Goal: Task Accomplishment & Management: Use online tool/utility

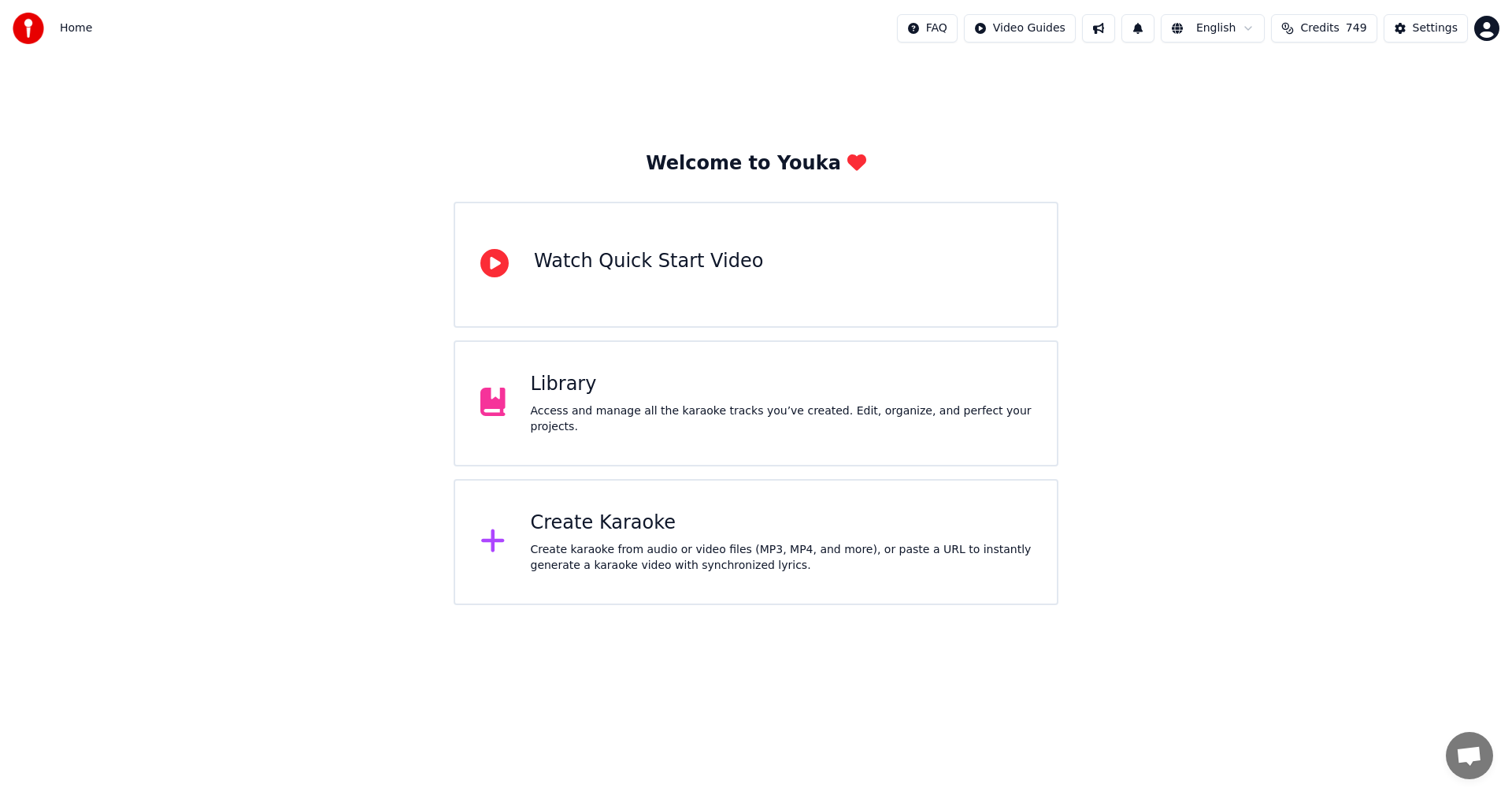
click at [636, 529] on div "Create Karaoke" at bounding box center [782, 523] width 502 height 25
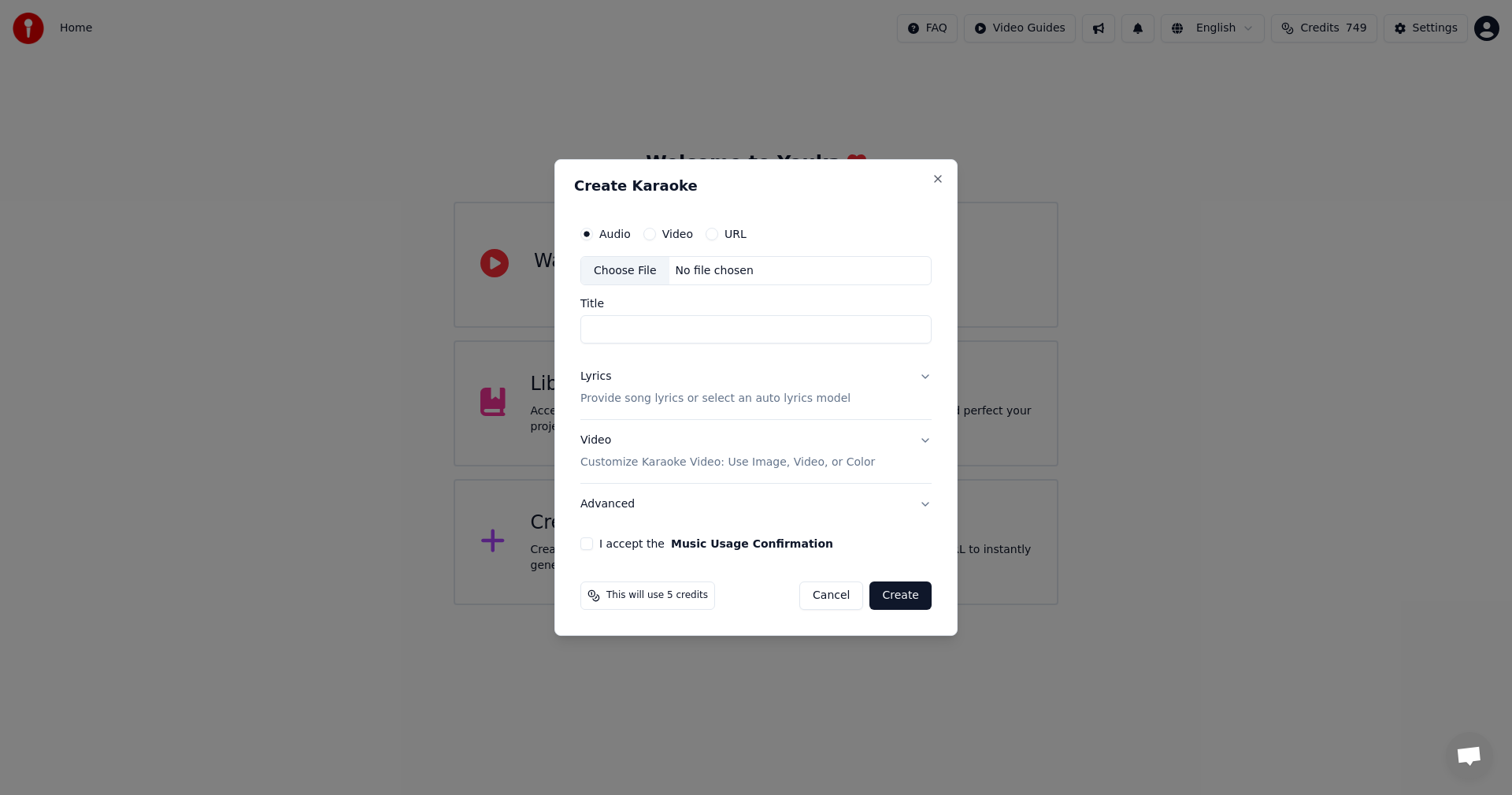
click at [619, 276] on div "Choose File" at bounding box center [625, 271] width 88 height 28
type input "**********"
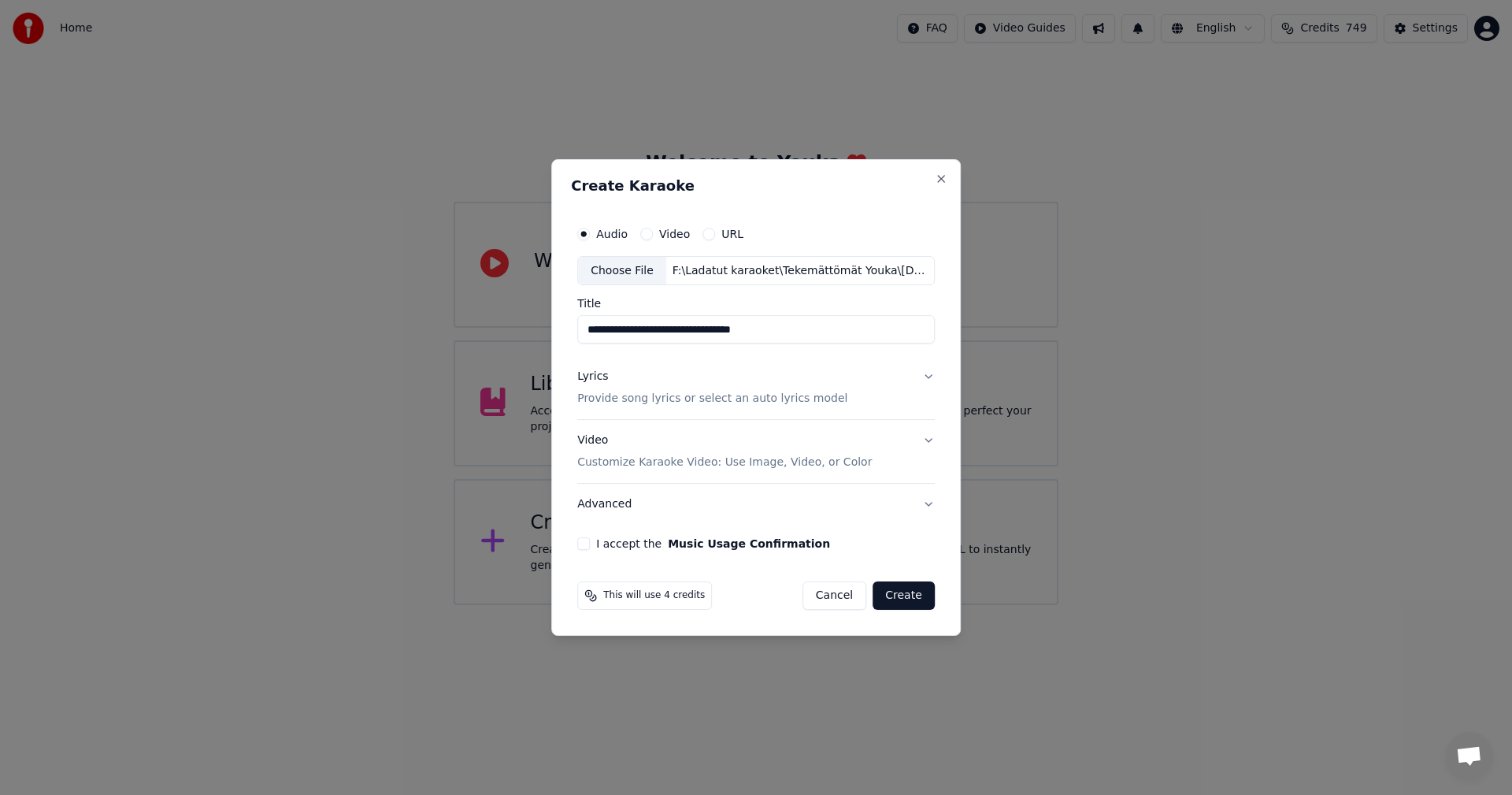
click at [930, 376] on button "Lyrics Provide song lyrics or select an auto lyrics model" at bounding box center [756, 388] width 358 height 63
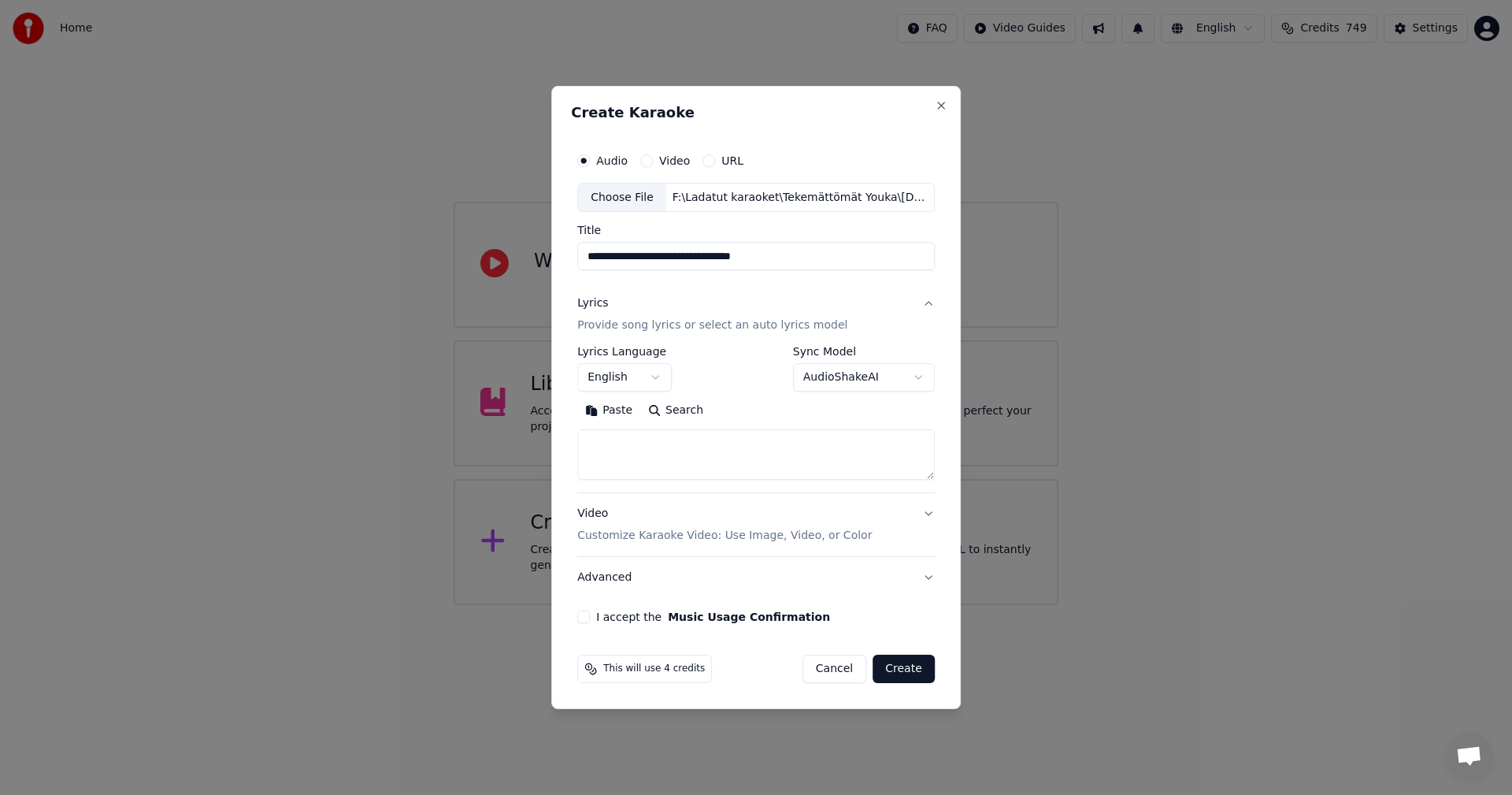
click at [624, 415] on button "Paste" at bounding box center [609, 411] width 63 height 25
click at [663, 383] on body "**********" at bounding box center [756, 303] width 1512 height 605
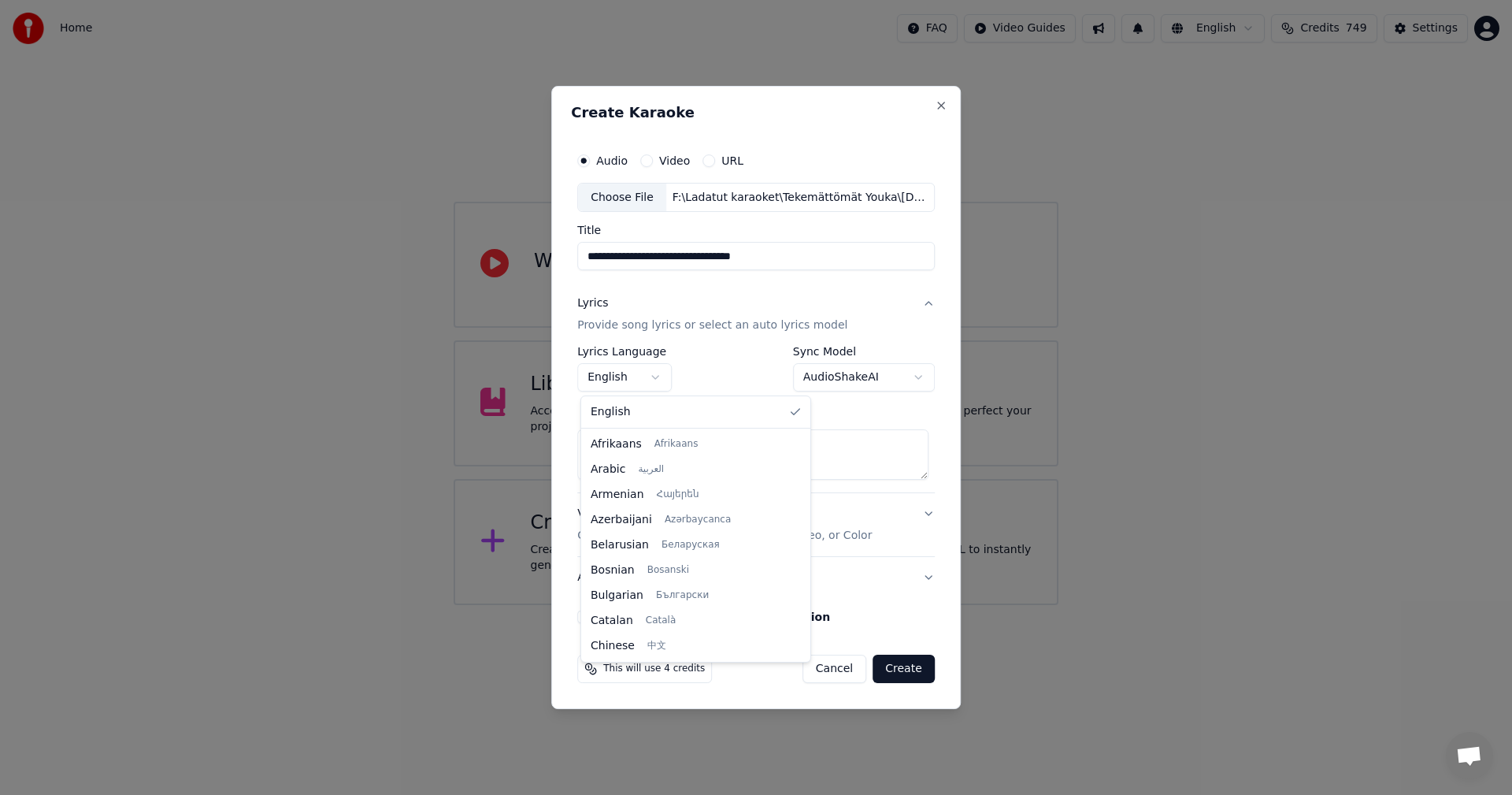
scroll to position [252, 0]
type textarea "**********"
select select "**"
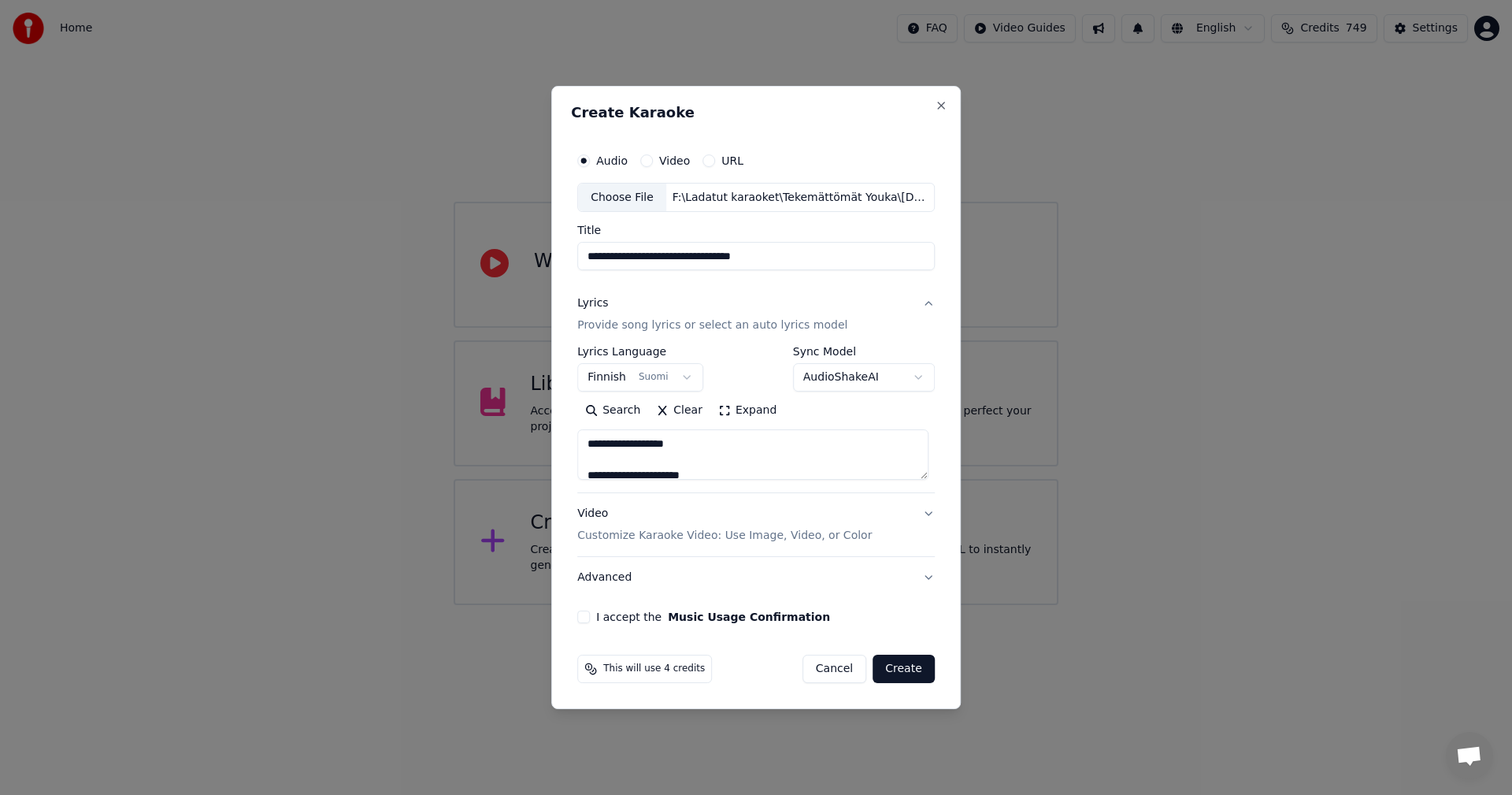
click at [585, 621] on button "I accept the Music Usage Confirmation" at bounding box center [583, 617] width 12 height 12
click at [901, 673] on button "Create" at bounding box center [903, 668] width 62 height 28
type textarea "**********"
select select
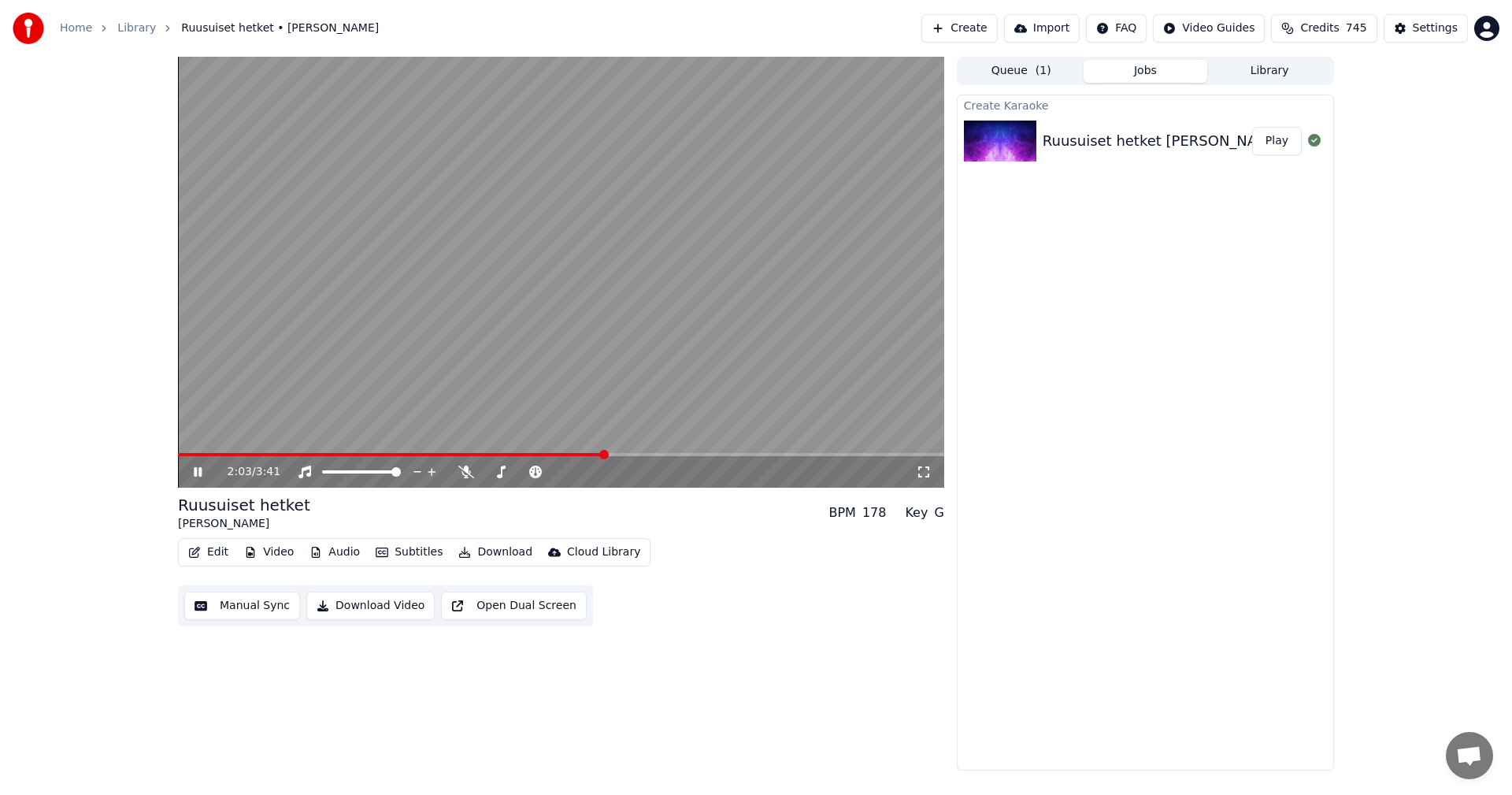
click at [195, 470] on icon at bounding box center [198, 471] width 8 height 10
click at [268, 550] on button "Video" at bounding box center [268, 552] width 62 height 22
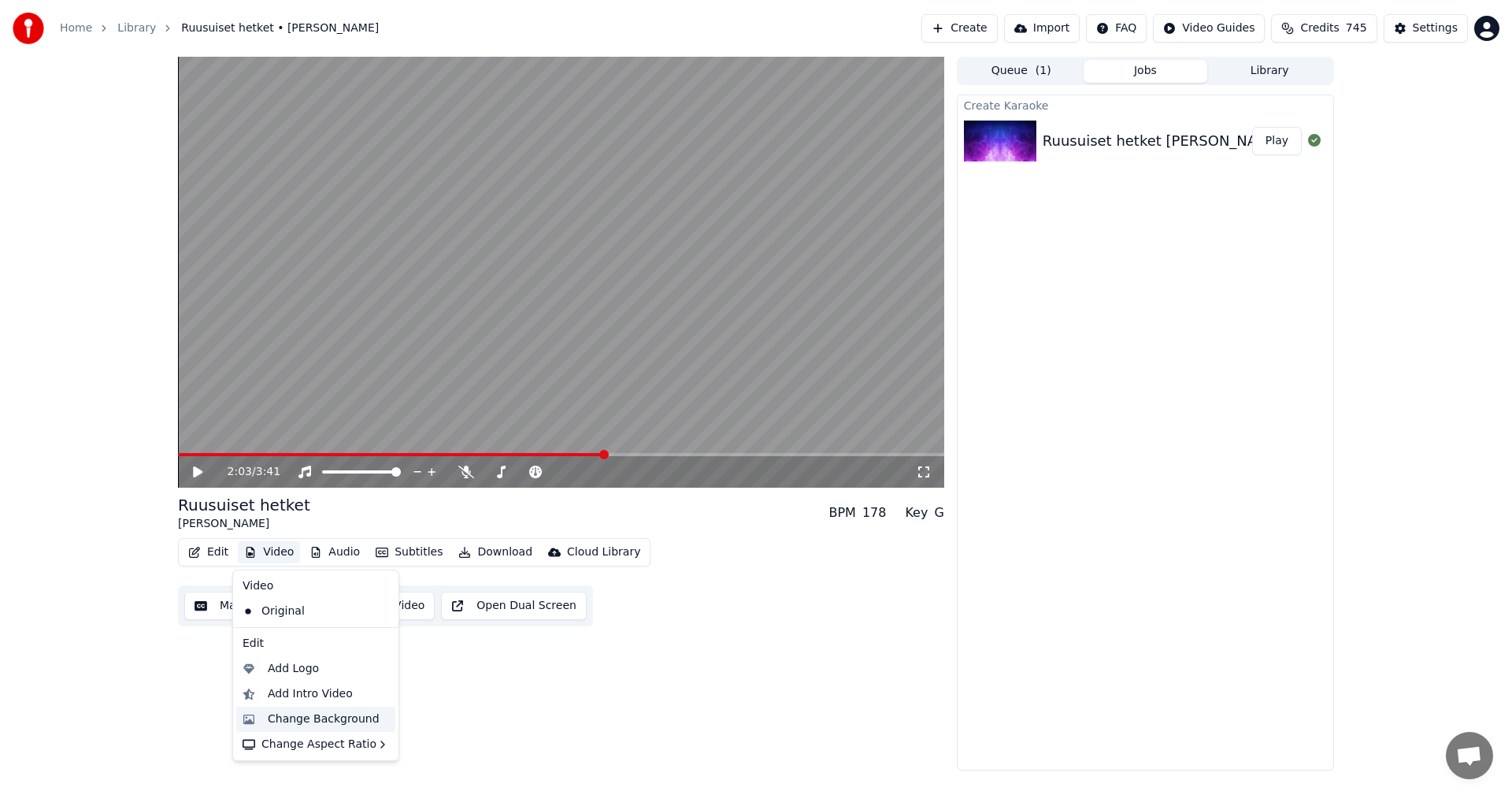
click at [310, 722] on div "Change Background" at bounding box center [324, 719] width 112 height 16
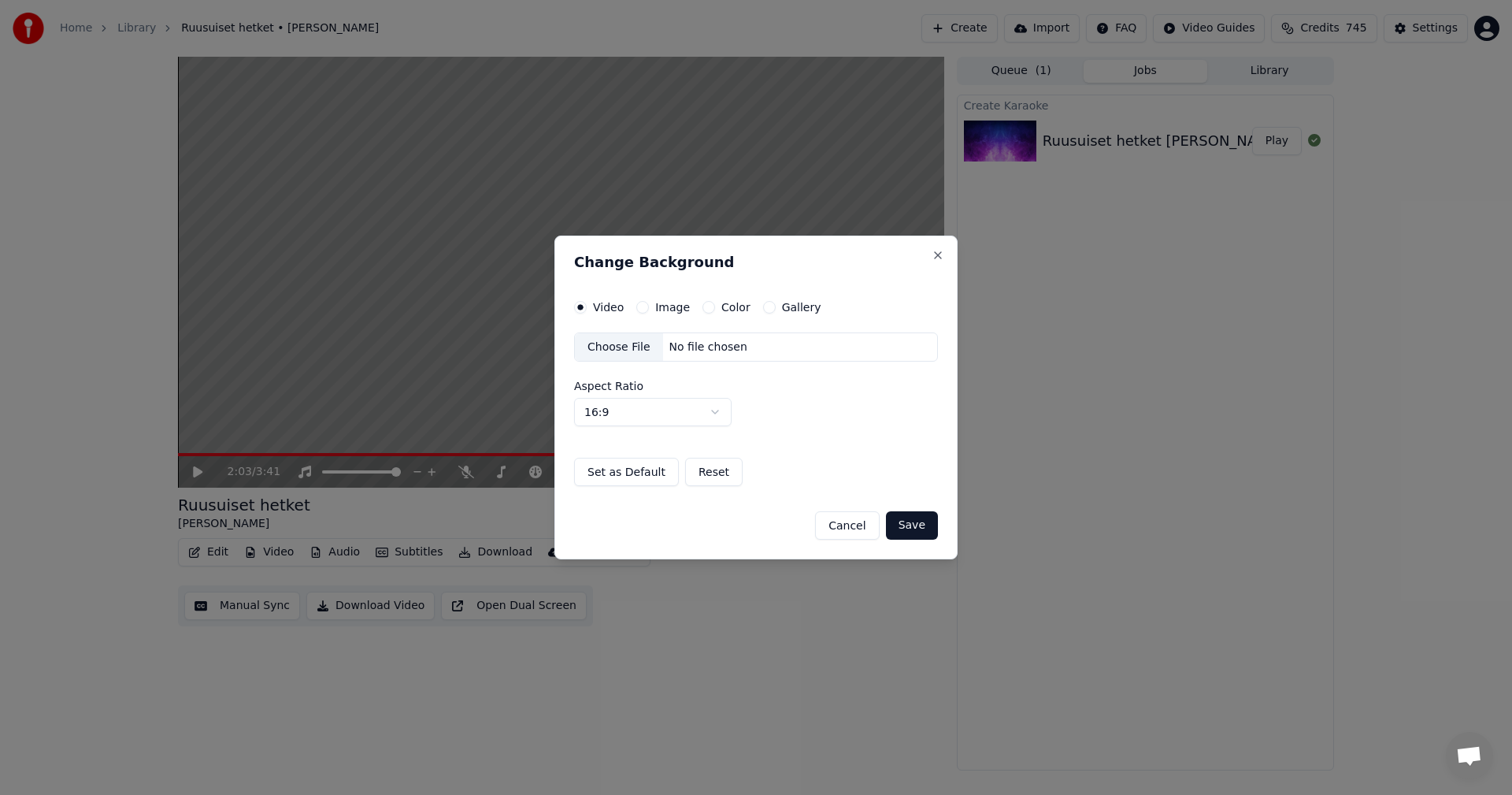
click at [643, 305] on button "Image" at bounding box center [643, 307] width 12 height 12
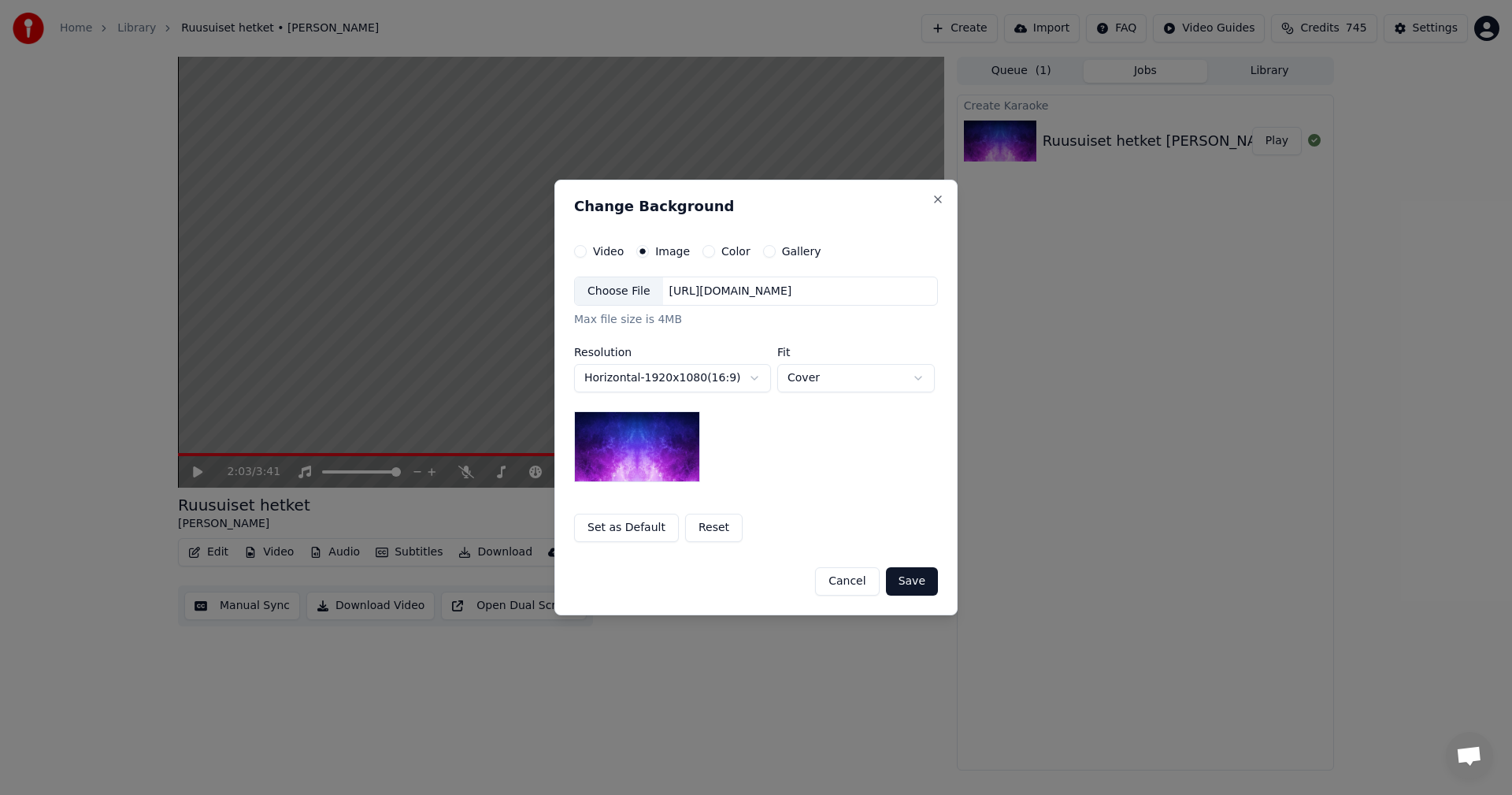
click at [632, 296] on div "Choose File" at bounding box center [618, 291] width 88 height 28
click at [922, 582] on button "Save" at bounding box center [911, 581] width 52 height 28
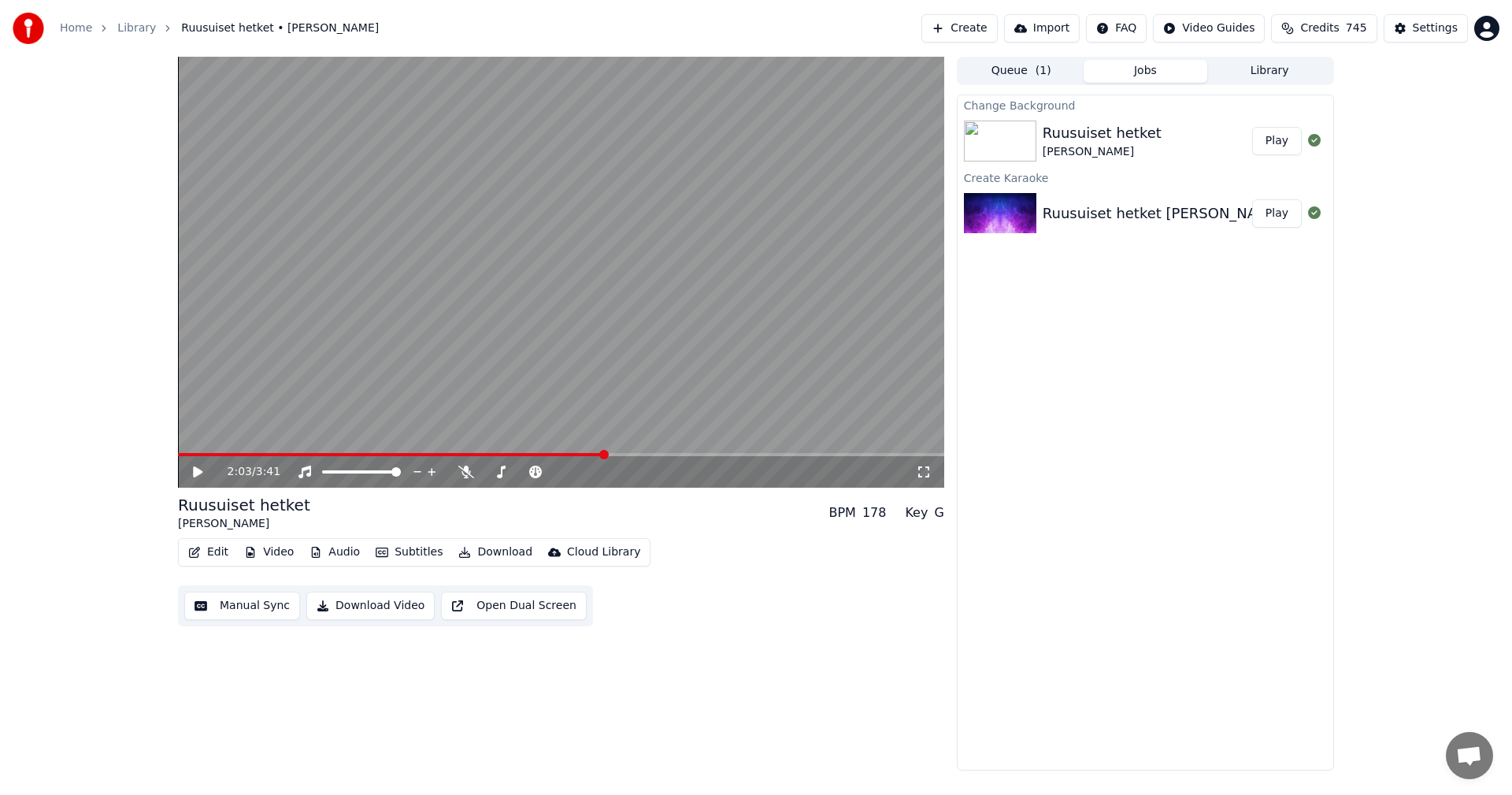
click at [1279, 137] on button "Play" at bounding box center [1277, 141] width 50 height 28
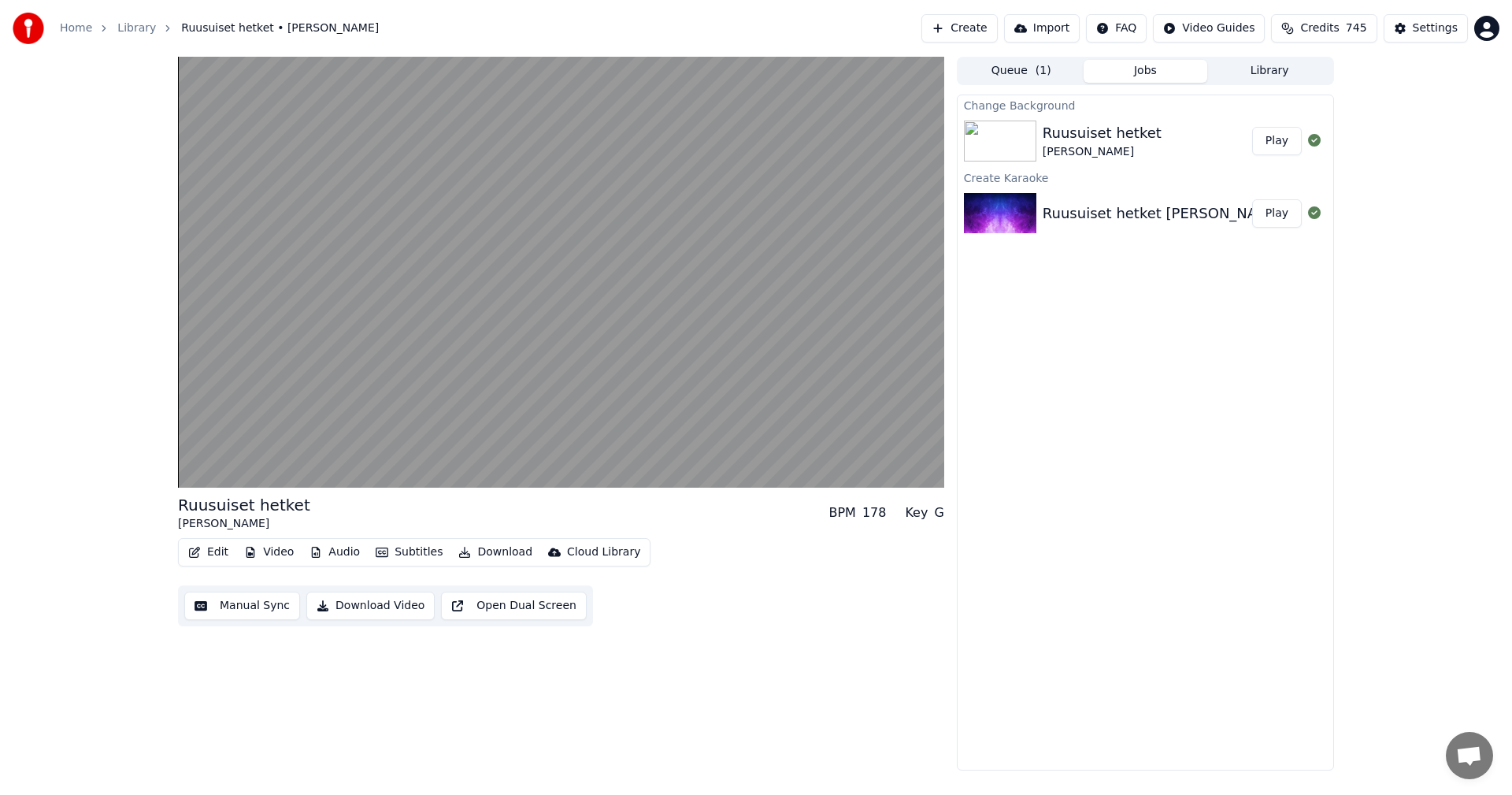
click at [225, 556] on button "Edit" at bounding box center [208, 552] width 52 height 22
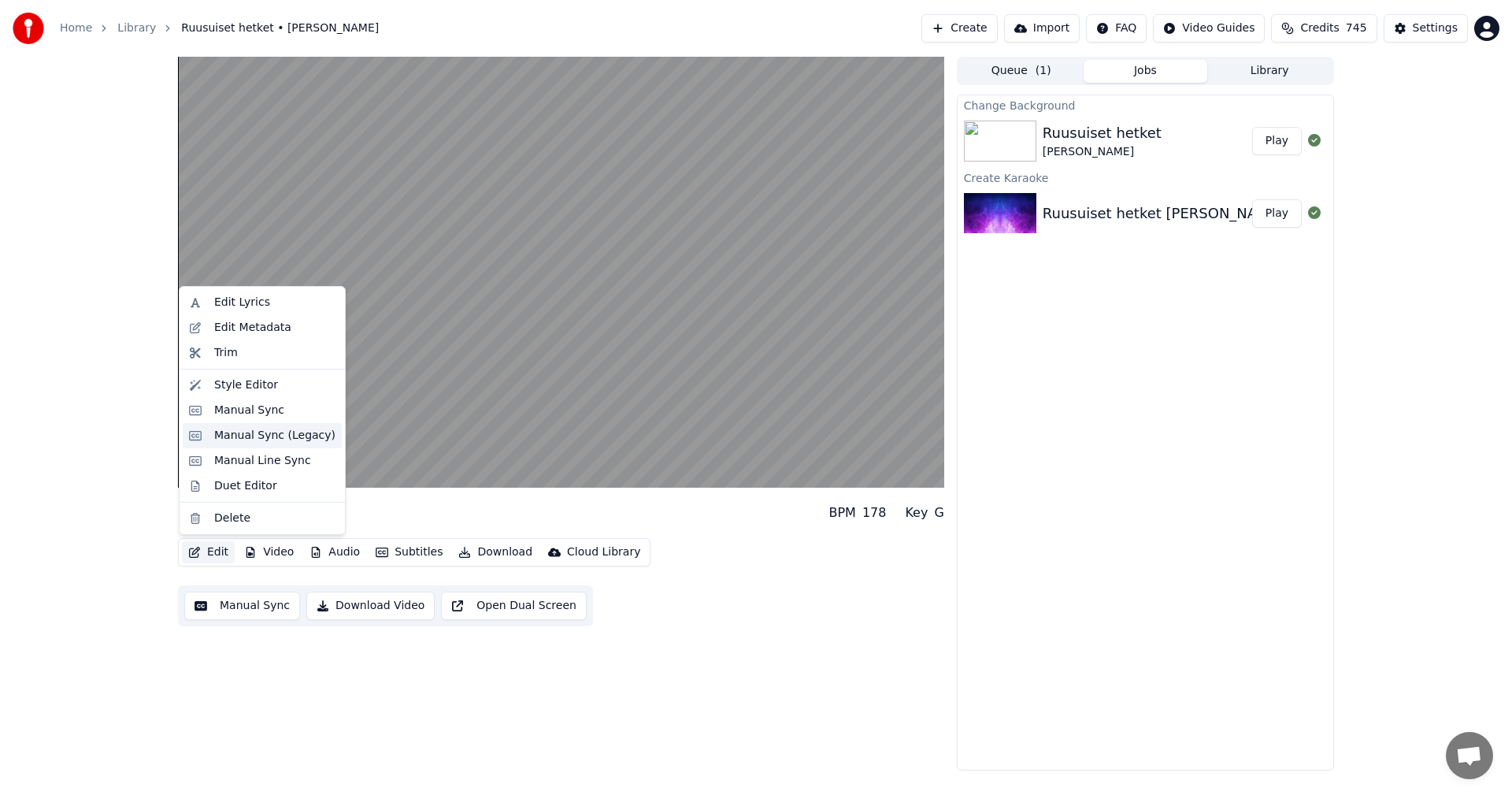
click at [286, 438] on div "Manual Sync (Legacy)" at bounding box center [275, 436] width 122 height 16
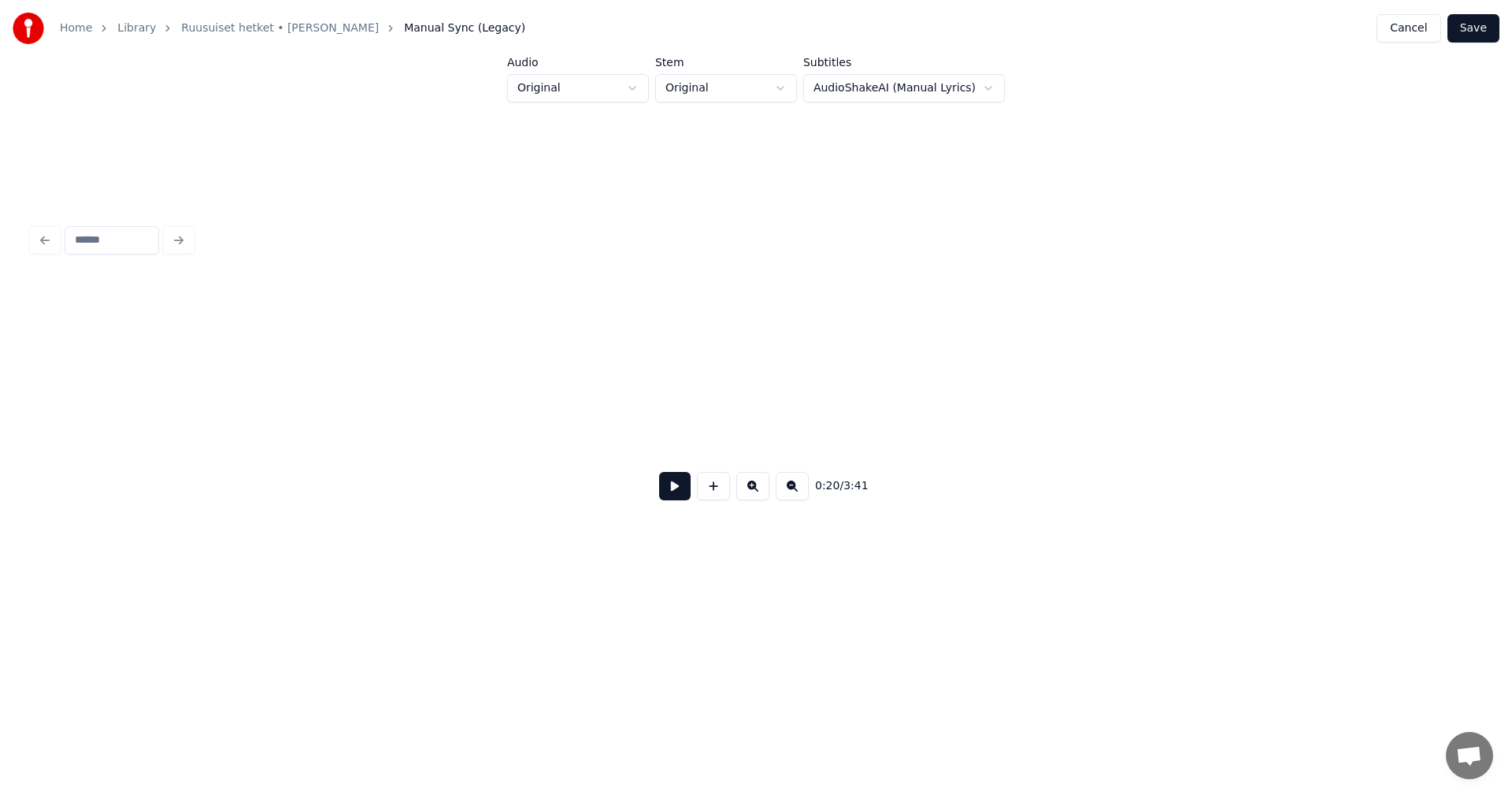
scroll to position [0, 3965]
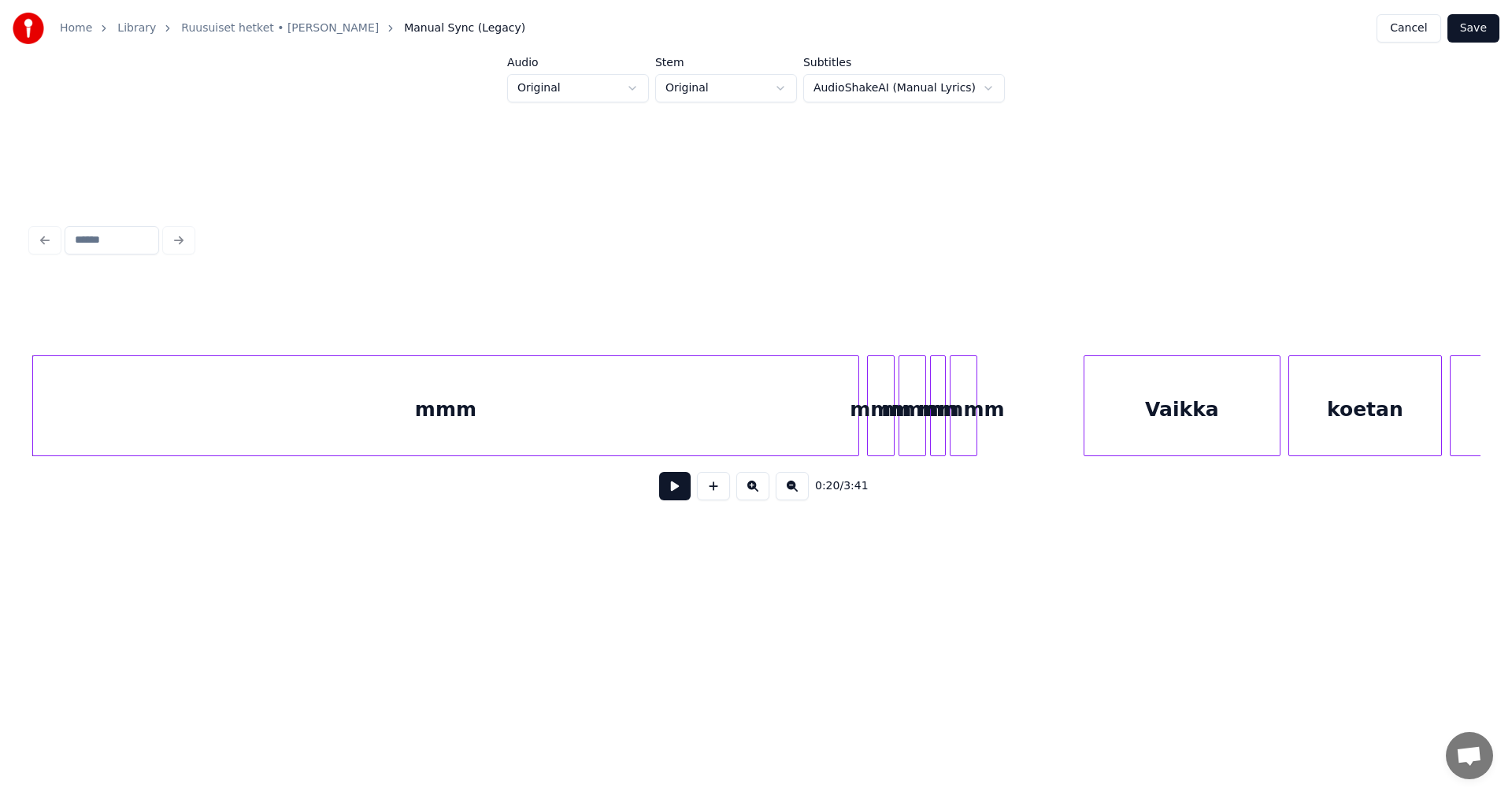
click at [672, 493] on button at bounding box center [675, 485] width 31 height 28
click at [672, 493] on button at bounding box center [675, 485] width 31 height 28
click at [647, 420] on div "mmm" at bounding box center [446, 409] width 826 height 107
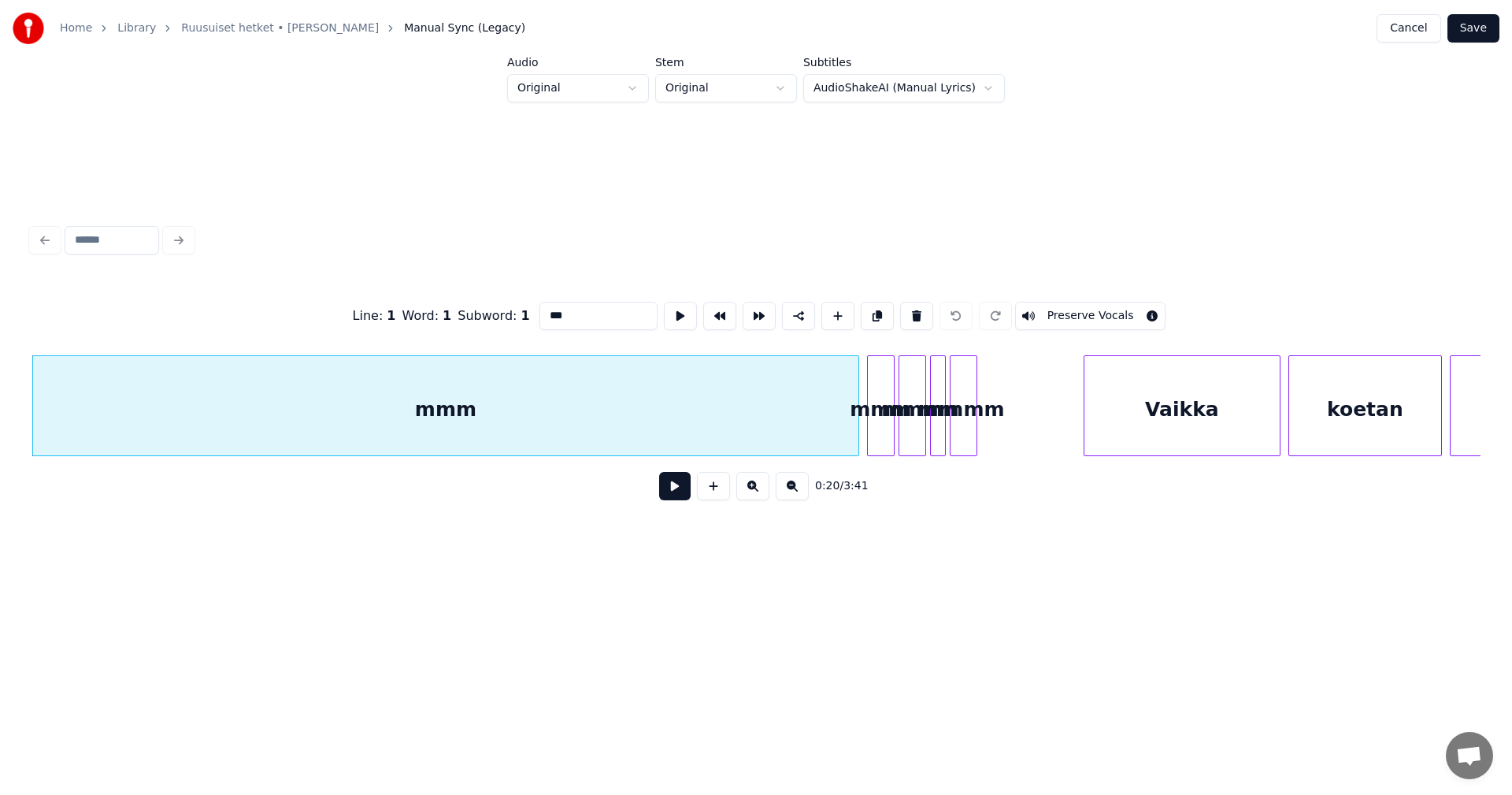
click at [647, 420] on div "mmm" at bounding box center [446, 409] width 826 height 107
click at [910, 313] on button at bounding box center [916, 316] width 33 height 28
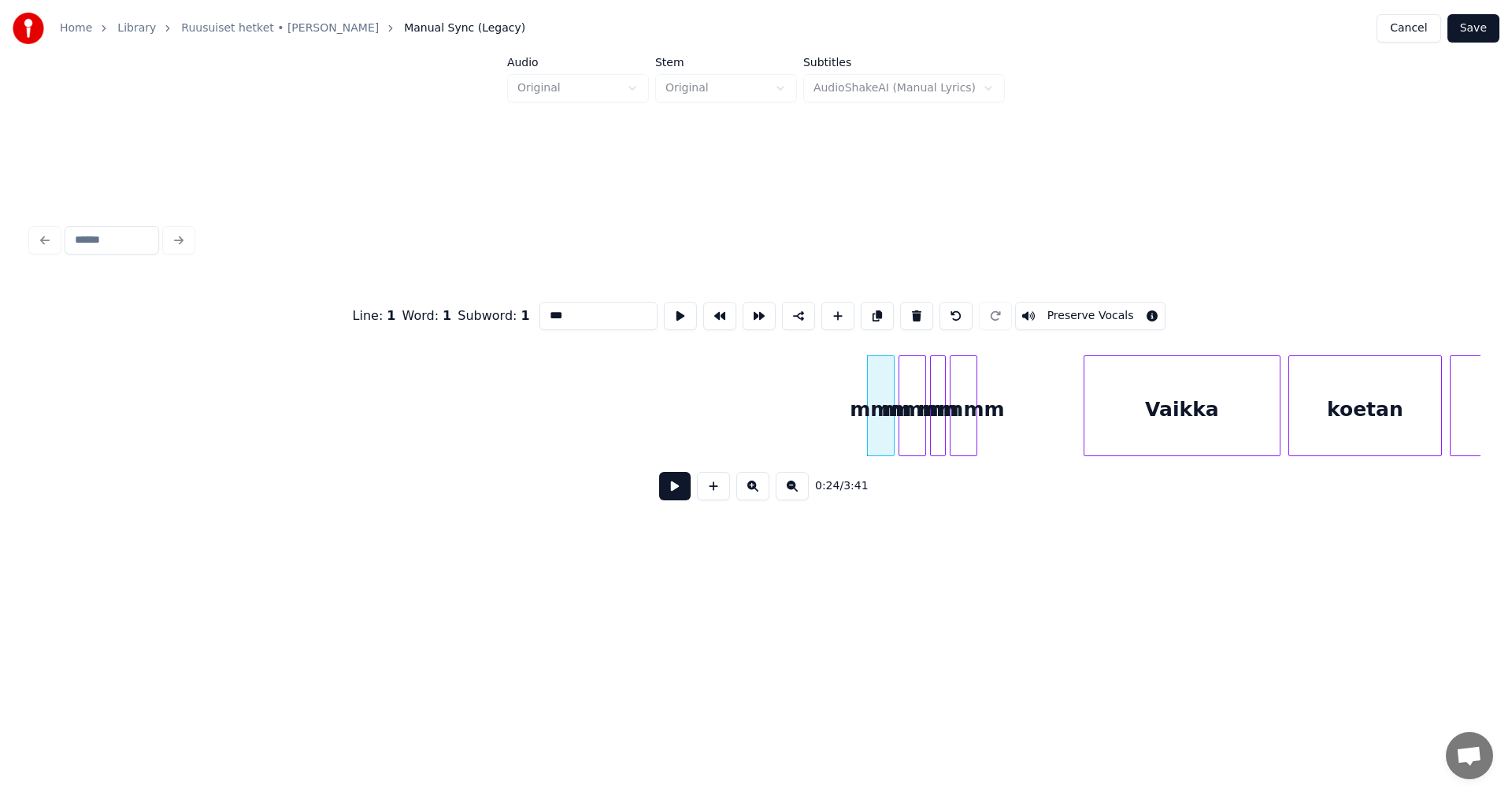
click at [881, 413] on div "mmm" at bounding box center [881, 409] width 26 height 107
click at [916, 316] on button at bounding box center [916, 316] width 33 height 28
click at [916, 399] on div "mmm" at bounding box center [913, 409] width 26 height 107
click at [916, 315] on button at bounding box center [916, 316] width 33 height 28
click at [942, 401] on div at bounding box center [942, 405] width 4 height 99
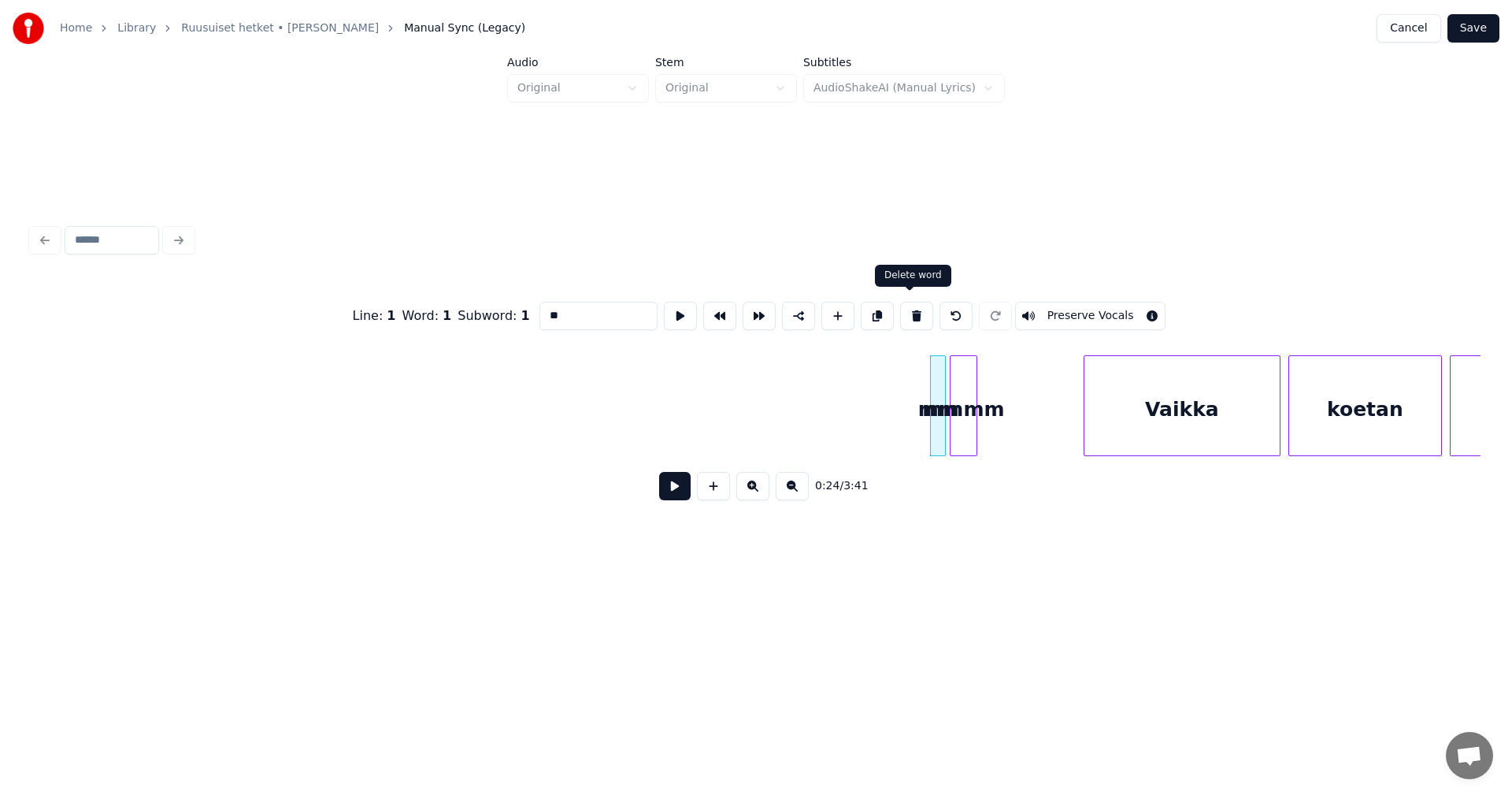
click at [910, 306] on button at bounding box center [916, 316] width 33 height 28
click at [969, 393] on div "mmmm" at bounding box center [964, 409] width 26 height 107
click at [916, 310] on button at bounding box center [916, 316] width 33 height 28
type input "******"
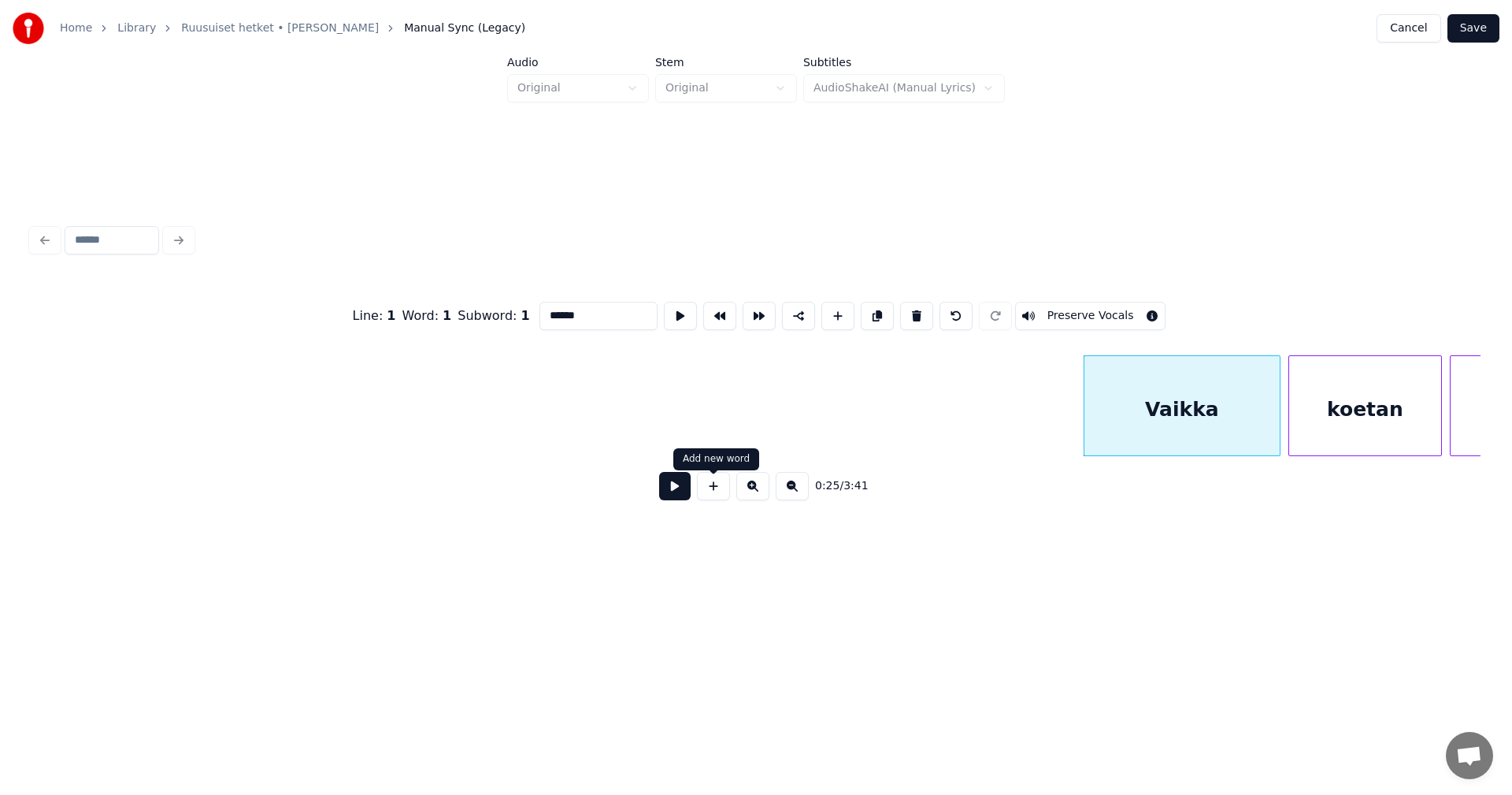
click at [682, 496] on button at bounding box center [675, 485] width 31 height 28
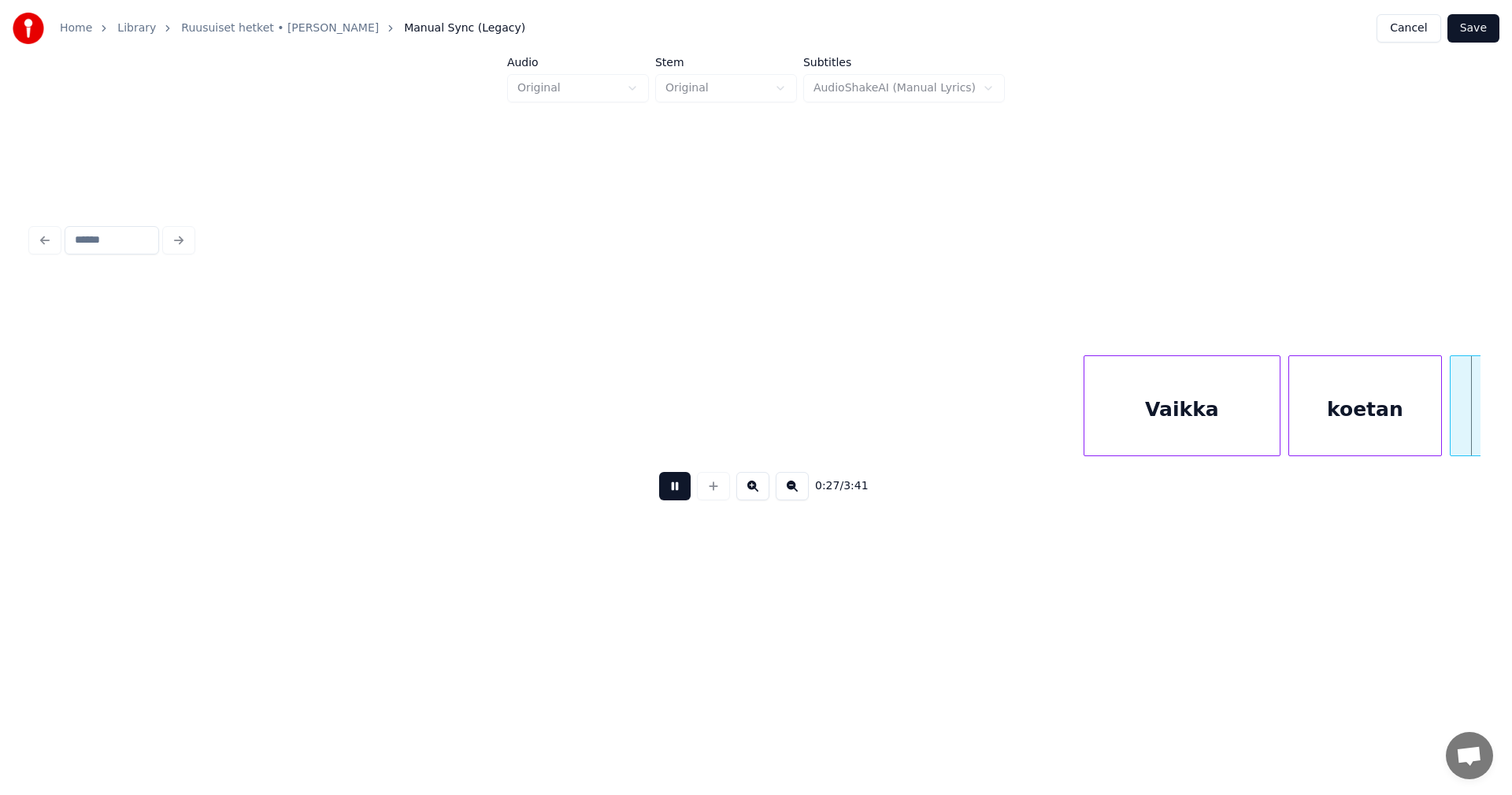
scroll to position [0, 5414]
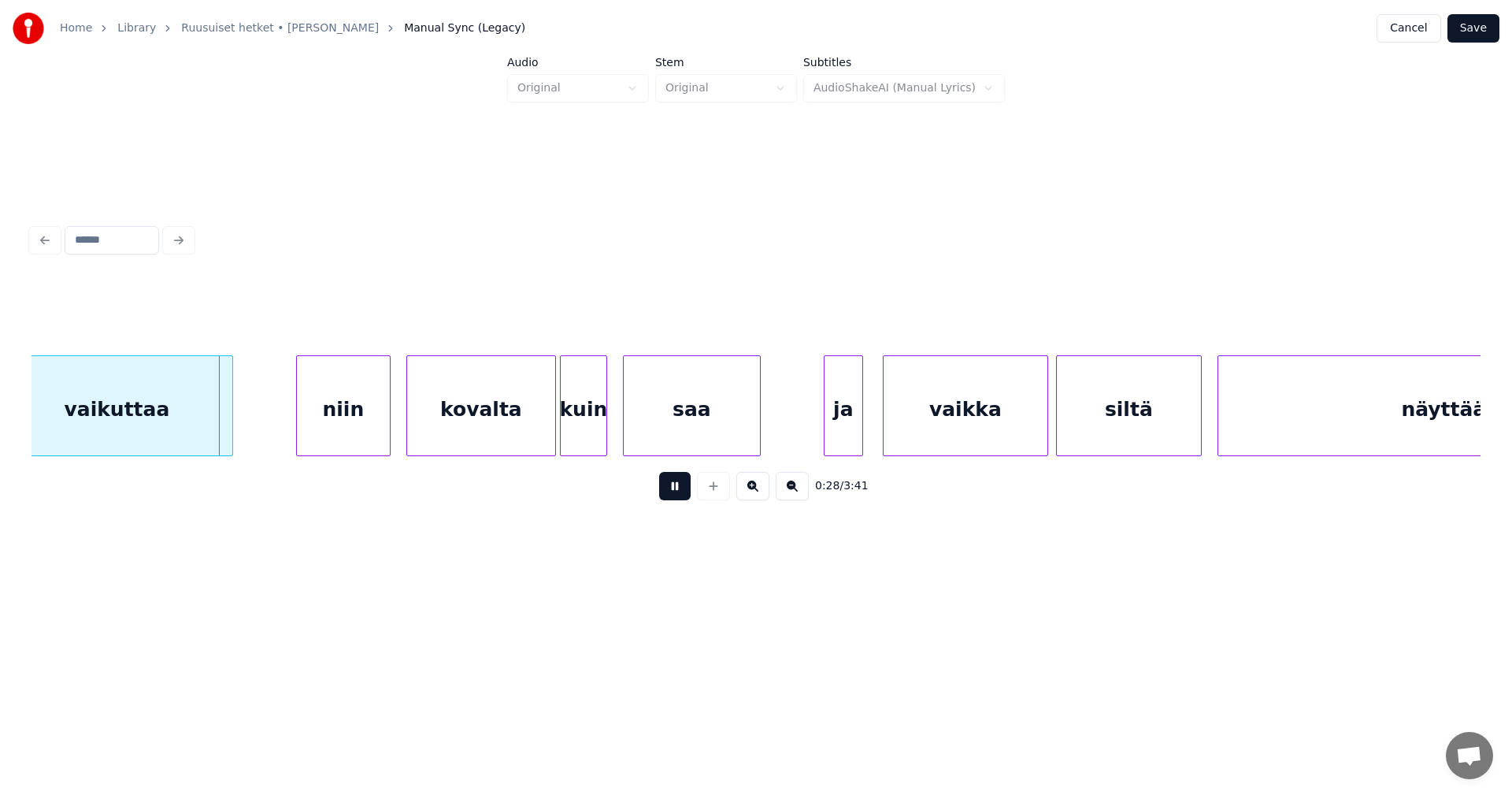
click at [682, 496] on button at bounding box center [675, 485] width 31 height 28
click at [368, 429] on div "niin" at bounding box center [335, 409] width 93 height 107
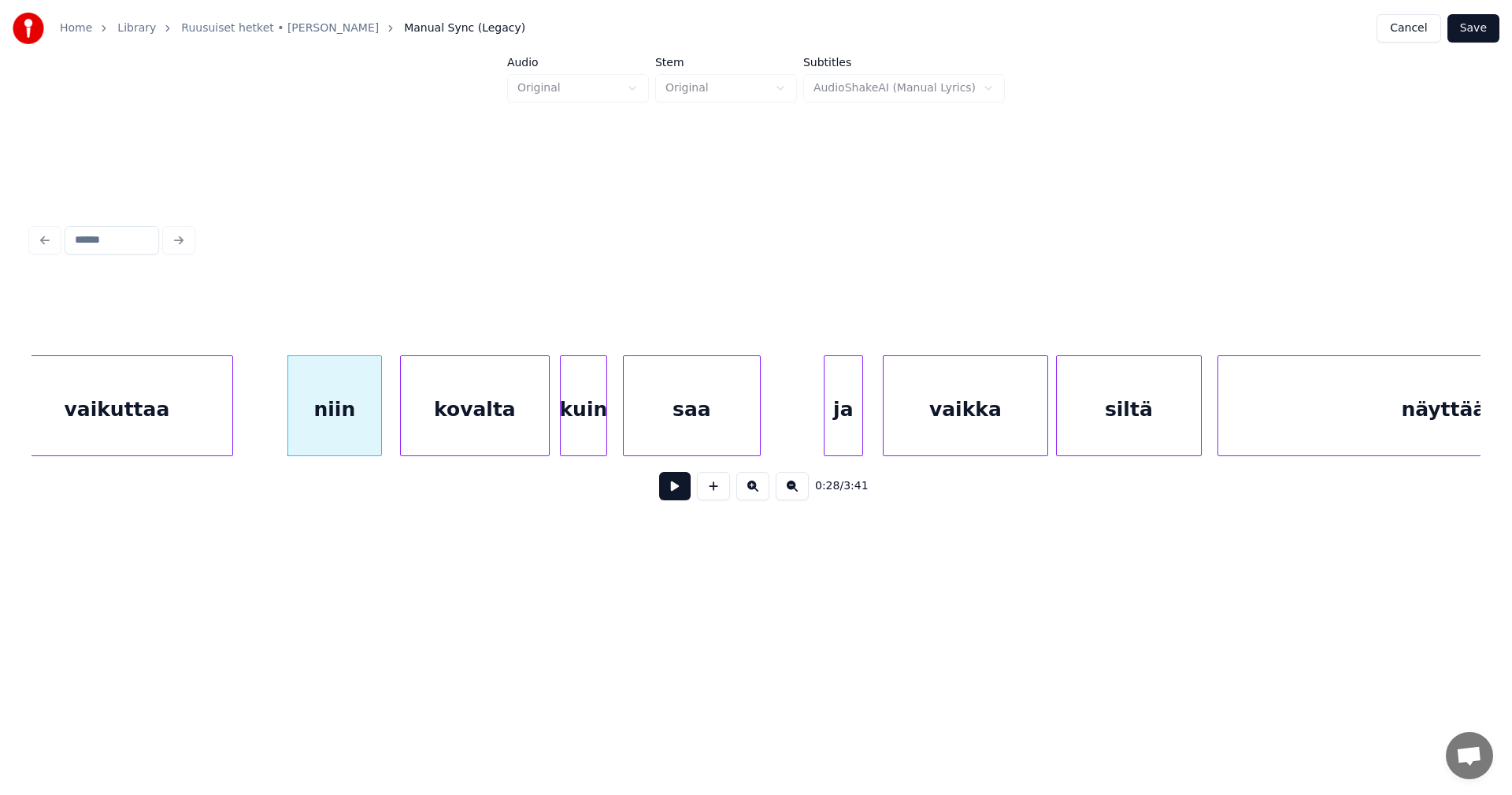
click at [457, 428] on div "kovalta" at bounding box center [474, 409] width 148 height 107
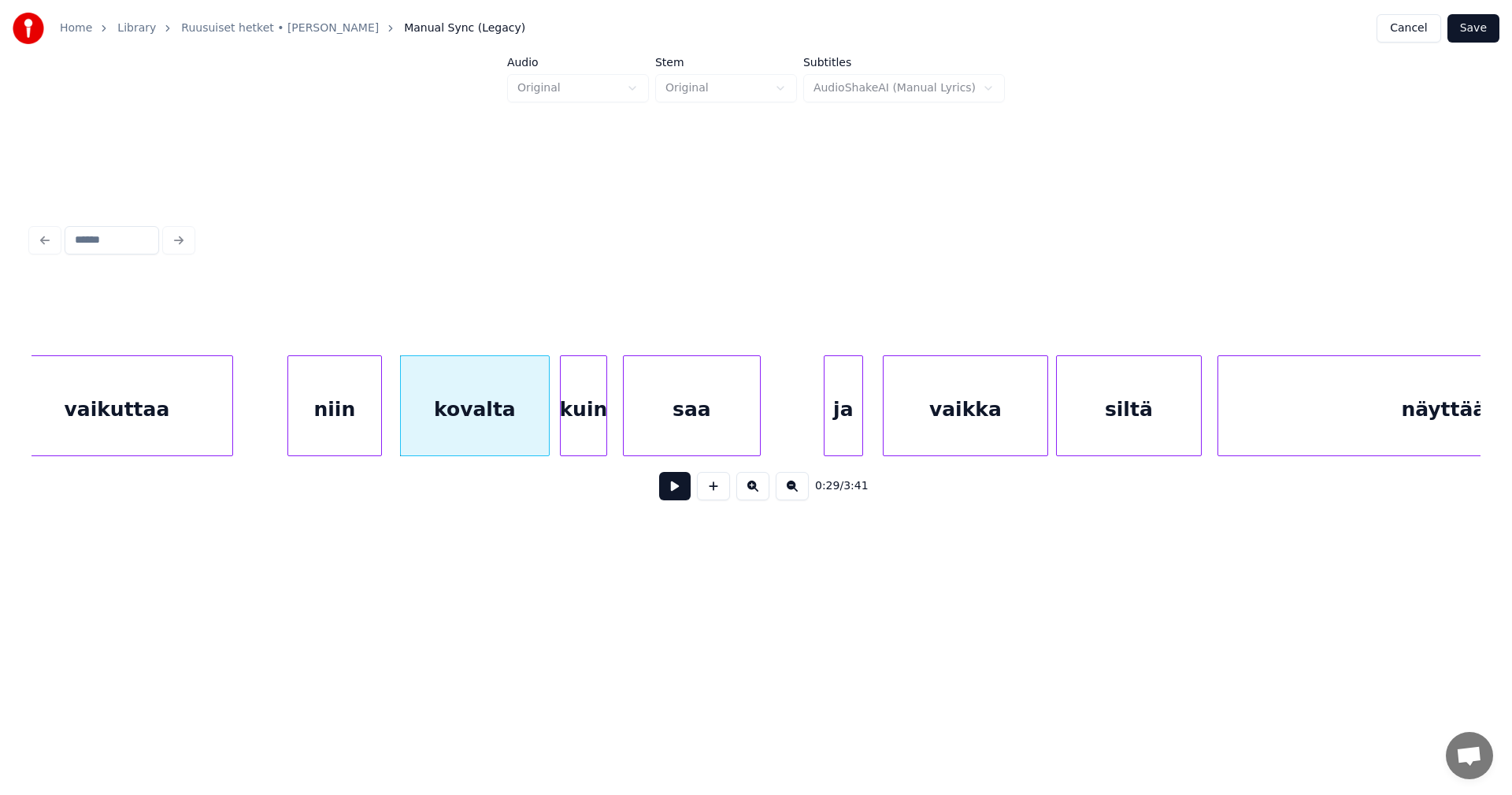
click at [670, 494] on button at bounding box center [675, 485] width 31 height 28
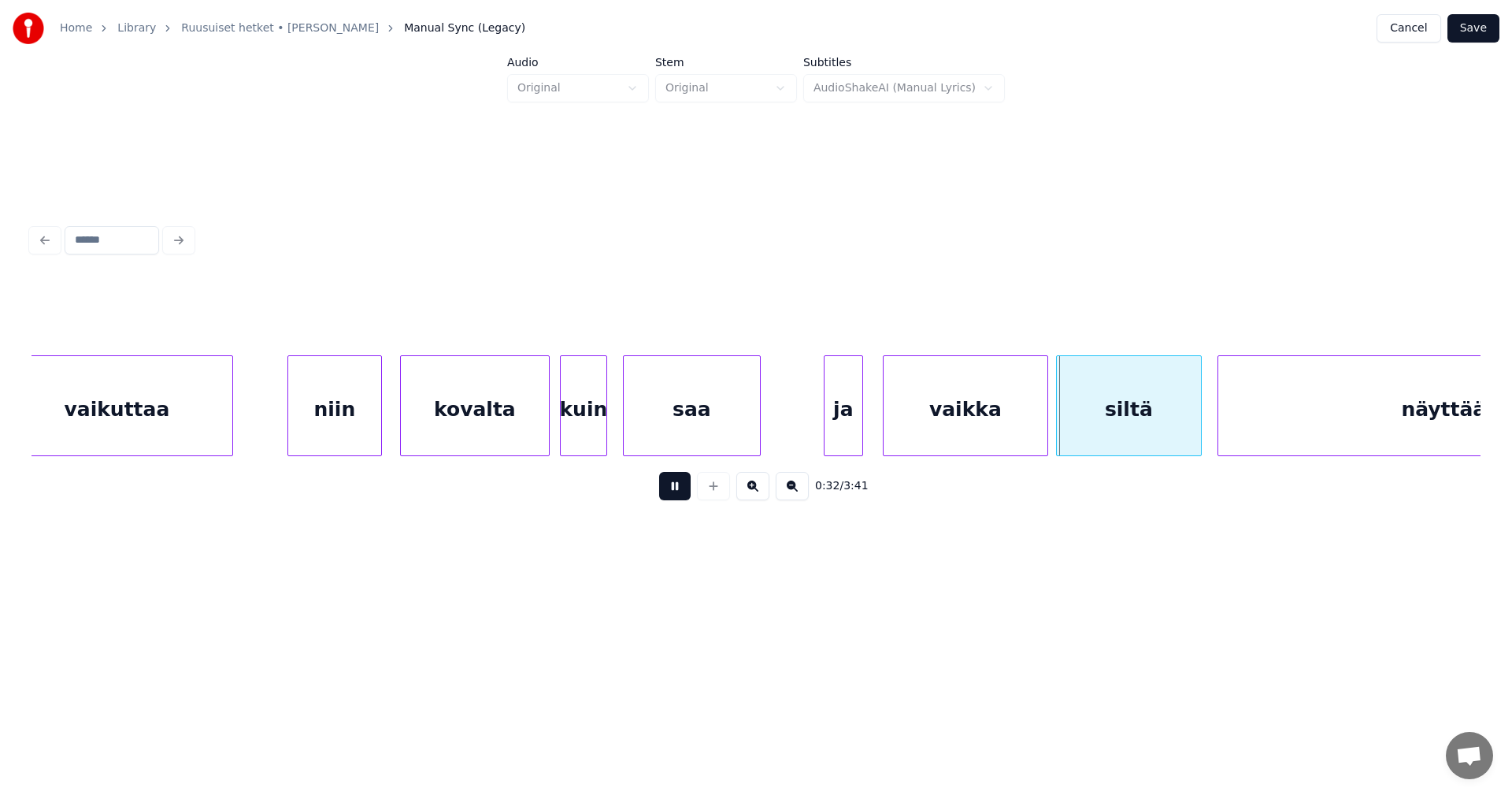
click at [670, 494] on button at bounding box center [675, 485] width 31 height 28
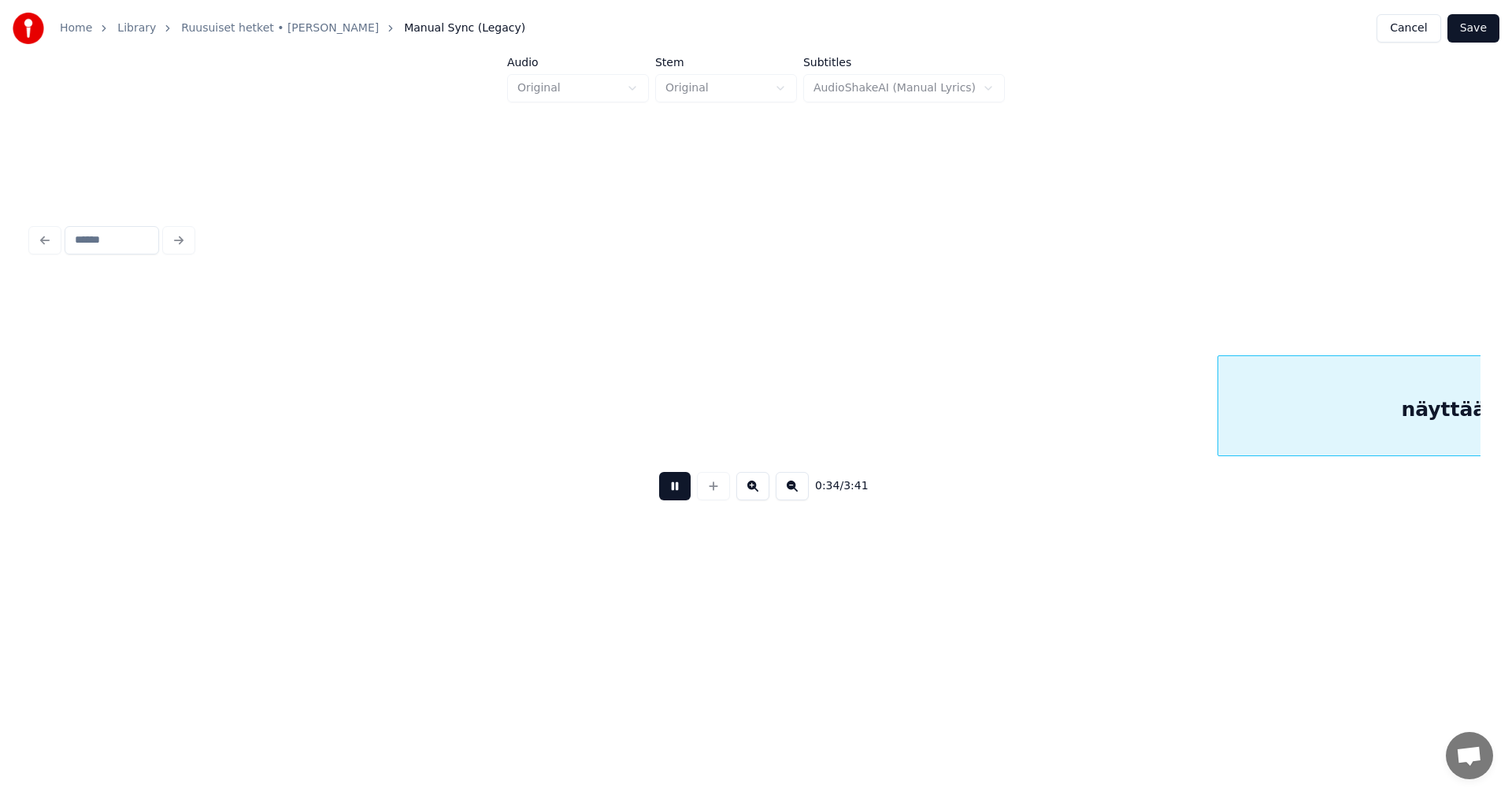
scroll to position [0, 6865]
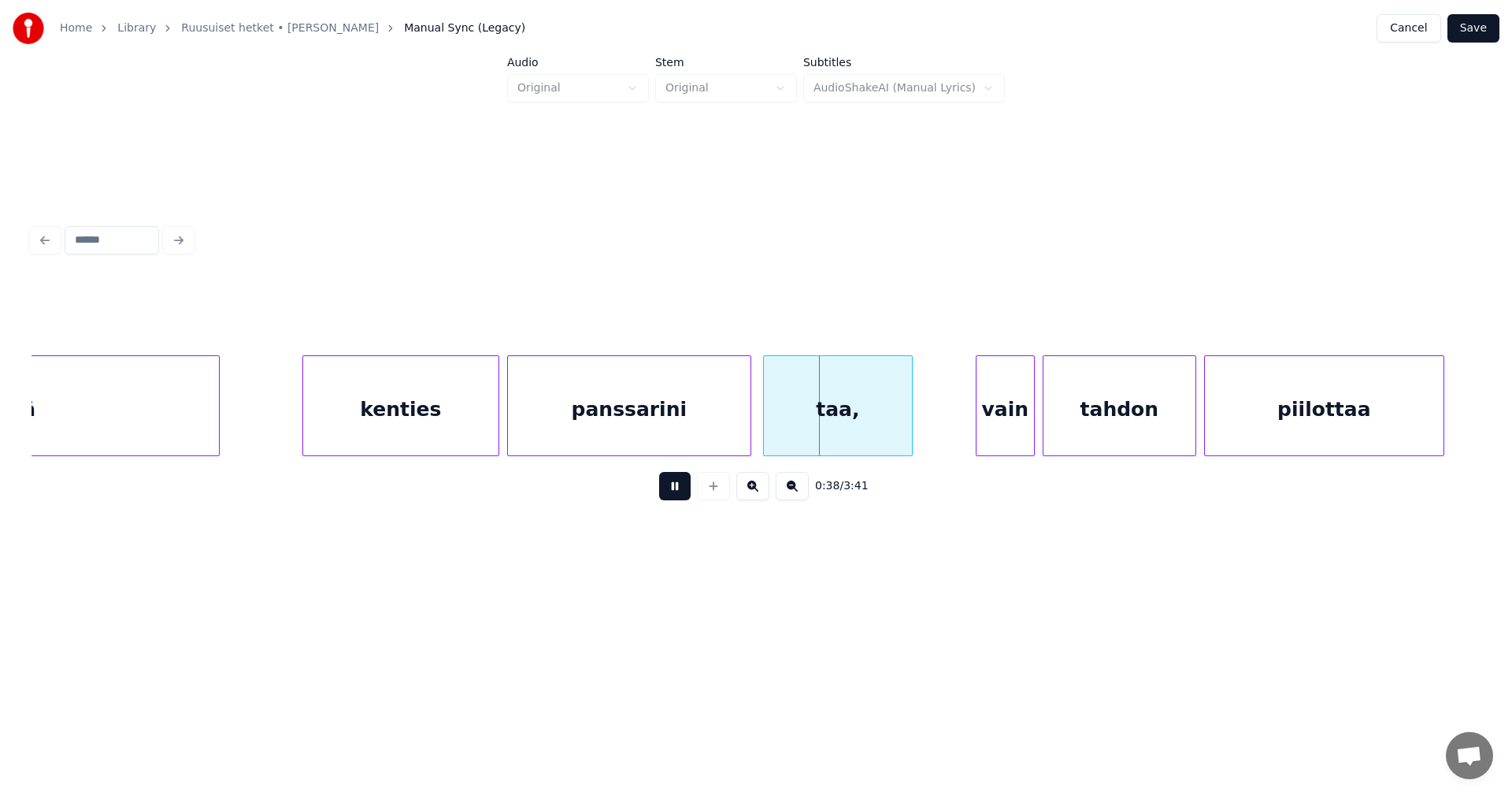
click at [670, 494] on button at bounding box center [675, 485] width 31 height 28
click at [816, 431] on div "taa," at bounding box center [838, 409] width 148 height 107
click at [994, 432] on div "vain" at bounding box center [1006, 409] width 58 height 107
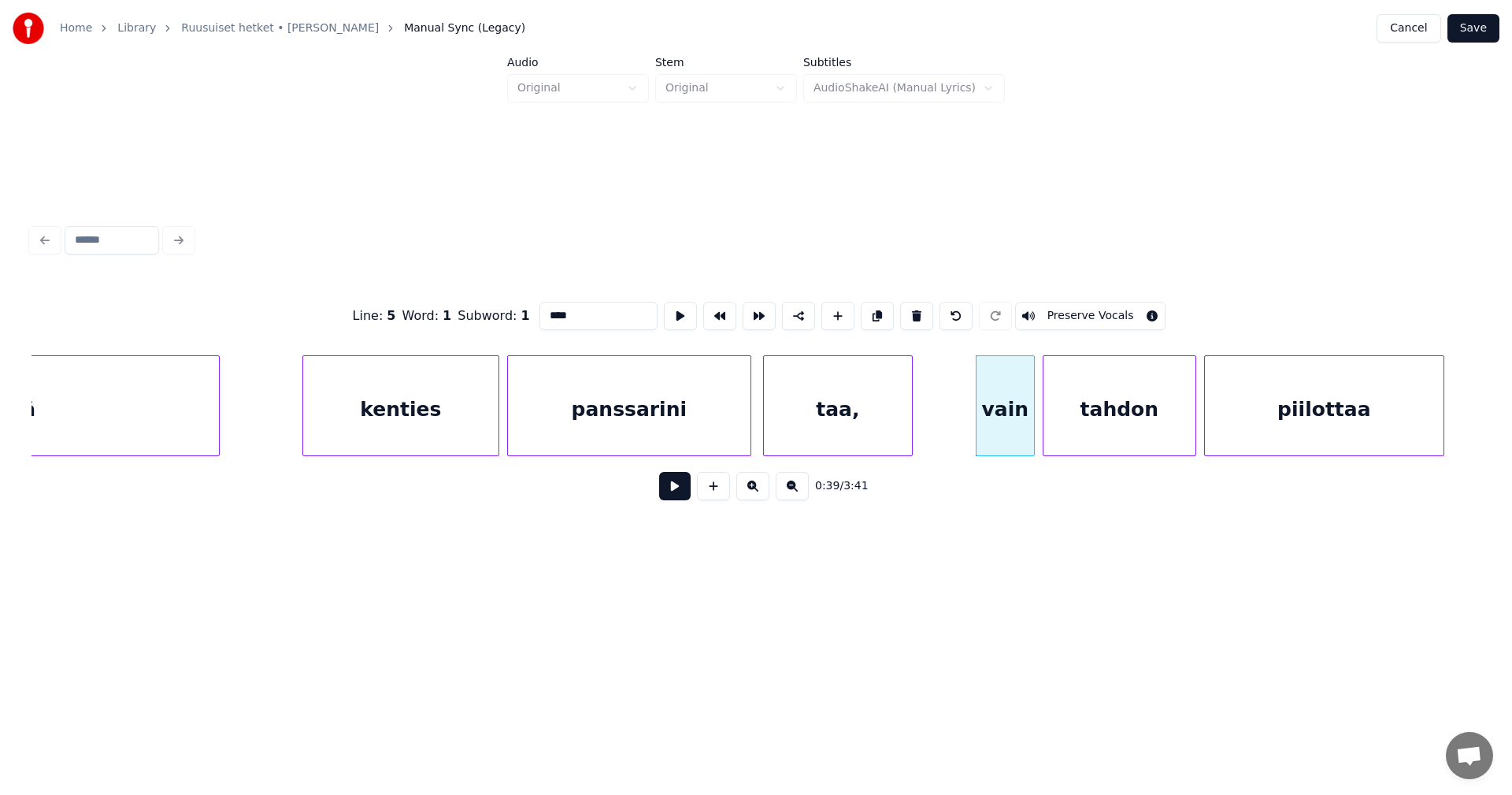
click at [875, 433] on div "taa," at bounding box center [838, 409] width 148 height 107
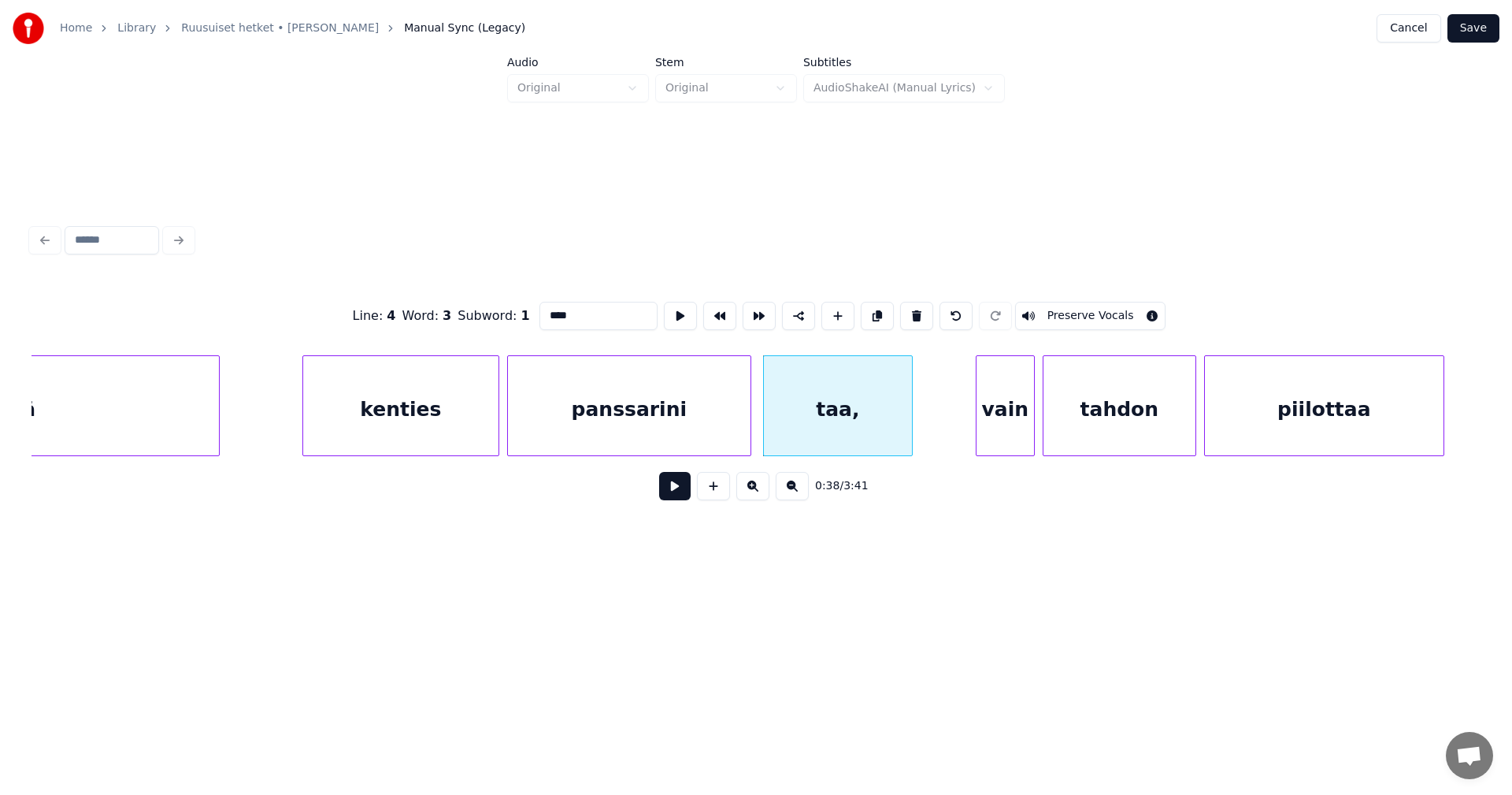
click at [597, 309] on input "****" at bounding box center [598, 316] width 118 height 28
type input "***"
click at [689, 499] on button at bounding box center [675, 485] width 31 height 28
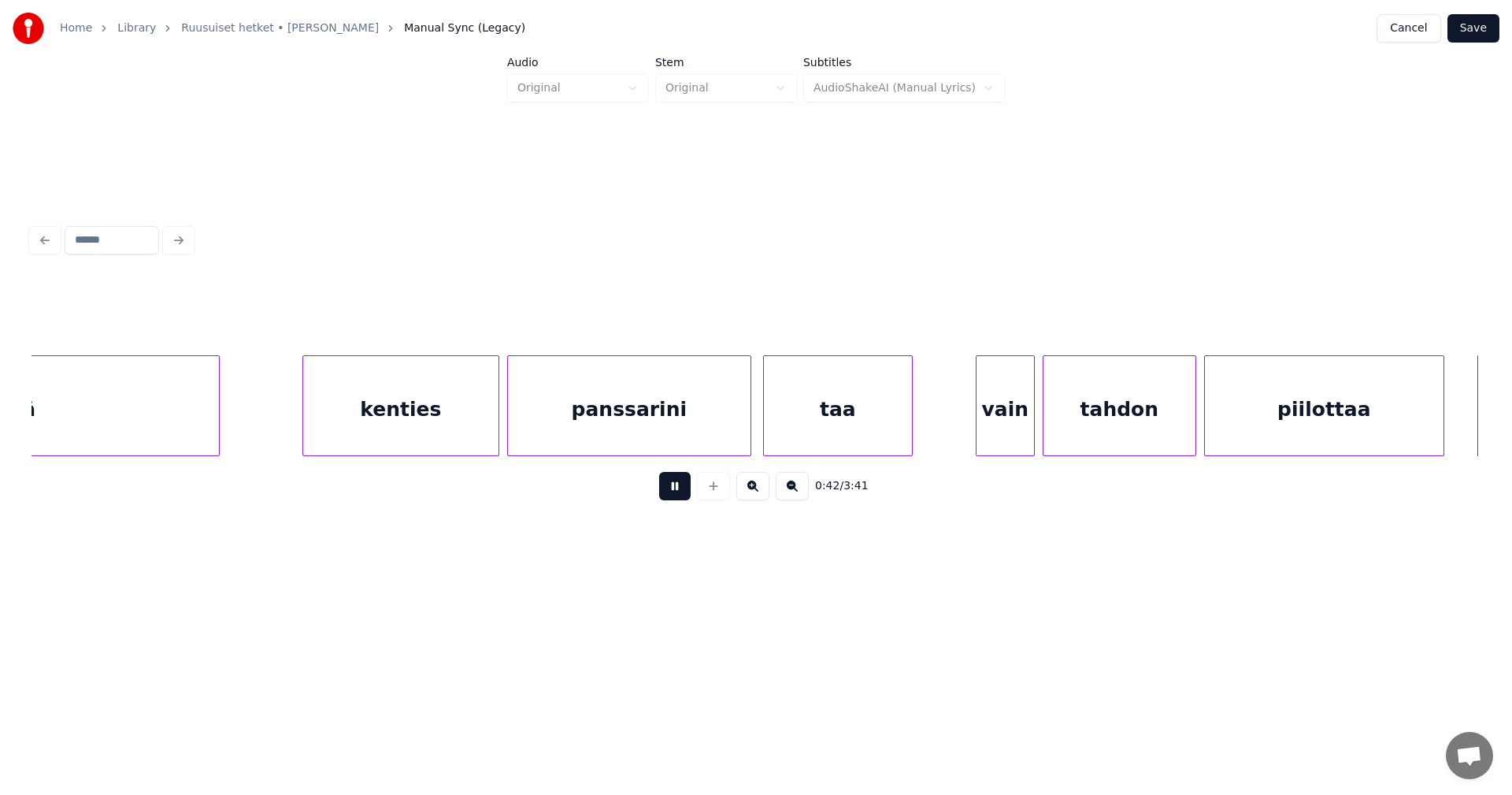
scroll to position [0, 8317]
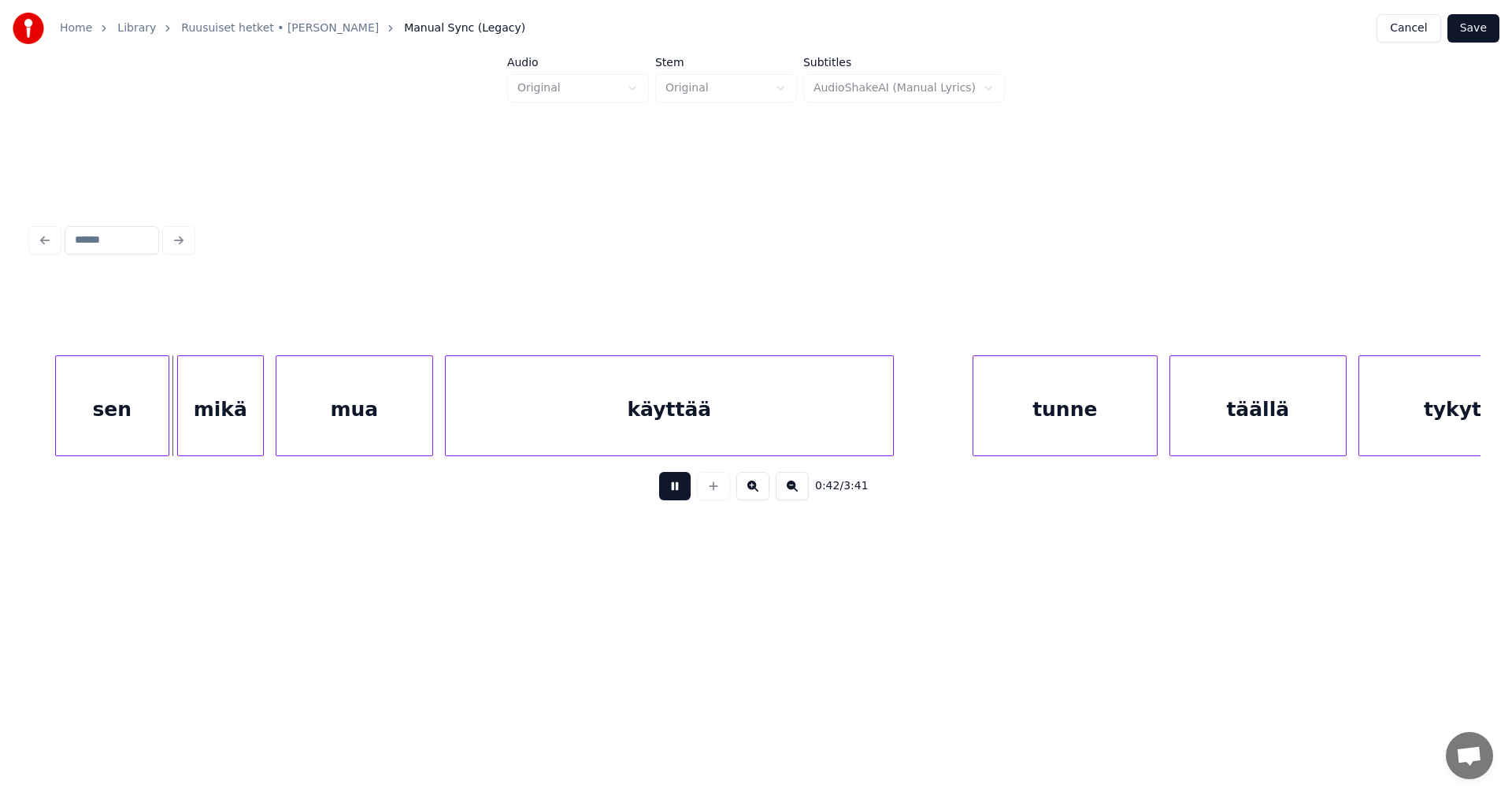
click at [689, 498] on button at bounding box center [675, 485] width 31 height 28
click at [676, 492] on button at bounding box center [675, 485] width 31 height 28
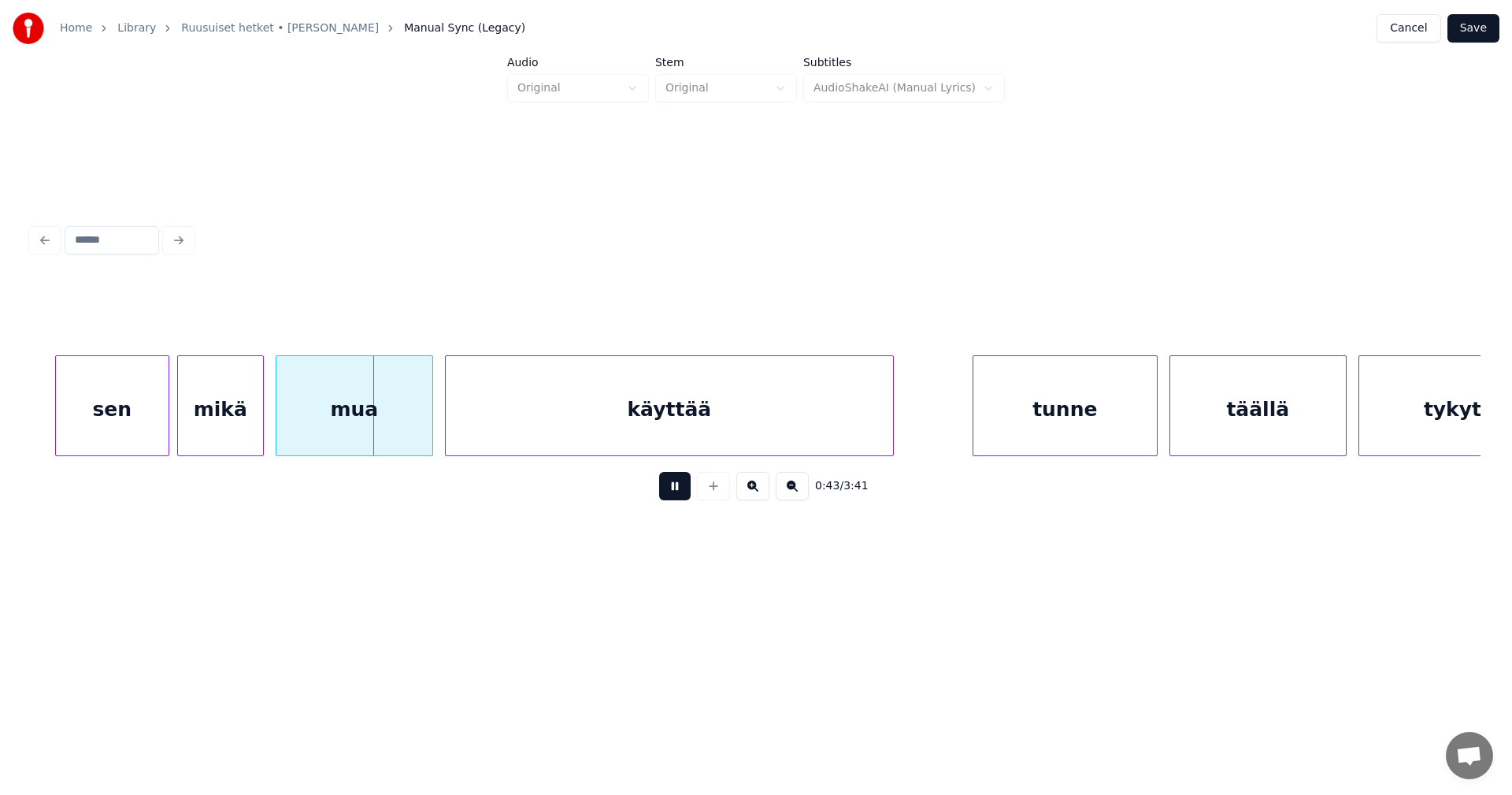
drag, startPoint x: 676, startPoint y: 492, endPoint x: 341, endPoint y: 458, distance: 336.7
click at [669, 492] on button at bounding box center [675, 485] width 31 height 28
click at [248, 425] on div "mikä" at bounding box center [220, 409] width 85 height 107
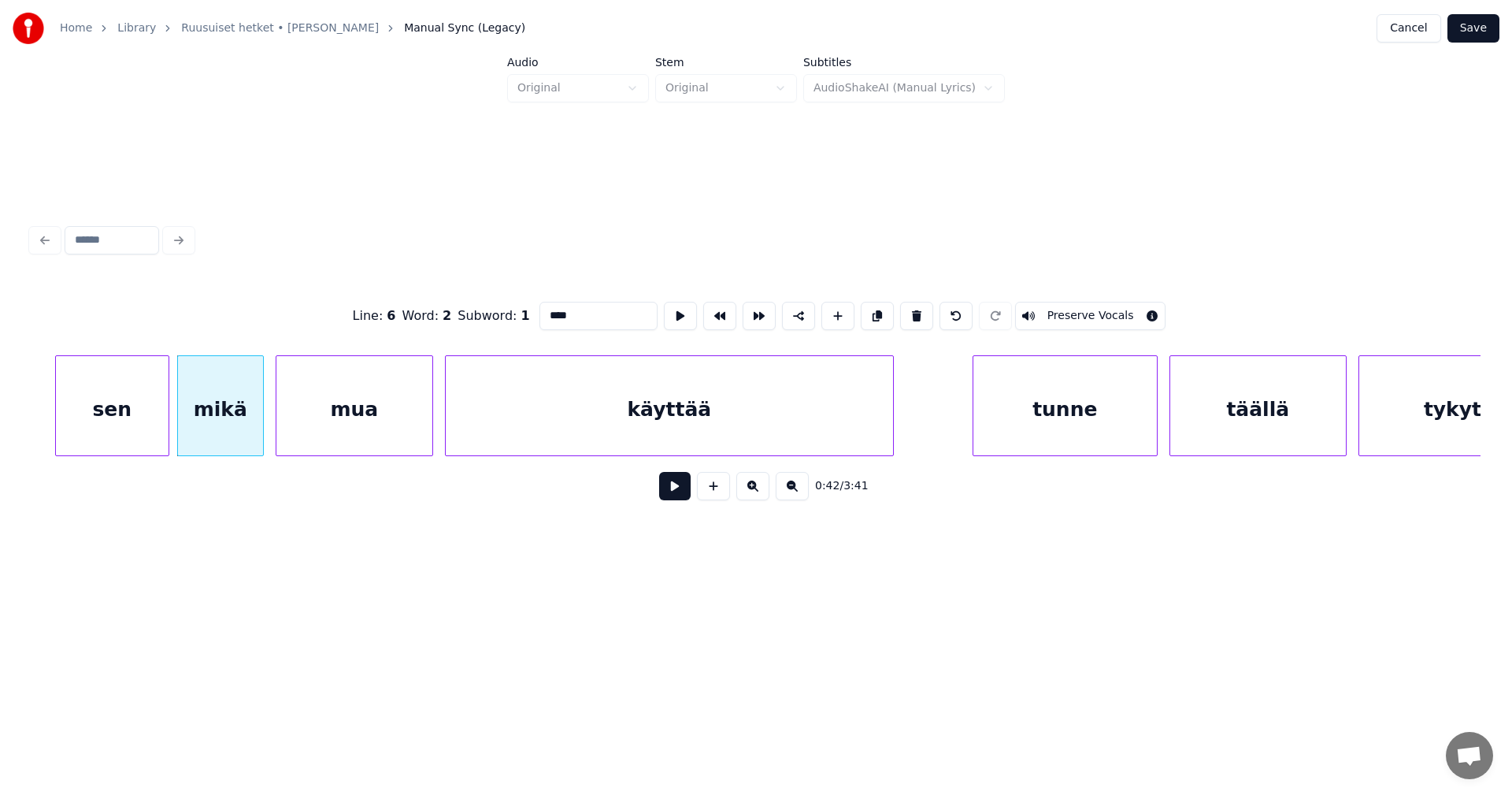
click at [678, 493] on button at bounding box center [675, 485] width 31 height 28
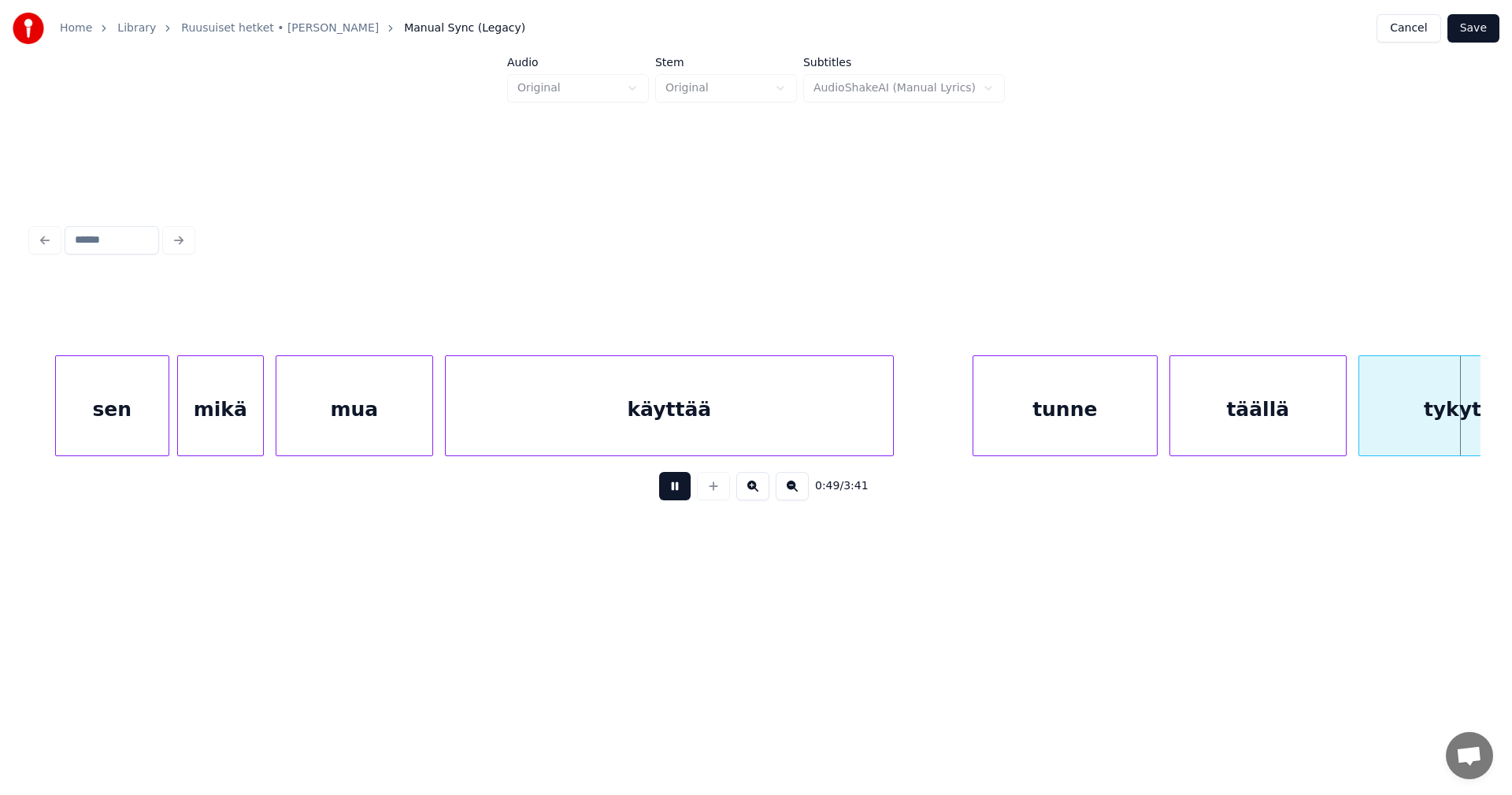
scroll to position [0, 9768]
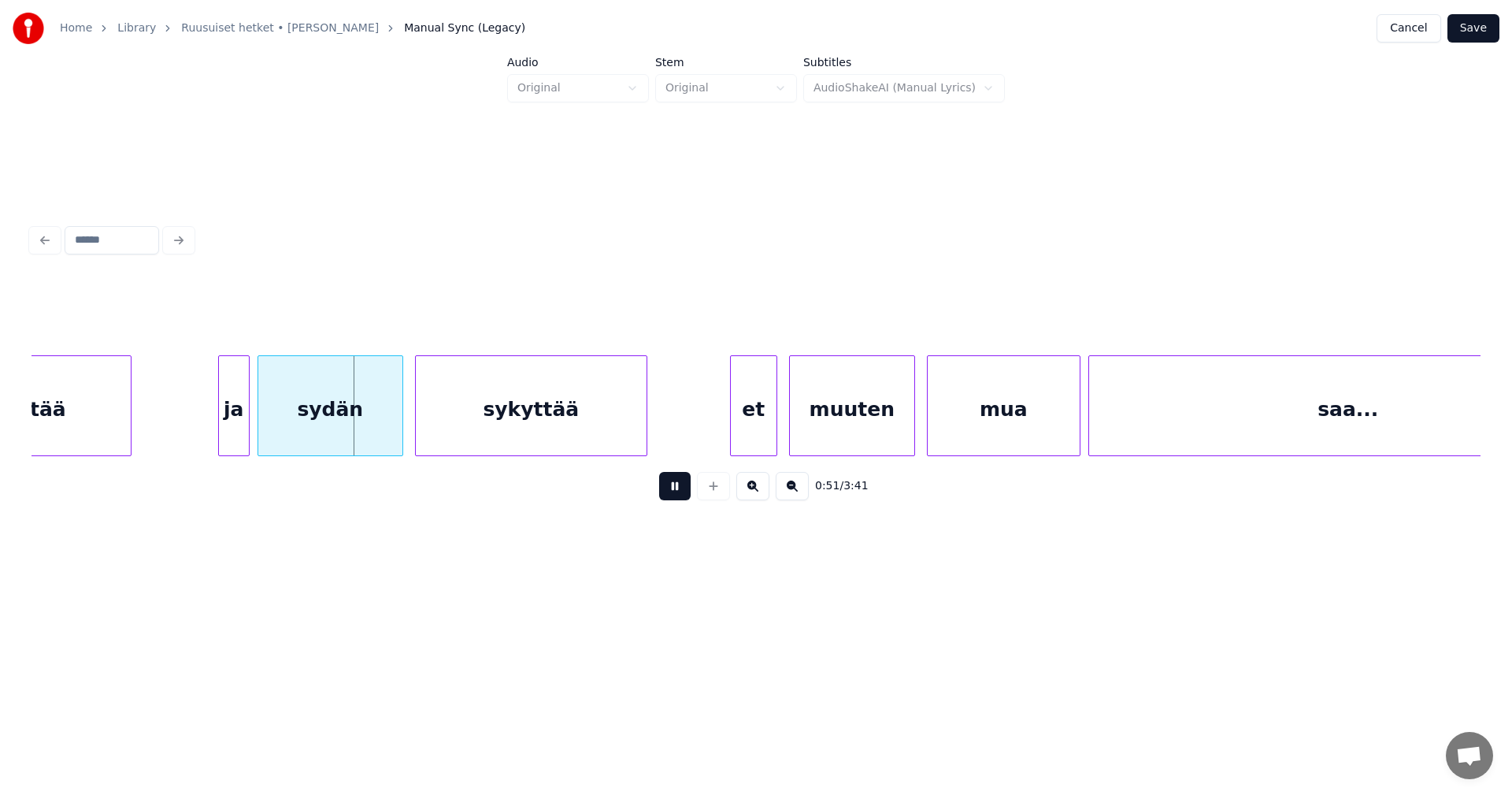
click at [661, 493] on button at bounding box center [675, 485] width 31 height 28
click at [210, 422] on div "ja" at bounding box center [212, 409] width 30 height 107
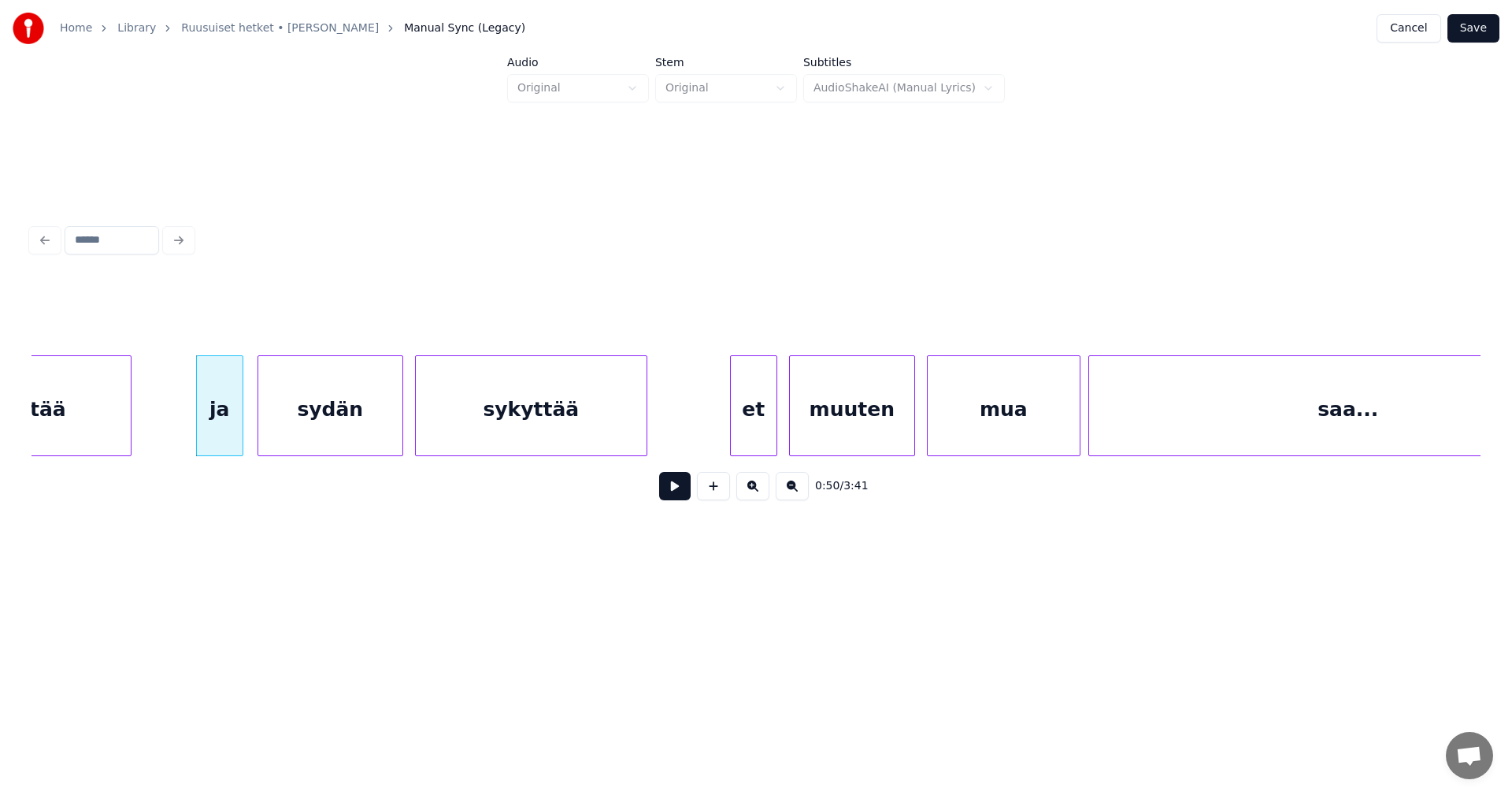
click at [240, 422] on div at bounding box center [240, 405] width 4 height 99
click at [666, 497] on button at bounding box center [675, 485] width 31 height 28
click at [675, 495] on button at bounding box center [675, 485] width 31 height 28
click at [761, 444] on div "et" at bounding box center [749, 409] width 45 height 107
click at [671, 493] on button at bounding box center [675, 485] width 31 height 28
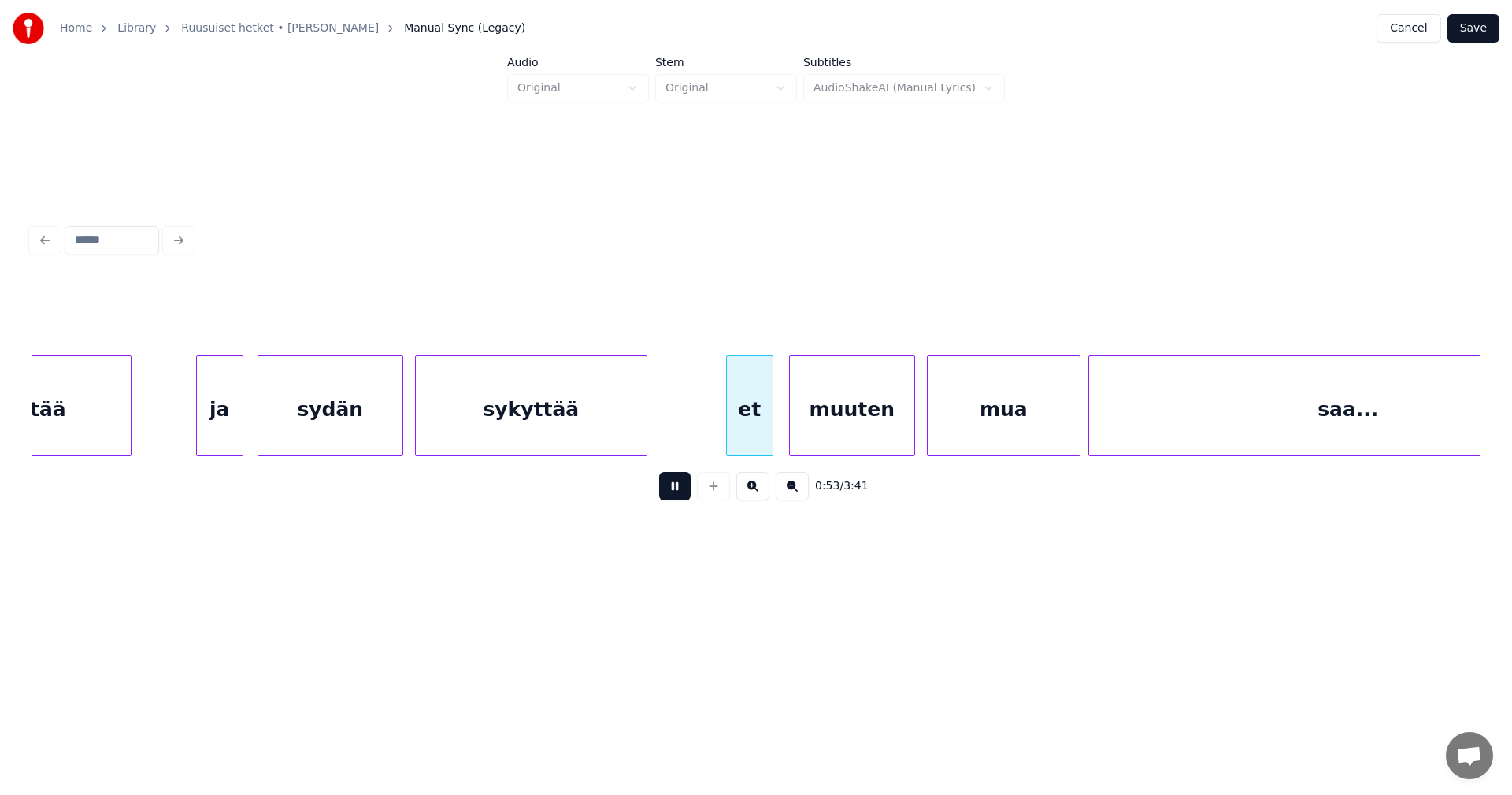
click at [671, 493] on button at bounding box center [675, 485] width 31 height 28
click at [759, 440] on div at bounding box center [759, 405] width 4 height 99
click at [788, 436] on div "muuten" at bounding box center [835, 409] width 124 height 107
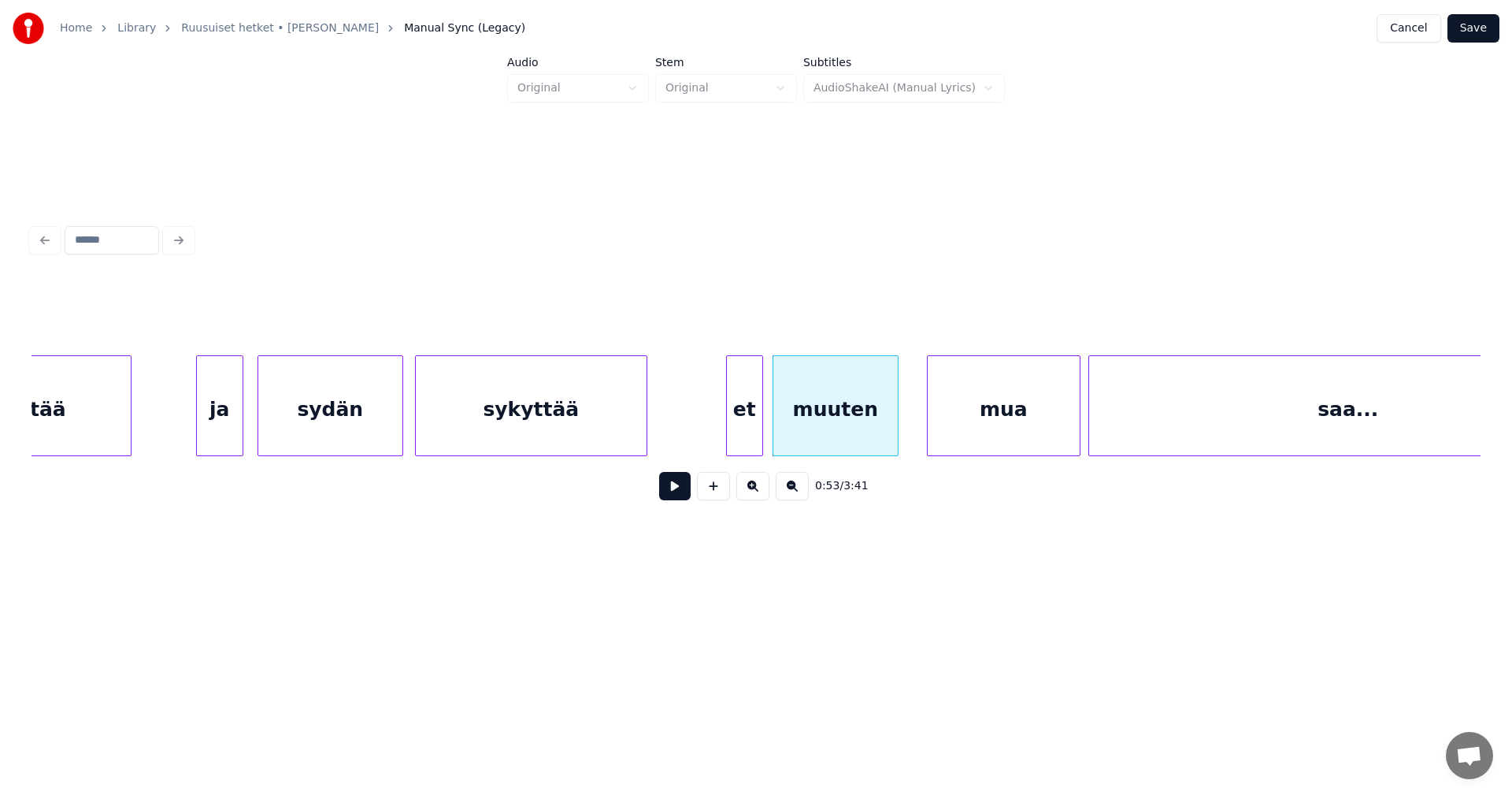
click at [727, 443] on div at bounding box center [728, 405] width 4 height 99
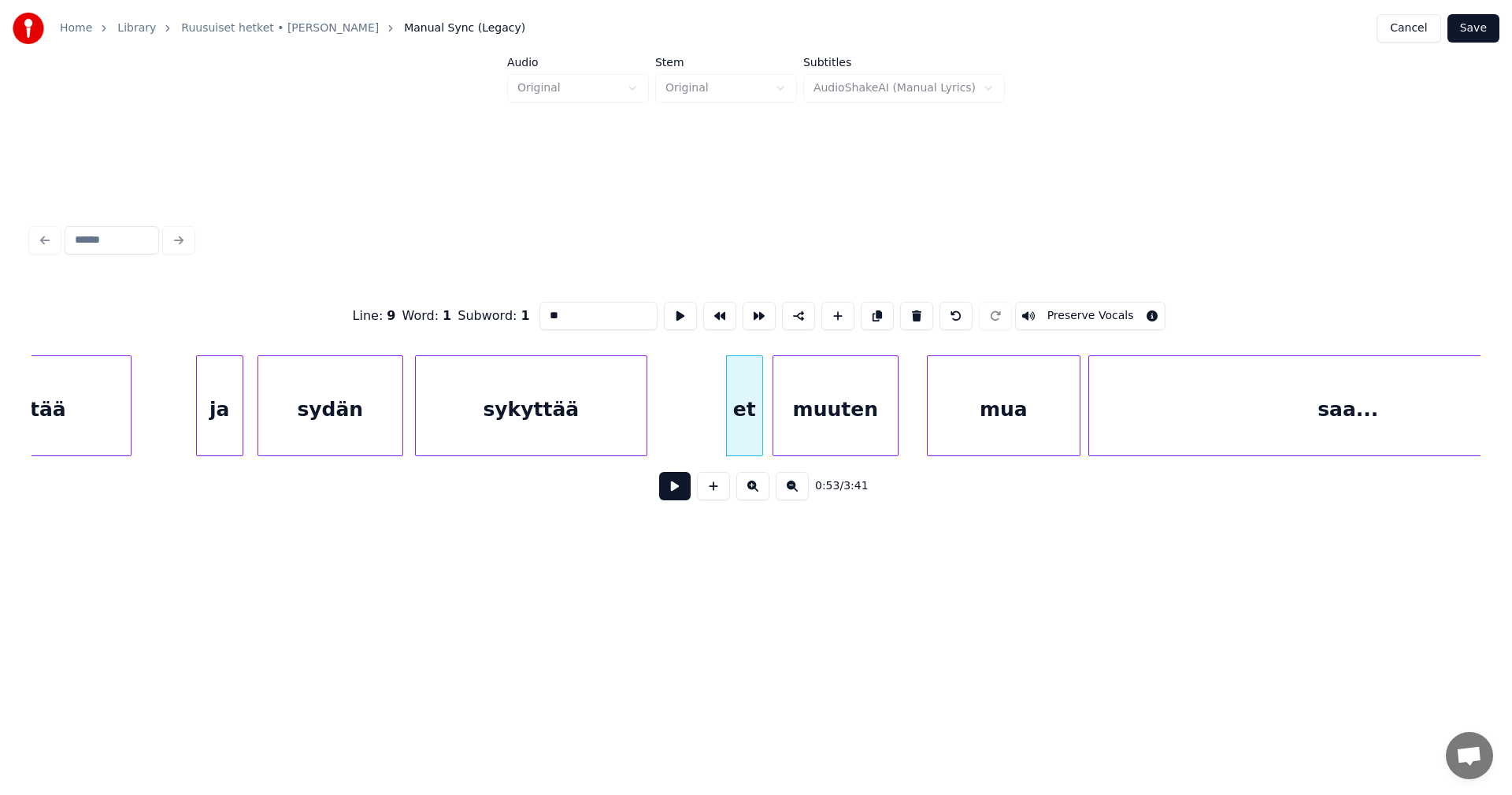
click at [741, 441] on div "et" at bounding box center [744, 409] width 36 height 107
click at [676, 495] on button at bounding box center [675, 485] width 31 height 28
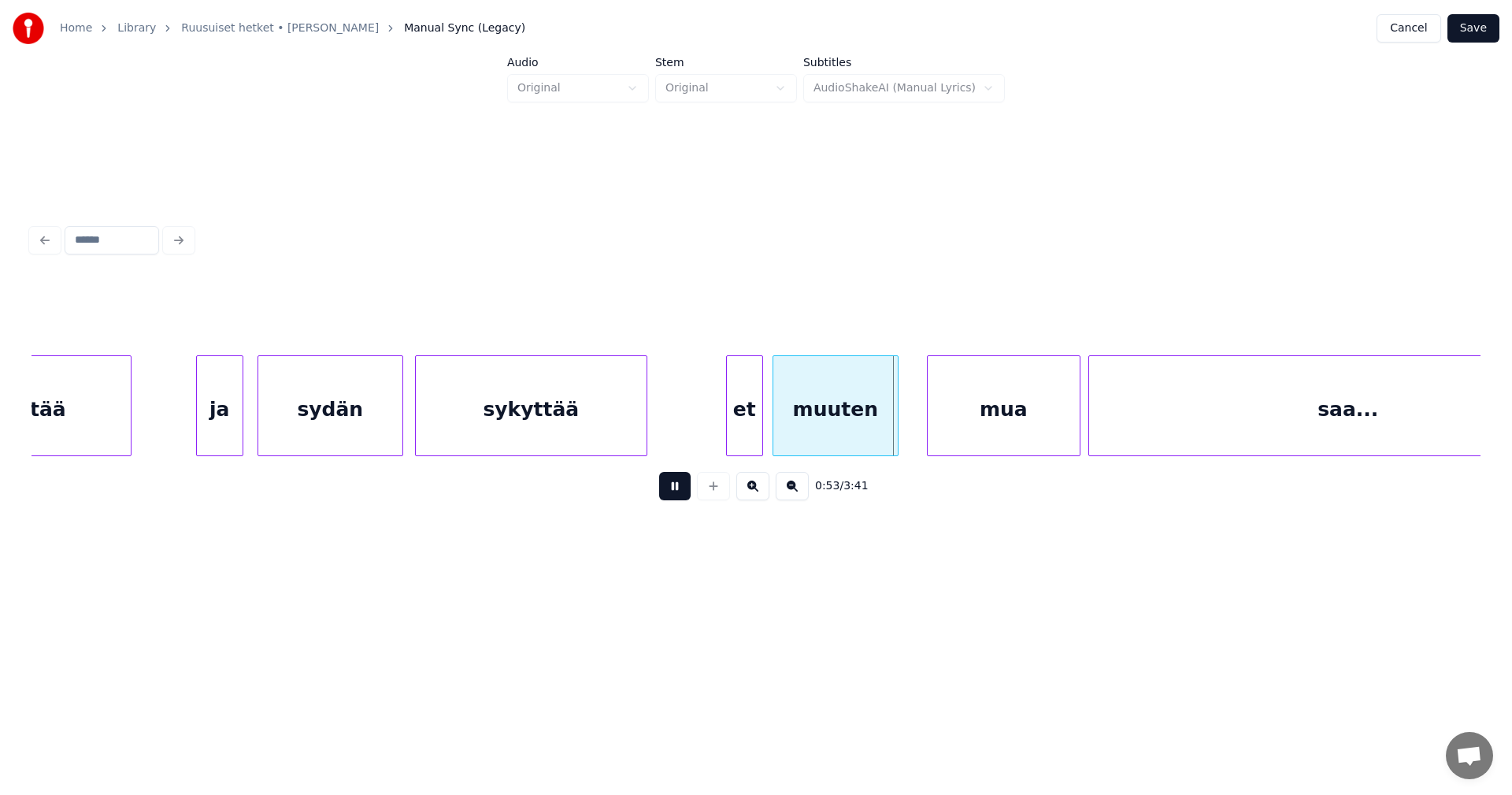
click at [679, 493] on button at bounding box center [675, 485] width 31 height 28
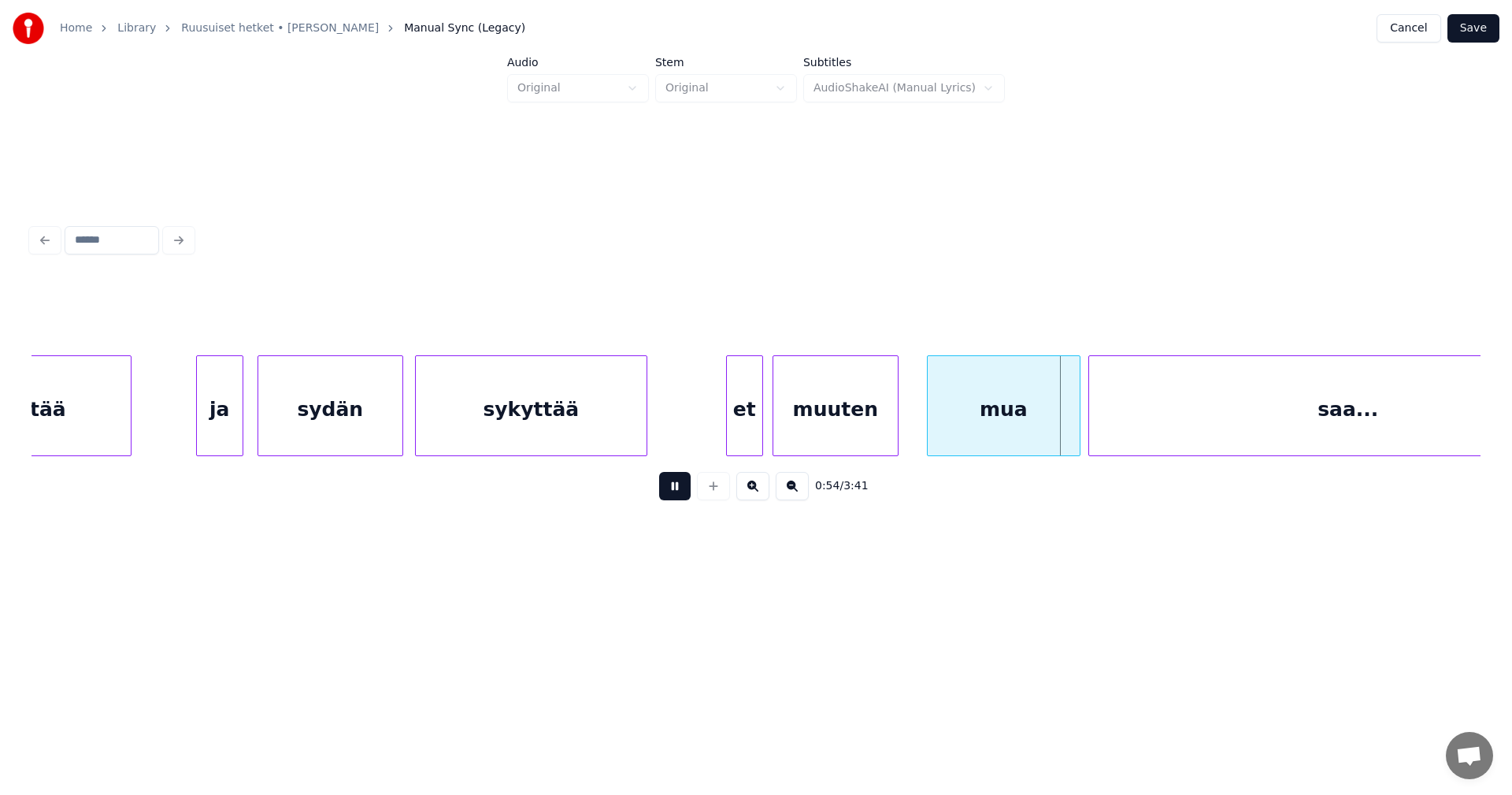
click at [679, 493] on button at bounding box center [675, 485] width 31 height 28
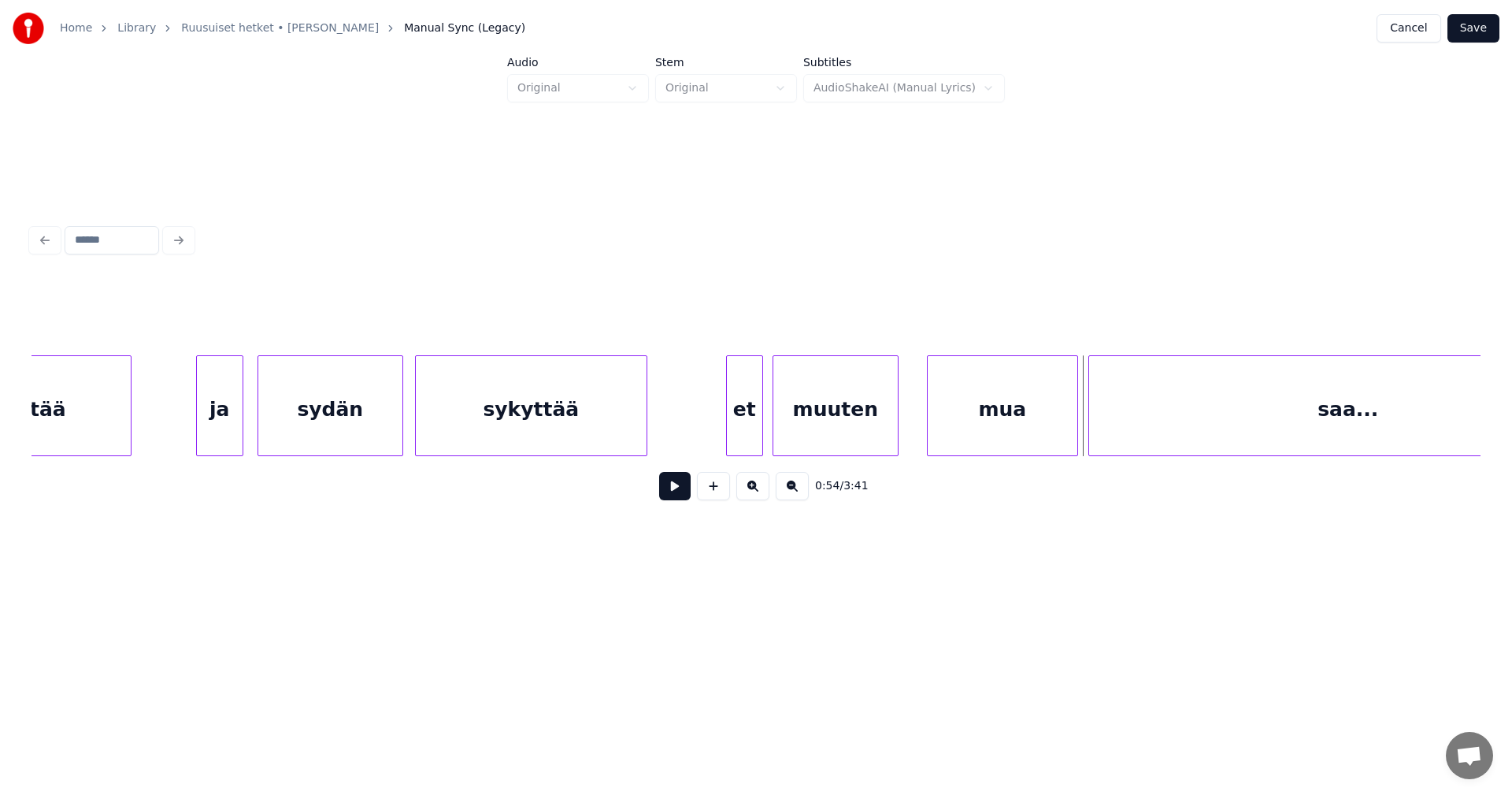
click at [1074, 437] on div at bounding box center [1075, 405] width 4 height 99
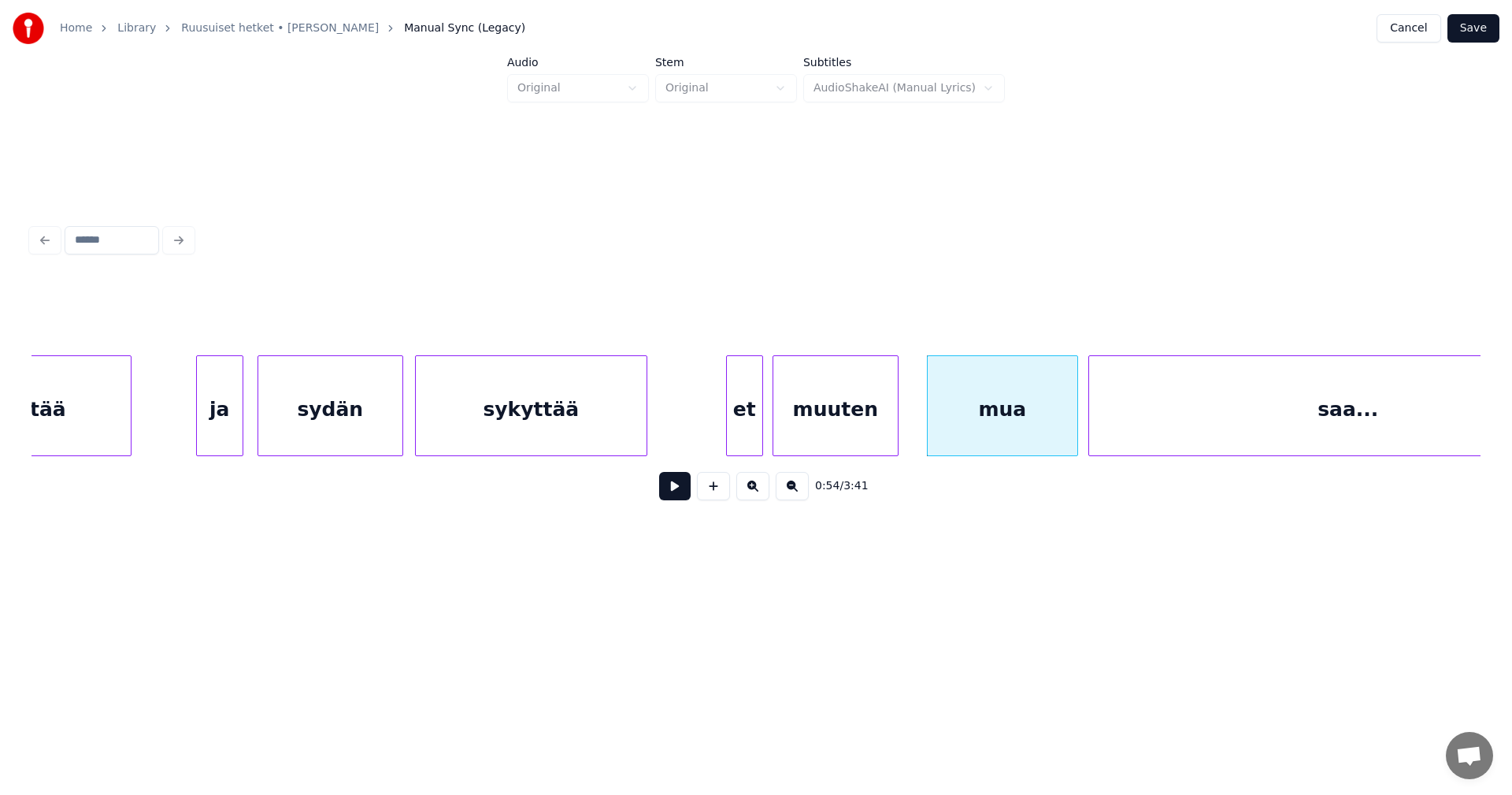
click at [757, 429] on div at bounding box center [759, 405] width 4 height 99
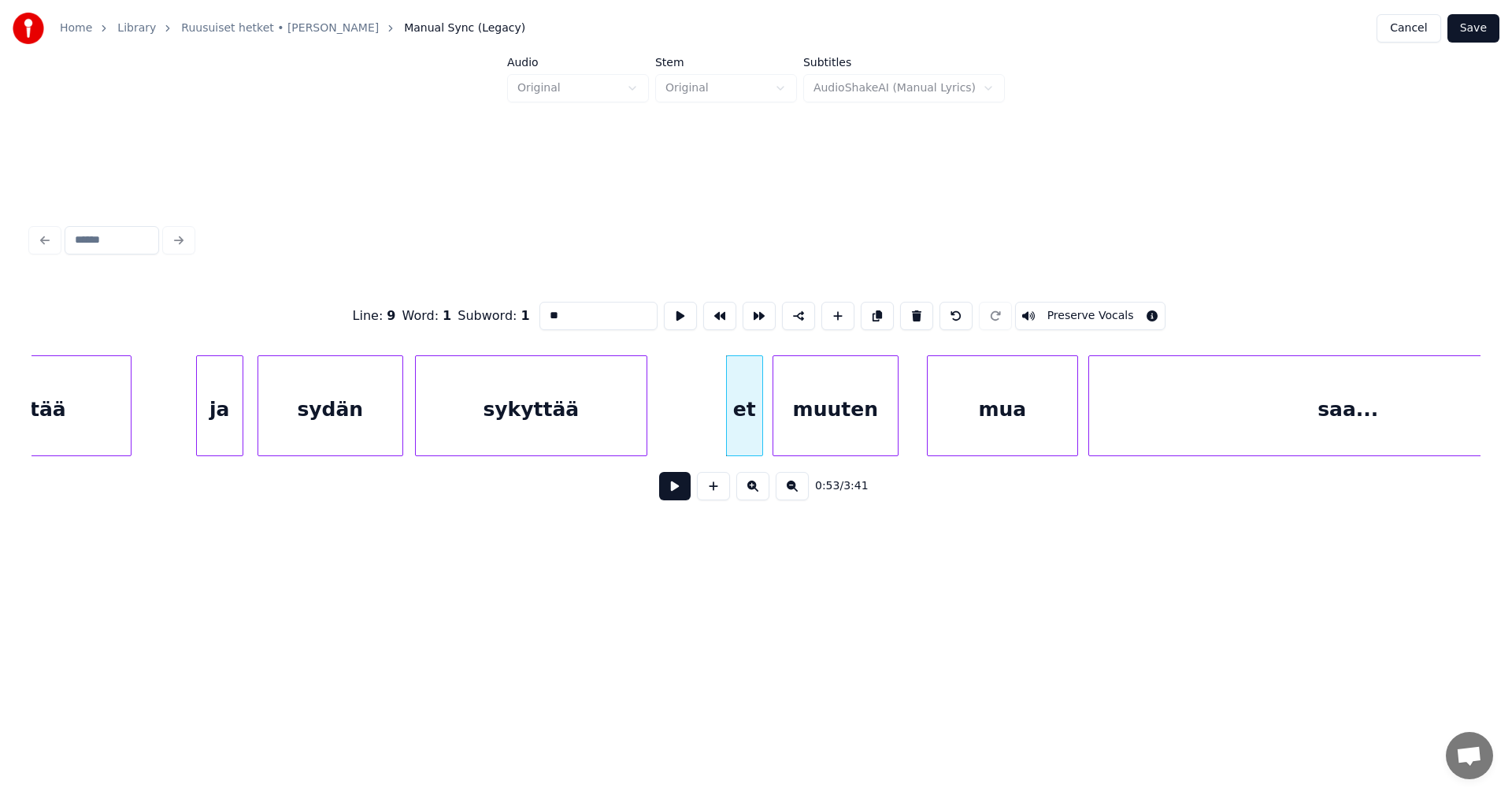
click at [680, 482] on button at bounding box center [675, 485] width 31 height 28
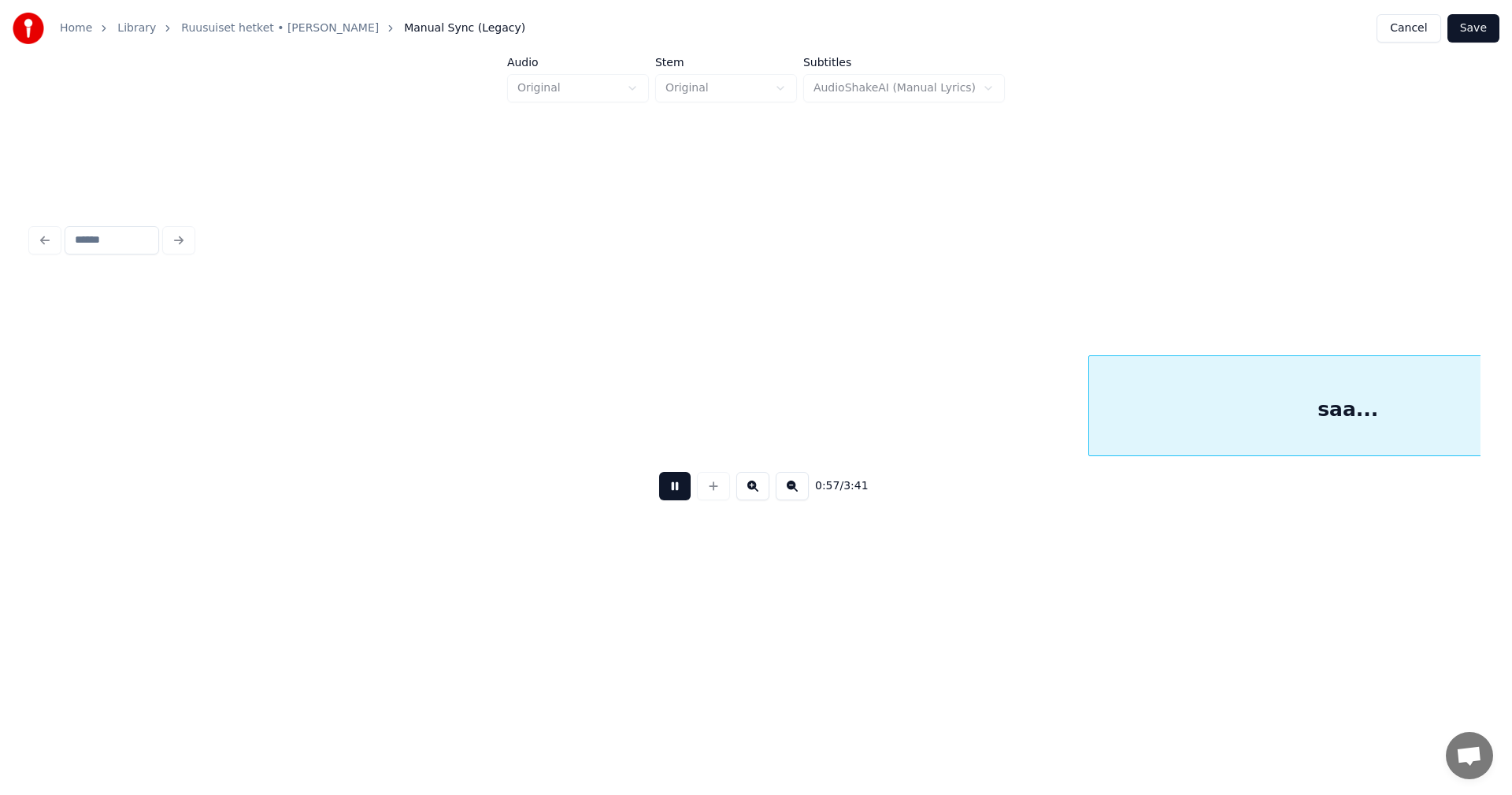
scroll to position [0, 11220]
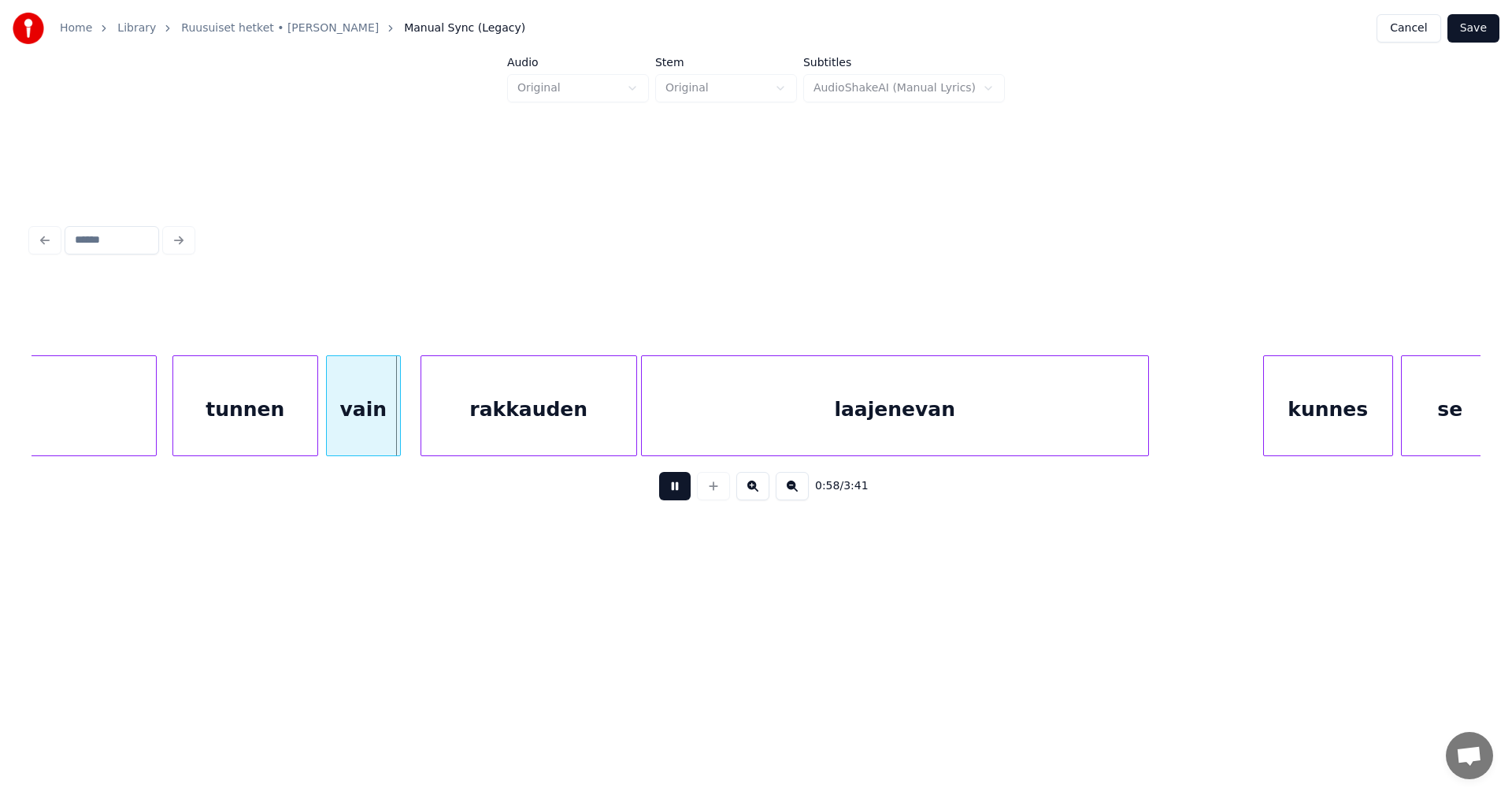
click at [680, 482] on button at bounding box center [675, 485] width 31 height 28
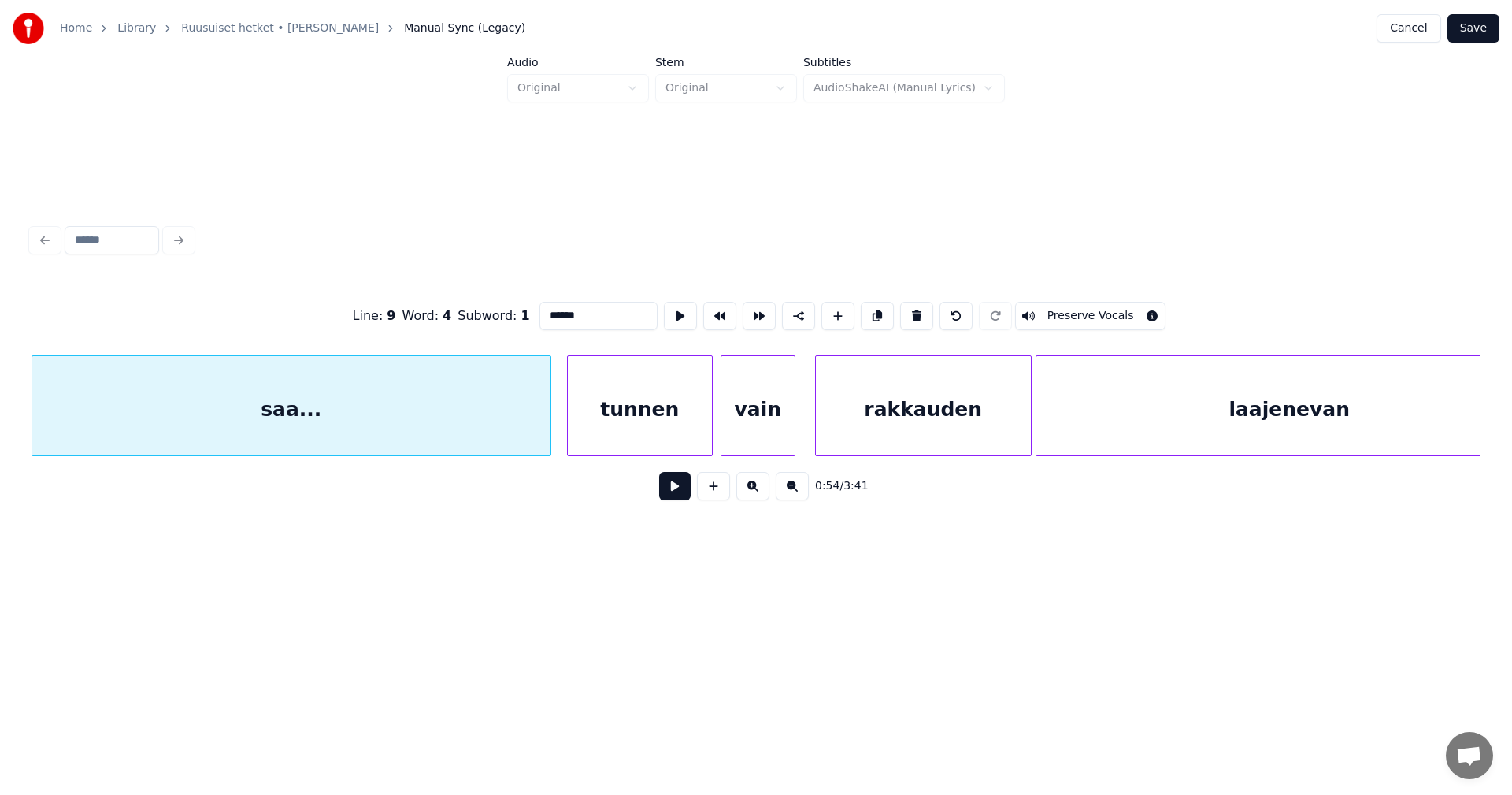
click at [600, 418] on div "tunnen" at bounding box center [639, 409] width 144 height 107
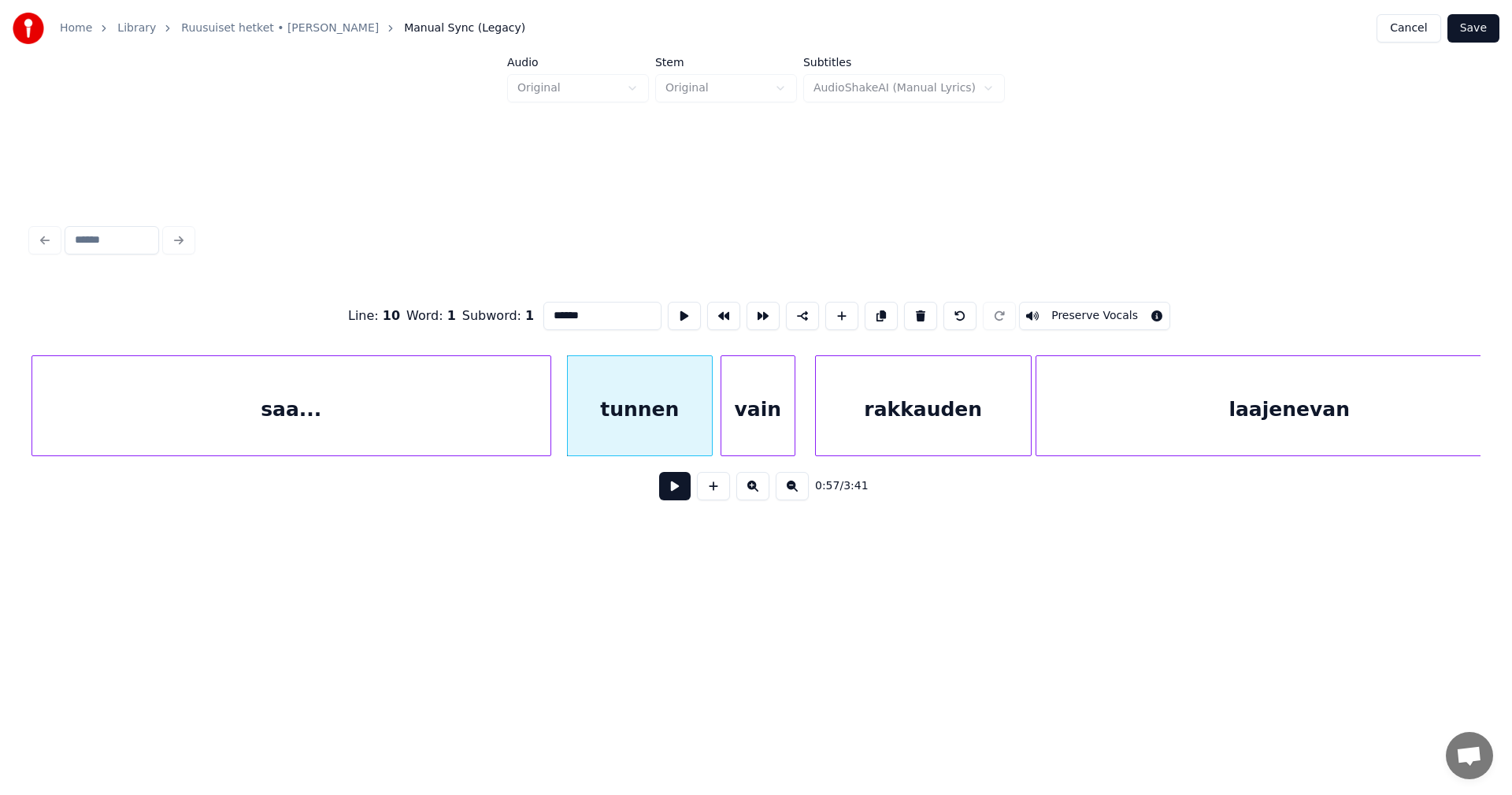
click at [532, 418] on div "saa..." at bounding box center [291, 409] width 519 height 107
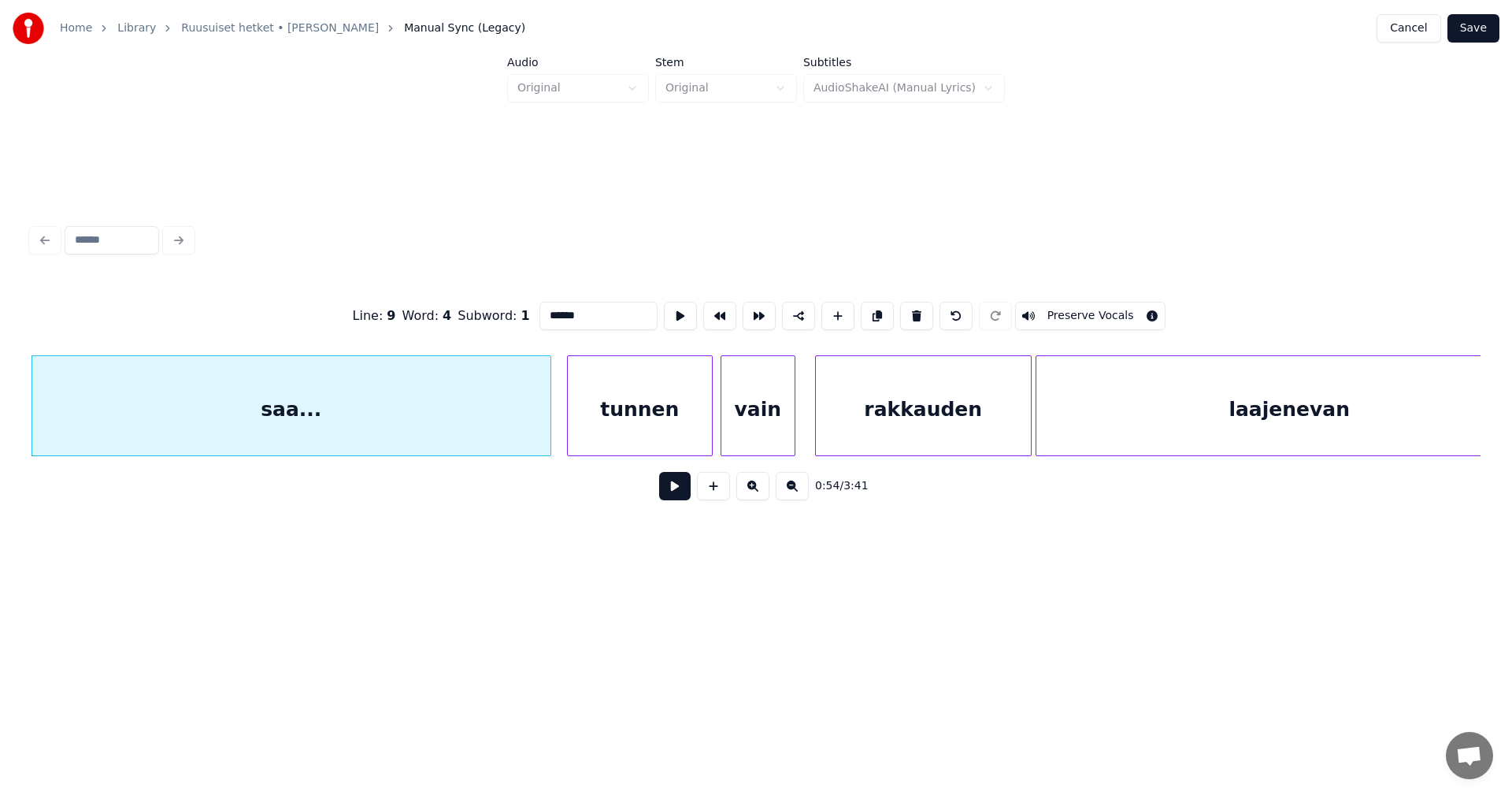
click at [651, 426] on div "tunnen" at bounding box center [639, 409] width 144 height 107
type input "******"
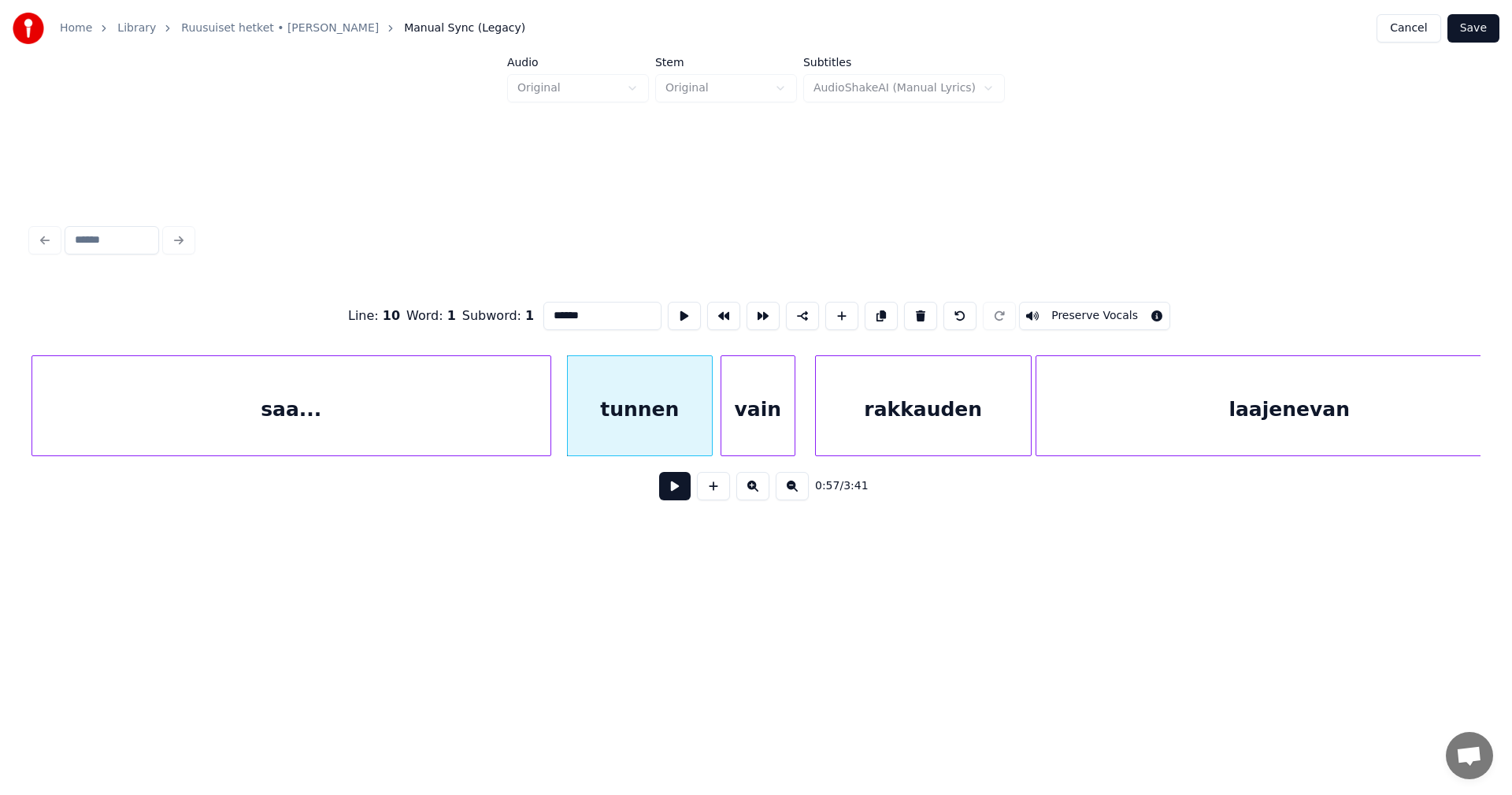
click at [676, 496] on button at bounding box center [675, 485] width 31 height 28
drag, startPoint x: 676, startPoint y: 496, endPoint x: 670, endPoint y: 490, distance: 8.5
click at [676, 494] on button at bounding box center [675, 485] width 31 height 28
click at [548, 421] on div at bounding box center [547, 405] width 4 height 99
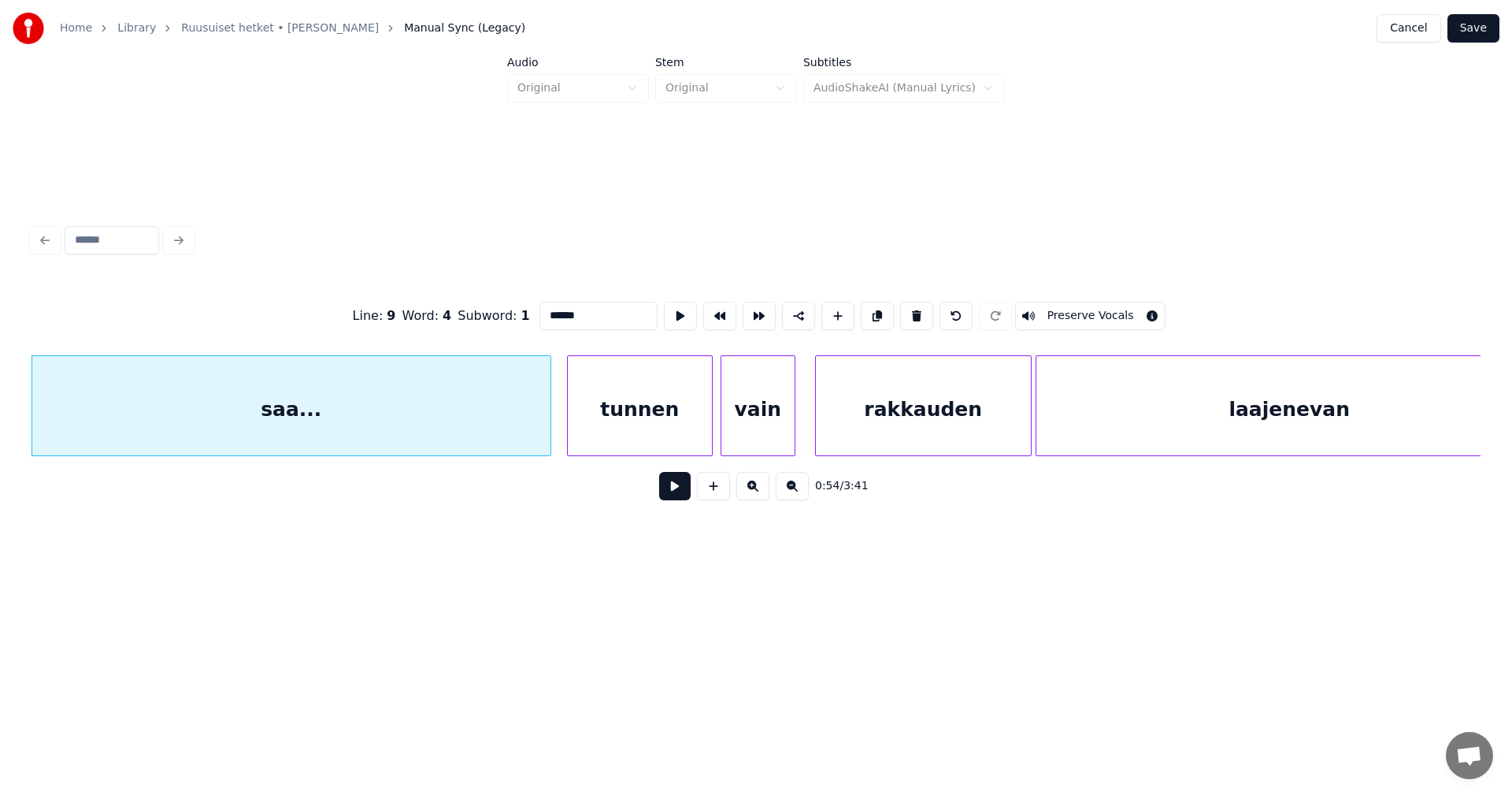
click at [672, 487] on button at bounding box center [675, 485] width 31 height 28
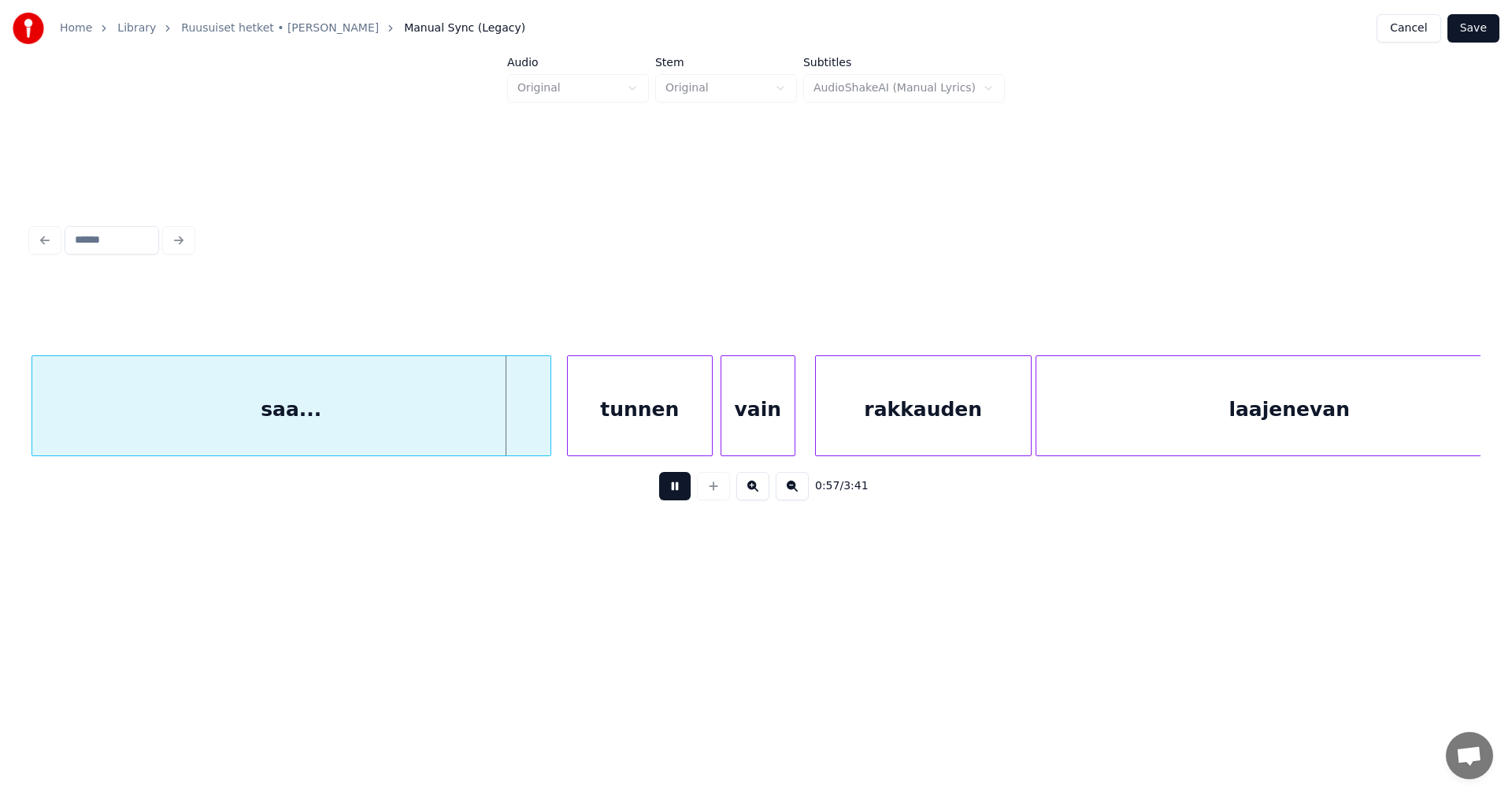
click at [669, 487] on button at bounding box center [675, 485] width 31 height 28
click at [536, 424] on div at bounding box center [534, 405] width 4 height 99
click at [661, 487] on button at bounding box center [675, 485] width 31 height 28
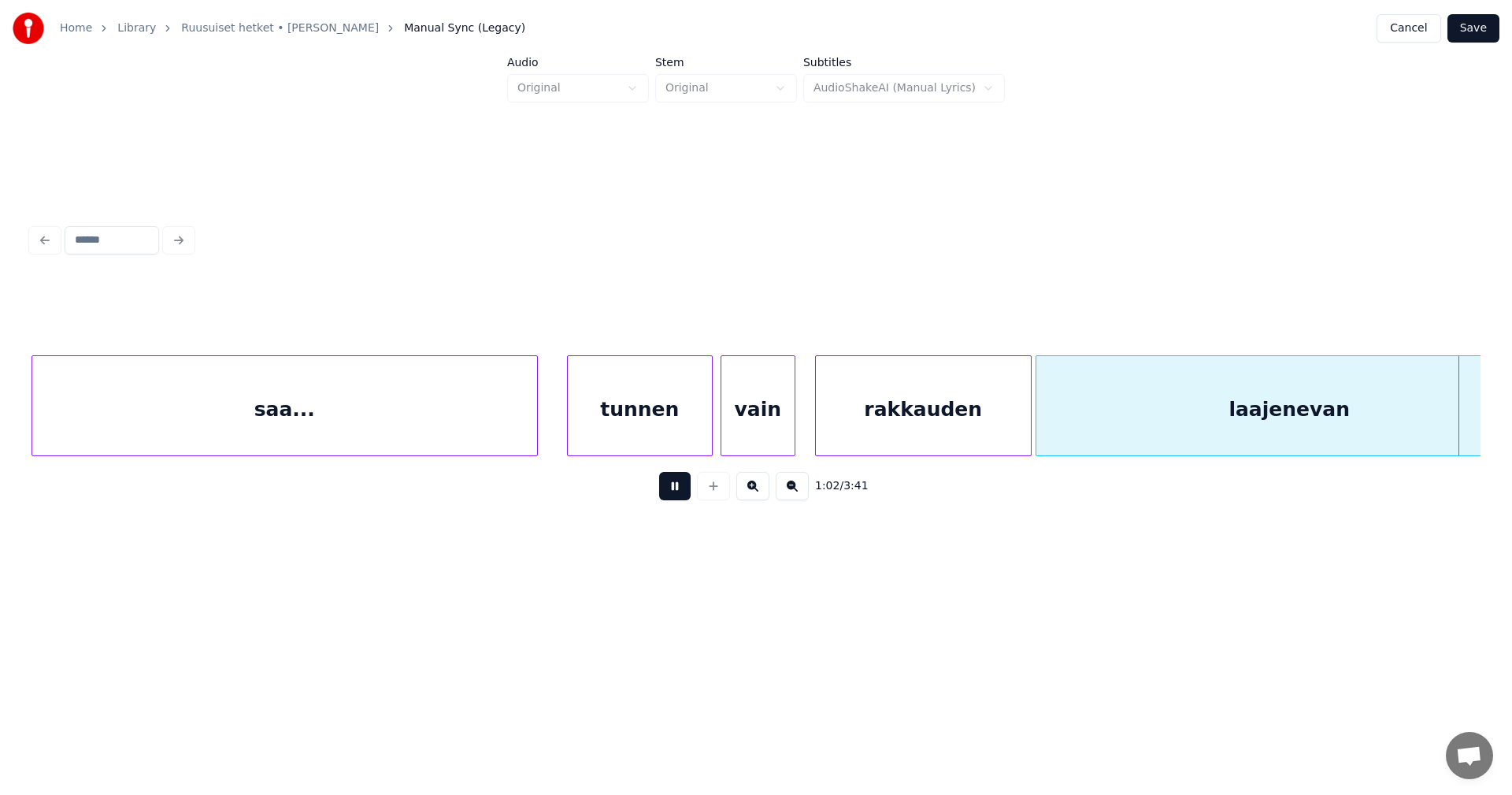
scroll to position [0, 12275]
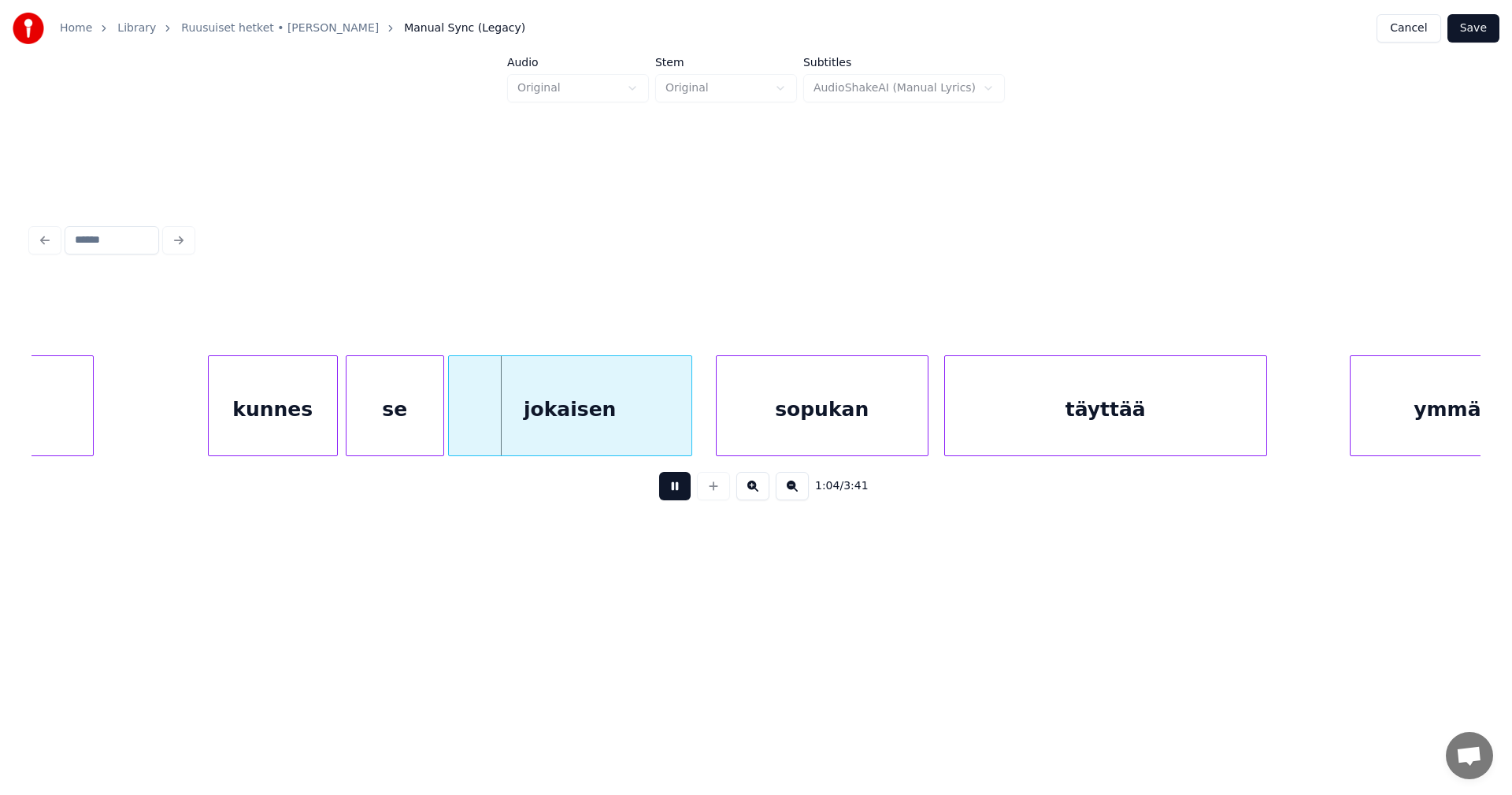
click at [671, 492] on button at bounding box center [675, 485] width 31 height 28
click at [435, 424] on div "se" at bounding box center [394, 409] width 97 height 107
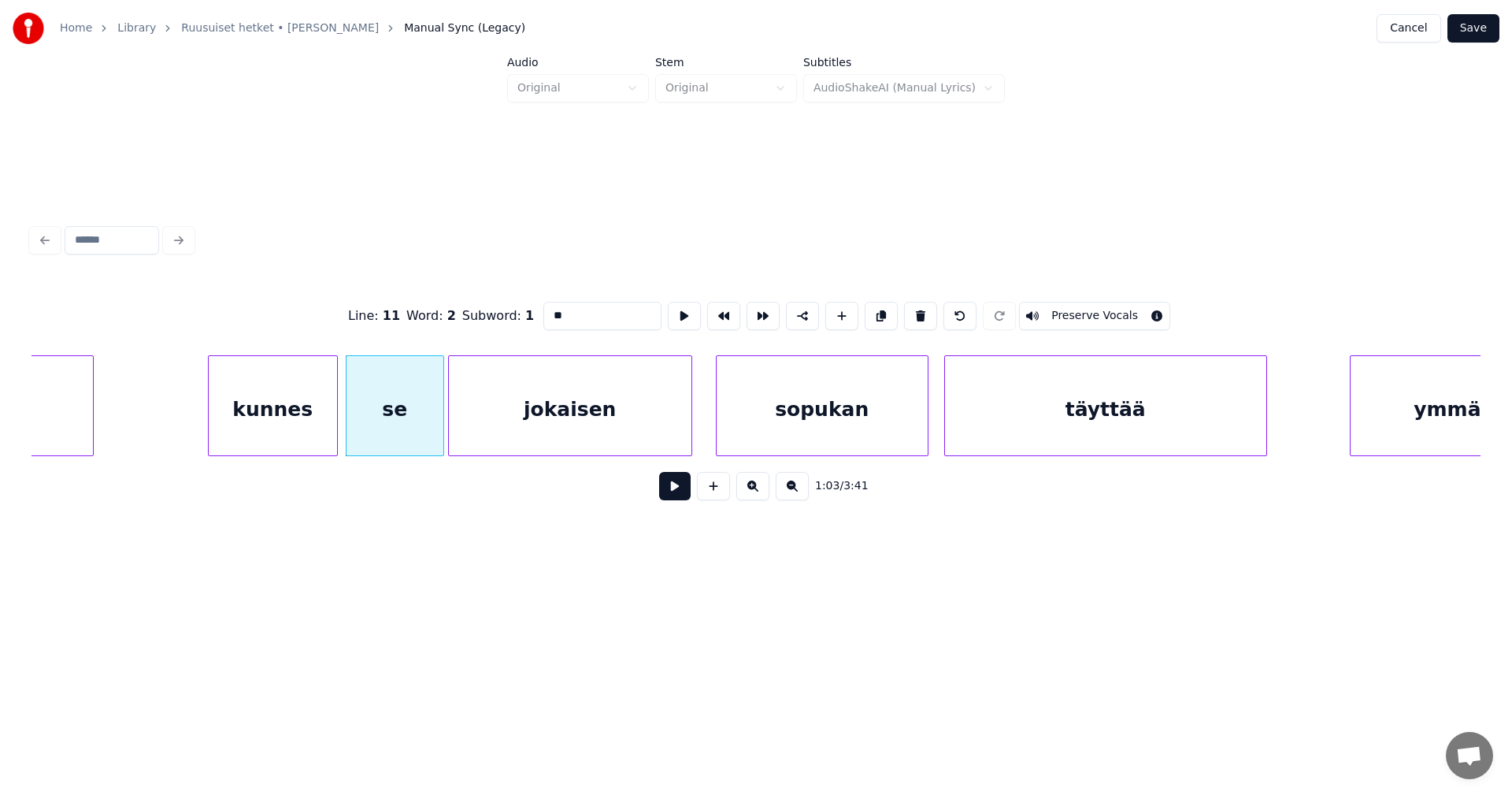
click at [679, 498] on button at bounding box center [675, 485] width 31 height 28
click at [678, 496] on button at bounding box center [675, 485] width 31 height 28
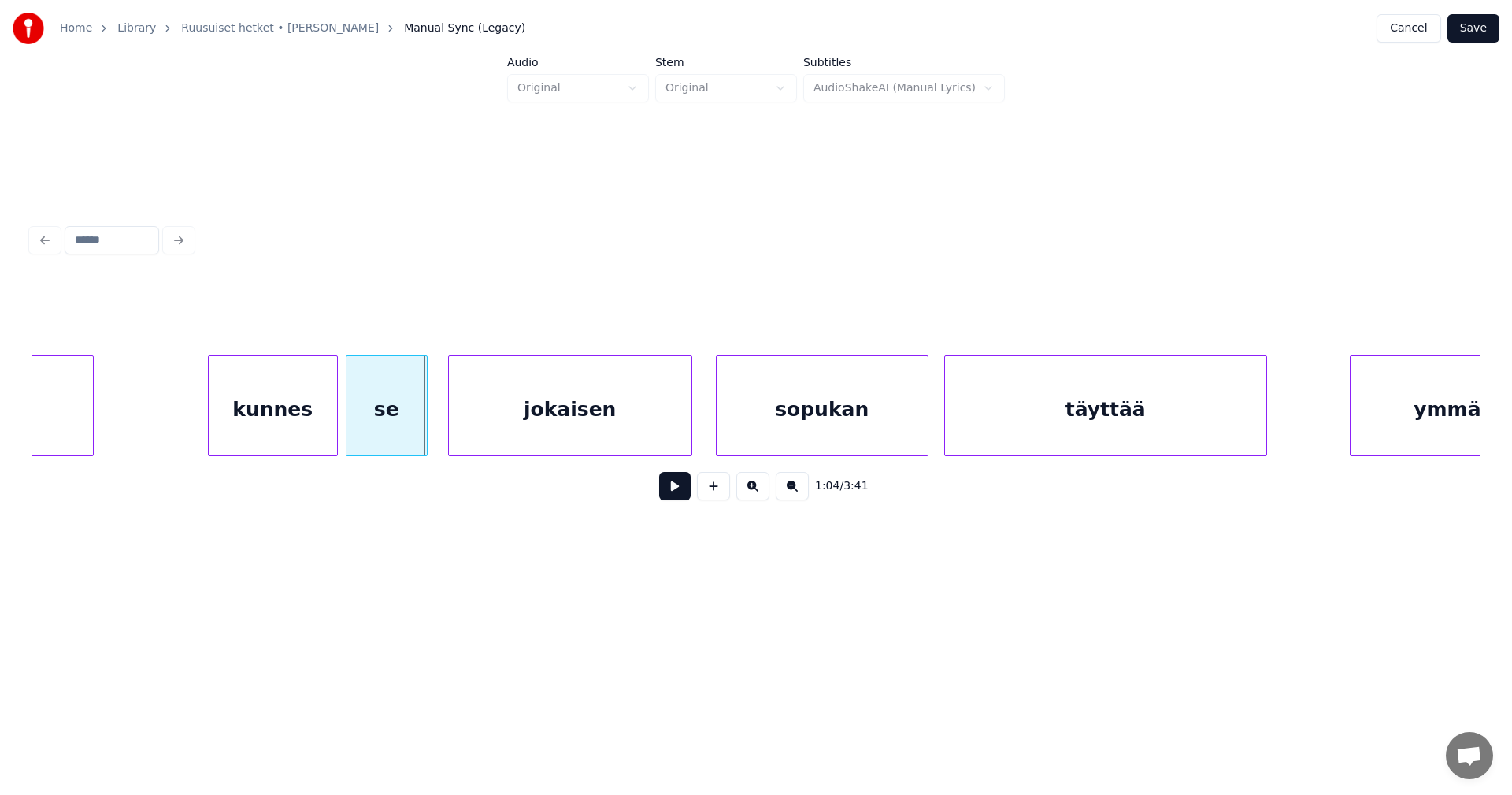
click at [426, 424] on div at bounding box center [424, 405] width 4 height 99
click at [474, 423] on div "jokaisen" at bounding box center [563, 409] width 242 height 107
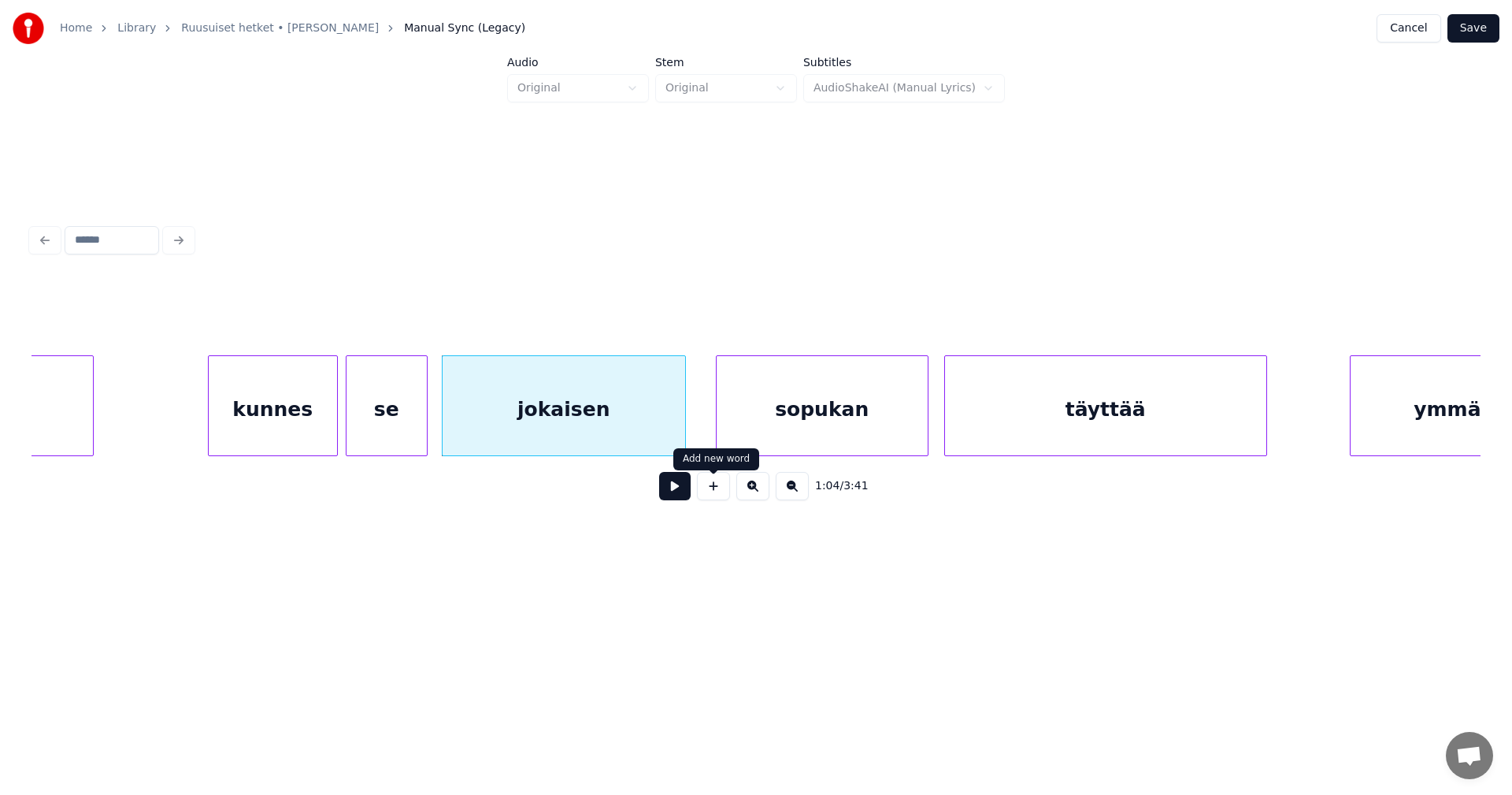
click at [686, 497] on button at bounding box center [675, 485] width 31 height 28
drag, startPoint x: 686, startPoint y: 497, endPoint x: 498, endPoint y: 469, distance: 190.1
click at [684, 495] on button at bounding box center [675, 485] width 31 height 28
click at [325, 429] on div "kunnes" at bounding box center [273, 409] width 129 height 107
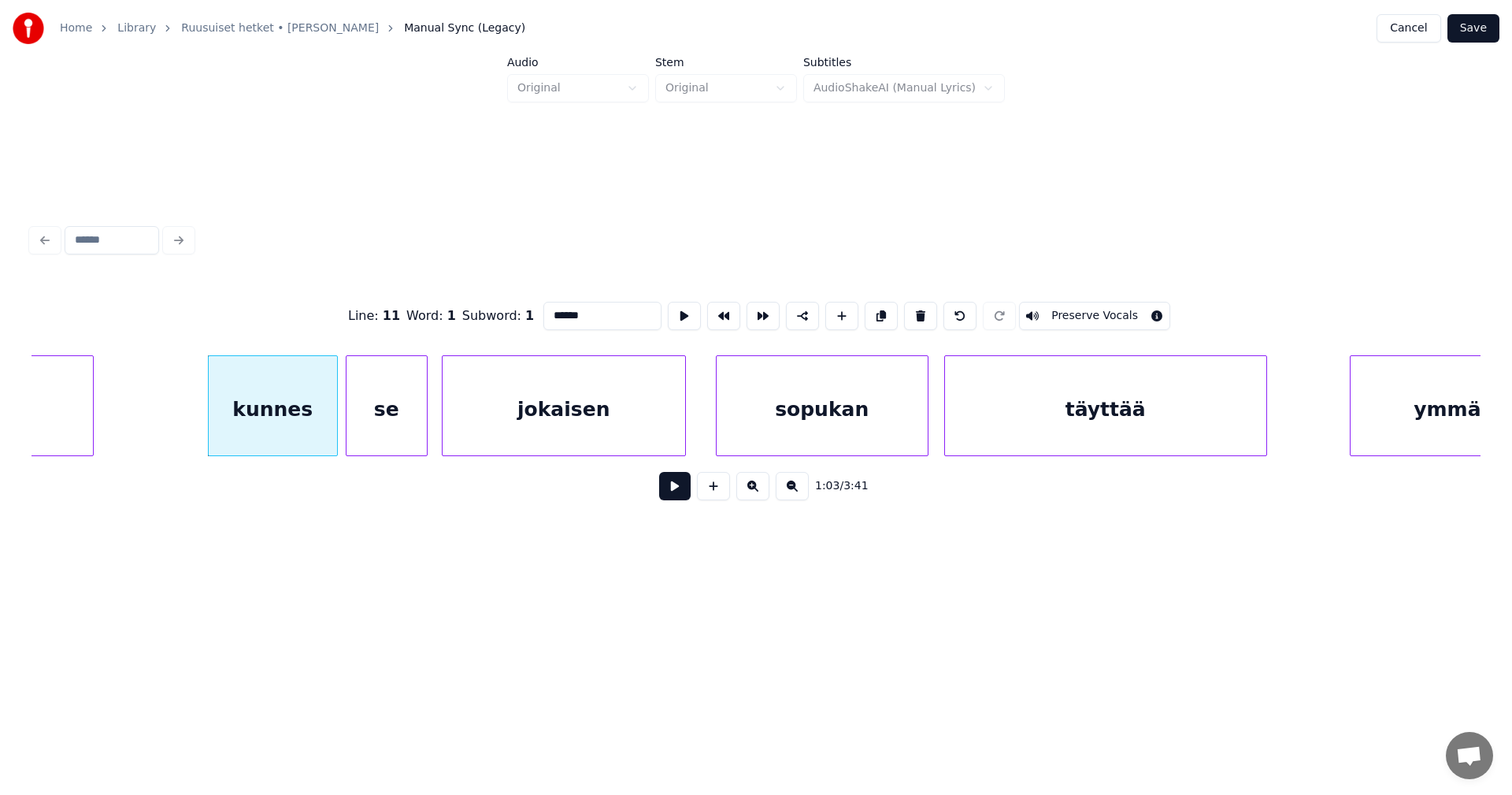
click at [671, 492] on button at bounding box center [675, 485] width 31 height 28
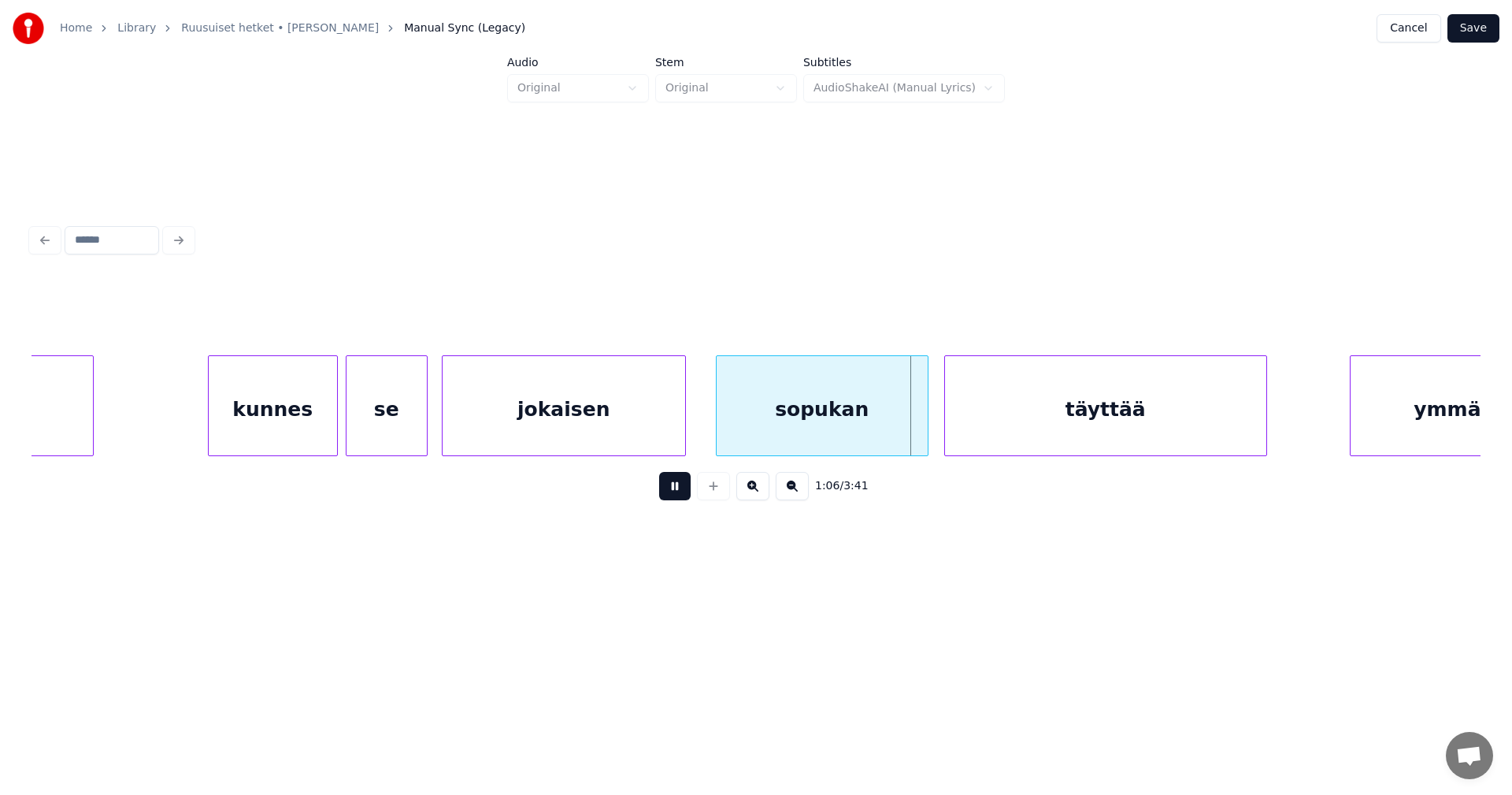
click at [671, 492] on button at bounding box center [675, 485] width 31 height 28
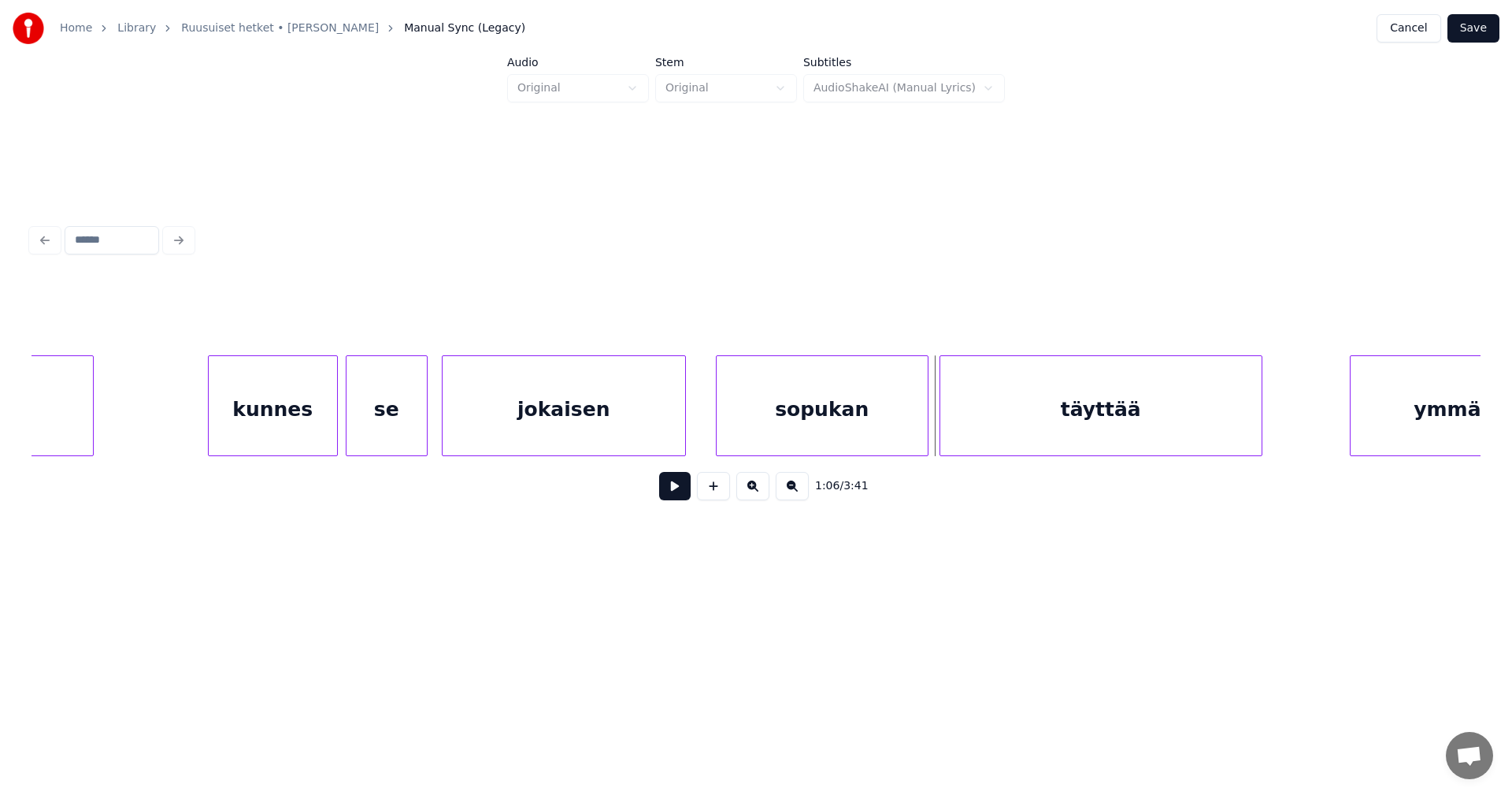
click at [961, 429] on div "täyttää" at bounding box center [1100, 409] width 321 height 107
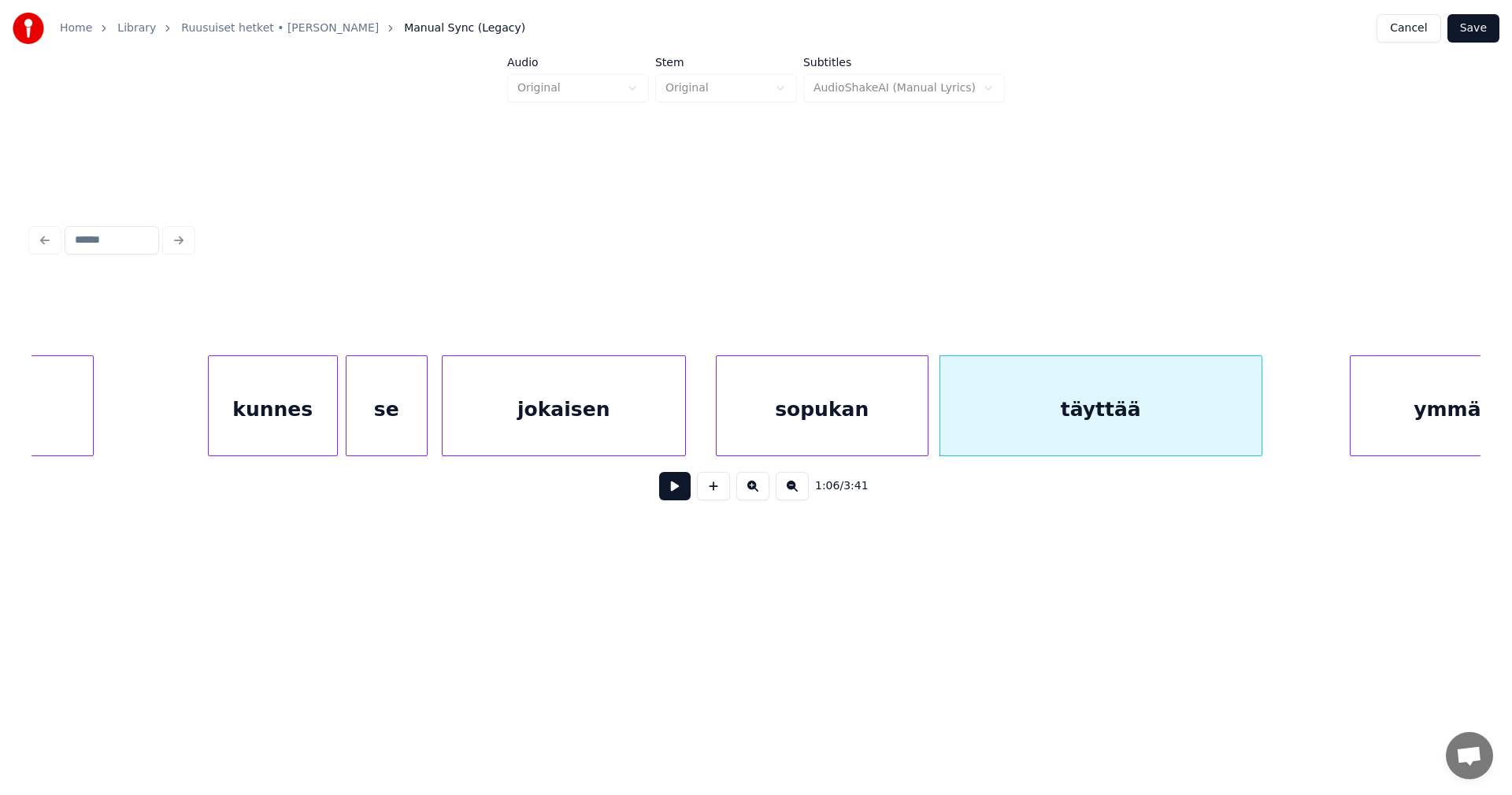
click at [678, 493] on button at bounding box center [675, 485] width 31 height 28
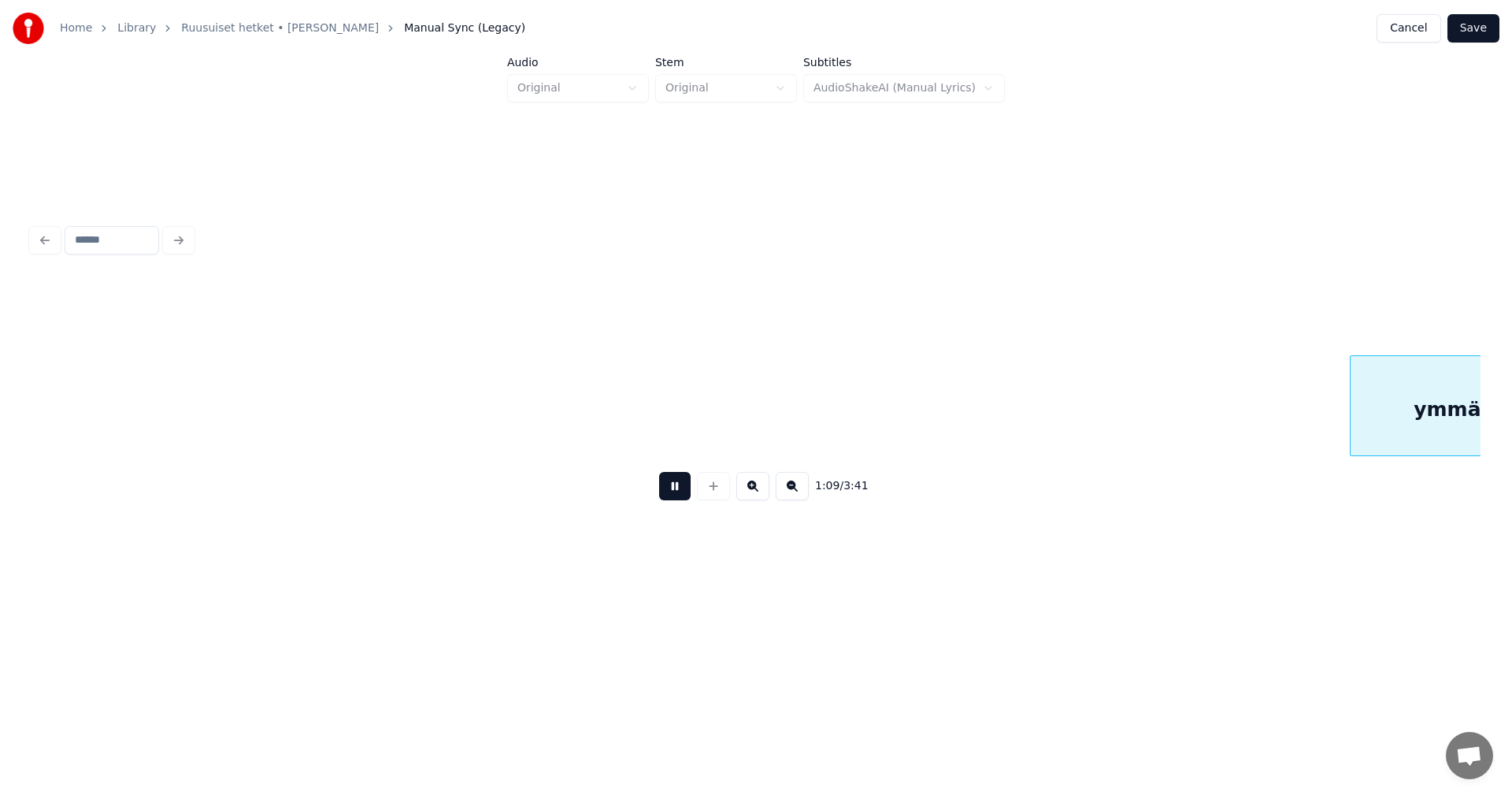
scroll to position [0, 13724]
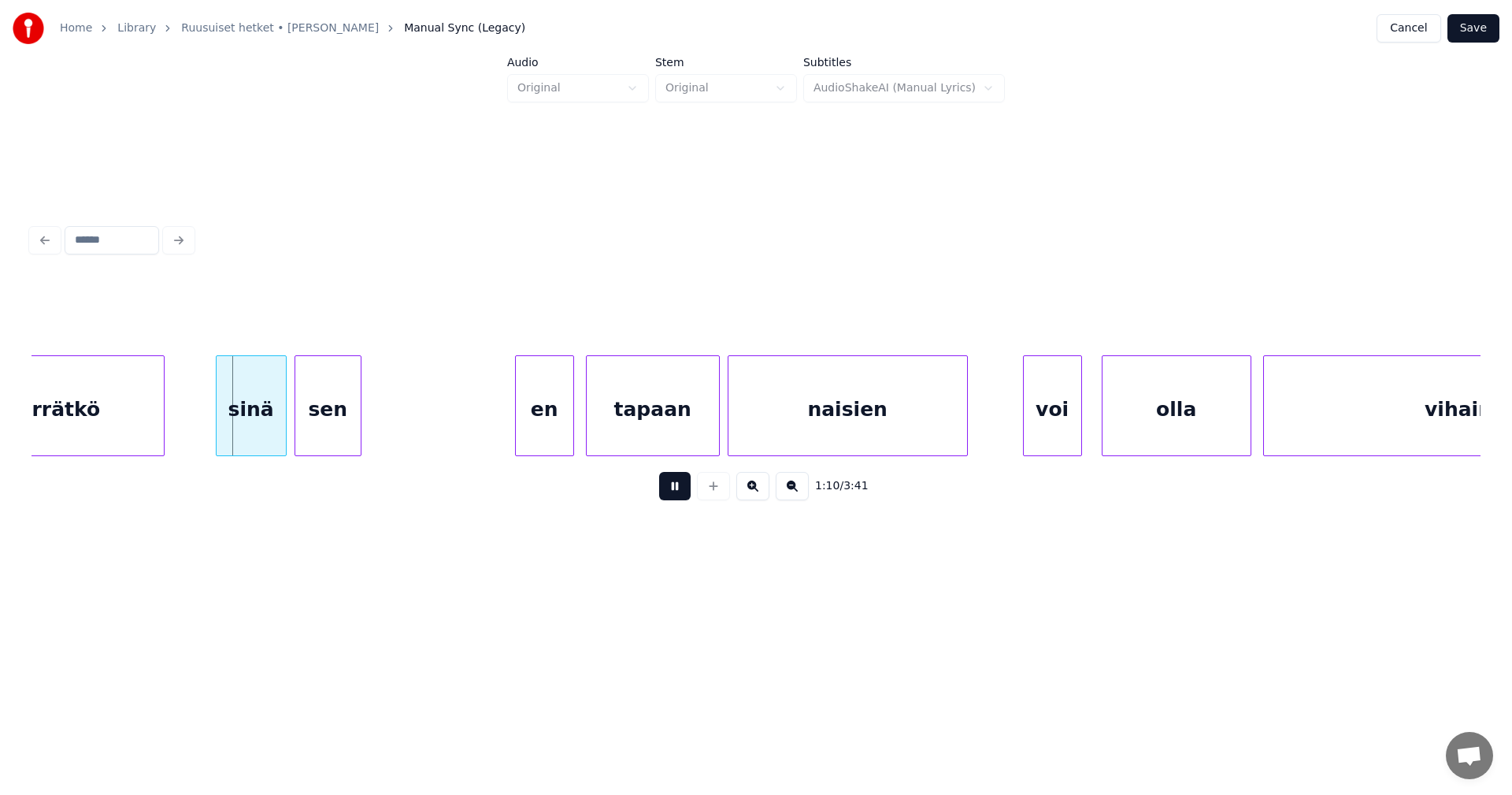
click at [678, 493] on button at bounding box center [675, 485] width 31 height 28
click at [261, 431] on div "sinä" at bounding box center [242, 409] width 69 height 107
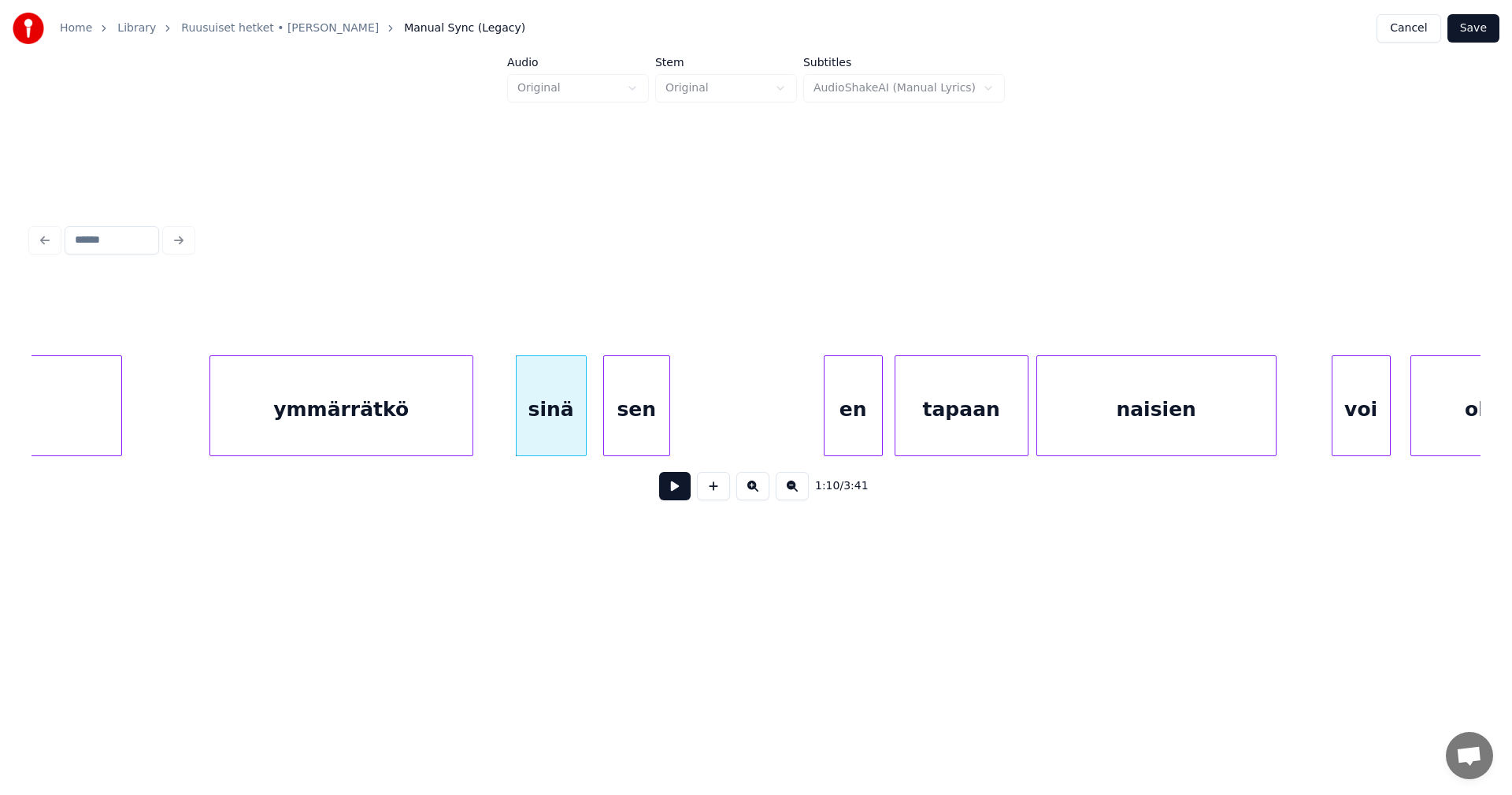
scroll to position [0, 13409]
click at [317, 439] on div "ymmärrätkö" at bounding box center [338, 409] width 262 height 107
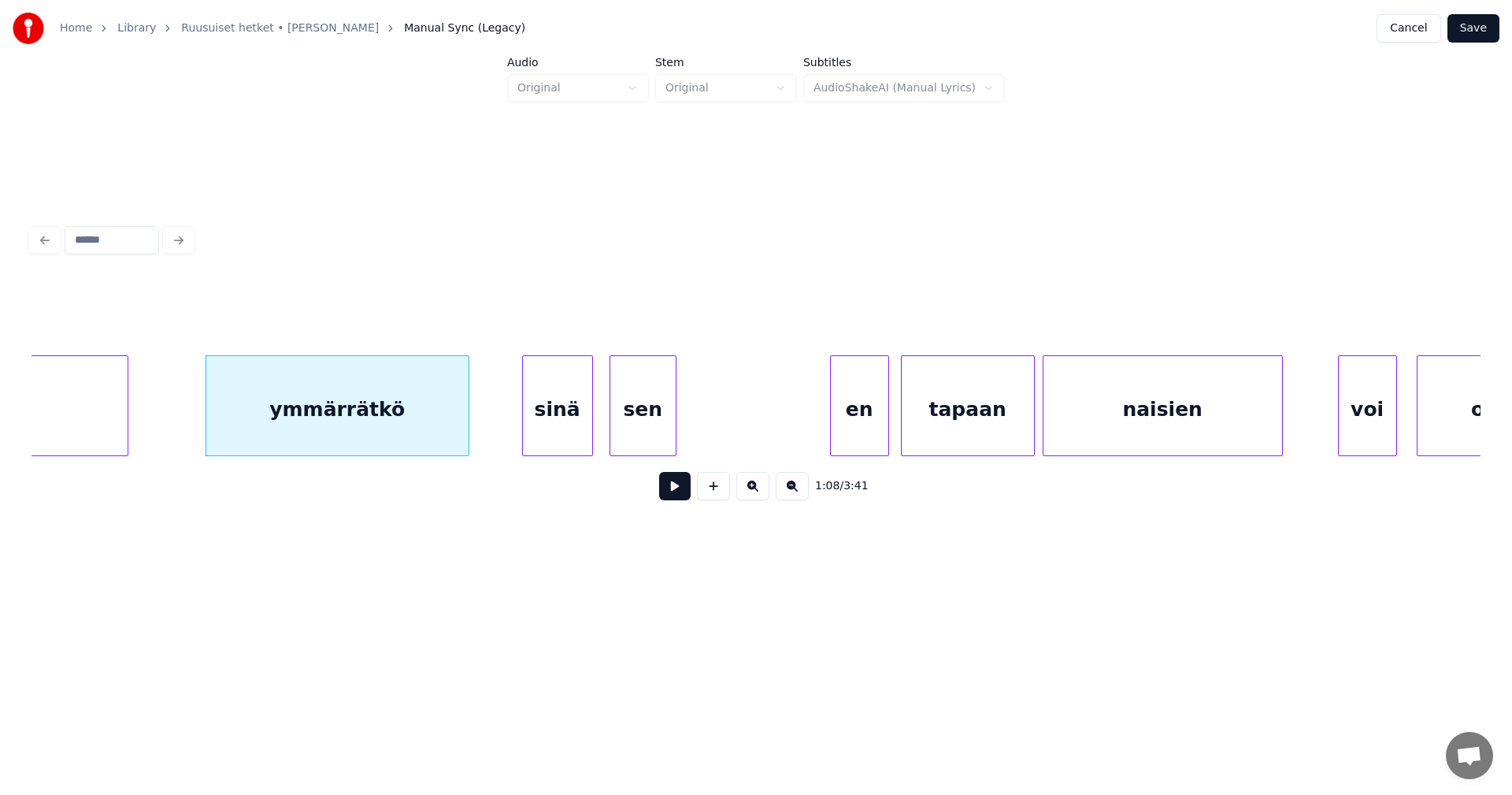
click at [668, 496] on button at bounding box center [675, 485] width 31 height 28
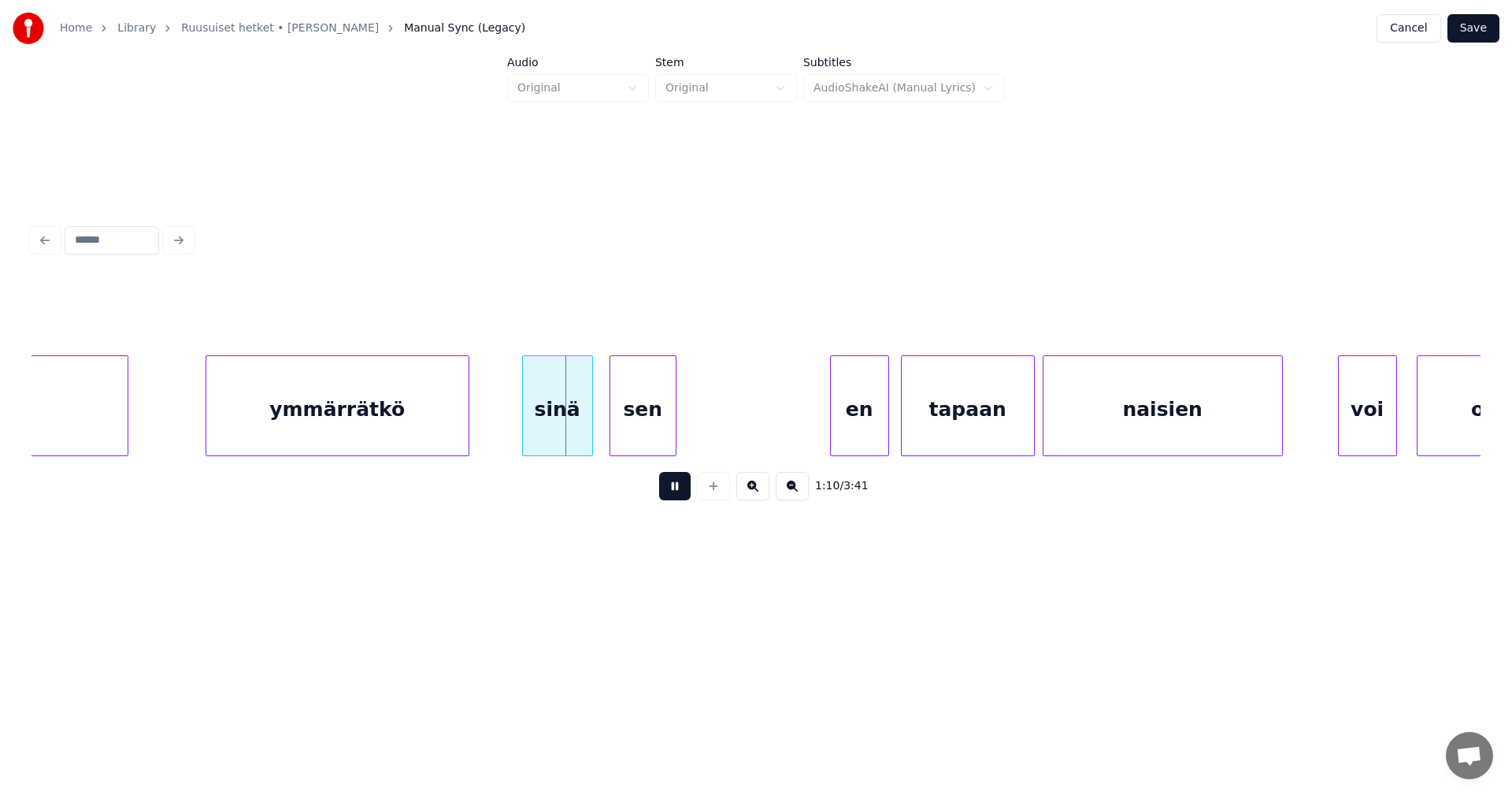
drag, startPoint x: 668, startPoint y: 496, endPoint x: 565, endPoint y: 450, distance: 112.8
click at [665, 494] on button at bounding box center [675, 485] width 31 height 28
click at [555, 436] on div "sinä" at bounding box center [548, 409] width 69 height 107
click at [682, 489] on button at bounding box center [675, 485] width 31 height 28
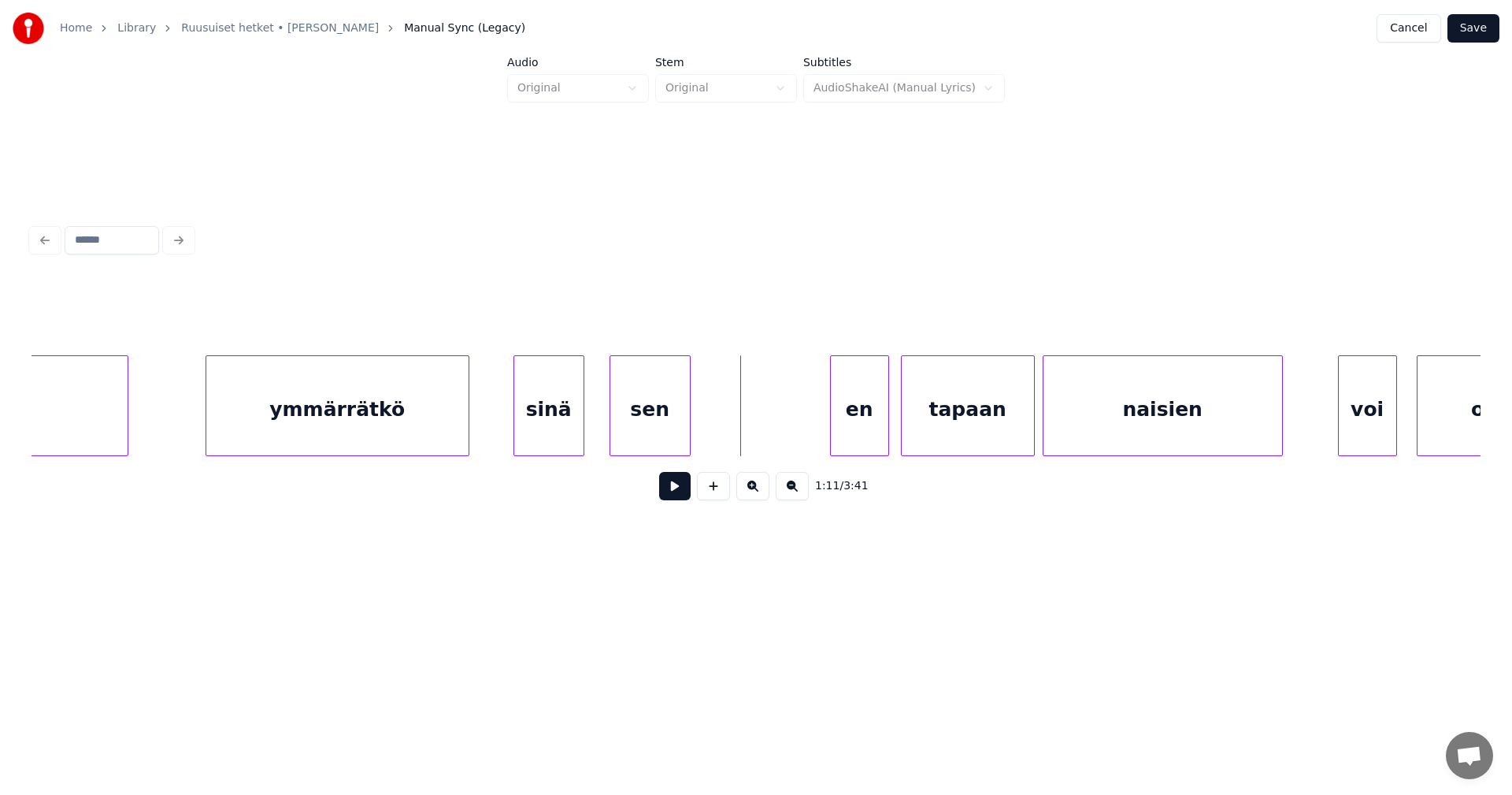
click at [689, 440] on div at bounding box center [687, 405] width 4 height 99
click at [854, 438] on div "en" at bounding box center [849, 409] width 58 height 107
click at [686, 496] on button at bounding box center [675, 485] width 31 height 28
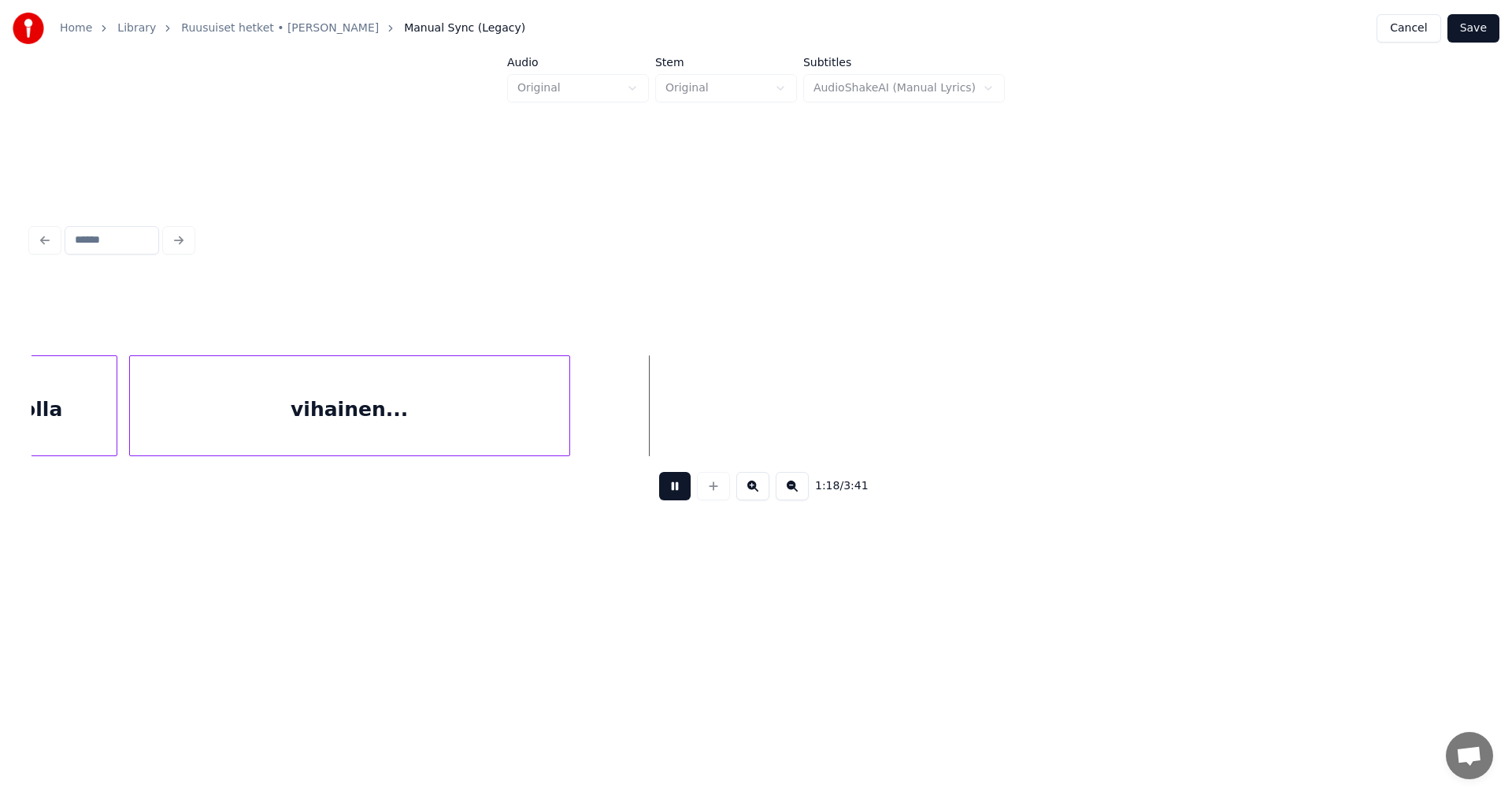
click at [686, 495] on button at bounding box center [675, 485] width 31 height 28
click at [651, 431] on div at bounding box center [648, 405] width 4 height 99
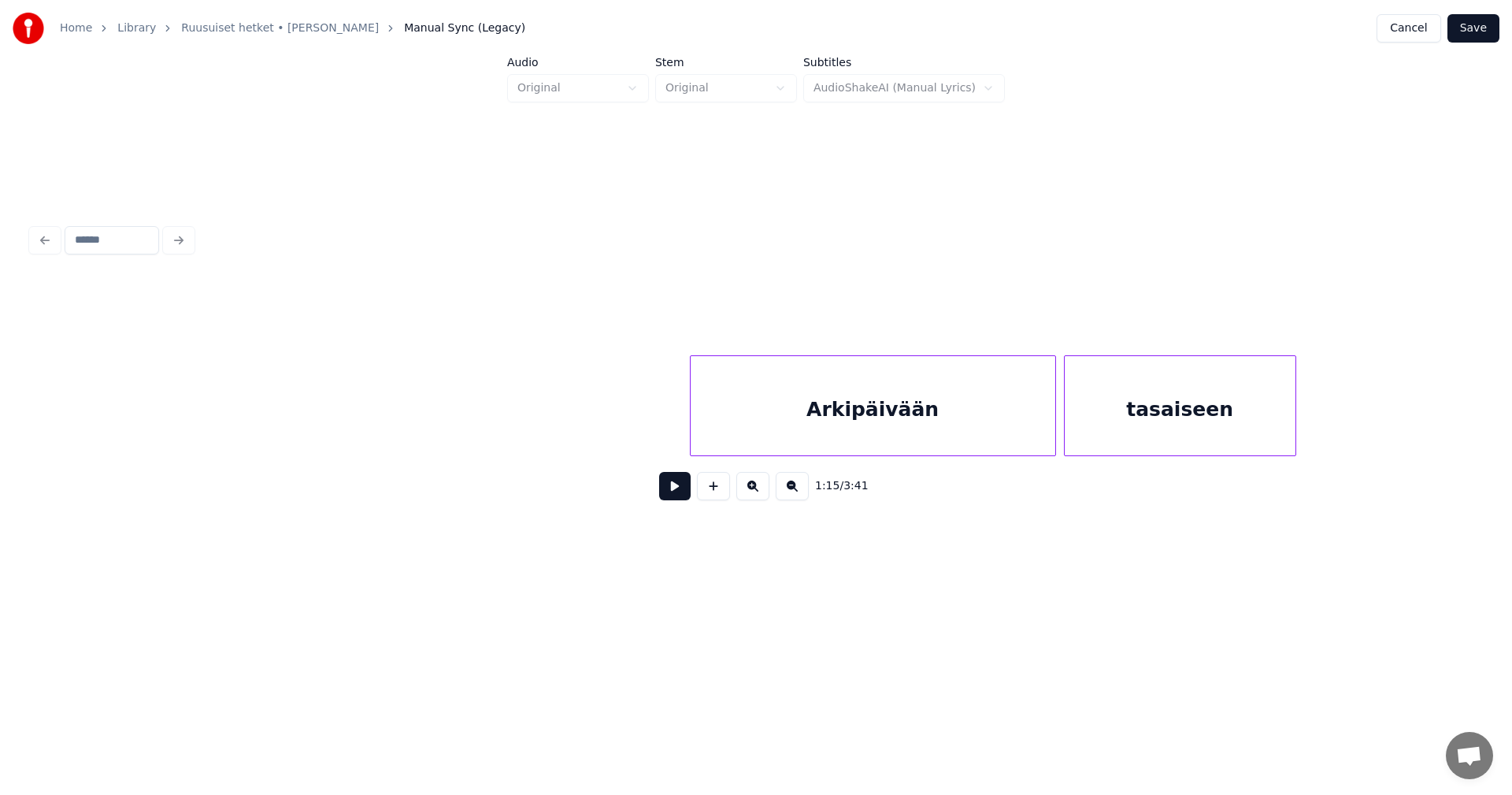
scroll to position [0, 16363]
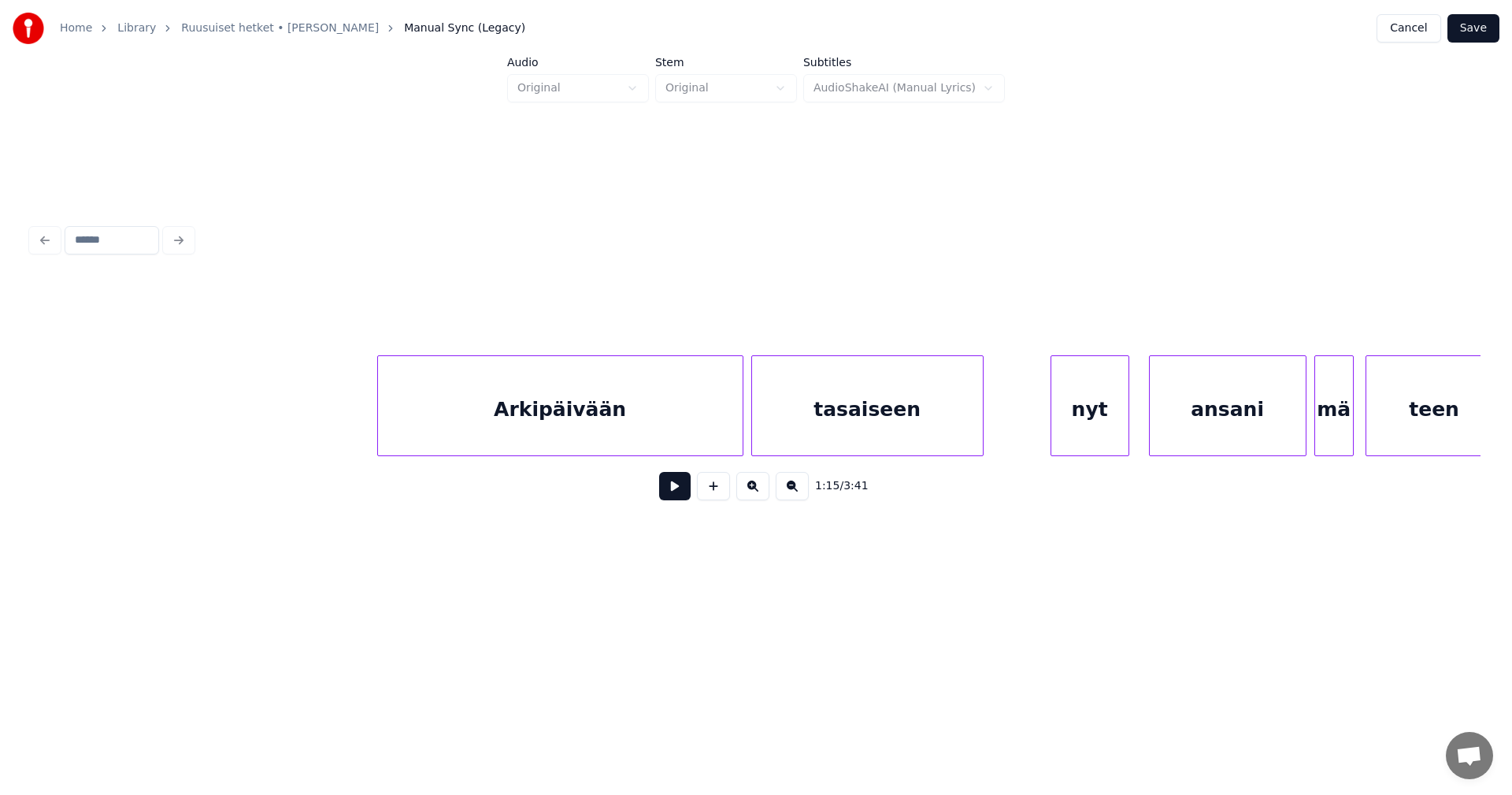
click at [620, 424] on div "Arkipäivään" at bounding box center [560, 409] width 365 height 107
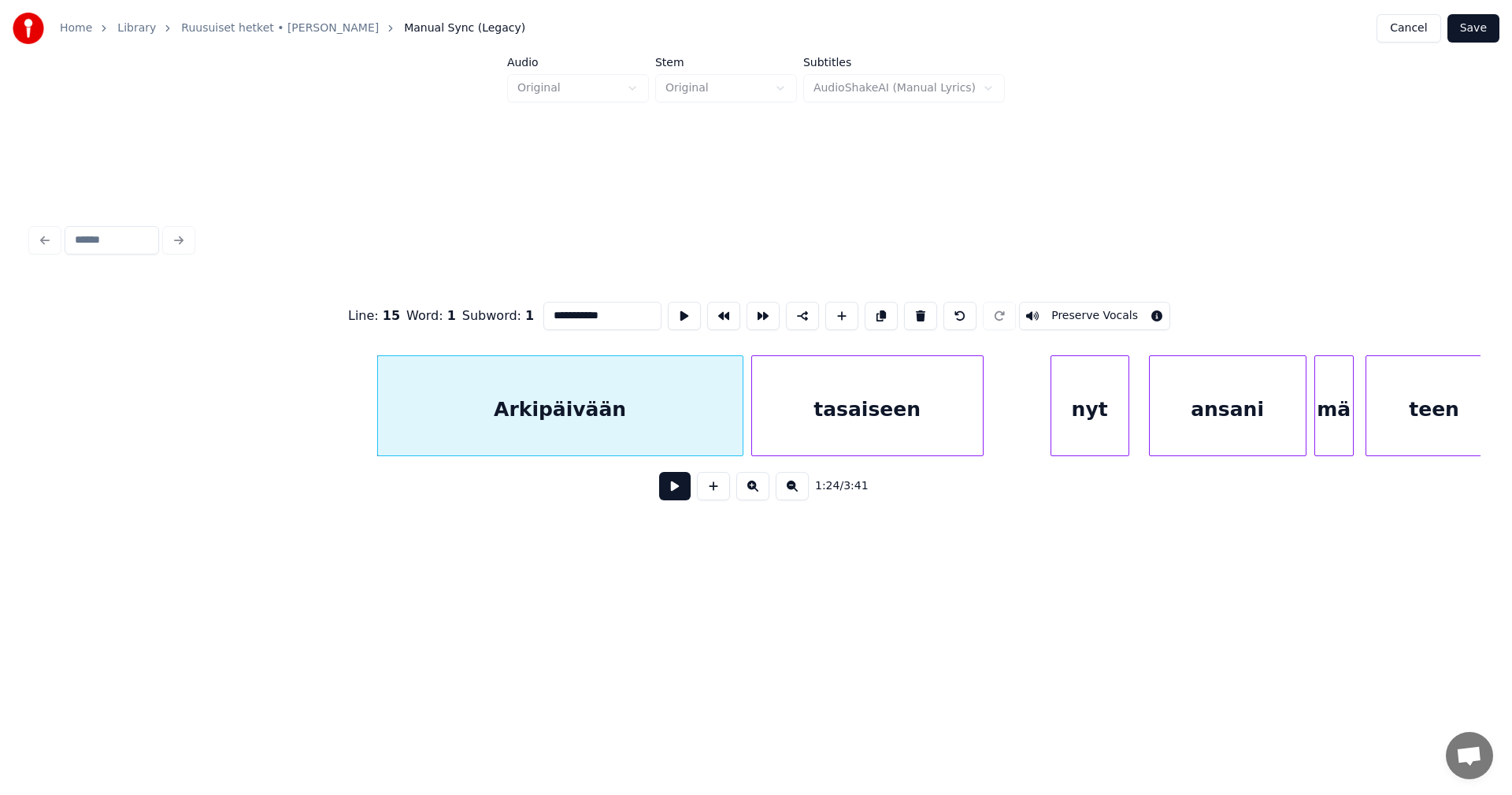
click at [670, 494] on button at bounding box center [675, 485] width 31 height 28
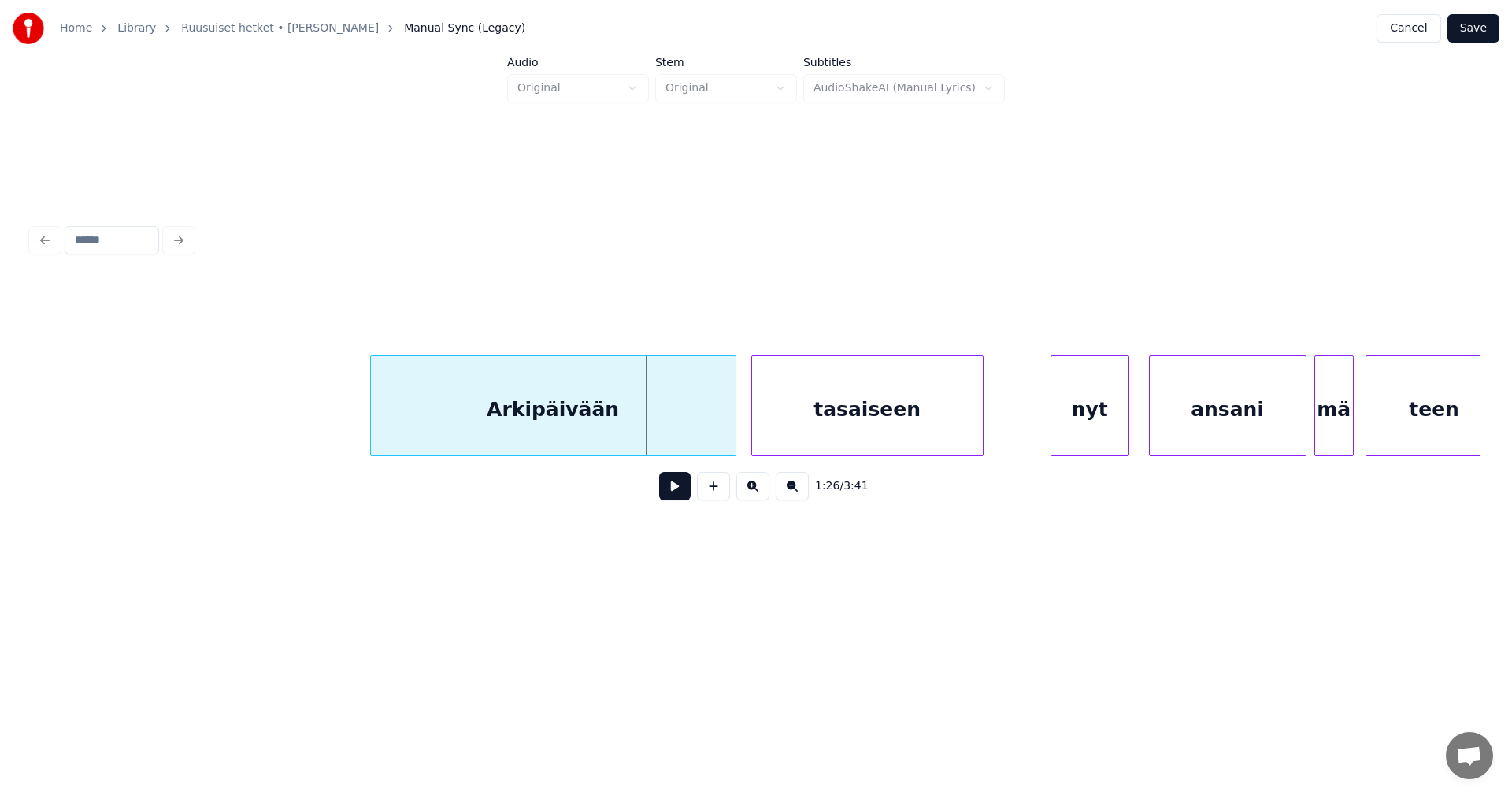
click at [646, 436] on div "Arkipäivään" at bounding box center [553, 409] width 365 height 107
click at [672, 499] on button at bounding box center [675, 485] width 31 height 28
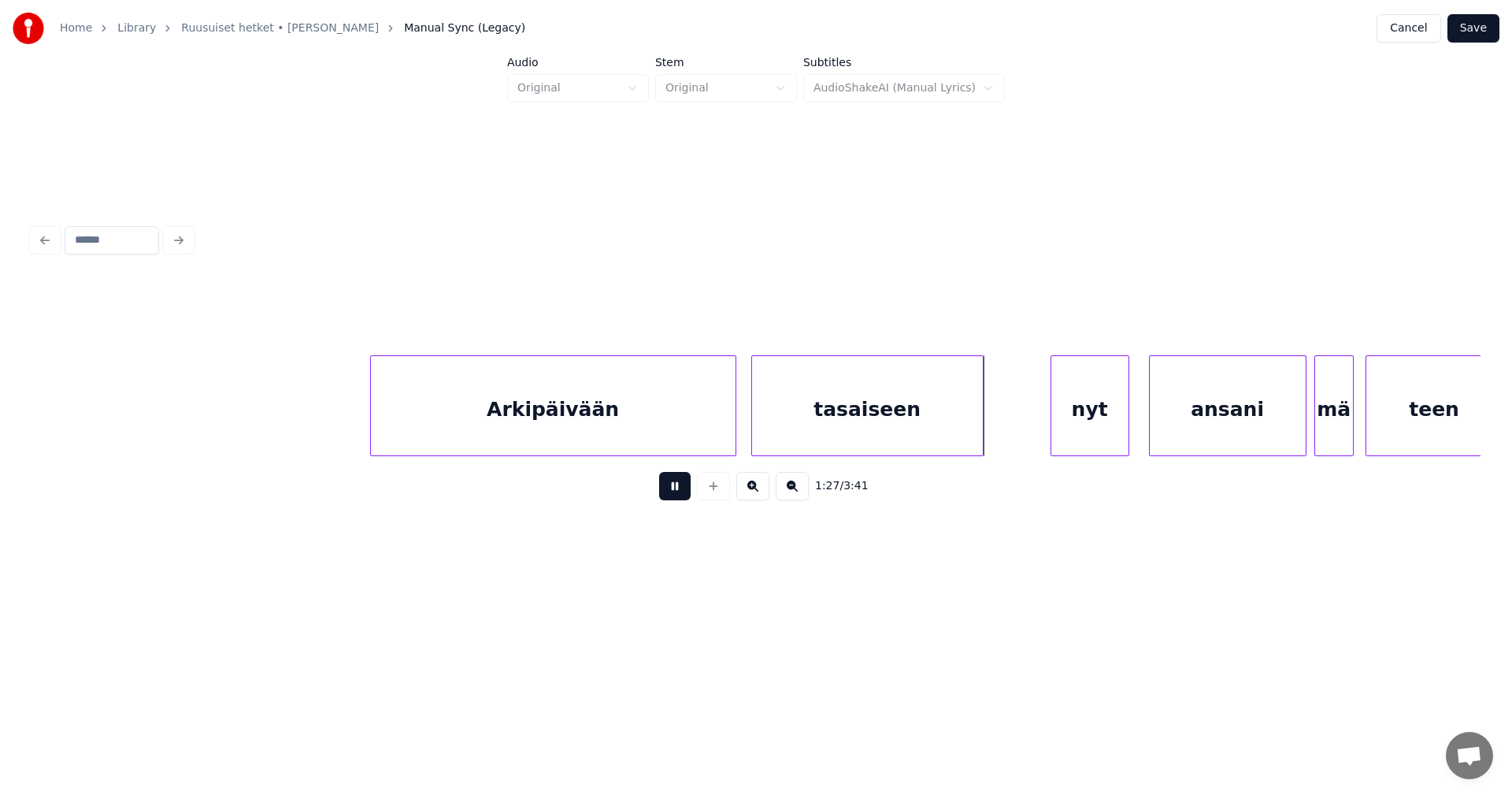
click at [672, 499] on button at bounding box center [675, 485] width 31 height 28
click at [1059, 435] on div "nyt" at bounding box center [1081, 409] width 77 height 107
click at [1195, 433] on div "ansani" at bounding box center [1223, 409] width 156 height 107
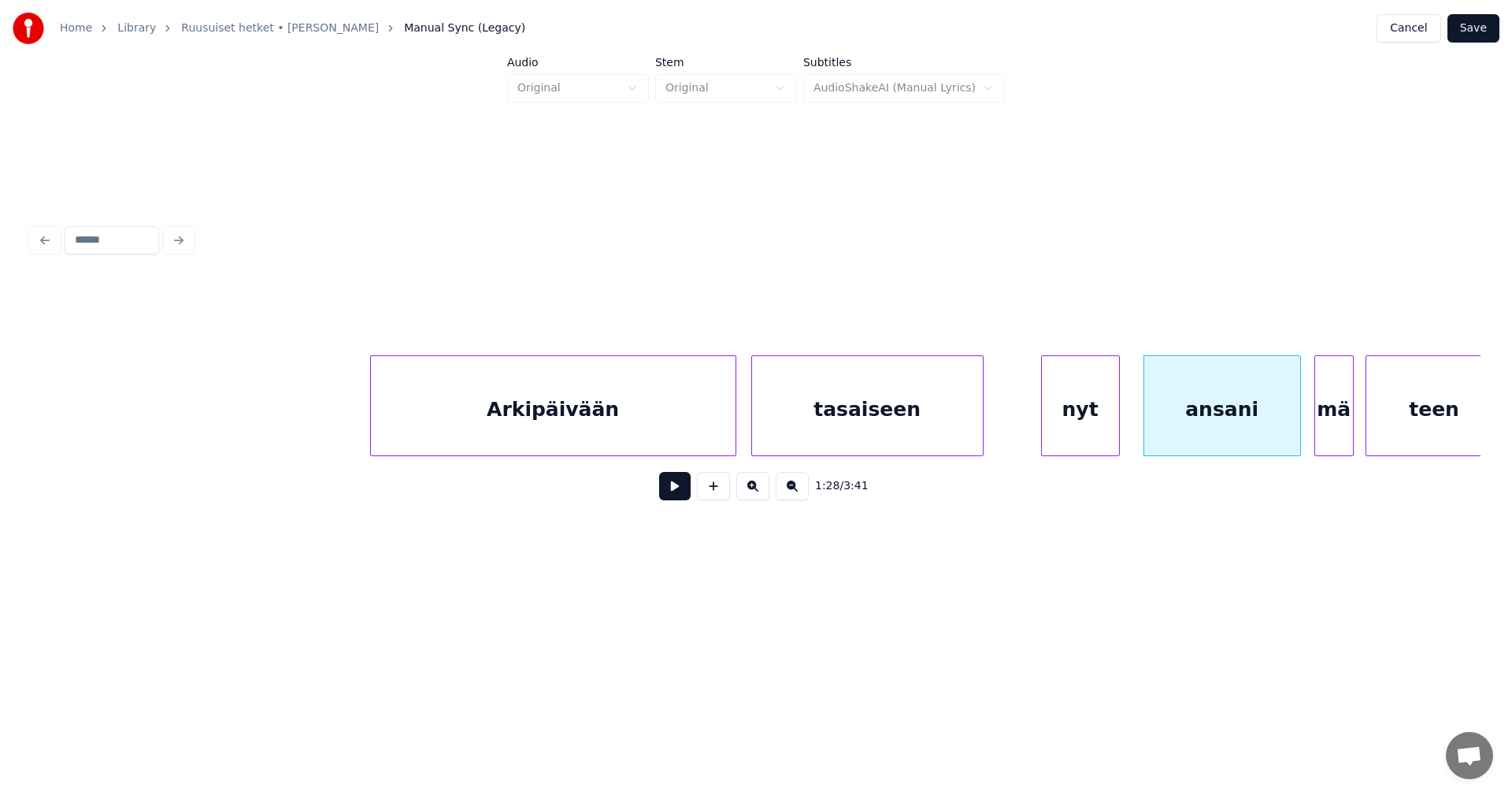
click at [672, 487] on button at bounding box center [675, 485] width 31 height 28
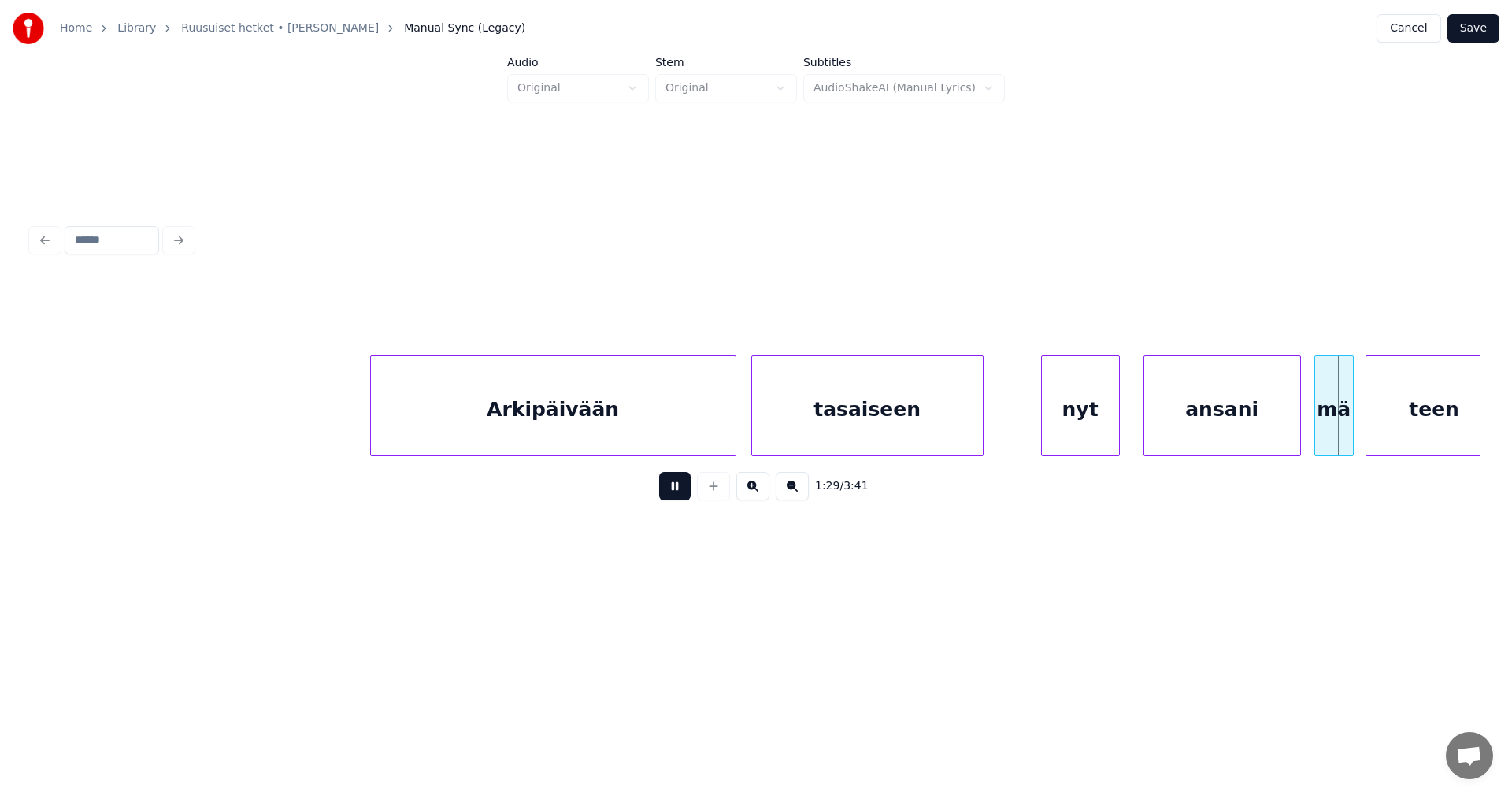
click at [672, 487] on button at bounding box center [675, 485] width 31 height 28
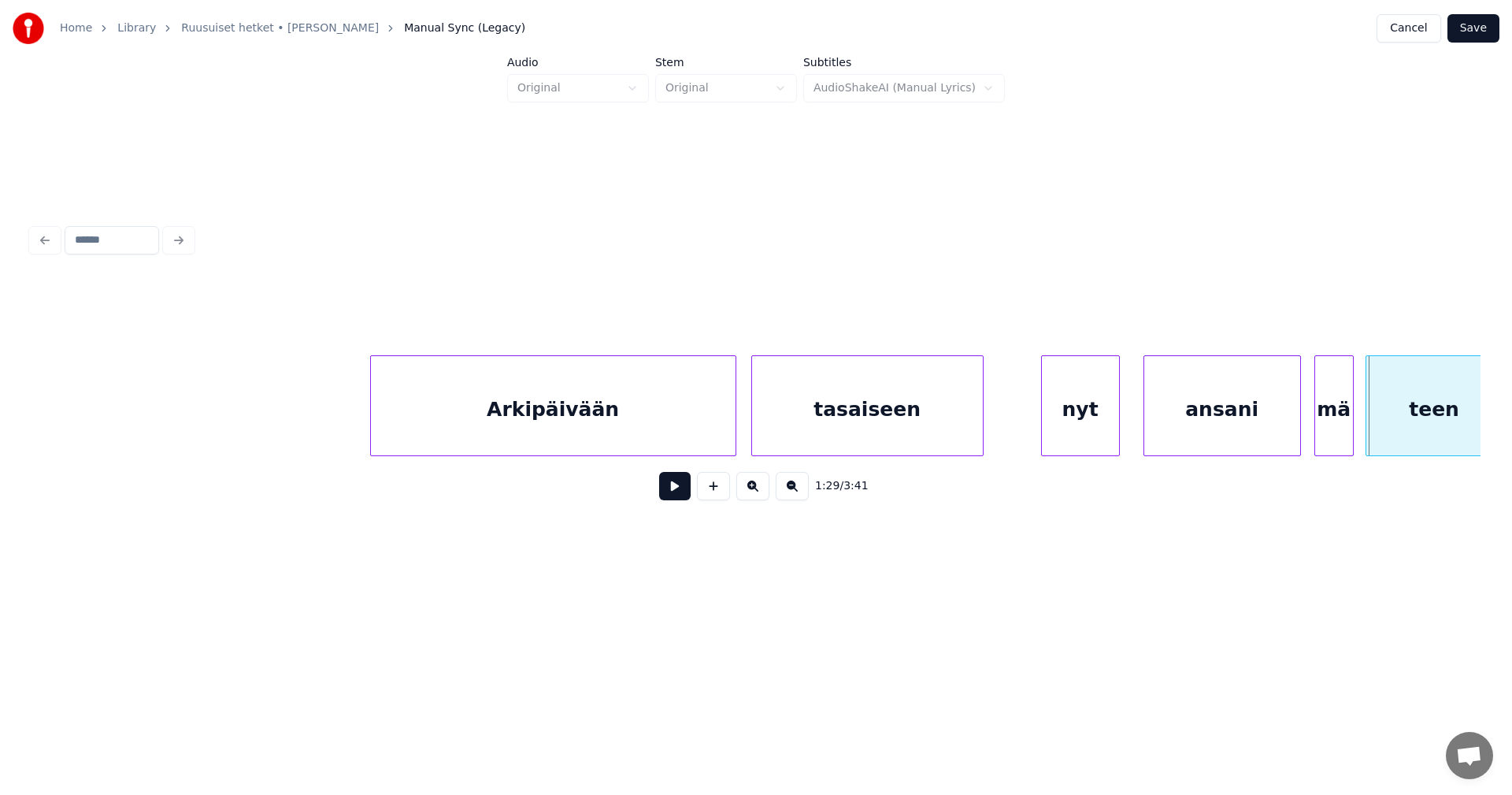
click at [1184, 424] on div "ansani" at bounding box center [1223, 409] width 156 height 107
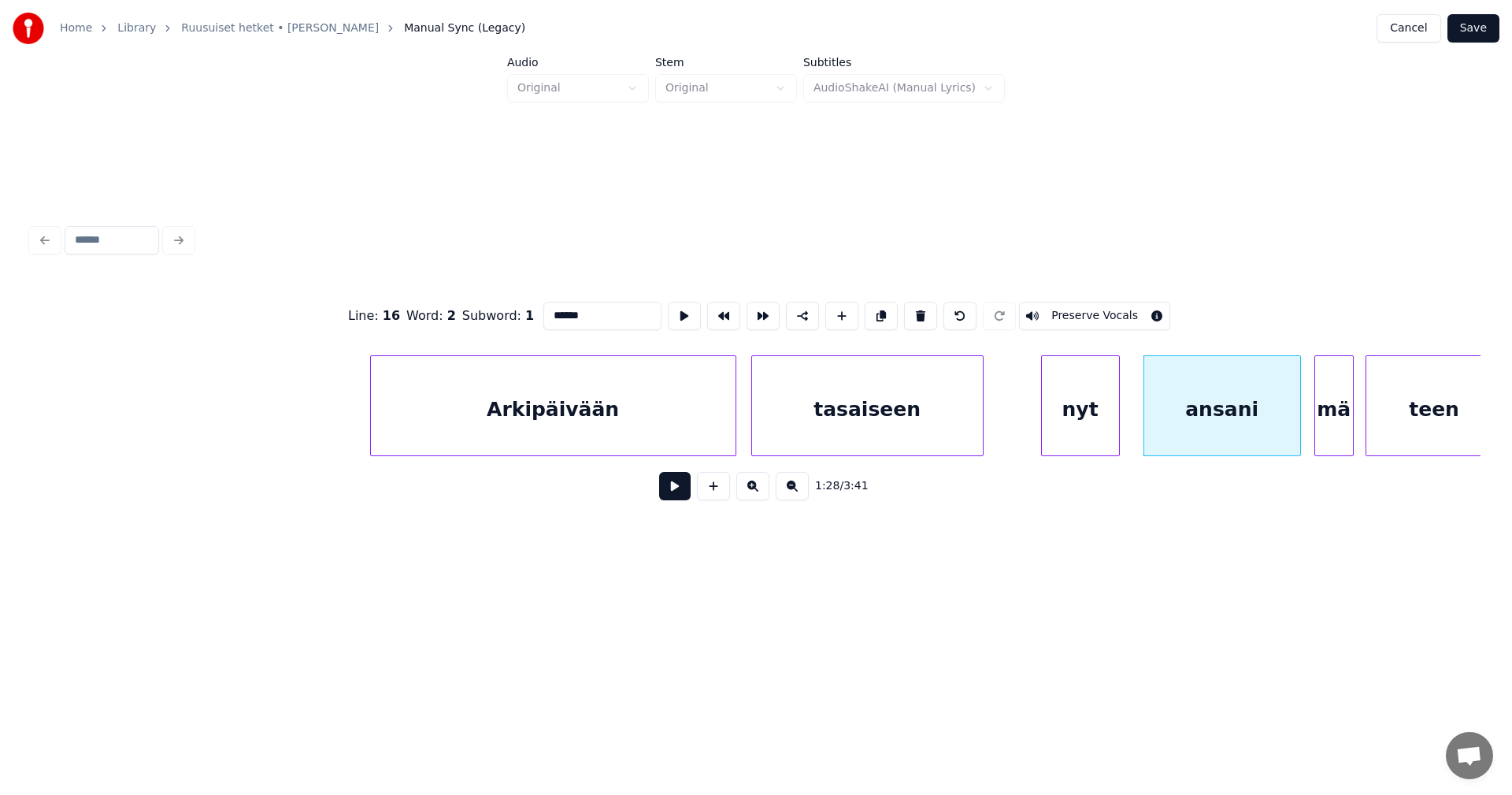
click at [682, 493] on button at bounding box center [675, 485] width 31 height 28
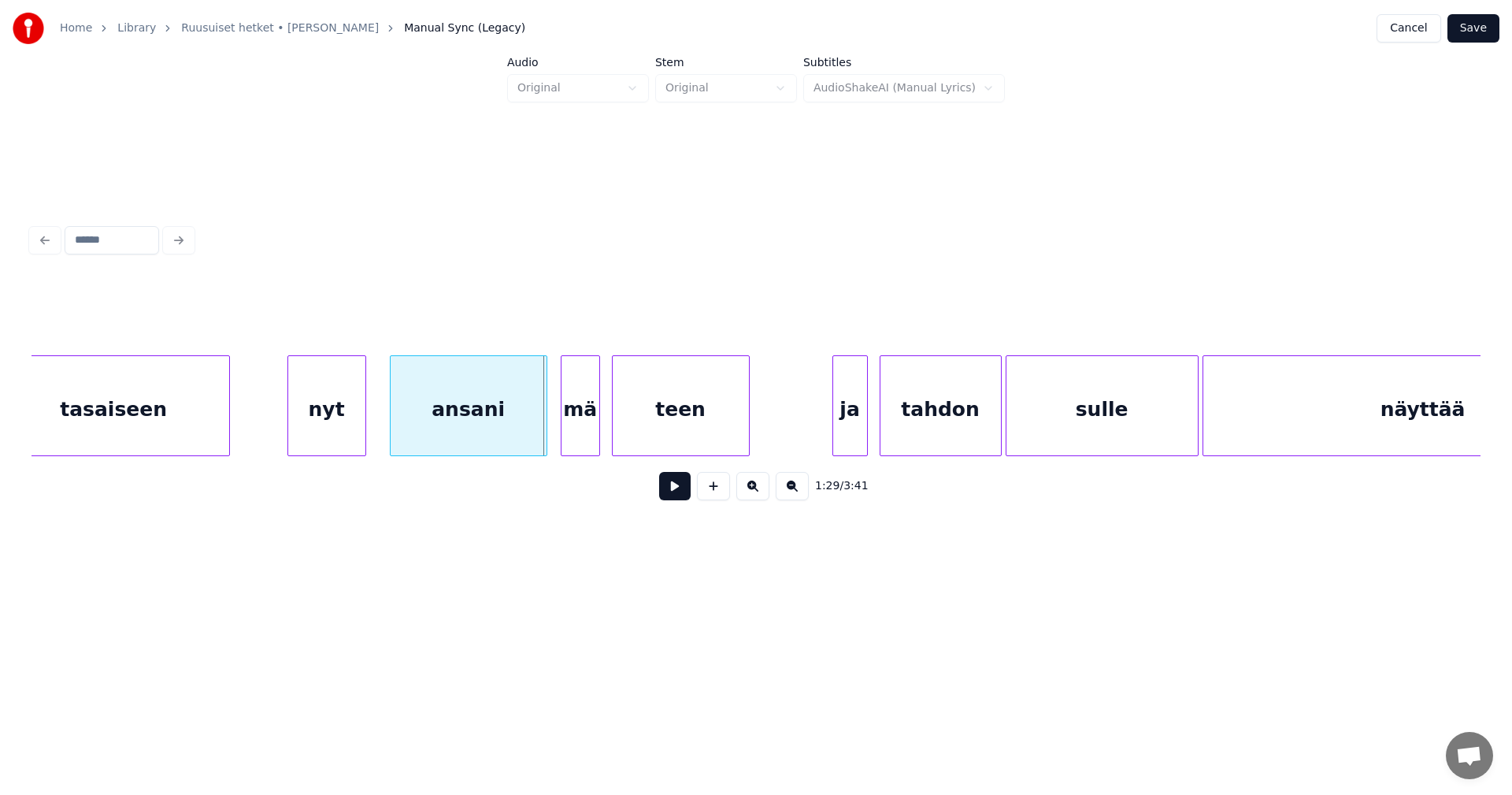
scroll to position [0, 17119]
click at [575, 425] on div "mä" at bounding box center [574, 409] width 38 height 107
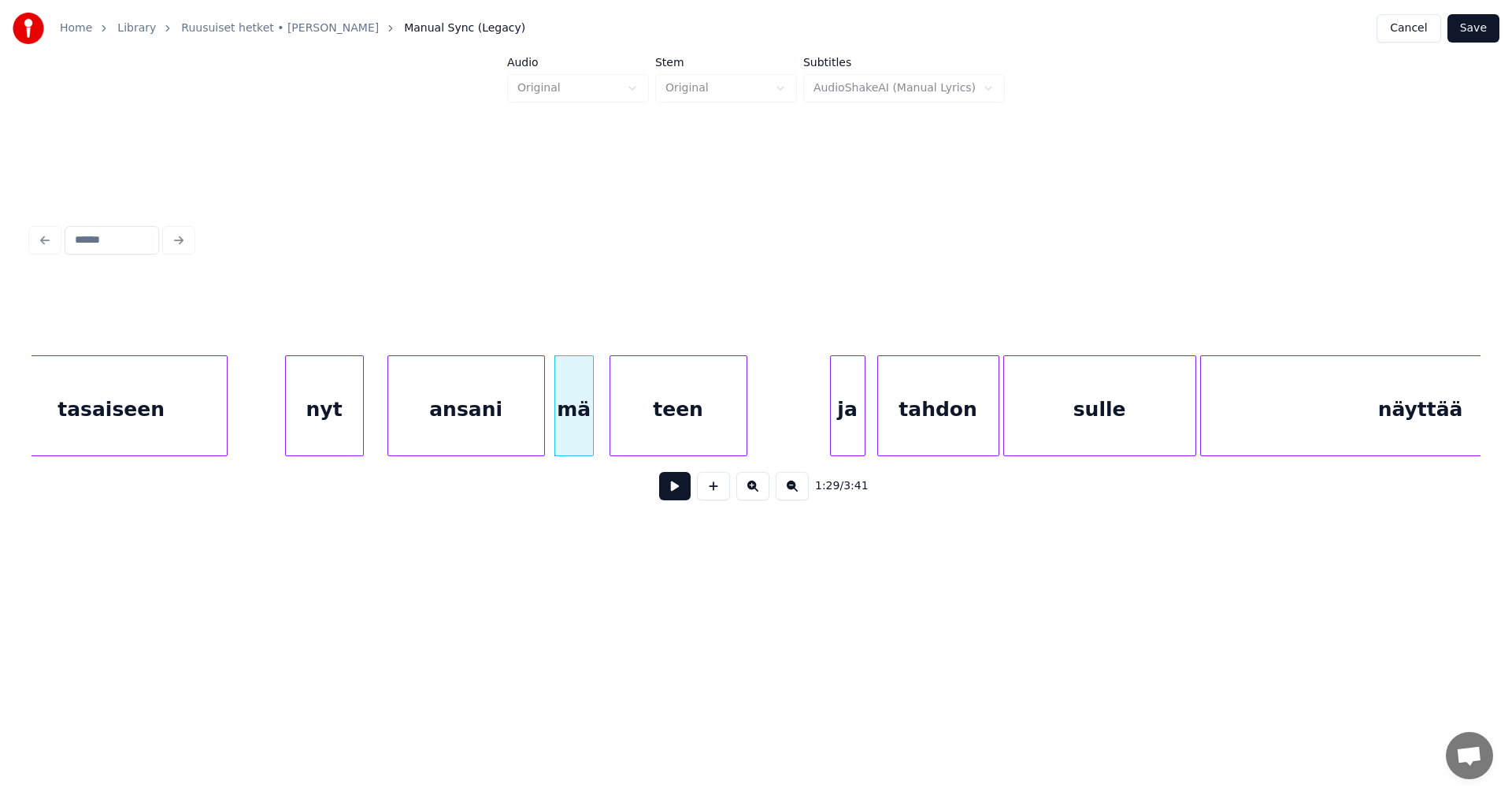
click at [671, 491] on button at bounding box center [675, 485] width 31 height 28
click at [672, 491] on button at bounding box center [675, 485] width 31 height 28
click at [840, 434] on div "ja" at bounding box center [834, 409] width 34 height 107
click at [917, 437] on div "tahdon" at bounding box center [935, 409] width 121 height 107
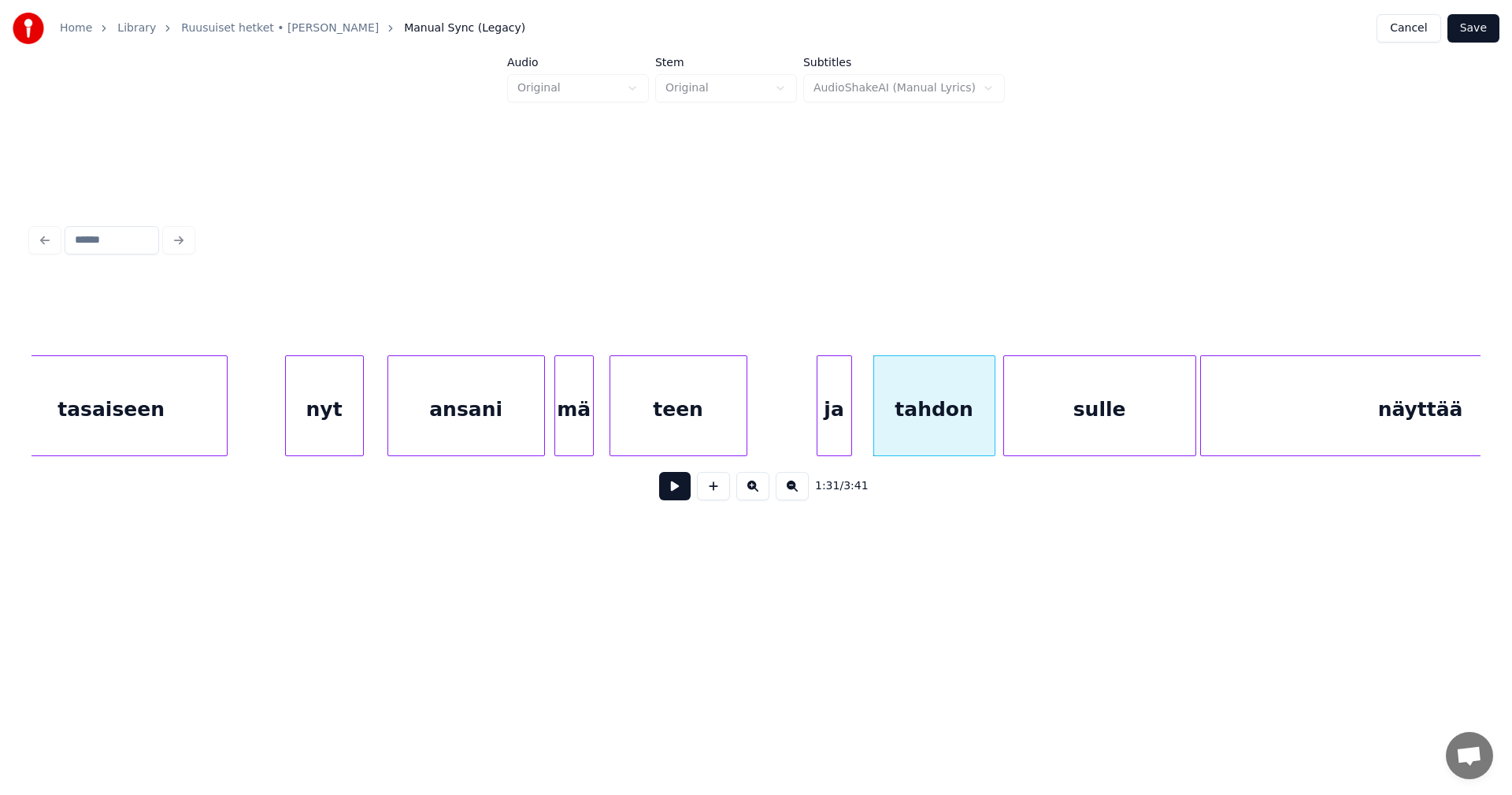
click at [676, 500] on button at bounding box center [675, 485] width 31 height 28
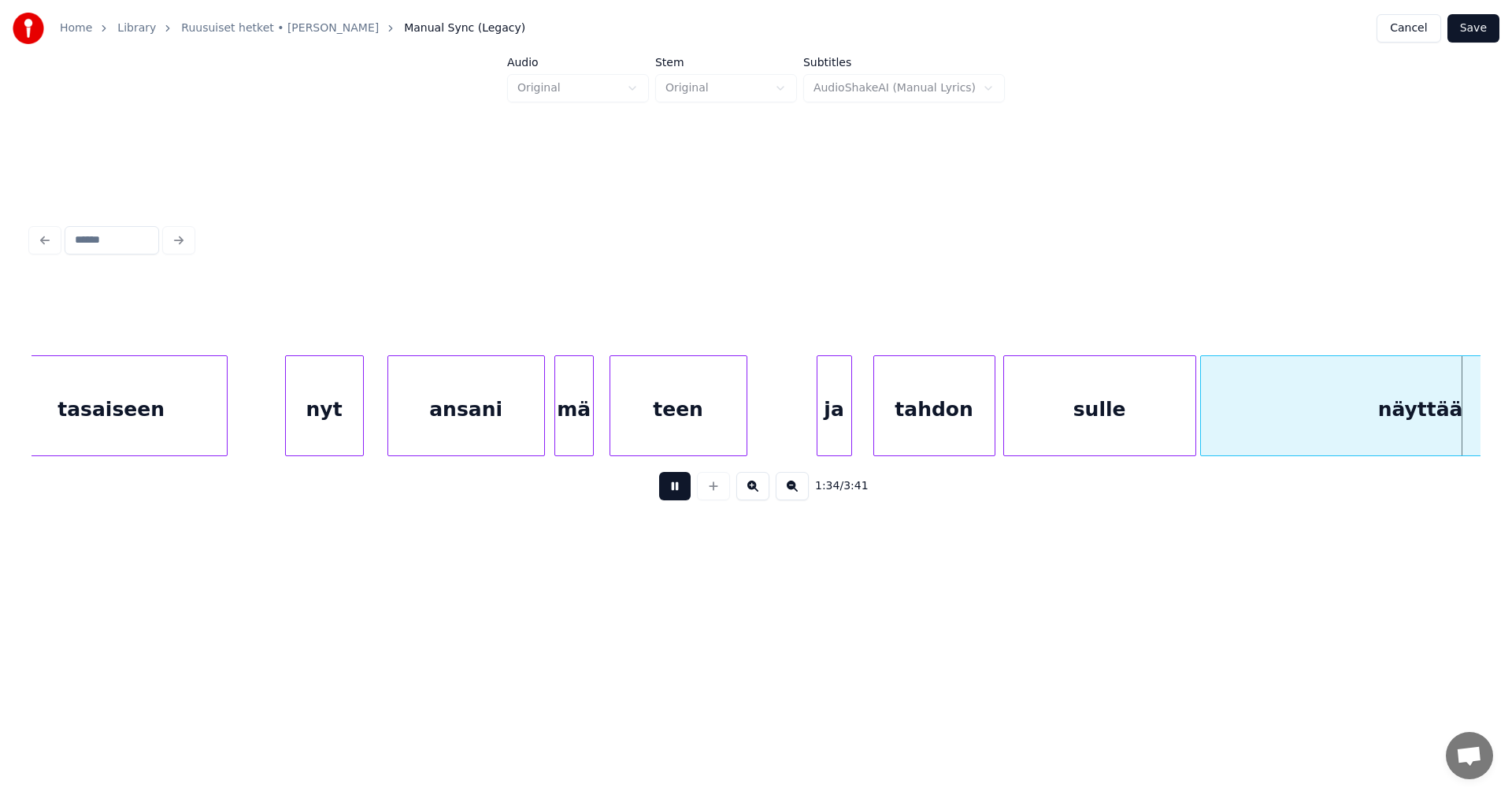
click at [676, 500] on button at bounding box center [675, 485] width 31 height 28
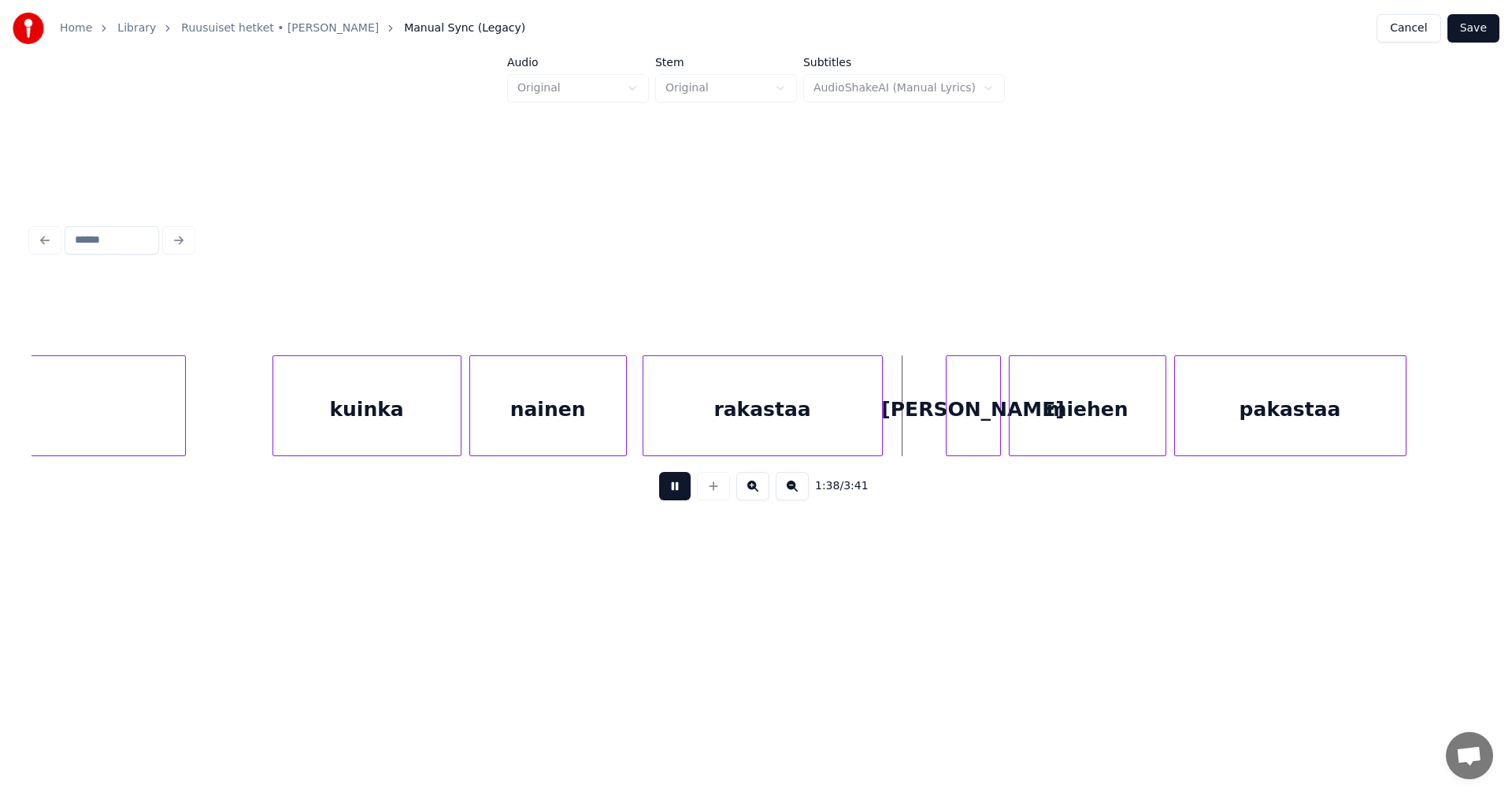
click at [676, 500] on button at bounding box center [675, 485] width 31 height 28
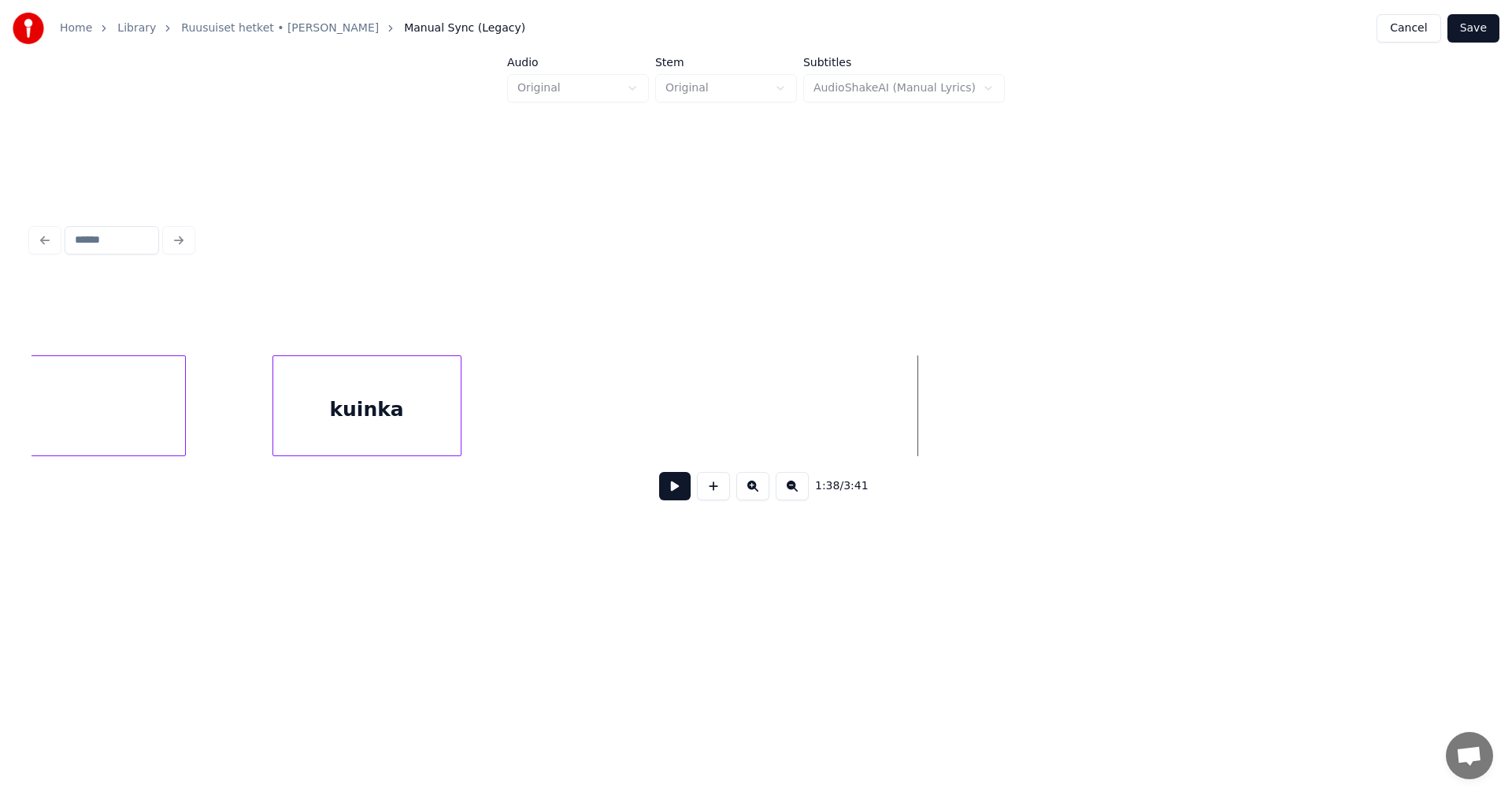
scroll to position [0, 17306]
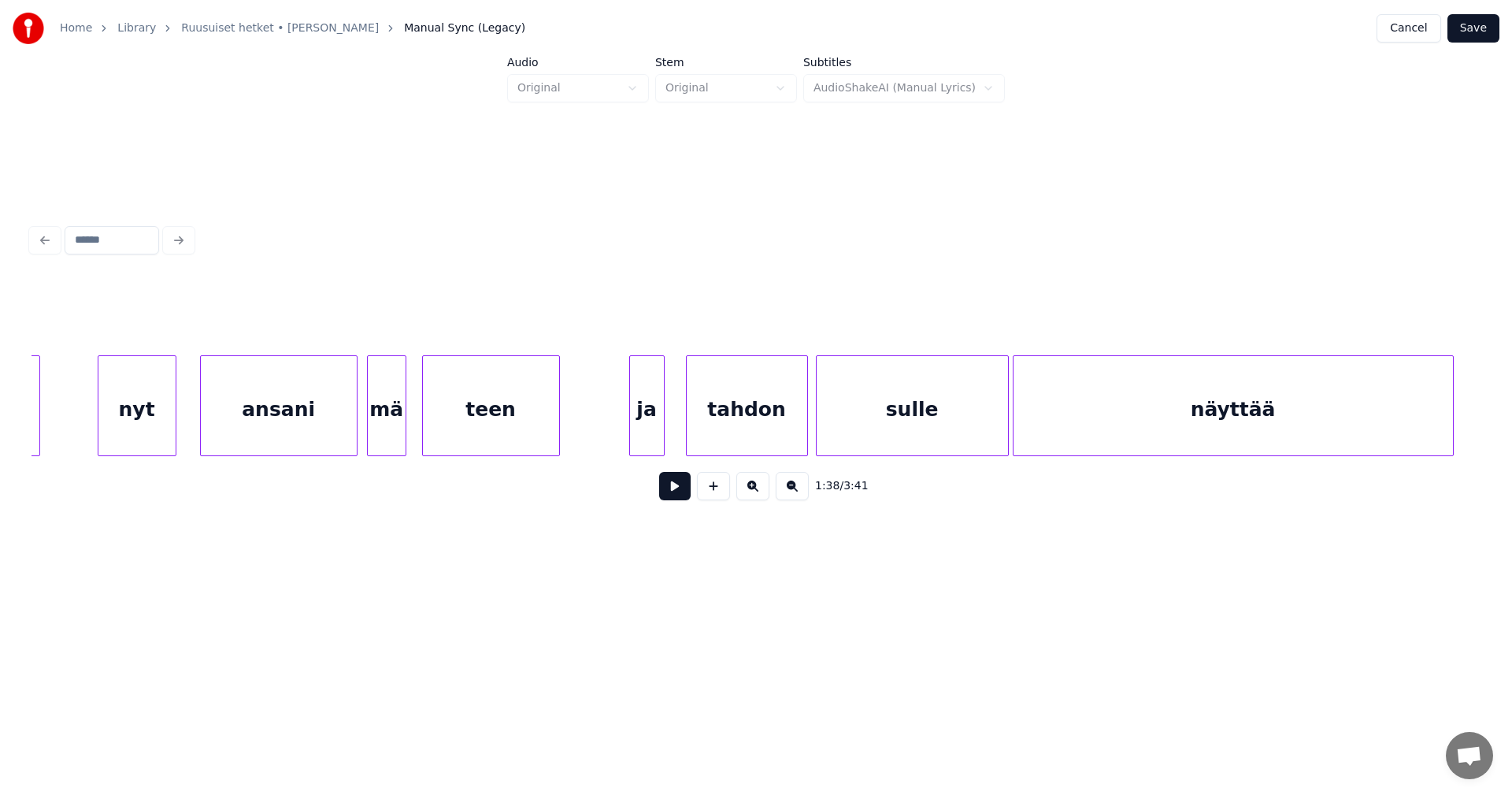
click at [978, 435] on div "sulle" at bounding box center [912, 409] width 192 height 107
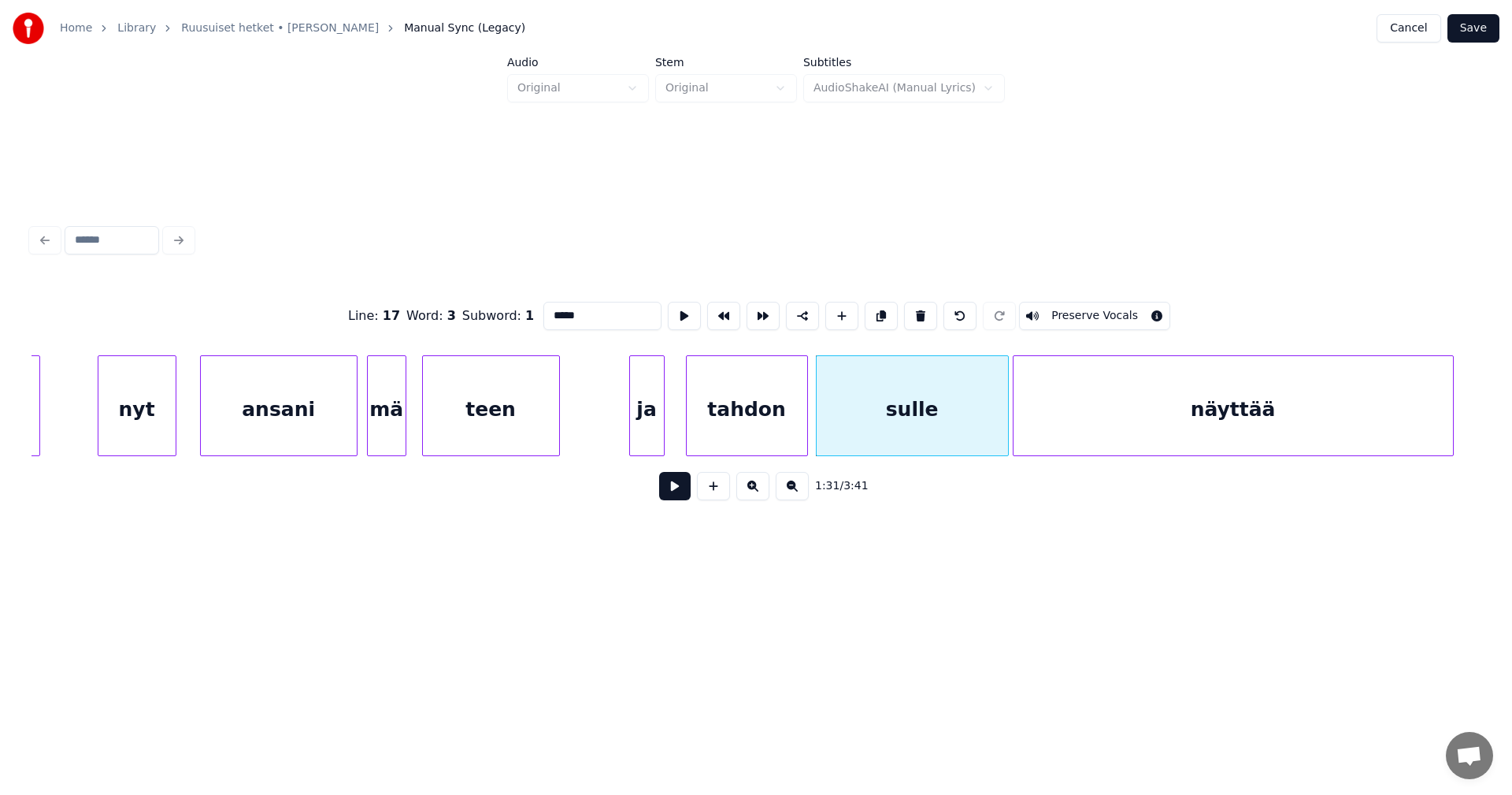
click at [682, 500] on button at bounding box center [675, 485] width 31 height 28
click at [682, 499] on button at bounding box center [675, 485] width 31 height 28
click at [1002, 412] on div at bounding box center [1003, 405] width 4 height 99
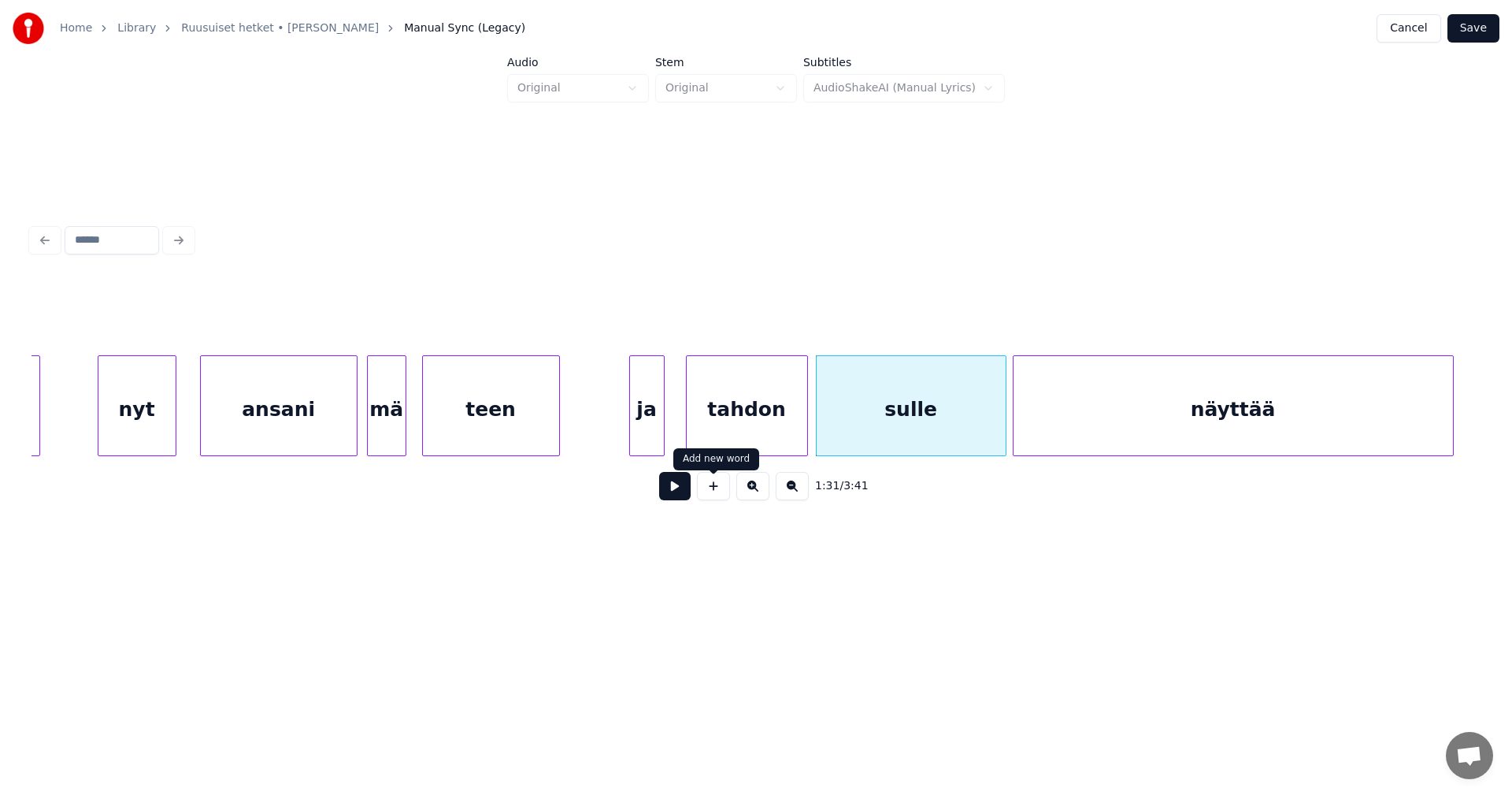
click at [684, 493] on button at bounding box center [675, 485] width 31 height 28
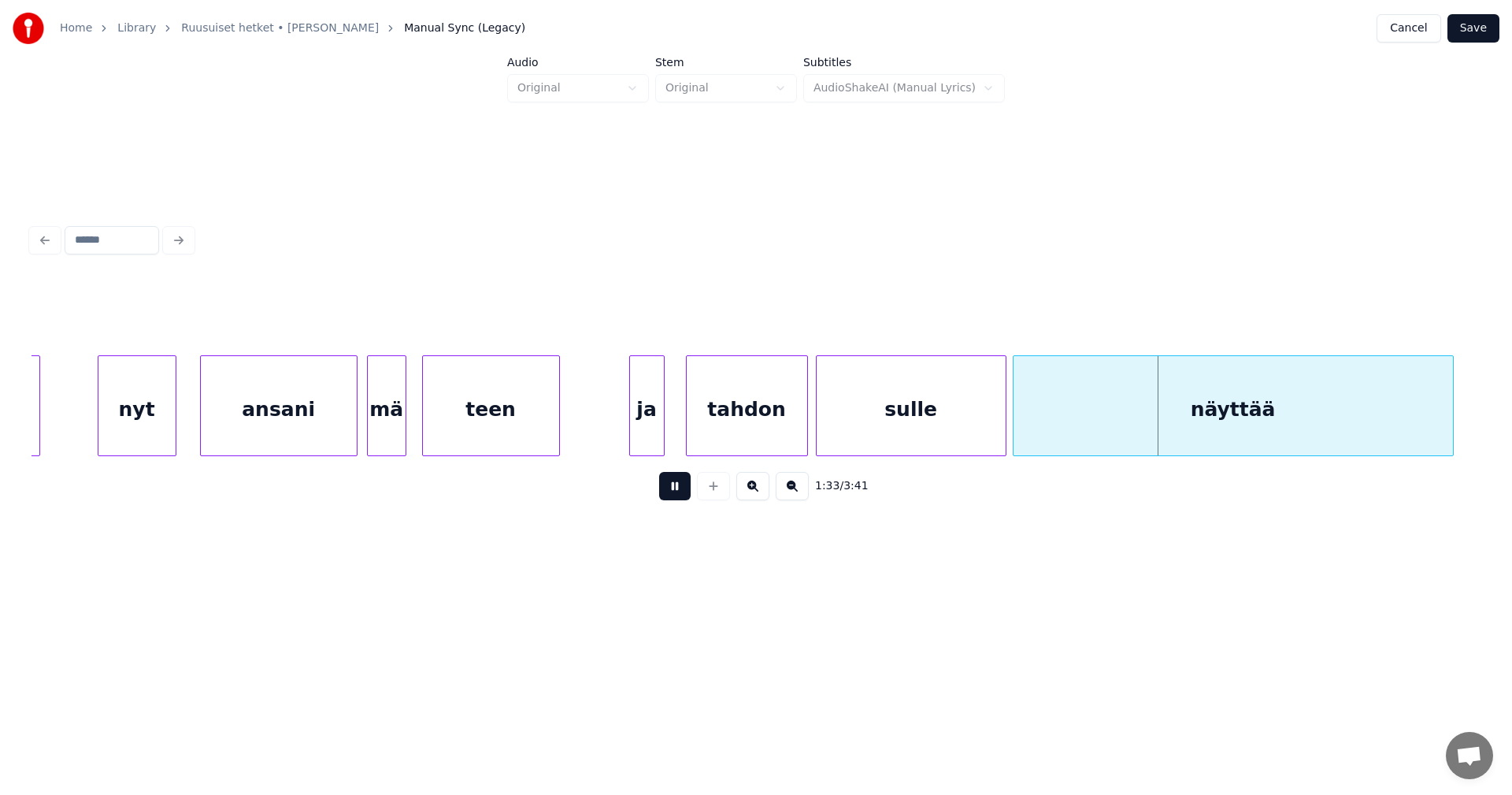
click at [684, 493] on button at bounding box center [675, 485] width 31 height 28
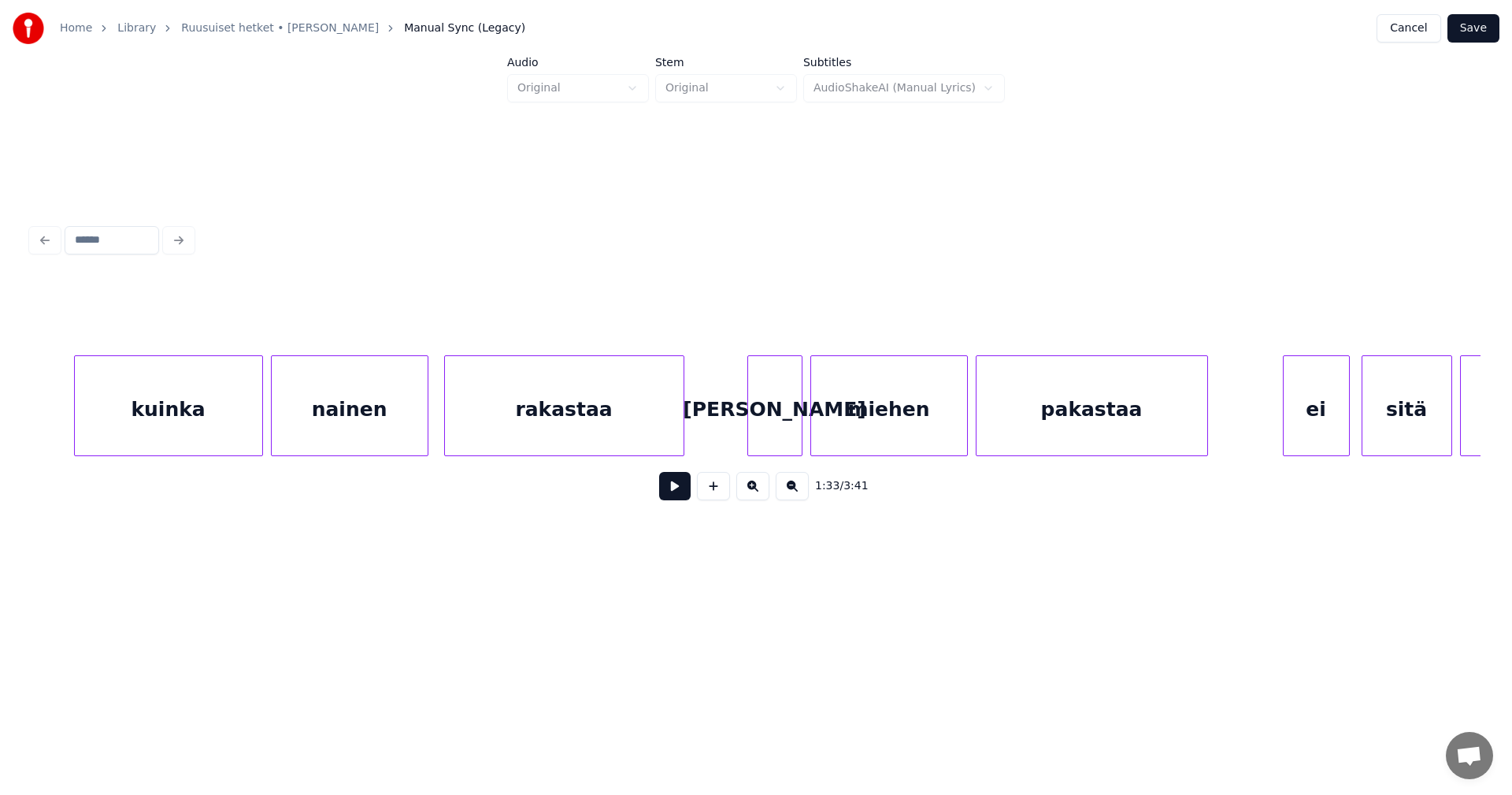
scroll to position [0, 18990]
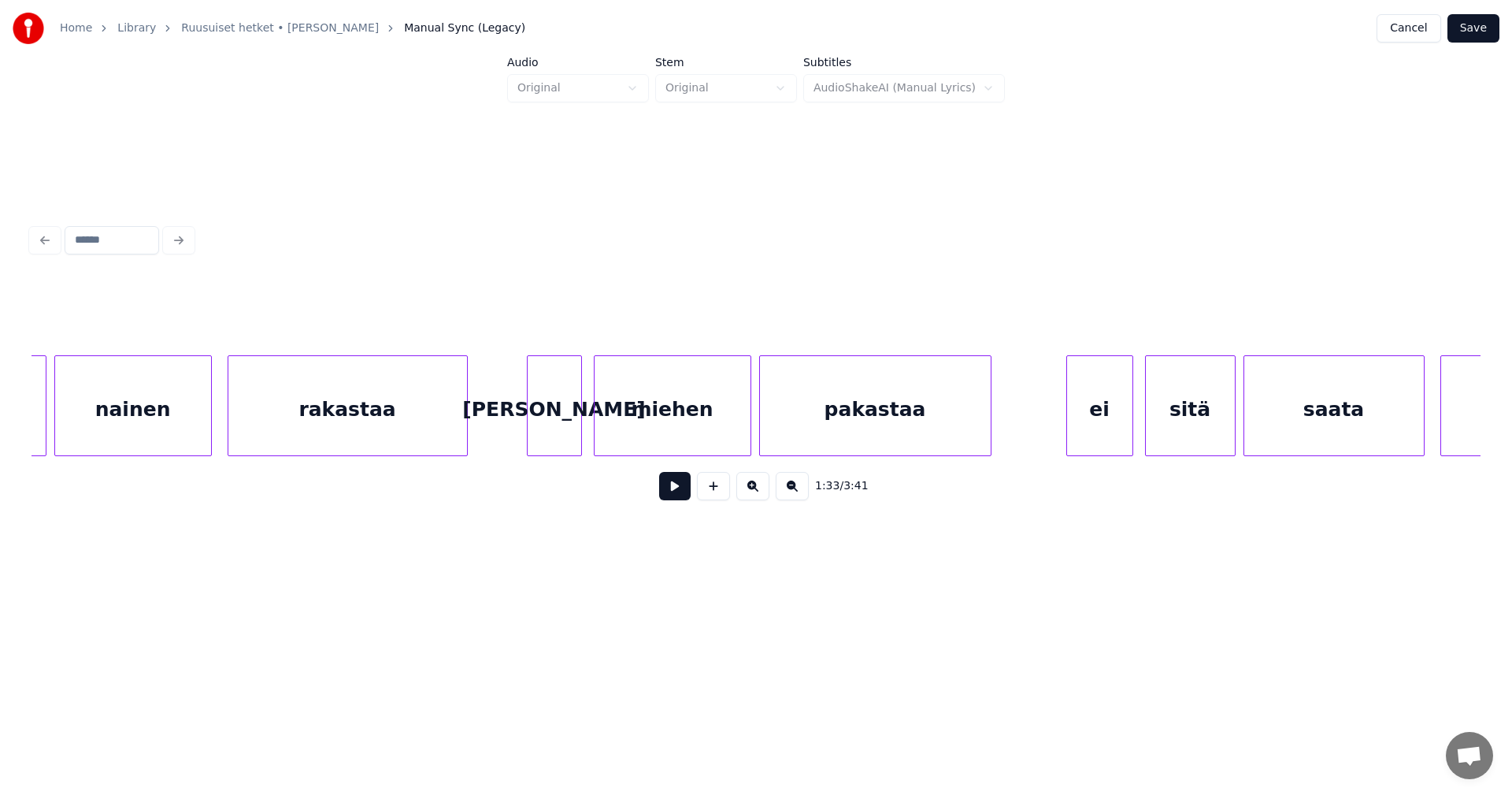
click at [567, 426] on div "[PERSON_NAME]" at bounding box center [554, 409] width 53 height 107
click at [682, 496] on button at bounding box center [675, 485] width 31 height 28
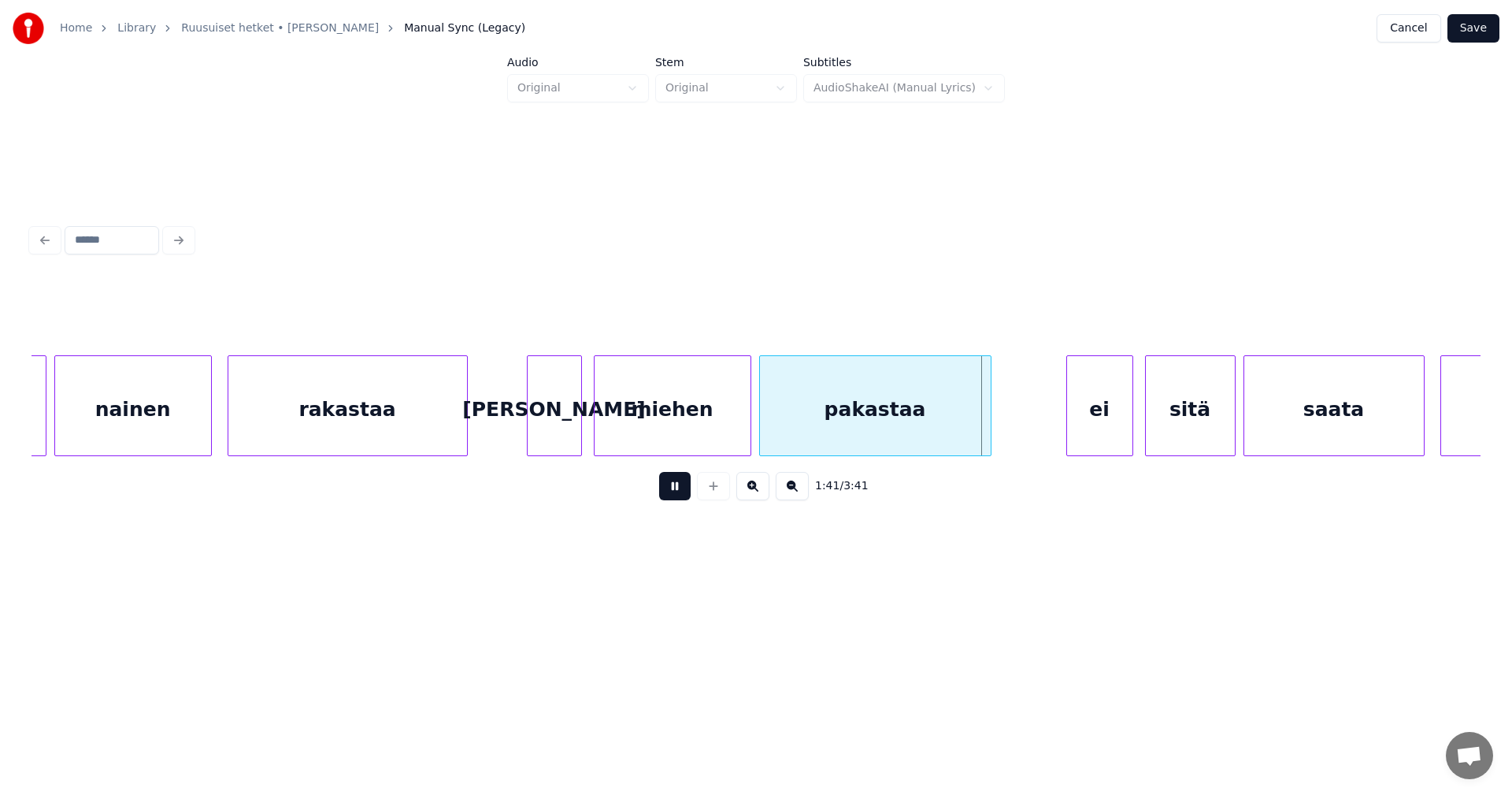
click at [682, 496] on button at bounding box center [675, 485] width 31 height 28
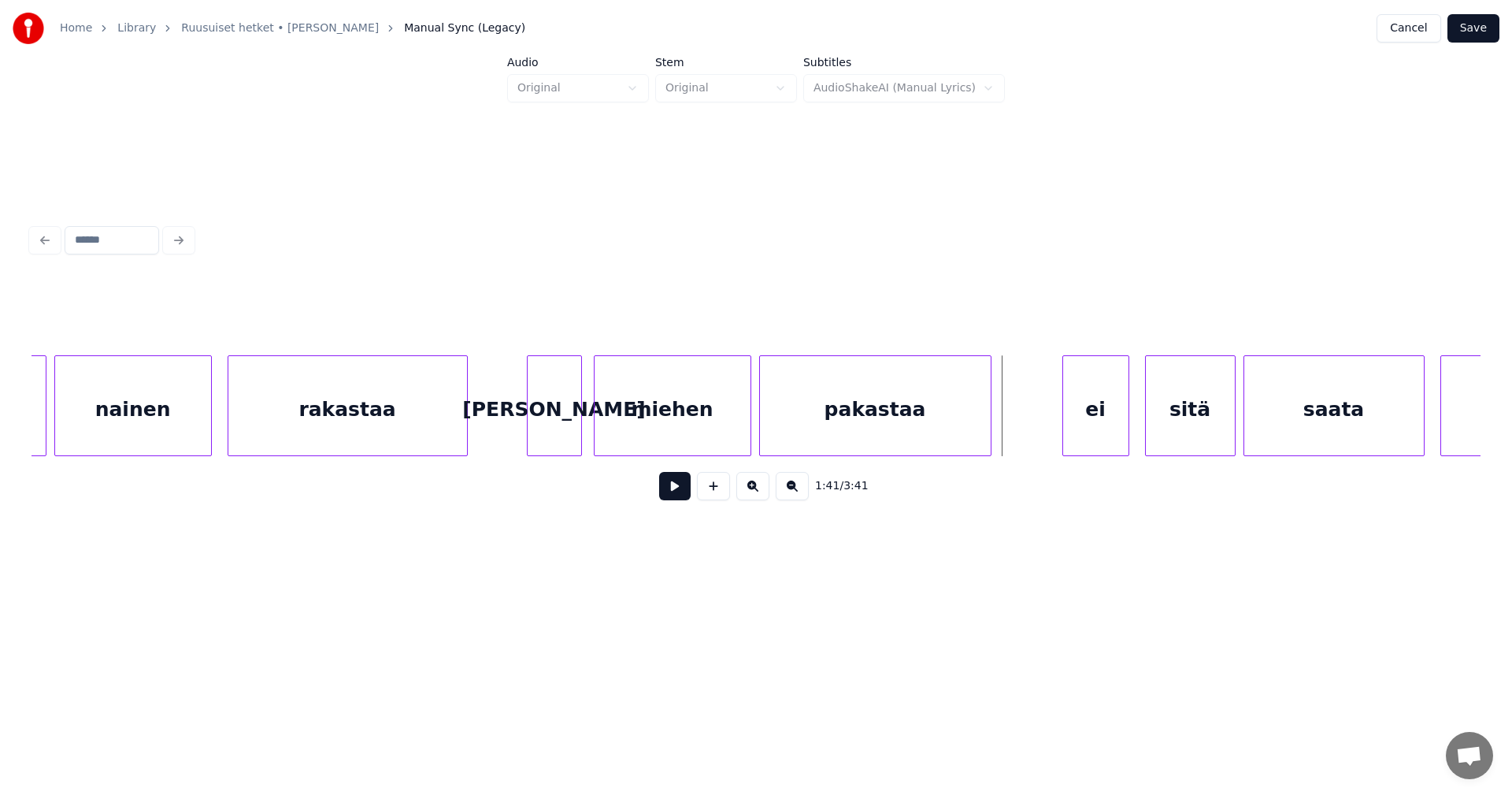
click at [1077, 415] on div "ei" at bounding box center [1096, 409] width 66 height 107
click at [1165, 417] on div "sitä" at bounding box center [1187, 409] width 89 height 107
click at [688, 490] on button at bounding box center [675, 485] width 31 height 28
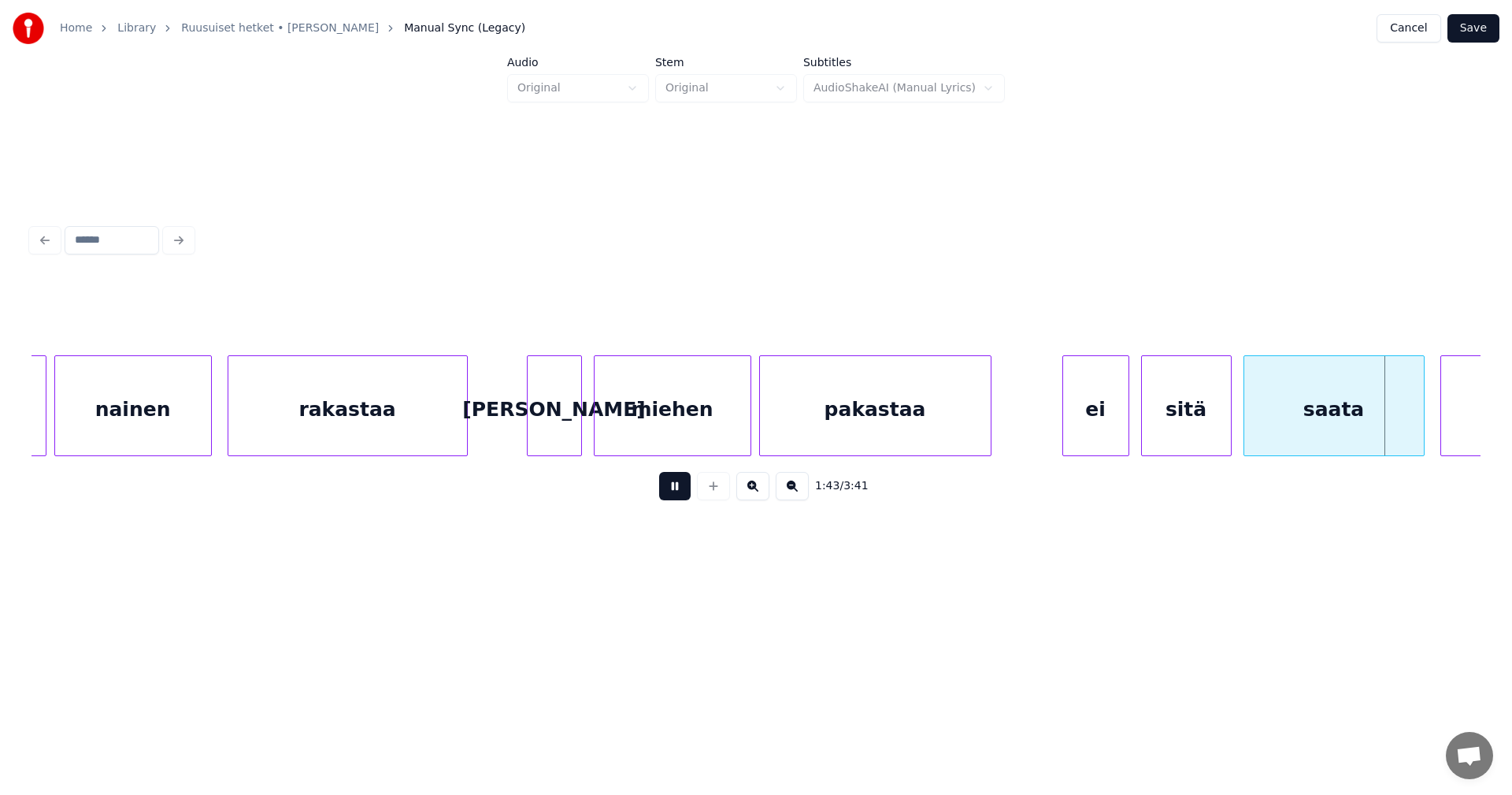
click at [689, 490] on button at bounding box center [675, 485] width 31 height 28
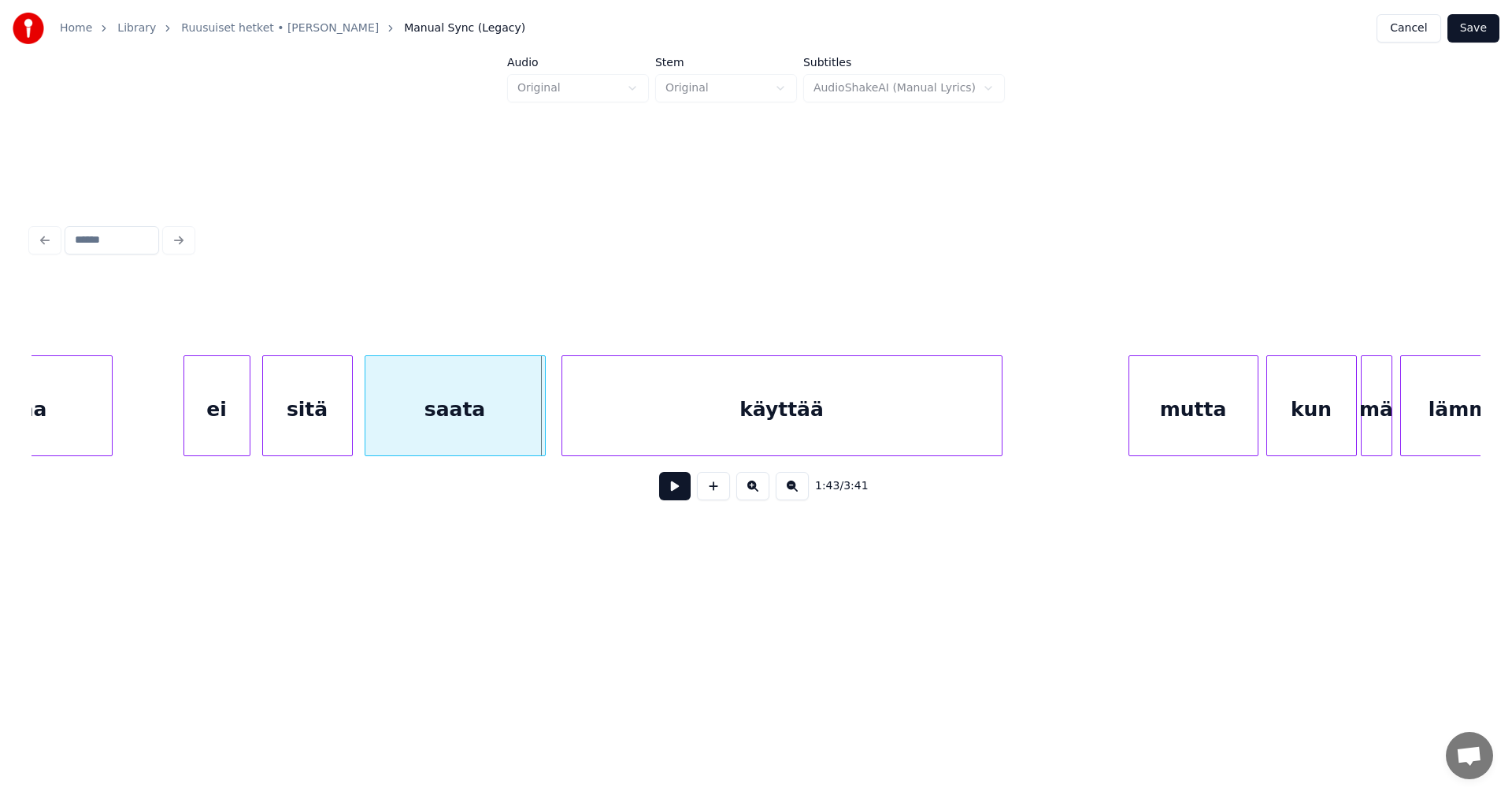
scroll to position [0, 19872]
click at [854, 405] on div "käyttää" at bounding box center [778, 409] width 440 height 107
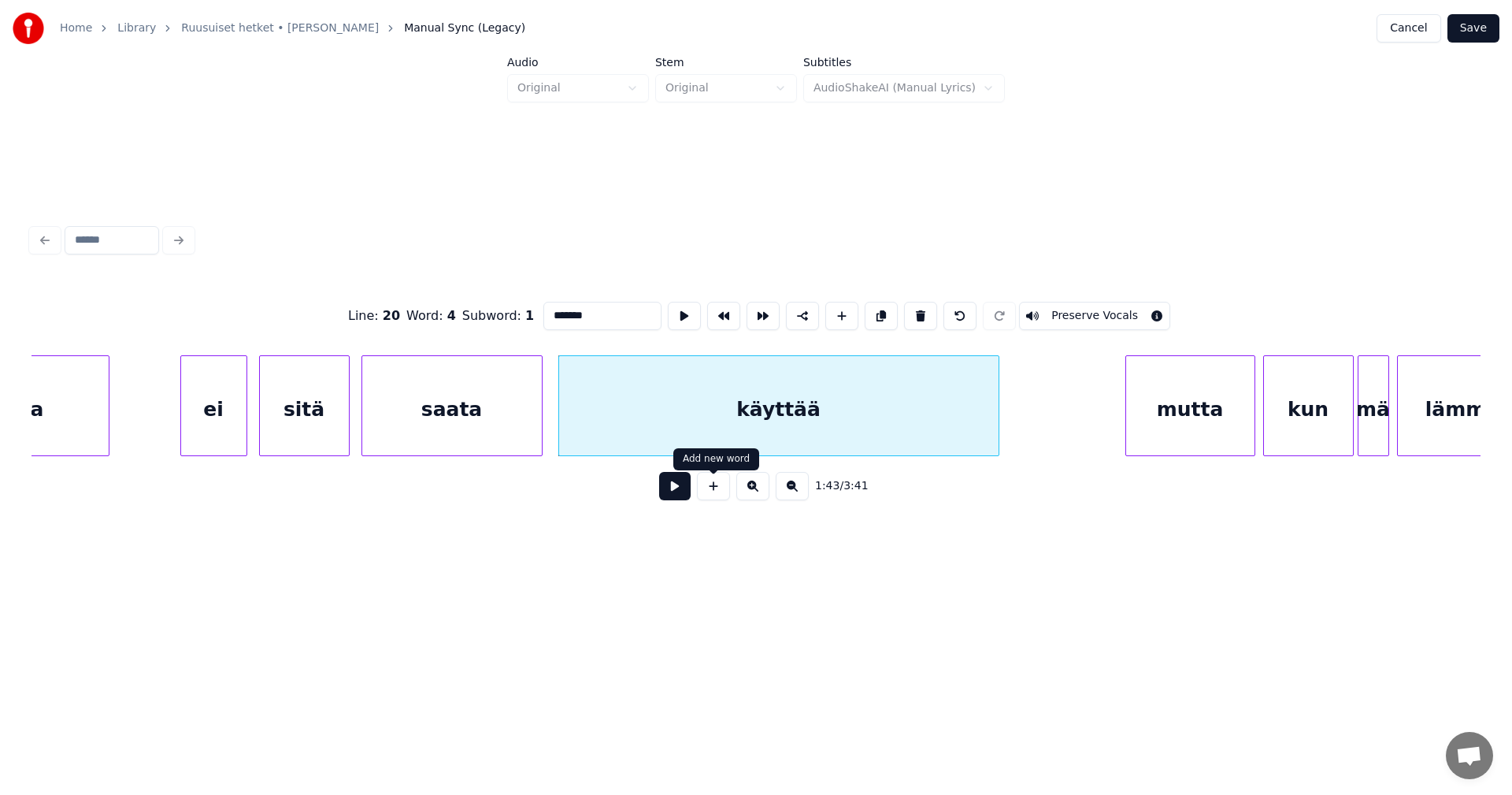
click at [686, 494] on button at bounding box center [675, 485] width 31 height 28
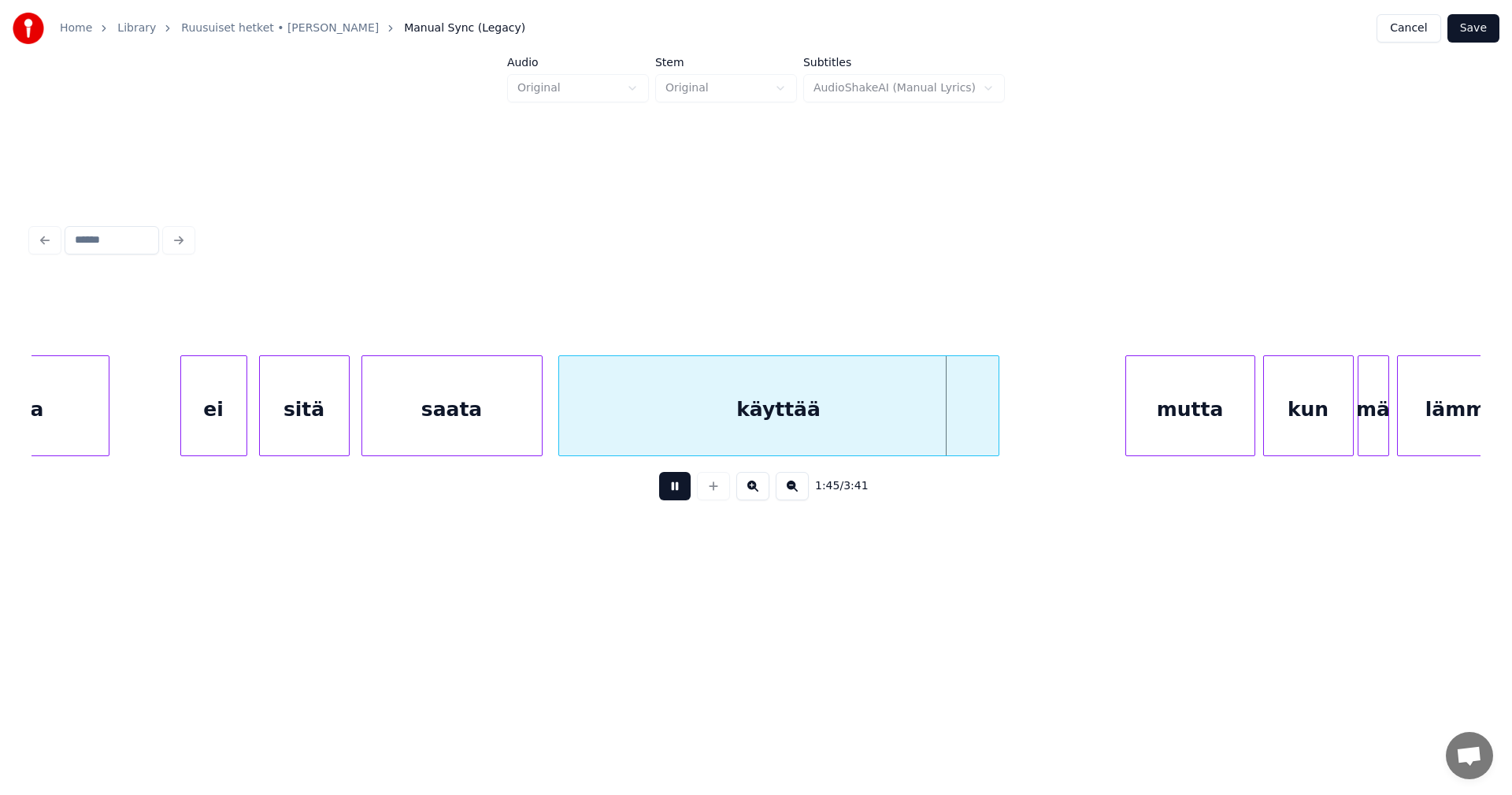
click at [686, 493] on button at bounding box center [675, 485] width 31 height 28
click at [991, 424] on div at bounding box center [991, 405] width 4 height 99
click at [1118, 429] on div "mutta" at bounding box center [1145, 409] width 129 height 107
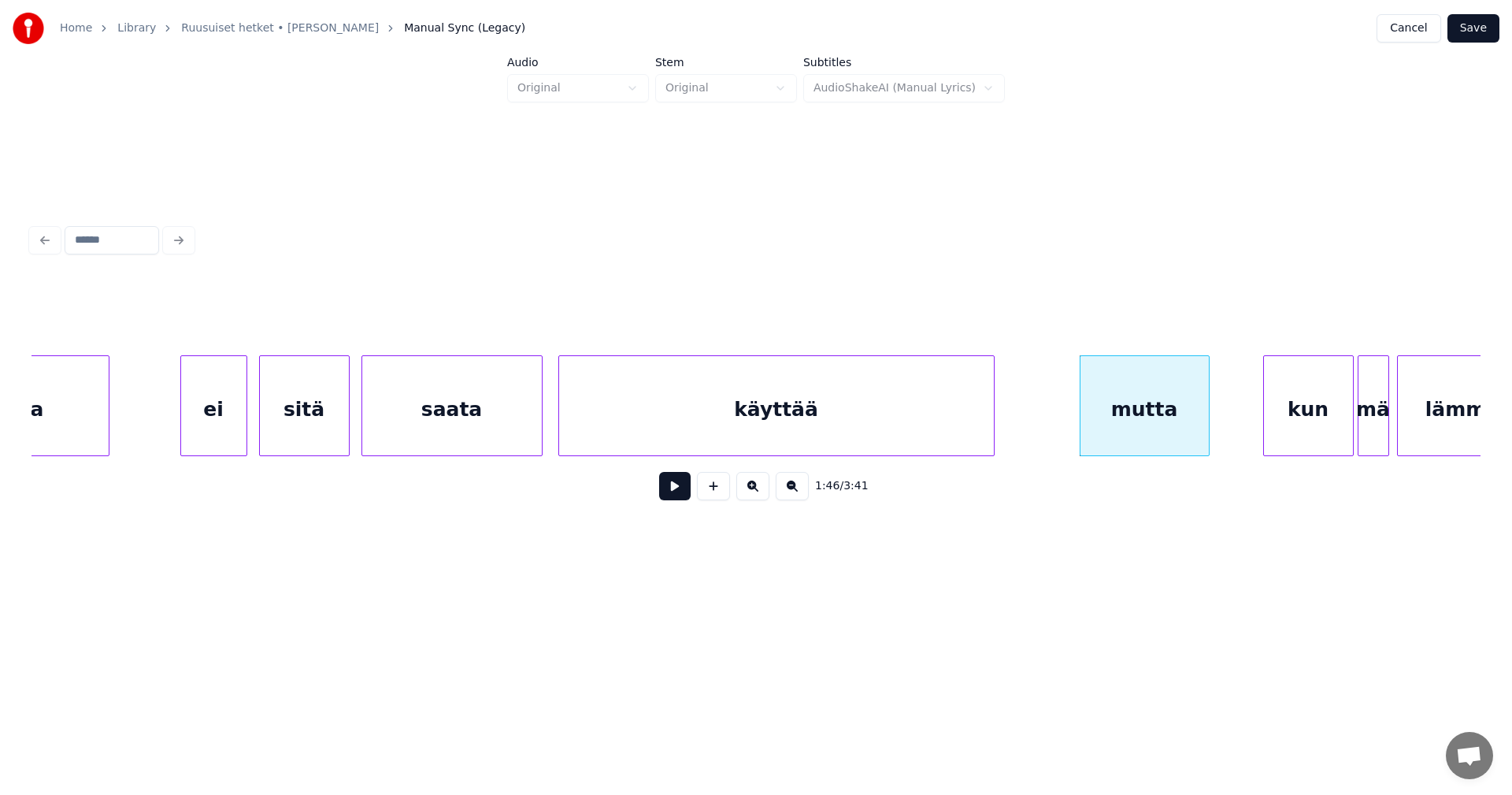
click at [670, 495] on button at bounding box center [675, 485] width 31 height 28
click at [674, 493] on button at bounding box center [675, 485] width 31 height 28
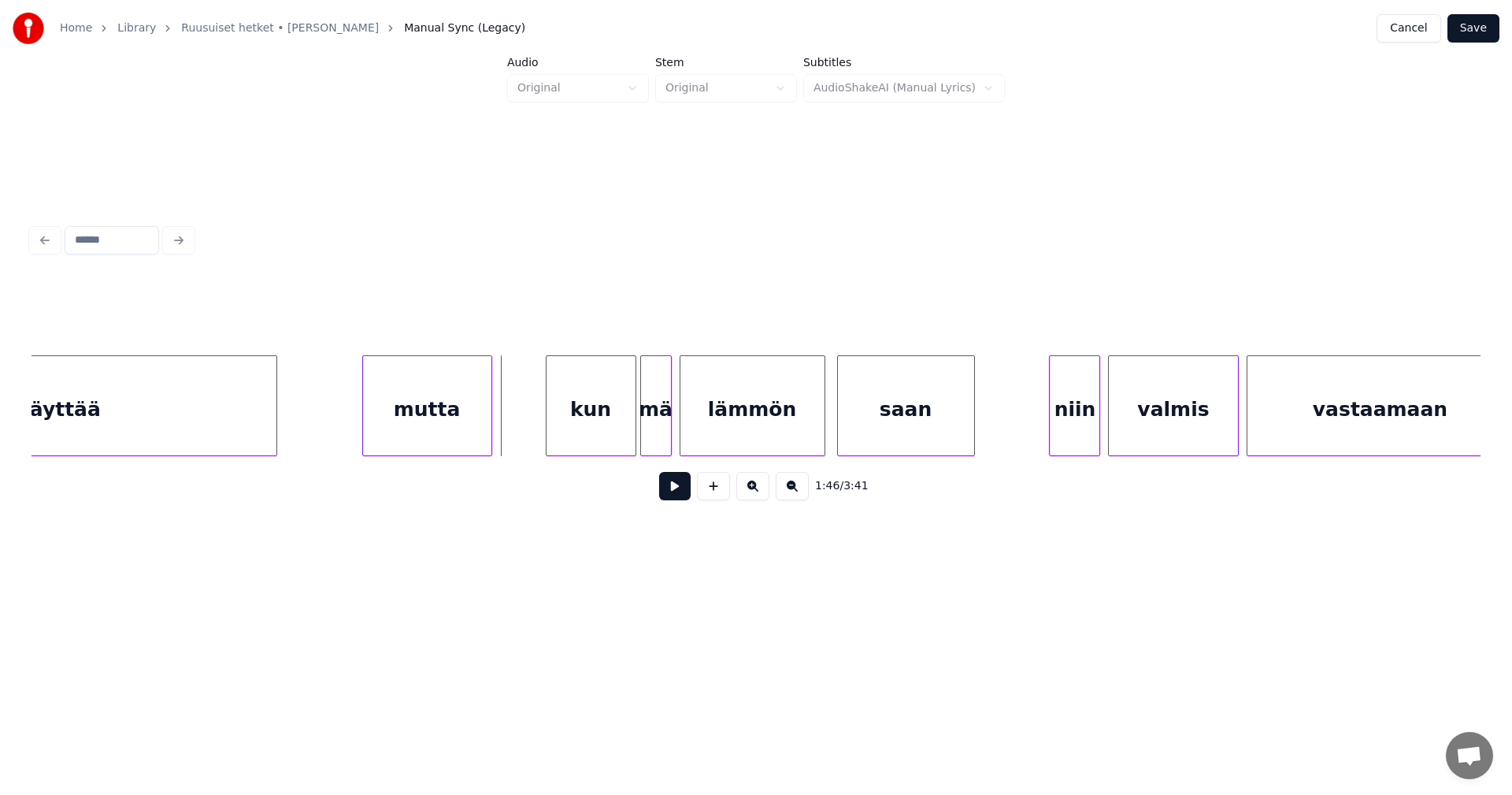
scroll to position [0, 20628]
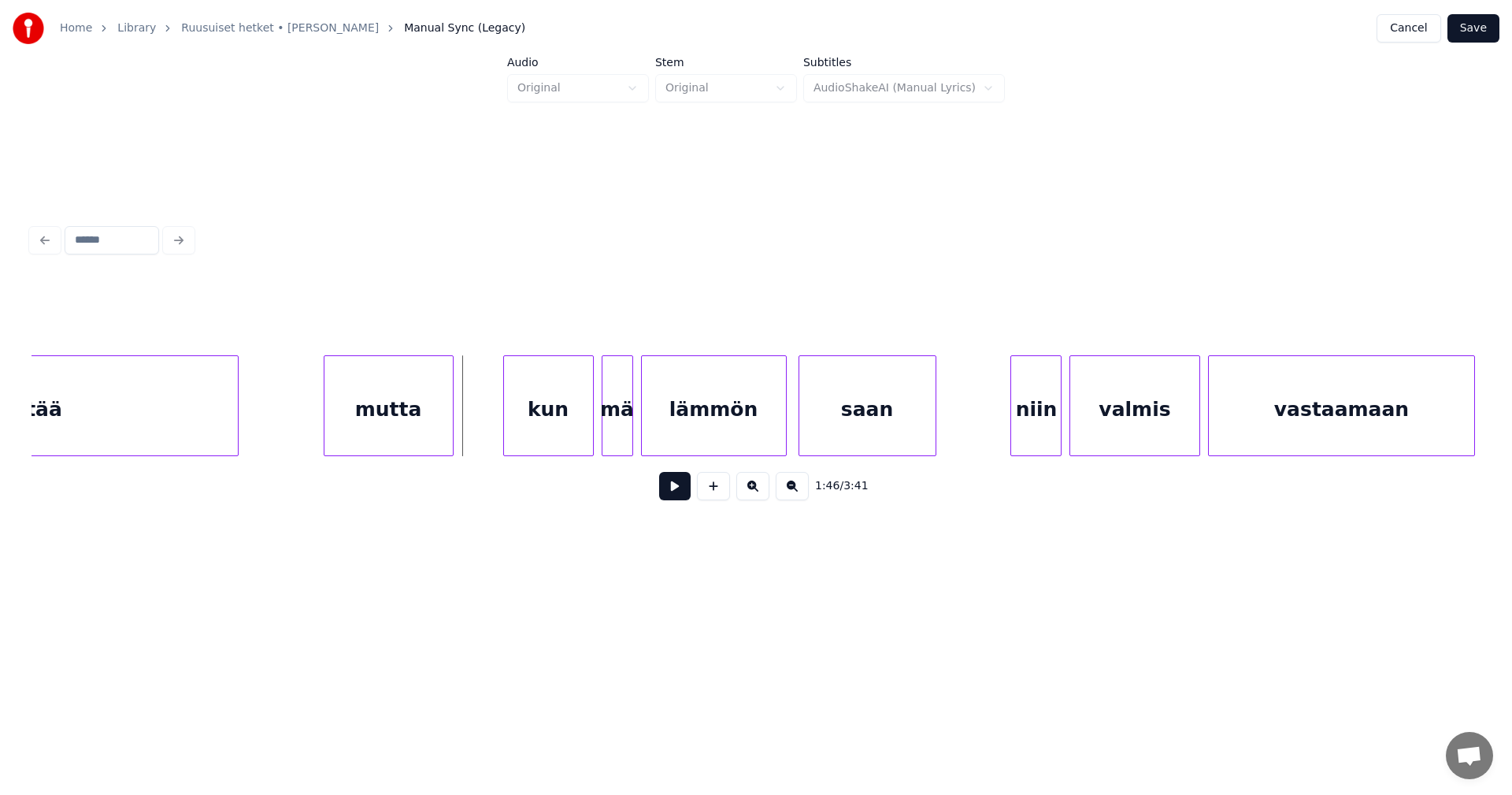
click at [576, 417] on div "kun" at bounding box center [548, 409] width 89 height 107
click at [432, 418] on div "mutta" at bounding box center [388, 409] width 129 height 107
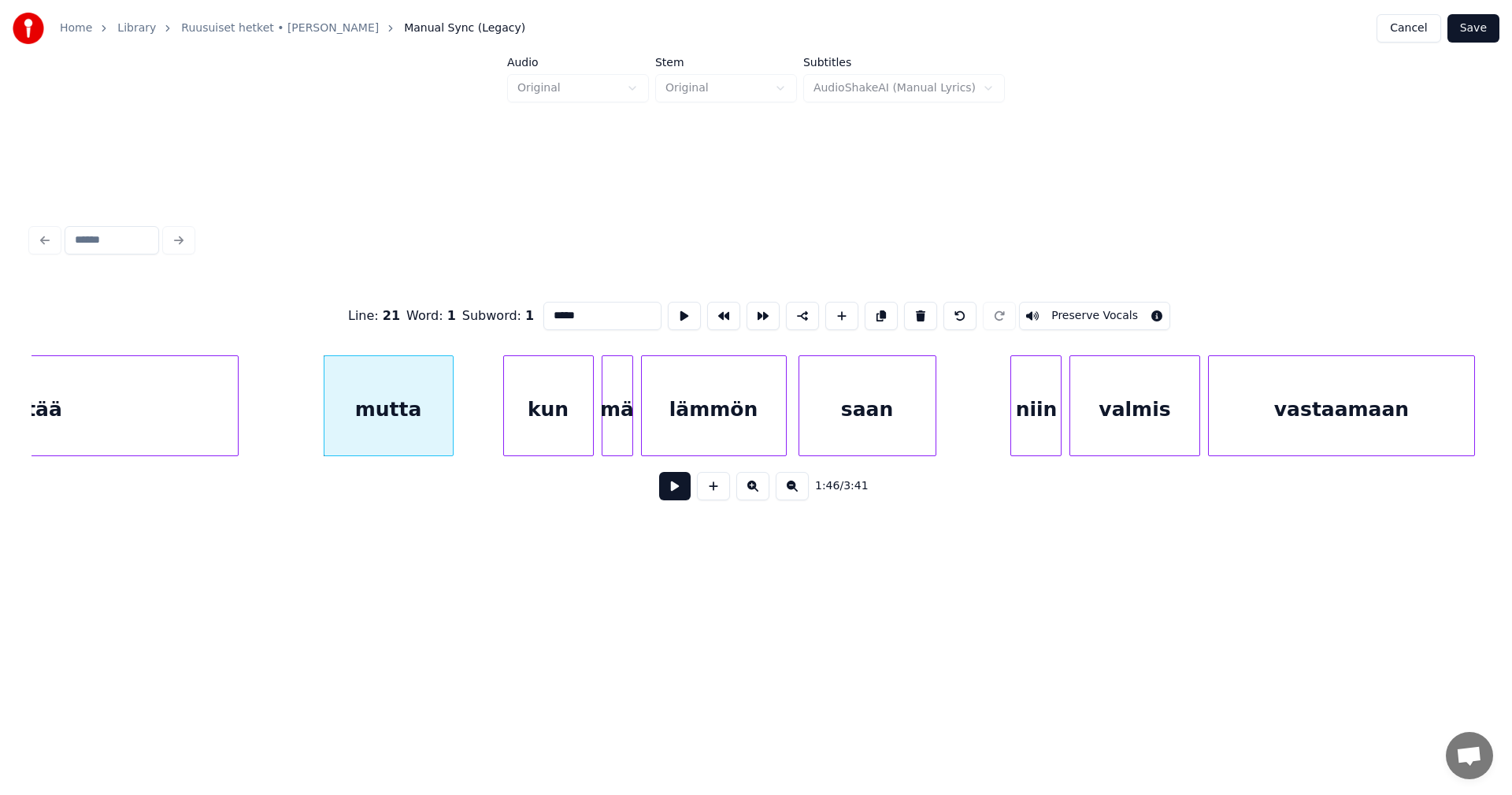
click at [681, 492] on button at bounding box center [675, 485] width 31 height 28
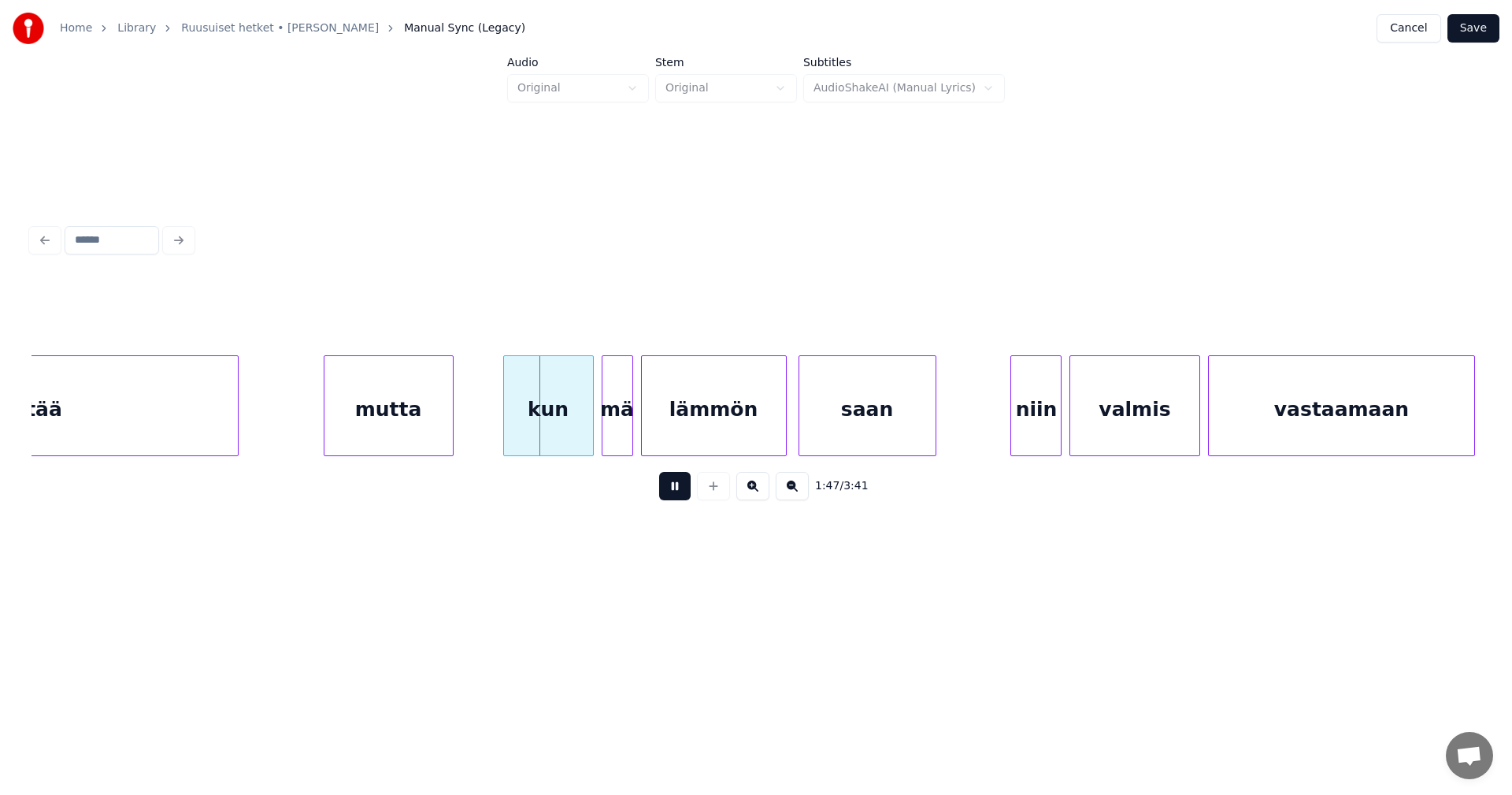
click at [680, 492] on button at bounding box center [675, 485] width 31 height 28
click at [568, 437] on div "kun" at bounding box center [548, 409] width 89 height 107
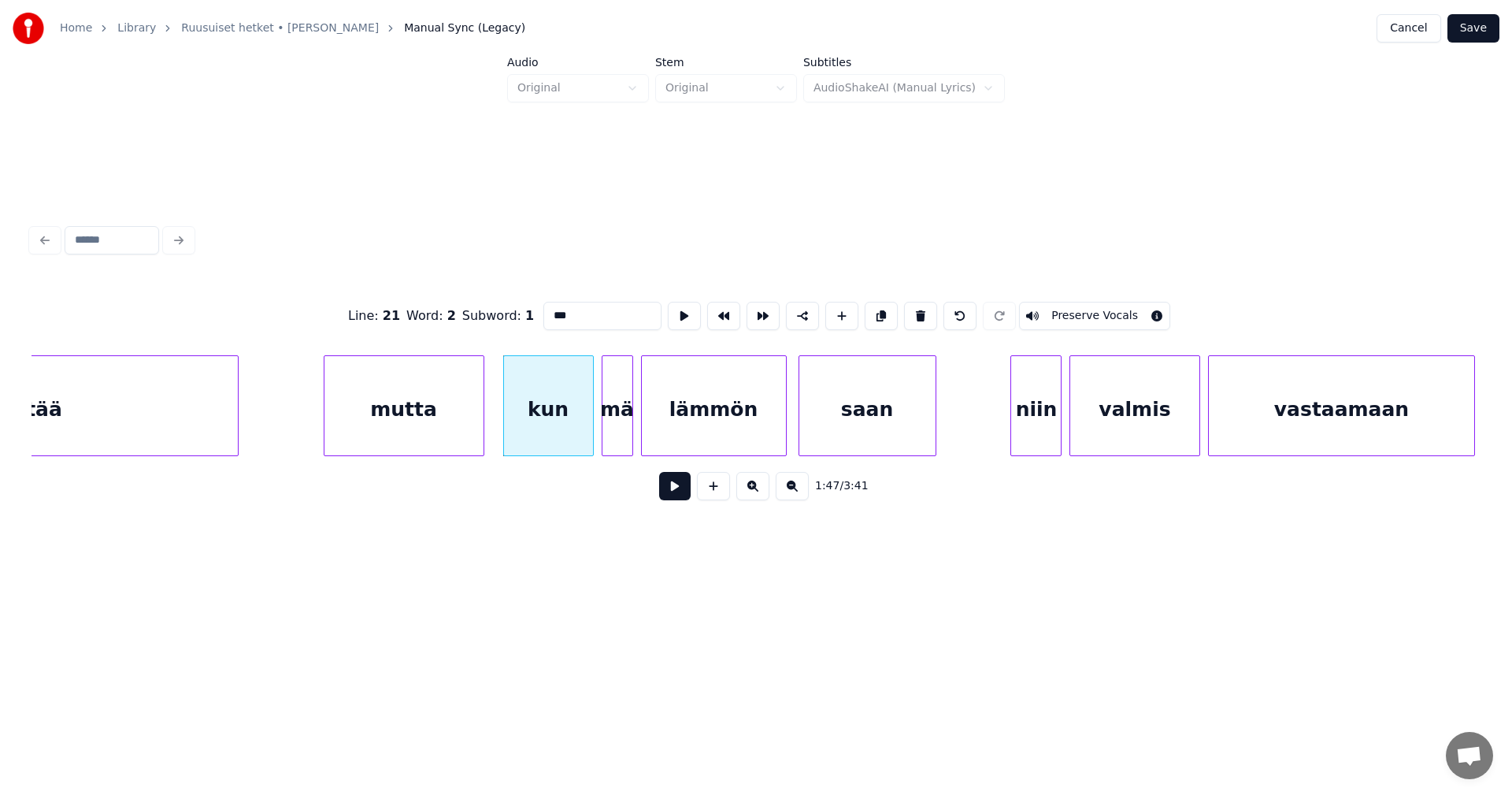
click at [479, 435] on div at bounding box center [481, 405] width 4 height 99
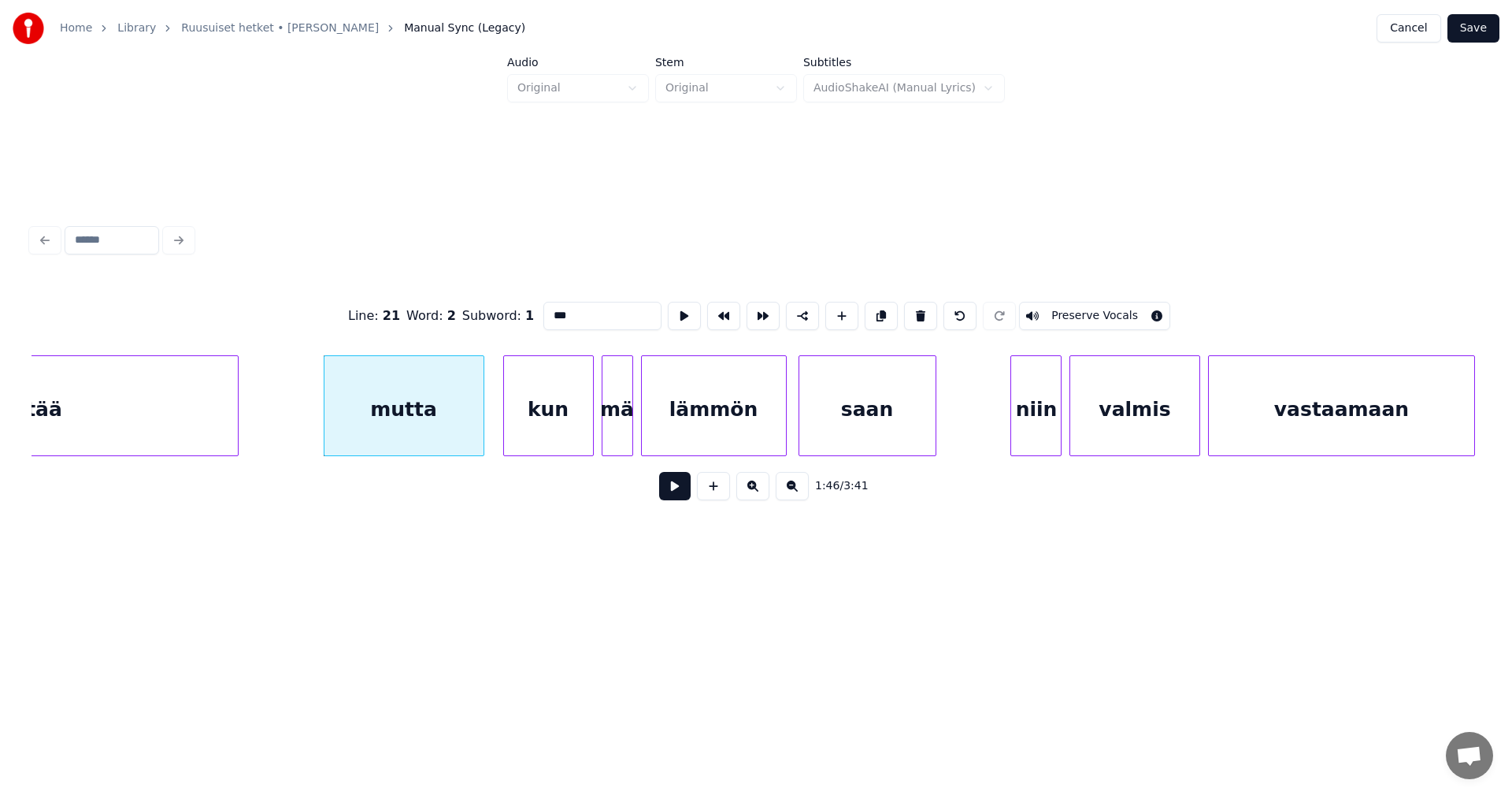
click at [670, 494] on button at bounding box center [675, 485] width 31 height 28
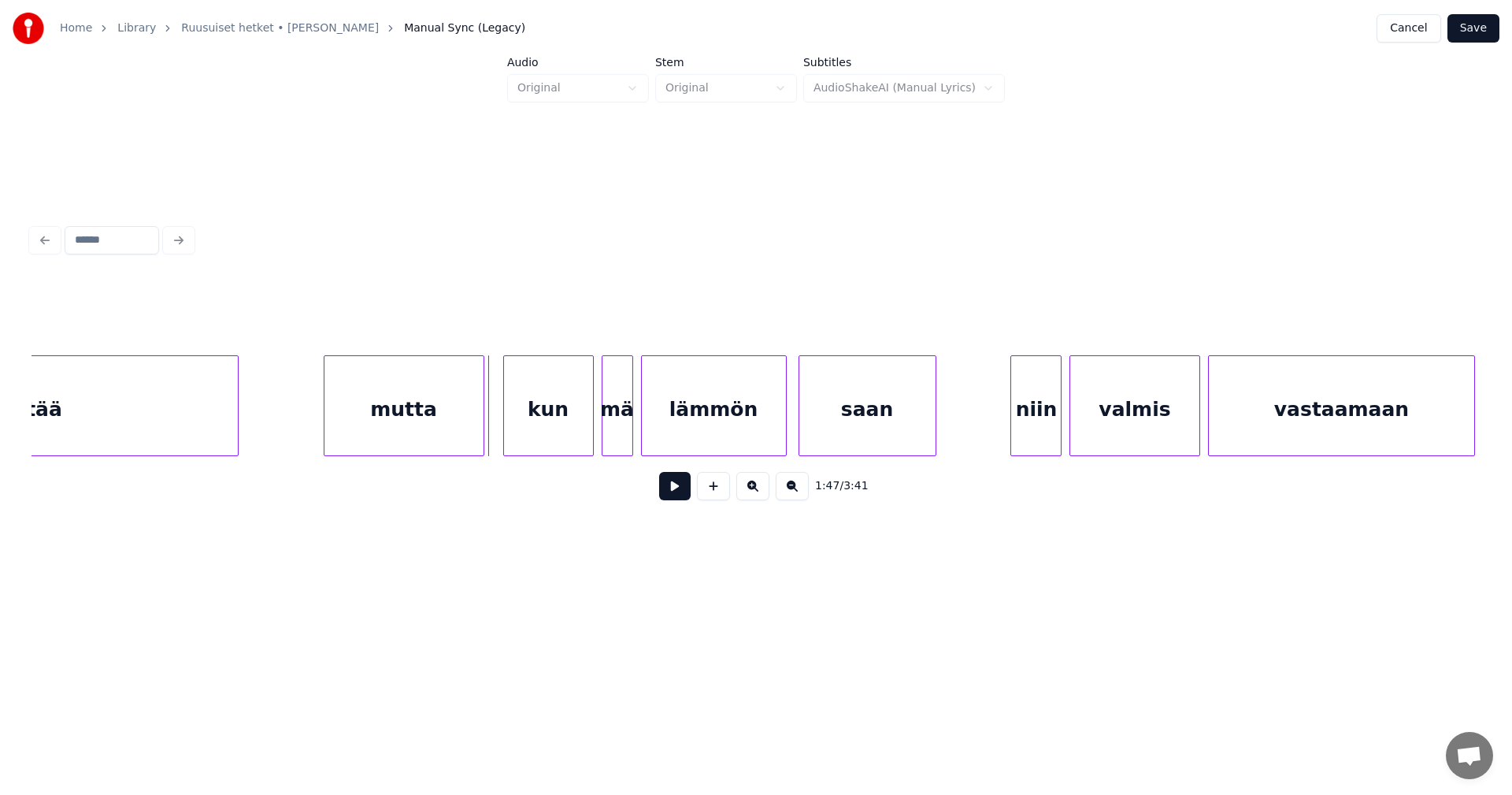
click at [670, 494] on button at bounding box center [675, 485] width 31 height 28
click at [568, 436] on div "kun" at bounding box center [548, 409] width 89 height 107
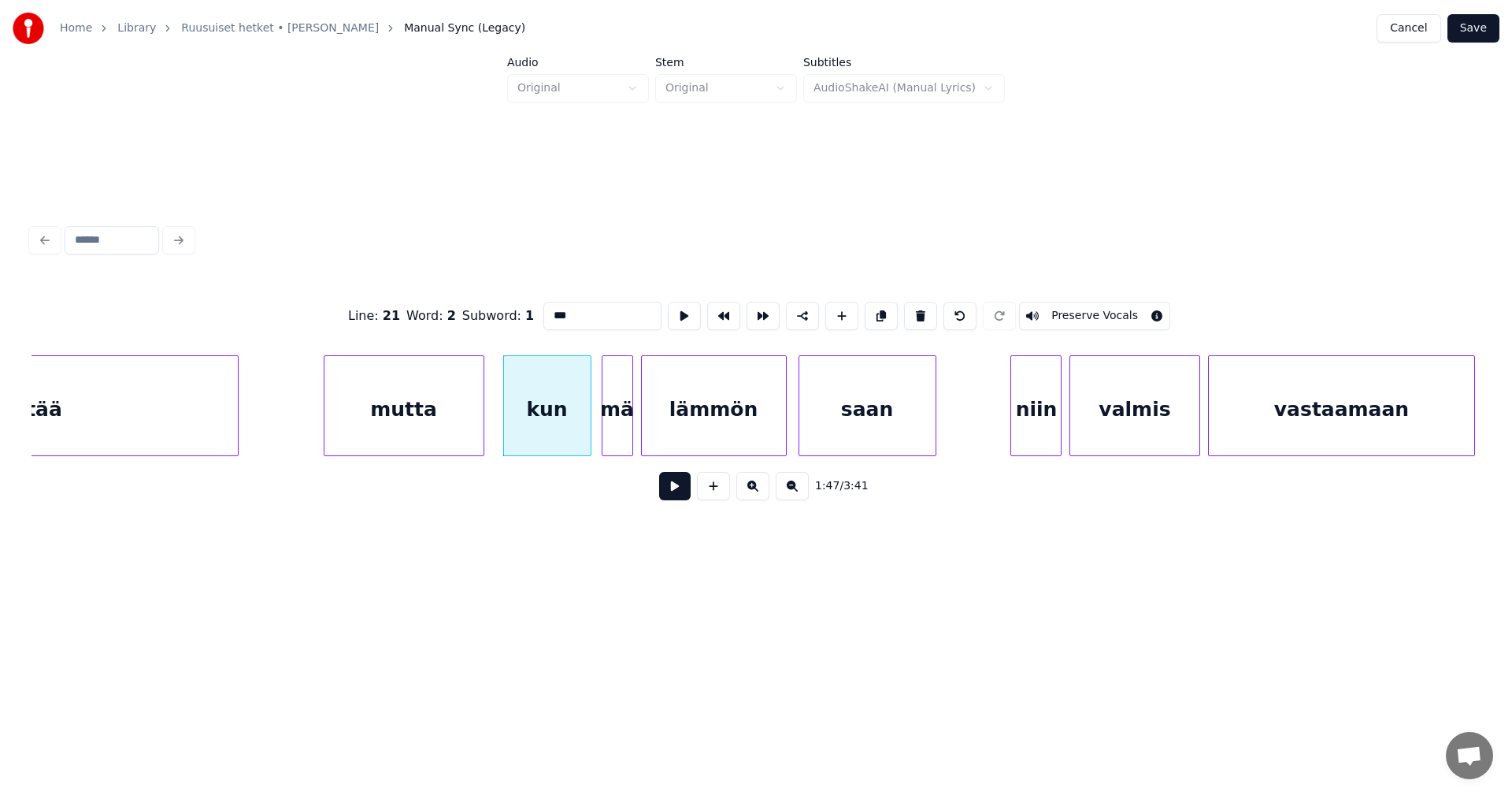
click at [586, 433] on div at bounding box center [588, 405] width 4 height 99
click at [616, 429] on div "mä" at bounding box center [614, 409] width 30 height 107
click at [672, 492] on button at bounding box center [675, 485] width 31 height 28
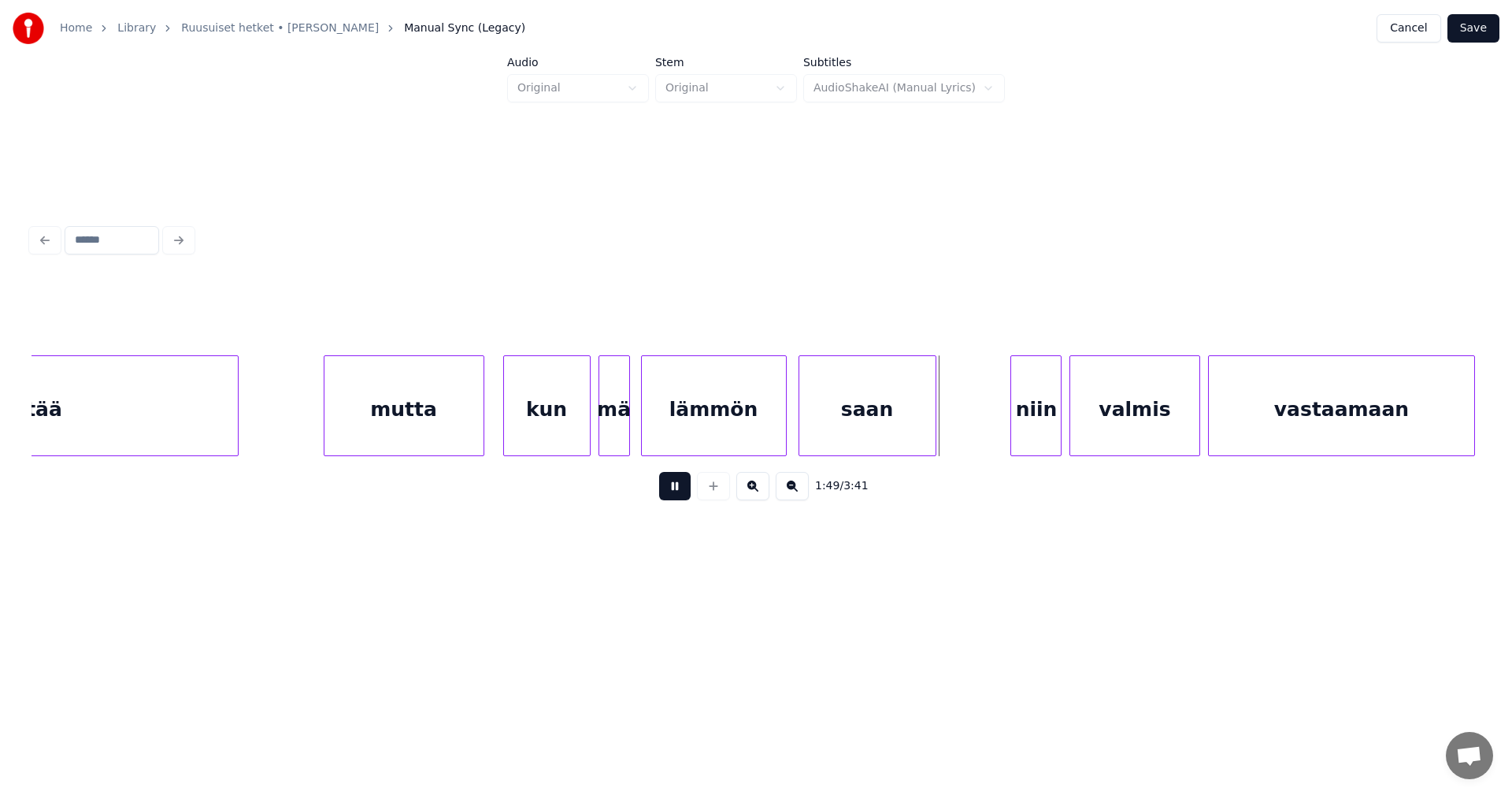
click at [675, 491] on button at bounding box center [675, 485] width 31 height 28
click at [1025, 428] on div "niin" at bounding box center [1030, 409] width 50 height 107
click at [1100, 431] on div "valmis" at bounding box center [1131, 409] width 129 height 107
click at [684, 497] on button at bounding box center [675, 485] width 31 height 28
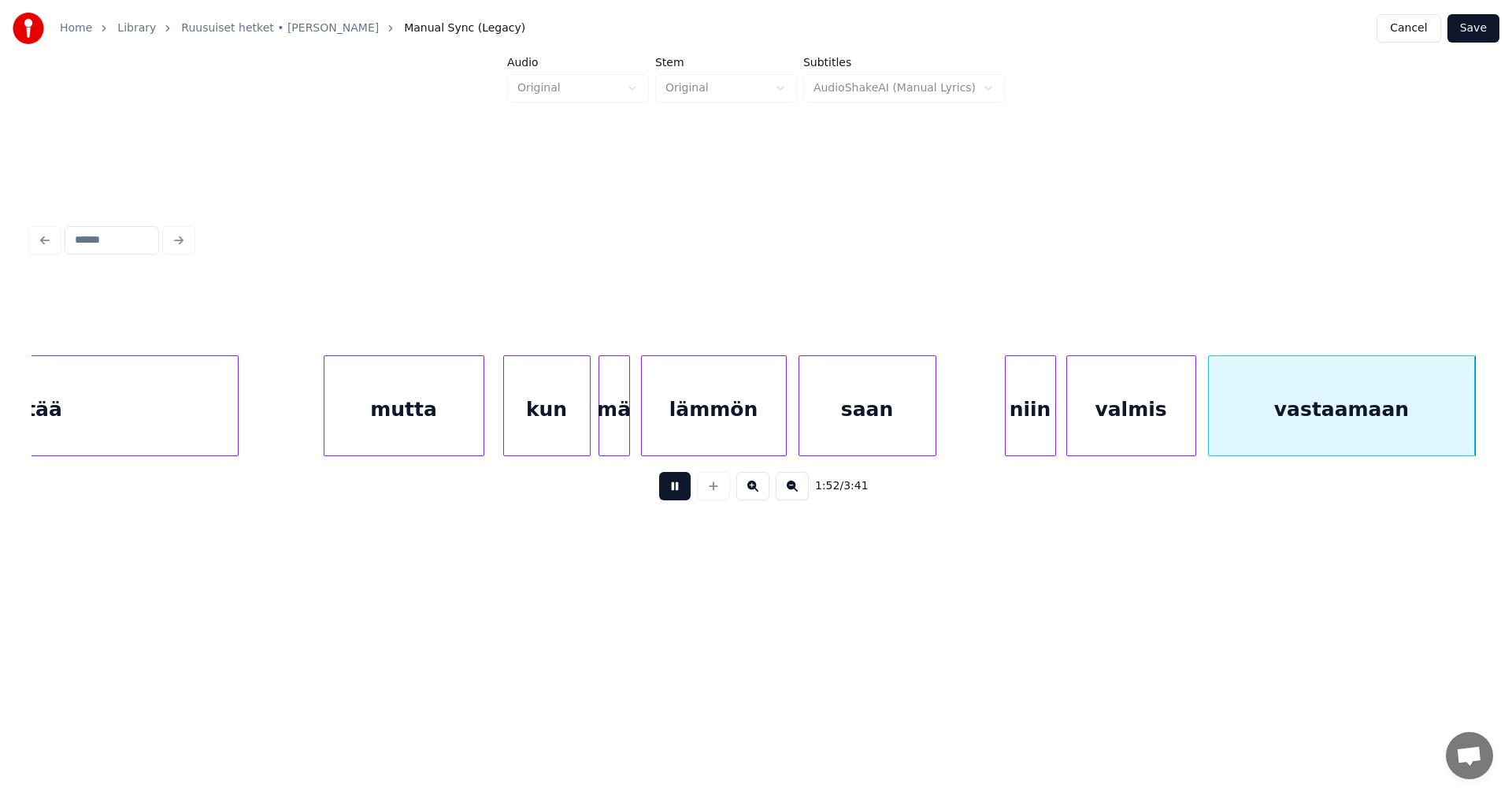
scroll to position [0, 22077]
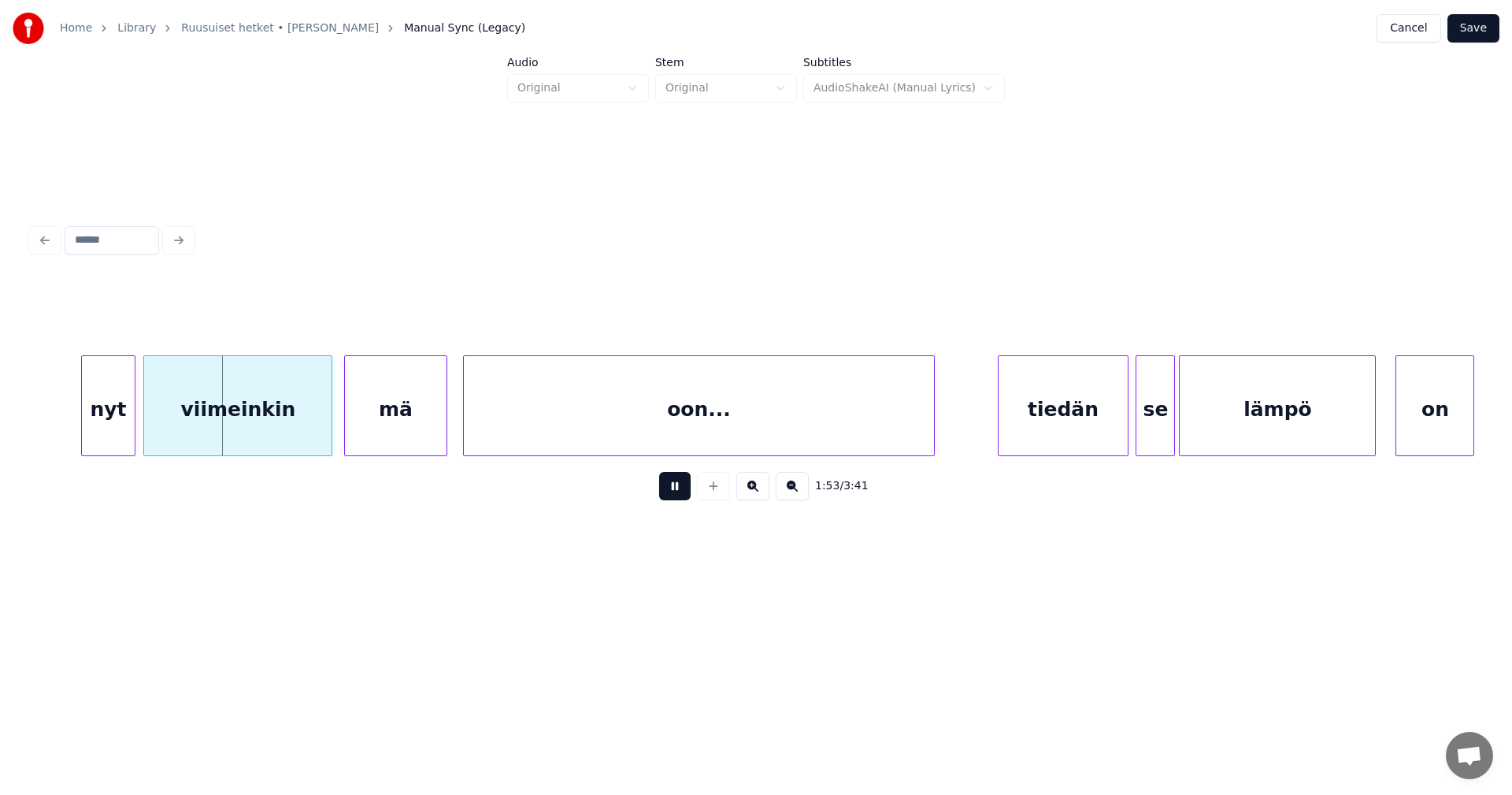
click at [682, 496] on button at bounding box center [675, 485] width 31 height 28
click at [122, 432] on div "nyt" at bounding box center [103, 409] width 53 height 107
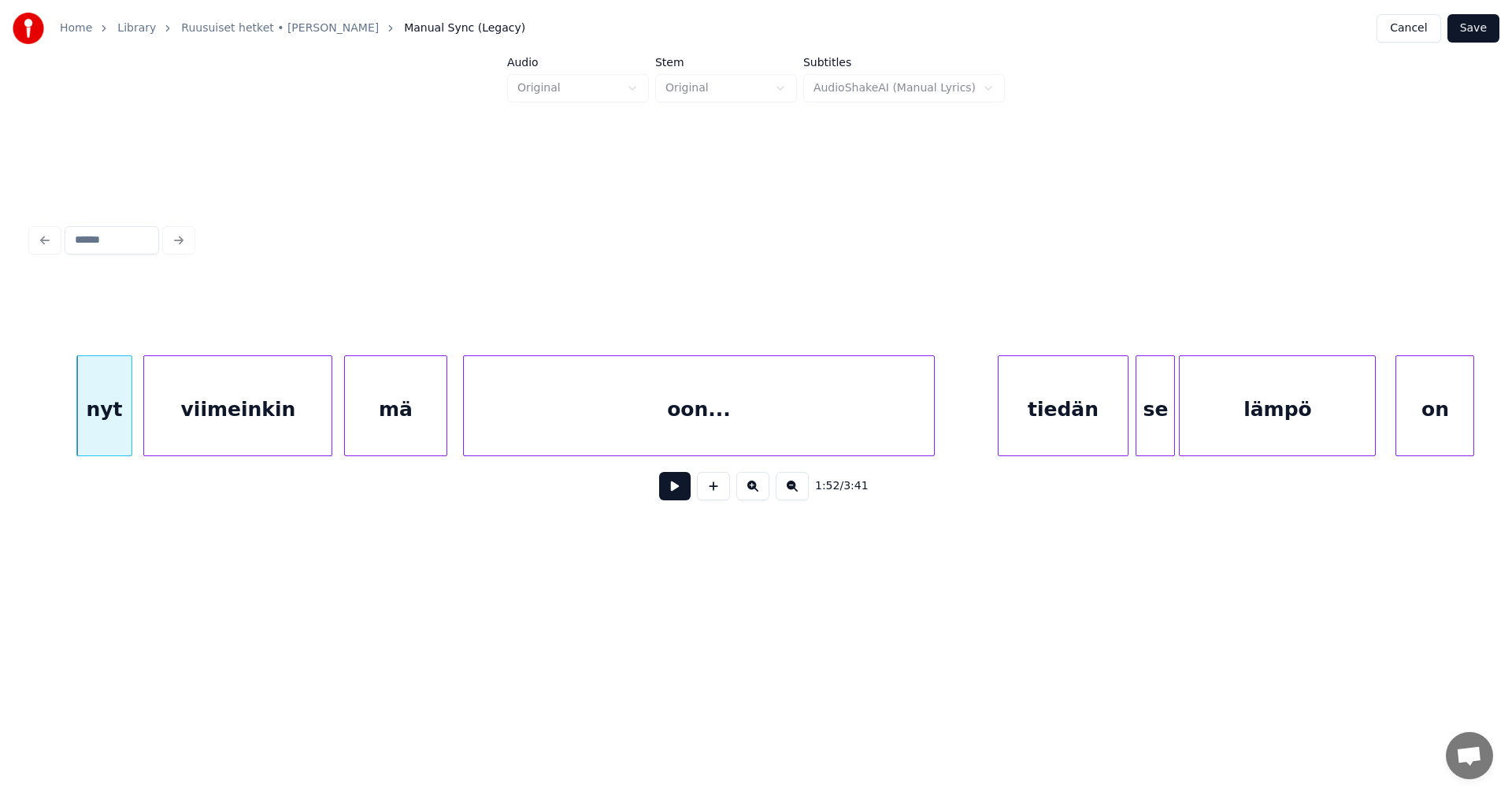
click at [671, 497] on button at bounding box center [675, 485] width 31 height 28
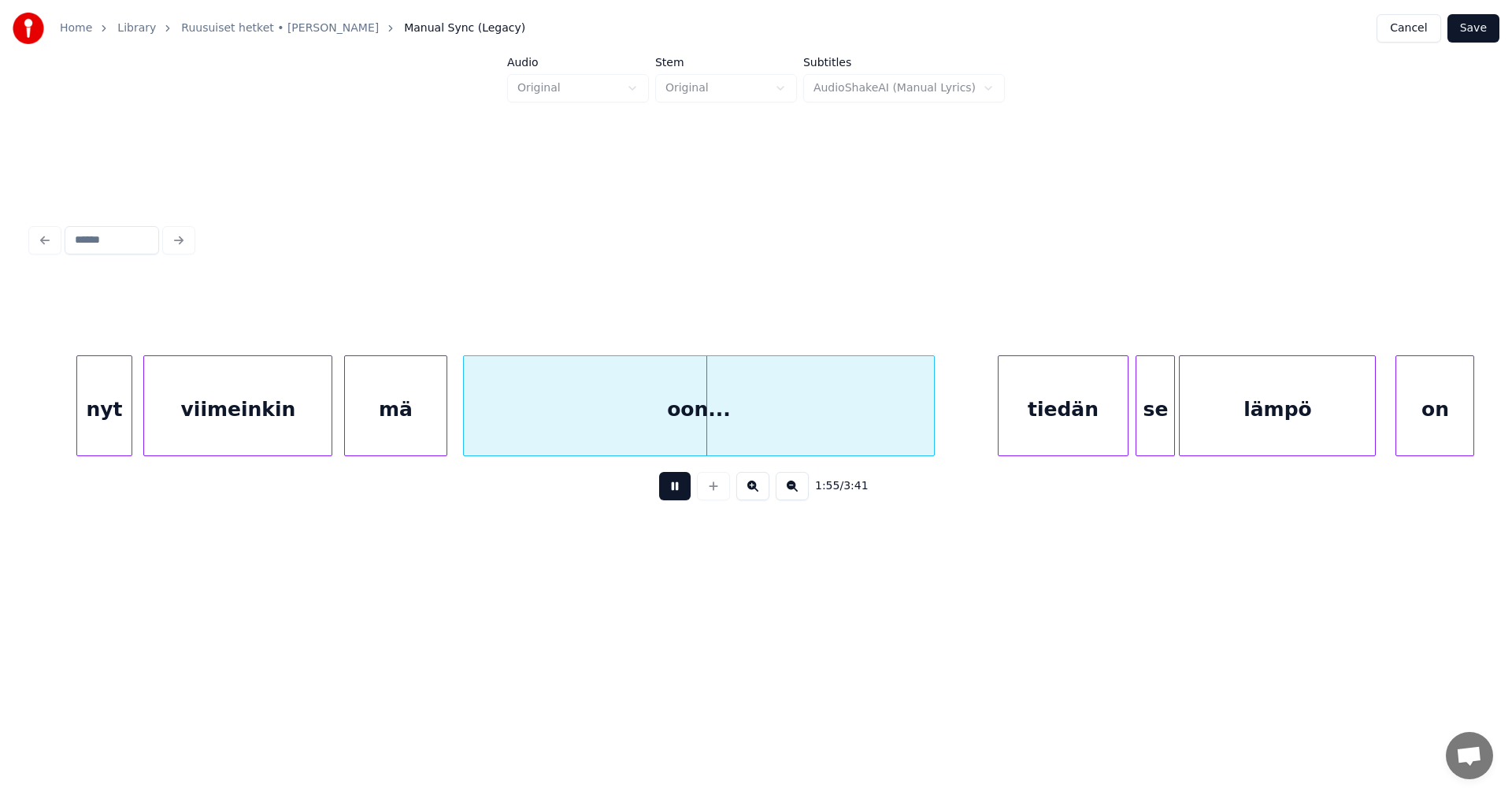
drag, startPoint x: 674, startPoint y: 497, endPoint x: 471, endPoint y: 452, distance: 207.9
click at [673, 497] on button at bounding box center [675, 485] width 31 height 28
click at [431, 429] on div "mä" at bounding box center [394, 409] width 101 height 107
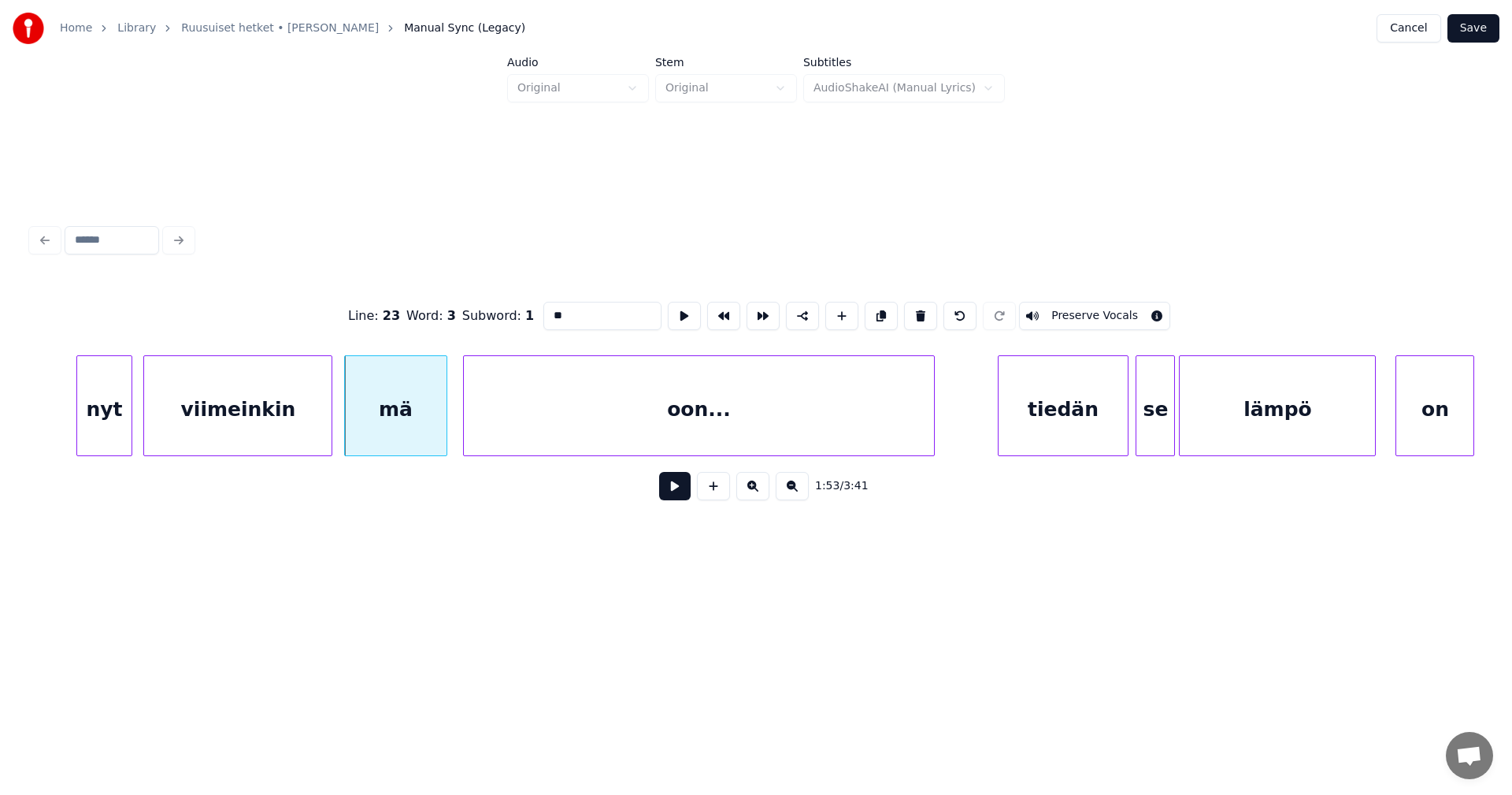
click at [674, 495] on button at bounding box center [675, 485] width 31 height 28
click at [438, 433] on div at bounding box center [437, 405] width 4 height 99
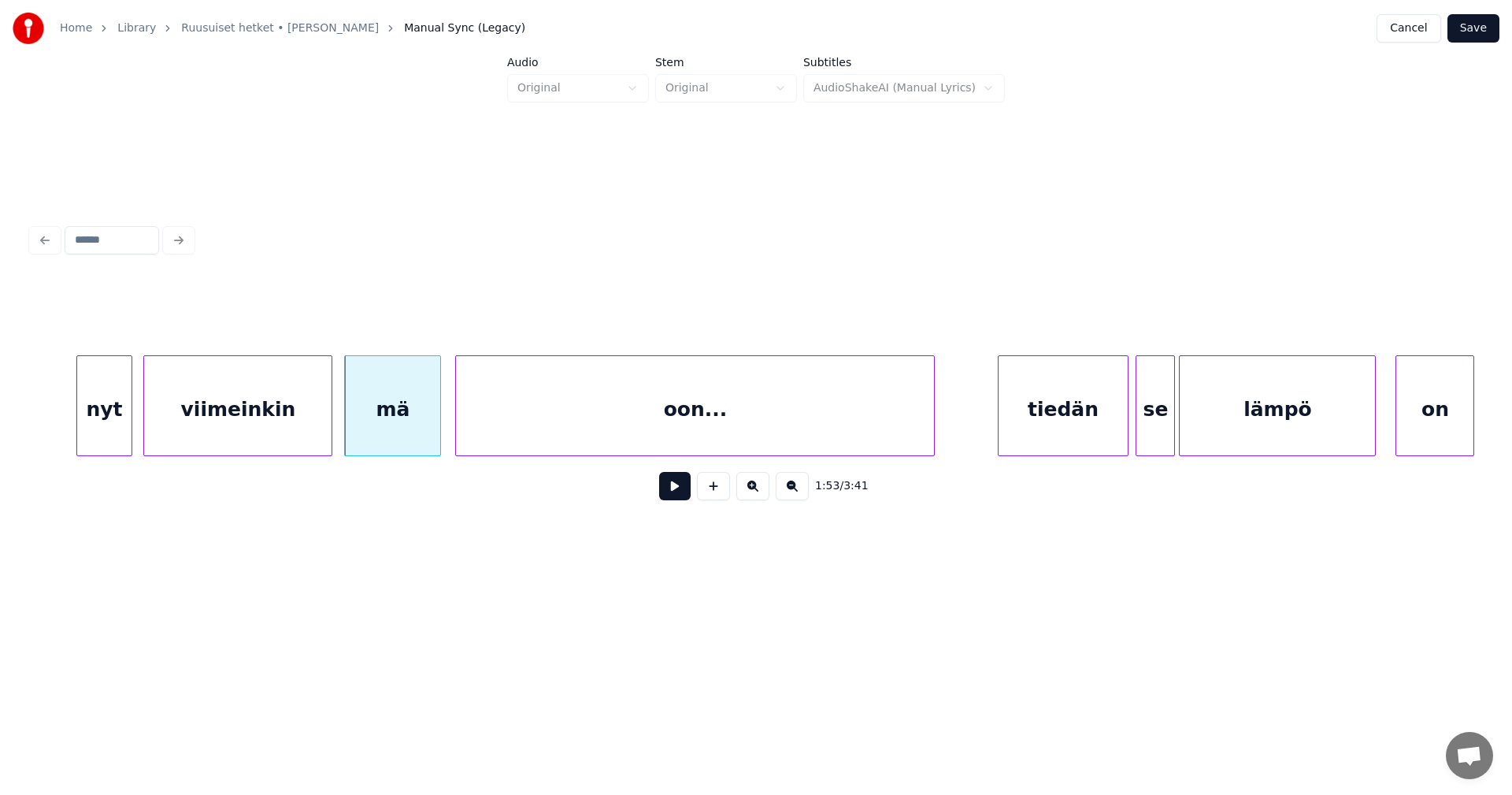
click at [457, 430] on div at bounding box center [457, 405] width 4 height 99
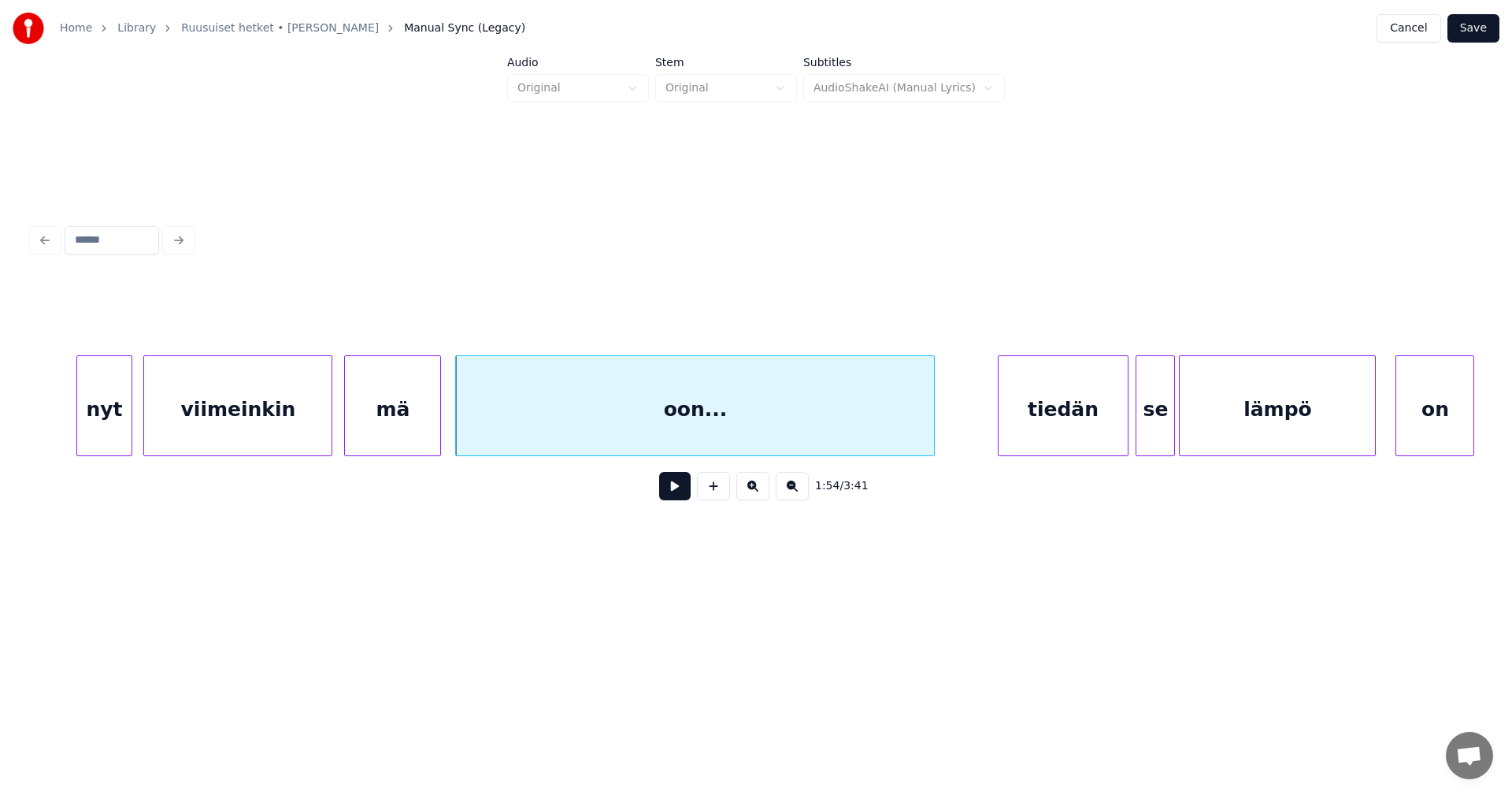
click at [422, 438] on div "mä" at bounding box center [392, 409] width 95 height 107
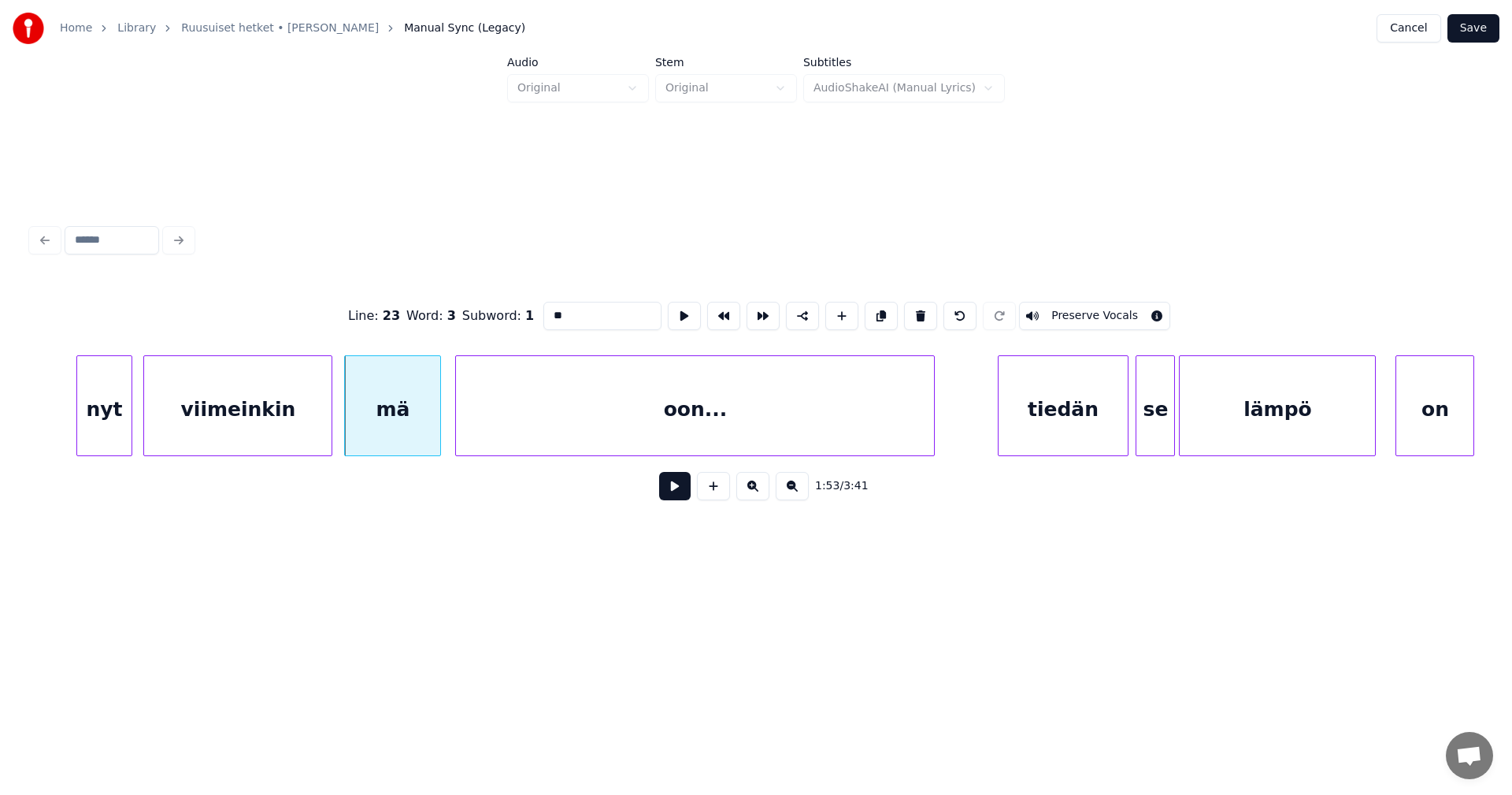
click at [683, 497] on button at bounding box center [675, 485] width 31 height 28
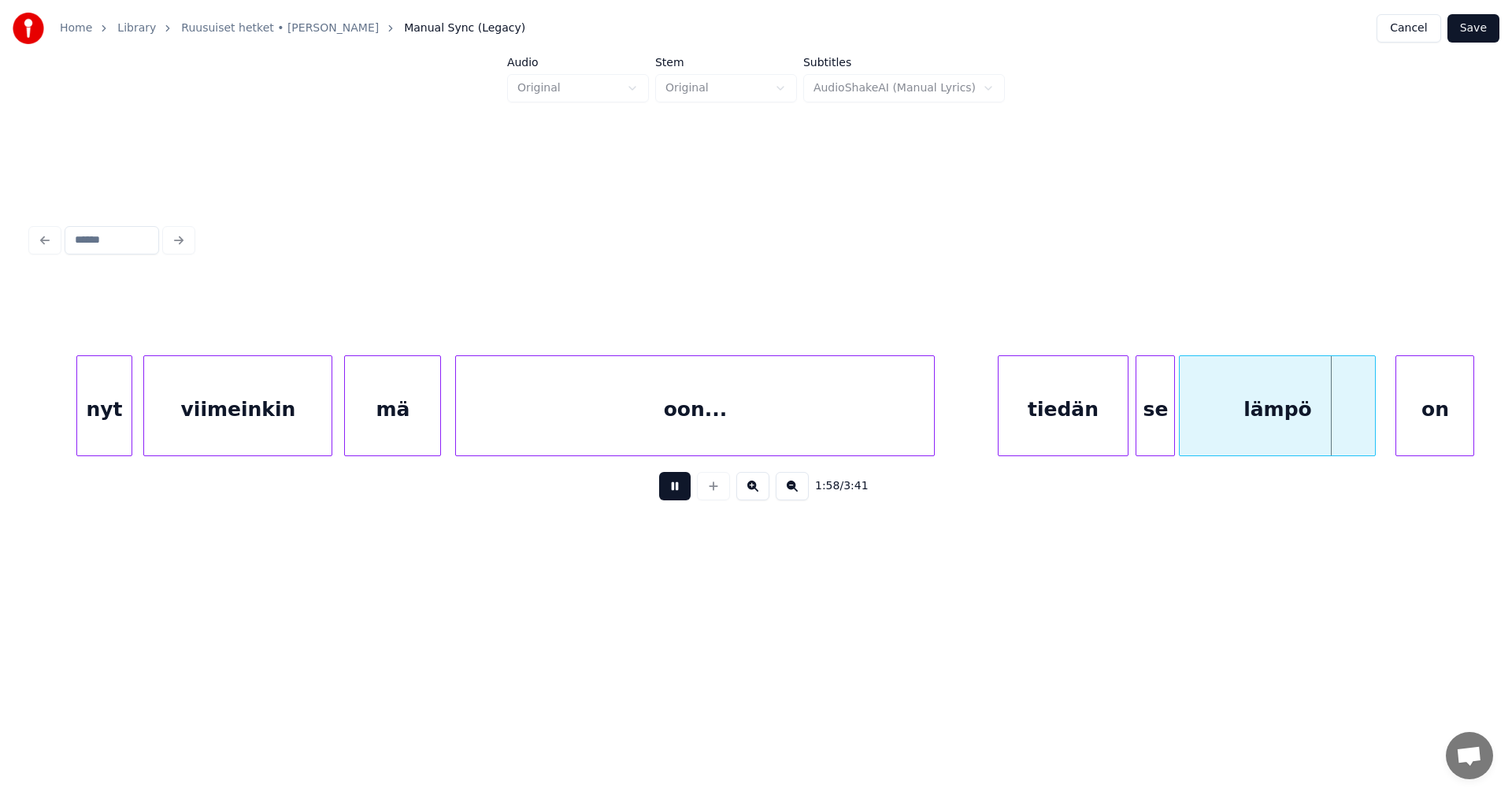
click at [683, 497] on button at bounding box center [675, 485] width 31 height 28
click at [1171, 431] on div at bounding box center [1170, 405] width 4 height 99
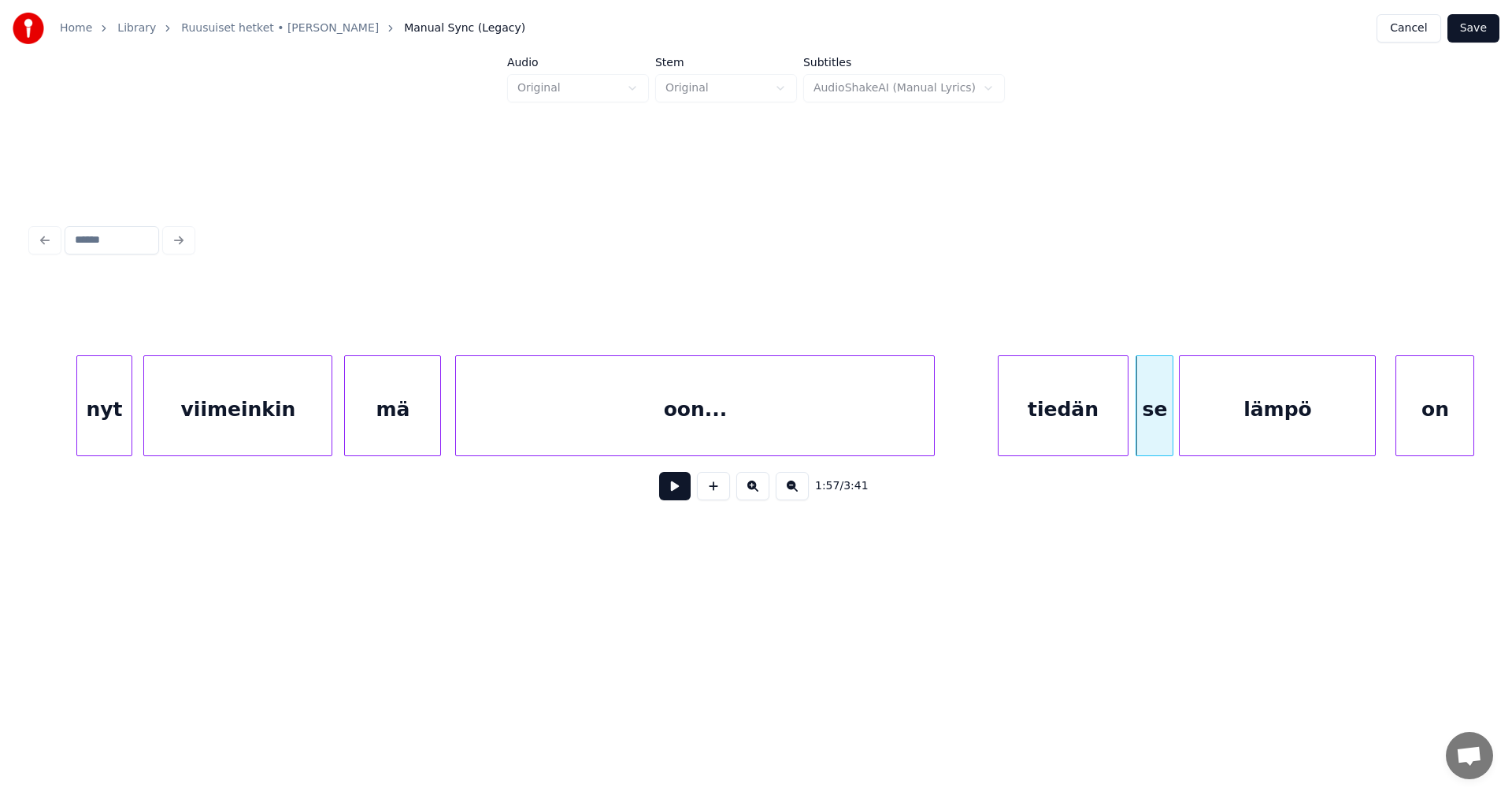
click at [689, 499] on button at bounding box center [675, 485] width 31 height 28
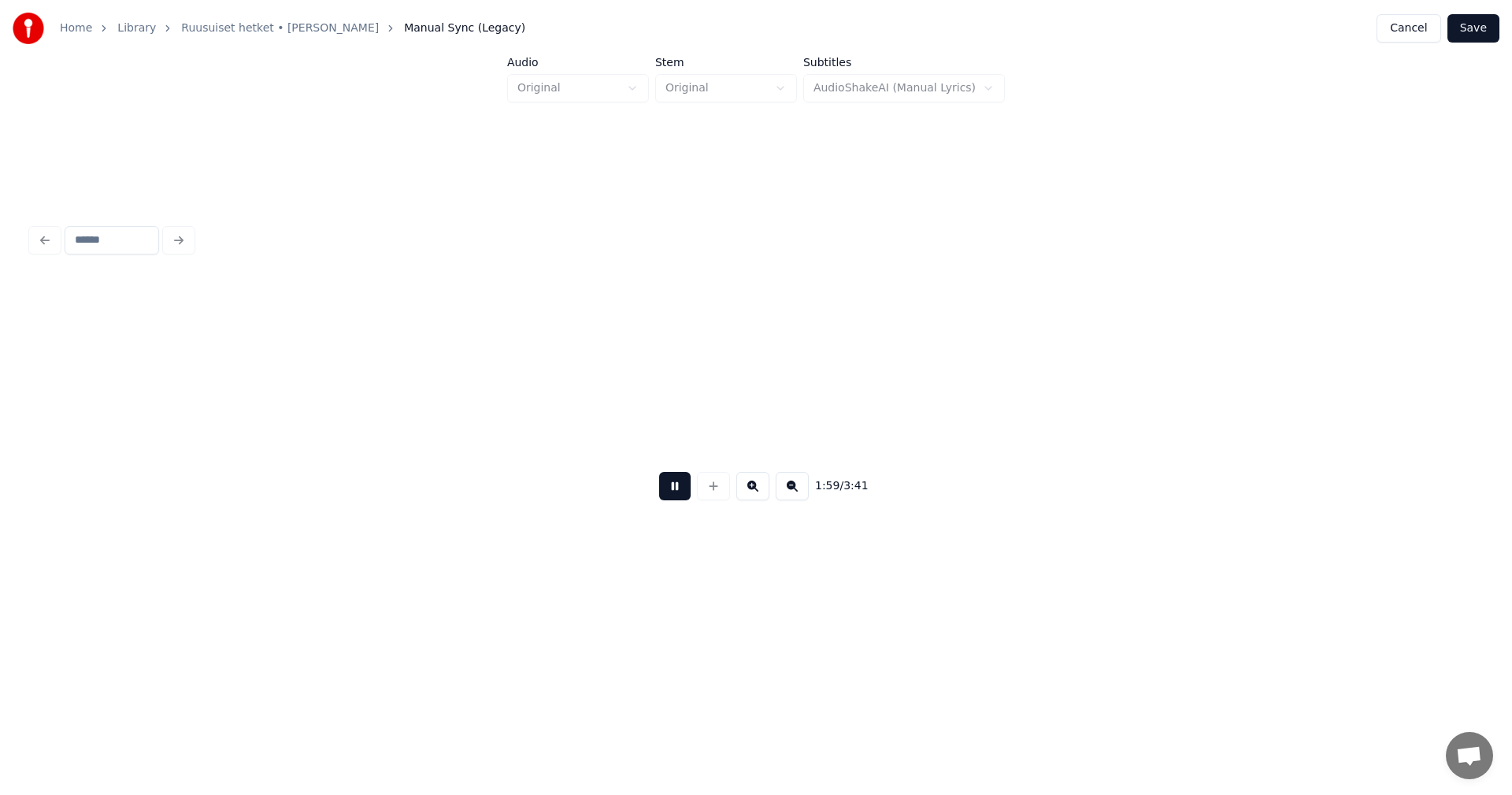
scroll to position [0, 23529]
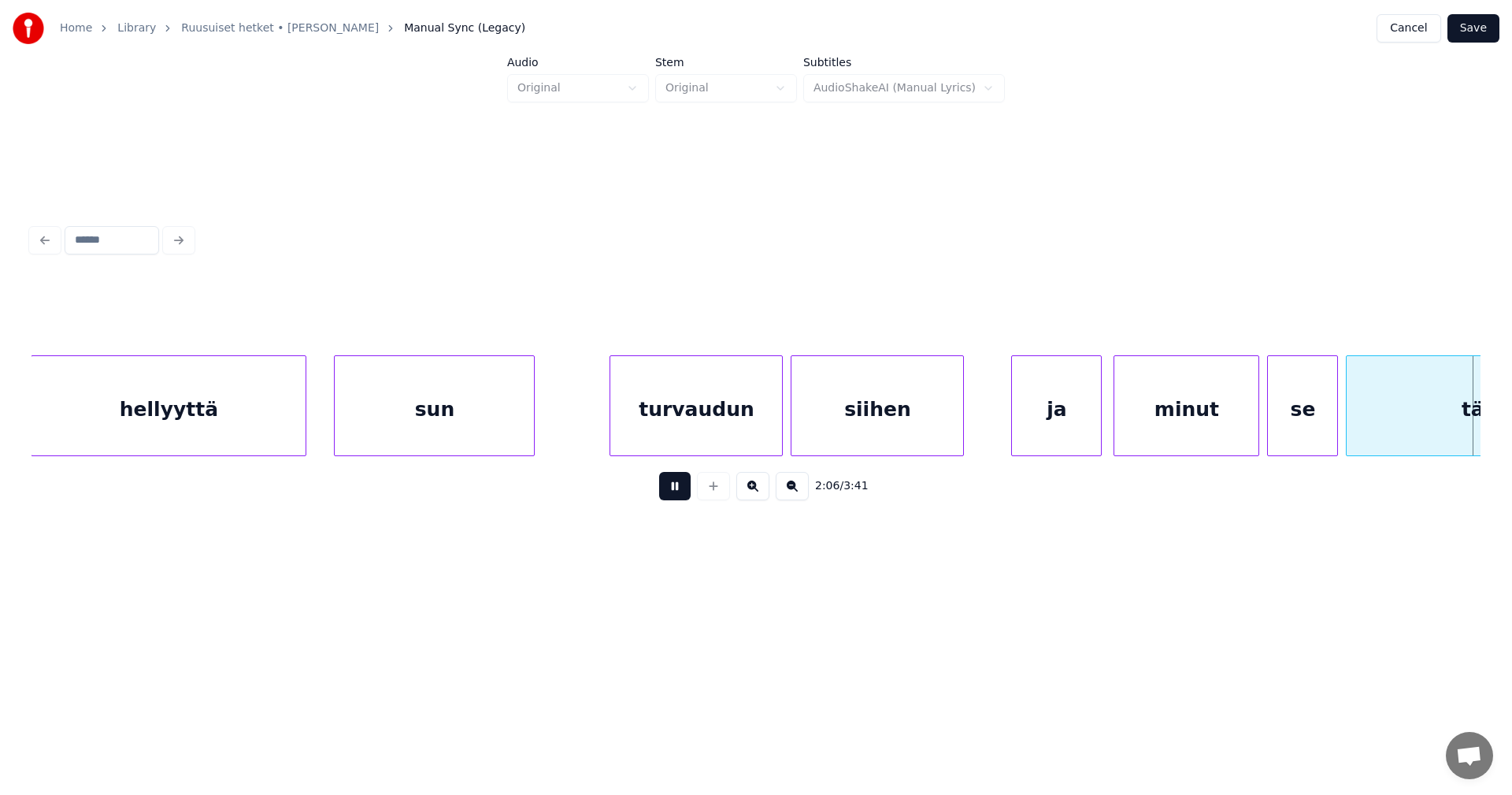
click at [689, 499] on button at bounding box center [675, 485] width 31 height 28
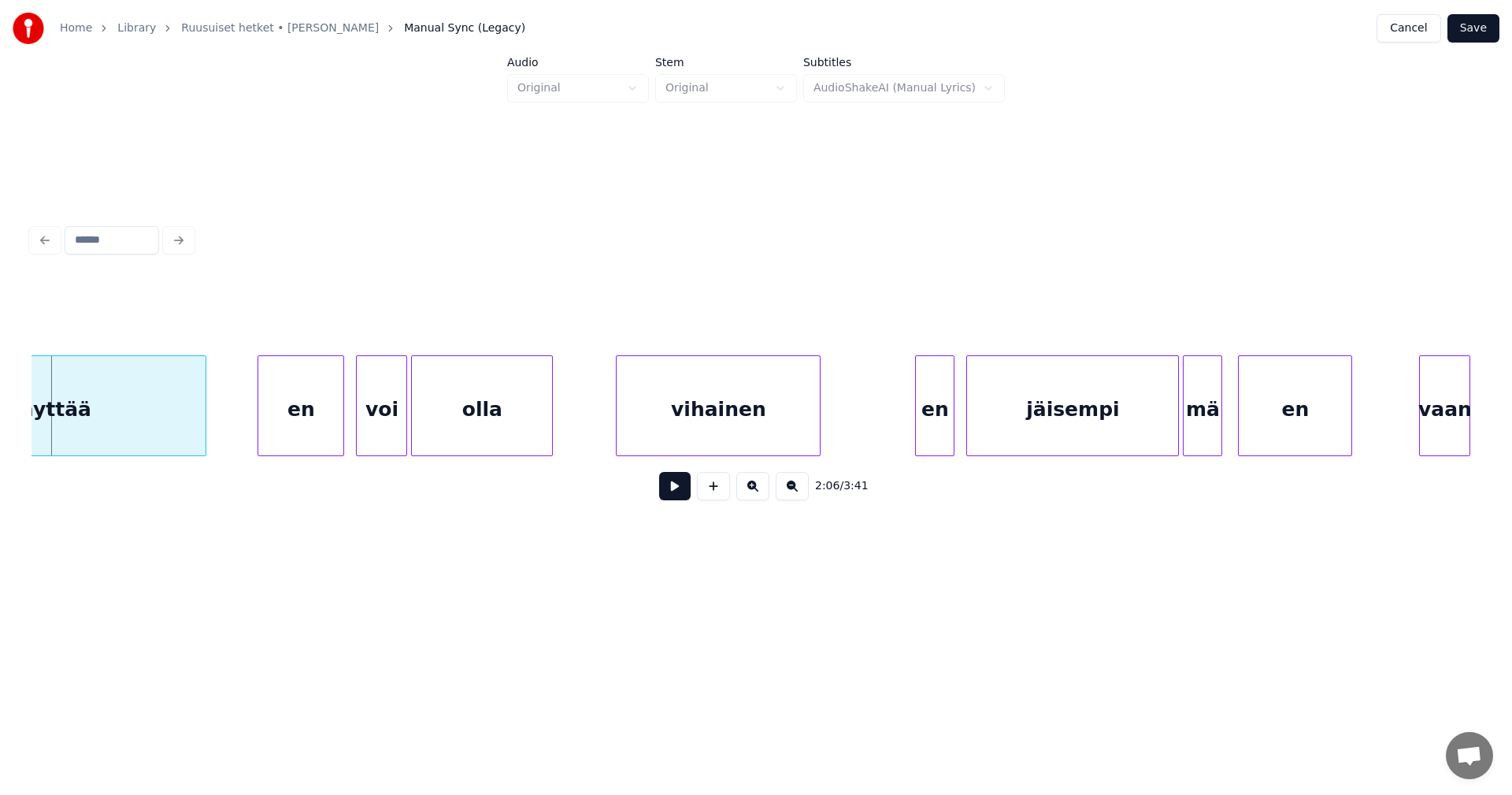
click at [592, 456] on div "täyttää en voi olla vihainen en jäisempi mä en vaan" at bounding box center [756, 405] width 1449 height 101
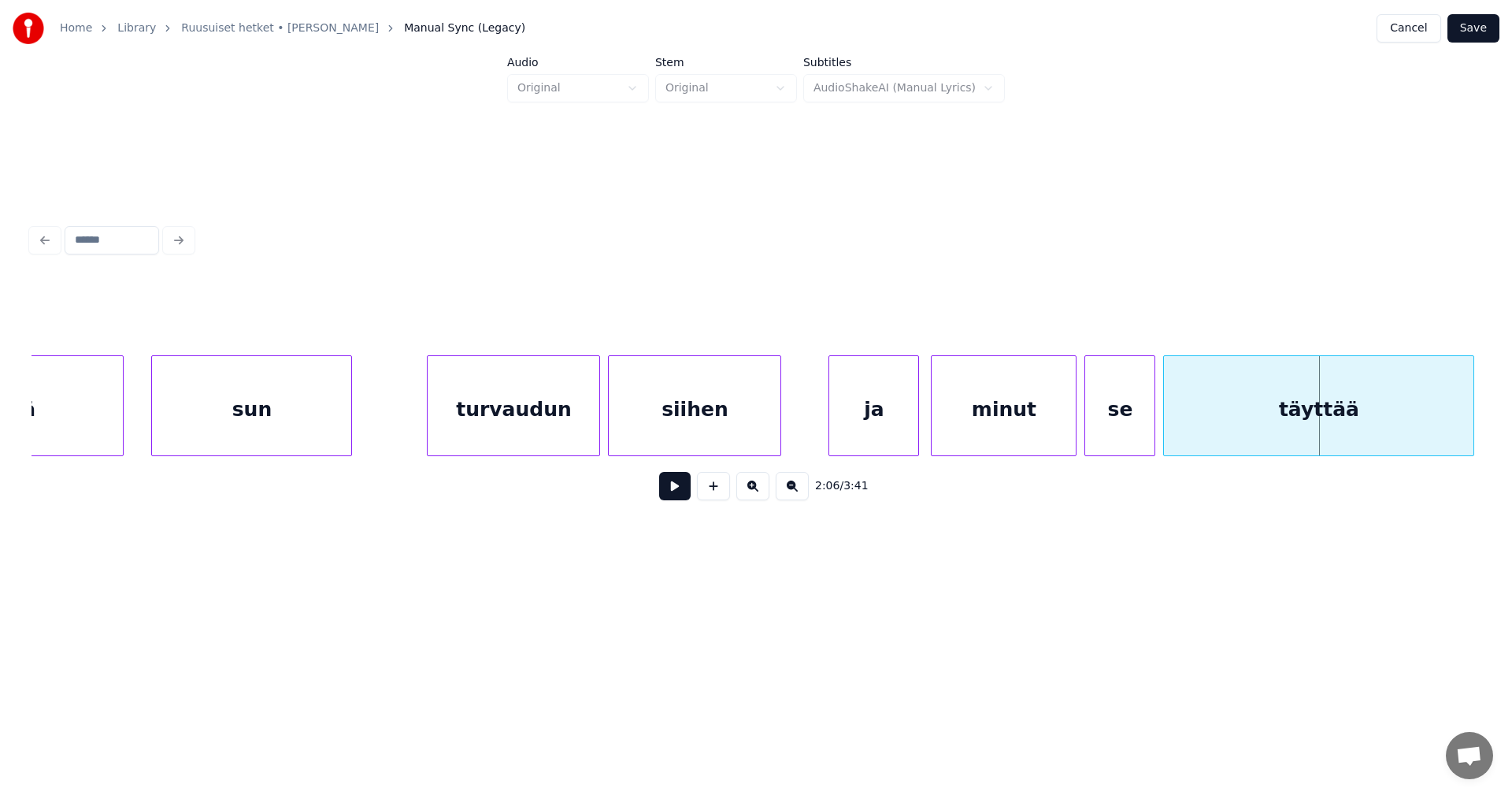
click at [975, 444] on div "minut" at bounding box center [1003, 409] width 144 height 107
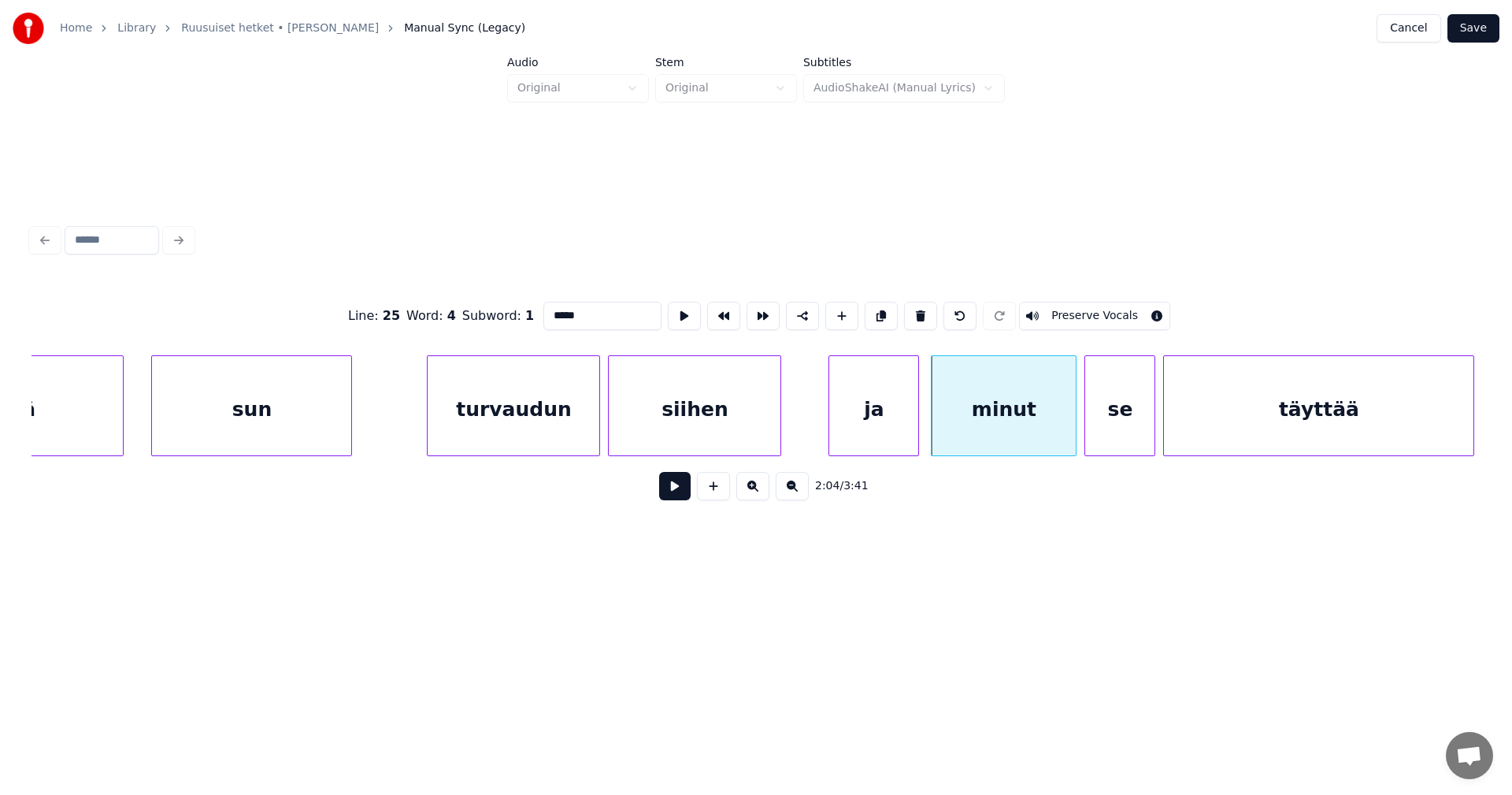
click at [672, 499] on button at bounding box center [675, 485] width 31 height 28
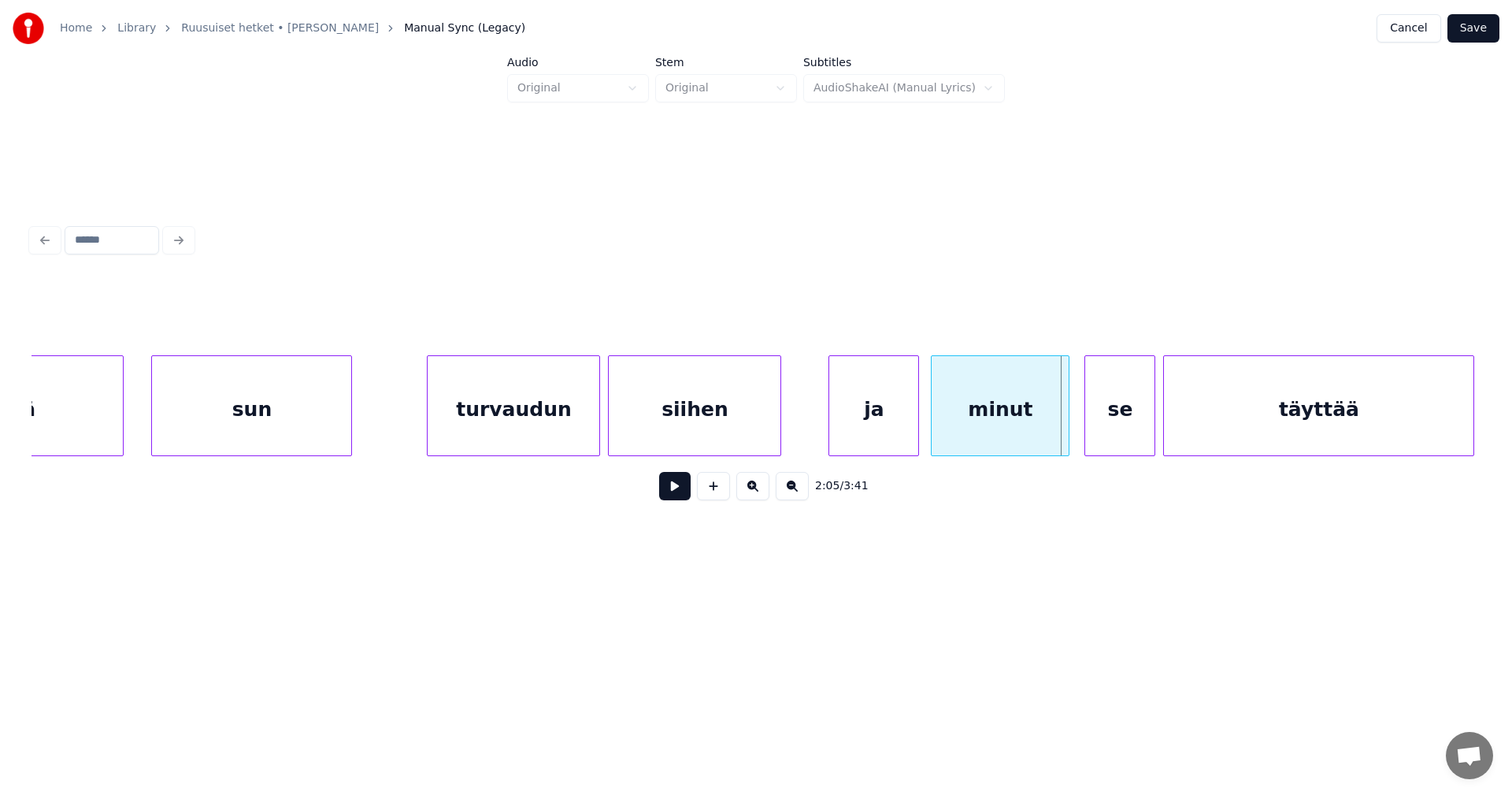
click at [1067, 440] on div at bounding box center [1066, 405] width 4 height 99
click at [682, 497] on button at bounding box center [675, 485] width 31 height 28
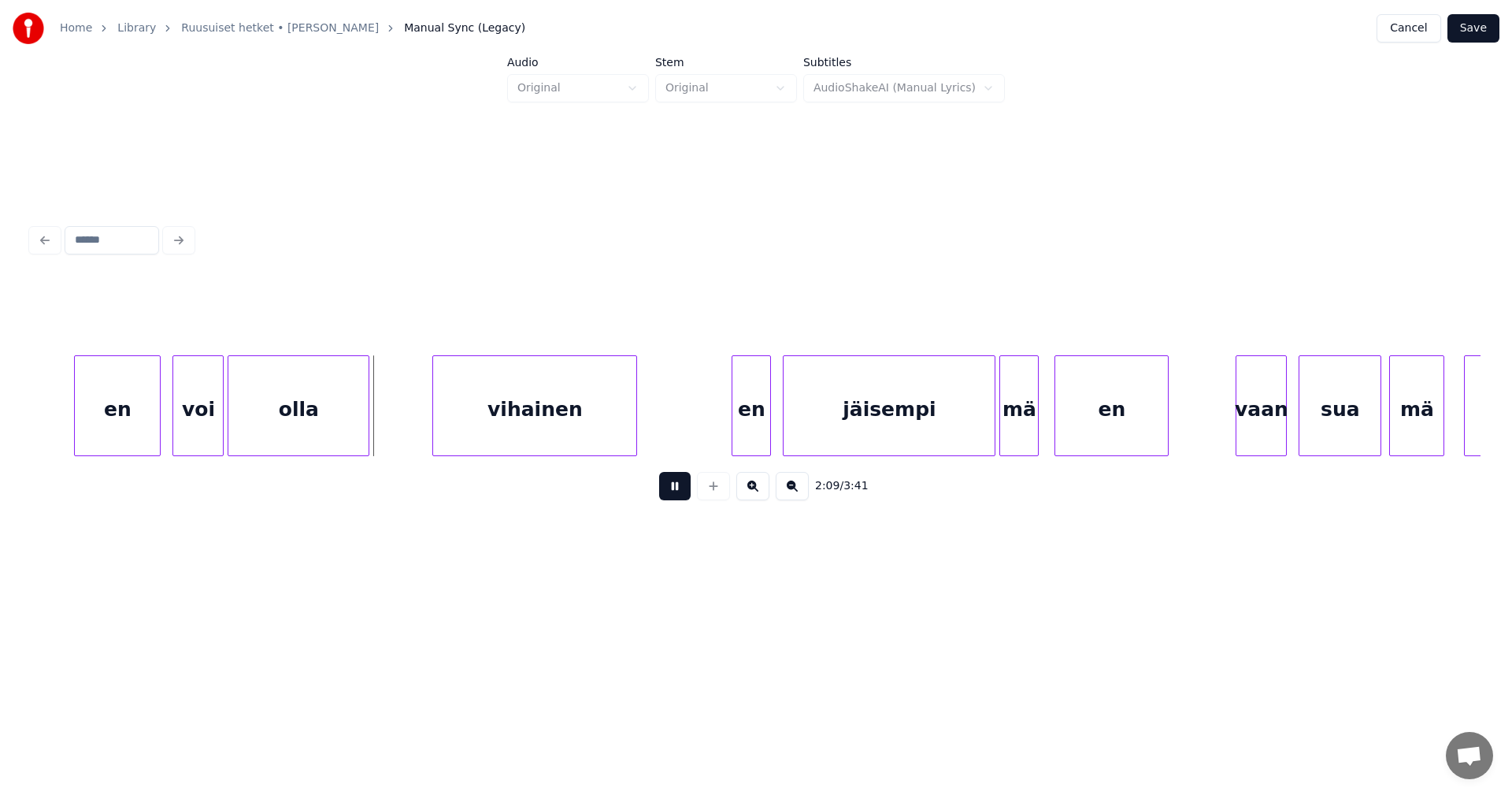
click at [682, 497] on button at bounding box center [675, 485] width 31 height 28
click at [123, 420] on div "en" at bounding box center [114, 409] width 85 height 107
click at [672, 492] on button at bounding box center [675, 485] width 31 height 28
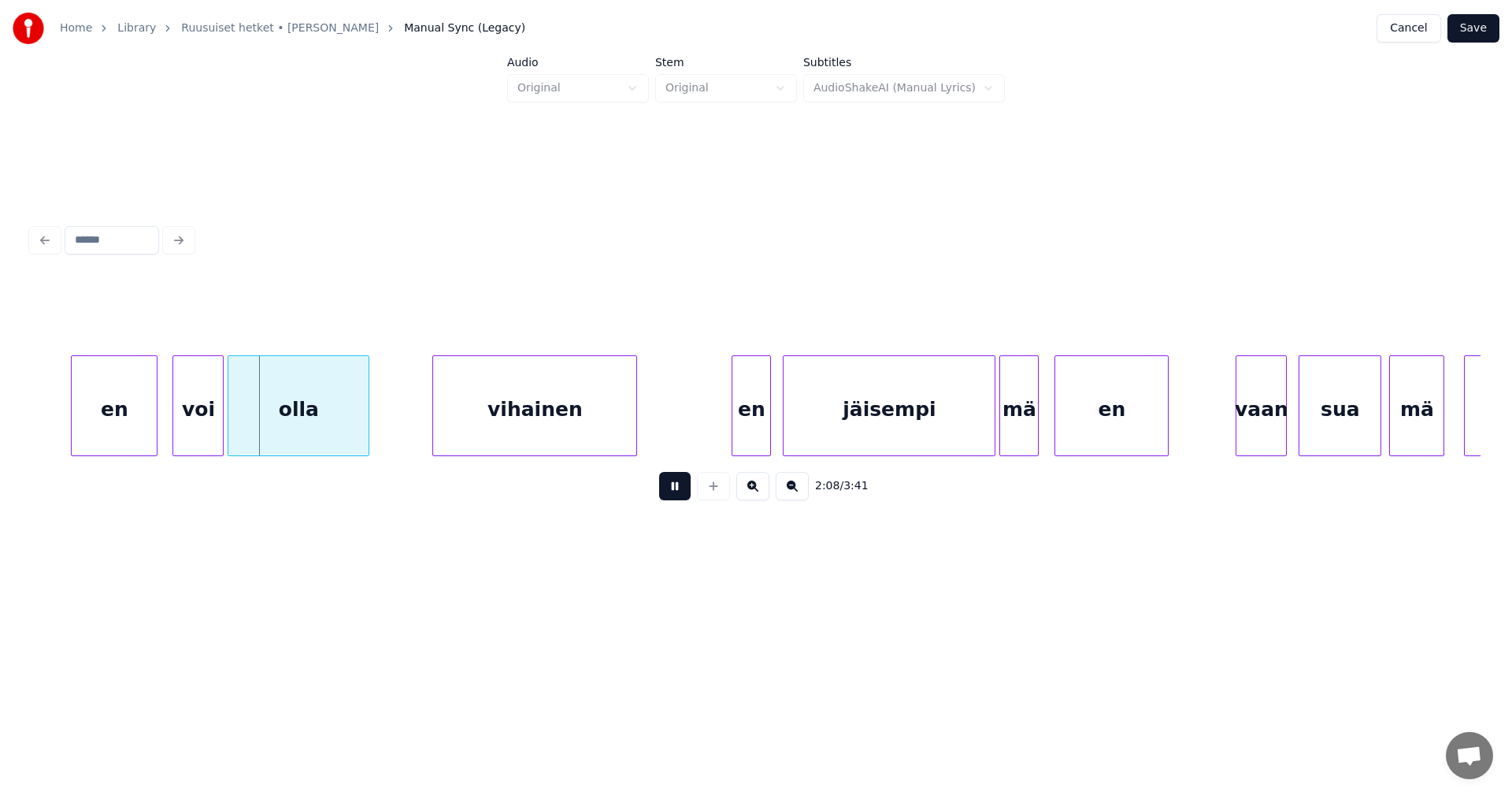
drag, startPoint x: 675, startPoint y: 503, endPoint x: 598, endPoint y: 500, distance: 77.1
click at [672, 500] on button at bounding box center [675, 485] width 31 height 28
click at [216, 438] on div "voi" at bounding box center [198, 409] width 50 height 107
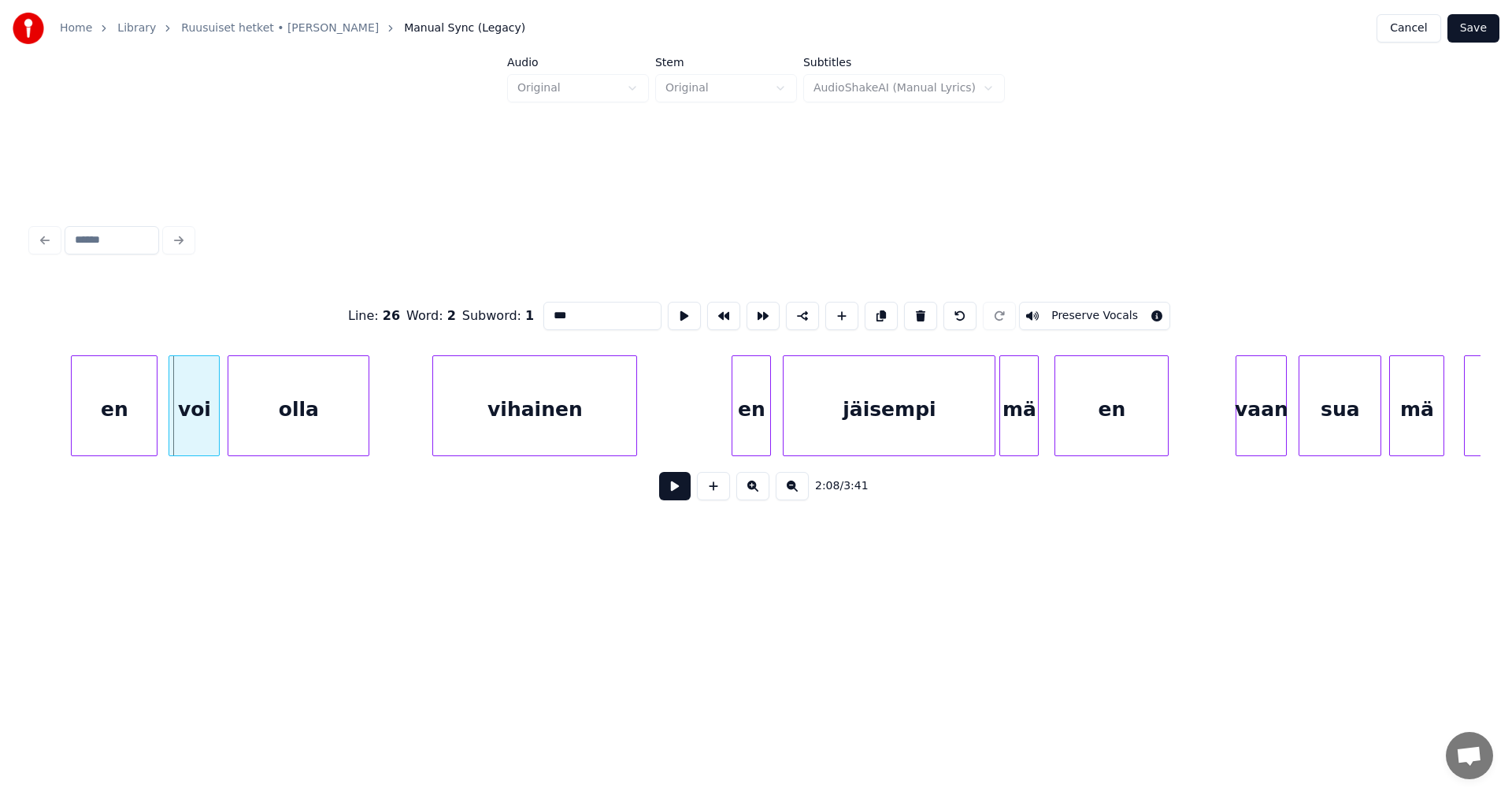
click at [212, 438] on div "voi" at bounding box center [194, 409] width 50 height 107
click at [684, 498] on button at bounding box center [675, 485] width 31 height 28
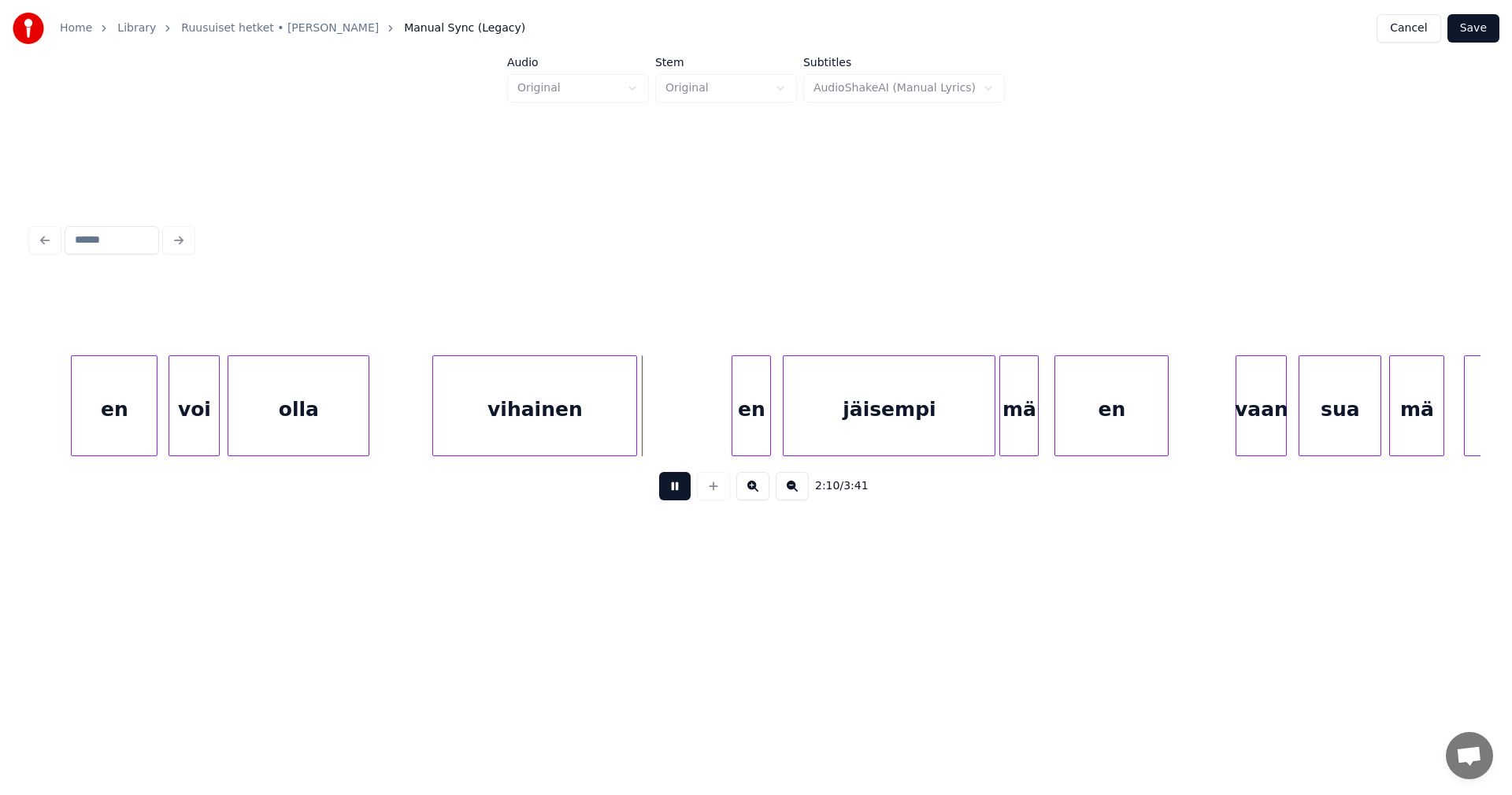
click at [684, 498] on button at bounding box center [675, 485] width 31 height 28
click at [749, 446] on div "en" at bounding box center [746, 409] width 38 height 107
click at [828, 440] on div "jäisempi" at bounding box center [884, 409] width 211 height 107
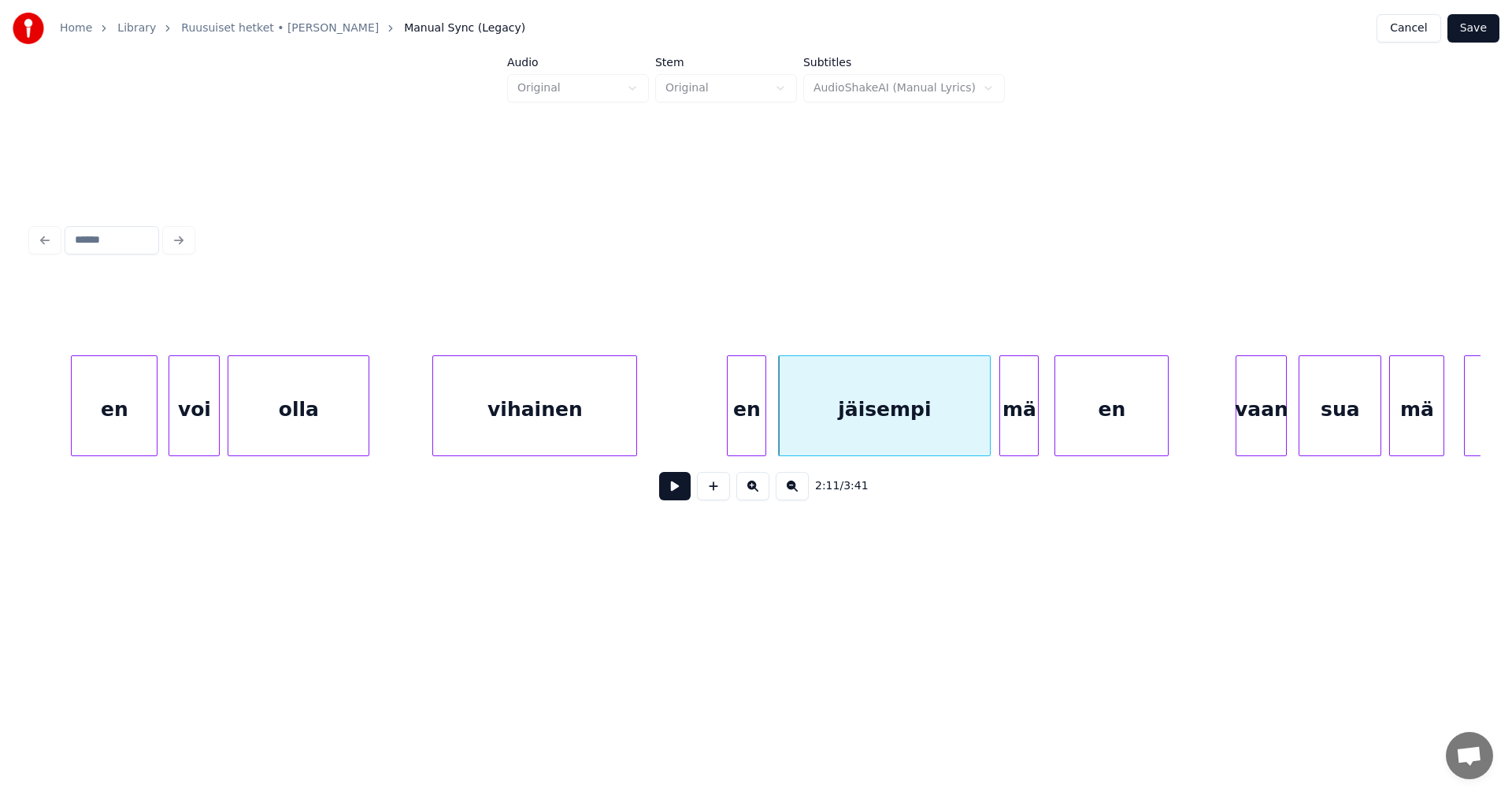
click at [677, 496] on button at bounding box center [675, 485] width 31 height 28
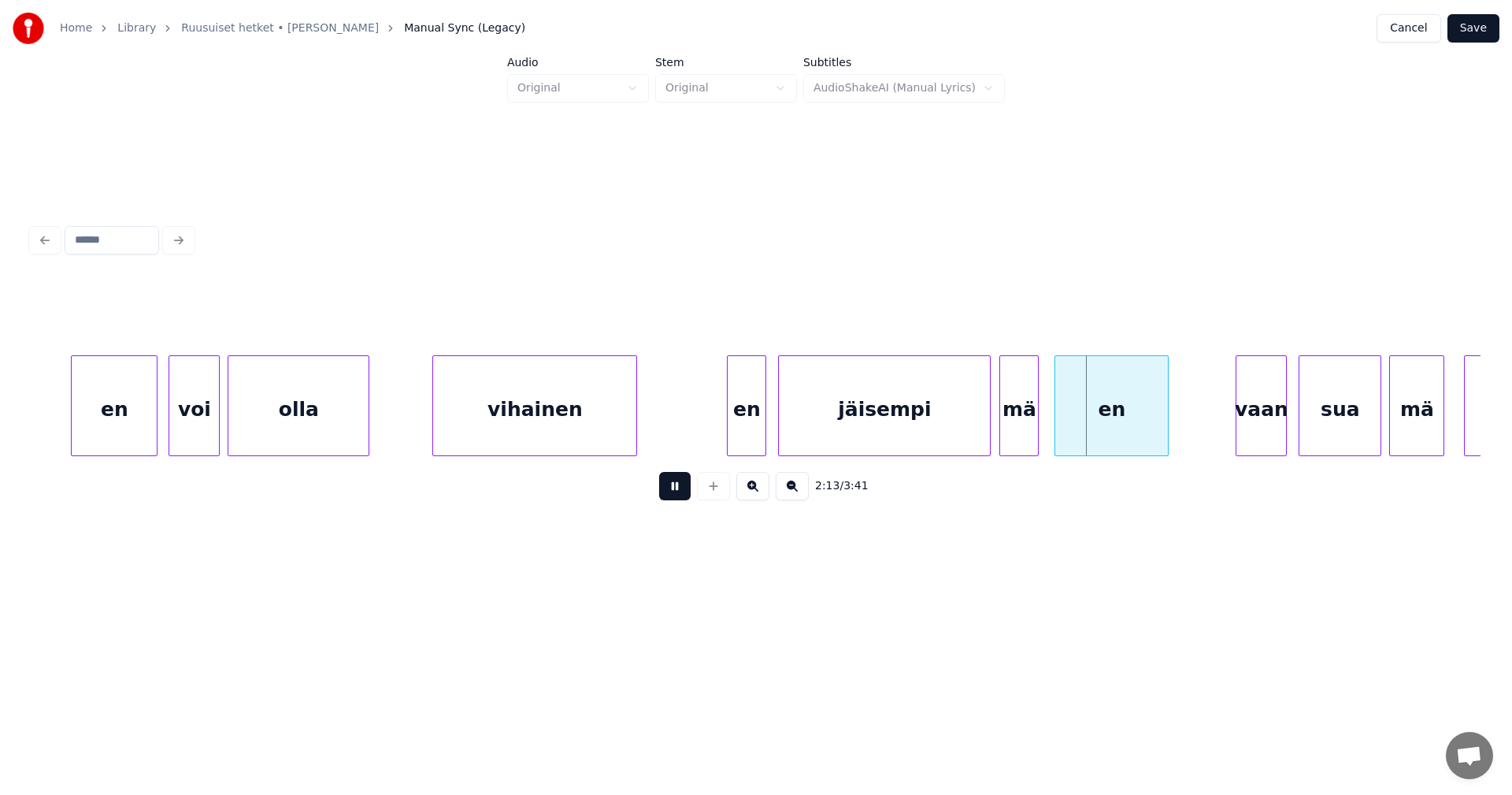
drag, startPoint x: 677, startPoint y: 496, endPoint x: 864, endPoint y: 458, distance: 190.8
click at [681, 496] on button at bounding box center [675, 485] width 31 height 28
click at [964, 429] on div "jäisempi" at bounding box center [884, 409] width 211 height 107
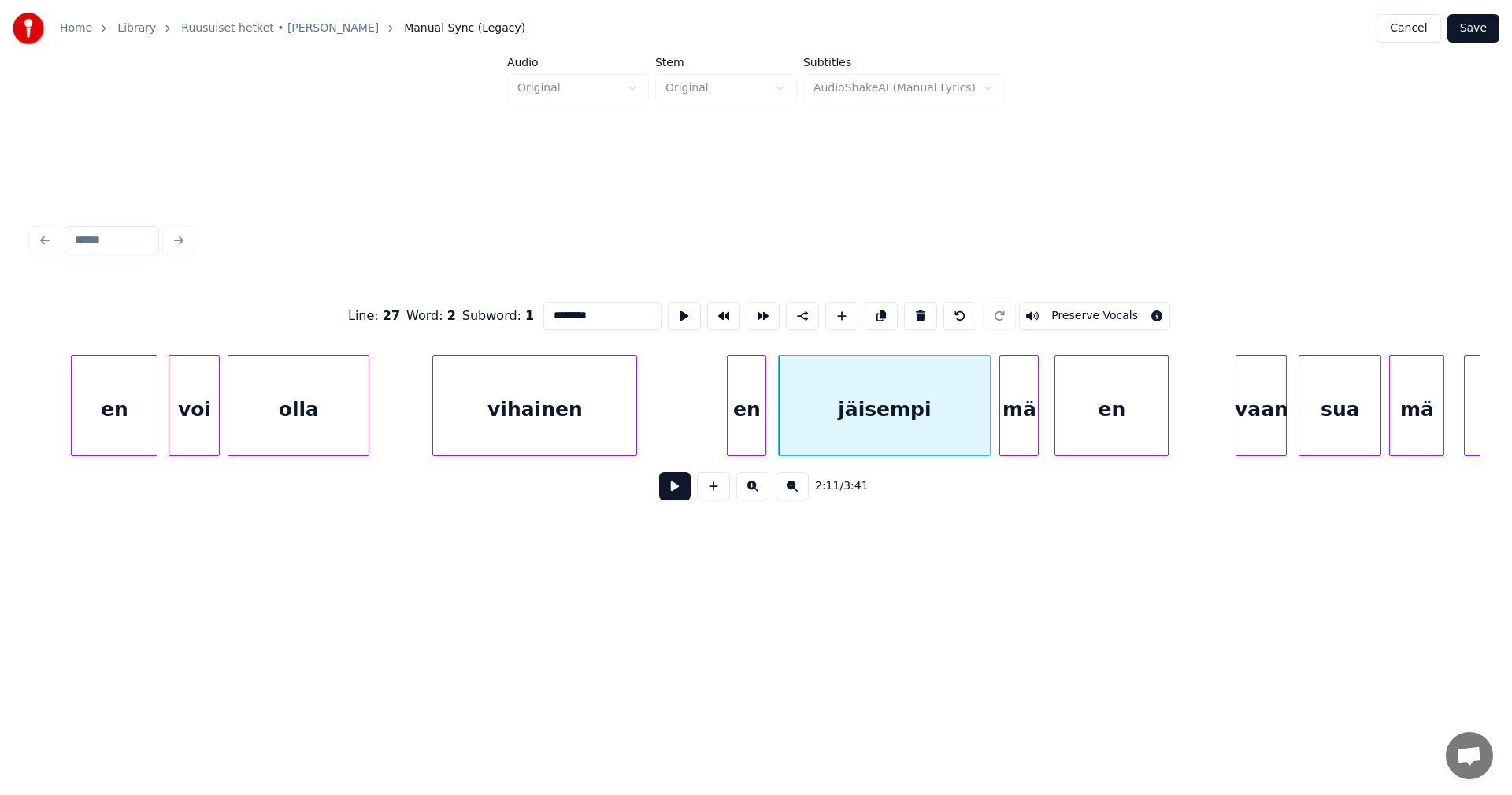
click at [679, 493] on button at bounding box center [675, 485] width 31 height 28
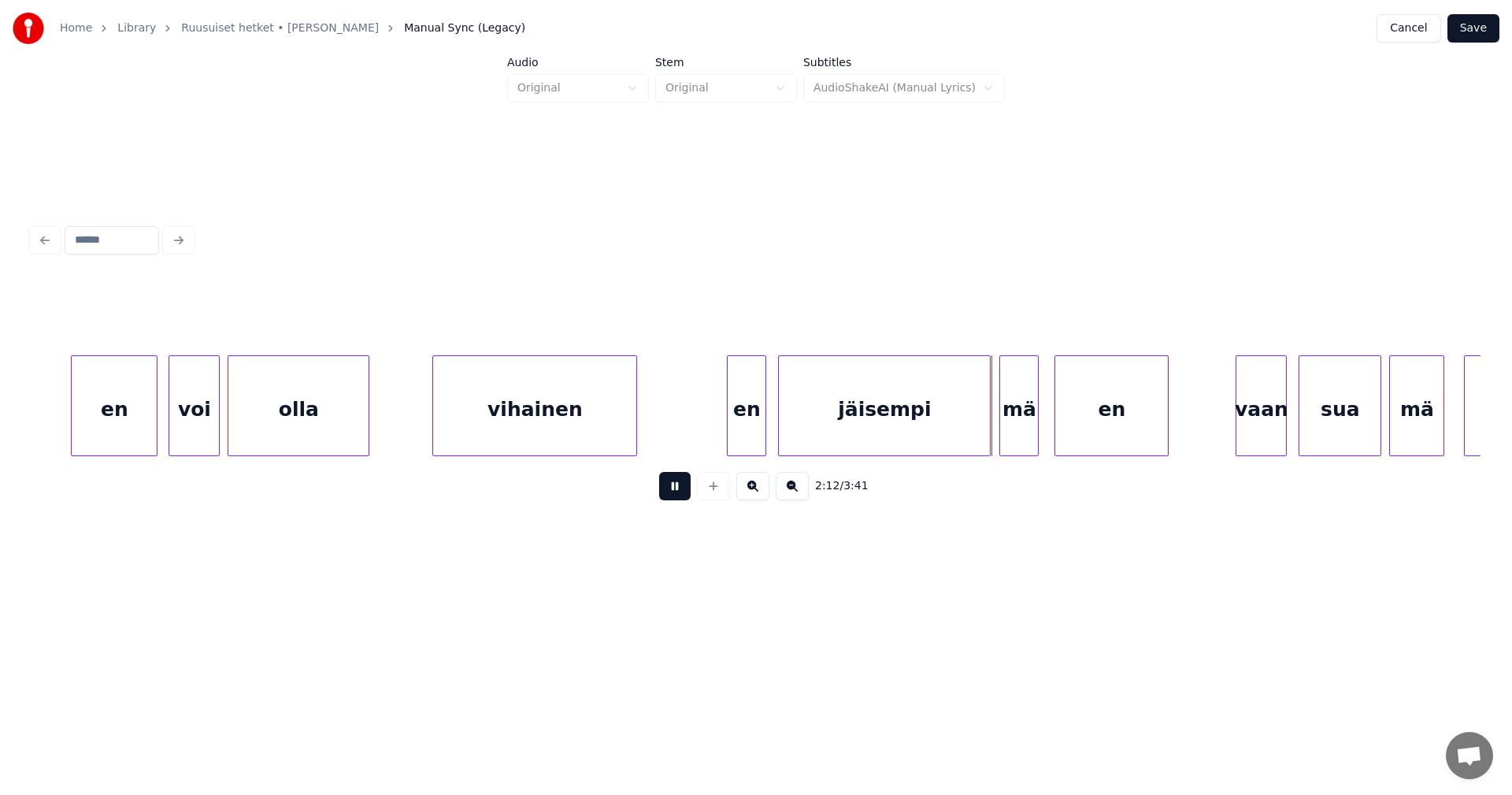
click at [679, 493] on button at bounding box center [675, 485] width 31 height 28
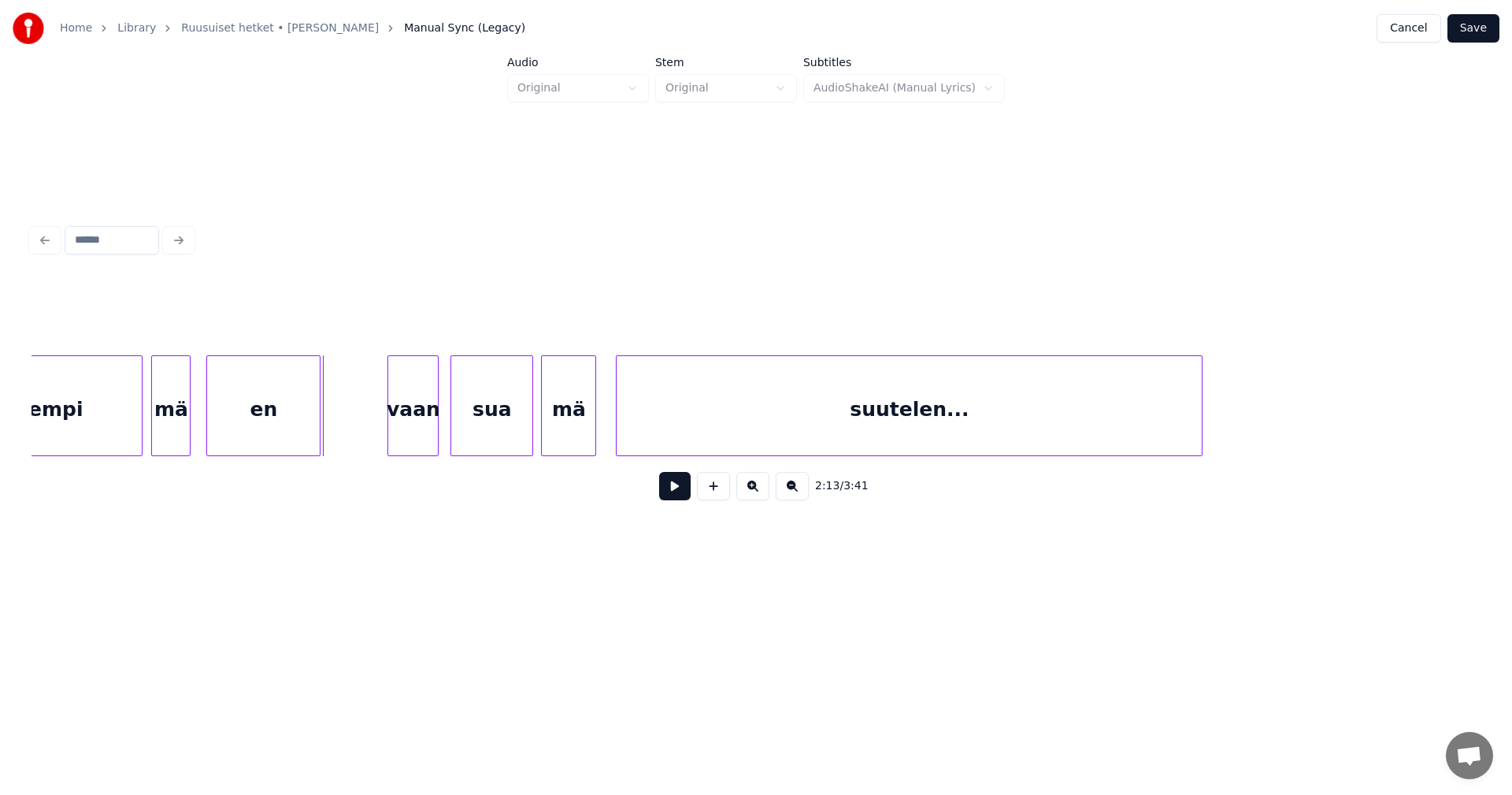
scroll to position [0, 26014]
click at [409, 416] on div "vaan" at bounding box center [410, 409] width 50 height 107
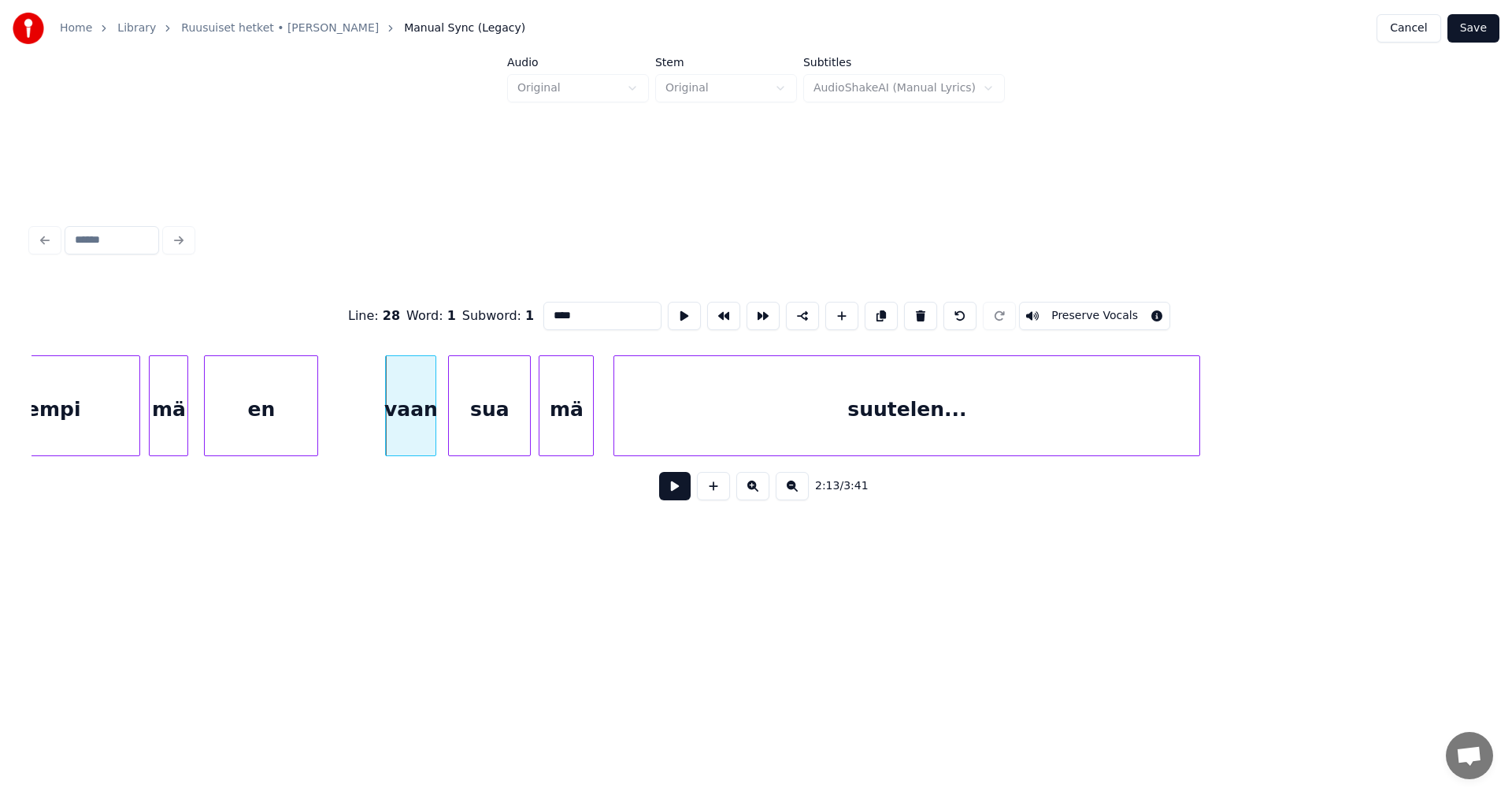
click at [682, 499] on button at bounding box center [675, 485] width 31 height 28
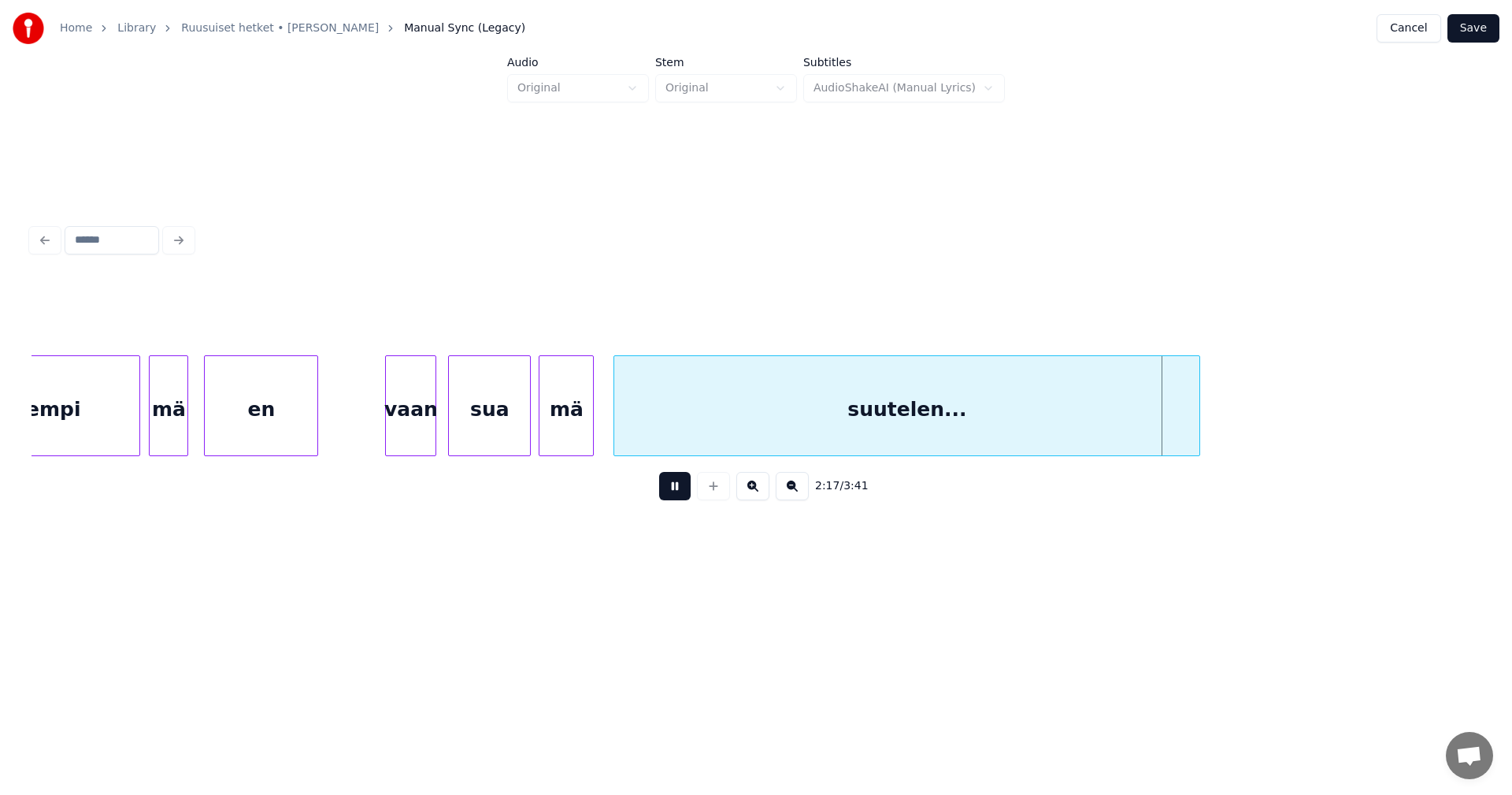
click at [682, 499] on button at bounding box center [675, 485] width 31 height 28
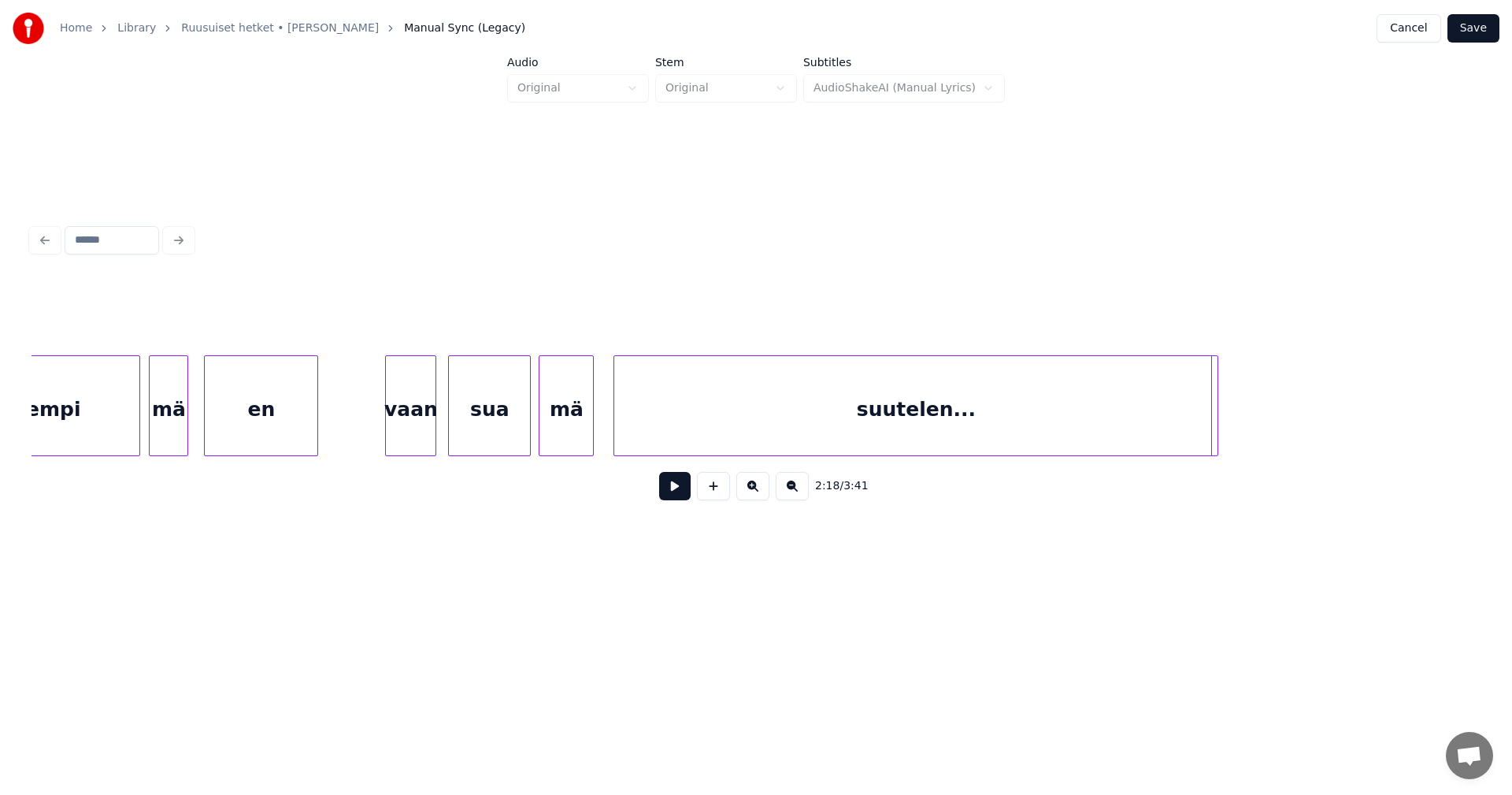
click at [1215, 429] on div at bounding box center [1215, 405] width 4 height 99
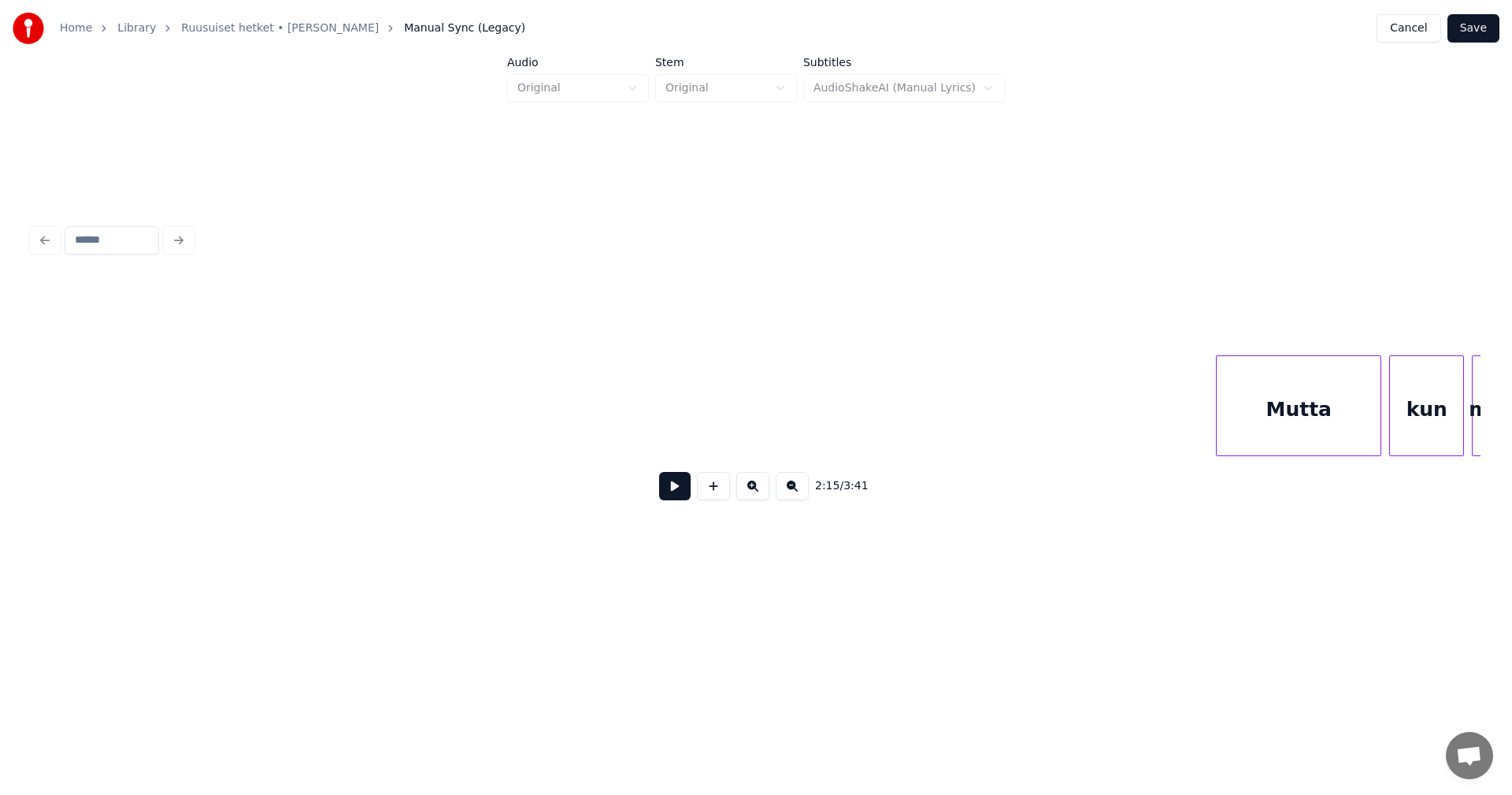
scroll to position [0, 31714]
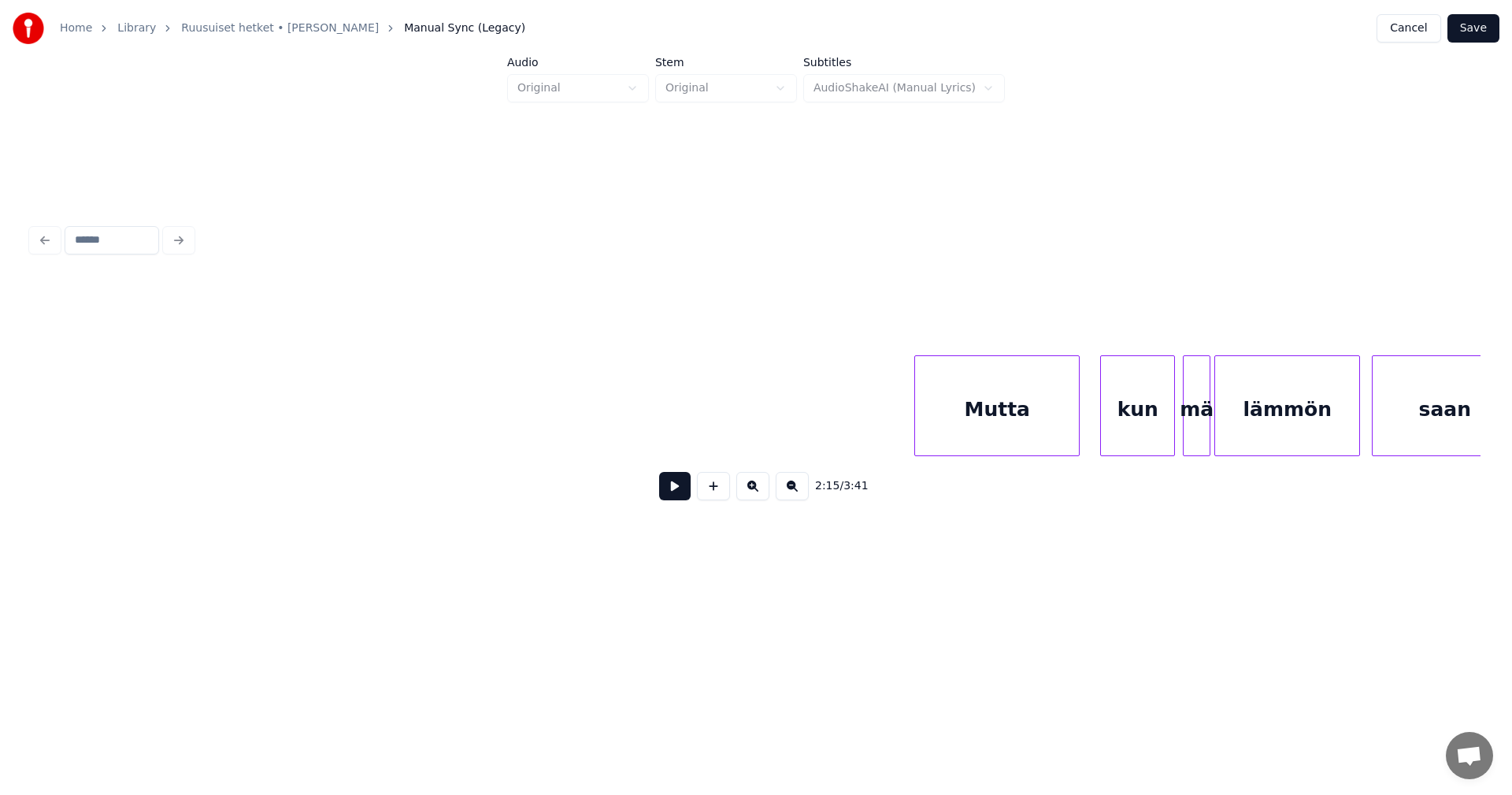
click at [1019, 435] on div "Mutta" at bounding box center [997, 409] width 164 height 107
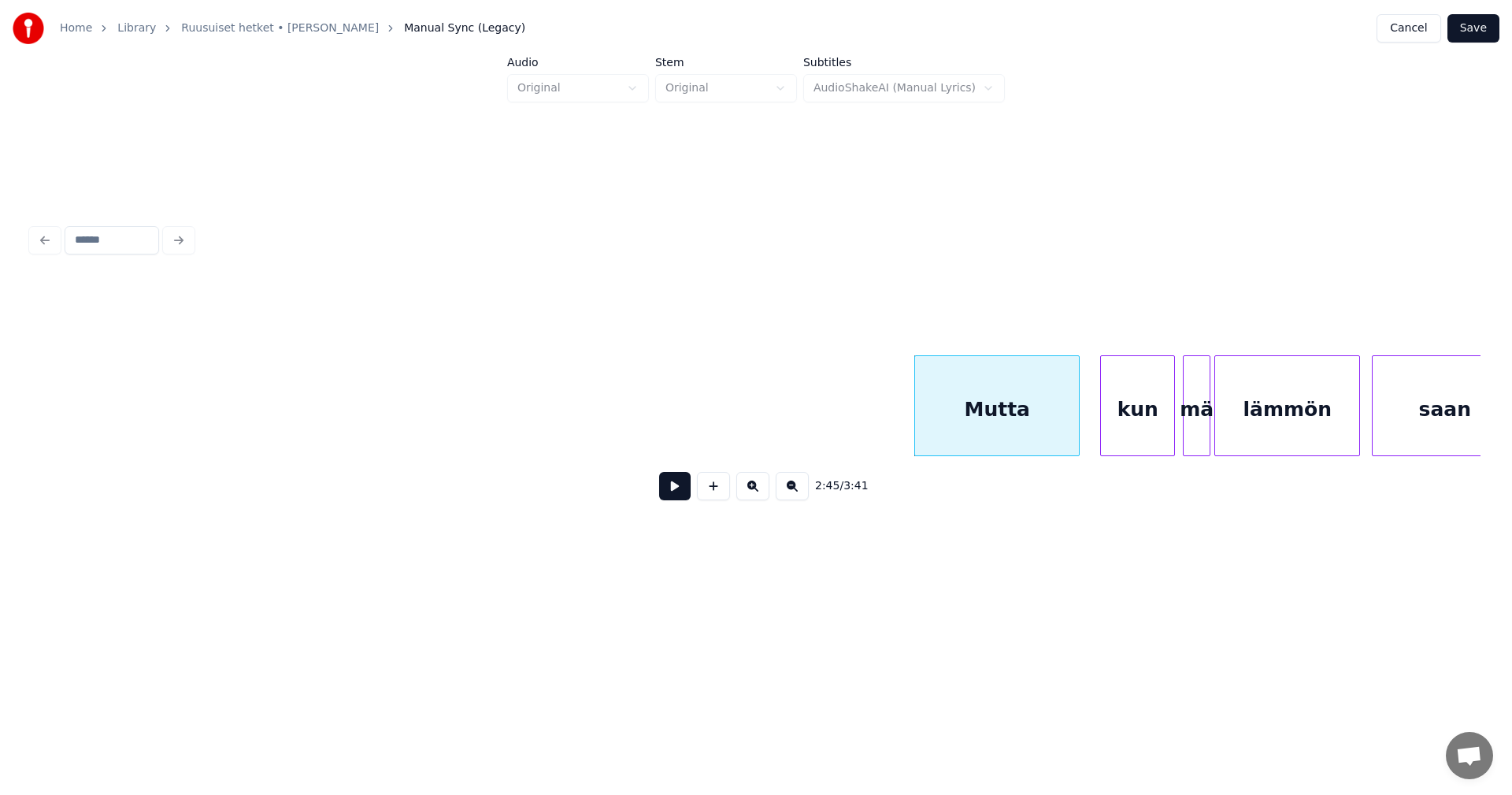
click at [679, 500] on button at bounding box center [675, 485] width 31 height 28
click at [680, 499] on button at bounding box center [675, 485] width 31 height 28
click at [897, 426] on div at bounding box center [899, 405] width 4 height 99
click at [684, 496] on button at bounding box center [675, 485] width 31 height 28
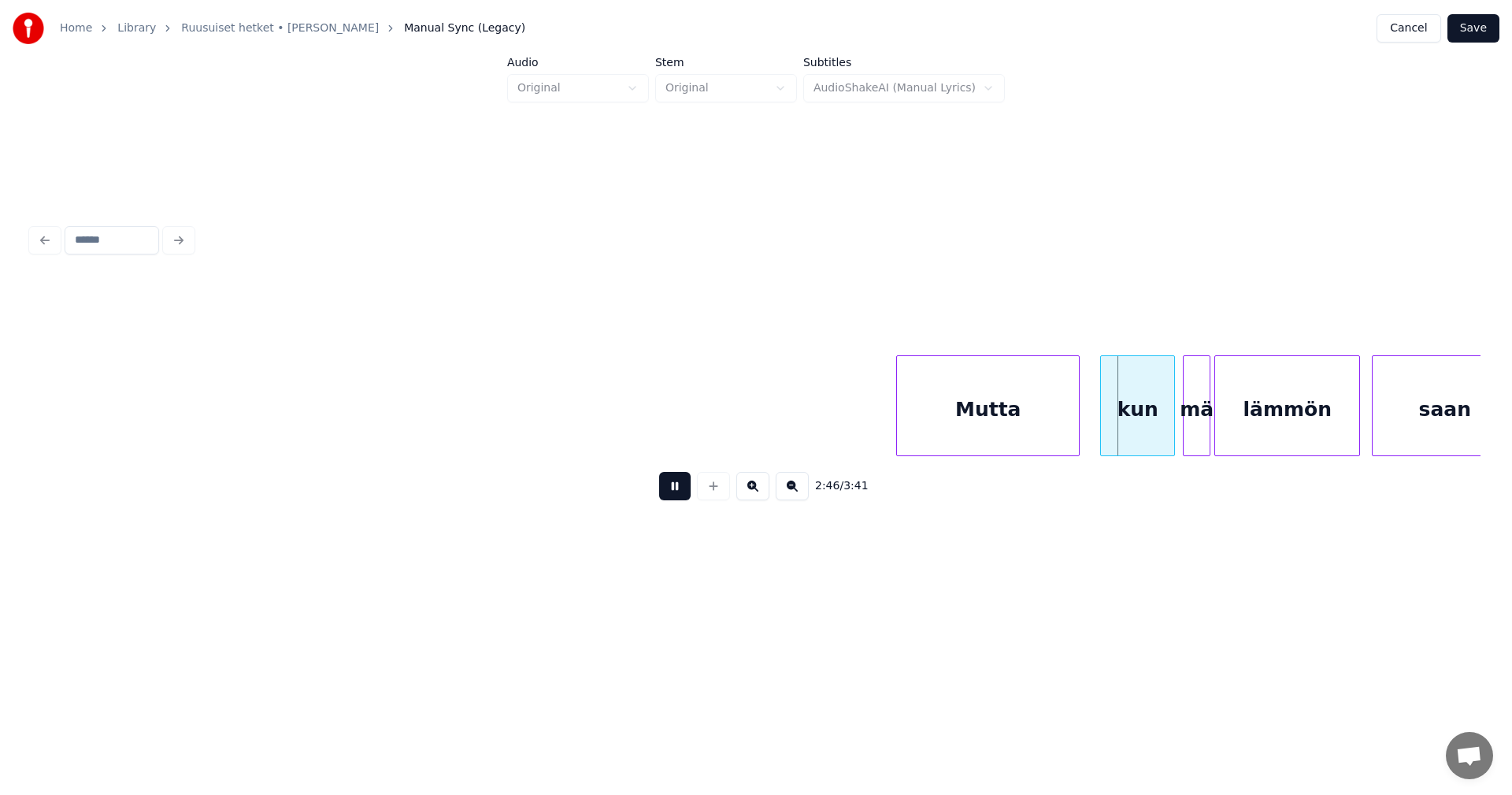
click at [684, 496] on button at bounding box center [675, 485] width 31 height 28
click at [1161, 421] on div at bounding box center [1163, 405] width 4 height 99
click at [1187, 420] on div "mä" at bounding box center [1191, 409] width 26 height 107
click at [947, 421] on div "Mutta" at bounding box center [988, 409] width 182 height 107
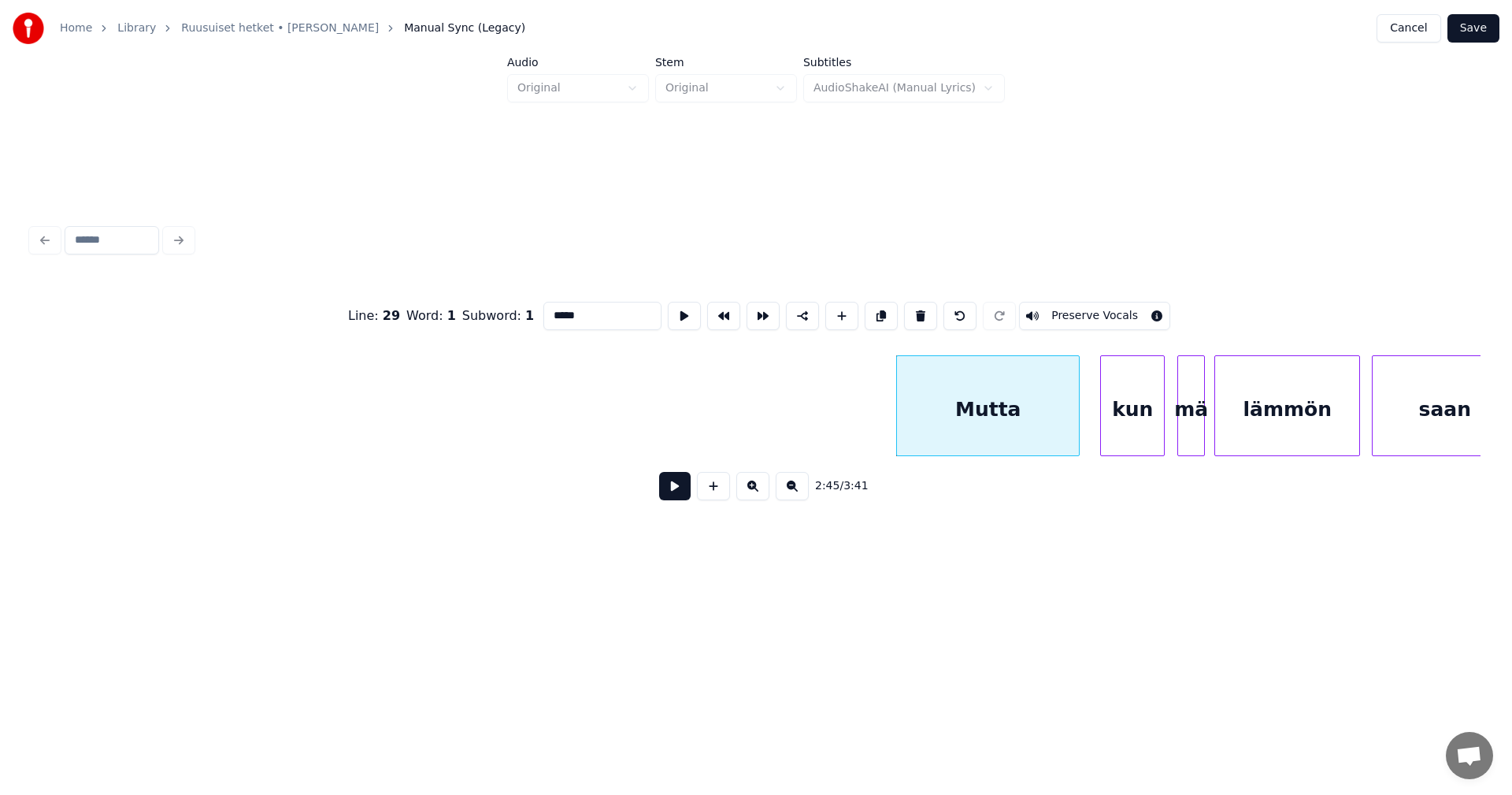
click at [683, 497] on button at bounding box center [675, 485] width 31 height 28
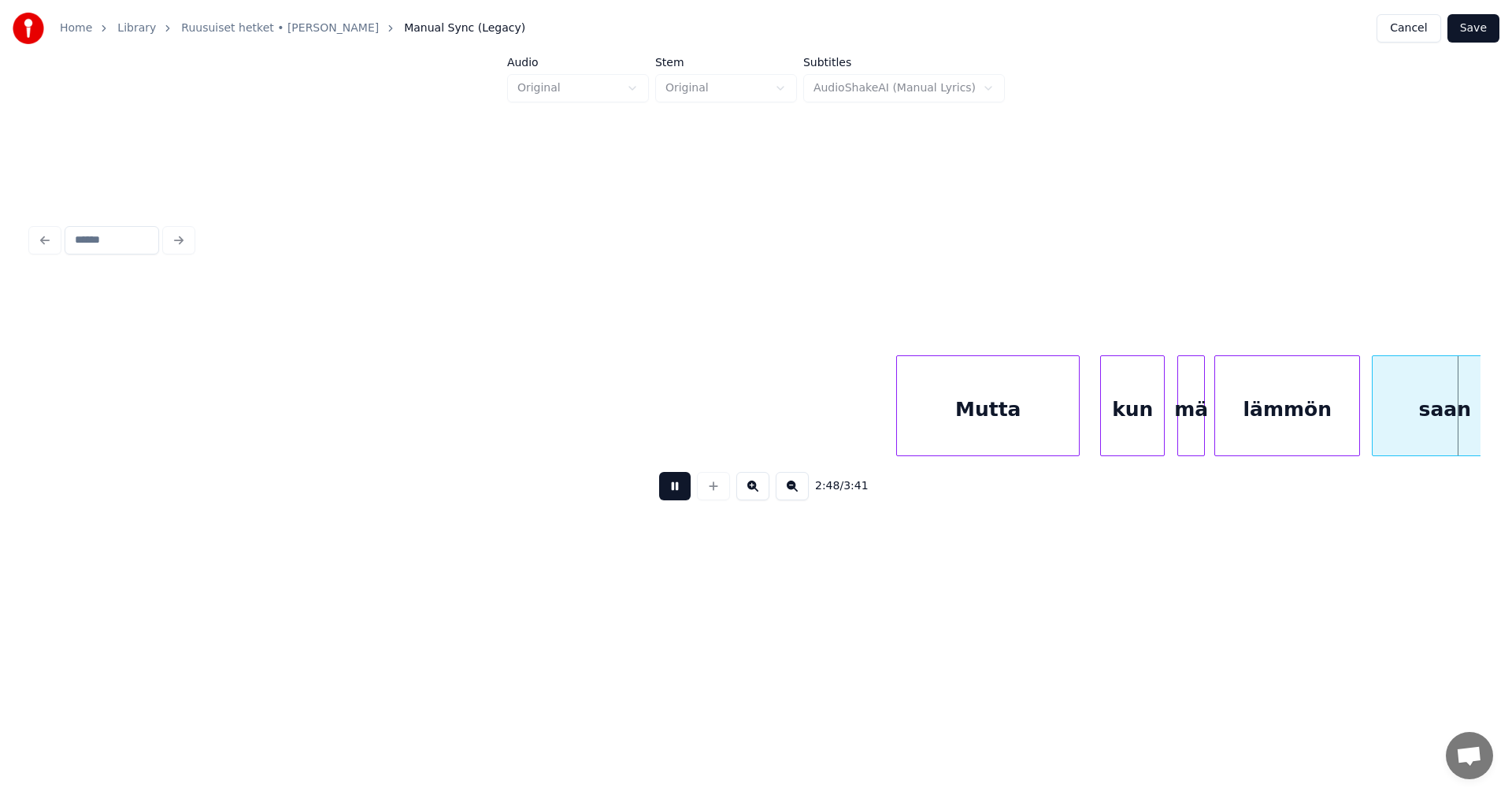
scroll to position [0, 33164]
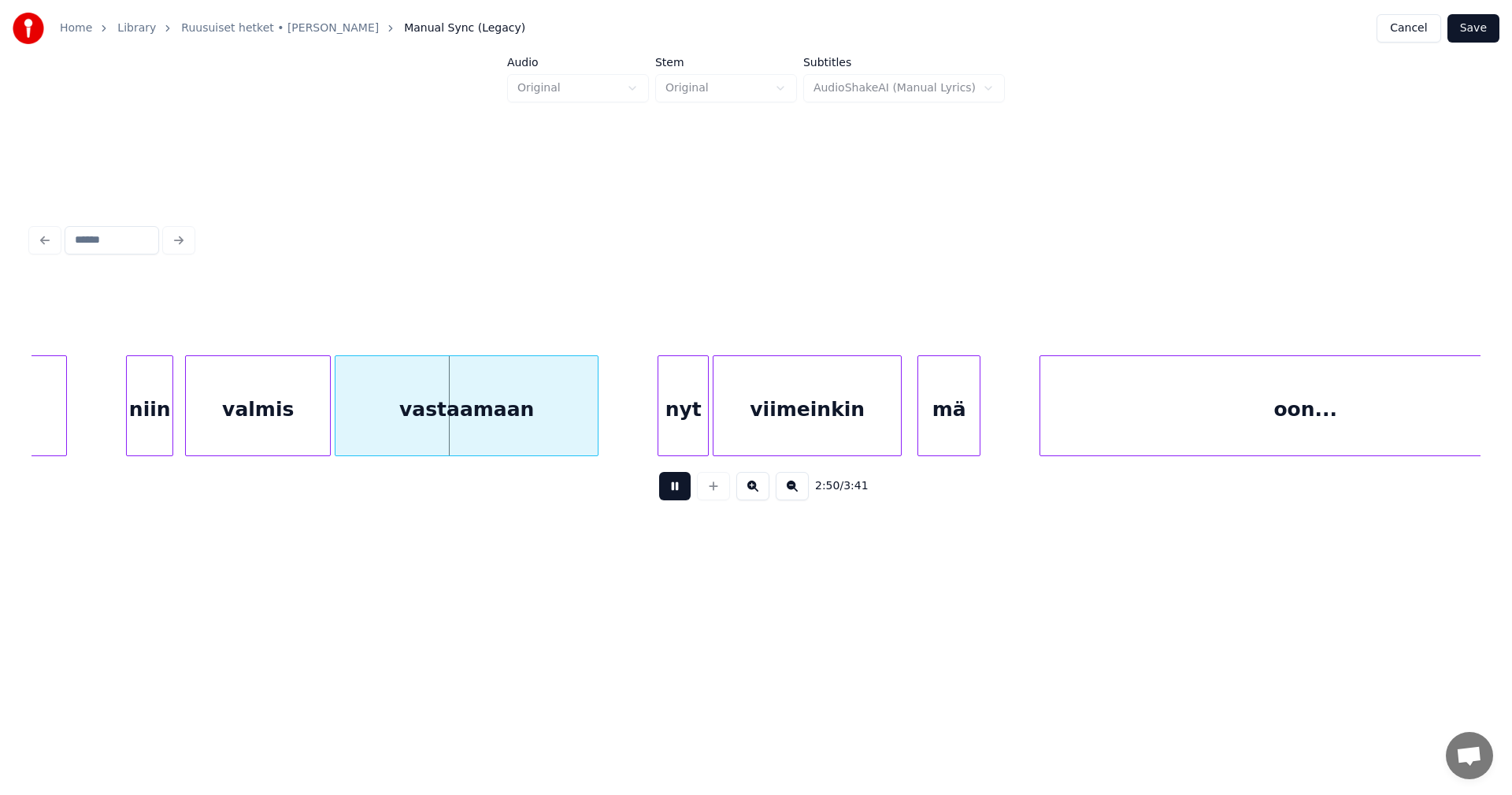
click at [683, 497] on button at bounding box center [675, 485] width 31 height 28
click at [150, 435] on div "niin" at bounding box center [143, 409] width 45 height 107
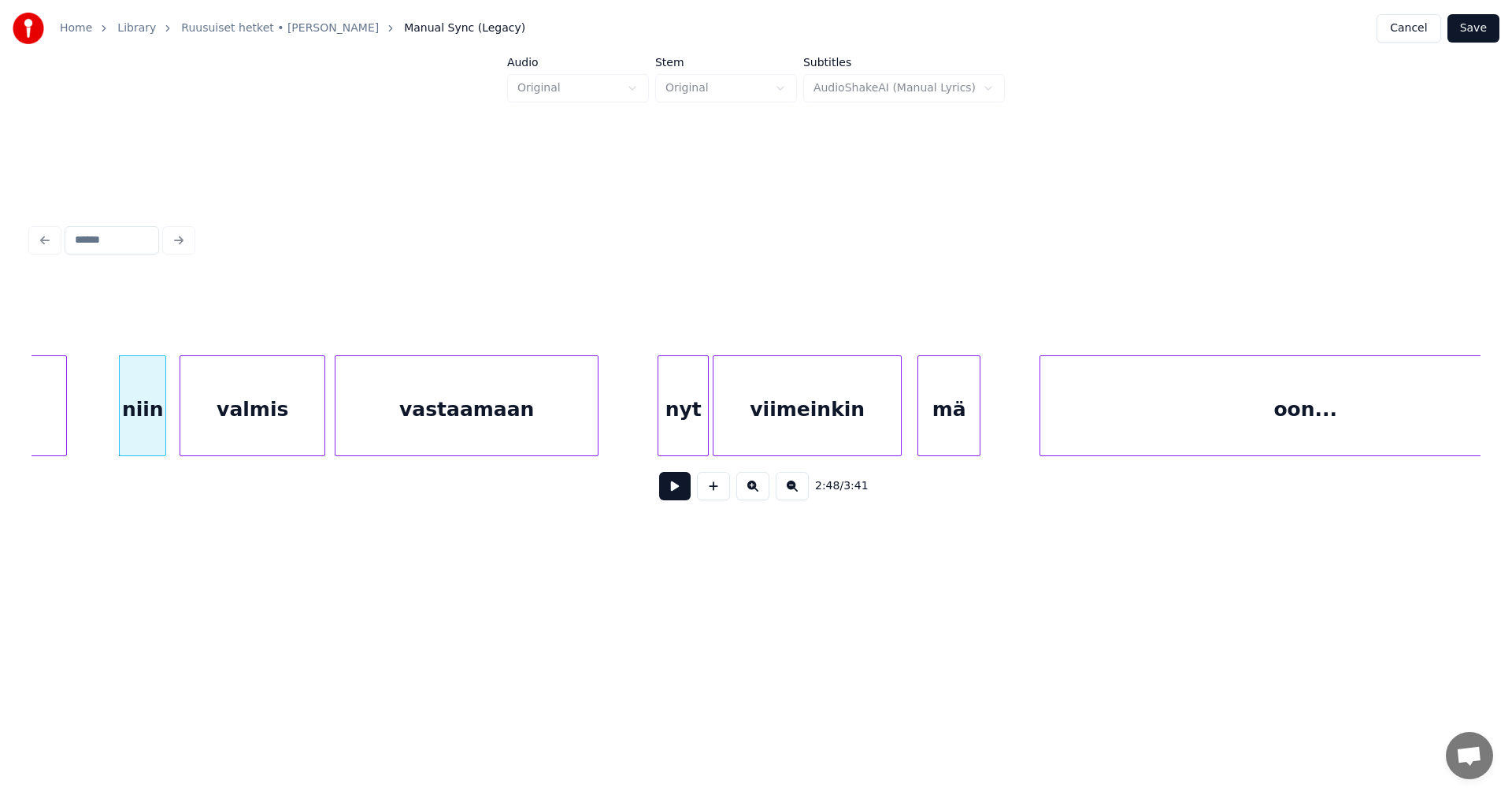
click at [254, 429] on div "valmis" at bounding box center [252, 409] width 144 height 107
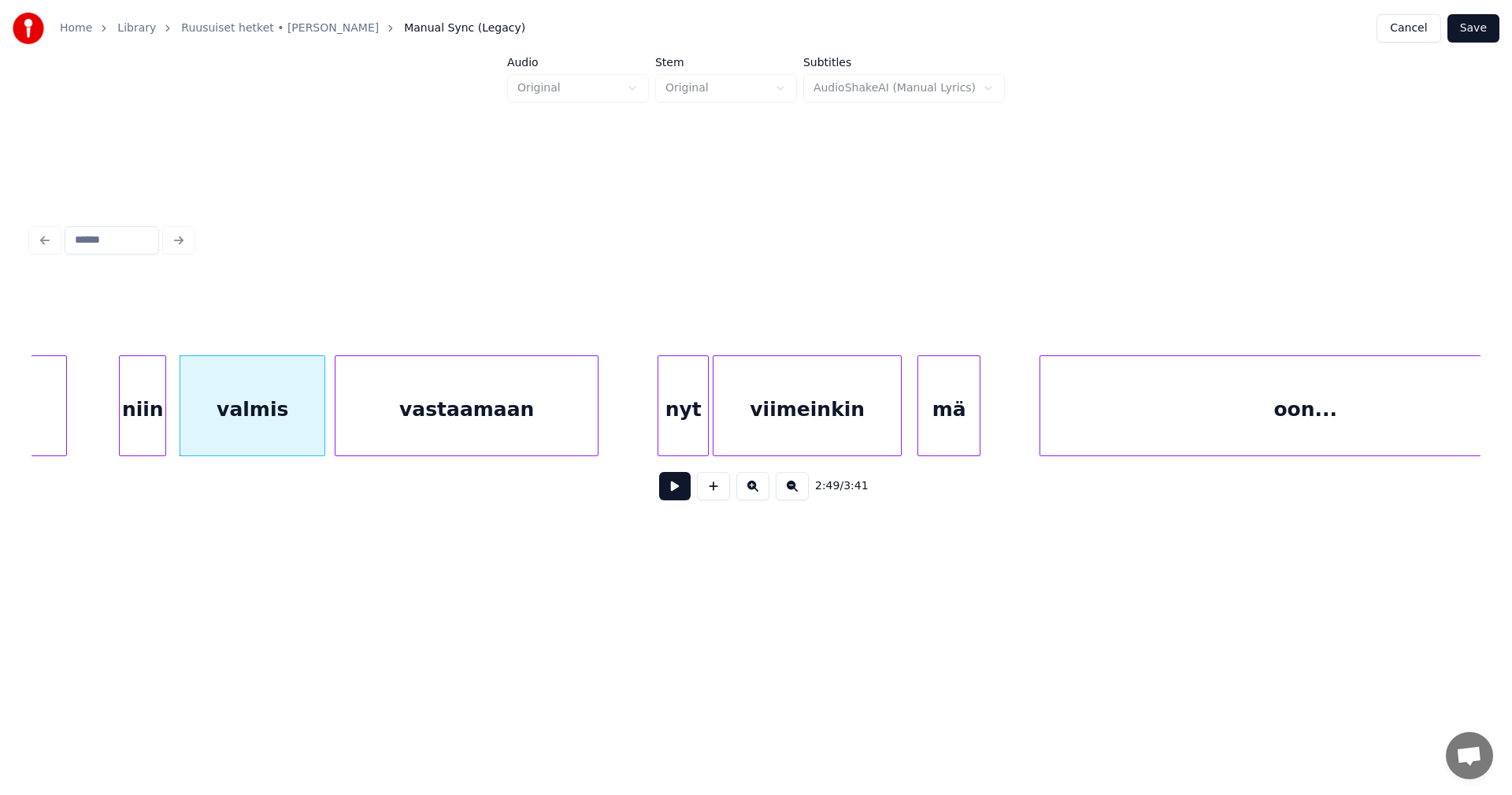
click at [667, 489] on button at bounding box center [675, 485] width 31 height 28
click at [678, 496] on button at bounding box center [675, 485] width 31 height 28
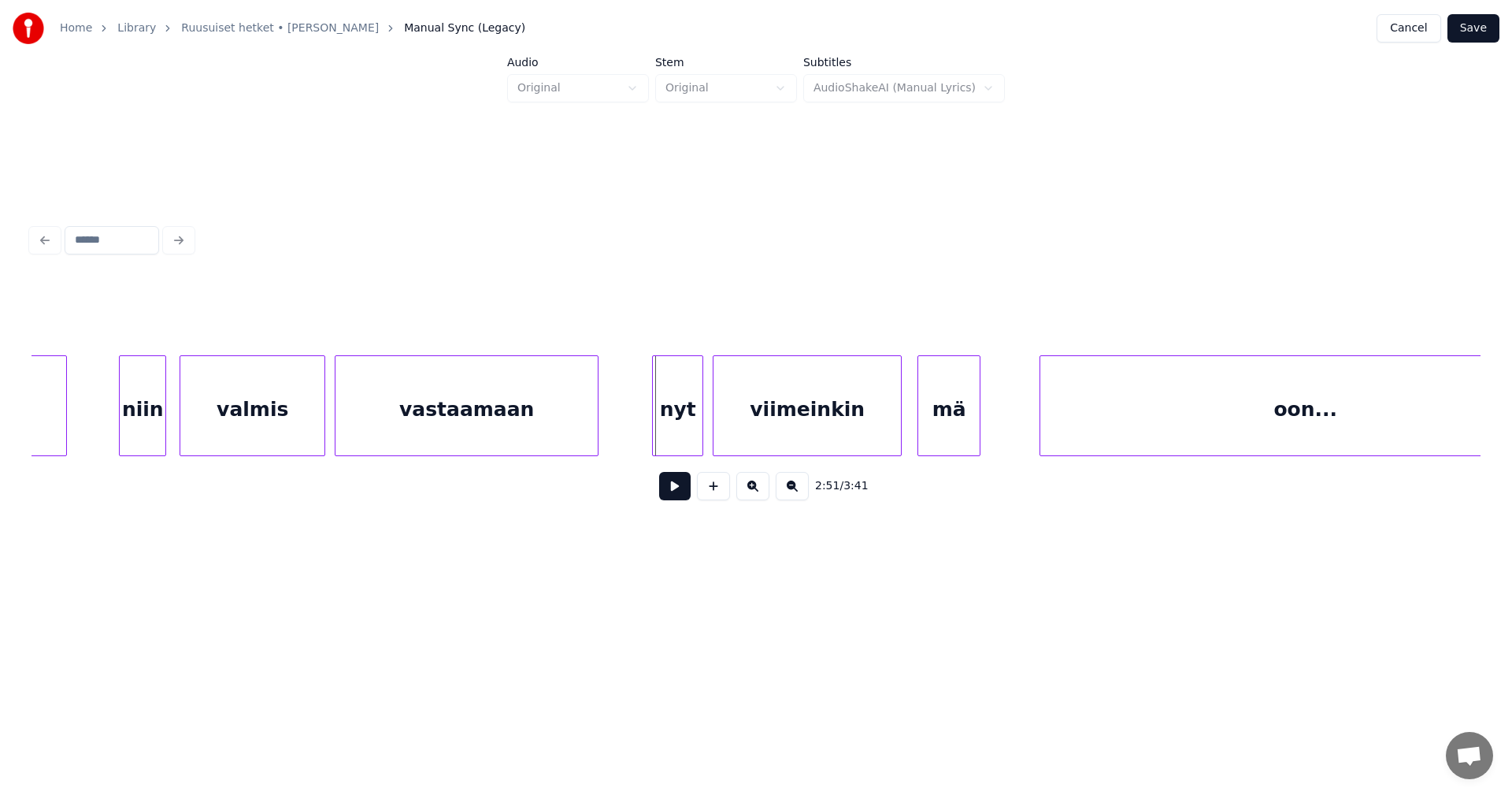
click at [686, 436] on div "nyt" at bounding box center [678, 409] width 50 height 107
click at [682, 496] on button at bounding box center [675, 485] width 31 height 28
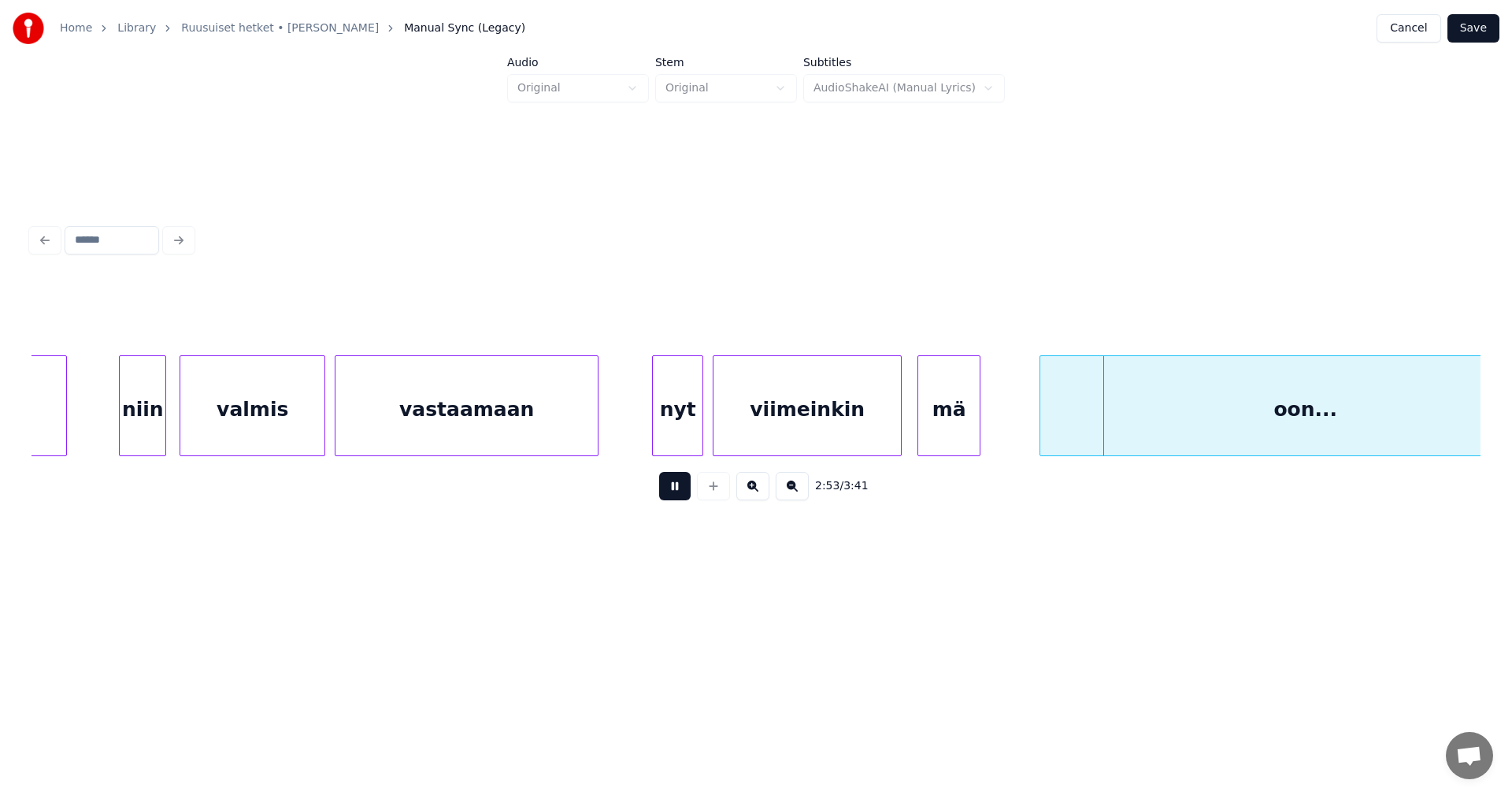
click at [682, 496] on button at bounding box center [675, 485] width 31 height 28
click at [1033, 419] on div at bounding box center [1033, 405] width 4 height 99
click at [958, 424] on div "mä" at bounding box center [949, 409] width 61 height 107
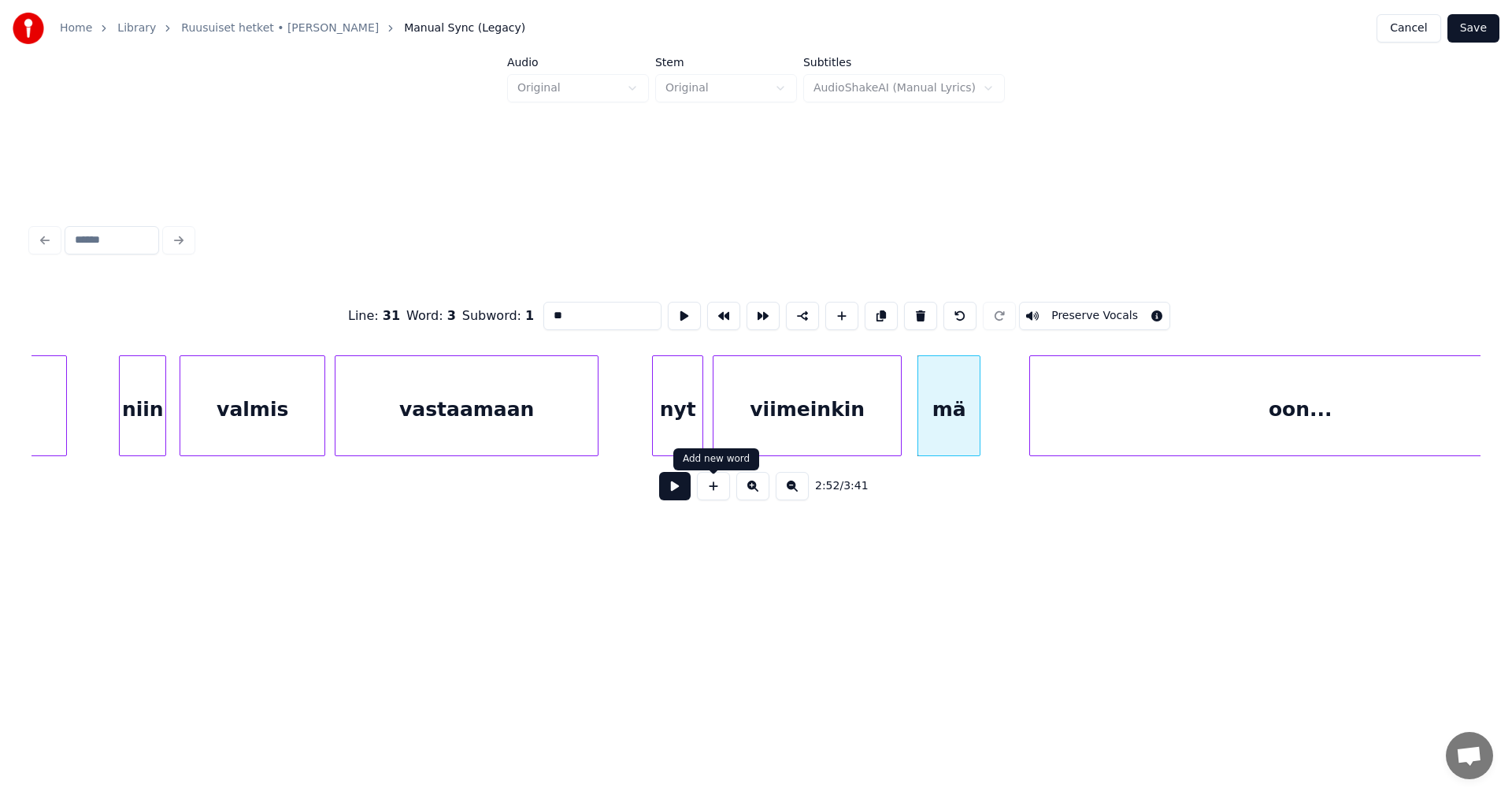
click at [682, 499] on button at bounding box center [675, 485] width 31 height 28
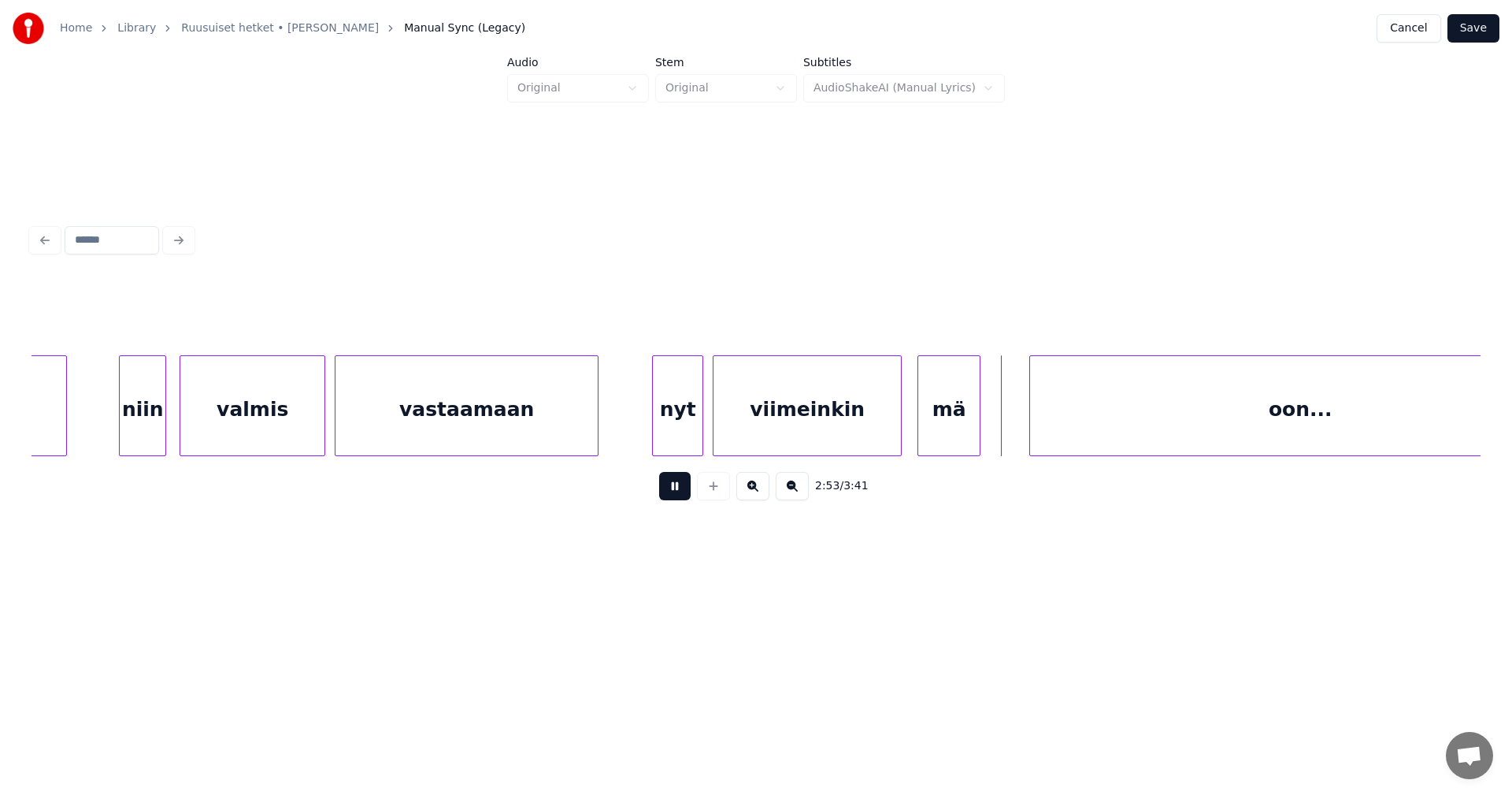
click at [682, 499] on button at bounding box center [675, 485] width 31 height 28
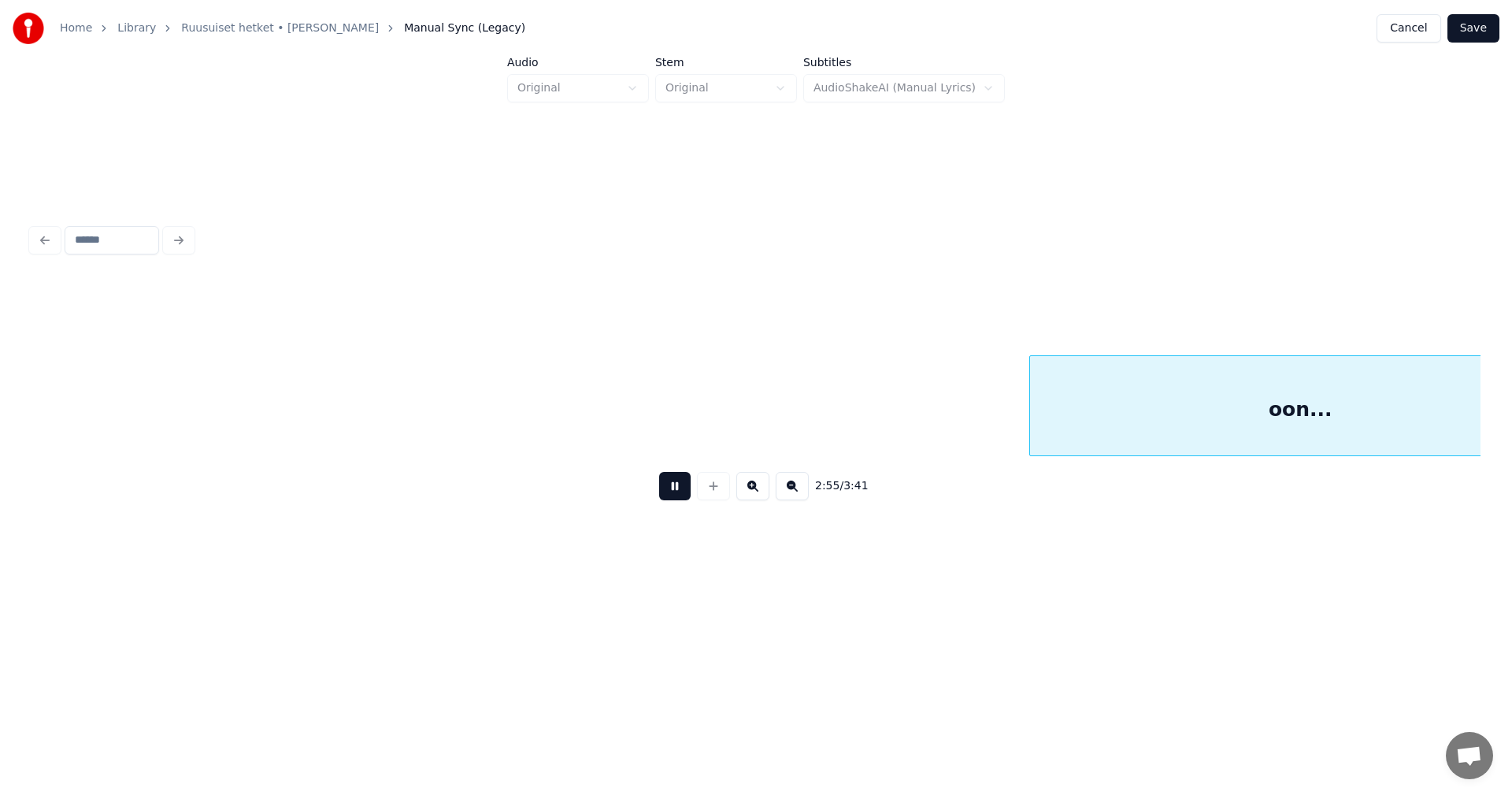
scroll to position [0, 34614]
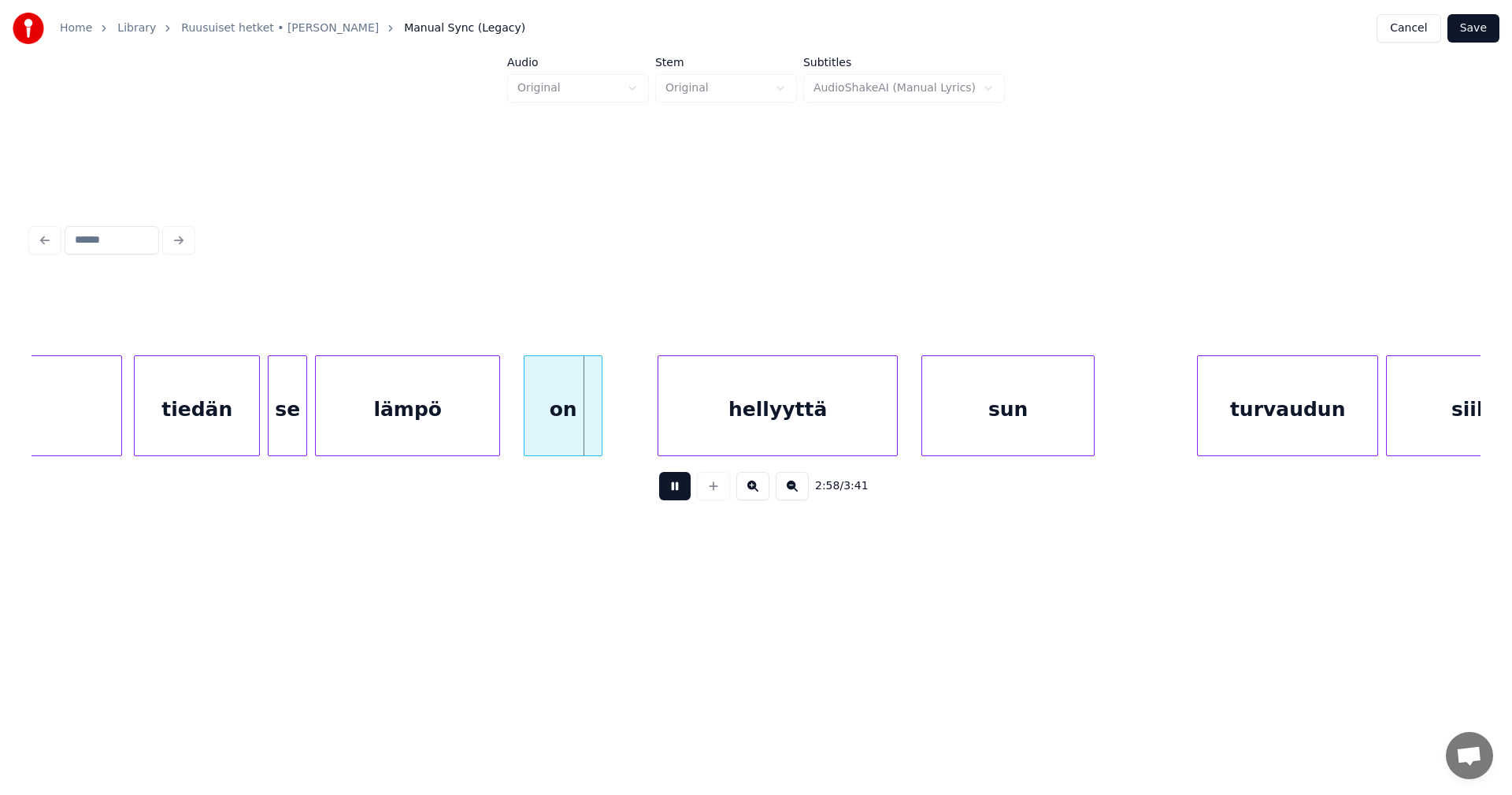
click at [682, 499] on button at bounding box center [675, 485] width 31 height 28
click at [111, 436] on div at bounding box center [110, 405] width 4 height 99
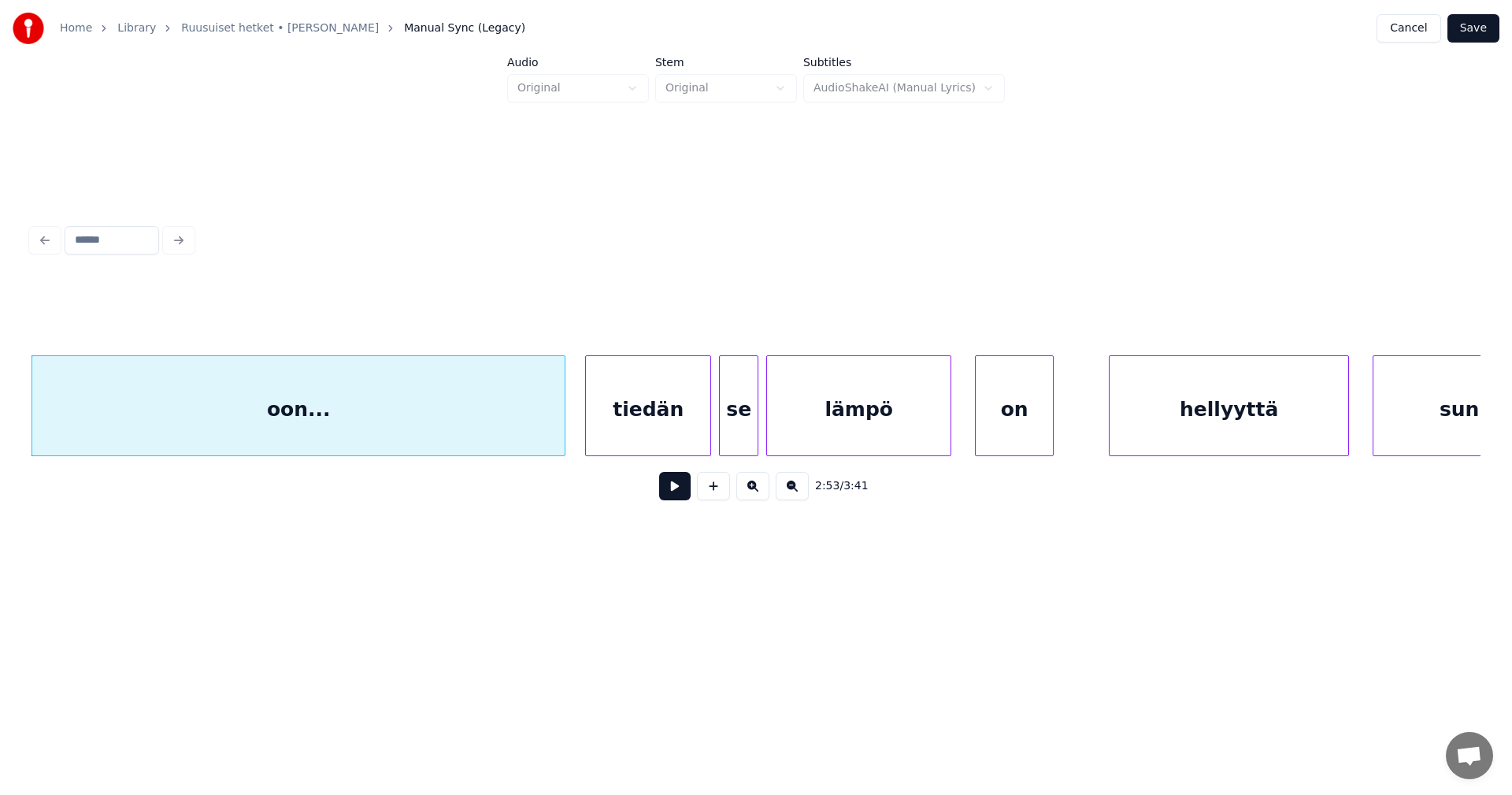
click at [669, 490] on button at bounding box center [675, 485] width 31 height 28
click at [545, 429] on div at bounding box center [547, 405] width 4 height 99
click at [674, 492] on button at bounding box center [675, 485] width 31 height 28
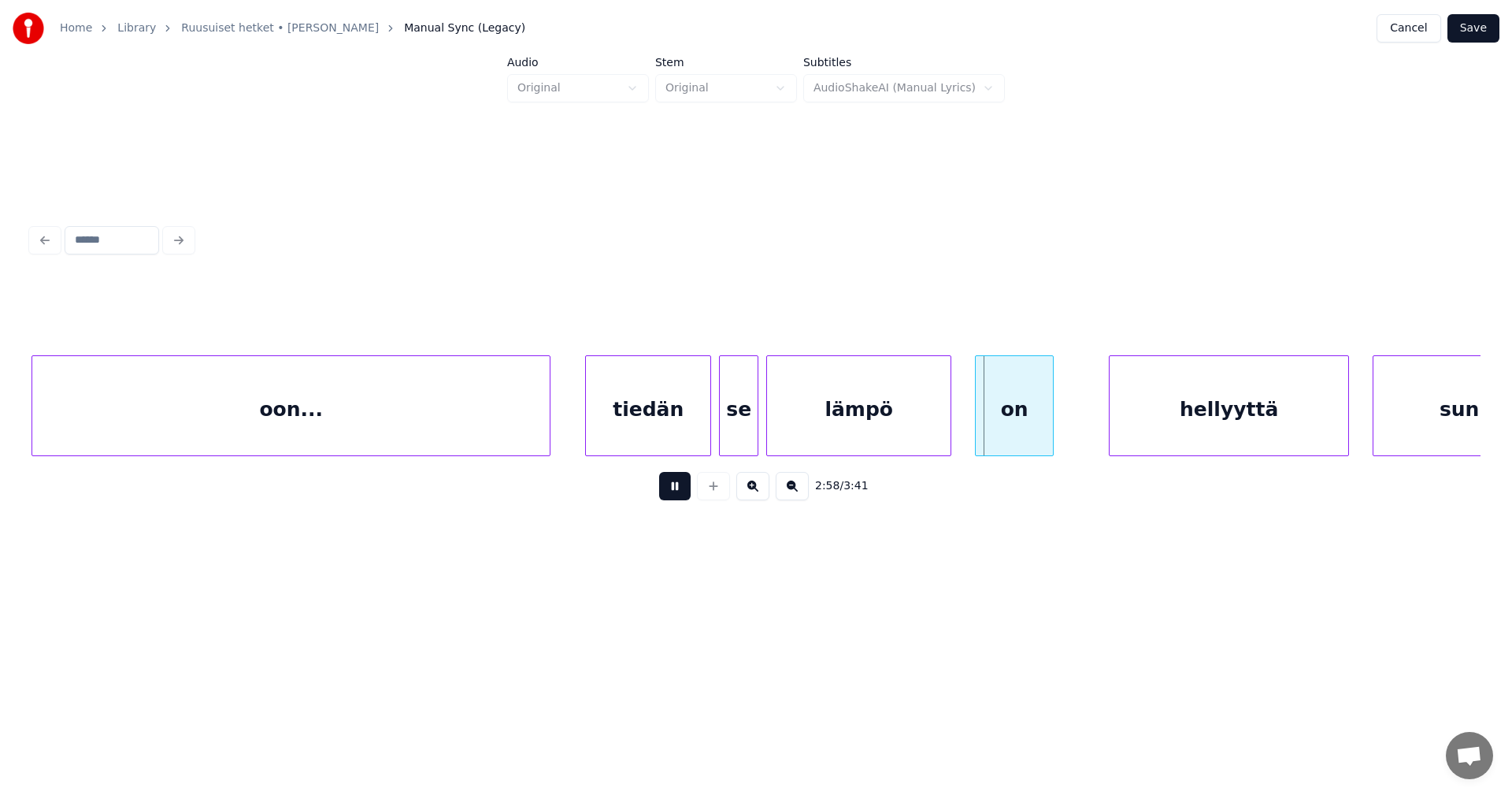
click at [674, 493] on button at bounding box center [675, 485] width 31 height 28
click at [844, 432] on div "lämpö" at bounding box center [859, 409] width 184 height 107
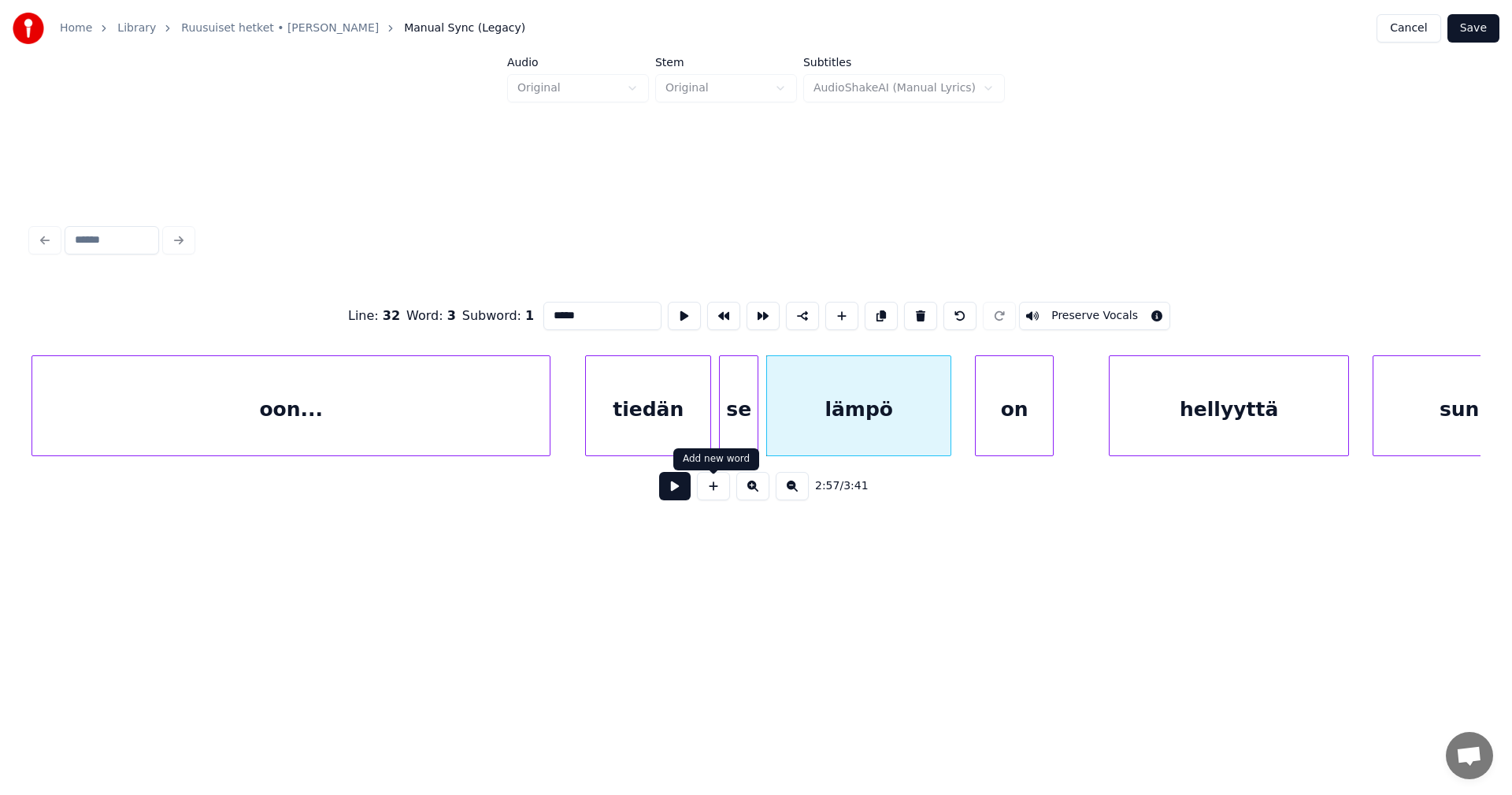
click at [688, 488] on button at bounding box center [675, 485] width 31 height 28
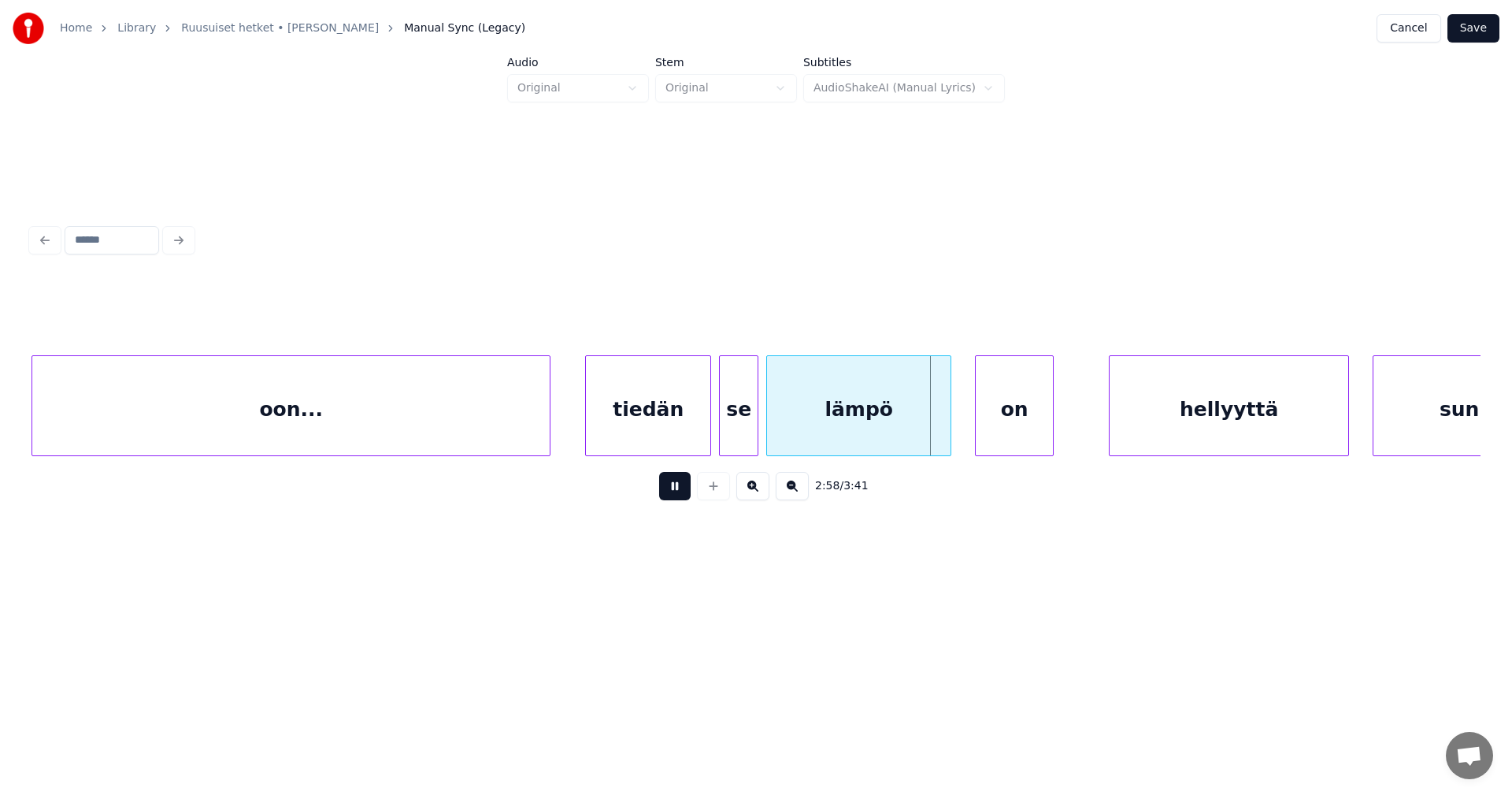
click at [688, 488] on button at bounding box center [675, 485] width 31 height 28
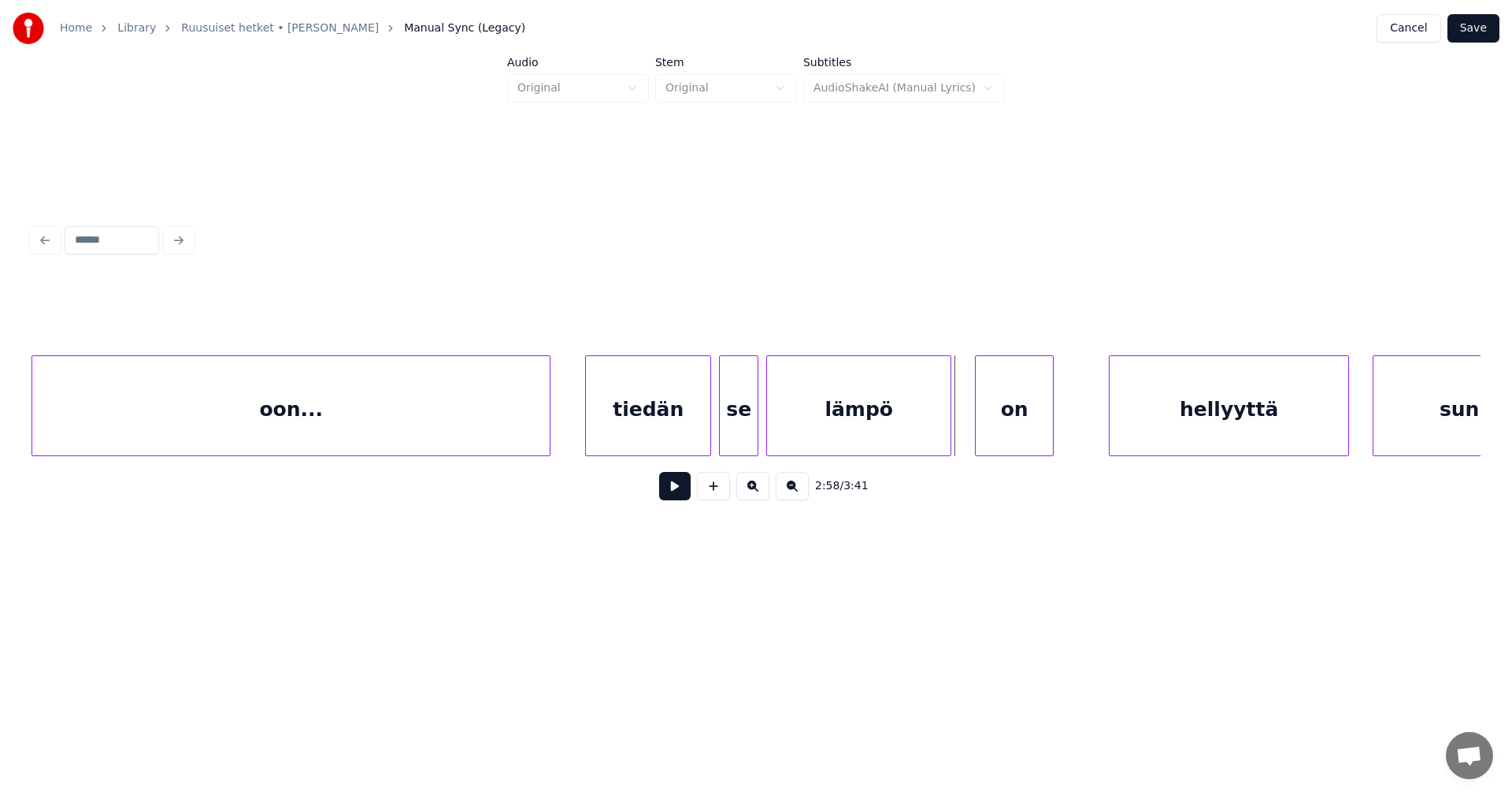
click at [686, 492] on button at bounding box center [675, 485] width 31 height 28
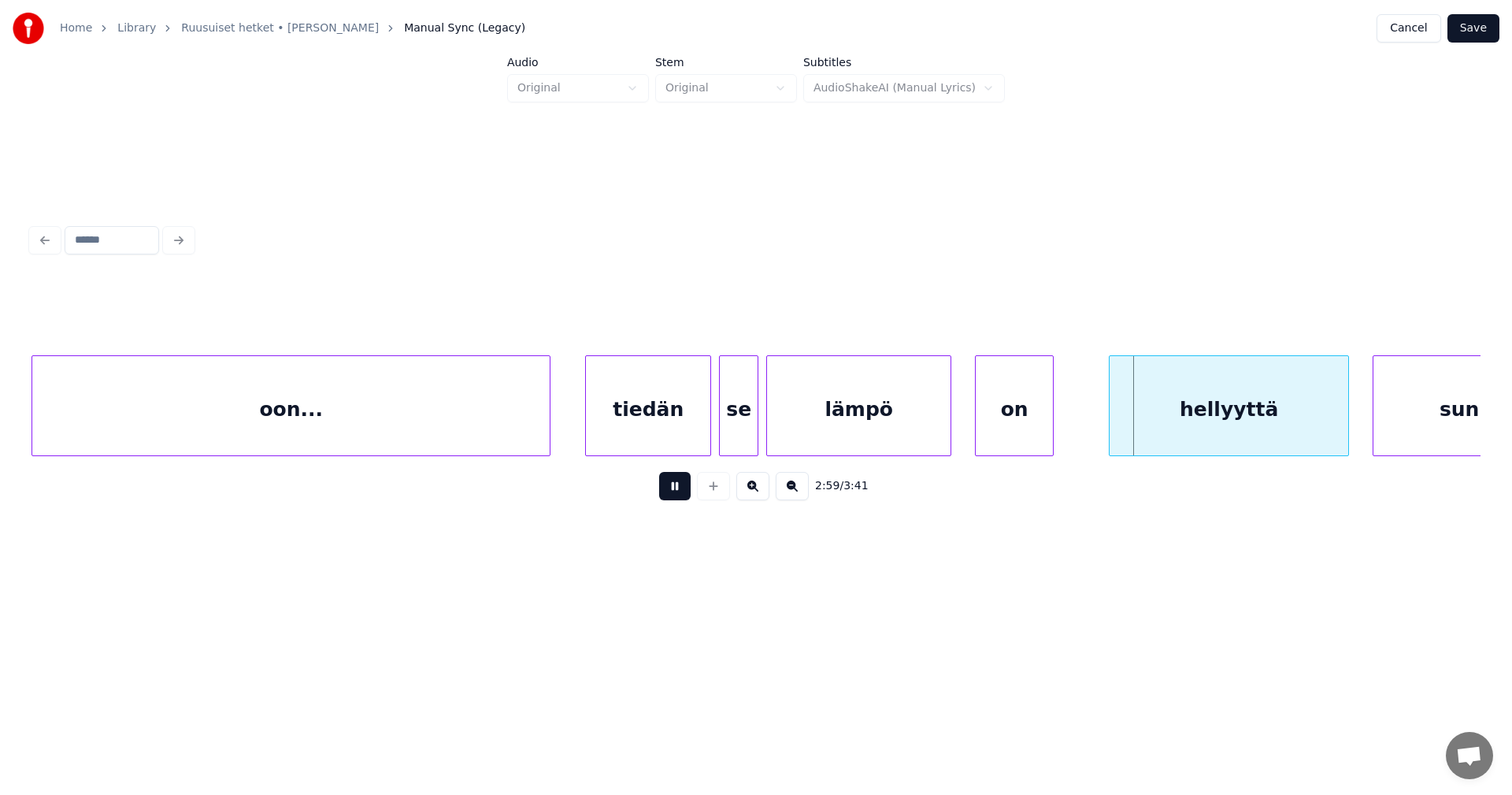
click at [686, 492] on button at bounding box center [675, 485] width 31 height 28
click at [1149, 404] on div "hellyyttä" at bounding box center [1220, 409] width 239 height 107
click at [681, 492] on button at bounding box center [675, 485] width 31 height 28
click at [678, 489] on button at bounding box center [675, 485] width 31 height 28
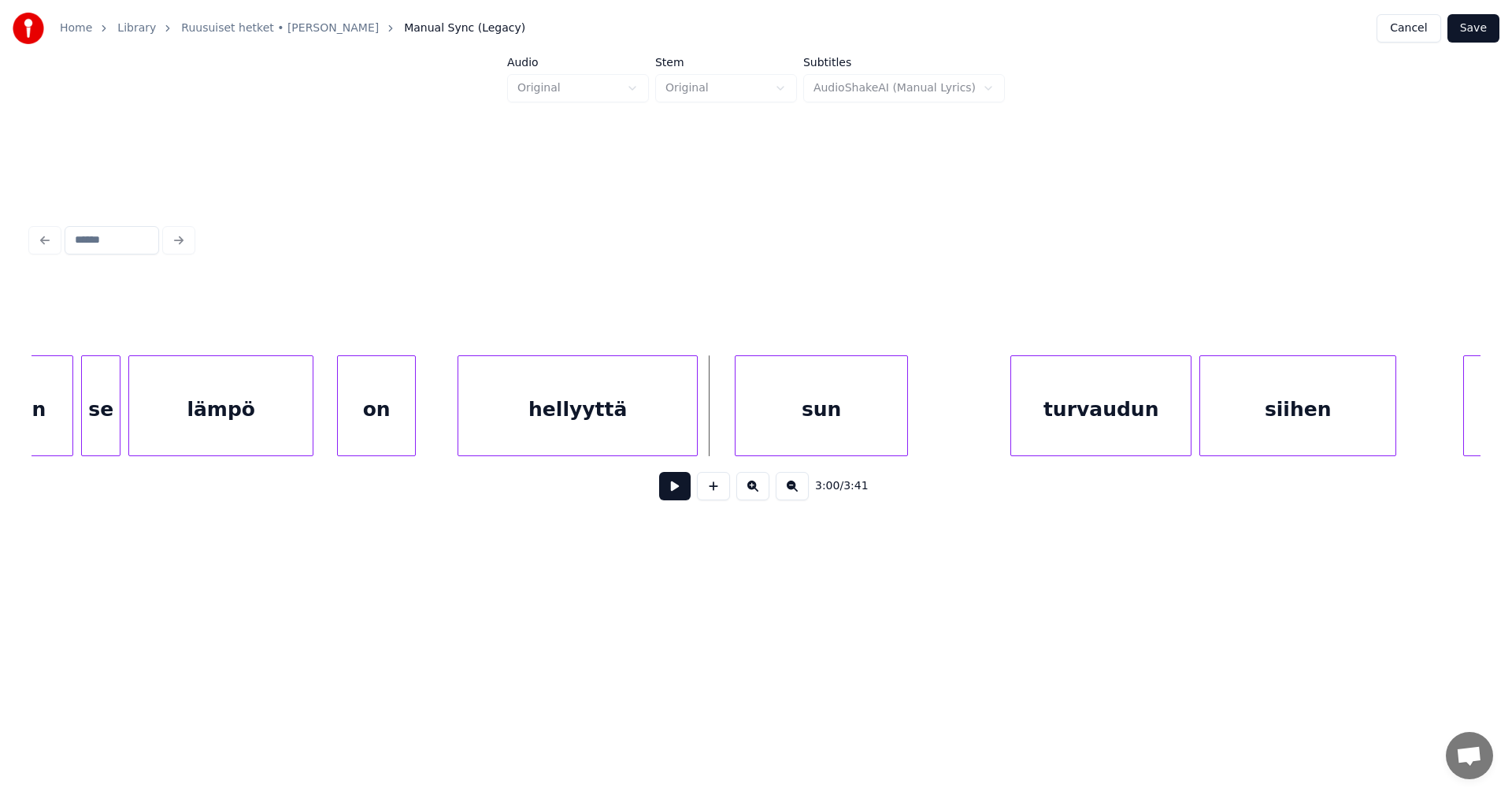
scroll to position [0, 34824]
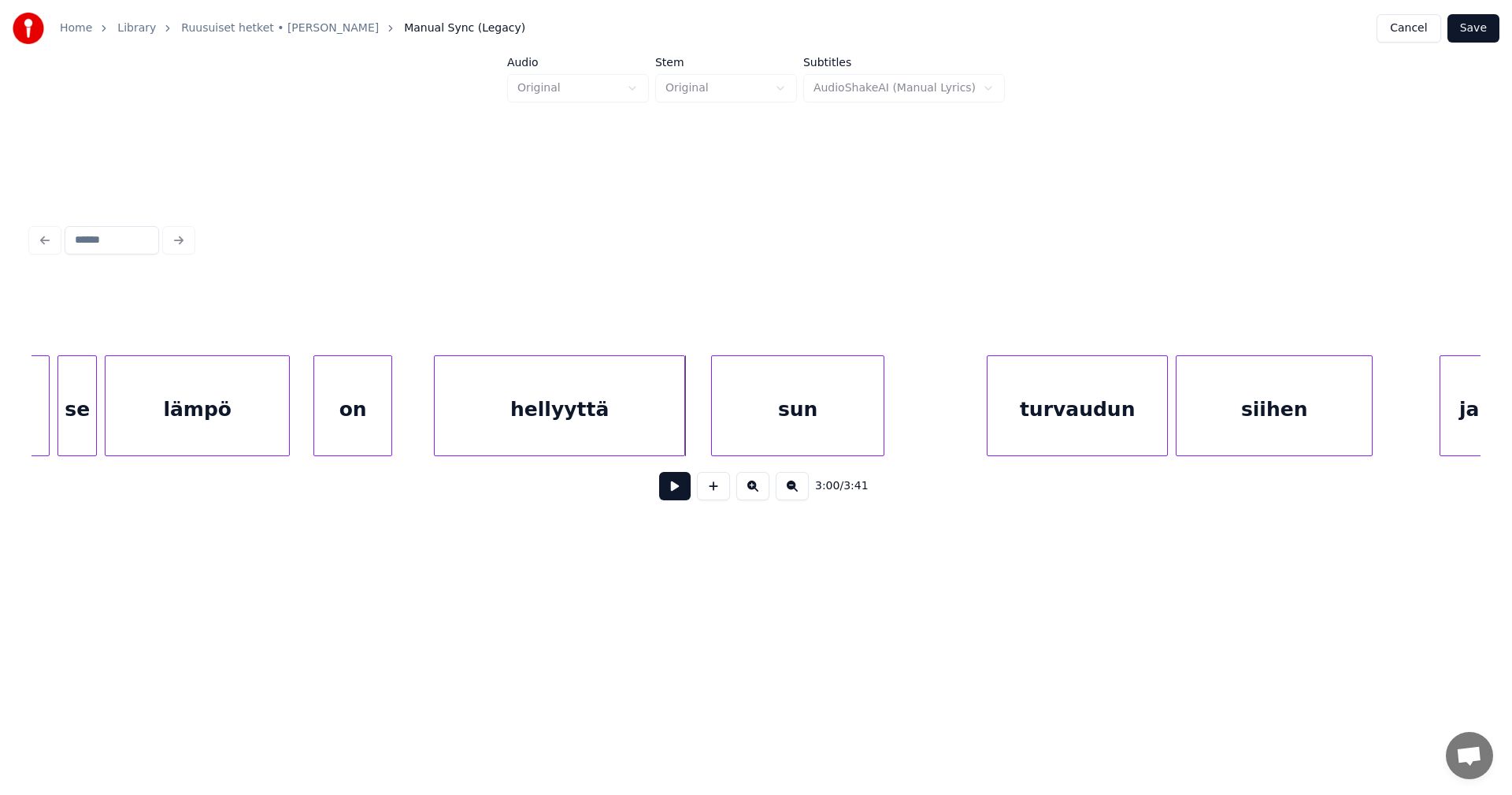
click at [685, 427] on div at bounding box center [681, 405] width 4 height 99
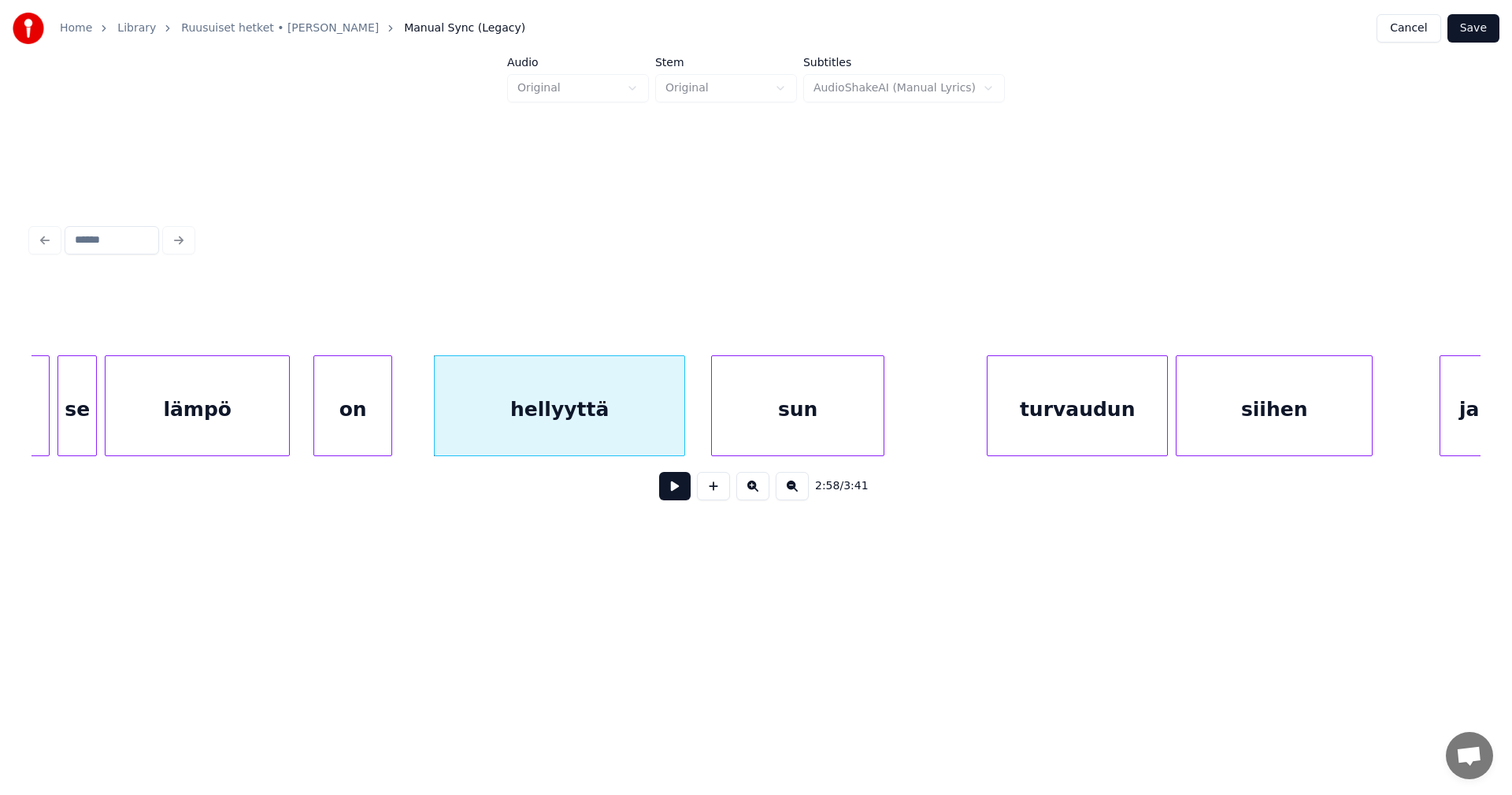
click at [674, 428] on div "hellyyttä" at bounding box center [559, 409] width 249 height 107
click at [673, 489] on button at bounding box center [675, 485] width 31 height 28
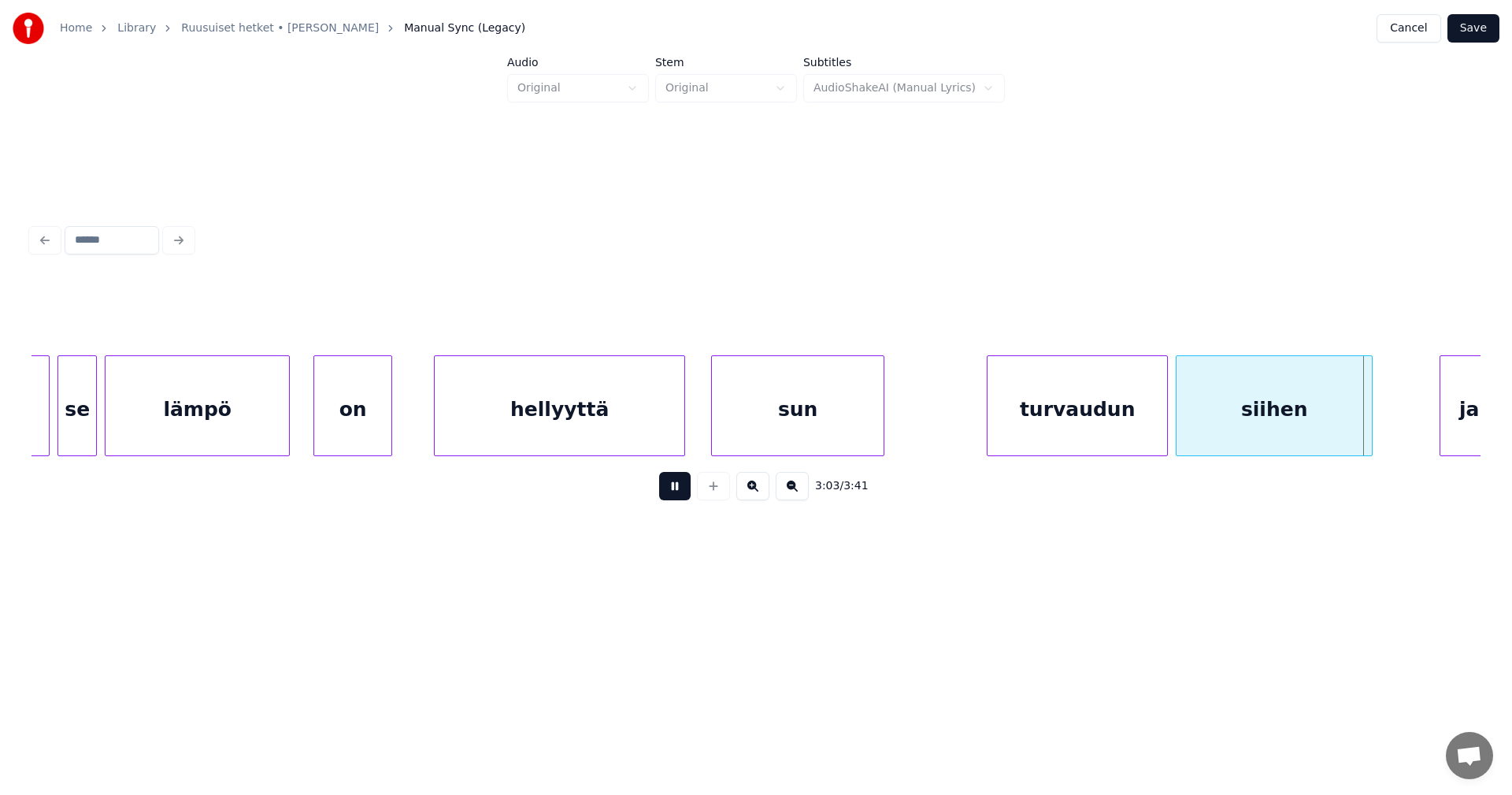
click at [673, 489] on button at bounding box center [675, 485] width 31 height 28
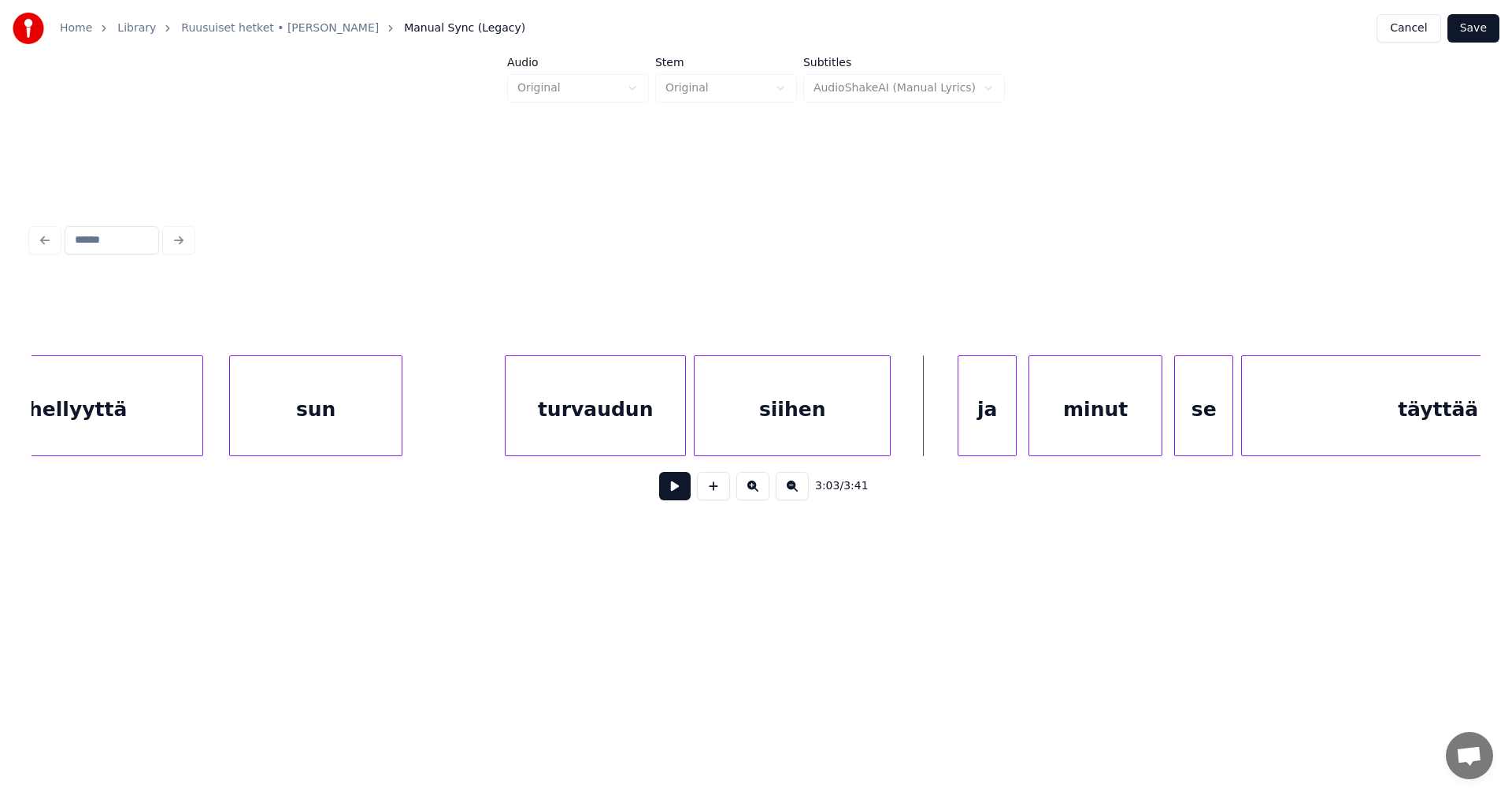
scroll to position [0, 35328]
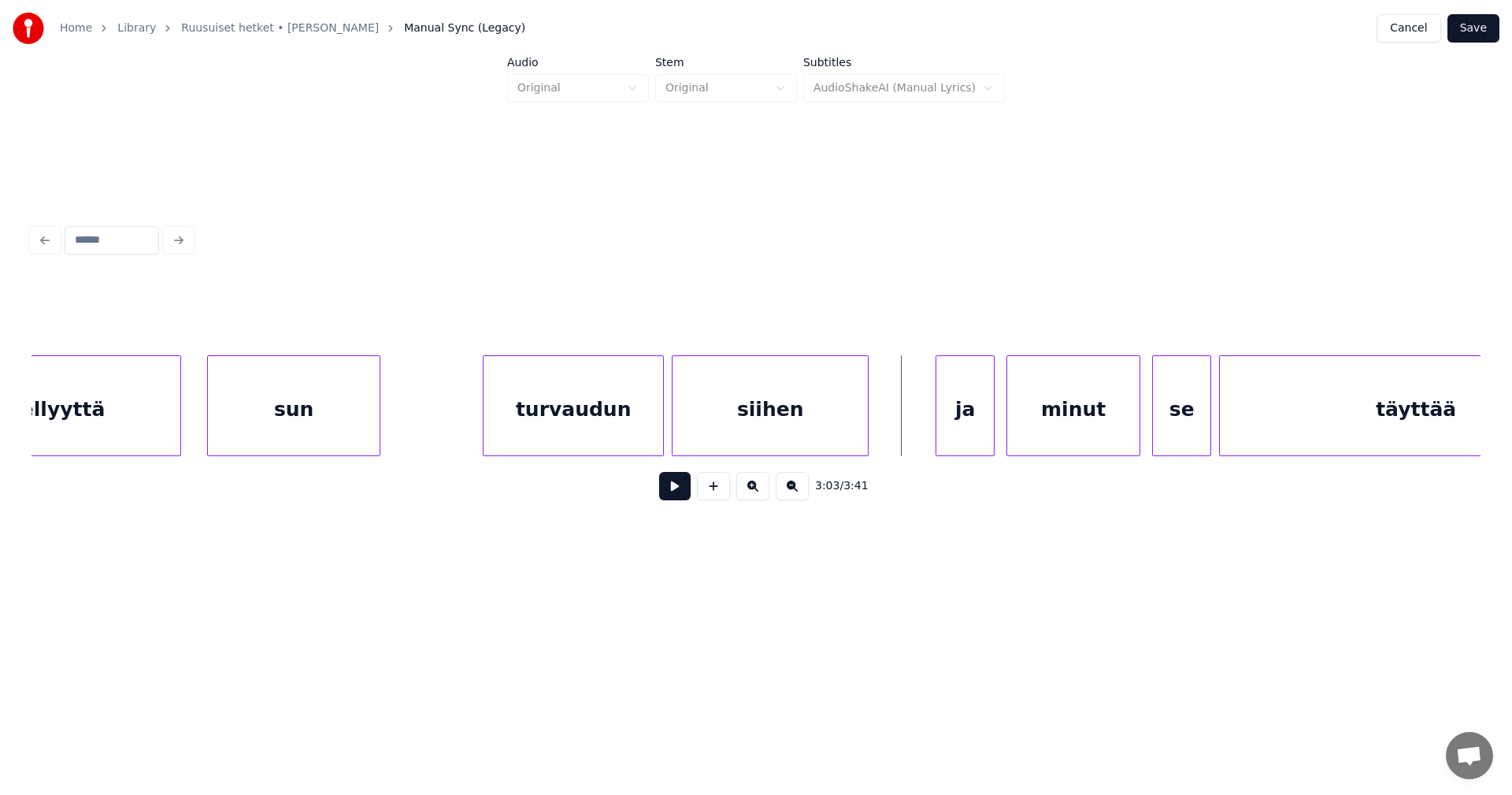
click at [670, 498] on button at bounding box center [675, 485] width 31 height 28
click at [940, 439] on div "ja" at bounding box center [942, 409] width 58 height 107
click at [678, 500] on button at bounding box center [675, 485] width 31 height 28
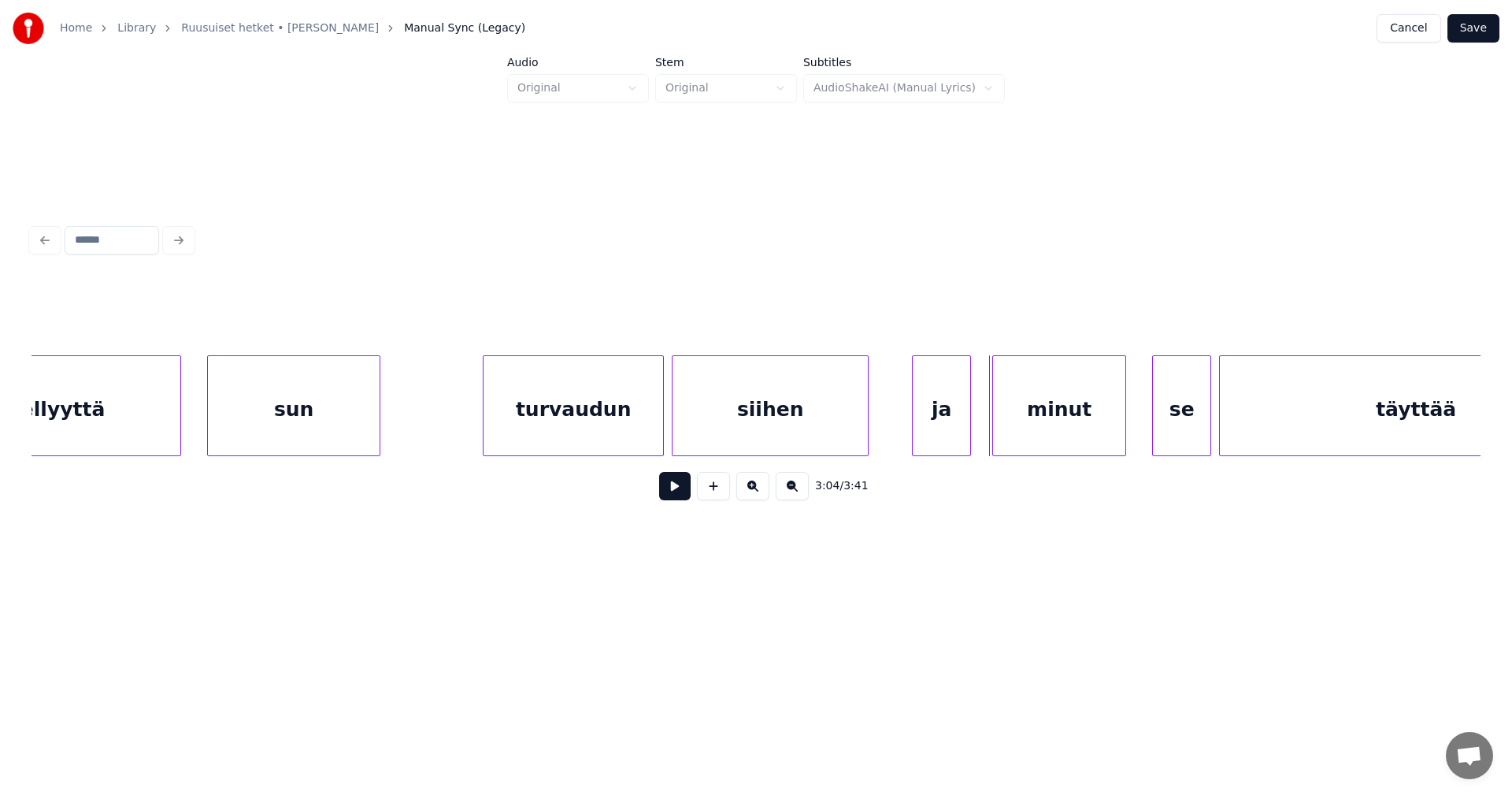
click at [1014, 429] on div "minut" at bounding box center [1059, 409] width 132 height 107
click at [683, 491] on button at bounding box center [675, 485] width 31 height 28
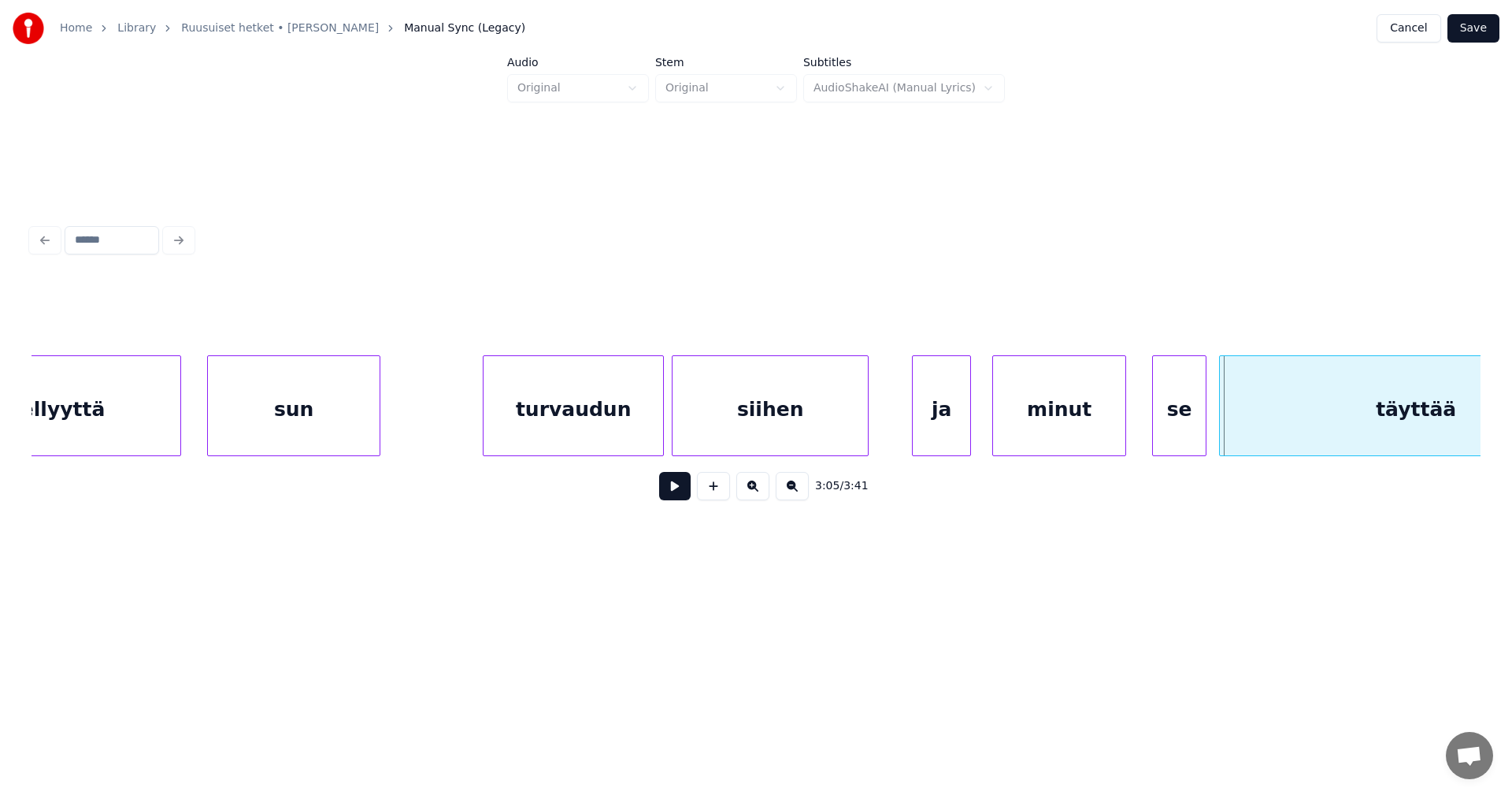
click at [1202, 415] on div at bounding box center [1202, 405] width 4 height 99
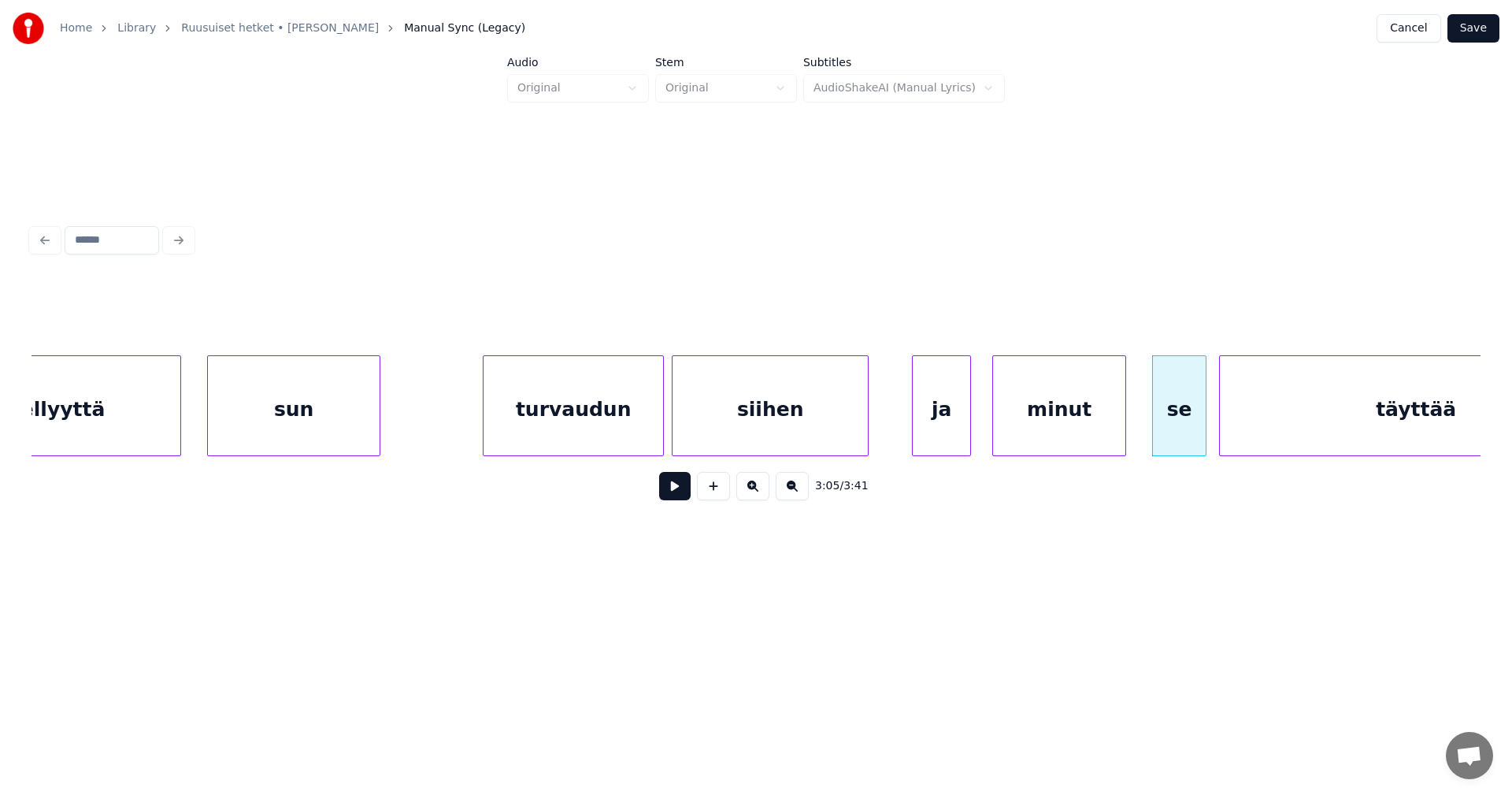
click at [687, 492] on button at bounding box center [675, 485] width 31 height 28
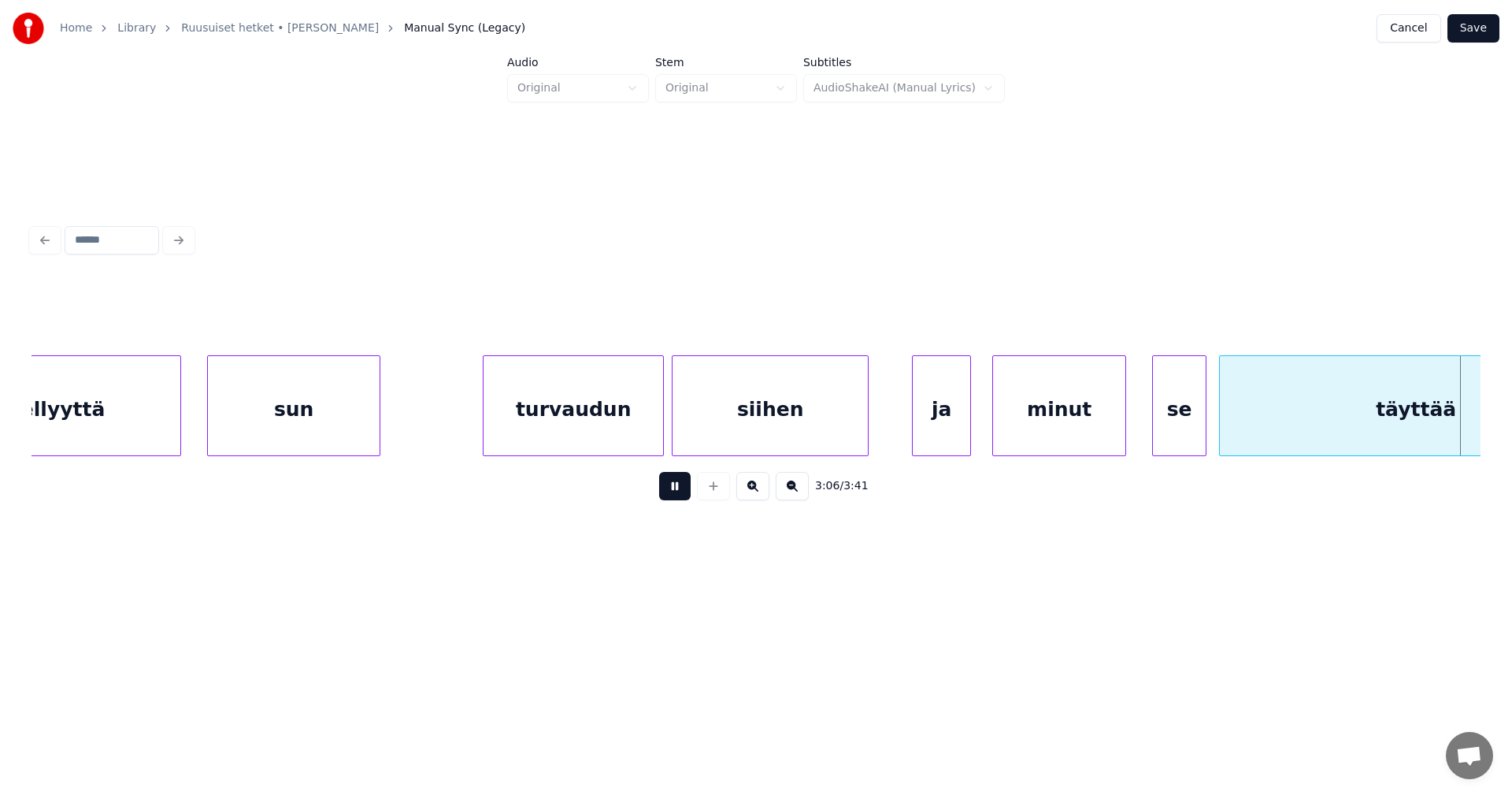
scroll to position [0, 36779]
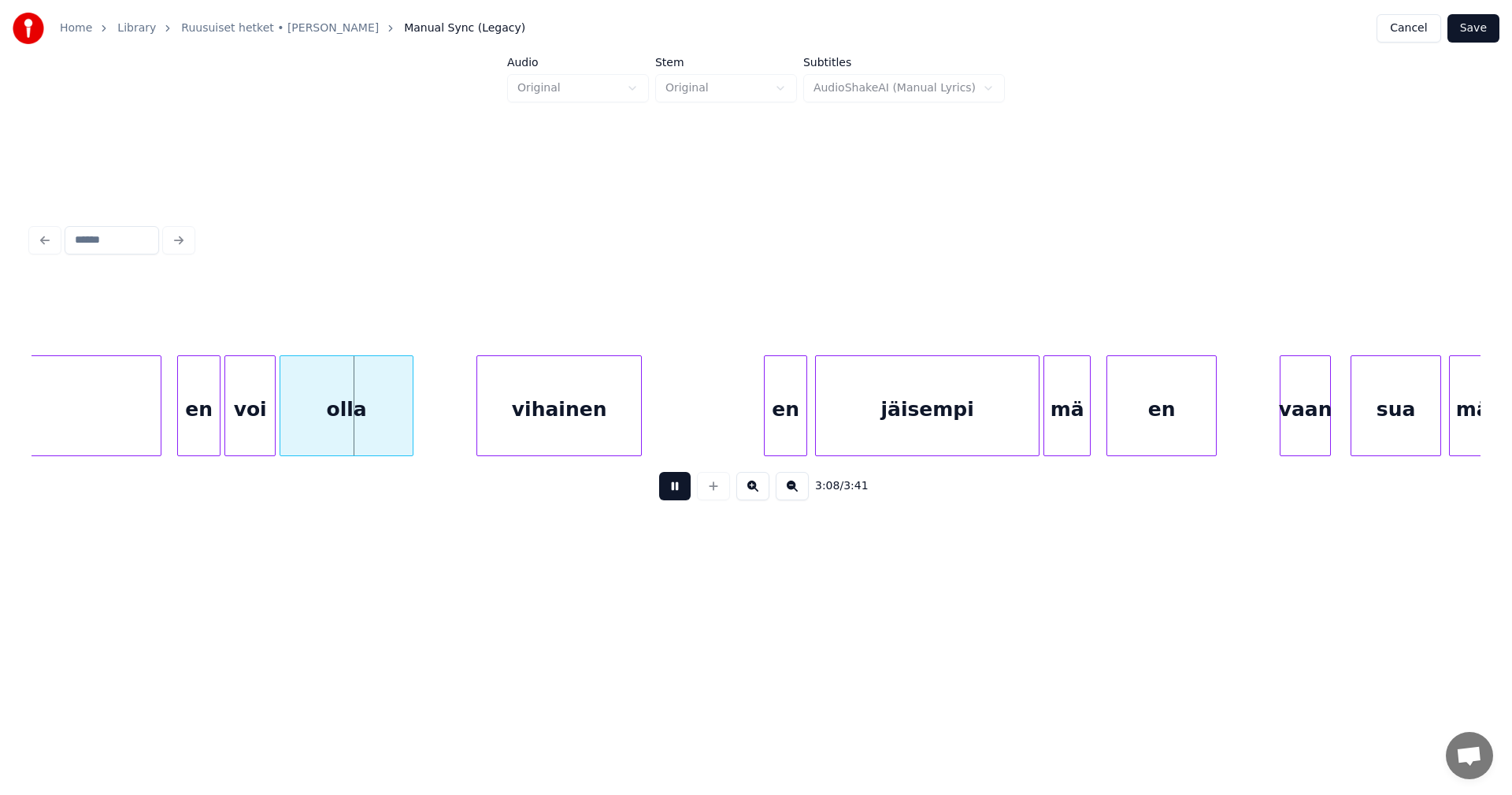
click at [687, 492] on button at bounding box center [675, 485] width 31 height 28
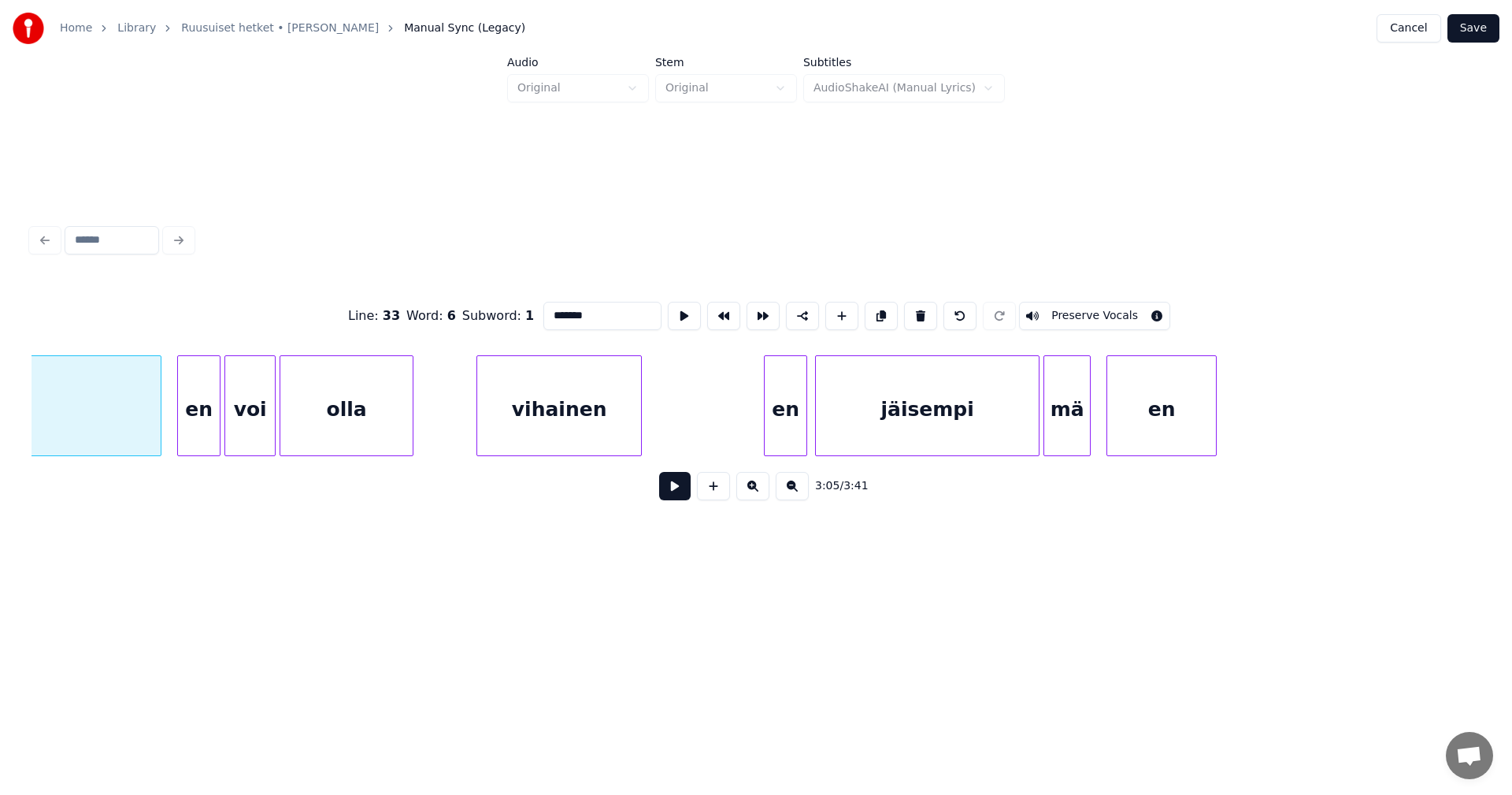
scroll to position [0, 36516]
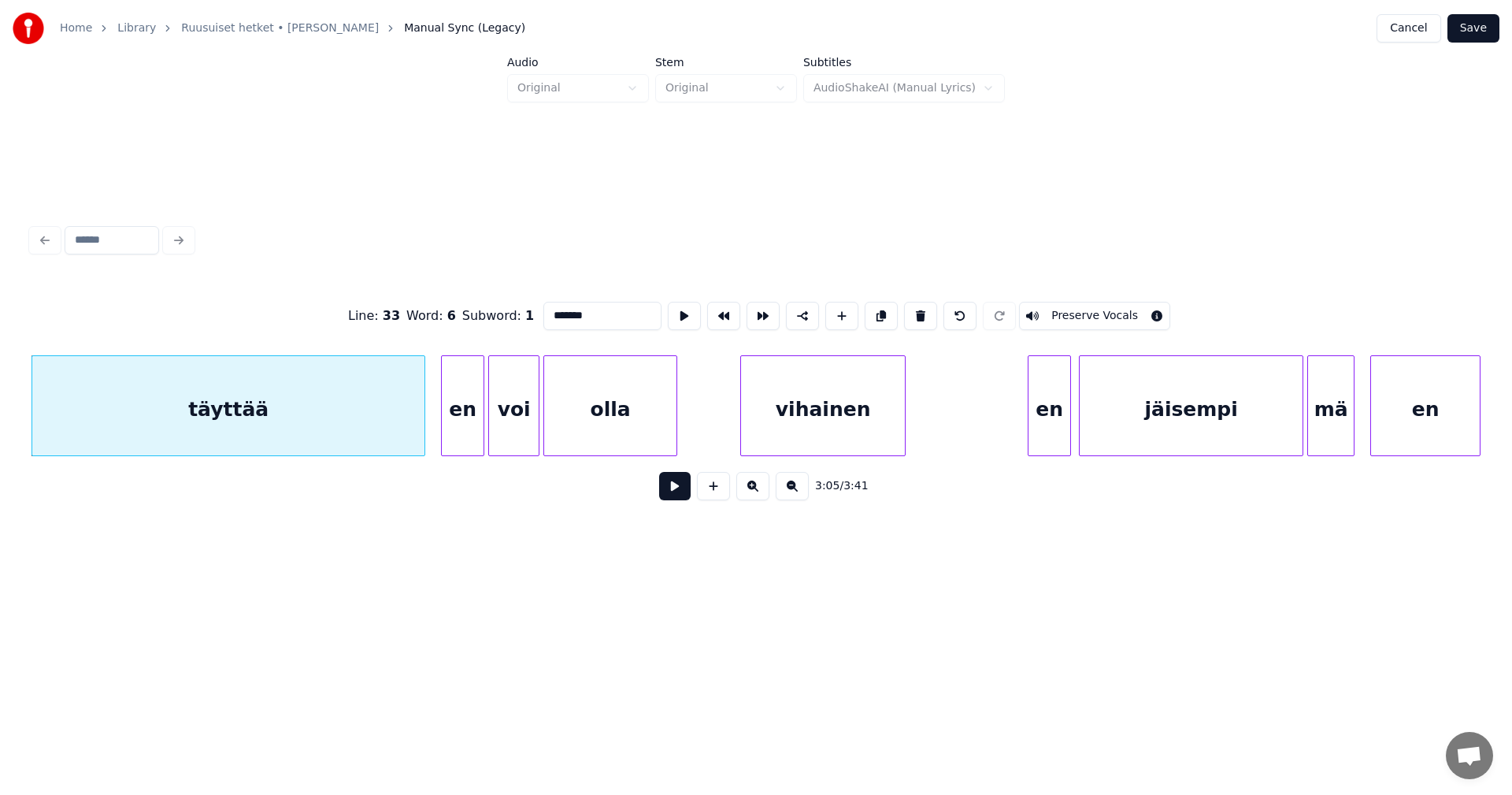
click at [686, 492] on button at bounding box center [675, 485] width 31 height 28
click at [682, 495] on button at bounding box center [675, 485] width 31 height 28
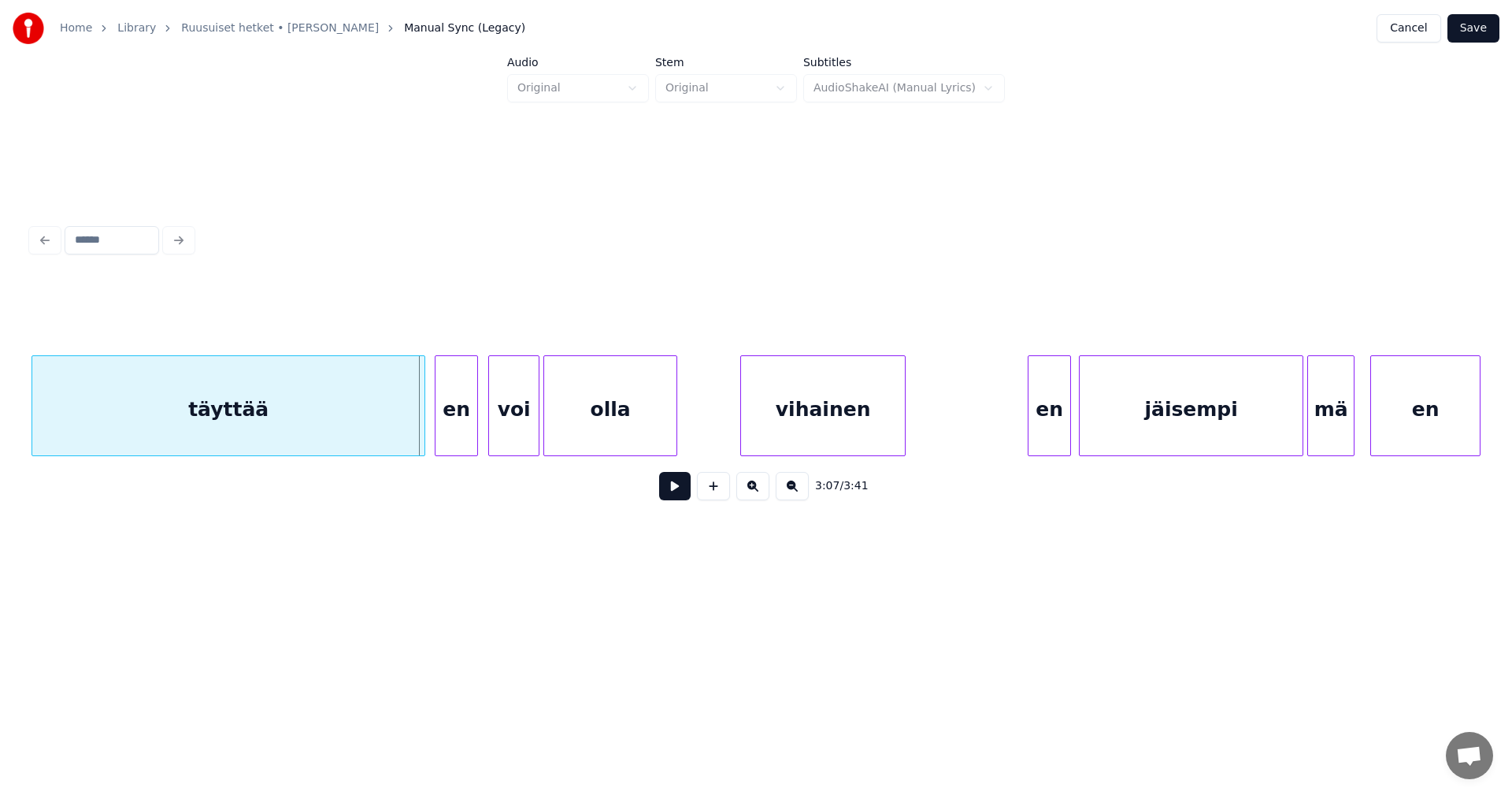
click at [469, 434] on div "en" at bounding box center [456, 409] width 42 height 107
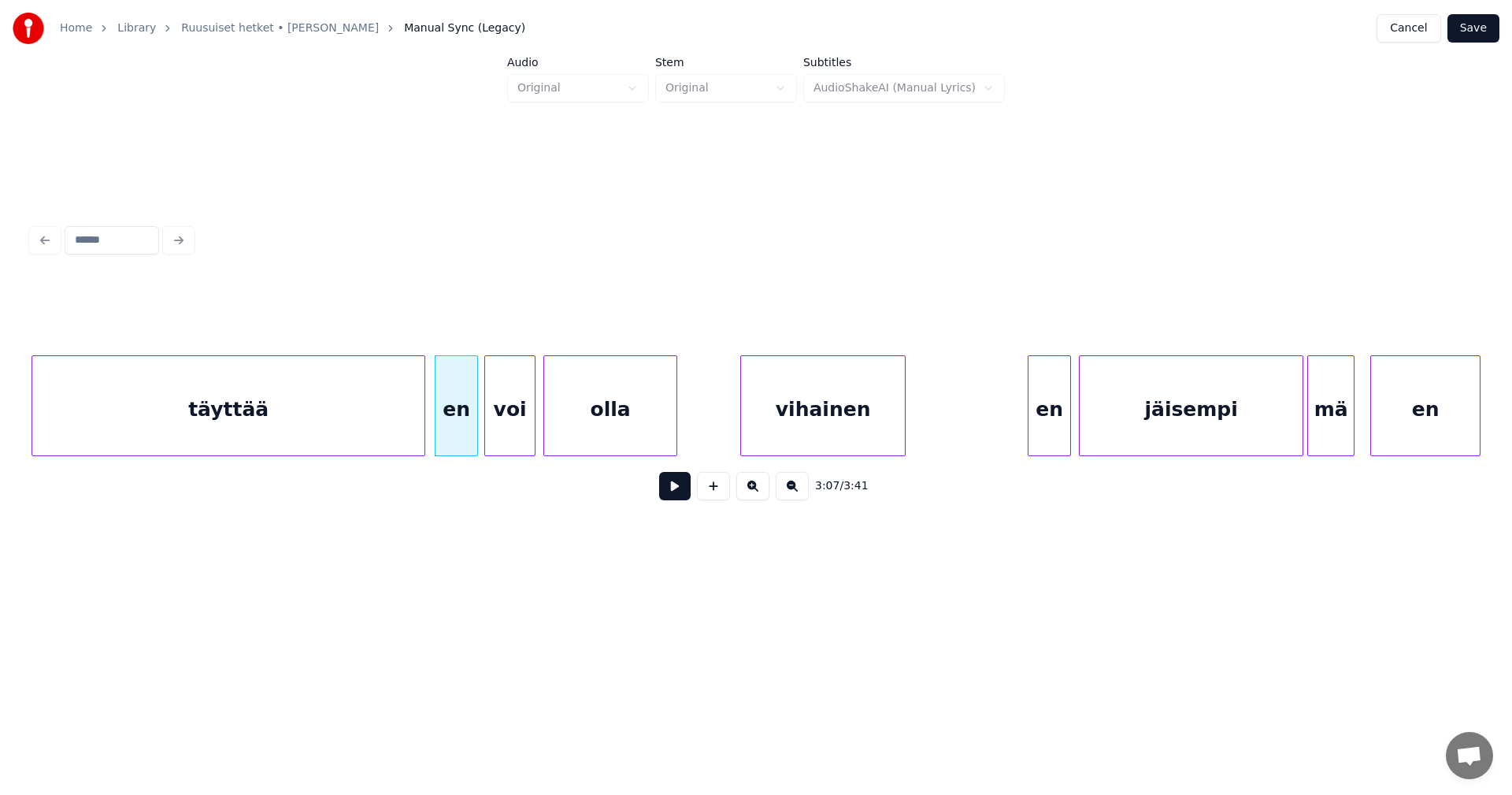
click at [513, 434] on div "voi" at bounding box center [510, 409] width 50 height 107
click at [684, 488] on button at bounding box center [675, 485] width 31 height 28
click at [1038, 426] on div "en" at bounding box center [1042, 409] width 42 height 107
click at [674, 496] on button at bounding box center [675, 485] width 31 height 28
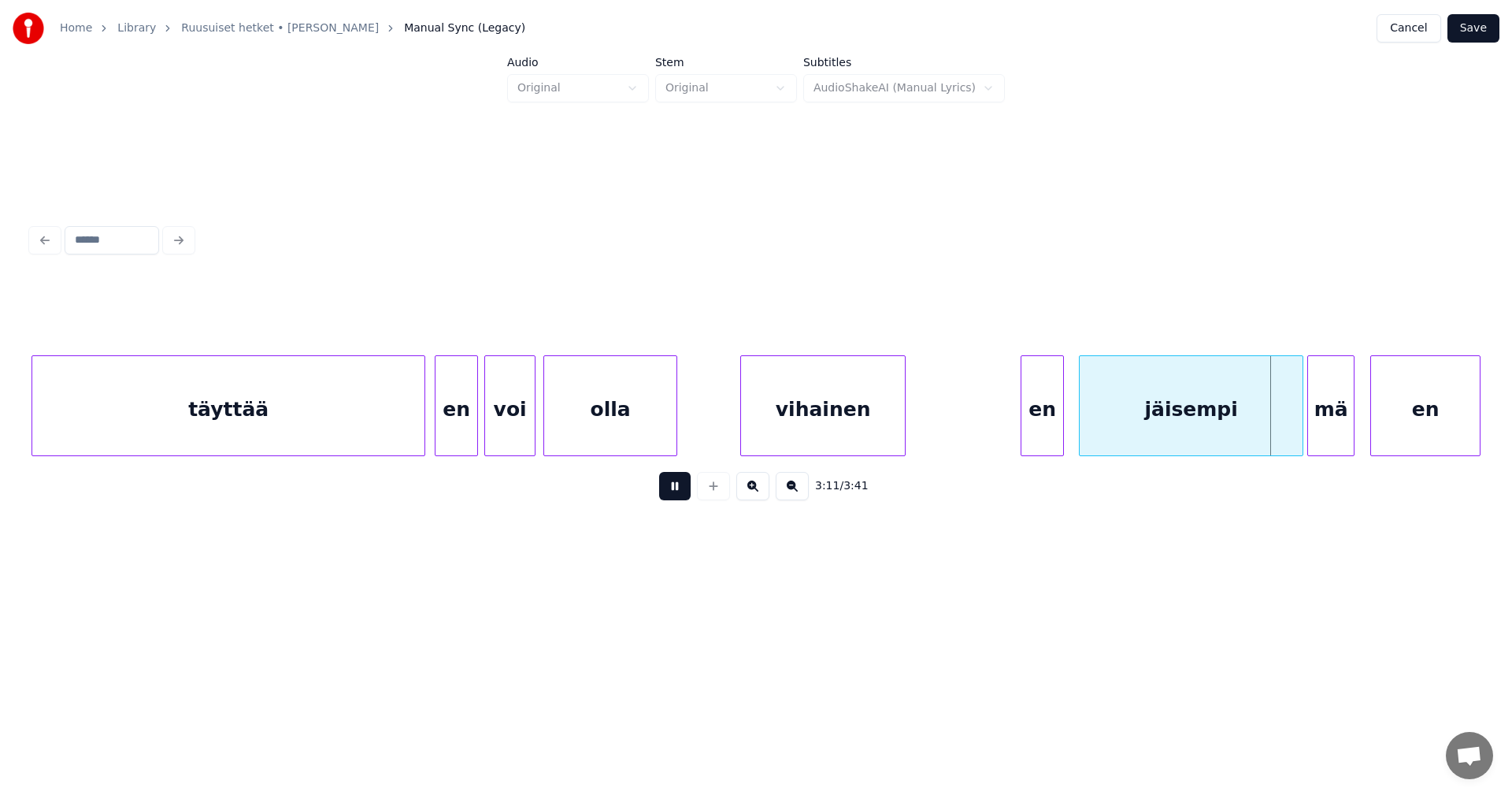
click at [676, 496] on button at bounding box center [675, 485] width 31 height 28
click at [1297, 431] on div at bounding box center [1295, 405] width 4 height 99
click at [670, 497] on button at bounding box center [675, 485] width 31 height 28
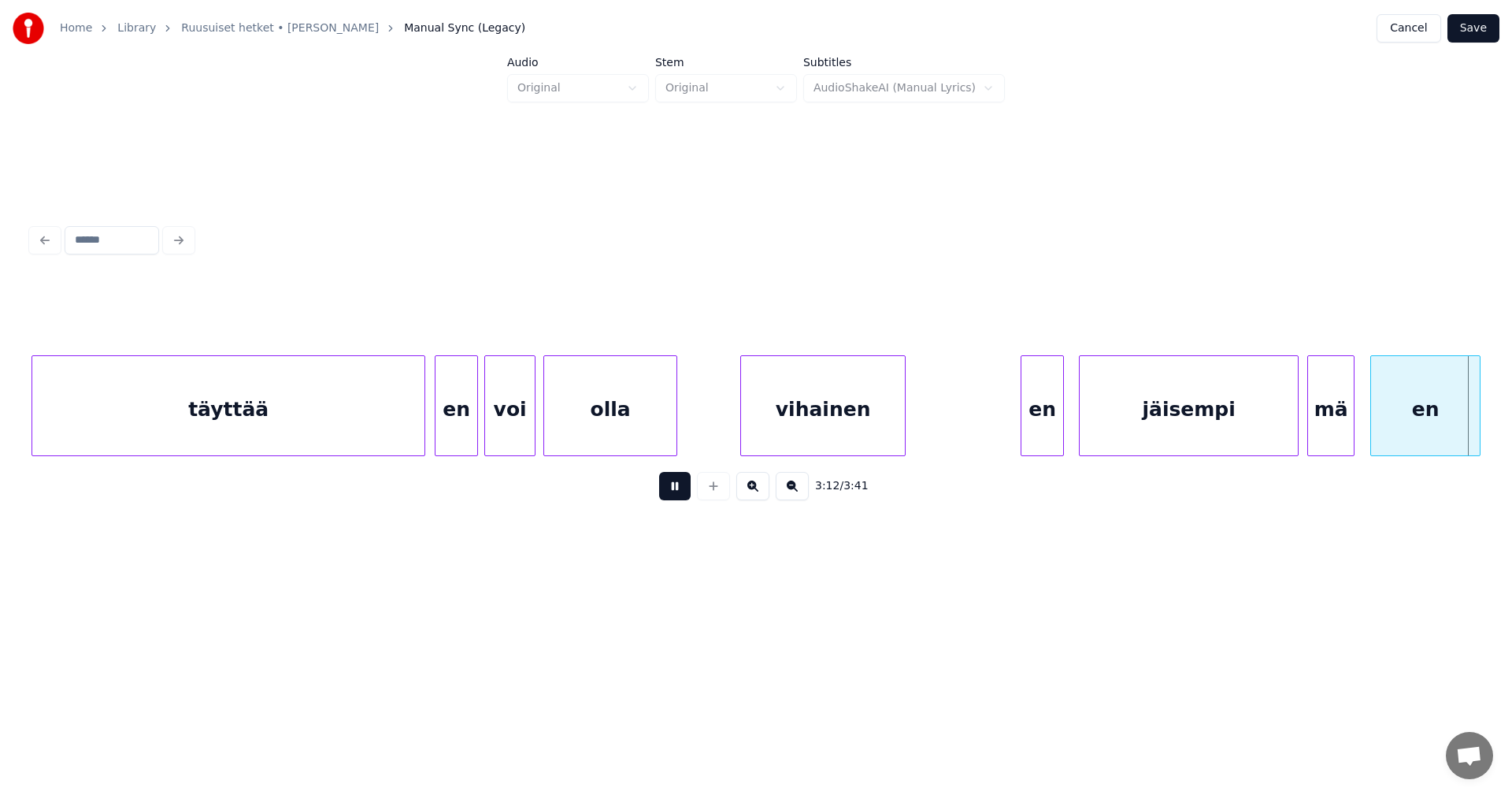
scroll to position [0, 37965]
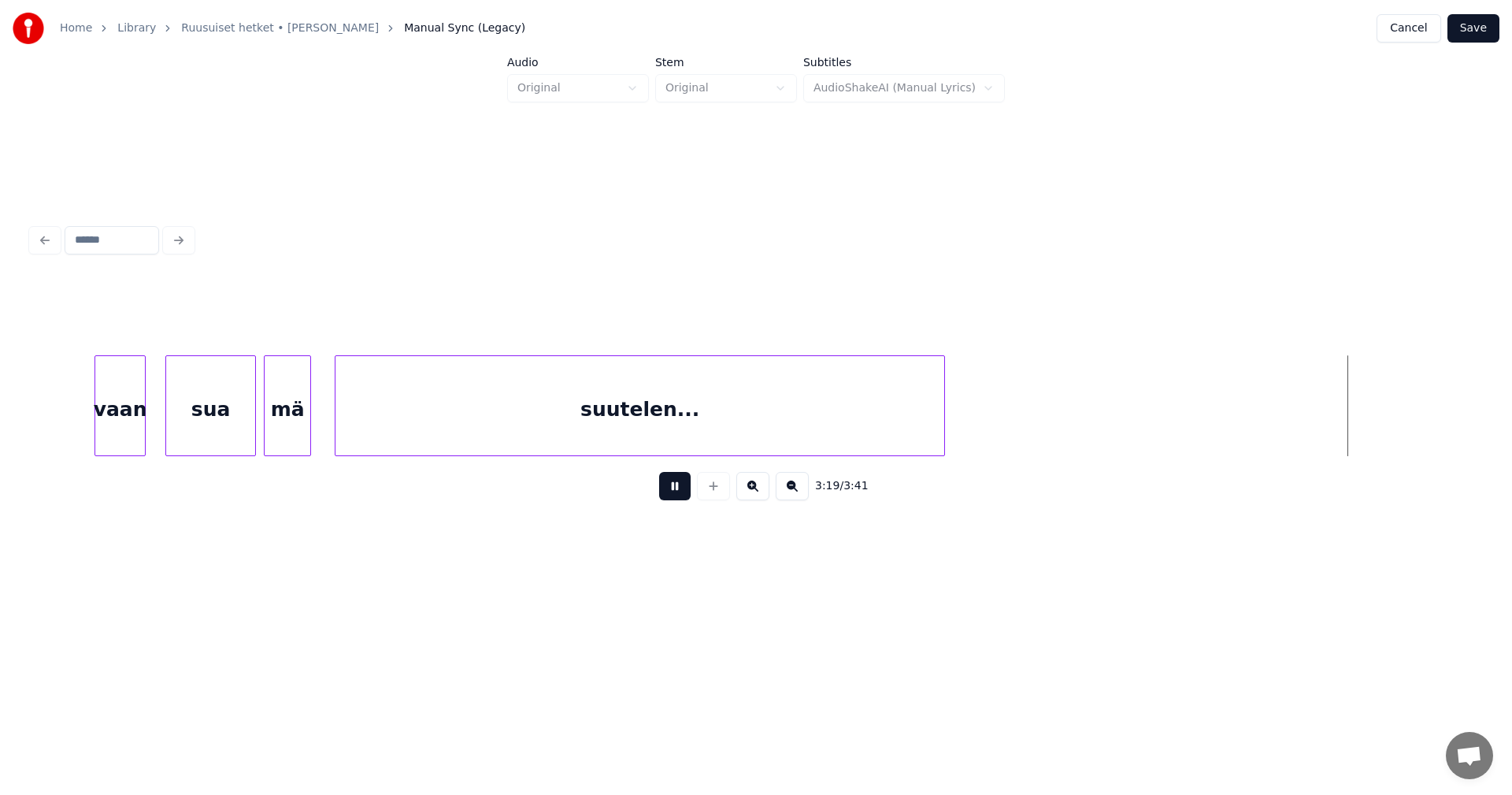
click at [675, 495] on button at bounding box center [675, 485] width 31 height 28
click at [676, 494] on button at bounding box center [675, 485] width 31 height 28
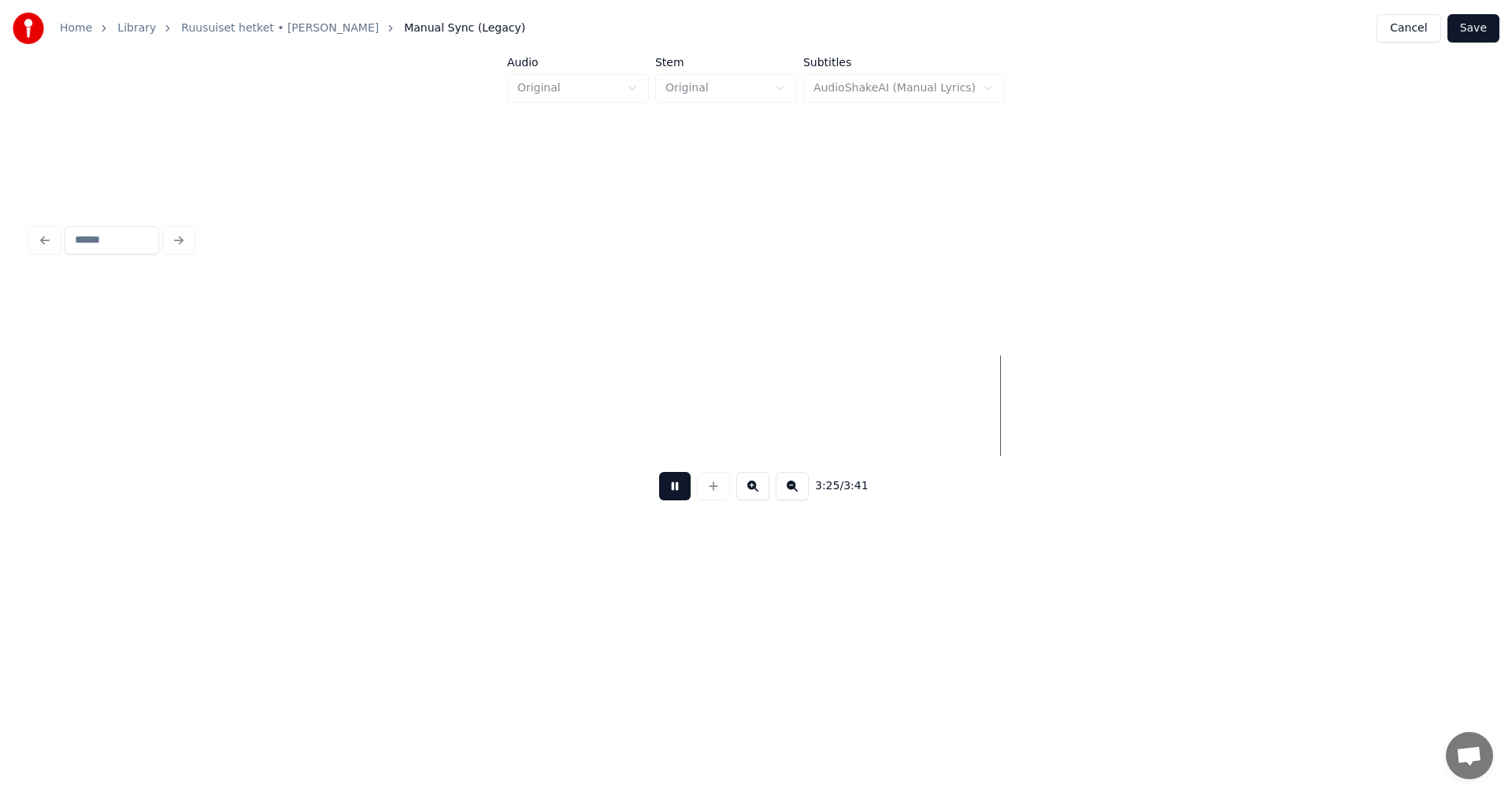
click at [676, 494] on button at bounding box center [675, 485] width 31 height 28
click at [686, 492] on button at bounding box center [675, 485] width 31 height 28
click at [680, 493] on button at bounding box center [675, 485] width 31 height 28
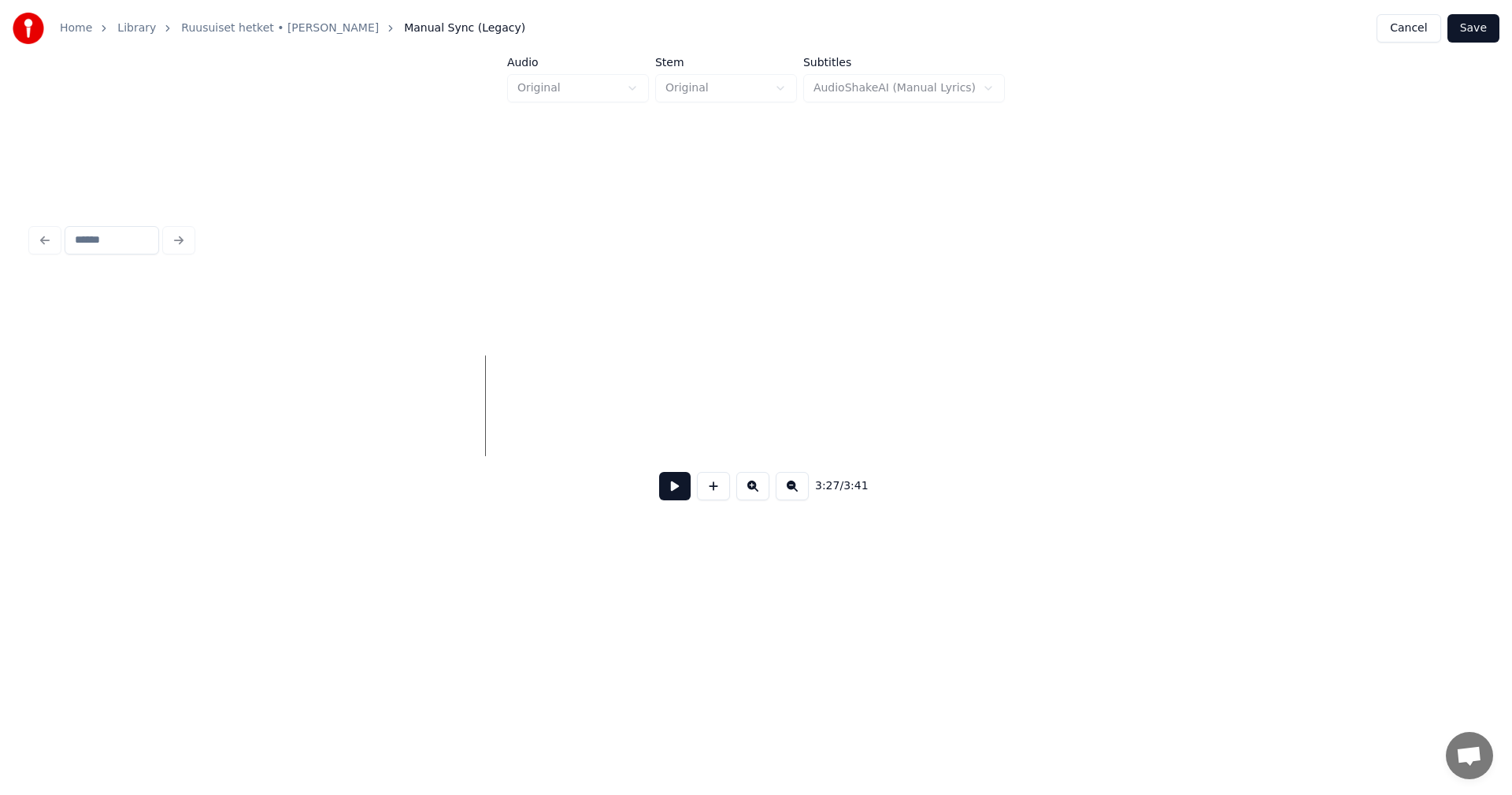
click at [1467, 29] on button "Save" at bounding box center [1473, 28] width 52 height 28
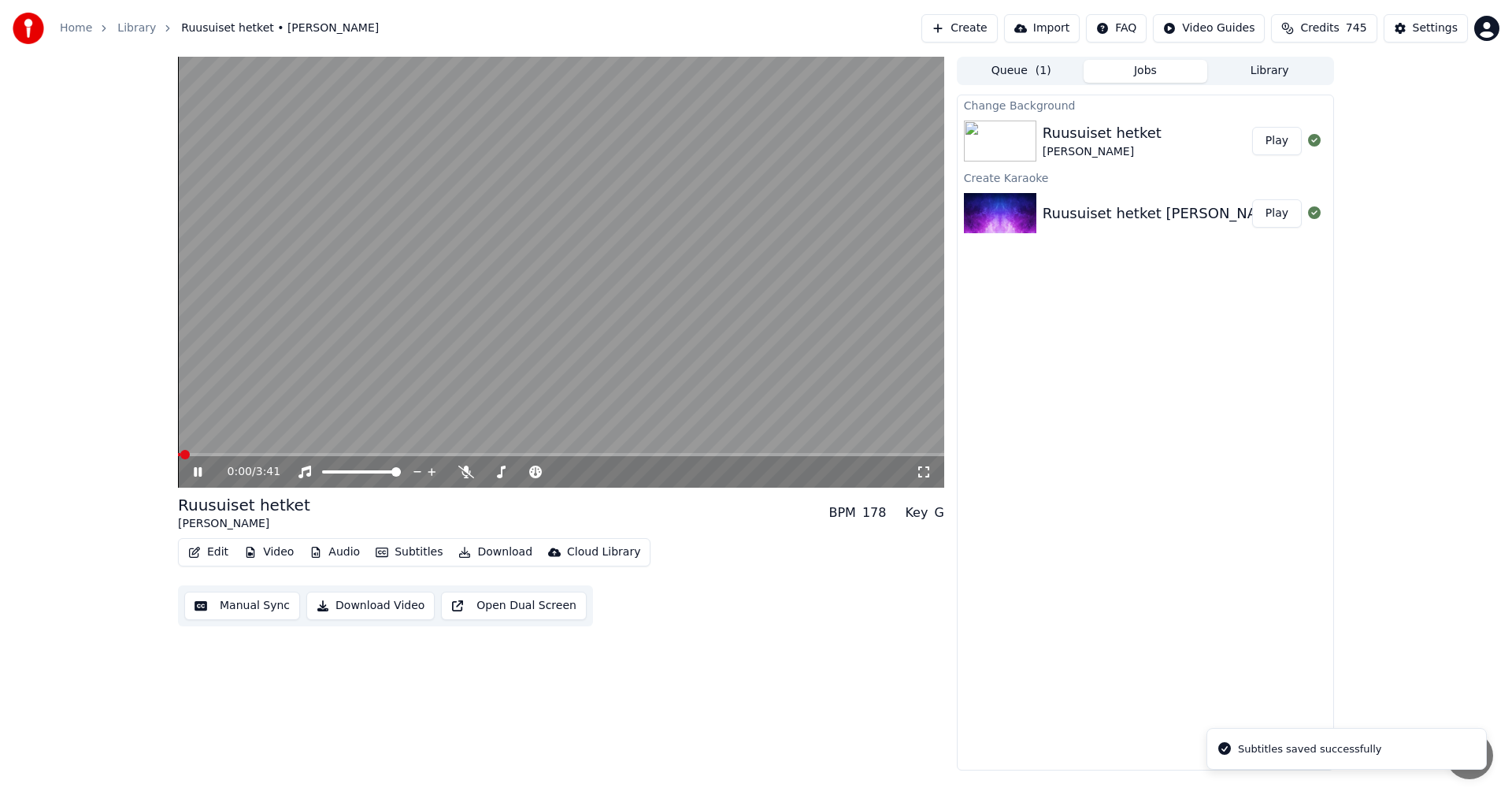
click at [194, 477] on icon at bounding box center [209, 471] width 37 height 12
click at [491, 555] on button "Download" at bounding box center [495, 552] width 87 height 22
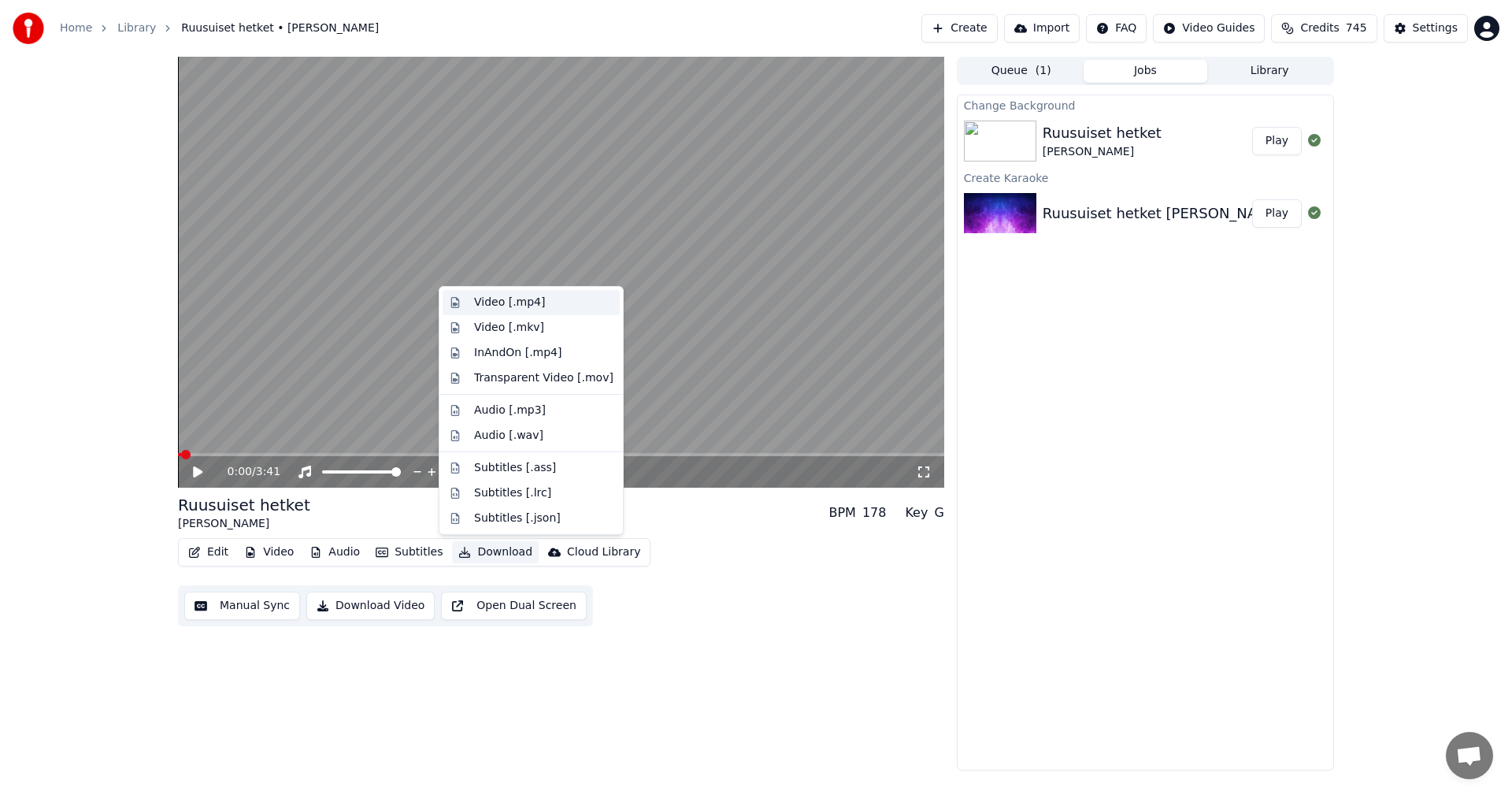
click at [525, 308] on div "Video [.mp4]" at bounding box center [509, 303] width 71 height 16
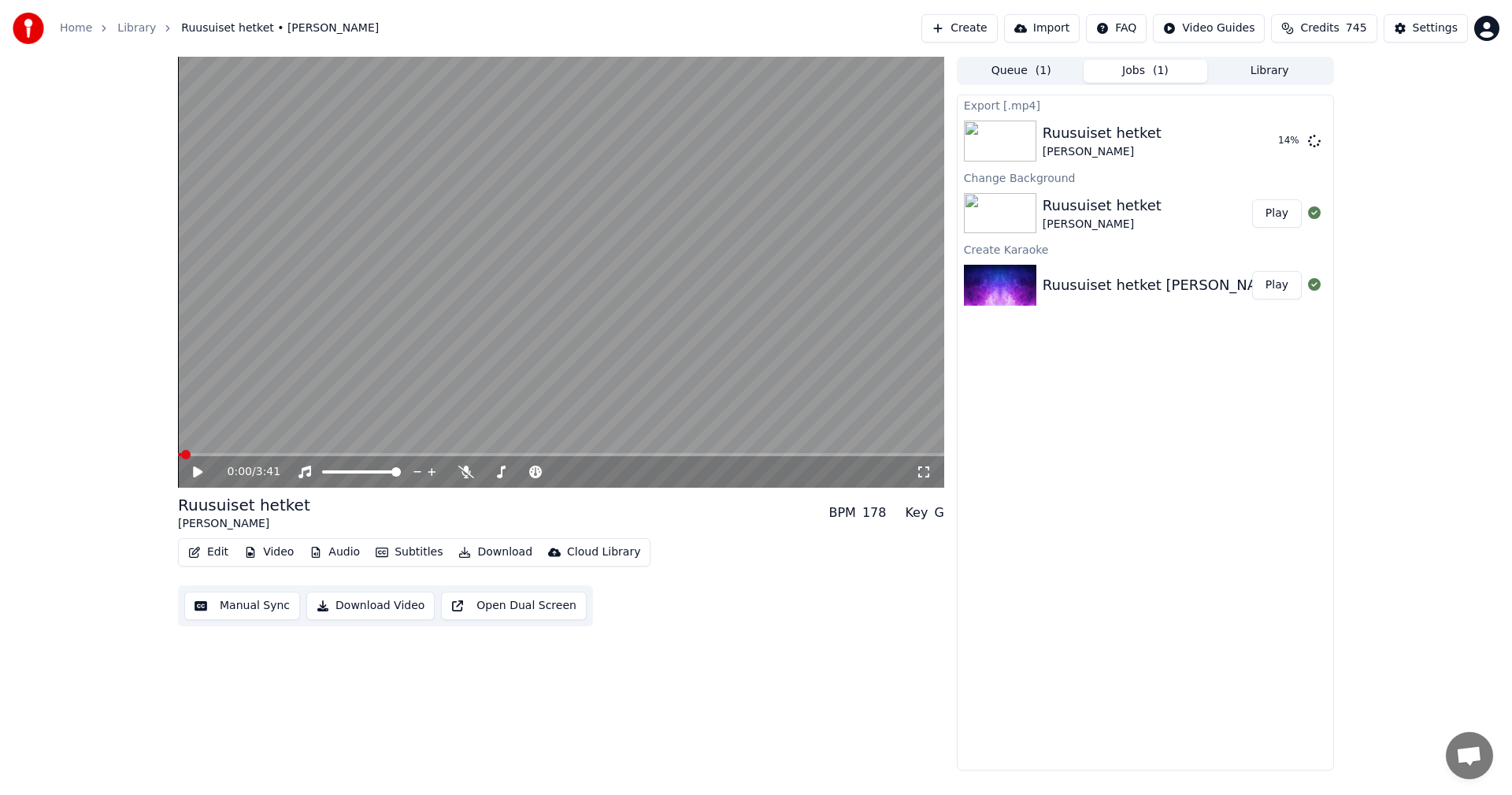
click at [200, 475] on icon at bounding box center [209, 471] width 37 height 12
click at [467, 475] on icon at bounding box center [466, 471] width 16 height 12
click at [221, 457] on div "0:05 / 3:41" at bounding box center [561, 471] width 766 height 31
click at [240, 455] on span at bounding box center [561, 455] width 766 height 3
click at [462, 471] on icon at bounding box center [466, 471] width 16 height 12
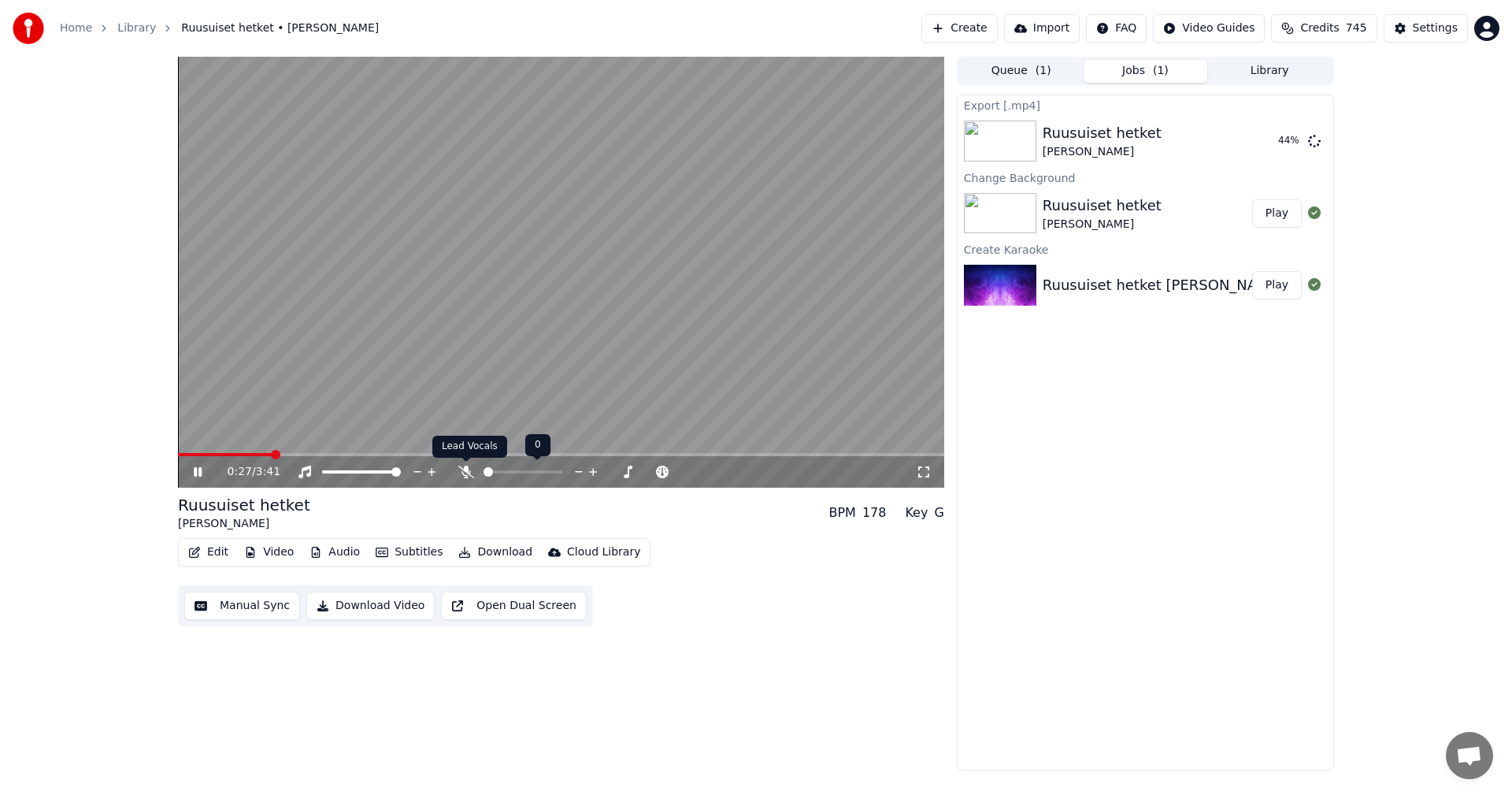
click at [463, 478] on icon at bounding box center [466, 471] width 16 height 12
click at [195, 456] on span at bounding box center [187, 455] width 17 height 3
click at [463, 476] on icon at bounding box center [466, 471] width 9 height 12
click at [463, 476] on icon at bounding box center [466, 471] width 16 height 12
click at [463, 476] on icon at bounding box center [466, 471] width 9 height 12
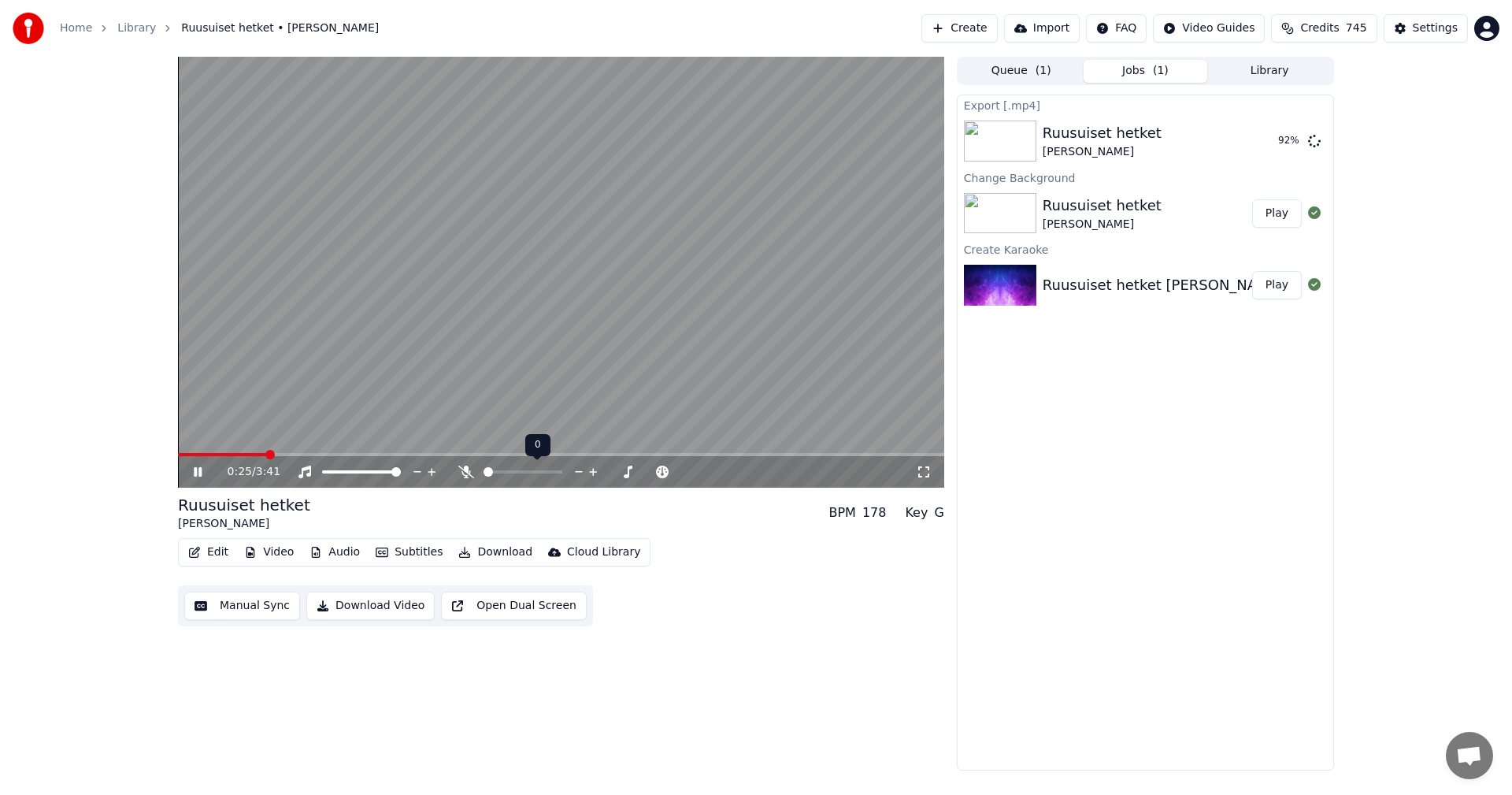
click at [463, 476] on icon at bounding box center [466, 471] width 16 height 12
click at [261, 451] on video at bounding box center [561, 272] width 766 height 431
click at [259, 457] on div "0:27 / 3:41" at bounding box center [561, 471] width 766 height 31
click at [258, 454] on span at bounding box center [226, 455] width 95 height 3
click at [196, 473] on icon at bounding box center [198, 471] width 10 height 11
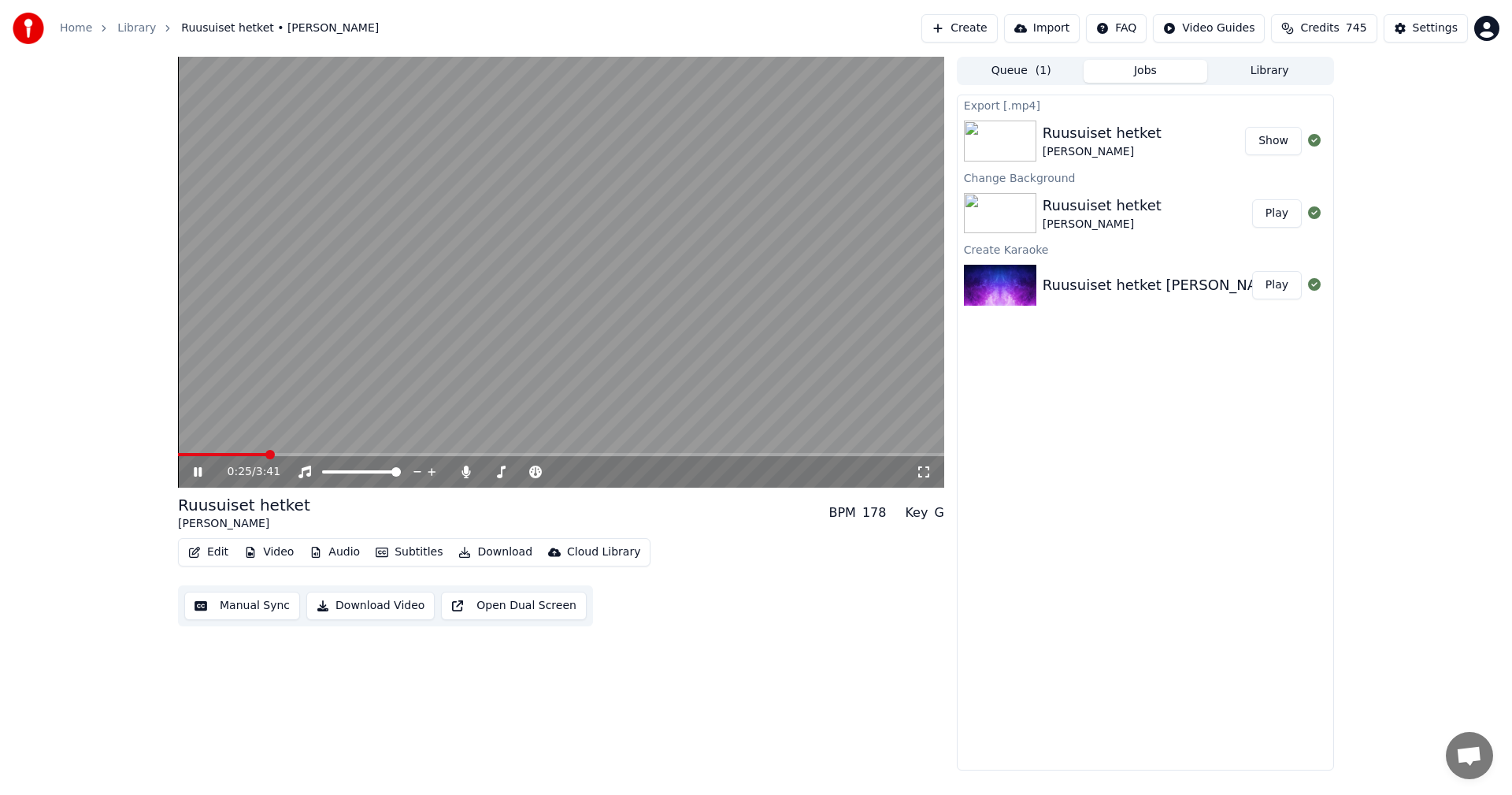
click at [1272, 144] on button "Show" at bounding box center [1273, 141] width 57 height 28
click at [921, 475] on icon at bounding box center [923, 471] width 16 height 12
click at [706, 453] on span at bounding box center [561, 455] width 766 height 3
click at [781, 450] on video at bounding box center [561, 272] width 766 height 431
click at [777, 455] on span at bounding box center [523, 455] width 690 height 3
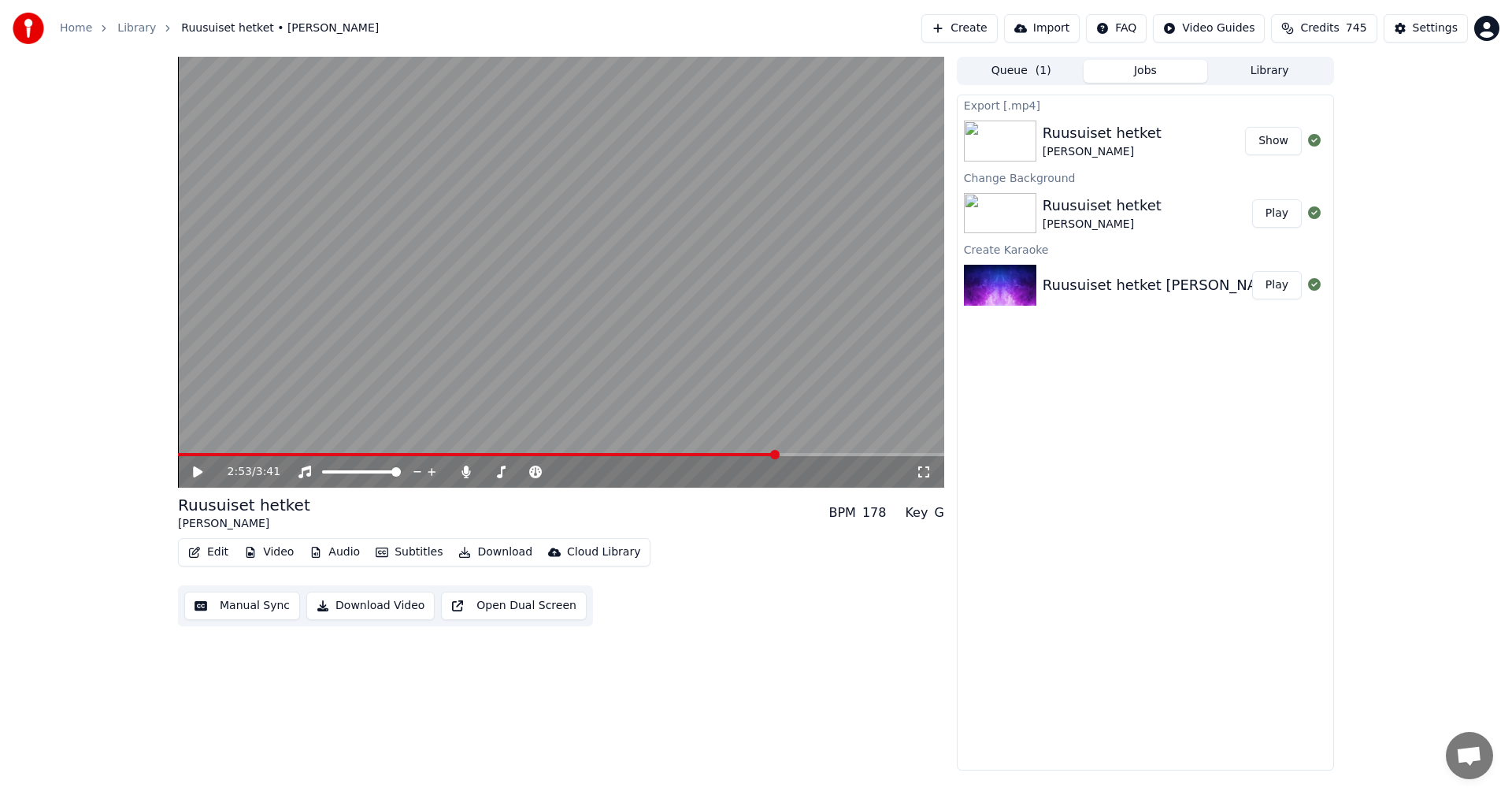
click at [200, 471] on icon at bounding box center [198, 471] width 10 height 11
click at [504, 472] on icon at bounding box center [501, 471] width 16 height 12
click at [470, 478] on icon at bounding box center [466, 471] width 16 height 12
click at [194, 477] on icon at bounding box center [209, 471] width 37 height 12
click at [182, 454] on span at bounding box center [525, 455] width 693 height 3
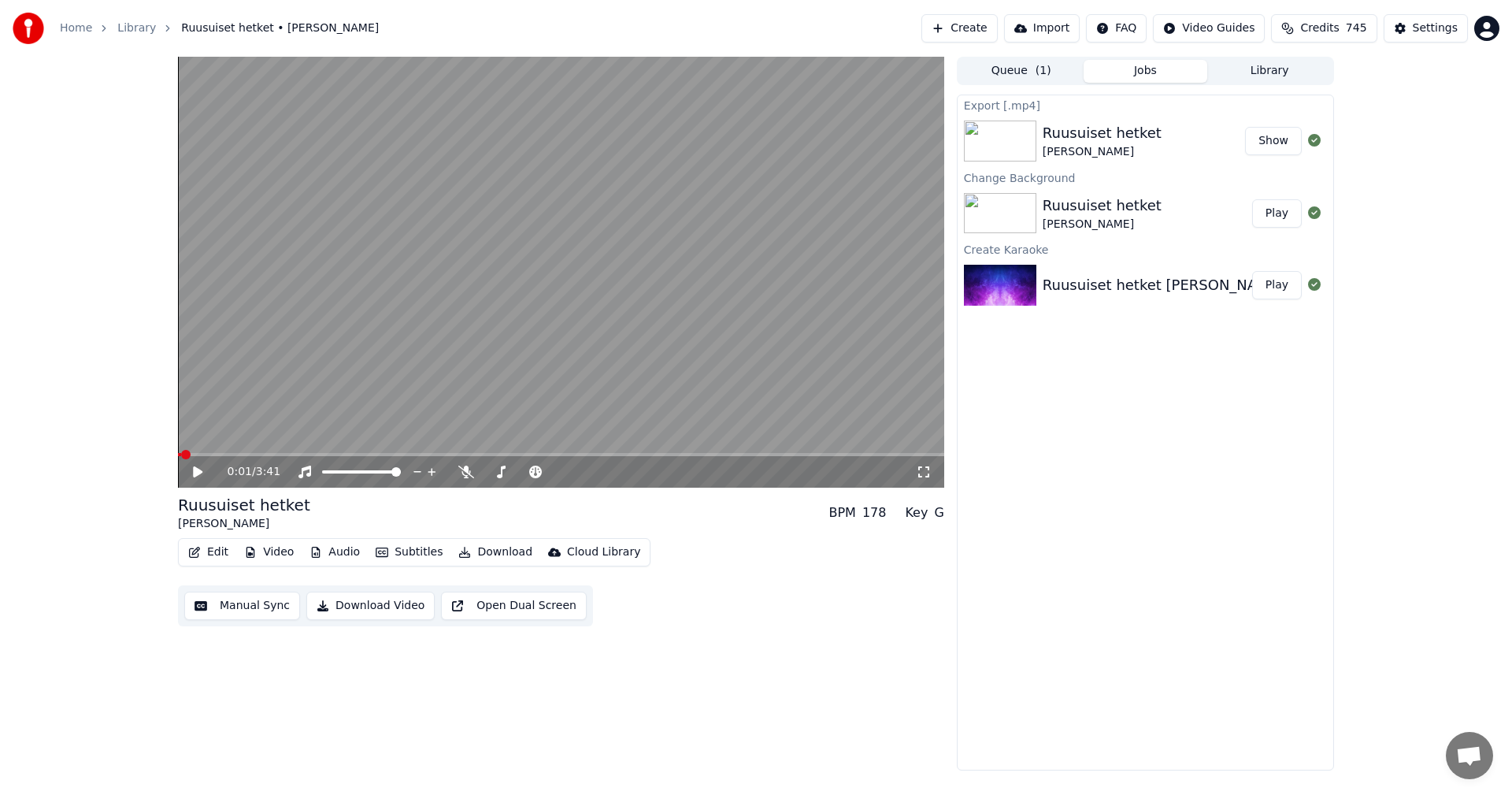
click at [200, 472] on icon at bounding box center [198, 471] width 10 height 11
click at [200, 471] on icon at bounding box center [198, 471] width 8 height 10
click at [1416, 22] on button "Settings" at bounding box center [1425, 28] width 84 height 28
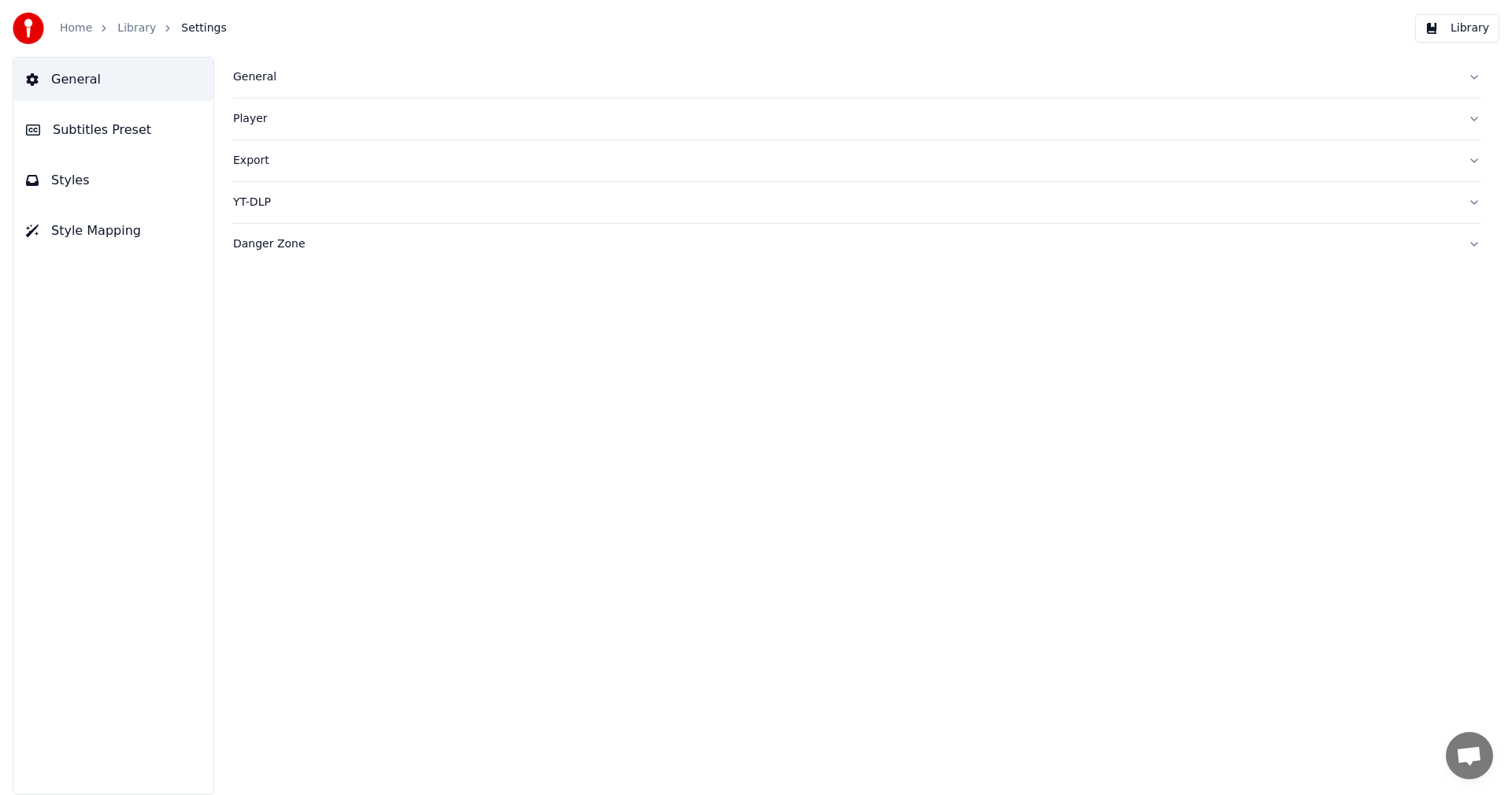
click at [110, 127] on span "Subtitles Preset" at bounding box center [101, 130] width 99 height 19
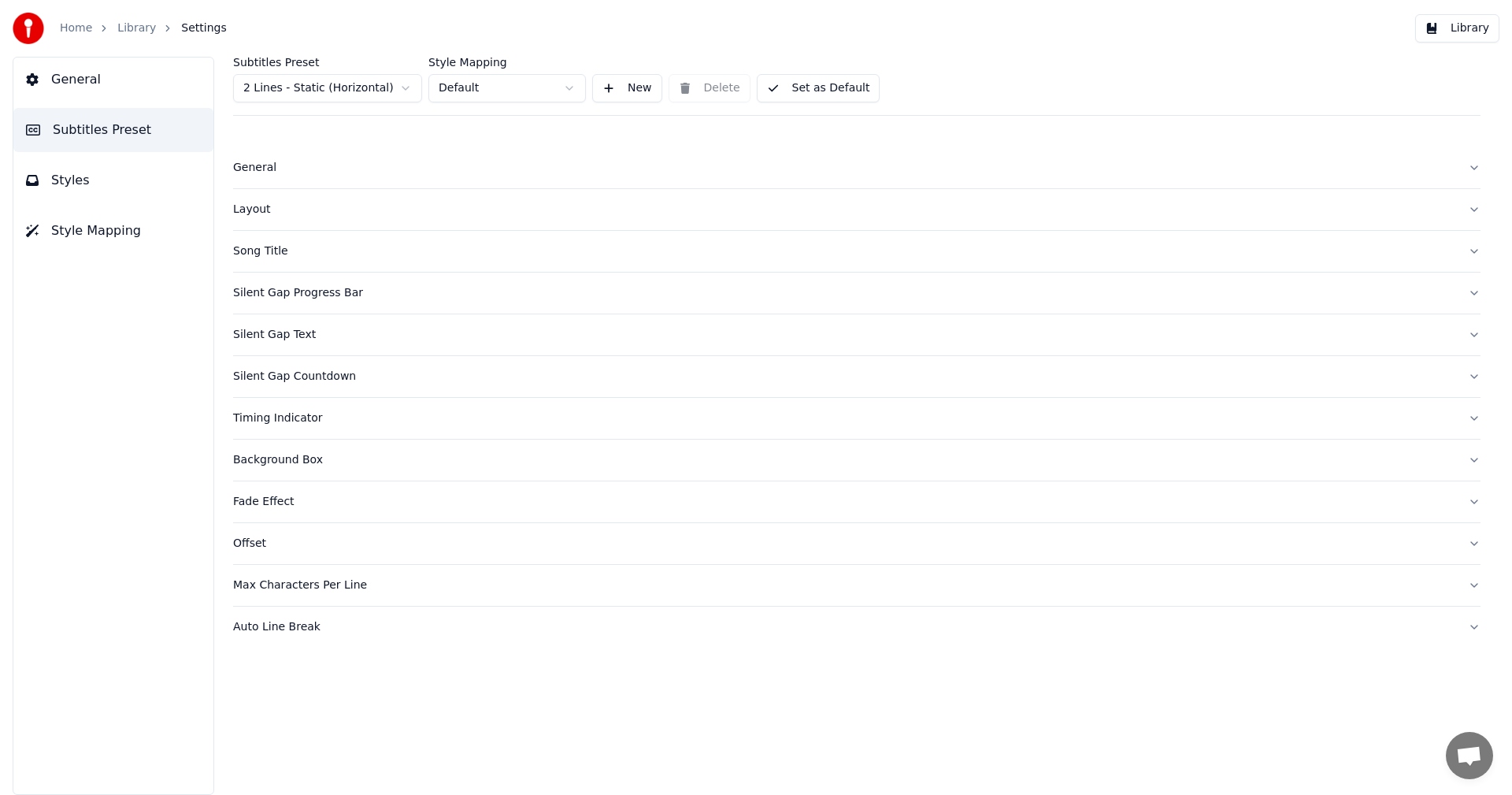
click at [365, 83] on html "Home Library Settings Library General Subtitles Preset Styles Style Mapping Sub…" at bounding box center [756, 397] width 1512 height 795
click at [67, 178] on span "Styles" at bounding box center [71, 180] width 38 height 19
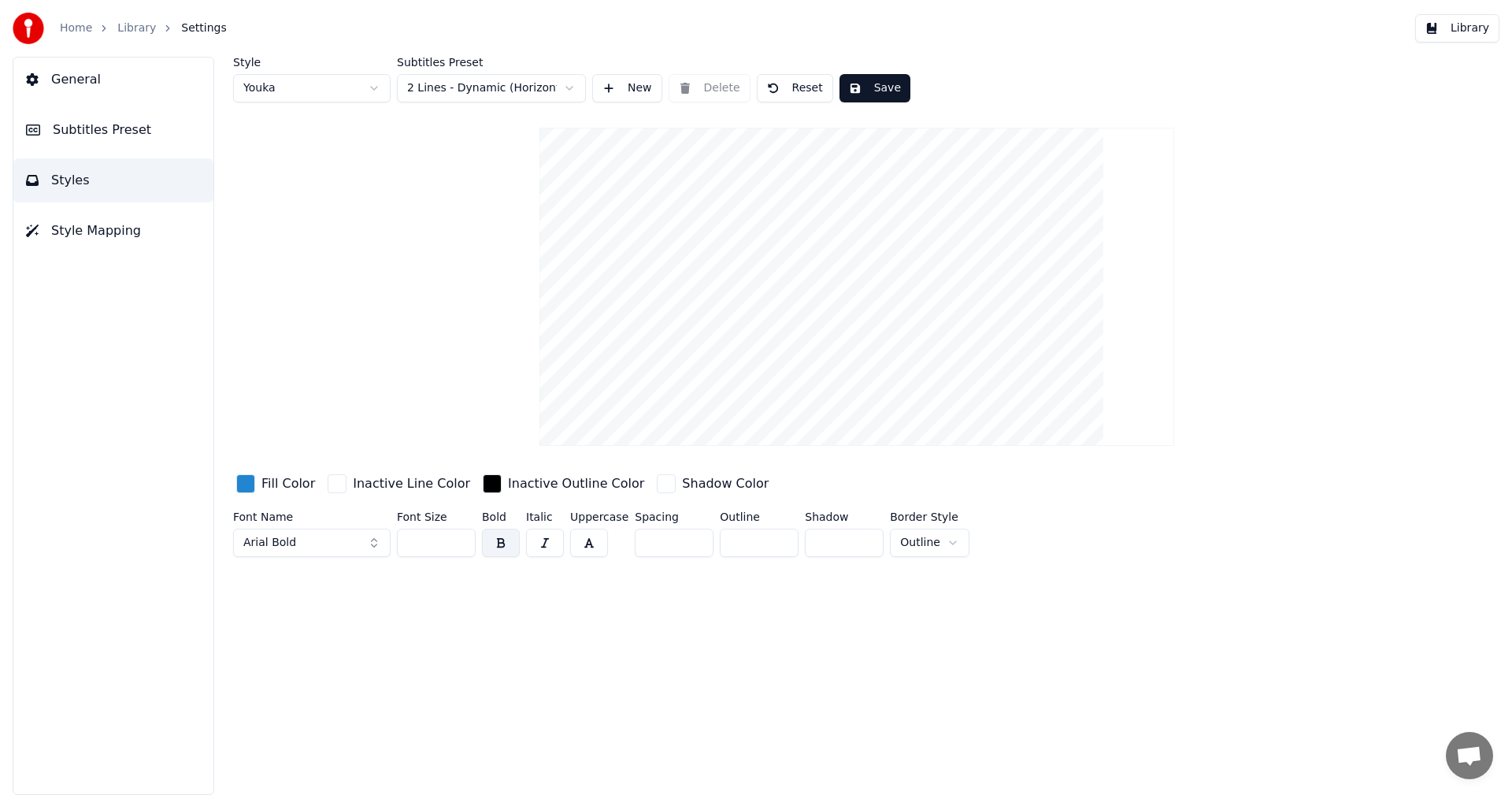
click at [1280, 227] on div "Style Youka Subtitles Preset 2 Lines - Dynamic (Horizontal) New Delete Reset Sa…" at bounding box center [857, 310] width 1248 height 506
click at [77, 36] on link "Home" at bounding box center [75, 28] width 32 height 16
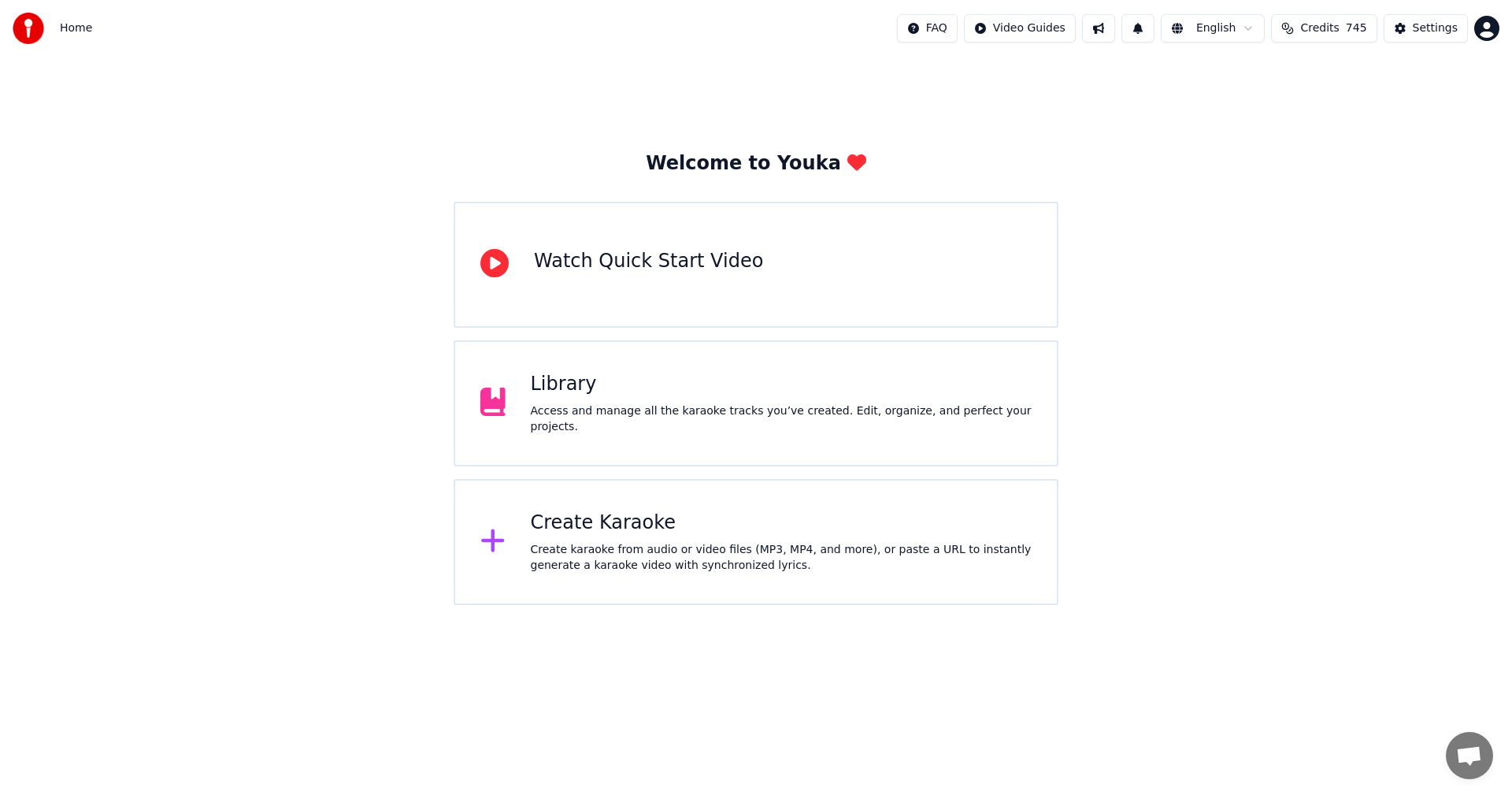
click at [606, 533] on div "Create Karaoke" at bounding box center [782, 523] width 502 height 25
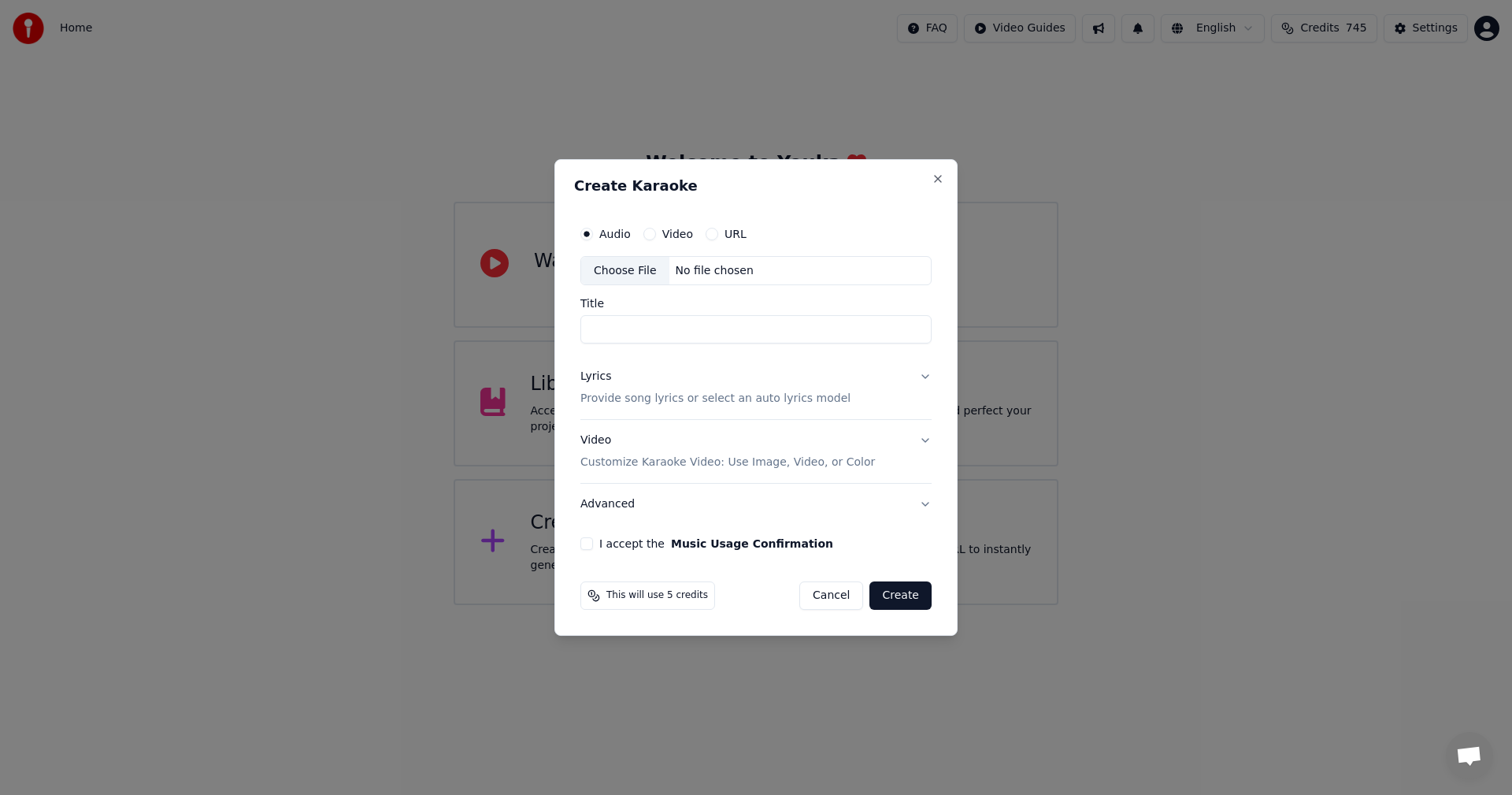
click at [612, 276] on div "Choose File" at bounding box center [625, 271] width 88 height 28
type input "**********"
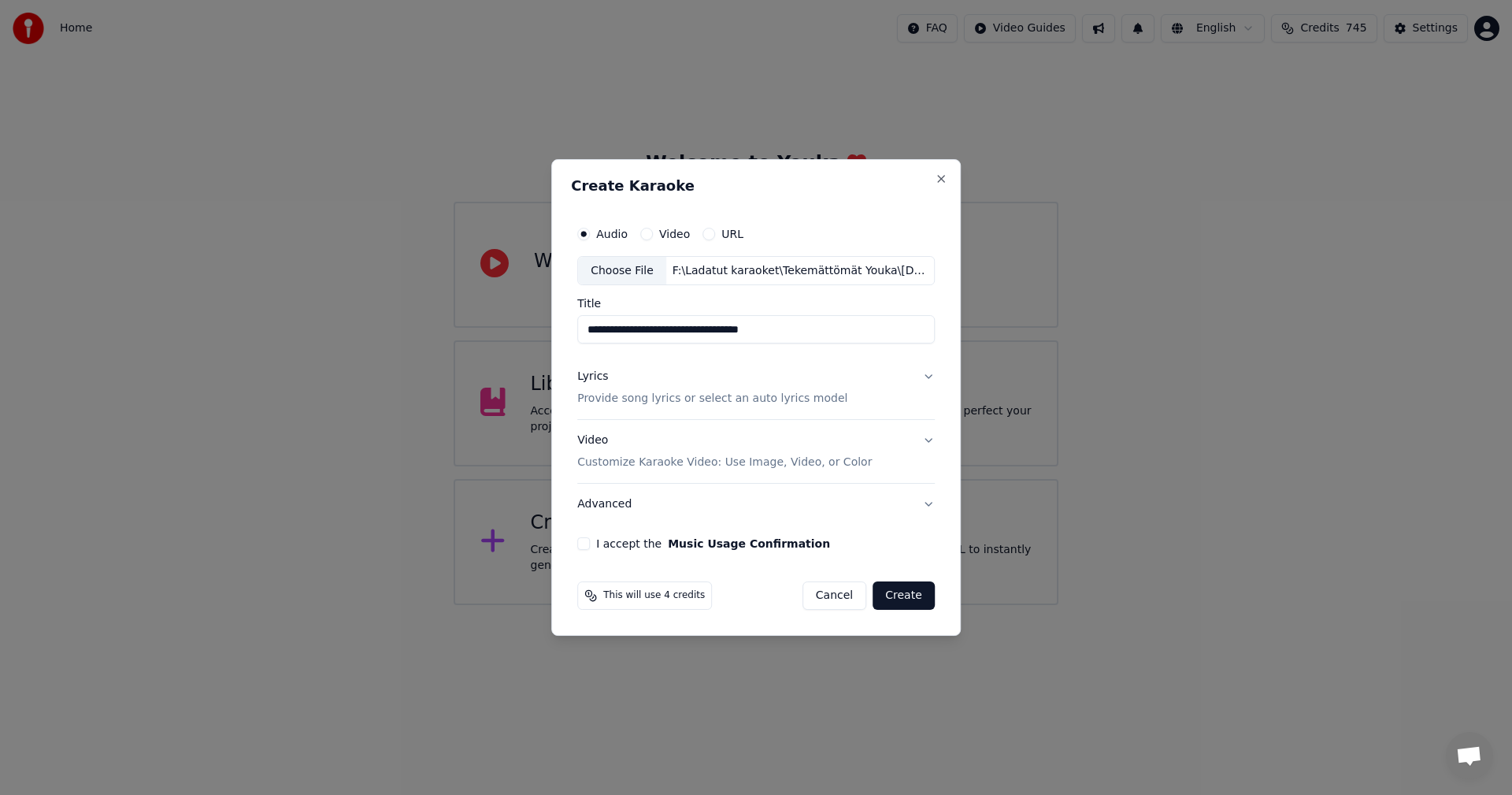
click at [590, 546] on button "I accept the Music Usage Confirmation" at bounding box center [583, 543] width 12 height 12
click at [601, 382] on div "Lyrics" at bounding box center [592, 377] width 31 height 16
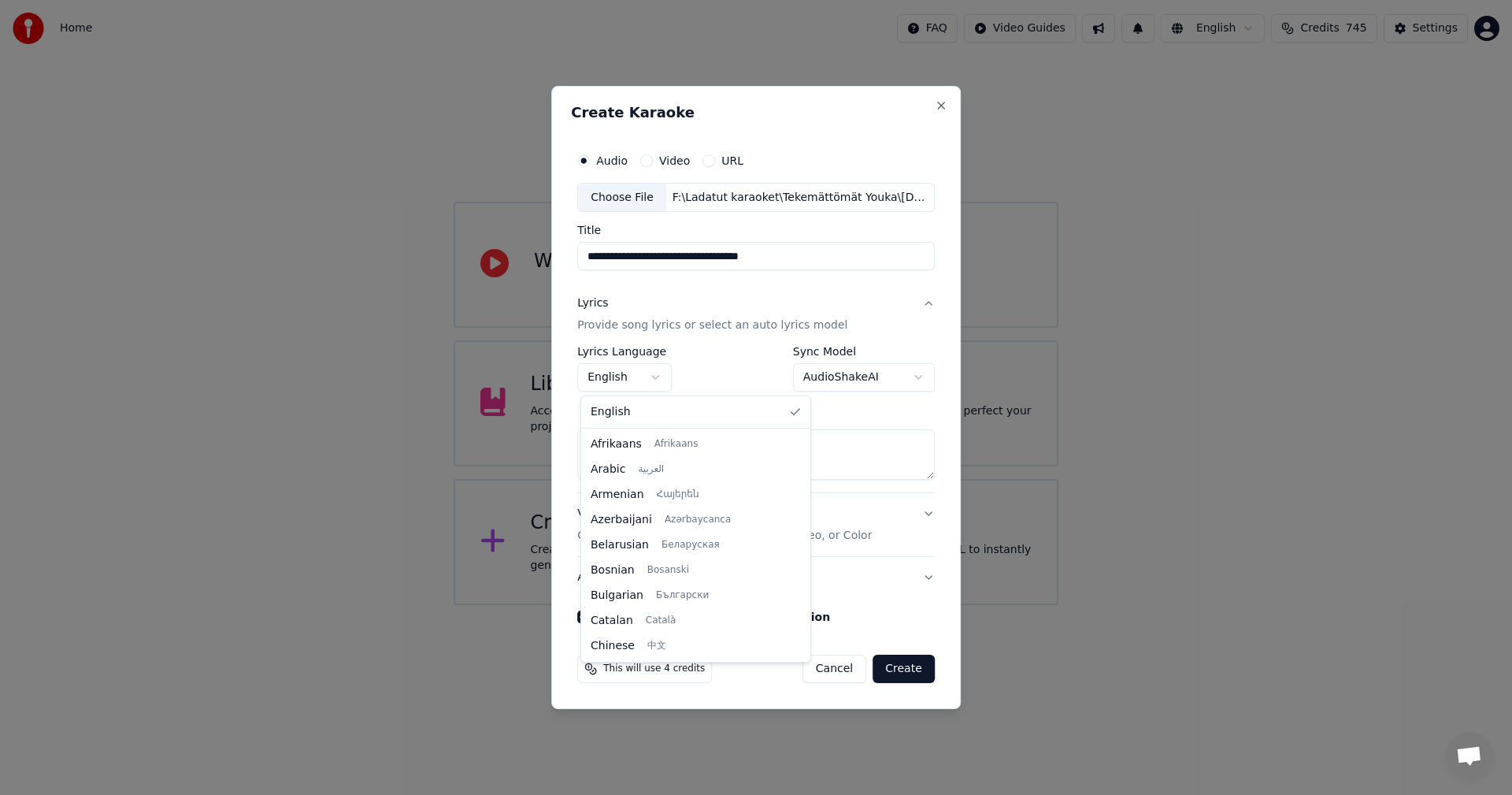
click at [651, 374] on body "**********" at bounding box center [756, 303] width 1512 height 605
select select "**"
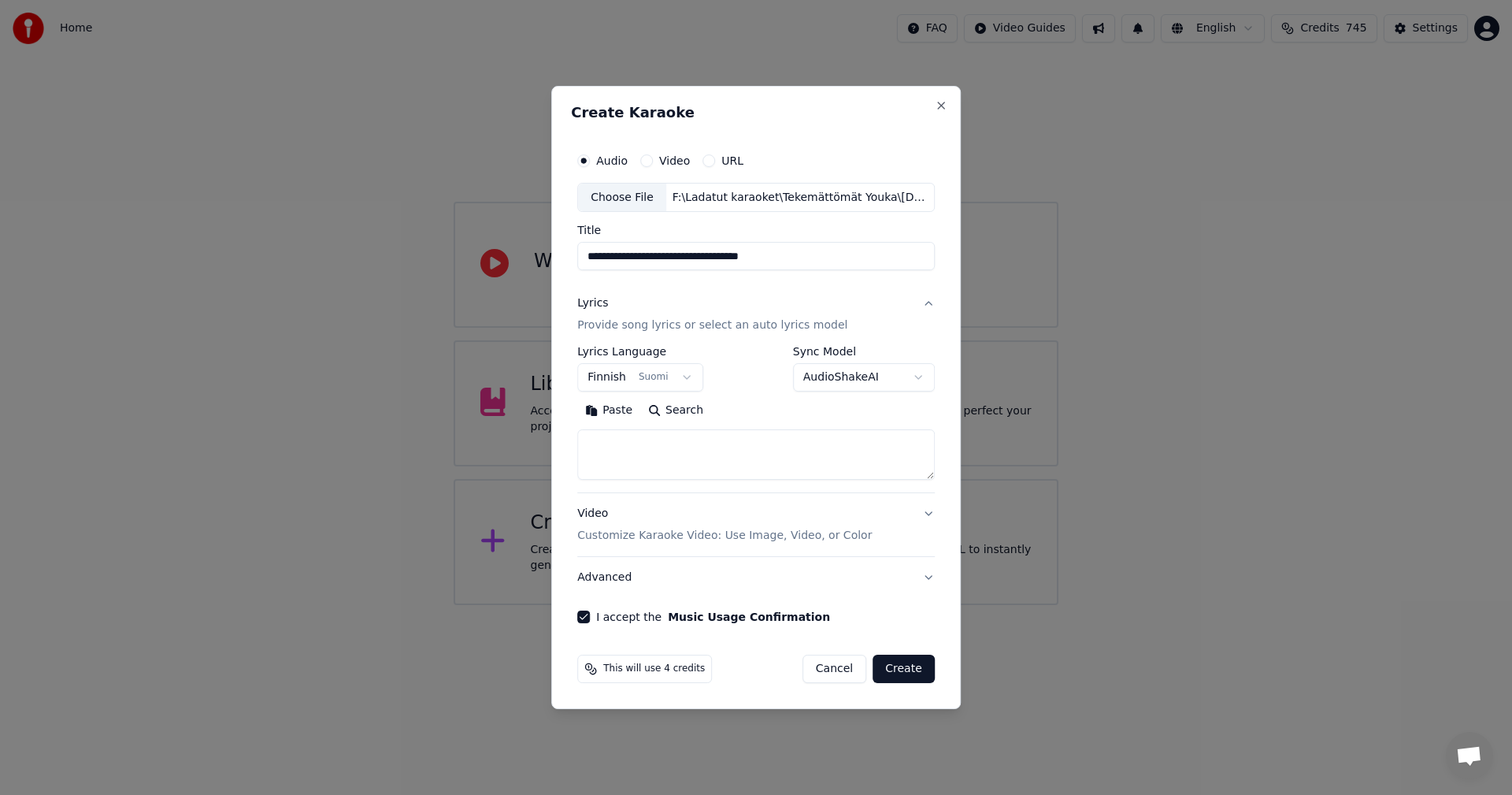
click at [624, 415] on button "Paste" at bounding box center [609, 411] width 63 height 25
click at [898, 667] on button "Create" at bounding box center [903, 668] width 62 height 28
type textarea "**********"
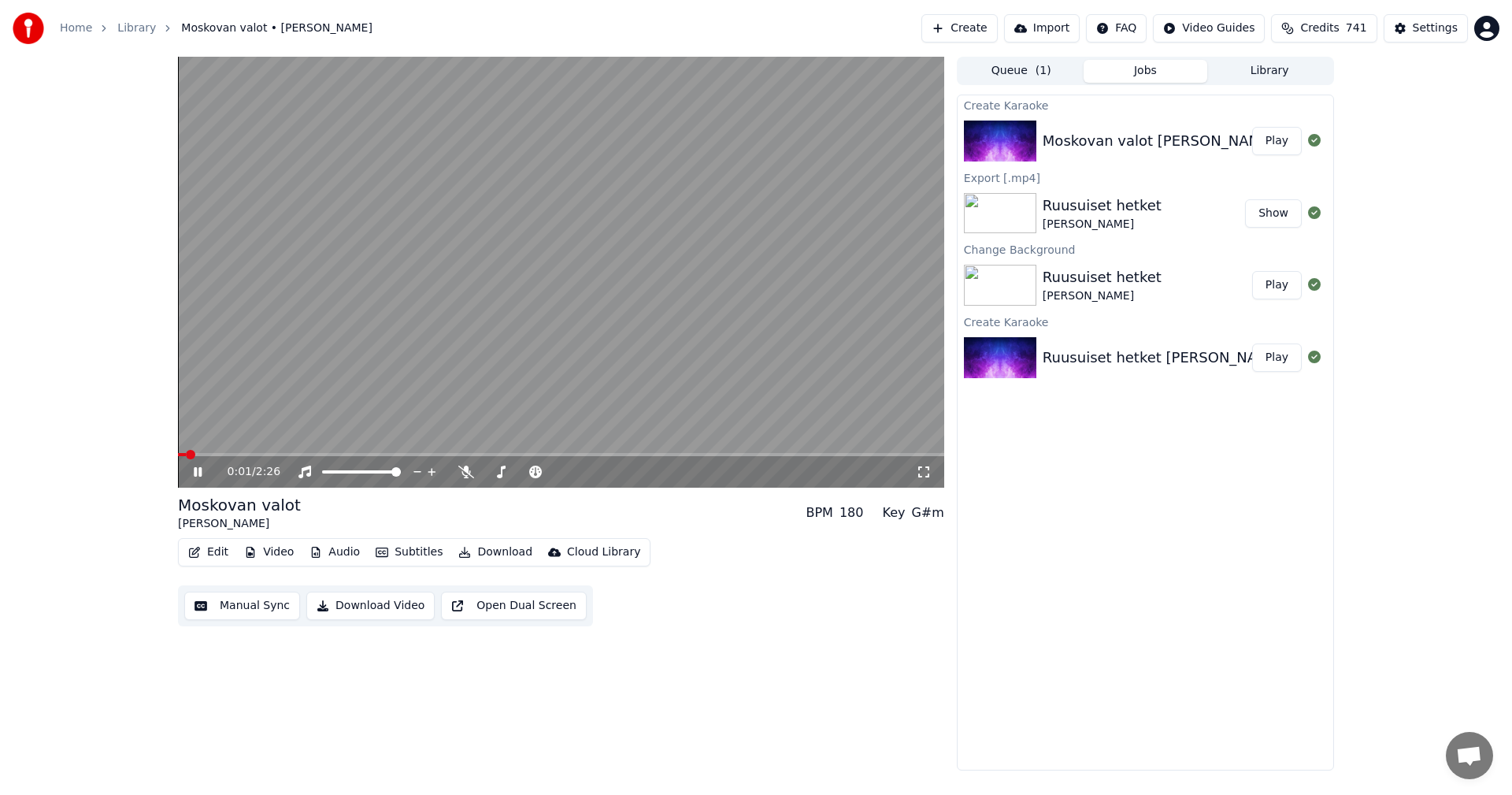
click at [203, 471] on icon at bounding box center [209, 471] width 37 height 12
click at [269, 554] on button "Video" at bounding box center [268, 552] width 62 height 22
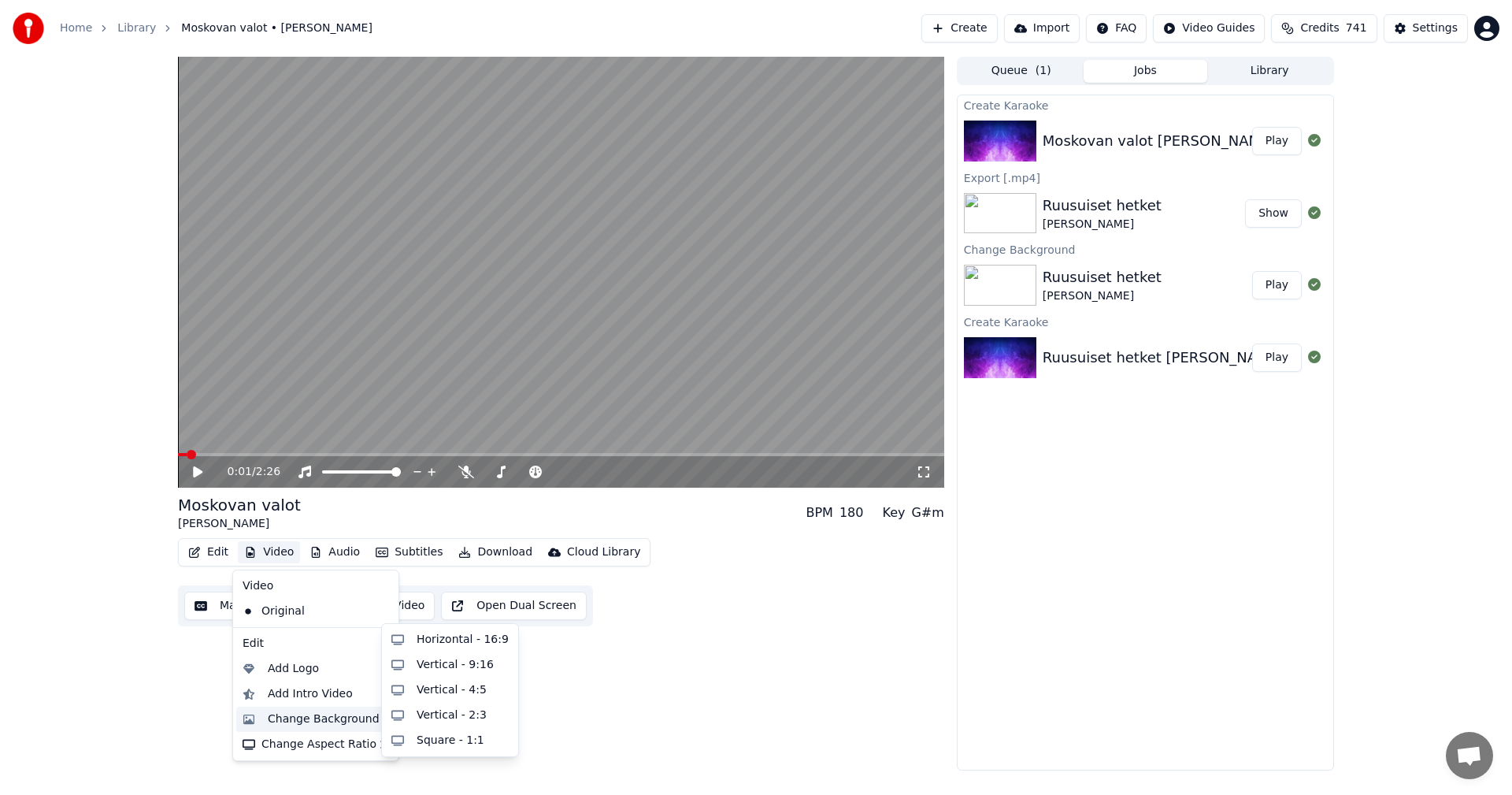
click at [295, 720] on div "Change Background" at bounding box center [324, 719] width 112 height 16
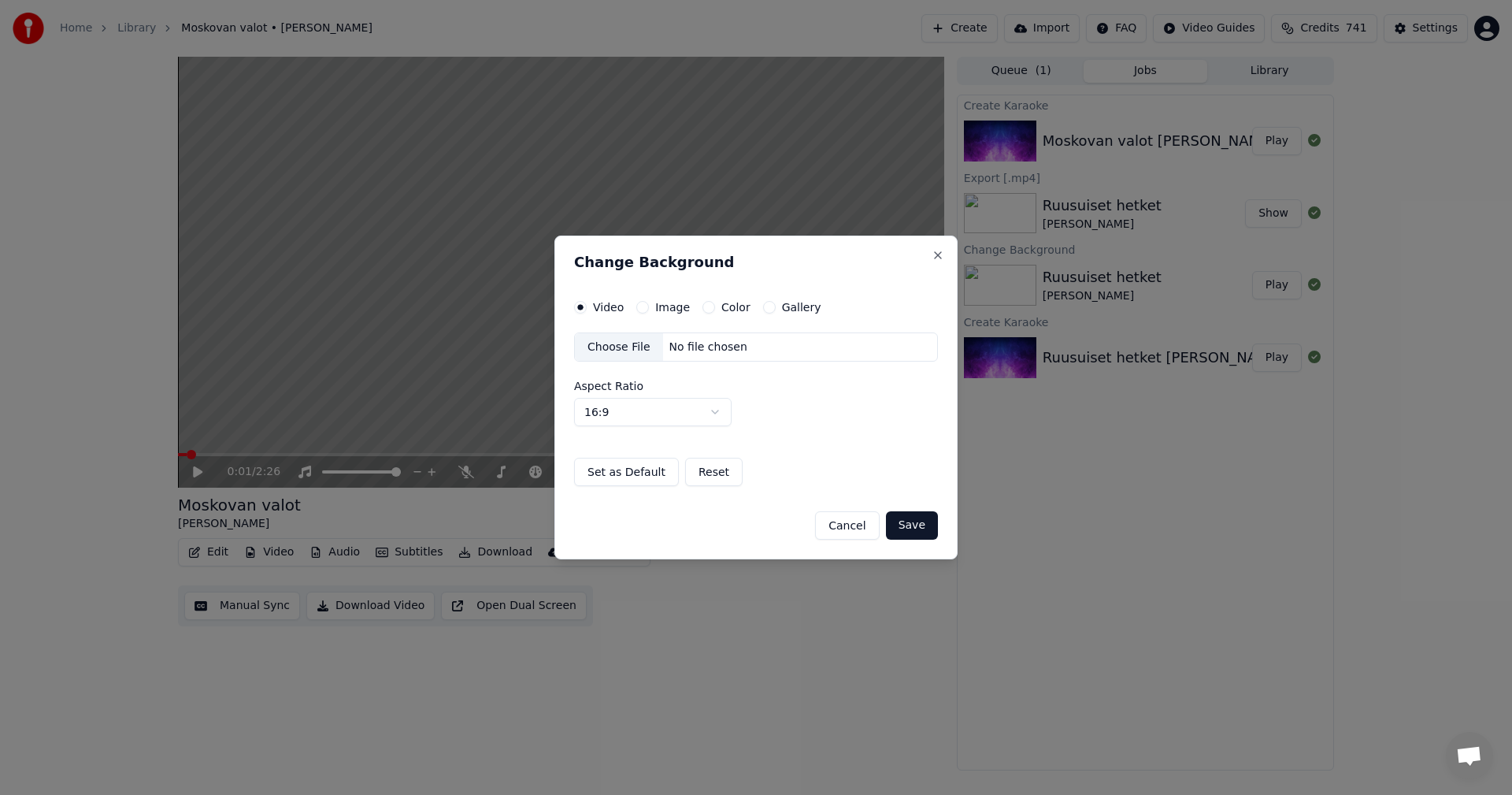
click at [644, 310] on button "Image" at bounding box center [643, 307] width 12 height 12
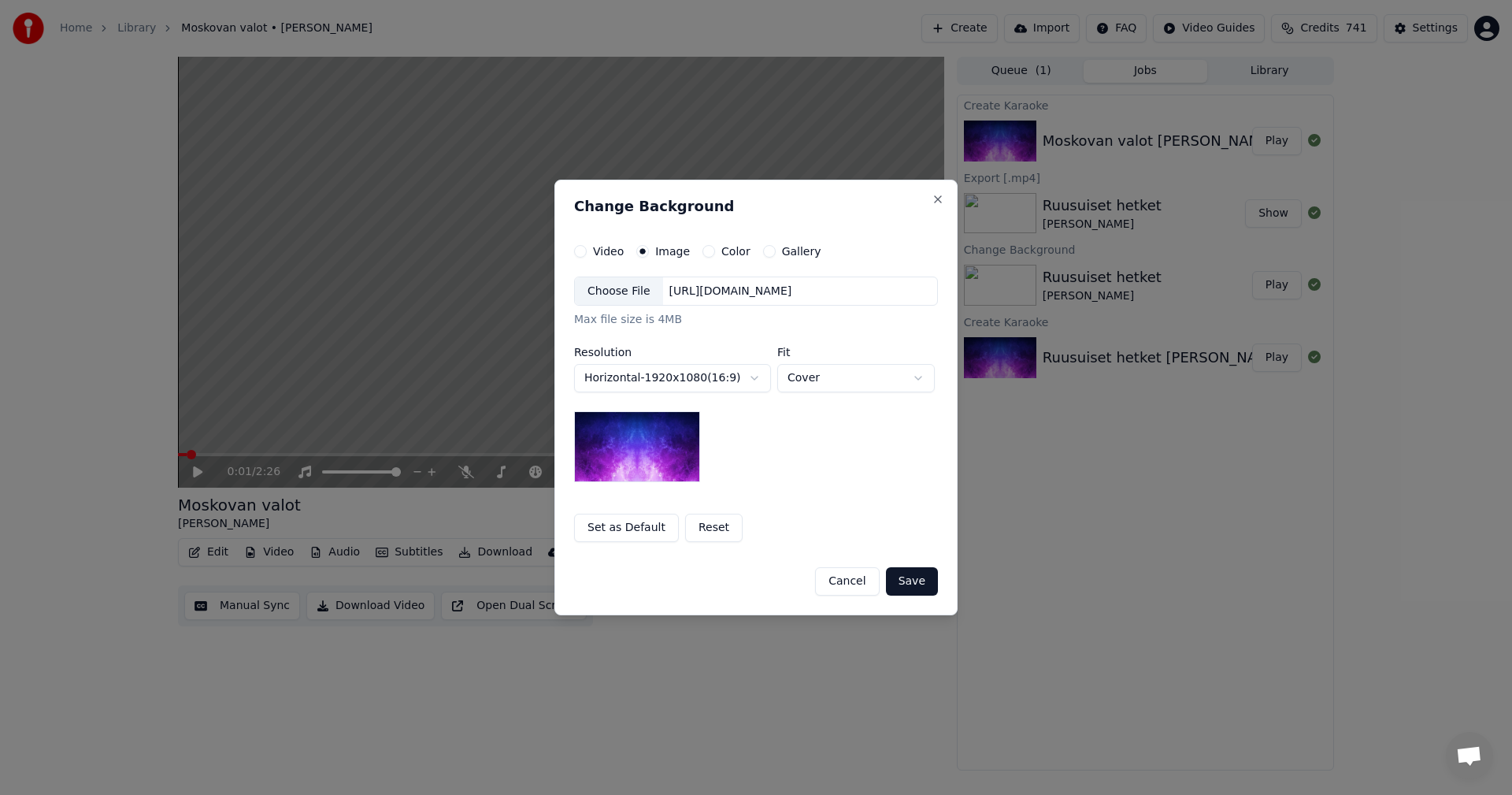
click at [639, 290] on div "Choose File" at bounding box center [618, 291] width 88 height 28
click at [916, 590] on button "Save" at bounding box center [911, 581] width 52 height 28
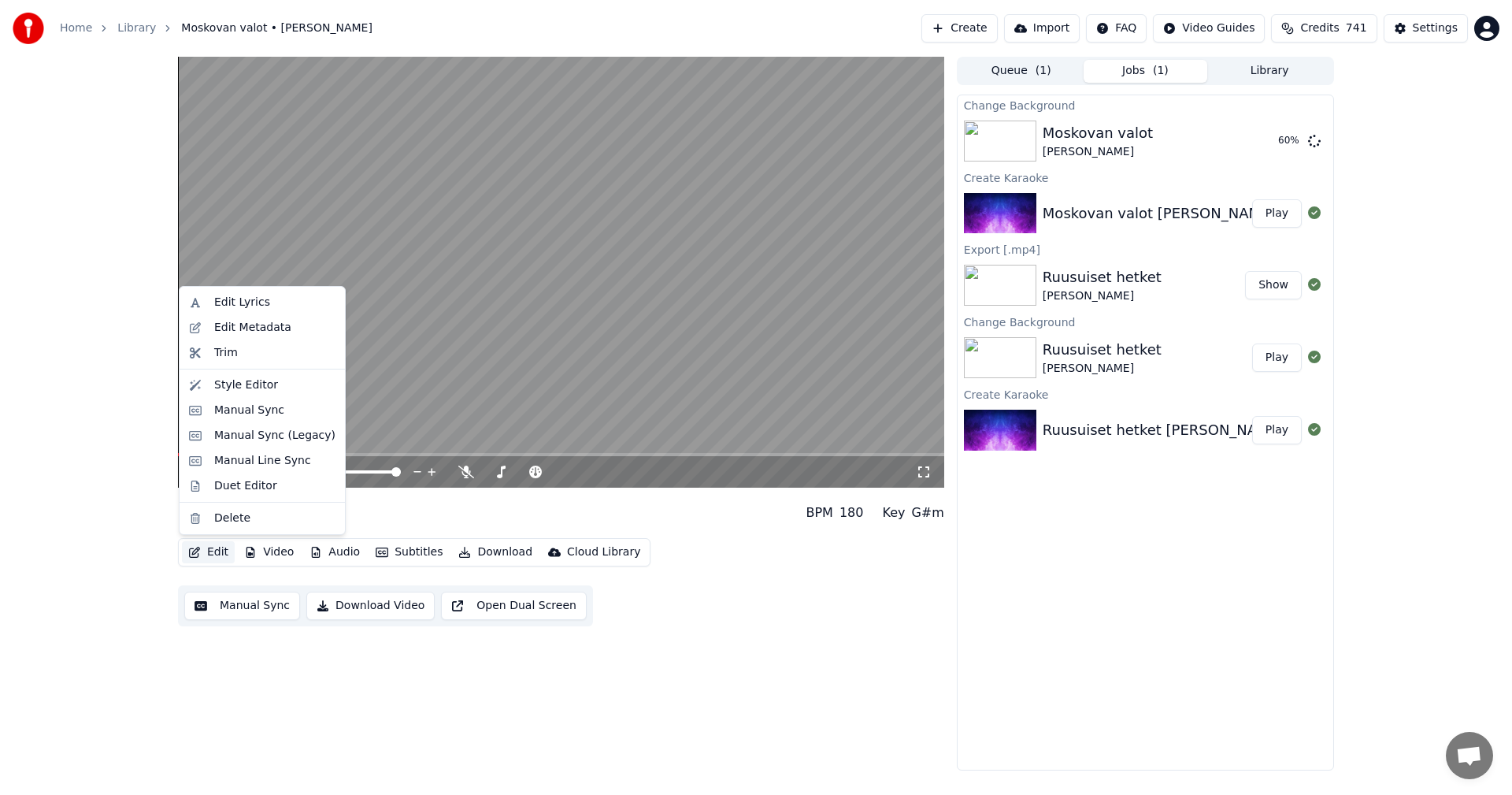
click at [217, 556] on button "Edit" at bounding box center [208, 552] width 52 height 22
click at [266, 434] on div "Manual Sync (Legacy)" at bounding box center [275, 436] width 122 height 16
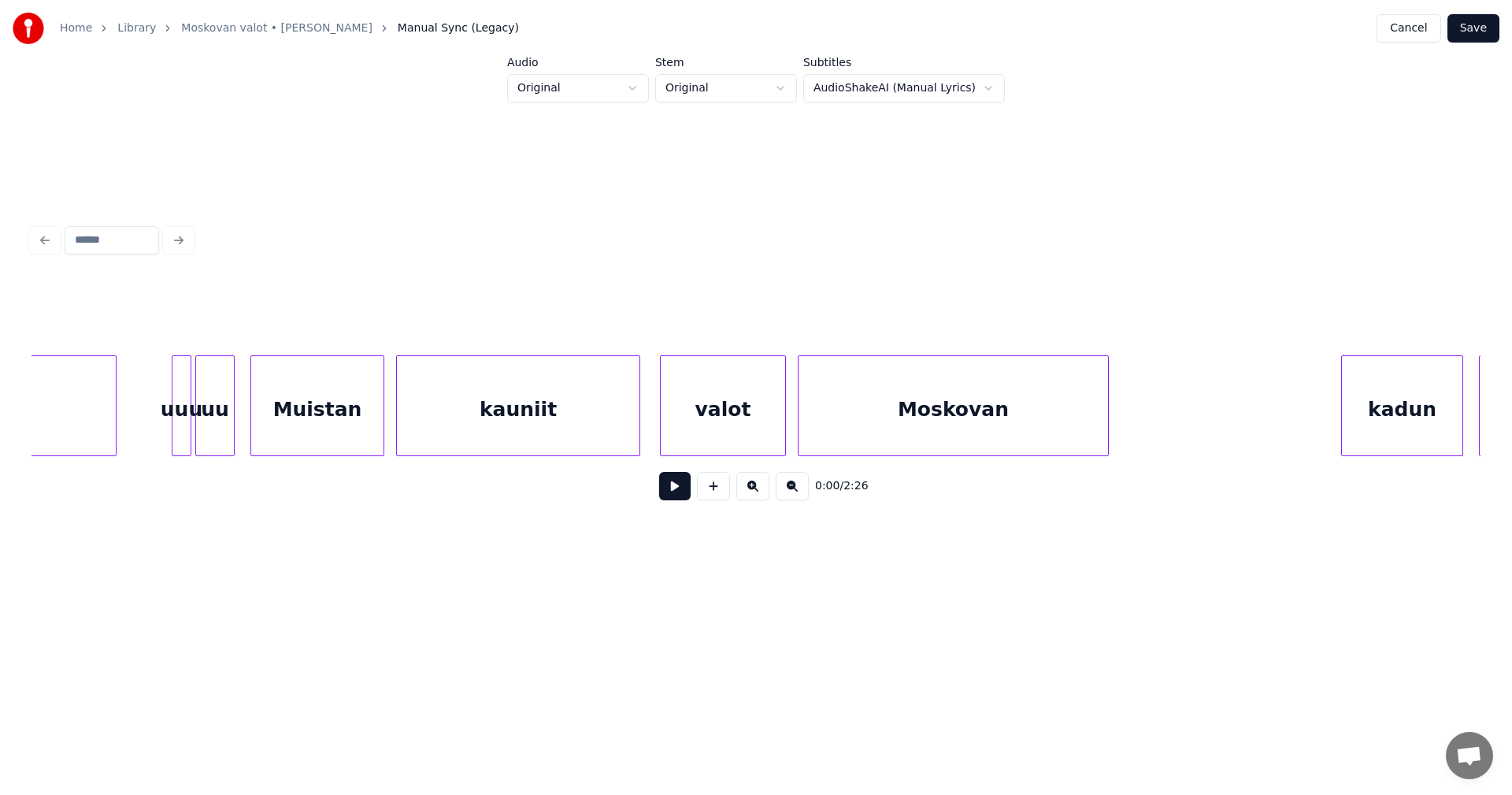
scroll to position [0, 2007]
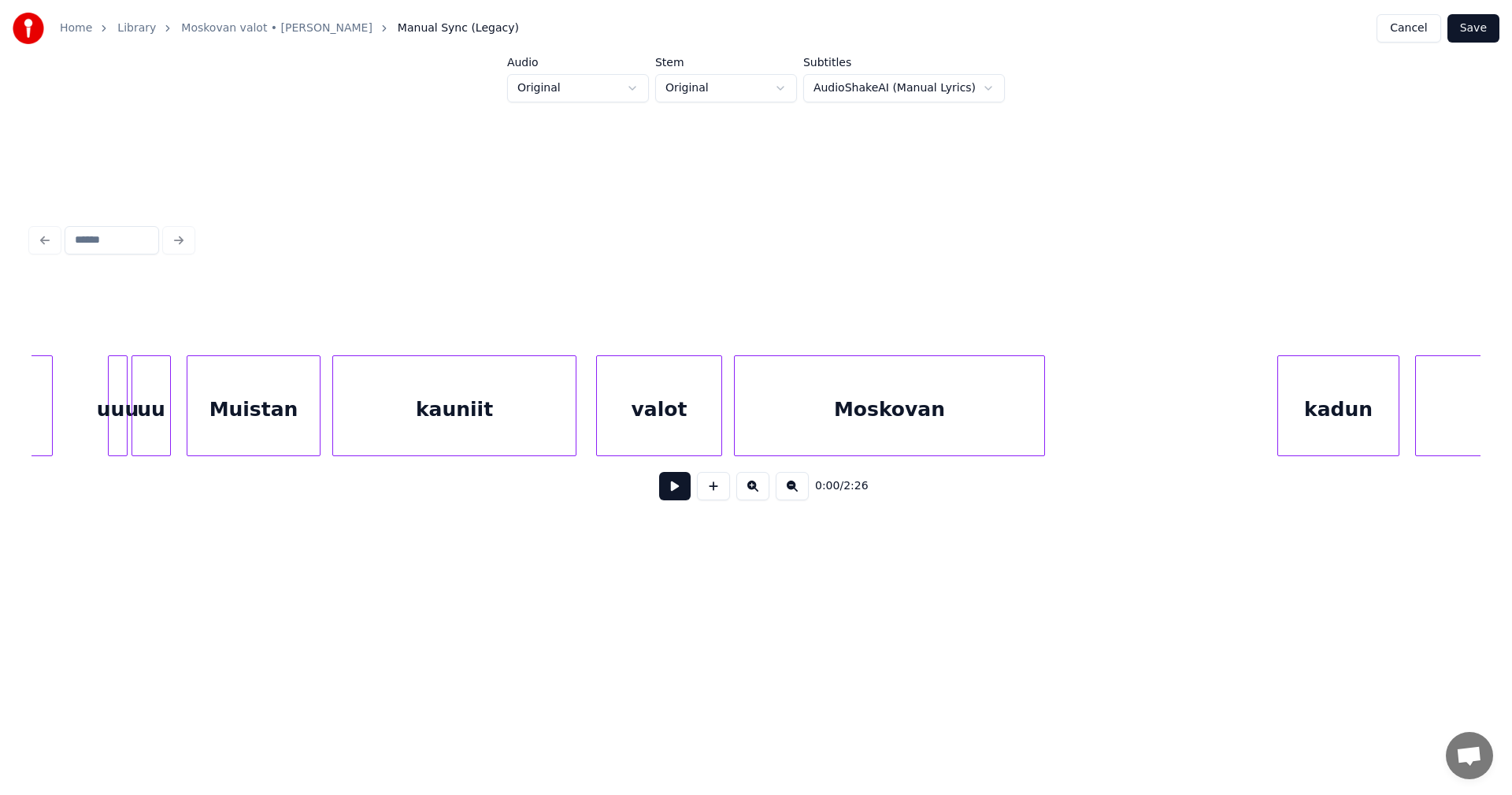
click at [238, 423] on div "Muistan" at bounding box center [253, 409] width 132 height 107
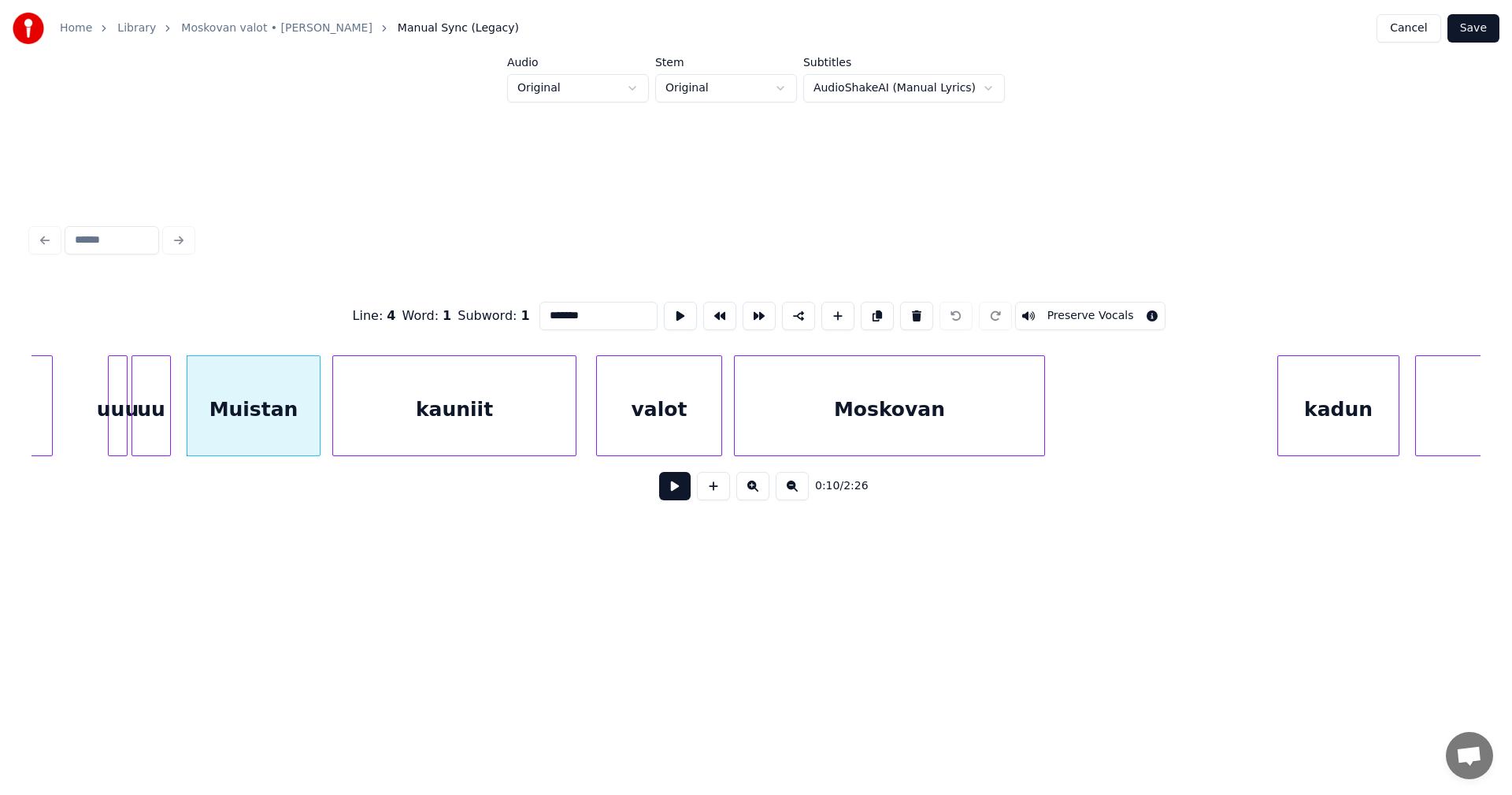
click at [684, 499] on button at bounding box center [675, 485] width 31 height 28
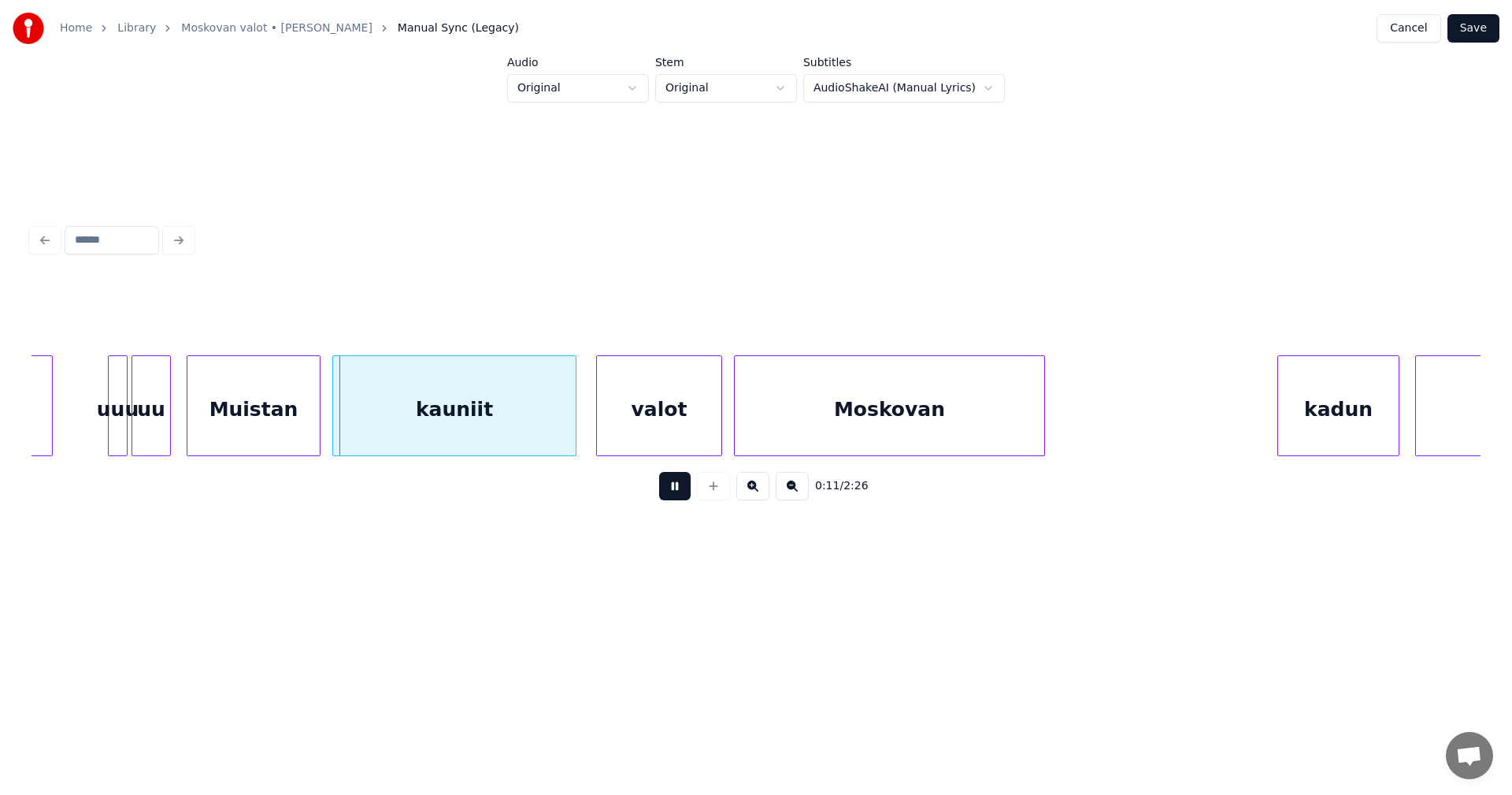
click at [673, 495] on button at bounding box center [675, 485] width 31 height 28
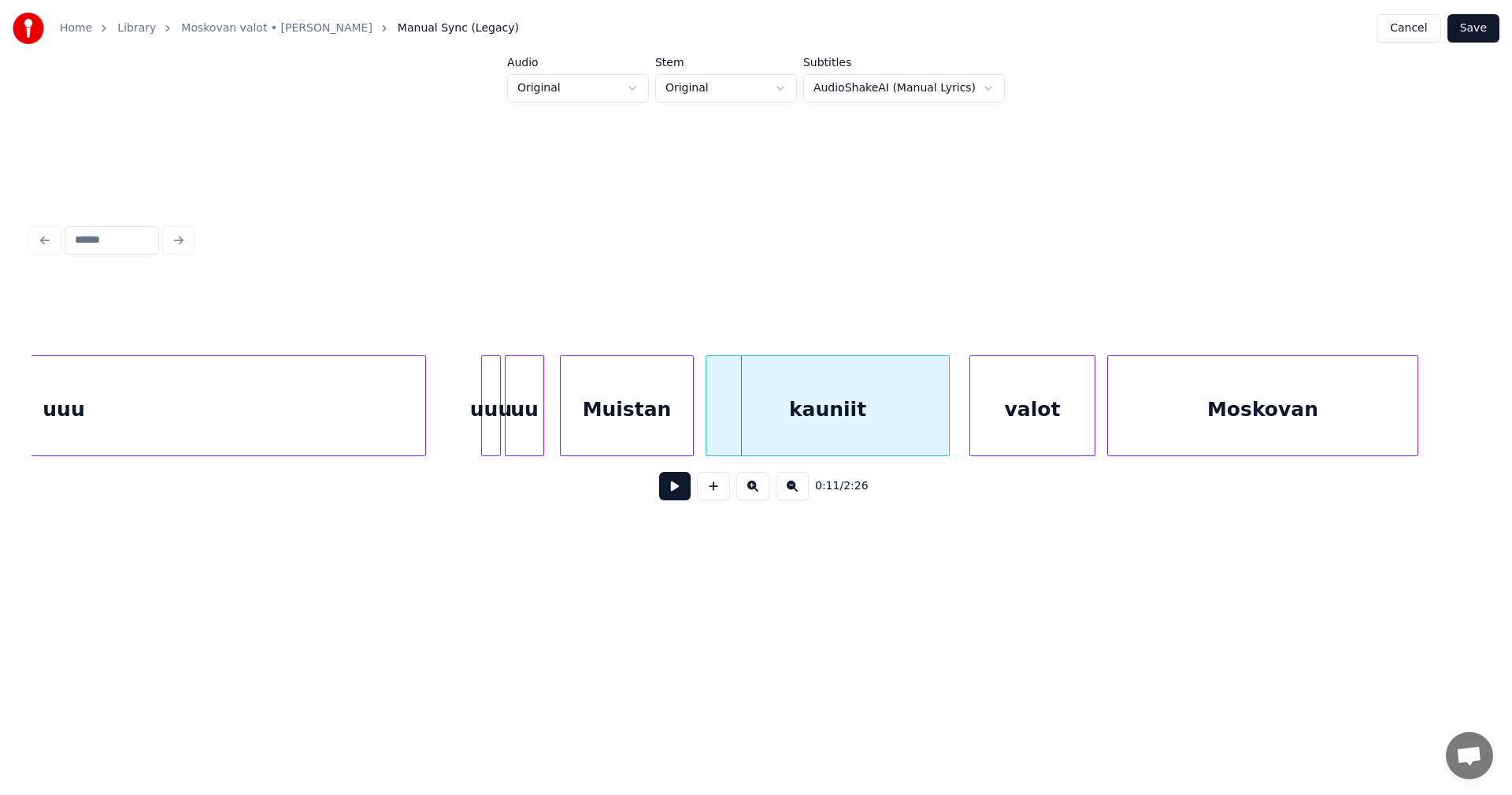
scroll to position [0, 1628]
click at [521, 427] on div "uu" at bounding box center [529, 409] width 38 height 107
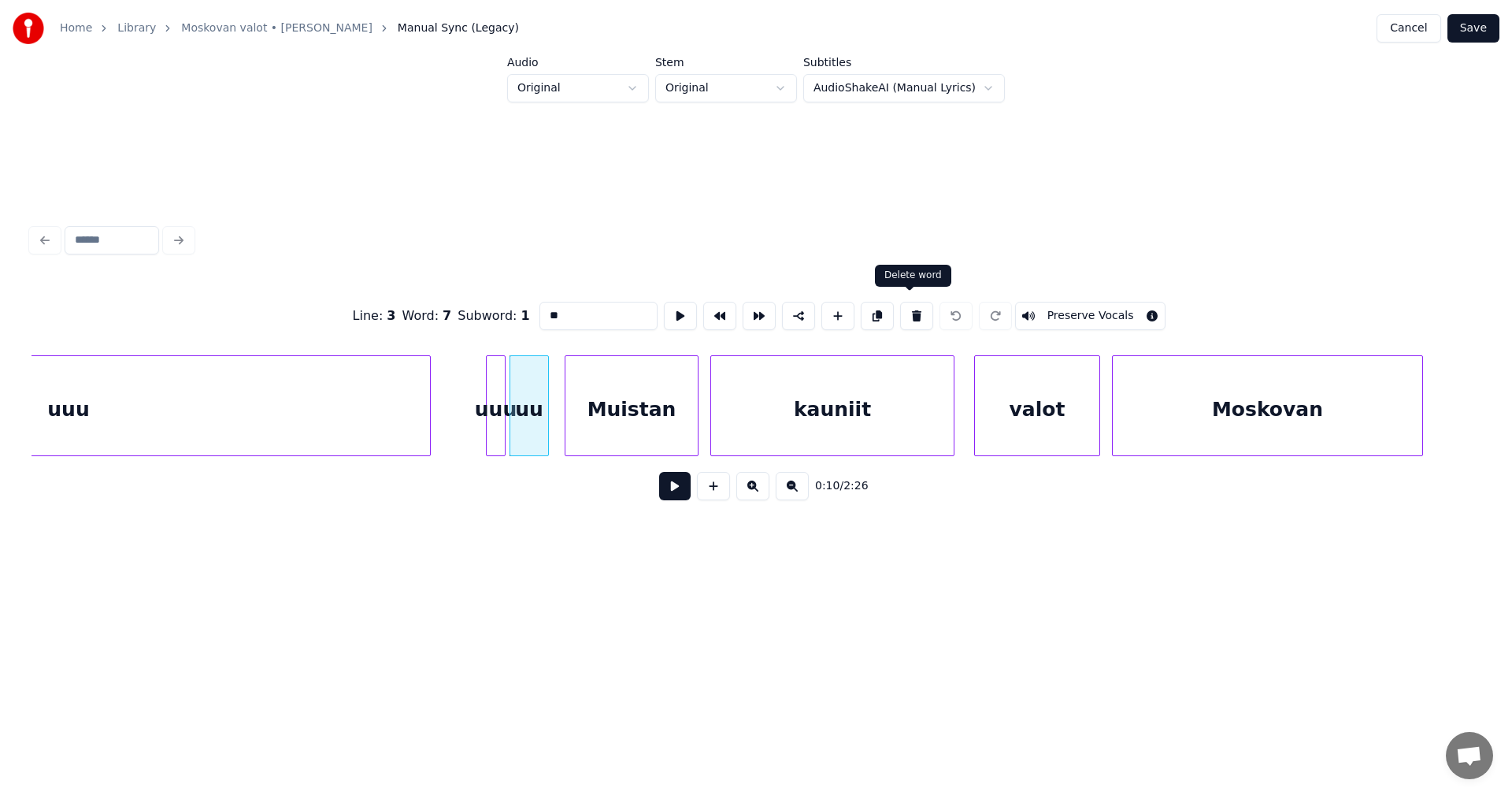
click at [916, 312] on button at bounding box center [916, 316] width 33 height 28
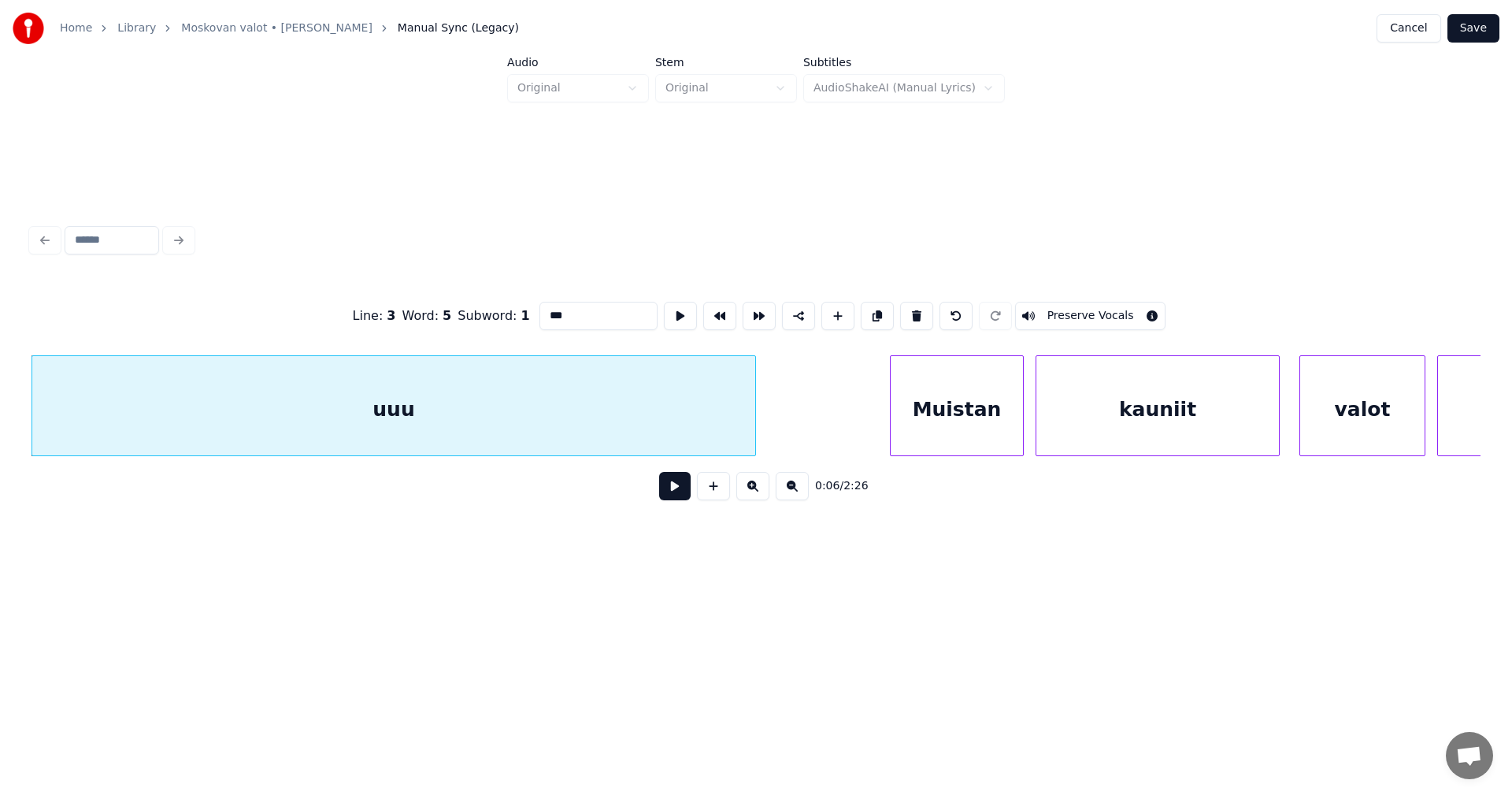
click at [916, 312] on button at bounding box center [916, 316] width 33 height 28
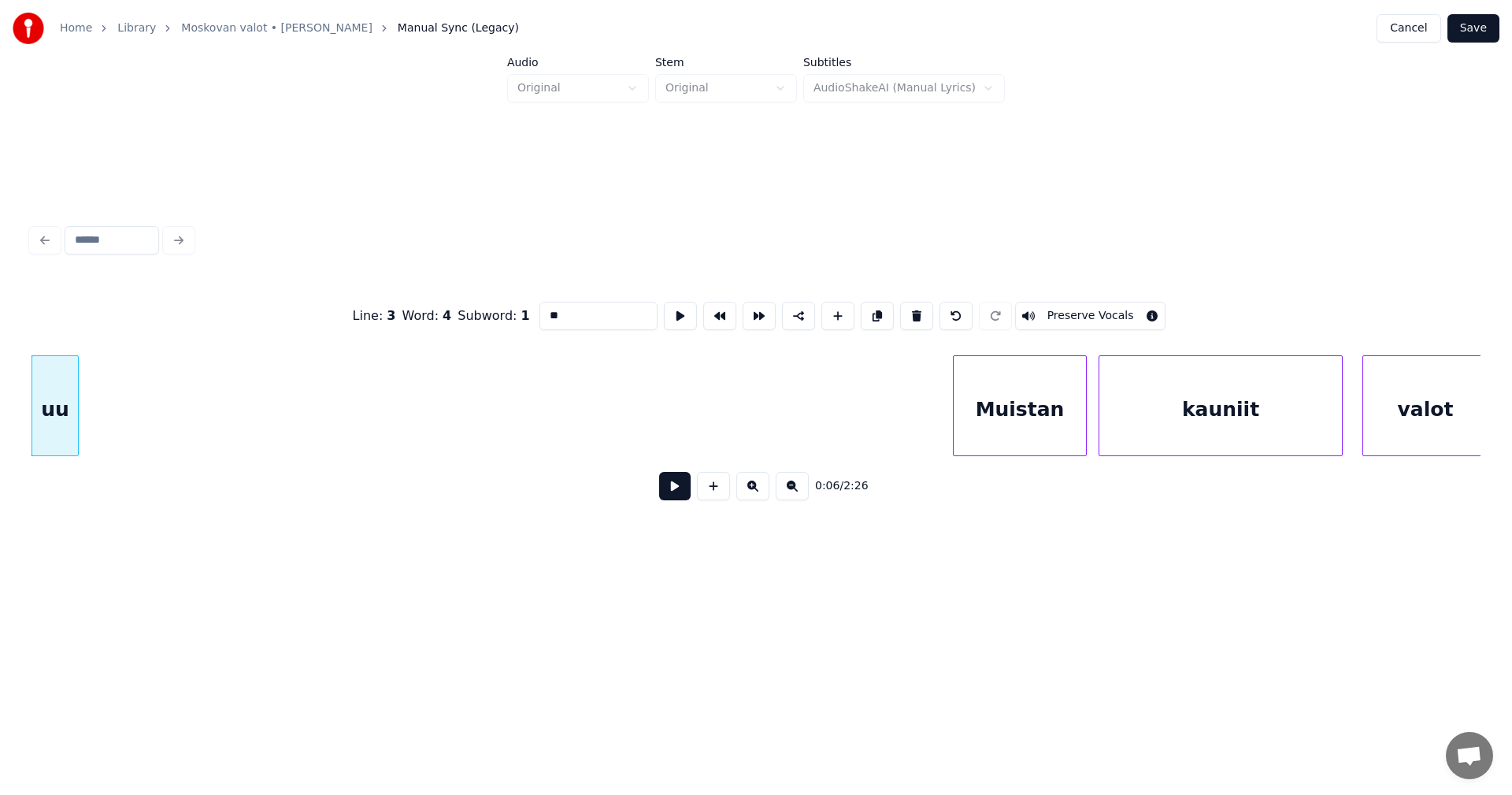
click at [916, 312] on button at bounding box center [916, 316] width 33 height 28
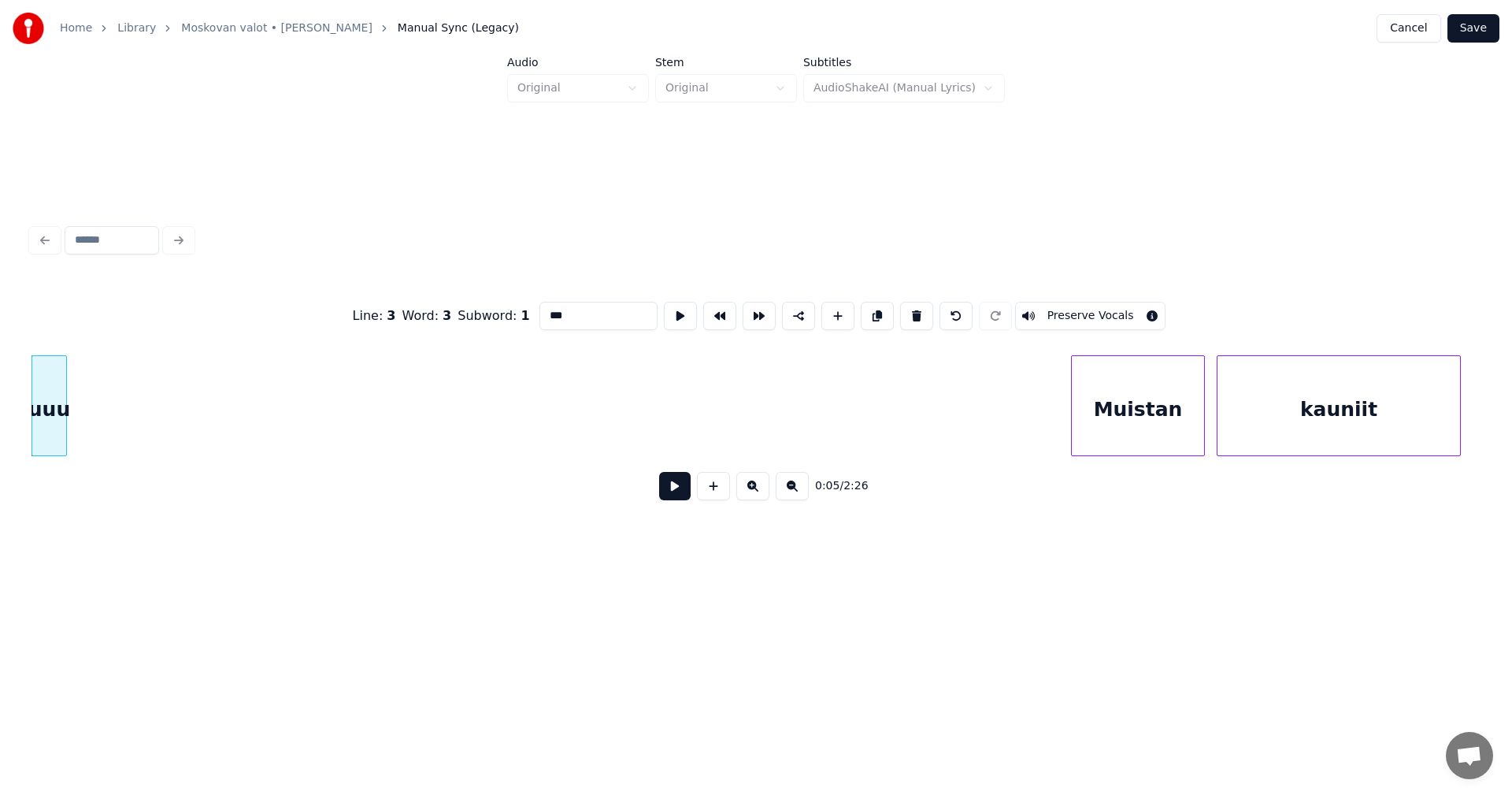
click at [916, 312] on button at bounding box center [916, 316] width 33 height 28
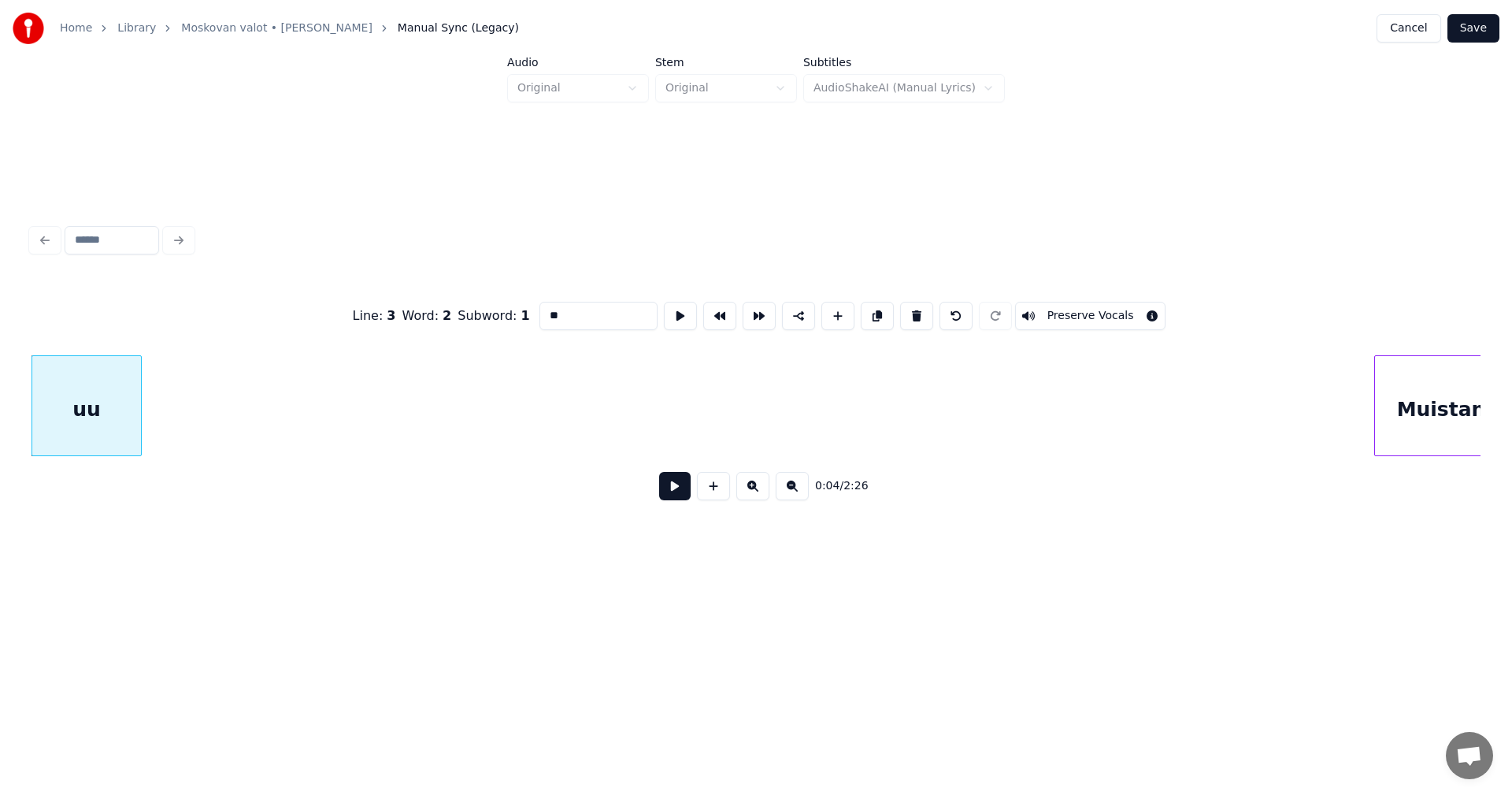
click at [916, 312] on button at bounding box center [916, 316] width 33 height 28
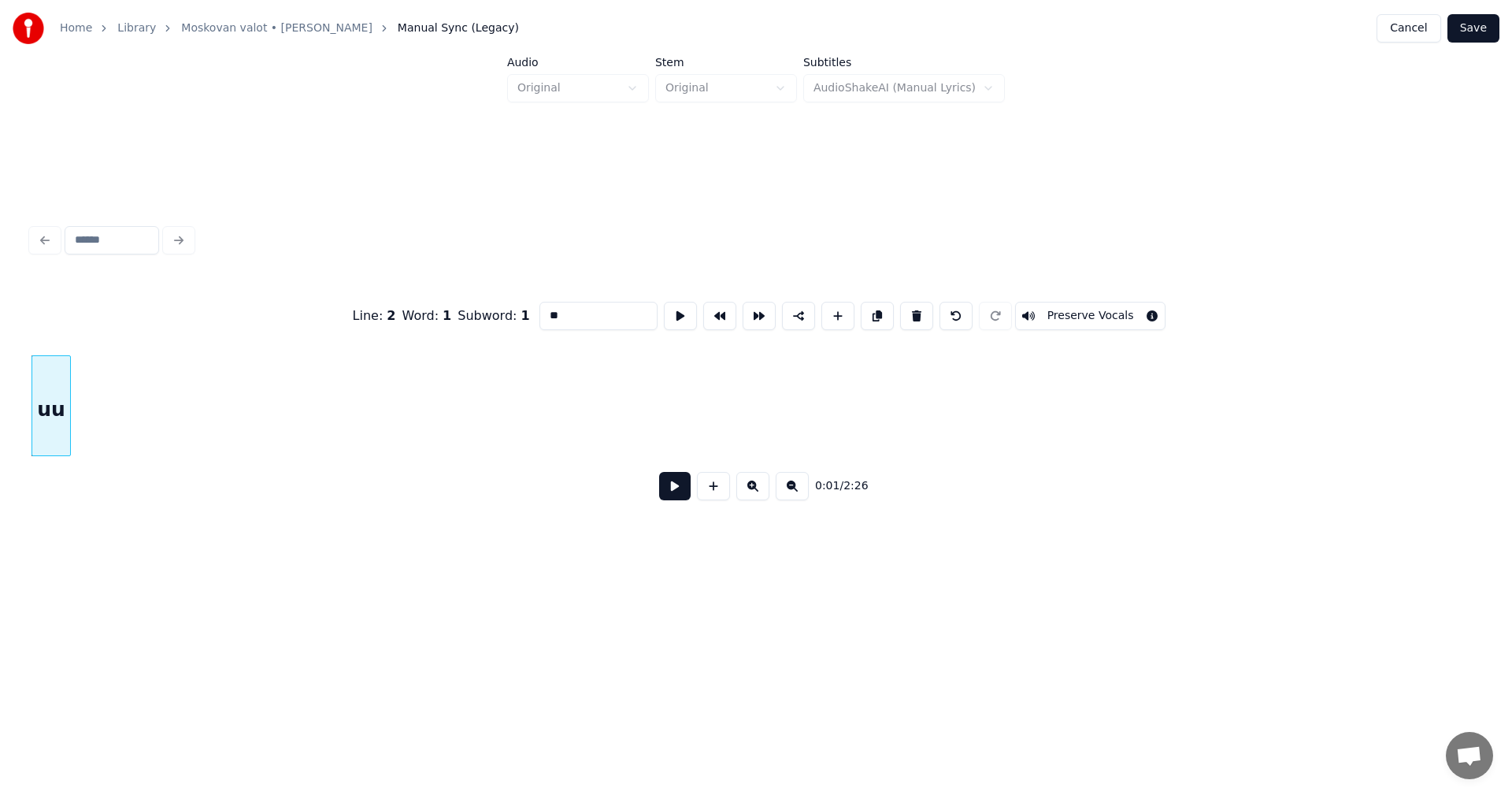
click at [916, 312] on button at bounding box center [916, 316] width 33 height 28
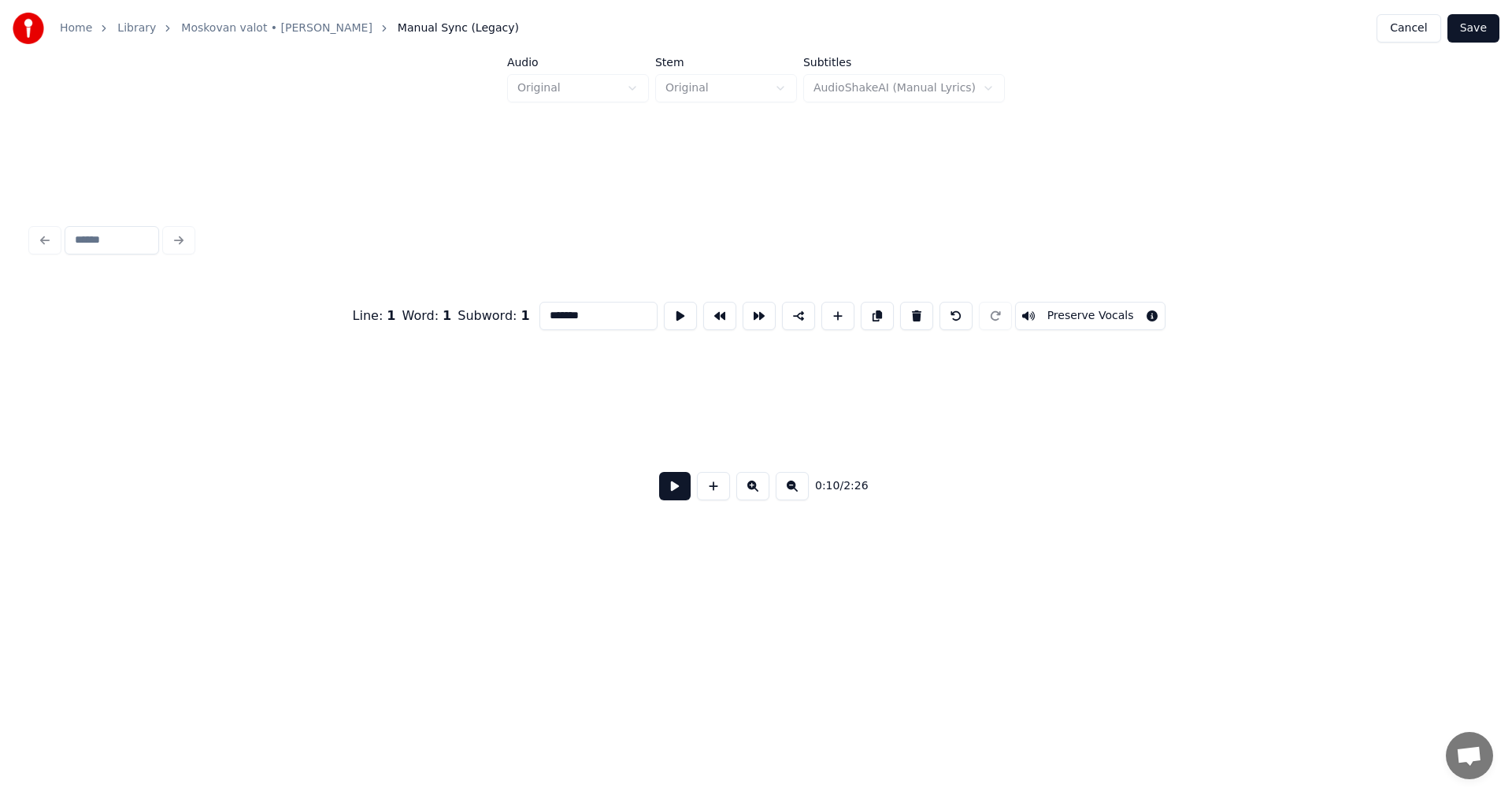
scroll to position [0, 2162]
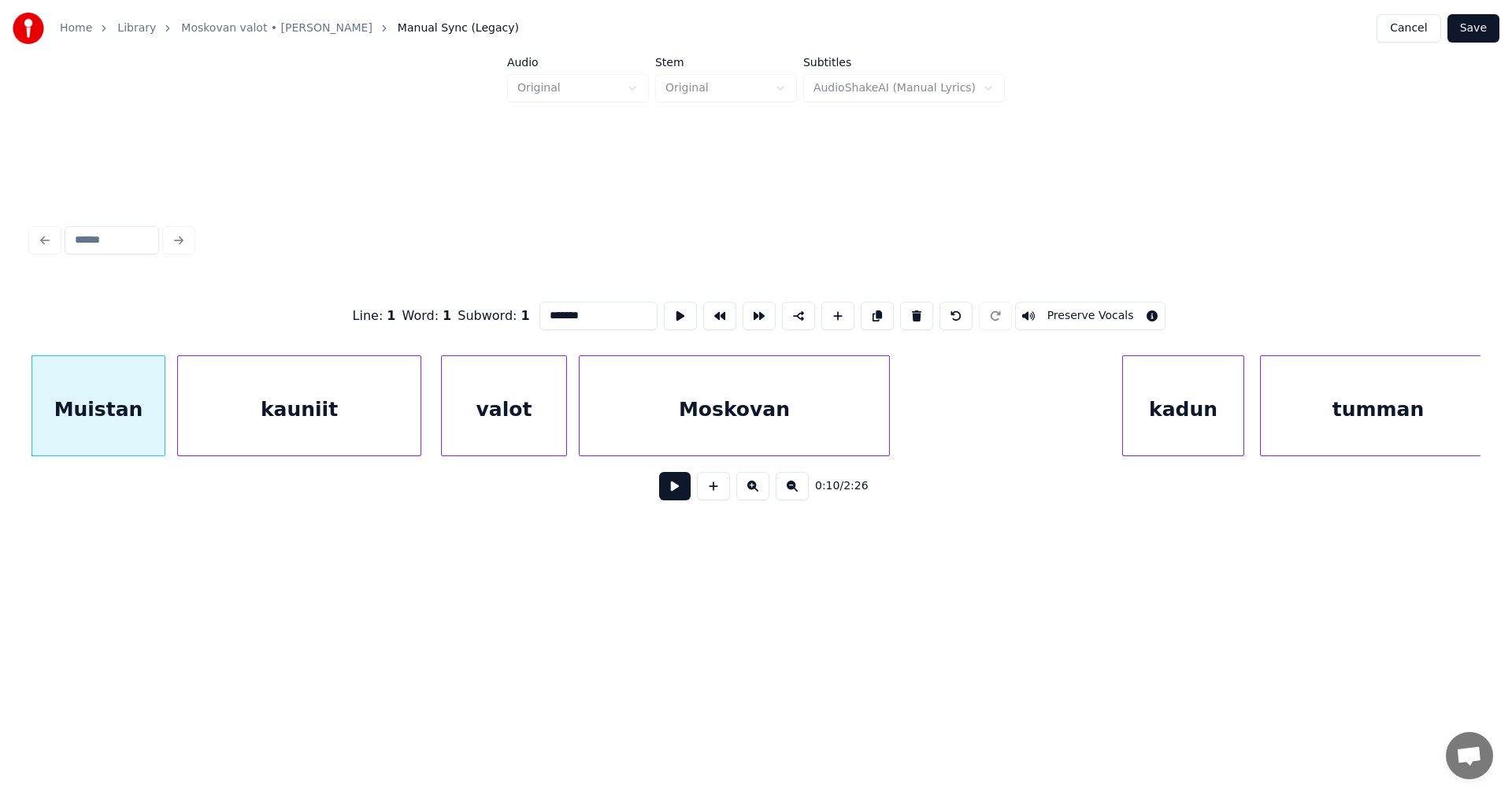
click at [916, 312] on button at bounding box center [916, 316] width 33 height 28
type input "*******"
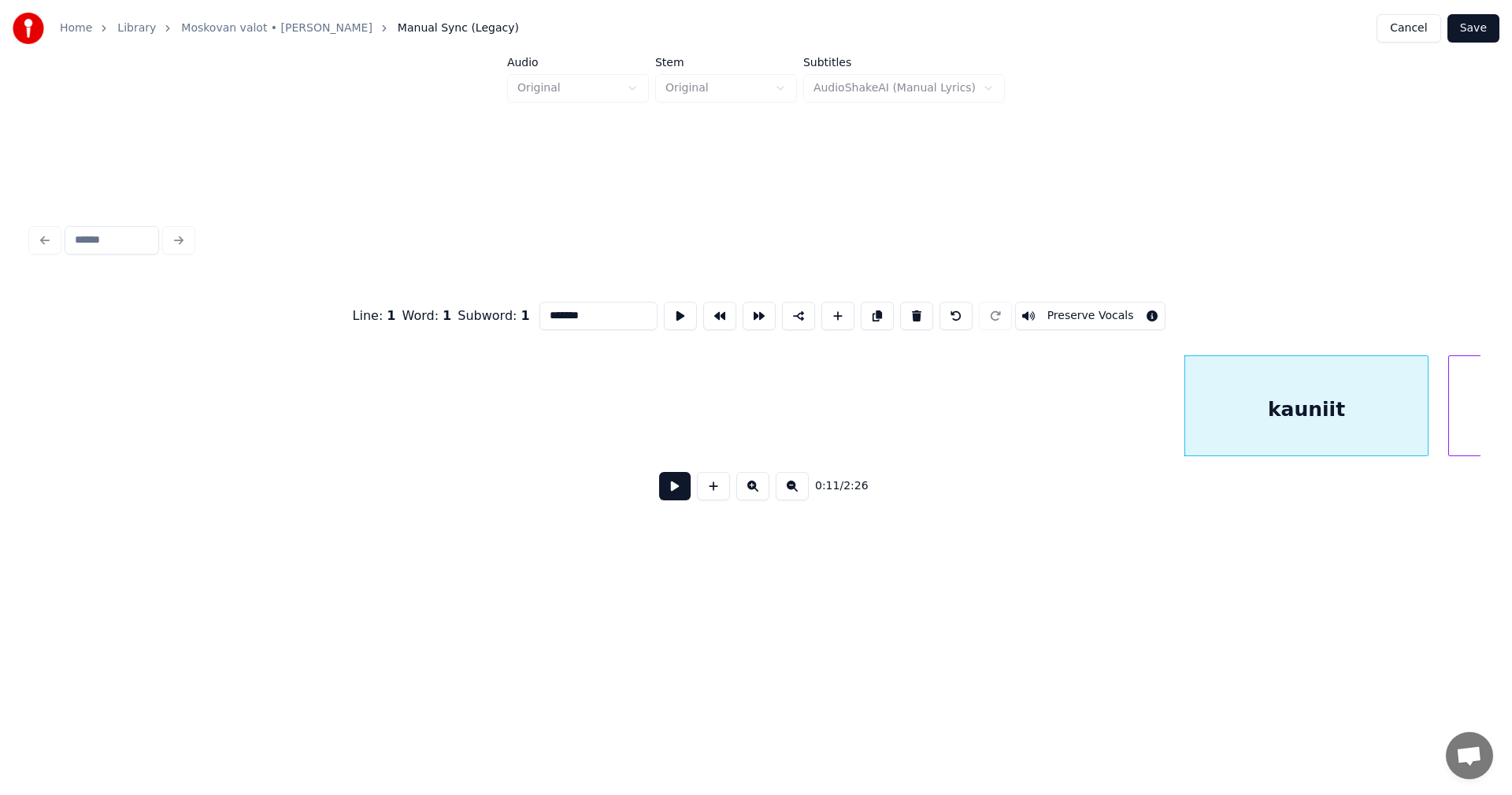
scroll to position [0, 1153]
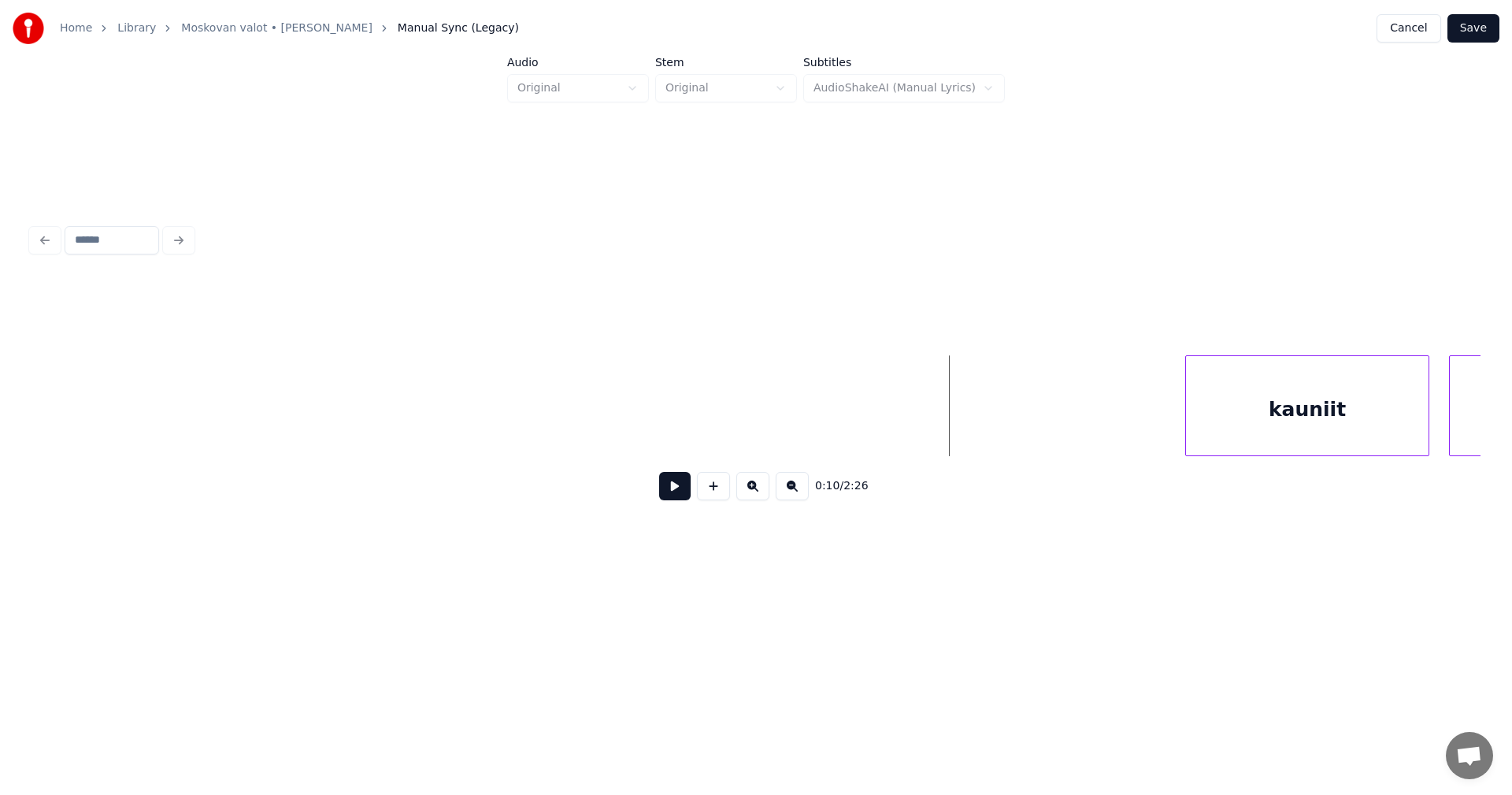
click at [675, 487] on button at bounding box center [675, 485] width 31 height 28
click at [719, 489] on button at bounding box center [714, 485] width 33 height 28
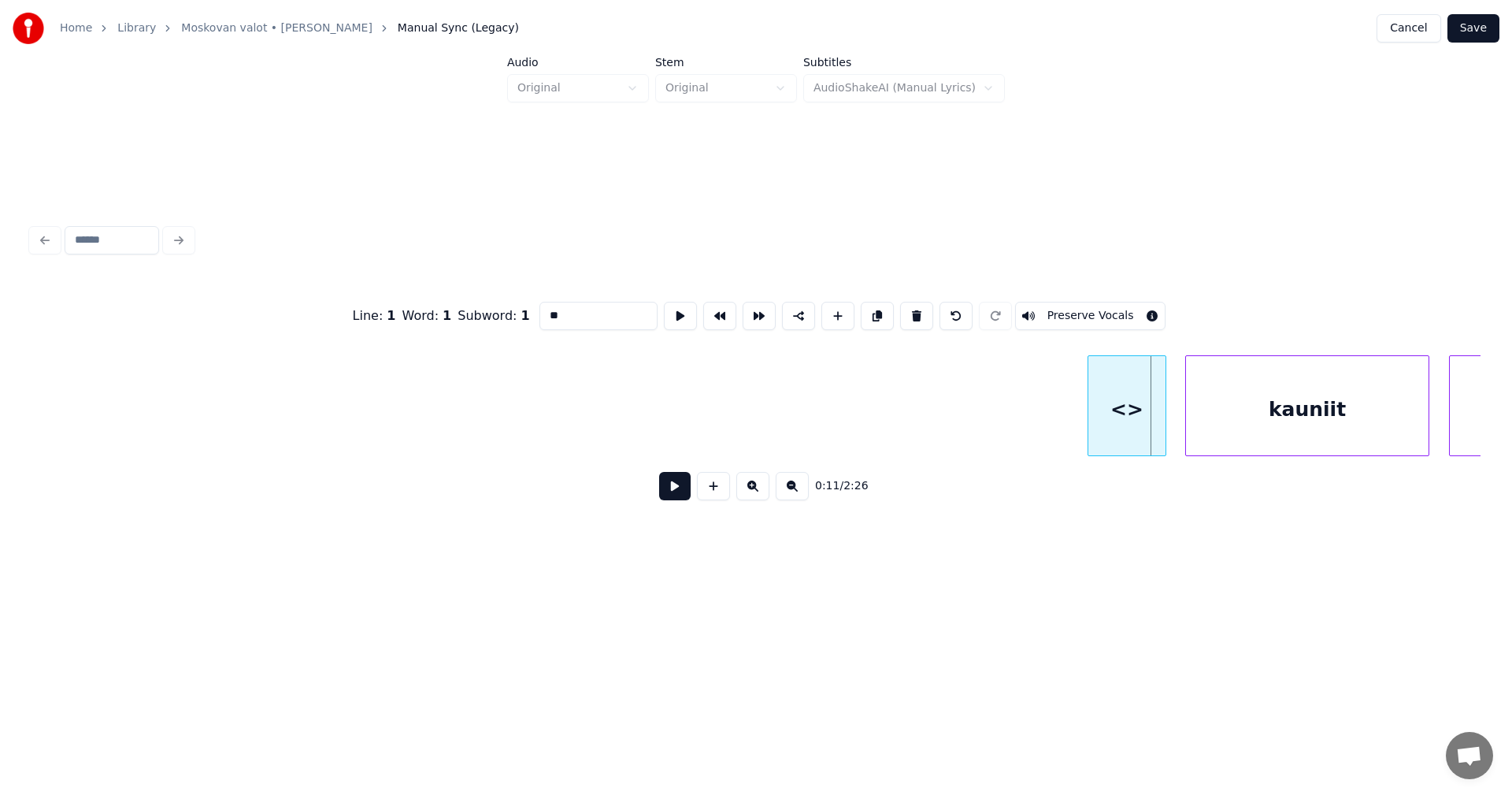
click at [1115, 424] on div "<>" at bounding box center [1127, 409] width 77 height 107
click at [1020, 429] on div at bounding box center [1018, 405] width 4 height 99
click at [1050, 422] on div "<>" at bounding box center [1090, 409] width 150 height 107
drag, startPoint x: 578, startPoint y: 312, endPoint x: 515, endPoint y: 342, distance: 69.8
click at [516, 327] on div "Line : 1 Word : 1 Subword : 1 ** Preserve Vocals" at bounding box center [756, 316] width 1449 height 79
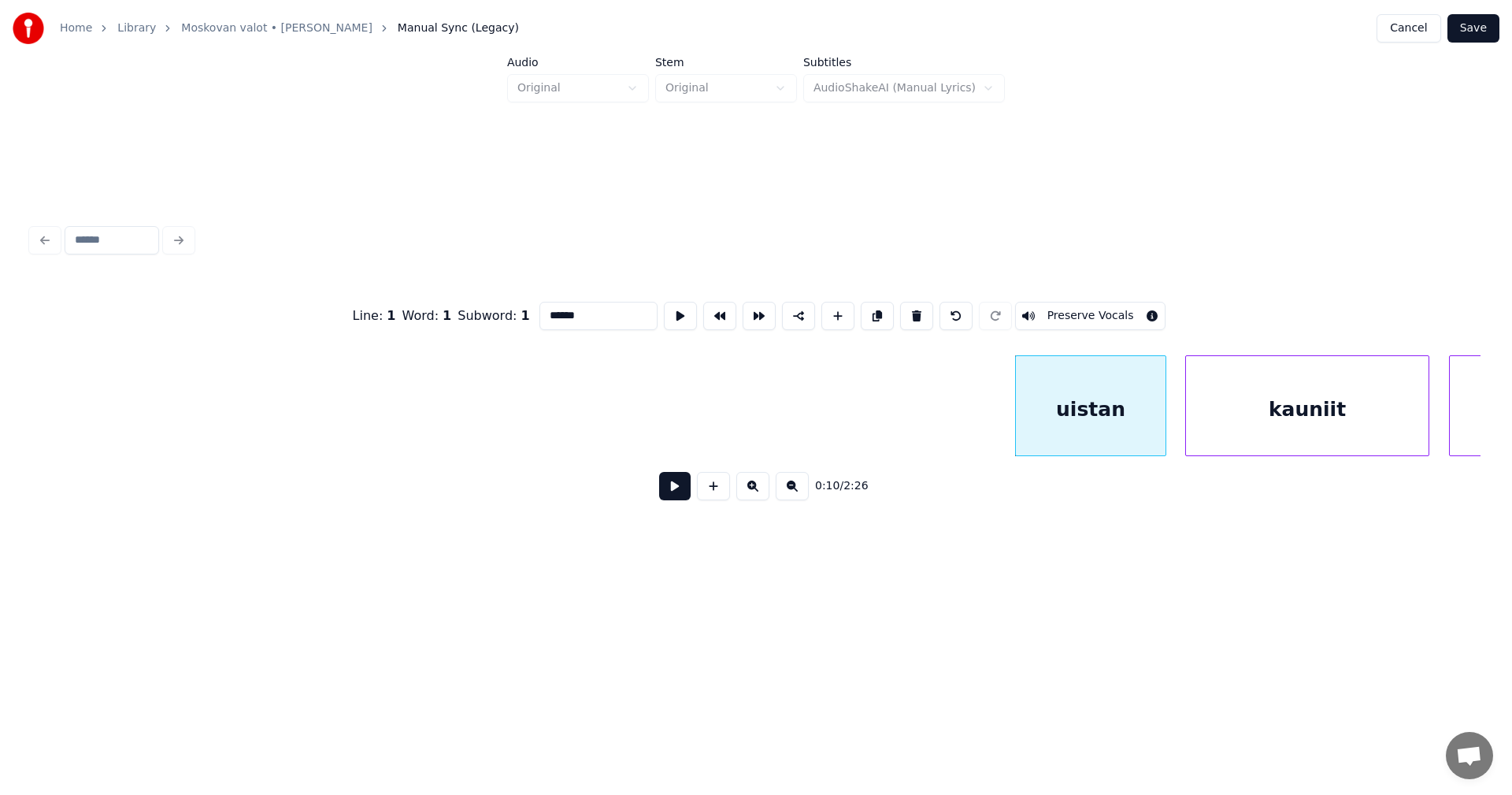
click at [541, 310] on input "******" at bounding box center [598, 316] width 118 height 28
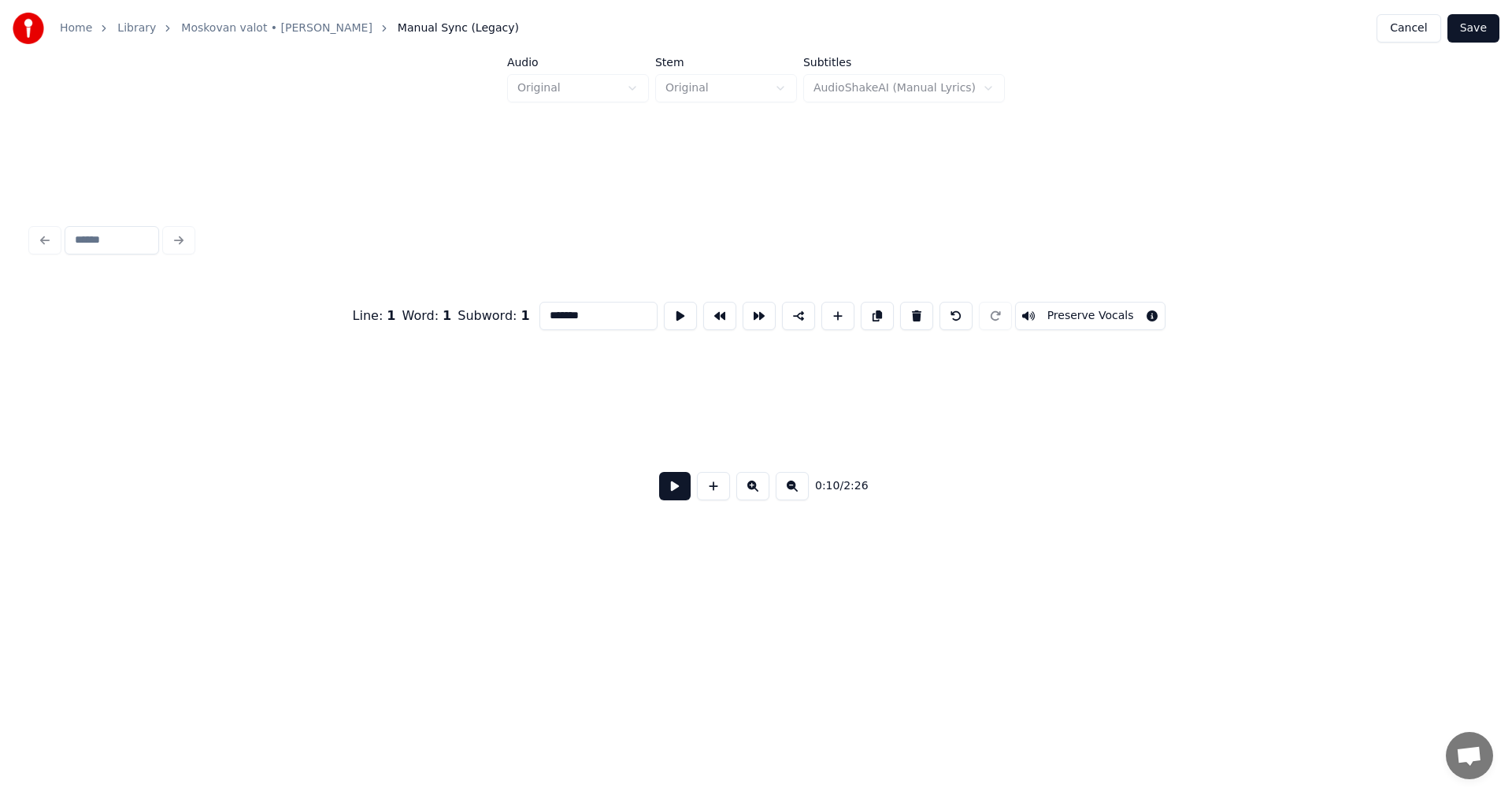
scroll to position [0, 0]
type input "*******"
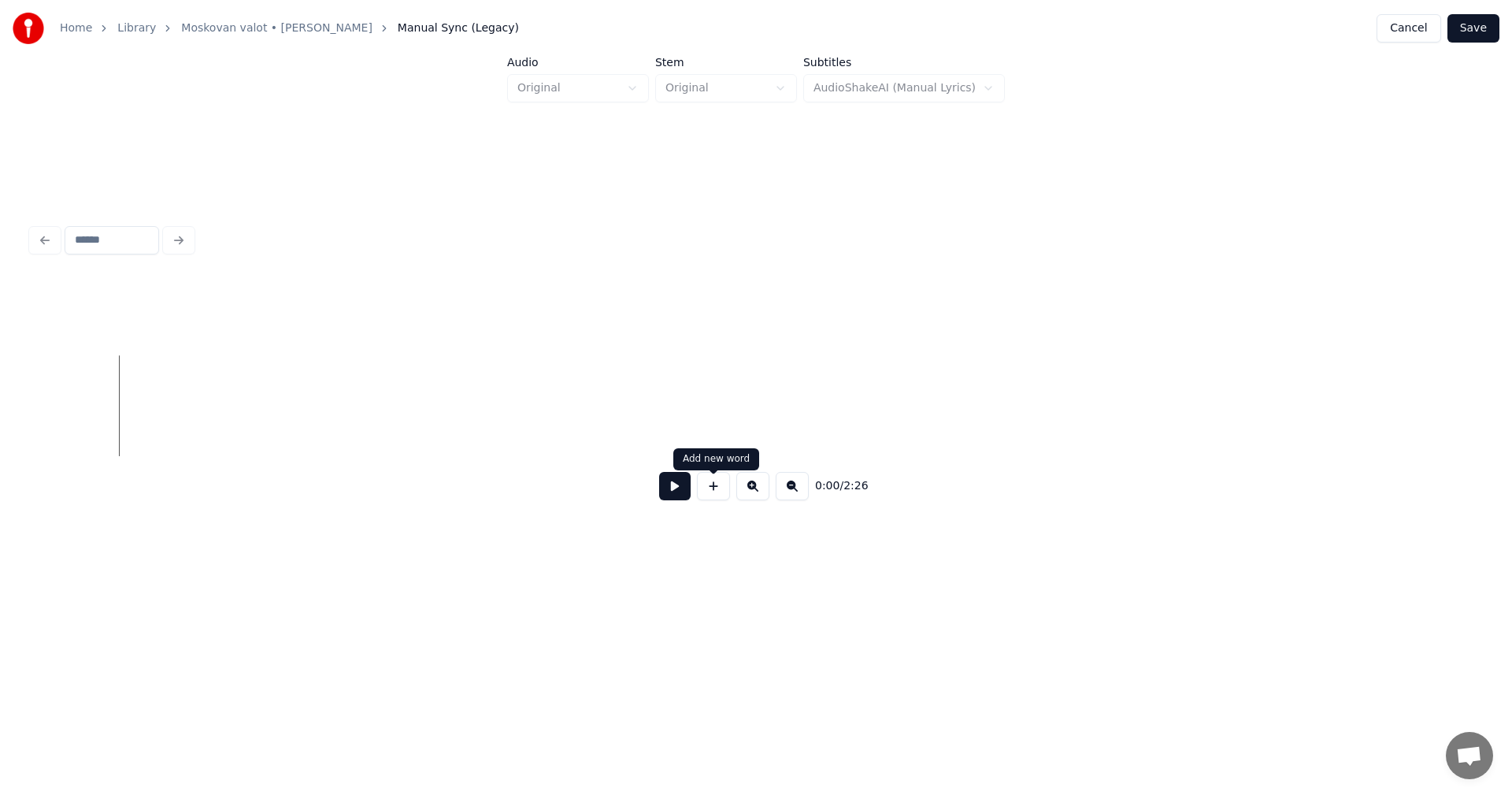
click at [709, 494] on button at bounding box center [714, 485] width 33 height 28
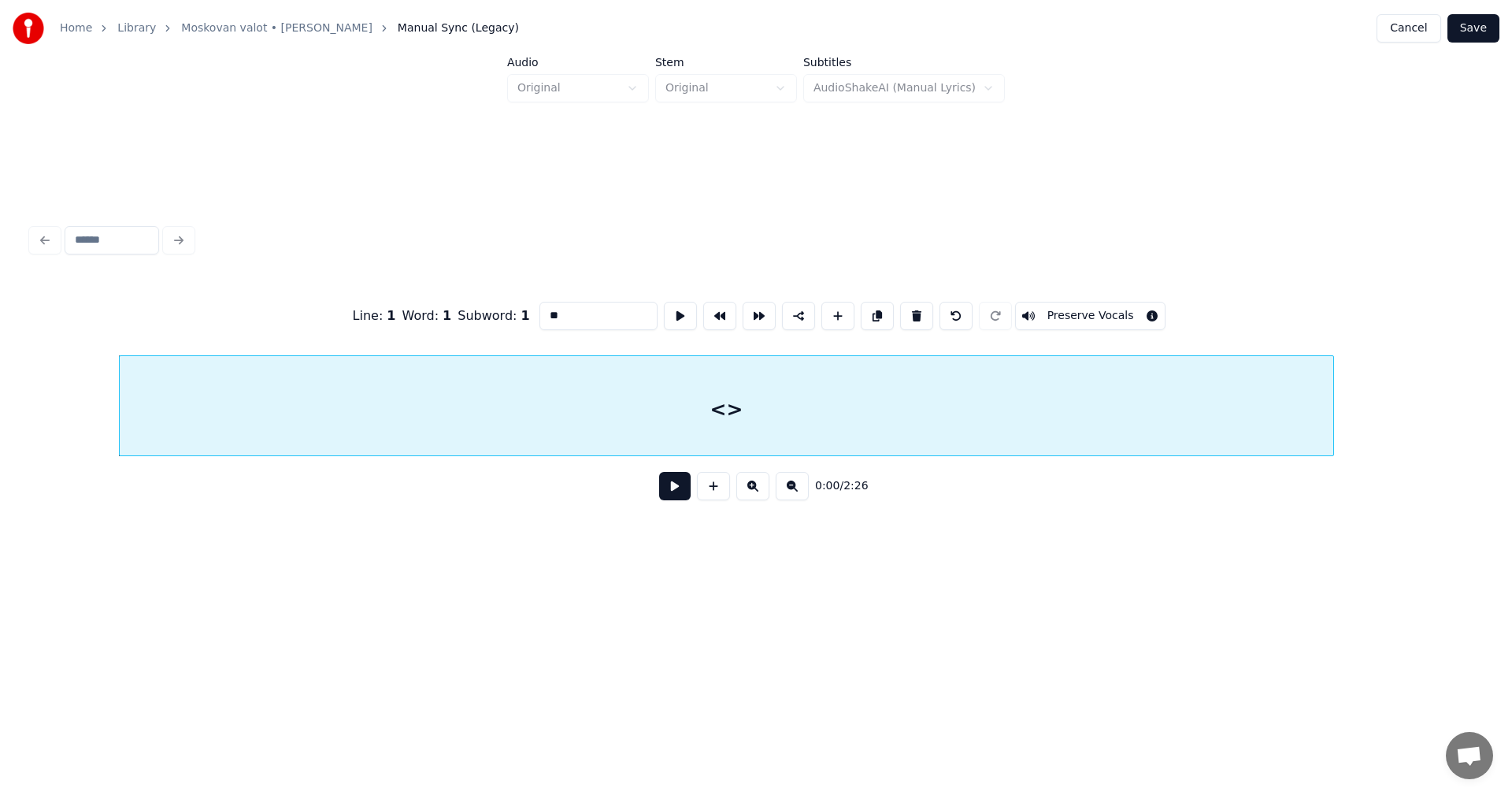
click at [1333, 448] on div "<>" at bounding box center [727, 405] width 1216 height 101
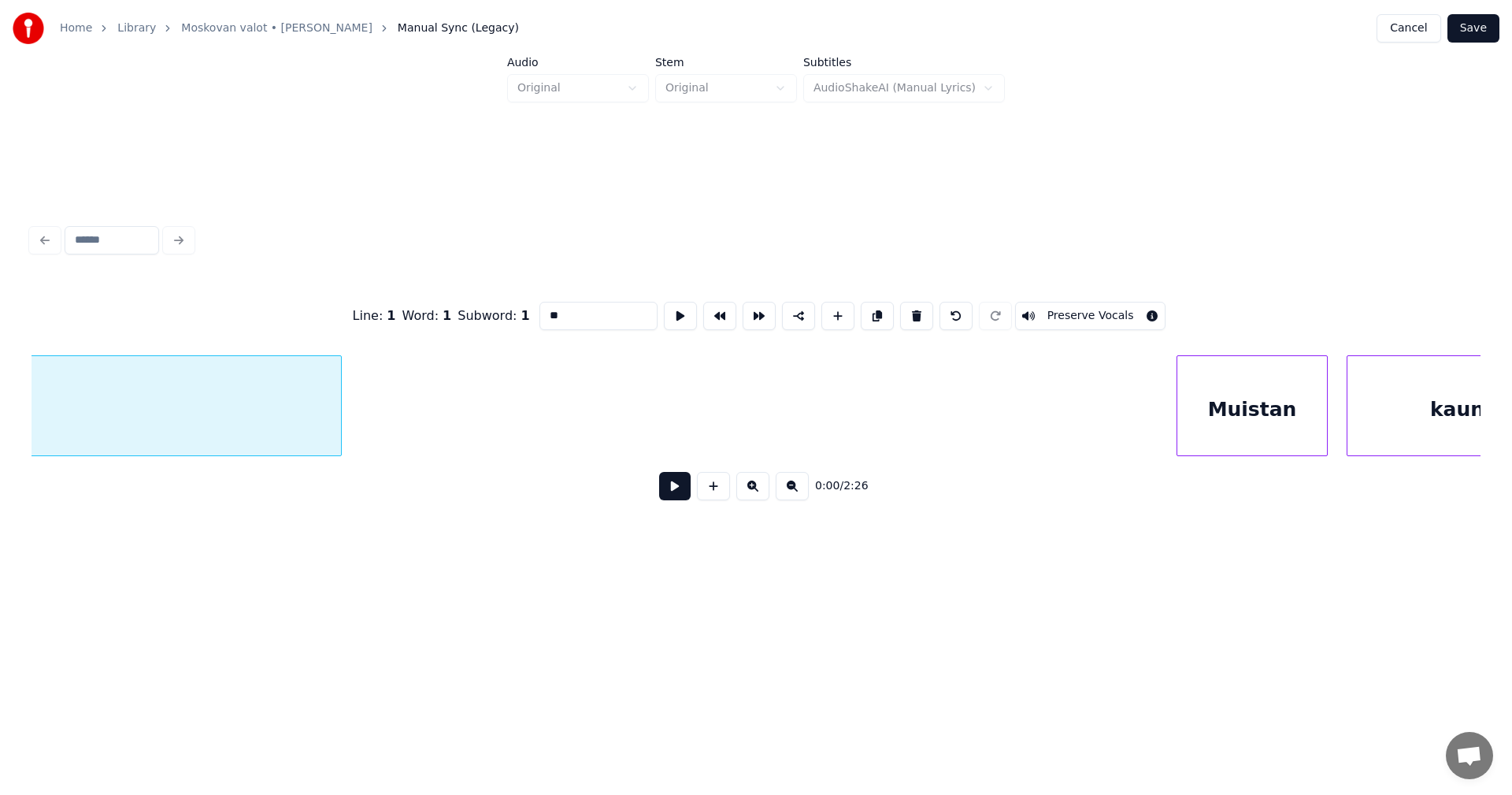
scroll to position [0, 1008]
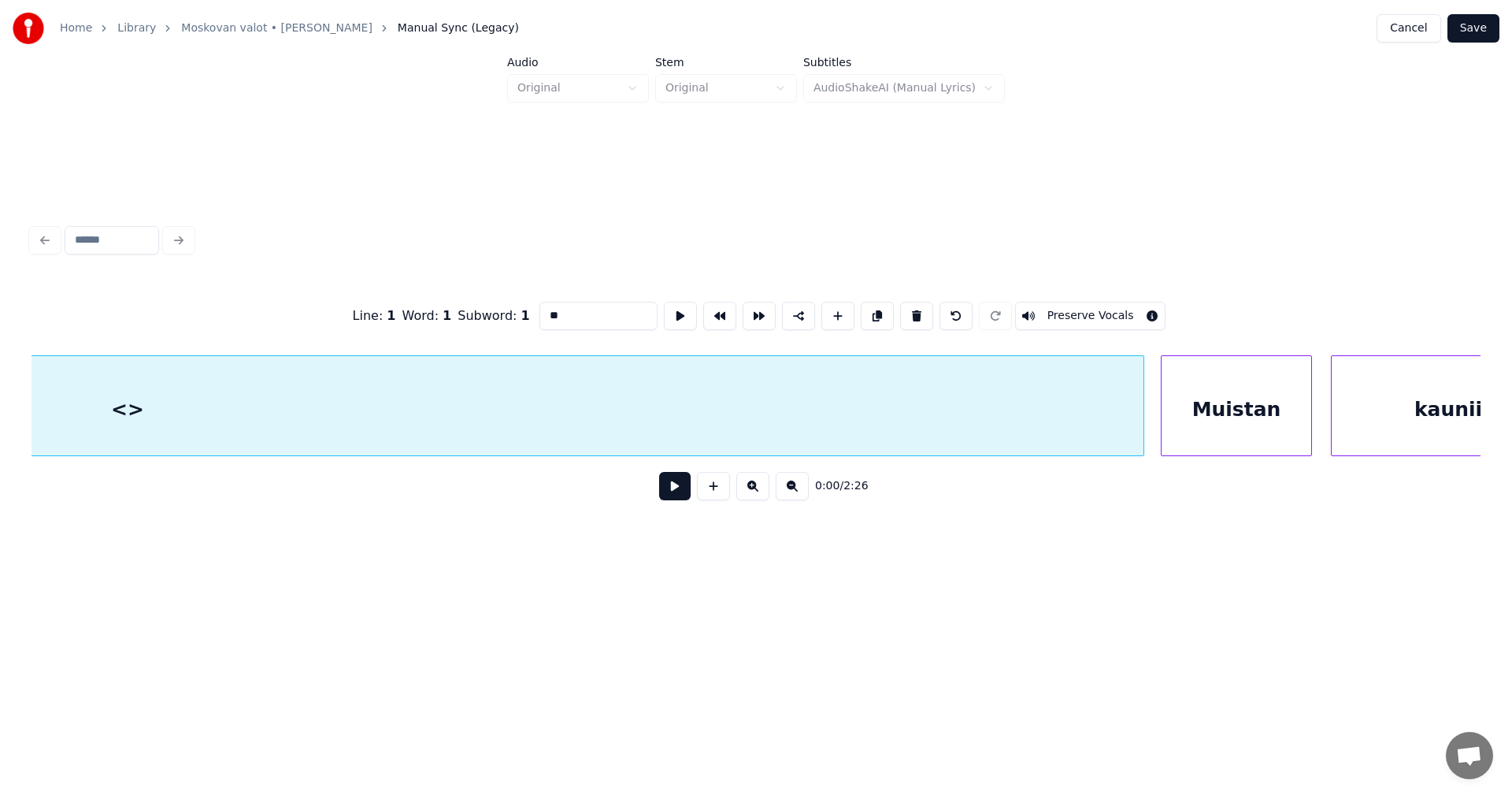
click at [1142, 411] on div at bounding box center [1140, 405] width 4 height 99
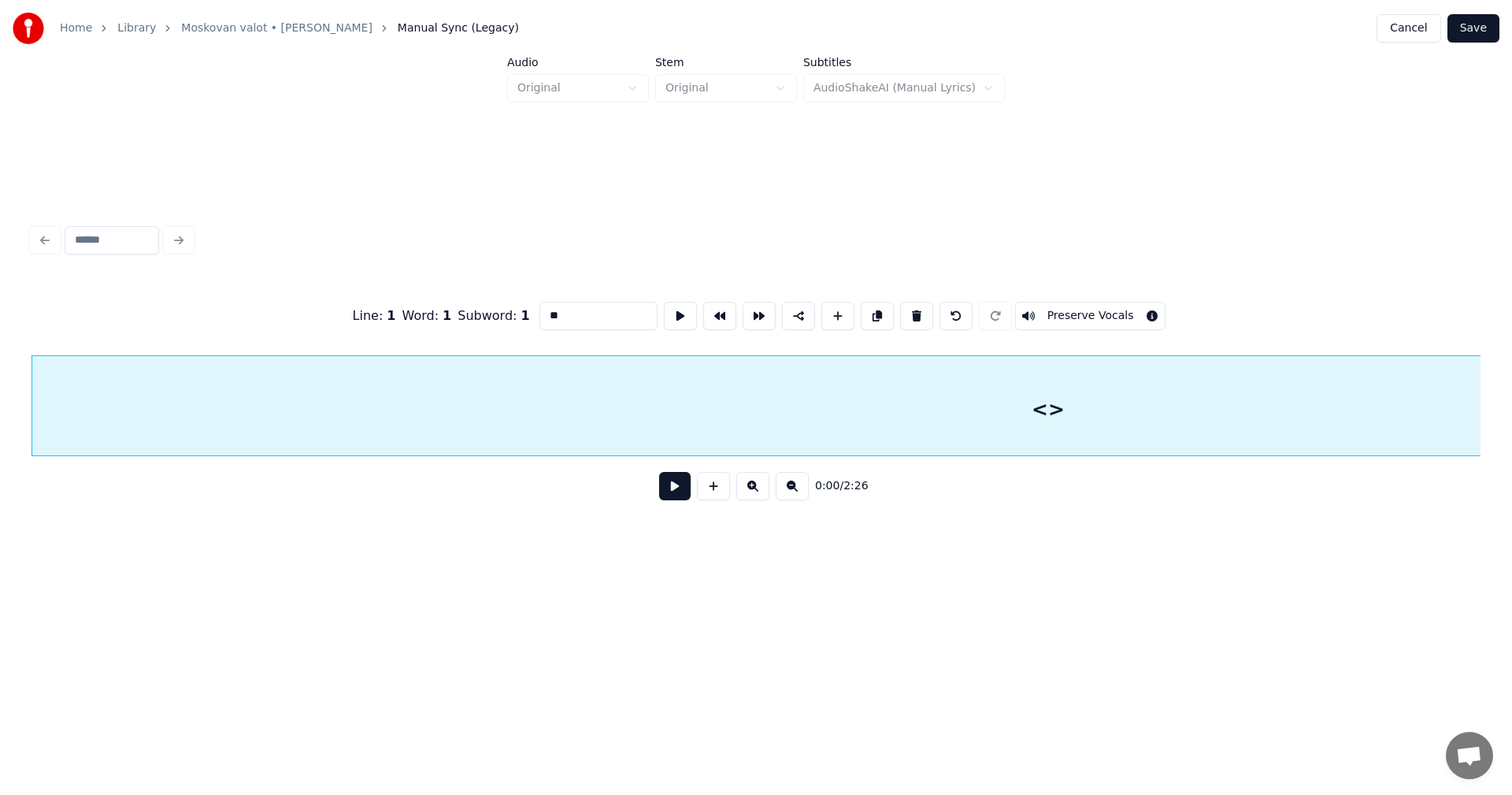
click at [846, 416] on div "<>" at bounding box center [1049, 409] width 2032 height 107
click at [680, 495] on button at bounding box center [675, 485] width 31 height 28
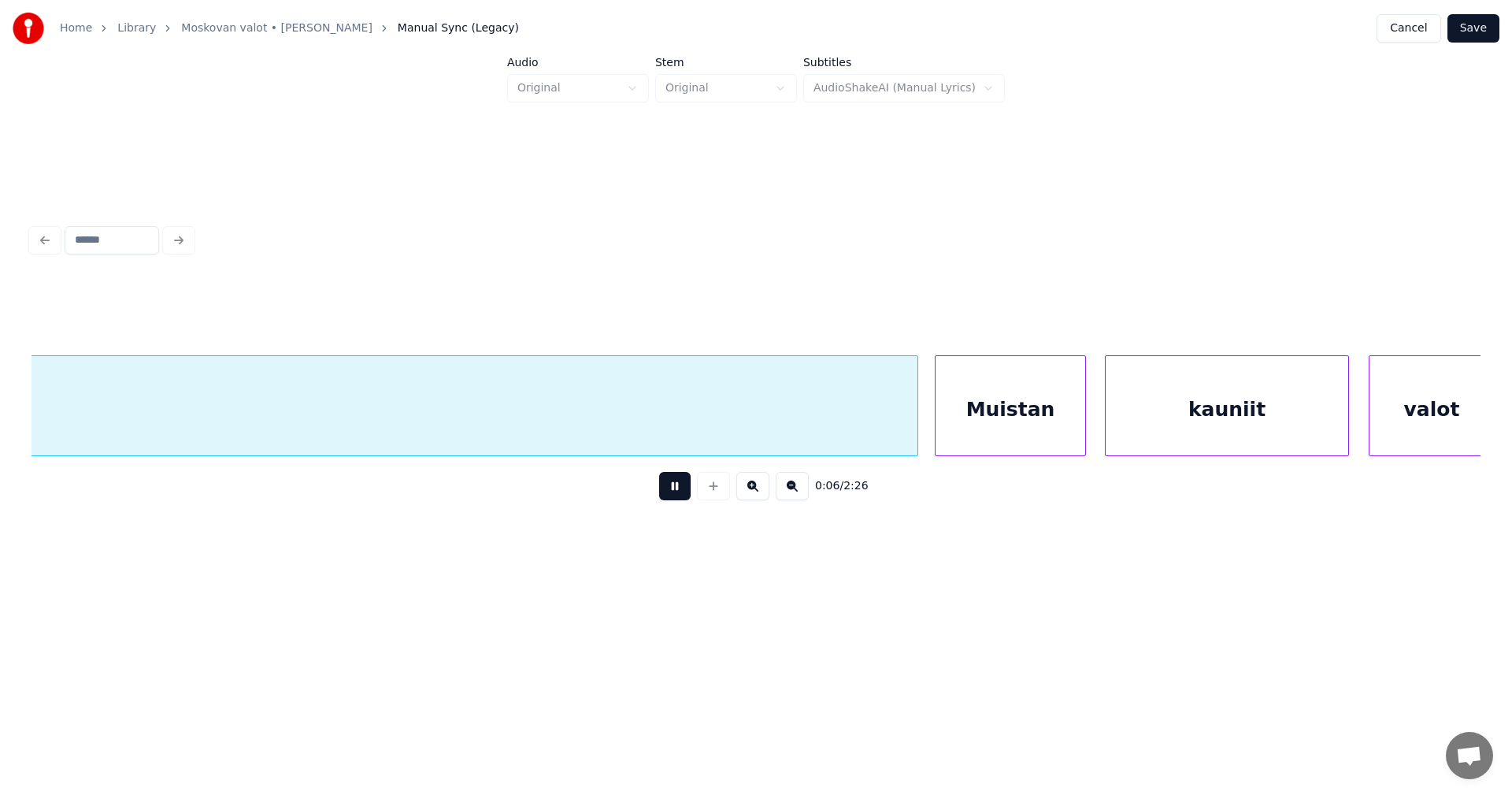
scroll to position [0, 1251]
click at [676, 495] on button at bounding box center [675, 485] width 31 height 28
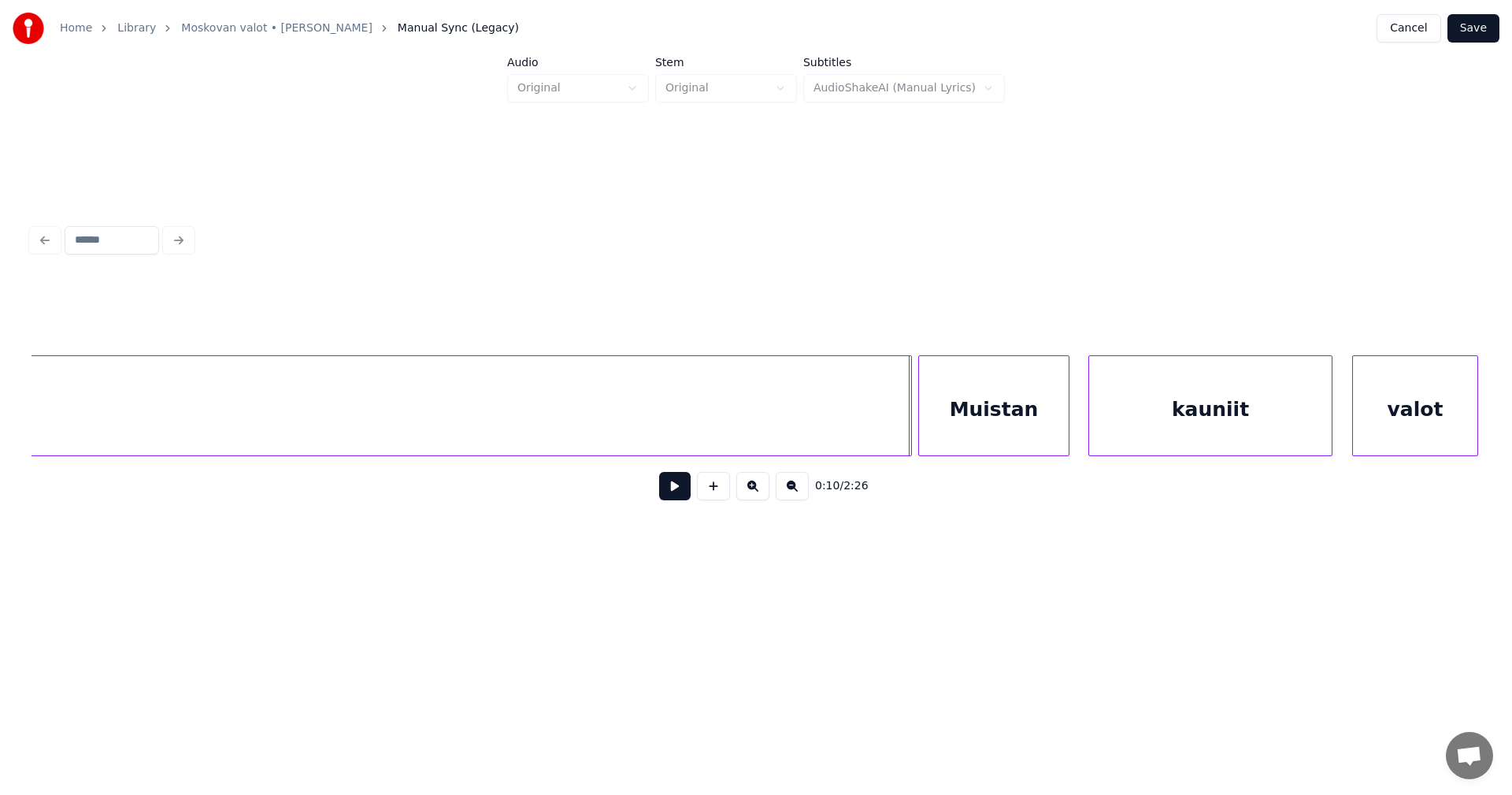
click at [909, 436] on div at bounding box center [909, 405] width 4 height 99
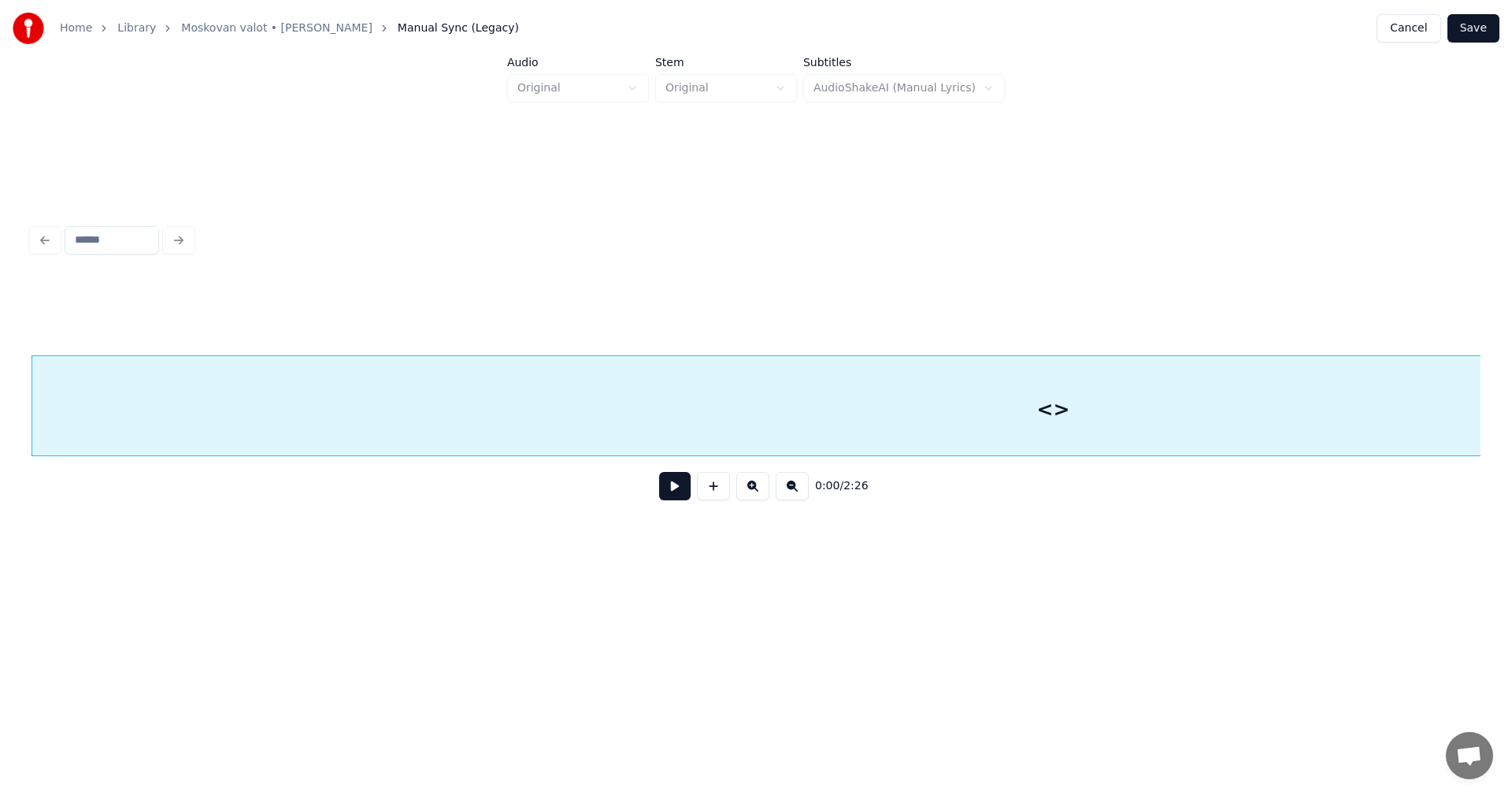
click at [1058, 412] on div "<>" at bounding box center [1053, 409] width 2042 height 107
click at [1076, 317] on button "Preserve Vocals" at bounding box center [1090, 316] width 151 height 28
click at [999, 419] on div "<>" at bounding box center [1053, 409] width 2042 height 107
click at [1479, 37] on button "Save" at bounding box center [1473, 28] width 52 height 28
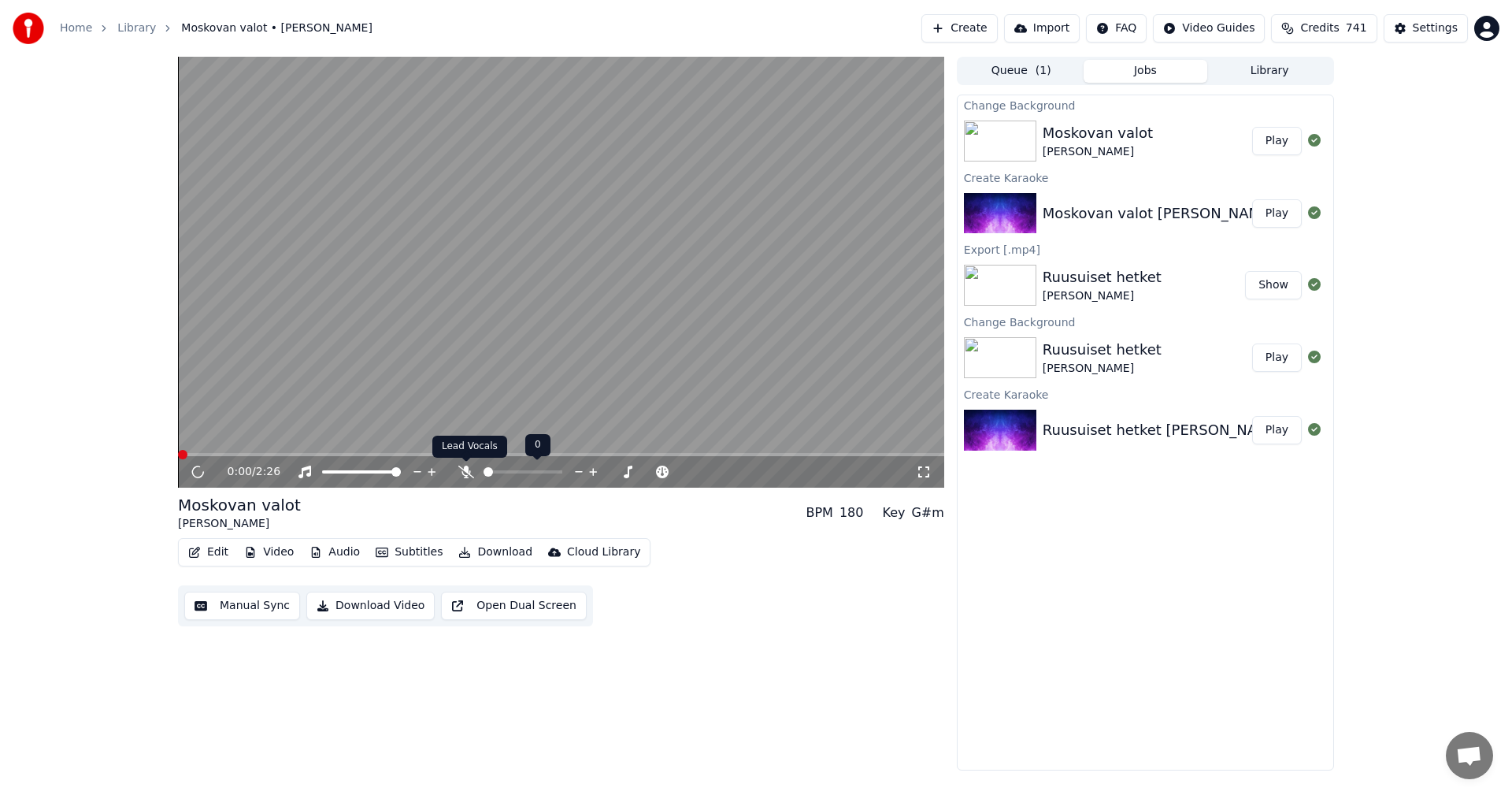
click at [470, 472] on icon at bounding box center [466, 471] width 16 height 12
click at [178, 453] on span at bounding box center [183, 454] width 10 height 10
click at [224, 553] on button "Edit" at bounding box center [208, 552] width 52 height 22
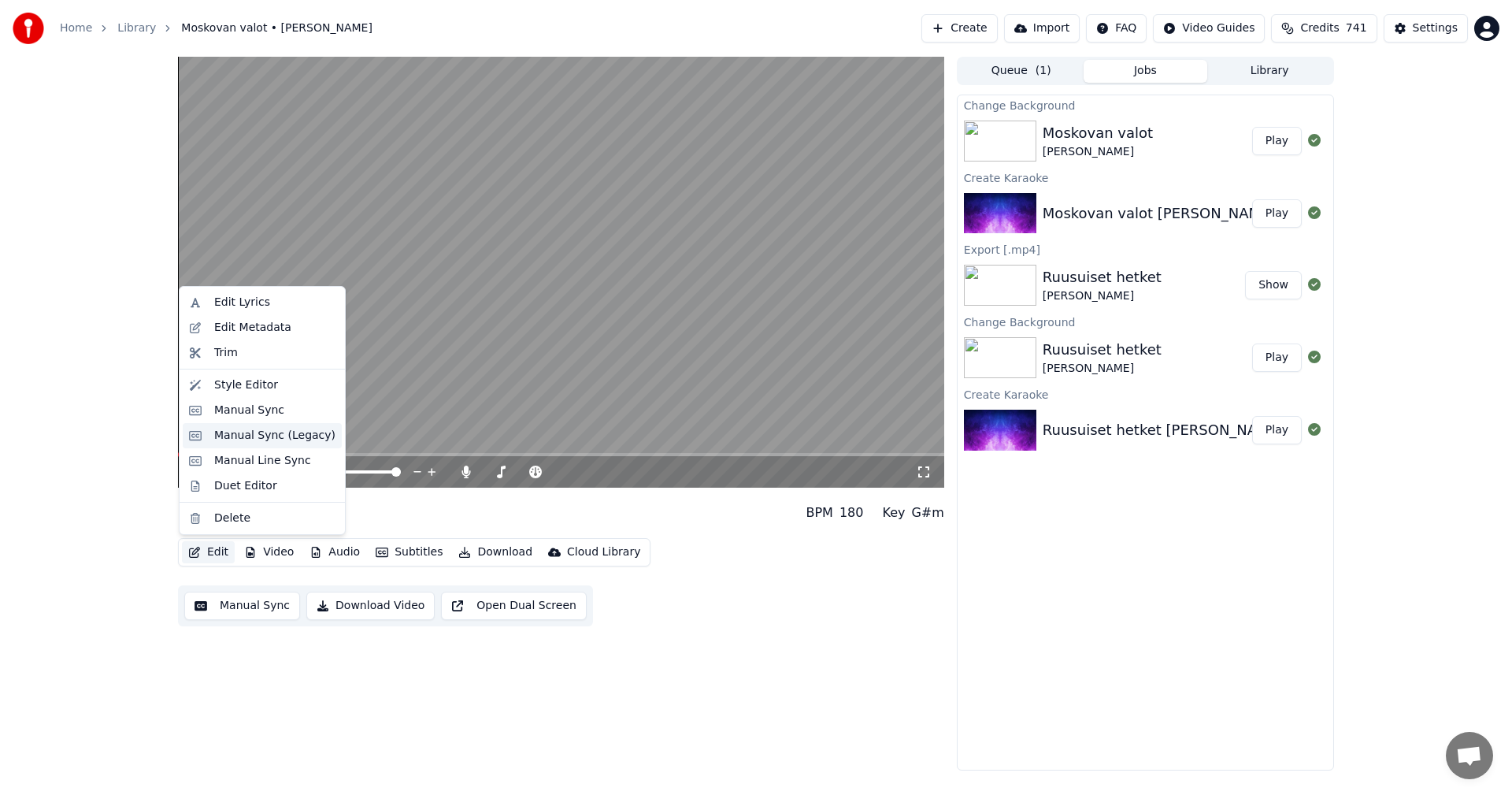
click at [297, 432] on div "Manual Sync (Legacy)" at bounding box center [275, 436] width 122 height 16
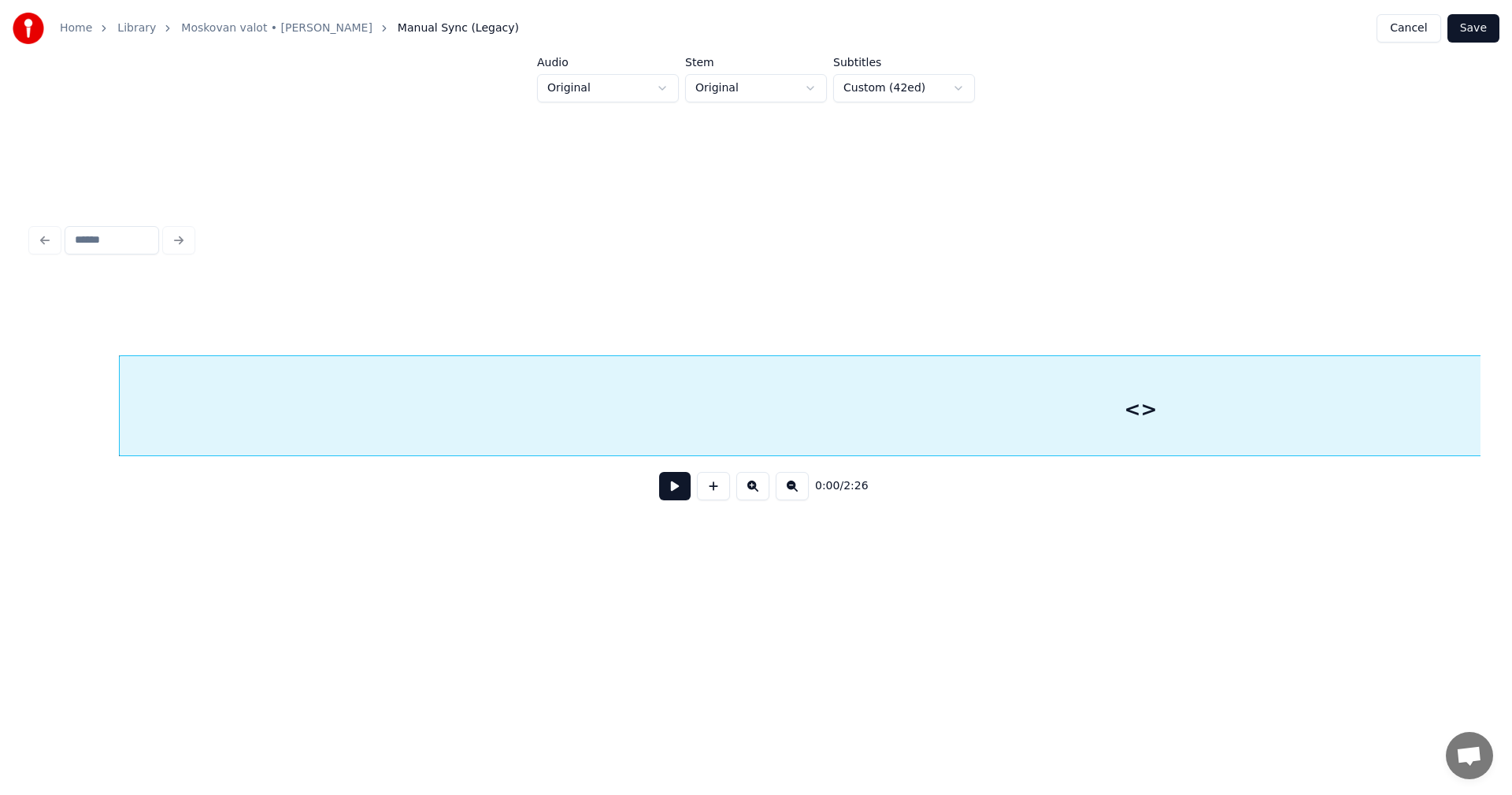
click at [313, 419] on div "<>" at bounding box center [1140, 409] width 2042 height 107
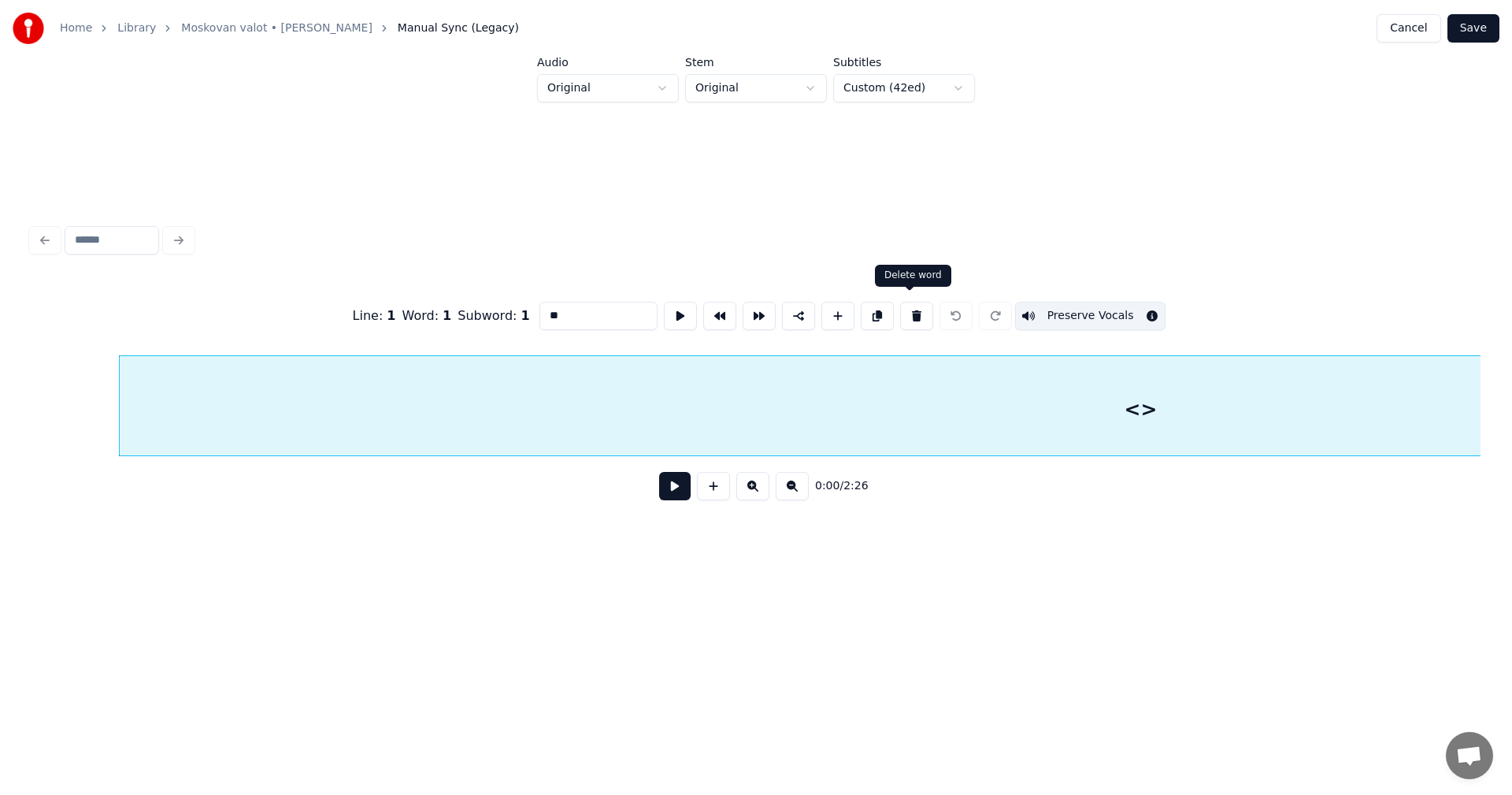
click at [923, 313] on button at bounding box center [916, 316] width 33 height 28
type input "*******"
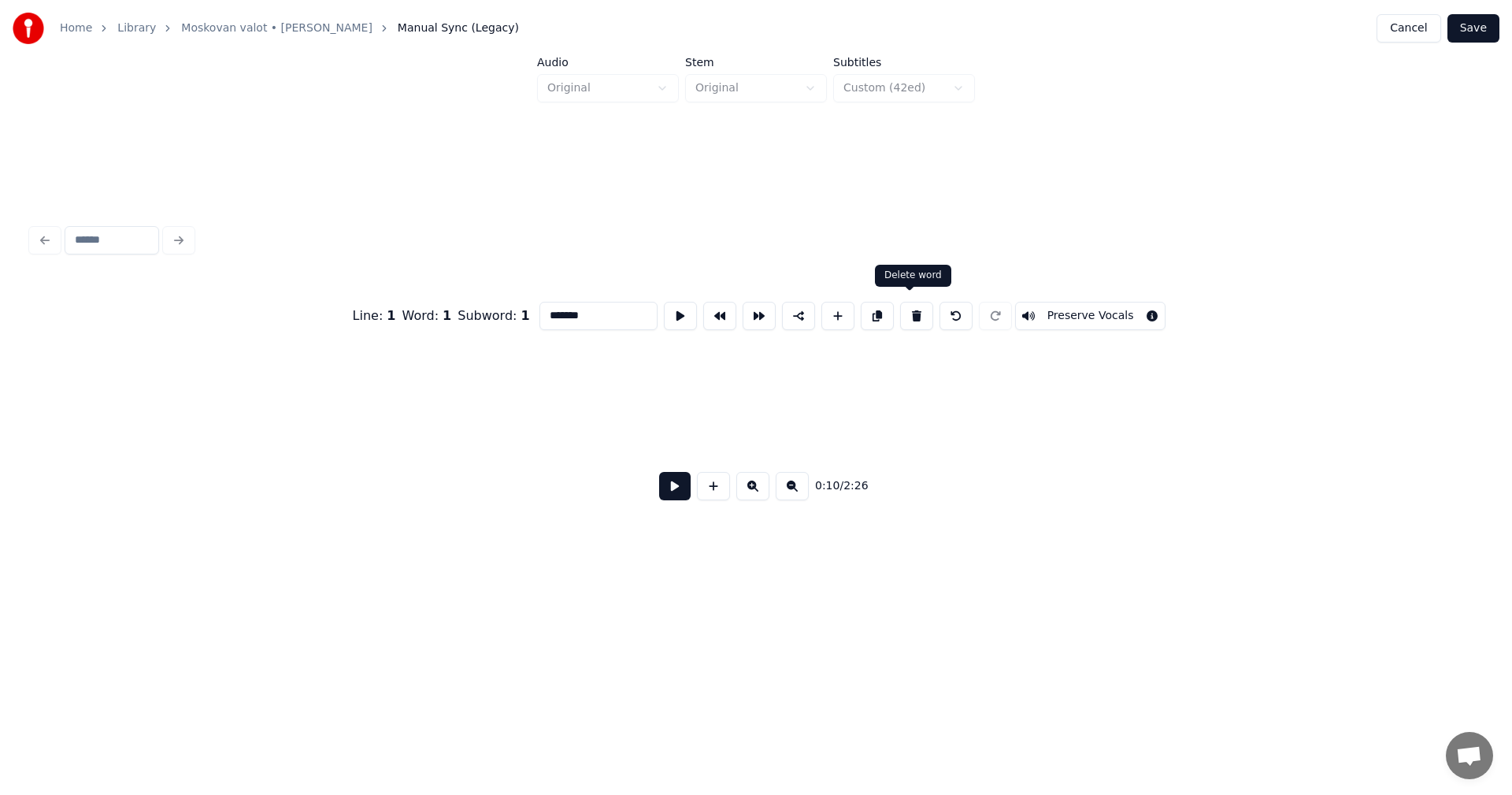
scroll to position [0, 2137]
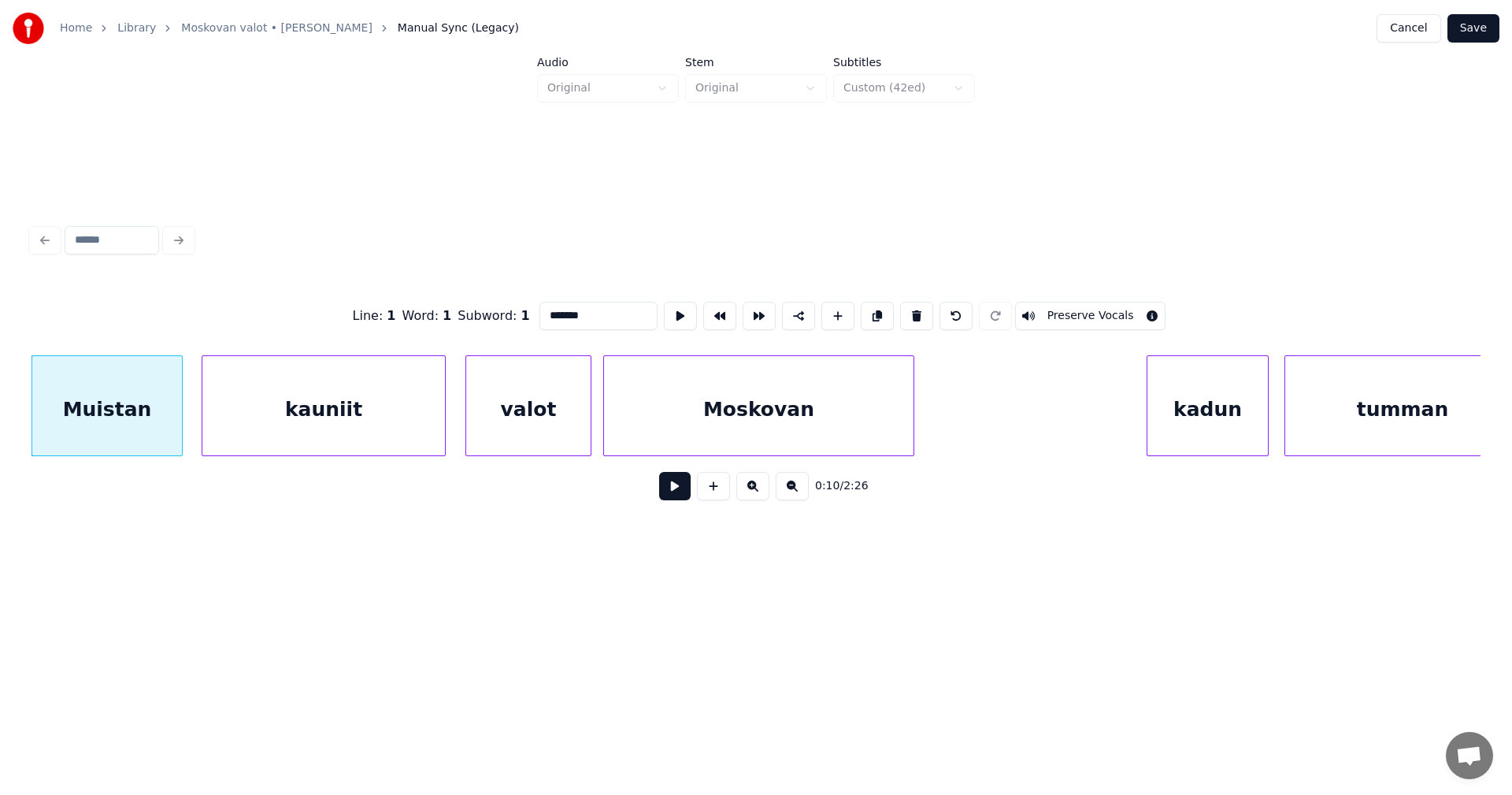
click at [1484, 34] on button "Save" at bounding box center [1473, 28] width 52 height 28
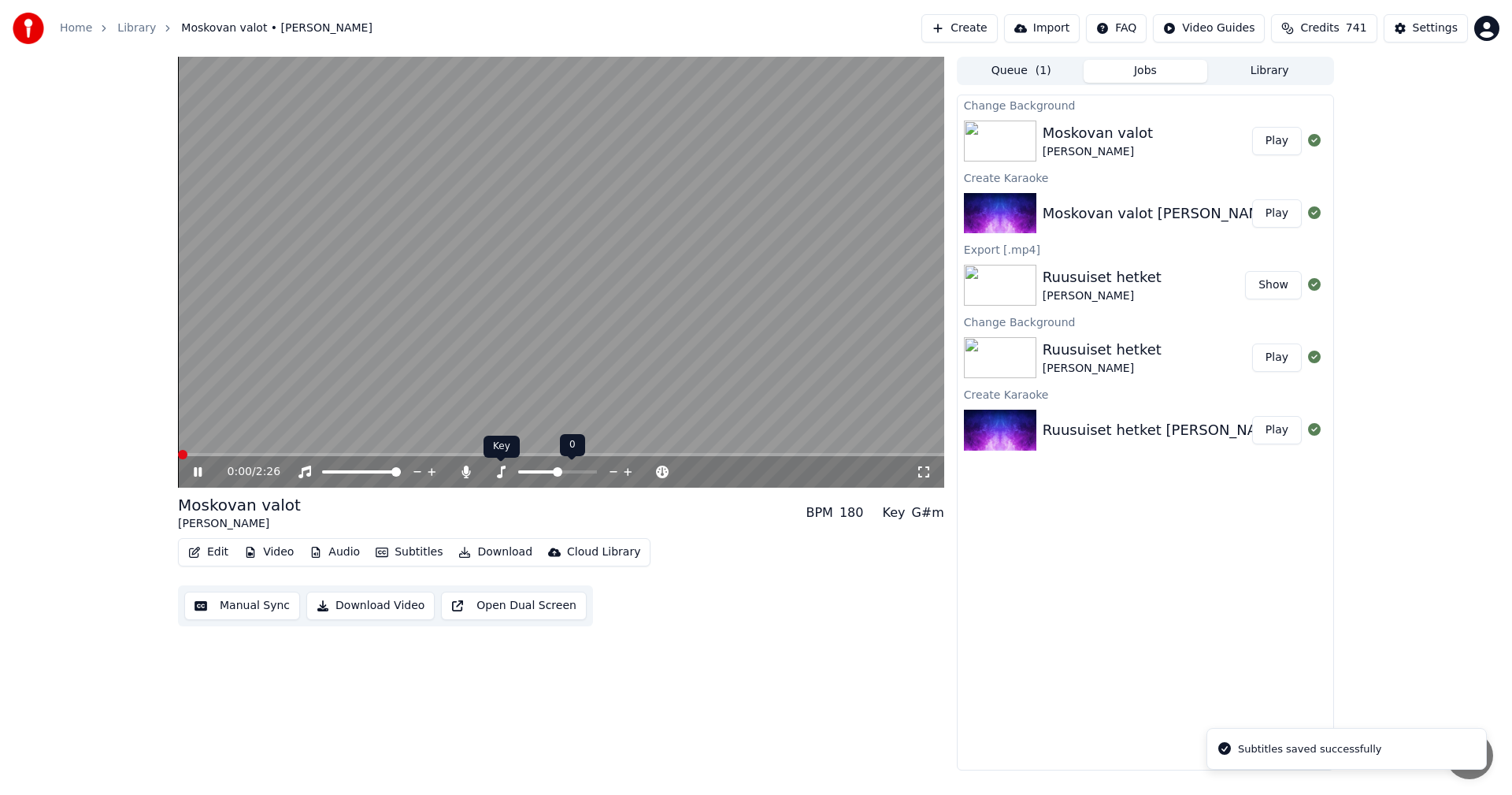
click at [504, 474] on icon at bounding box center [501, 471] width 16 height 12
click at [470, 473] on icon at bounding box center [466, 471] width 16 height 12
click at [468, 472] on icon at bounding box center [466, 471] width 16 height 12
click at [178, 455] on span at bounding box center [183, 454] width 10 height 10
click at [1288, 145] on button "Play" at bounding box center [1277, 141] width 50 height 28
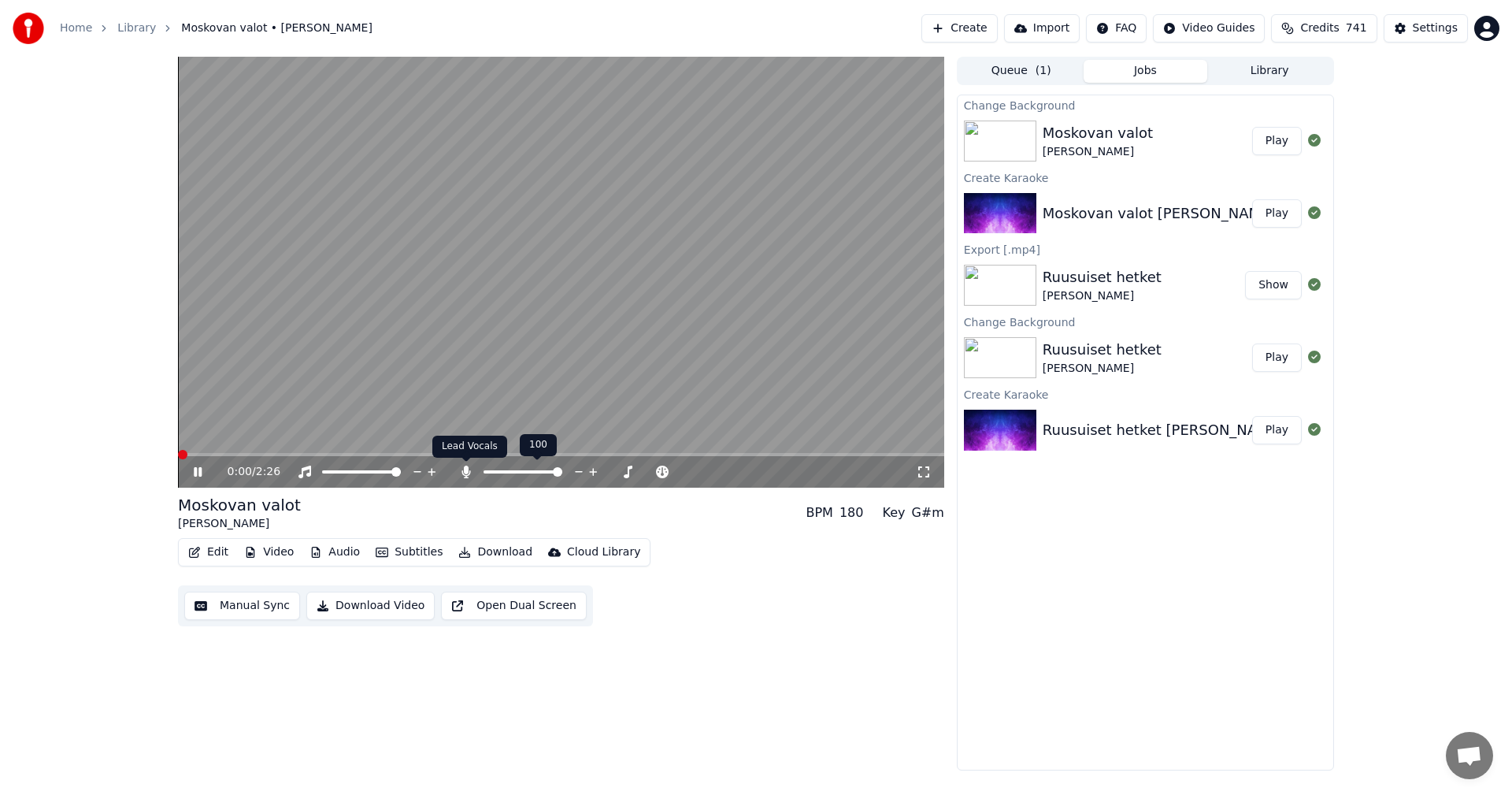
click at [463, 471] on icon at bounding box center [466, 471] width 9 height 12
click at [463, 471] on icon at bounding box center [466, 471] width 16 height 12
click at [199, 472] on icon at bounding box center [198, 471] width 8 height 10
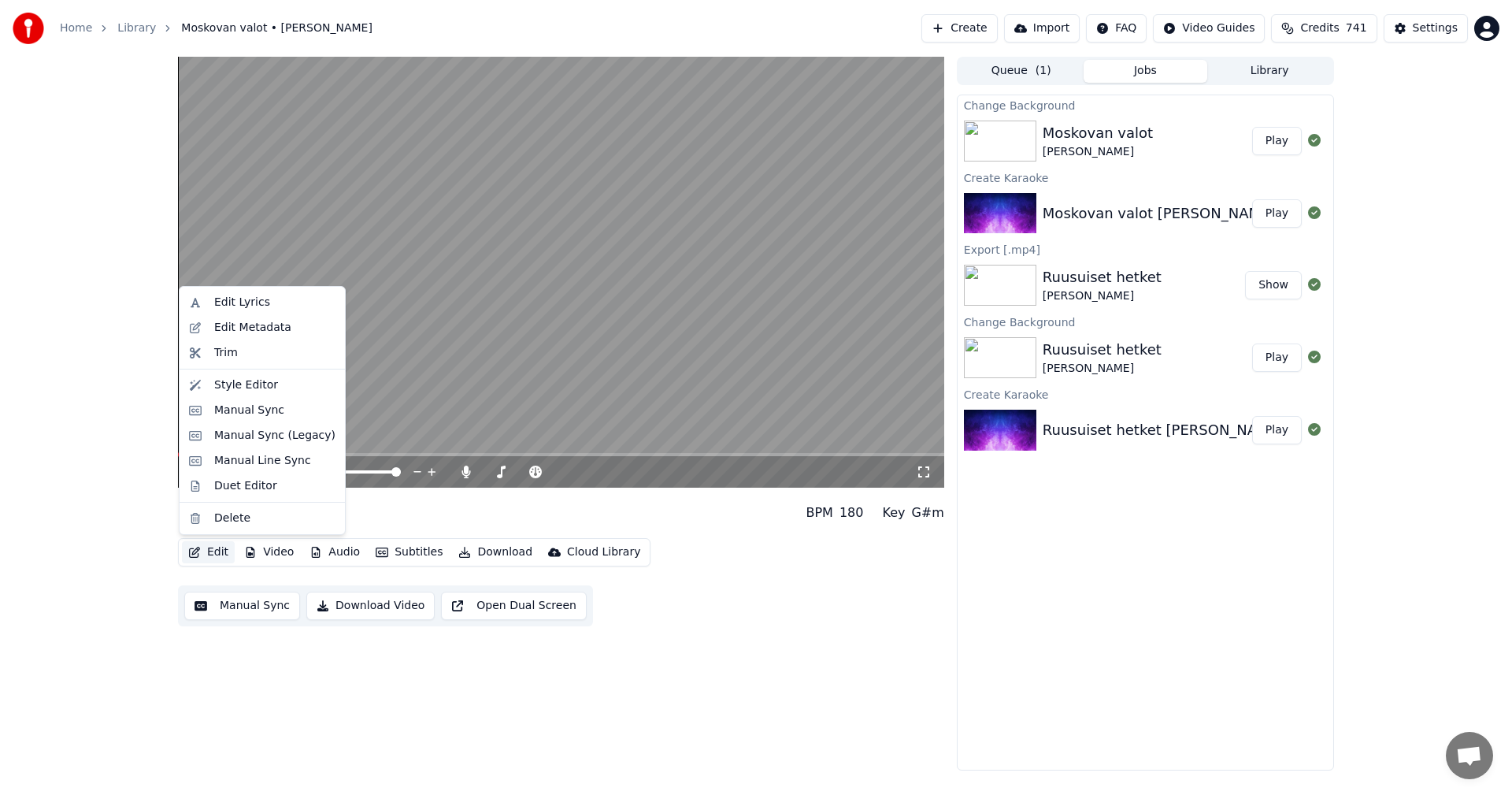
click at [222, 554] on button "Edit" at bounding box center [208, 552] width 52 height 22
click at [258, 440] on div "Manual Sync (Legacy)" at bounding box center [275, 436] width 122 height 16
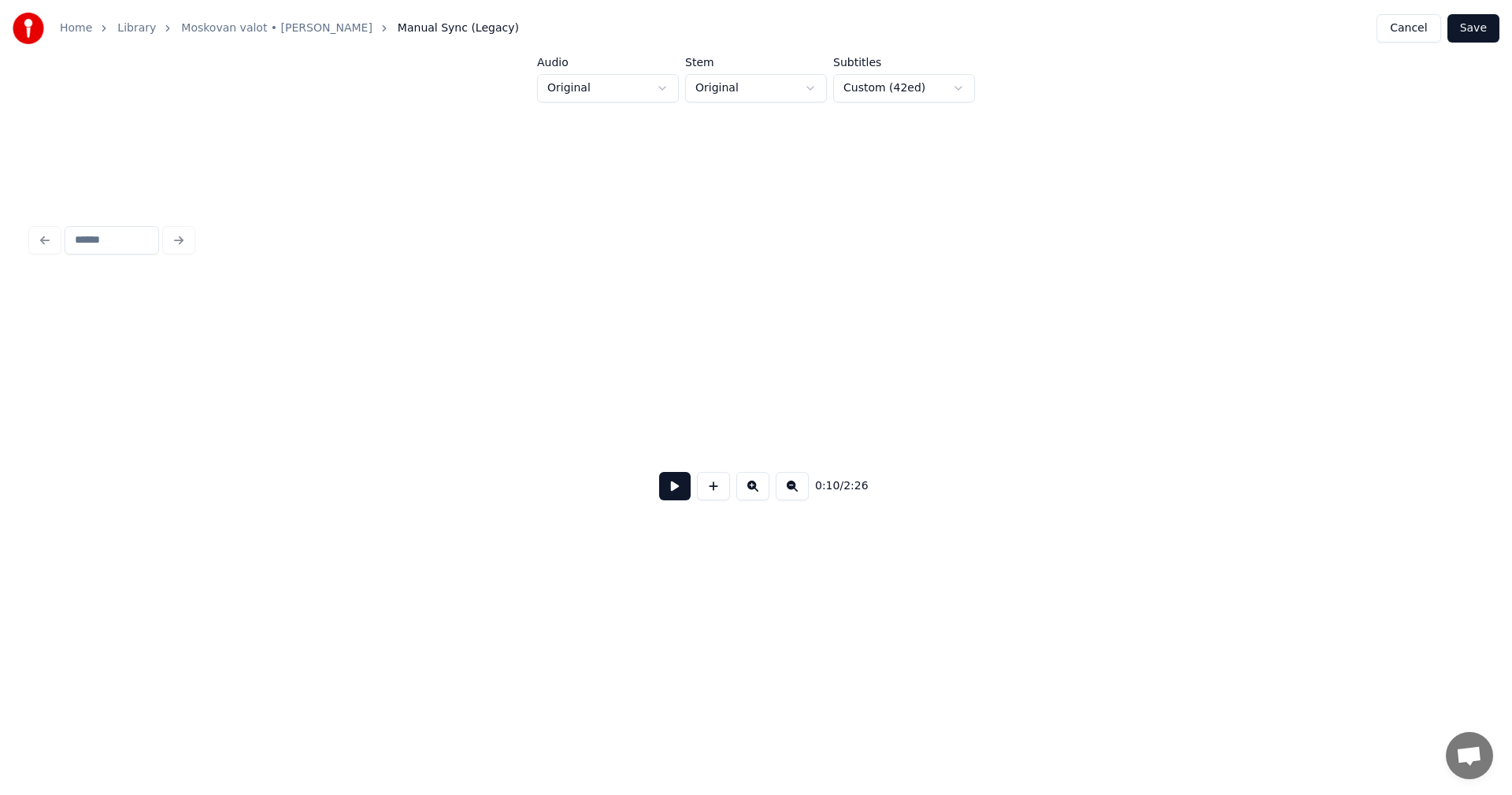
scroll to position [0, 2136]
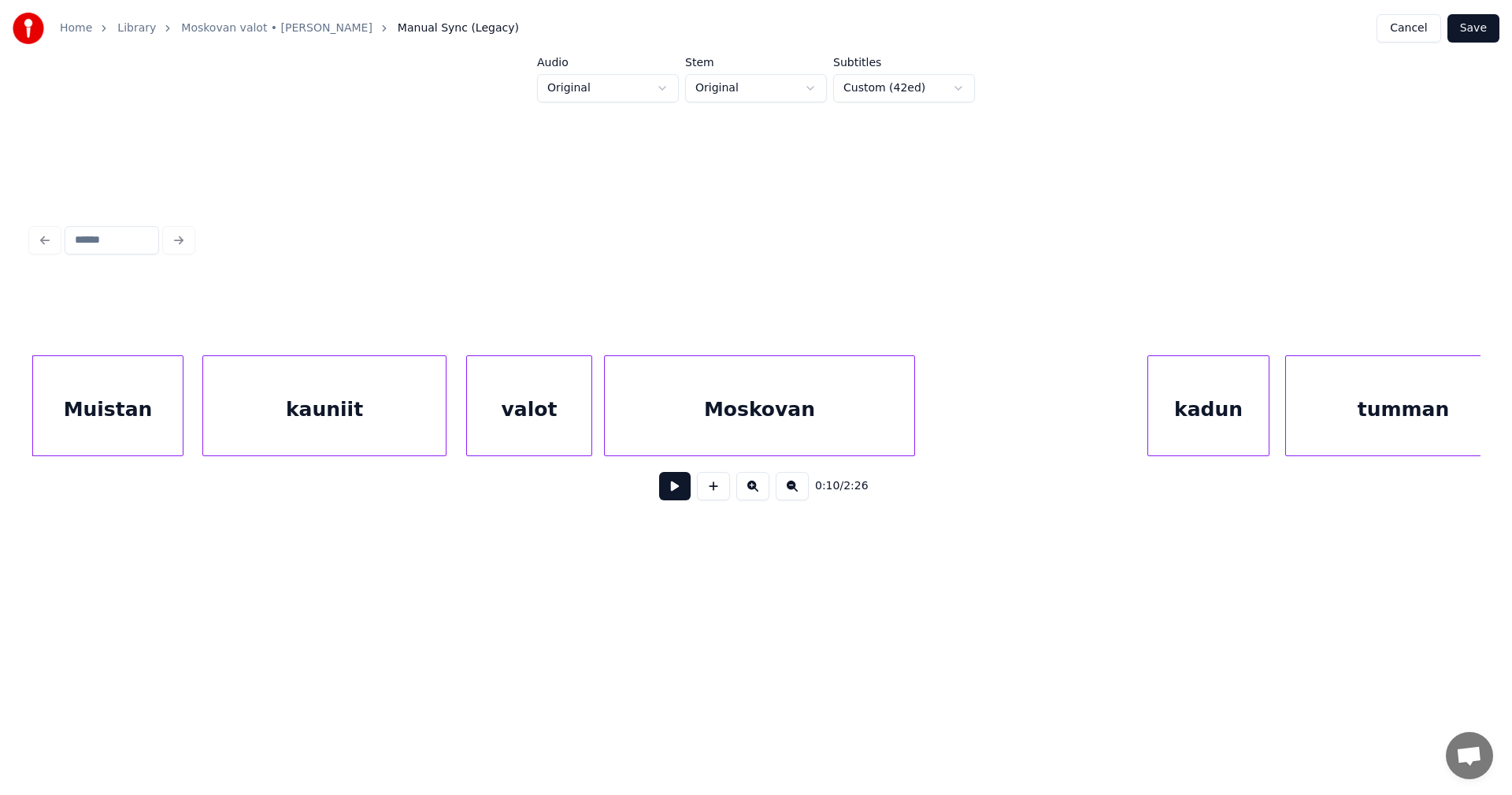
click at [674, 495] on button at bounding box center [675, 485] width 31 height 28
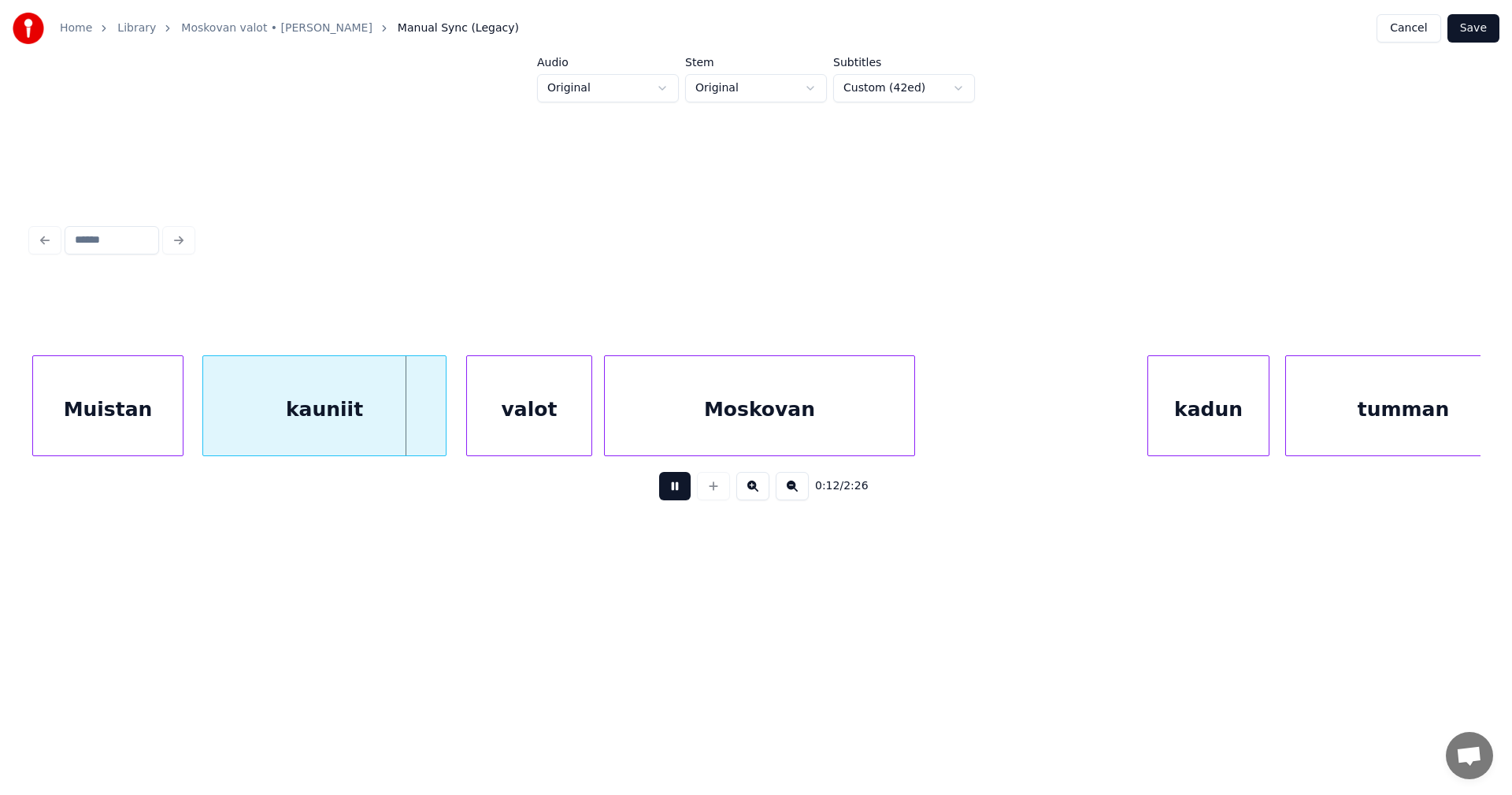
click at [675, 495] on button at bounding box center [675, 485] width 31 height 28
click at [671, 495] on button at bounding box center [675, 485] width 31 height 28
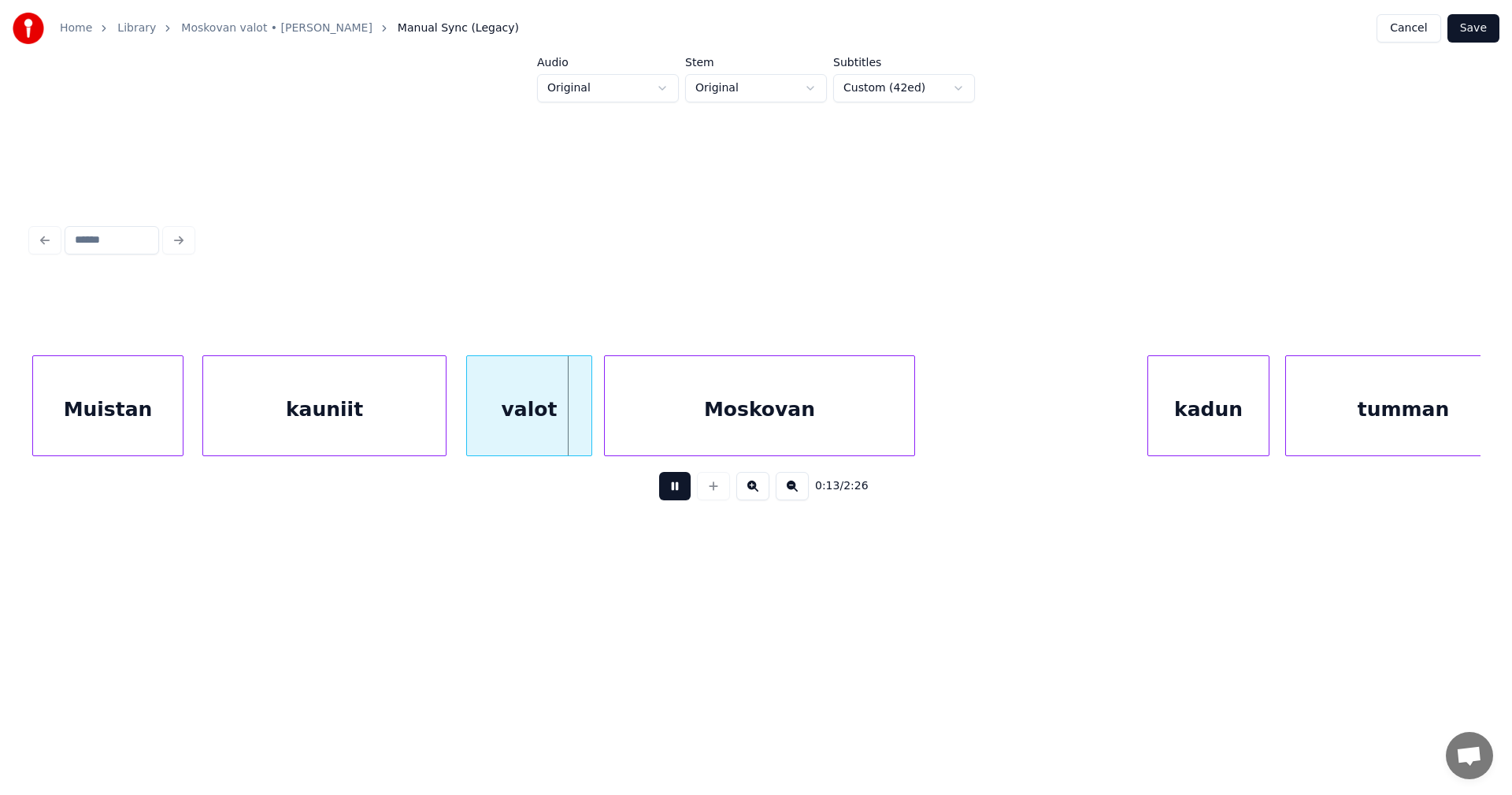
click at [671, 495] on button at bounding box center [675, 485] width 31 height 28
click at [576, 426] on div at bounding box center [578, 405] width 4 height 99
click at [598, 429] on div at bounding box center [600, 405] width 4 height 99
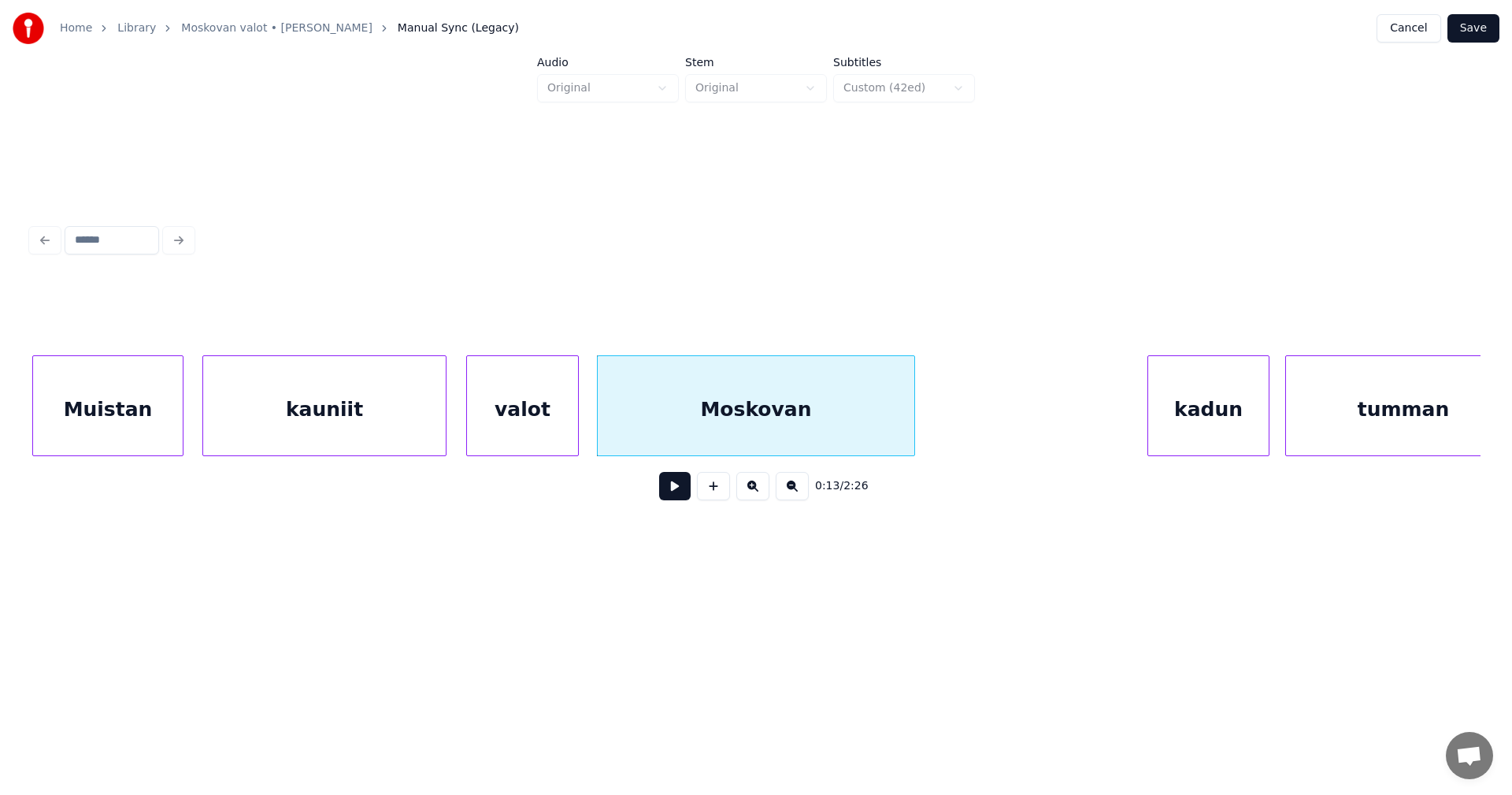
click at [563, 433] on div "valot" at bounding box center [522, 409] width 111 height 107
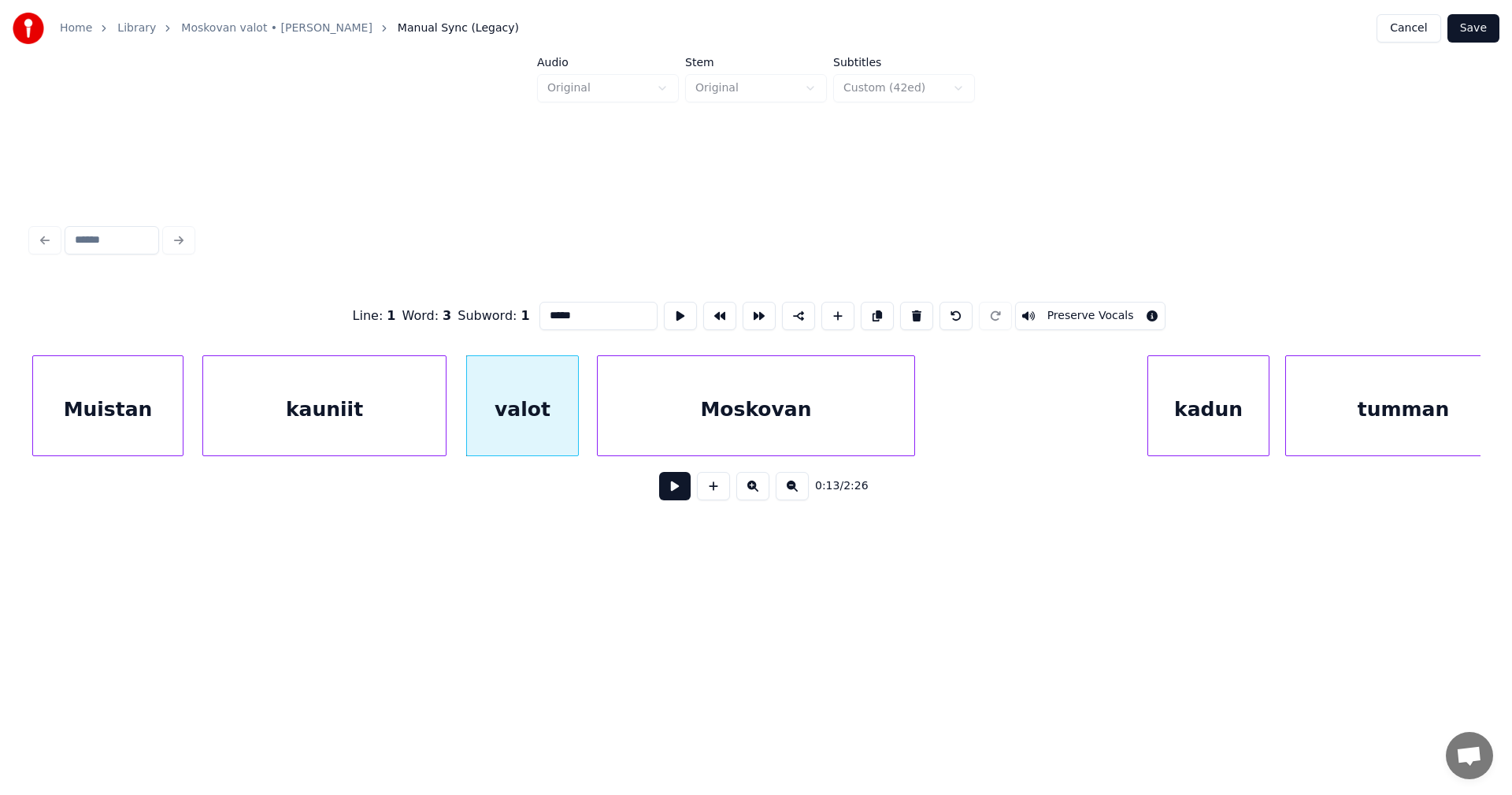
click at [676, 494] on button at bounding box center [675, 485] width 31 height 28
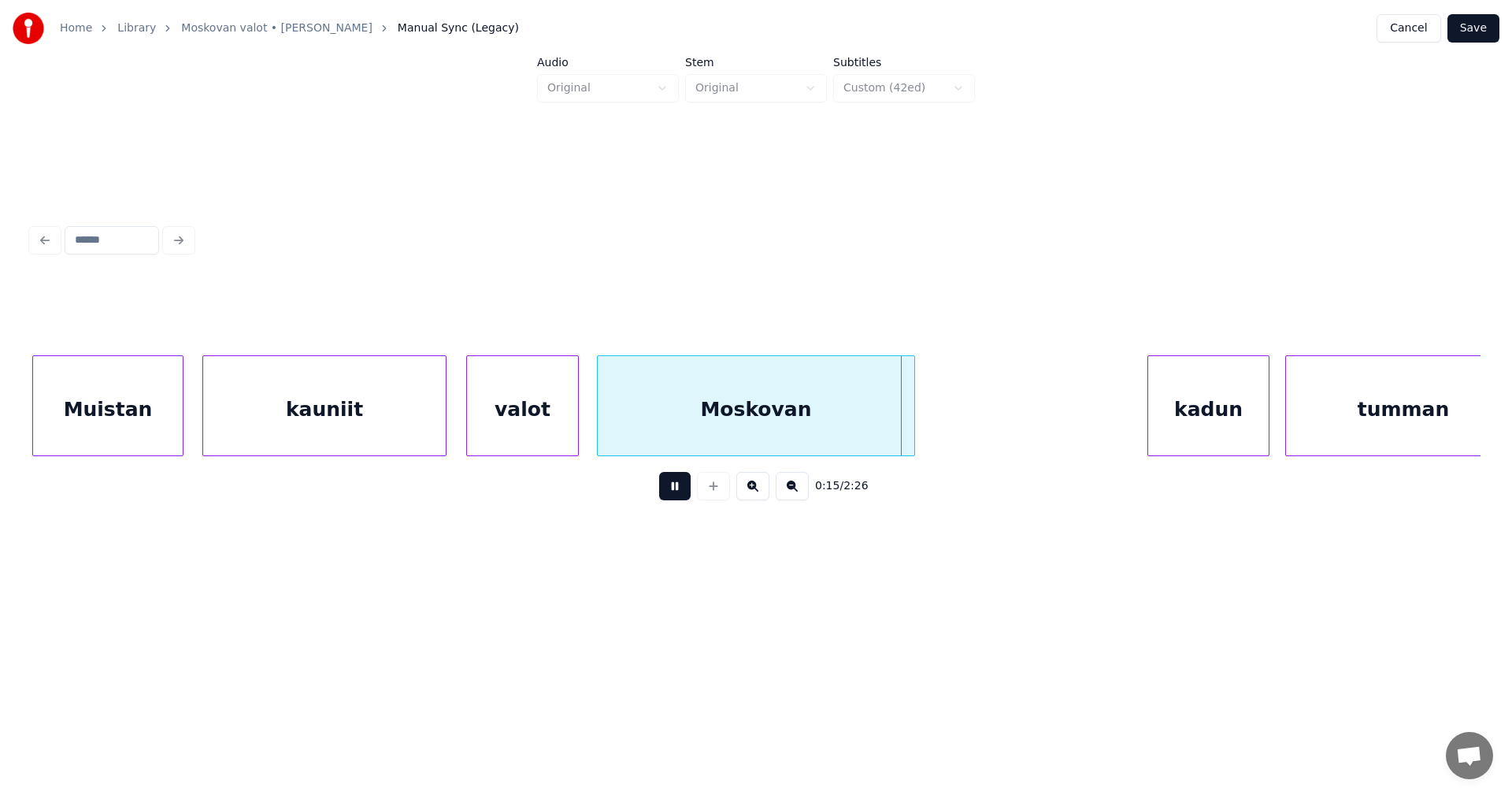
click at [679, 493] on button at bounding box center [675, 485] width 31 height 28
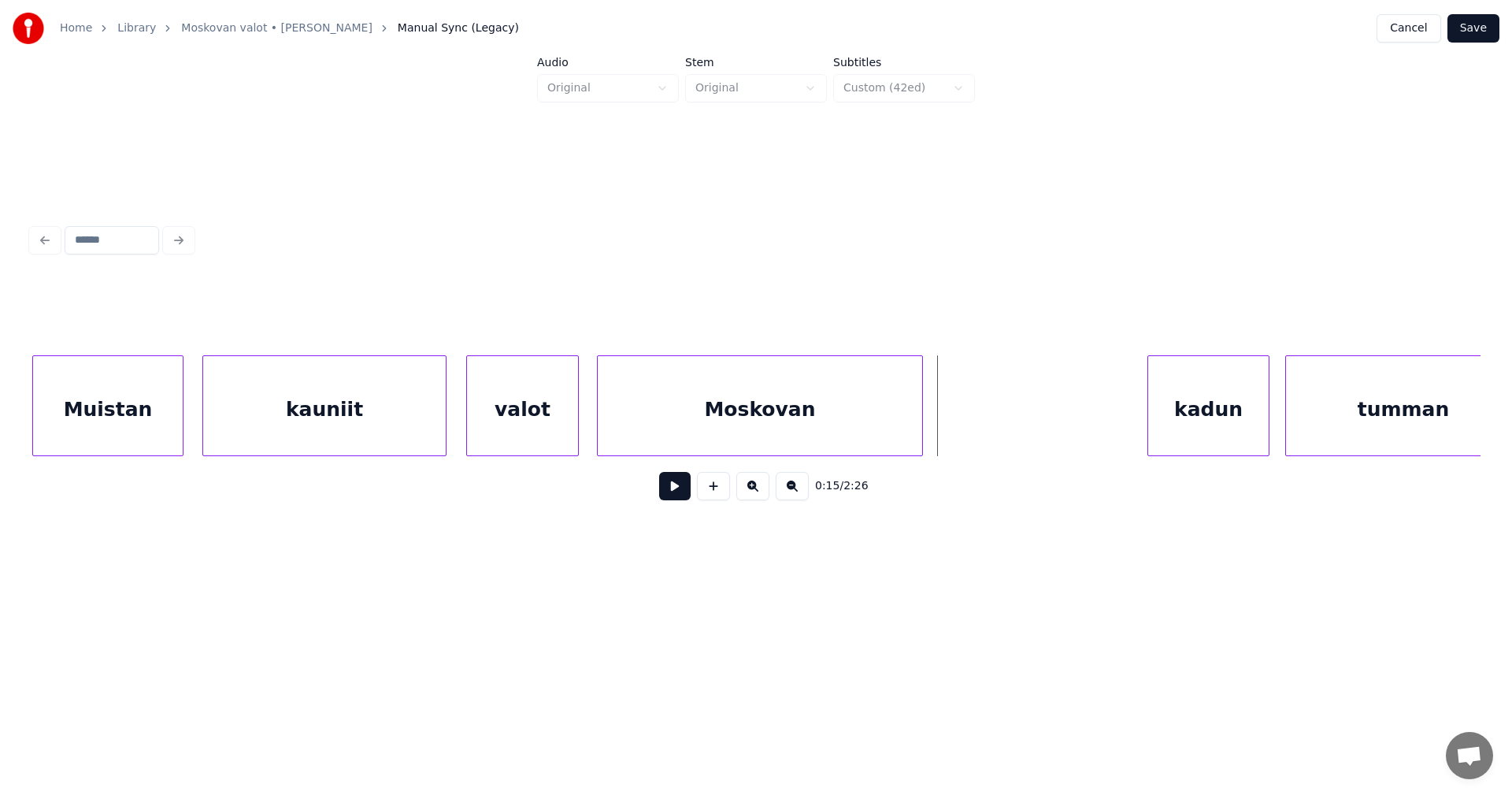
click at [923, 429] on div at bounding box center [919, 405] width 4 height 99
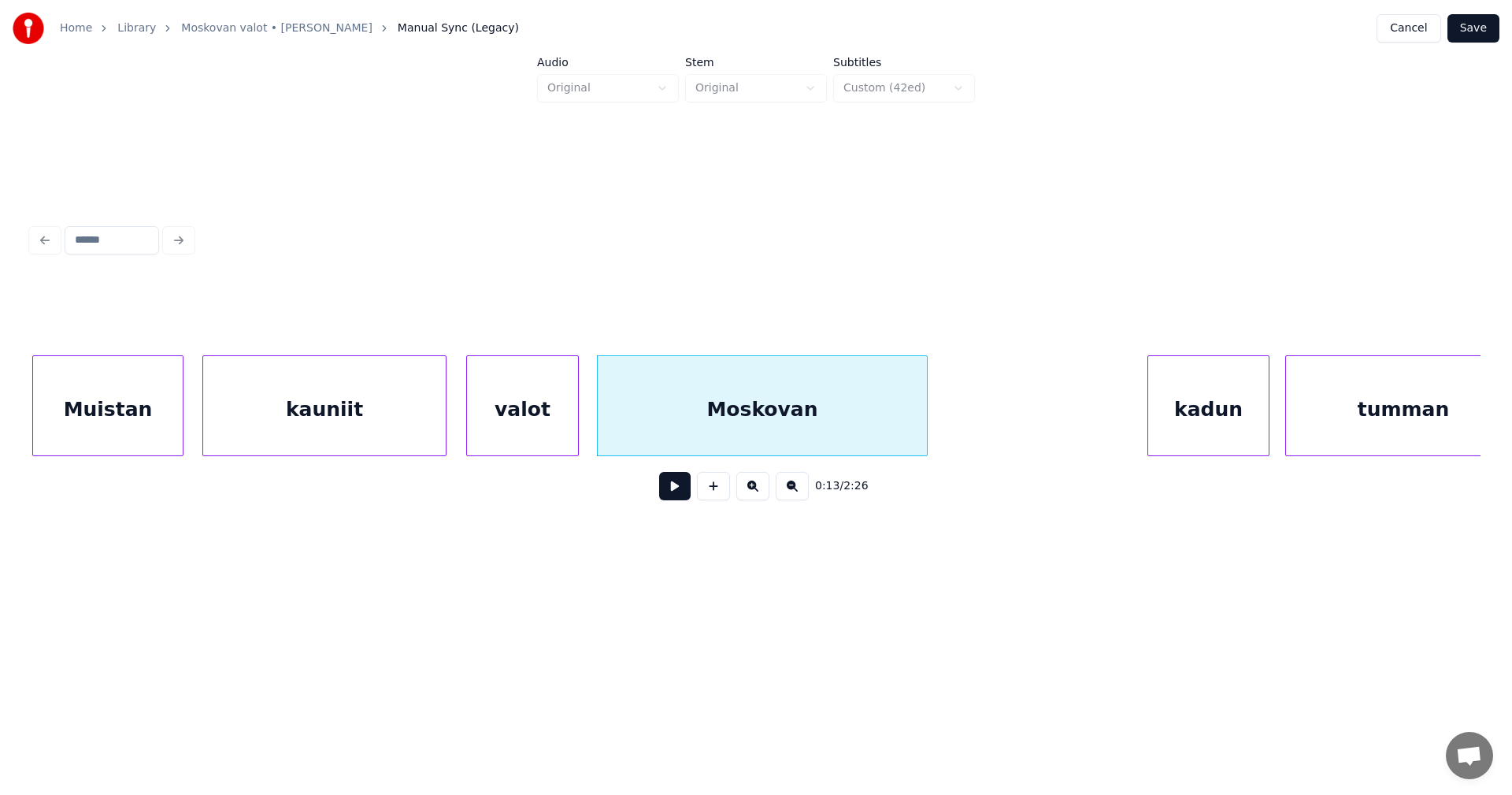
click at [1211, 426] on div "kadun" at bounding box center [1209, 409] width 121 height 107
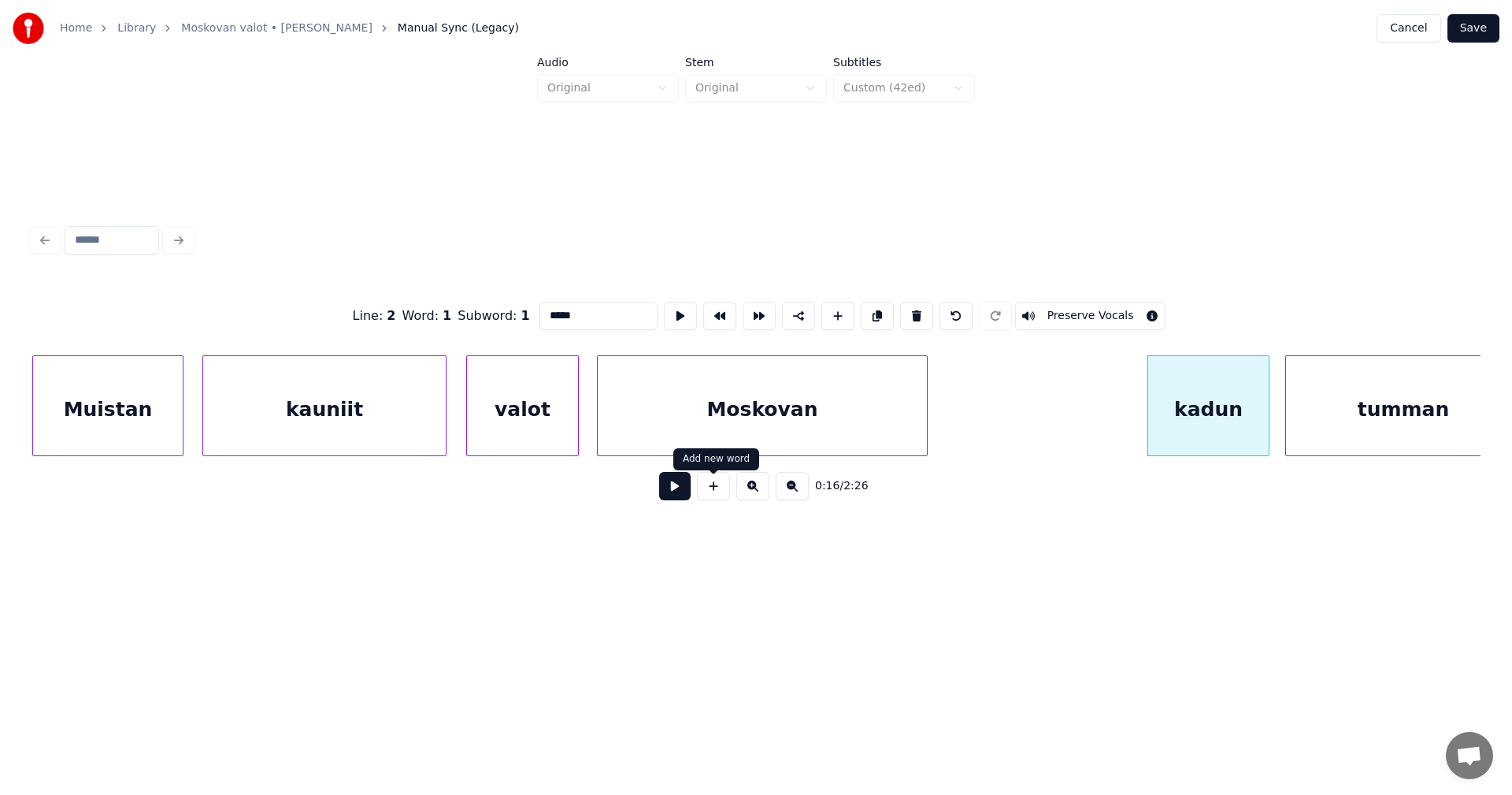
click at [679, 499] on button at bounding box center [675, 485] width 31 height 28
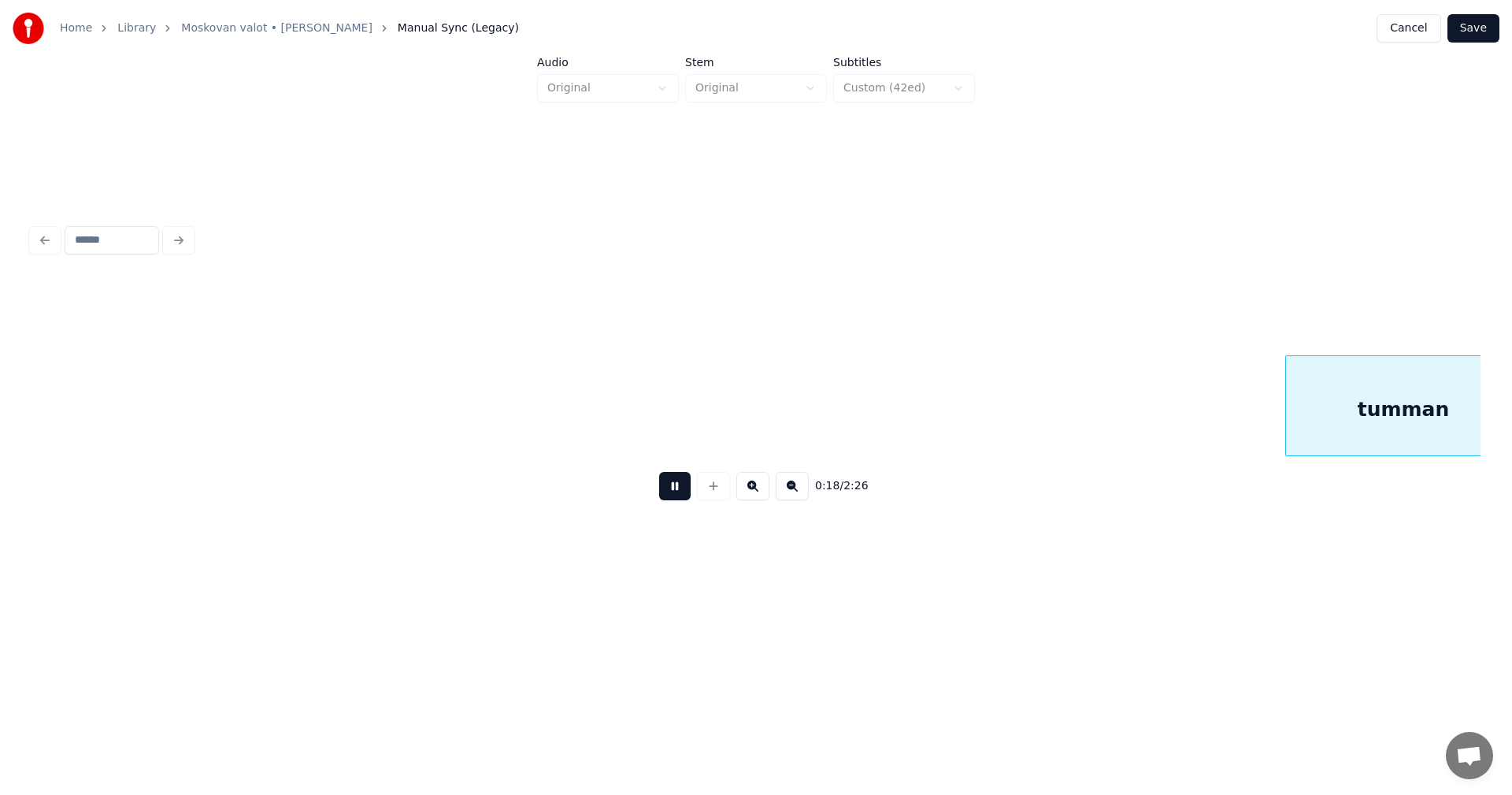
scroll to position [0, 3586]
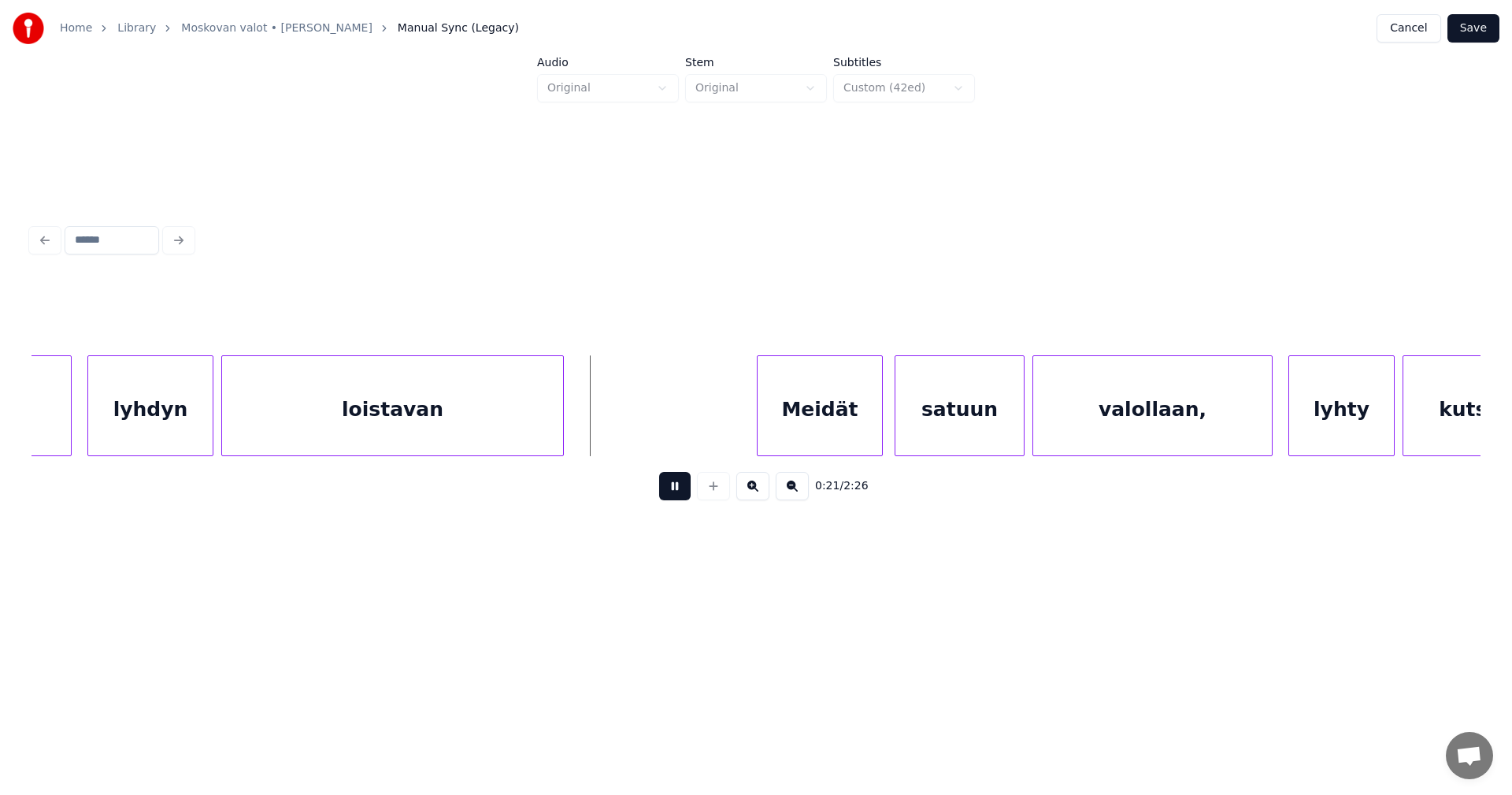
click at [679, 498] on button at bounding box center [675, 485] width 31 height 28
click at [568, 430] on div at bounding box center [568, 405] width 4 height 99
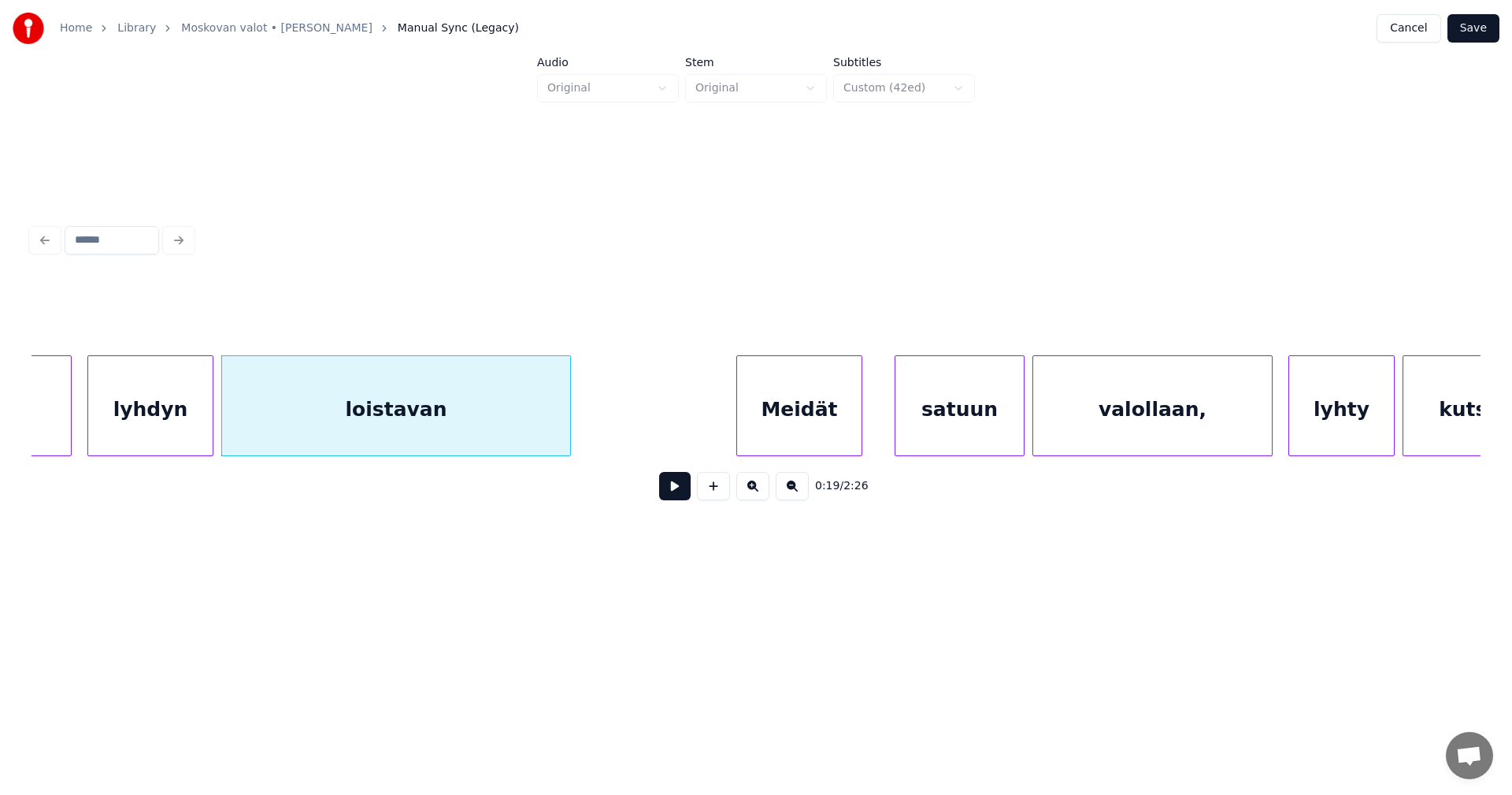
click at [784, 415] on div "Meidät" at bounding box center [799, 409] width 124 height 107
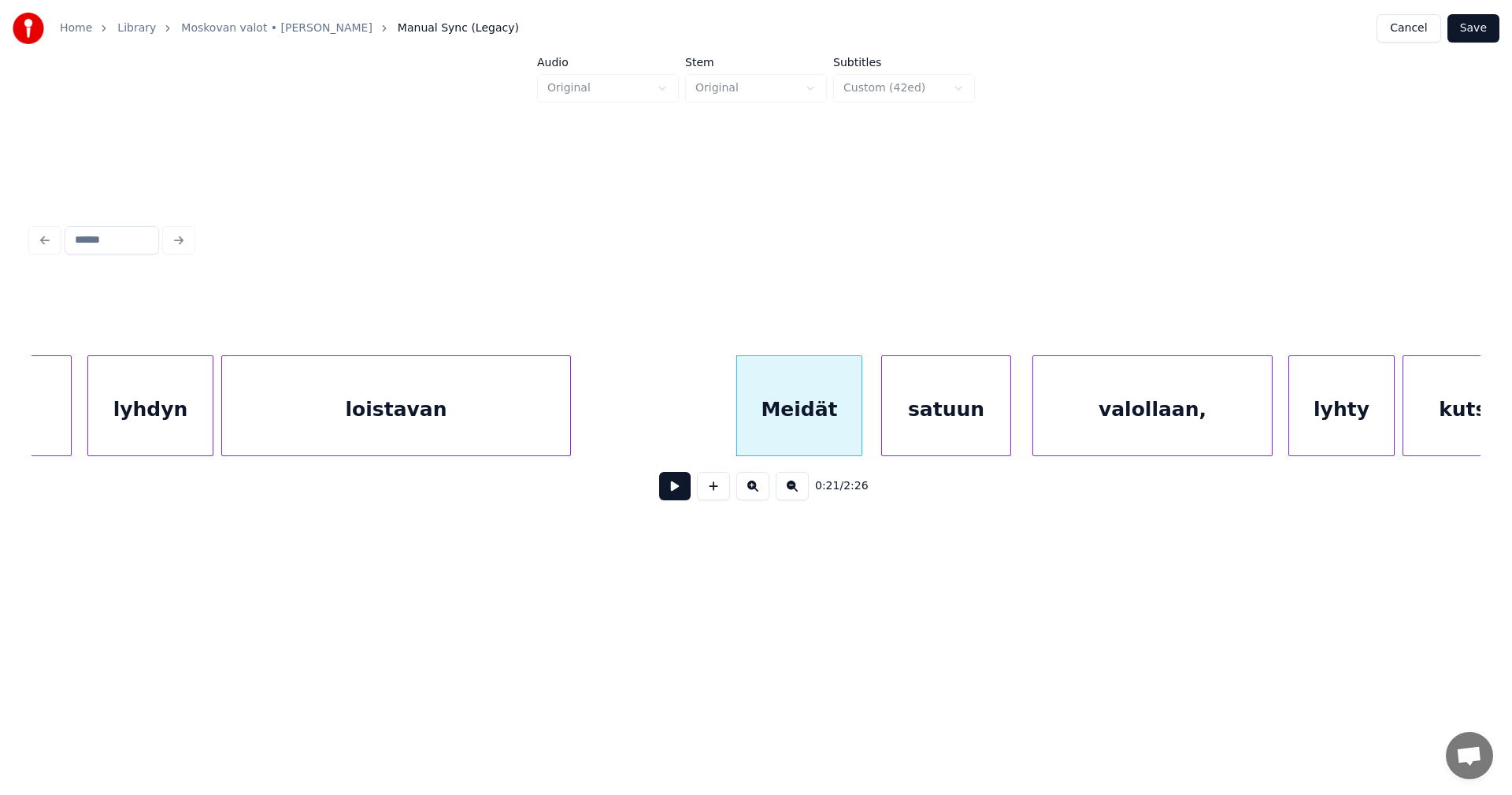
click at [904, 429] on div "satuun" at bounding box center [946, 409] width 129 height 107
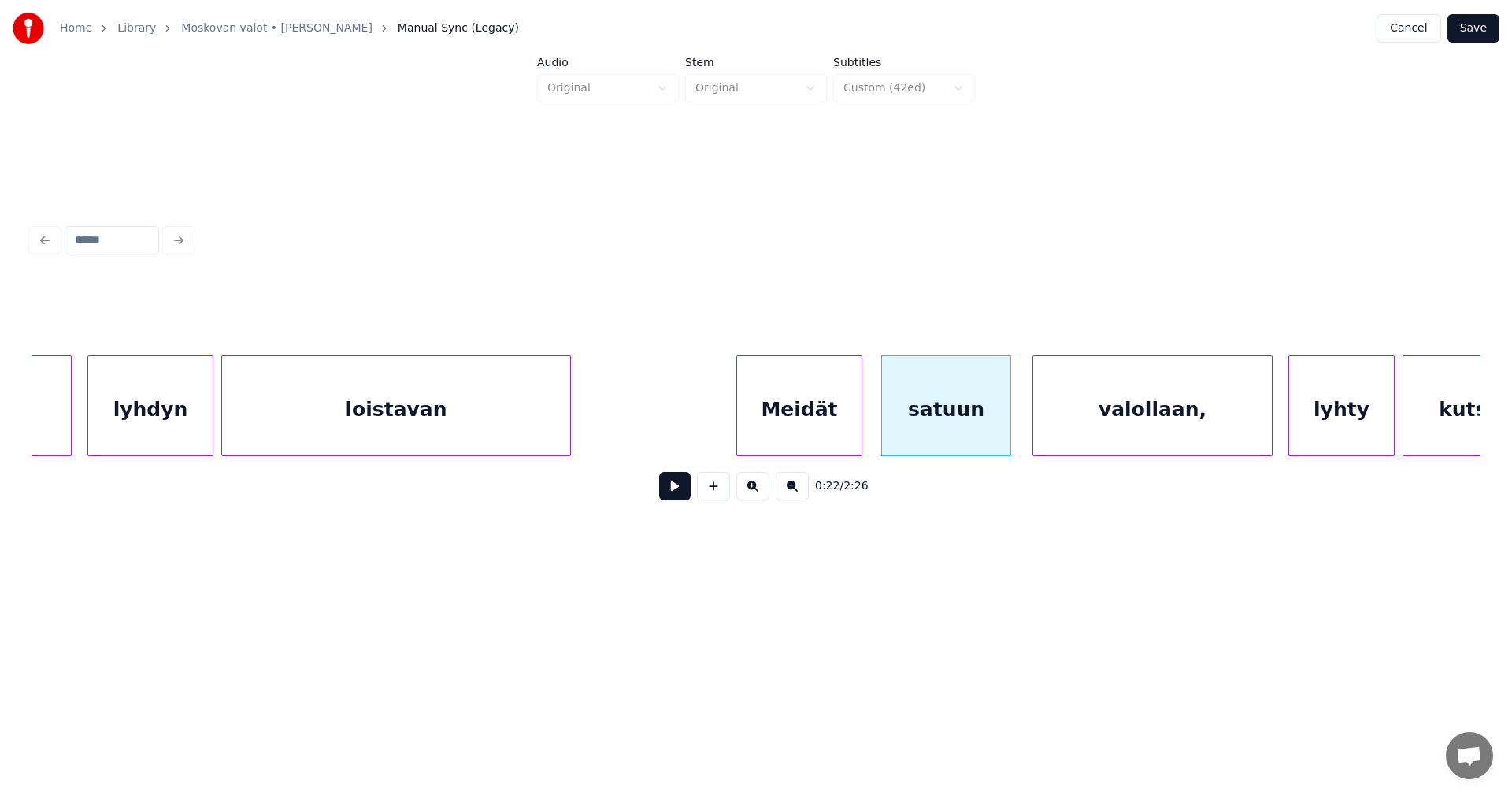
click at [779, 416] on div "Meidät" at bounding box center [799, 409] width 124 height 107
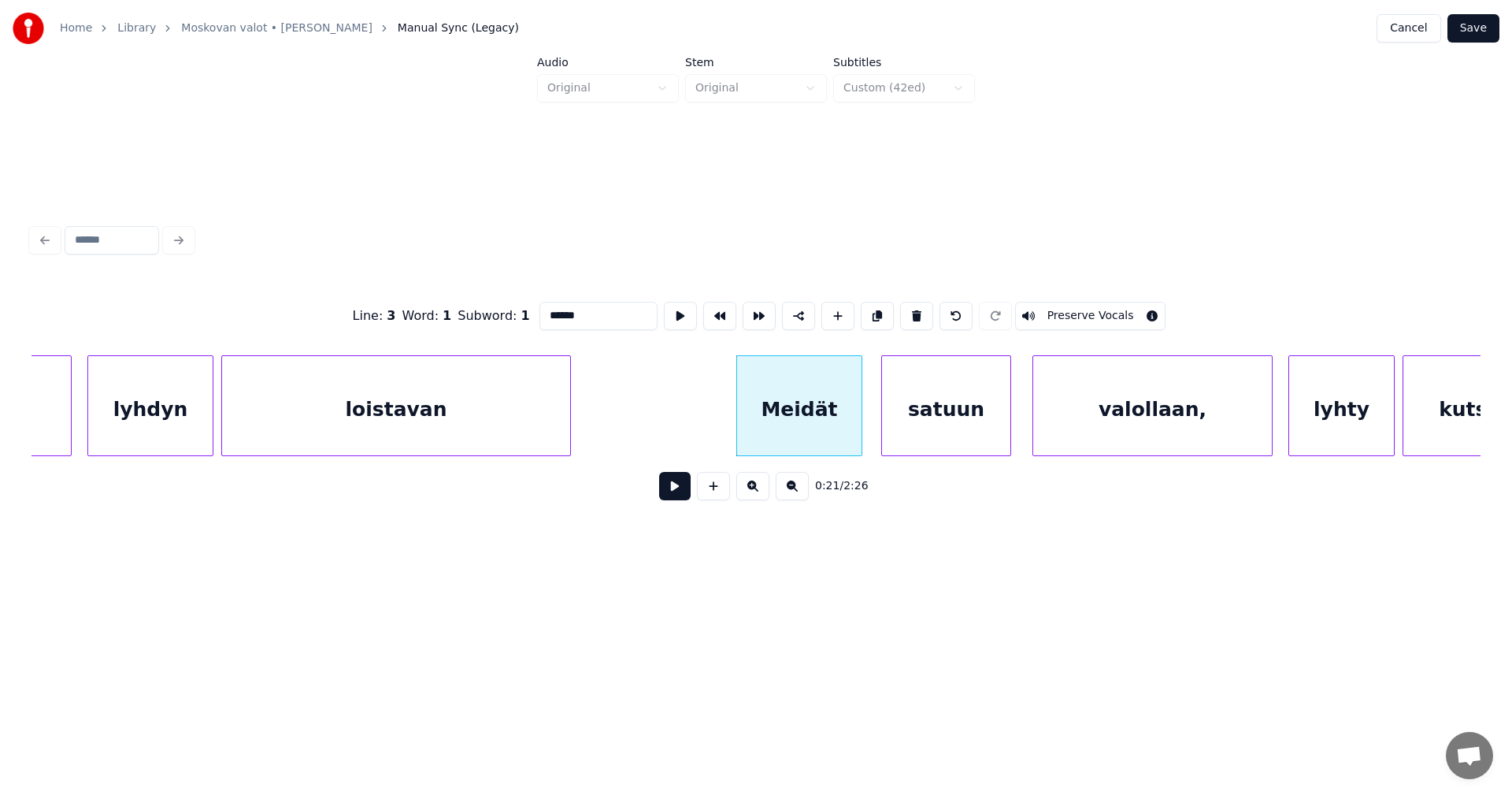
click at [689, 487] on button at bounding box center [675, 485] width 31 height 28
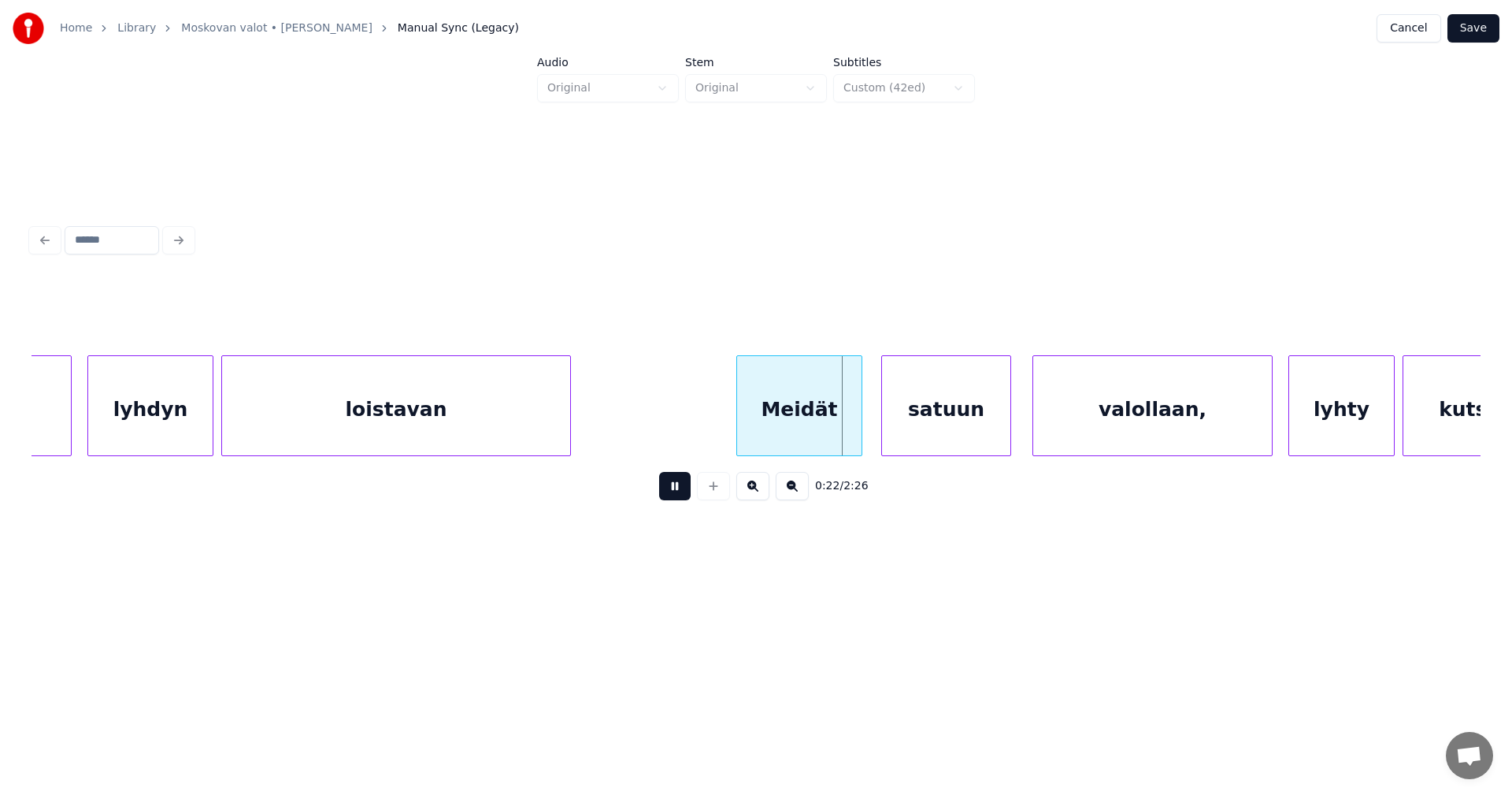
click at [683, 487] on button at bounding box center [675, 485] width 31 height 28
click at [878, 415] on div at bounding box center [878, 405] width 4 height 99
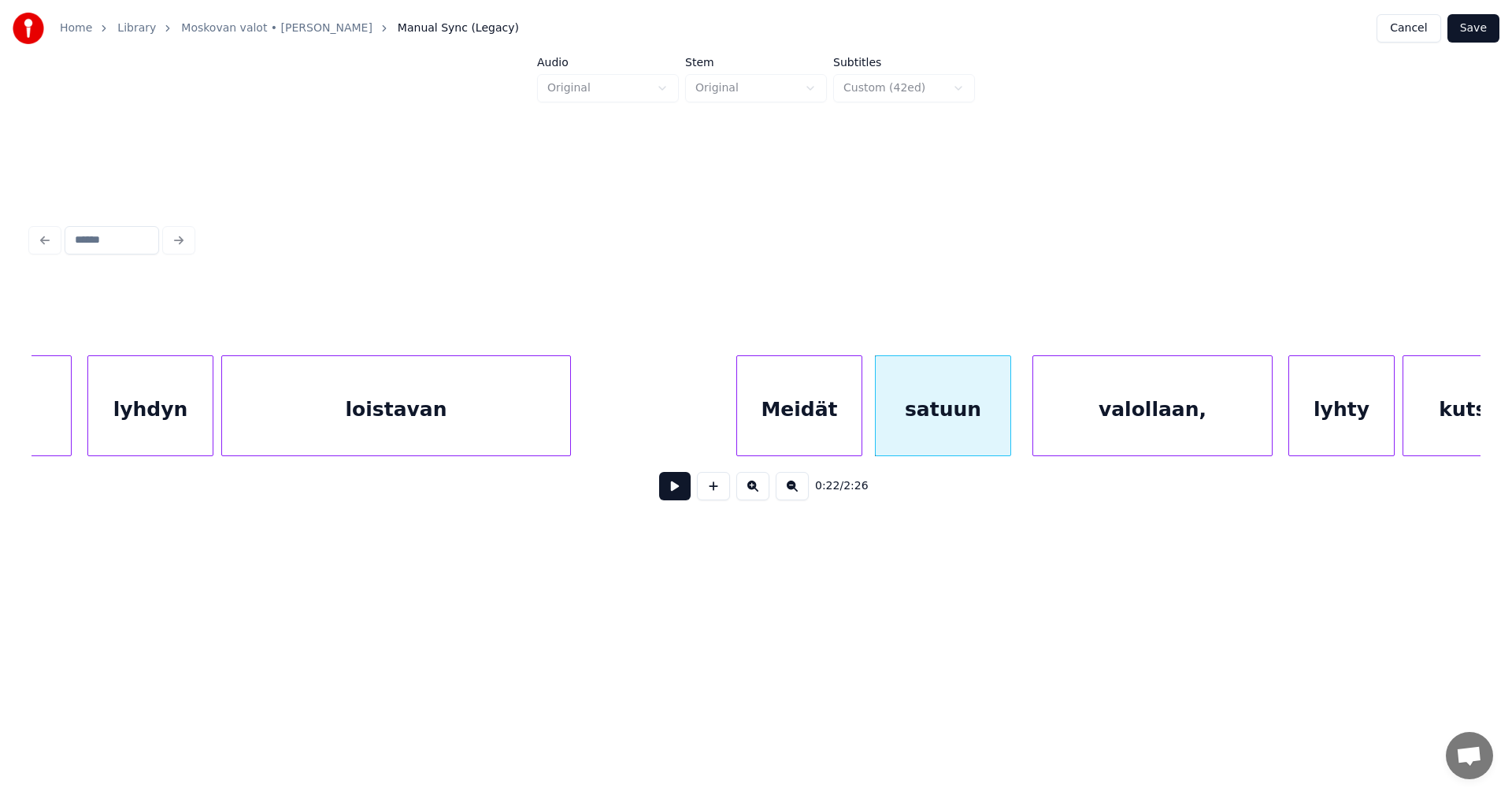
click at [678, 498] on button at bounding box center [675, 485] width 31 height 28
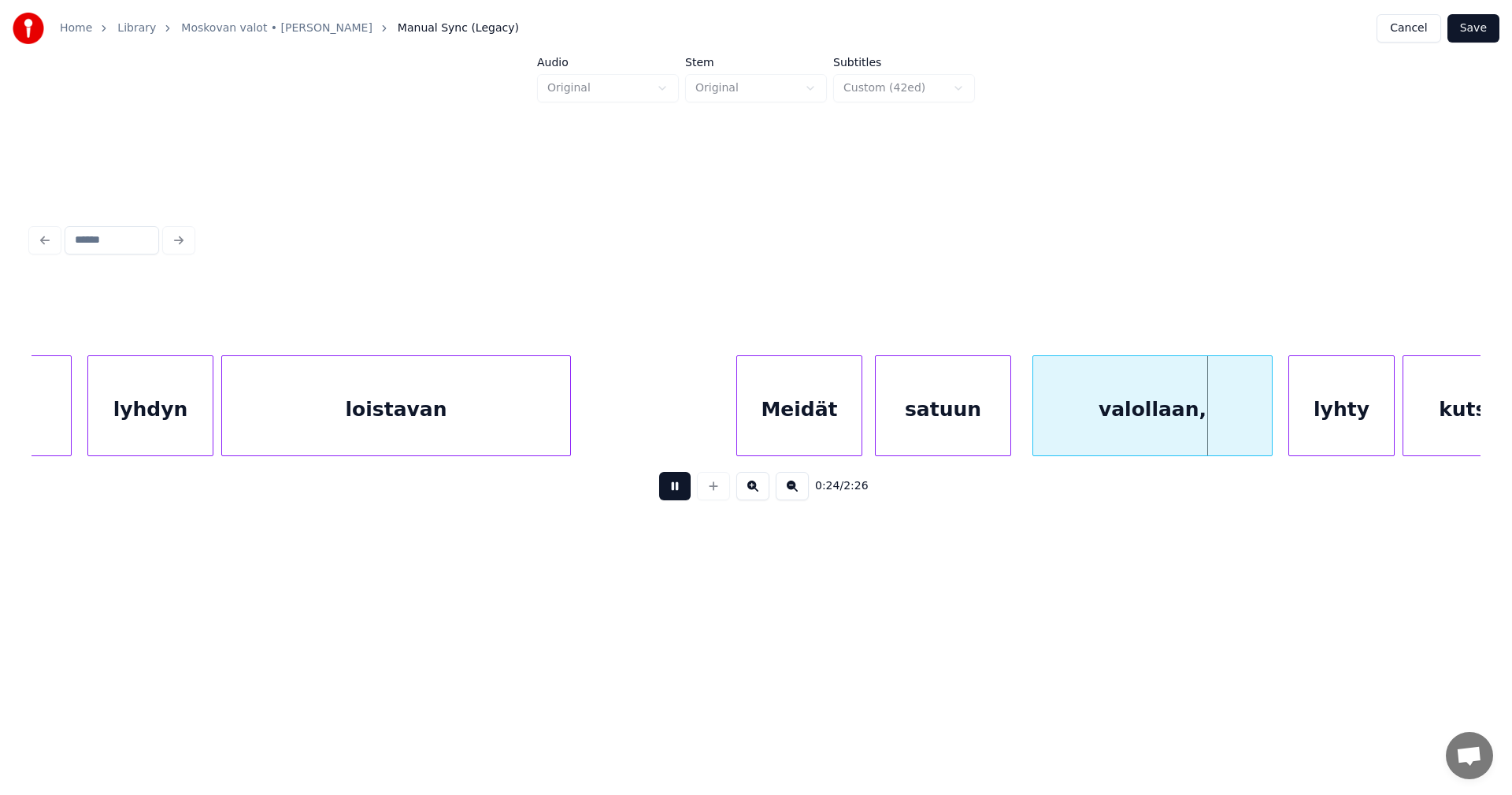
click at [678, 498] on button at bounding box center [675, 485] width 31 height 28
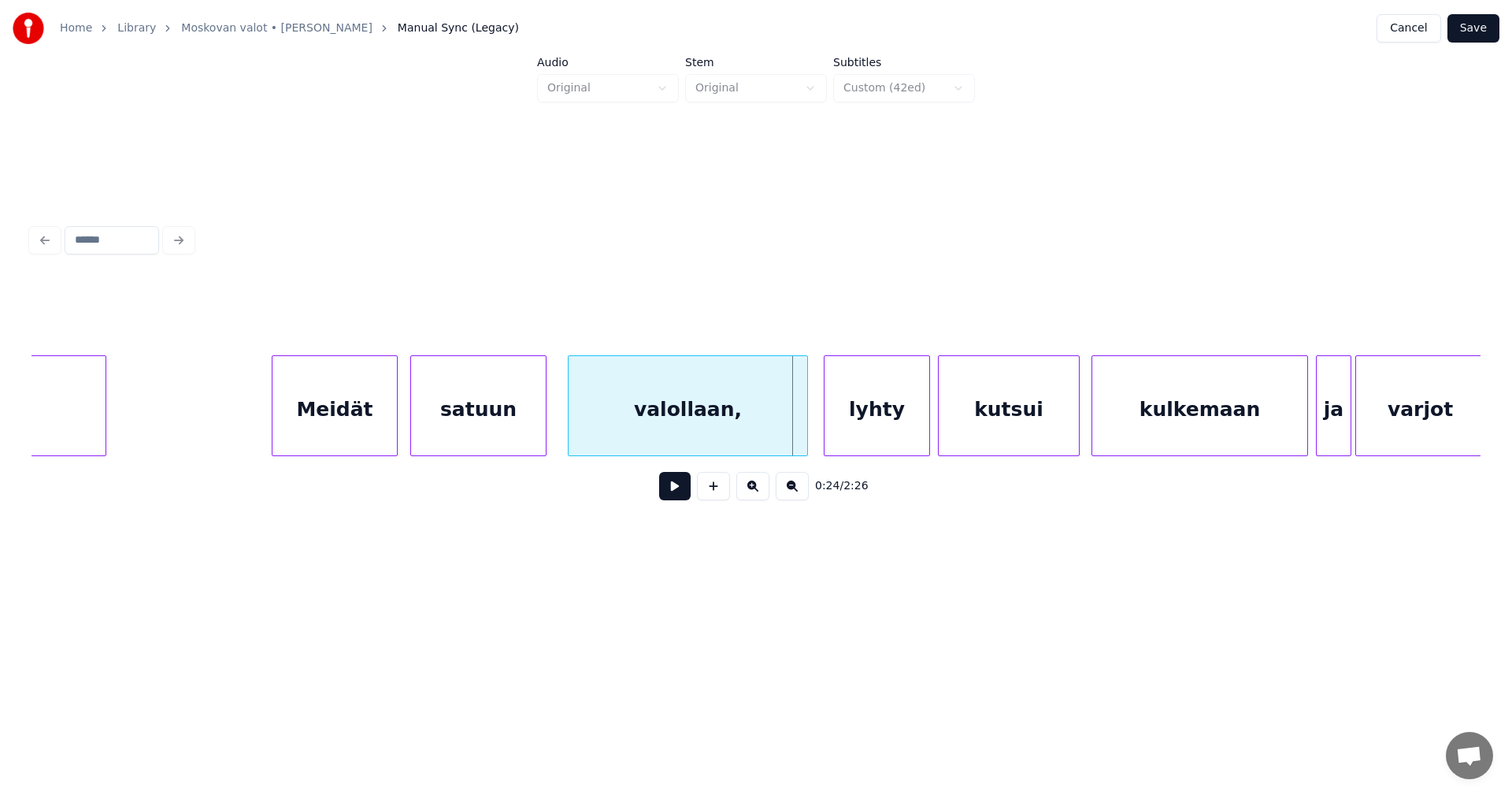
scroll to position [0, 4059]
click at [791, 432] on div at bounding box center [790, 405] width 4 height 99
click at [845, 432] on div "lyhty" at bounding box center [861, 409] width 105 height 107
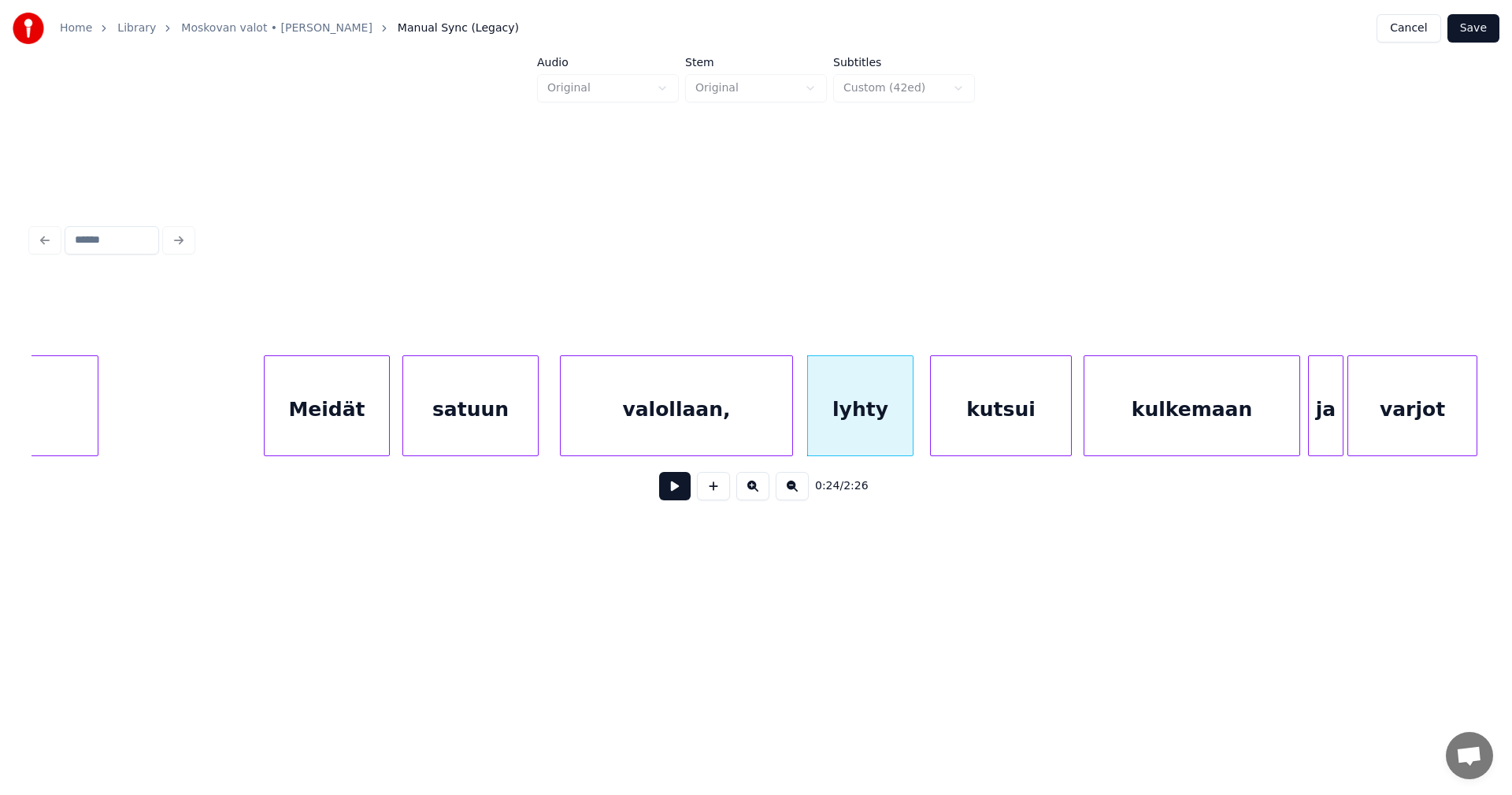
click at [761, 440] on div "valollaan," at bounding box center [676, 409] width 232 height 107
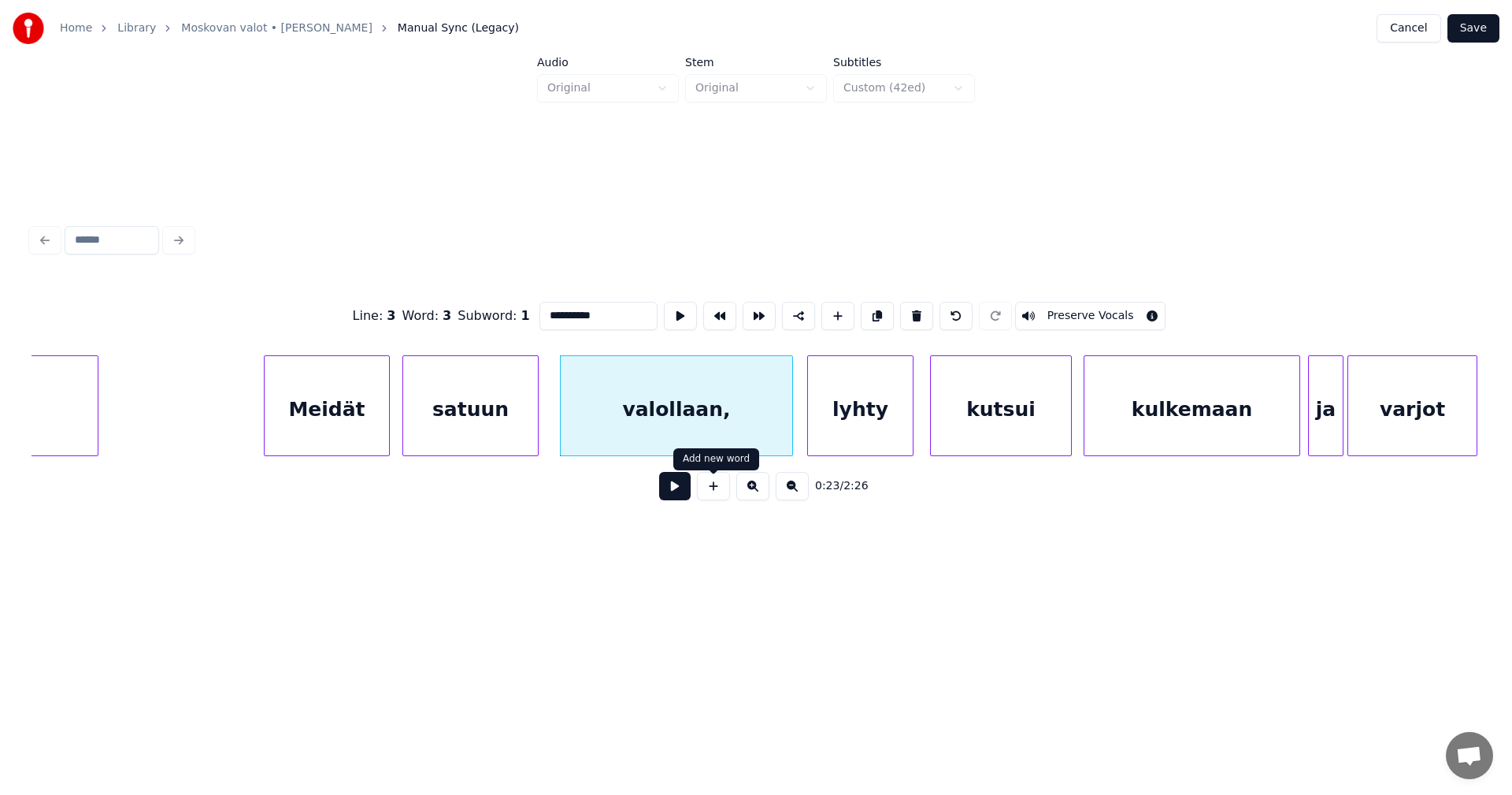
click at [687, 495] on button at bounding box center [675, 485] width 31 height 28
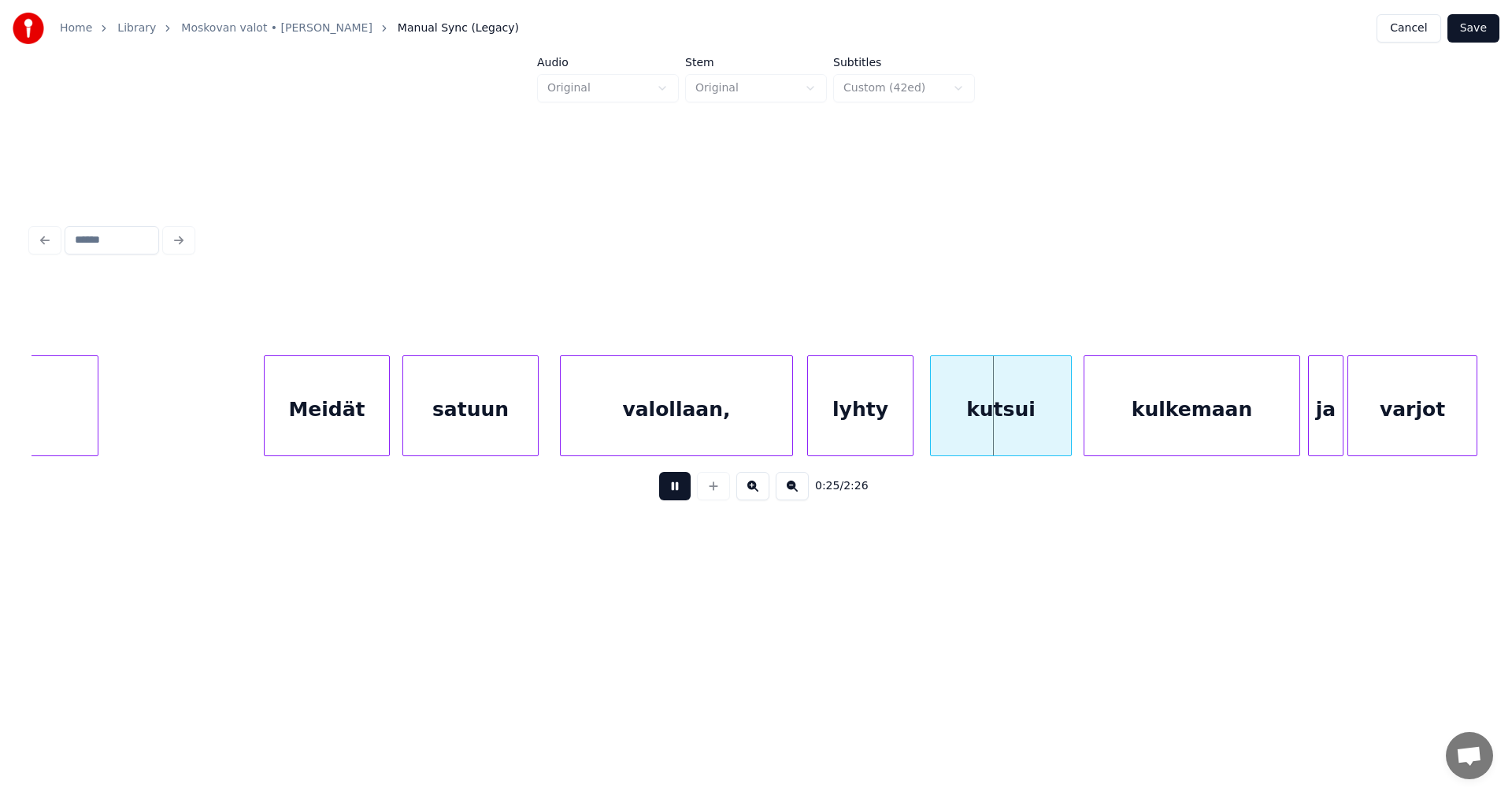
click at [686, 495] on button at bounding box center [675, 485] width 31 height 28
click at [715, 423] on div "valollaan," at bounding box center [676, 409] width 232 height 107
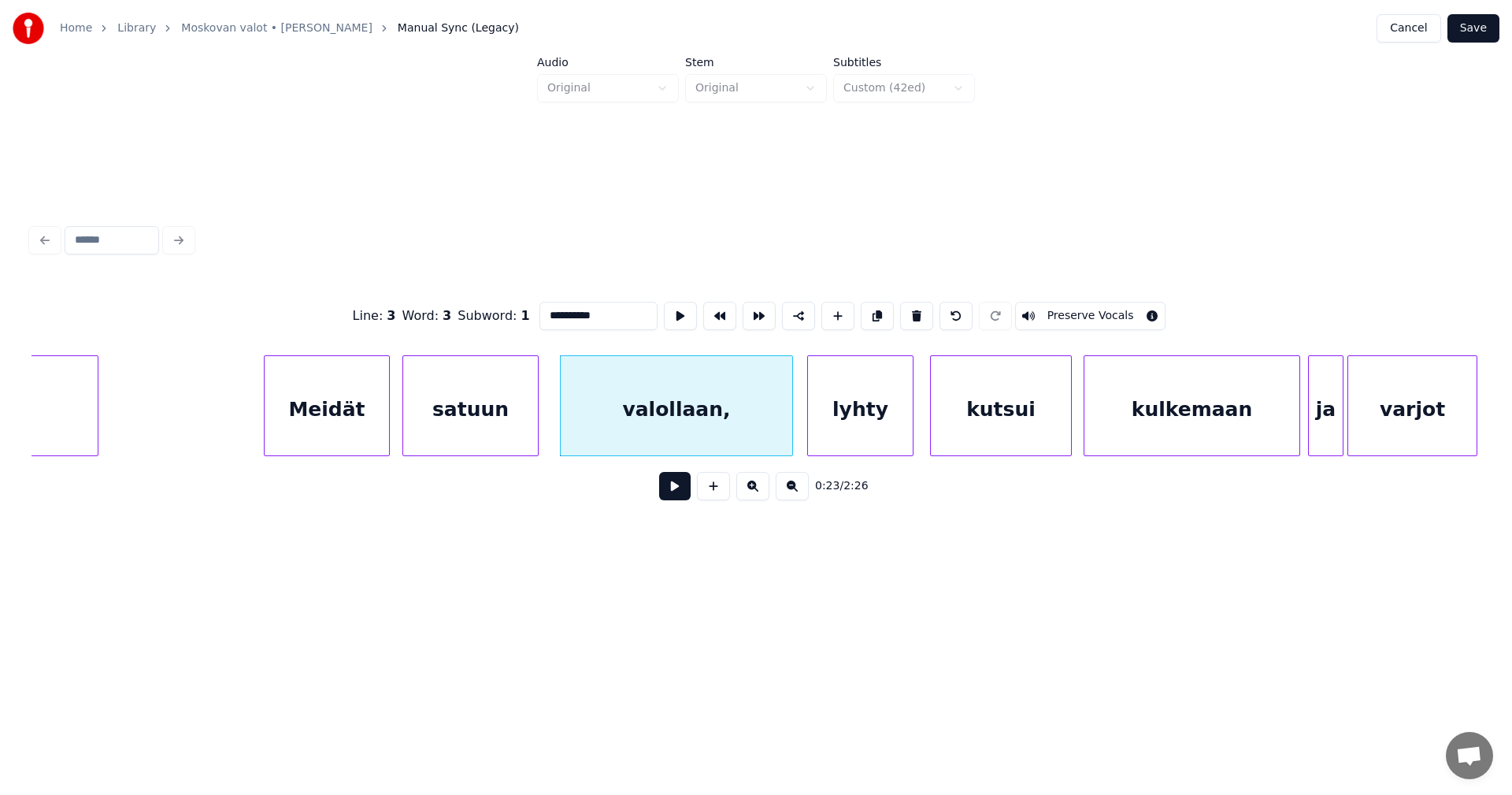
click at [603, 312] on input "**********" at bounding box center [598, 316] width 118 height 28
type input "*********"
click at [684, 498] on button at bounding box center [675, 485] width 31 height 28
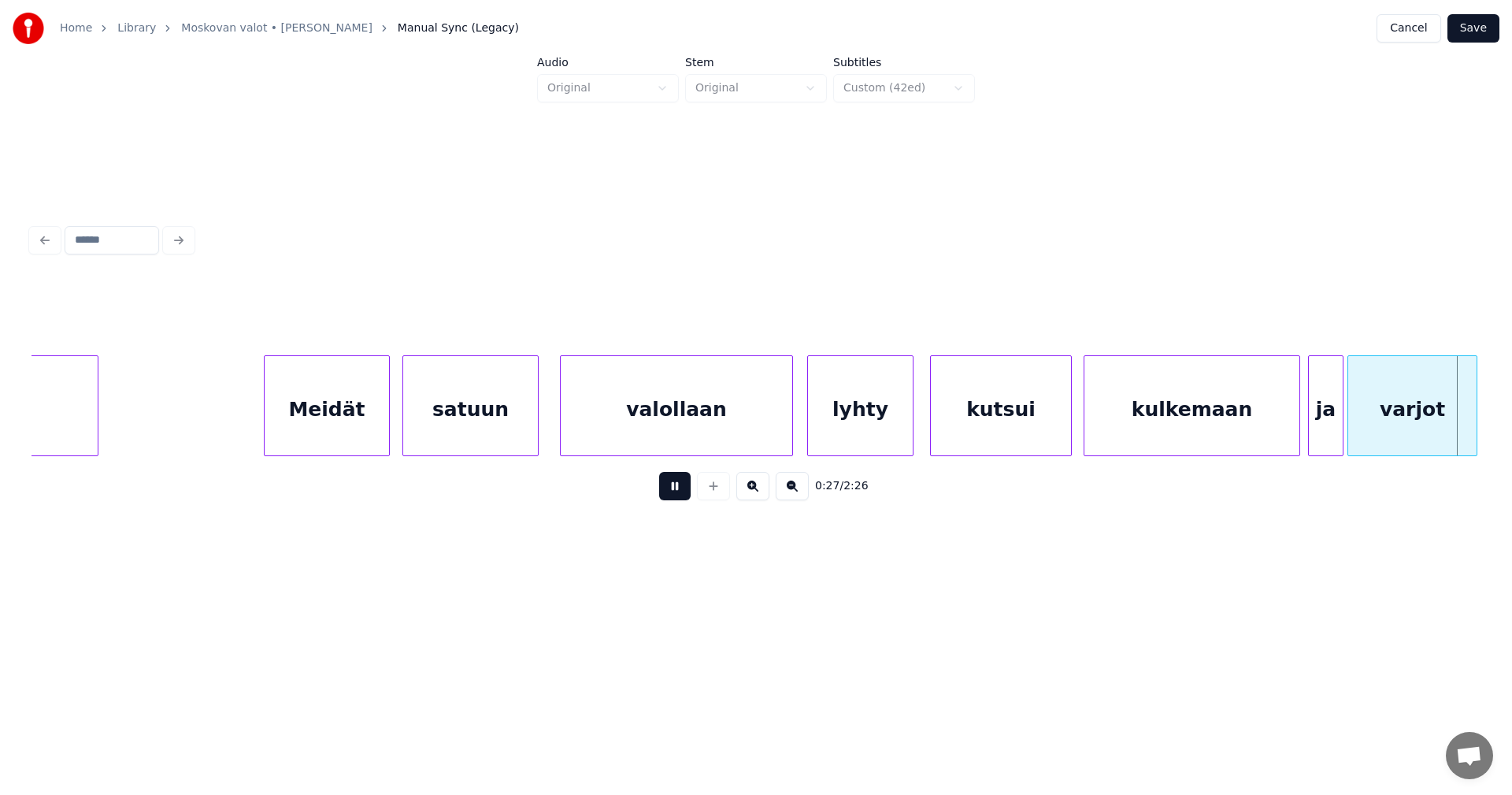
scroll to position [0, 5510]
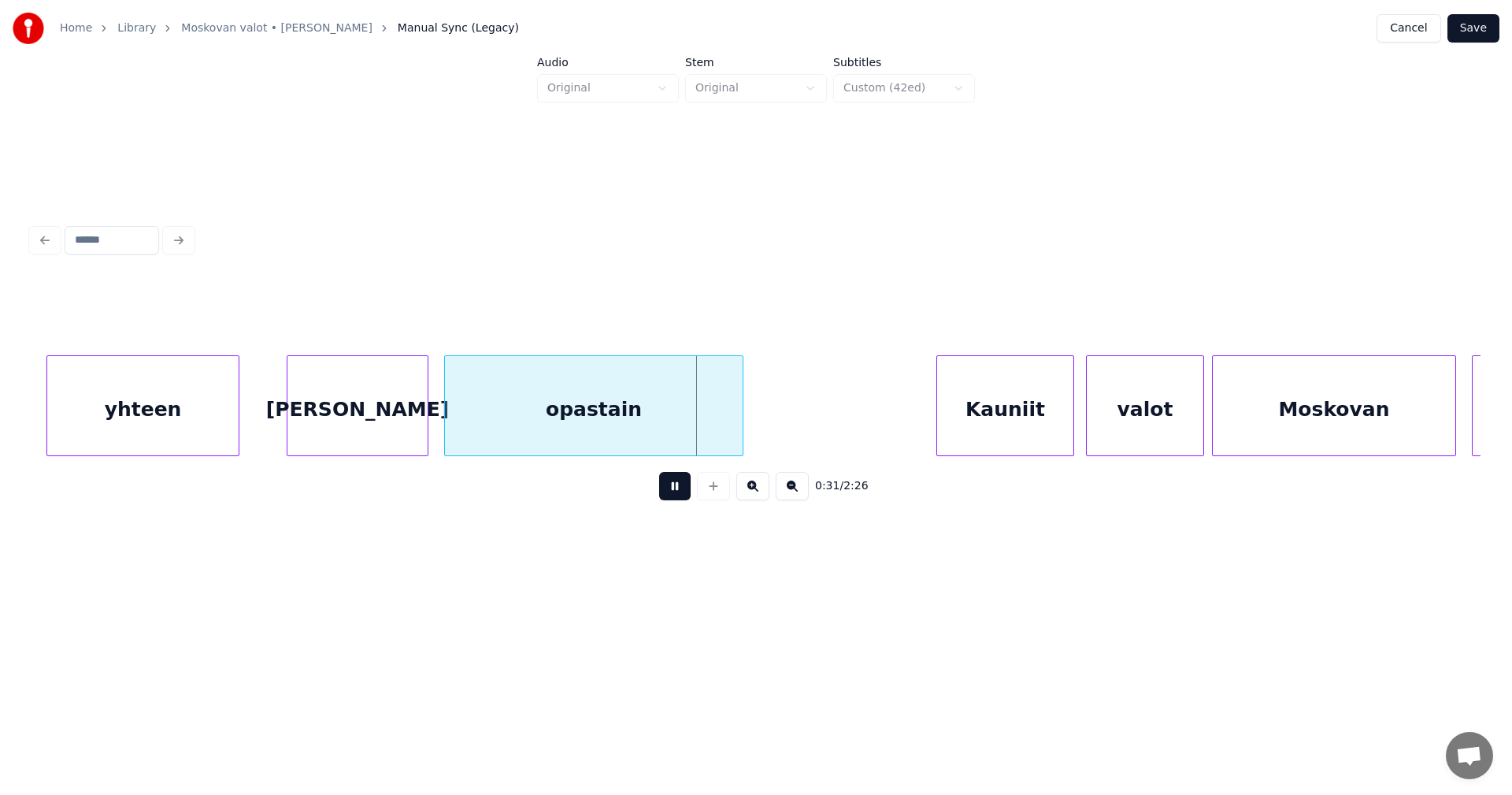
click at [682, 495] on button at bounding box center [675, 485] width 31 height 28
click at [206, 428] on div "yhteen" at bounding box center [143, 409] width 192 height 107
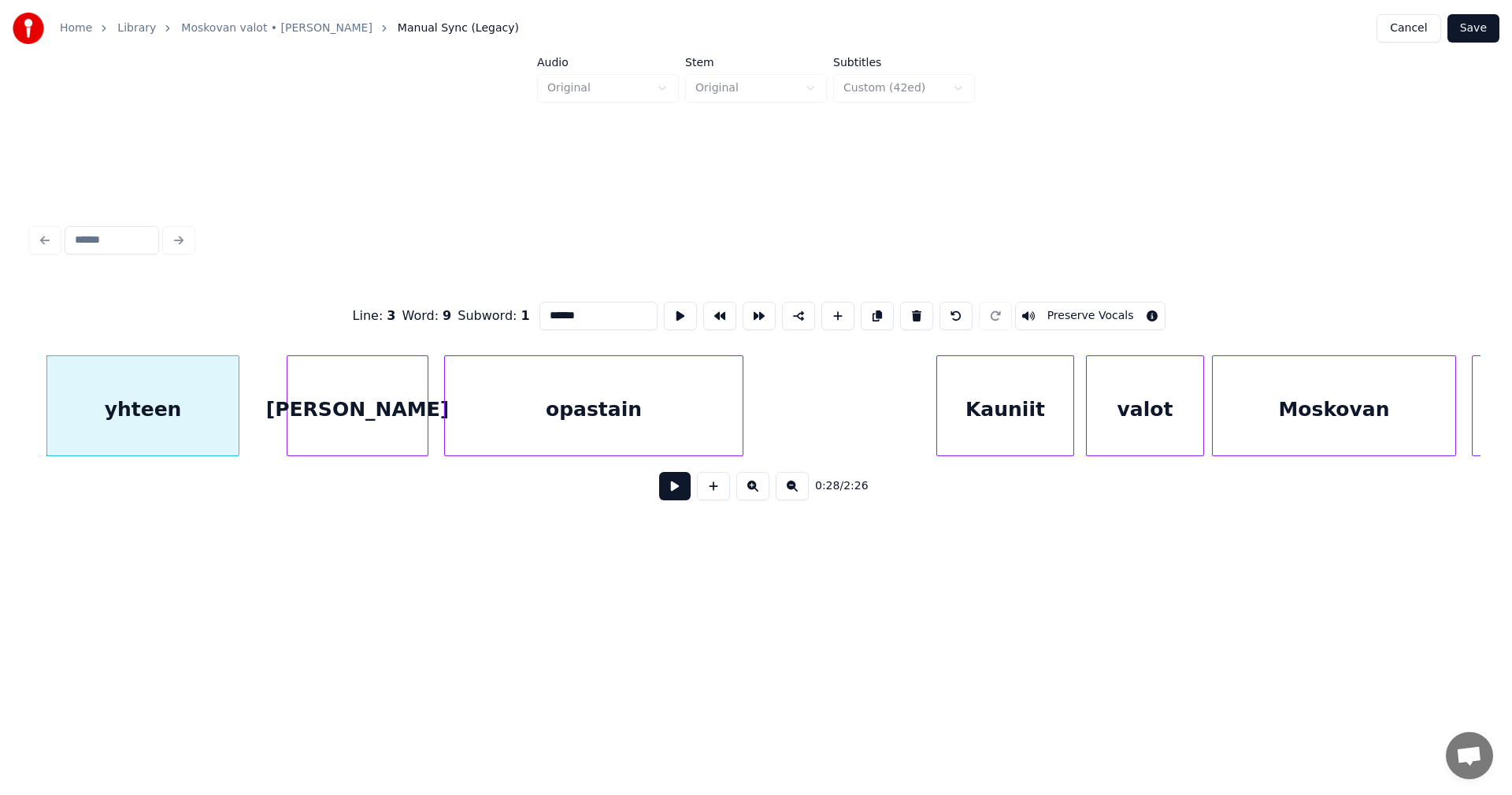
click at [672, 493] on button at bounding box center [675, 485] width 31 height 28
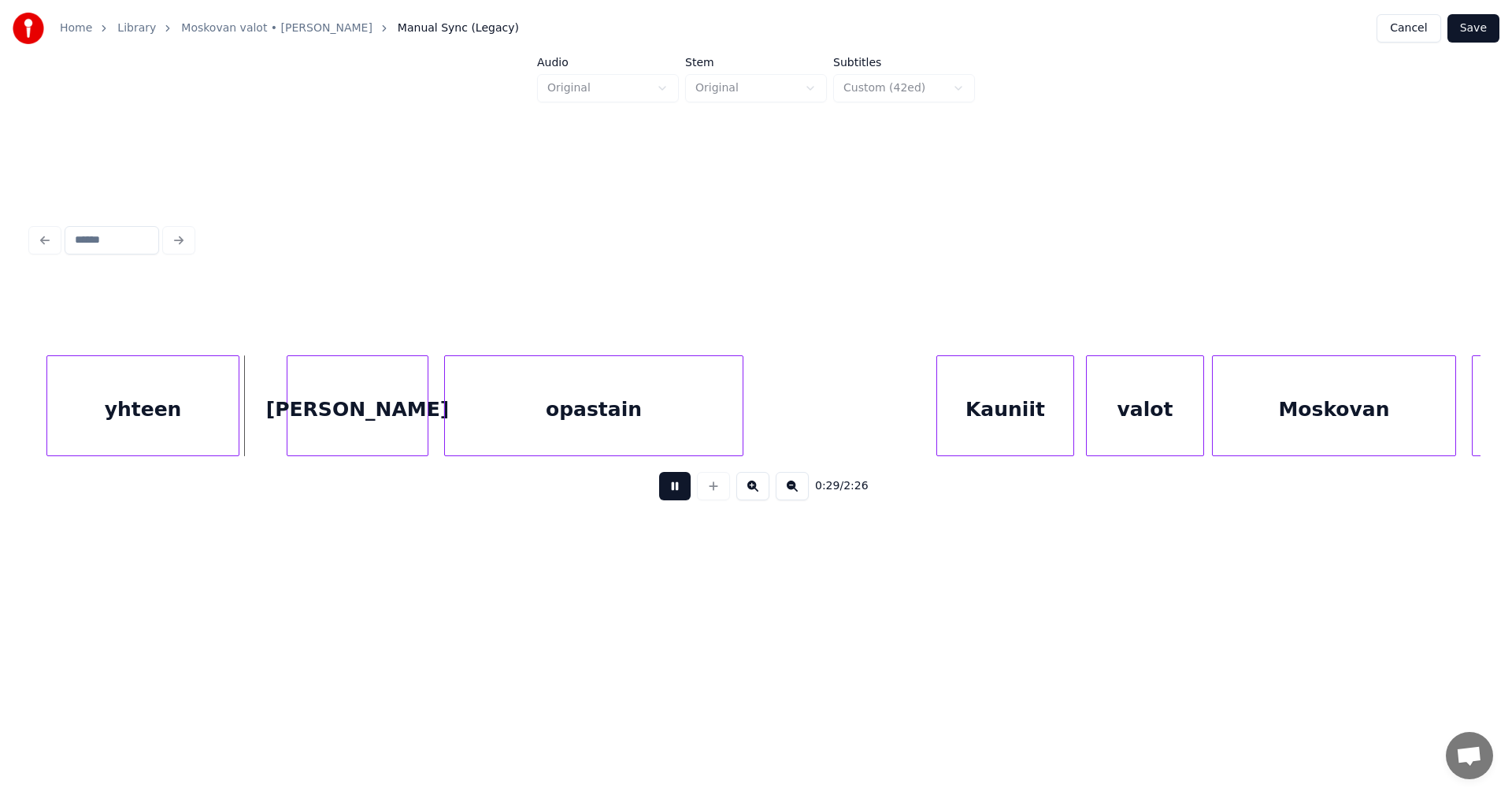
click at [672, 493] on button at bounding box center [675, 485] width 31 height 28
click at [205, 411] on div "yhteen" at bounding box center [143, 409] width 192 height 107
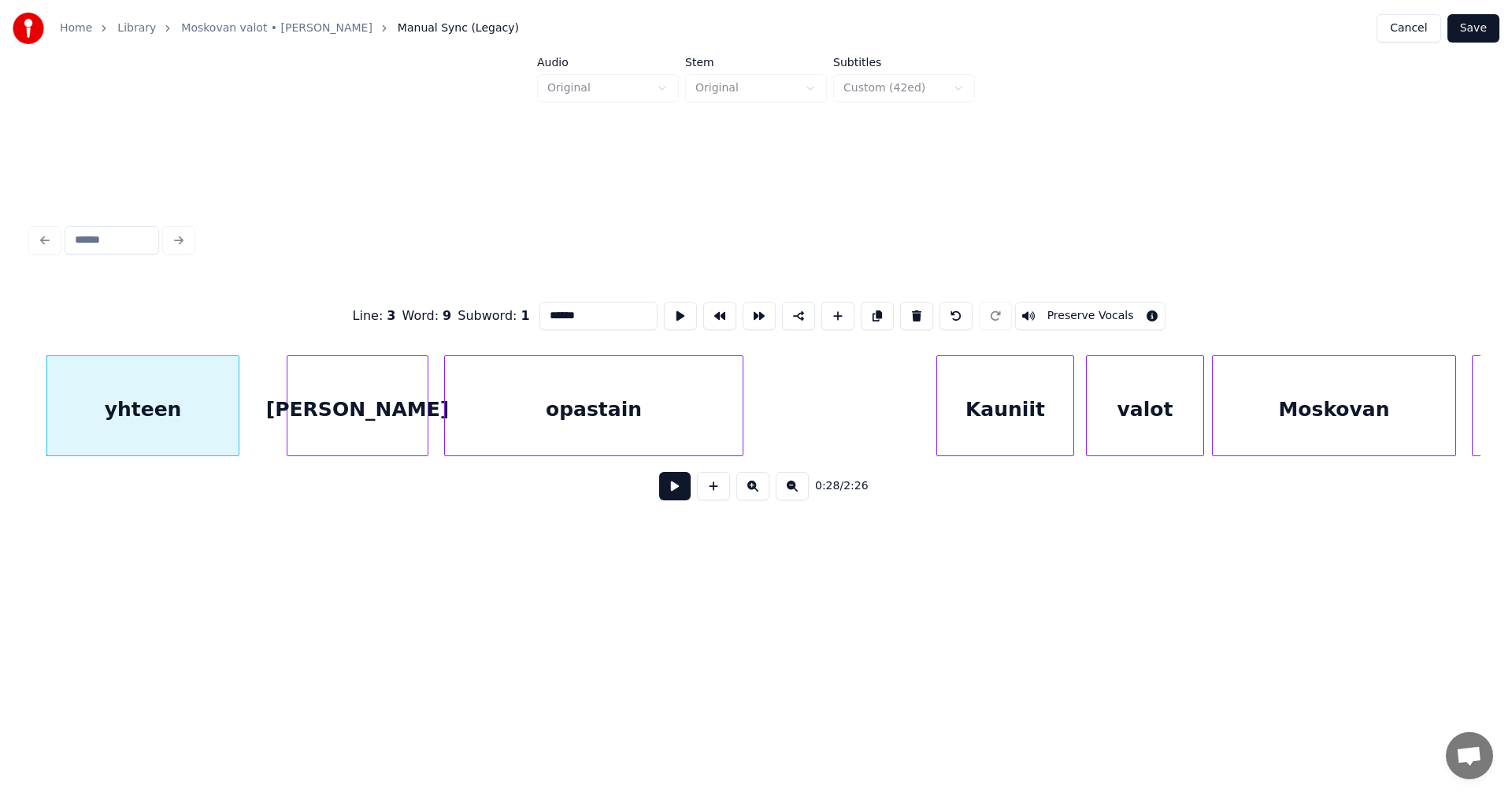
click at [363, 435] on div "[PERSON_NAME]" at bounding box center [358, 409] width 140 height 107
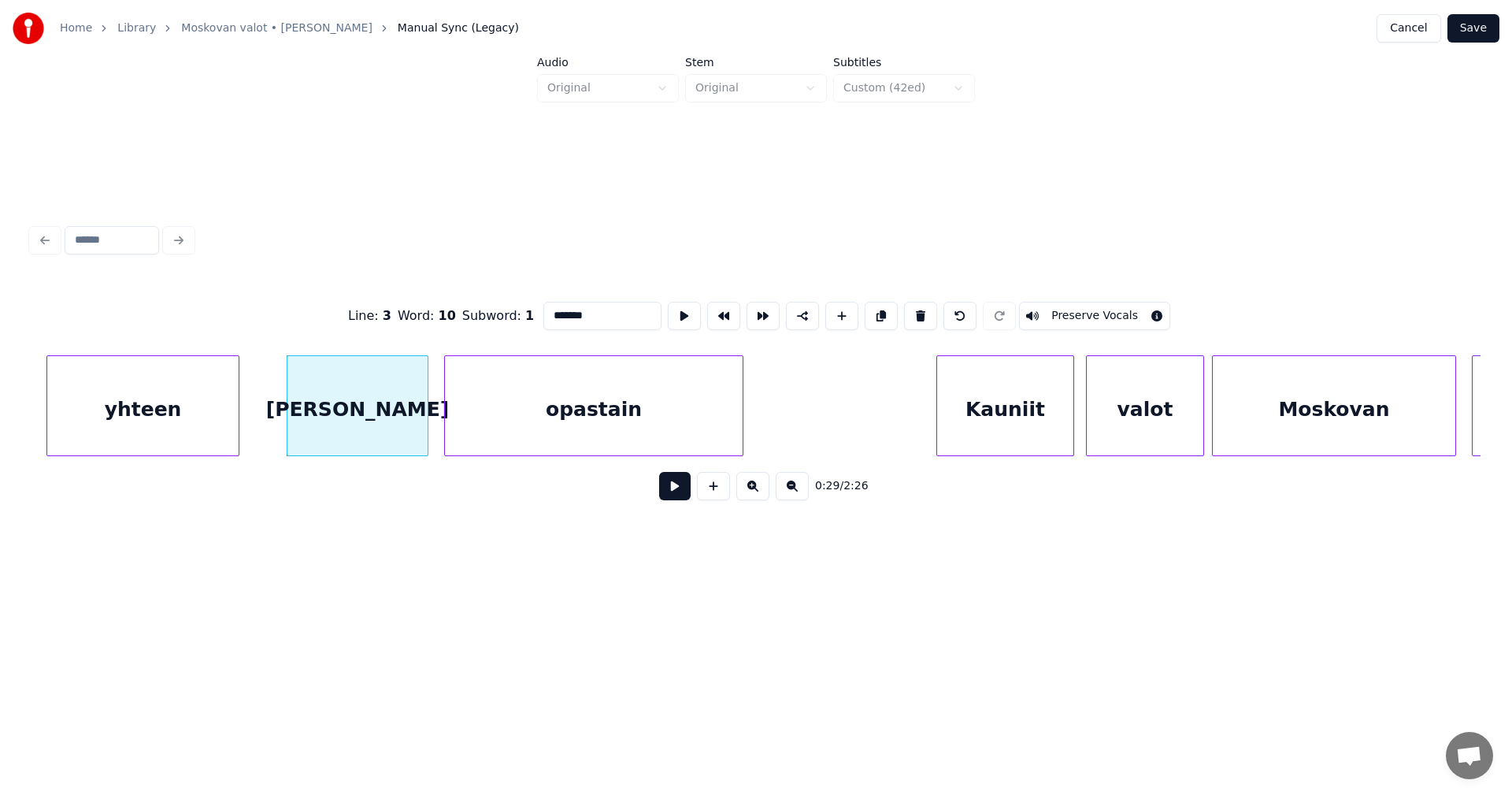
click at [219, 421] on div "yhteen" at bounding box center [143, 409] width 192 height 107
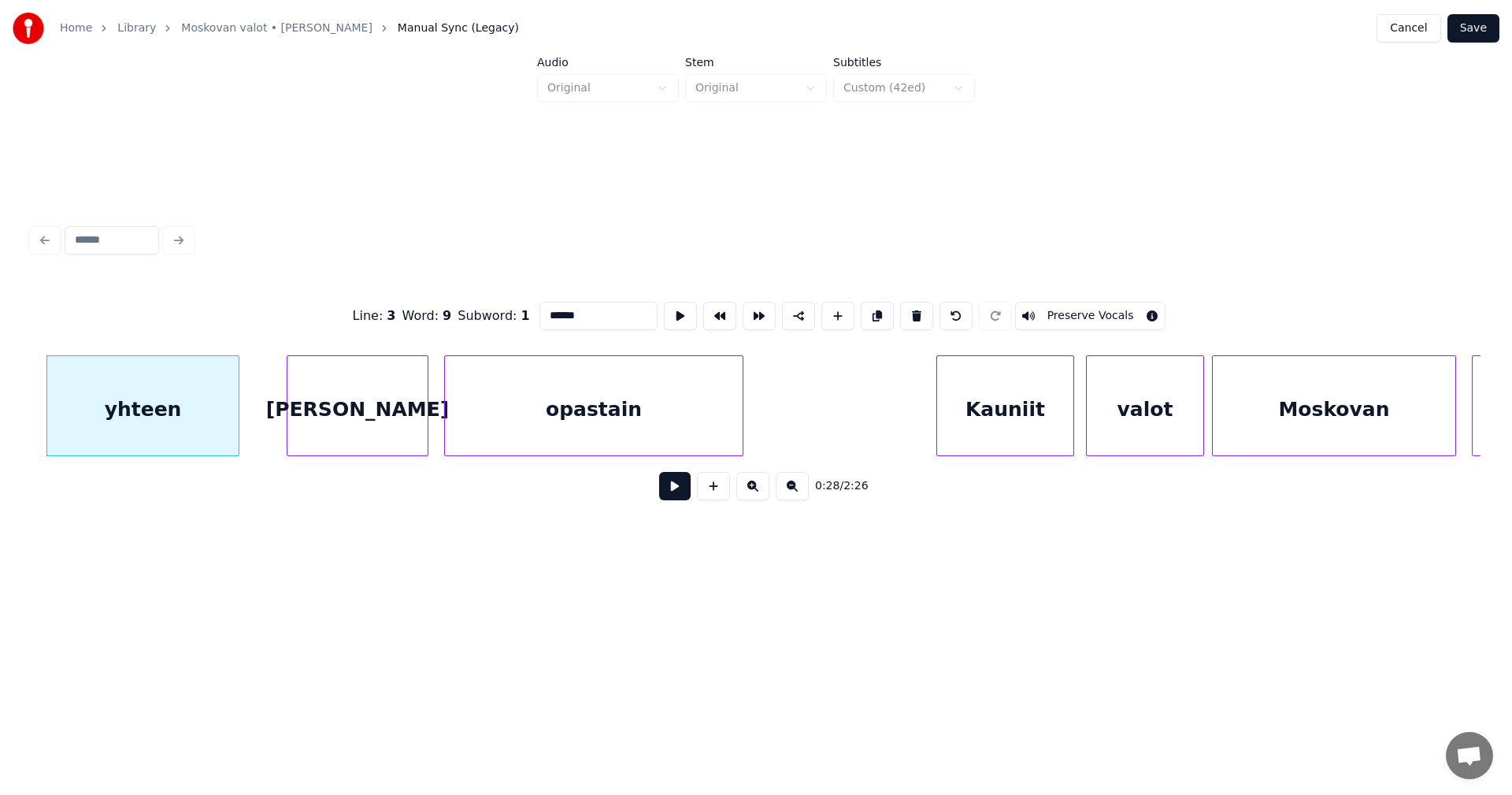
click at [583, 305] on input "******" at bounding box center [598, 316] width 118 height 28
type input "*******"
click at [673, 494] on button at bounding box center [675, 485] width 31 height 28
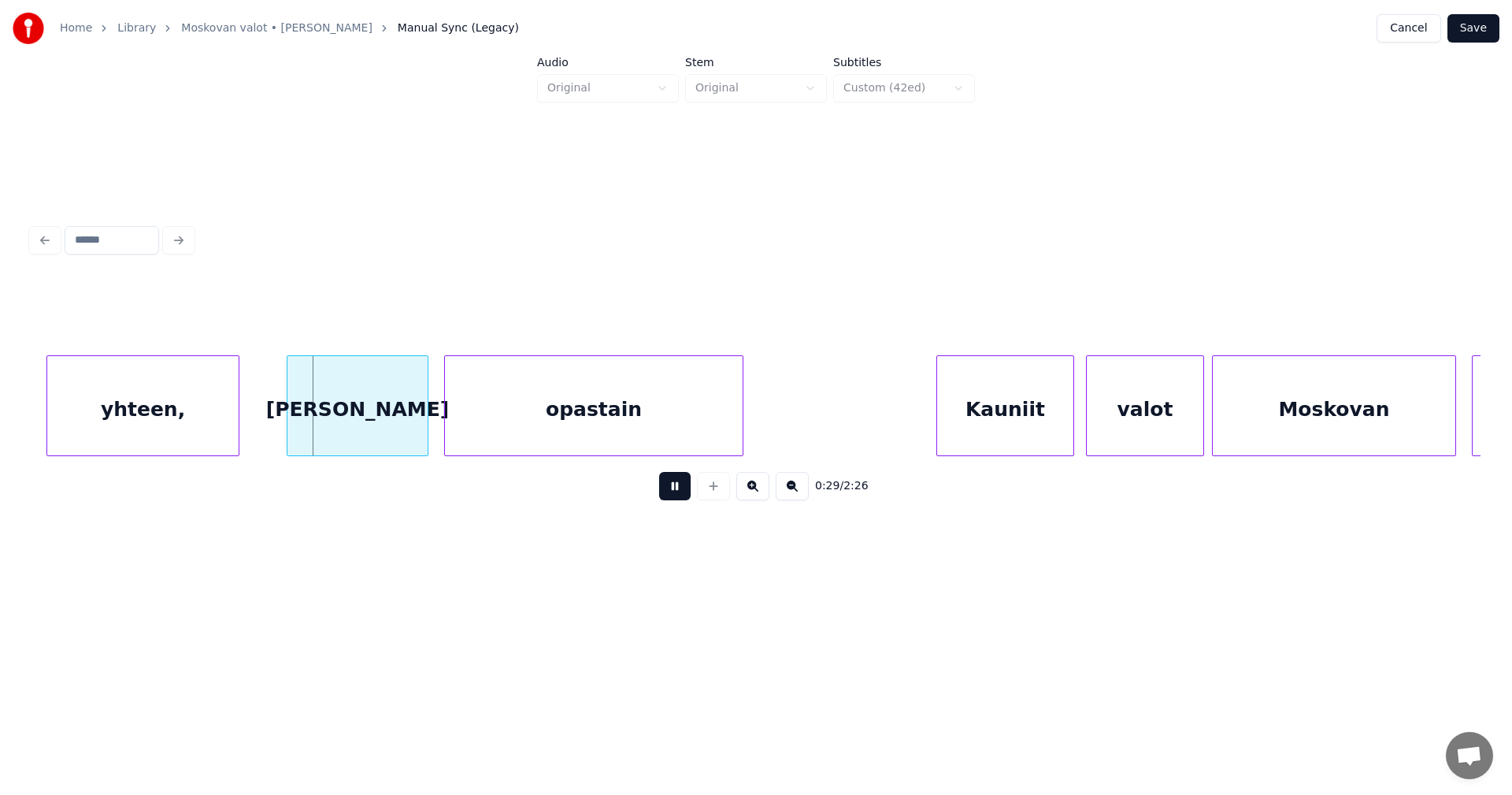
drag, startPoint x: 673, startPoint y: 494, endPoint x: 666, endPoint y: 490, distance: 8.1
click at [673, 492] on button at bounding box center [675, 485] width 31 height 28
click at [202, 429] on div "yhteen," at bounding box center [131, 409] width 192 height 107
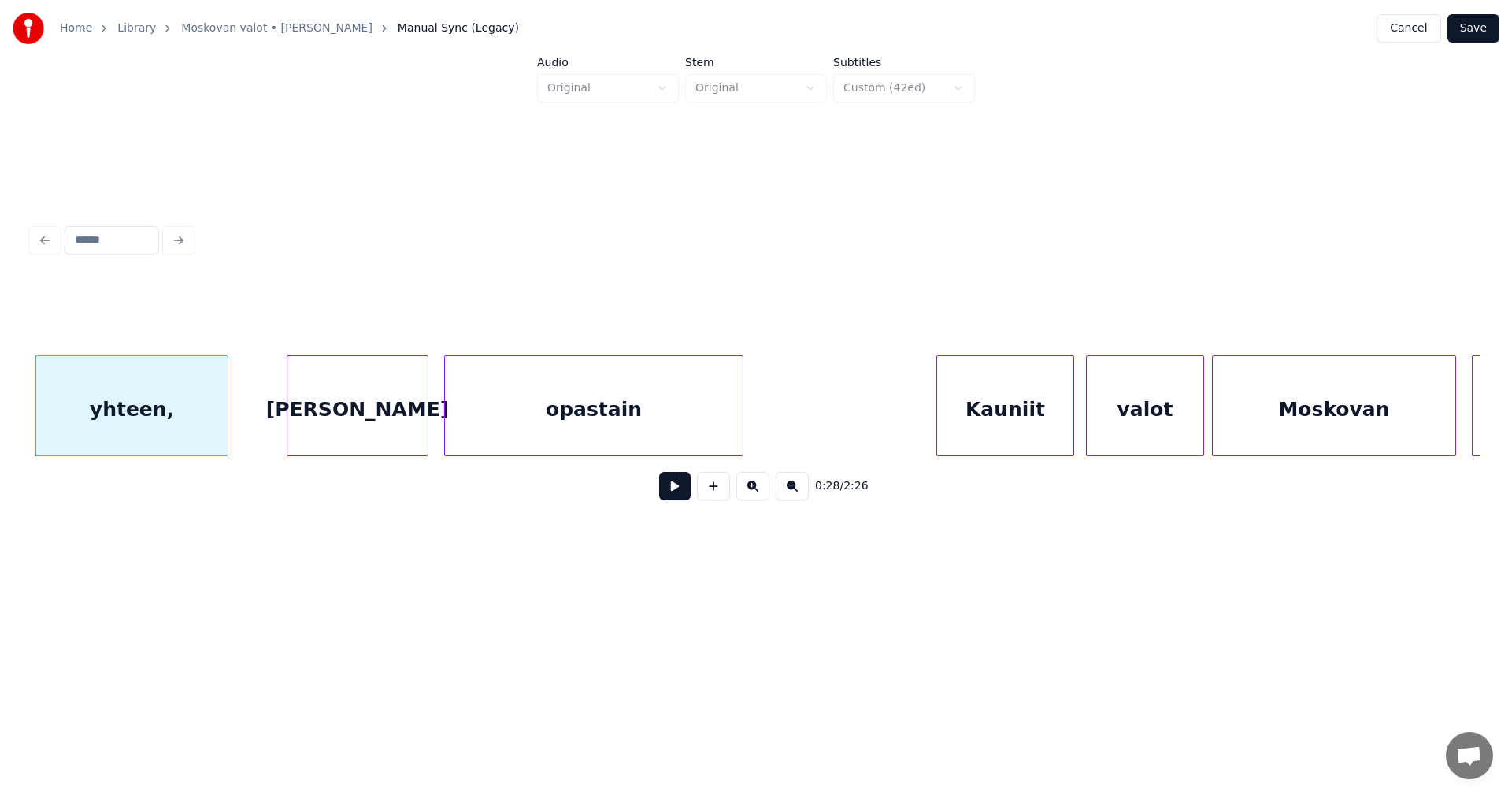
click at [664, 498] on button at bounding box center [675, 485] width 31 height 28
click at [671, 495] on button at bounding box center [675, 485] width 31 height 28
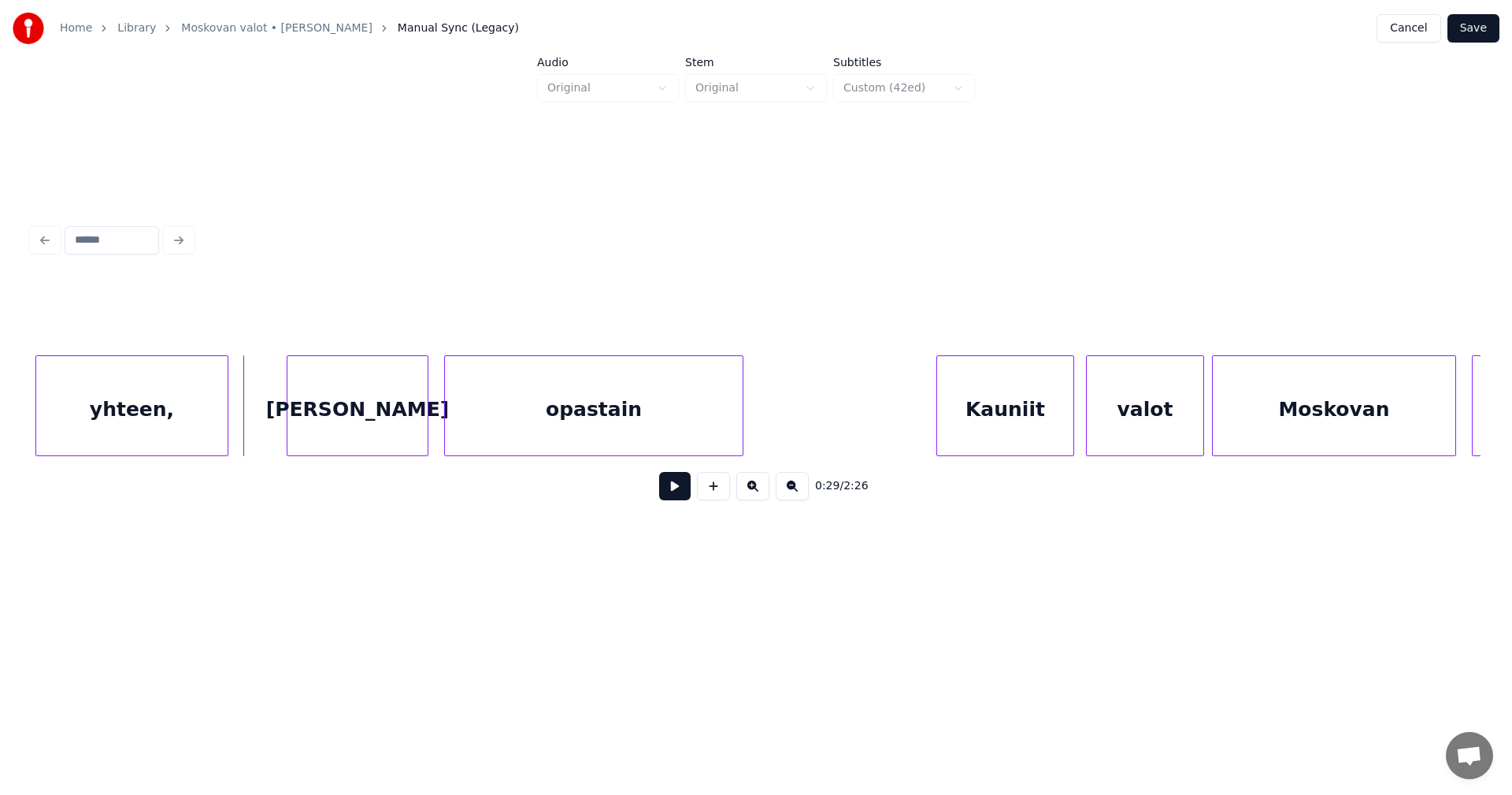
click at [671, 495] on button at bounding box center [675, 485] width 31 height 28
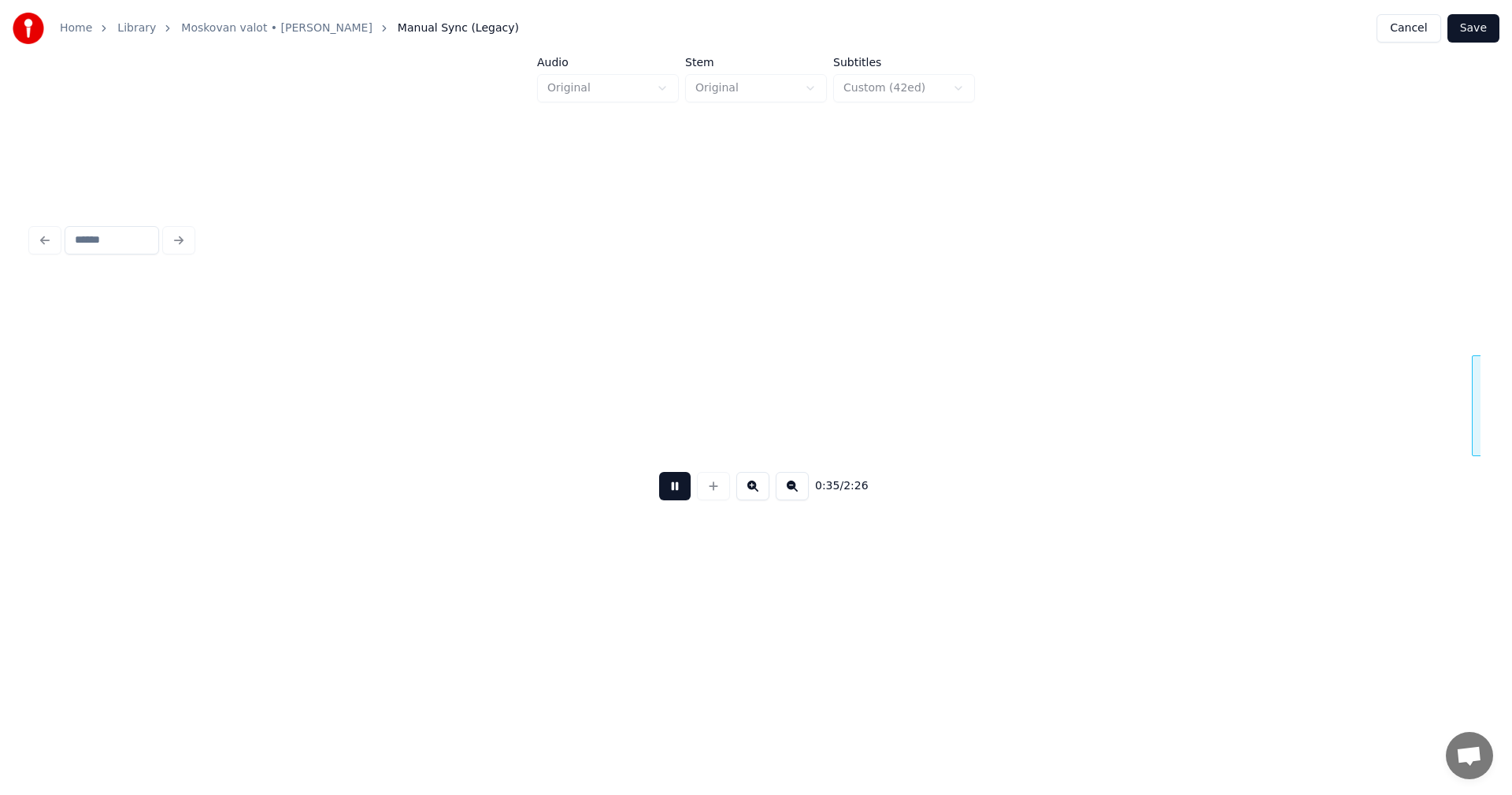
scroll to position [0, 6959]
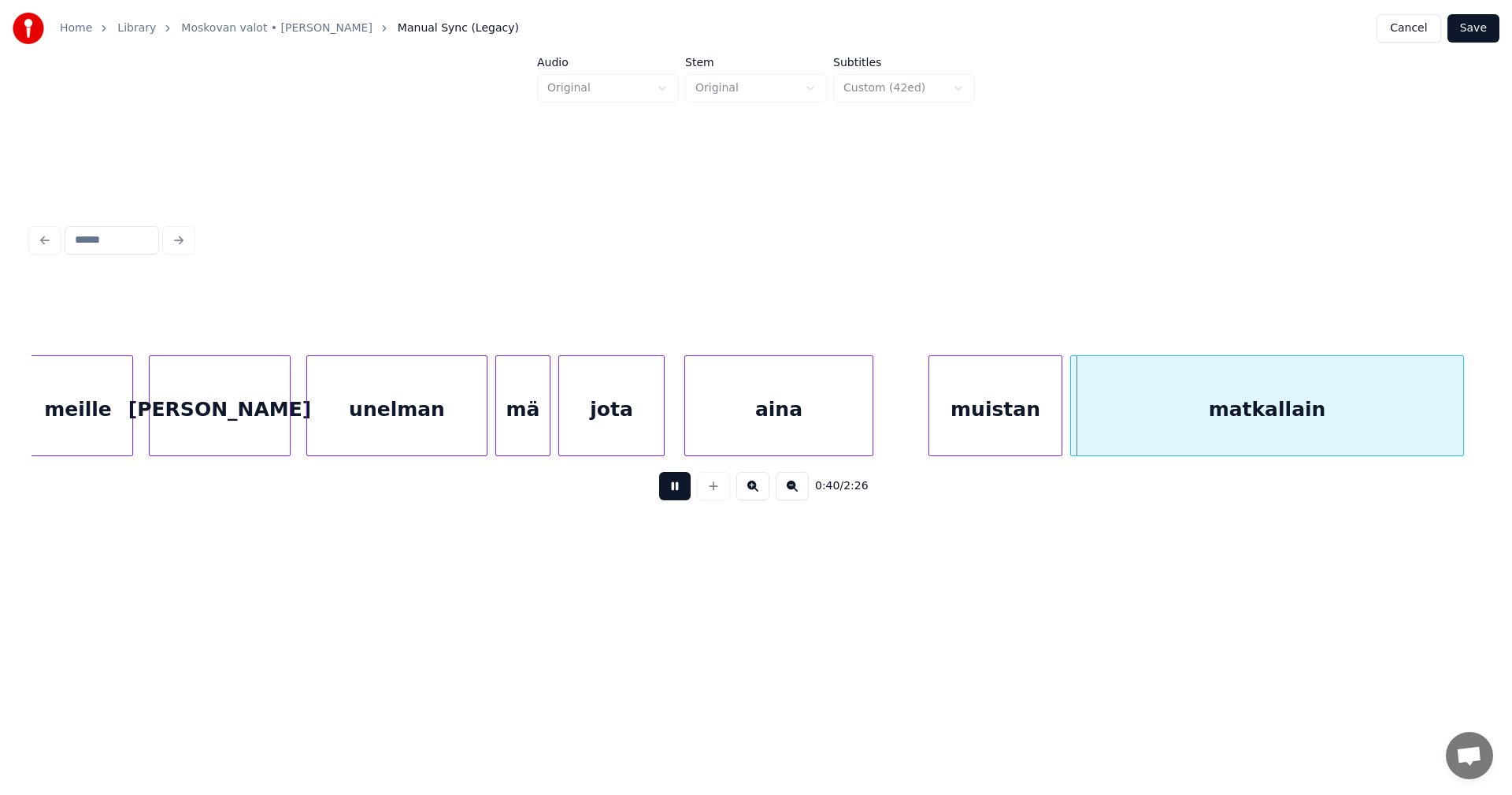
click at [671, 495] on button at bounding box center [675, 485] width 31 height 28
click at [736, 438] on div "aina" at bounding box center [779, 409] width 187 height 107
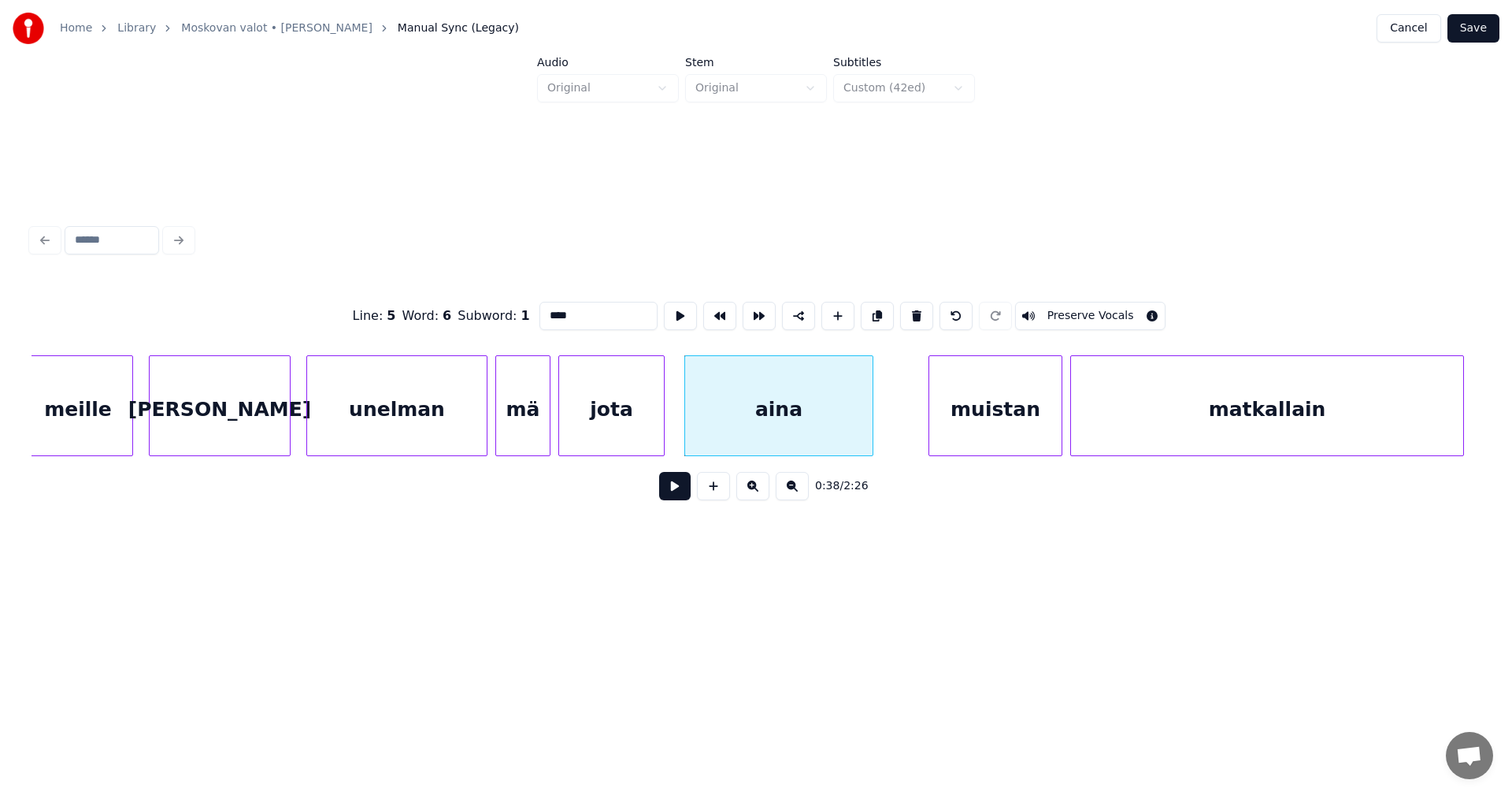
click at [589, 320] on input "****" at bounding box center [598, 316] width 118 height 28
click at [742, 440] on div "aina" at bounding box center [779, 409] width 187 height 107
click at [976, 430] on div "muistan" at bounding box center [995, 409] width 132 height 107
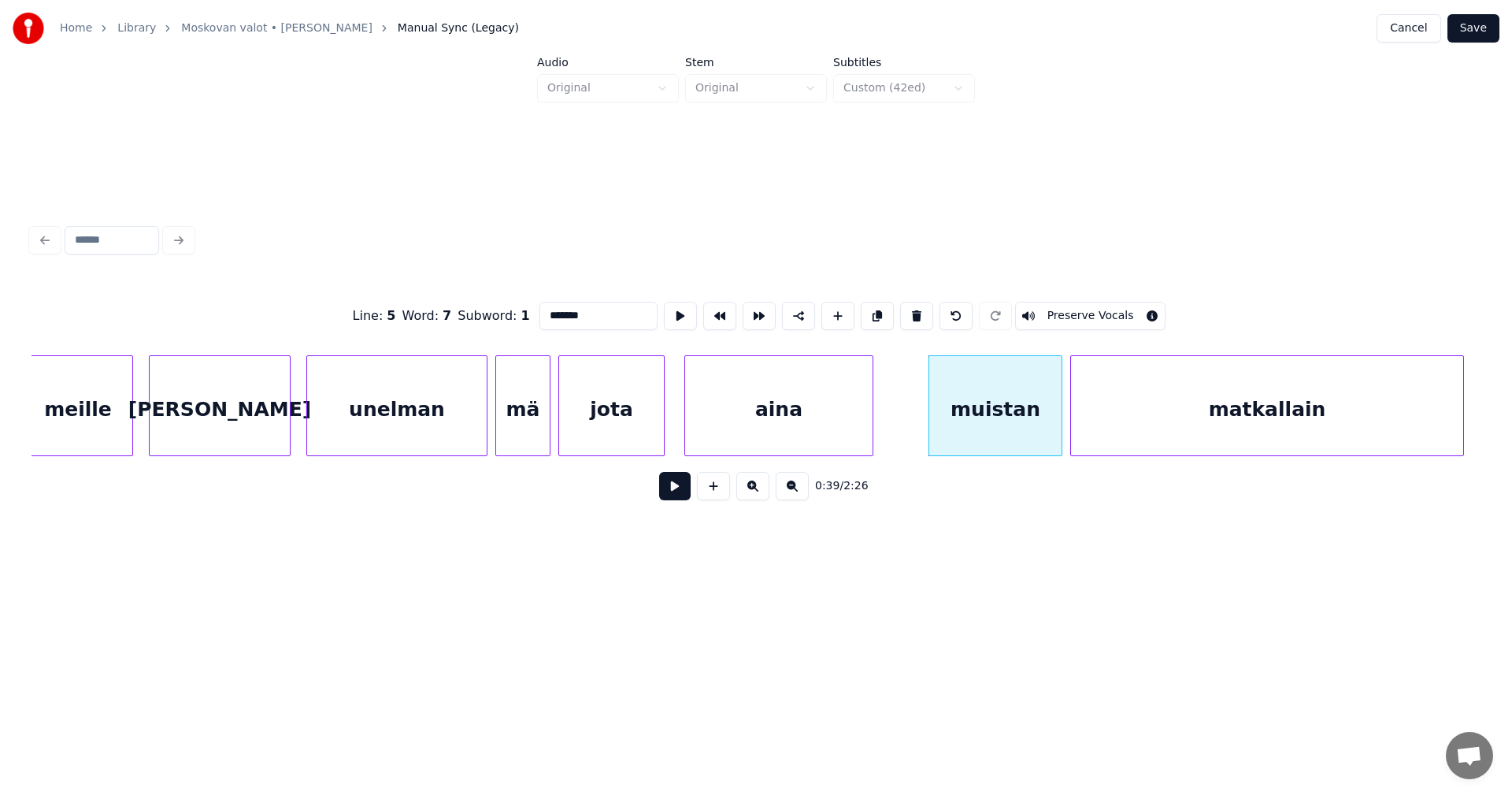
click at [773, 424] on div "aina" at bounding box center [779, 409] width 187 height 107
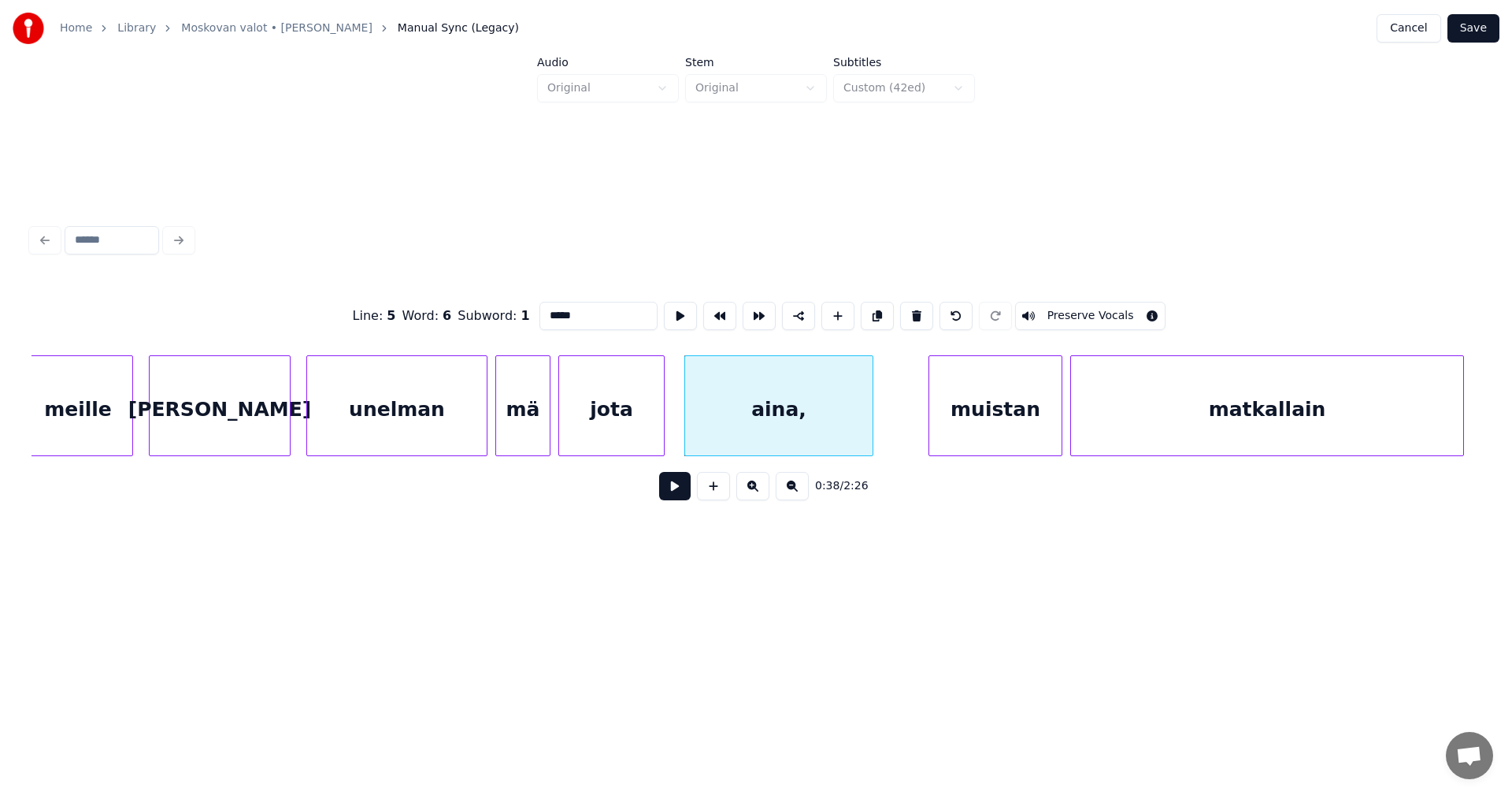
type input "*****"
click at [678, 495] on button at bounding box center [675, 485] width 31 height 28
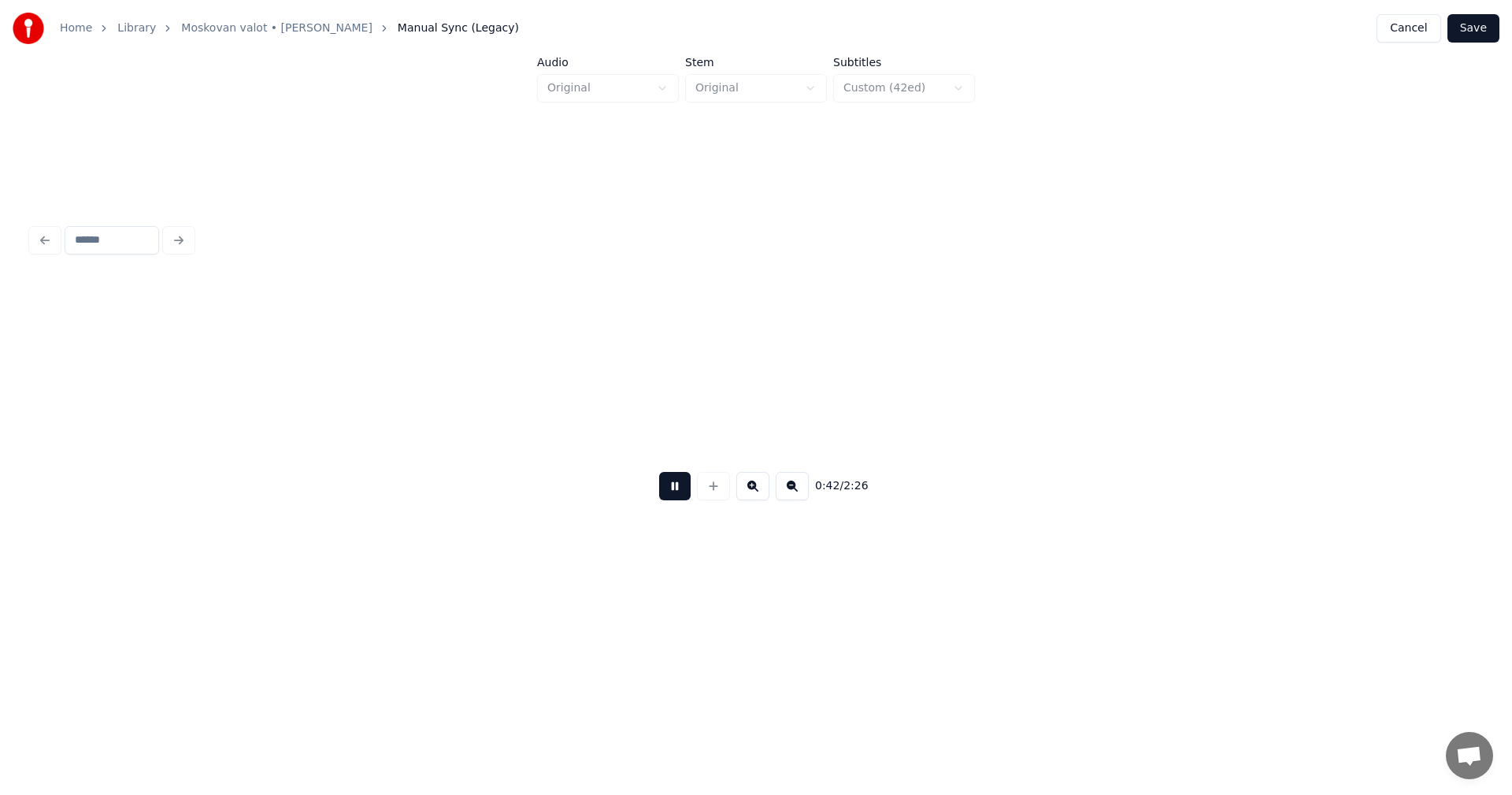
scroll to position [0, 8409]
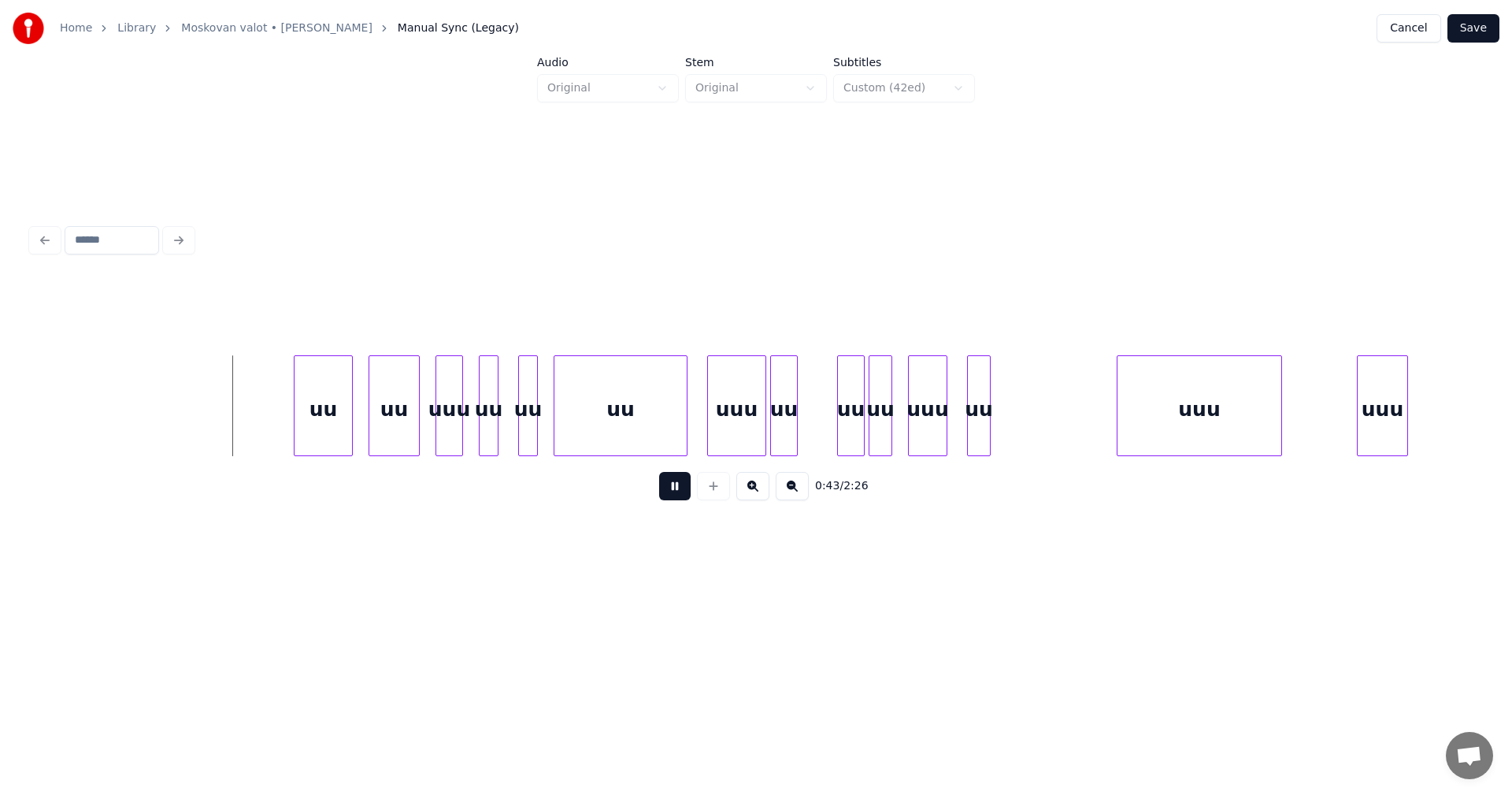
click at [678, 496] on button at bounding box center [675, 485] width 31 height 28
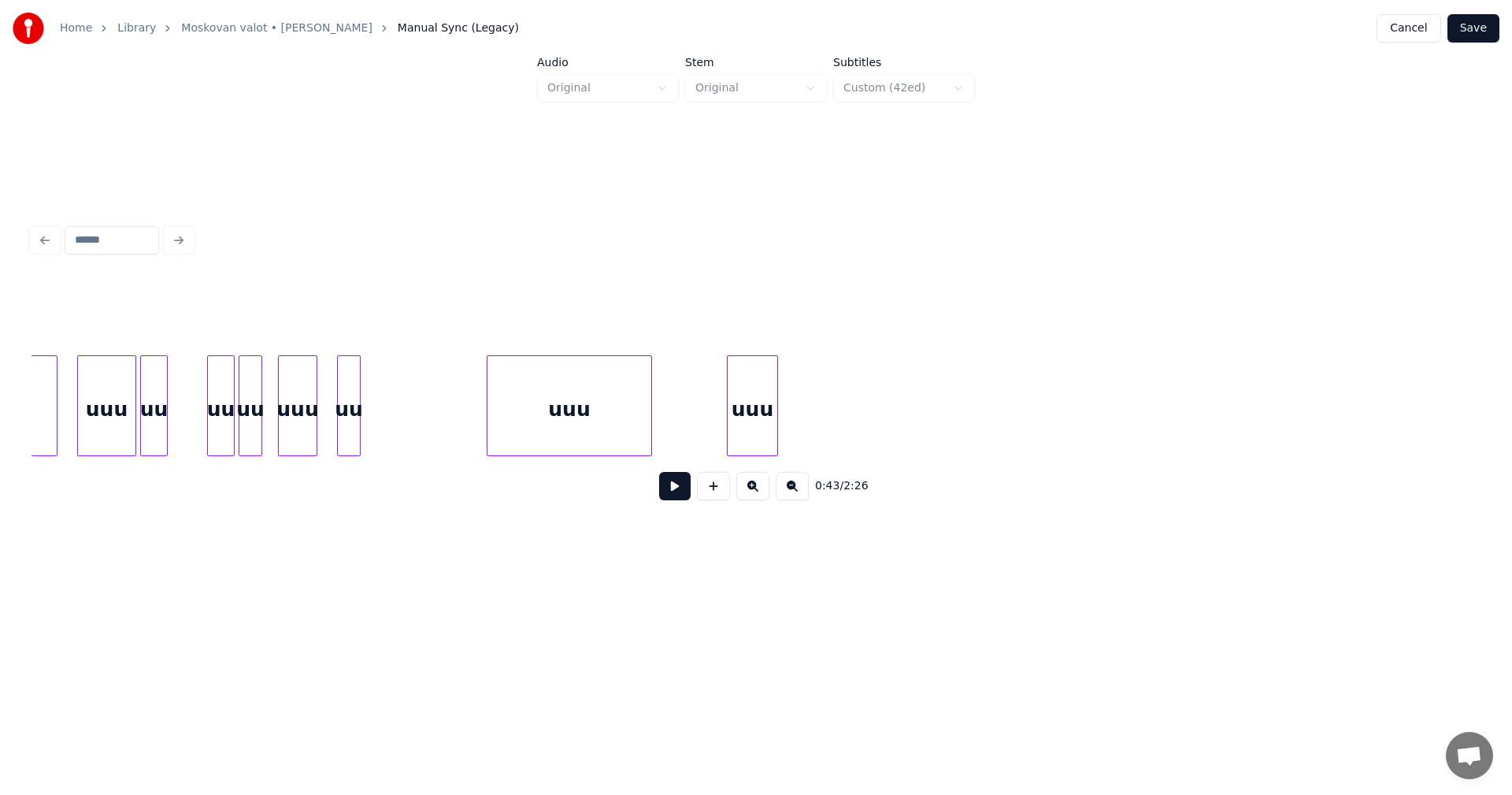
scroll to position [0, 10307]
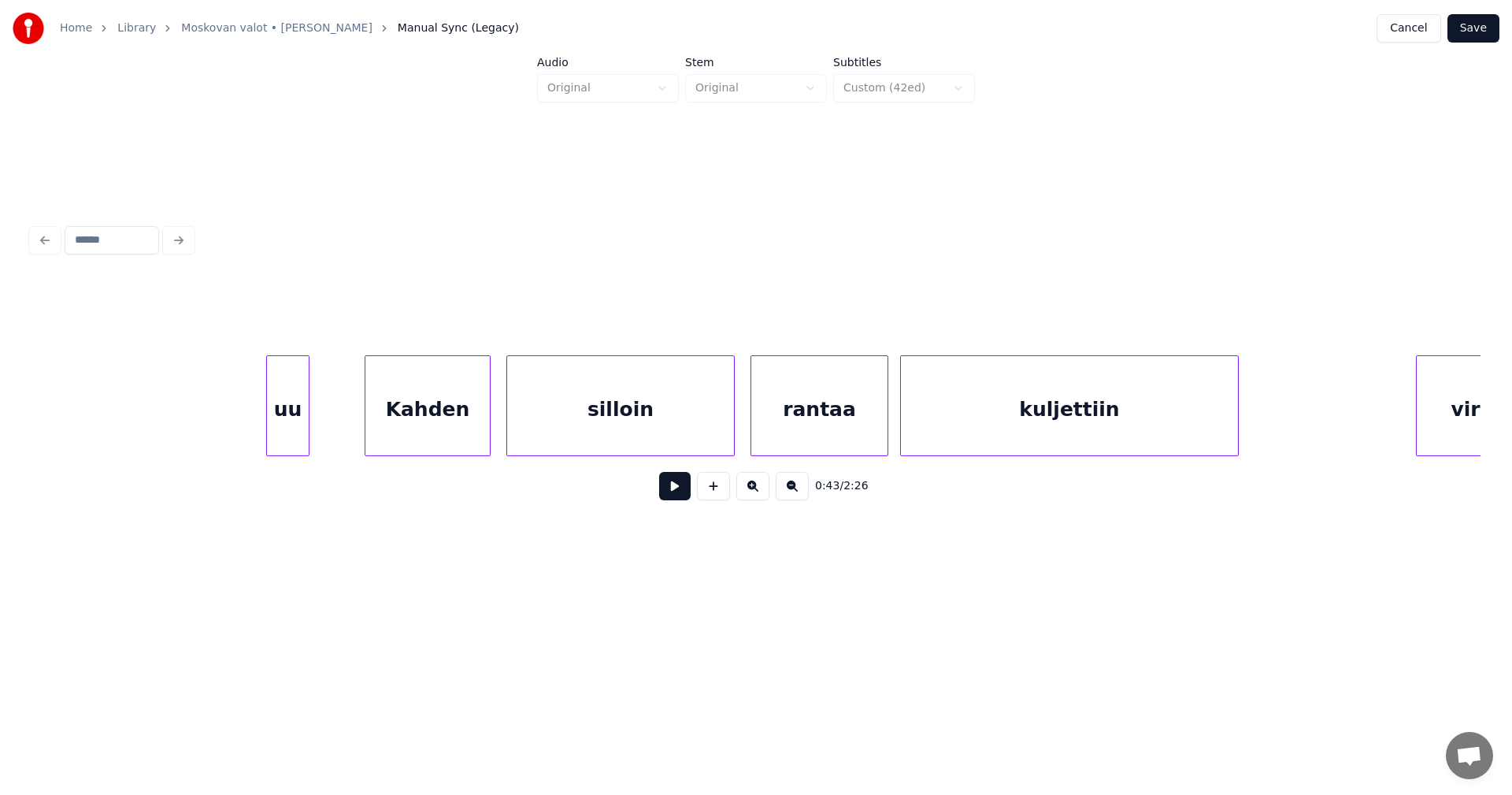
click at [300, 420] on div "uu" at bounding box center [288, 409] width 42 height 107
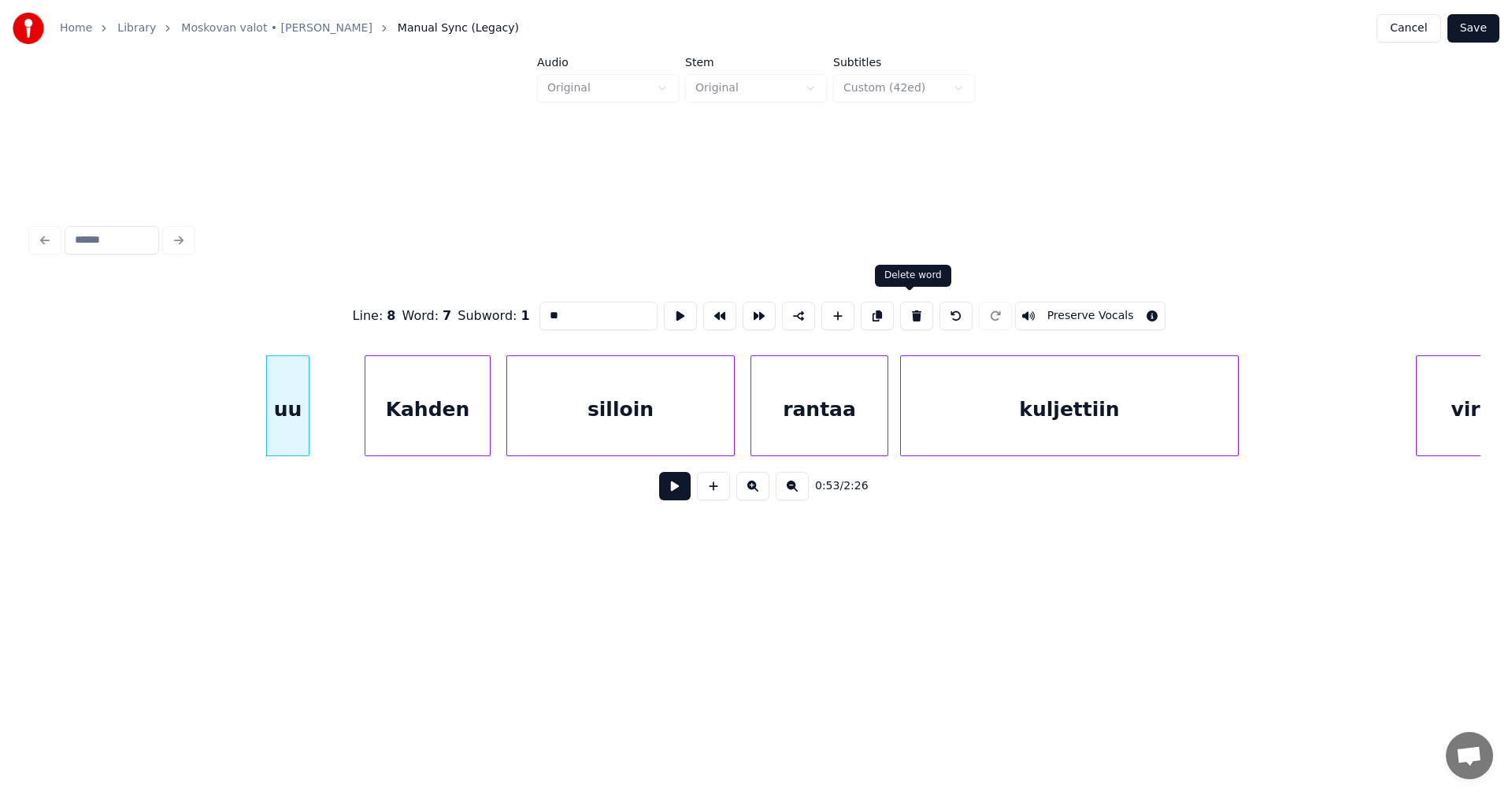
click at [916, 310] on button at bounding box center [916, 316] width 33 height 28
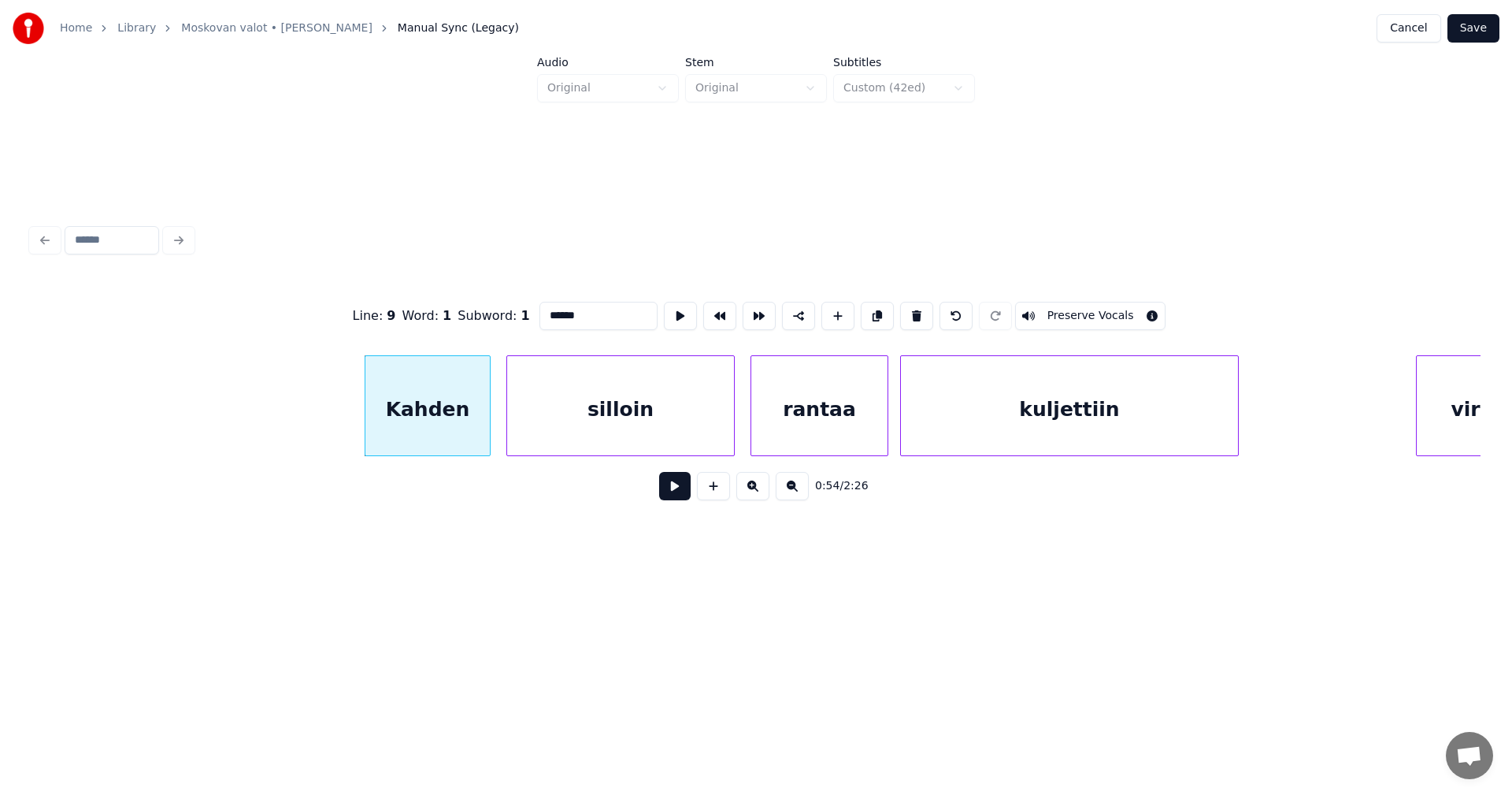
click at [423, 456] on div "Kahden silloin rantaa kuljettiin virta" at bounding box center [756, 405] width 1449 height 101
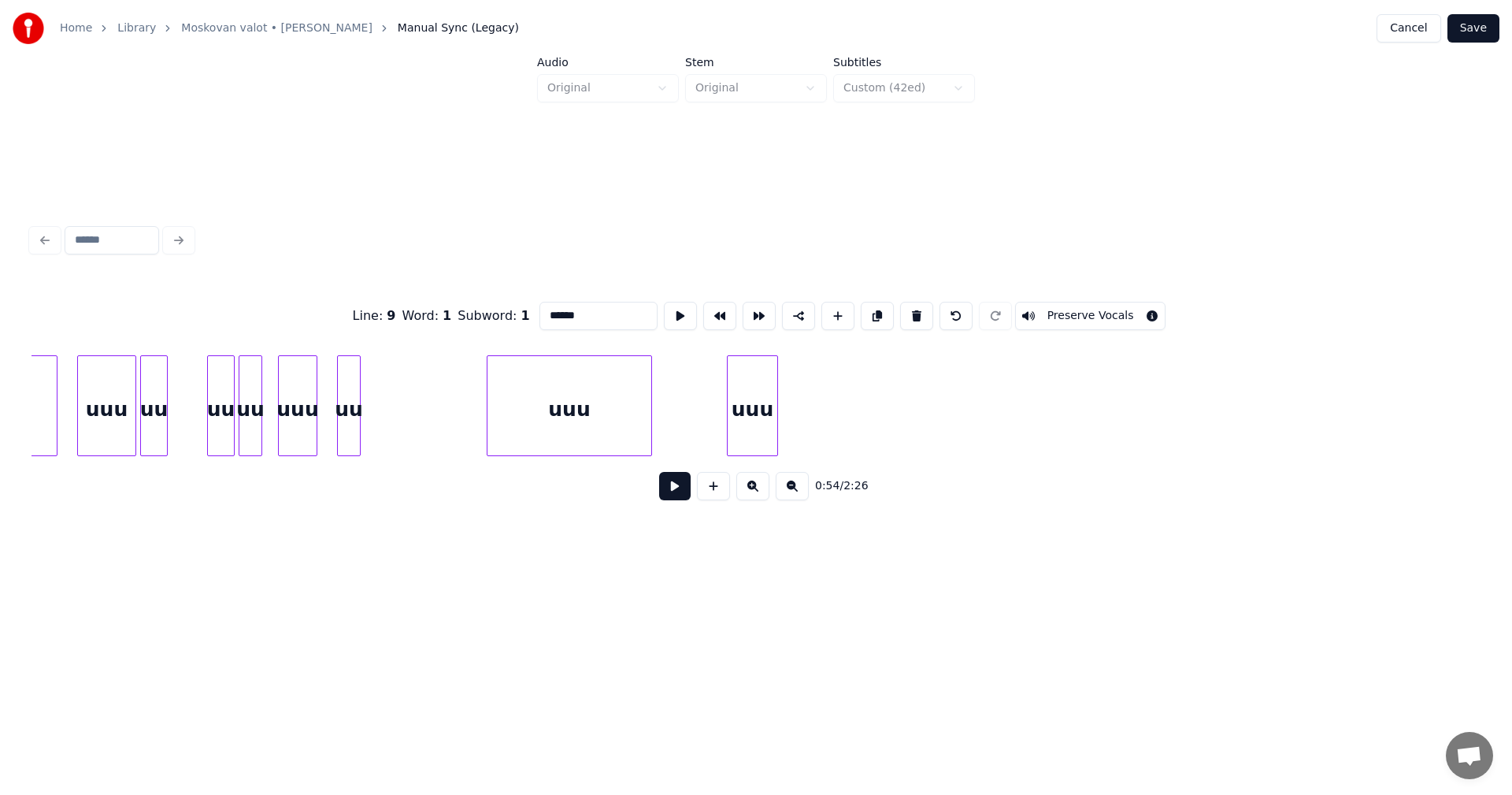
click at [746, 427] on div "uuu" at bounding box center [752, 409] width 50 height 107
click at [912, 314] on button at bounding box center [916, 316] width 33 height 28
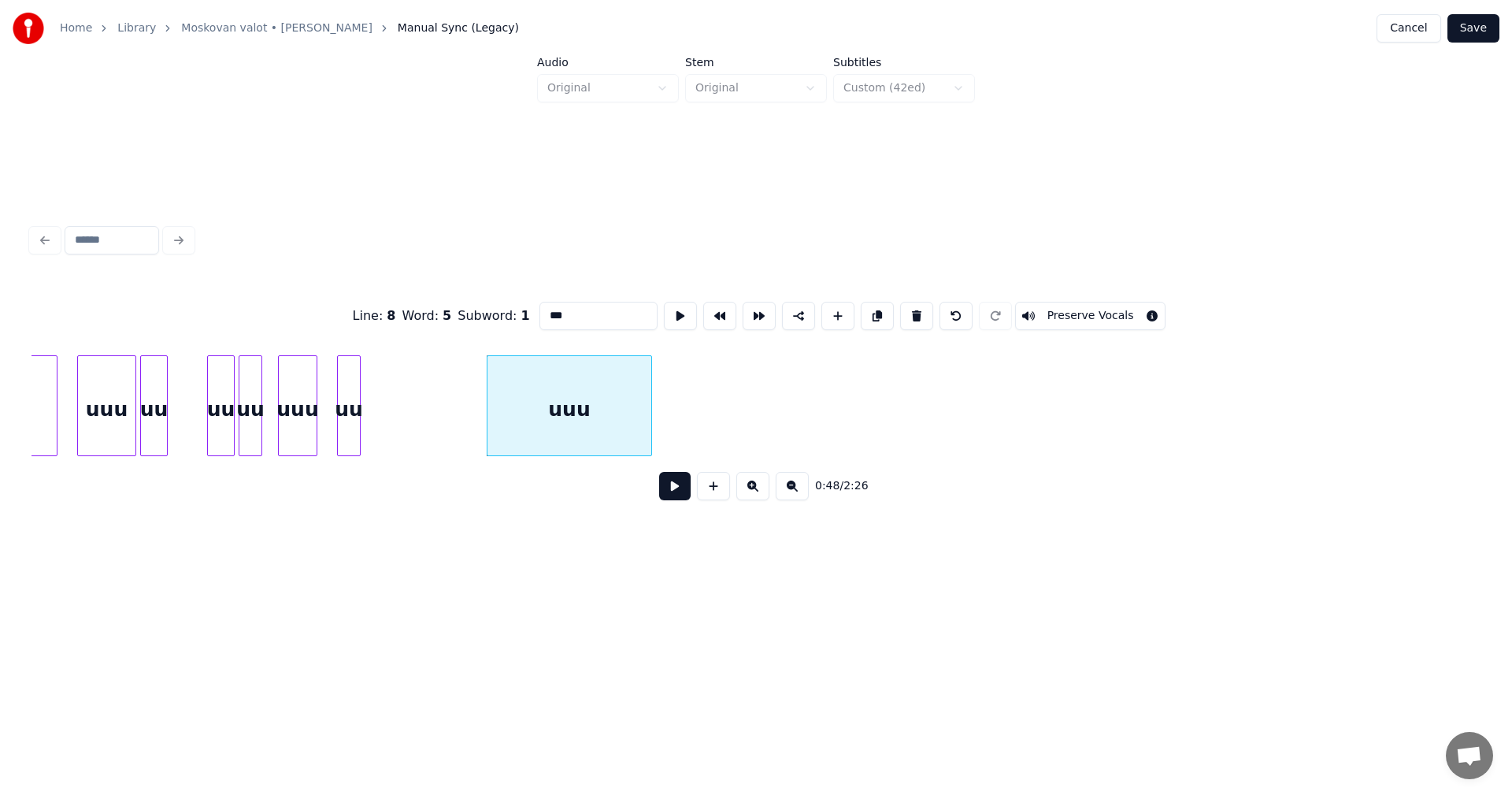
click at [912, 314] on button at bounding box center [916, 316] width 33 height 28
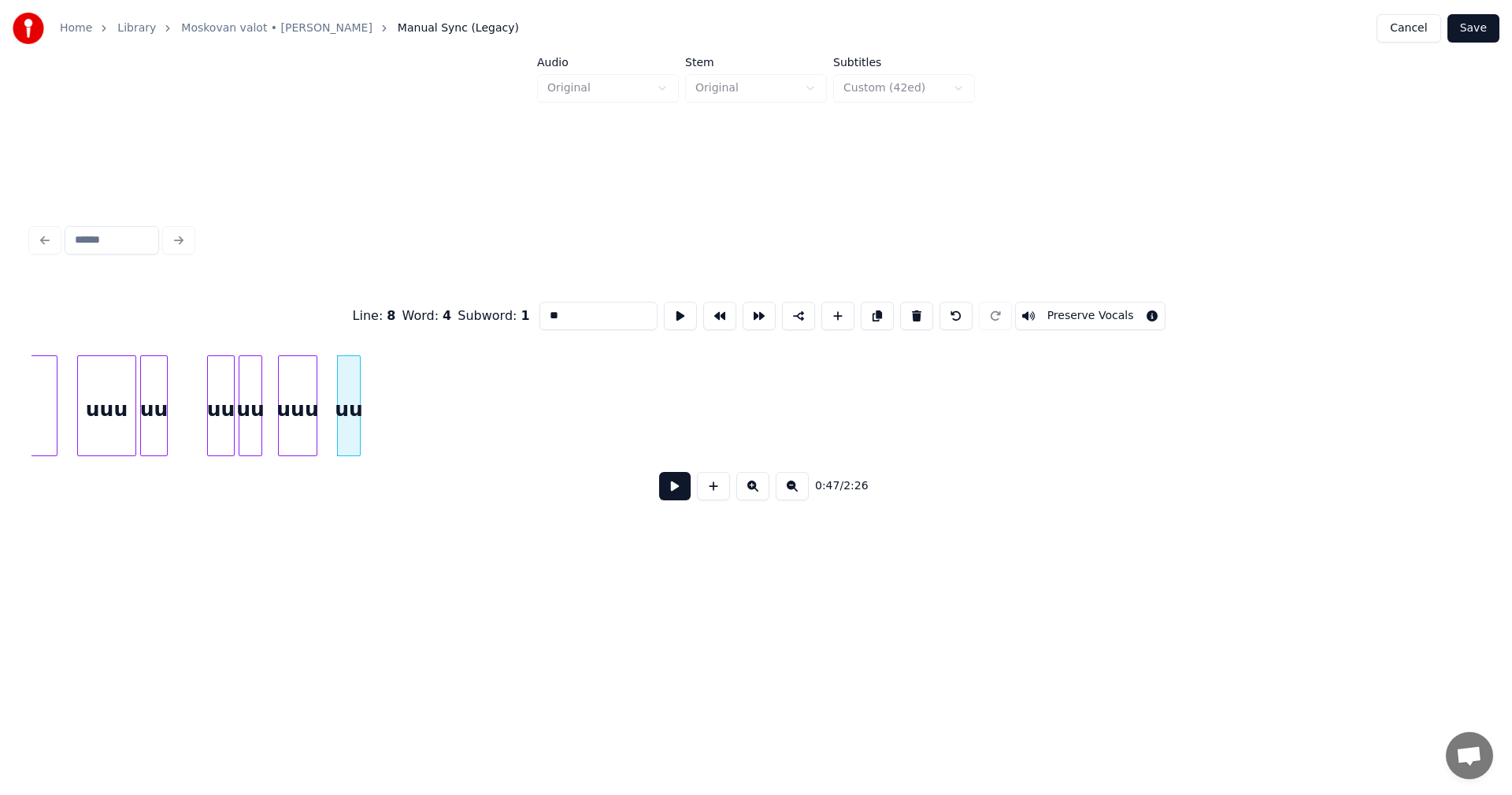
click at [912, 314] on button at bounding box center [916, 316] width 33 height 28
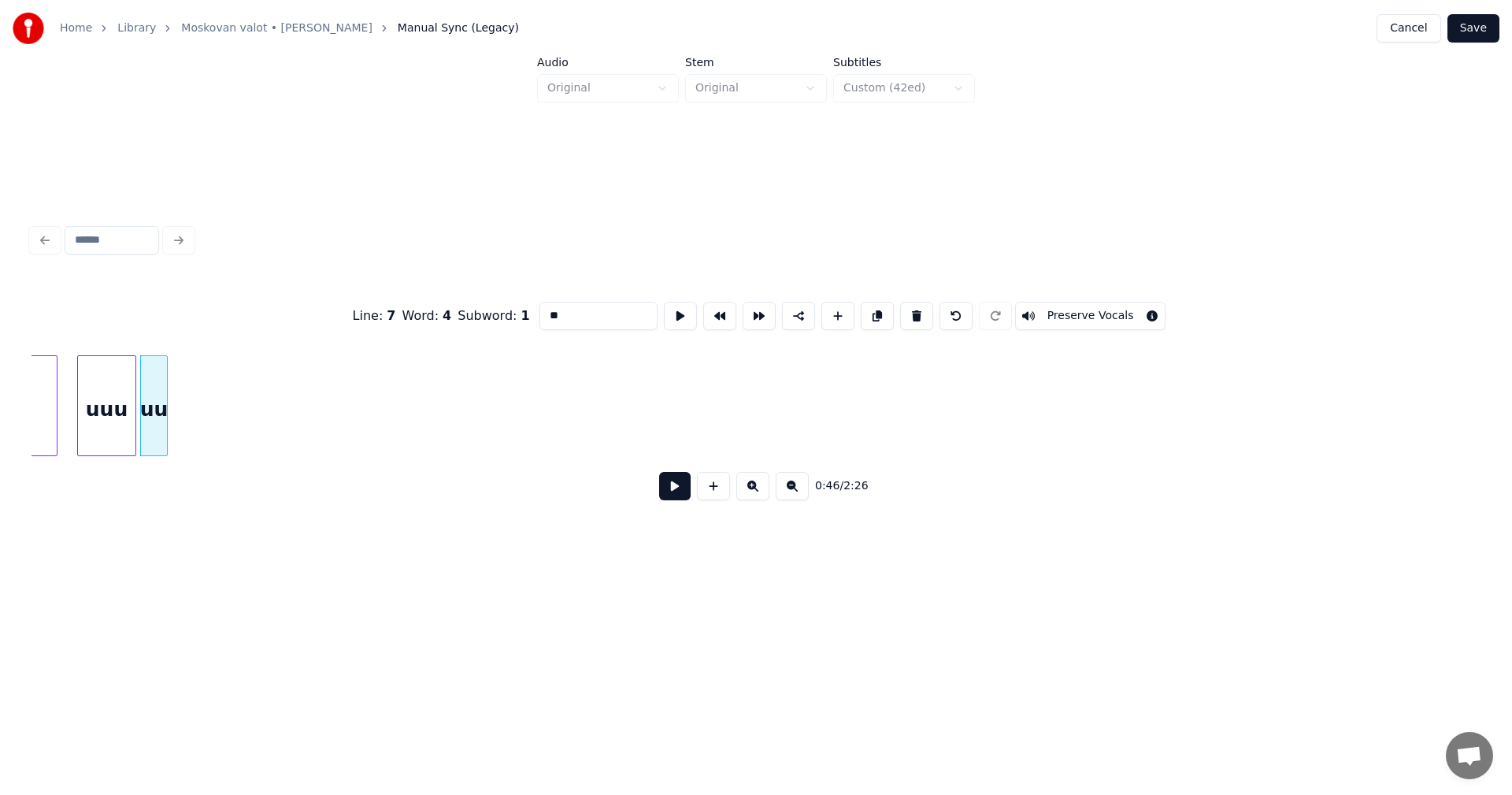
click at [912, 314] on button at bounding box center [916, 316] width 33 height 28
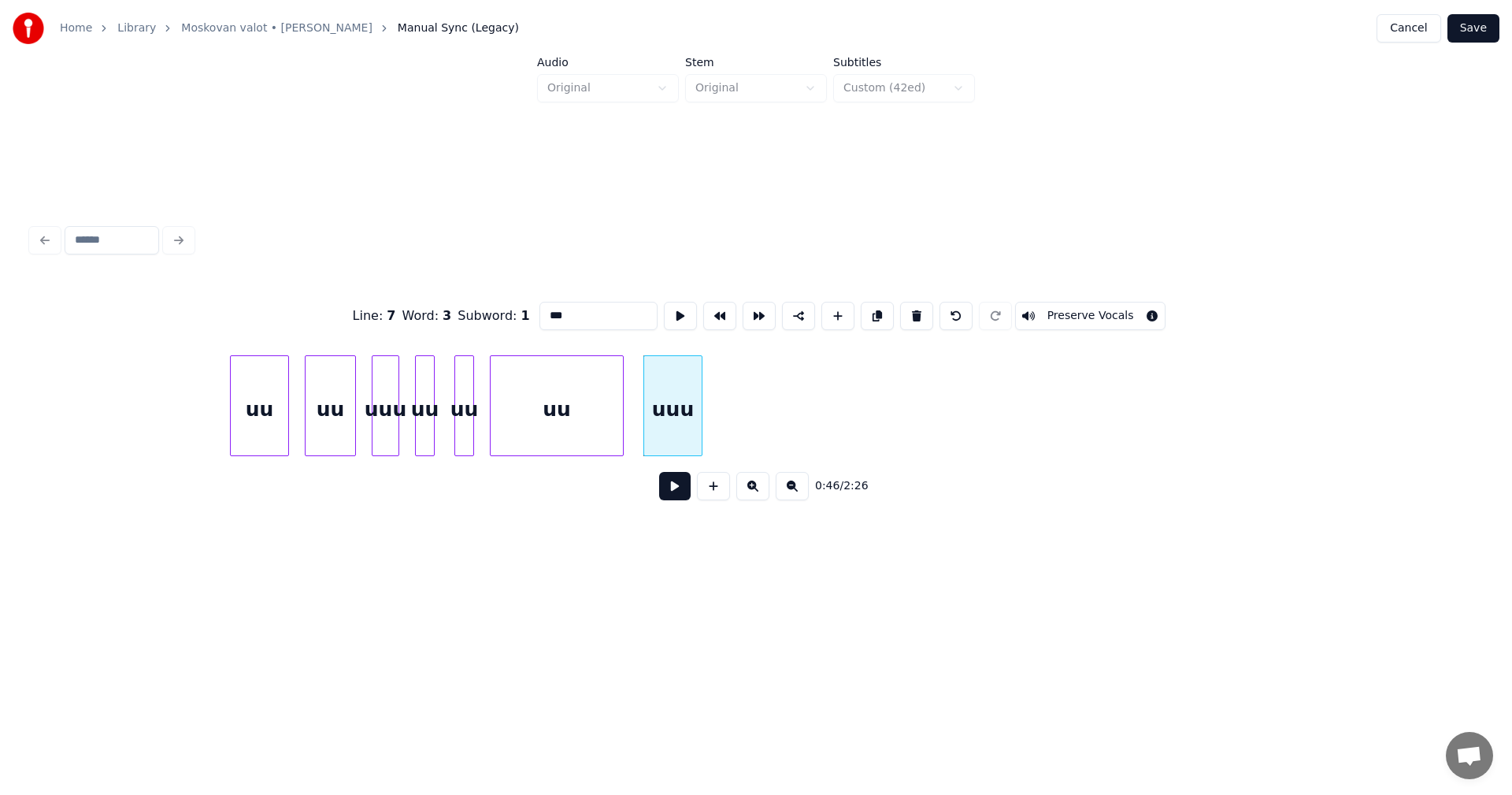
scroll to position [0, 8472]
click at [912, 313] on button at bounding box center [916, 316] width 33 height 28
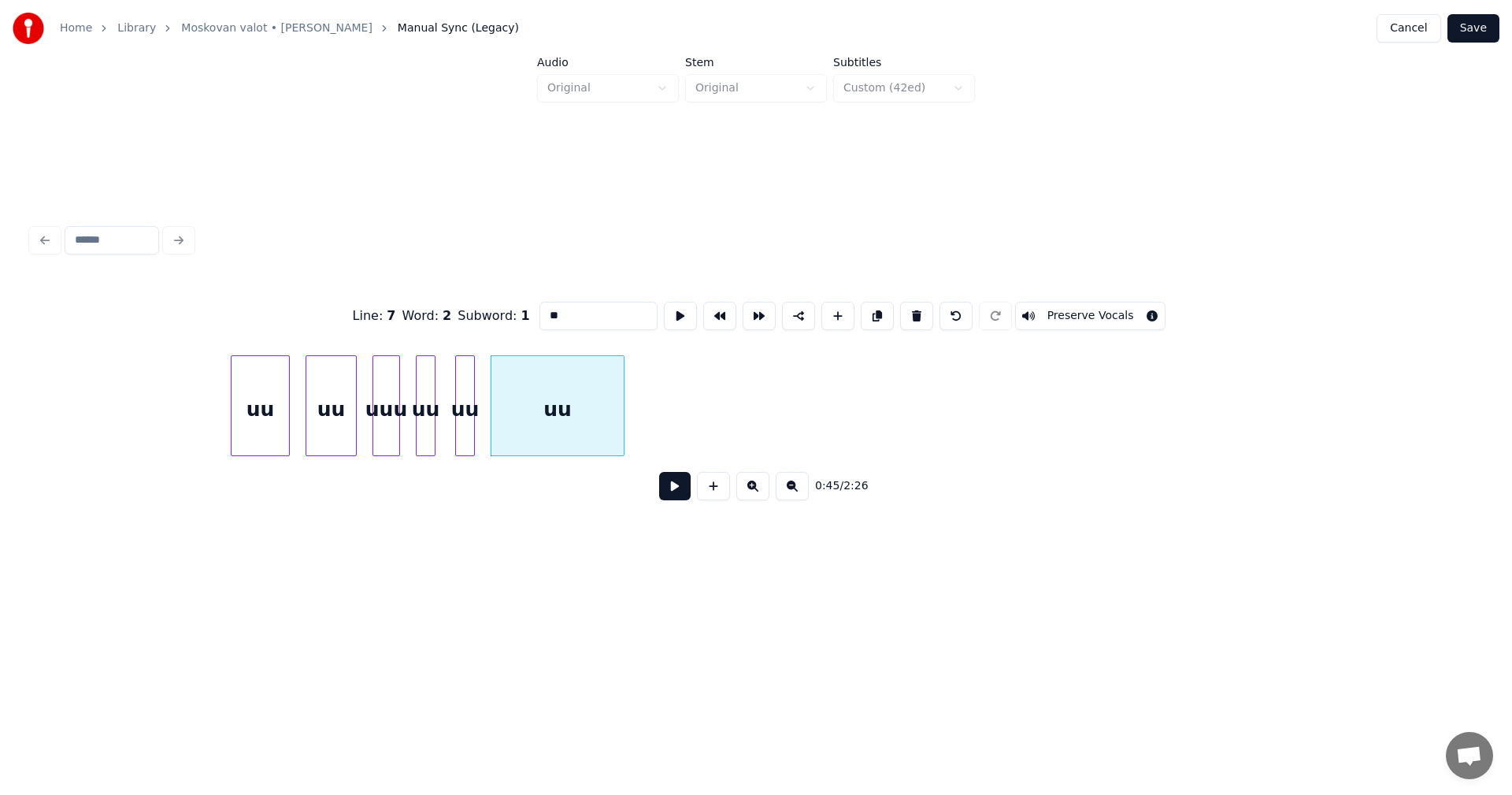
click at [912, 313] on button at bounding box center [916, 316] width 33 height 28
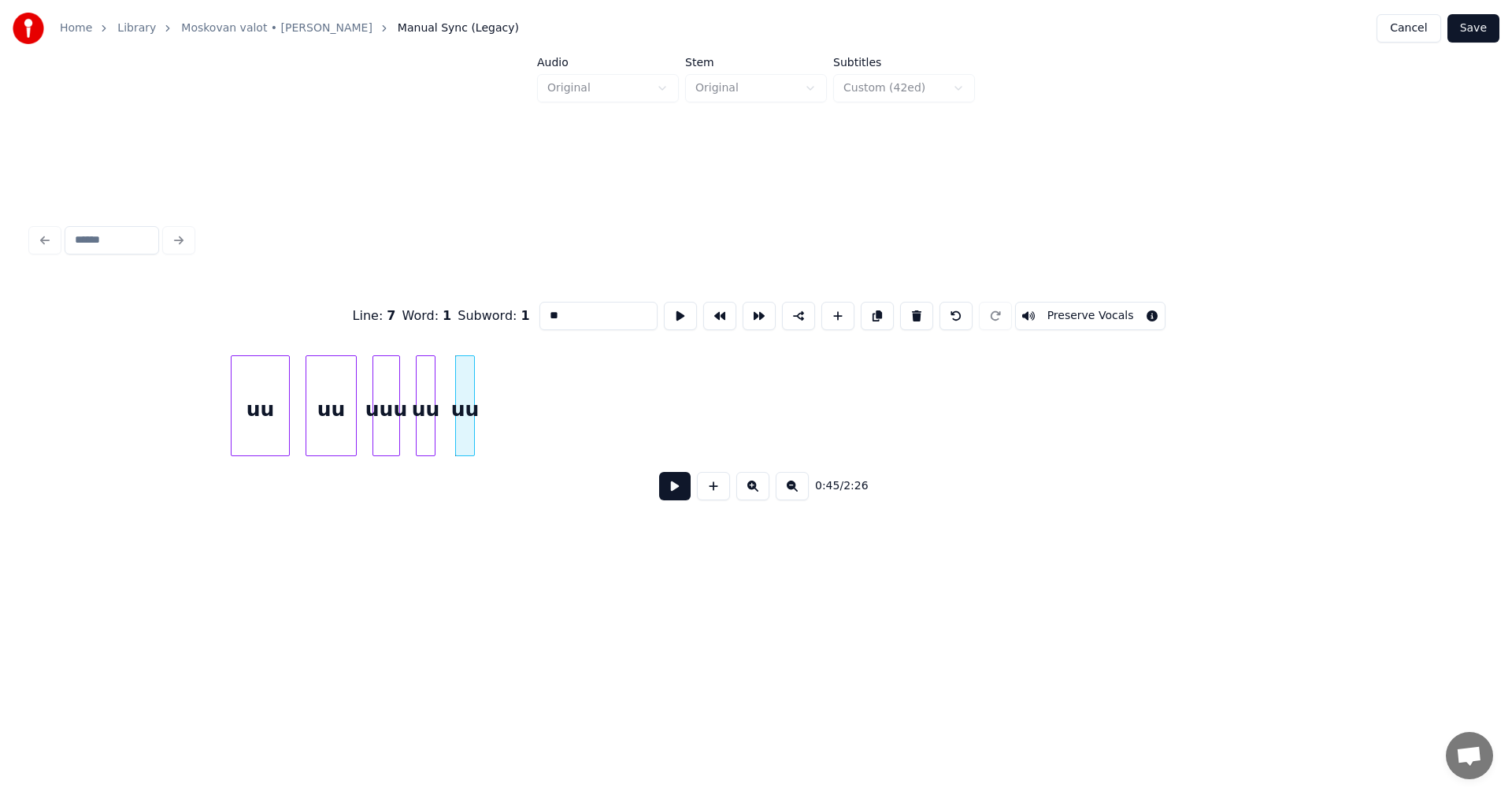
click at [912, 313] on button at bounding box center [916, 316] width 33 height 28
type input "**"
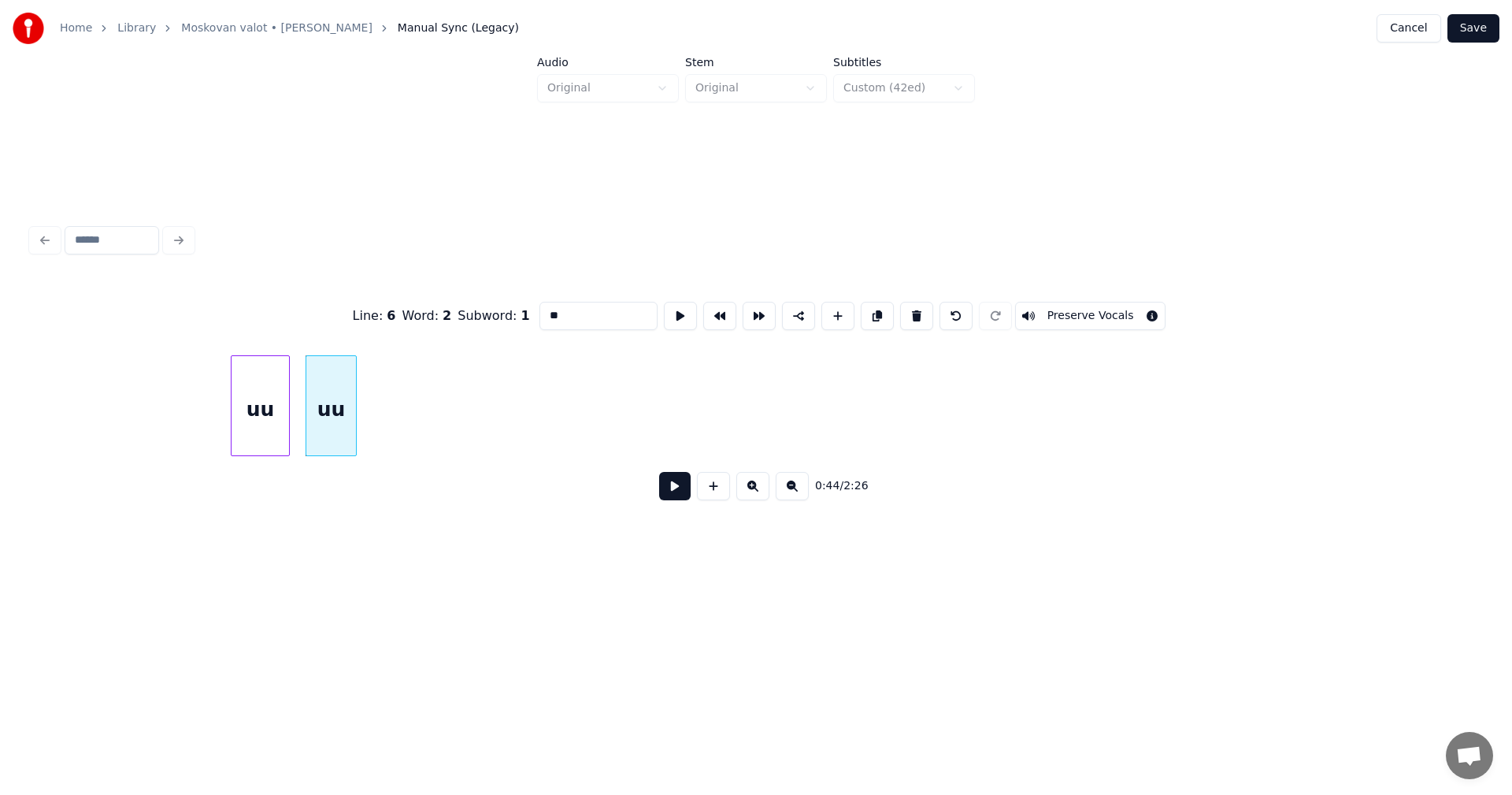
click at [912, 313] on button at bounding box center [916, 316] width 33 height 28
click at [226, 430] on div at bounding box center [227, 405] width 4 height 99
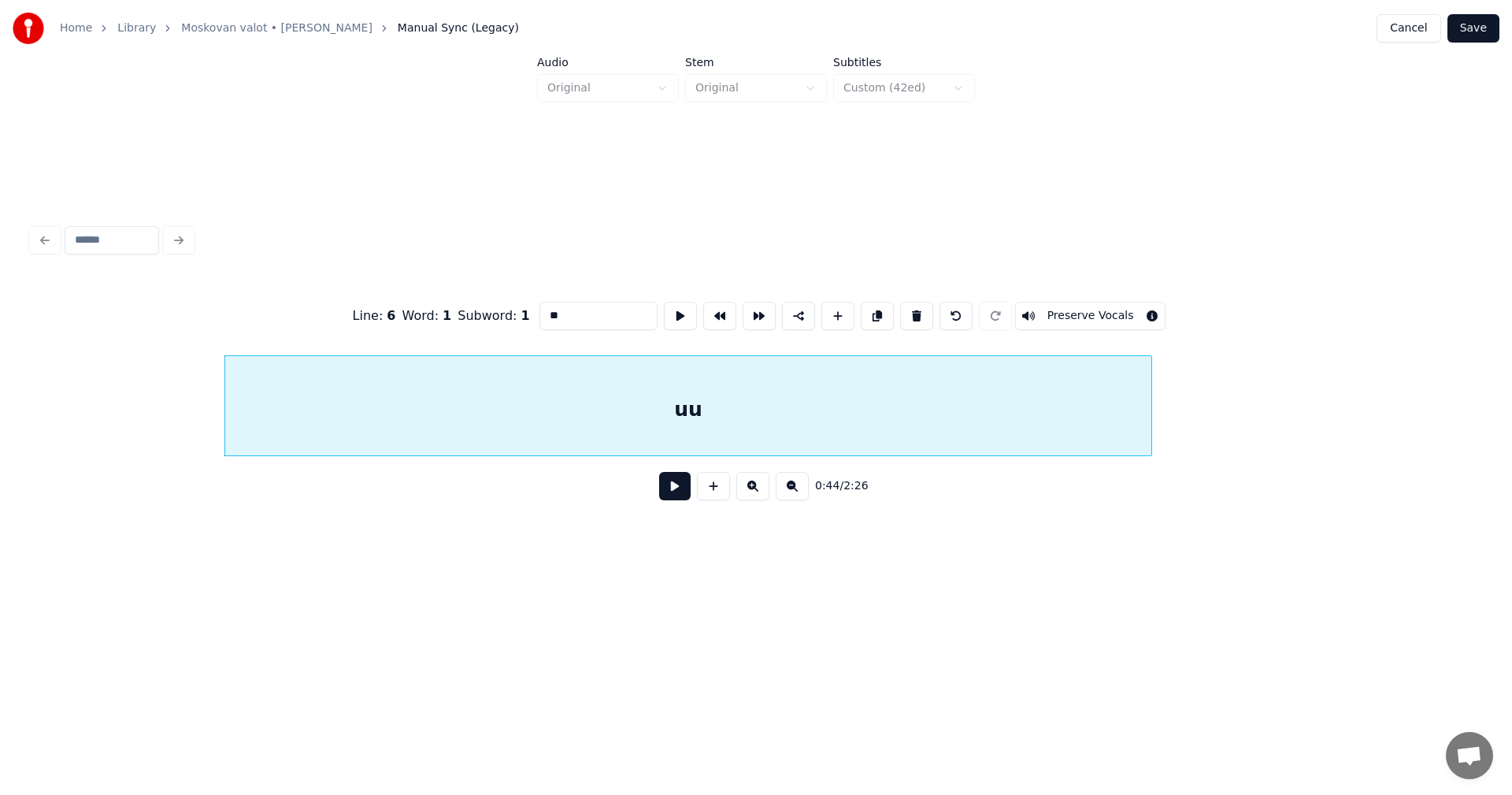
click at [1152, 420] on div at bounding box center [1148, 405] width 4 height 99
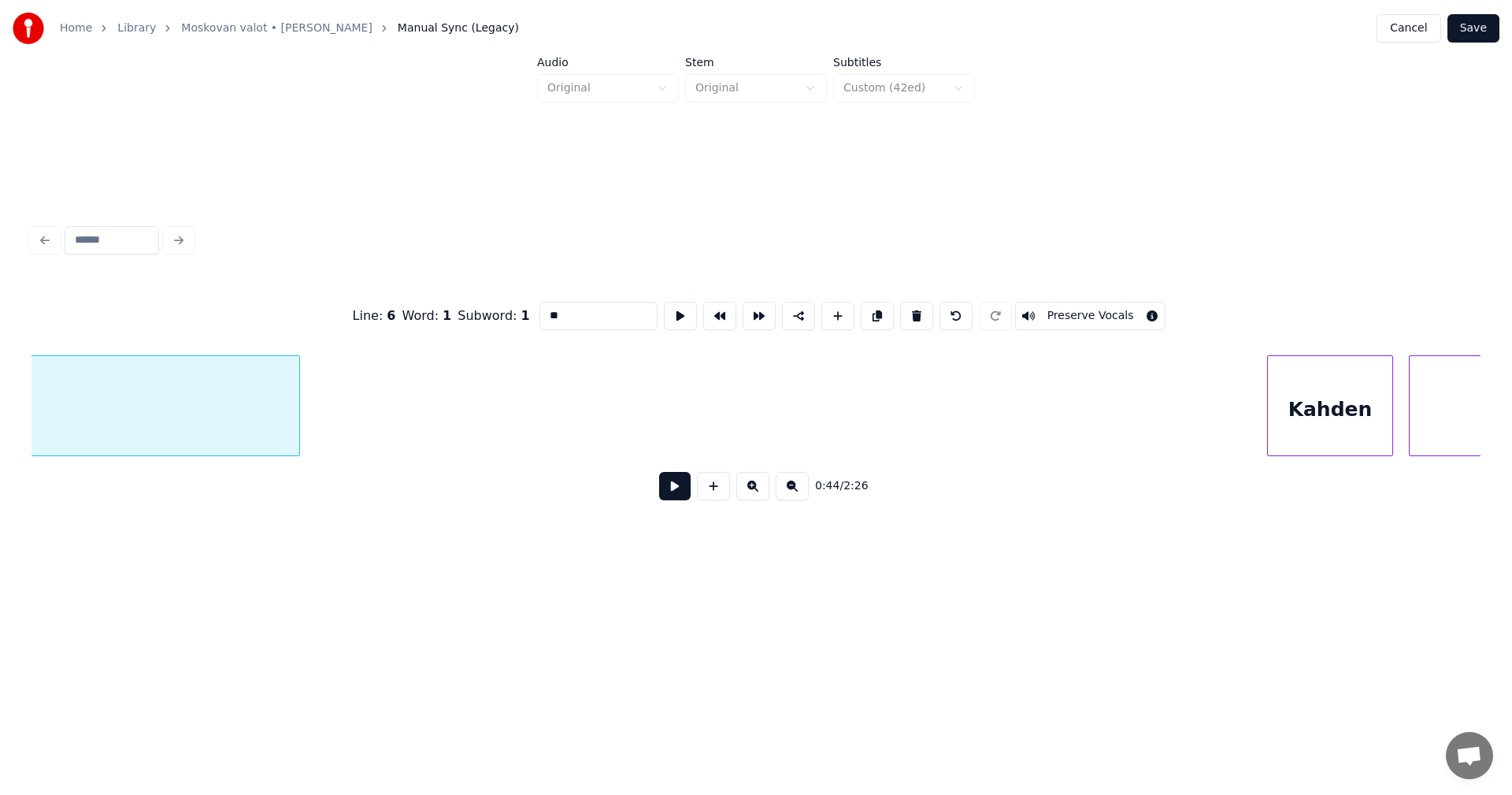
scroll to position [0, 9417]
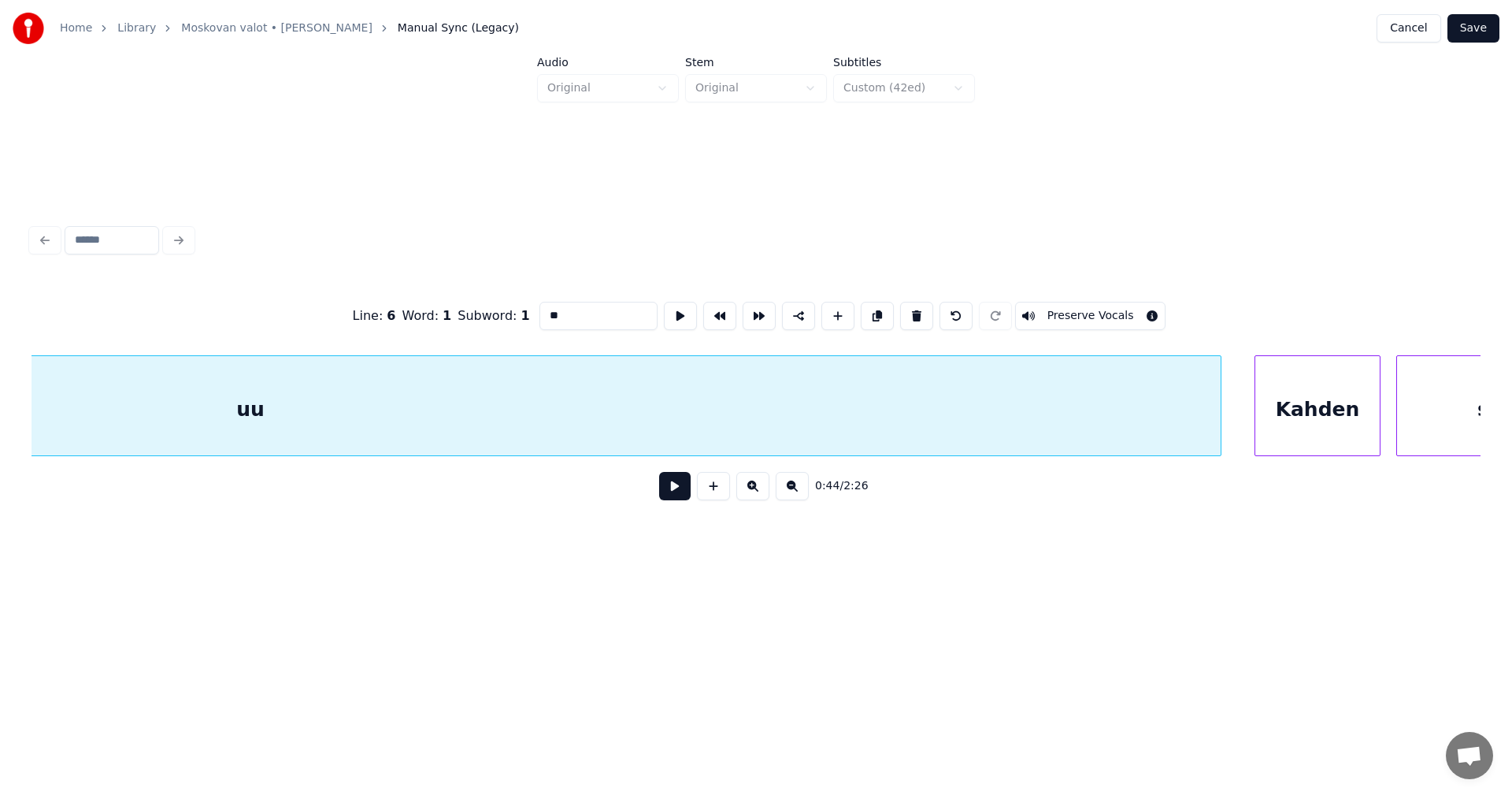
click at [1220, 432] on div at bounding box center [1218, 405] width 4 height 99
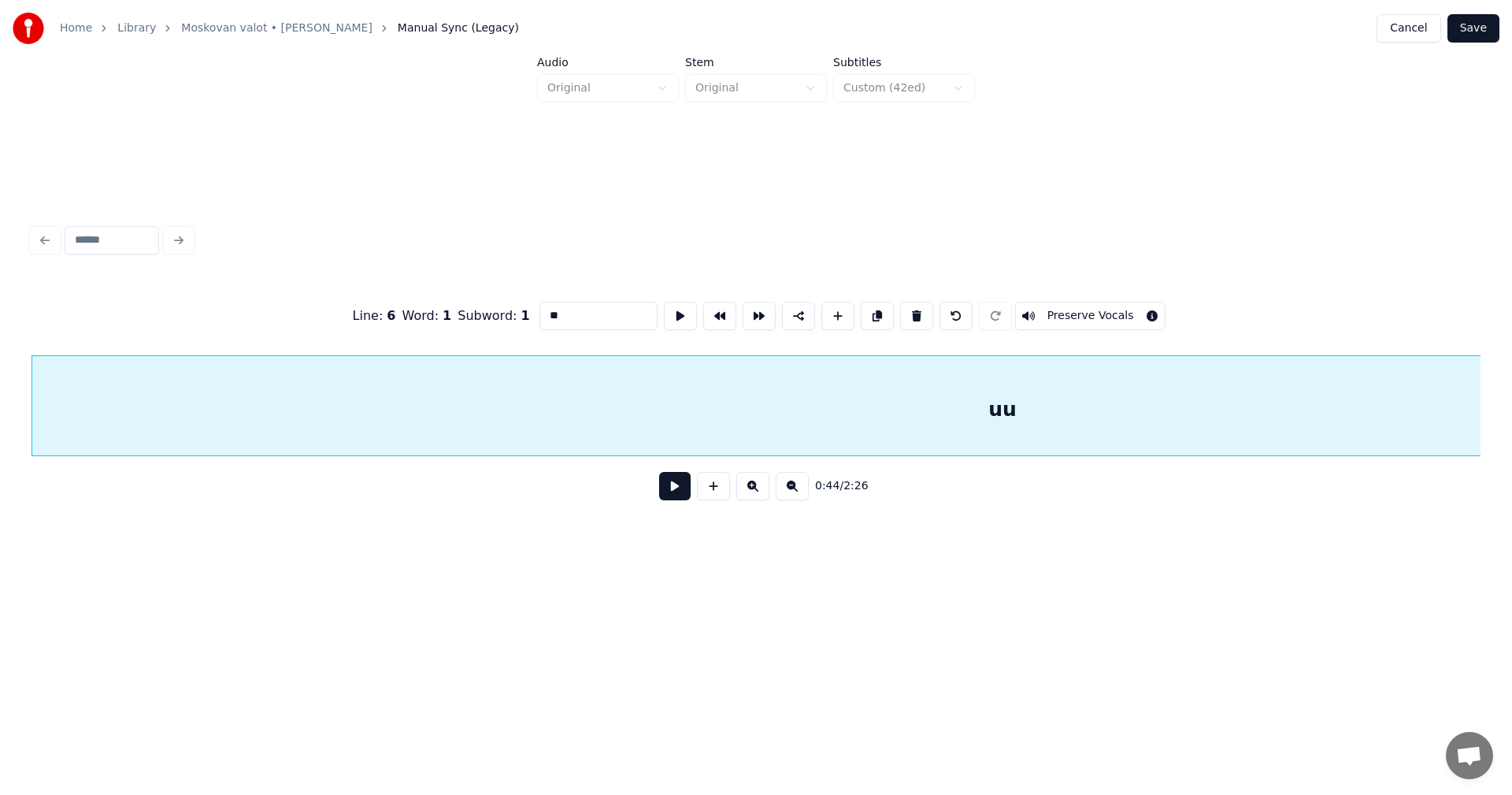
click at [1133, 417] on div "uu" at bounding box center [1002, 409] width 1941 height 107
drag, startPoint x: 566, startPoint y: 310, endPoint x: 533, endPoint y: 317, distance: 33.7
click at [540, 317] on input "**" at bounding box center [598, 316] width 118 height 28
click at [1095, 314] on button "Preserve Vocals" at bounding box center [1090, 316] width 151 height 28
click at [679, 499] on button at bounding box center [675, 485] width 31 height 28
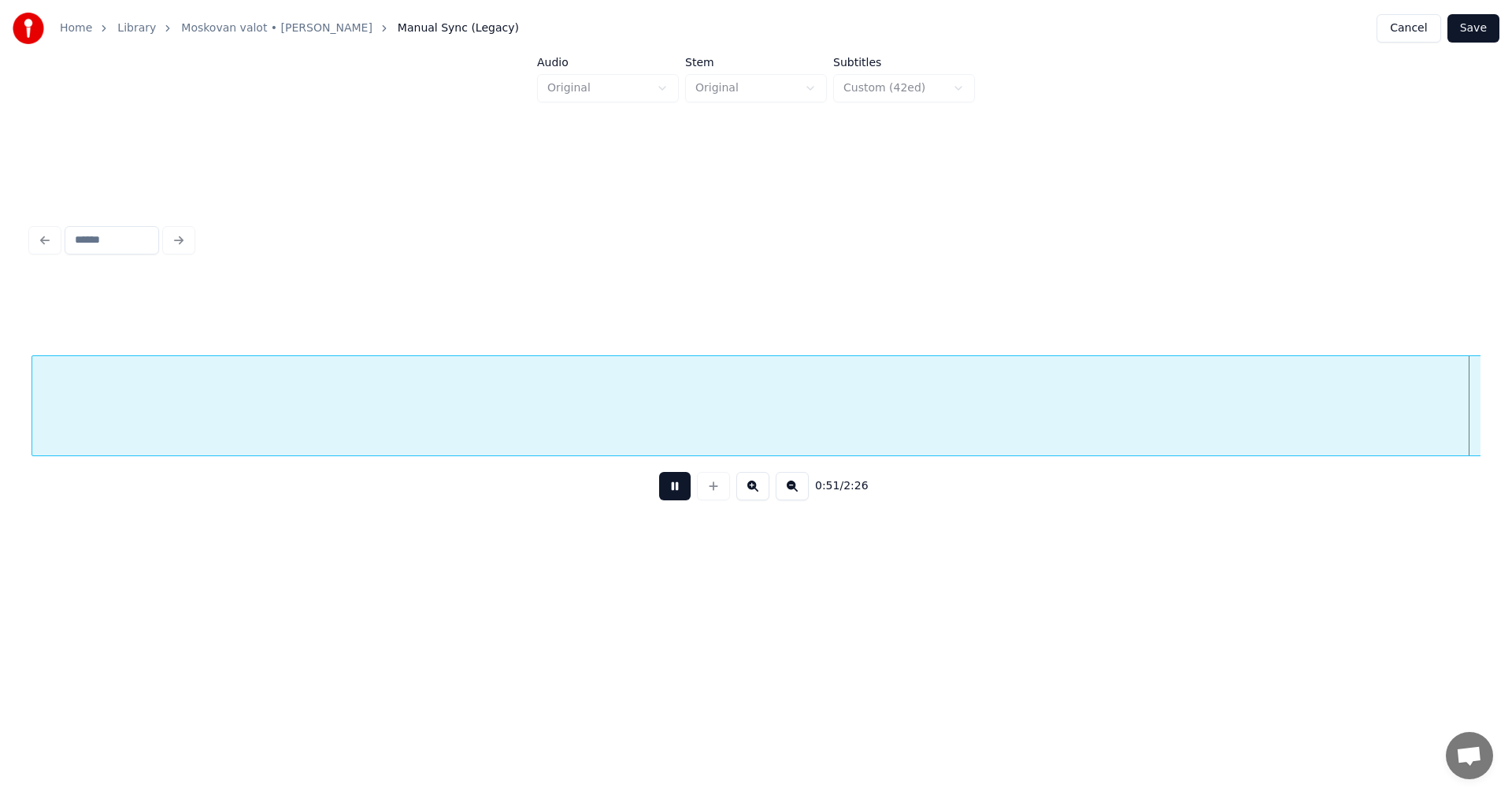
scroll to position [0, 10115]
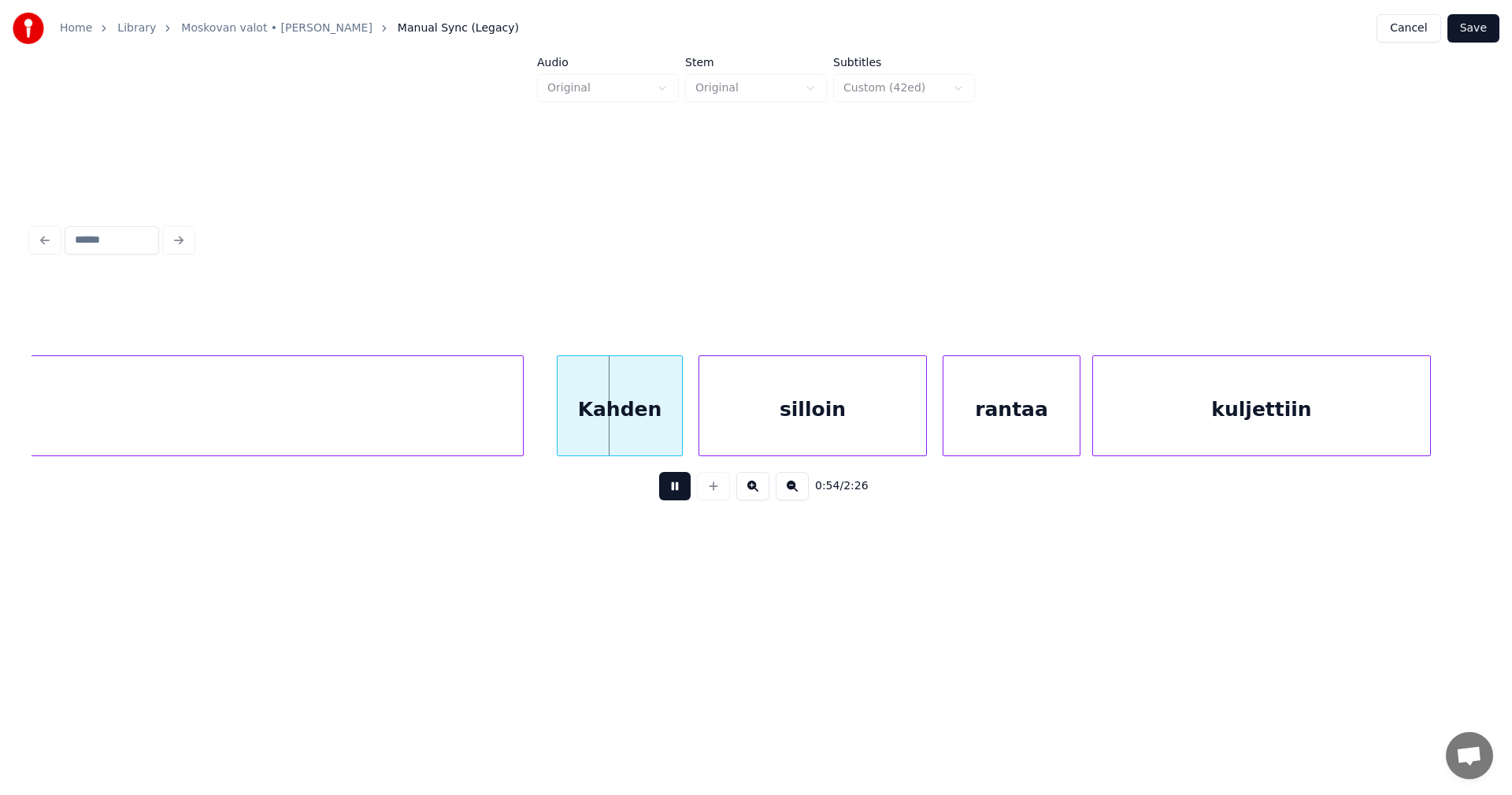
drag, startPoint x: 679, startPoint y: 490, endPoint x: 651, endPoint y: 479, distance: 30.1
click at [679, 489] on button at bounding box center [675, 485] width 31 height 28
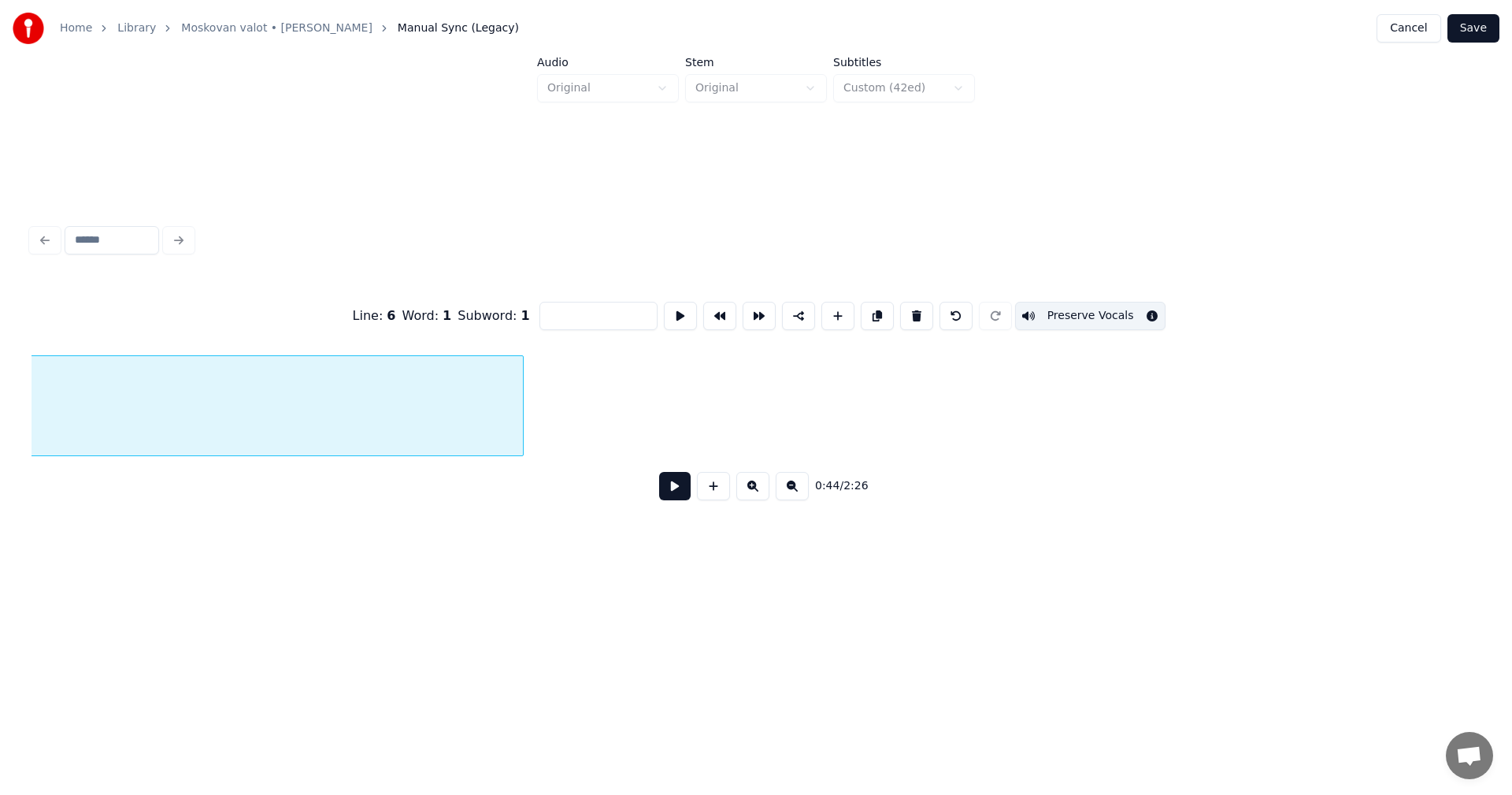
scroll to position [0, 8665]
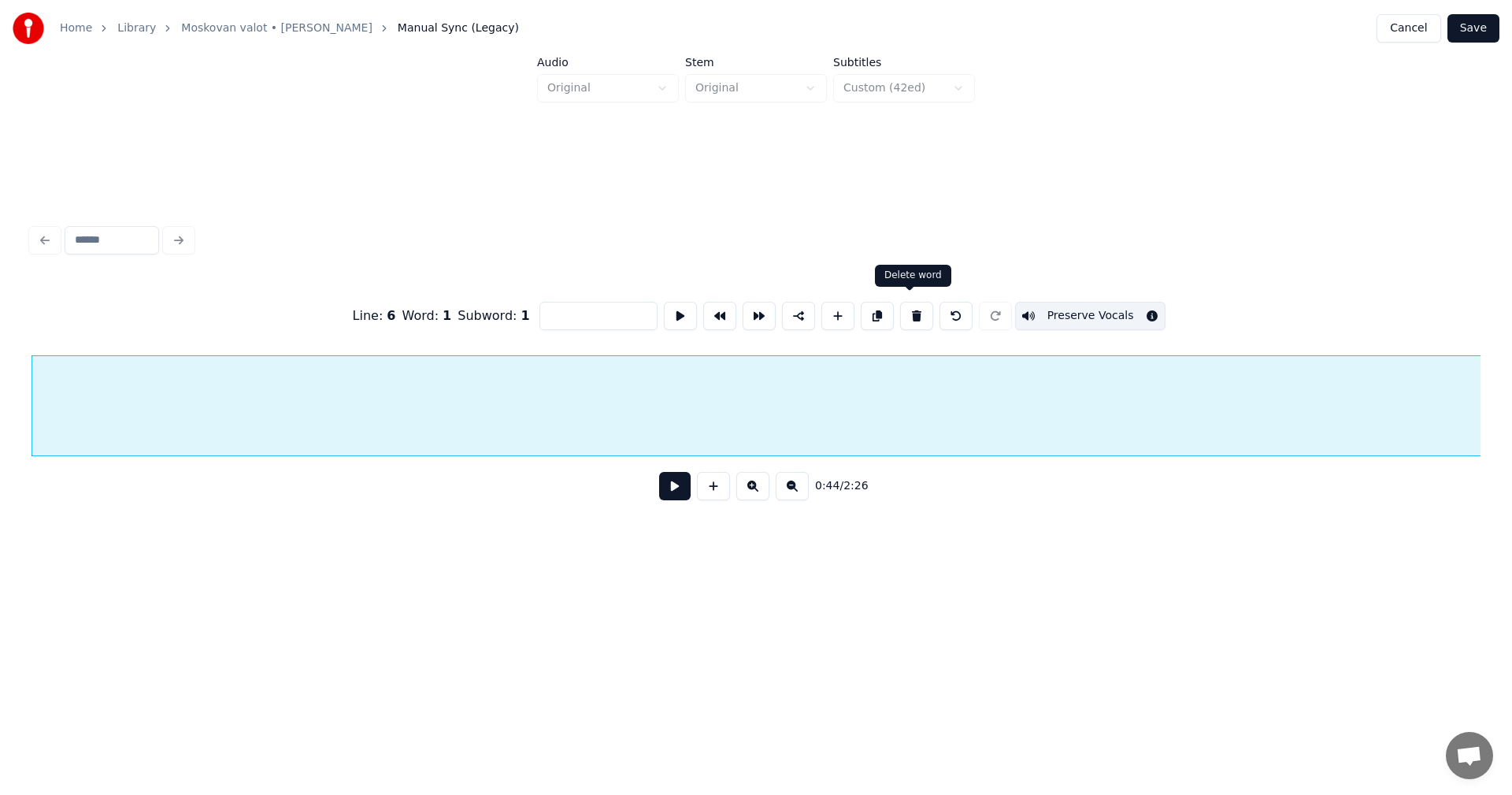
click at [912, 313] on button at bounding box center [916, 316] width 33 height 28
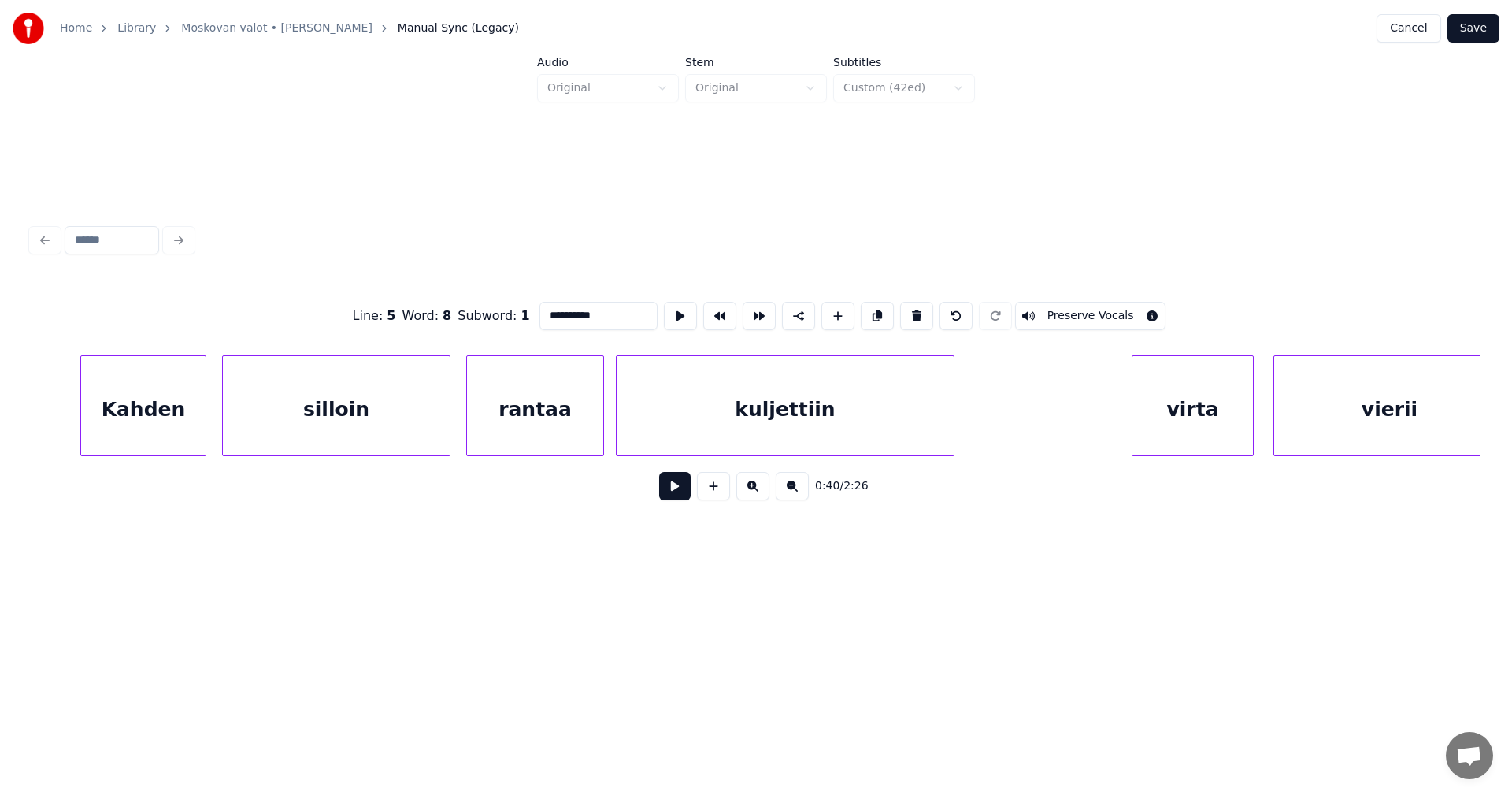
scroll to position [0, 10511]
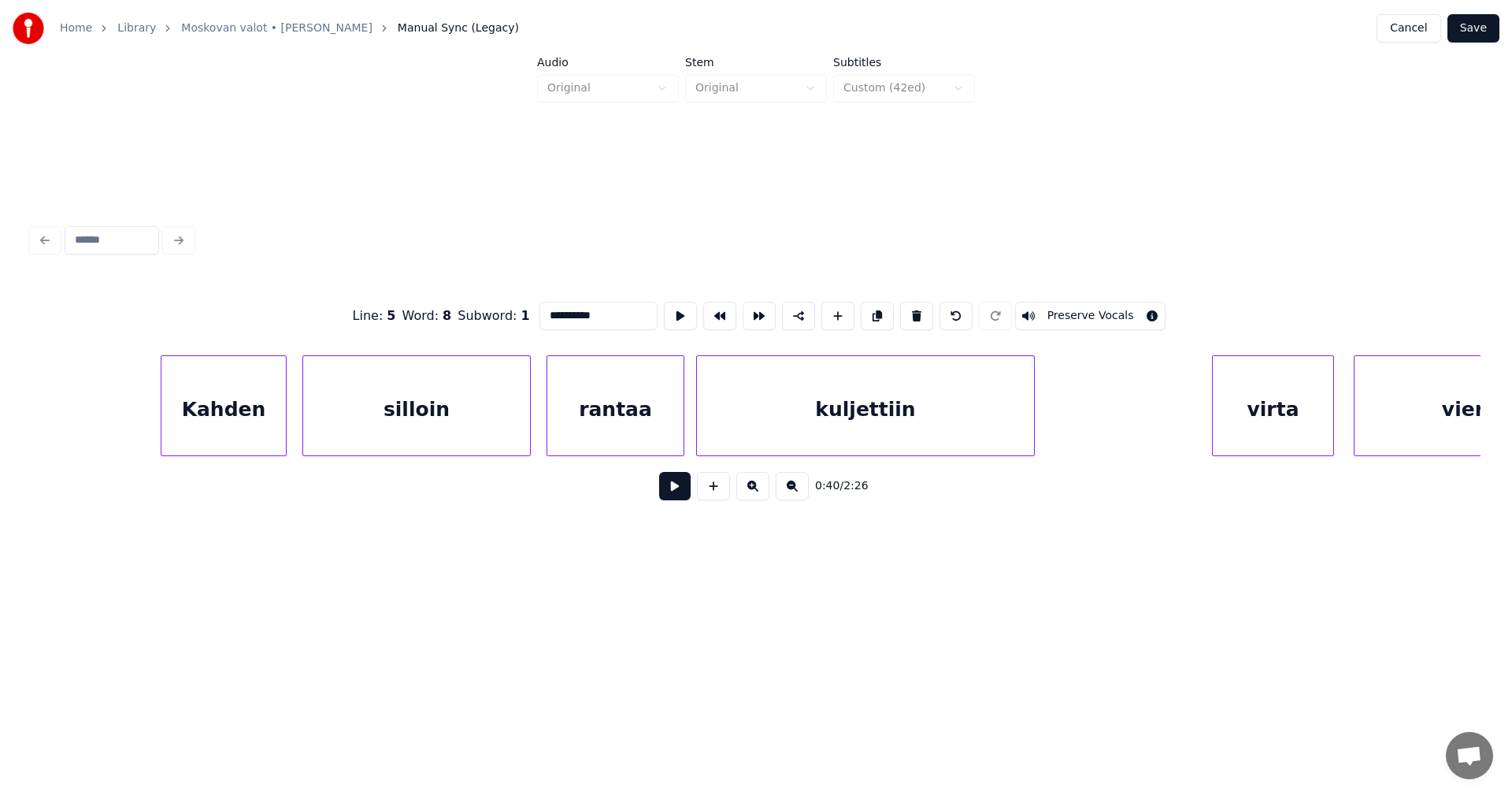
click at [255, 432] on div "Kahden" at bounding box center [224, 409] width 124 height 107
type input "******"
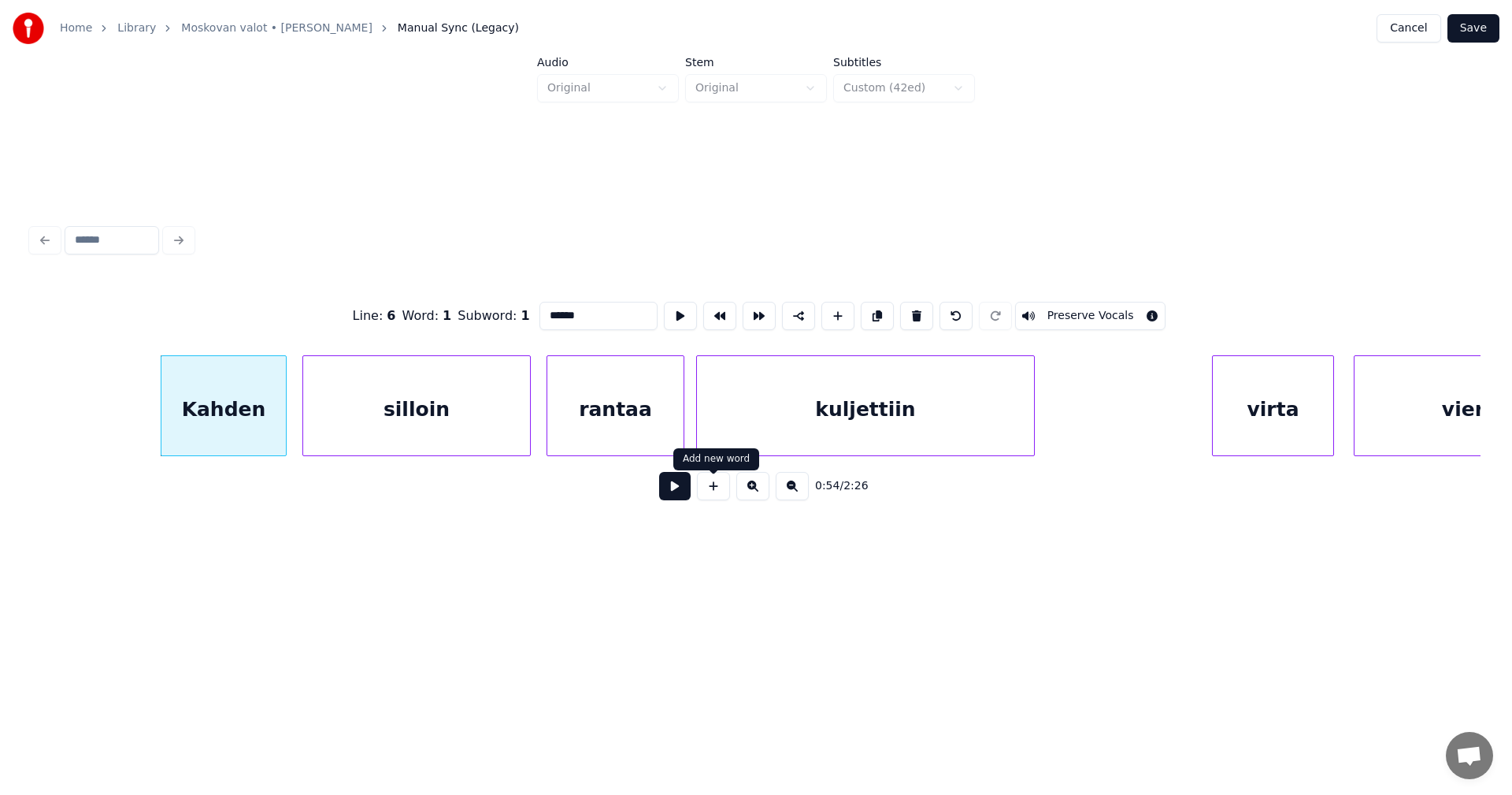
click at [678, 492] on button at bounding box center [675, 485] width 31 height 28
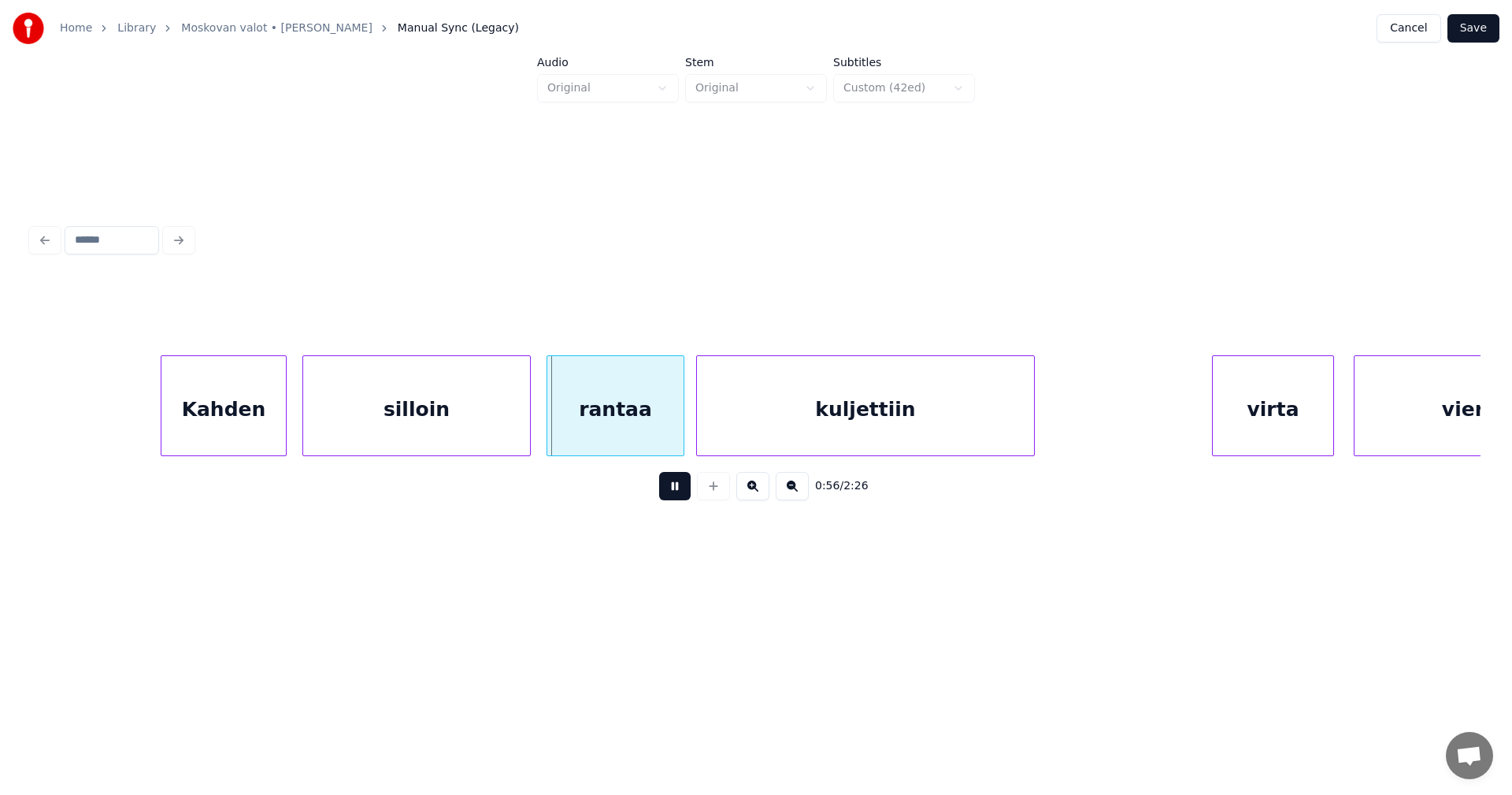
click at [678, 492] on button at bounding box center [675, 485] width 31 height 28
click at [241, 442] on div "Kahden" at bounding box center [224, 409] width 124 height 107
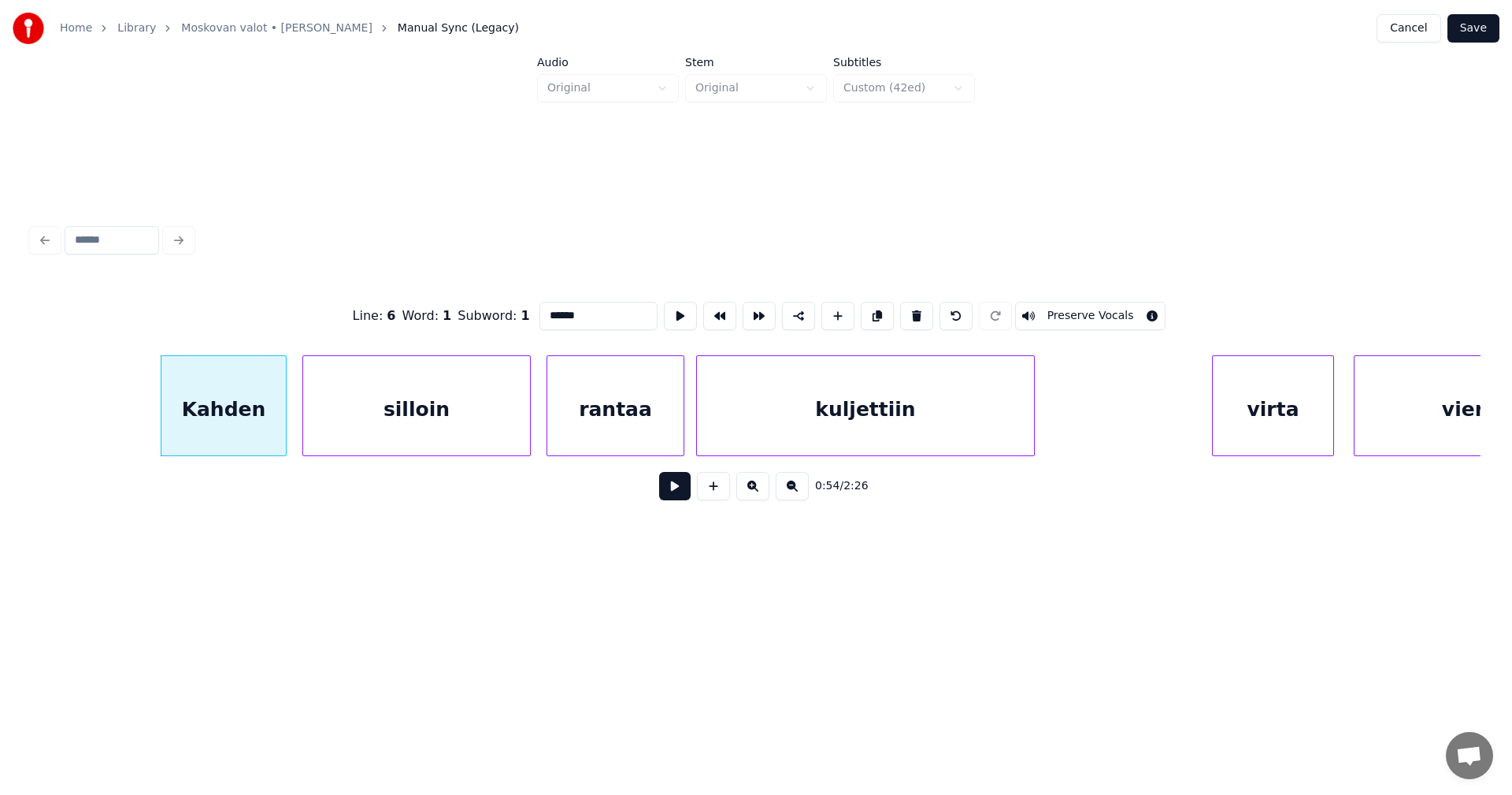
click at [677, 496] on button at bounding box center [675, 485] width 31 height 28
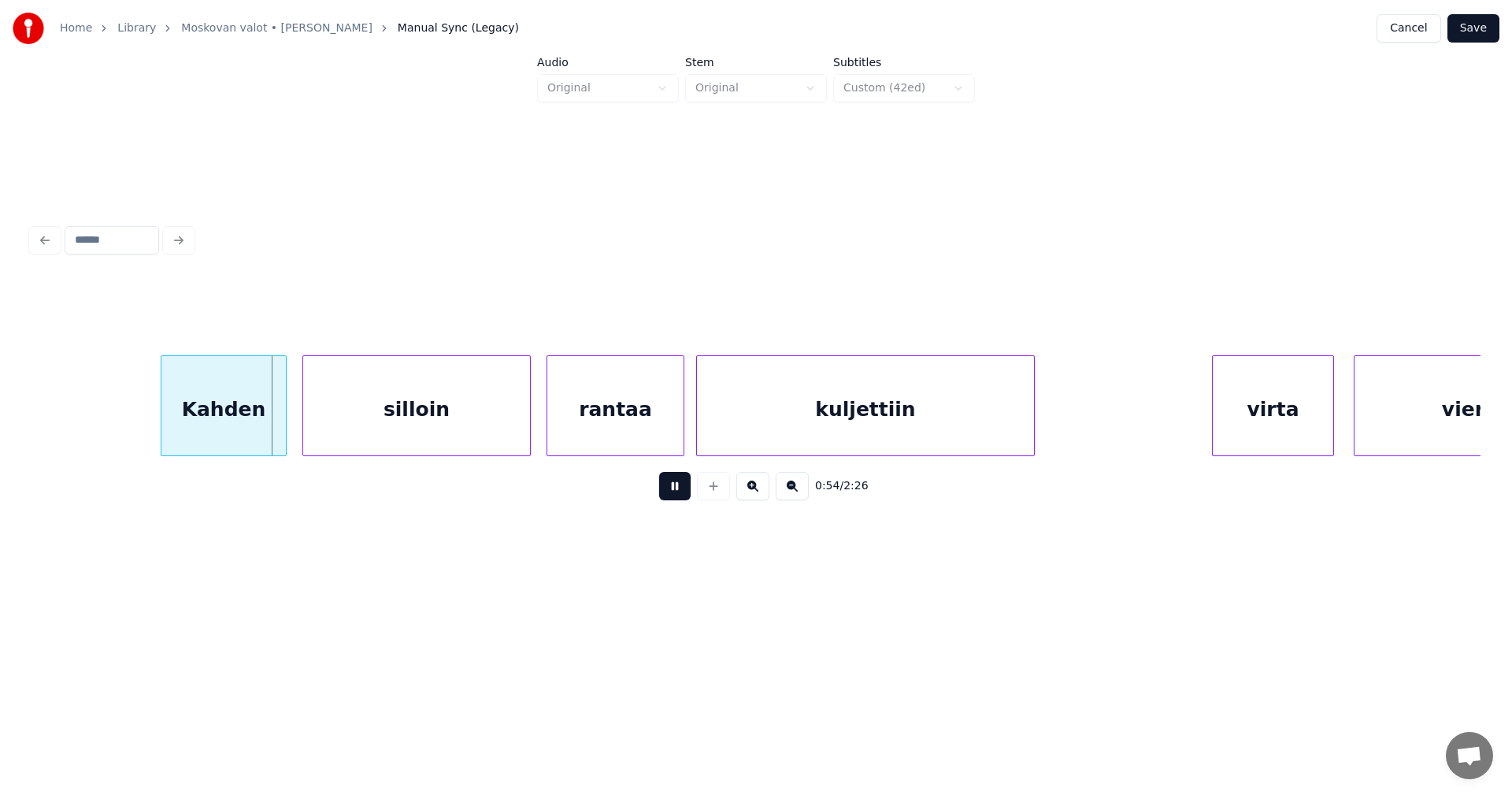
click at [677, 496] on button at bounding box center [675, 485] width 31 height 28
click at [277, 437] on div at bounding box center [277, 405] width 4 height 99
click at [367, 434] on div "silloin" at bounding box center [416, 409] width 226 height 107
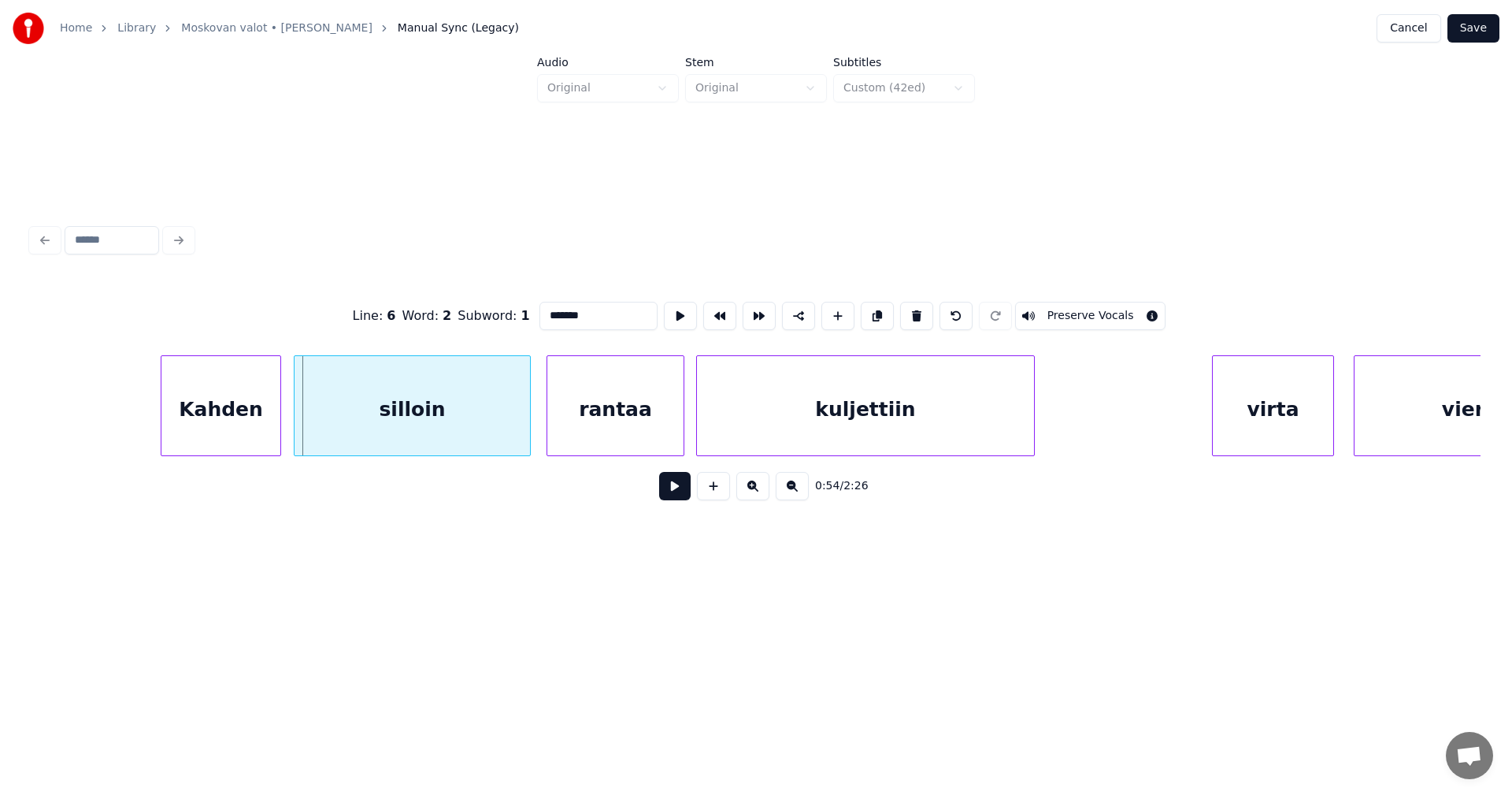
click at [297, 432] on div at bounding box center [296, 405] width 4 height 99
click at [673, 495] on button at bounding box center [675, 485] width 31 height 28
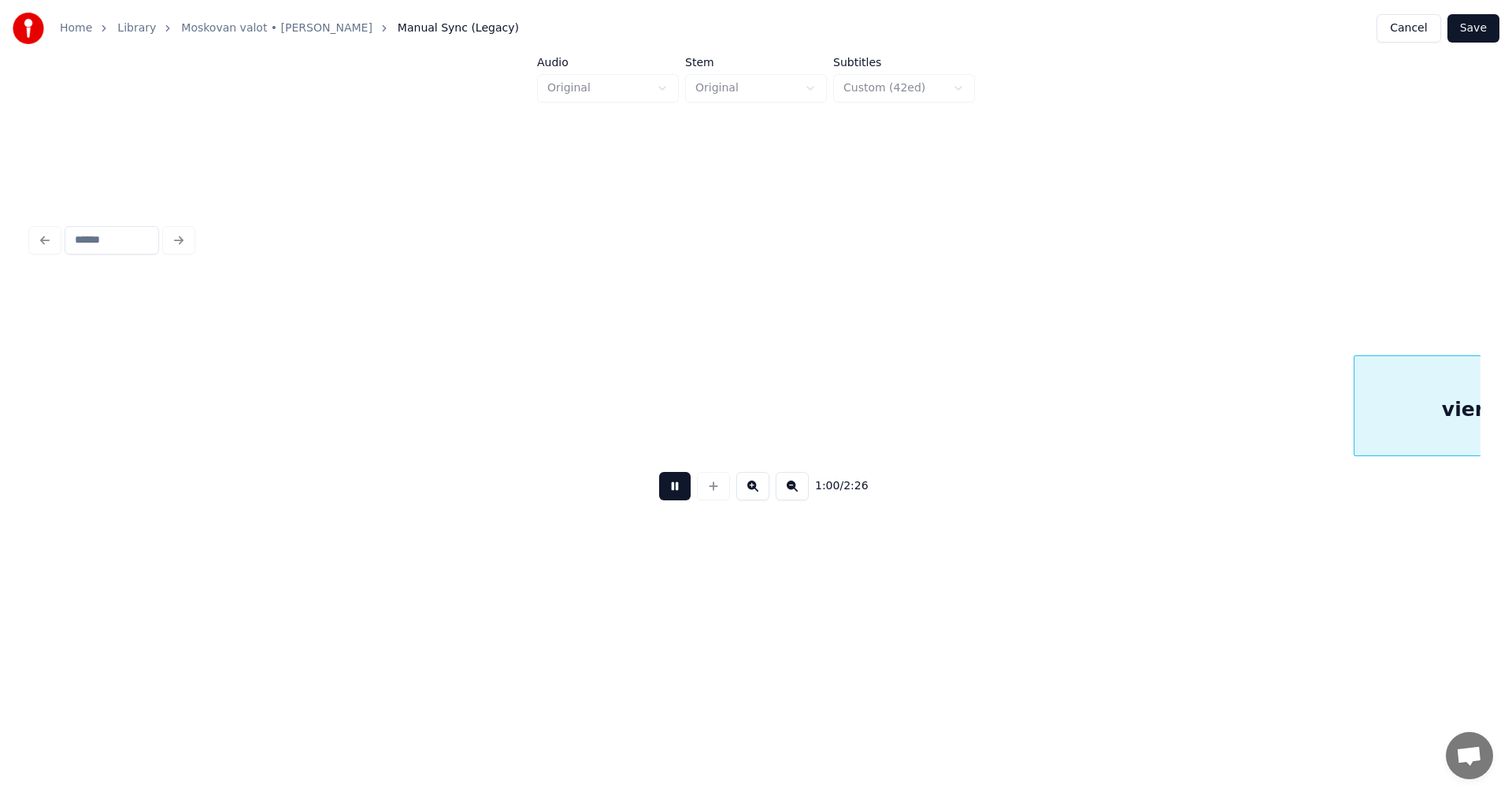
scroll to position [0, 11960]
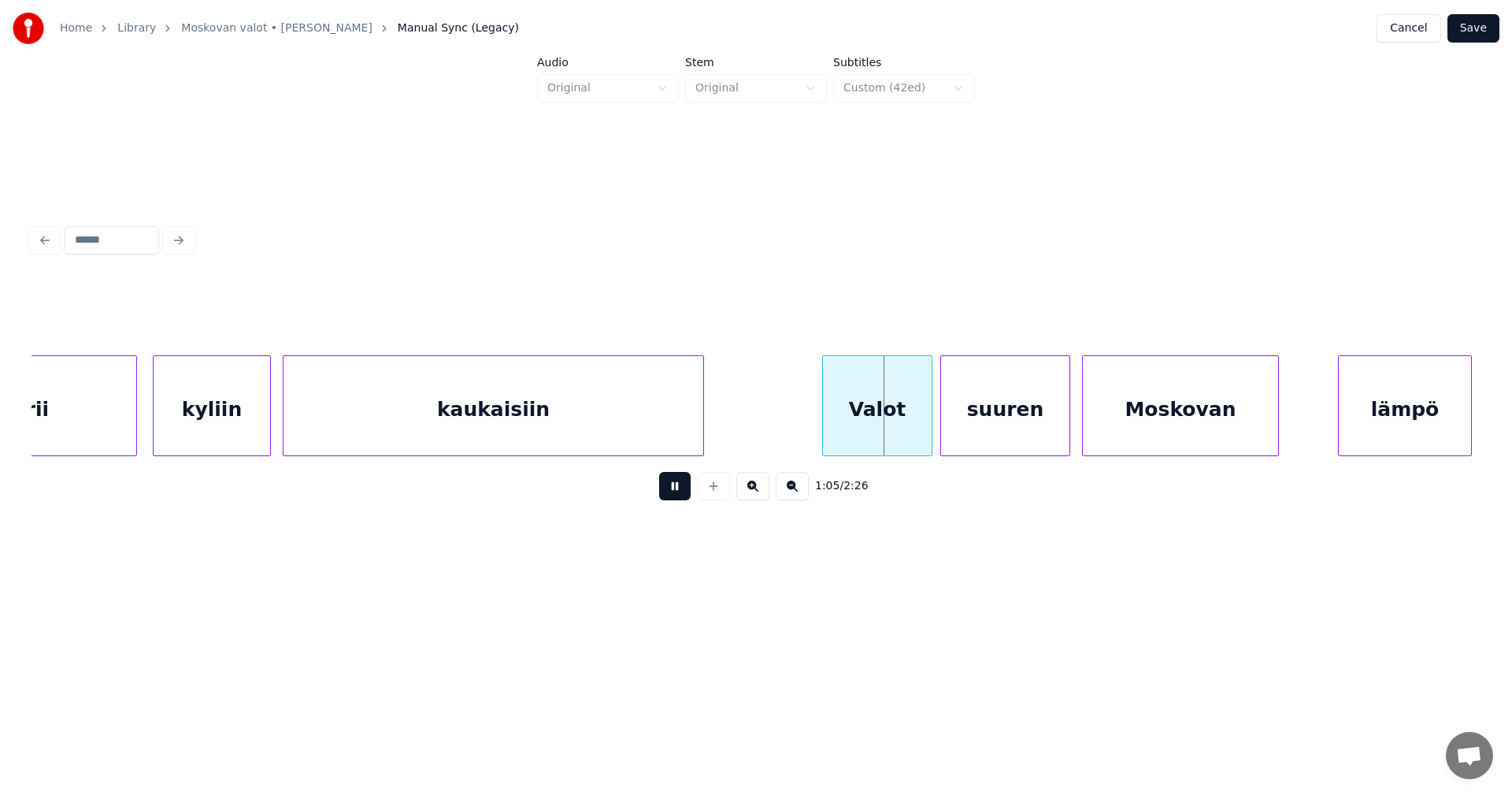
click at [681, 492] on button at bounding box center [675, 485] width 31 height 28
click at [913, 422] on div at bounding box center [913, 405] width 4 height 99
click at [927, 424] on div at bounding box center [926, 405] width 4 height 99
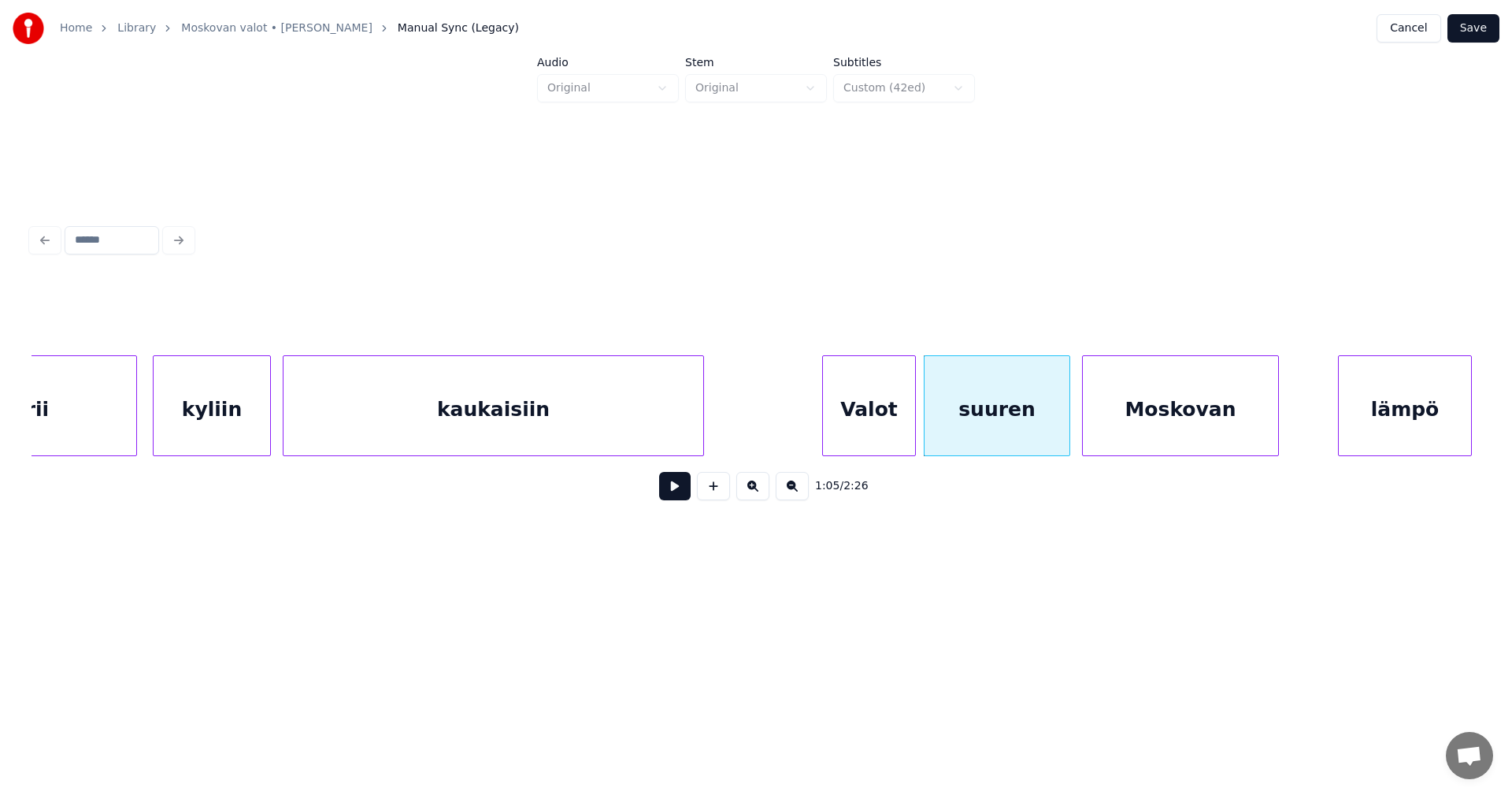
click at [686, 499] on button at bounding box center [675, 485] width 31 height 28
click at [901, 410] on div "Valot" at bounding box center [868, 409] width 92 height 107
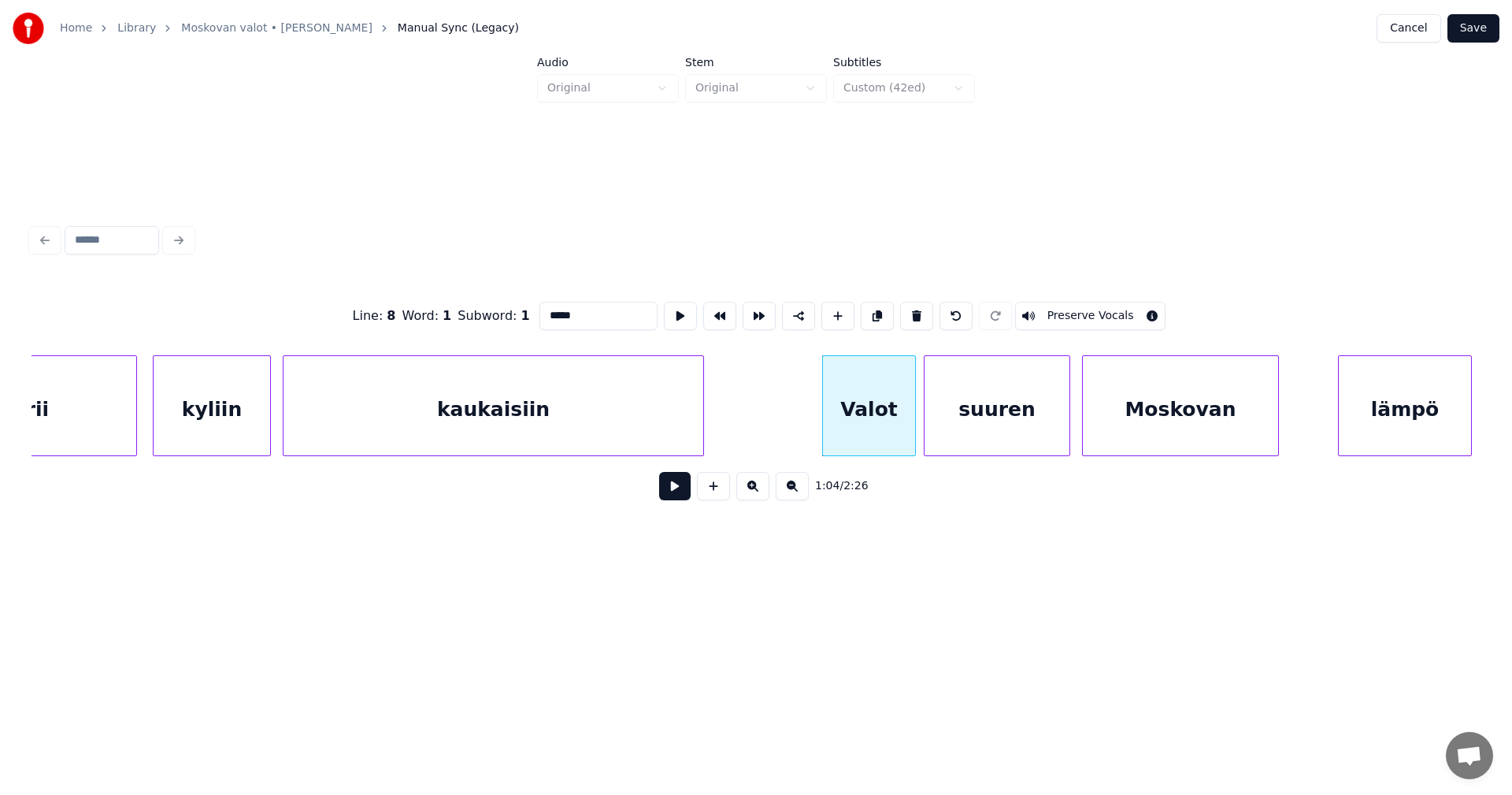
click at [686, 497] on button at bounding box center [675, 485] width 31 height 28
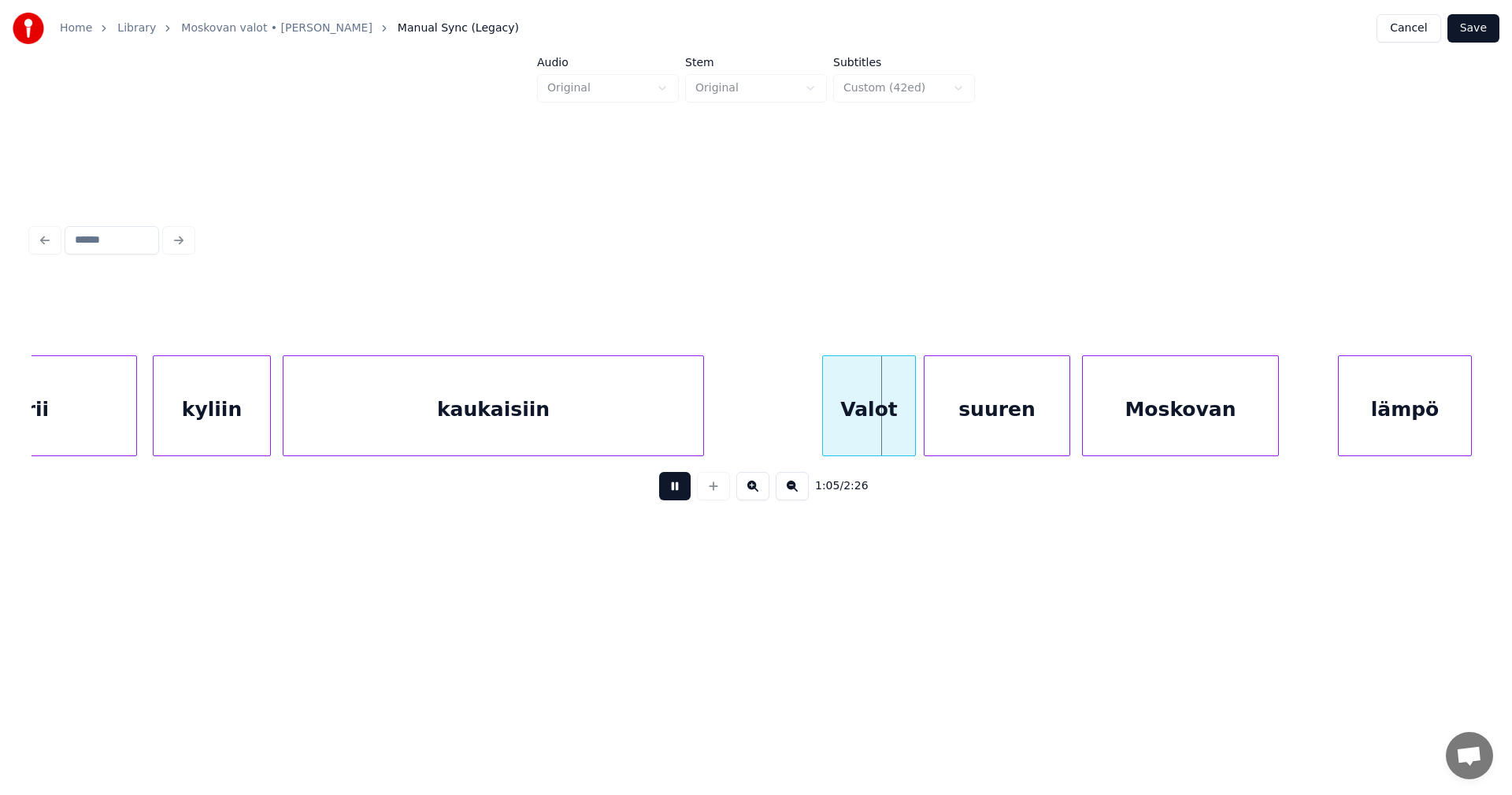
click at [686, 497] on button at bounding box center [675, 485] width 31 height 28
click at [908, 434] on div at bounding box center [908, 405] width 4 height 99
click at [682, 499] on button at bounding box center [675, 485] width 31 height 28
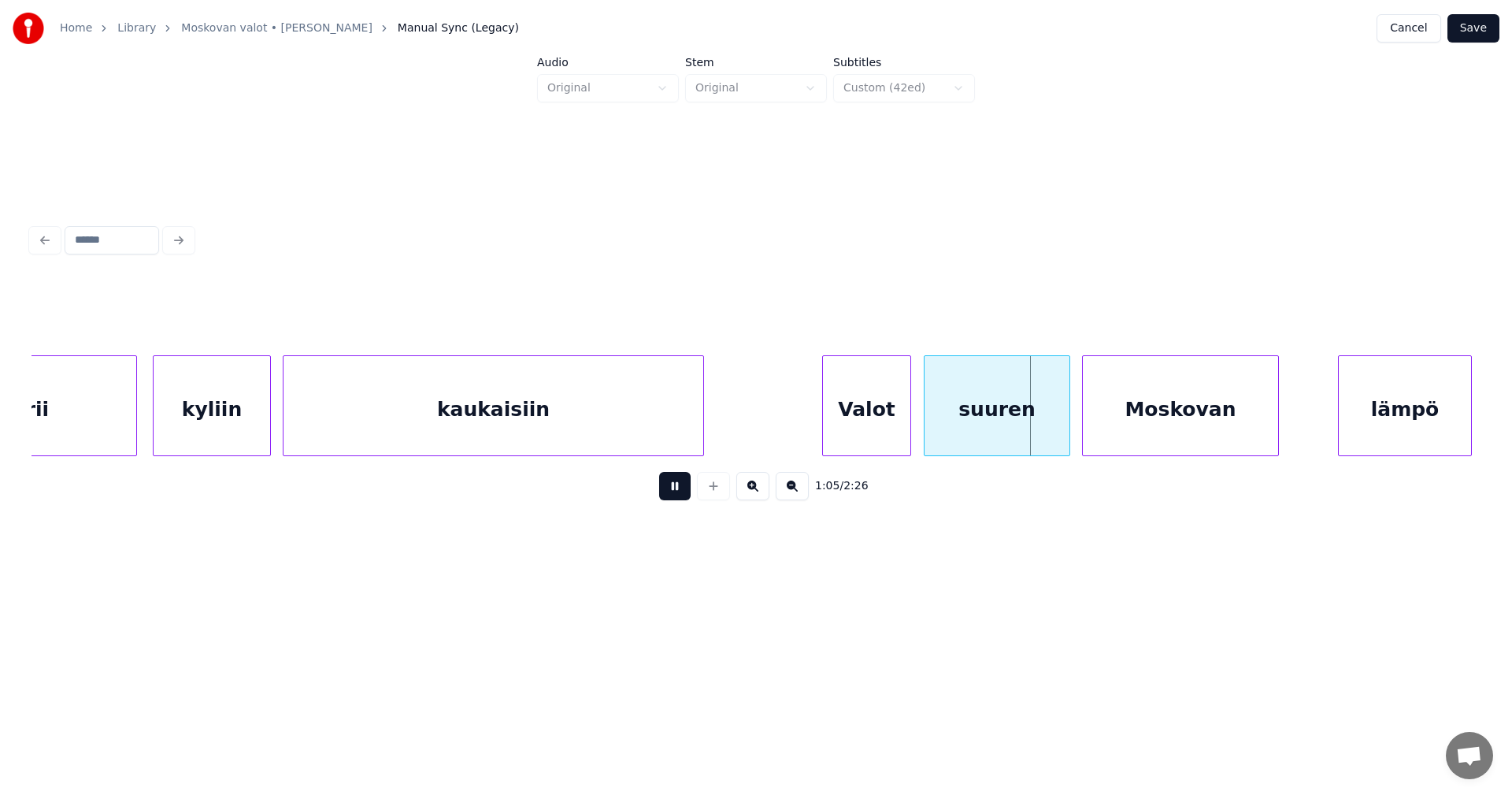
click at [682, 499] on button at bounding box center [675, 485] width 31 height 28
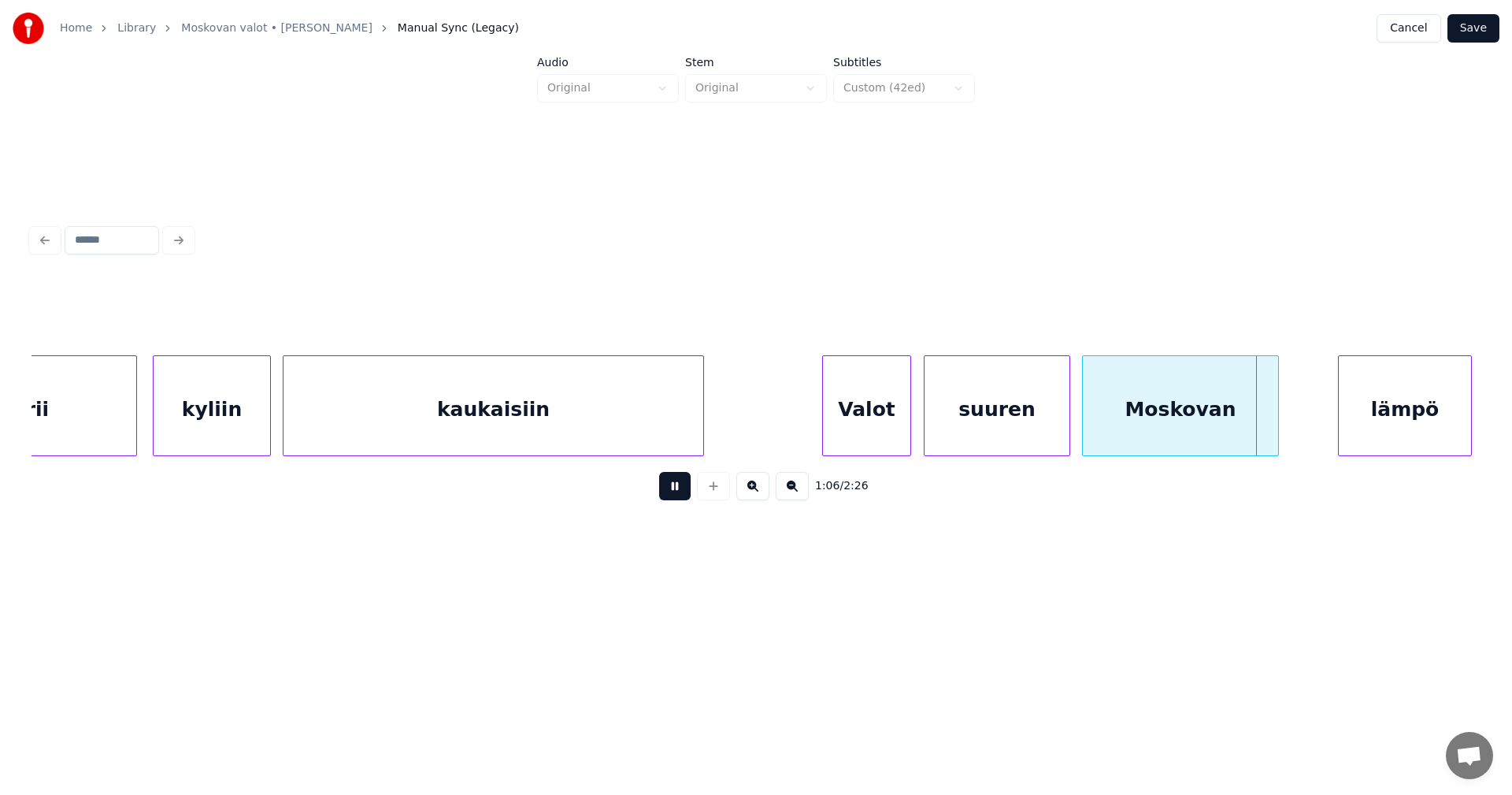
click at [682, 499] on button at bounding box center [675, 485] width 31 height 28
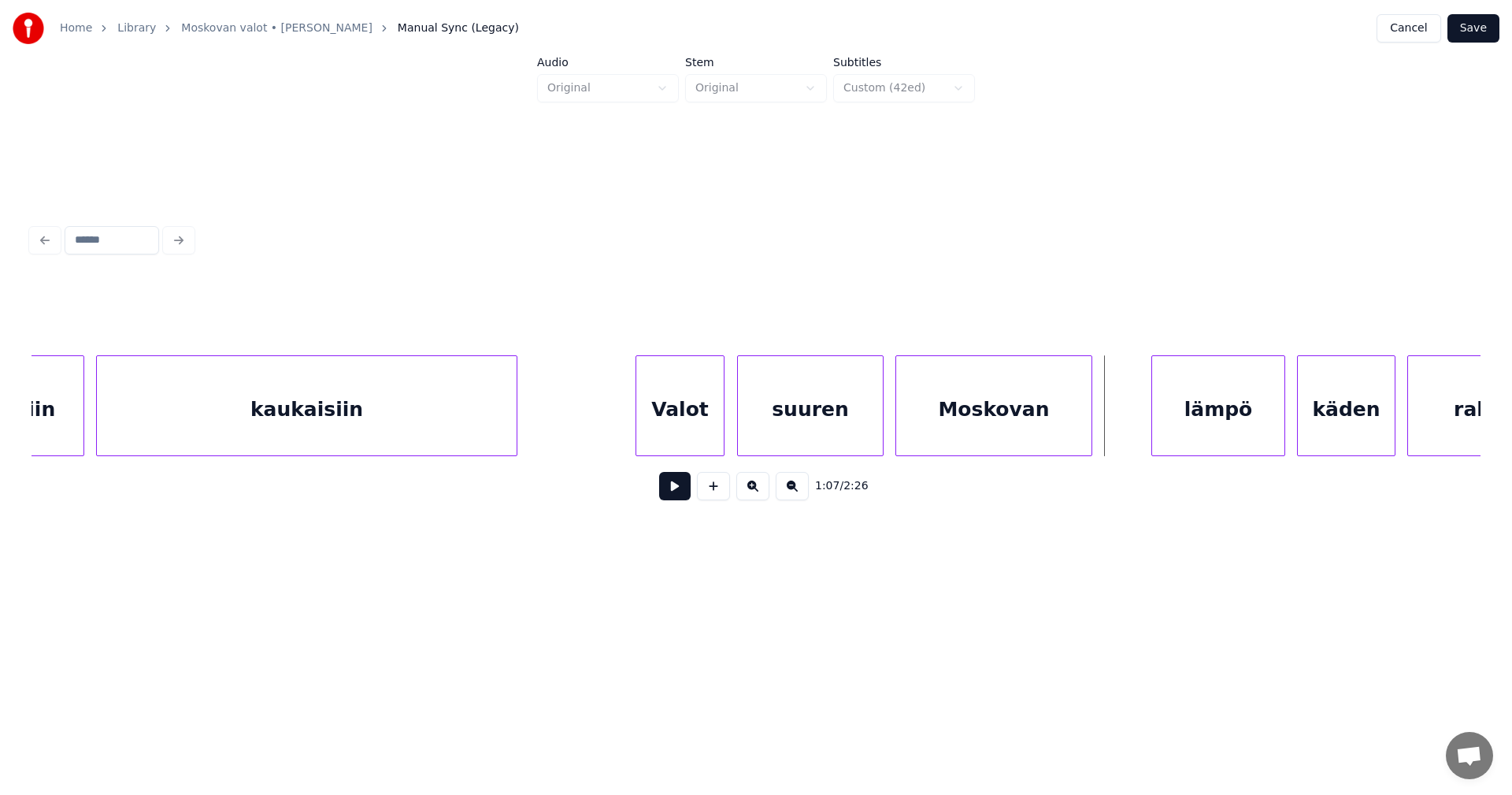
scroll to position [0, 12149]
click at [1249, 437] on div "lämpö" at bounding box center [1205, 409] width 132 height 107
click at [682, 500] on button at bounding box center [675, 485] width 31 height 28
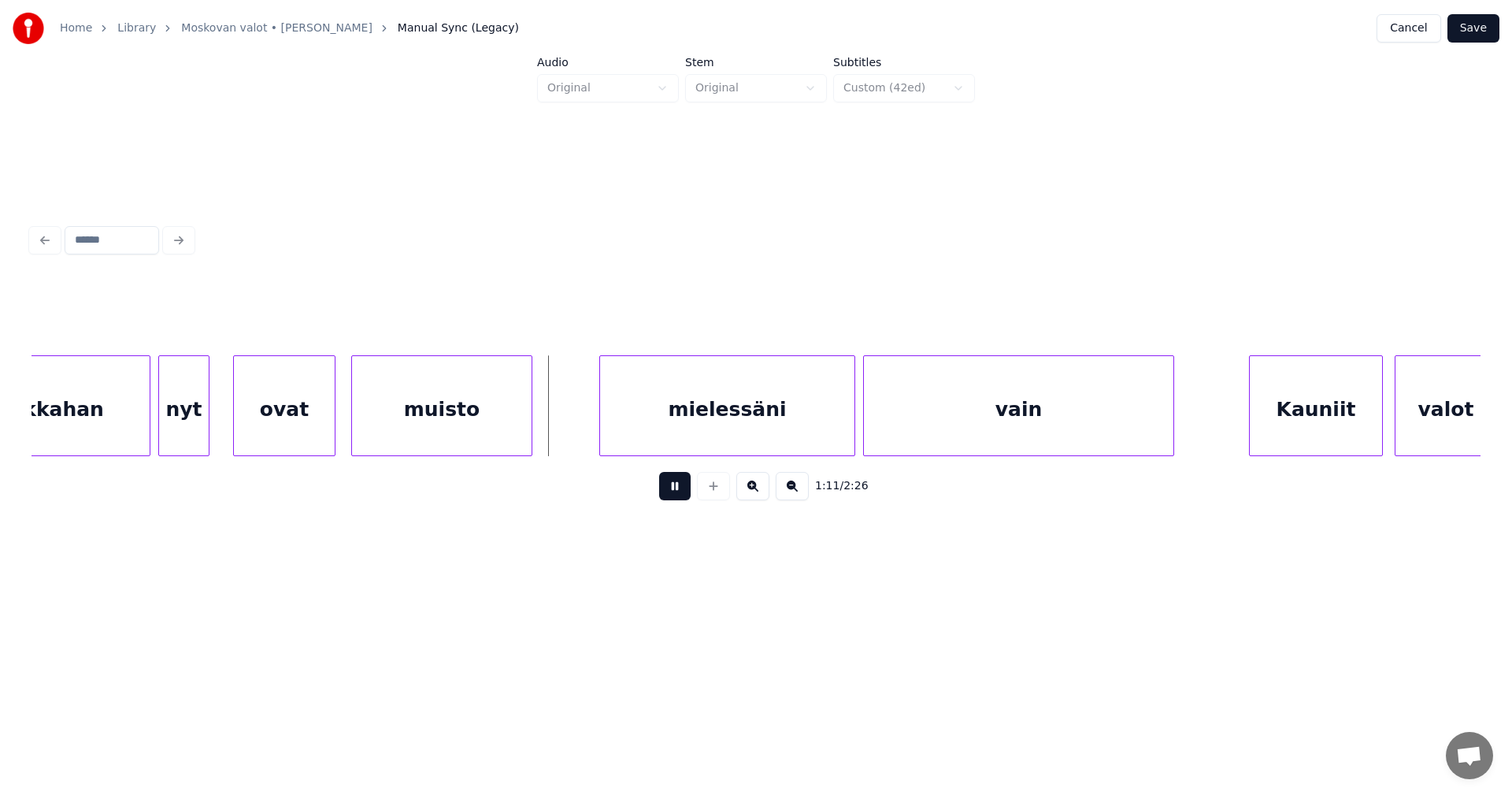
click at [682, 500] on button at bounding box center [675, 485] width 31 height 28
click at [289, 439] on div "ovat" at bounding box center [280, 409] width 101 height 107
click at [677, 487] on button at bounding box center [675, 485] width 31 height 28
click at [678, 490] on button at bounding box center [675, 485] width 31 height 28
click at [678, 492] on button at bounding box center [675, 485] width 31 height 28
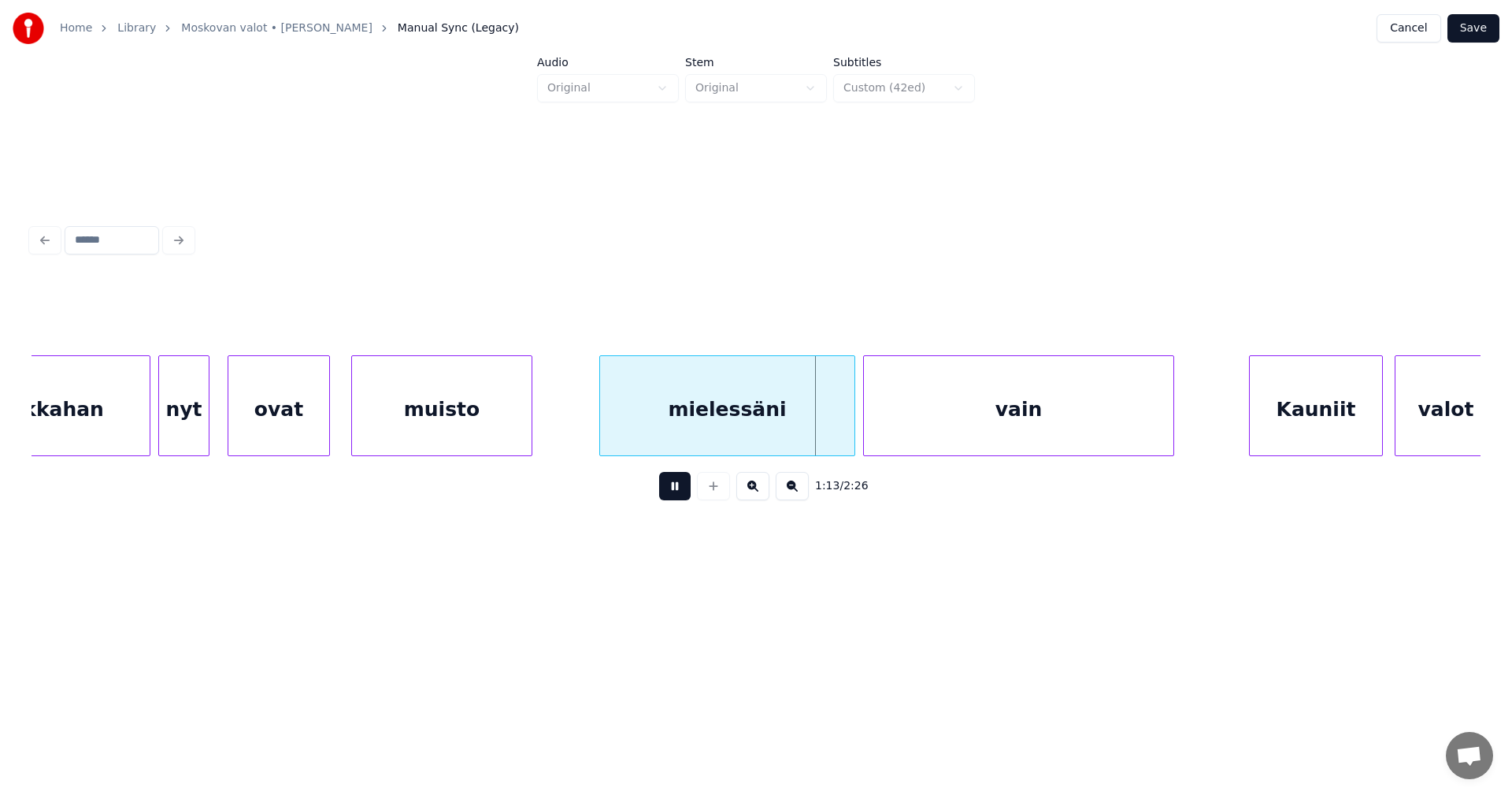
click at [675, 495] on button at bounding box center [675, 485] width 31 height 28
click at [686, 492] on button at bounding box center [675, 485] width 31 height 28
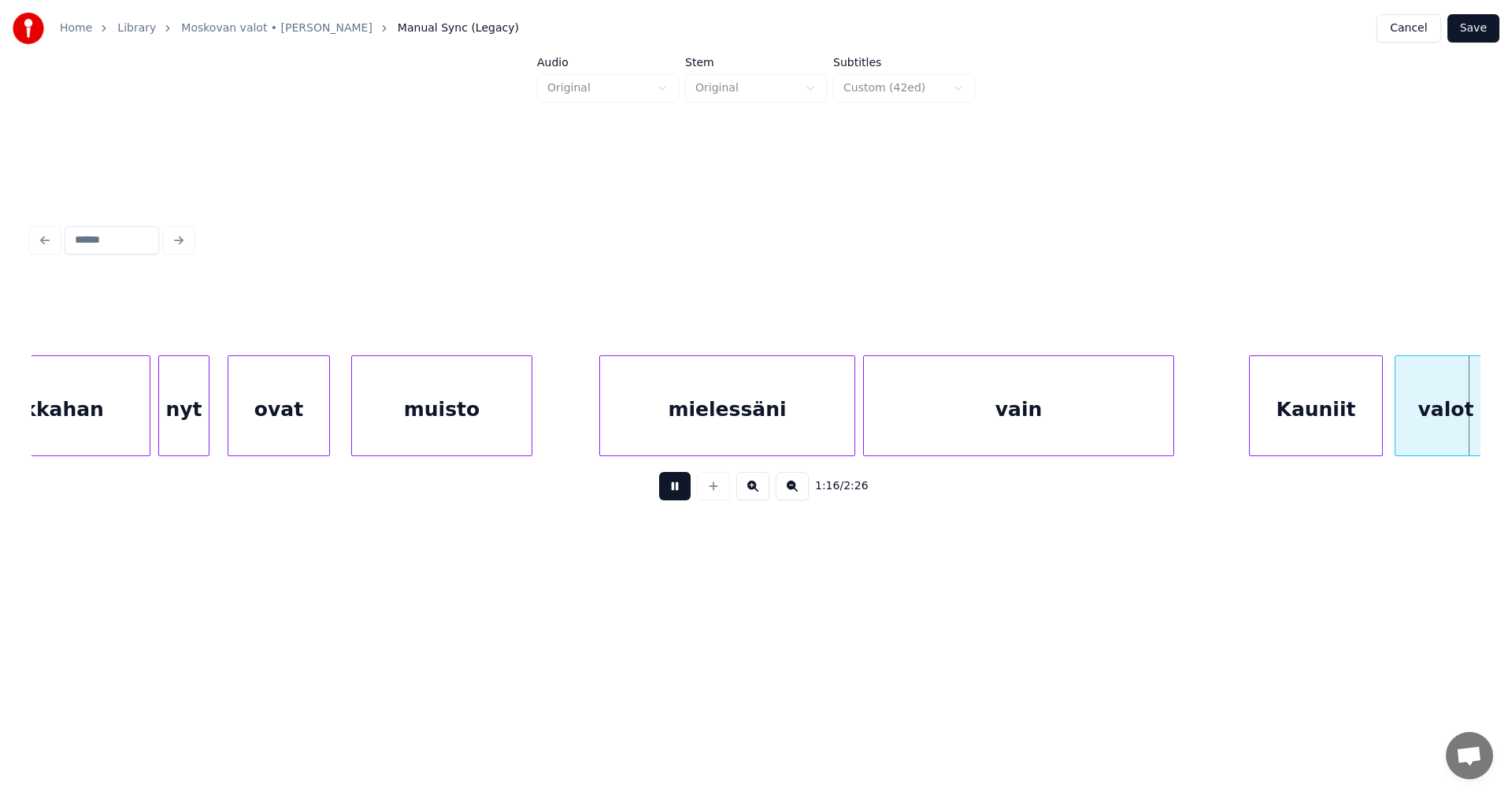
scroll to position [0, 15050]
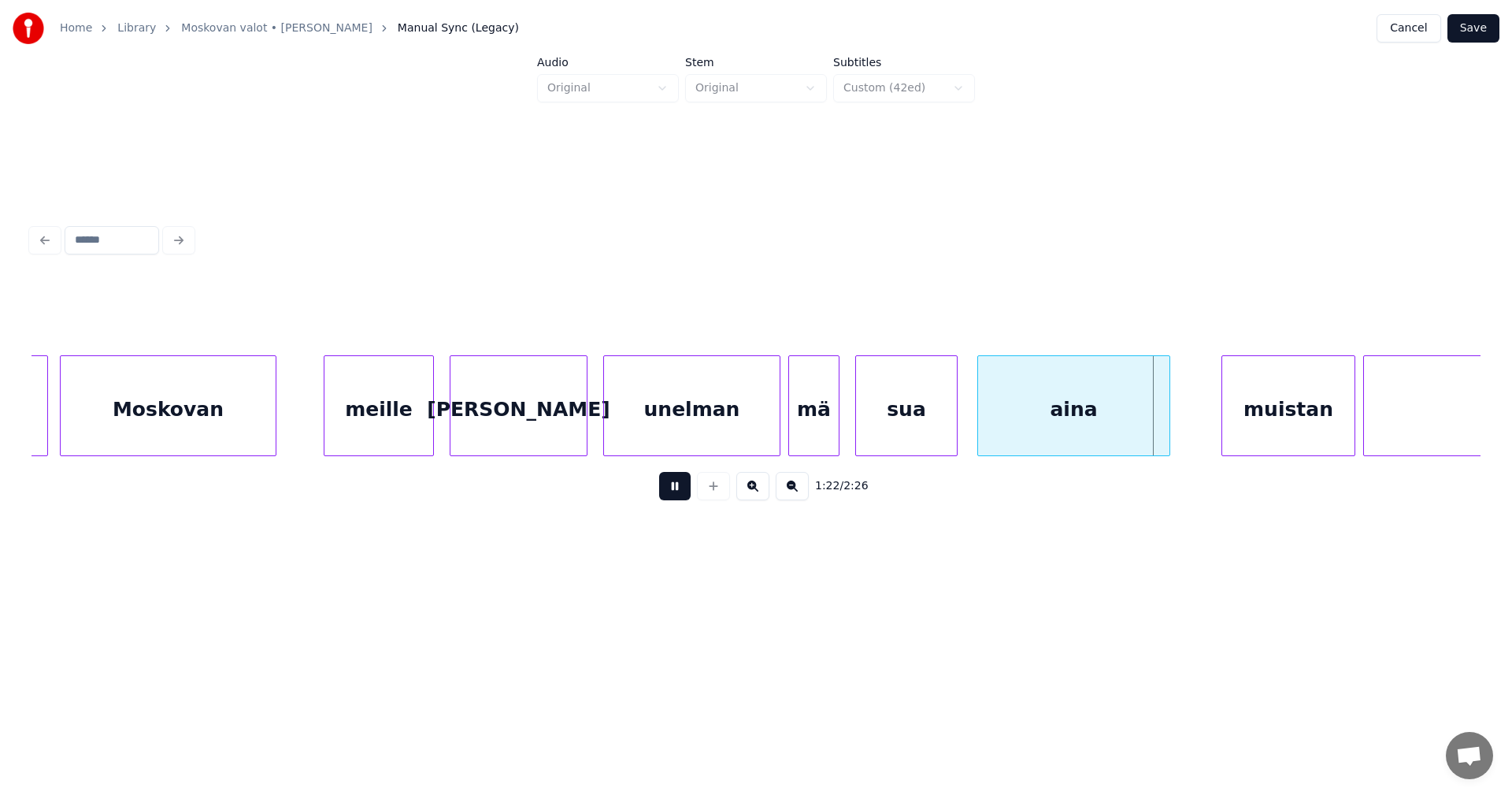
click at [686, 492] on button at bounding box center [675, 485] width 31 height 28
click at [1146, 421] on div "aina" at bounding box center [1074, 409] width 192 height 107
click at [1244, 420] on div "muistan" at bounding box center [1288, 409] width 132 height 107
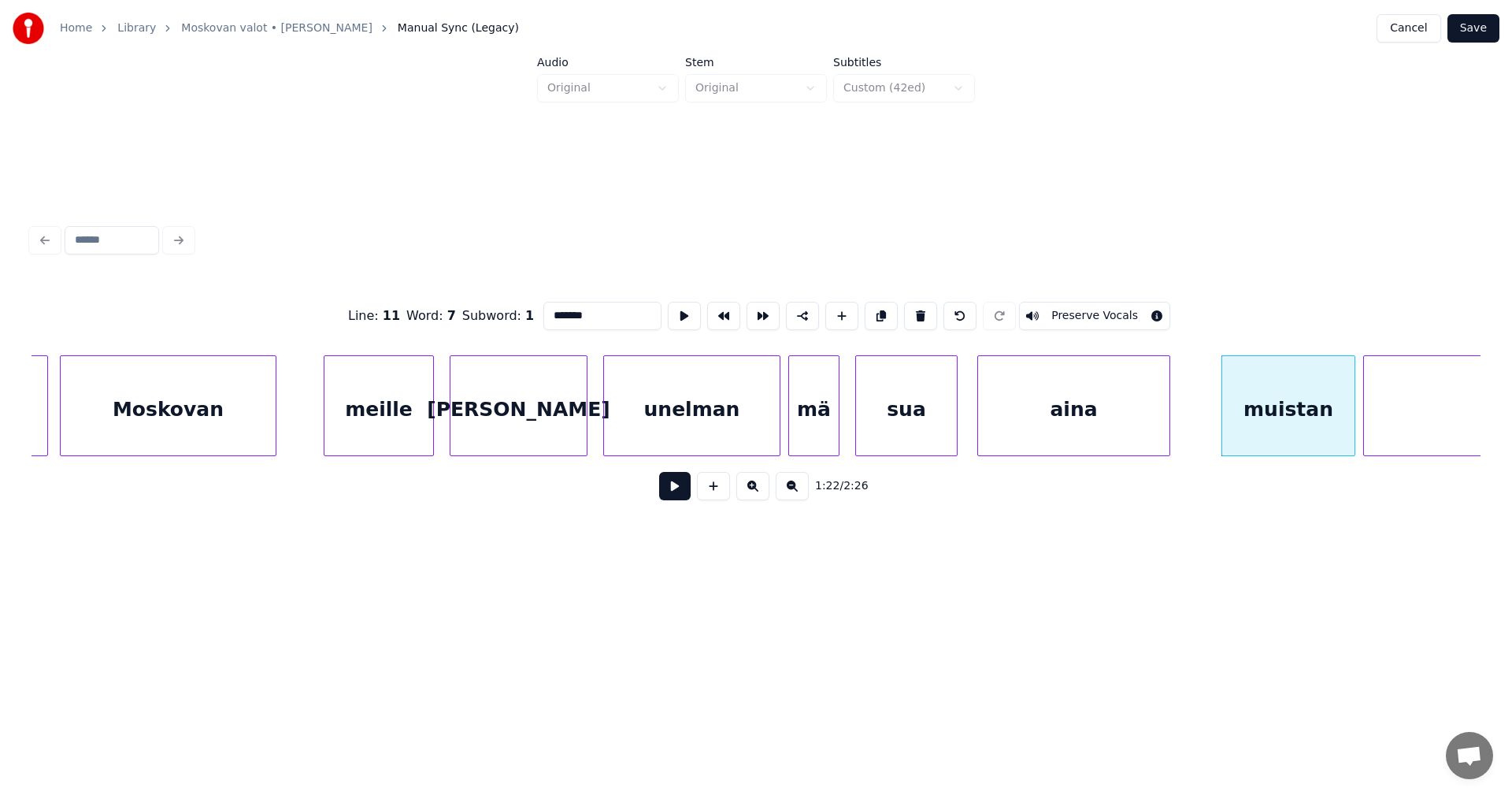
click at [1085, 422] on div "aina" at bounding box center [1074, 409] width 192 height 107
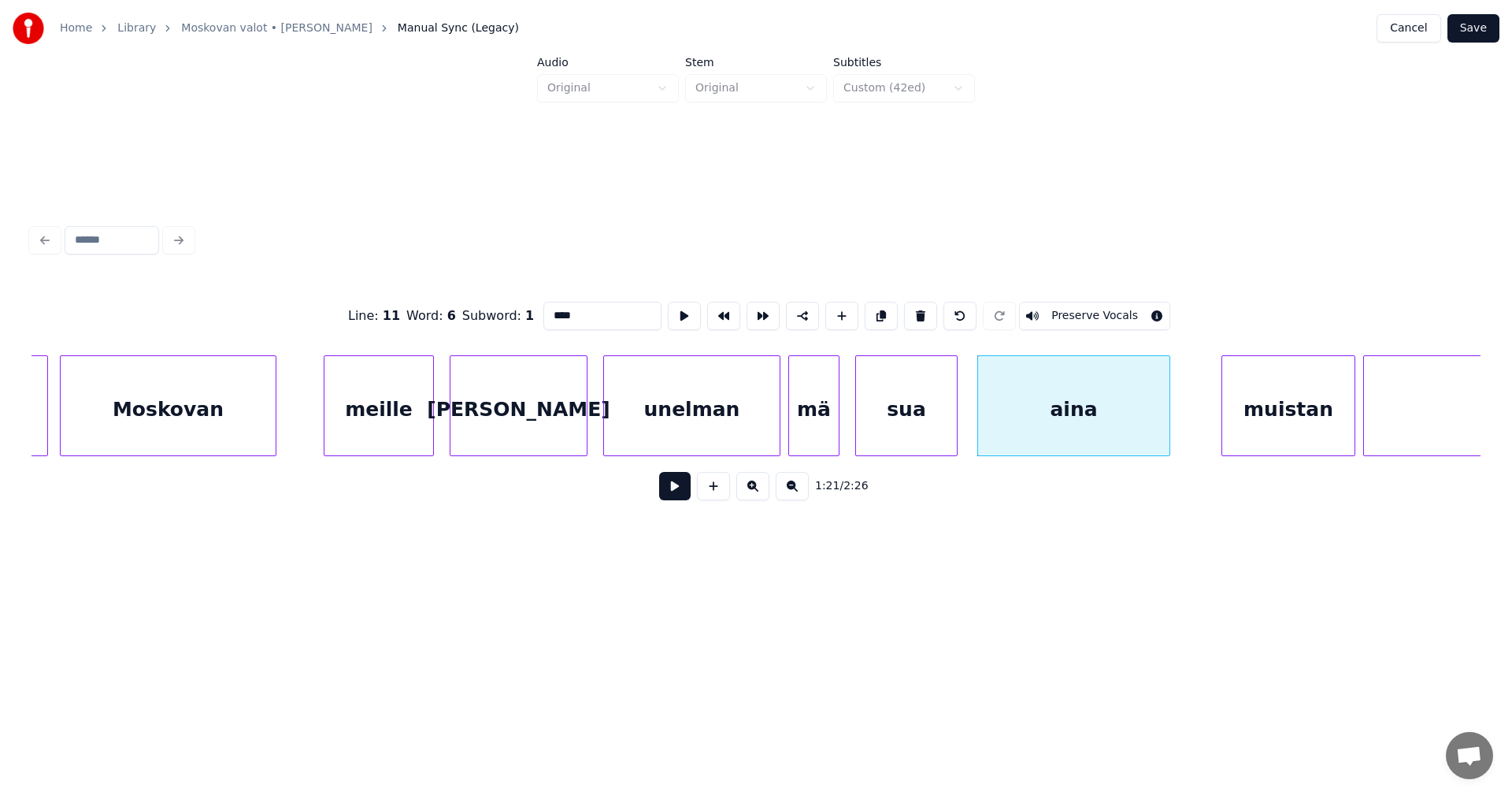
click at [579, 320] on input "****" at bounding box center [602, 316] width 118 height 28
type input "*****"
click at [676, 498] on button at bounding box center [675, 485] width 31 height 28
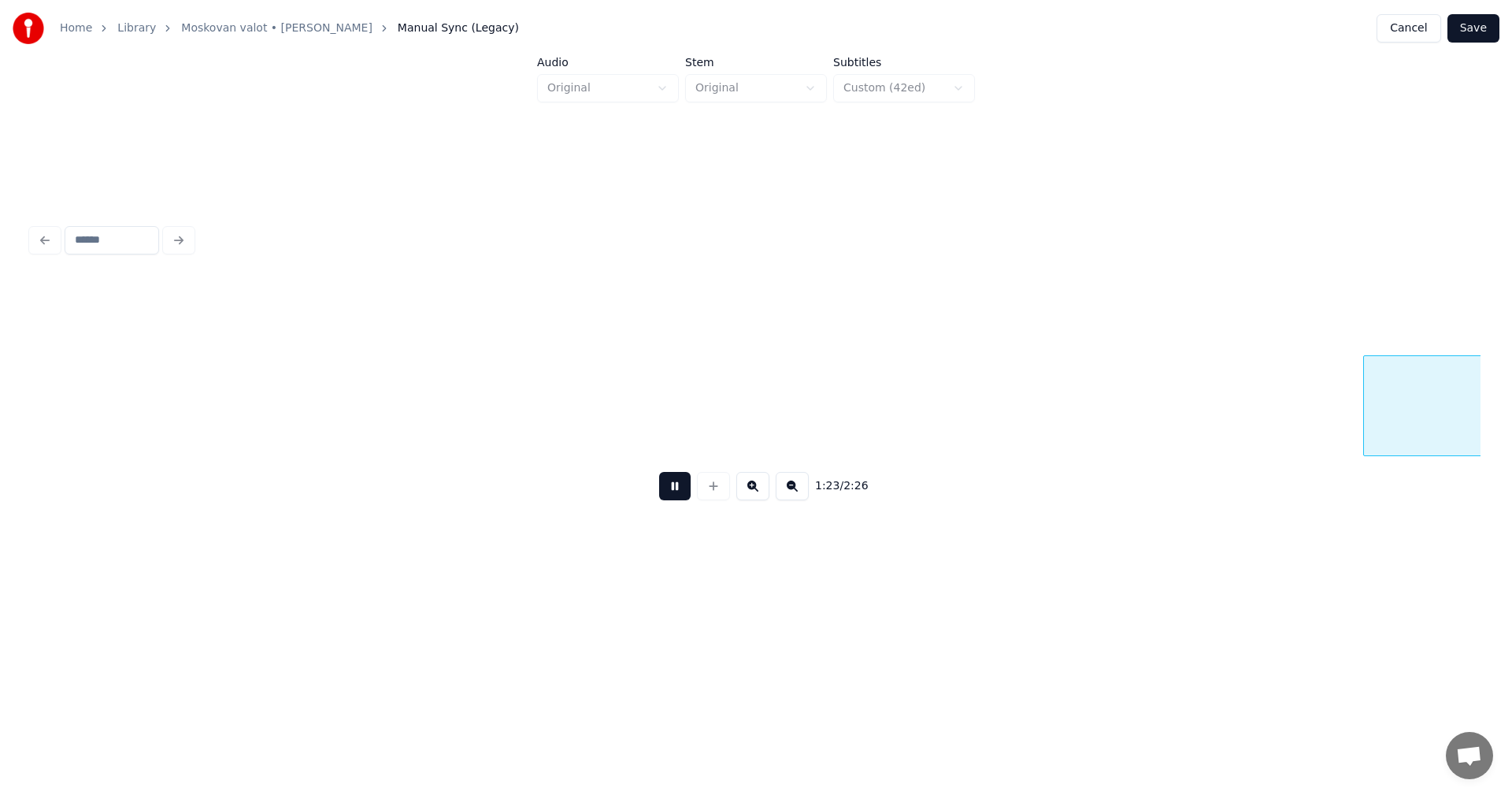
scroll to position [0, 16503]
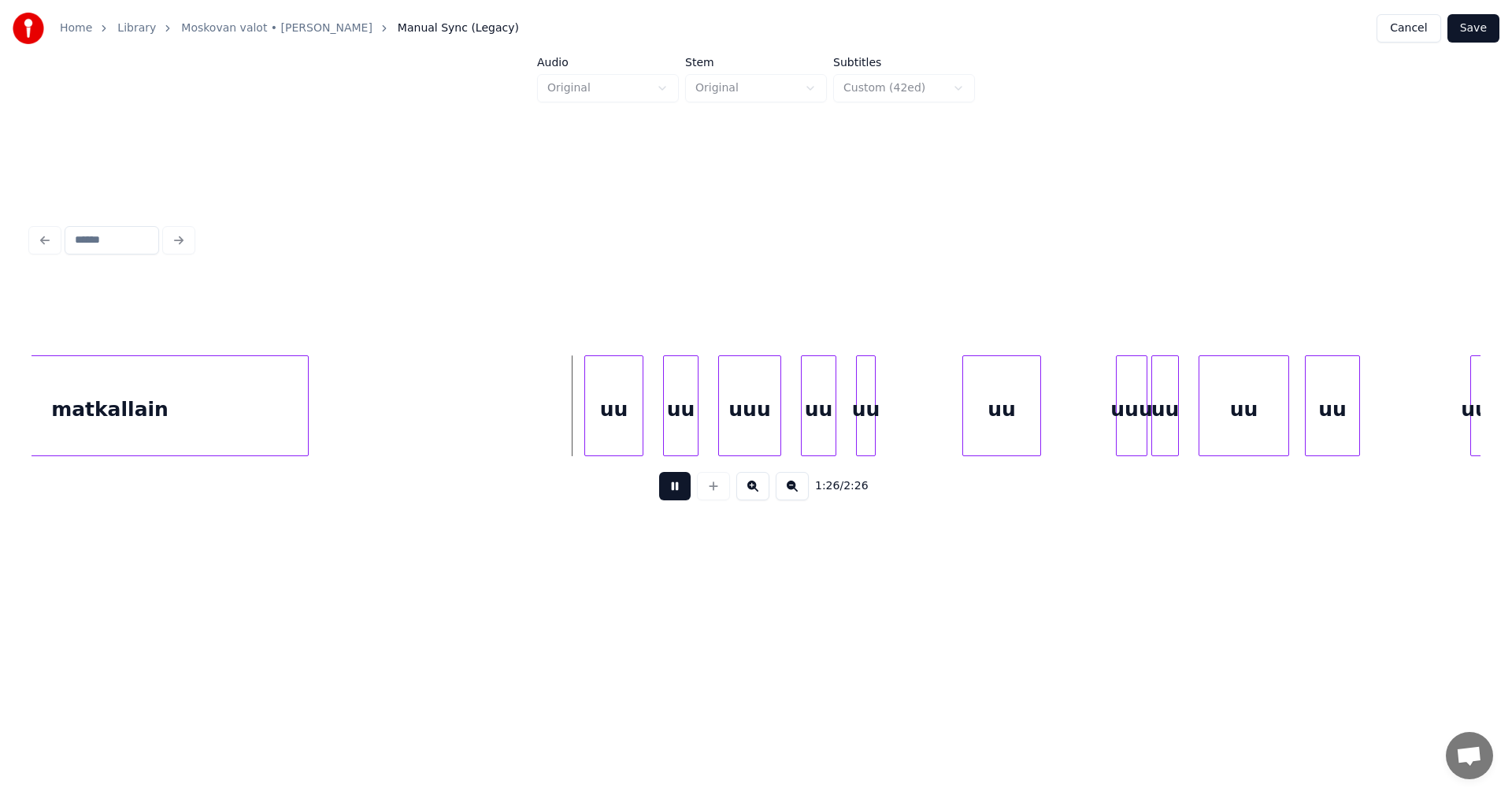
click at [676, 498] on button at bounding box center [675, 485] width 31 height 28
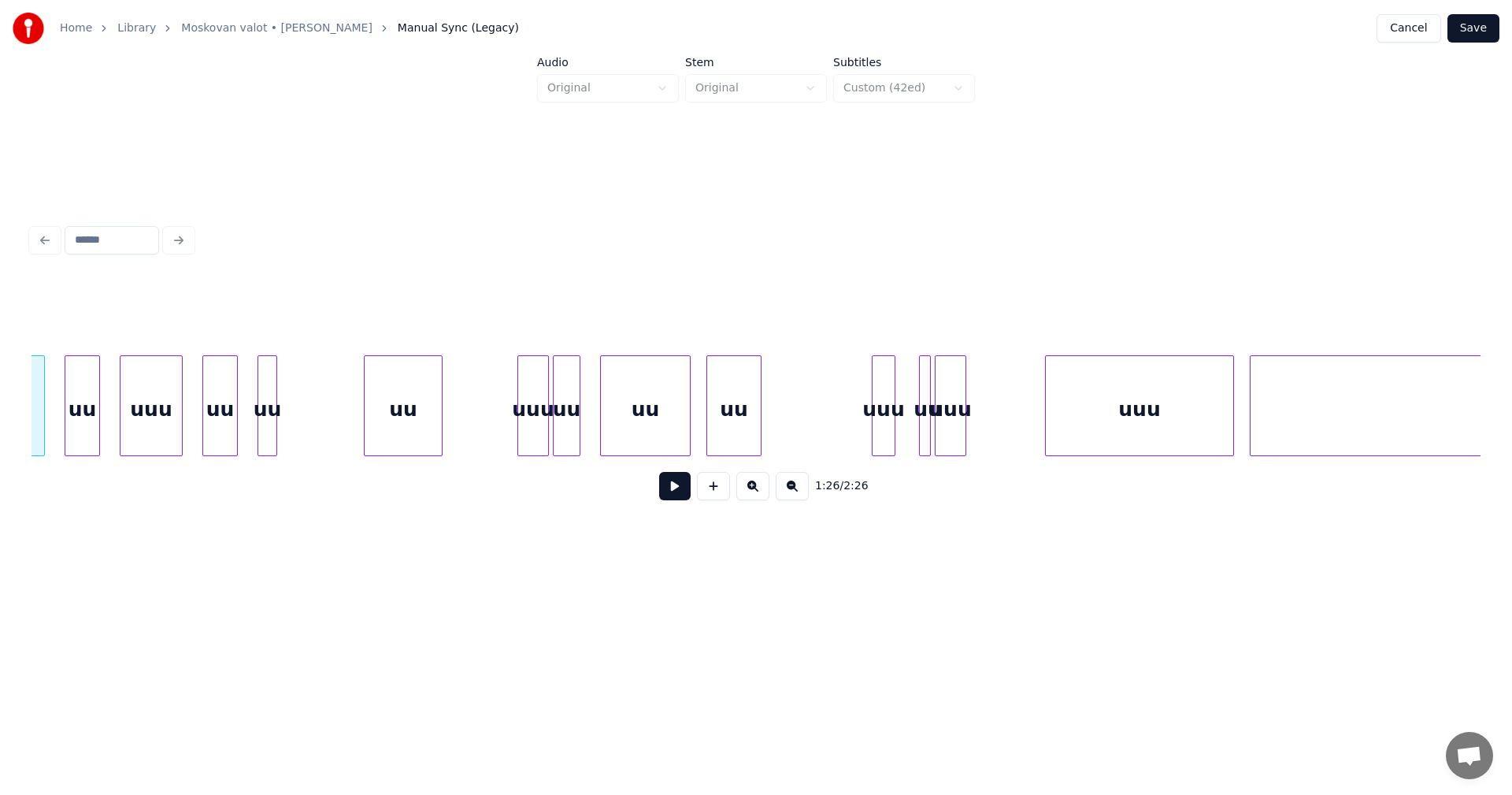
scroll to position [0, 18369]
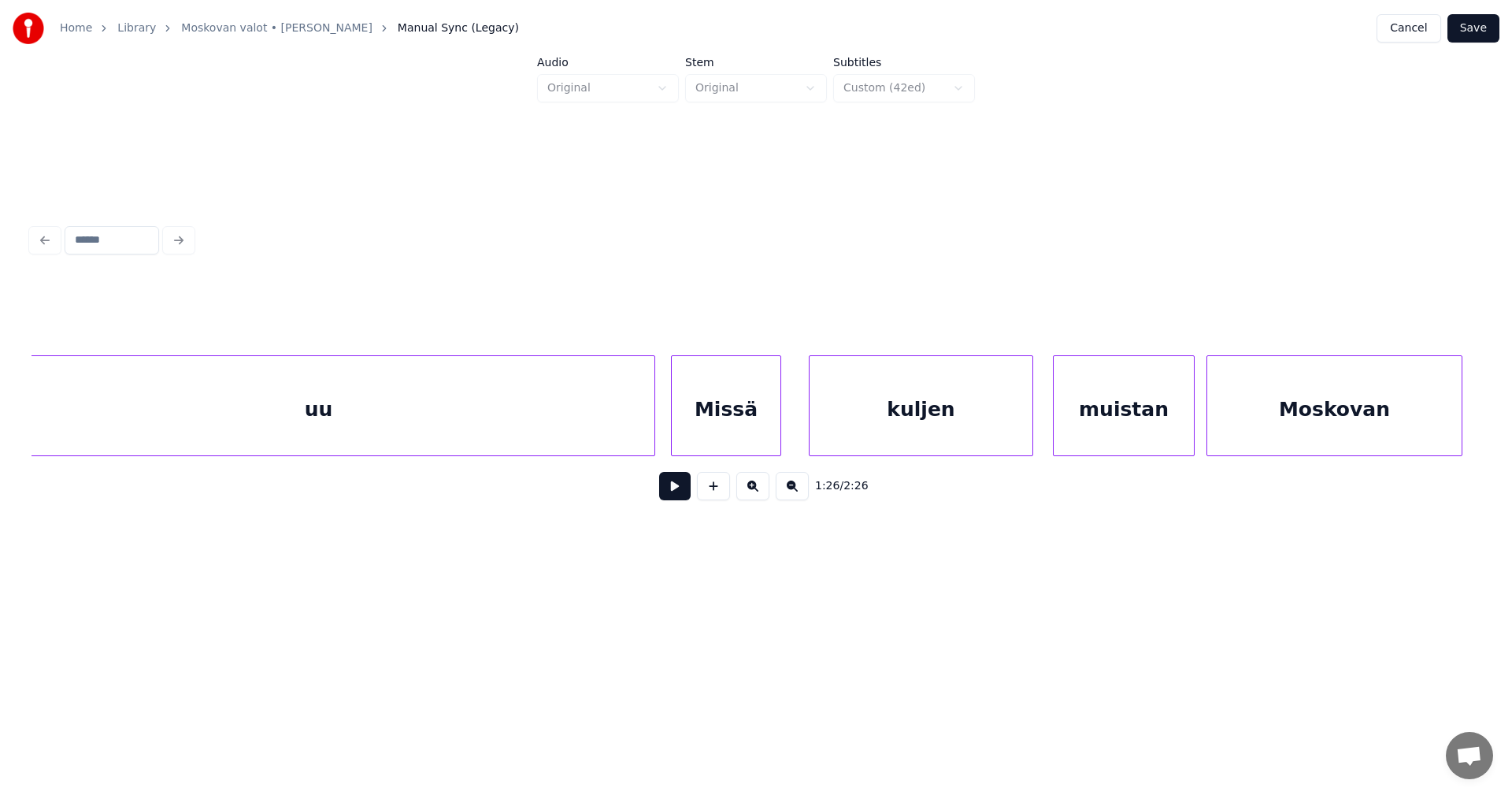
click at [607, 421] on div "uu" at bounding box center [318, 409] width 672 height 107
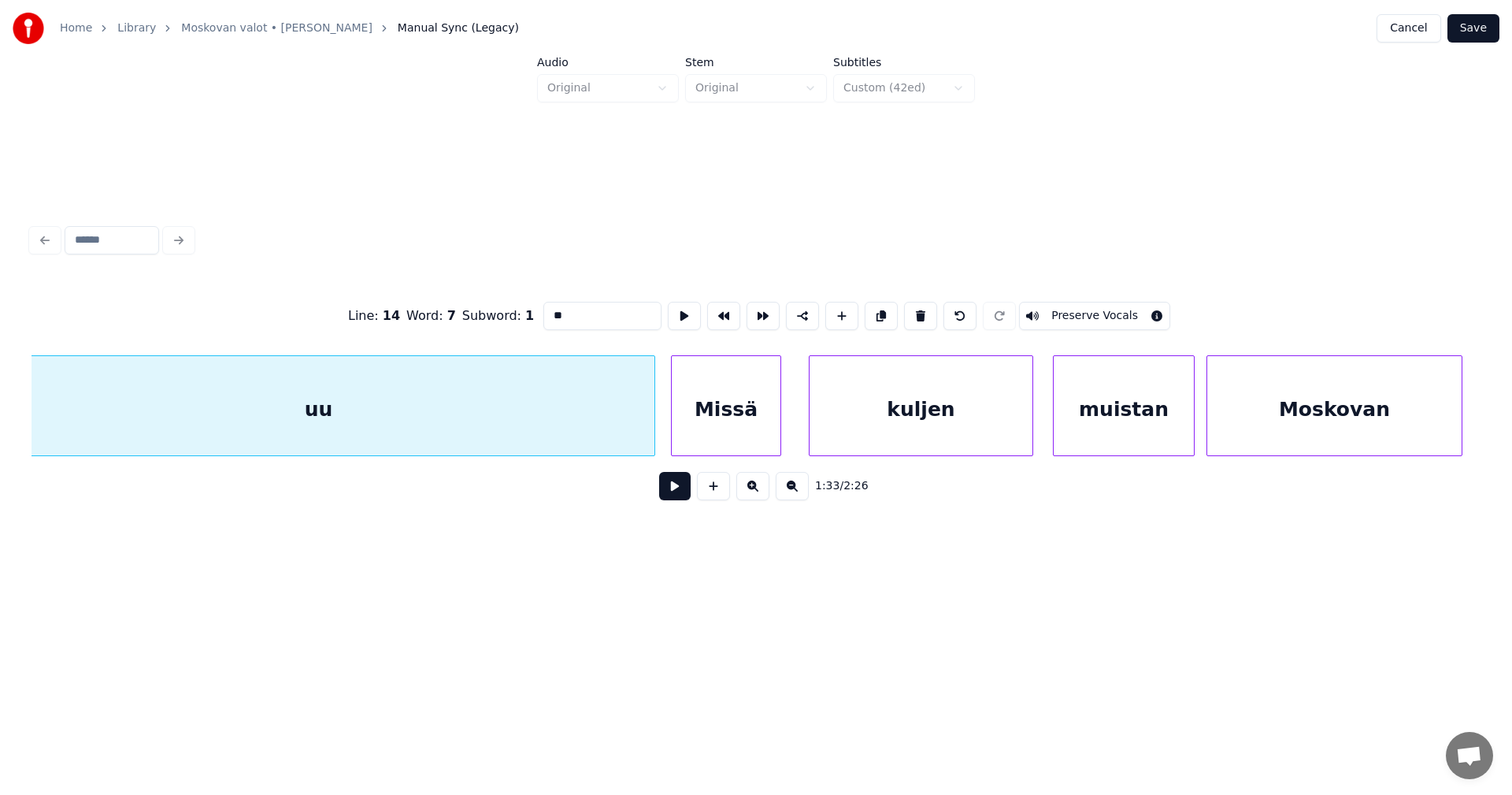
scroll to position [0, 18320]
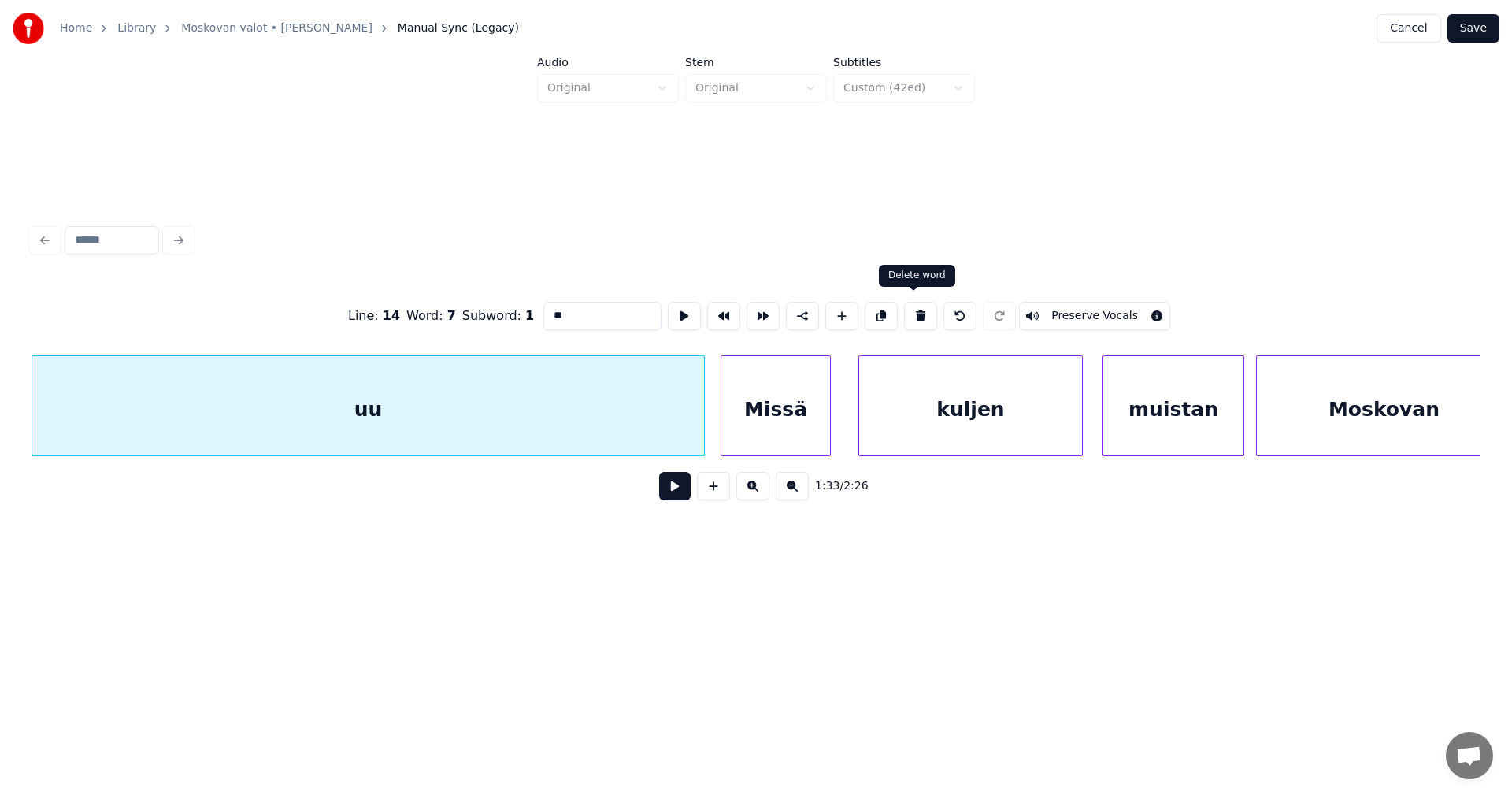
click at [912, 312] on button at bounding box center [921, 316] width 33 height 28
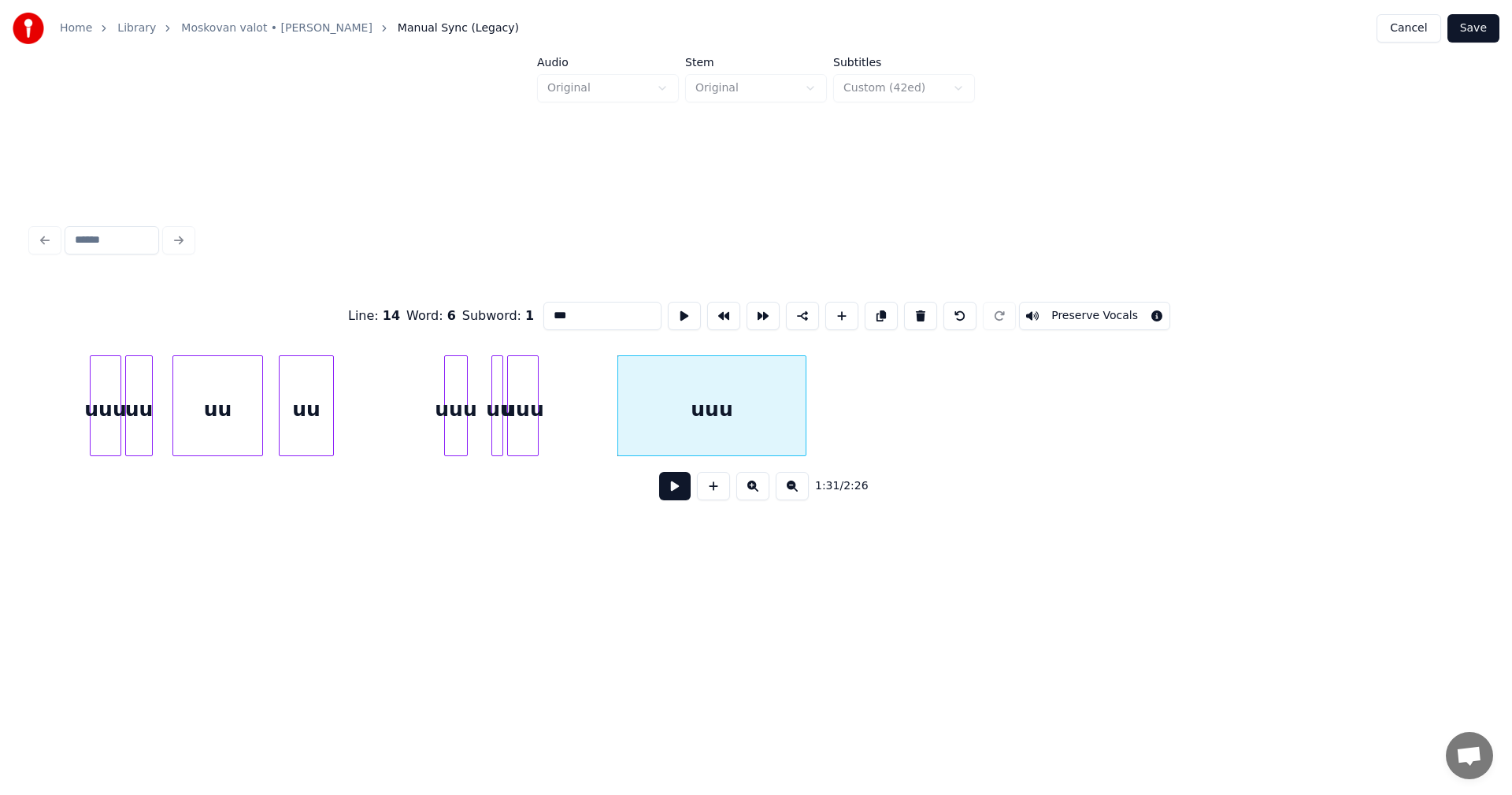
scroll to position [0, 17516]
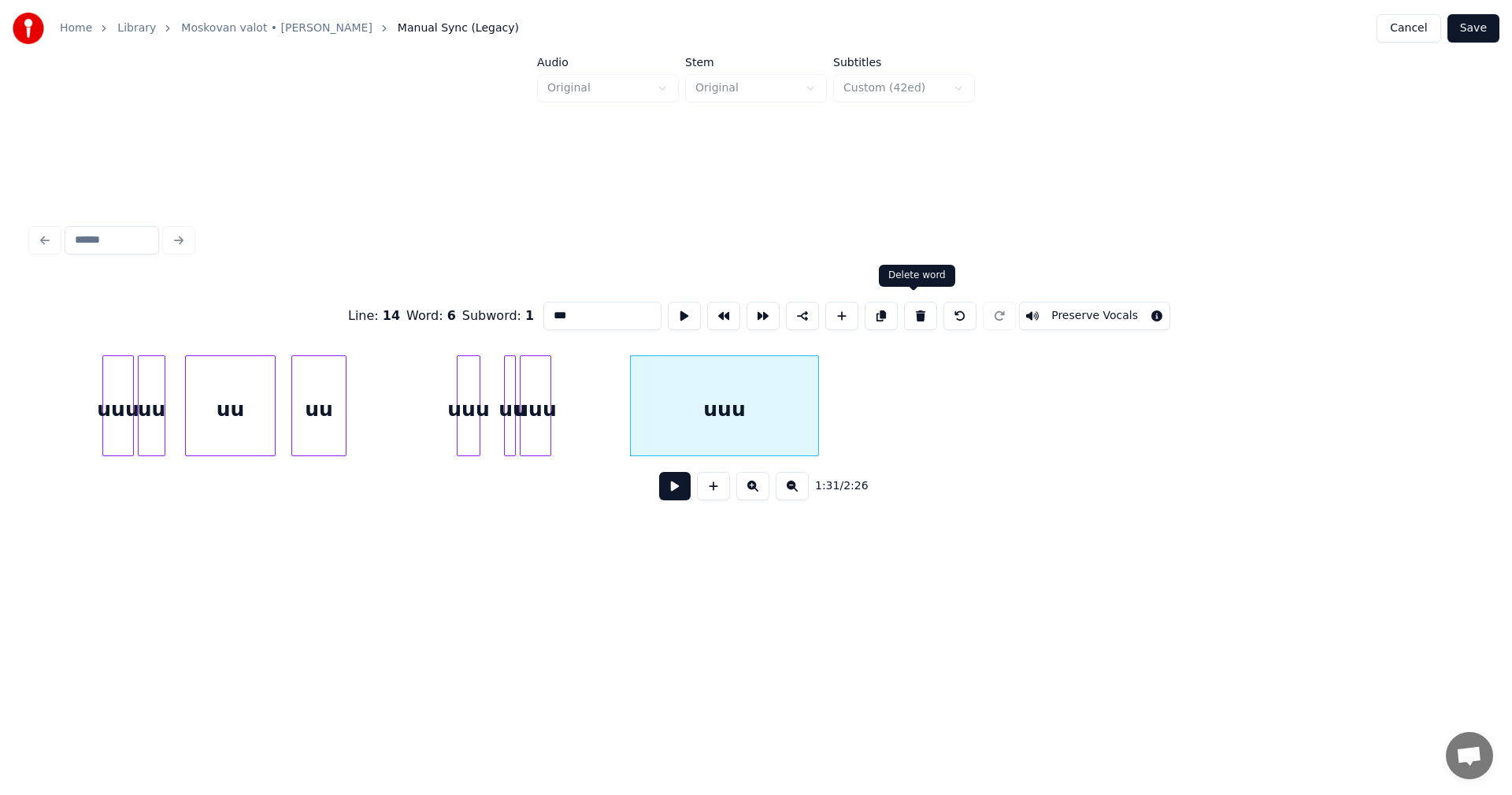
click at [910, 311] on button at bounding box center [921, 316] width 33 height 28
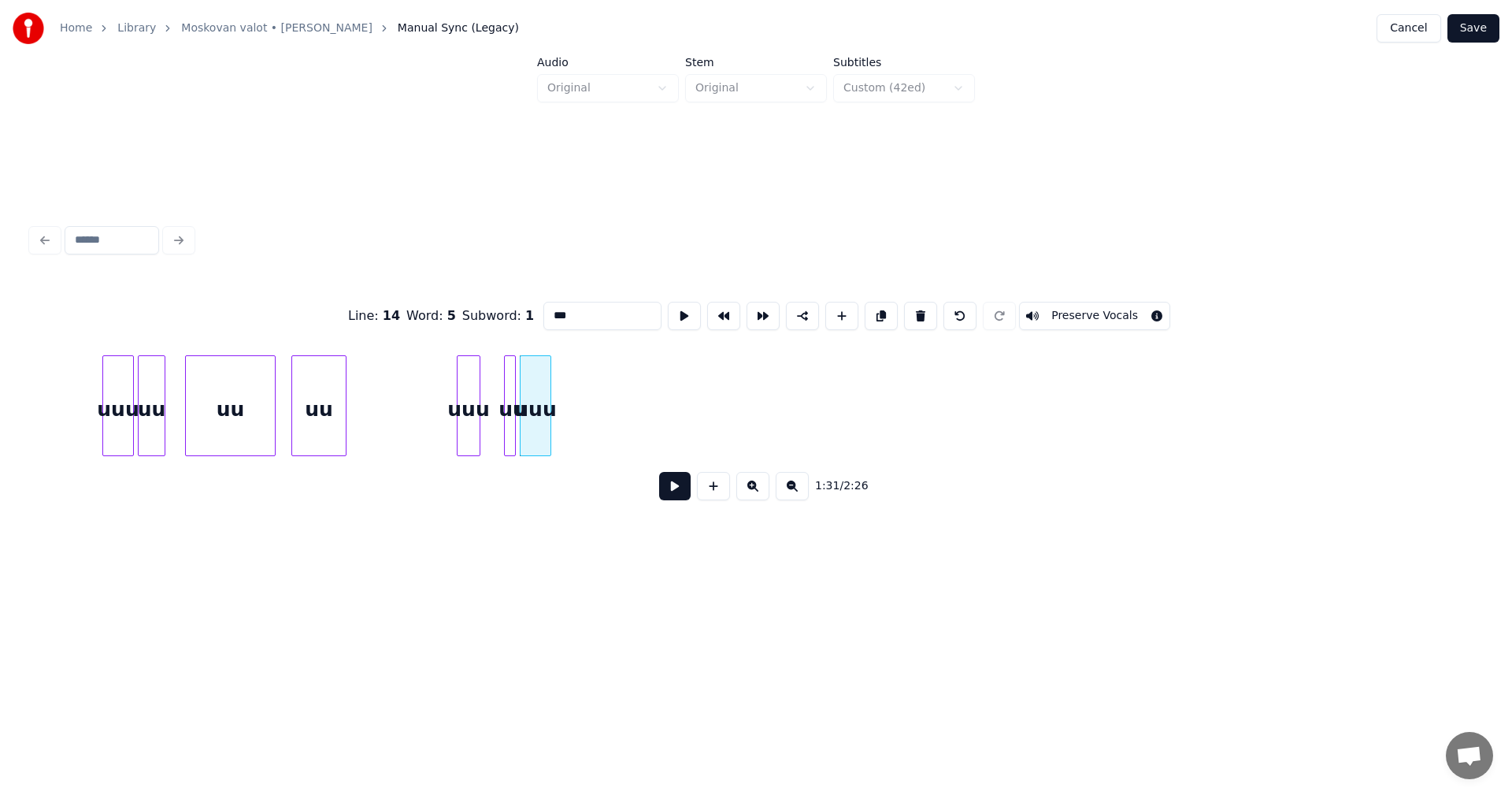
click at [910, 311] on button at bounding box center [921, 316] width 33 height 28
click at [910, 312] on button at bounding box center [921, 316] width 33 height 28
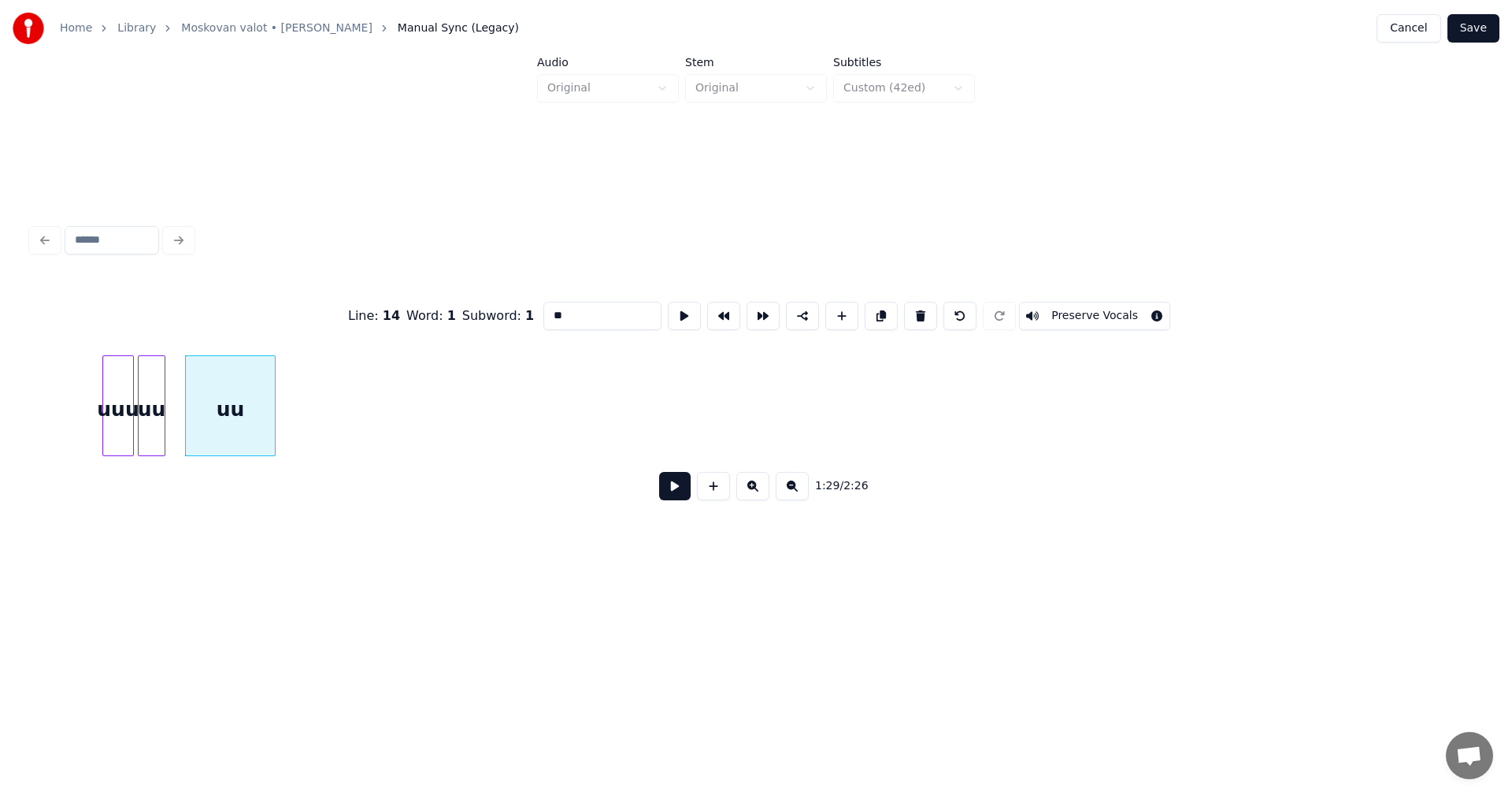
click at [910, 312] on button at bounding box center [921, 316] width 33 height 28
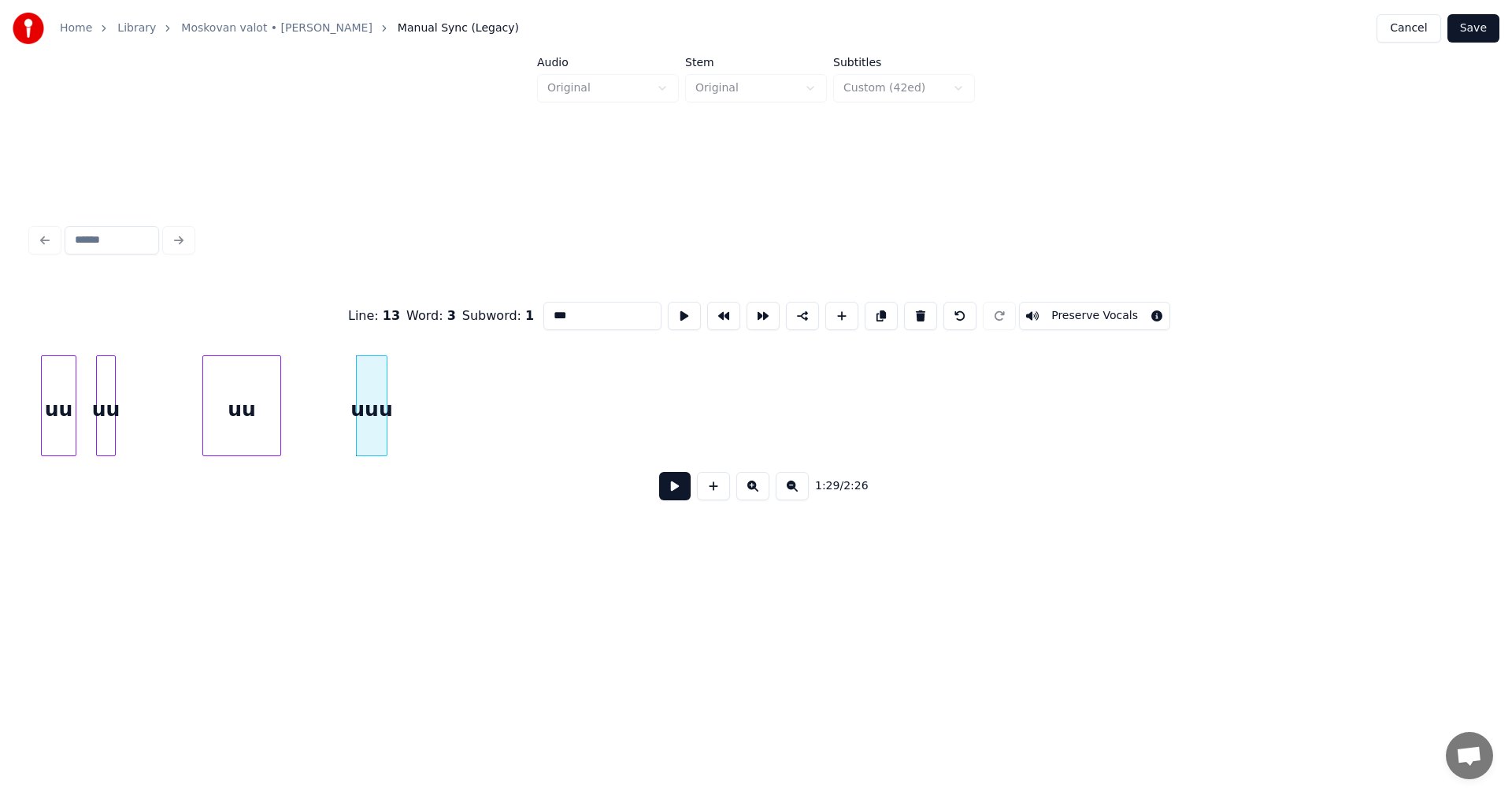
scroll to position [0, 17170]
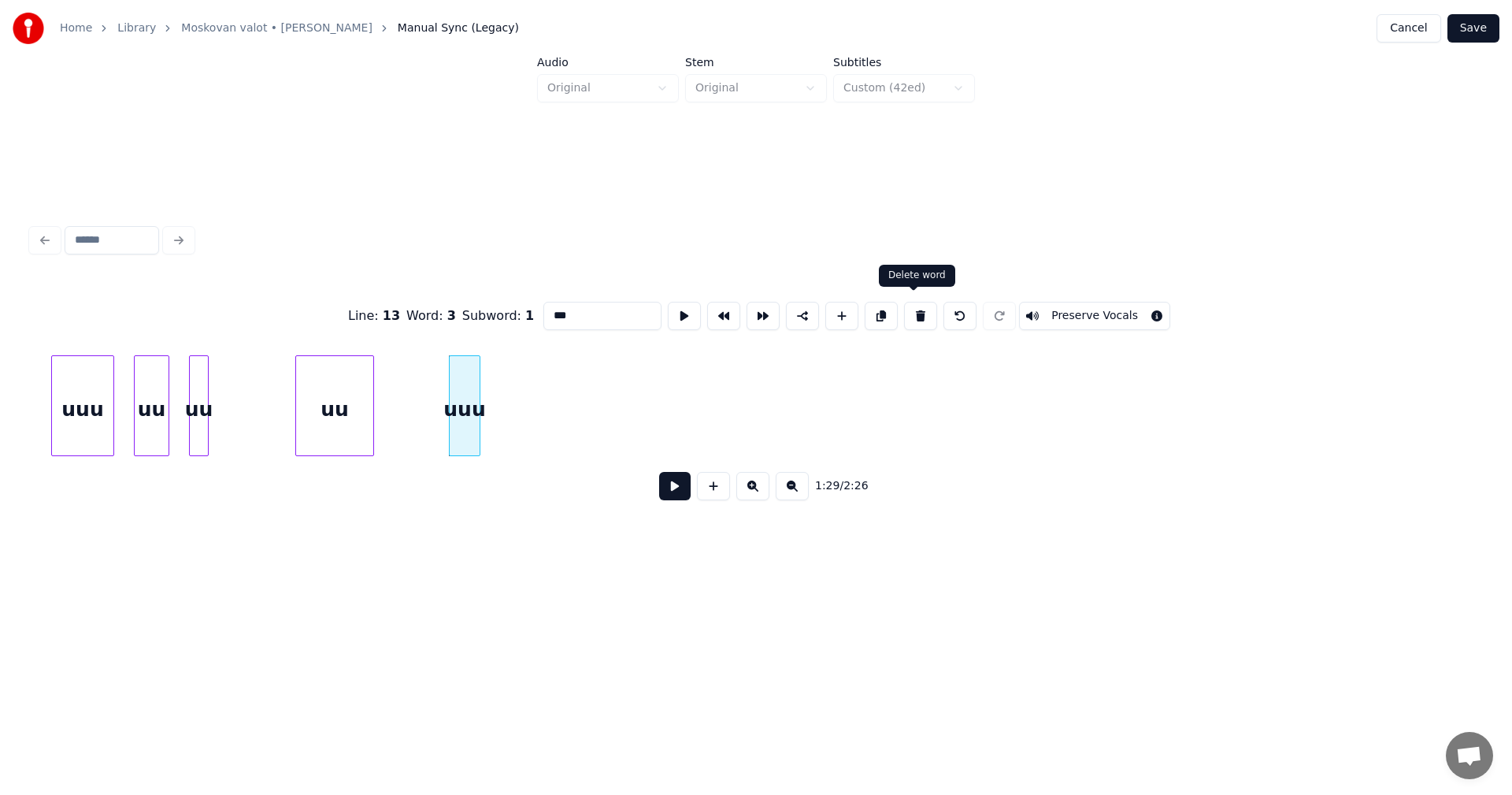
click at [920, 314] on button at bounding box center [921, 316] width 33 height 28
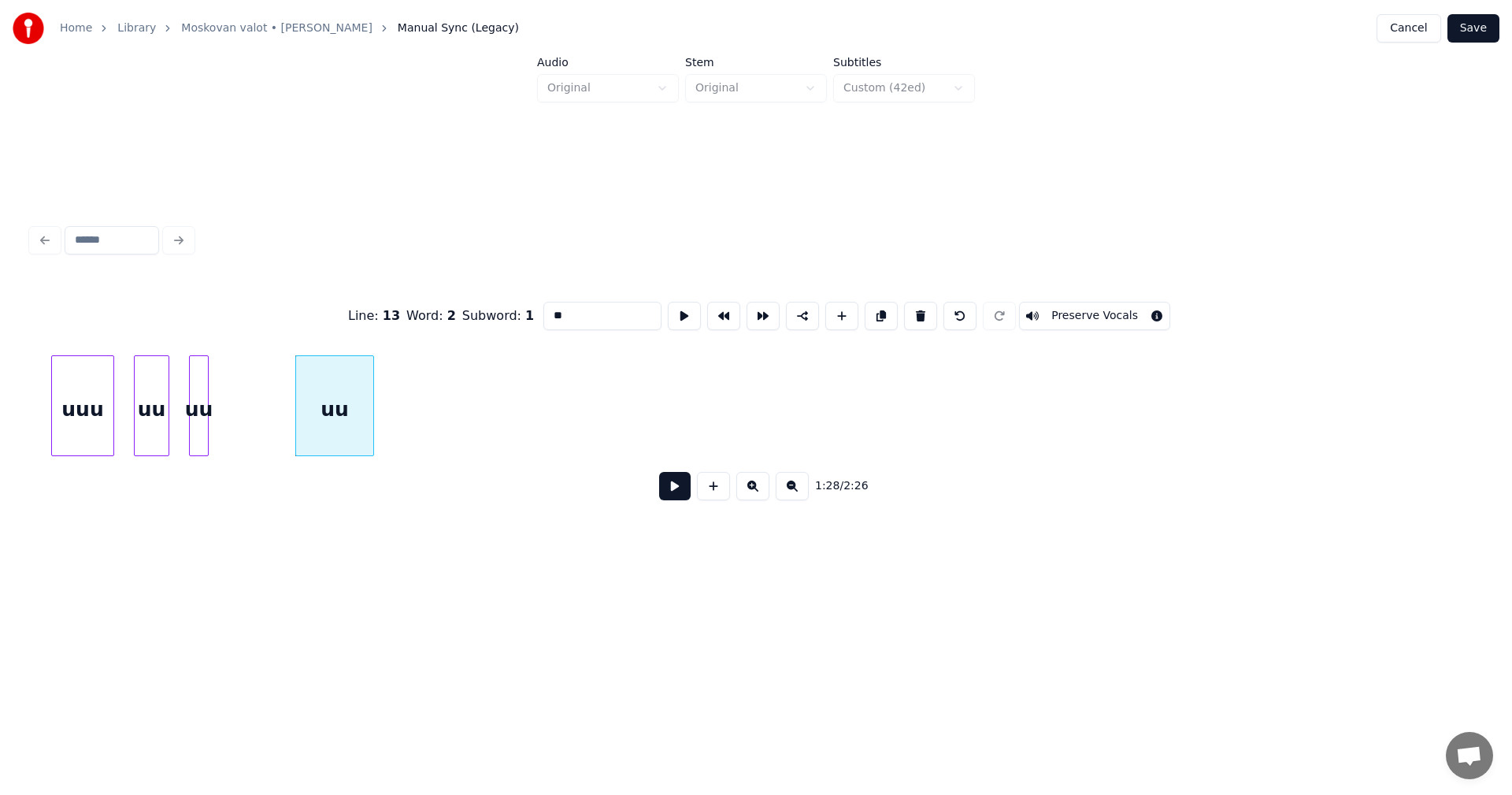
click at [920, 314] on button at bounding box center [921, 316] width 33 height 28
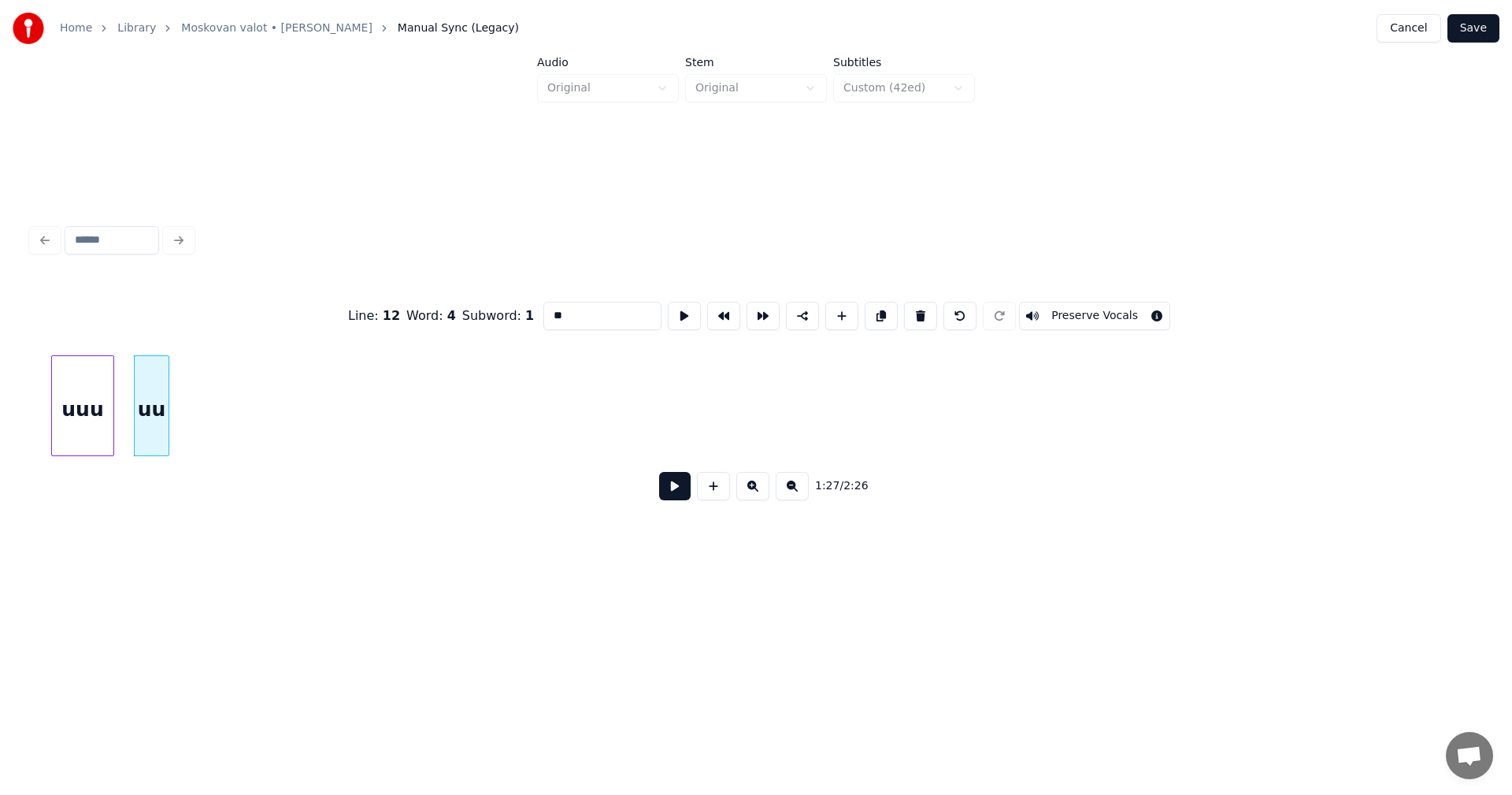
click at [920, 314] on button at bounding box center [921, 316] width 33 height 28
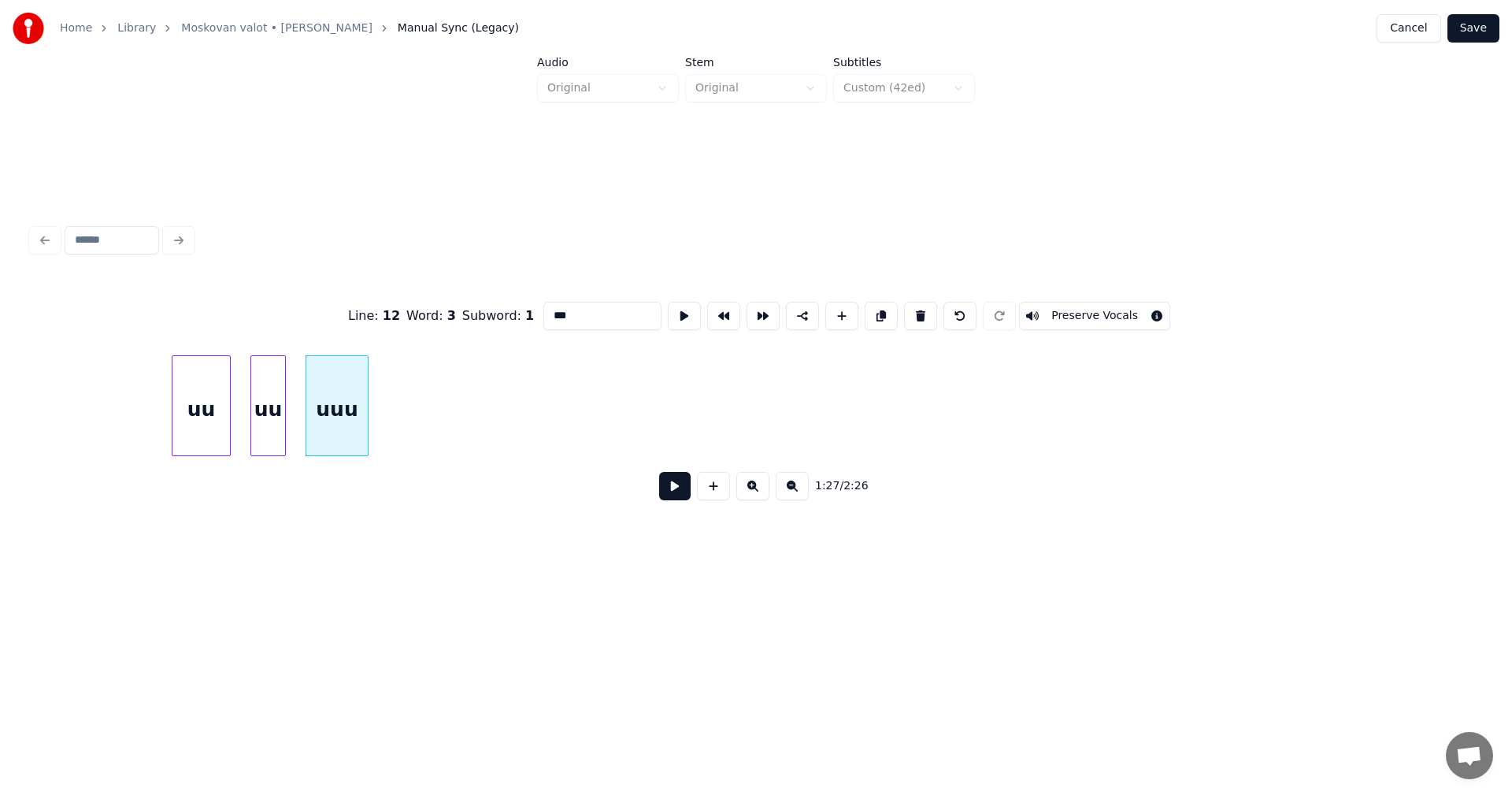
scroll to position [0, 16886]
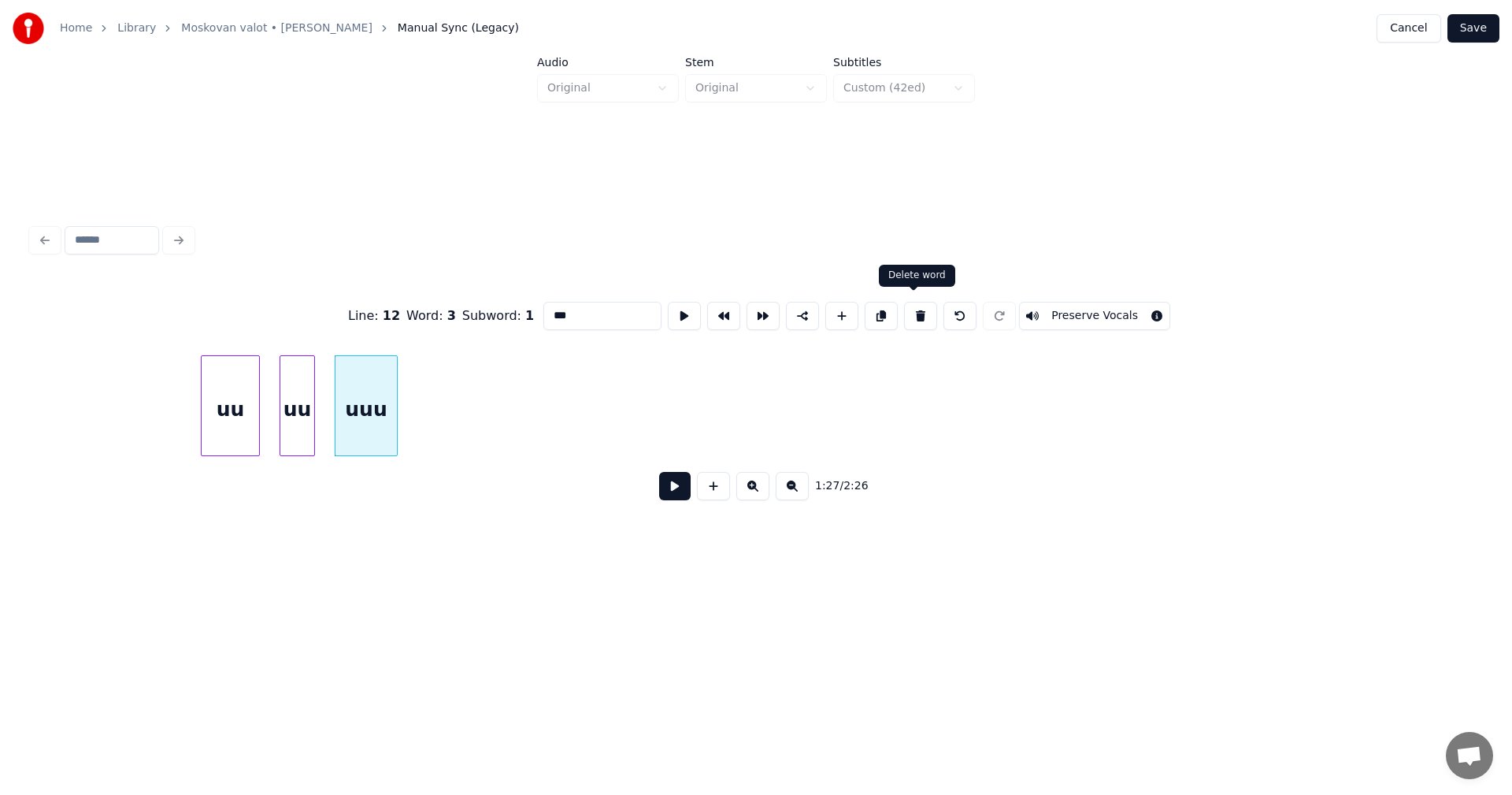
click at [923, 313] on button at bounding box center [921, 316] width 33 height 28
type input "**"
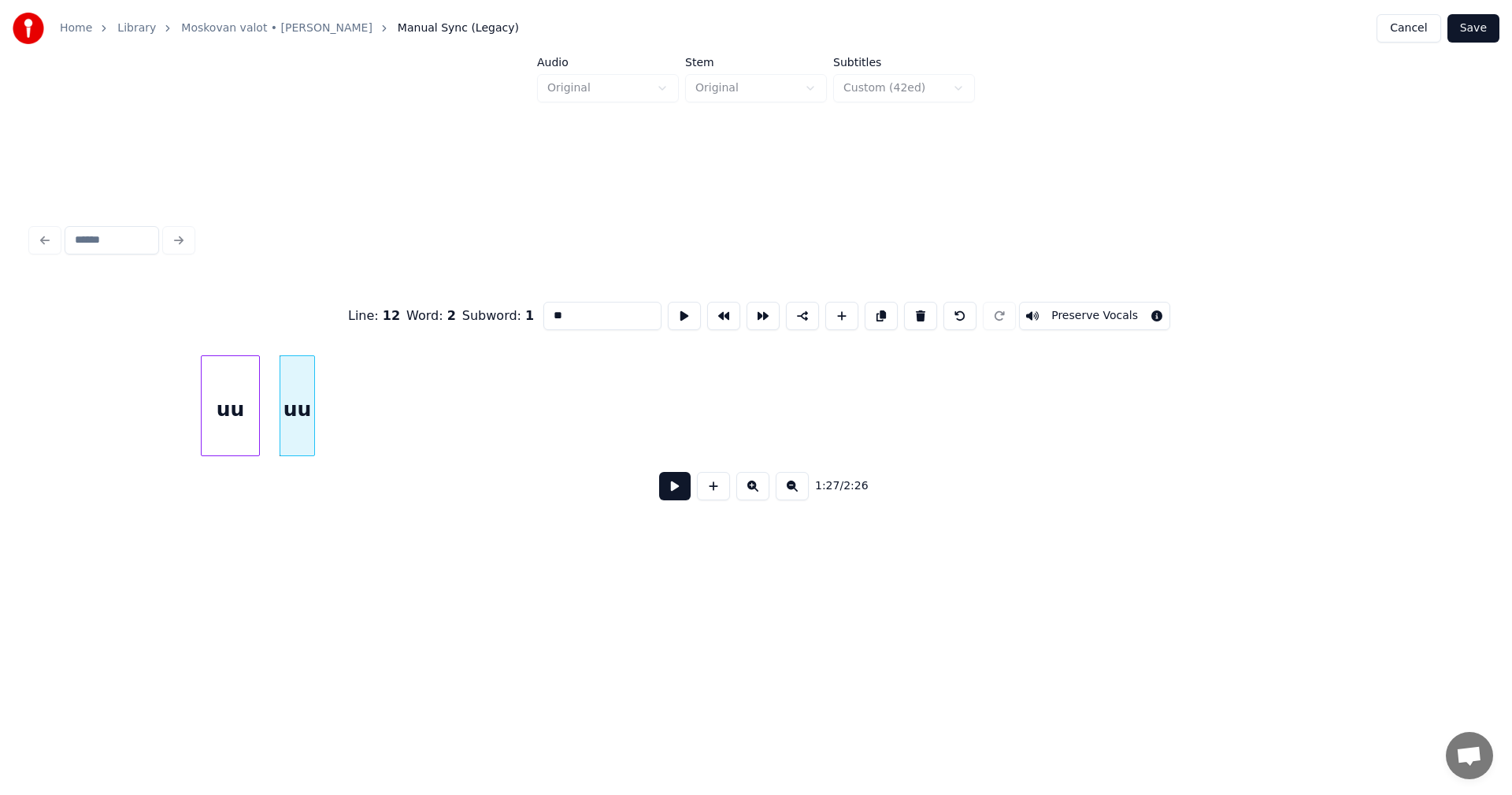
click at [923, 313] on button at bounding box center [921, 316] width 33 height 28
click at [192, 409] on div at bounding box center [191, 405] width 4 height 99
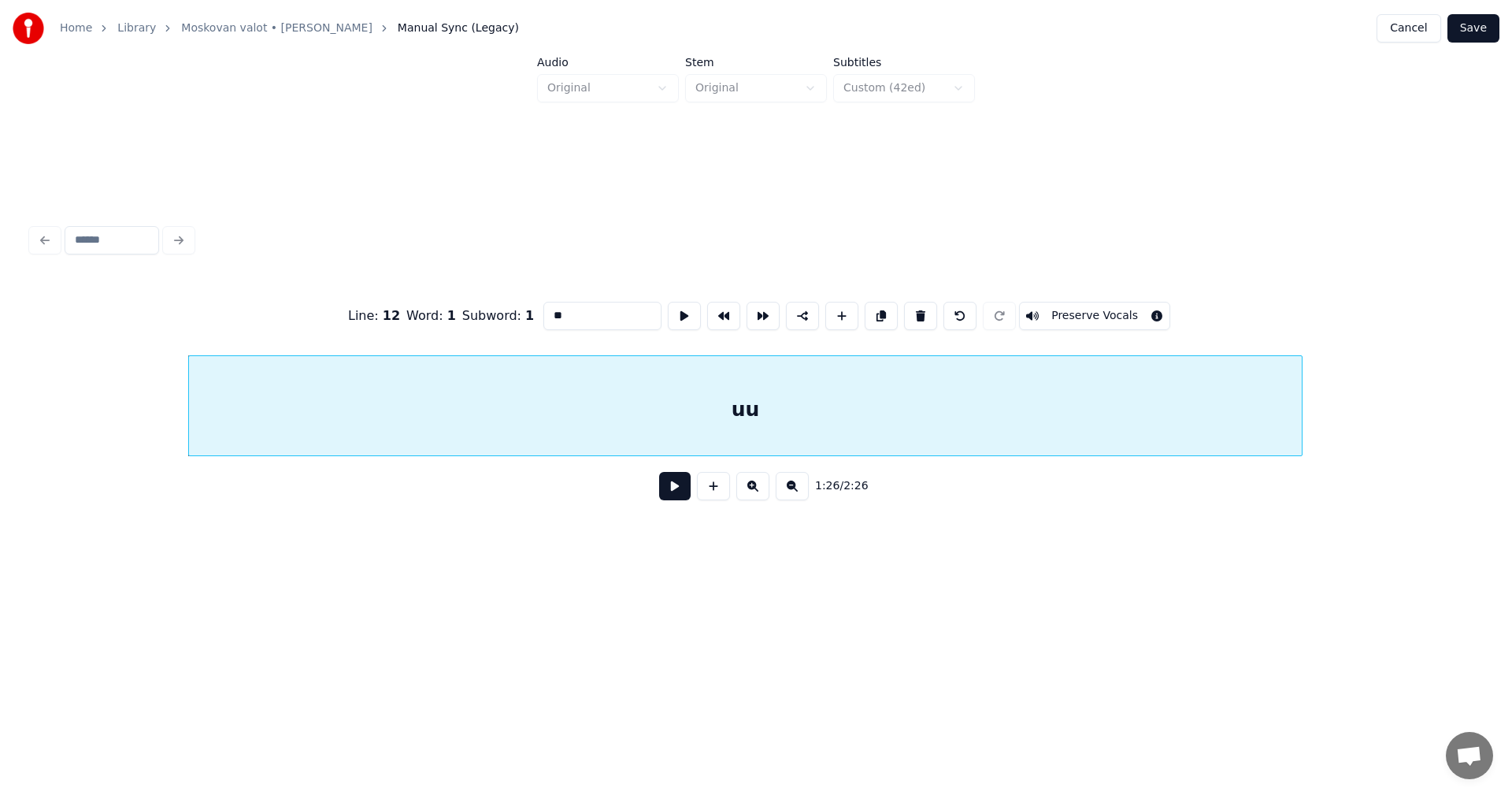
click at [1302, 425] on div at bounding box center [1299, 405] width 4 height 99
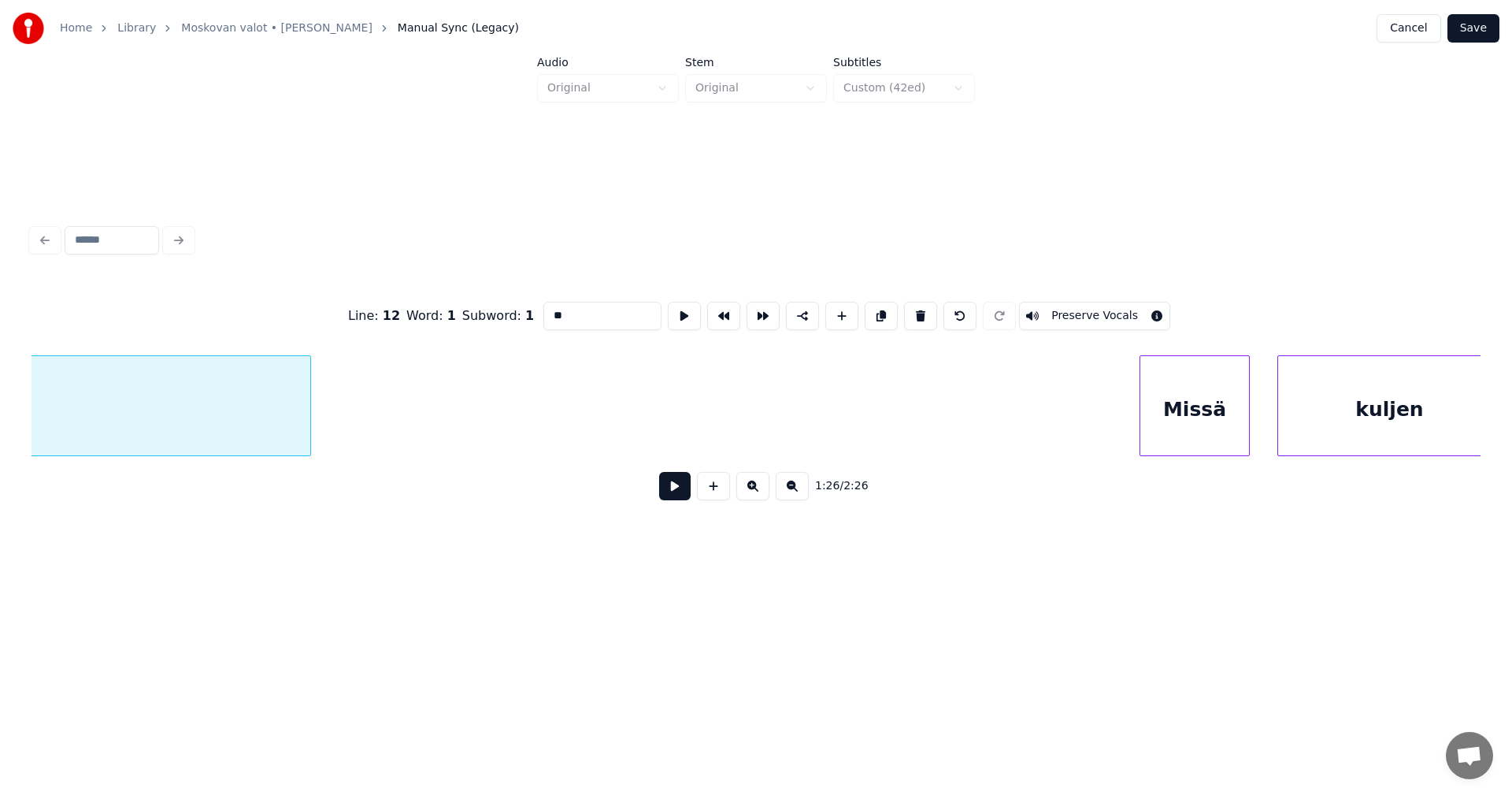
scroll to position [0, 17925]
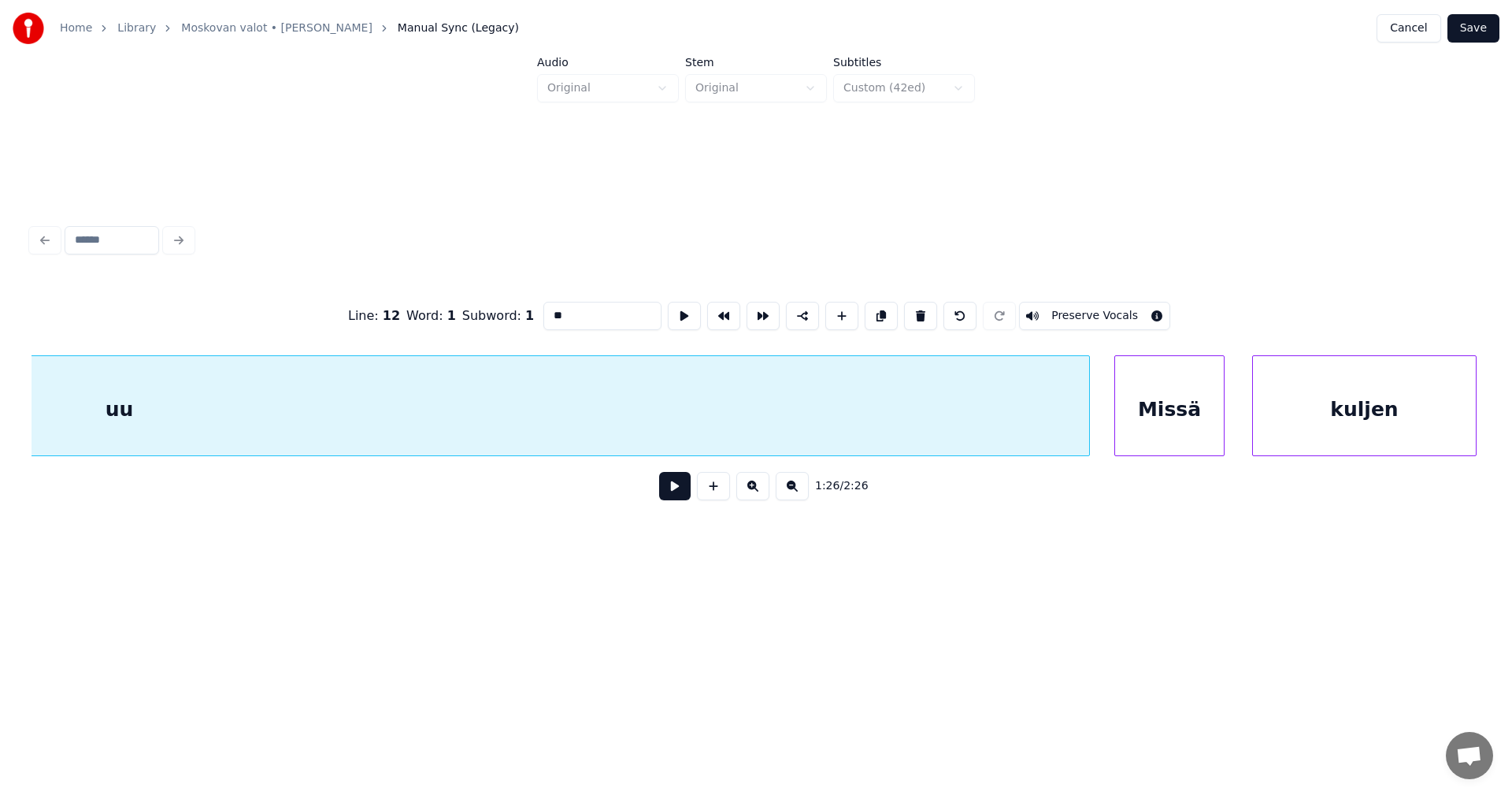
click at [1089, 415] on div at bounding box center [1086, 405] width 4 height 99
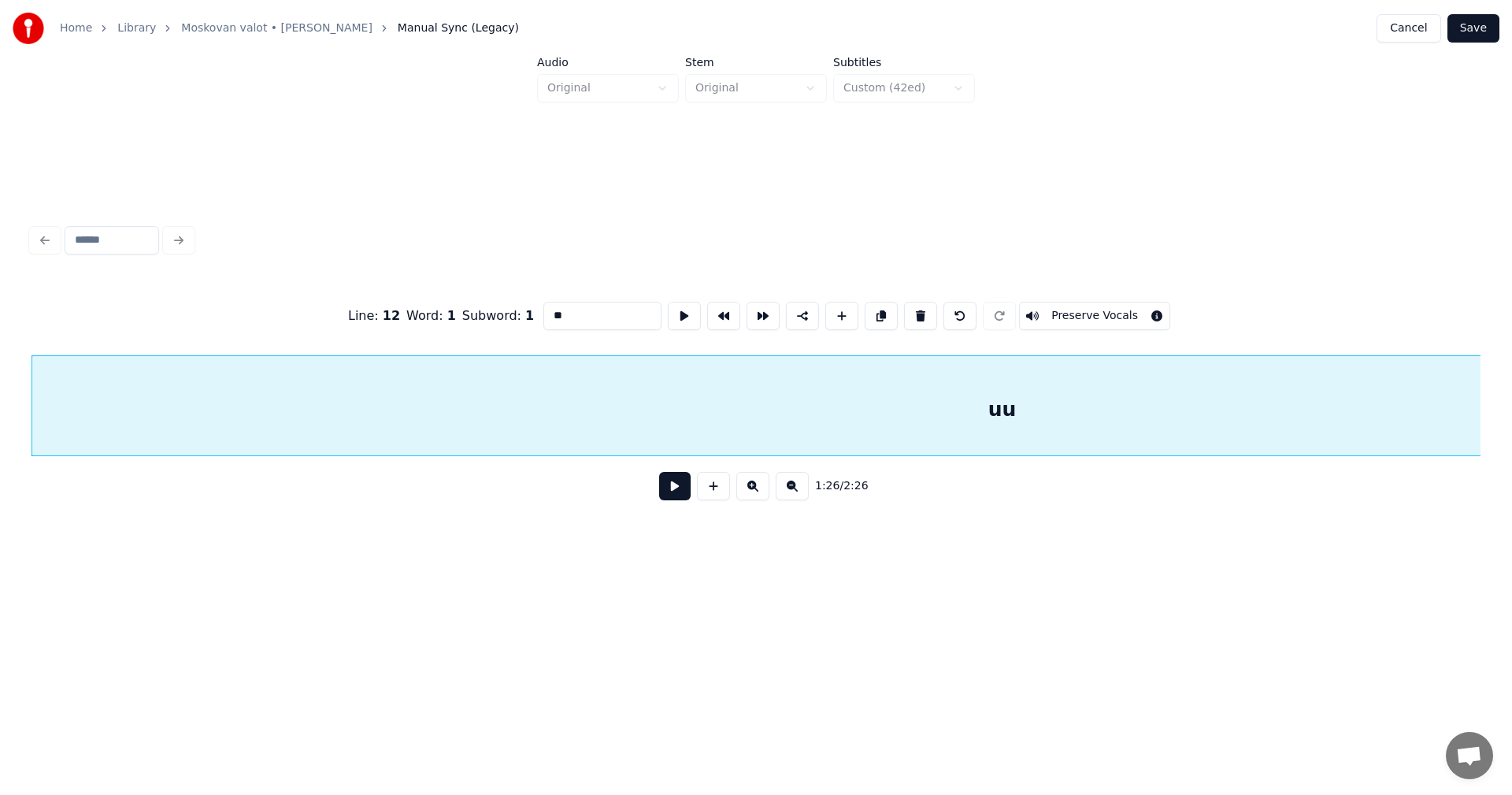
click at [989, 412] on div "uu" at bounding box center [1002, 409] width 1940 height 107
click at [679, 497] on button at bounding box center [675, 485] width 31 height 28
click at [681, 497] on button at bounding box center [675, 485] width 31 height 28
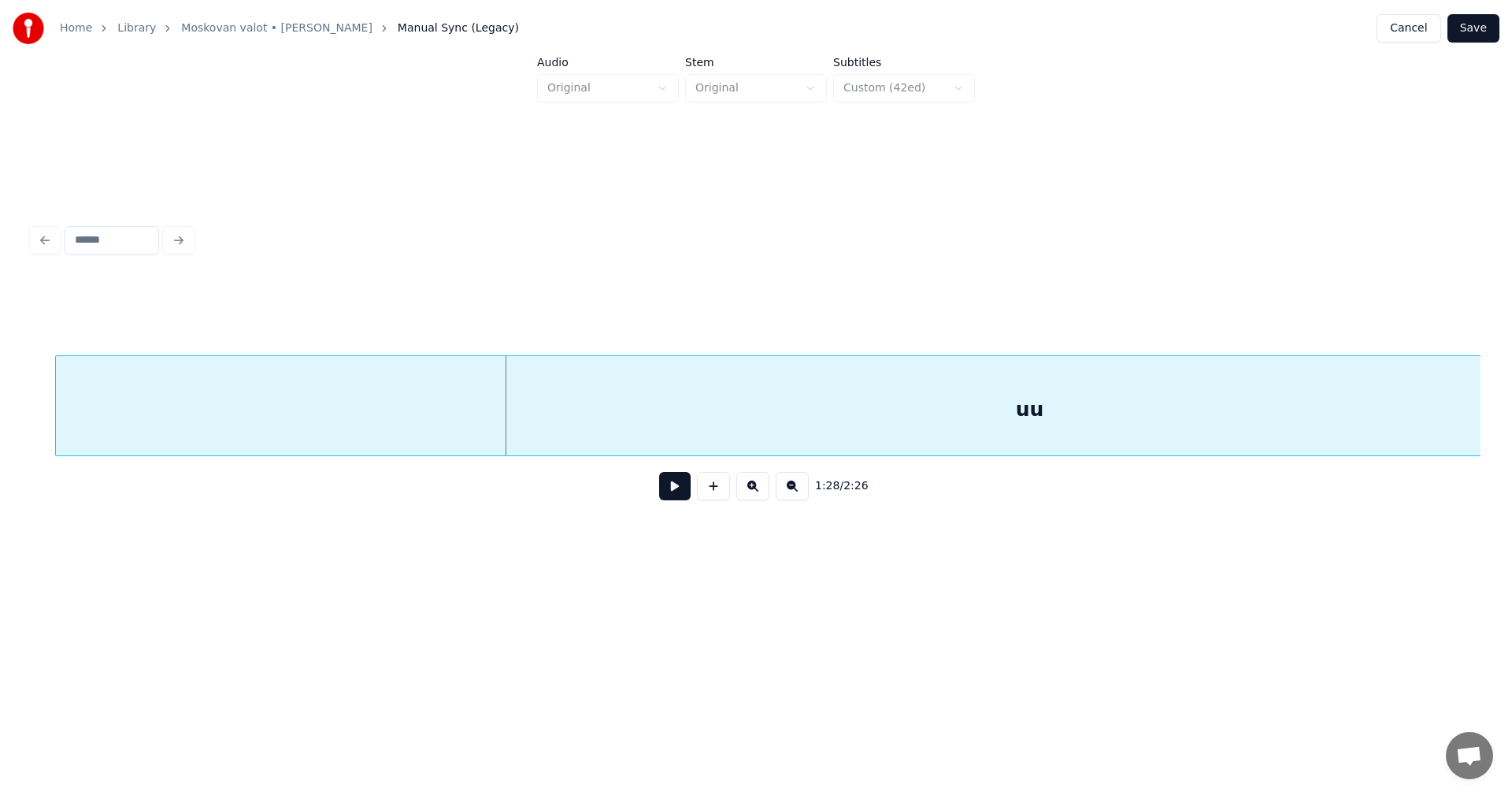
click at [56, 432] on div at bounding box center [58, 405] width 4 height 99
click at [673, 495] on button at bounding box center [675, 485] width 31 height 28
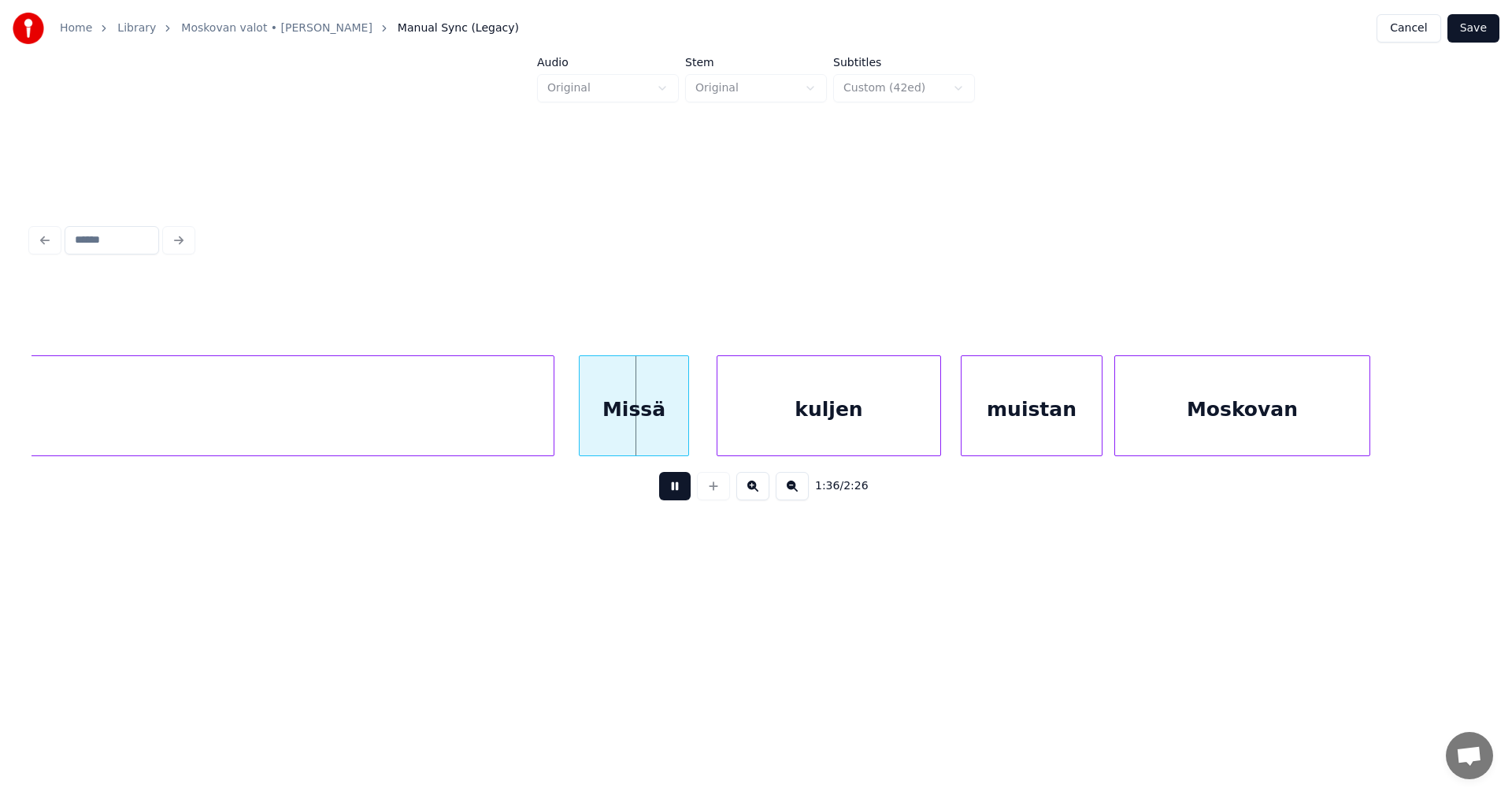
click at [678, 492] on button at bounding box center [675, 485] width 31 height 28
click at [562, 427] on div at bounding box center [561, 405] width 4 height 99
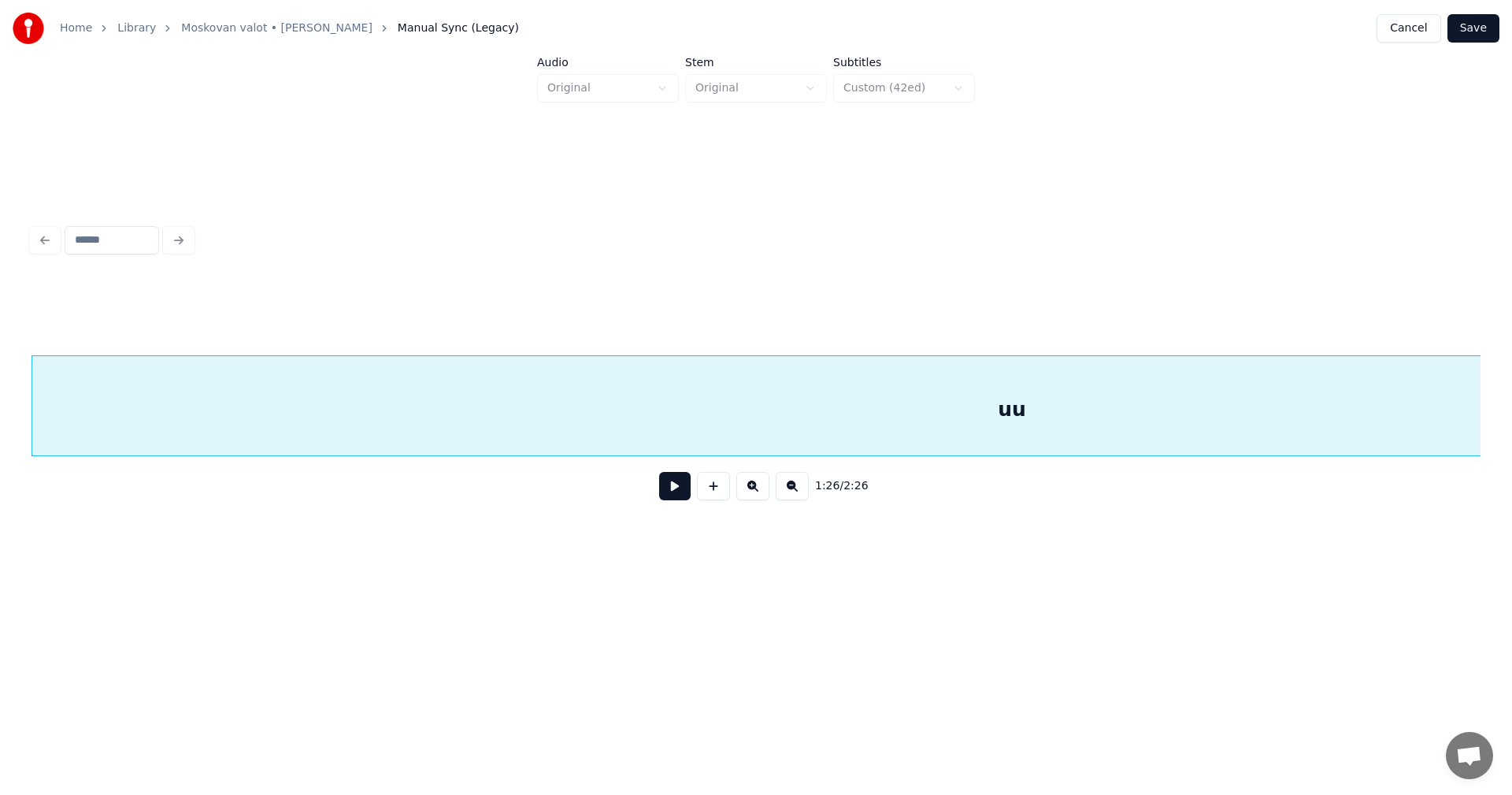
scroll to position [0, 15765]
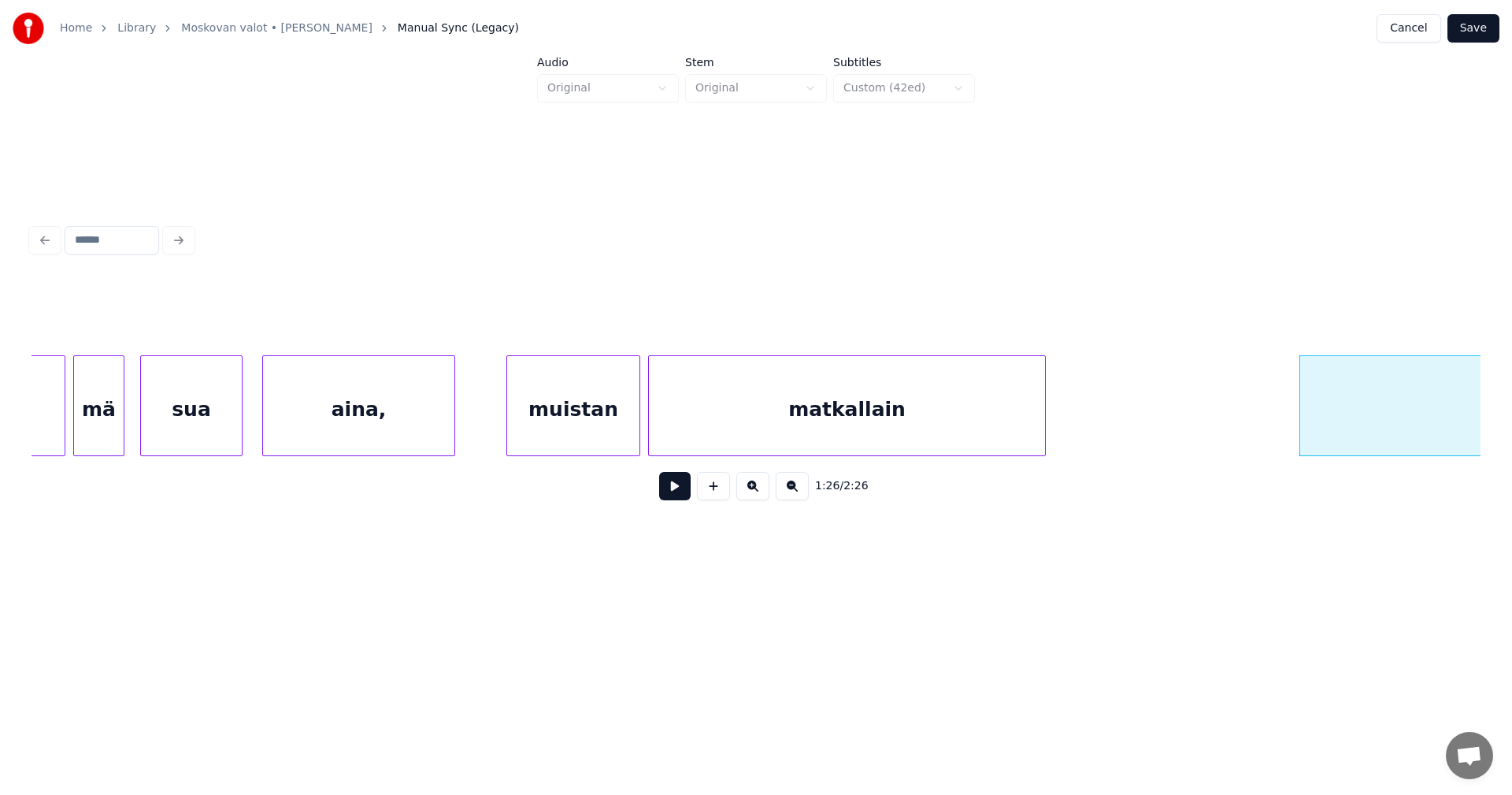
click at [1482, 457] on div "1:26 / 2:26" at bounding box center [756, 366] width 1462 height 312
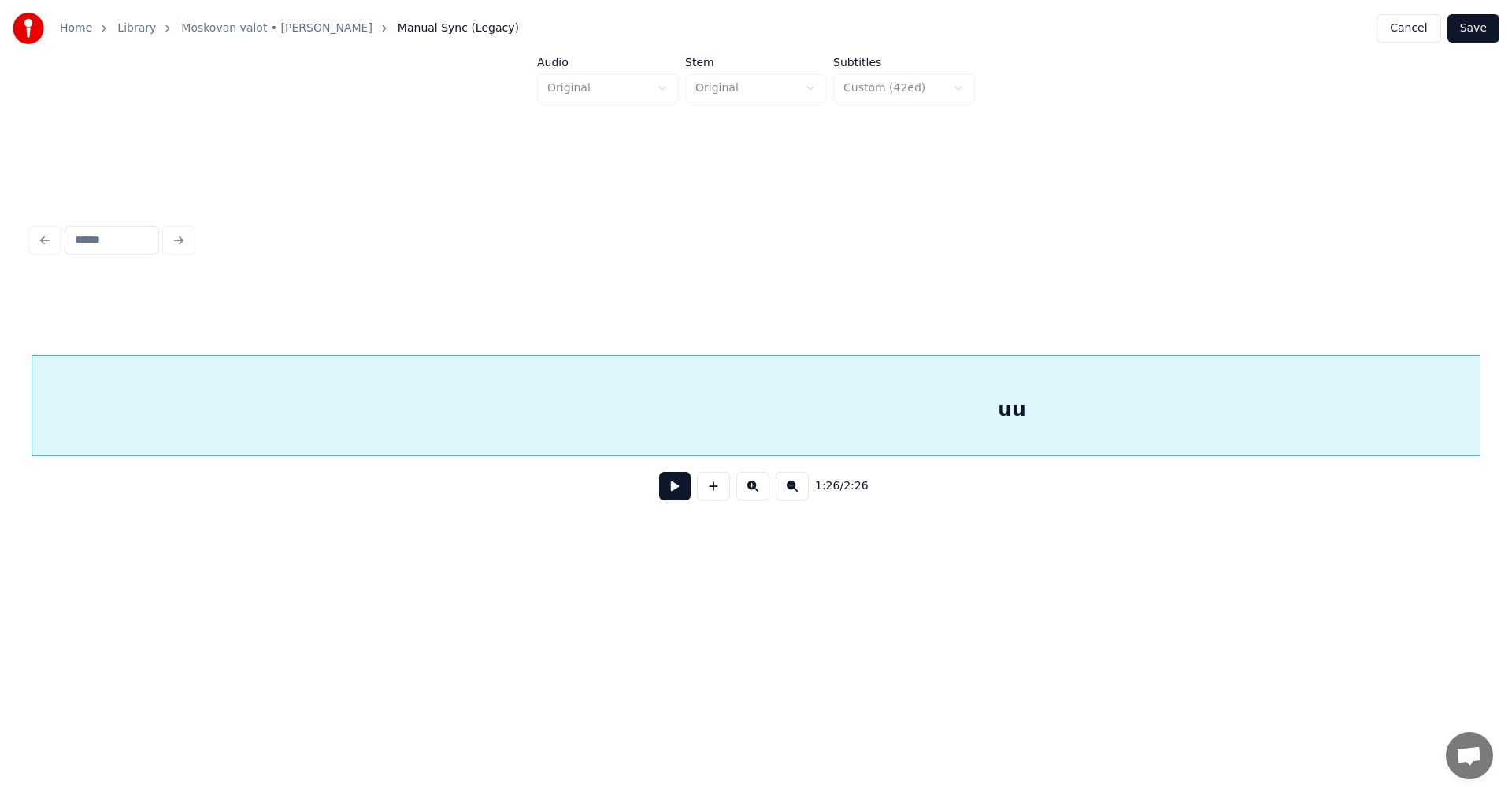
click at [1265, 421] on div "uu" at bounding box center [1012, 409] width 1960 height 107
click at [1067, 310] on button "Preserve Vocals" at bounding box center [1094, 316] width 151 height 28
click at [1486, 36] on button "Save" at bounding box center [1473, 28] width 52 height 28
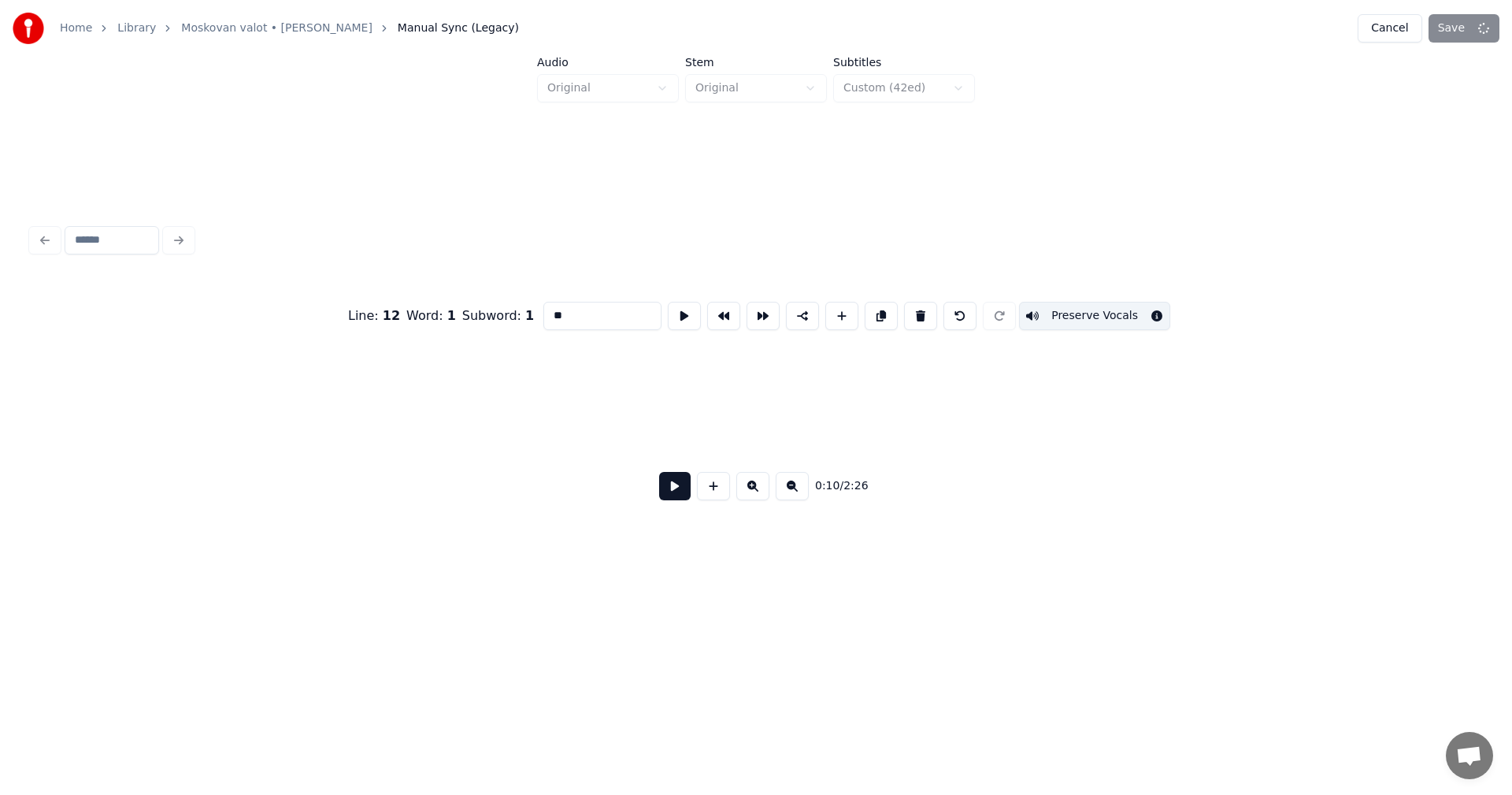
scroll to position [0, 2136]
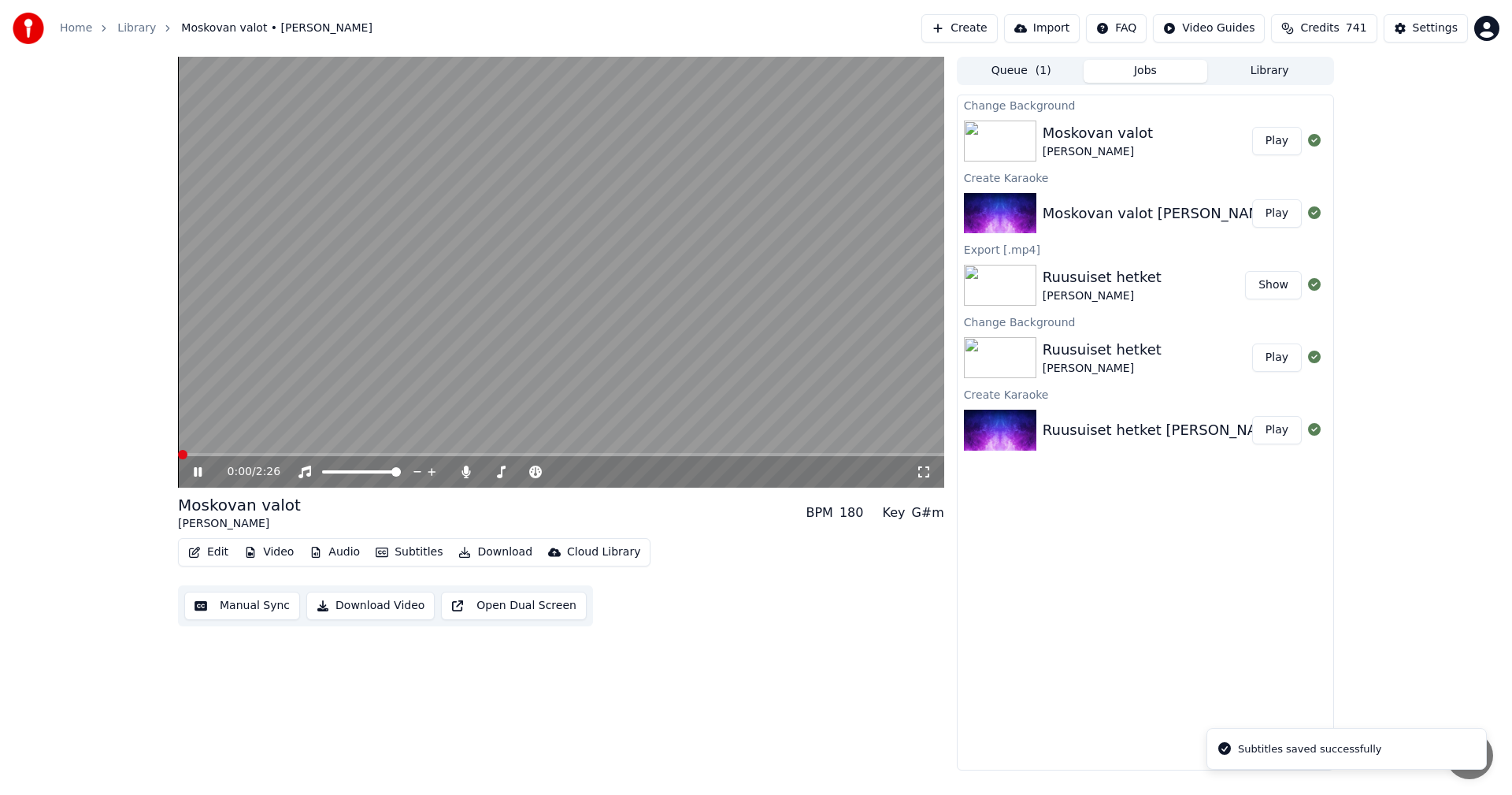
click at [223, 548] on button "Edit" at bounding box center [208, 552] width 52 height 22
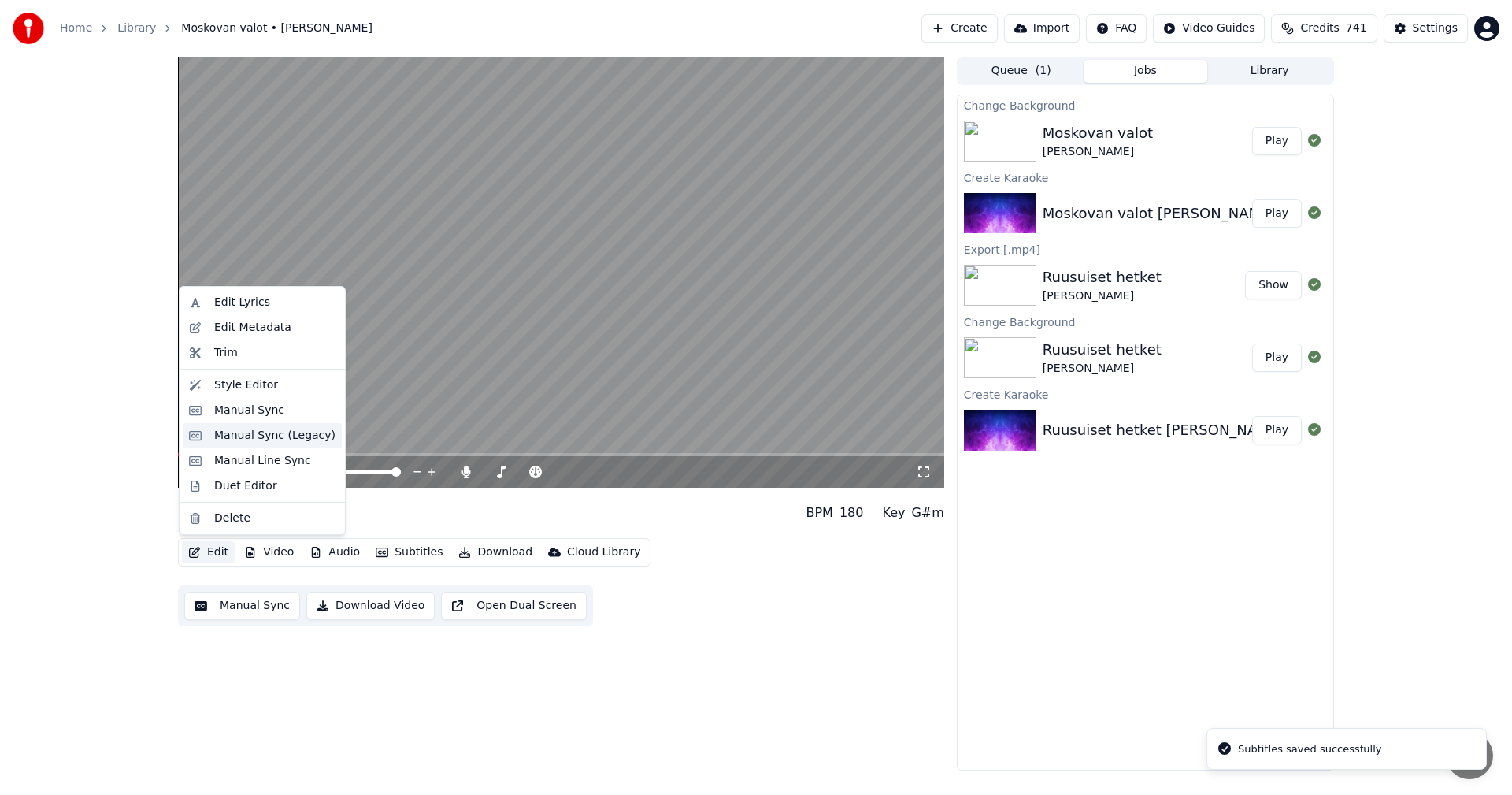
click at [294, 434] on div "Manual Sync (Legacy)" at bounding box center [275, 436] width 122 height 16
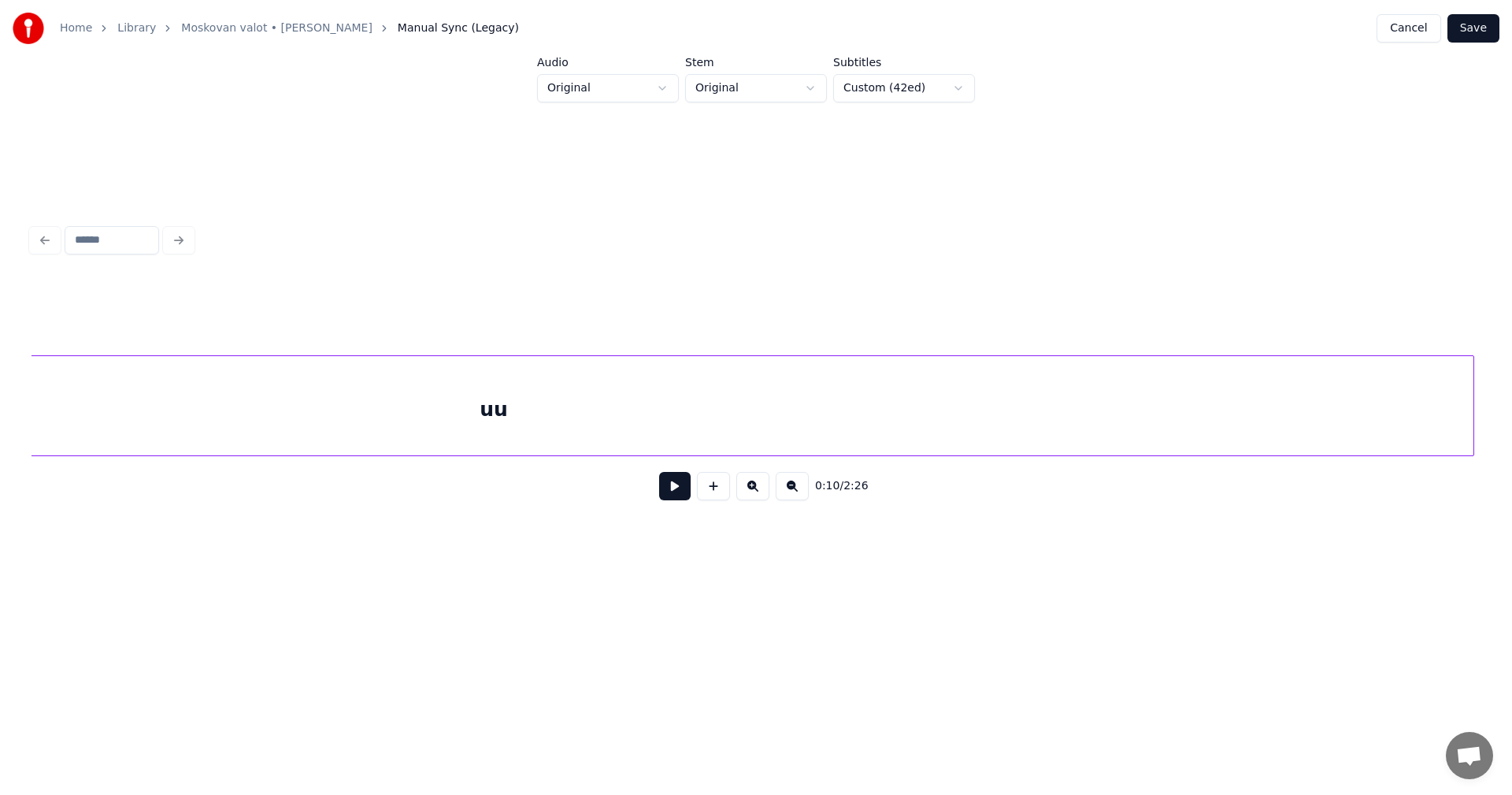
scroll to position [0, 17472]
click at [959, 425] on div "uu" at bounding box center [574, 409] width 1960 height 107
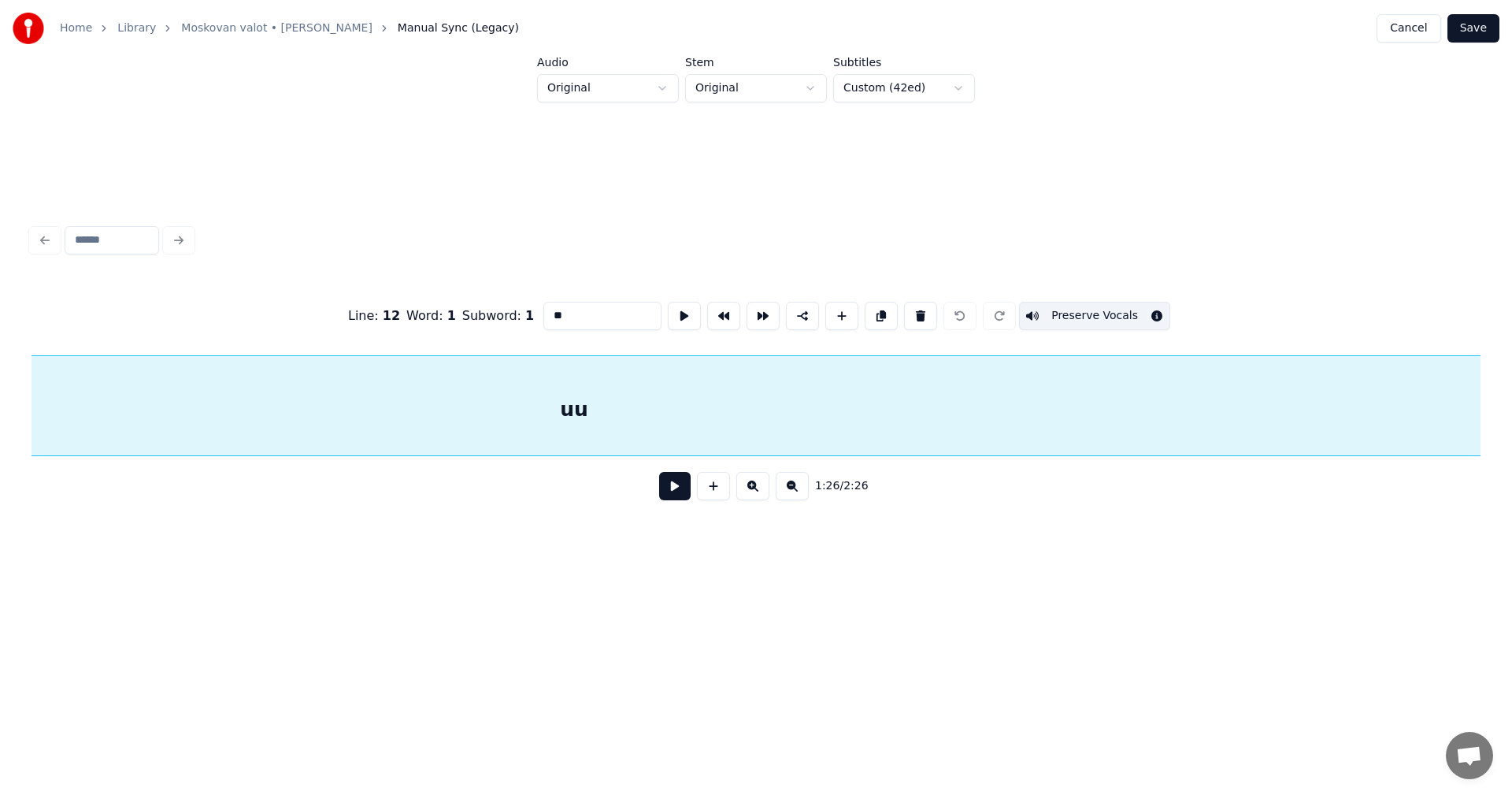
scroll to position [0, 17033]
click at [916, 316] on button at bounding box center [921, 316] width 33 height 28
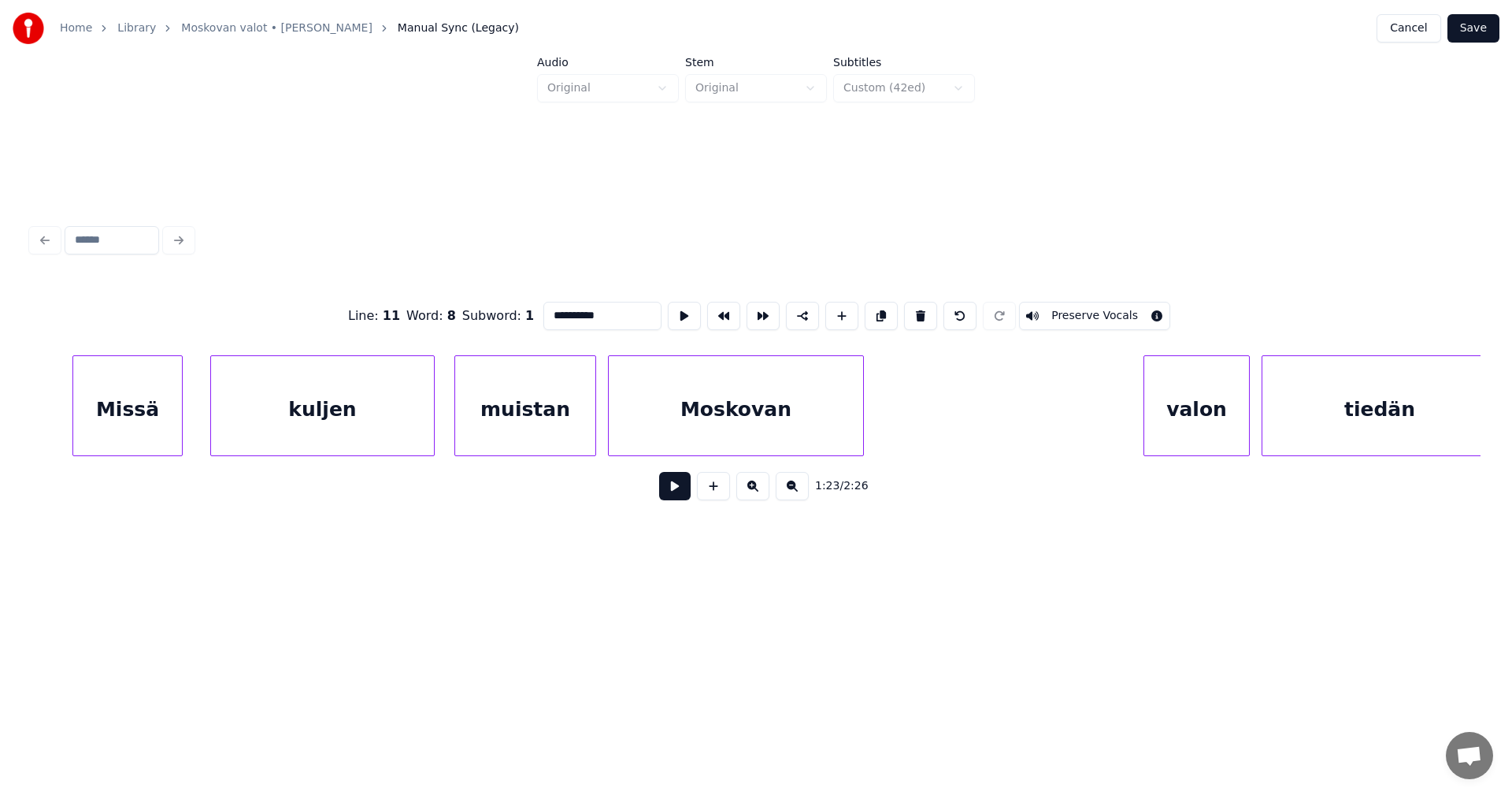
scroll to position [0, 18730]
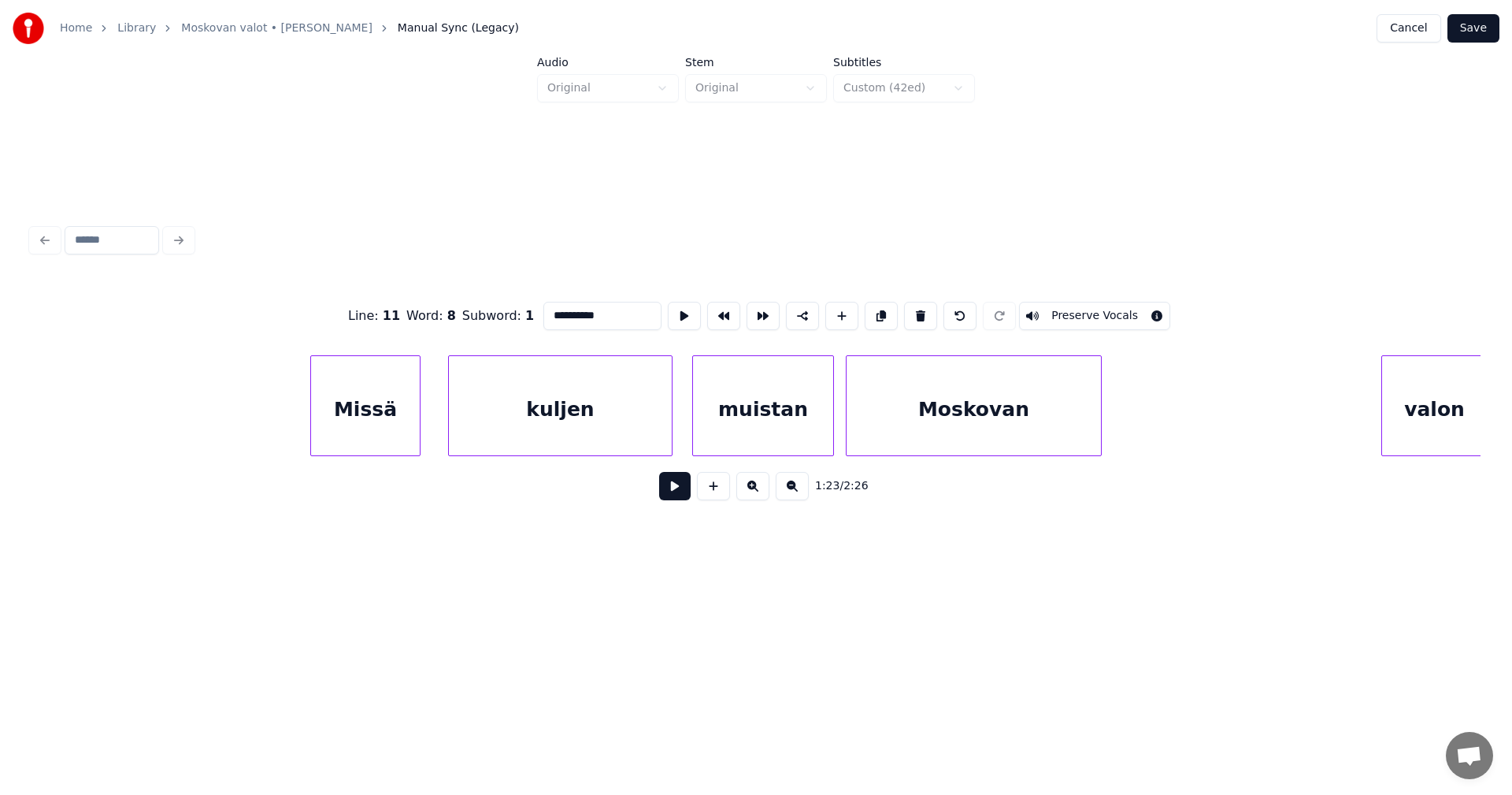
click at [409, 424] on div "Missä" at bounding box center [366, 409] width 108 height 107
type input "*****"
click at [676, 497] on button at bounding box center [675, 485] width 31 height 28
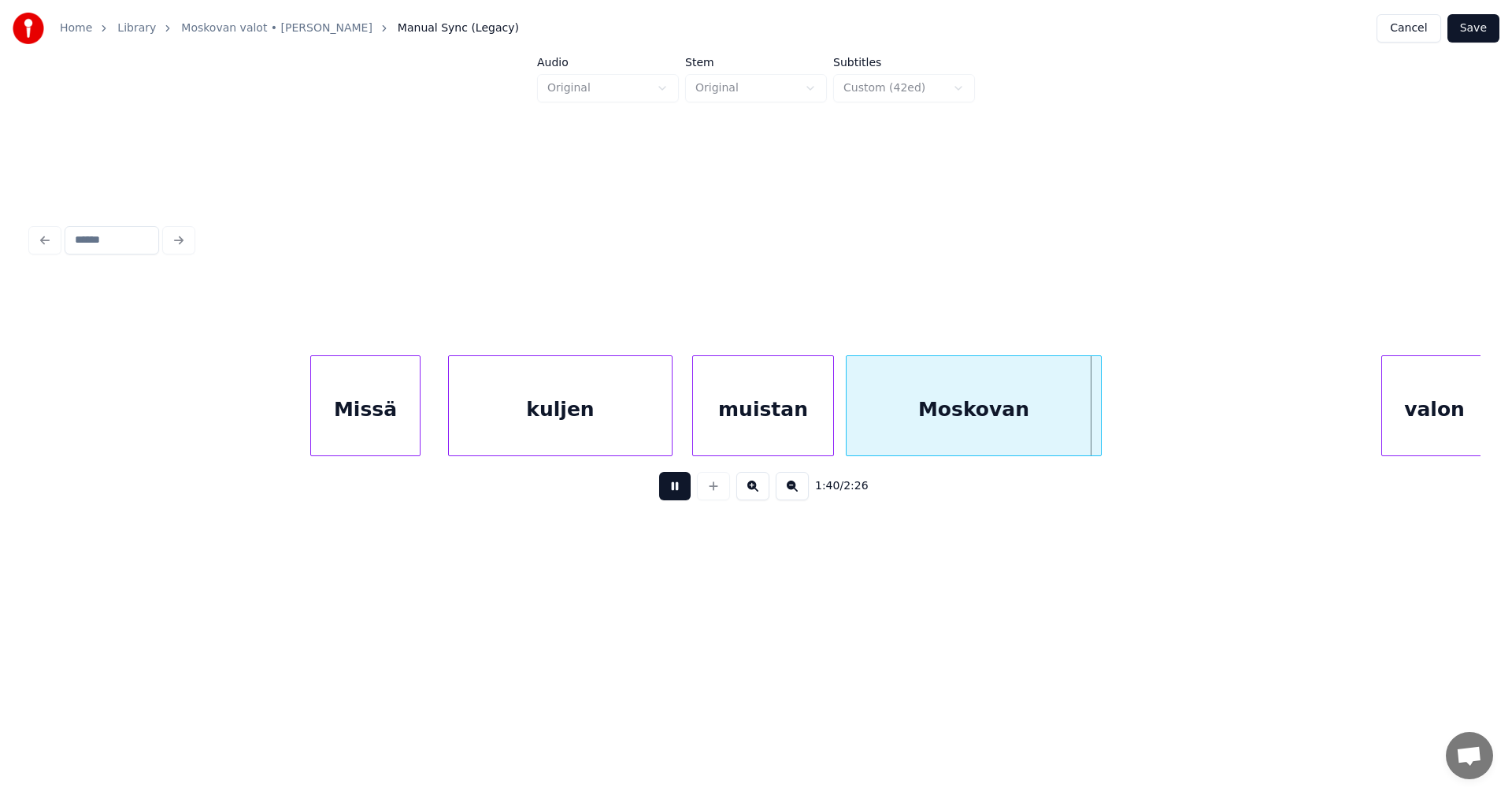
click at [677, 494] on button at bounding box center [675, 485] width 31 height 28
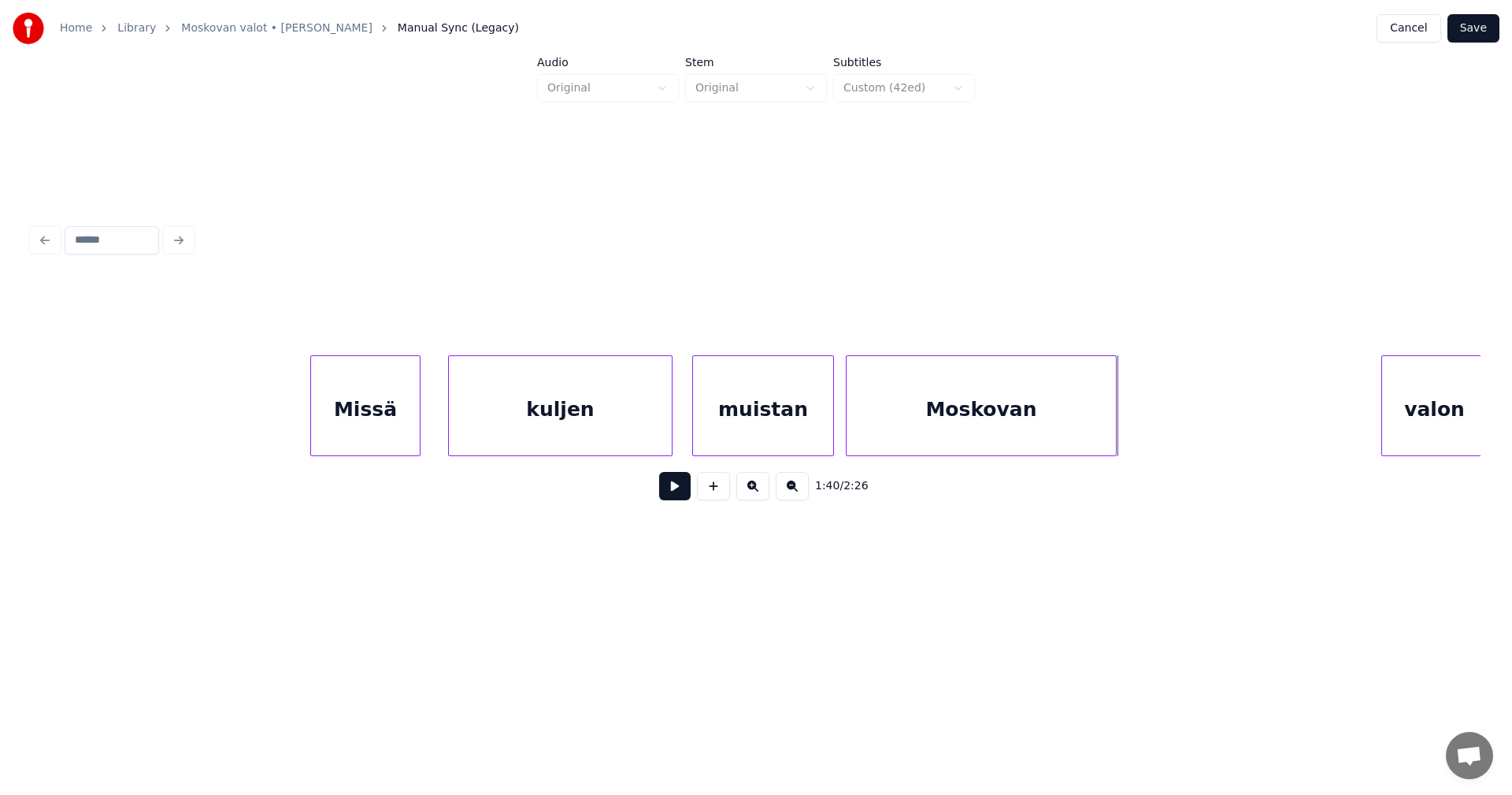
click at [1116, 435] on div at bounding box center [1113, 405] width 4 height 99
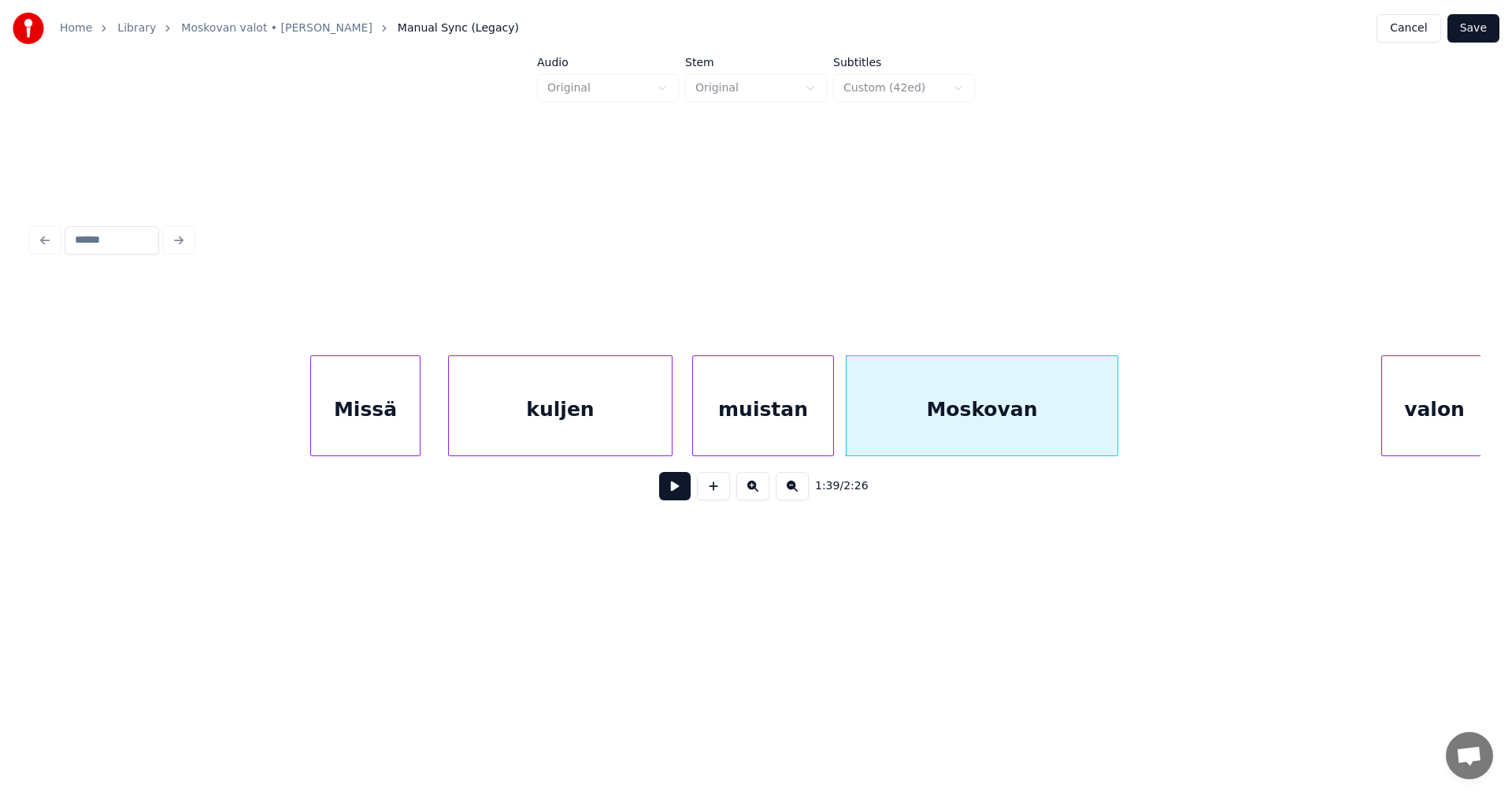
click at [1413, 428] on div "valon" at bounding box center [1435, 409] width 105 height 107
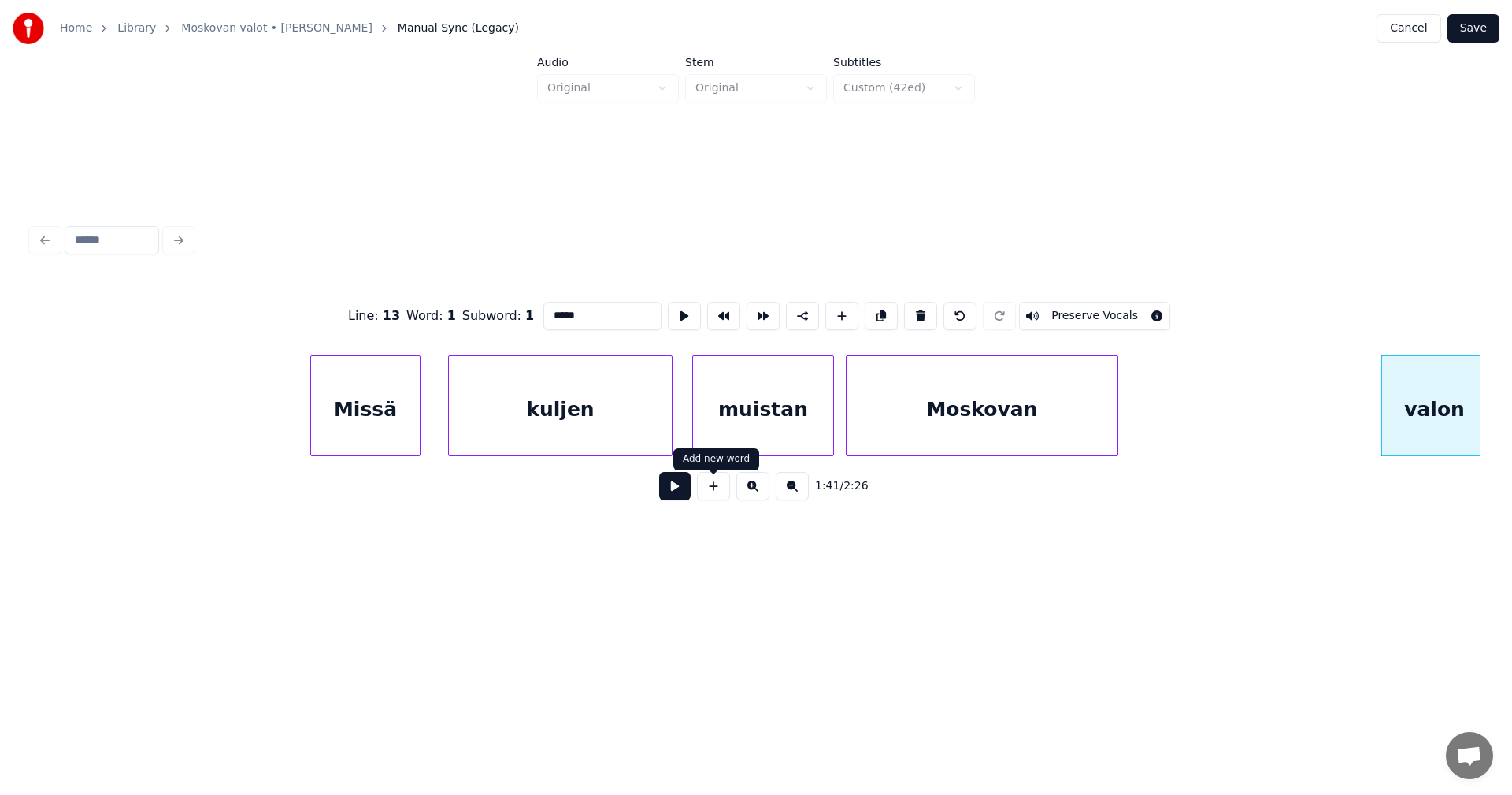
click at [674, 500] on button at bounding box center [675, 485] width 31 height 28
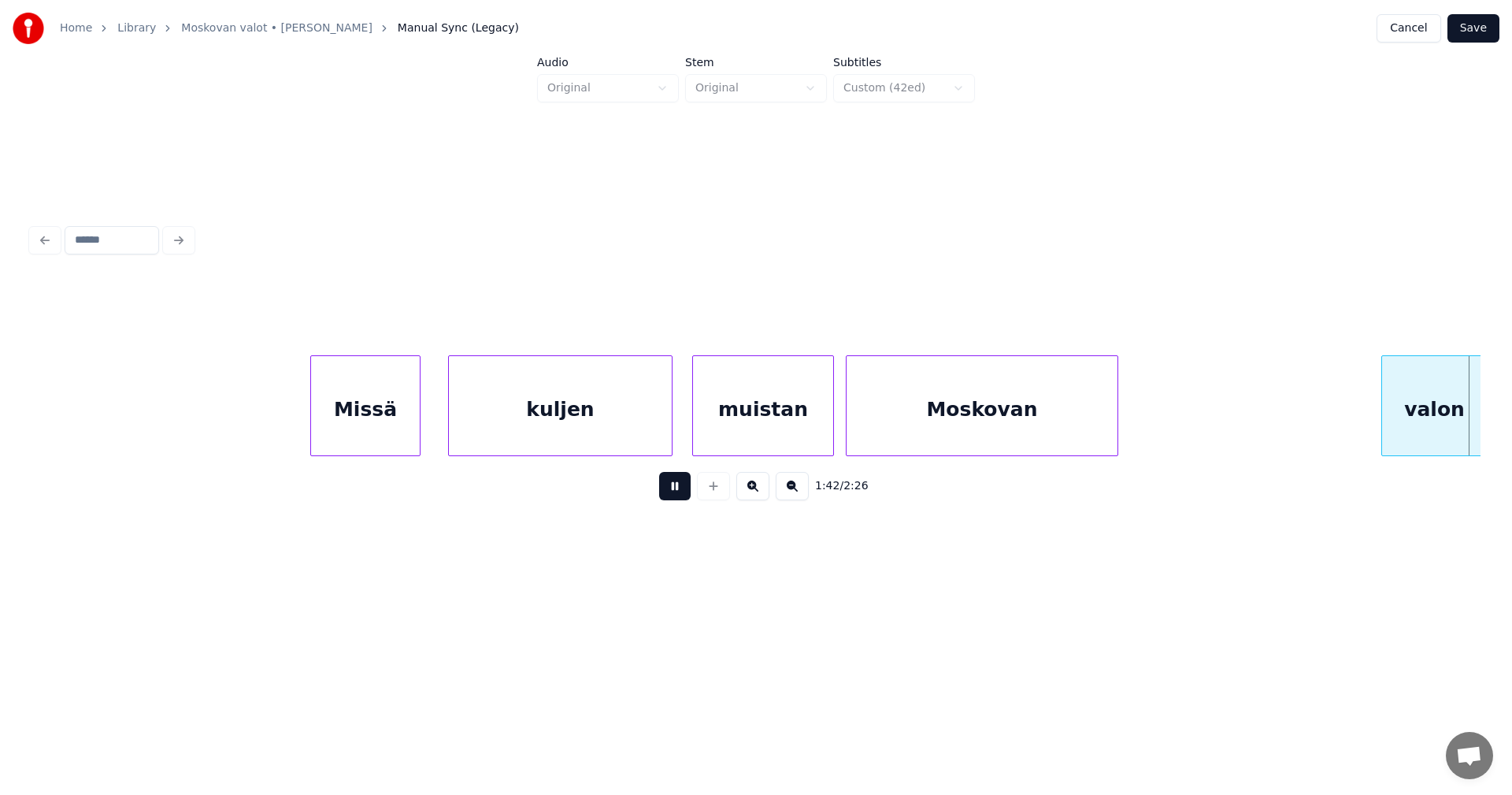
scroll to position [0, 20180]
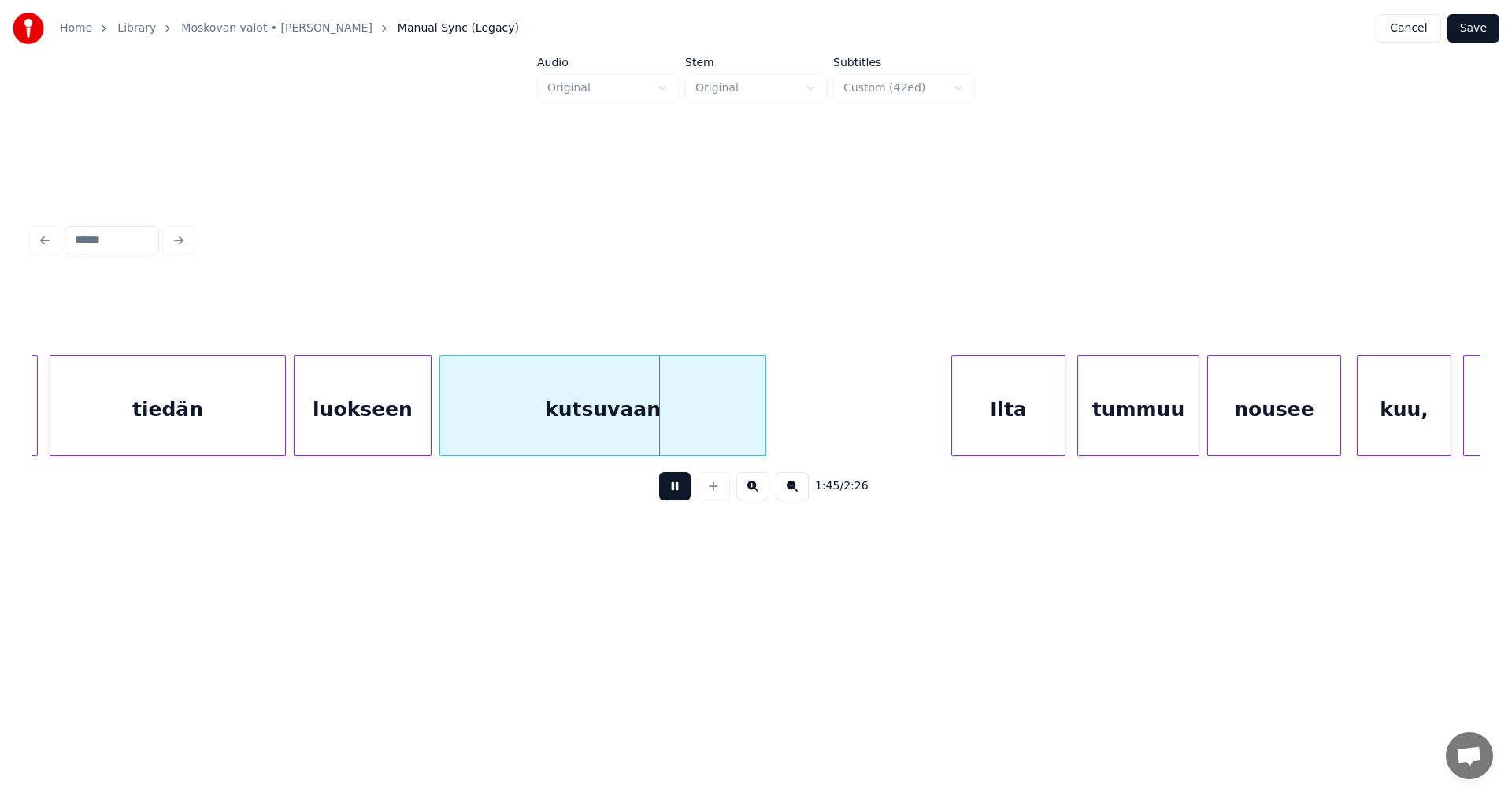
drag, startPoint x: 678, startPoint y: 497, endPoint x: 675, endPoint y: 478, distance: 19.2
click at [678, 495] on button at bounding box center [675, 485] width 31 height 28
click at [664, 434] on div "kutsuvaan" at bounding box center [603, 409] width 325 height 107
click at [637, 397] on div "kutsuvaan" at bounding box center [603, 409] width 325 height 107
click at [590, 310] on input "*********" at bounding box center [602, 316] width 118 height 28
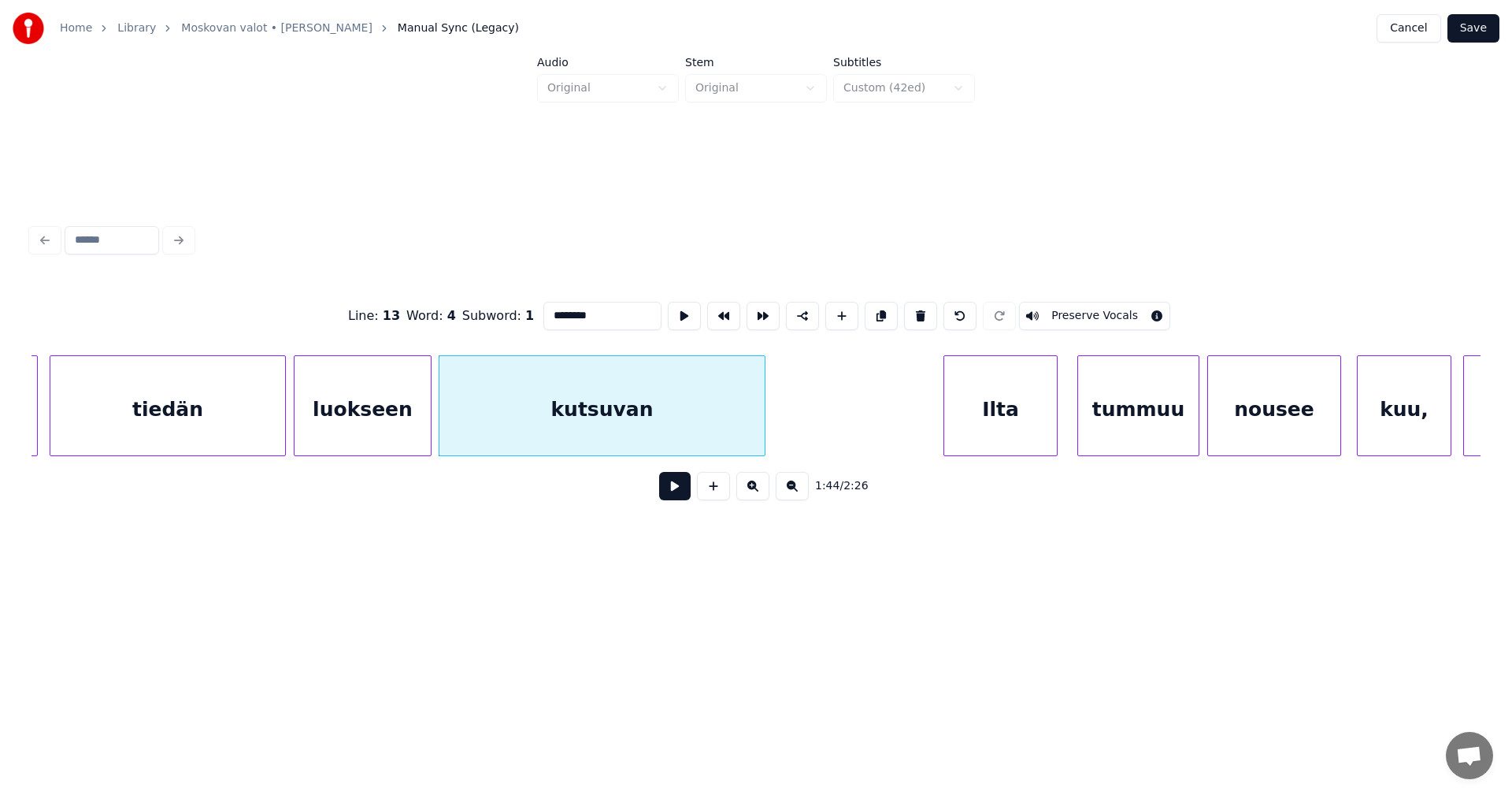
click at [1012, 426] on div "Ilta" at bounding box center [1000, 409] width 113 height 107
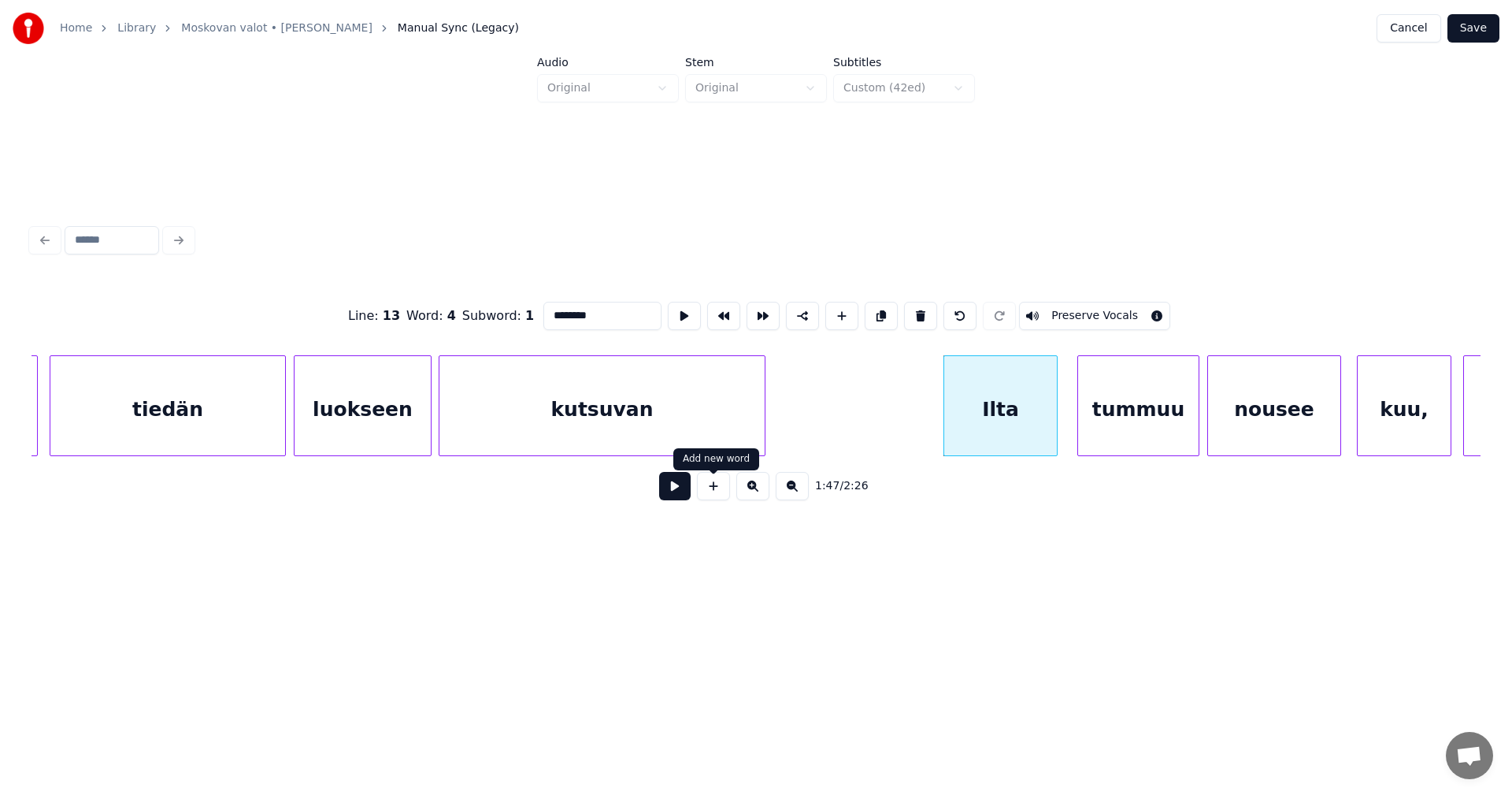
type input "********"
click at [671, 493] on button at bounding box center [675, 485] width 31 height 28
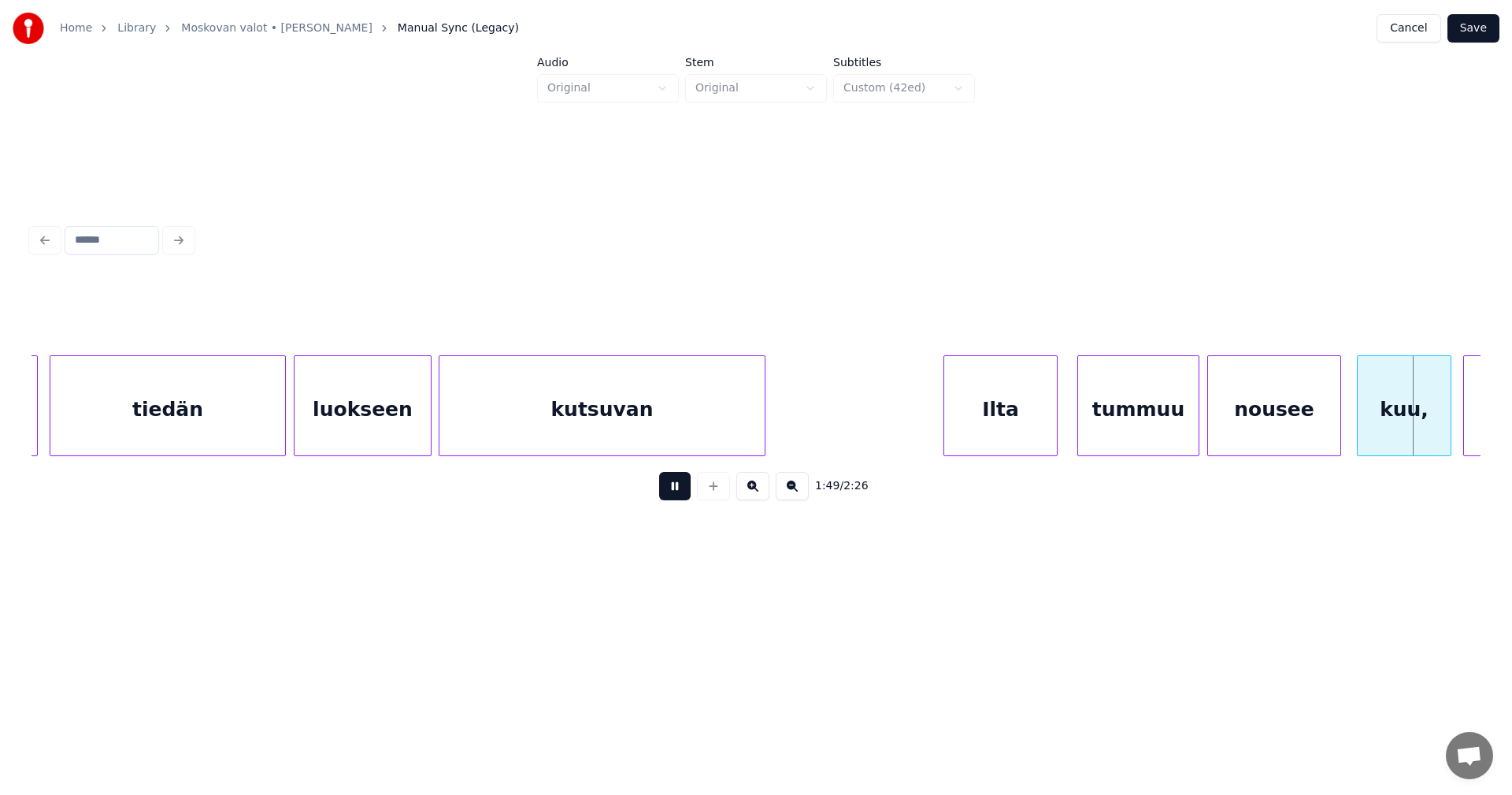
click at [671, 493] on button at bounding box center [675, 485] width 31 height 28
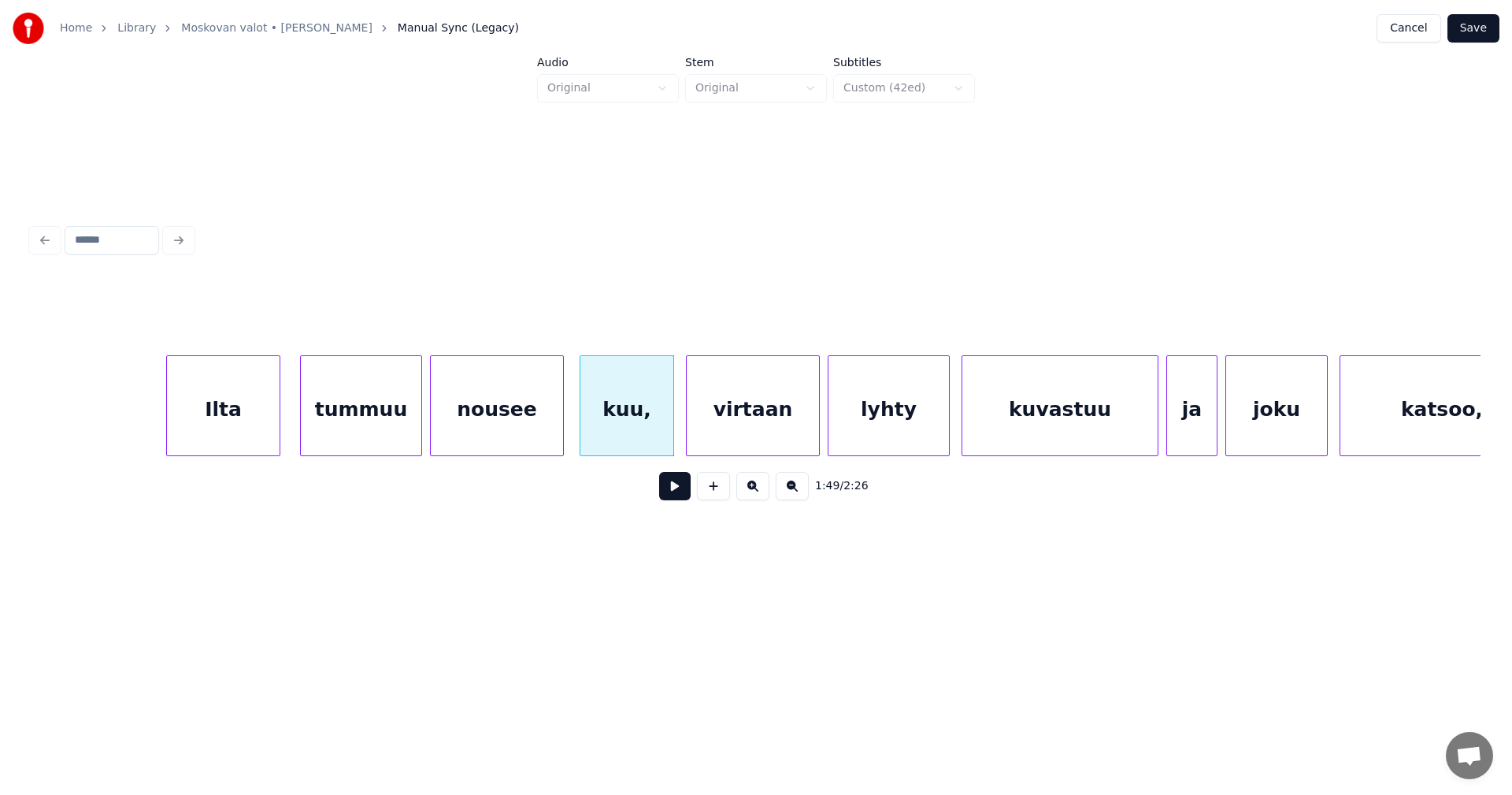
scroll to position [0, 20967]
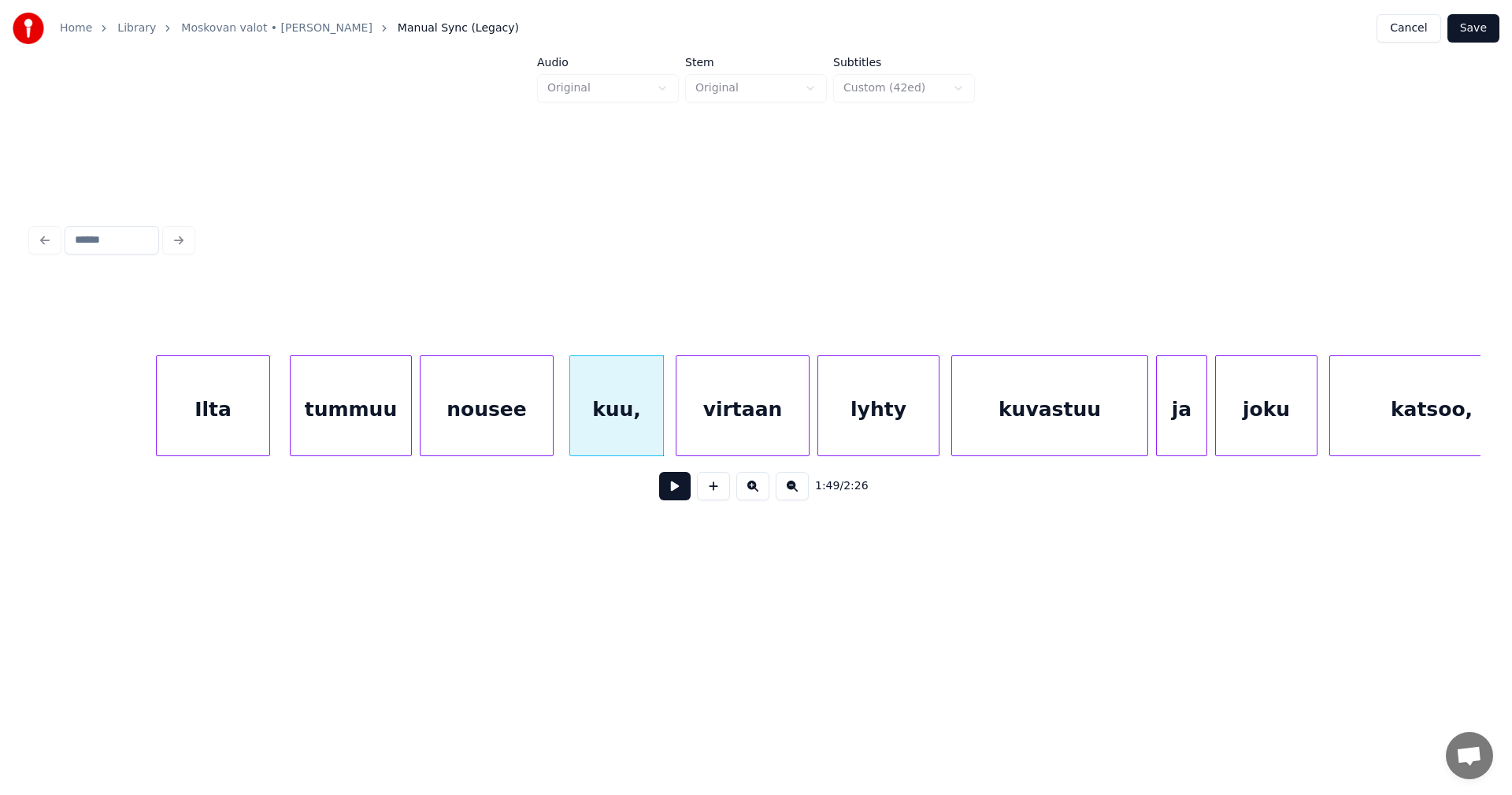
click at [575, 404] on div at bounding box center [572, 405] width 4 height 99
click at [579, 311] on input "****" at bounding box center [602, 316] width 118 height 28
click at [614, 429] on div "kuu" at bounding box center [617, 409] width 93 height 107
type input "***"
click at [673, 495] on button at bounding box center [675, 485] width 31 height 28
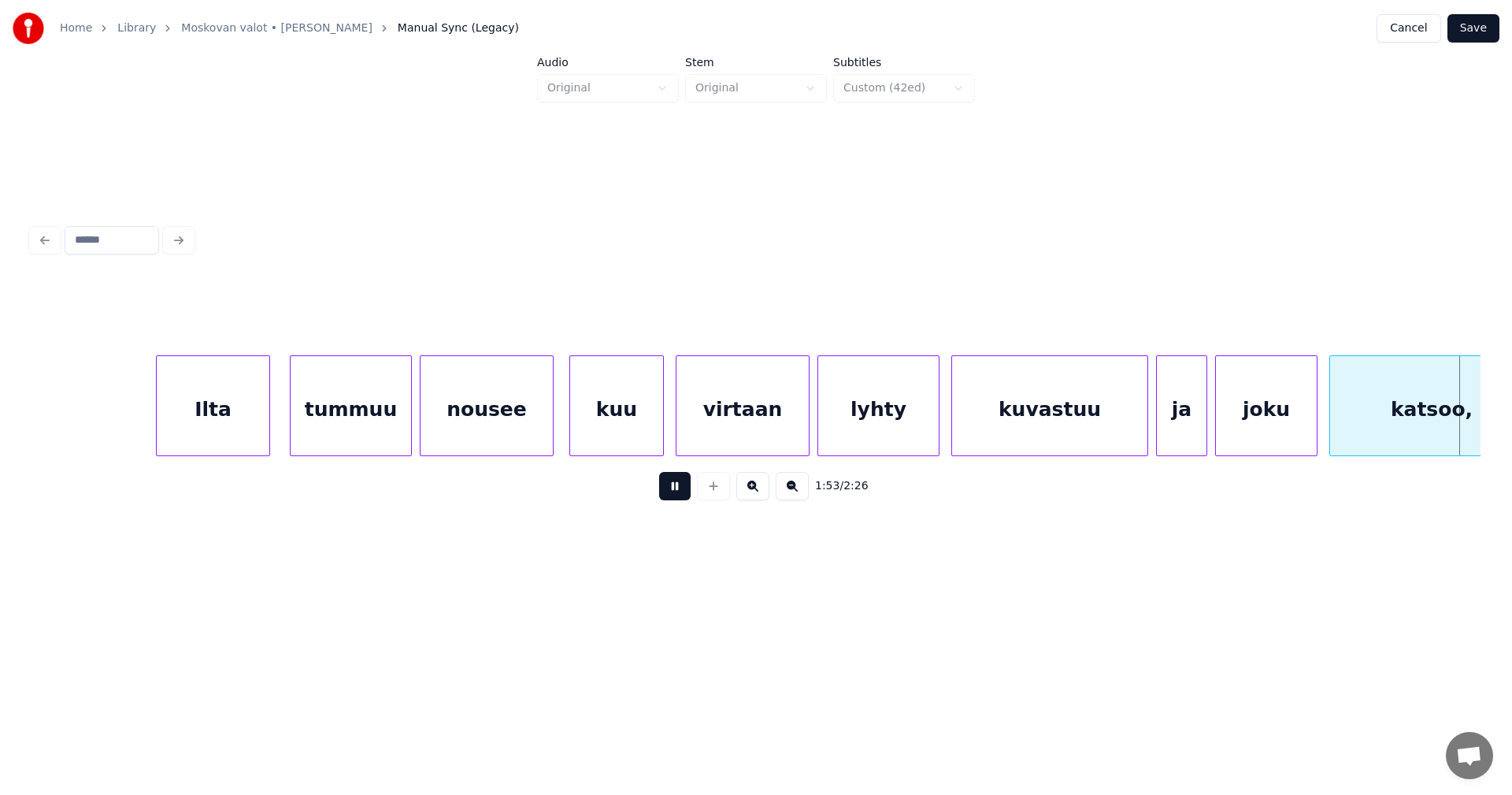
scroll to position [0, 22419]
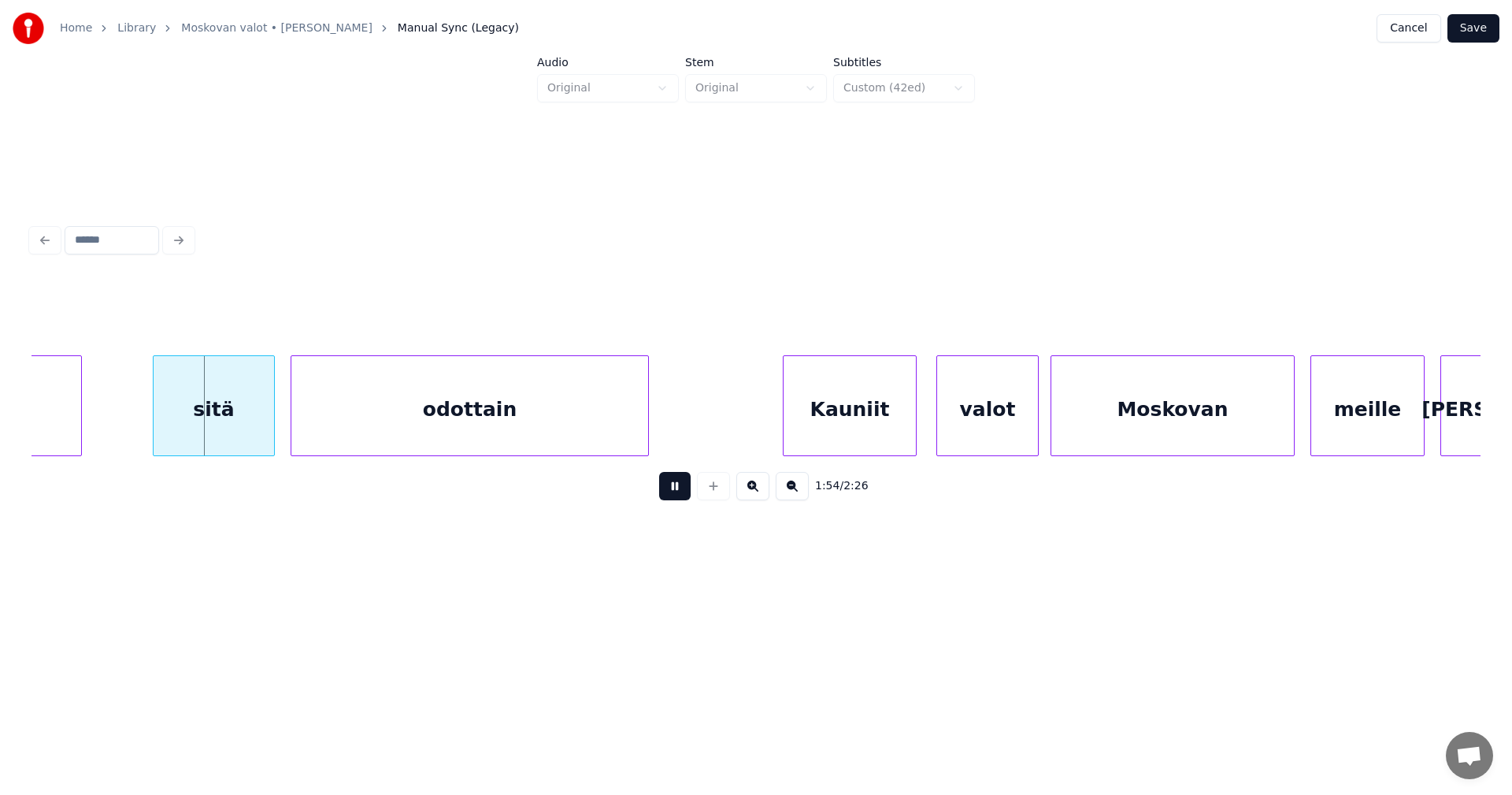
click at [673, 495] on button at bounding box center [675, 485] width 31 height 28
click at [202, 407] on div "sitä" at bounding box center [204, 409] width 121 height 107
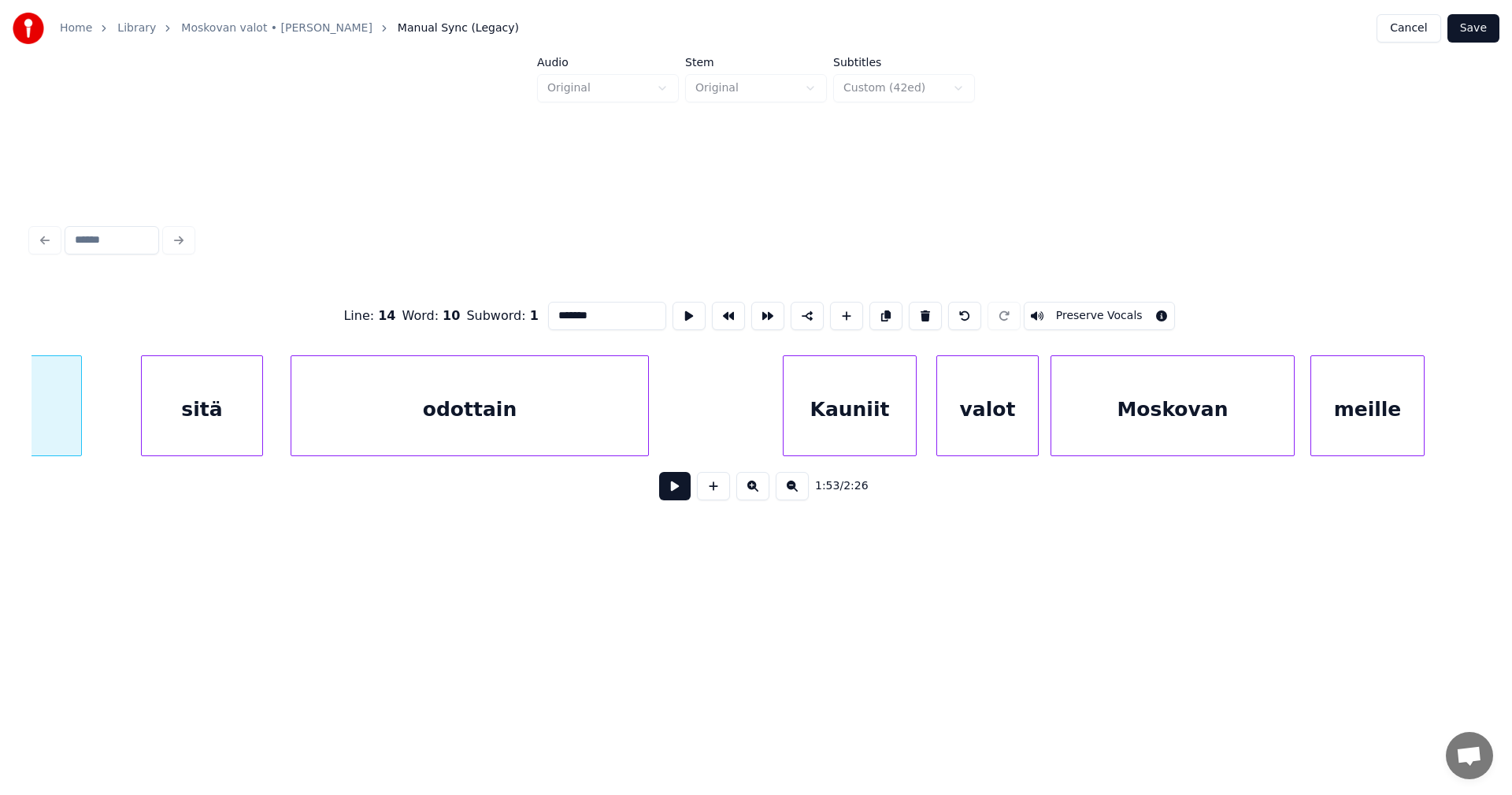
scroll to position [0, 22265]
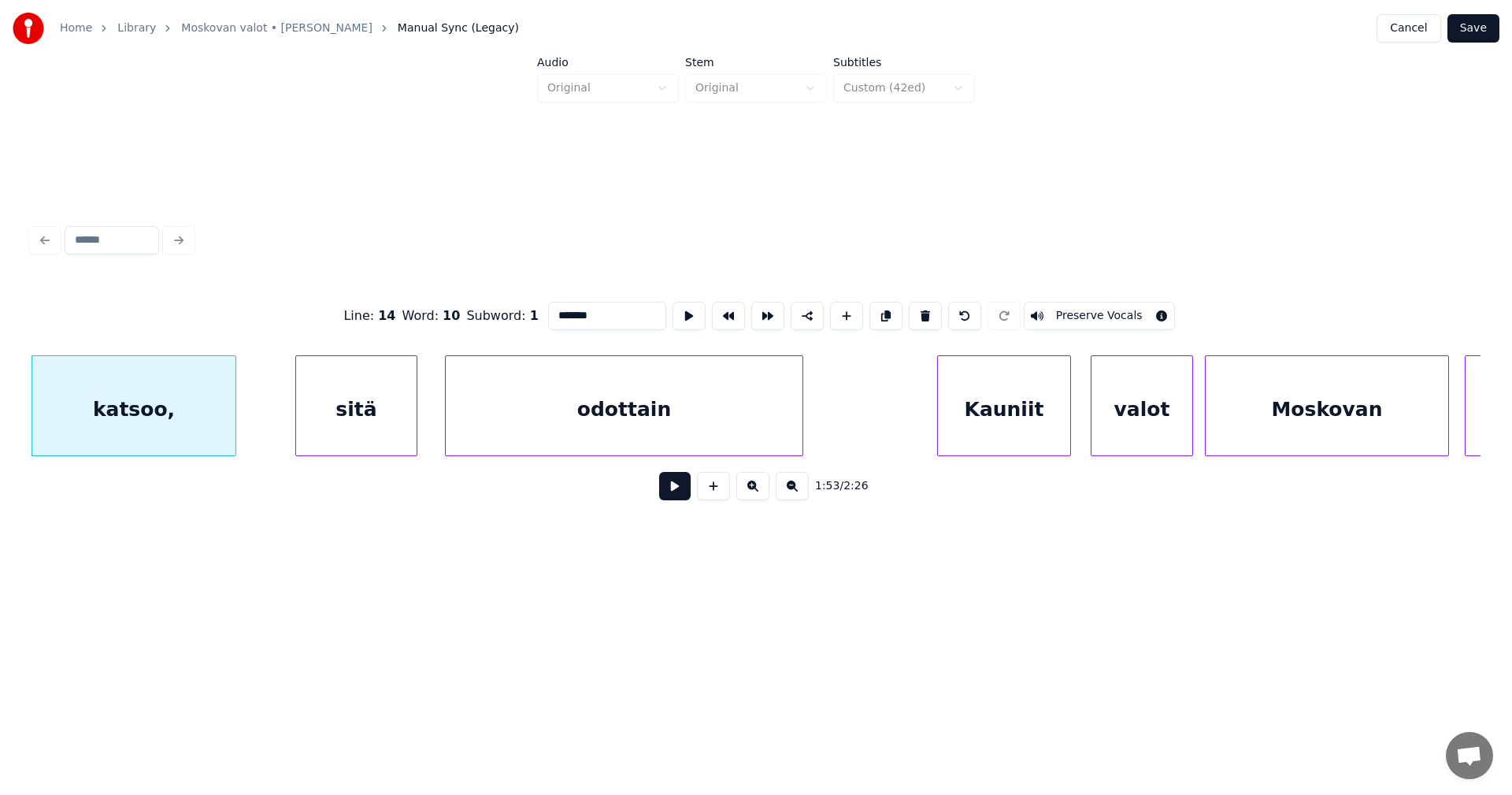
click at [366, 422] on div "sitä" at bounding box center [357, 409] width 121 height 107
type input "****"
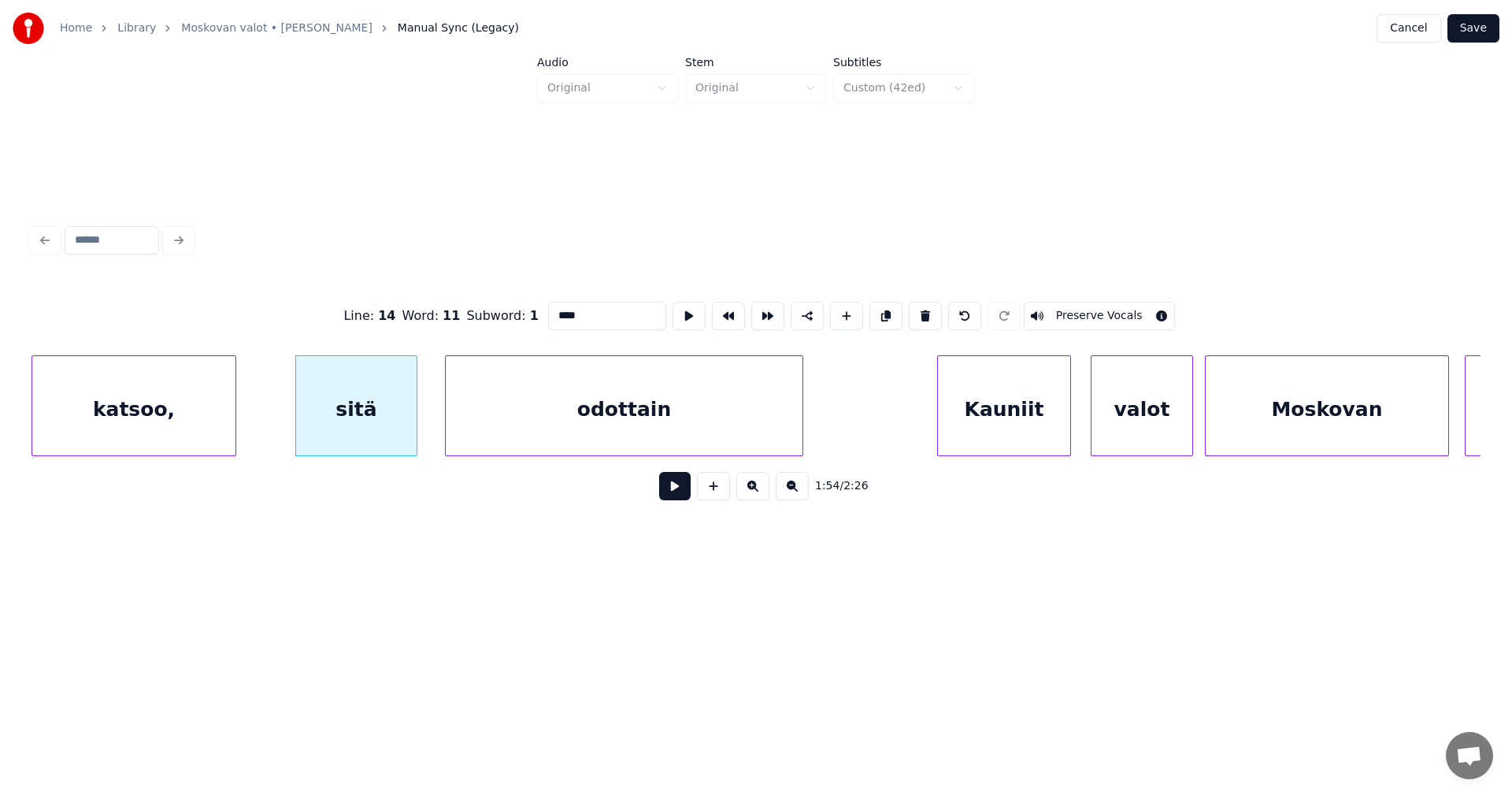
click at [670, 493] on button at bounding box center [675, 485] width 31 height 28
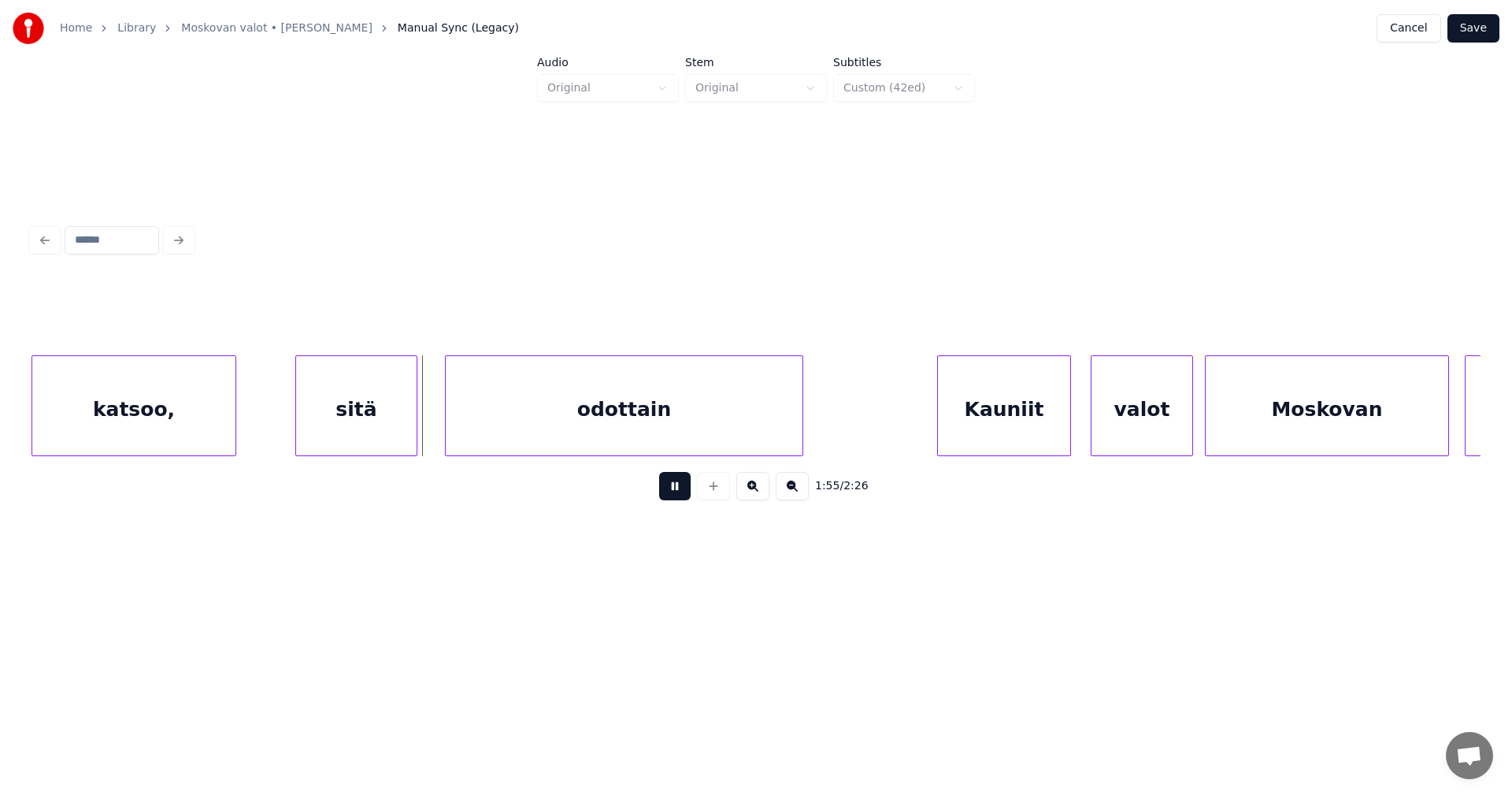
click at [671, 493] on button at bounding box center [675, 485] width 31 height 28
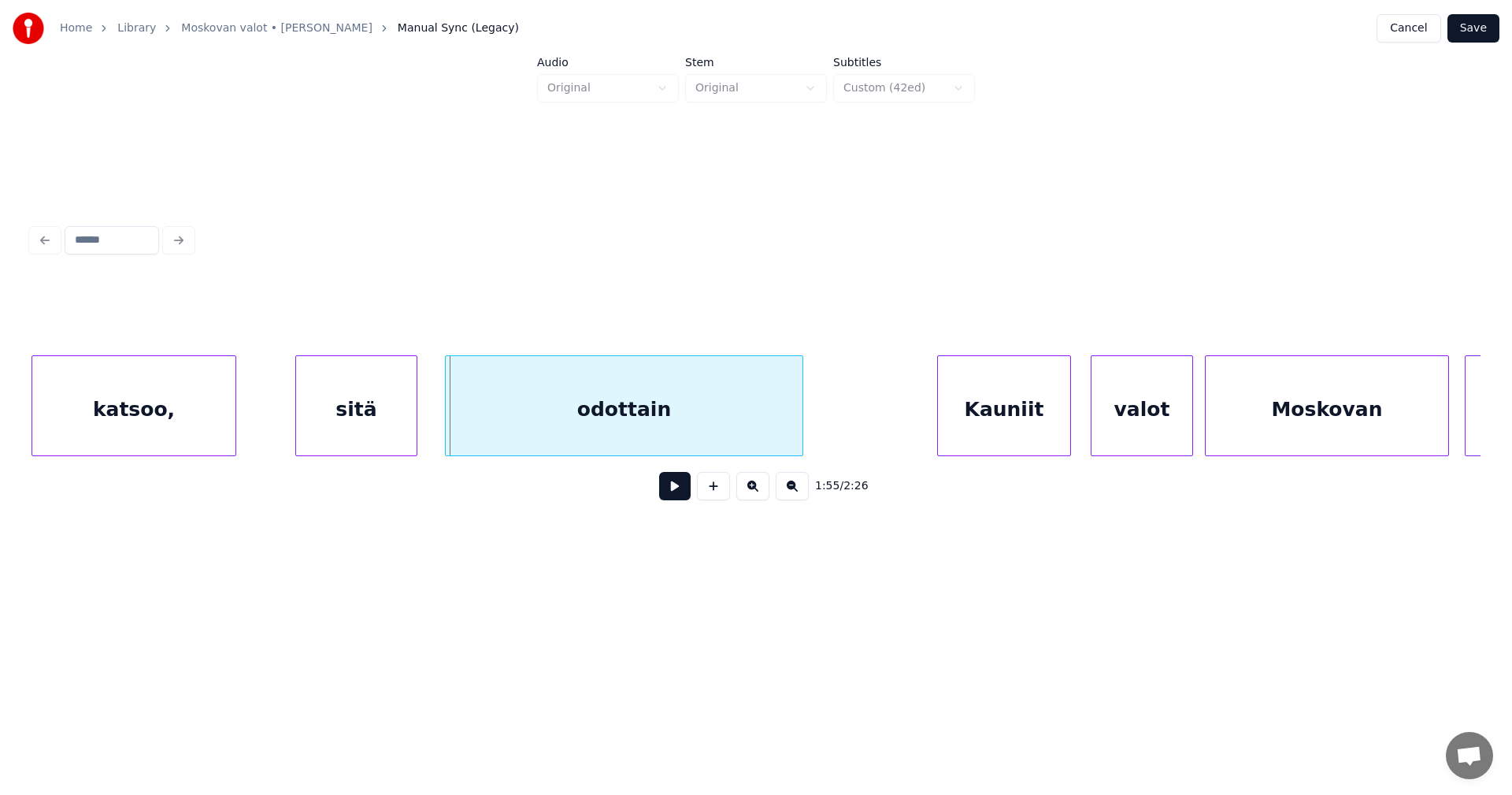
click at [197, 423] on div "katsoo," at bounding box center [134, 409] width 203 height 107
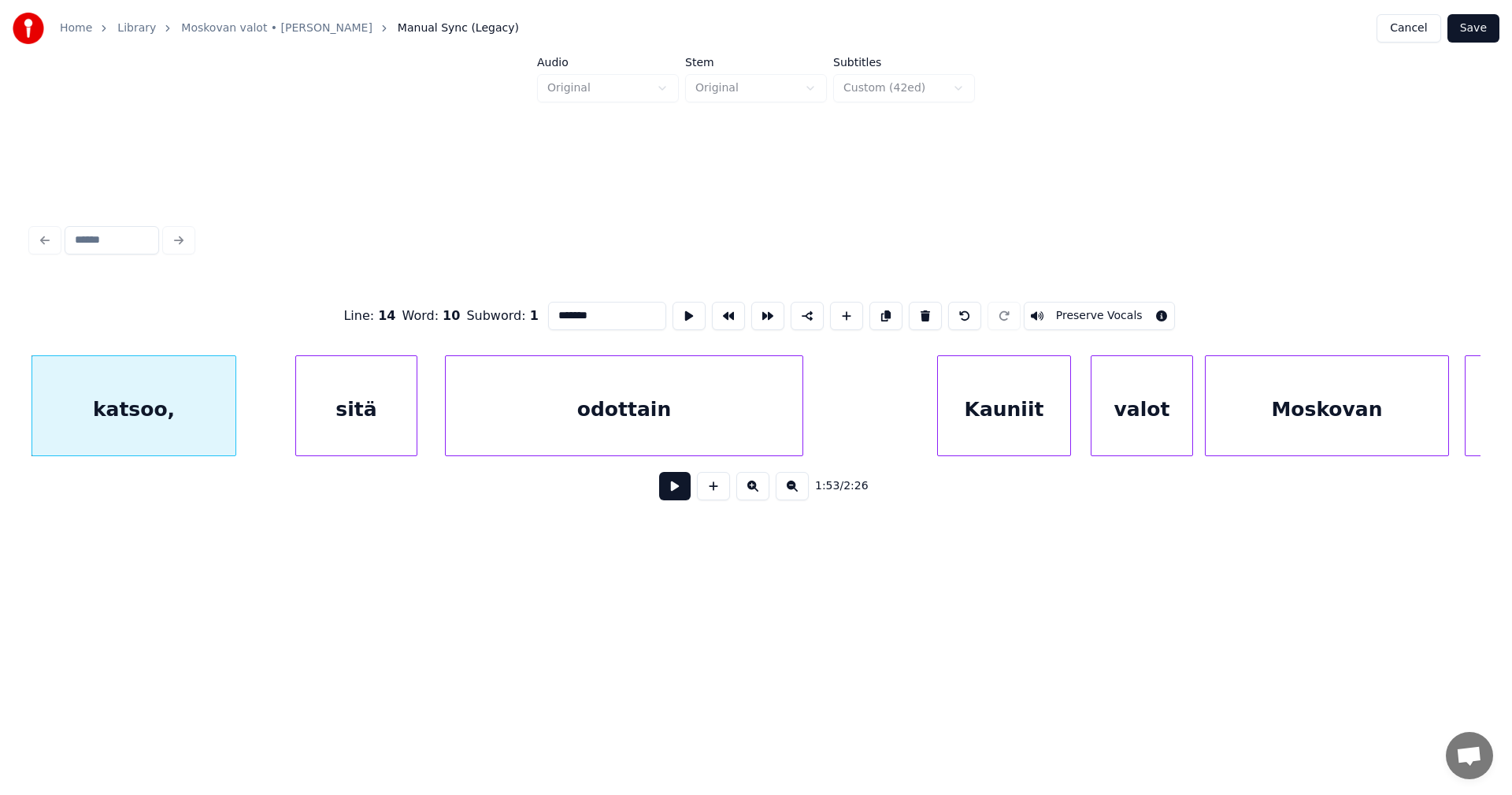
click at [674, 496] on button at bounding box center [675, 485] width 31 height 28
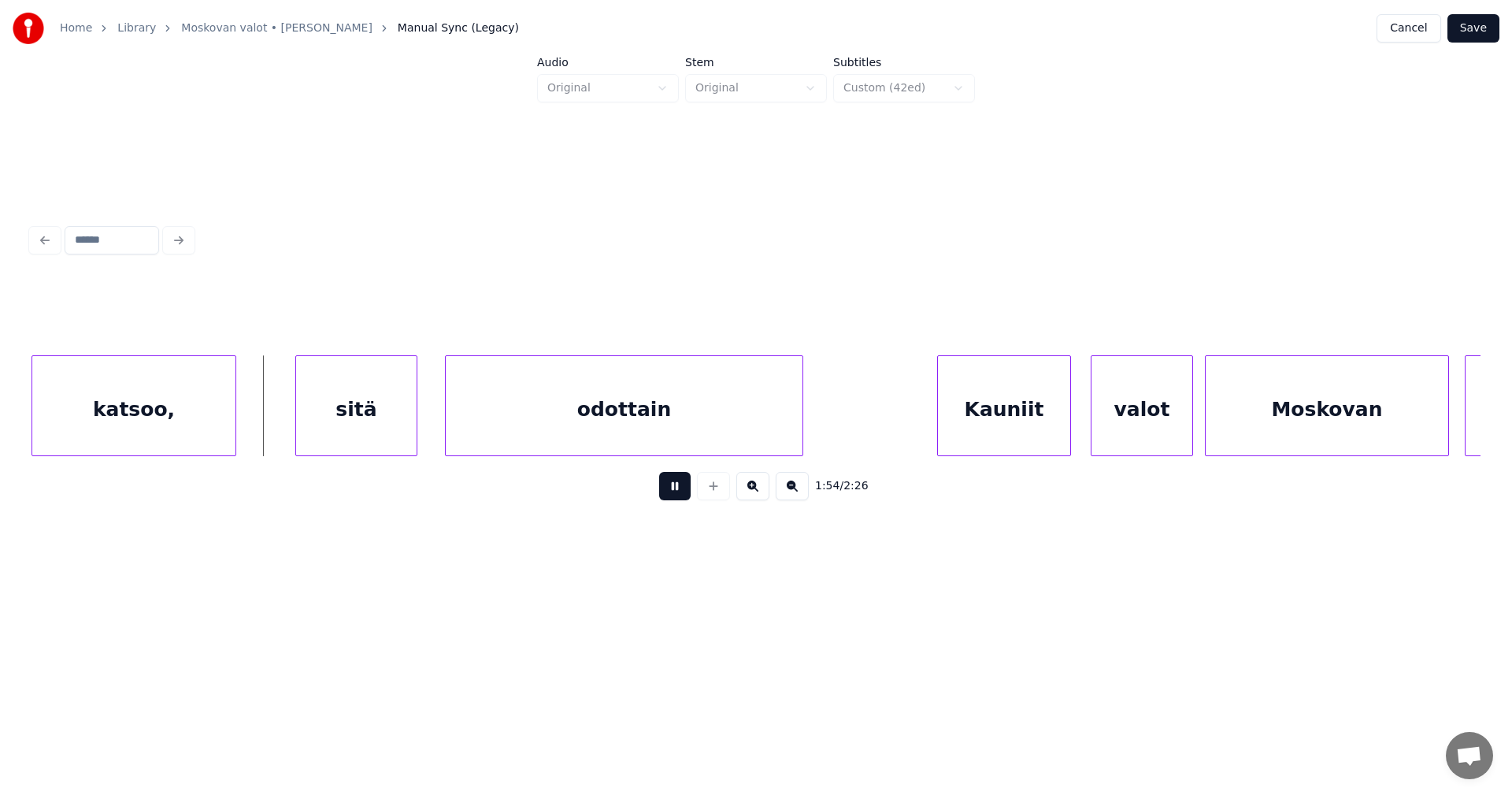
click at [674, 493] on button at bounding box center [675, 485] width 31 height 28
click at [245, 439] on div at bounding box center [242, 405] width 4 height 99
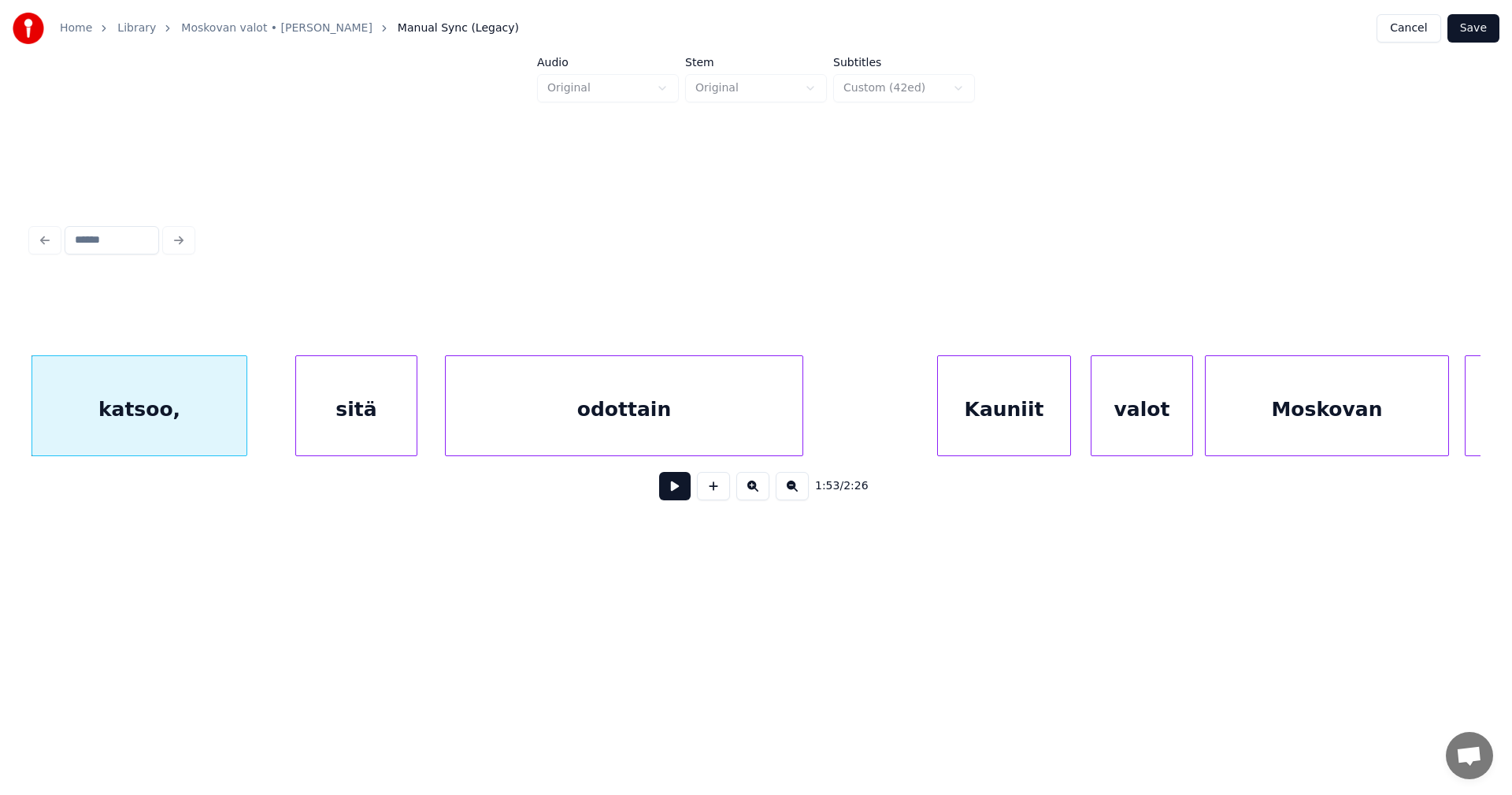
click at [683, 495] on button at bounding box center [675, 485] width 31 height 28
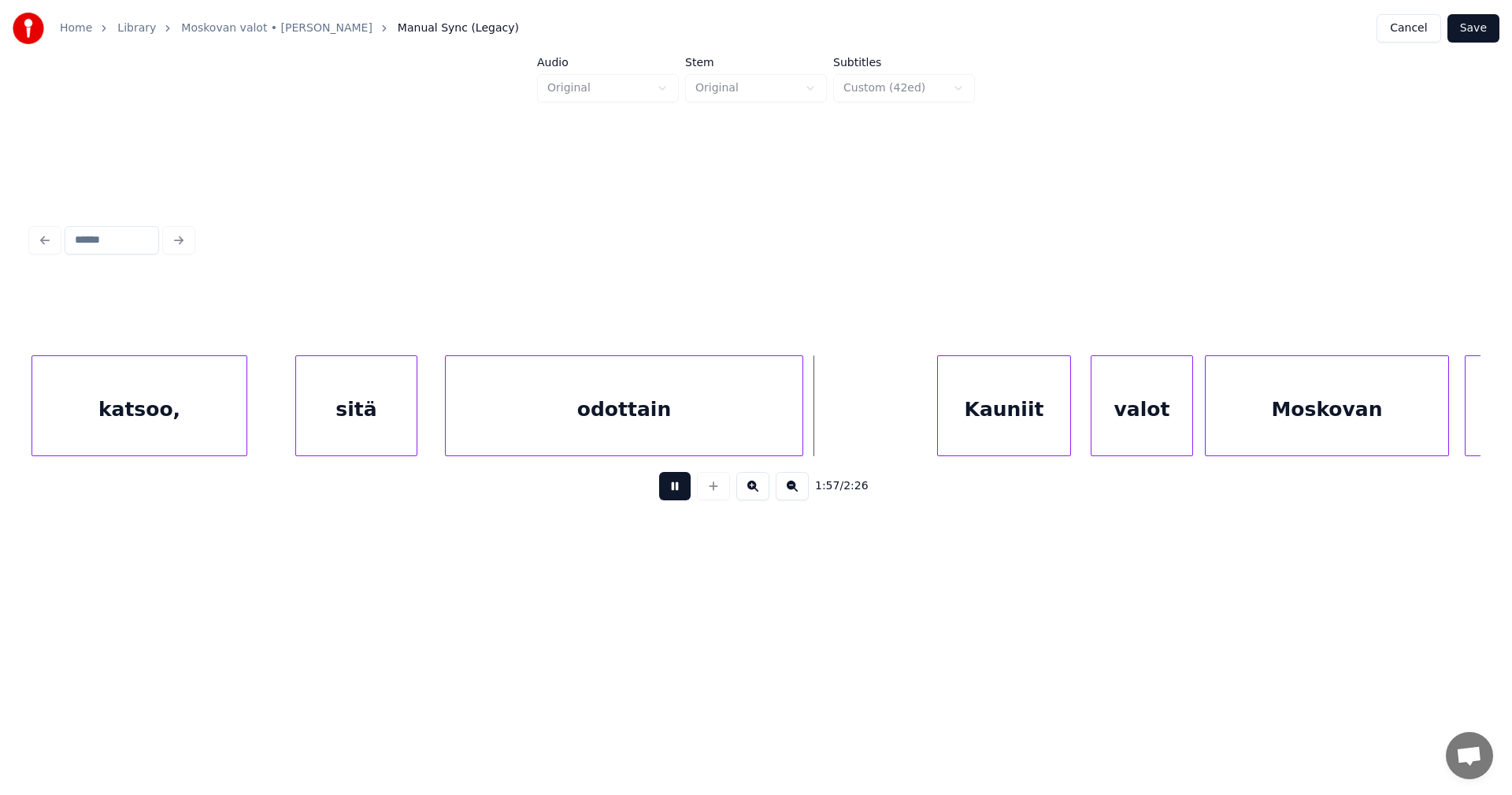
drag, startPoint x: 681, startPoint y: 495, endPoint x: 584, endPoint y: 458, distance: 103.8
click at [679, 492] on button at bounding box center [675, 485] width 31 height 28
click at [442, 423] on div at bounding box center [443, 405] width 4 height 99
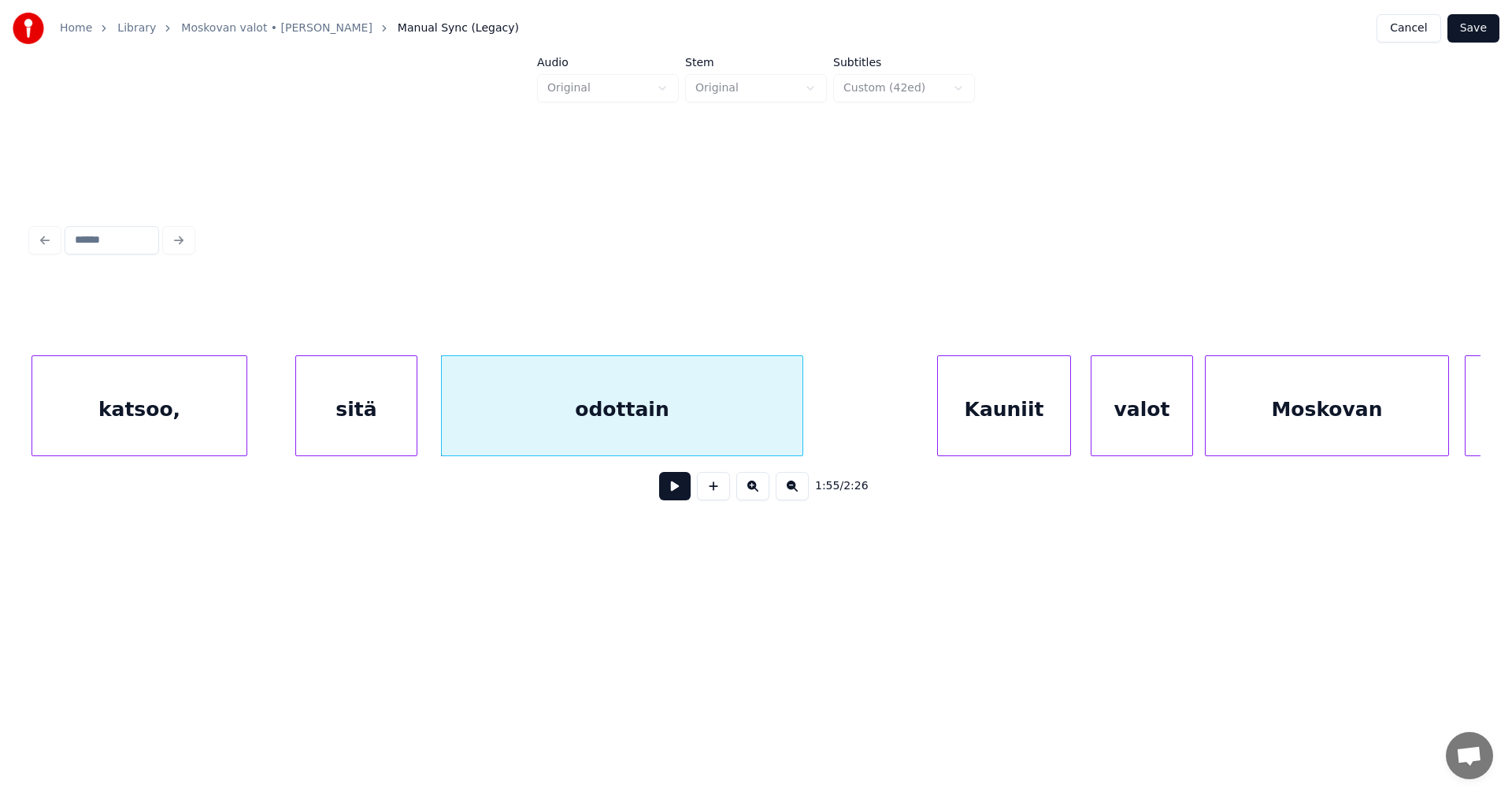
click at [979, 432] on div "Kauniit" at bounding box center [1004, 409] width 132 height 107
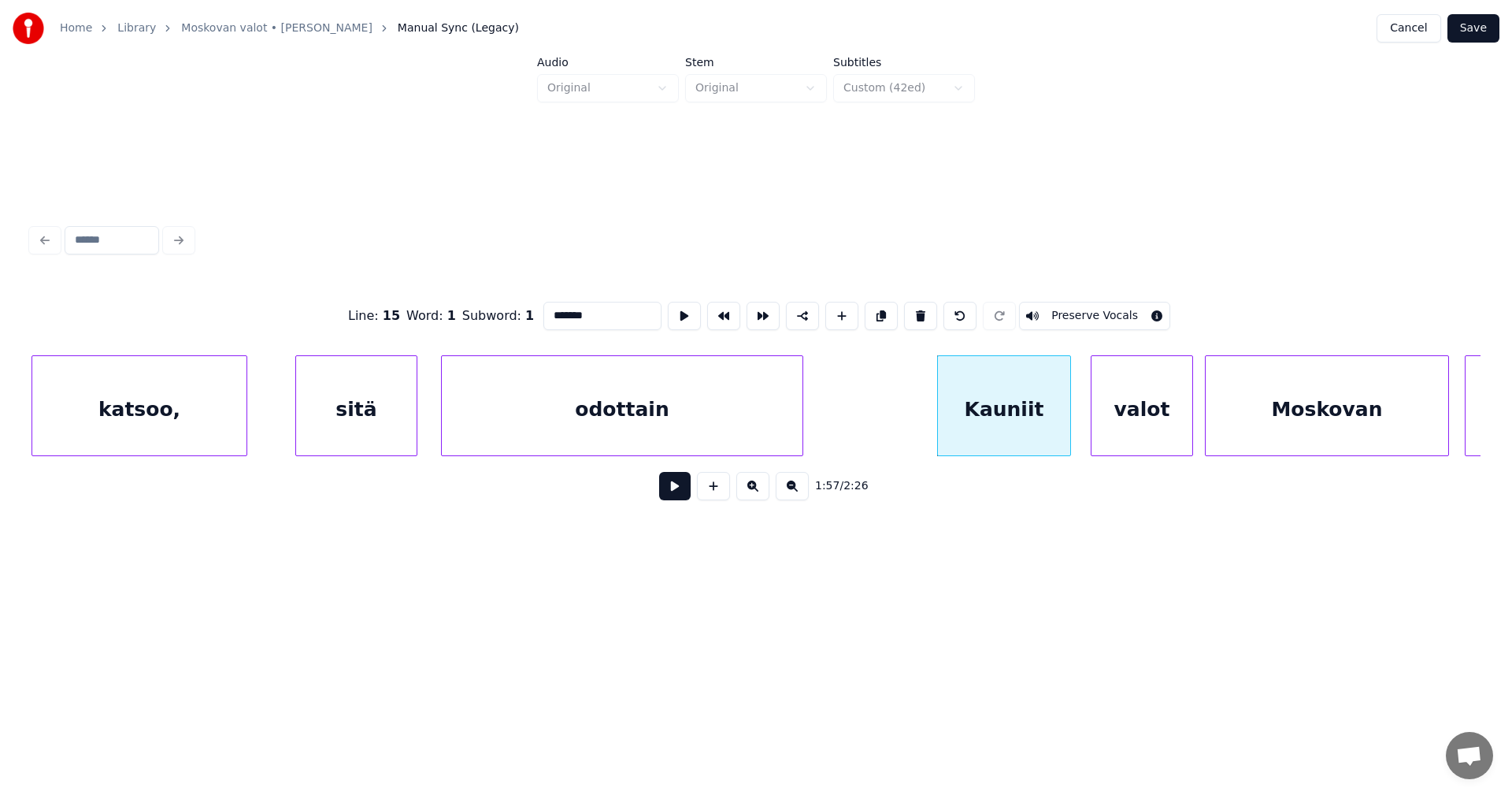
click at [684, 493] on button at bounding box center [675, 485] width 31 height 28
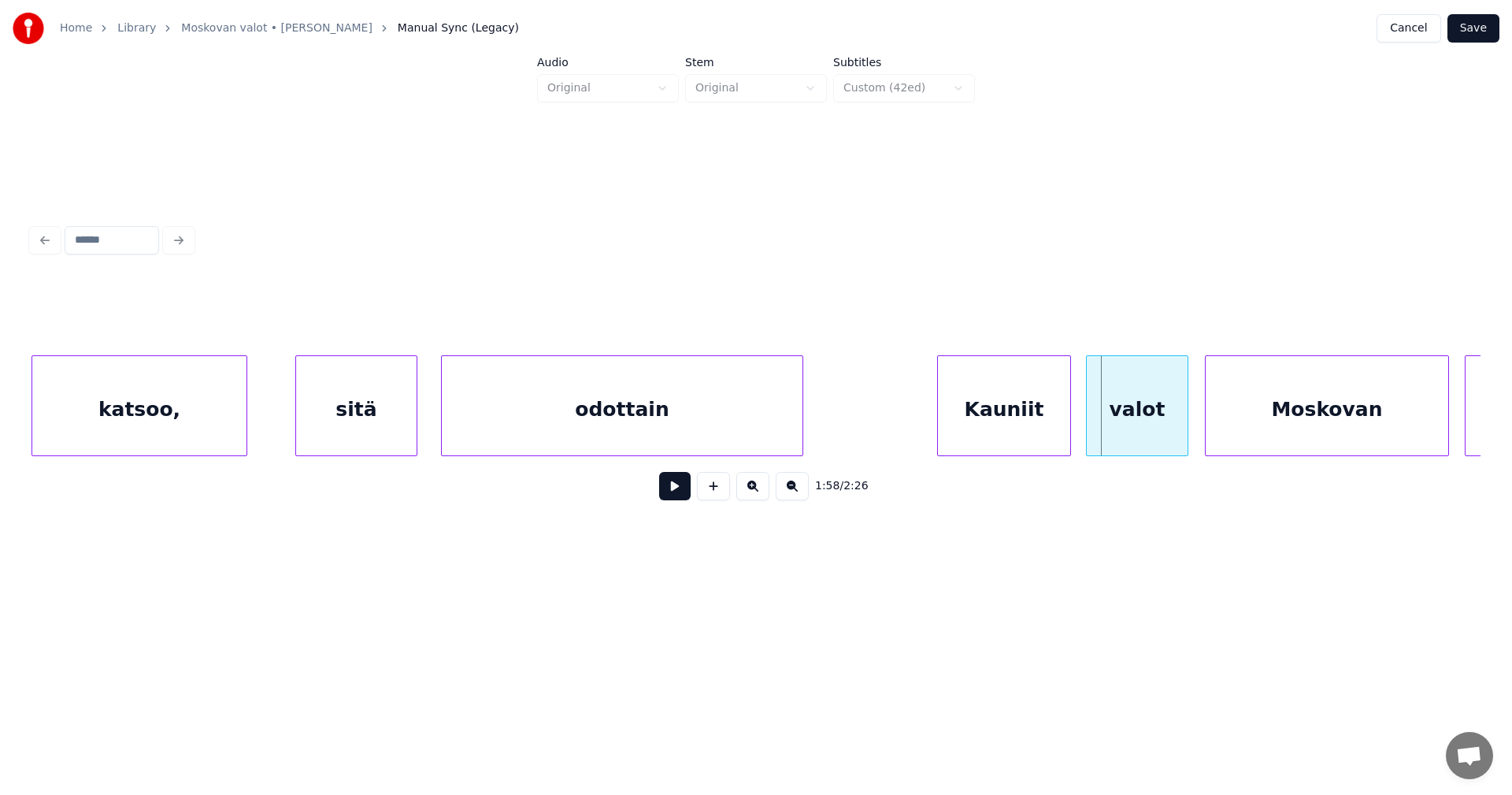
click at [1132, 430] on div "valot" at bounding box center [1137, 409] width 101 height 107
click at [677, 490] on button at bounding box center [675, 485] width 31 height 28
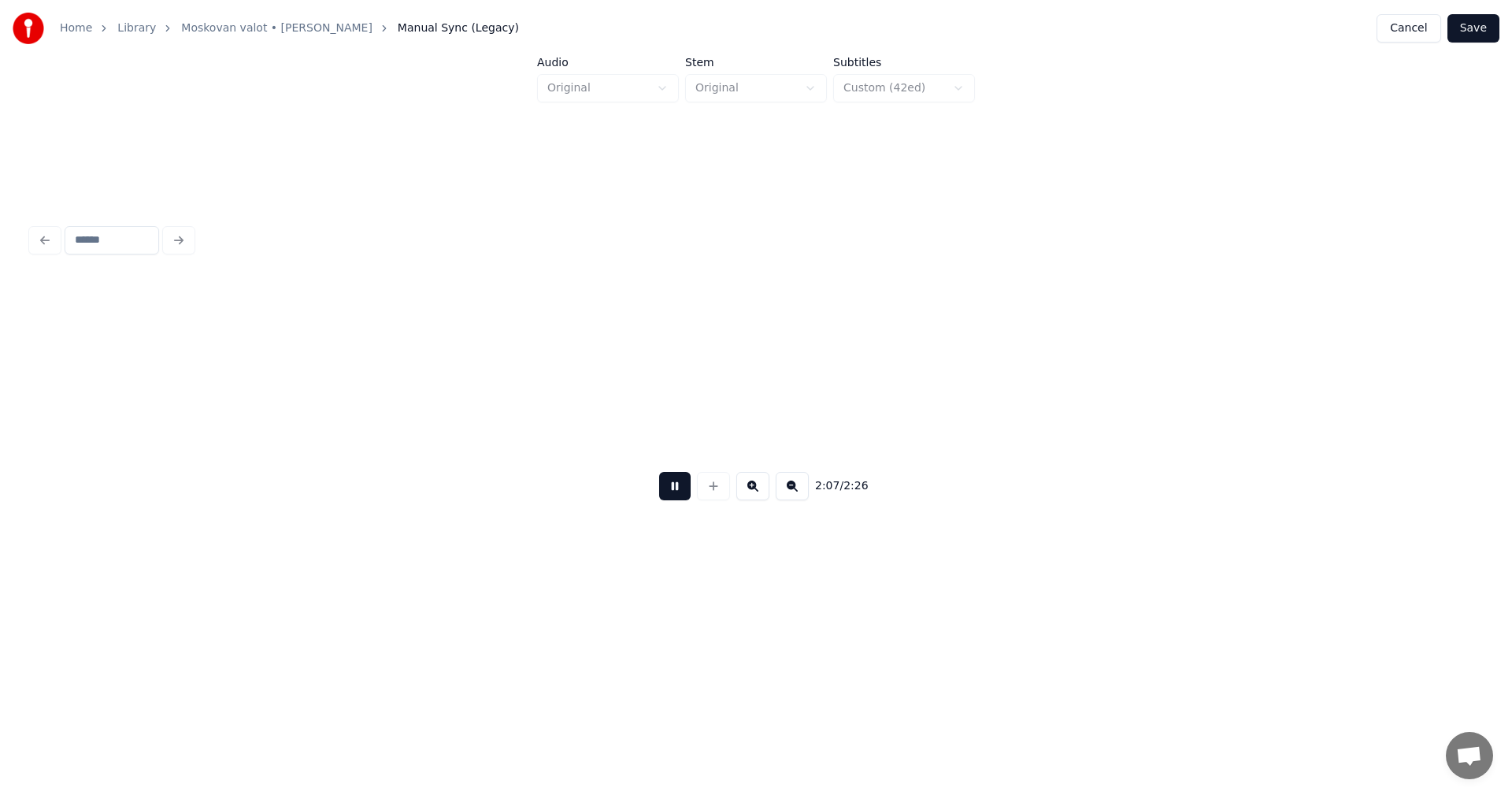
scroll to position [0, 25165]
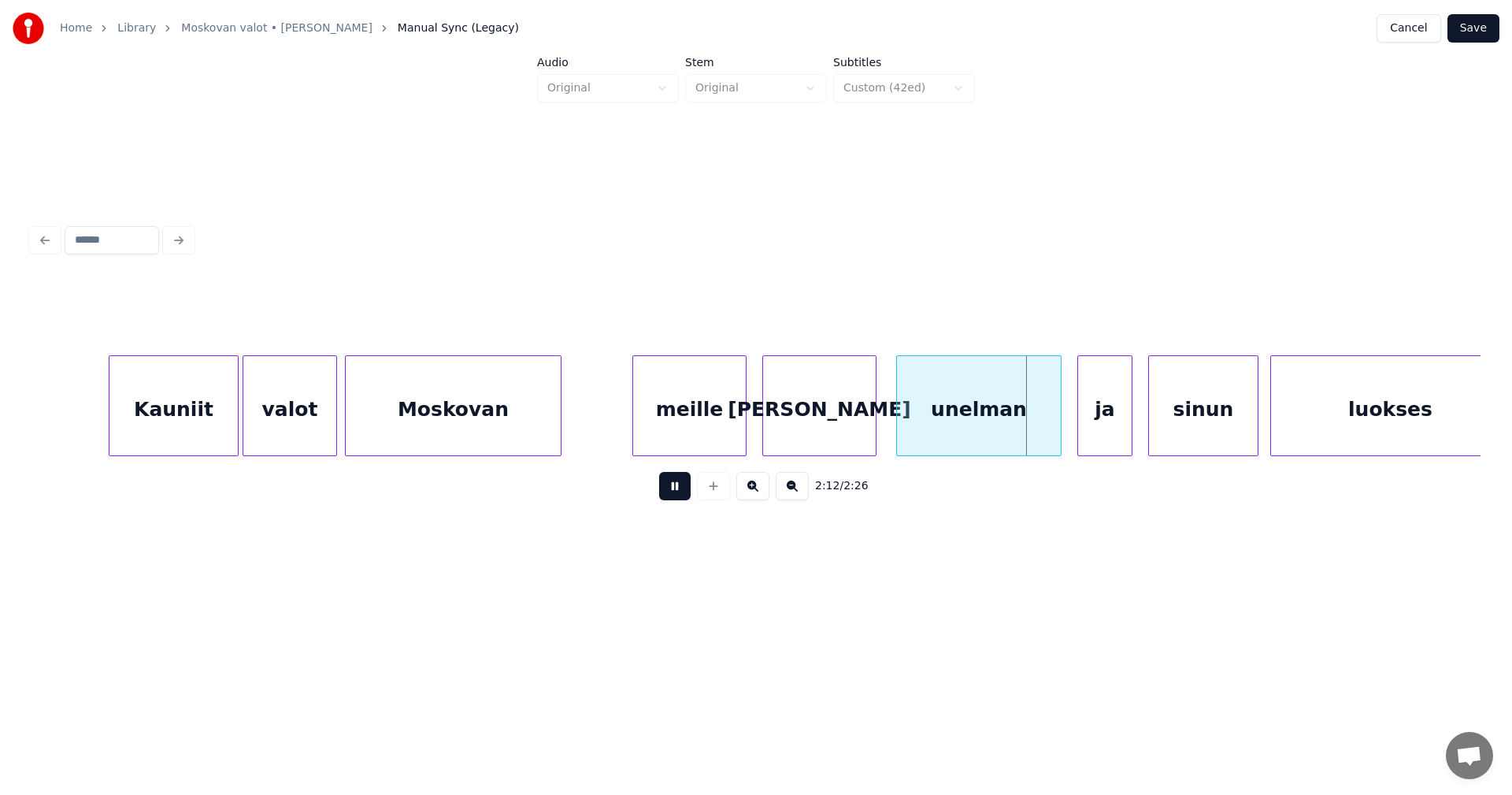
click at [686, 492] on button at bounding box center [675, 485] width 31 height 28
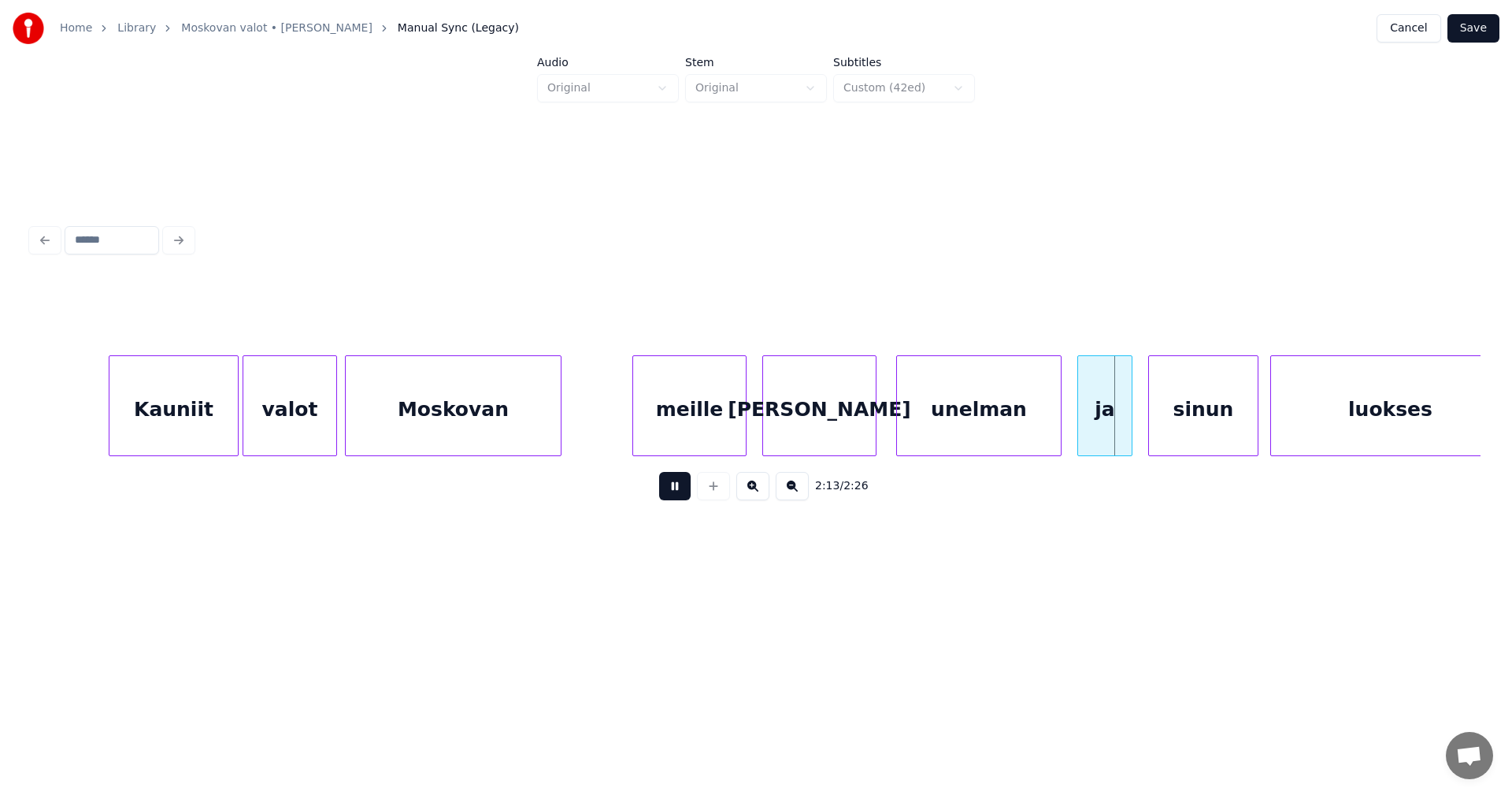
click at [686, 492] on button at bounding box center [675, 485] width 31 height 28
click at [1023, 430] on div "unelman" at bounding box center [979, 409] width 164 height 107
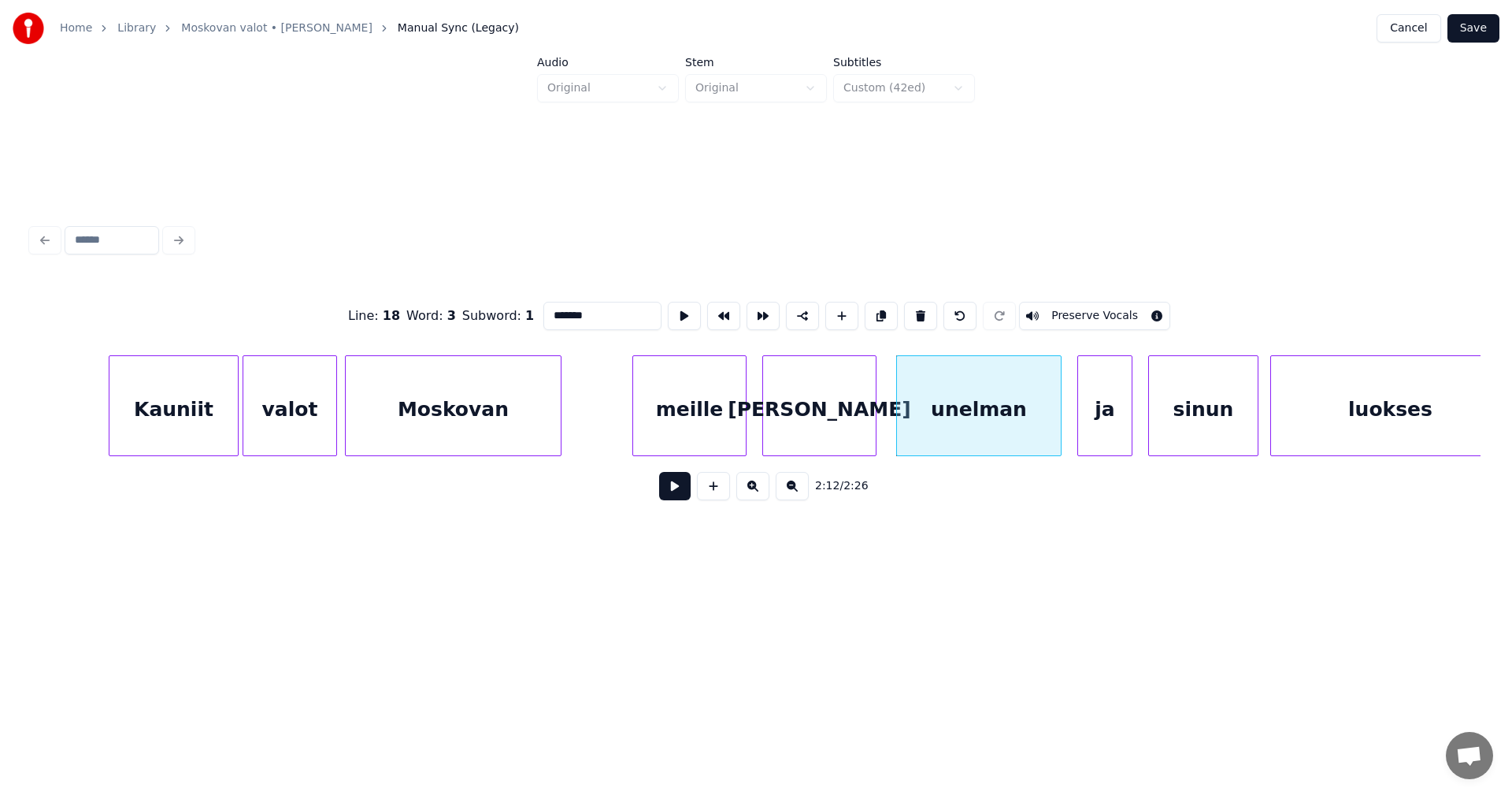
click at [683, 495] on button at bounding box center [675, 485] width 31 height 28
click at [686, 495] on button at bounding box center [675, 485] width 31 height 28
click at [686, 497] on button at bounding box center [675, 485] width 31 height 28
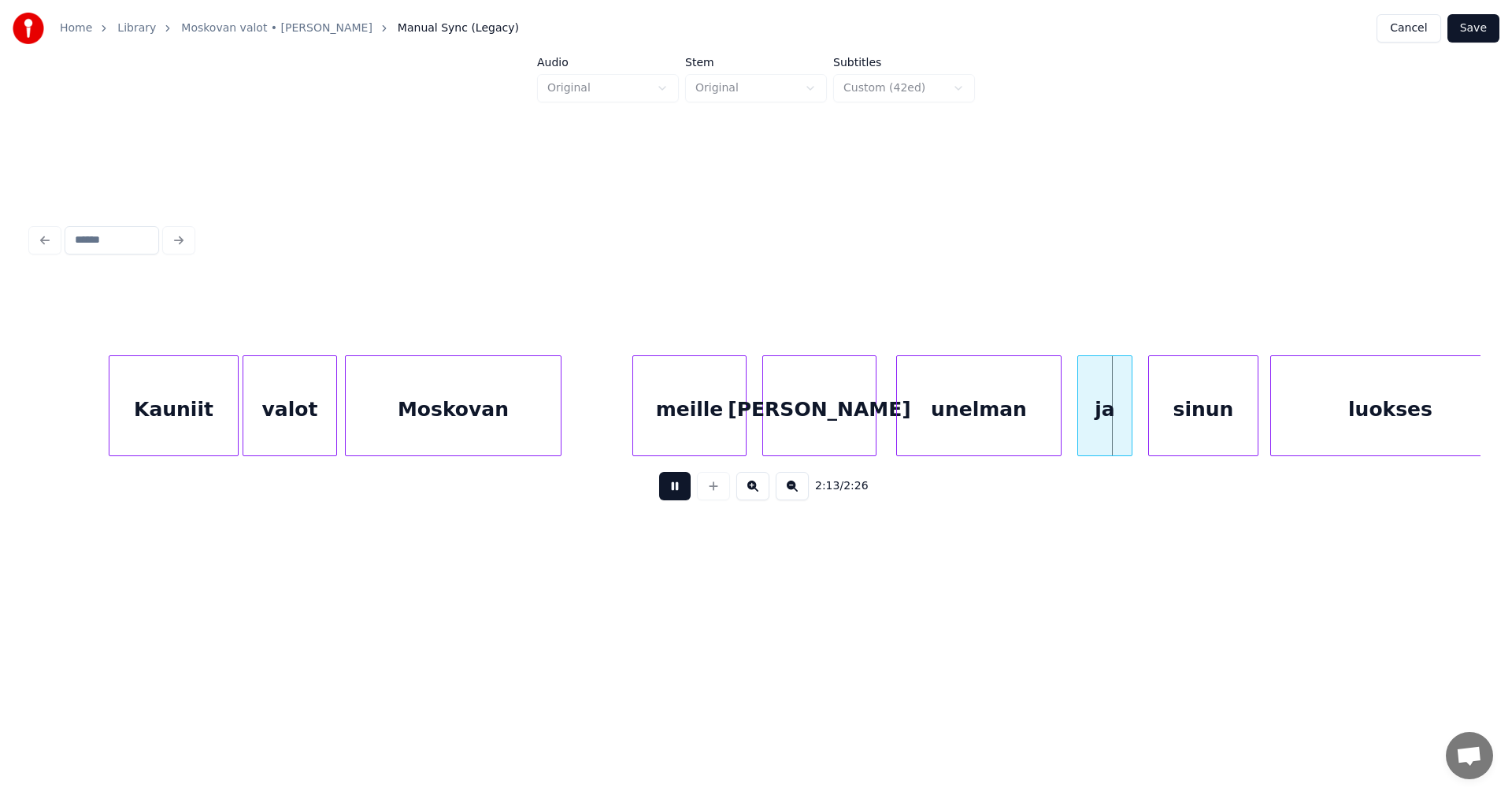
click at [686, 497] on button at bounding box center [675, 485] width 31 height 28
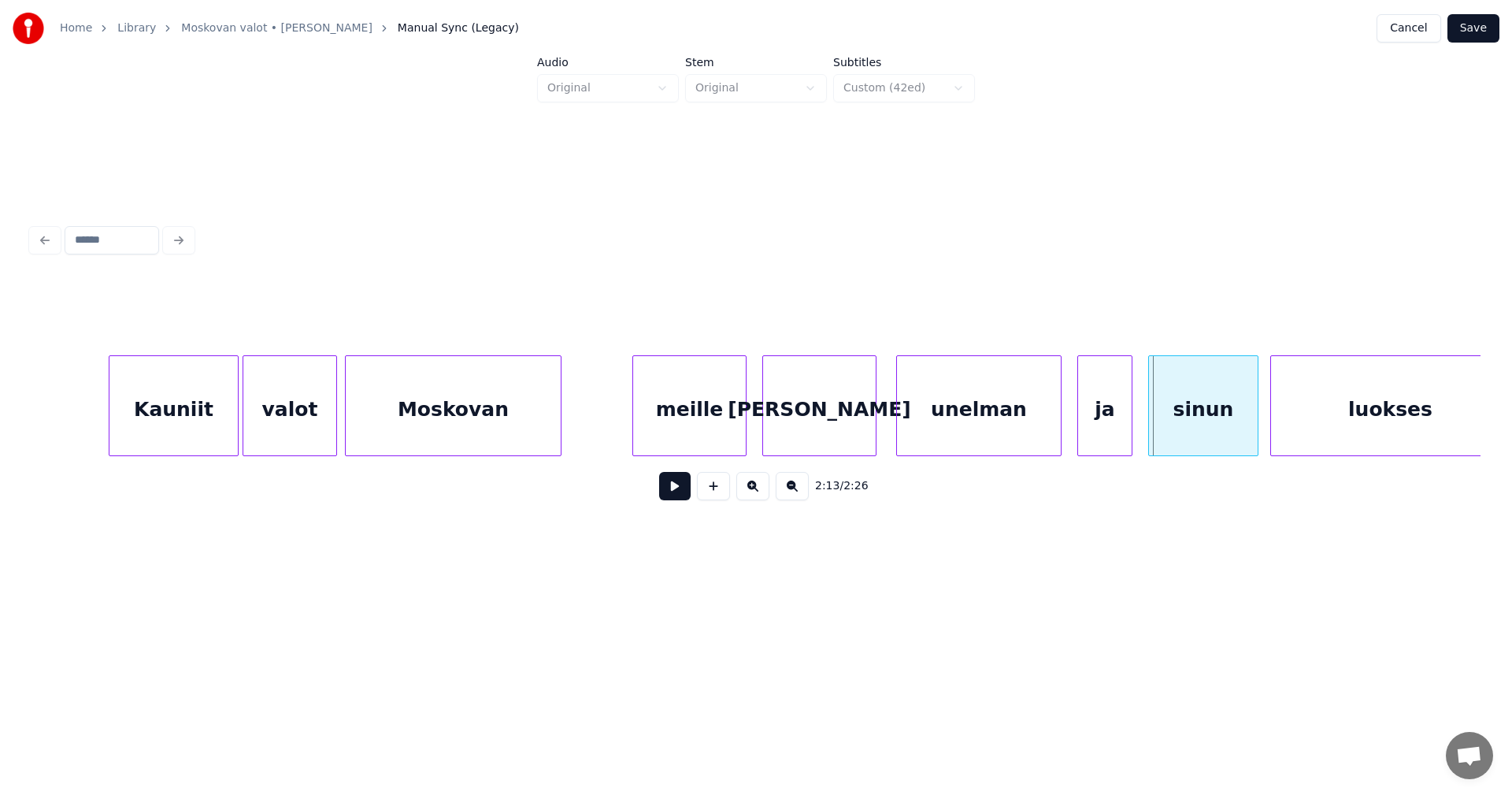
click at [1099, 422] on div "ja" at bounding box center [1104, 409] width 53 height 107
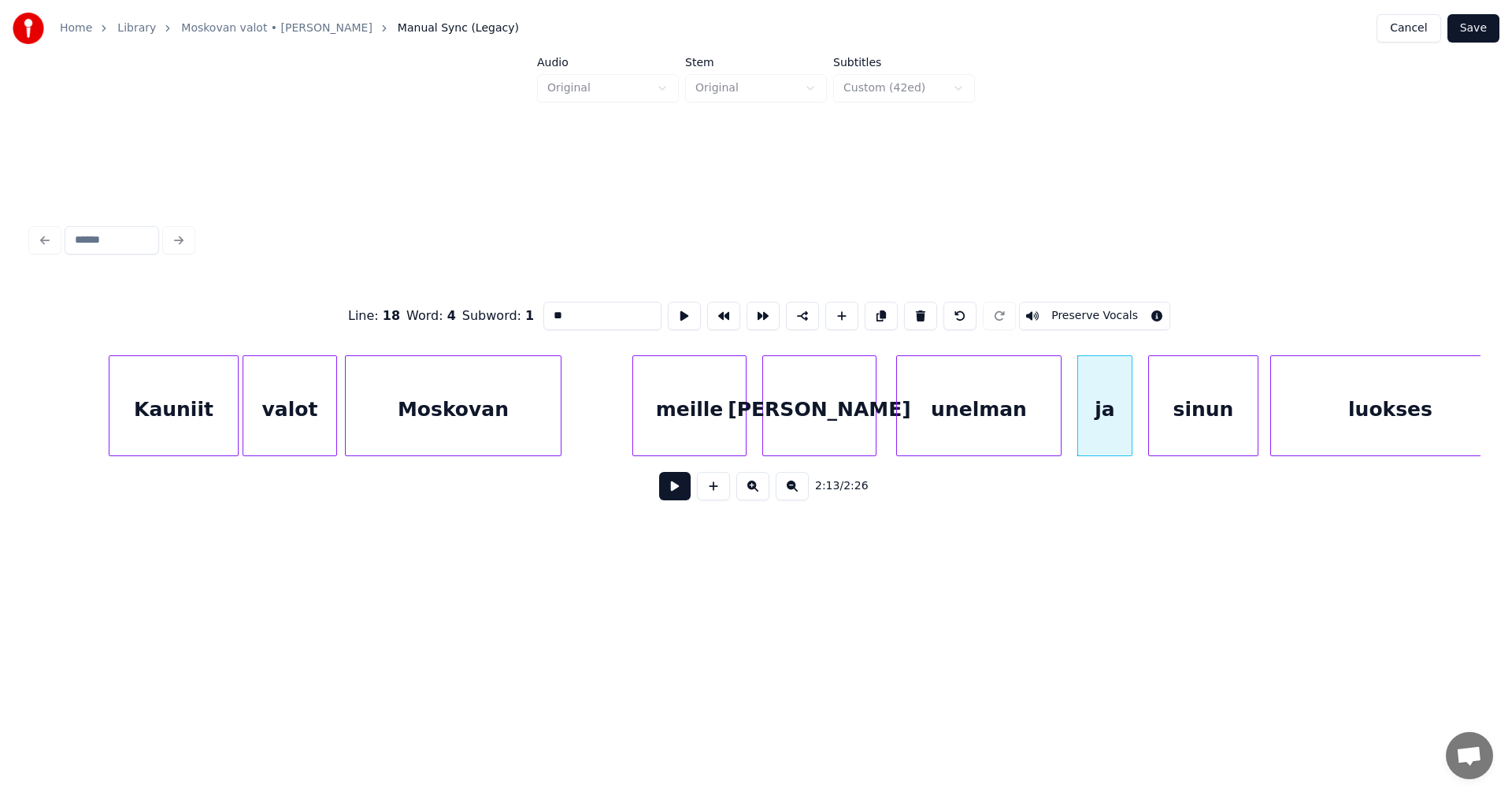
click at [685, 495] on button at bounding box center [675, 485] width 31 height 28
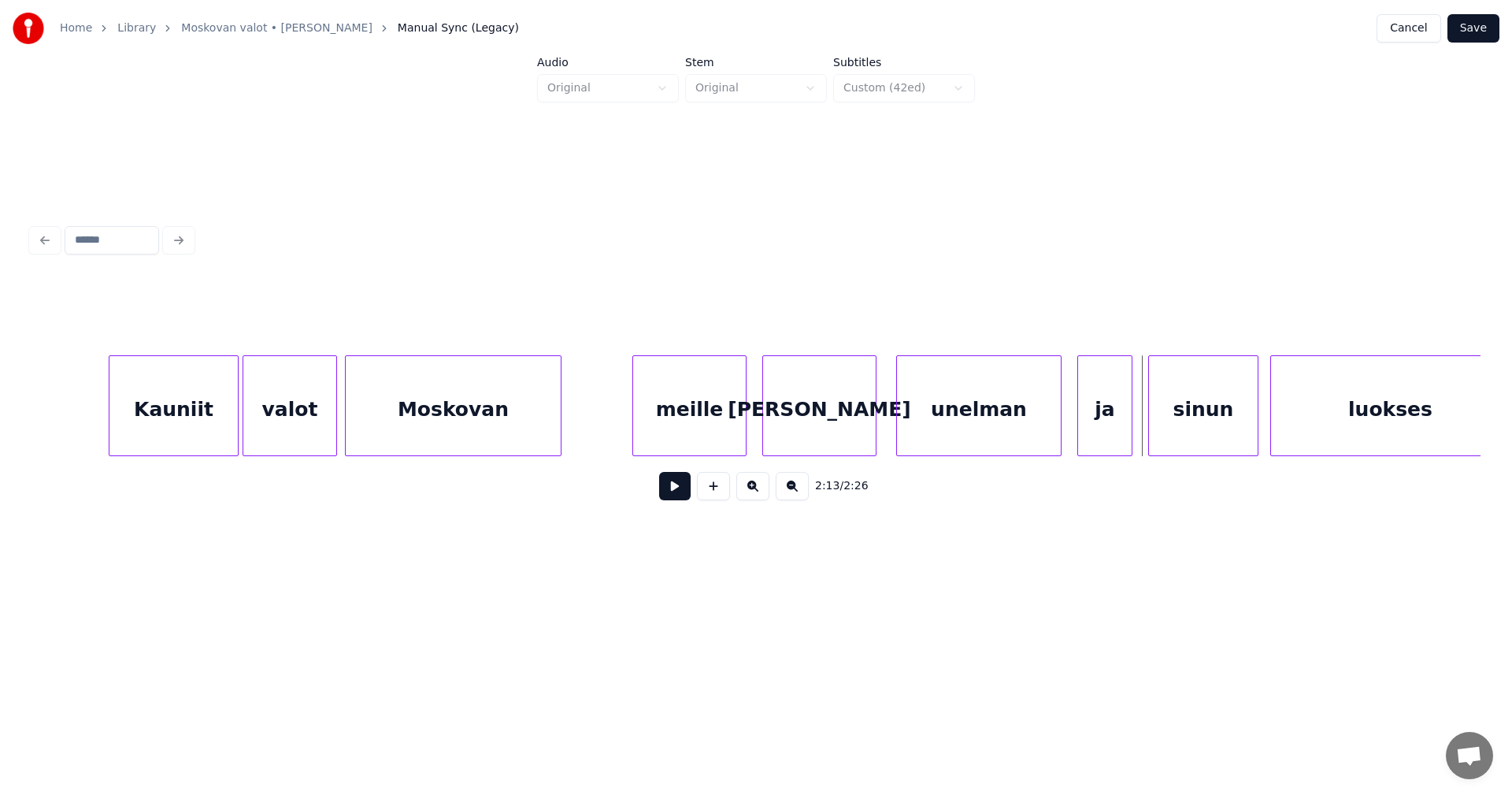
click at [965, 422] on div "unelman" at bounding box center [979, 409] width 164 height 107
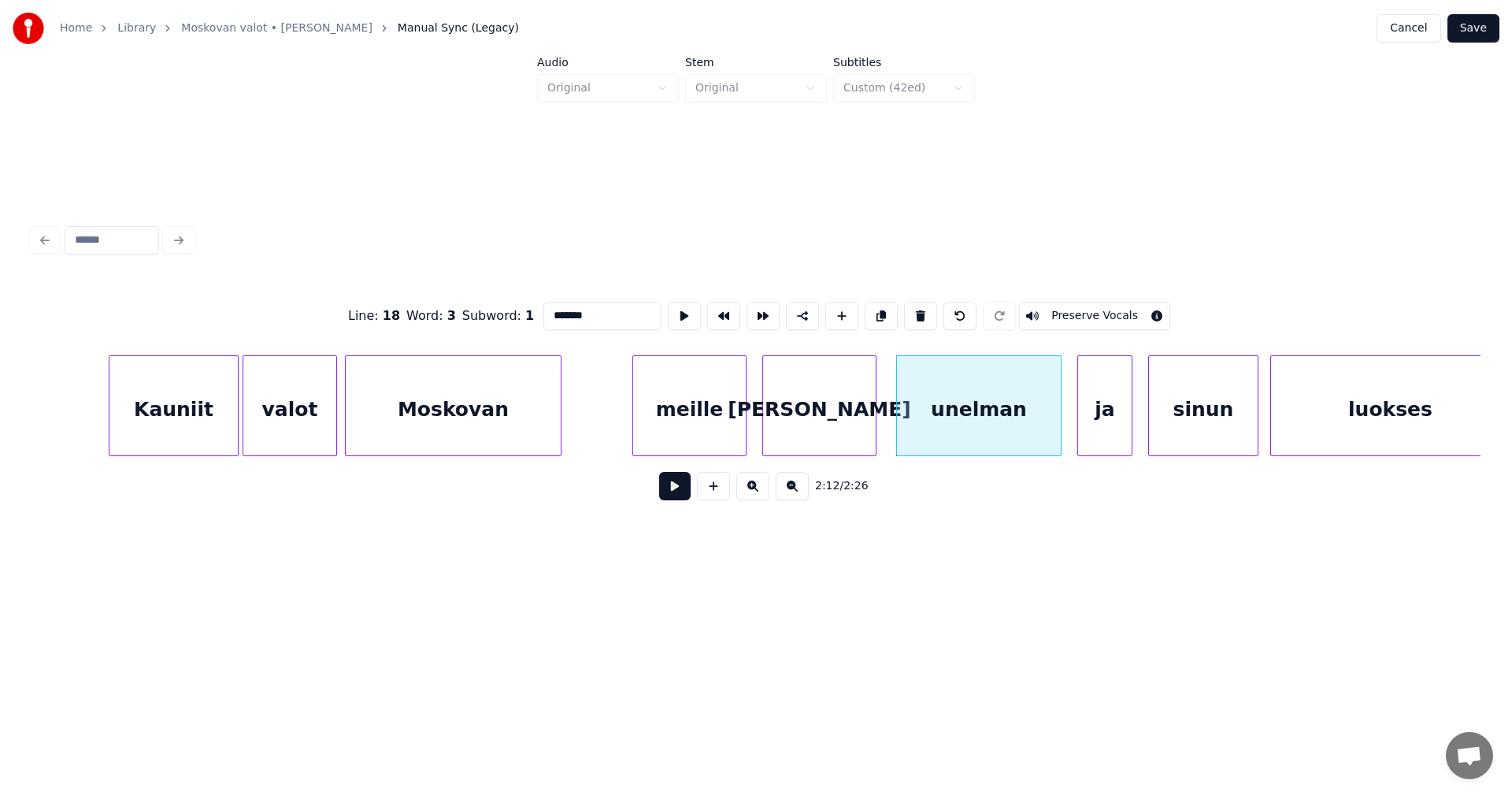
click at [685, 499] on button at bounding box center [675, 485] width 31 height 28
click at [684, 494] on button at bounding box center [675, 485] width 31 height 28
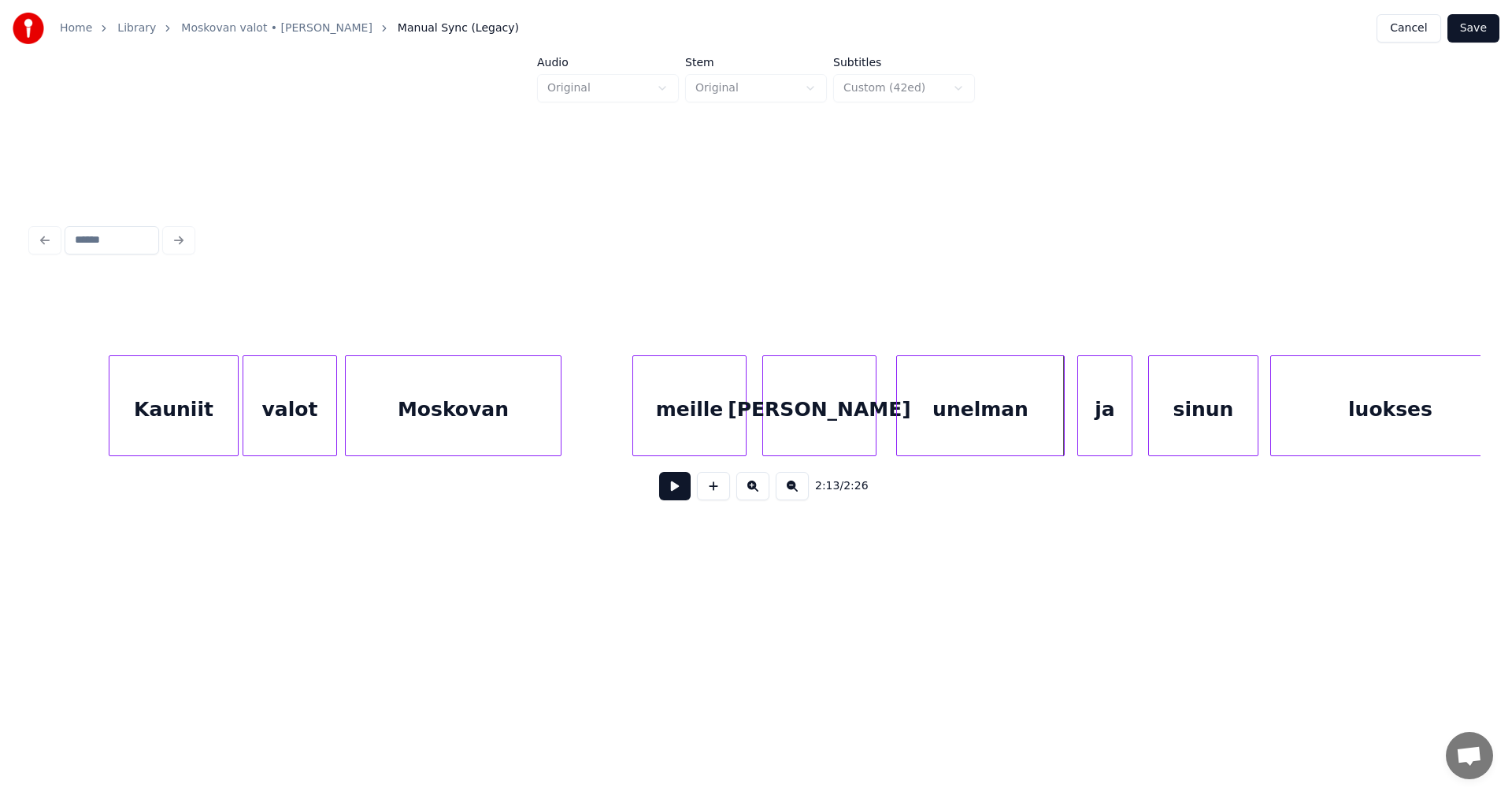
click at [1062, 422] on div at bounding box center [1061, 405] width 4 height 99
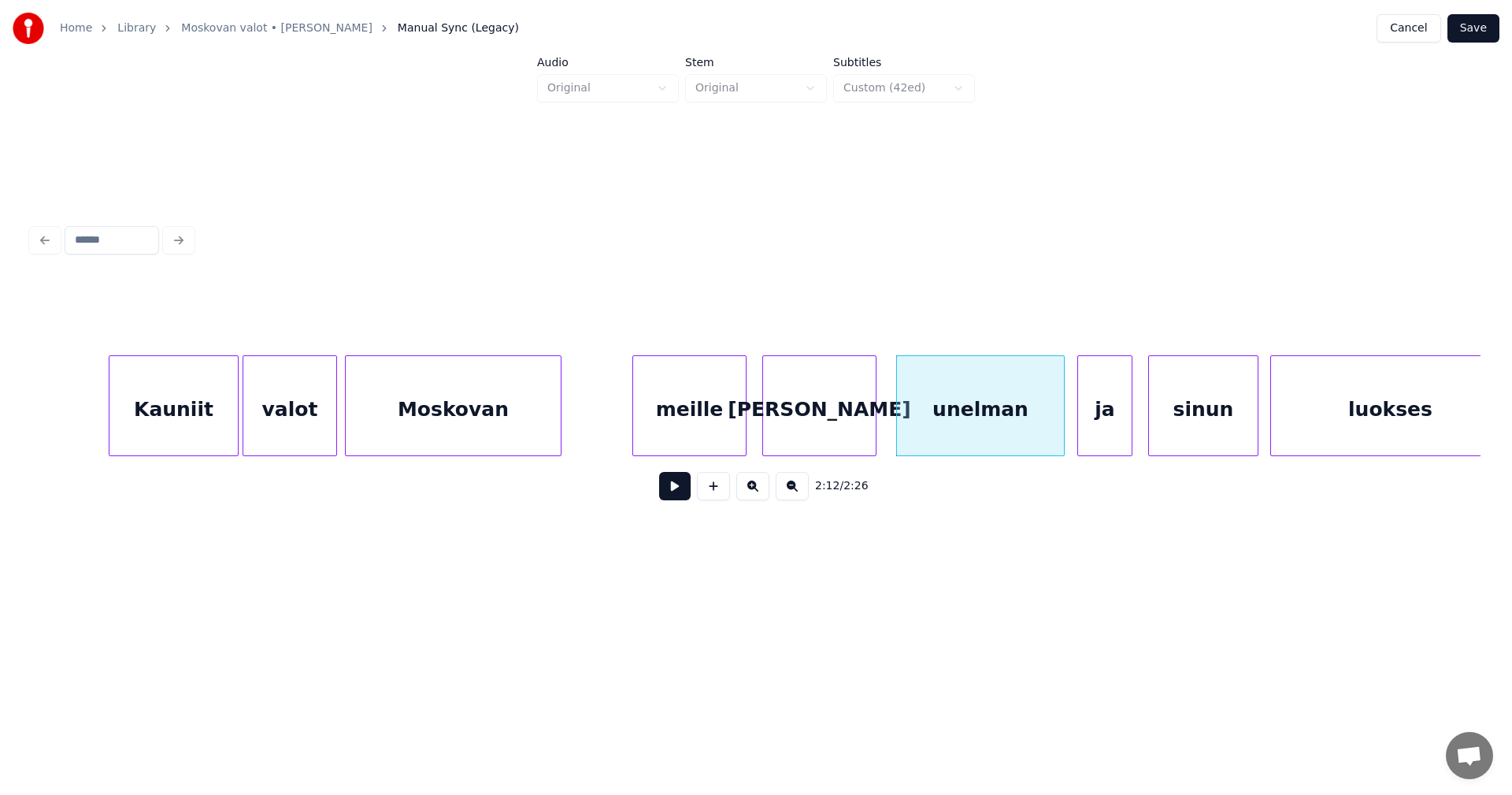
click at [184, 394] on div "Kauniit" at bounding box center [173, 409] width 129 height 107
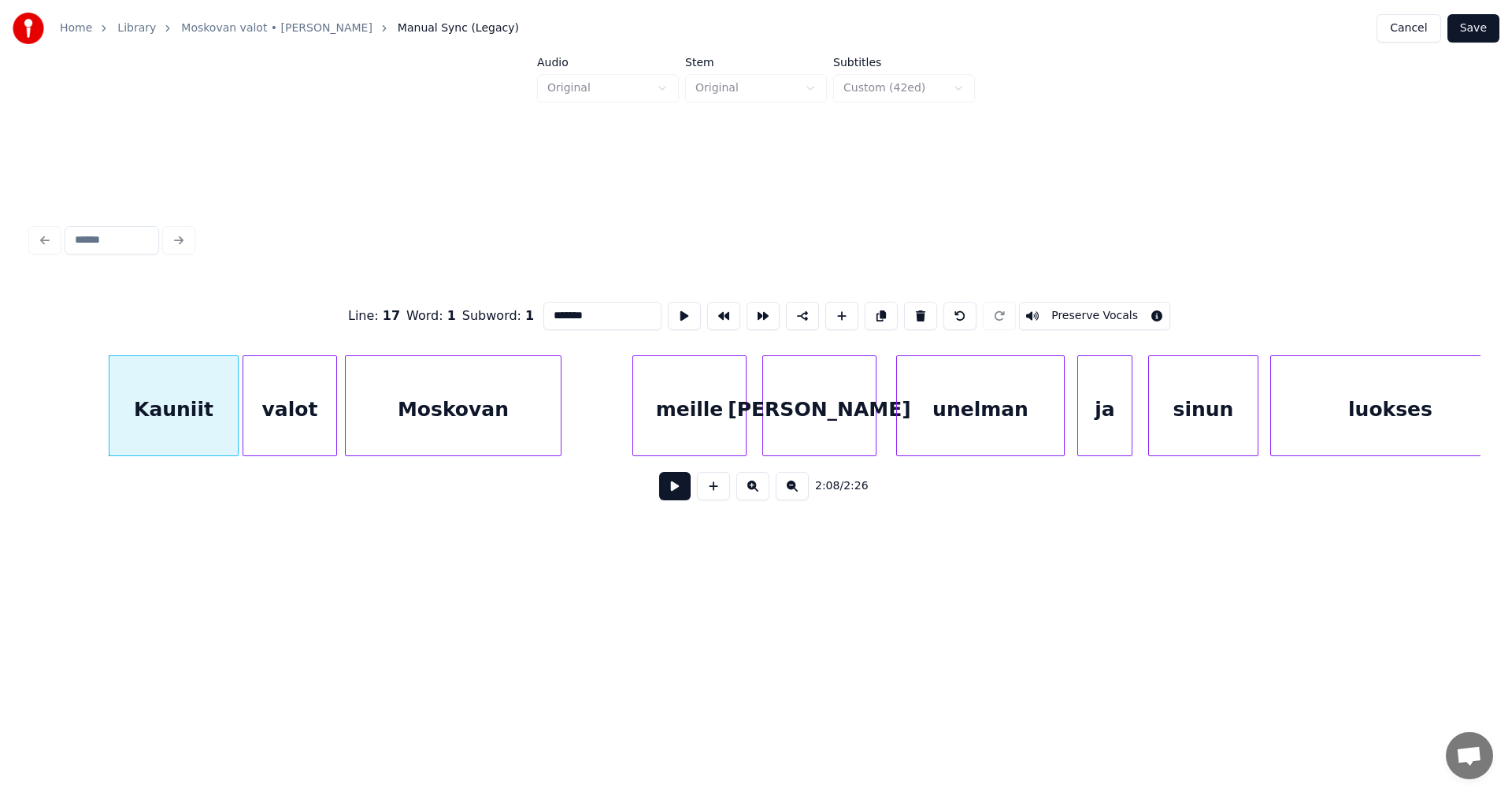
click at [1047, 315] on button "Preserve Vocals" at bounding box center [1094, 316] width 151 height 28
click at [330, 416] on div "valot" at bounding box center [289, 409] width 93 height 107
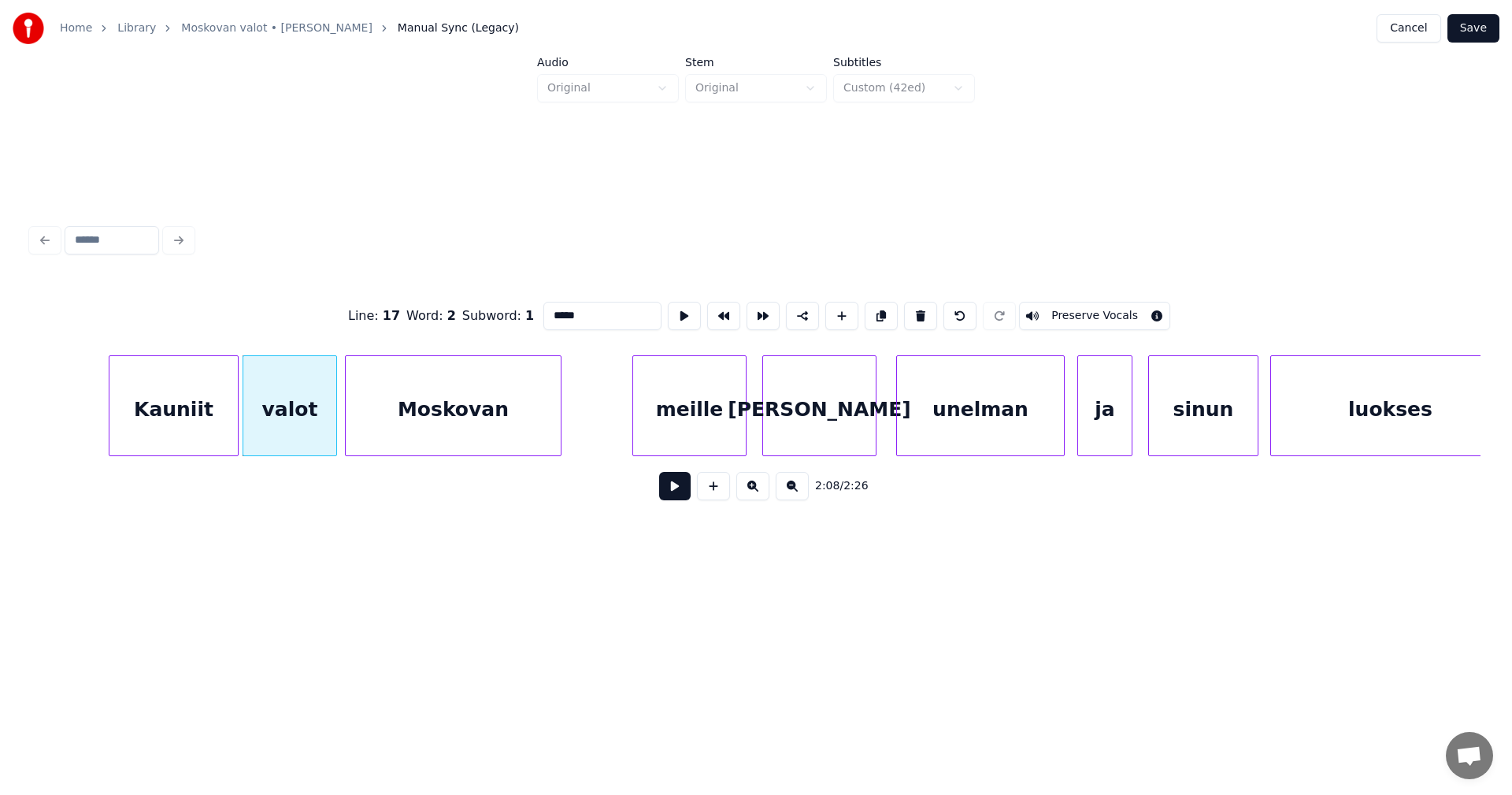
click at [1056, 308] on button "Preserve Vocals" at bounding box center [1094, 316] width 151 height 28
click at [535, 408] on div "Moskovan" at bounding box center [453, 409] width 215 height 107
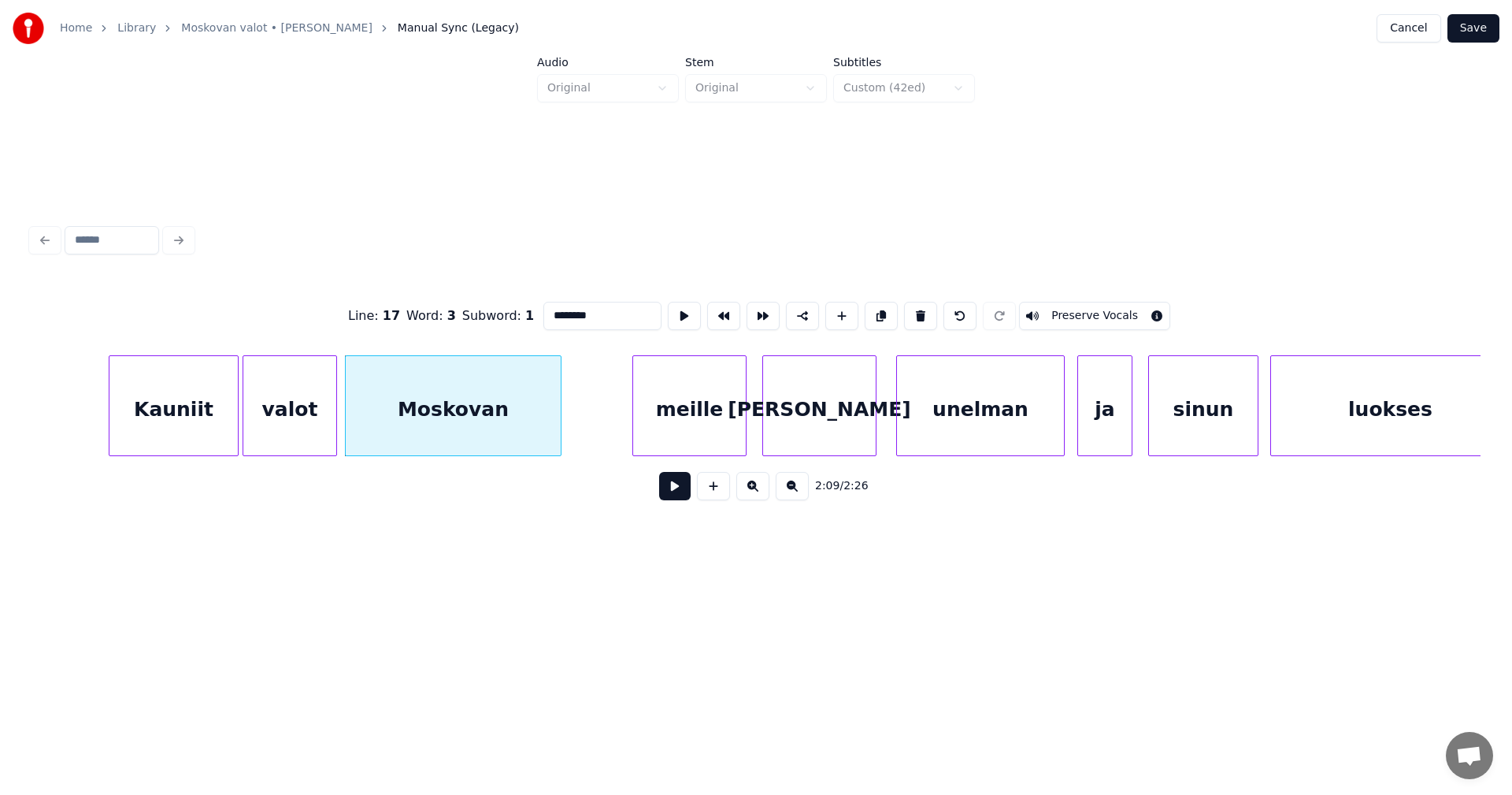
click at [1079, 304] on button "Preserve Vocals" at bounding box center [1094, 316] width 151 height 28
click at [728, 394] on div "meille" at bounding box center [689, 409] width 113 height 107
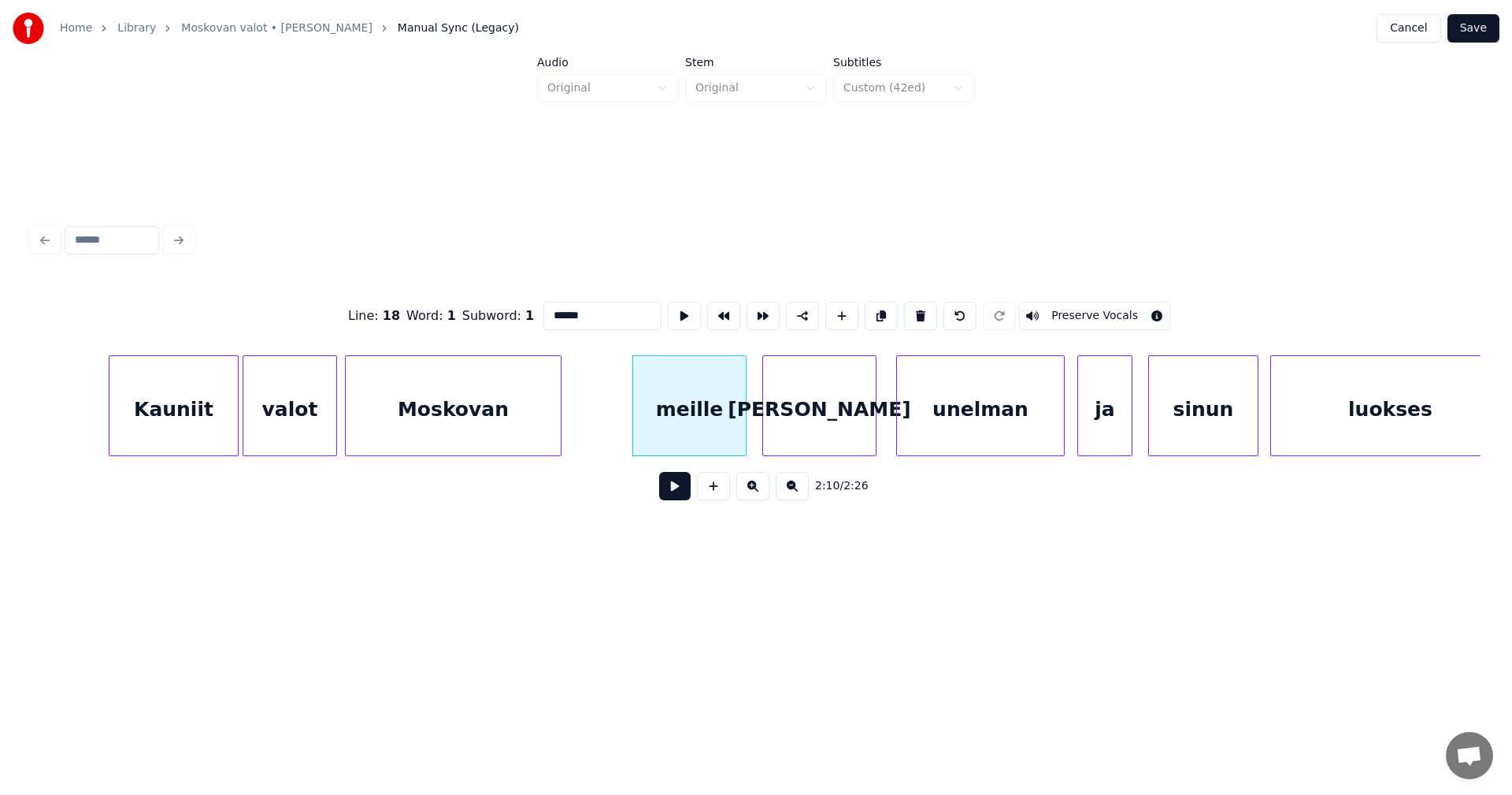
click at [1085, 307] on button "Preserve Vocals" at bounding box center [1094, 316] width 151 height 28
click at [852, 400] on div "[PERSON_NAME]" at bounding box center [819, 409] width 113 height 107
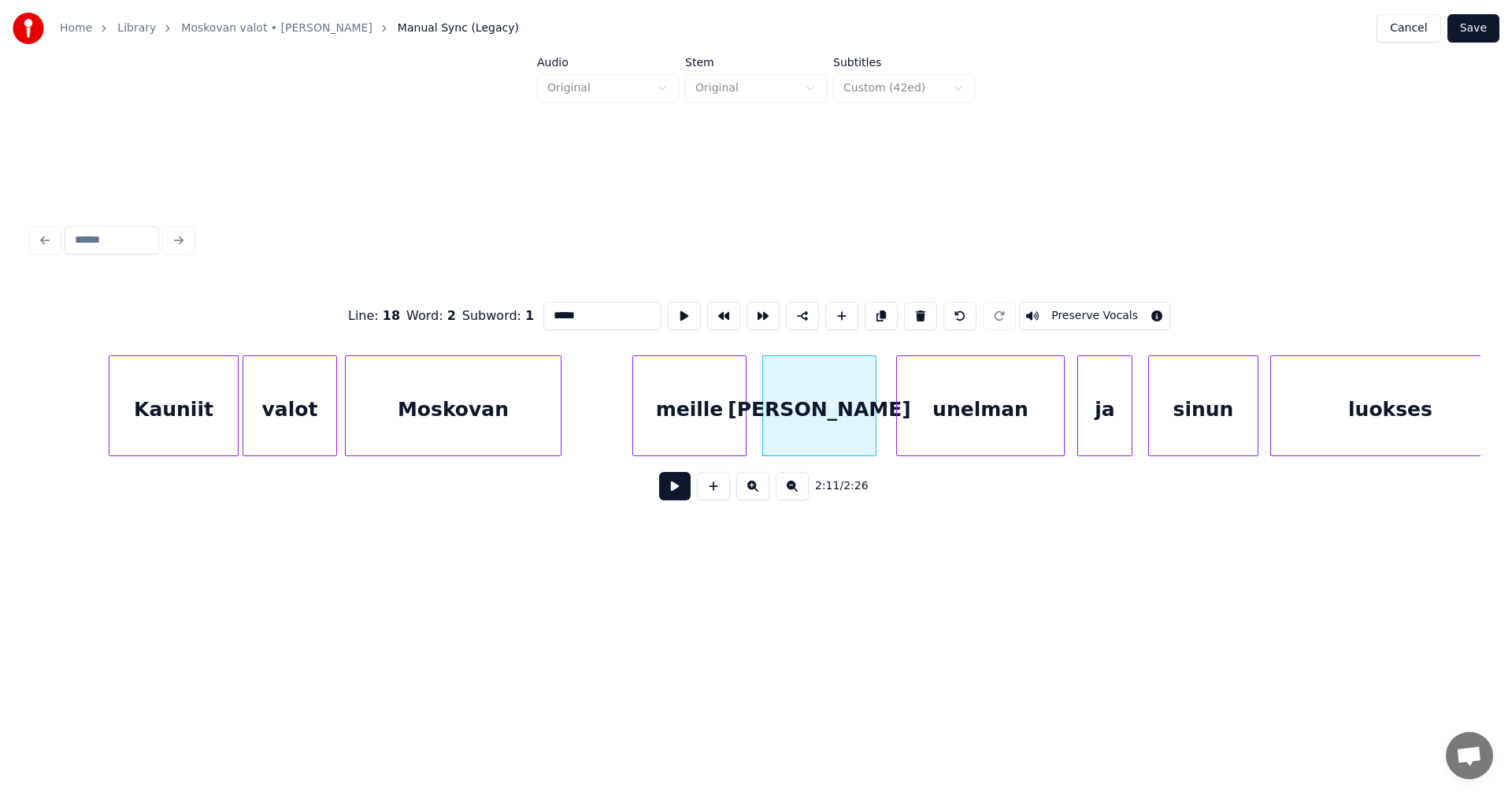
click at [966, 402] on div "unelman" at bounding box center [980, 409] width 167 height 107
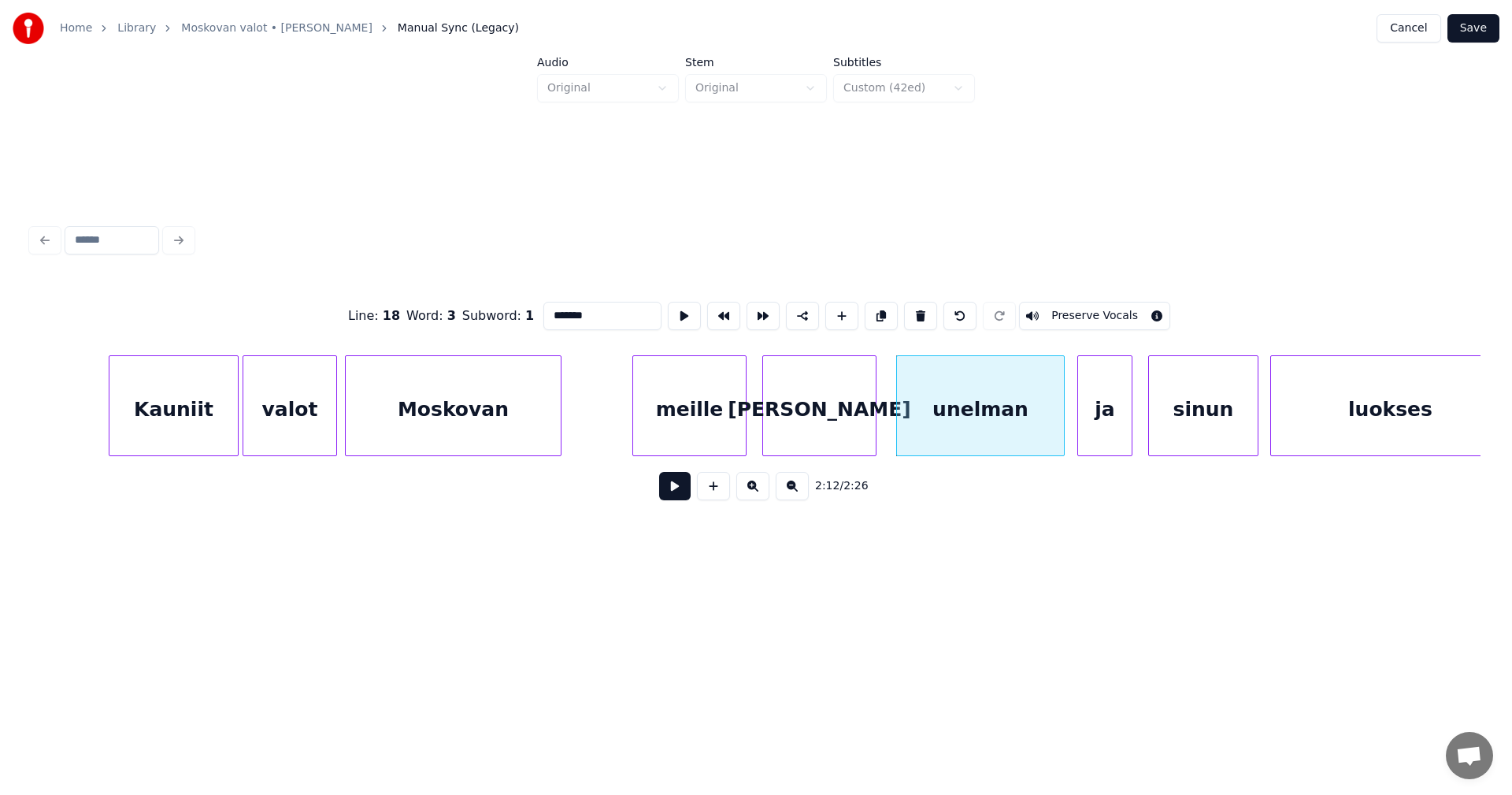
click at [1085, 317] on button "Preserve Vocals" at bounding box center [1094, 316] width 151 height 28
click at [215, 436] on div "Kauniit" at bounding box center [173, 409] width 129 height 107
type input "*******"
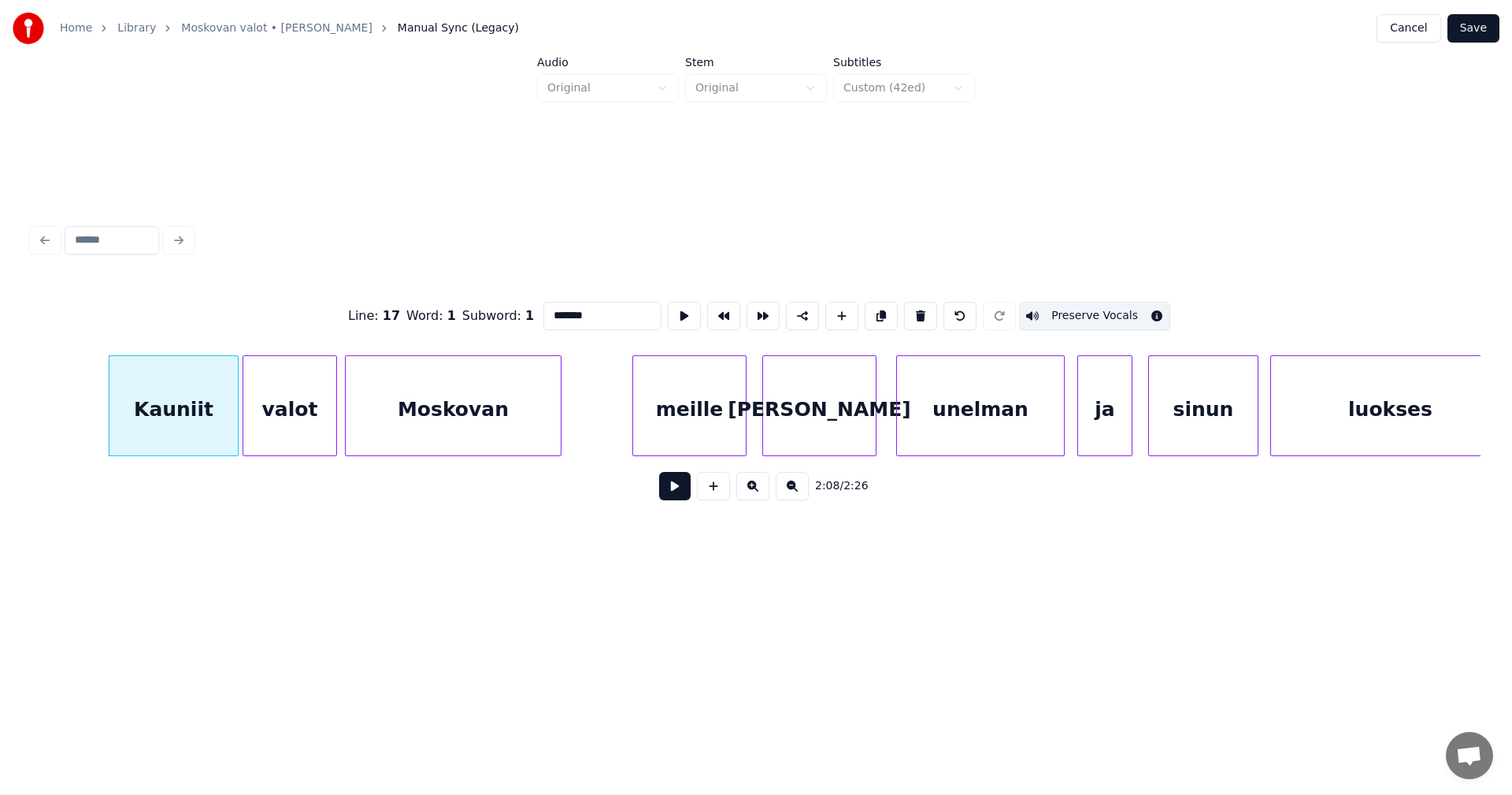
click at [669, 499] on button at bounding box center [675, 485] width 31 height 28
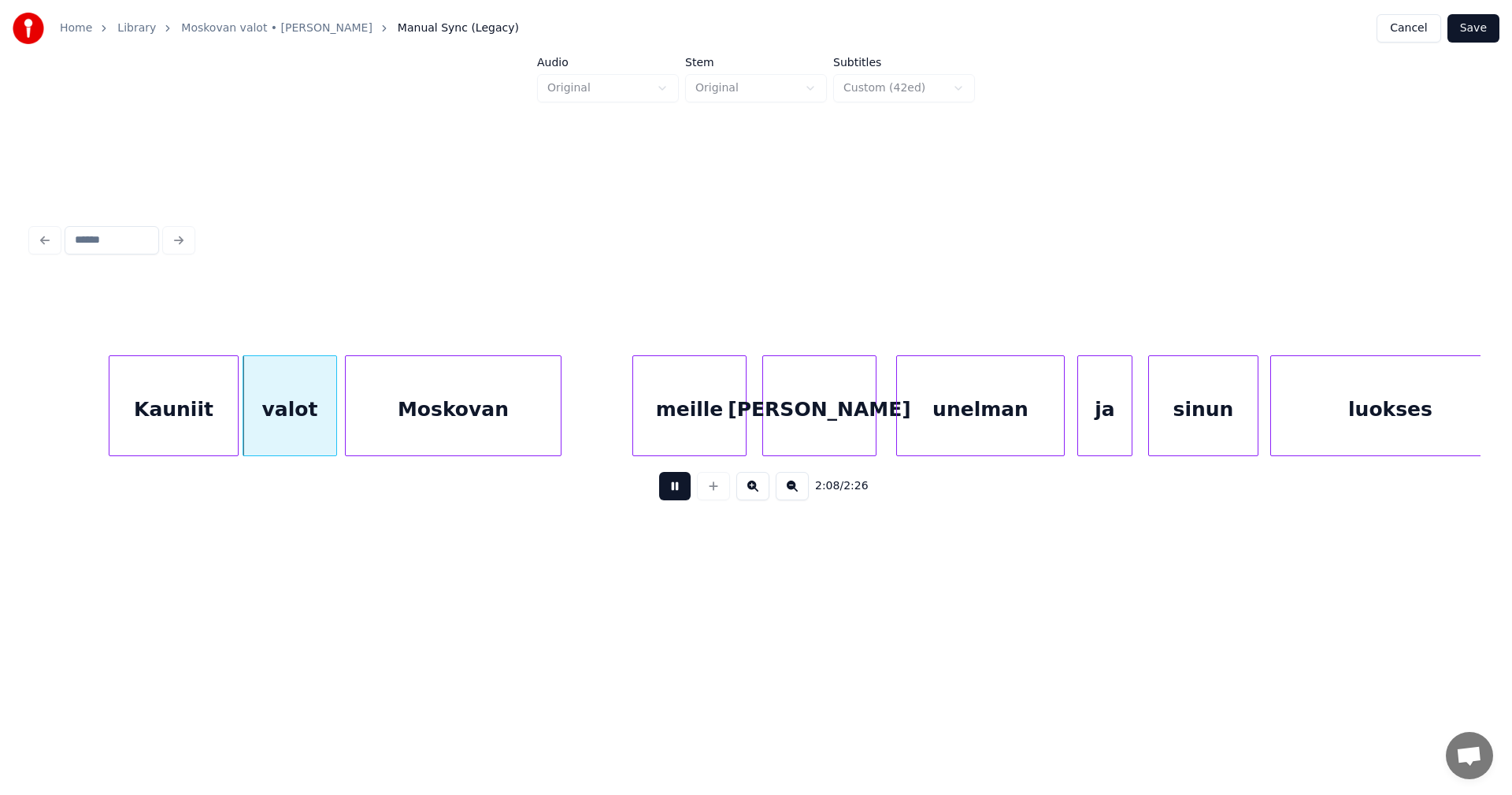
drag, startPoint x: 669, startPoint y: 499, endPoint x: 235, endPoint y: 479, distance: 434.5
click at [654, 499] on div "2:08 / 2:26" at bounding box center [756, 486] width 1424 height 35
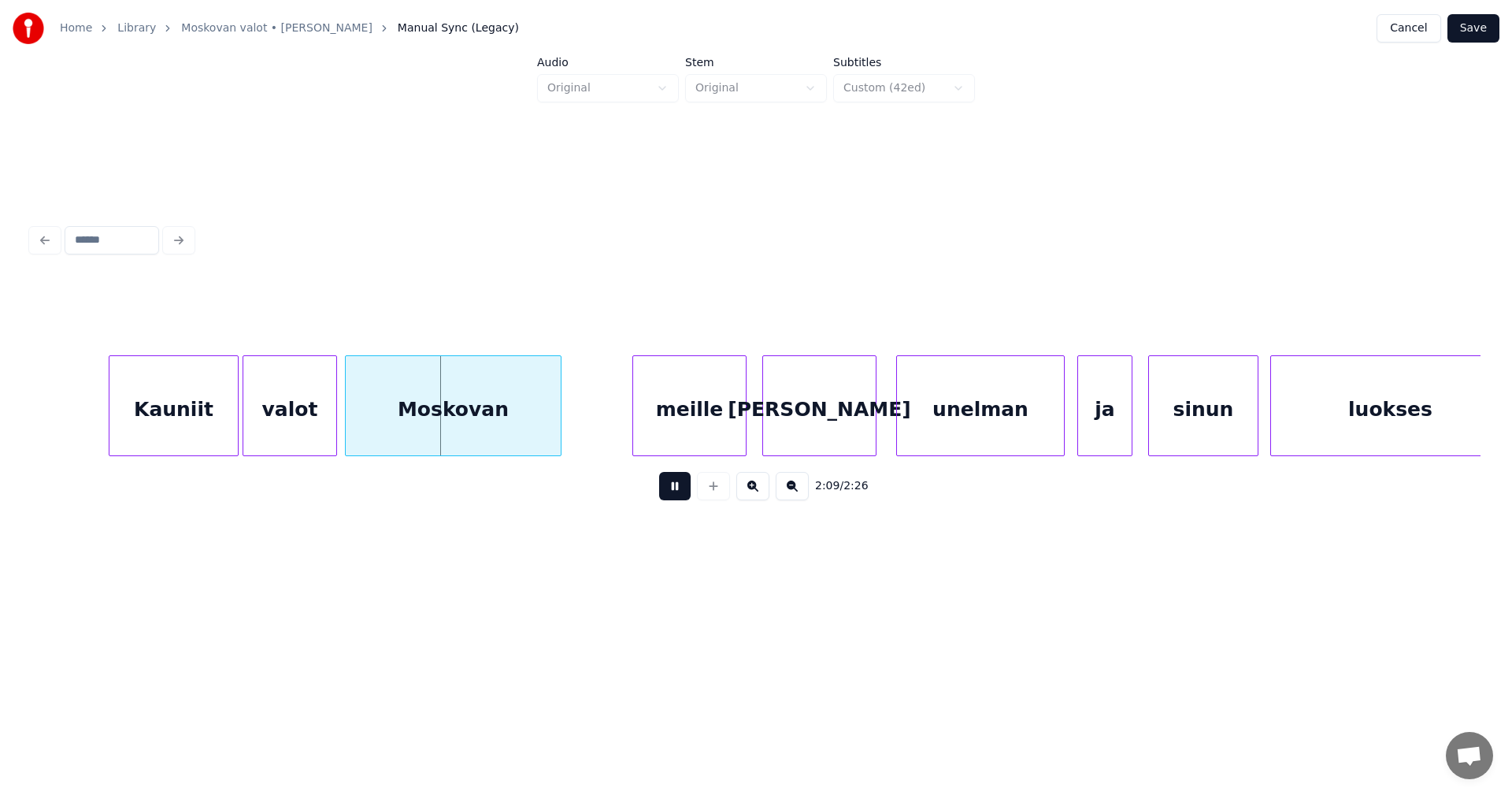
click at [673, 490] on button at bounding box center [675, 485] width 31 height 28
click at [193, 427] on div "Kauniit" at bounding box center [173, 409] width 129 height 107
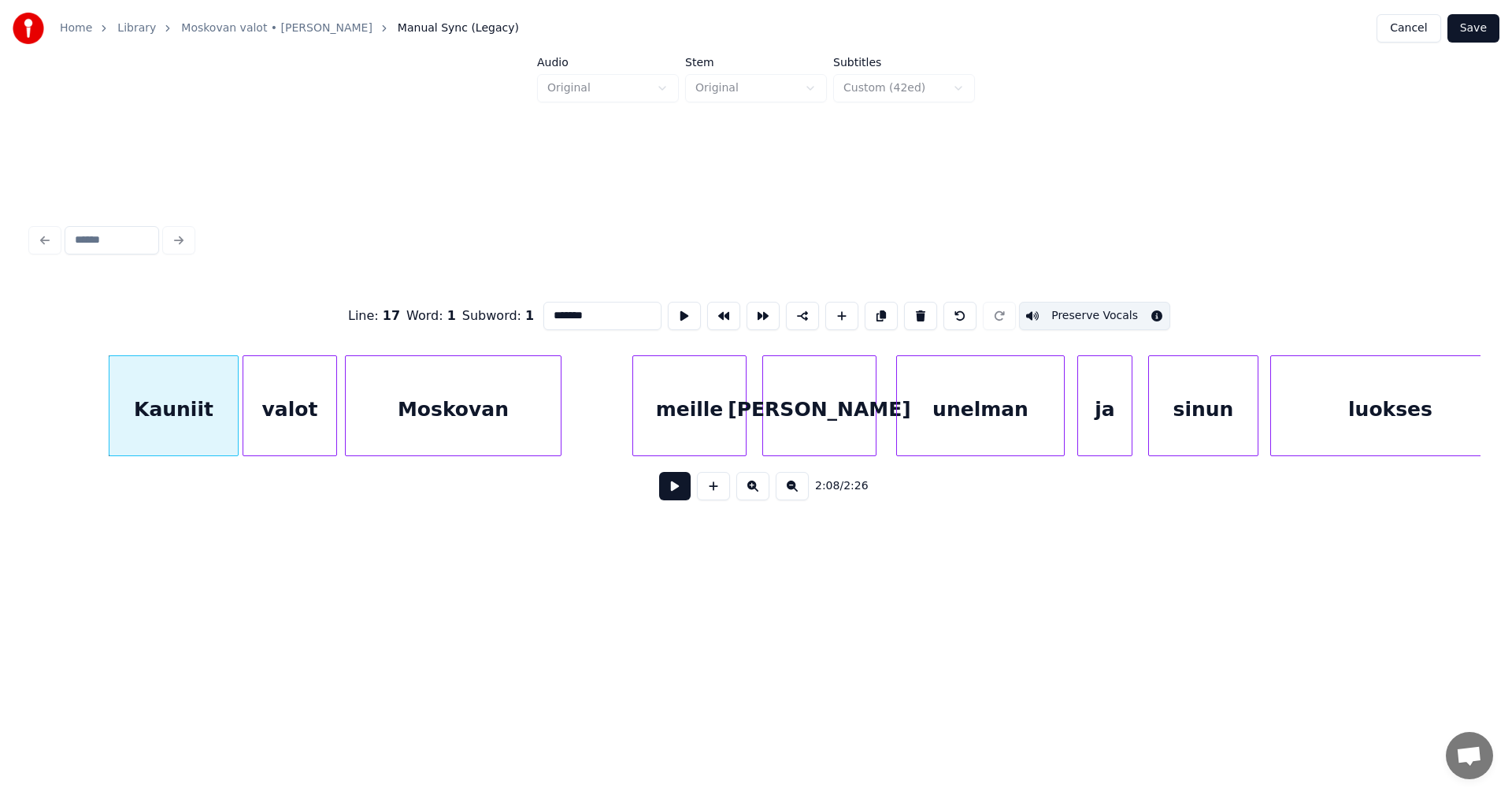
click at [263, 431] on div "valot" at bounding box center [289, 409] width 93 height 107
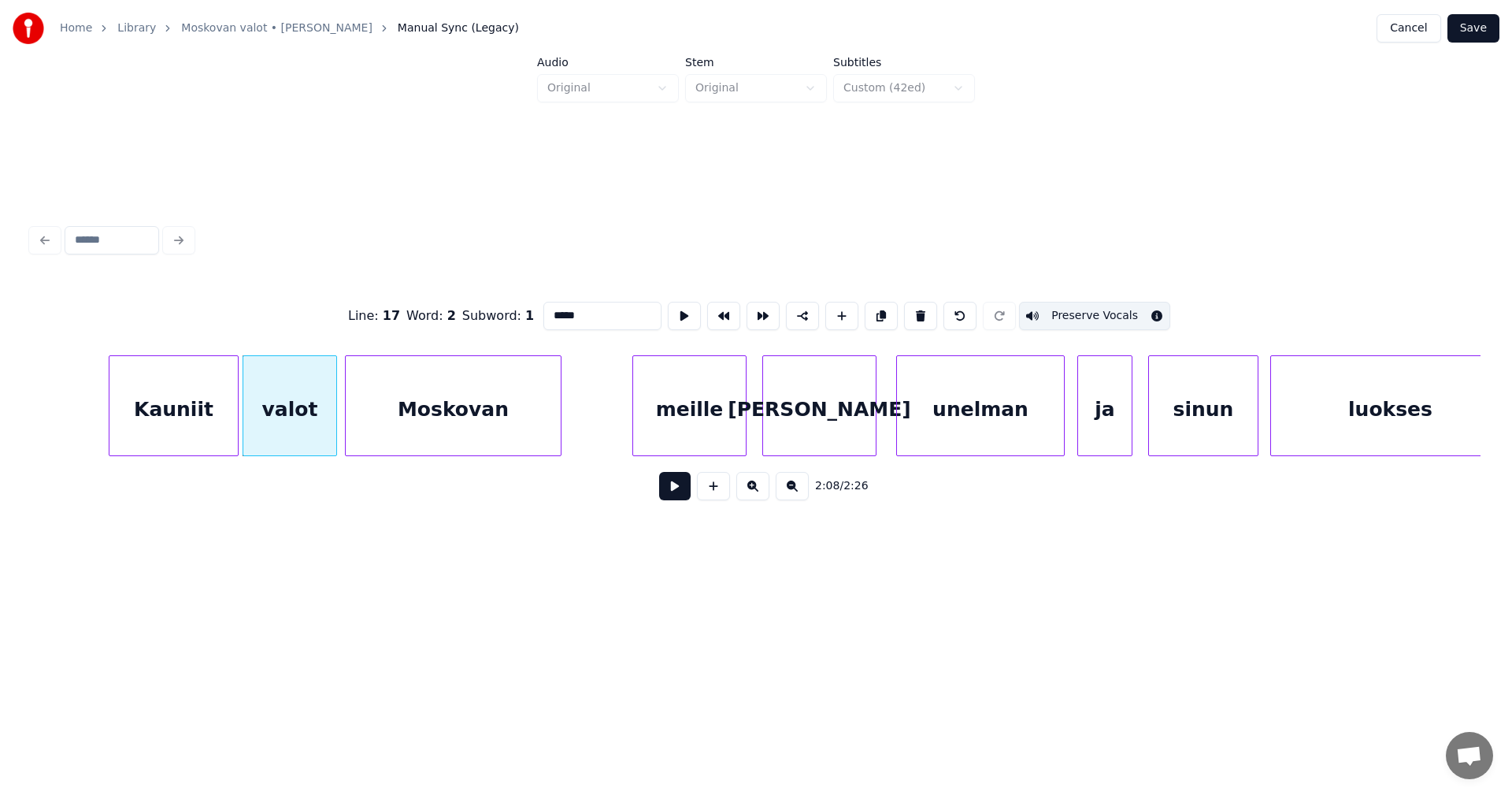
click at [189, 429] on div "Kauniit" at bounding box center [173, 409] width 129 height 107
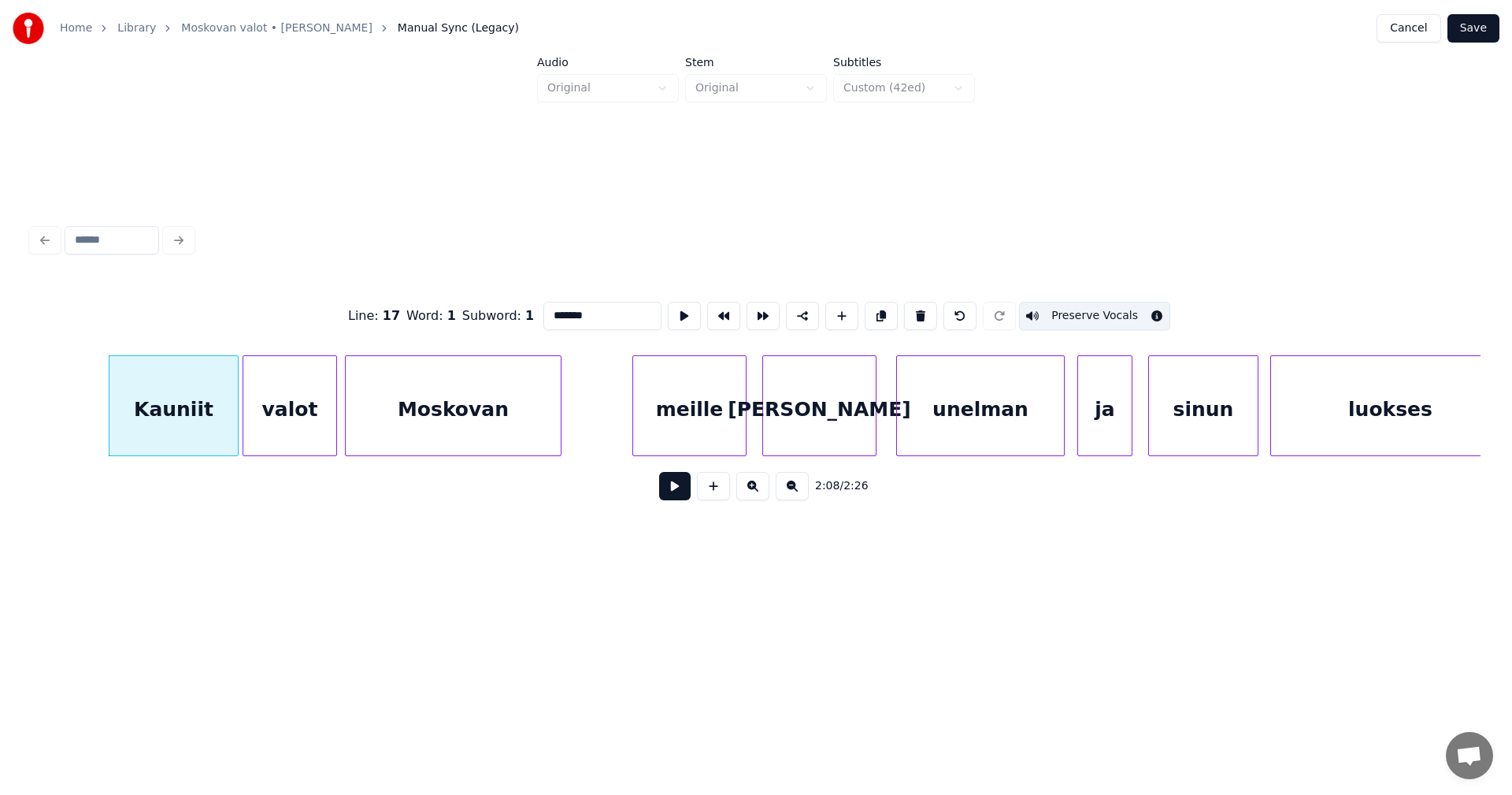
click at [293, 428] on div "valot" at bounding box center [289, 409] width 93 height 107
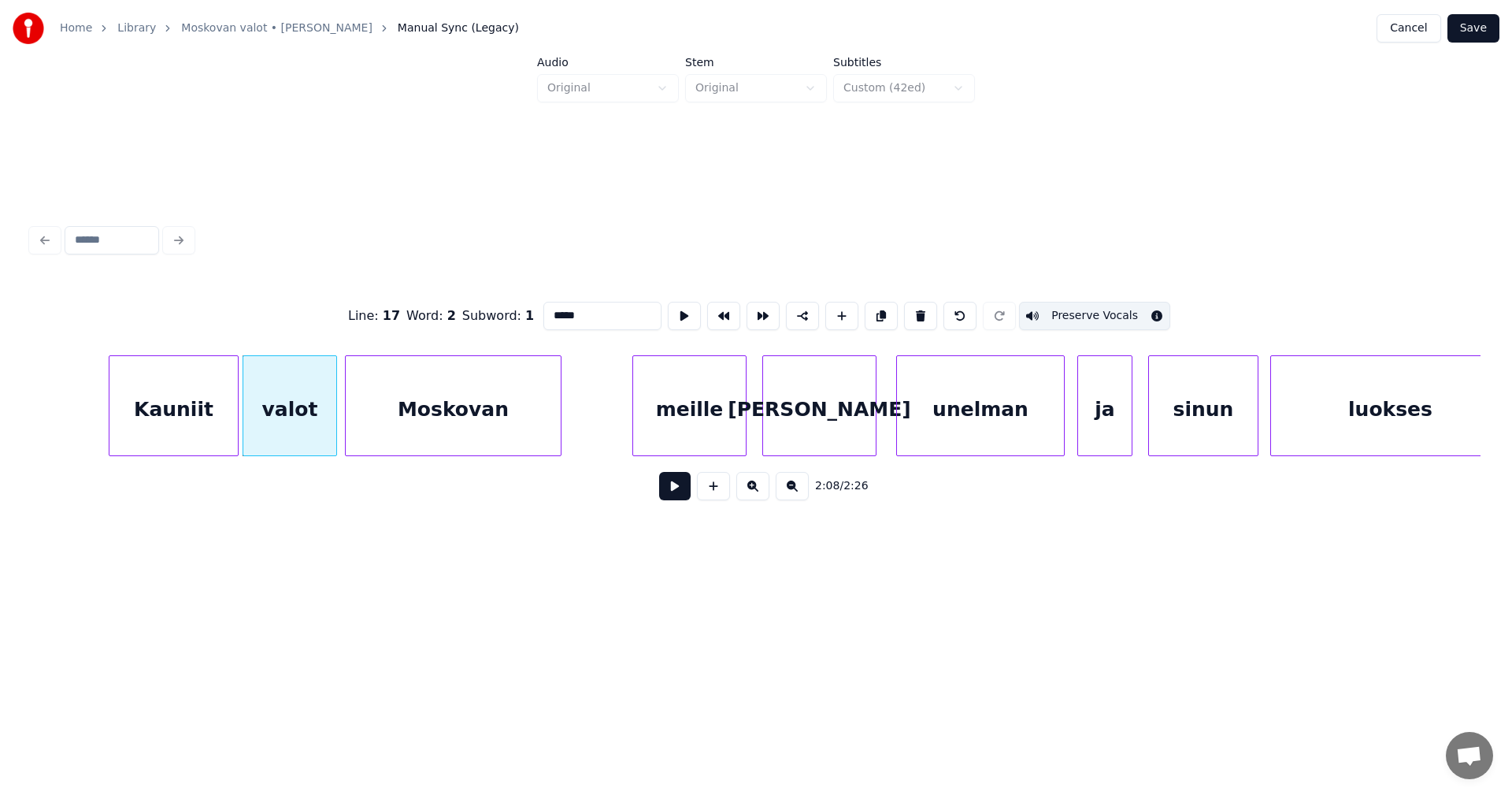
click at [411, 425] on div "Moskovan" at bounding box center [453, 409] width 215 height 107
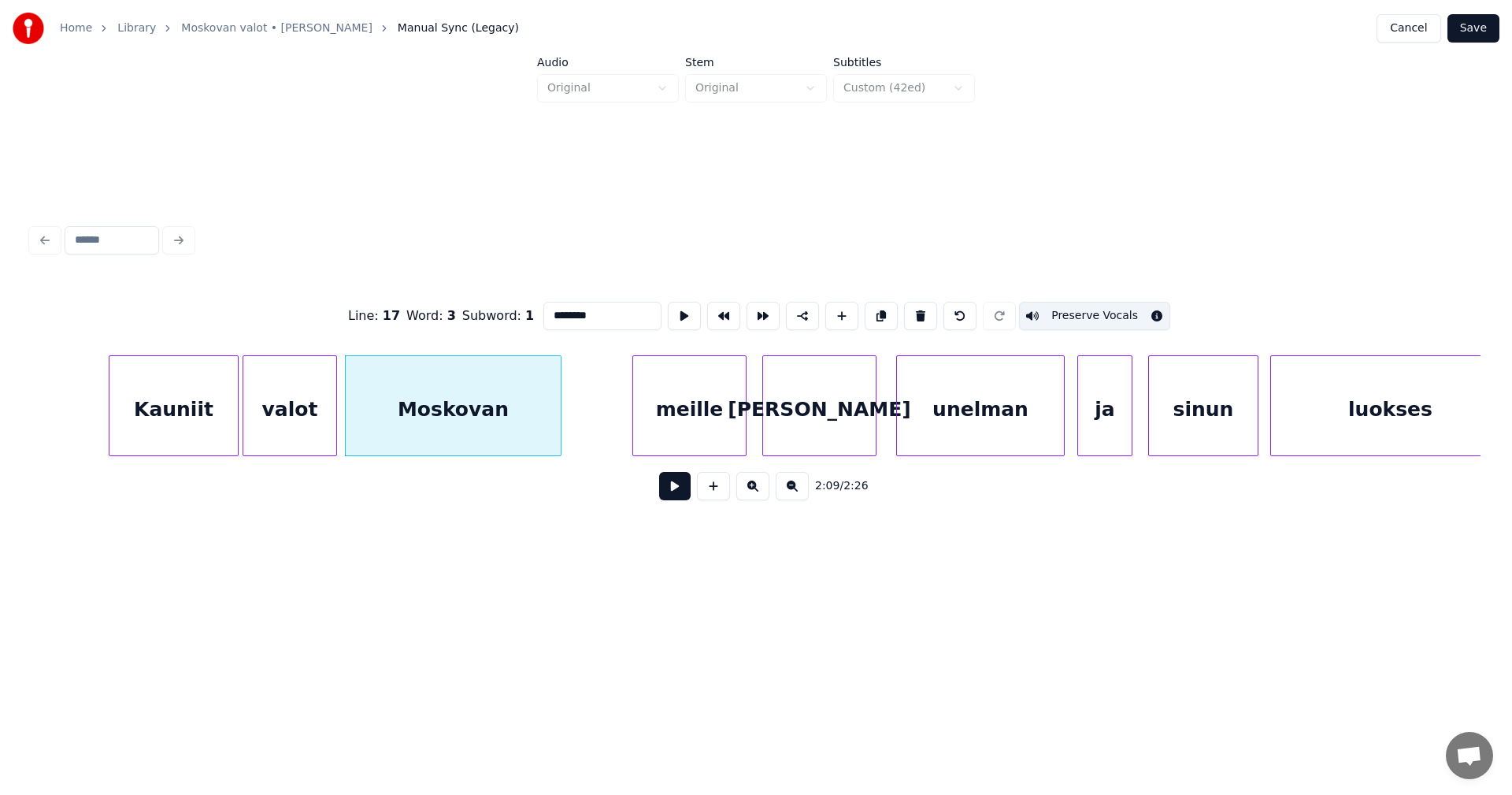
click at [671, 423] on div "meille" at bounding box center [689, 409] width 113 height 107
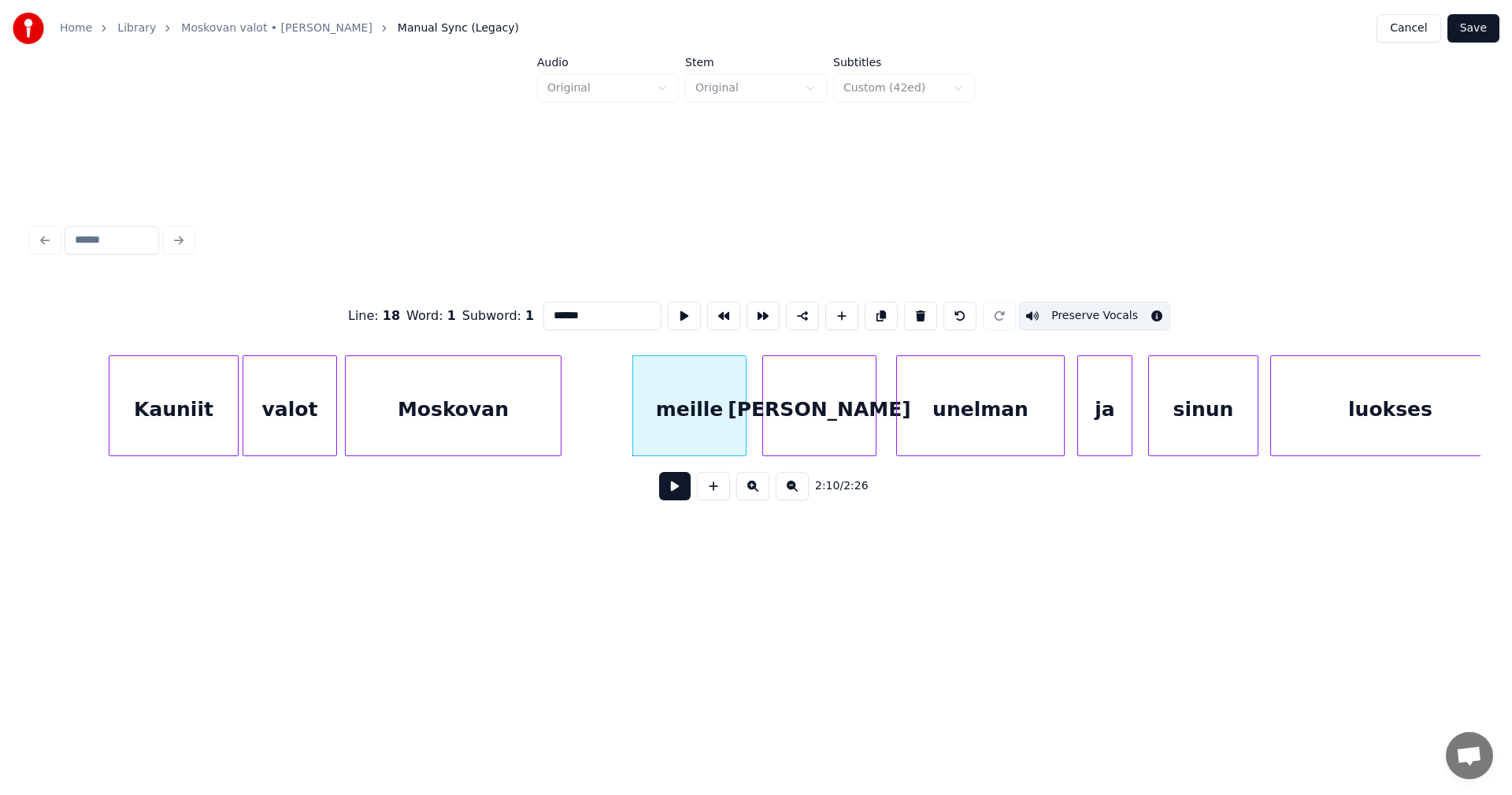
click at [805, 431] on div "[PERSON_NAME]" at bounding box center [819, 409] width 113 height 107
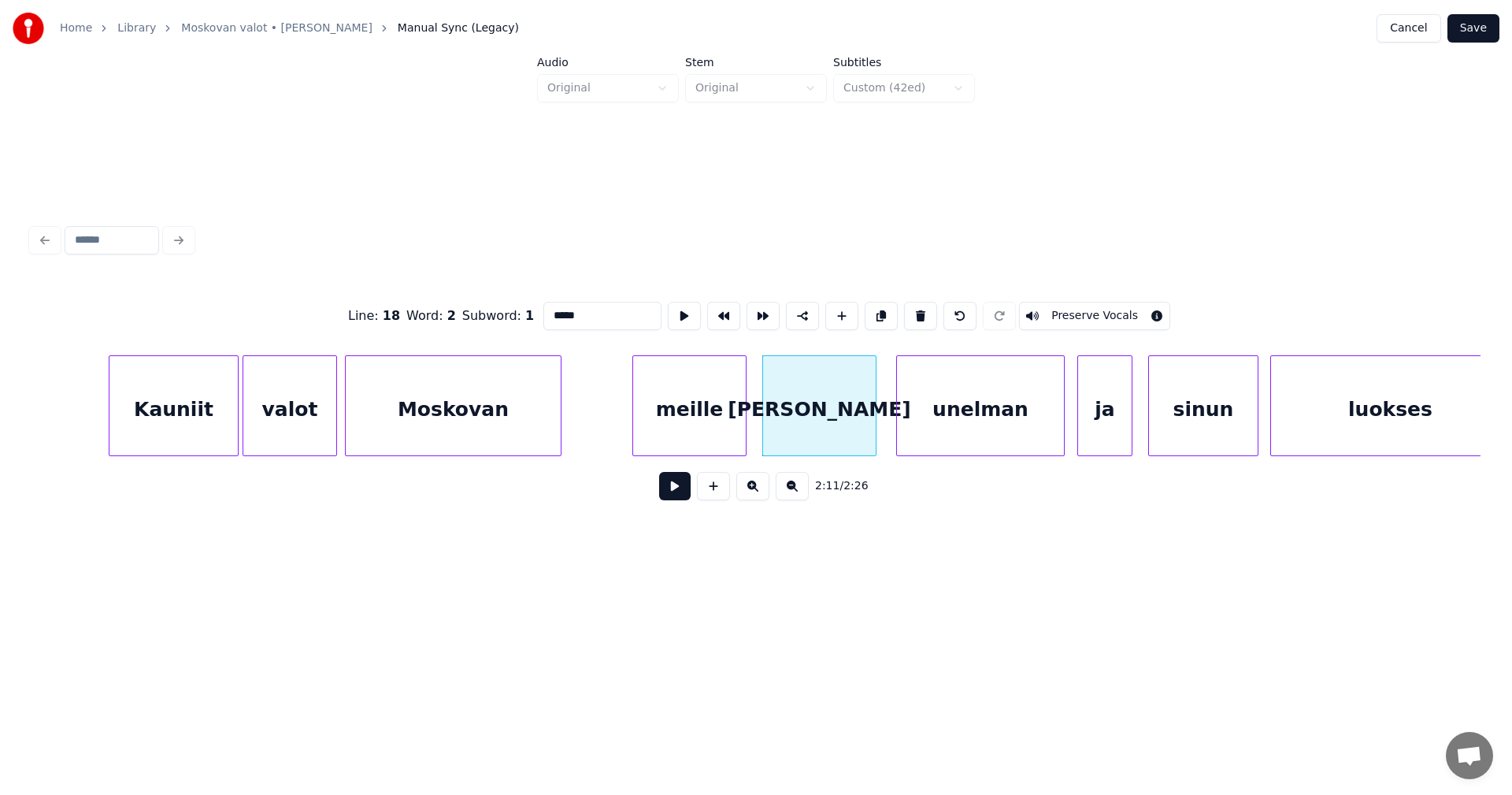
click at [1084, 323] on button "Preserve Vocals" at bounding box center [1094, 316] width 151 height 28
click at [944, 415] on div "unelman" at bounding box center [980, 409] width 167 height 107
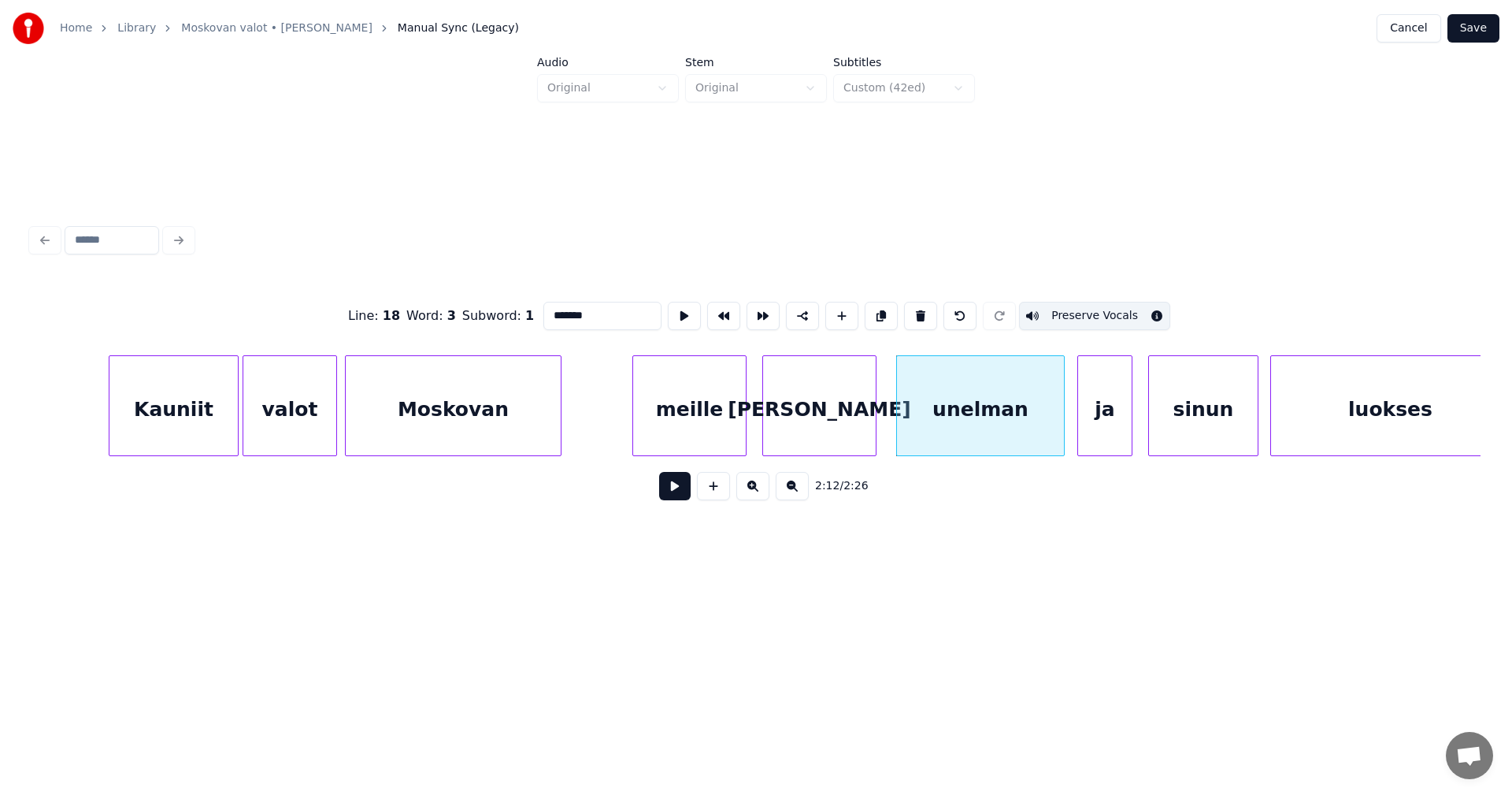
click at [812, 411] on div "[PERSON_NAME]" at bounding box center [819, 409] width 113 height 107
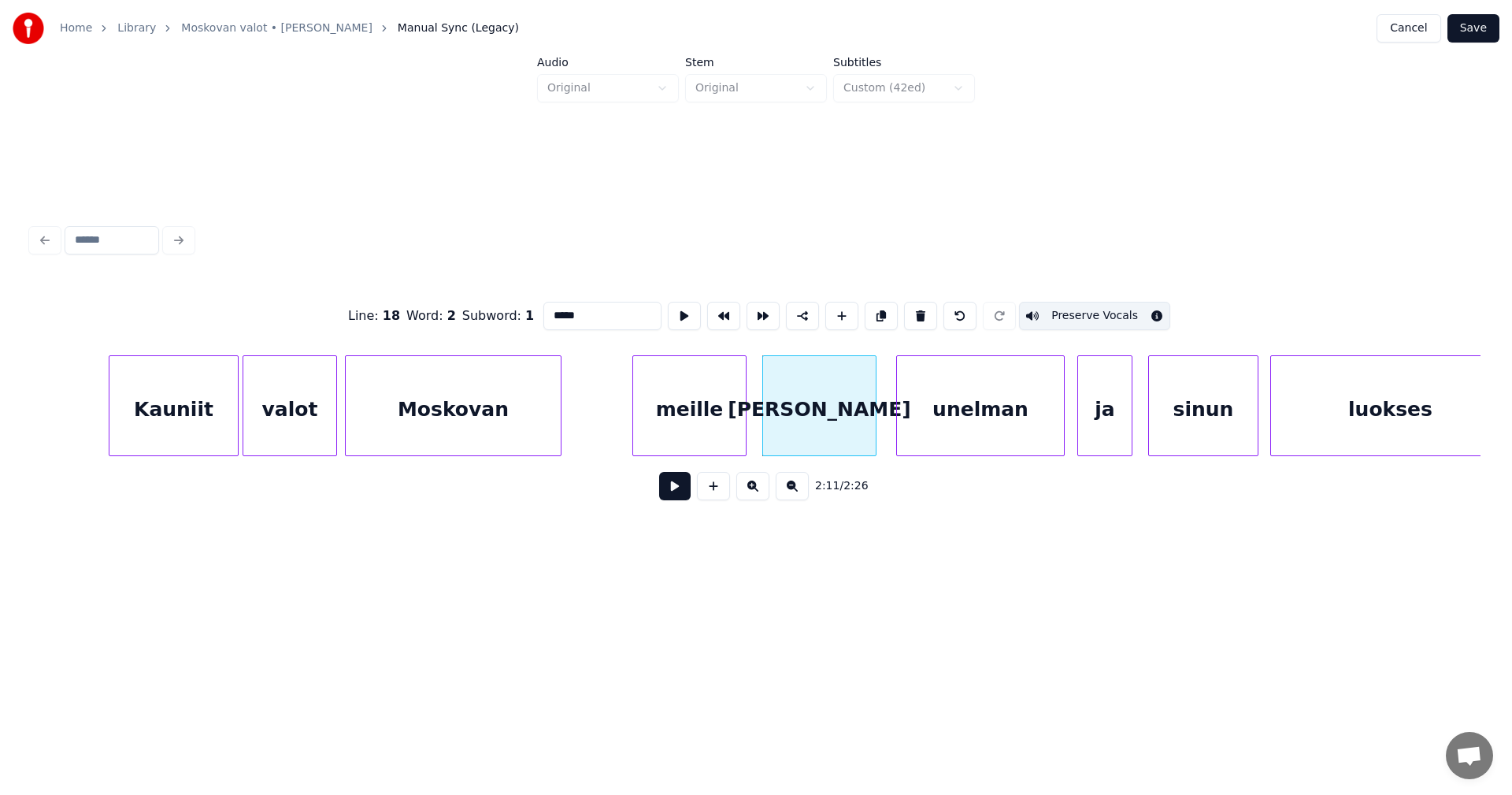
click at [686, 418] on div "meille" at bounding box center [689, 409] width 113 height 107
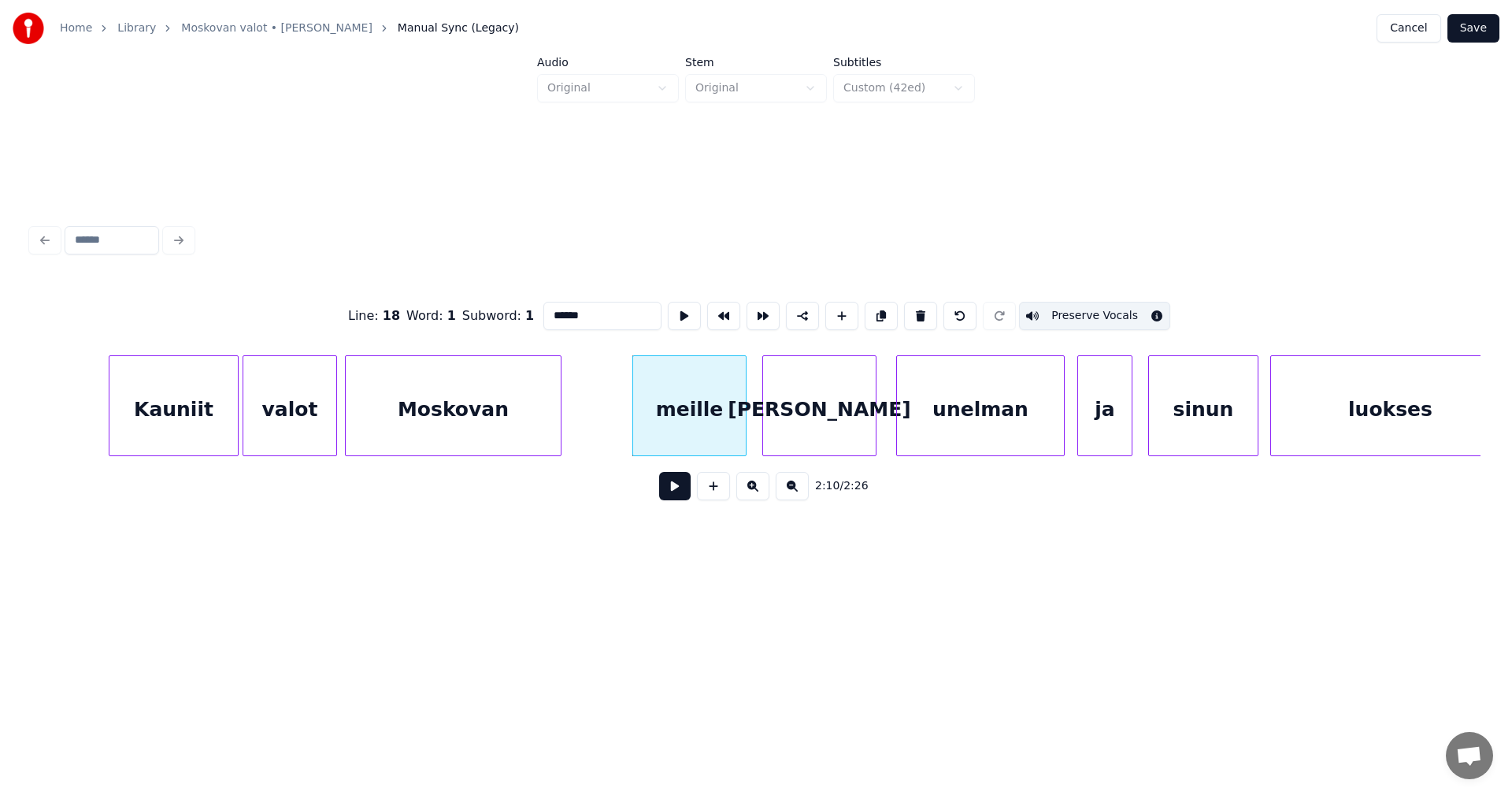
click at [503, 416] on div "Moskovan" at bounding box center [453, 409] width 215 height 107
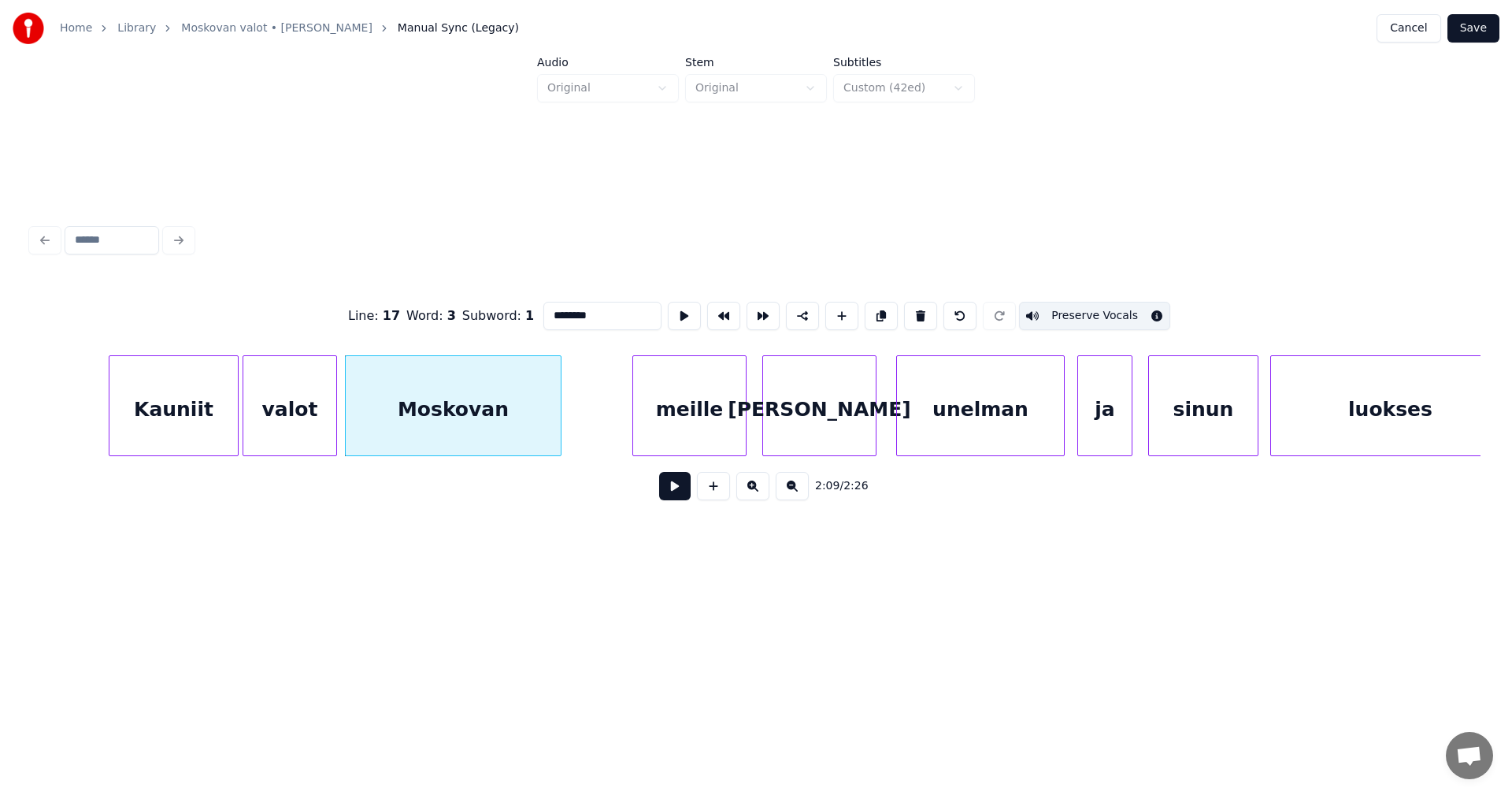
click at [321, 417] on div "valot" at bounding box center [289, 409] width 93 height 107
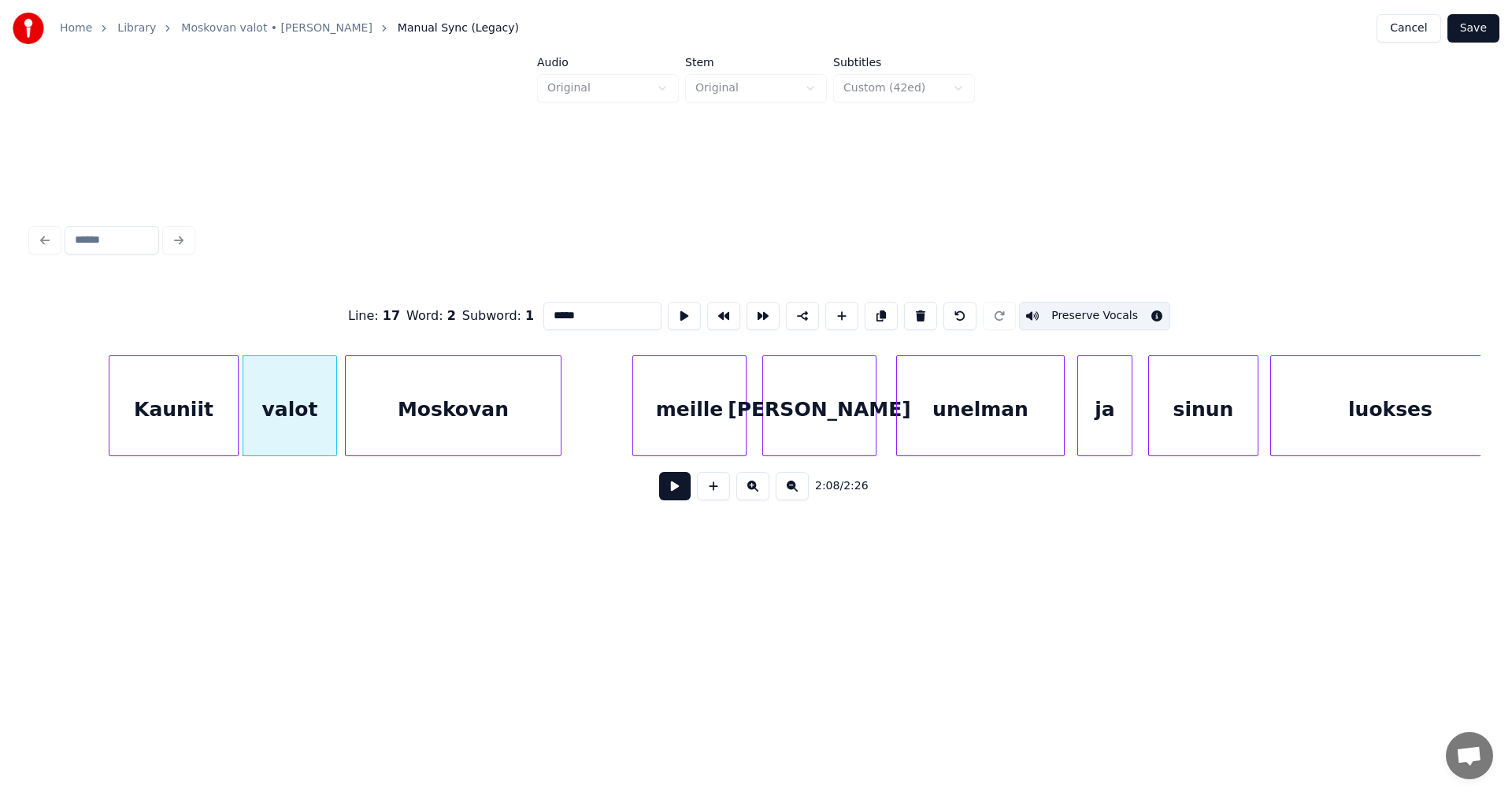
click at [194, 419] on div "Kauniit" at bounding box center [173, 409] width 129 height 107
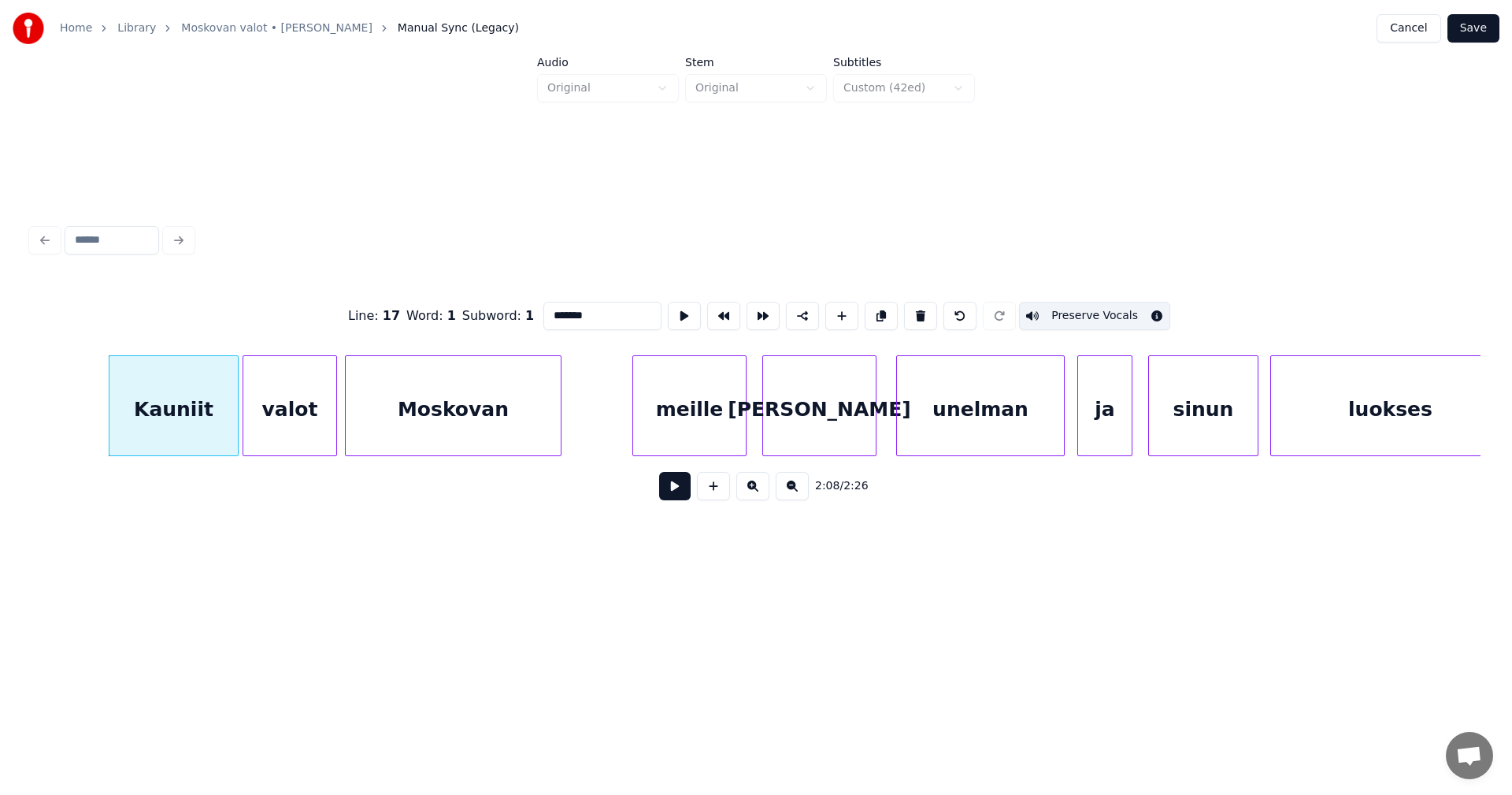
click at [204, 432] on div "Kauniit" at bounding box center [173, 409] width 129 height 107
click at [305, 430] on div "valot" at bounding box center [289, 409] width 93 height 107
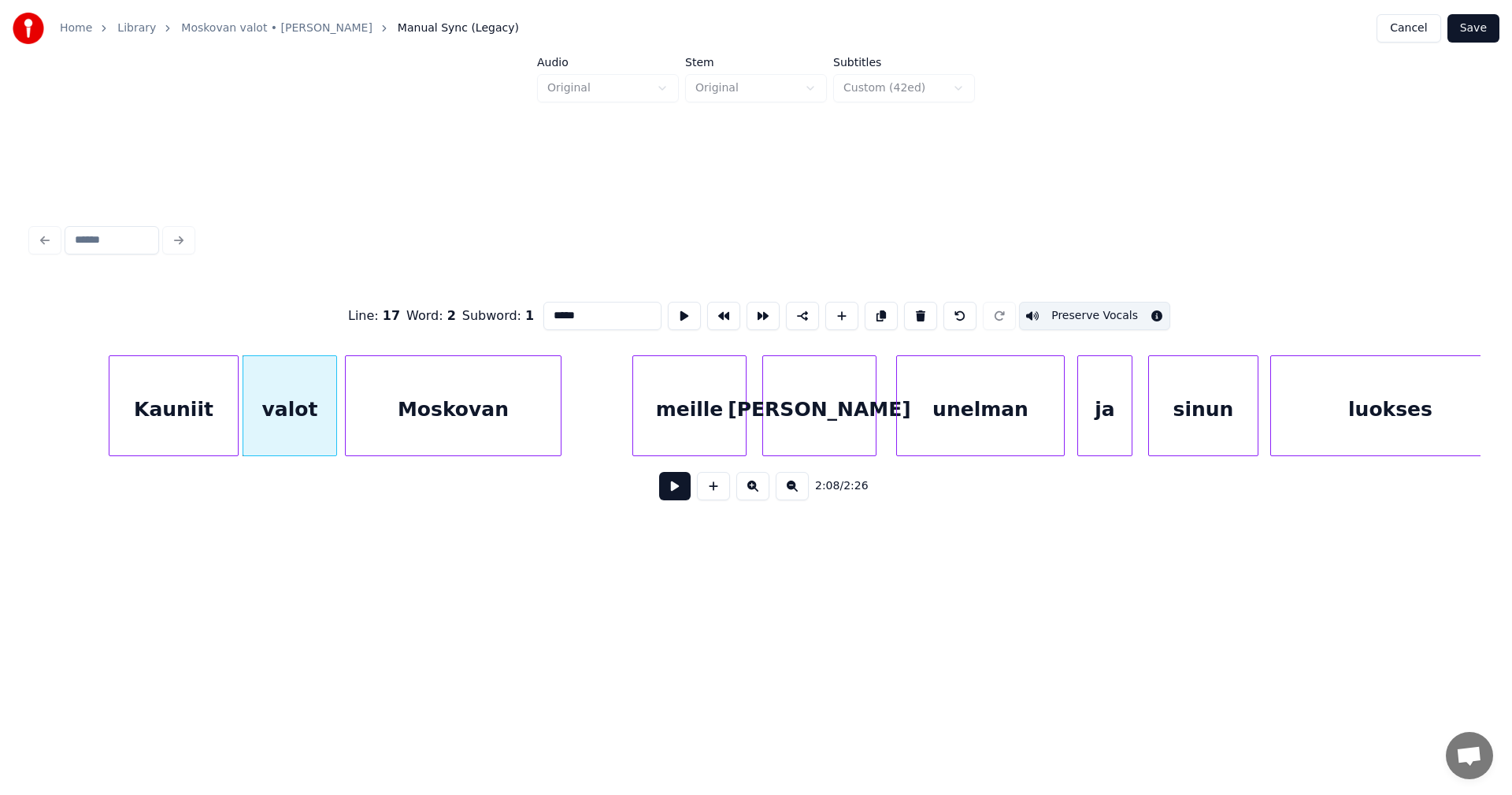
click at [437, 422] on div "Moskovan" at bounding box center [453, 409] width 215 height 107
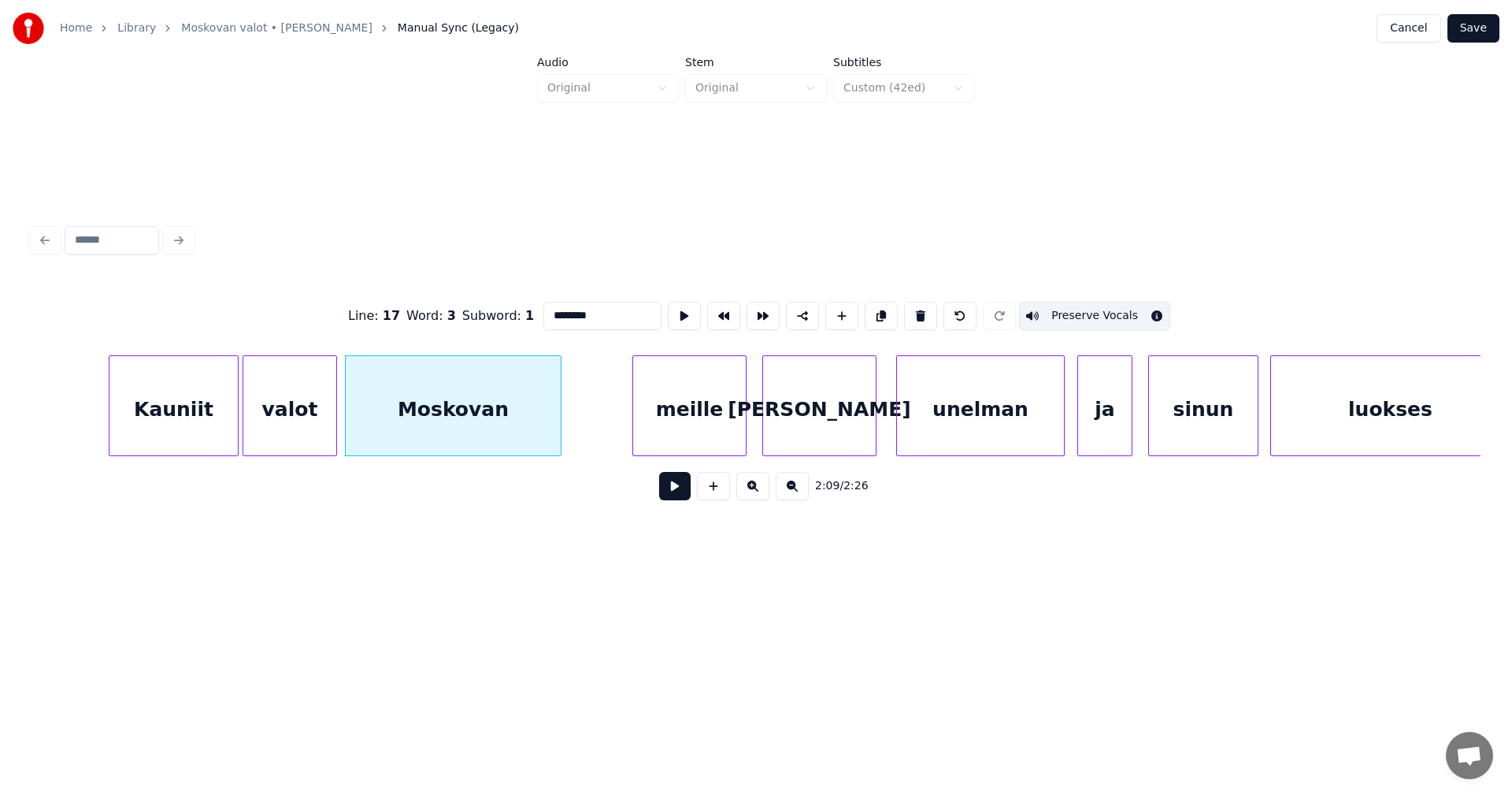
click at [681, 424] on div "meille" at bounding box center [689, 409] width 113 height 107
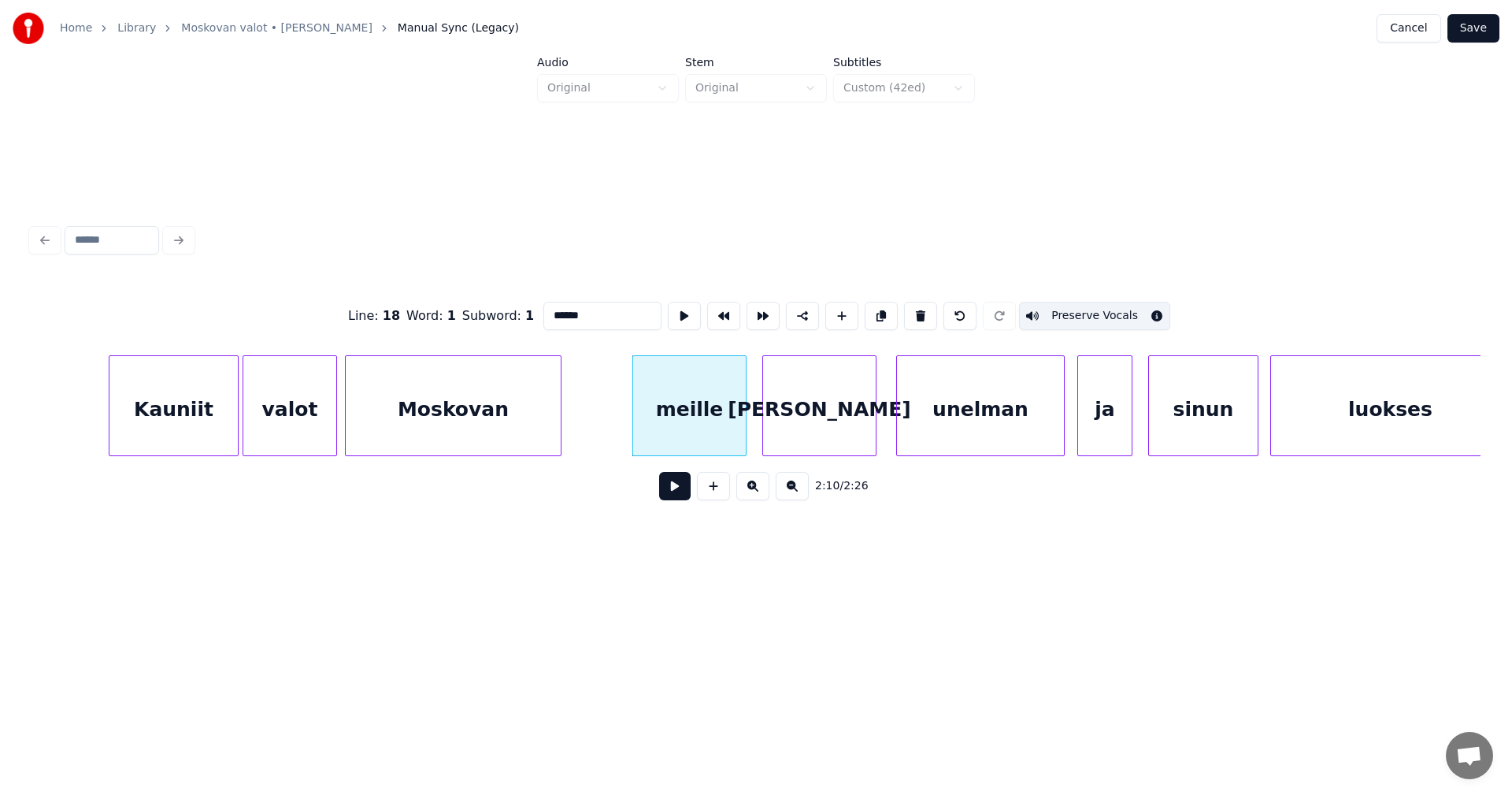
click at [798, 424] on div "[PERSON_NAME]" at bounding box center [819, 409] width 113 height 107
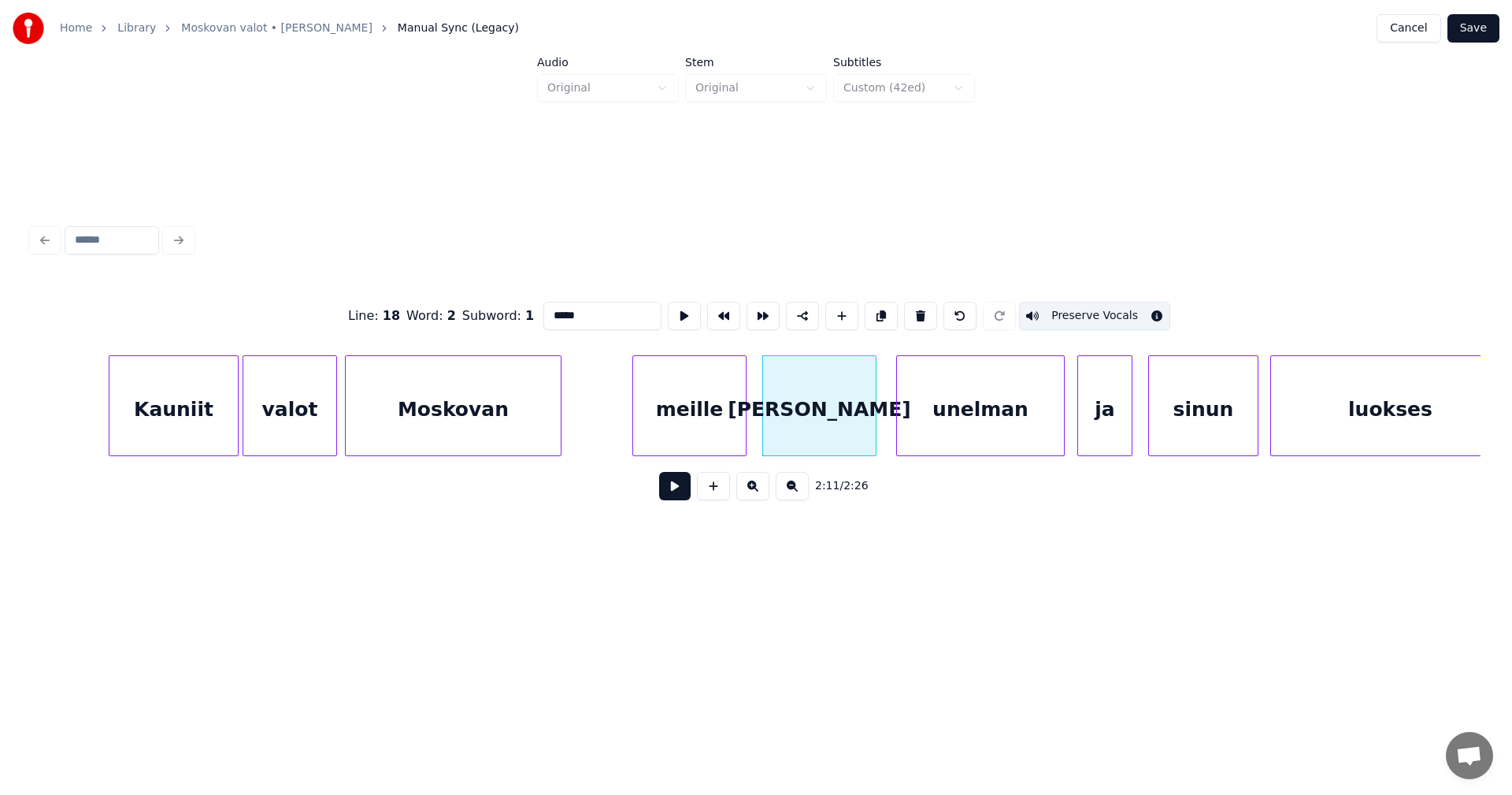
click at [949, 427] on div "unelman" at bounding box center [980, 409] width 167 height 107
type input "*******"
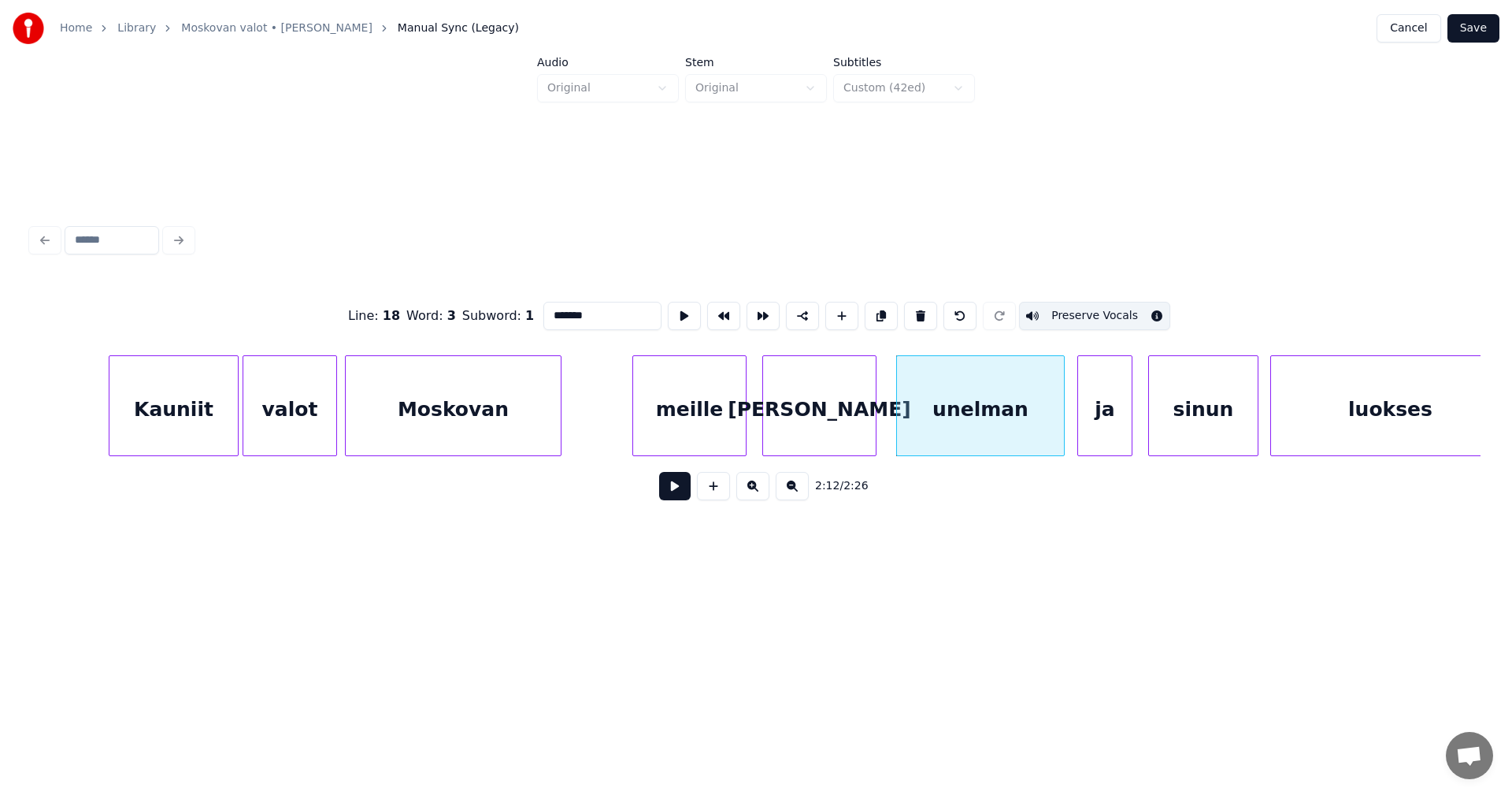
click at [1475, 36] on button "Save" at bounding box center [1473, 28] width 52 height 28
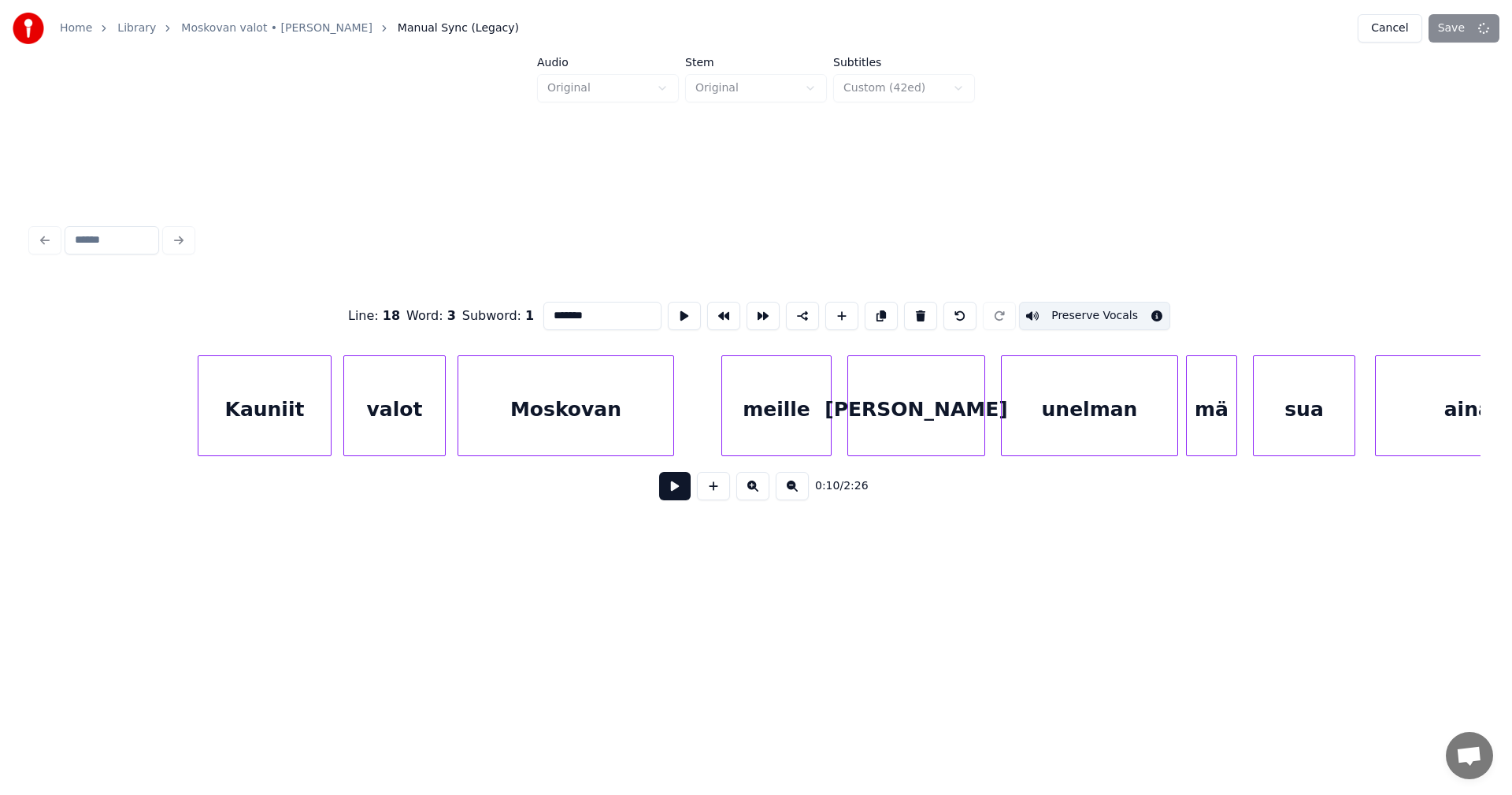
scroll to position [0, 15003]
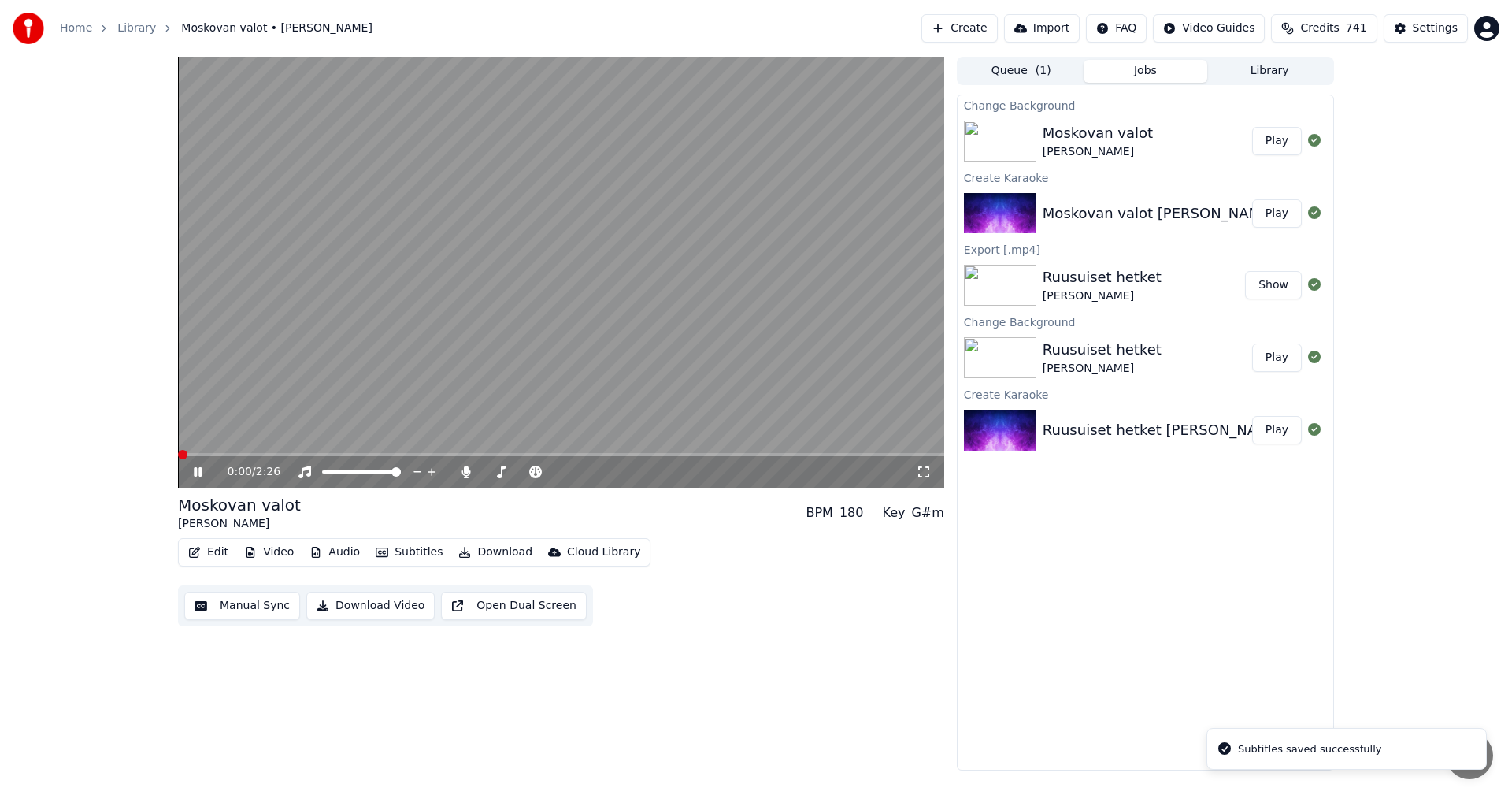
click at [204, 548] on button "Edit" at bounding box center [208, 552] width 52 height 22
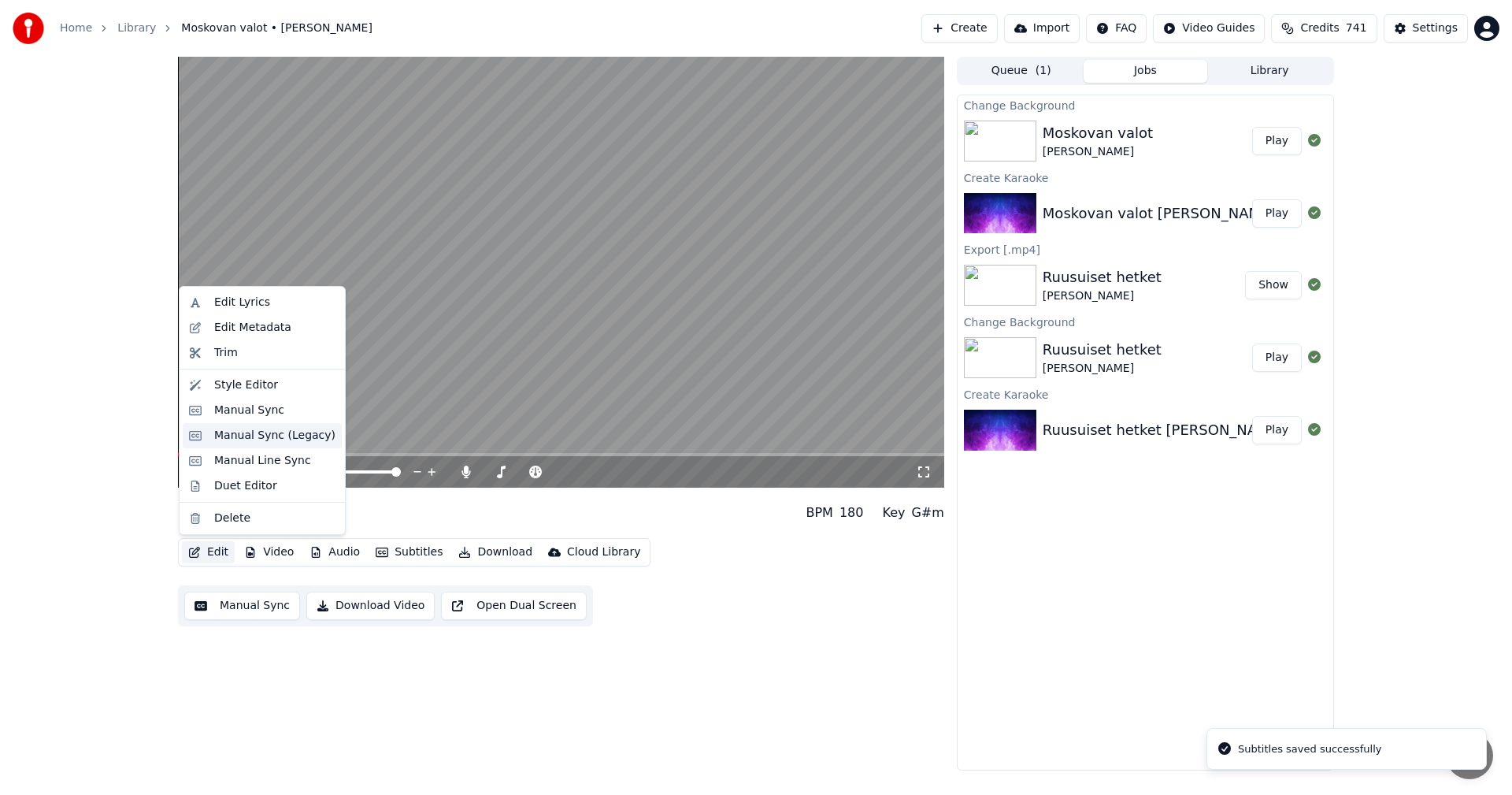
click at [269, 443] on div "Manual Sync (Legacy)" at bounding box center [275, 436] width 122 height 16
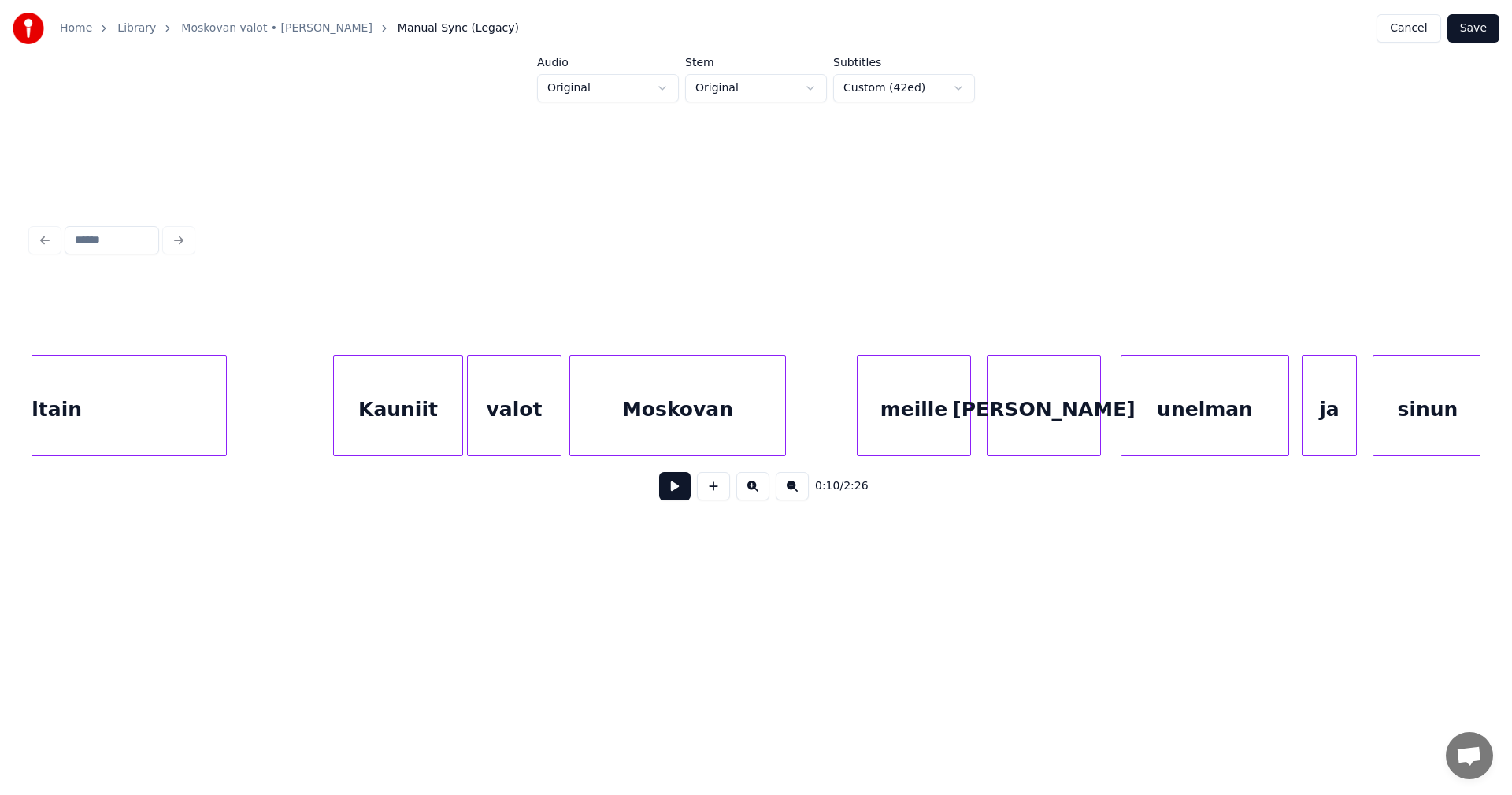
scroll to position [0, 25020]
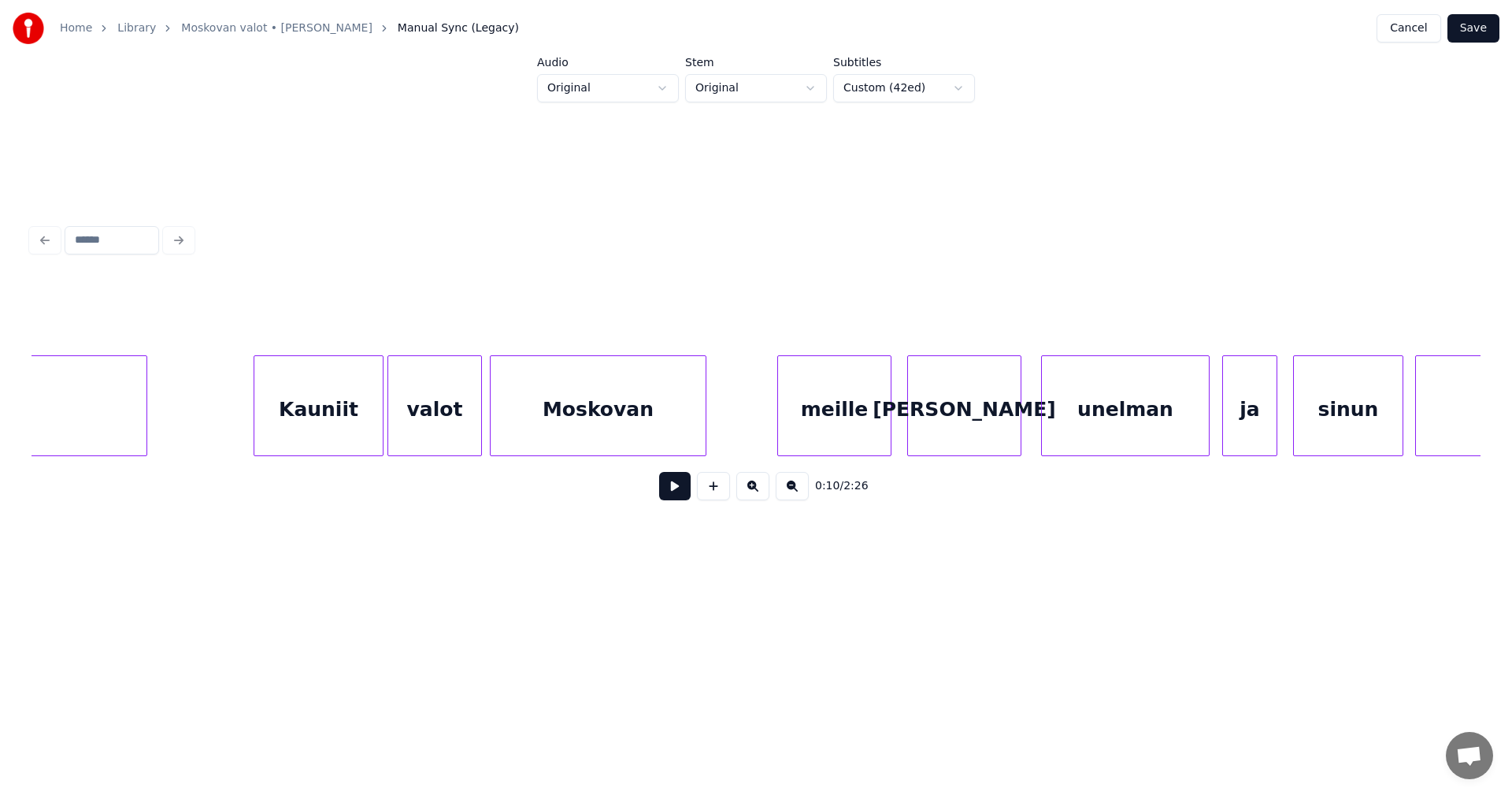
click at [351, 428] on div "Kauniit" at bounding box center [318, 409] width 129 height 107
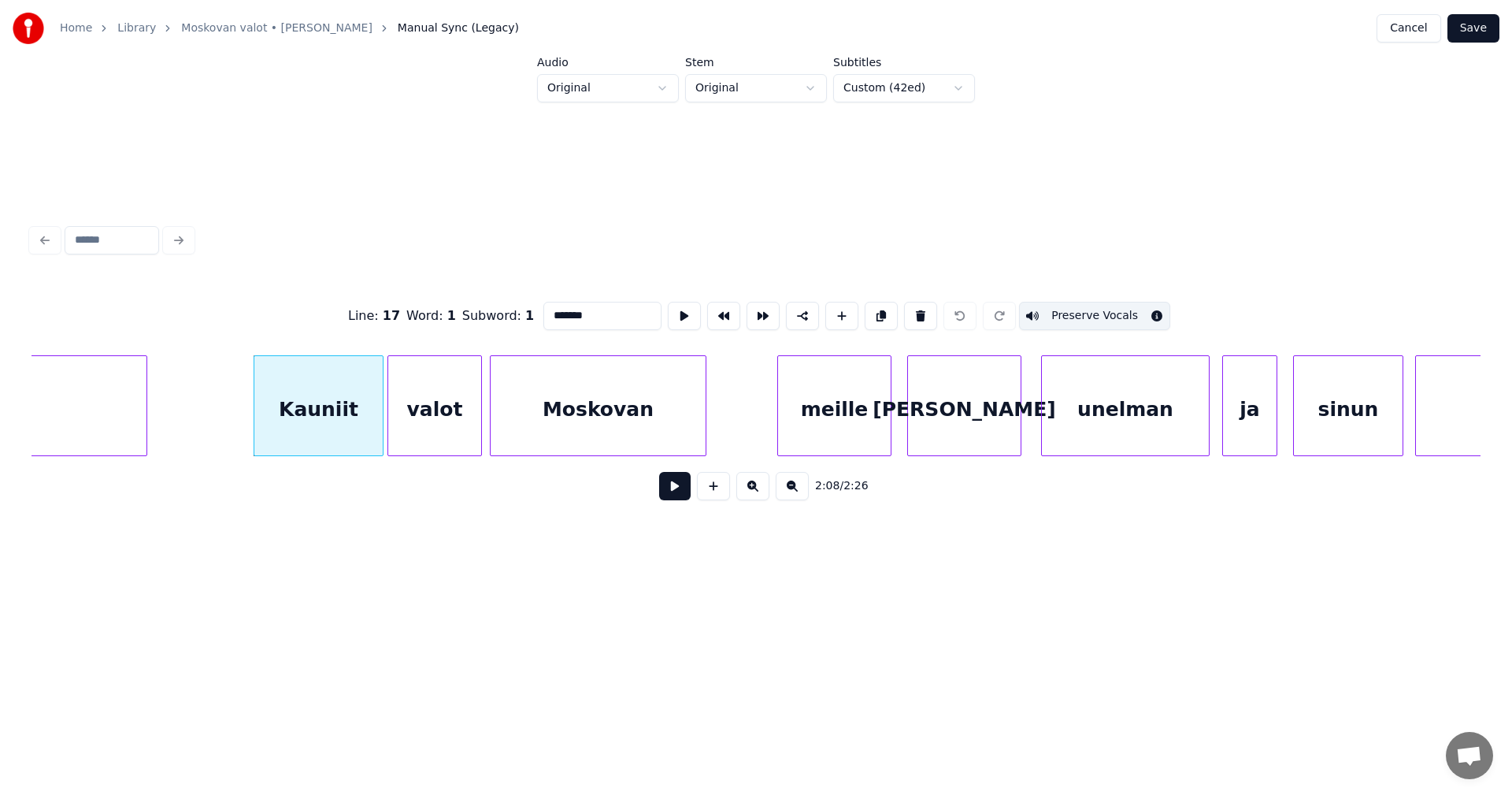
click at [688, 491] on button at bounding box center [675, 485] width 31 height 28
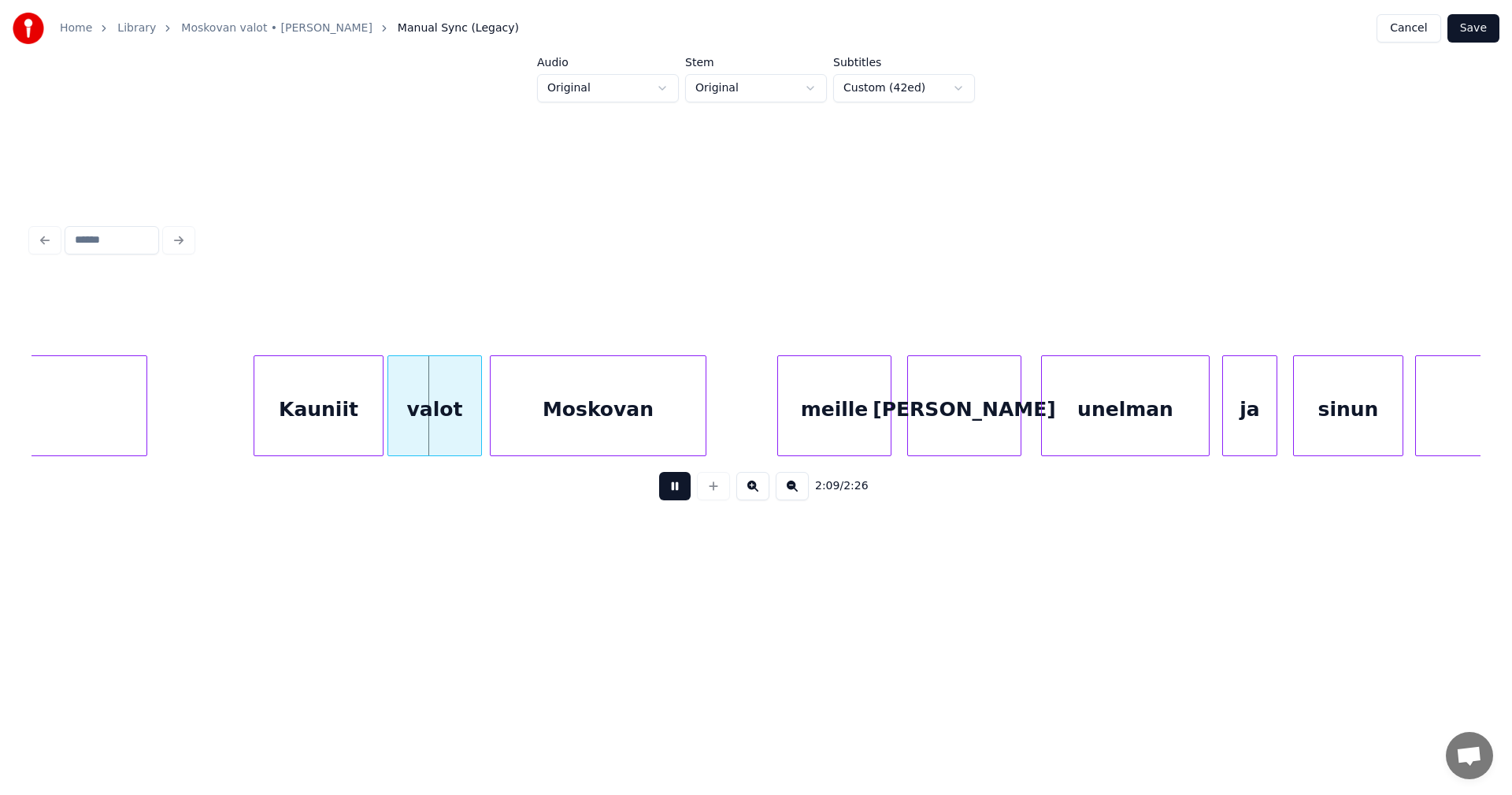
drag, startPoint x: 687, startPoint y: 492, endPoint x: 651, endPoint y: 485, distance: 36.7
click at [679, 491] on button at bounding box center [675, 485] width 31 height 28
click at [315, 423] on div "Kauniit" at bounding box center [318, 409] width 129 height 107
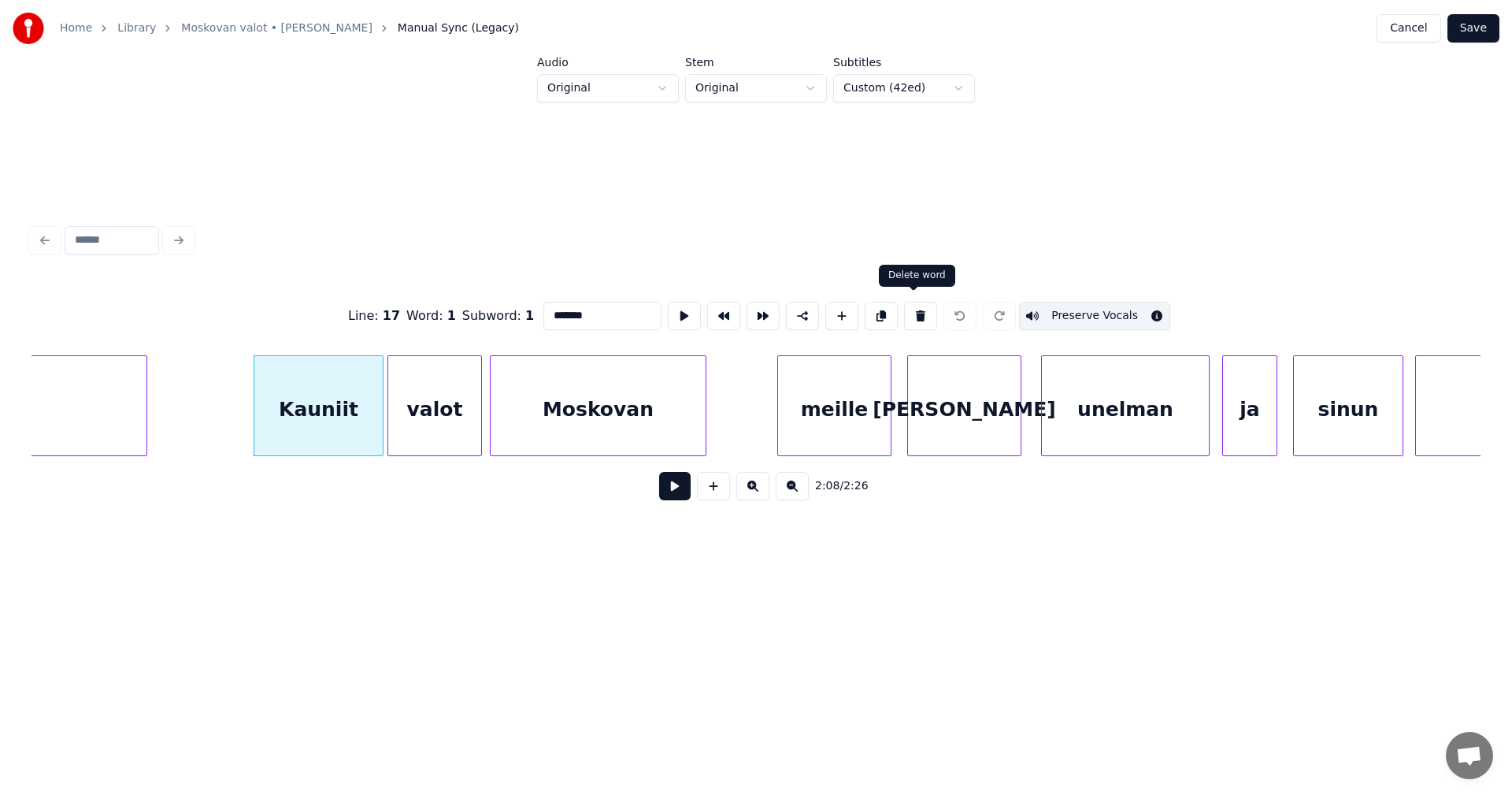
click at [916, 314] on button at bounding box center [921, 316] width 33 height 28
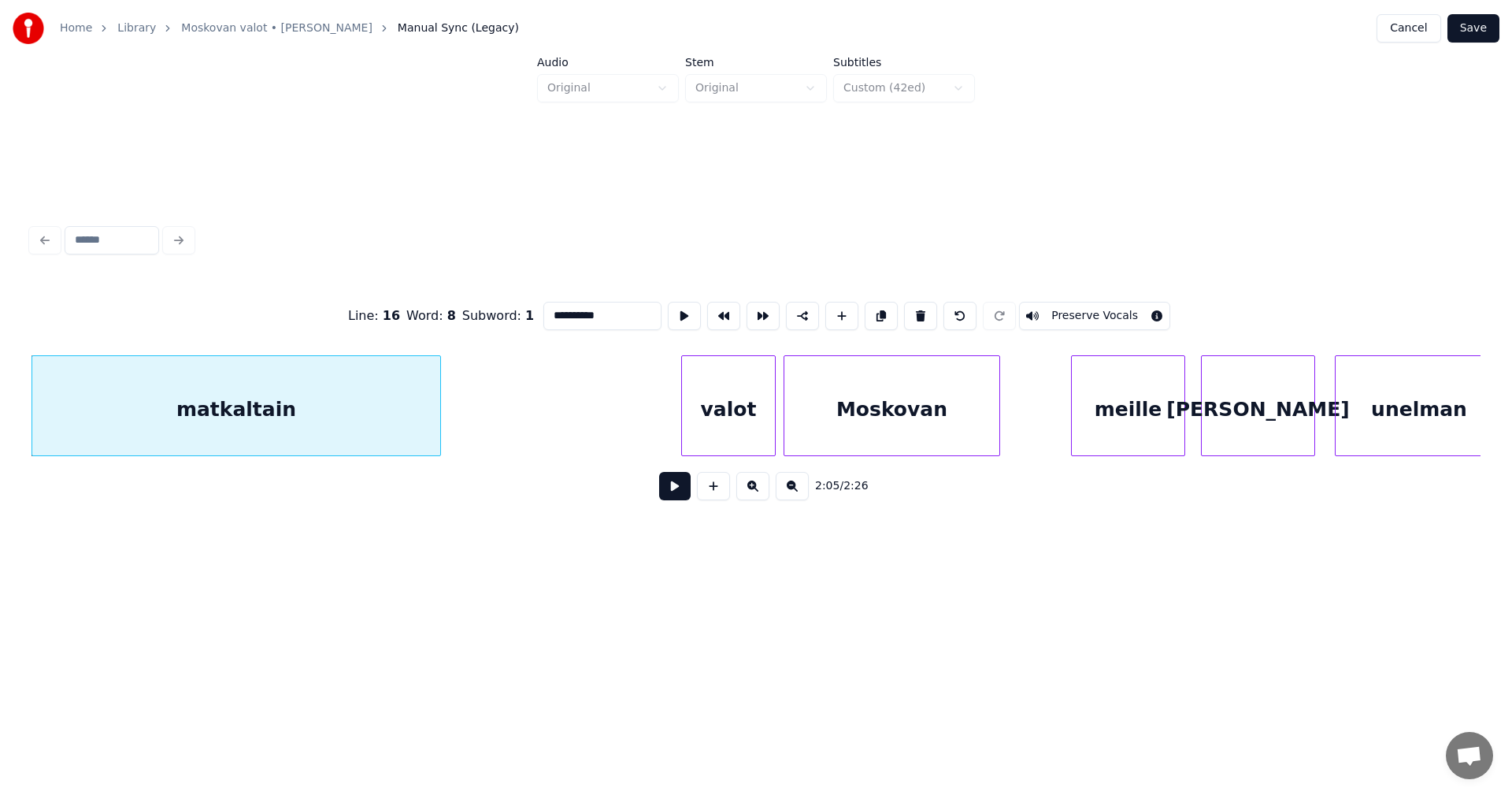
click at [731, 408] on div "valot" at bounding box center [728, 409] width 93 height 107
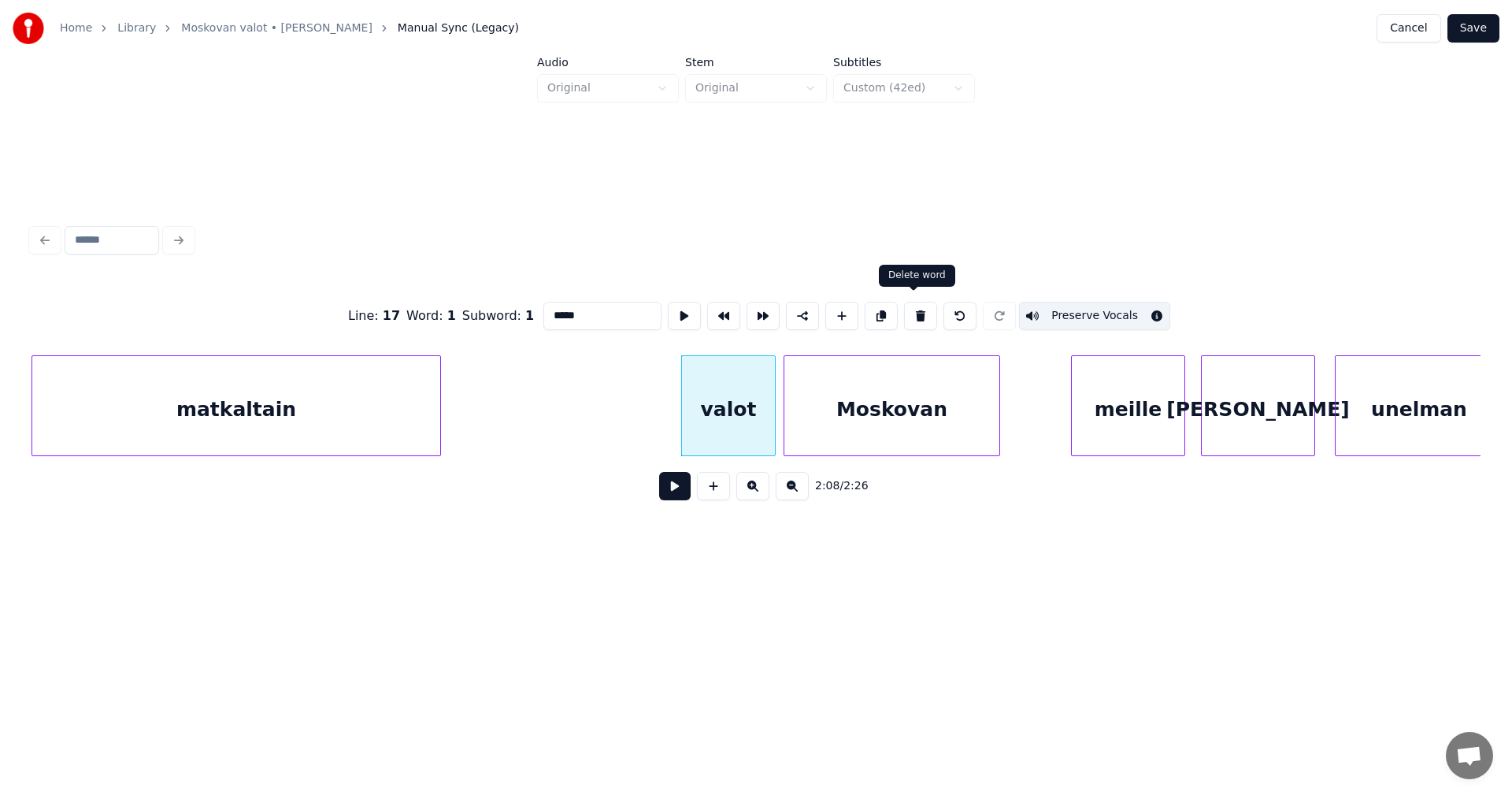
click at [916, 306] on button at bounding box center [921, 316] width 33 height 28
type input "********"
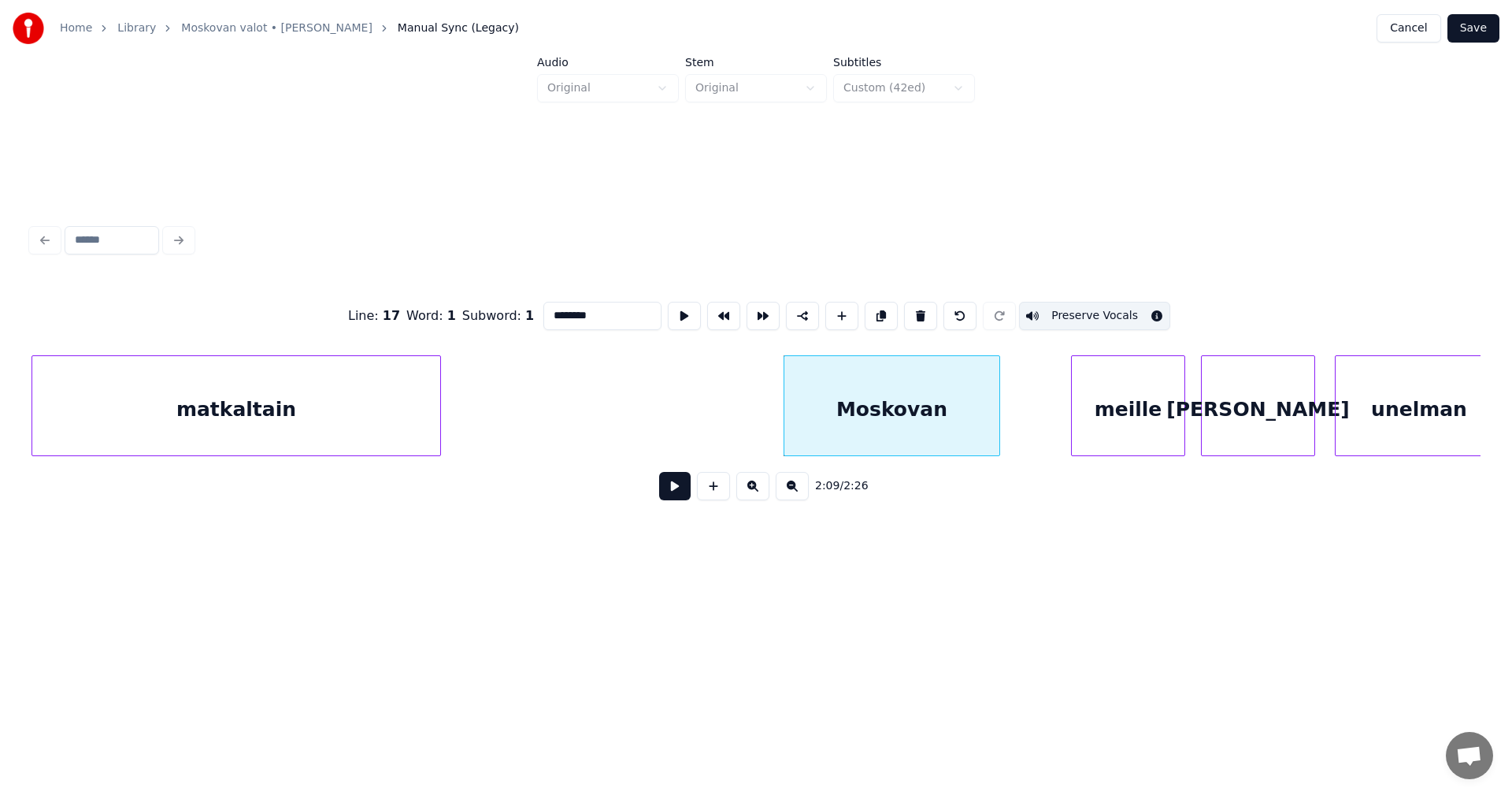
click at [884, 406] on div "Moskovan" at bounding box center [892, 409] width 215 height 107
click at [678, 485] on button at bounding box center [675, 485] width 31 height 28
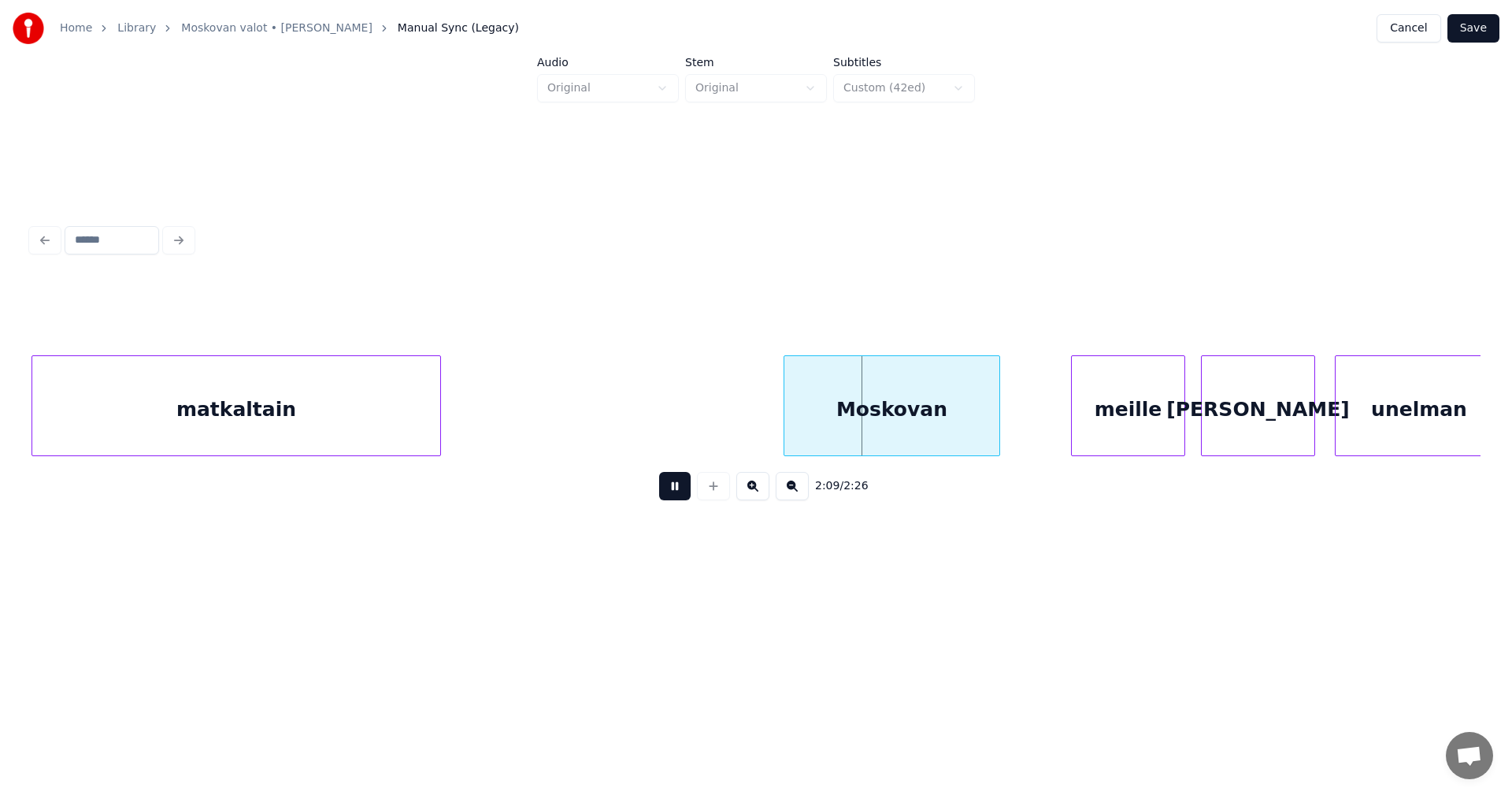
drag, startPoint x: 678, startPoint y: 485, endPoint x: 861, endPoint y: 413, distance: 196.7
click at [680, 485] on button at bounding box center [675, 485] width 31 height 28
click at [861, 408] on div "Moskovan" at bounding box center [892, 409] width 215 height 107
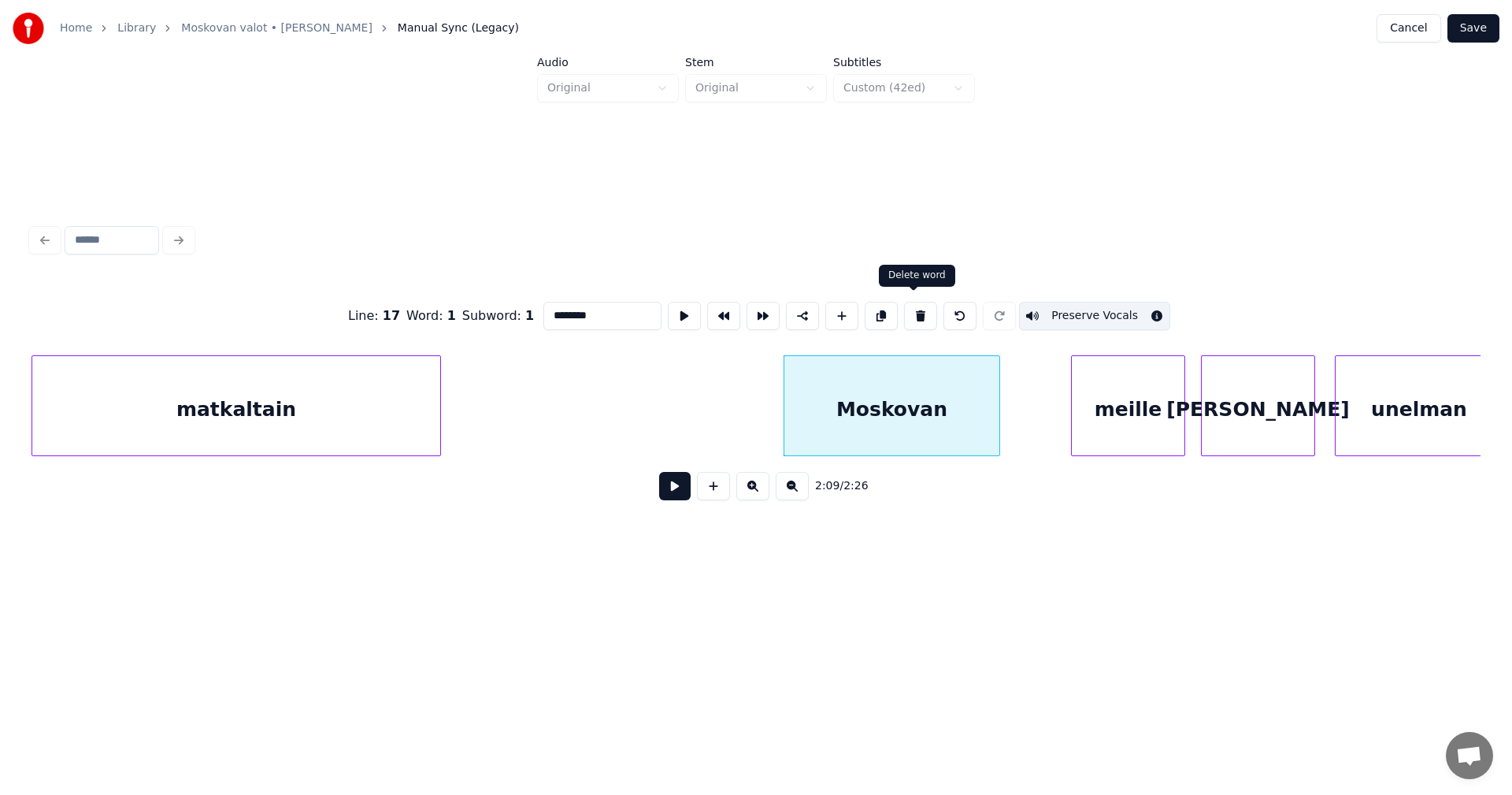
click at [911, 313] on button at bounding box center [921, 316] width 33 height 28
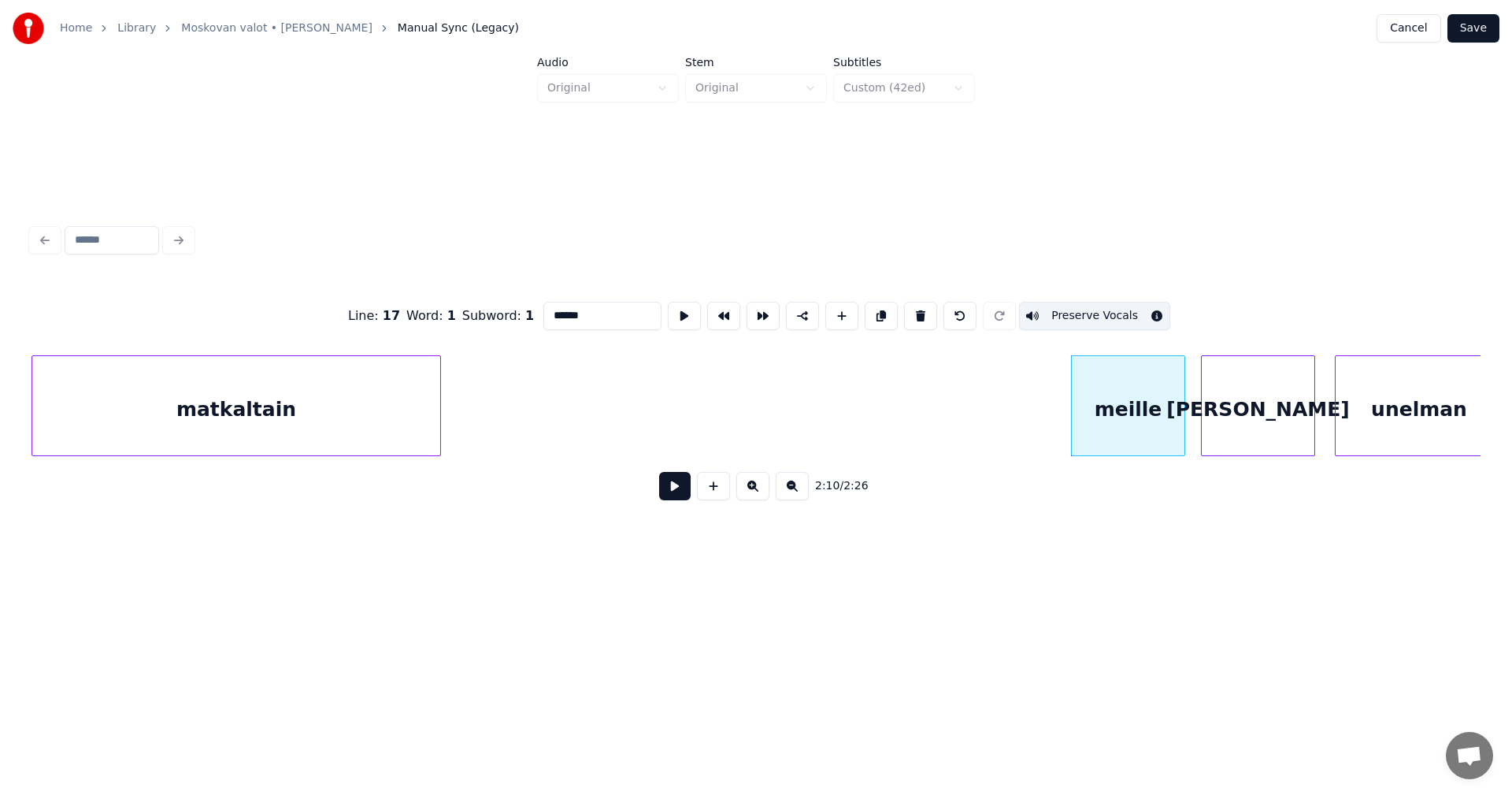
click at [1100, 415] on div "meille" at bounding box center [1128, 409] width 113 height 107
click at [918, 314] on button at bounding box center [921, 316] width 33 height 28
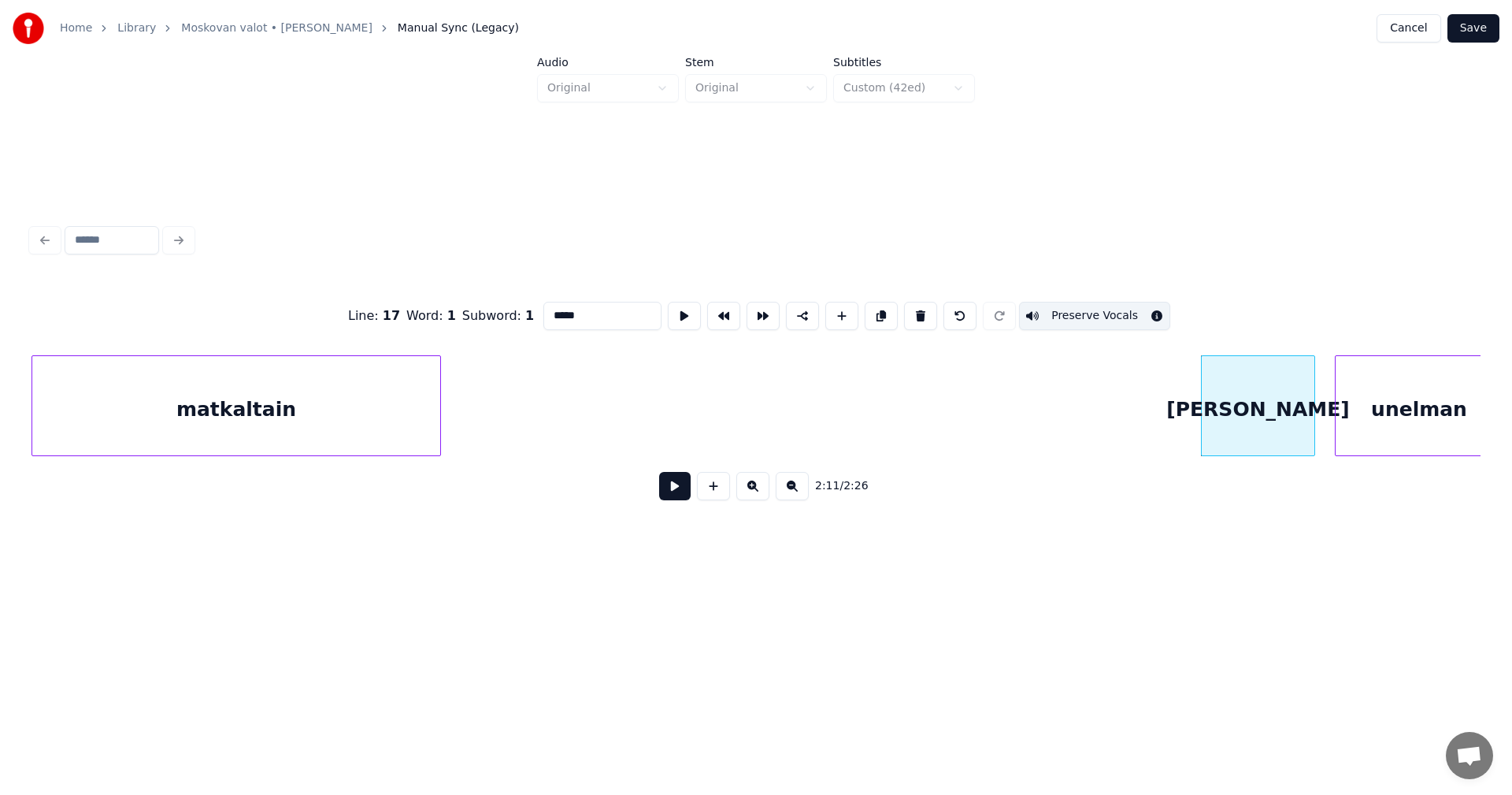
click at [1235, 426] on div "[PERSON_NAME]" at bounding box center [1258, 409] width 113 height 107
click at [909, 313] on button at bounding box center [921, 316] width 33 height 28
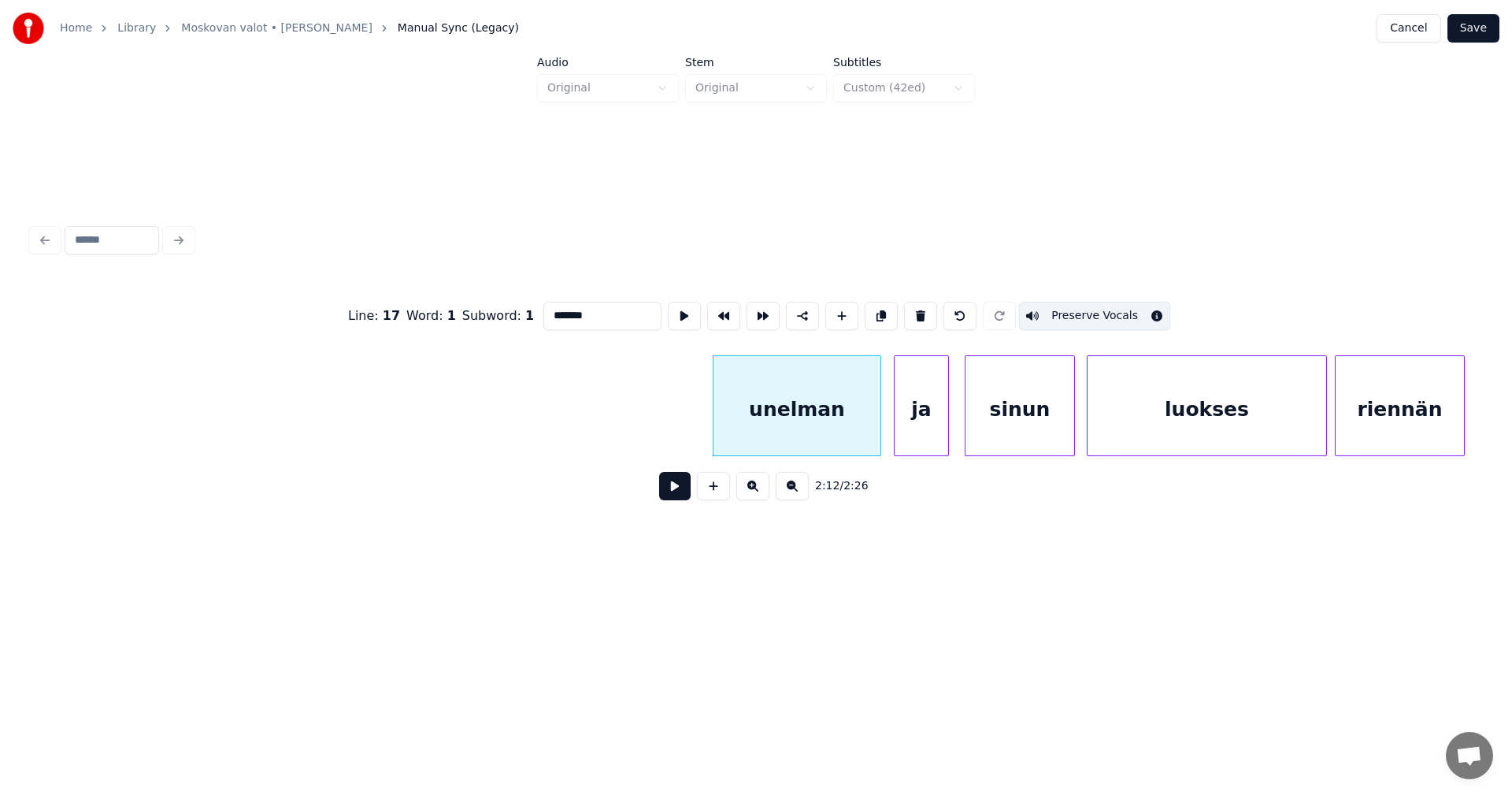
scroll to position [0, 25357]
click at [840, 410] on div "unelman" at bounding box center [789, 409] width 167 height 107
click at [919, 317] on button at bounding box center [921, 316] width 33 height 28
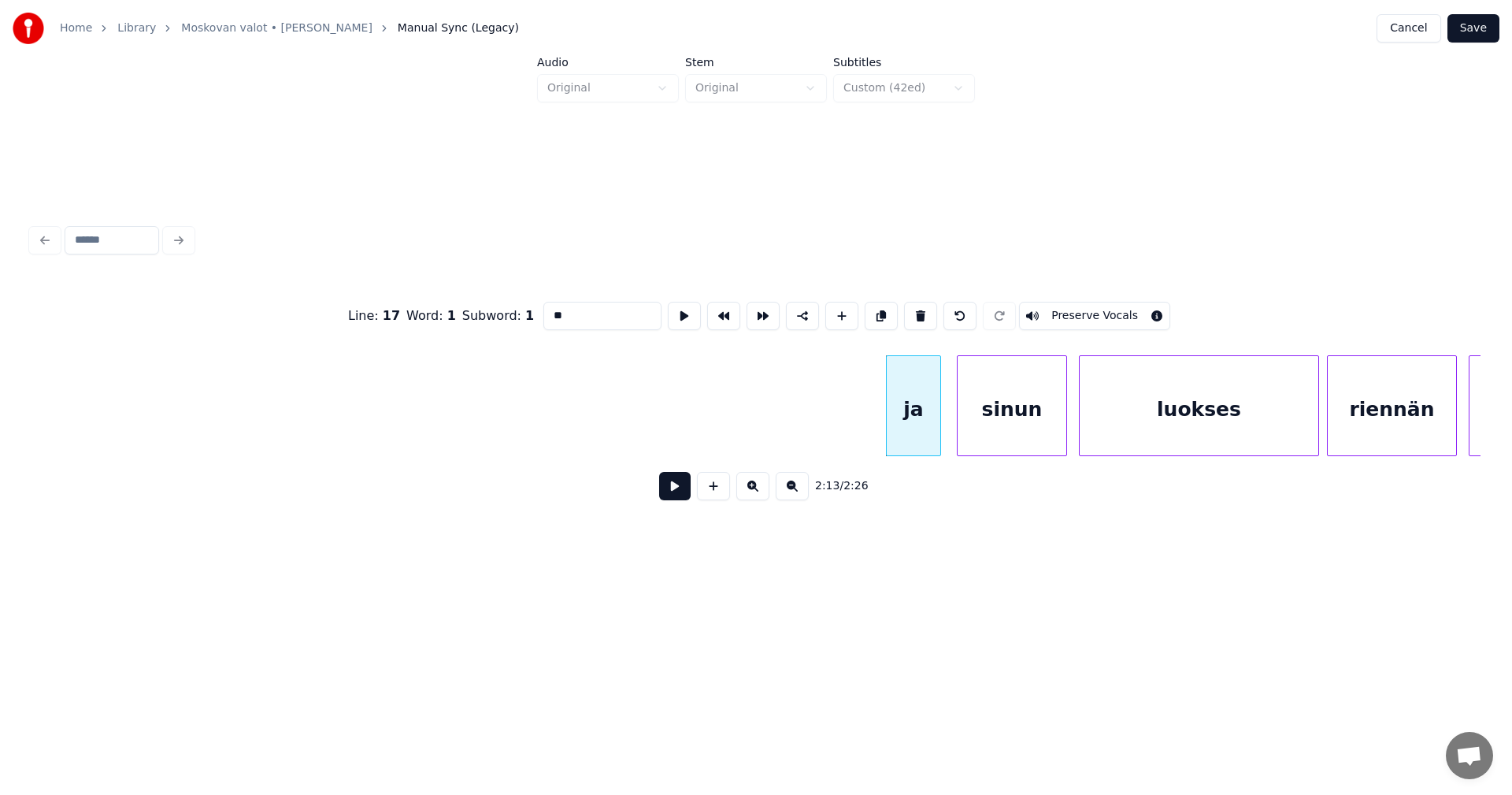
click at [911, 393] on div "ja" at bounding box center [913, 409] width 53 height 107
click at [544, 311] on input "**" at bounding box center [602, 316] width 118 height 28
click at [923, 430] on div "....ja" at bounding box center [913, 409] width 53 height 107
type input "******"
click at [683, 498] on button at bounding box center [675, 485] width 31 height 28
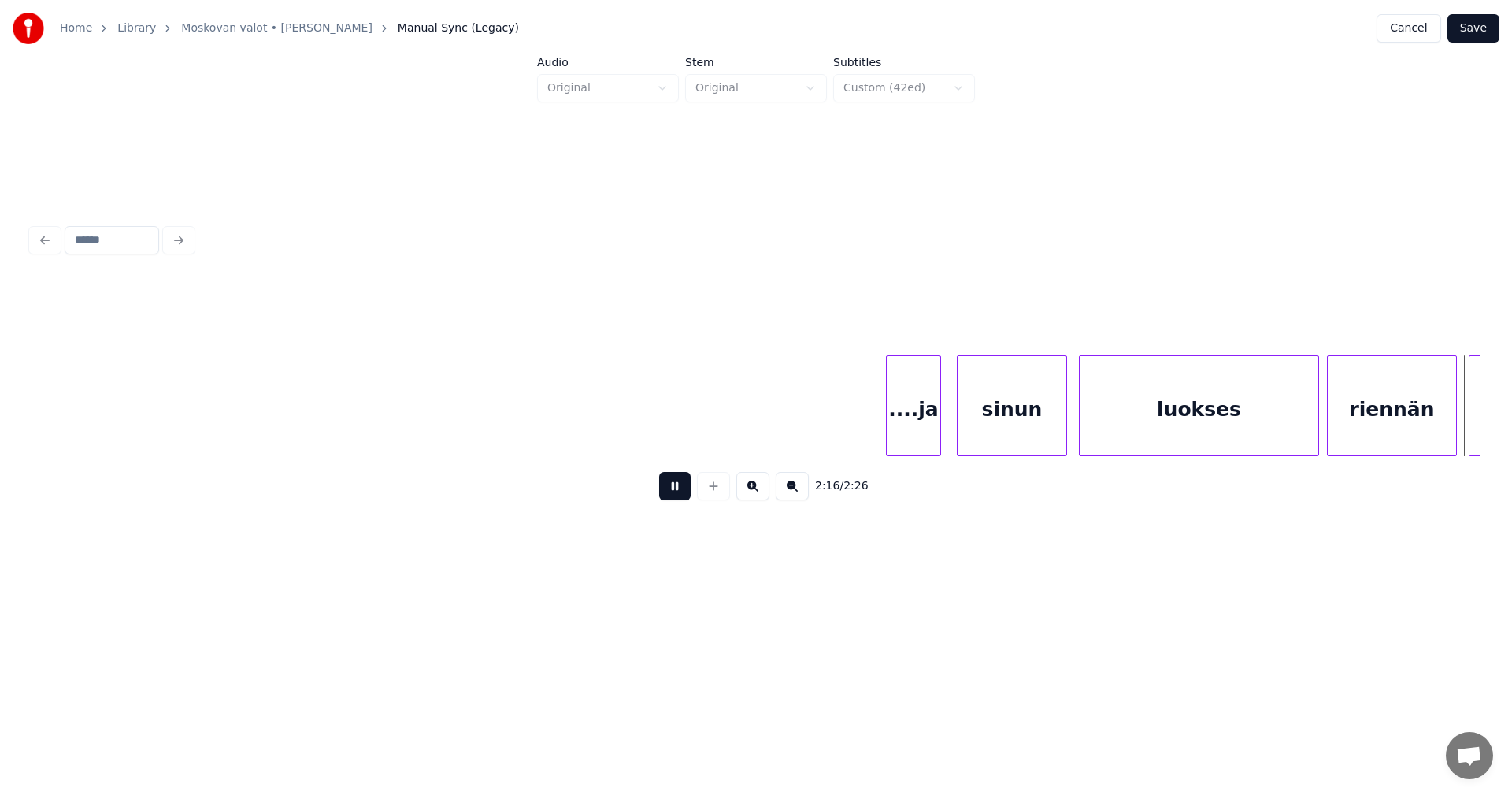
scroll to position [0, 26808]
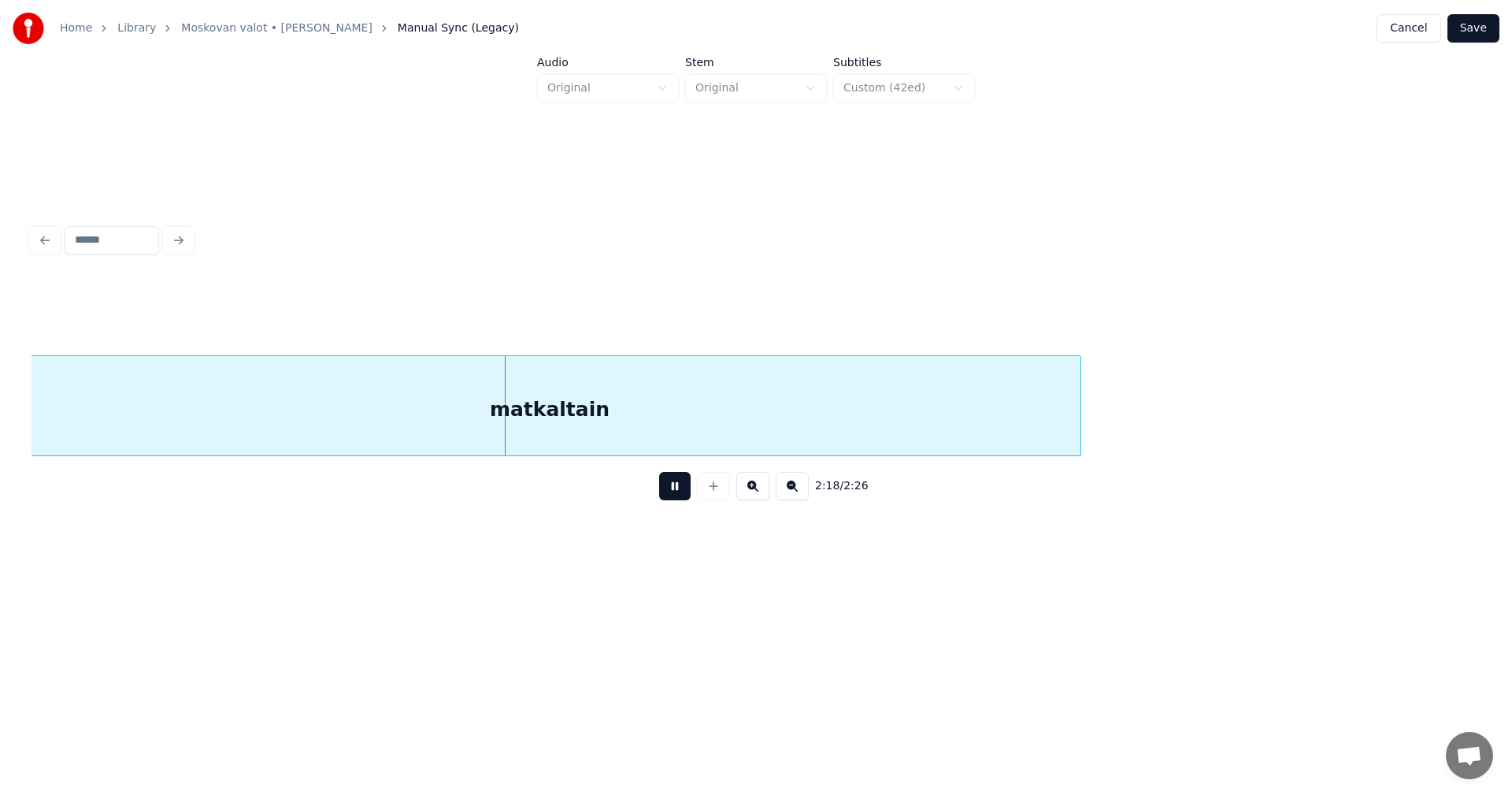
drag, startPoint x: 683, startPoint y: 492, endPoint x: 995, endPoint y: 413, distance: 321.8
click at [686, 488] on button at bounding box center [675, 485] width 31 height 28
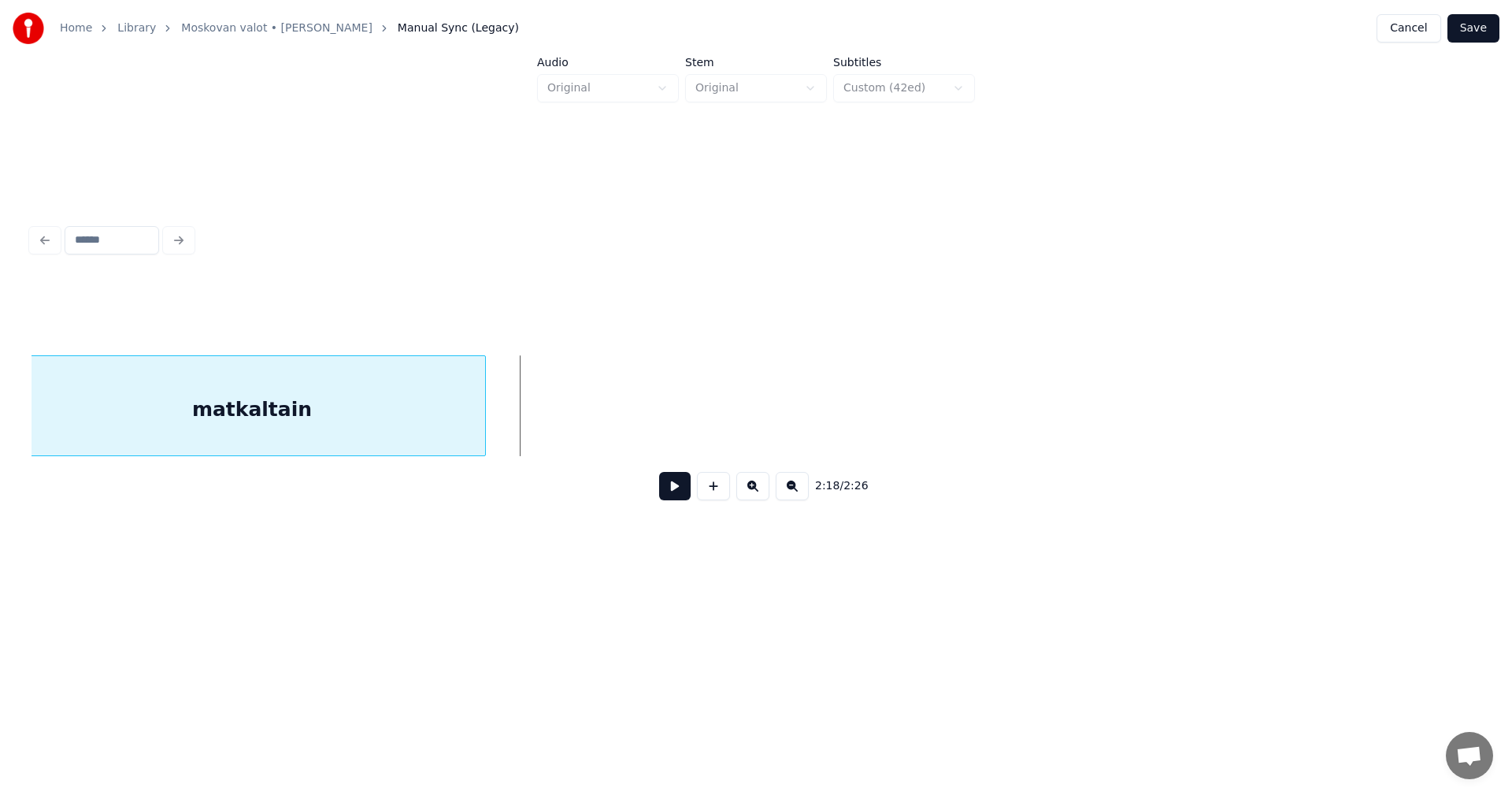
click at [482, 420] on div at bounding box center [482, 405] width 4 height 99
click at [675, 496] on button at bounding box center [675, 485] width 31 height 28
click at [678, 496] on button at bounding box center [675, 485] width 31 height 28
click at [476, 433] on div "matkaltain" at bounding box center [265, 409] width 466 height 107
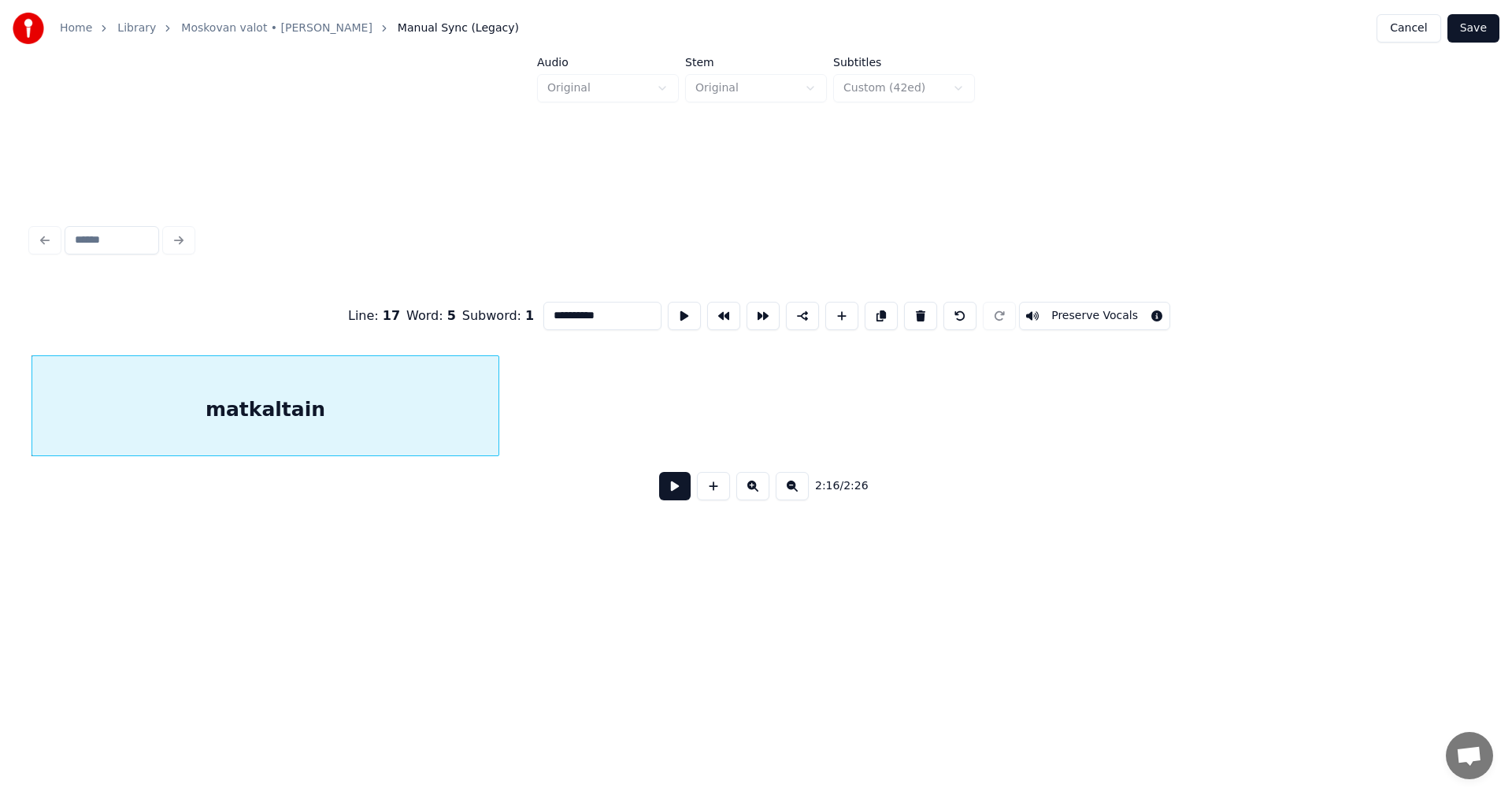
click at [681, 489] on button at bounding box center [675, 485] width 31 height 28
click at [677, 490] on button at bounding box center [675, 485] width 31 height 28
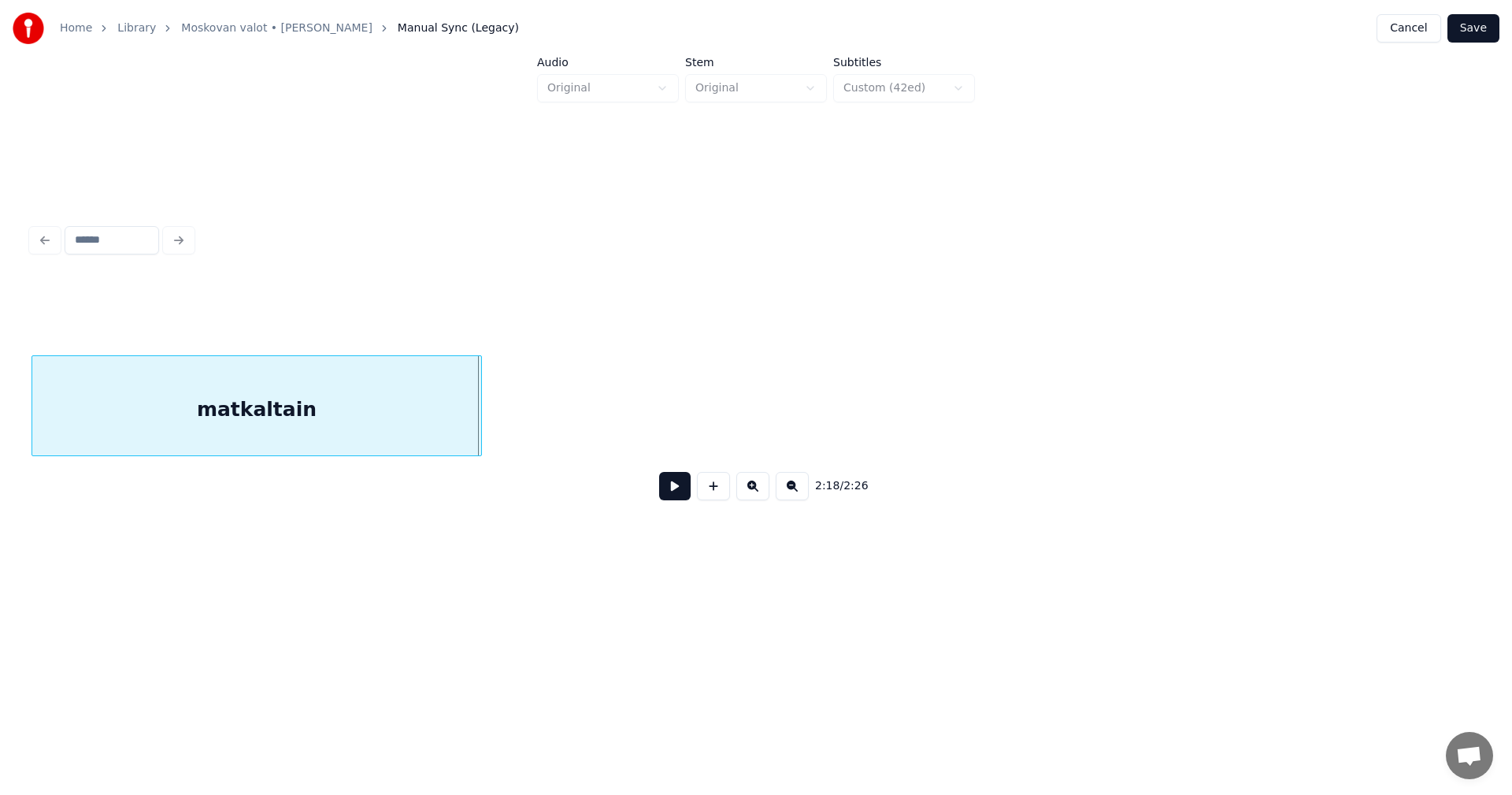
click at [479, 423] on div at bounding box center [478, 405] width 4 height 99
click at [1479, 37] on button "Save" at bounding box center [1473, 28] width 52 height 28
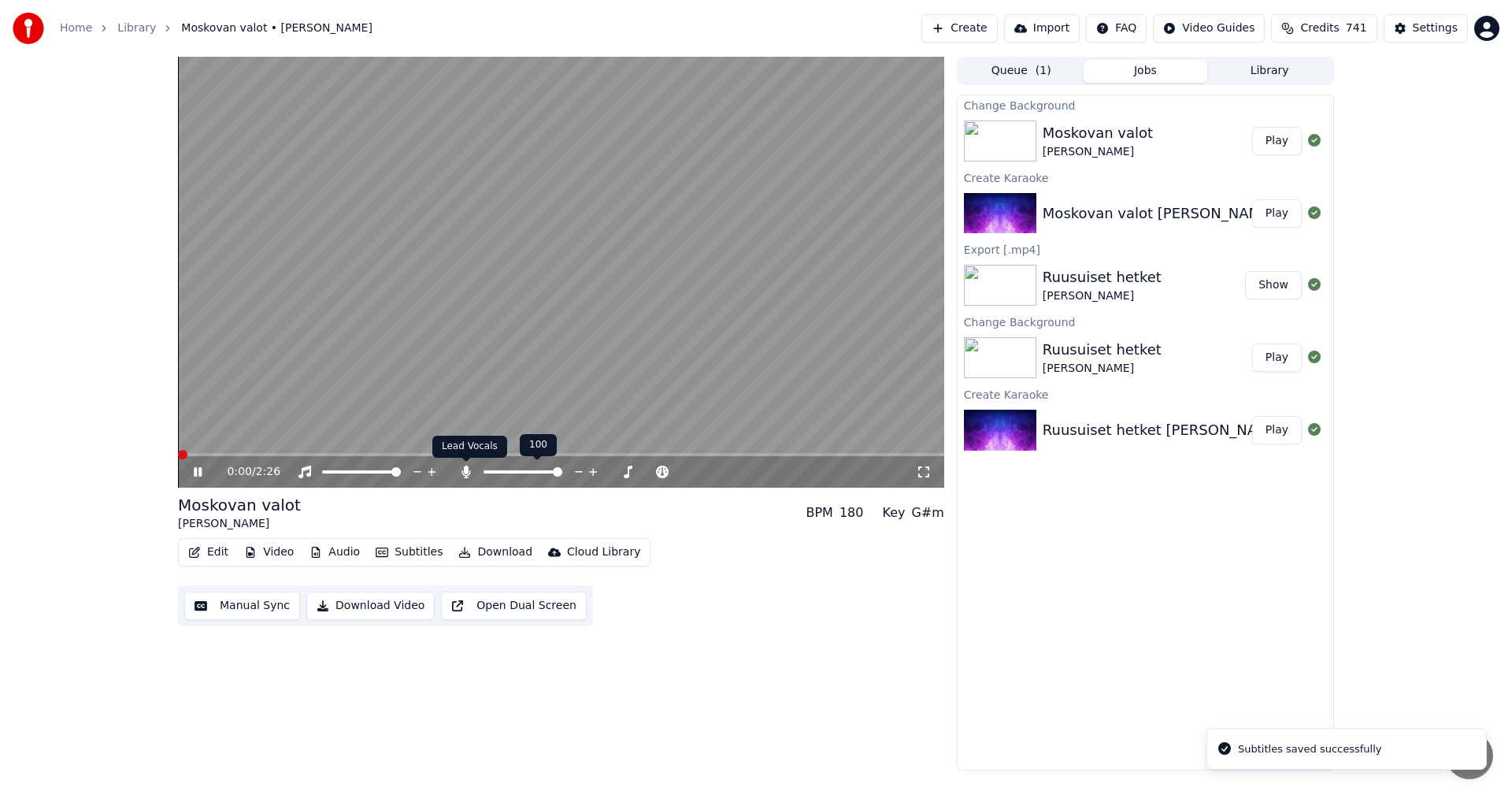
click at [467, 471] on icon at bounding box center [466, 471] width 9 height 12
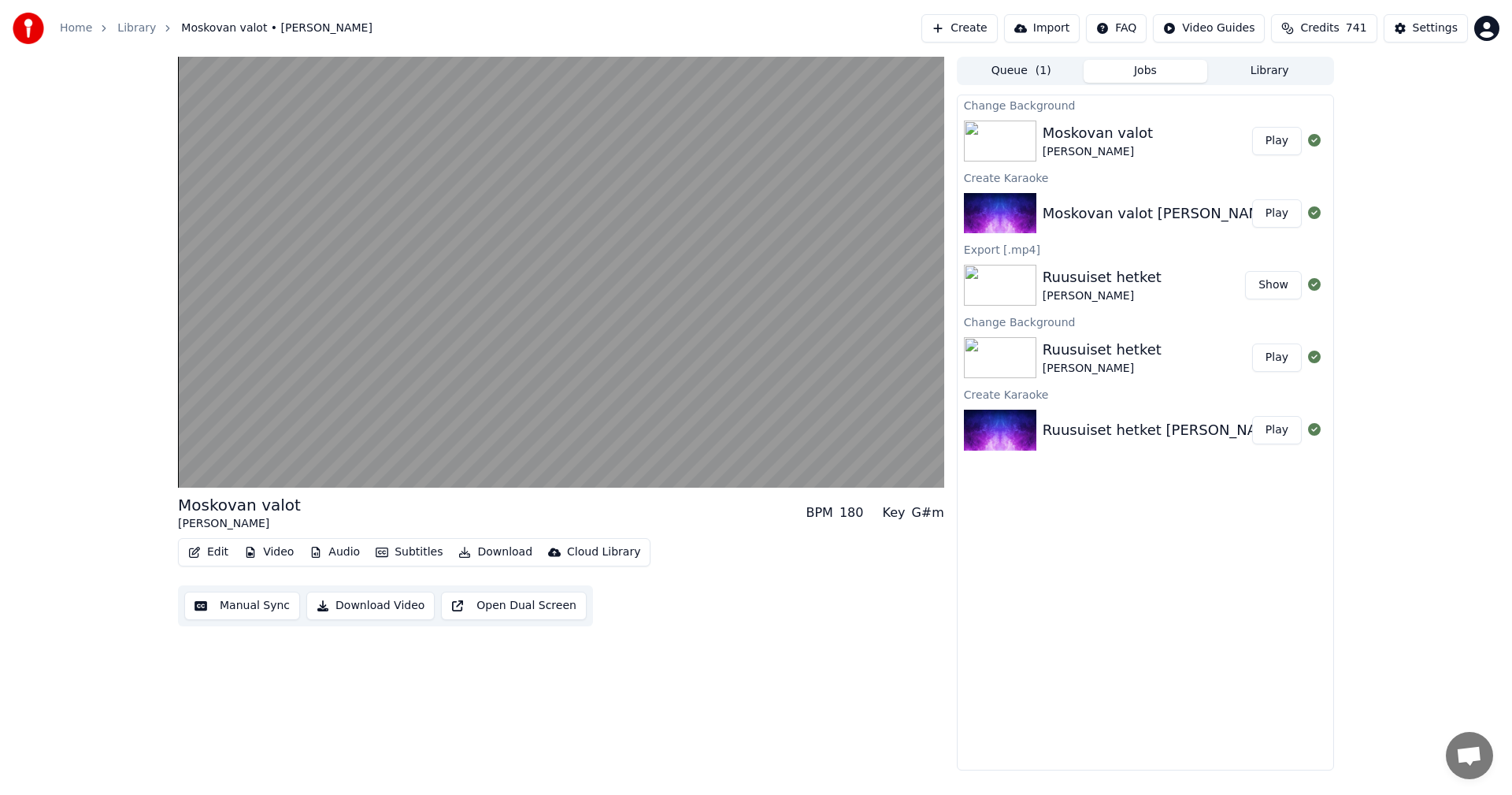
click at [1286, 147] on button "Play" at bounding box center [1277, 141] width 50 height 28
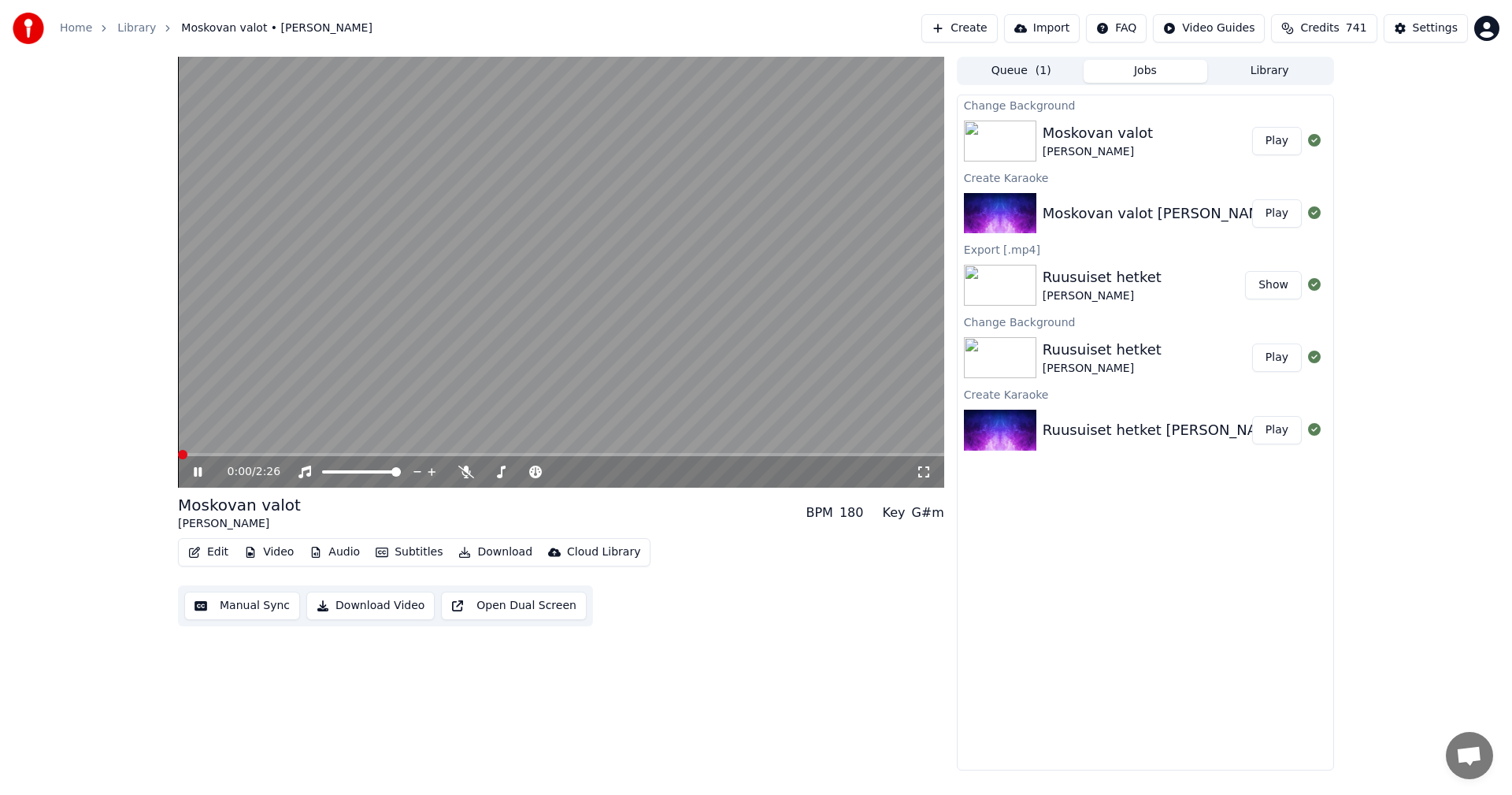
click at [454, 455] on span at bounding box center [561, 455] width 766 height 3
click at [199, 470] on icon at bounding box center [198, 471] width 8 height 10
click at [219, 555] on button "Edit" at bounding box center [208, 552] width 52 height 22
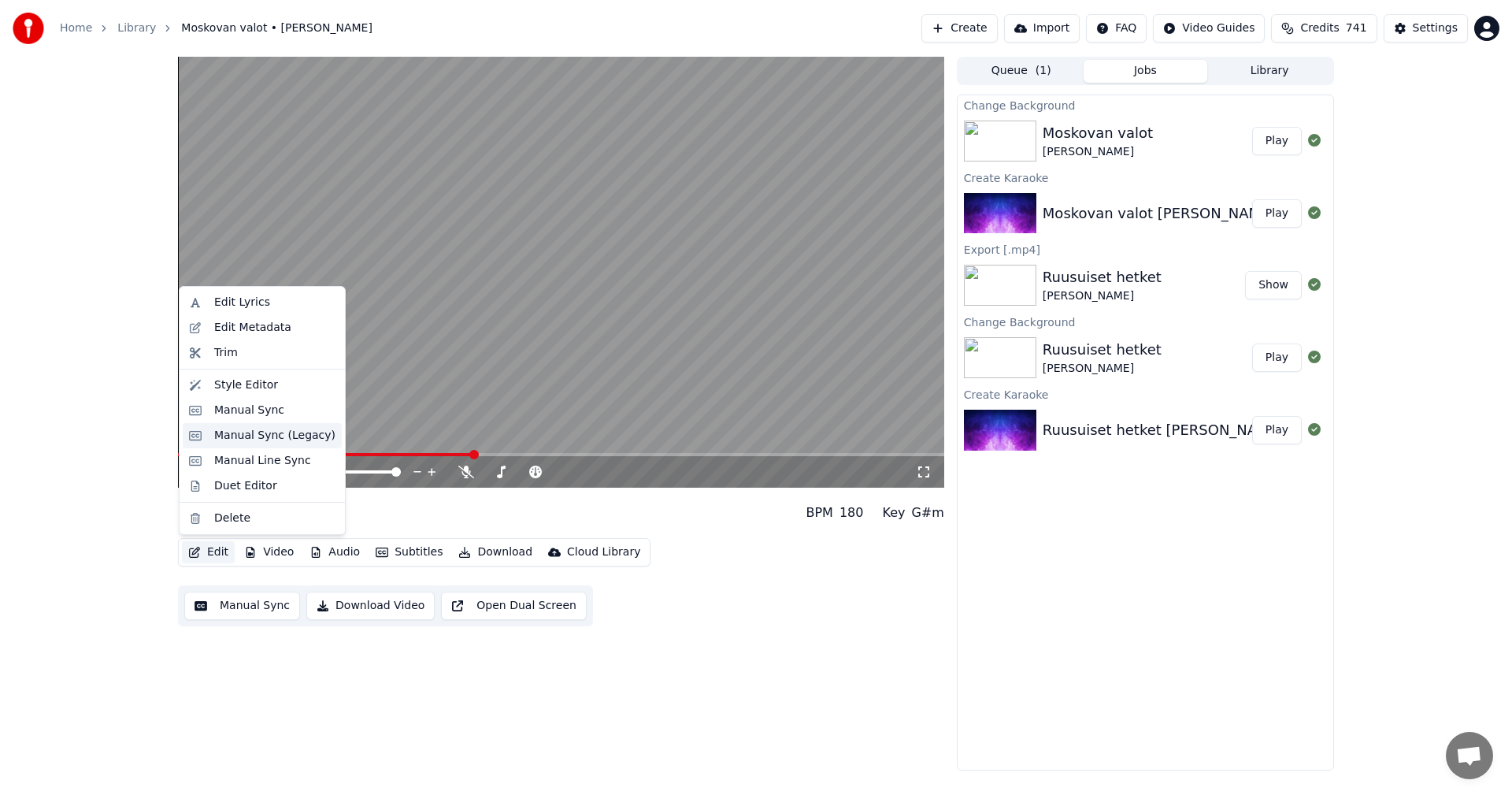
click at [284, 433] on div "Manual Sync (Legacy)" at bounding box center [275, 436] width 122 height 16
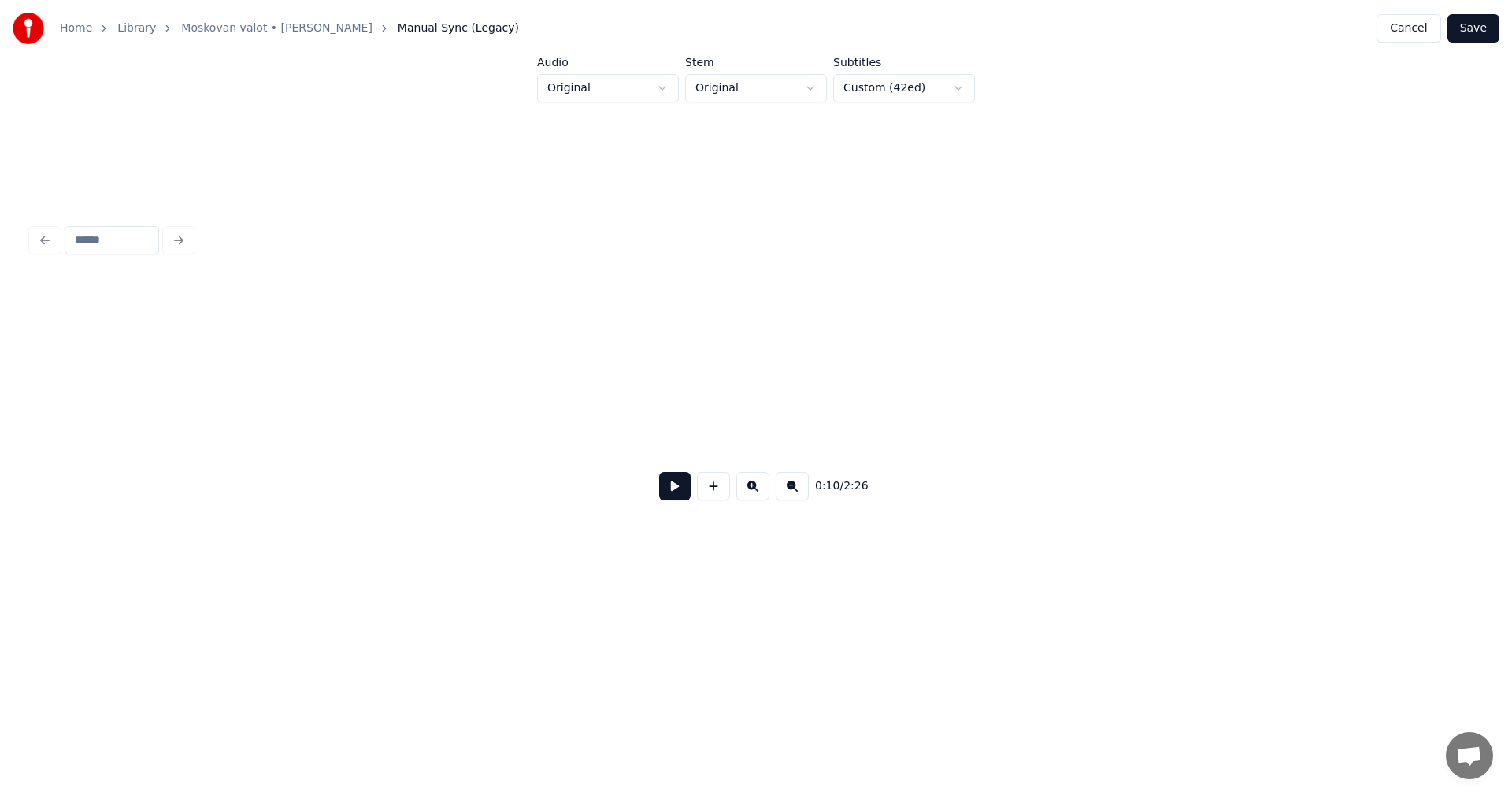
scroll to position [0, 2136]
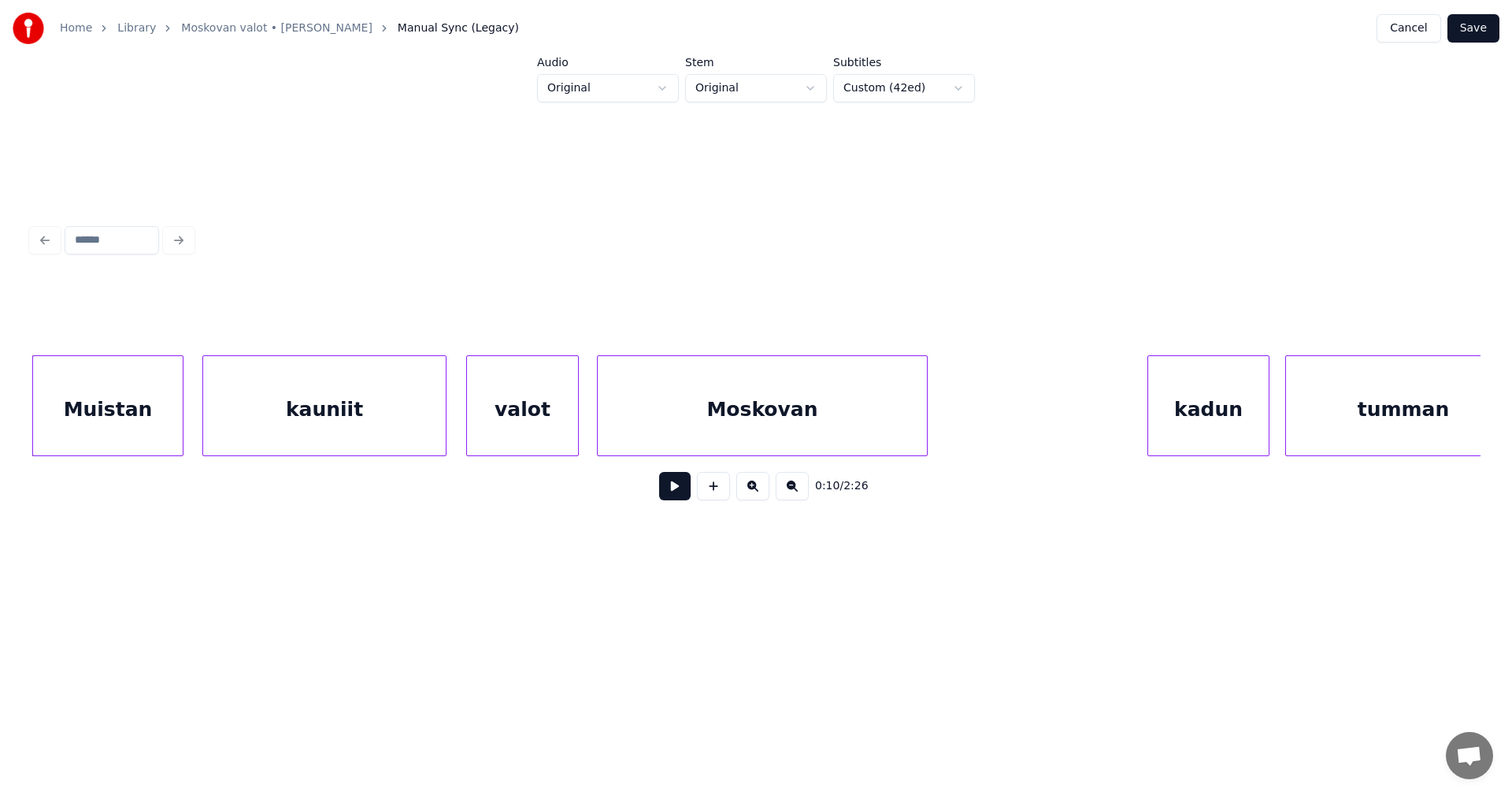
drag, startPoint x: 206, startPoint y: 463, endPoint x: 135, endPoint y: 462, distance: 71.0
click at [135, 456] on div "Muistan kauniit valot Moskovan kadun tumman" at bounding box center [756, 405] width 1449 height 101
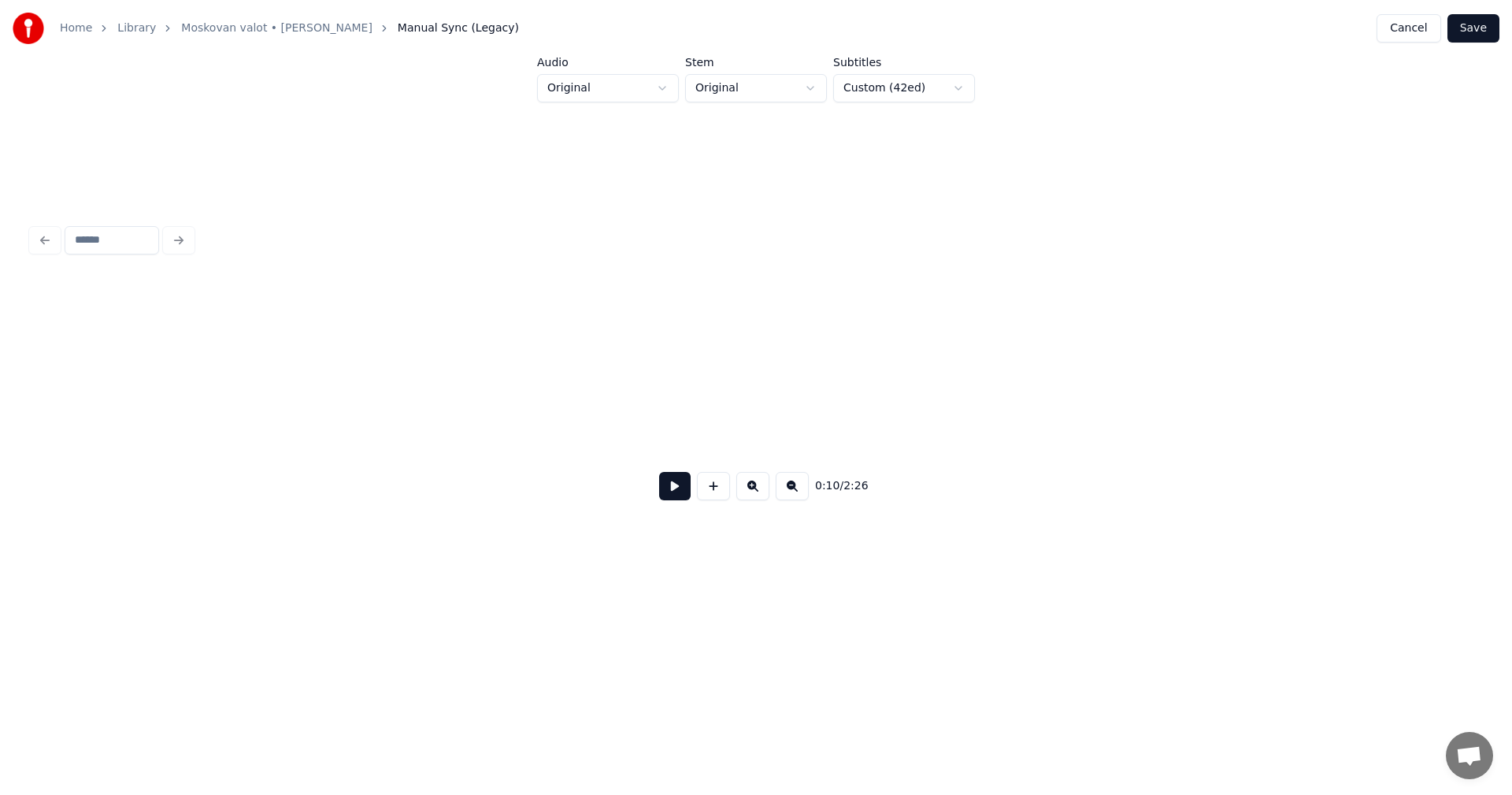
scroll to position [0, 176]
click at [1484, 33] on button "Save" at bounding box center [1473, 28] width 52 height 28
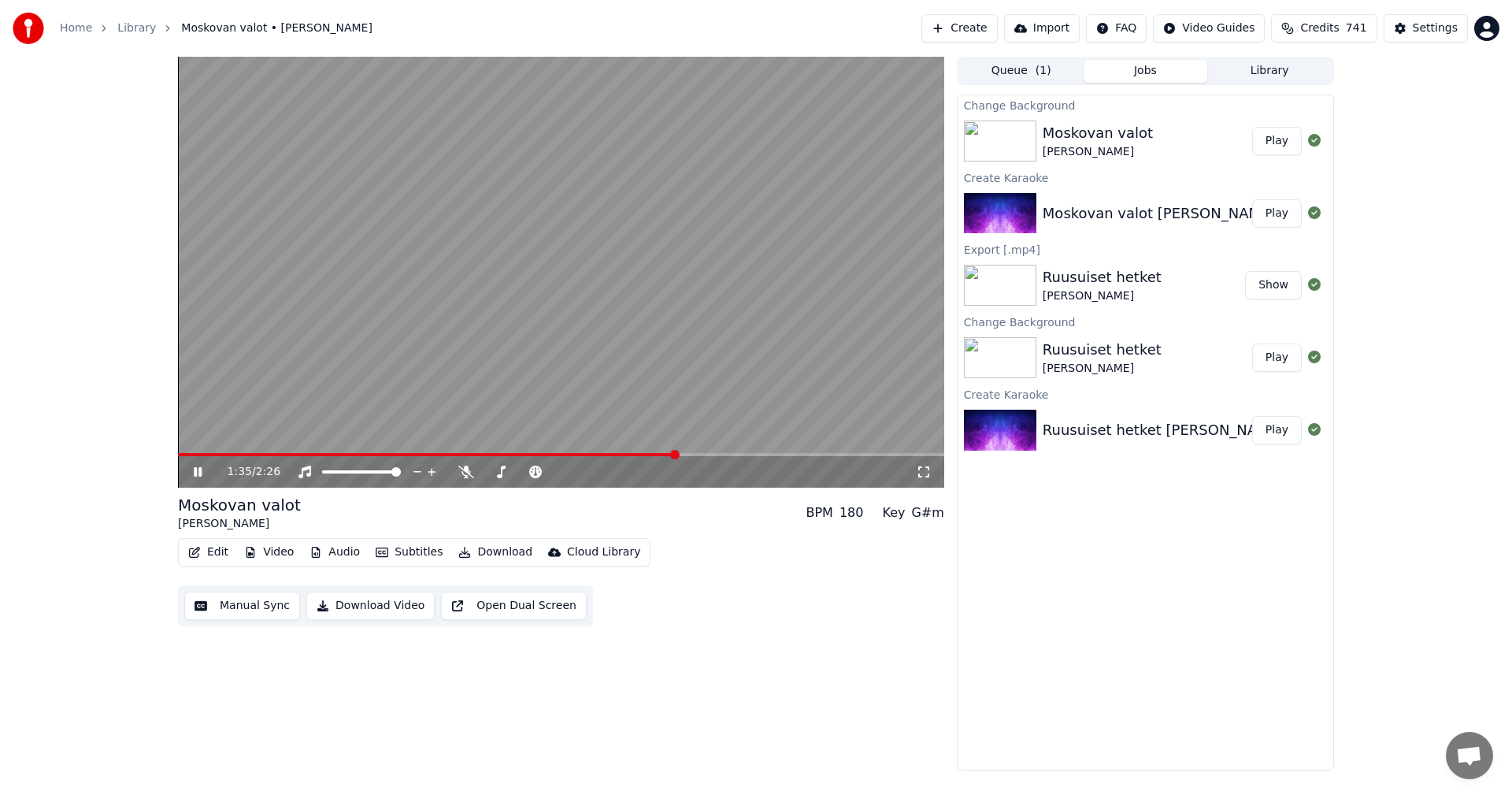
click at [677, 453] on span at bounding box center [561, 455] width 766 height 3
click at [831, 454] on span at bounding box center [561, 455] width 766 height 3
click at [850, 453] on span at bounding box center [561, 455] width 766 height 3
click at [771, 455] on span at bounding box center [475, 455] width 593 height 3
click at [846, 458] on div "2:19 / 2:26" at bounding box center [561, 471] width 766 height 31
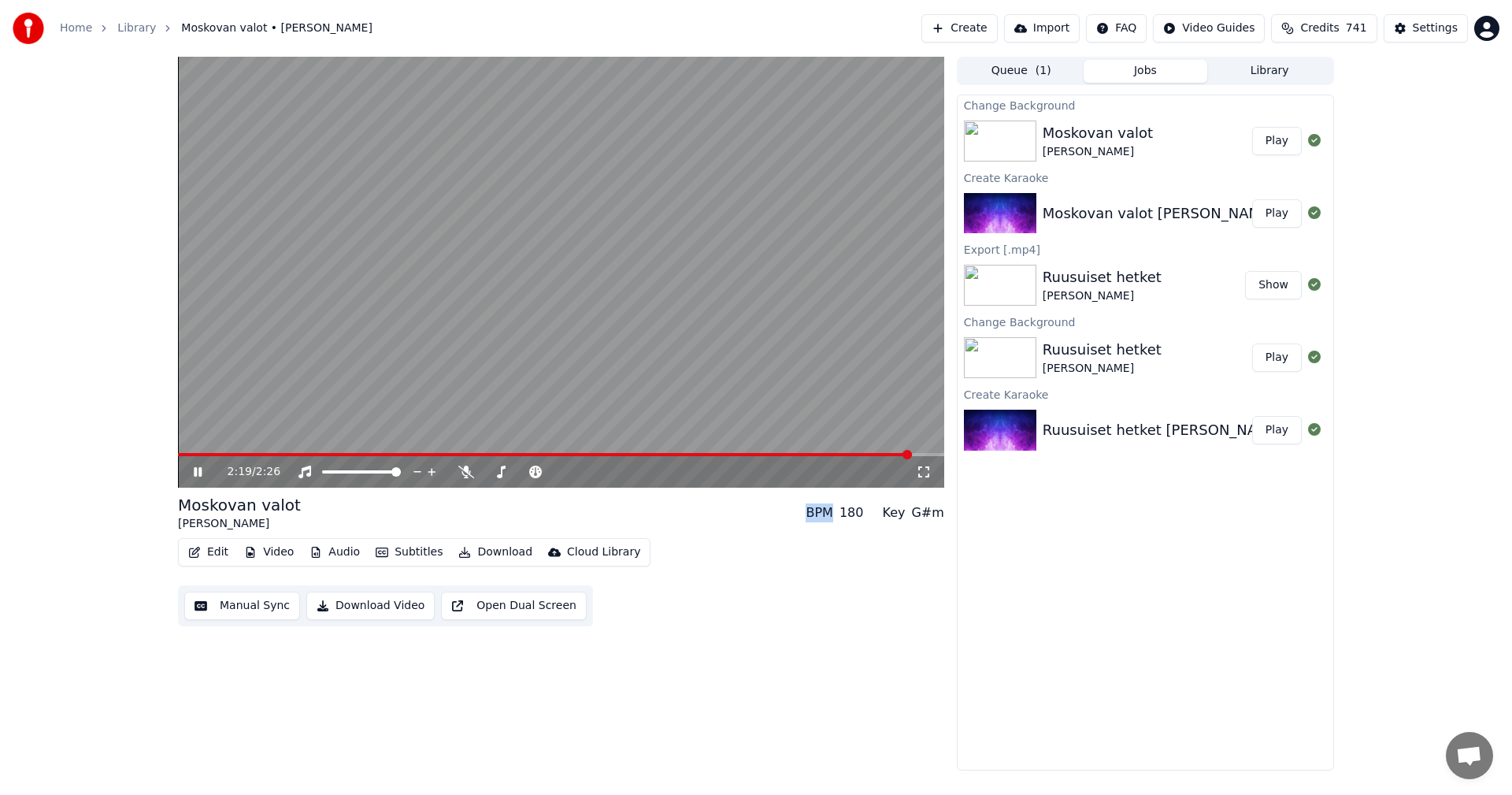
click at [845, 457] on div "2:19 / 2:26" at bounding box center [561, 471] width 766 height 31
click at [845, 456] on span at bounding box center [547, 455] width 736 height 3
click at [200, 475] on icon at bounding box center [198, 471] width 8 height 10
click at [1286, 142] on button "Play" at bounding box center [1277, 141] width 50 height 28
click at [200, 475] on icon at bounding box center [198, 471] width 8 height 10
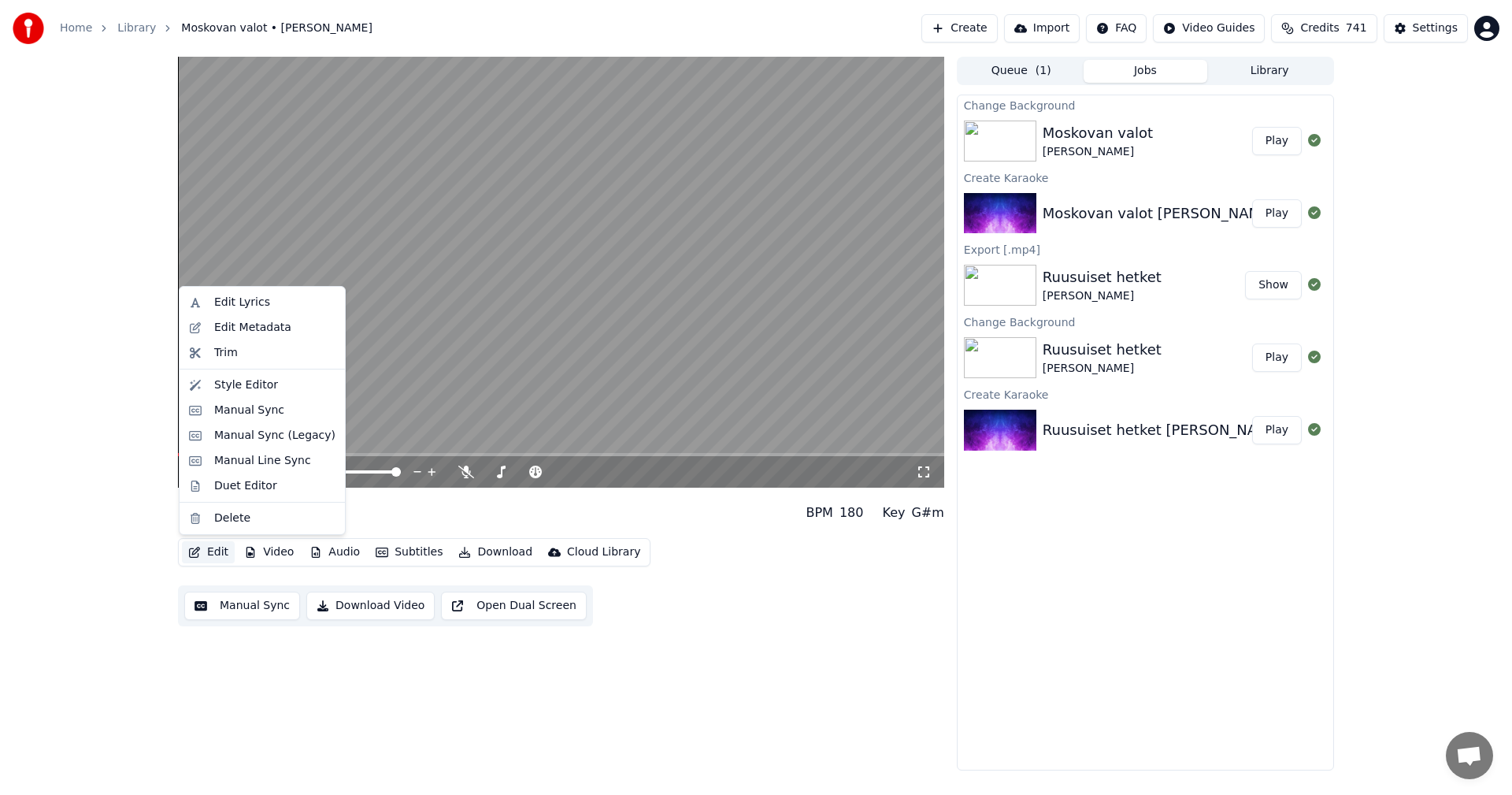
click at [219, 555] on button "Edit" at bounding box center [208, 552] width 52 height 22
click at [255, 443] on div "Manual Sync (Legacy)" at bounding box center [275, 436] width 122 height 16
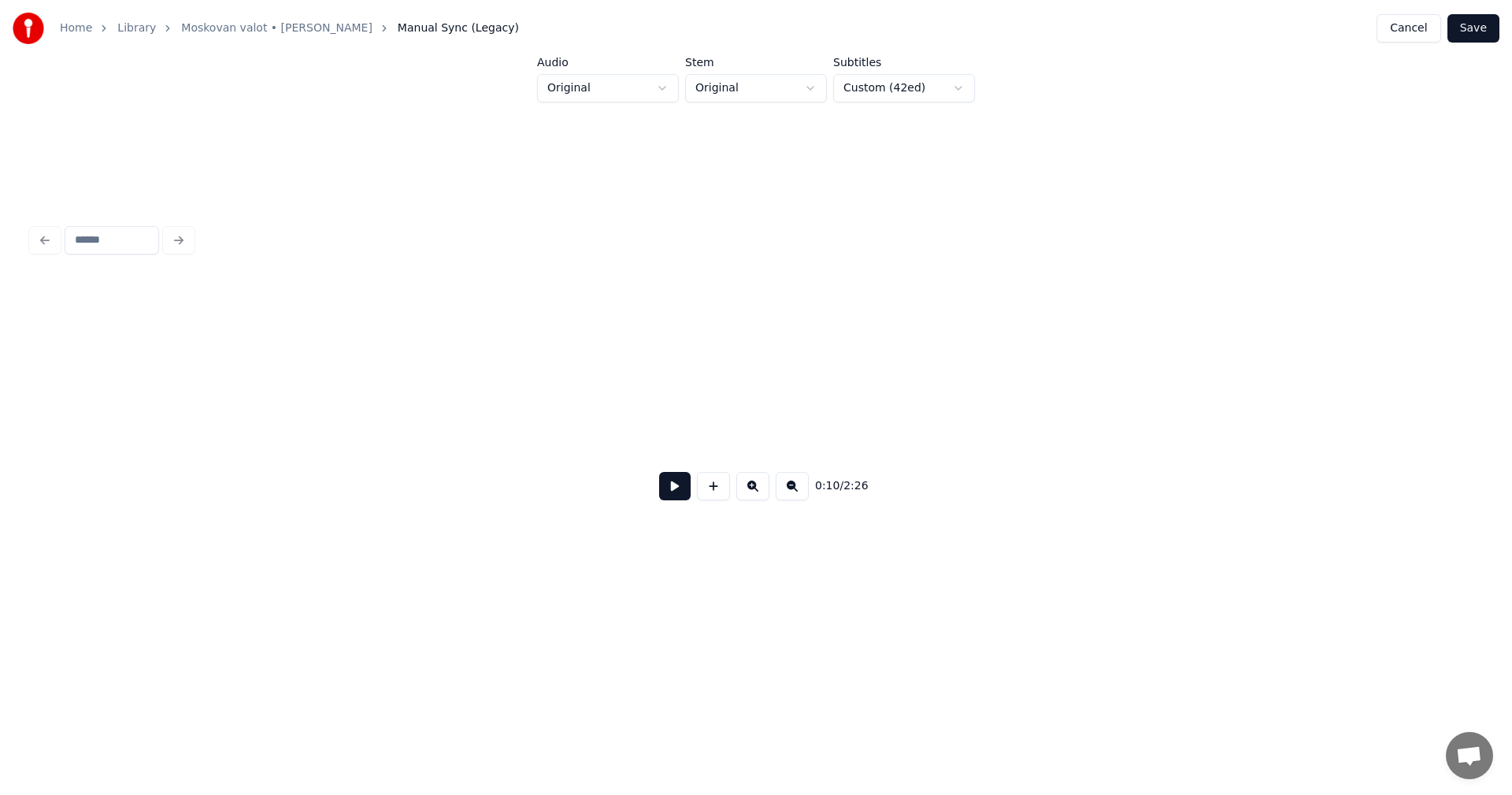
drag, startPoint x: 711, startPoint y: 493, endPoint x: 544, endPoint y: 453, distance: 171.7
click at [710, 492] on button at bounding box center [714, 485] width 33 height 28
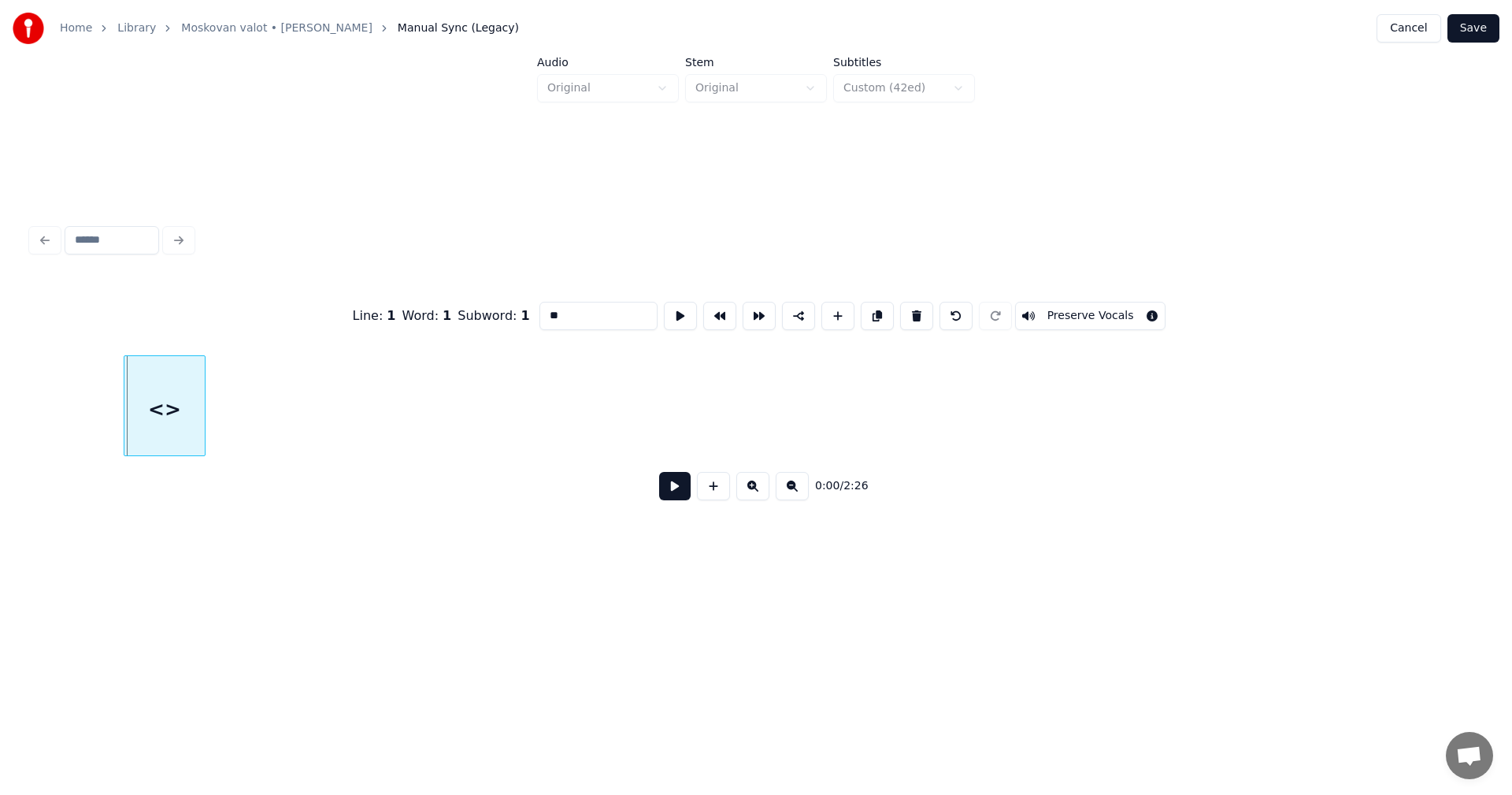
click at [124, 428] on div at bounding box center [126, 405] width 4 height 99
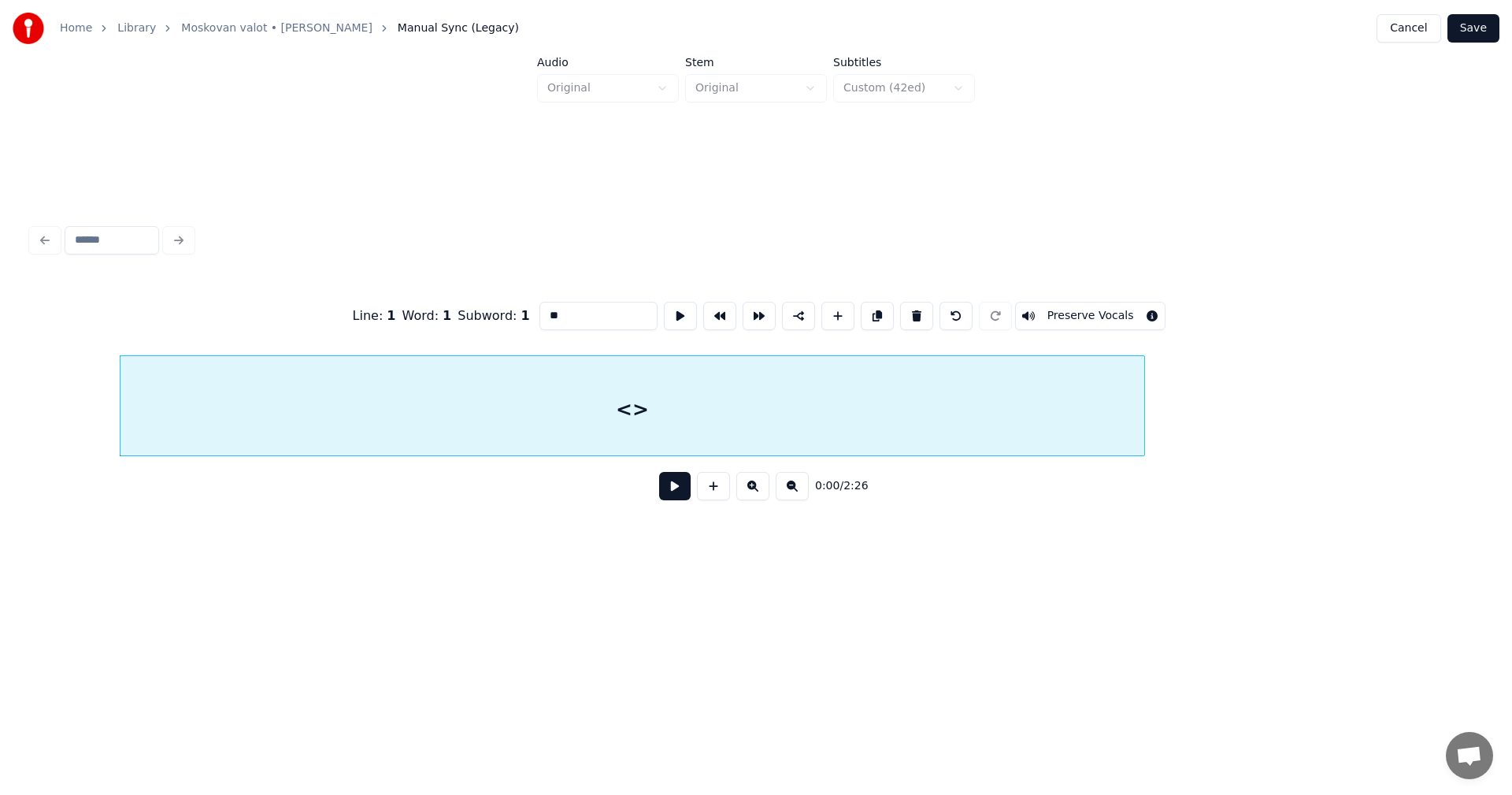
click at [1145, 384] on div at bounding box center [1141, 405] width 4 height 99
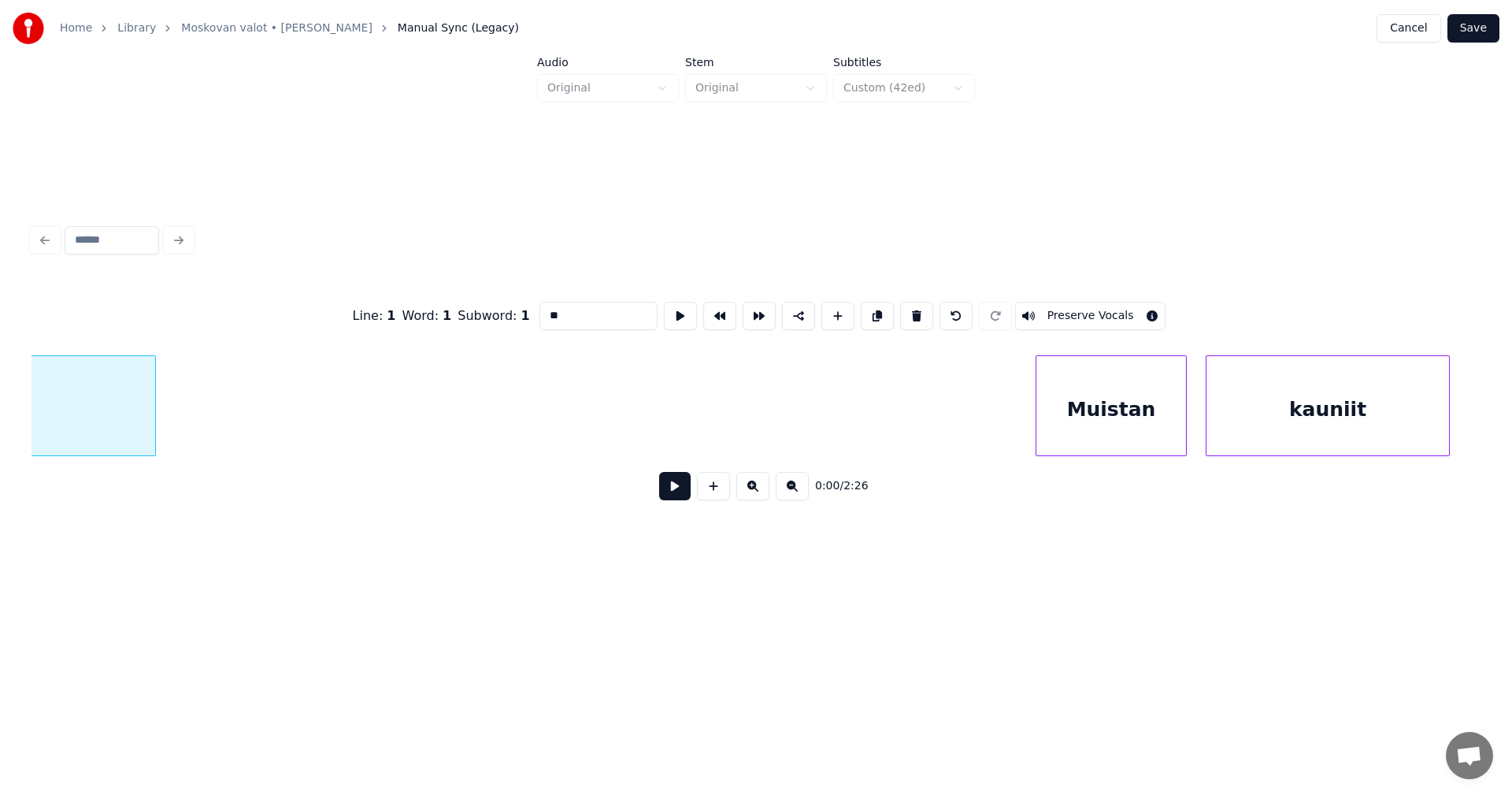
scroll to position [0, 1134]
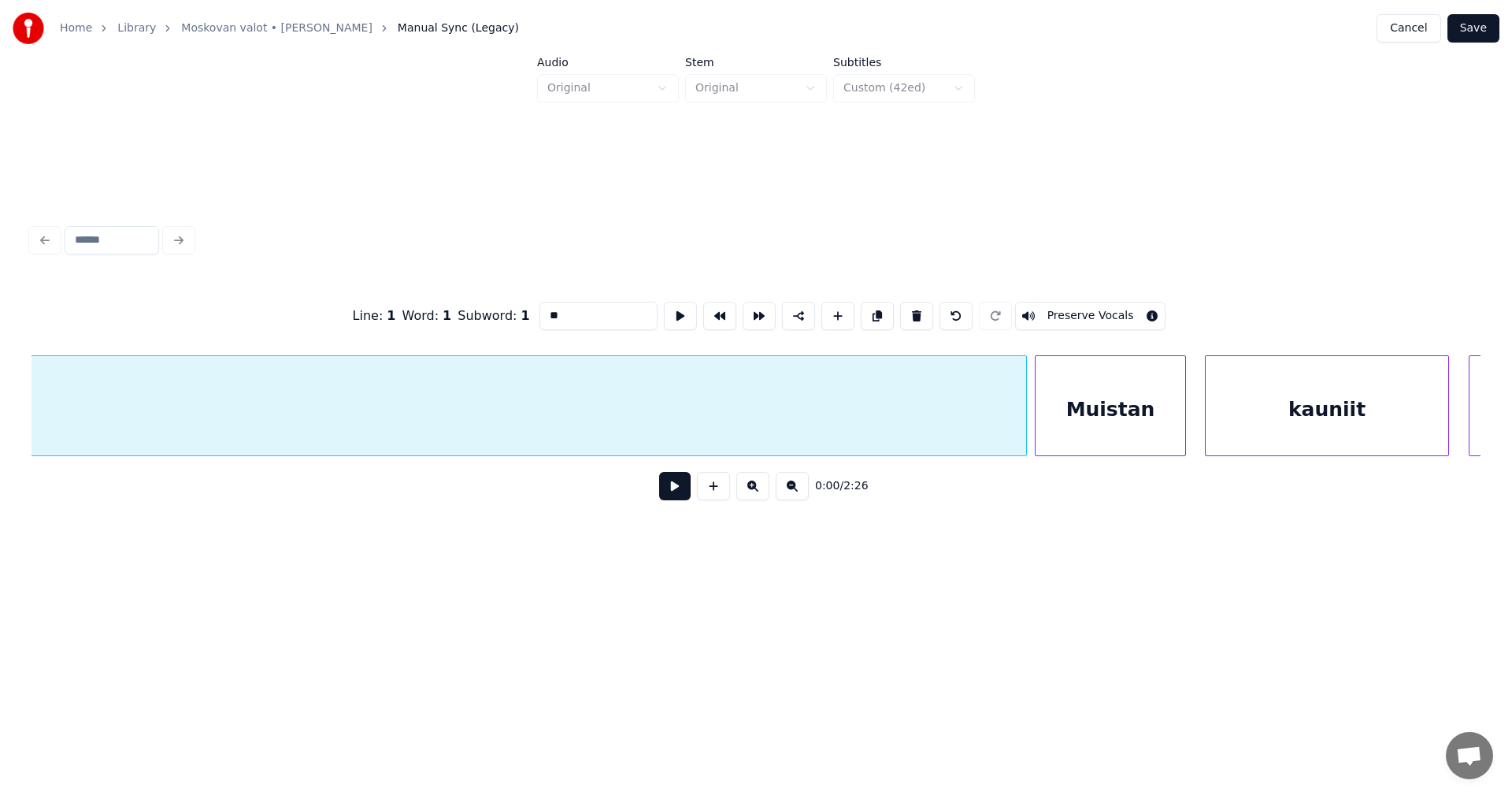
click at [1023, 413] on div at bounding box center [1023, 405] width 4 height 99
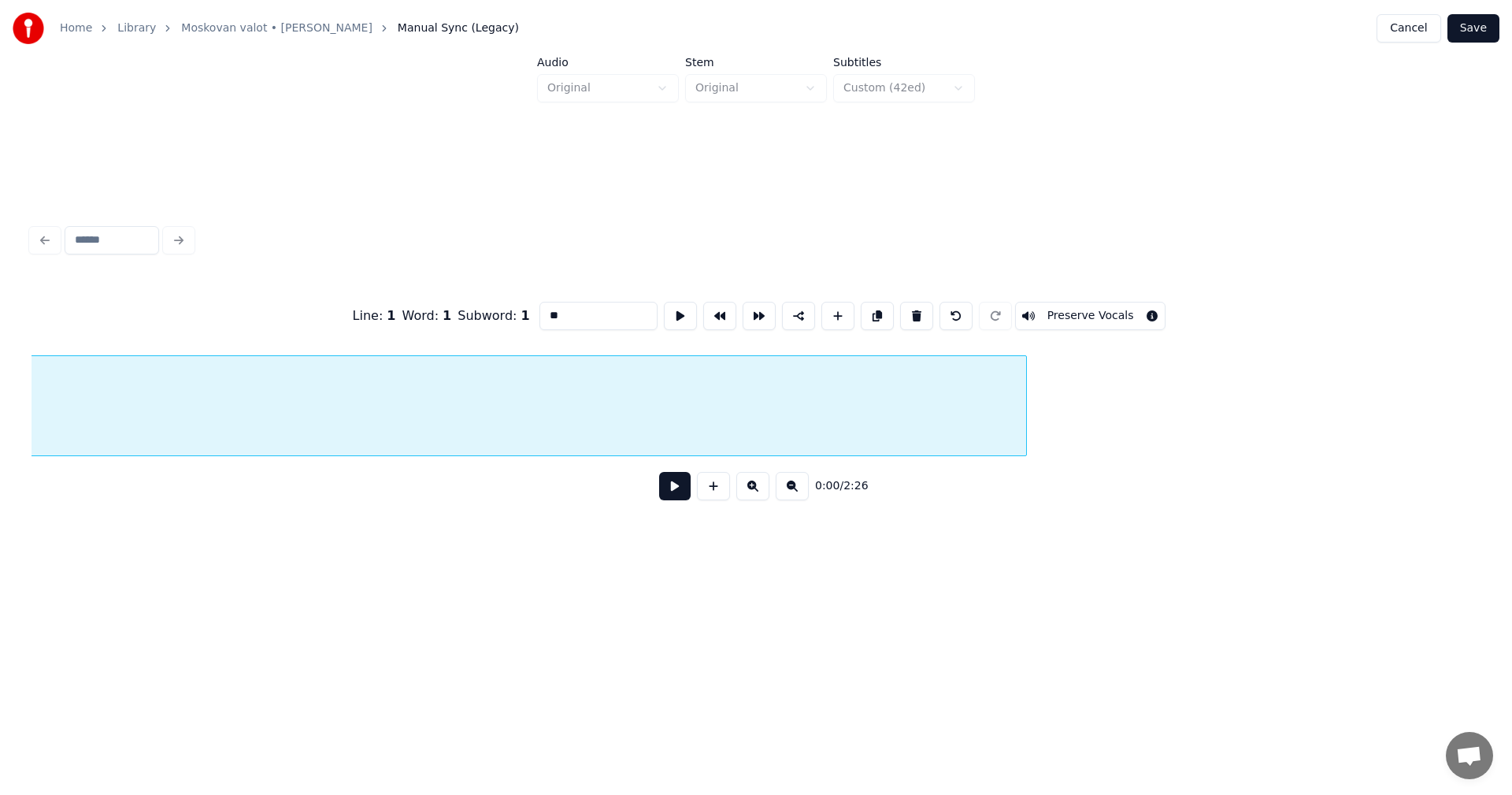
scroll to position [0, 88]
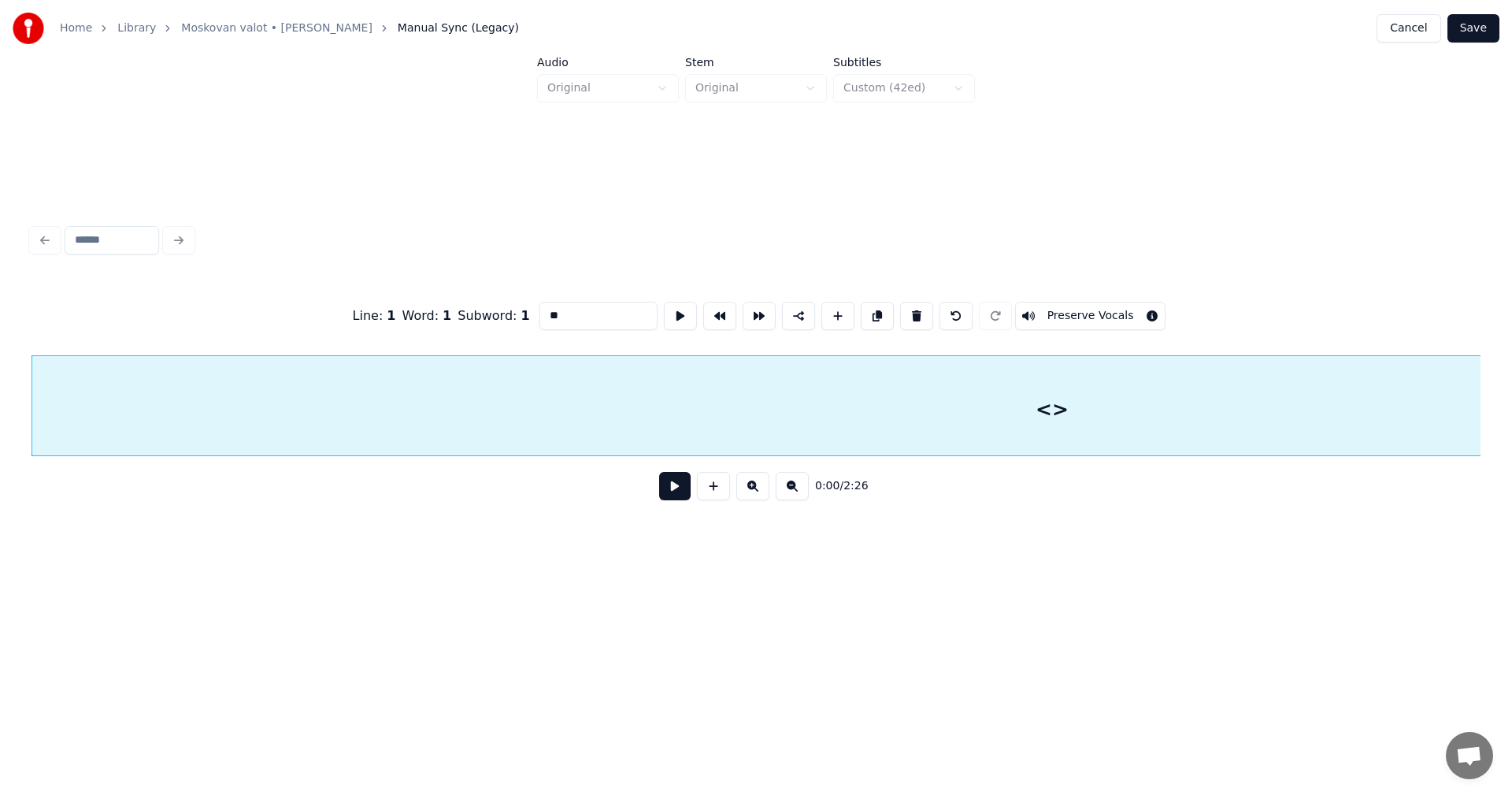
click at [1000, 415] on div "<>" at bounding box center [1052, 409] width 2040 height 107
click at [1066, 311] on button "Preserve Vocals" at bounding box center [1090, 316] width 151 height 28
click at [1467, 23] on button "Save" at bounding box center [1473, 28] width 52 height 28
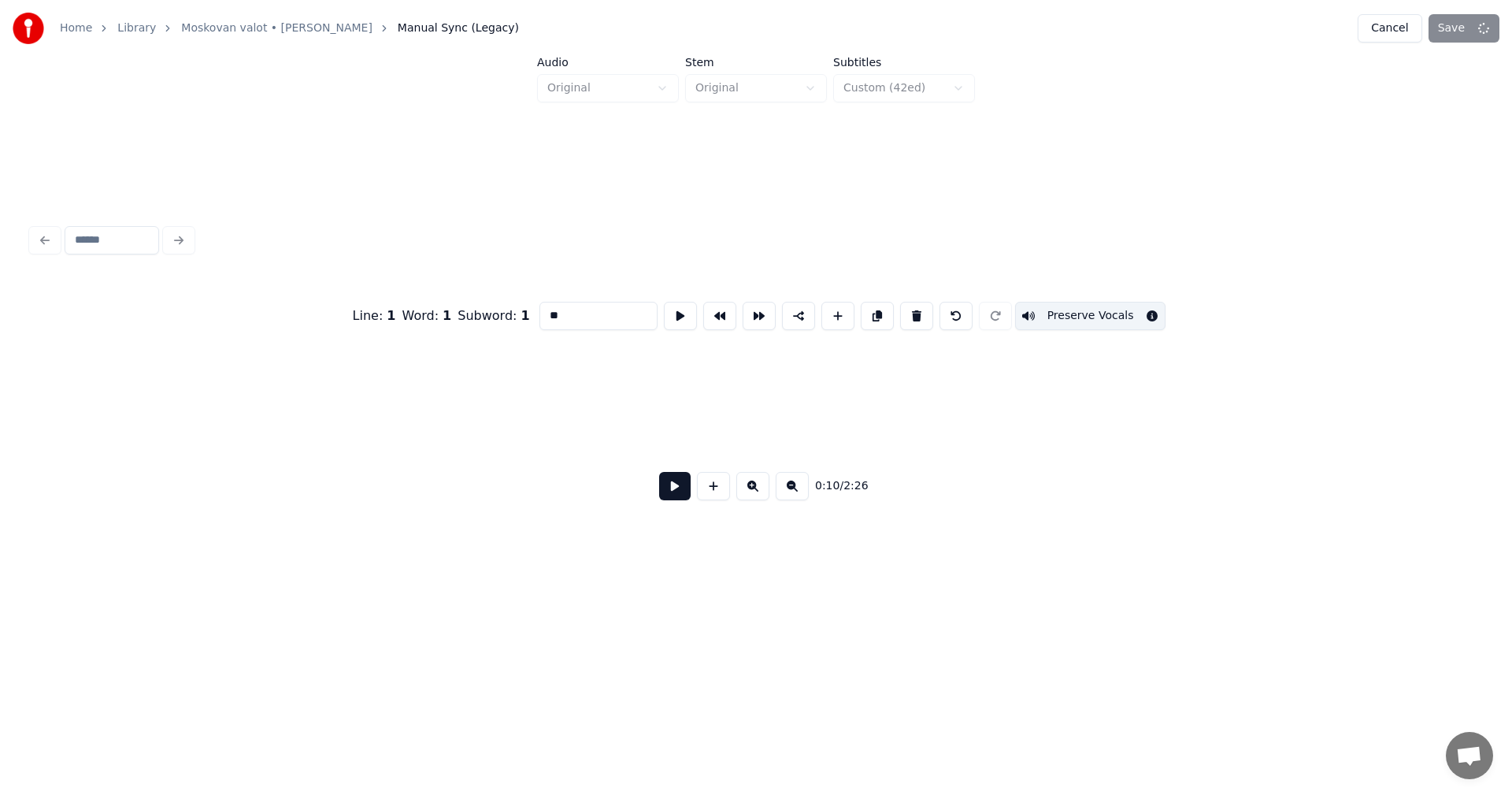
scroll to position [0, 2136]
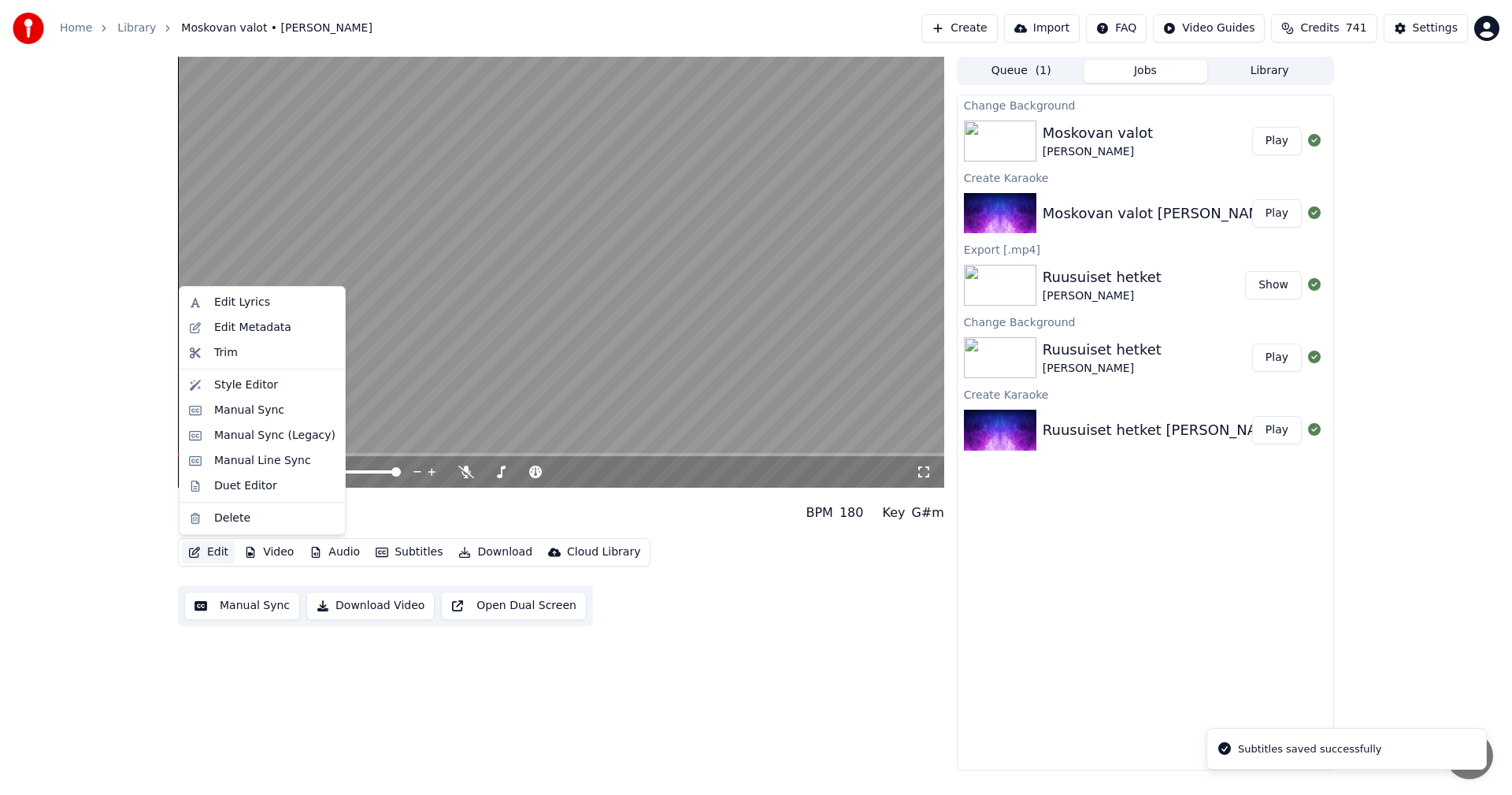
click at [218, 556] on button "Edit" at bounding box center [208, 552] width 52 height 22
click at [266, 436] on div "Manual Sync (Legacy)" at bounding box center [275, 436] width 122 height 16
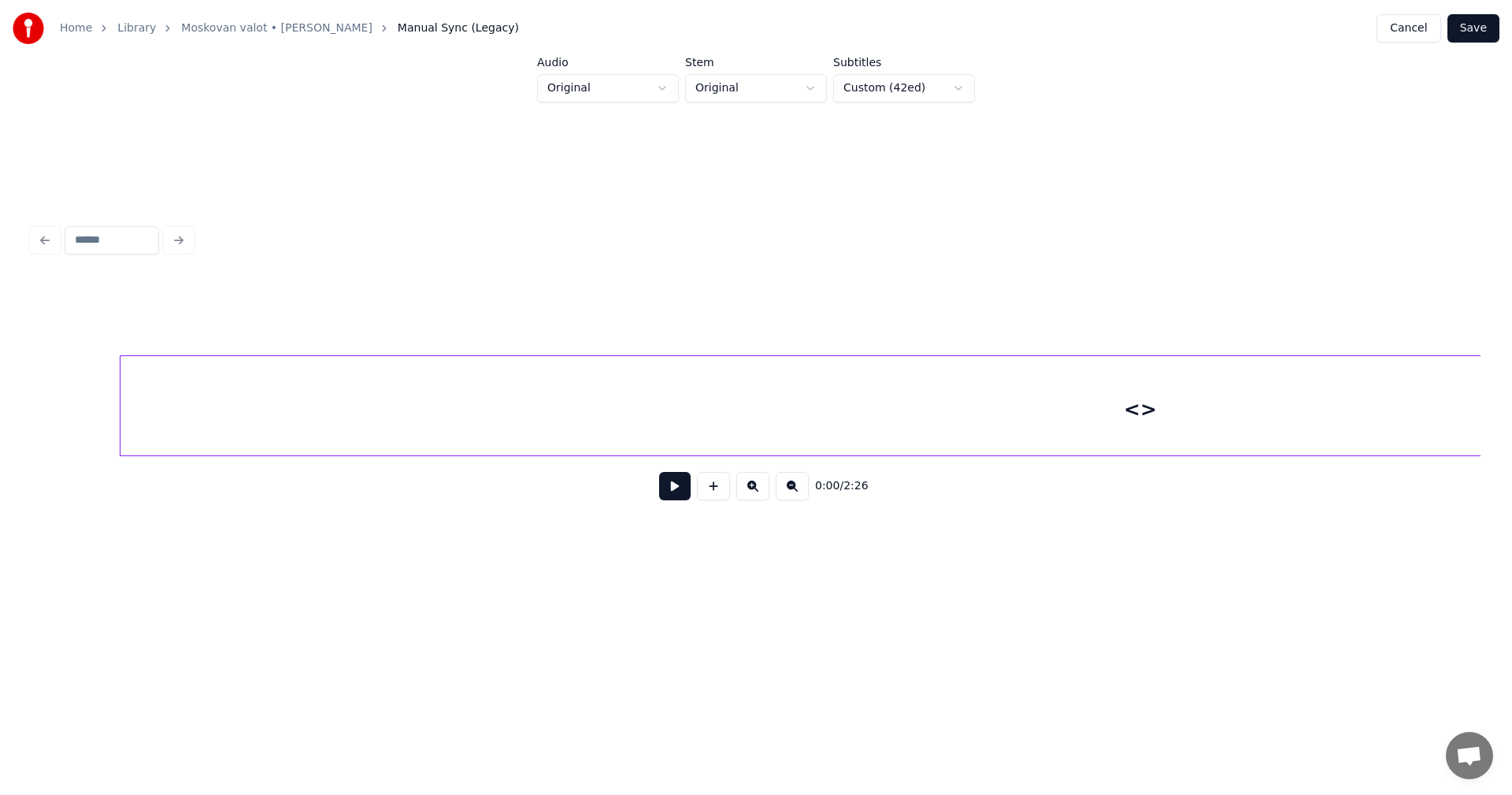
click at [641, 378] on div "<>" at bounding box center [1140, 409] width 2040 height 107
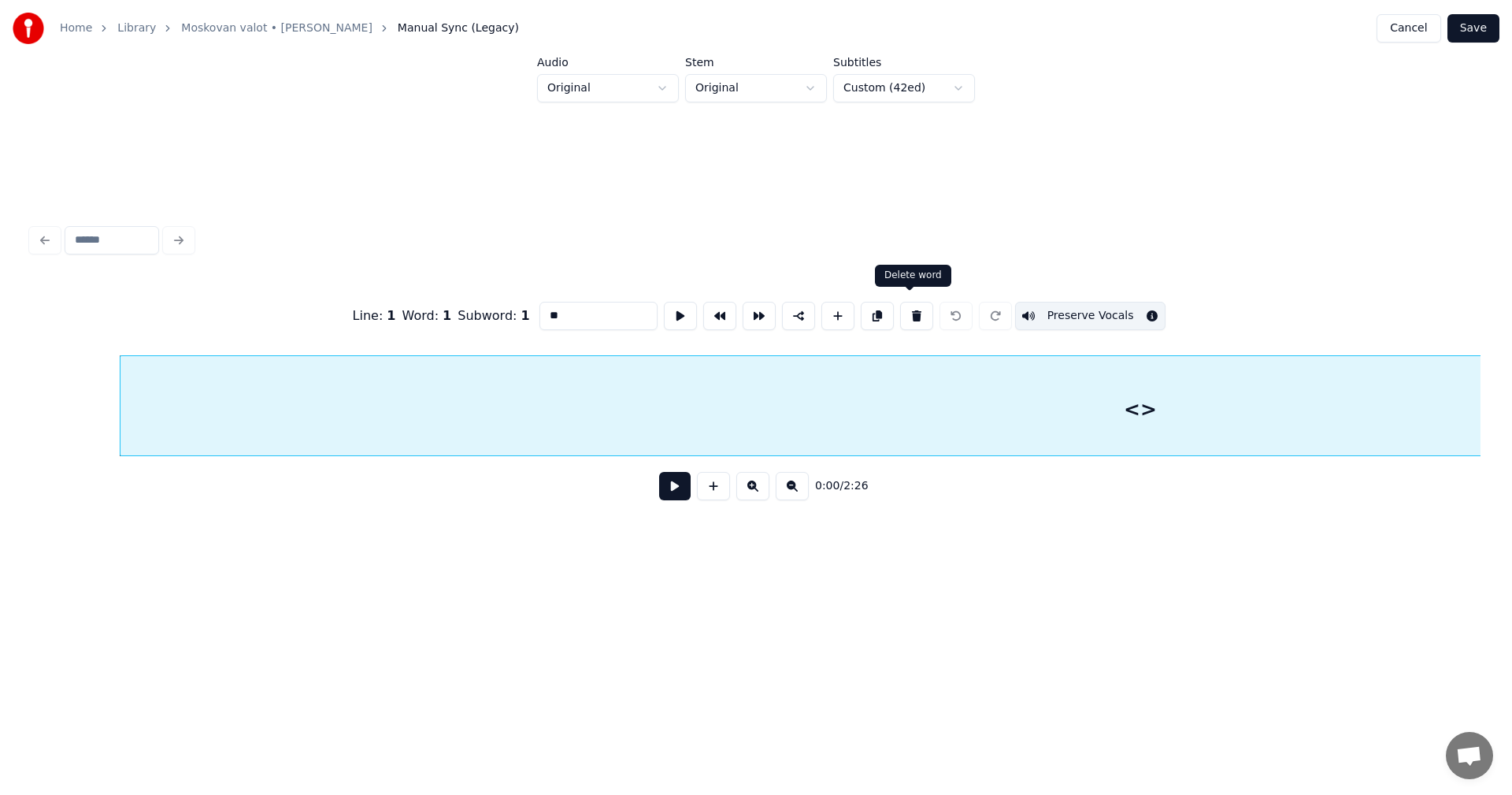
click at [915, 310] on button at bounding box center [916, 316] width 33 height 28
type input "*******"
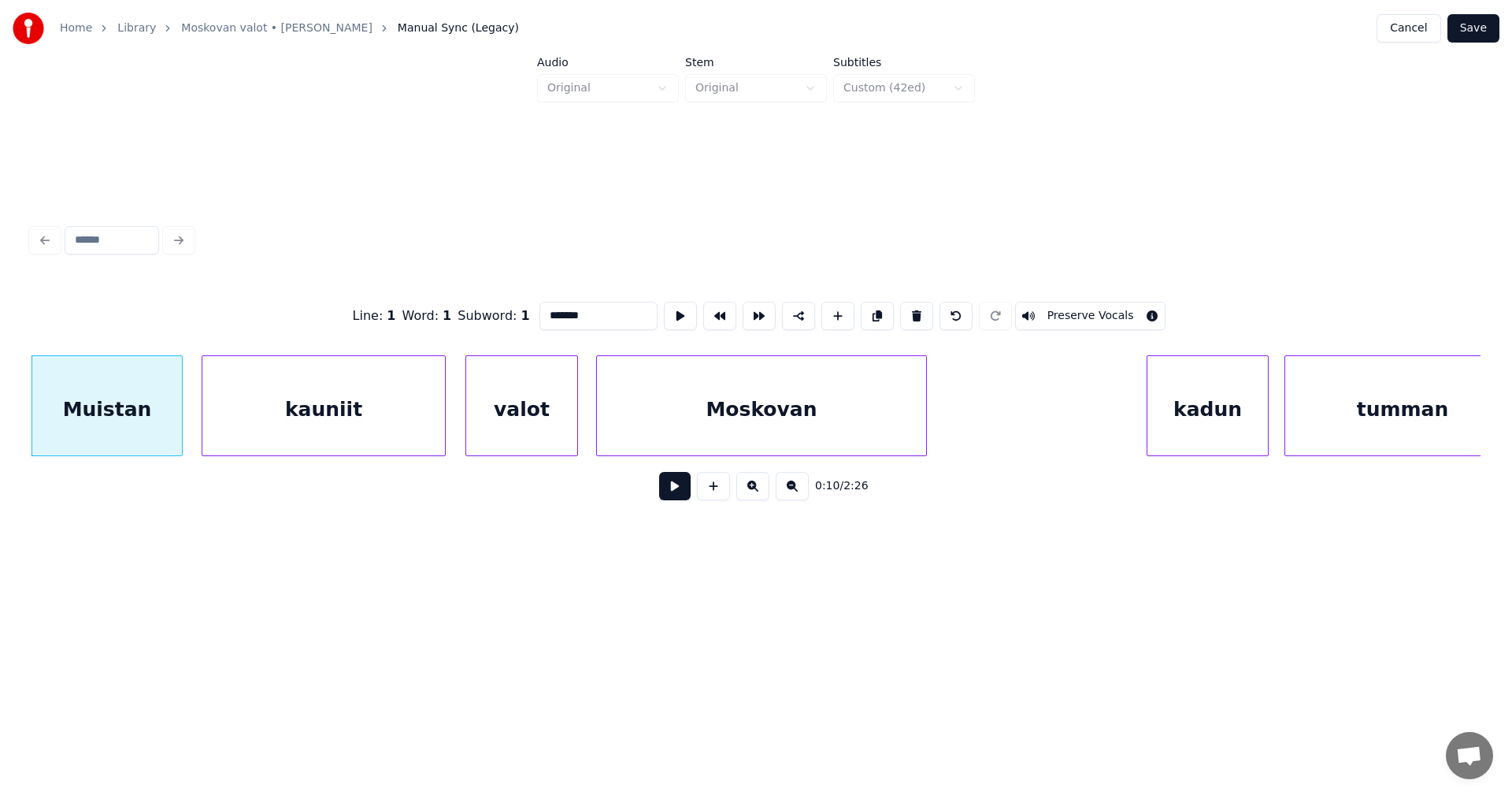
click at [1478, 32] on button "Save" at bounding box center [1473, 28] width 52 height 28
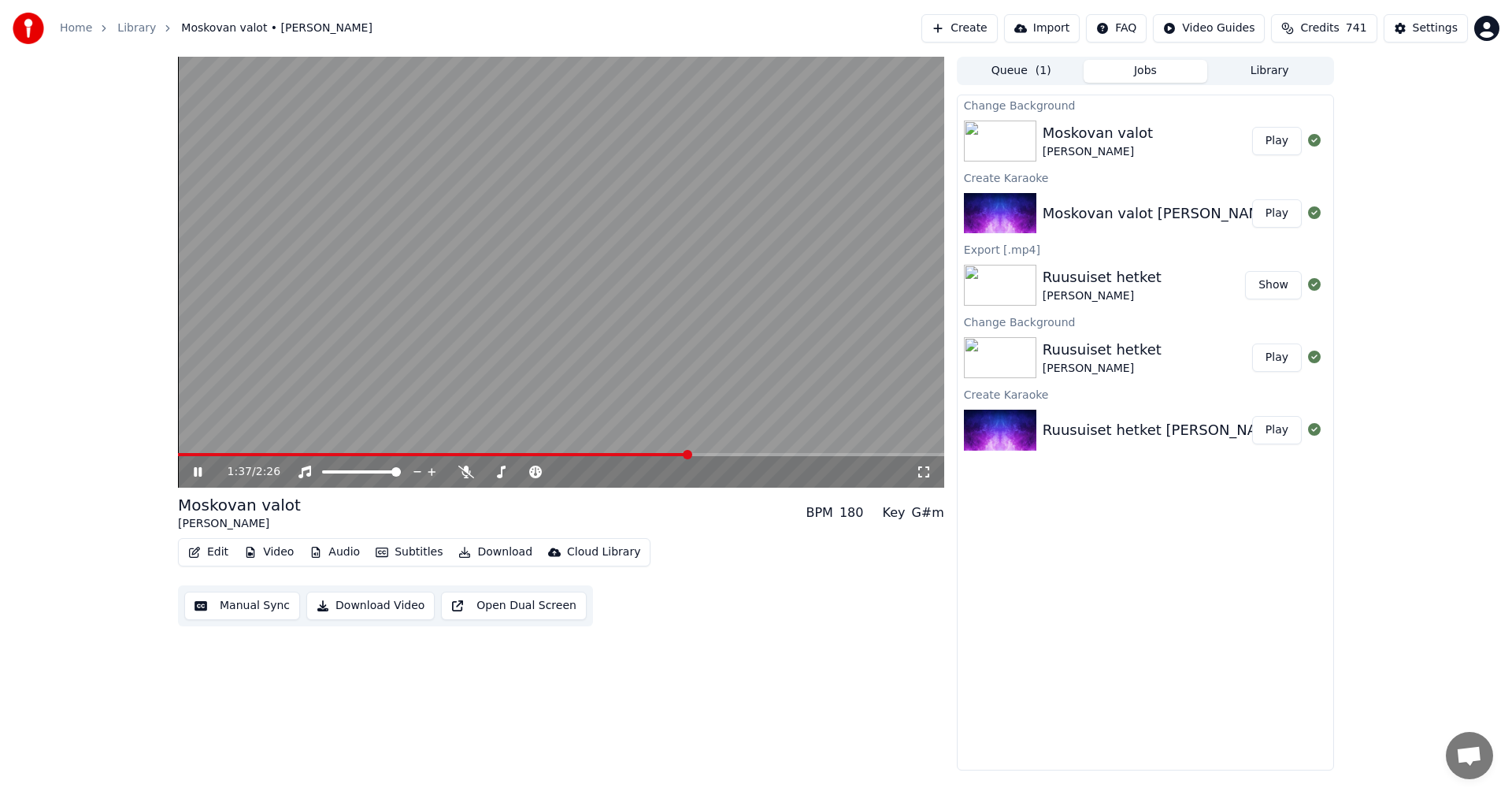
click at [202, 472] on icon at bounding box center [198, 471] width 8 height 10
click at [211, 549] on button "Edit" at bounding box center [208, 552] width 52 height 22
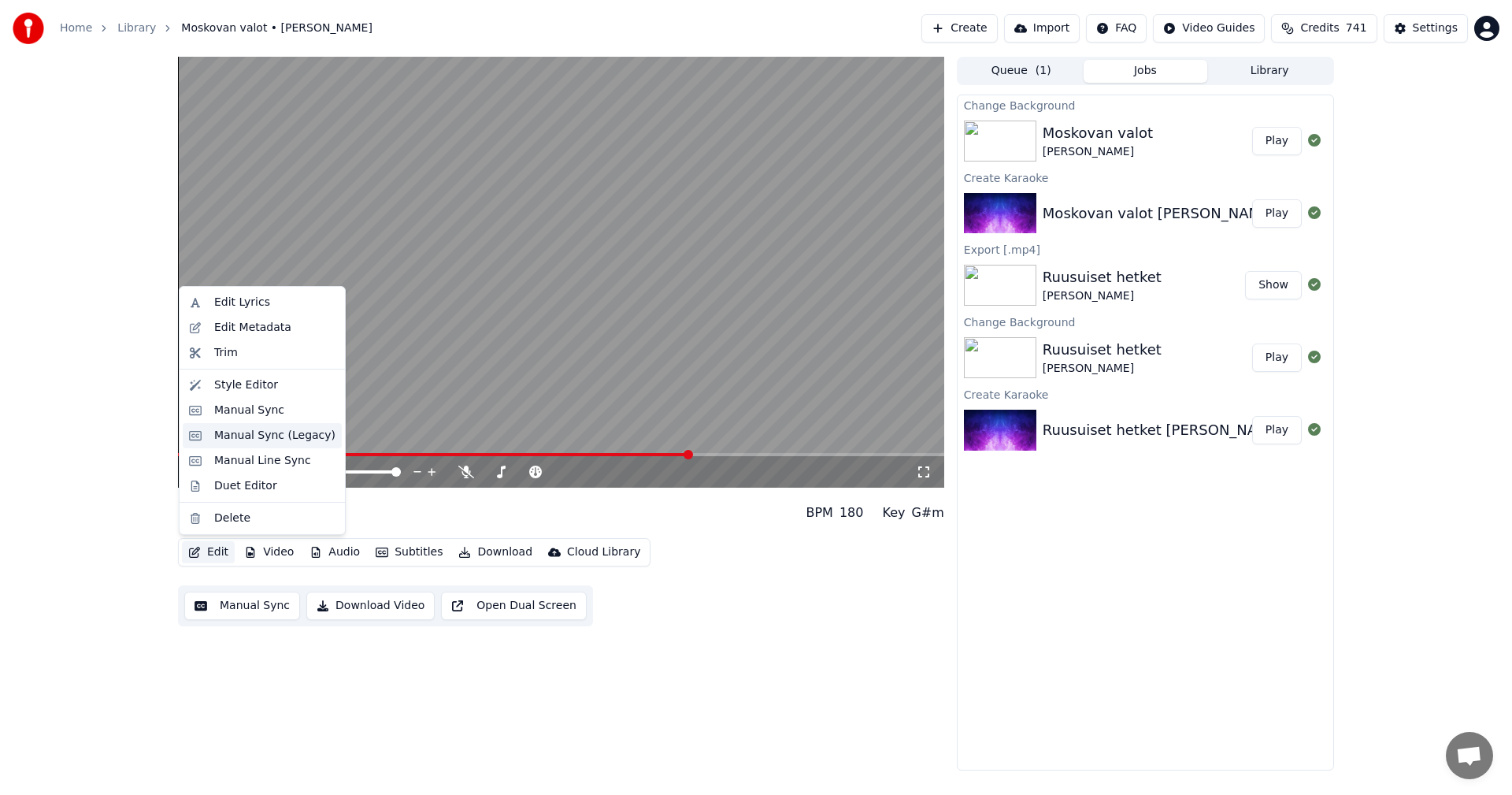
click at [244, 440] on div "Manual Sync (Legacy)" at bounding box center [275, 436] width 122 height 16
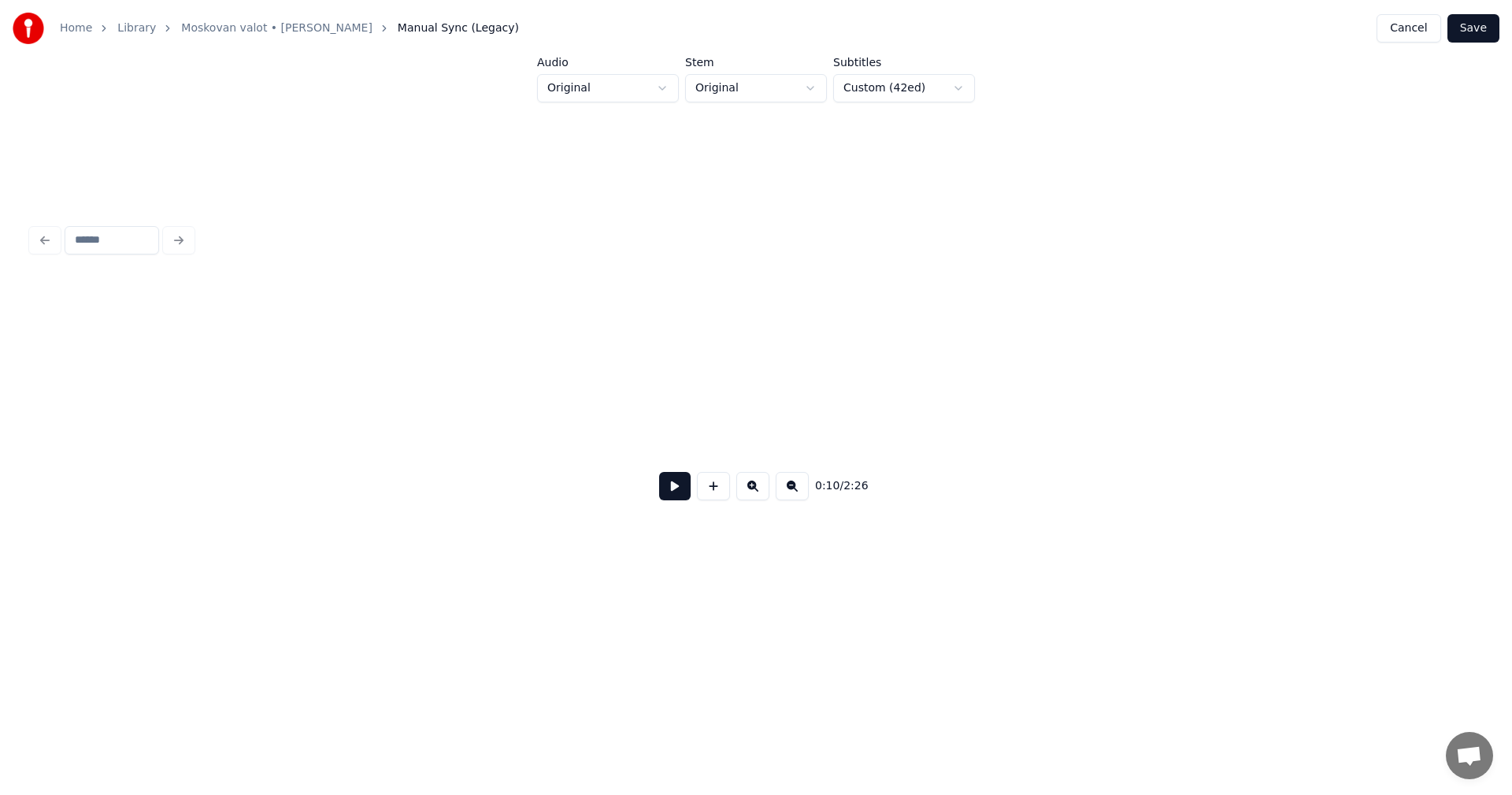
scroll to position [0, 8538]
click at [727, 492] on button at bounding box center [714, 485] width 33 height 28
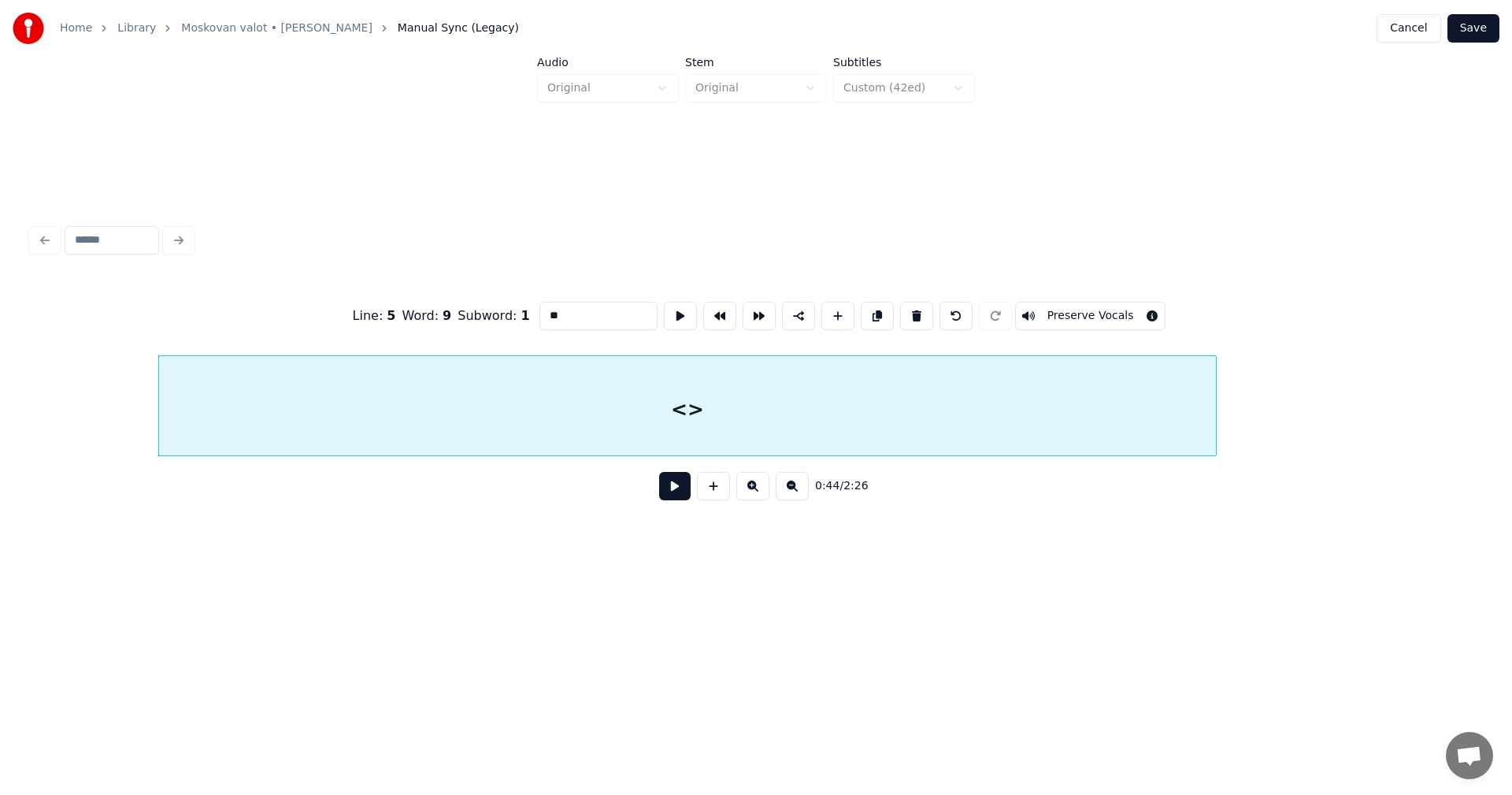
click at [1215, 391] on div at bounding box center [1213, 405] width 4 height 99
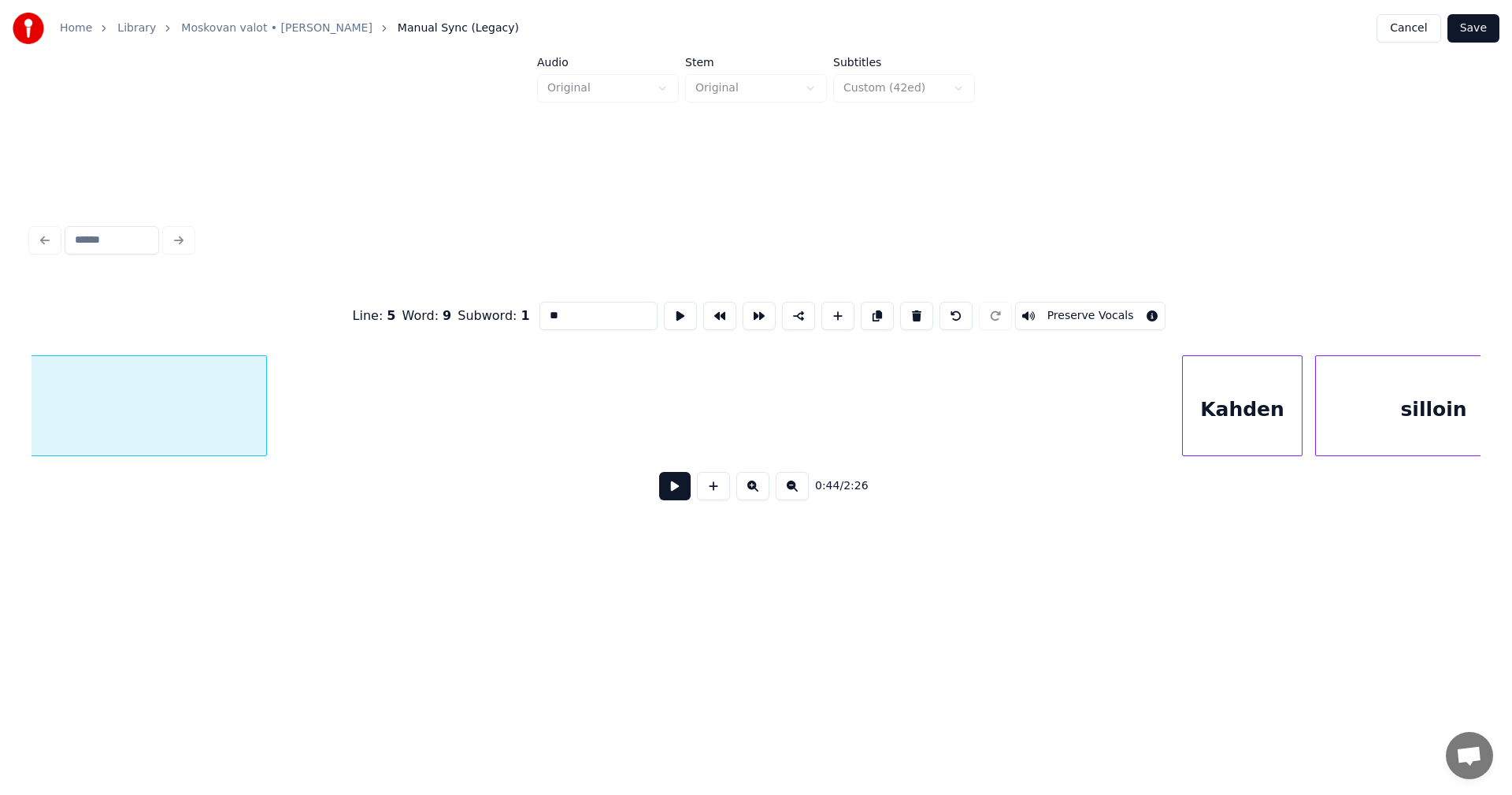
scroll to position [0, 9514]
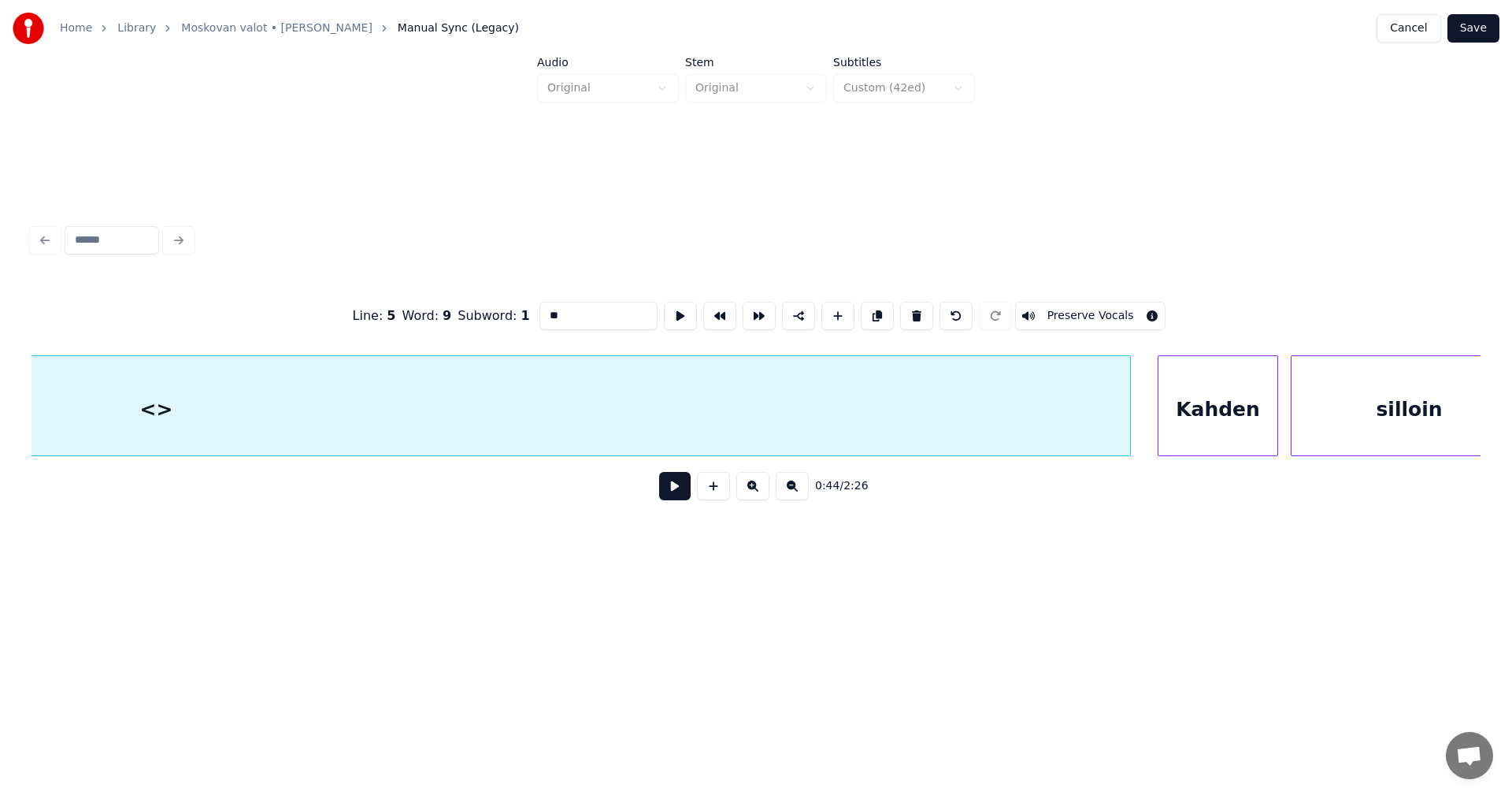
click at [1130, 391] on div at bounding box center [1127, 405] width 4 height 99
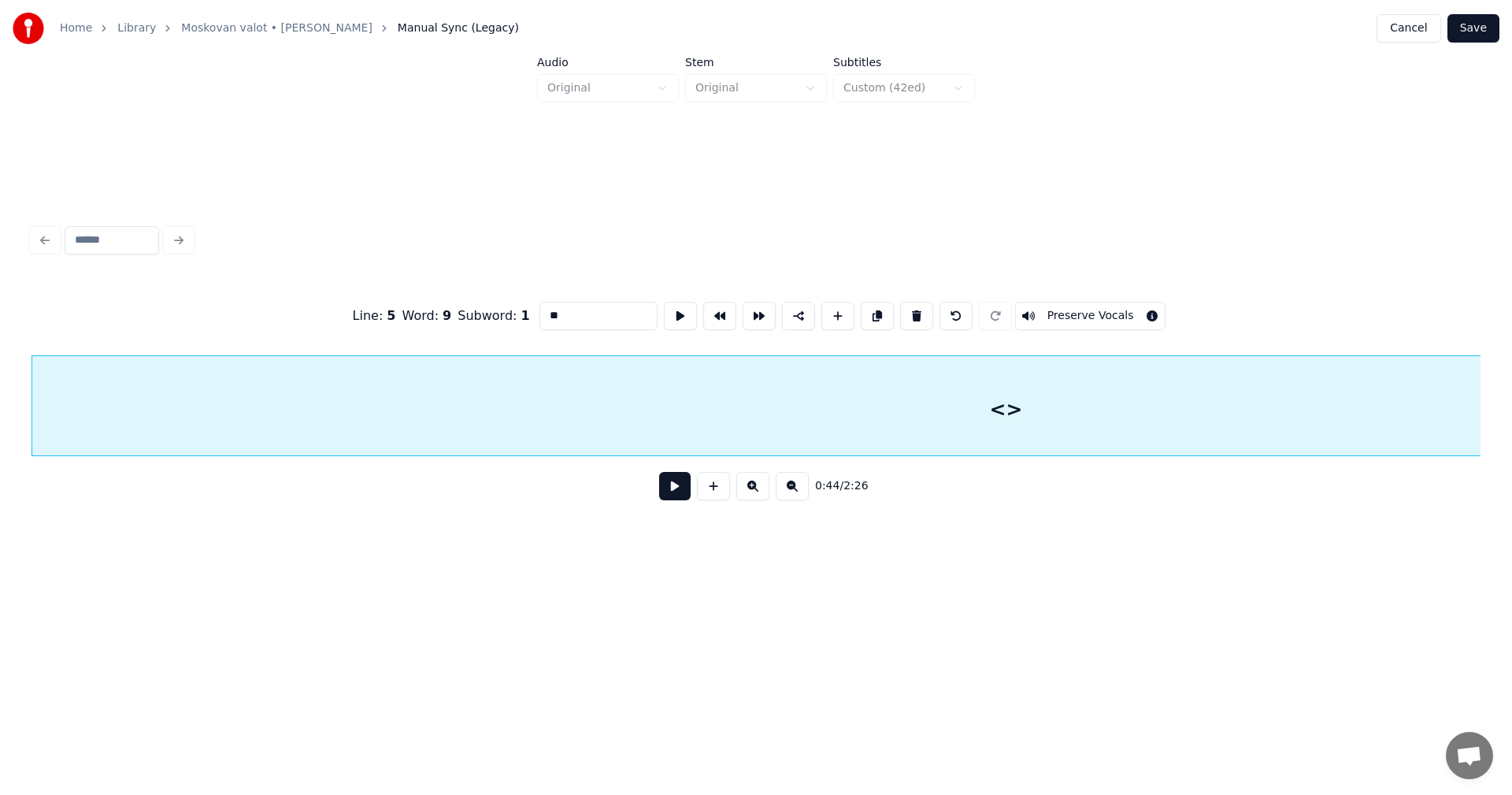
click at [1056, 410] on div "<>" at bounding box center [1006, 409] width 1947 height 107
click at [1064, 311] on button "Preserve Vocals" at bounding box center [1090, 316] width 151 height 28
click at [1487, 24] on button "Save" at bounding box center [1473, 28] width 52 height 28
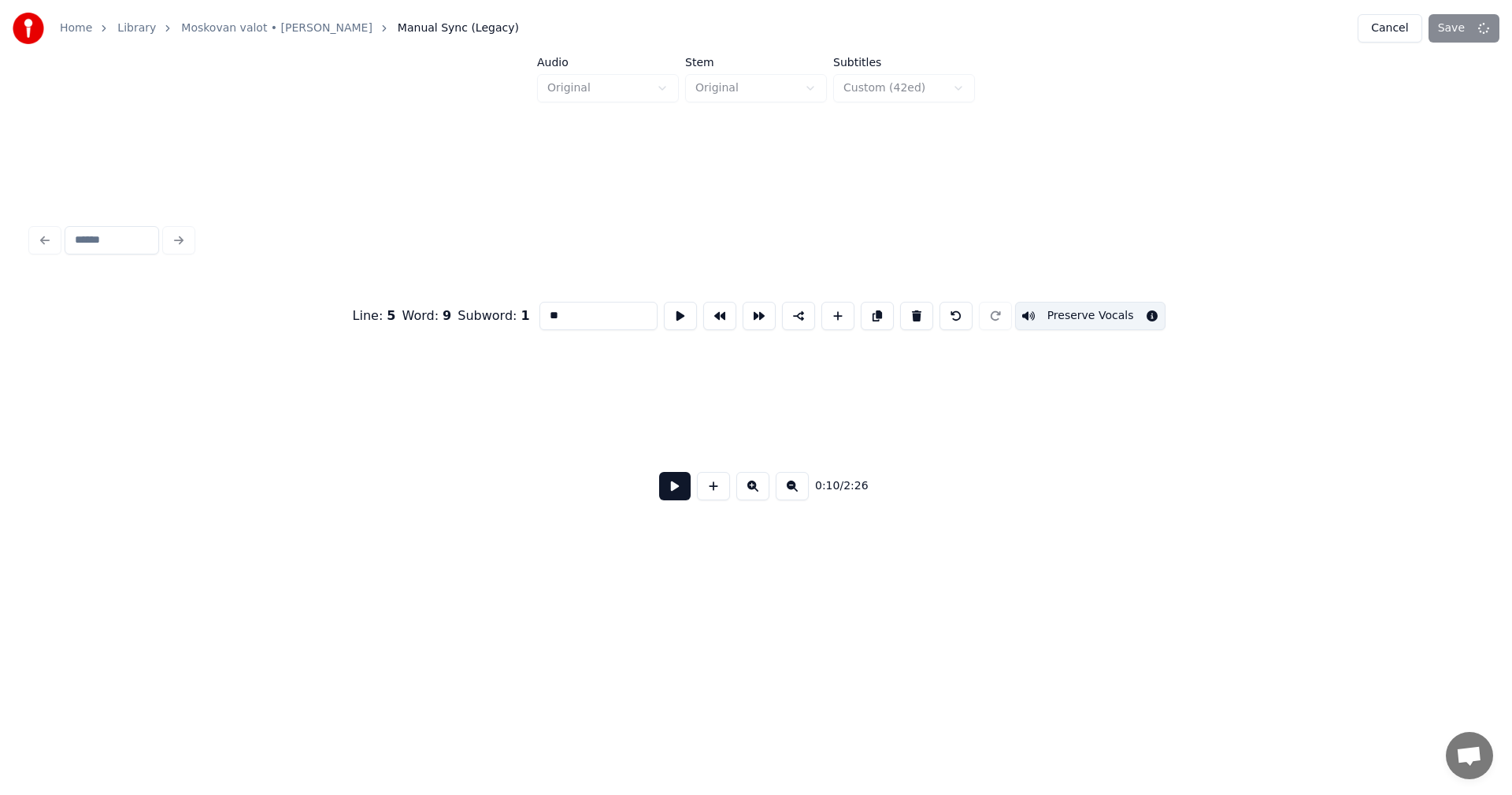
scroll to position [0, 2136]
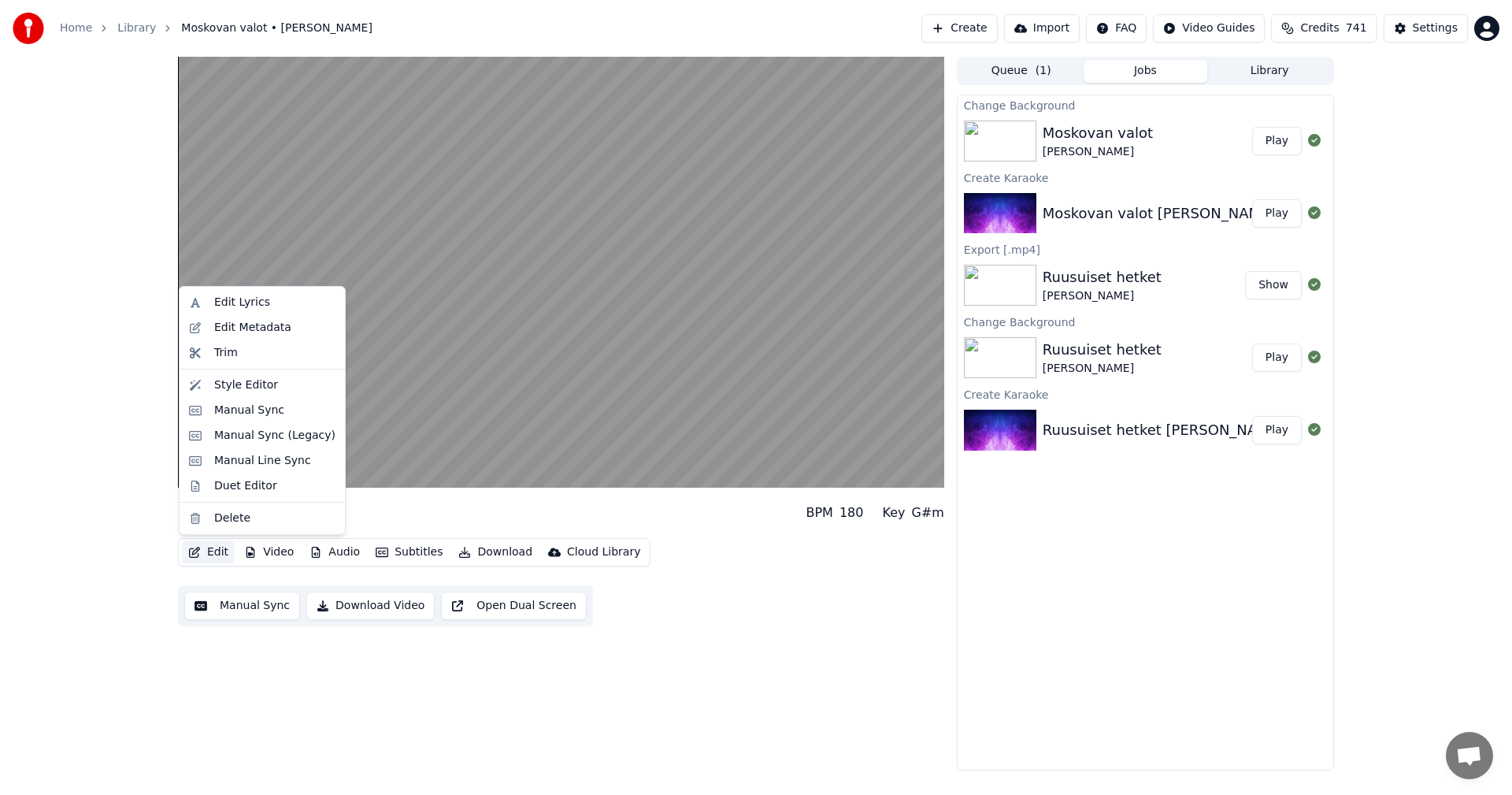
click at [218, 552] on button "Edit" at bounding box center [208, 552] width 52 height 22
click at [269, 440] on div "Manual Sync (Legacy)" at bounding box center [275, 436] width 122 height 16
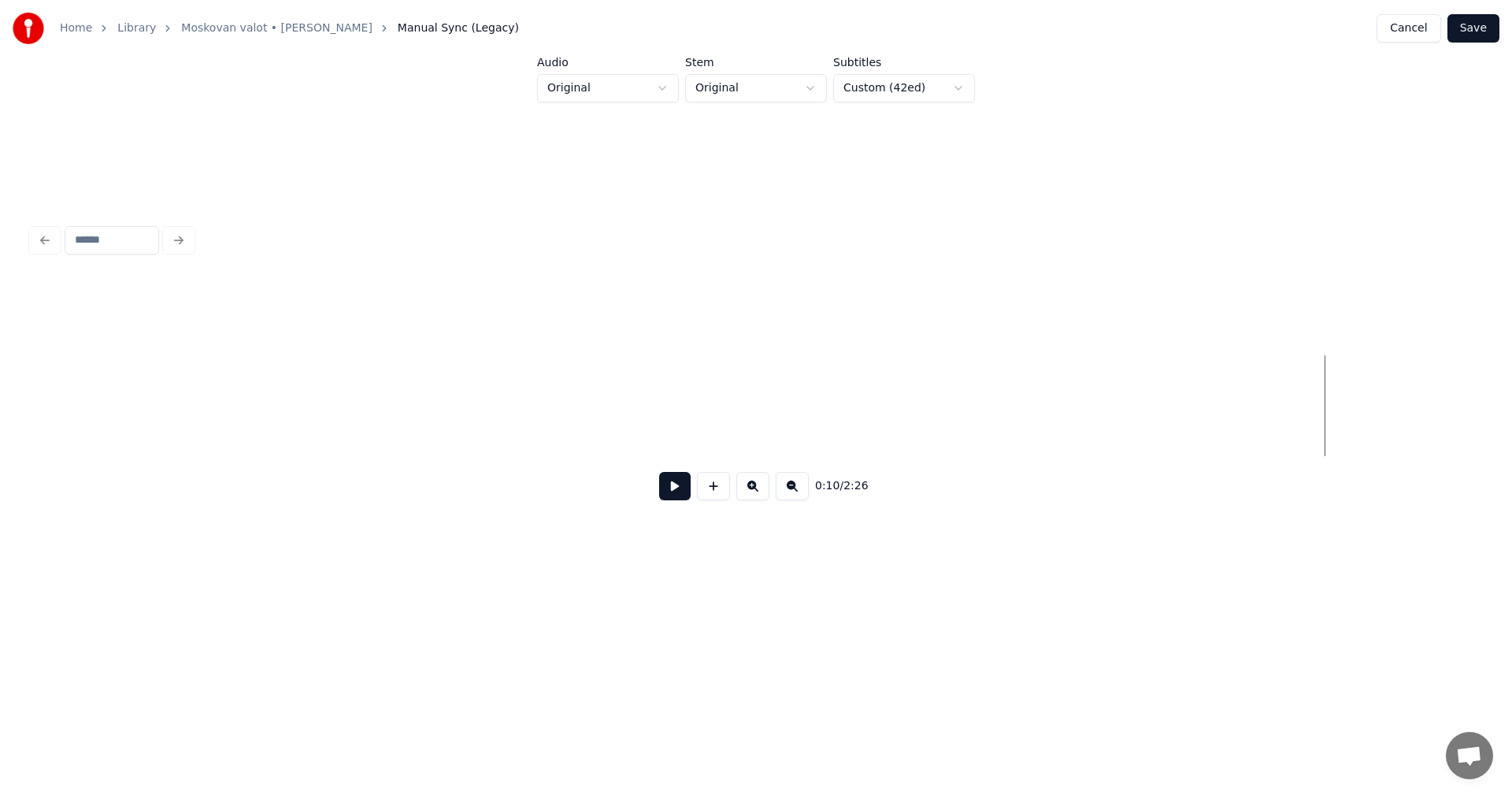
scroll to position [0, 191]
click at [107, 464] on div "0:10 / 2:26" at bounding box center [756, 485] width 1449 height 59
click at [714, 500] on button at bounding box center [714, 485] width 33 height 28
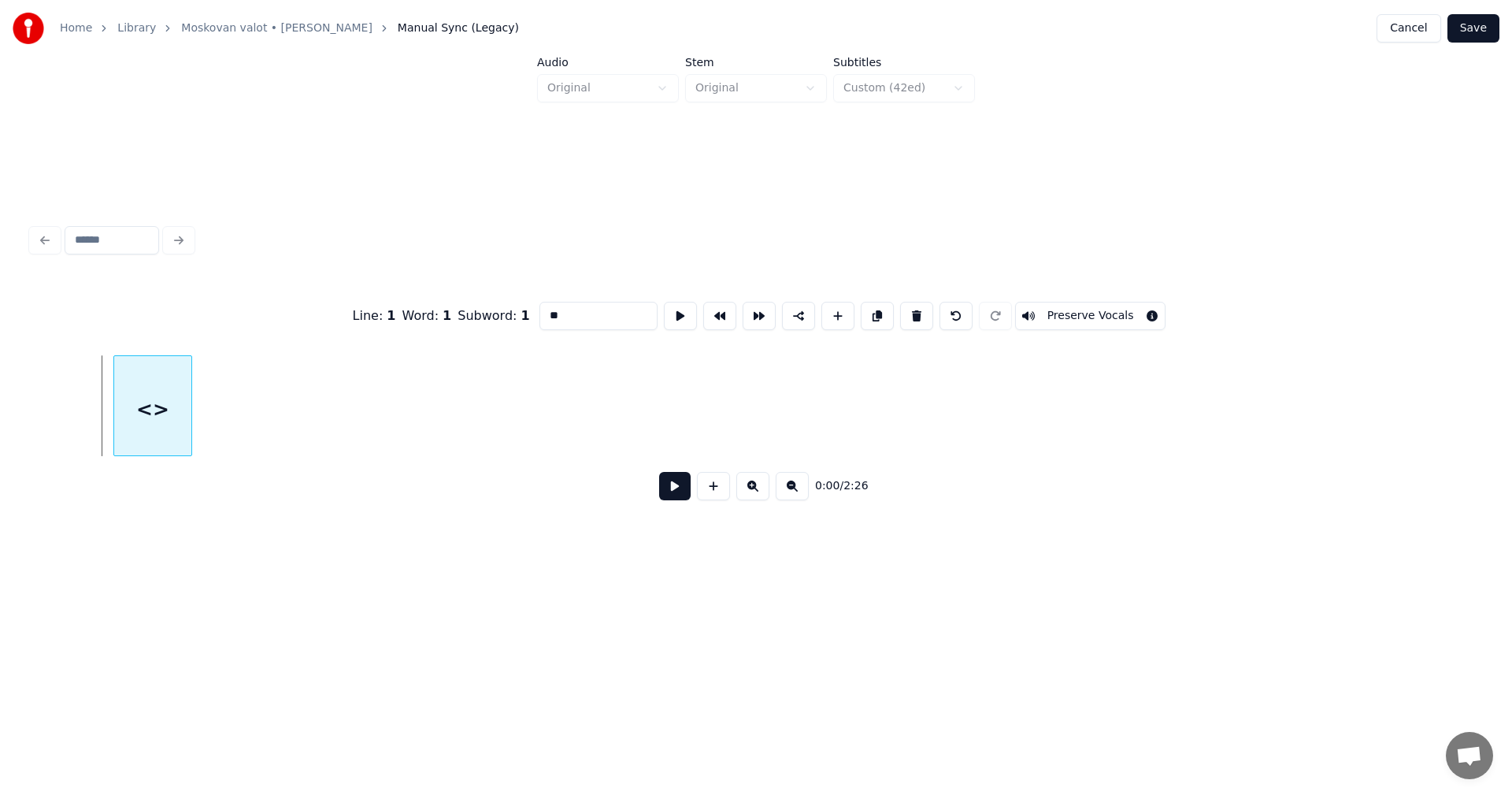
click at [192, 443] on div "<>" at bounding box center [153, 405] width 79 height 101
click at [114, 432] on div at bounding box center [114, 405] width 4 height 99
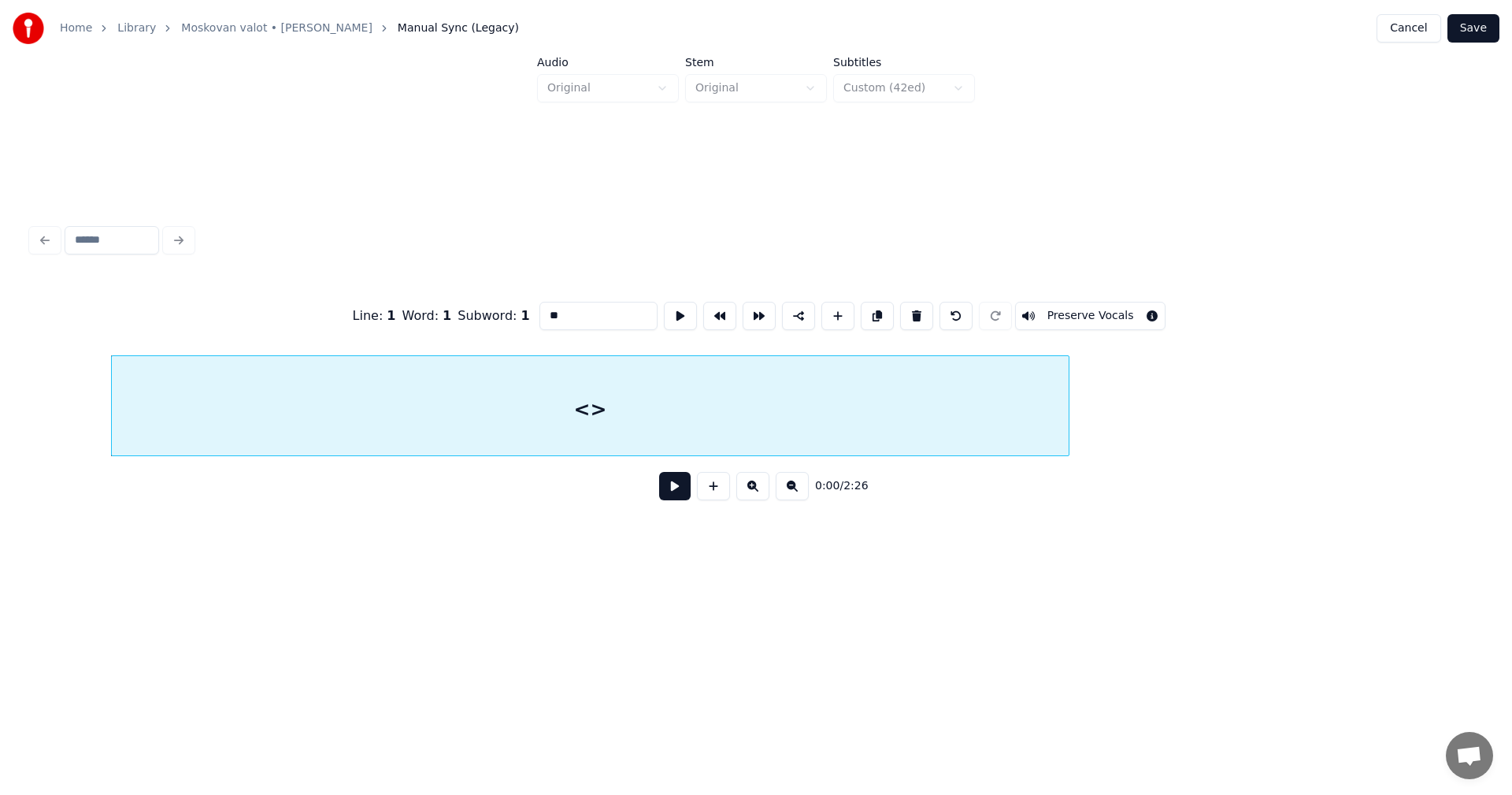
click at [1069, 436] on div at bounding box center [1066, 405] width 4 height 99
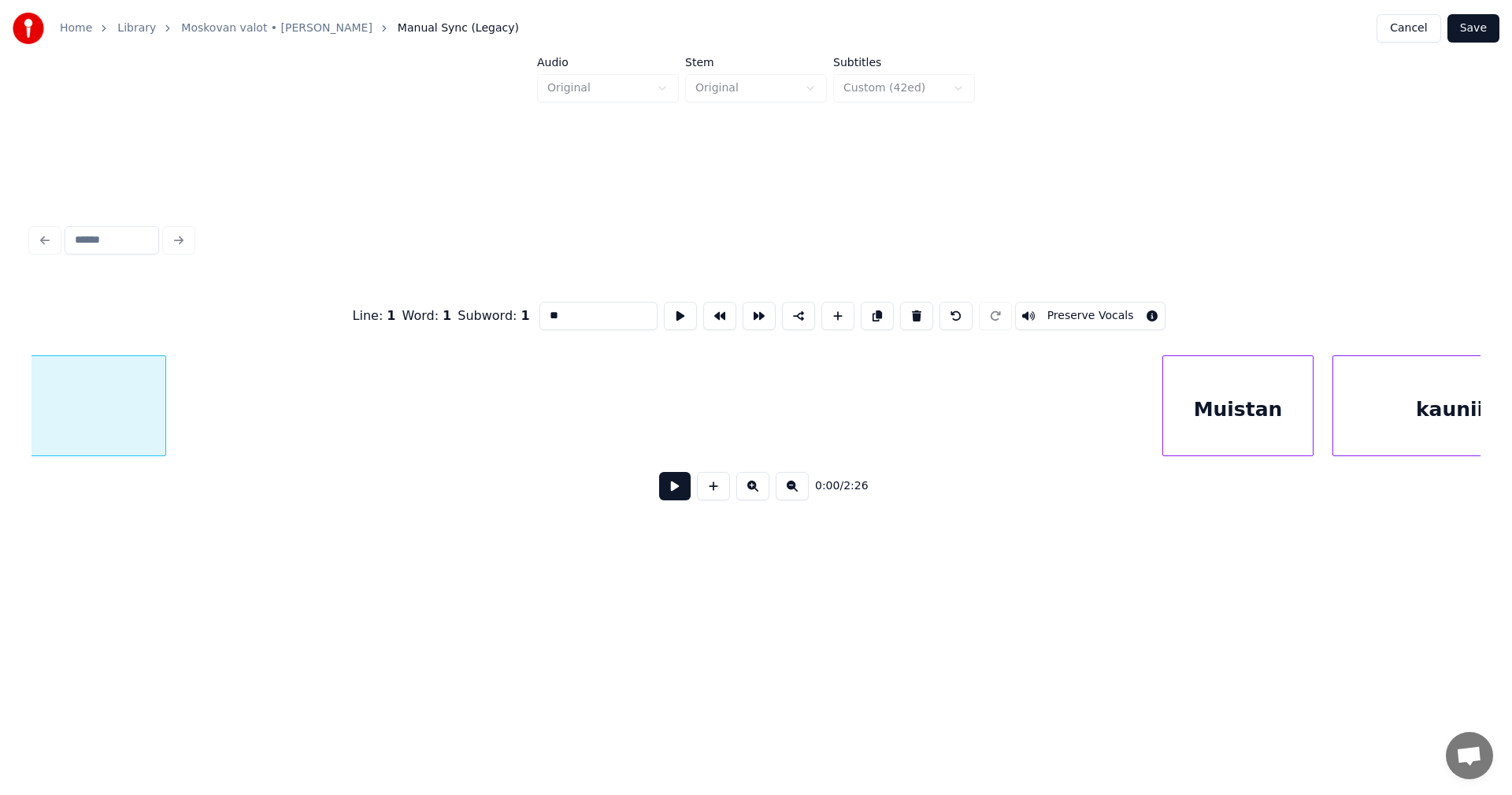
scroll to position [0, 1008]
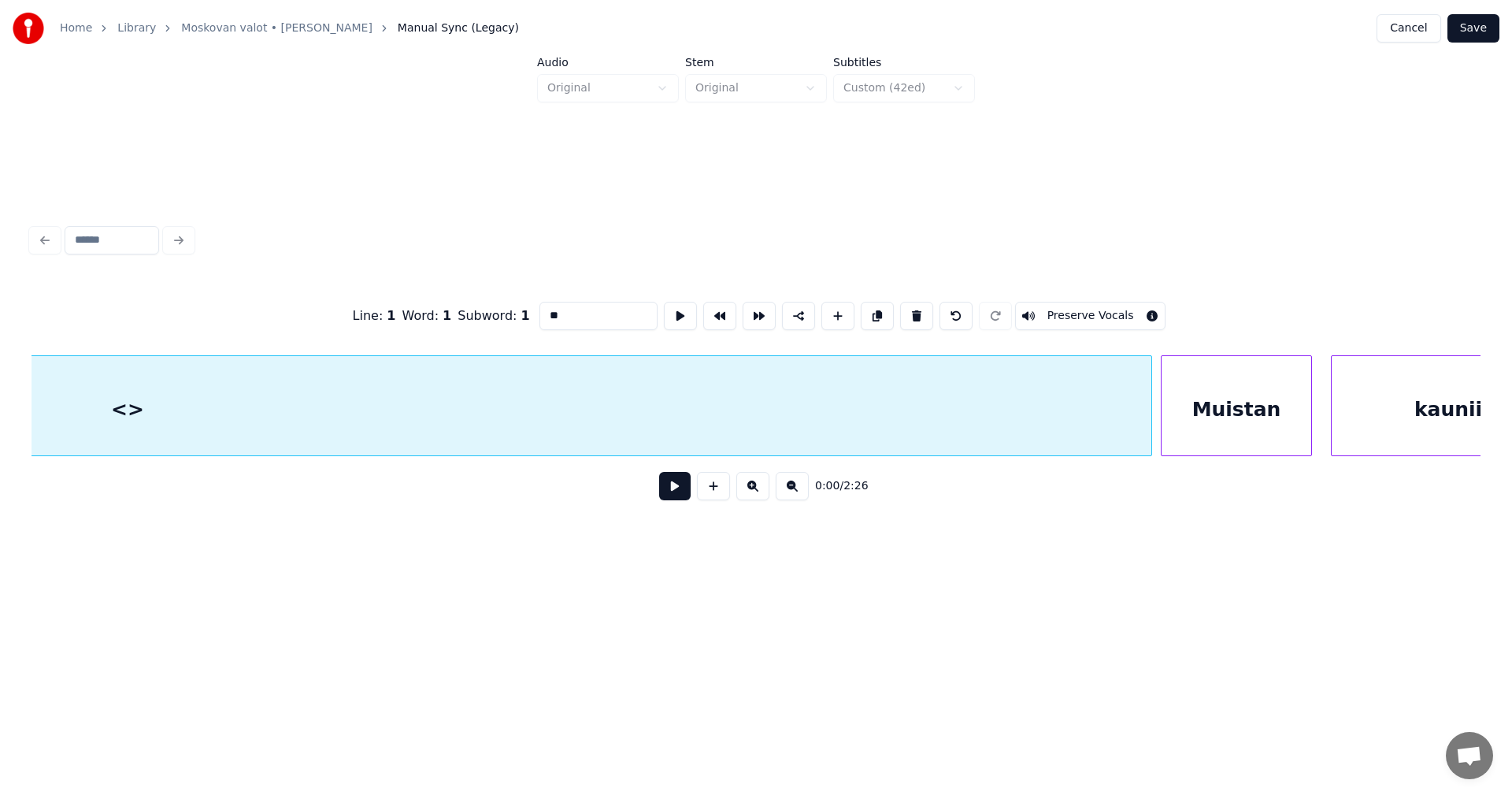
click at [1149, 442] on div at bounding box center [1148, 405] width 4 height 99
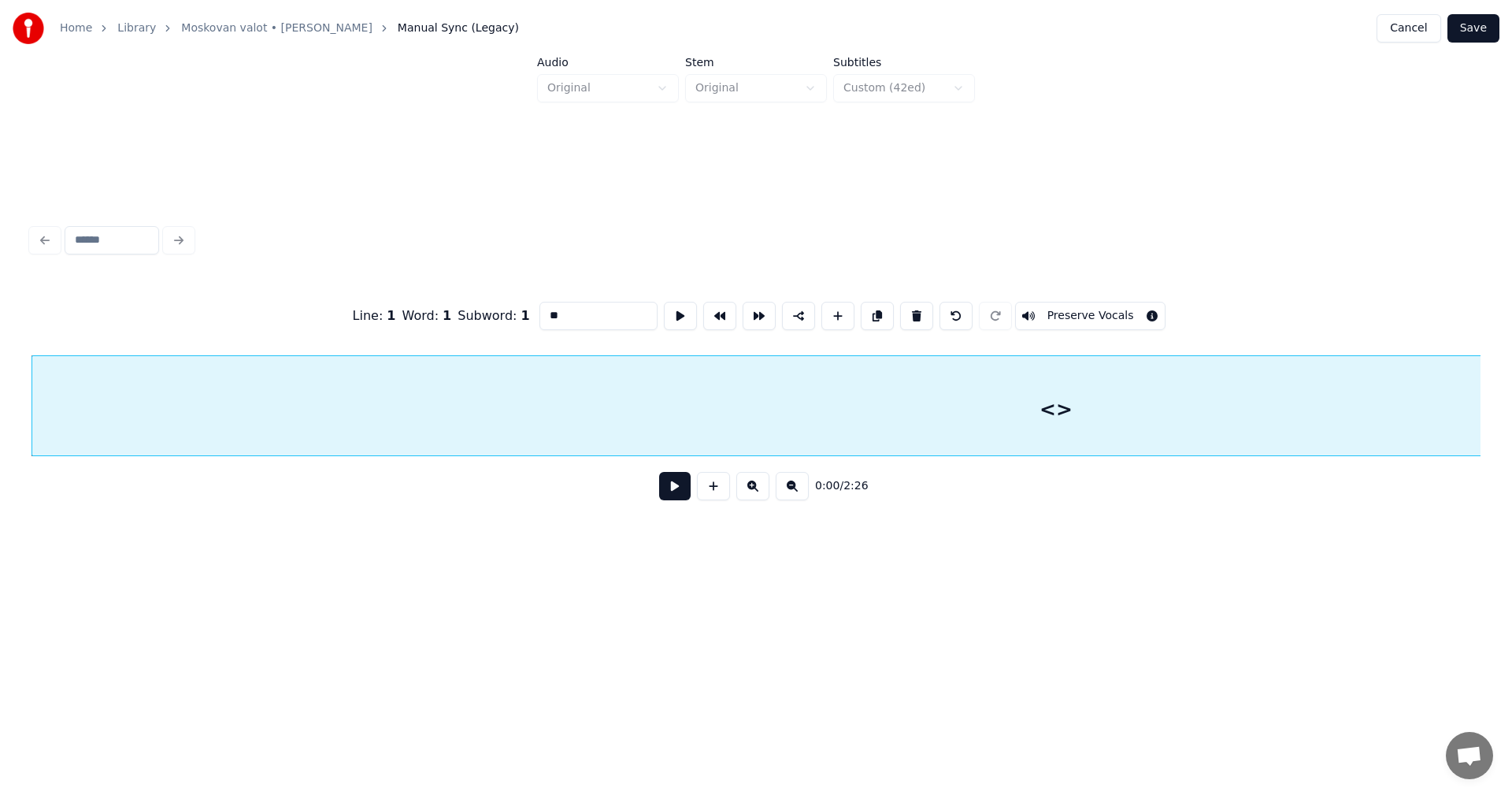
click at [1151, 433] on div "<>" at bounding box center [1056, 409] width 2048 height 107
drag, startPoint x: 511, startPoint y: 321, endPoint x: 502, endPoint y: 324, distance: 9.5
click at [502, 324] on div "Line : 1 Word : 1 Subword : 1 ** Preserve Vocals" at bounding box center [756, 316] width 1449 height 79
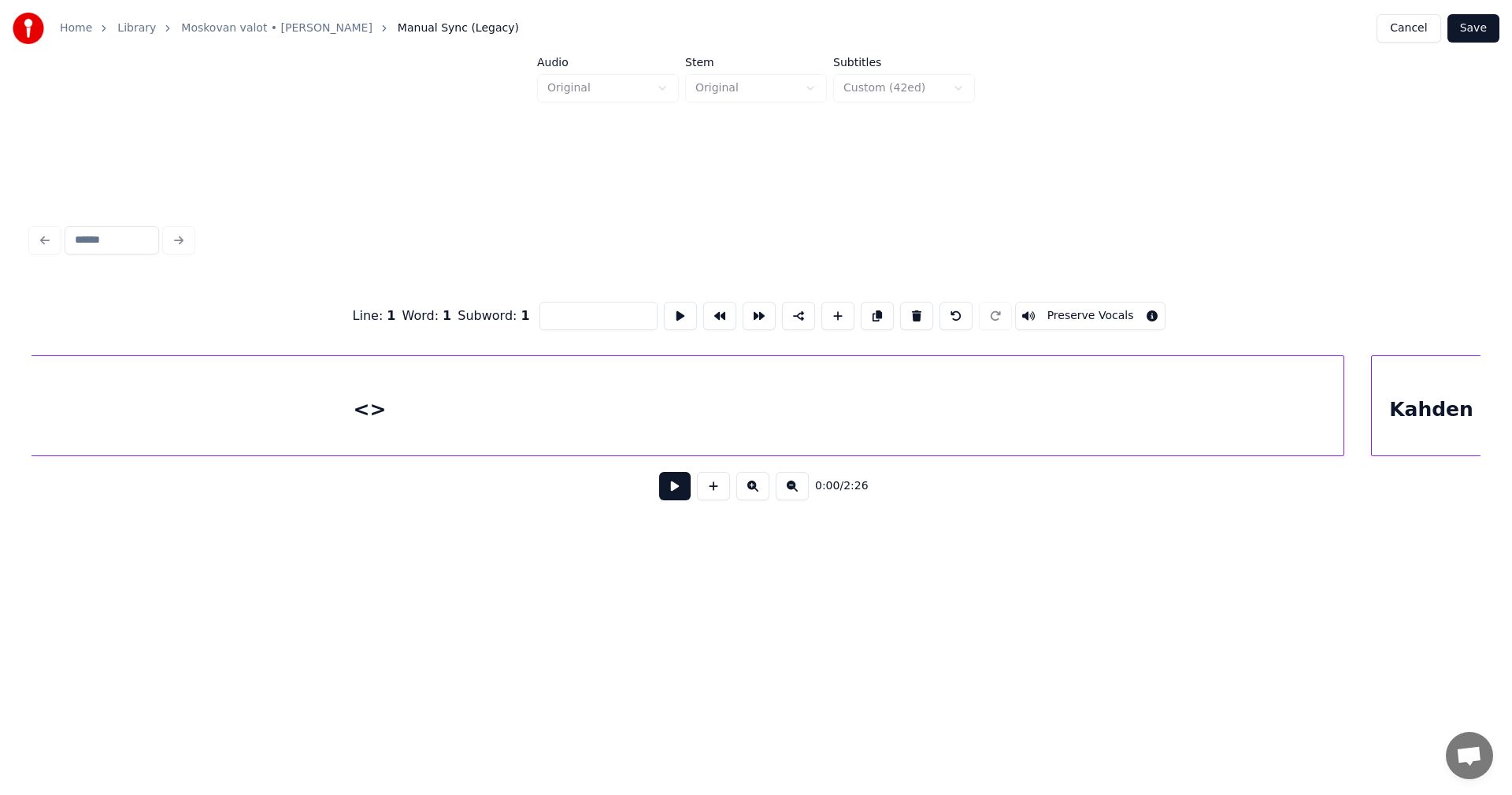
scroll to position [0, 9031]
click at [561, 440] on div "<>" at bounding box center [639, 409] width 1947 height 107
type input "**"
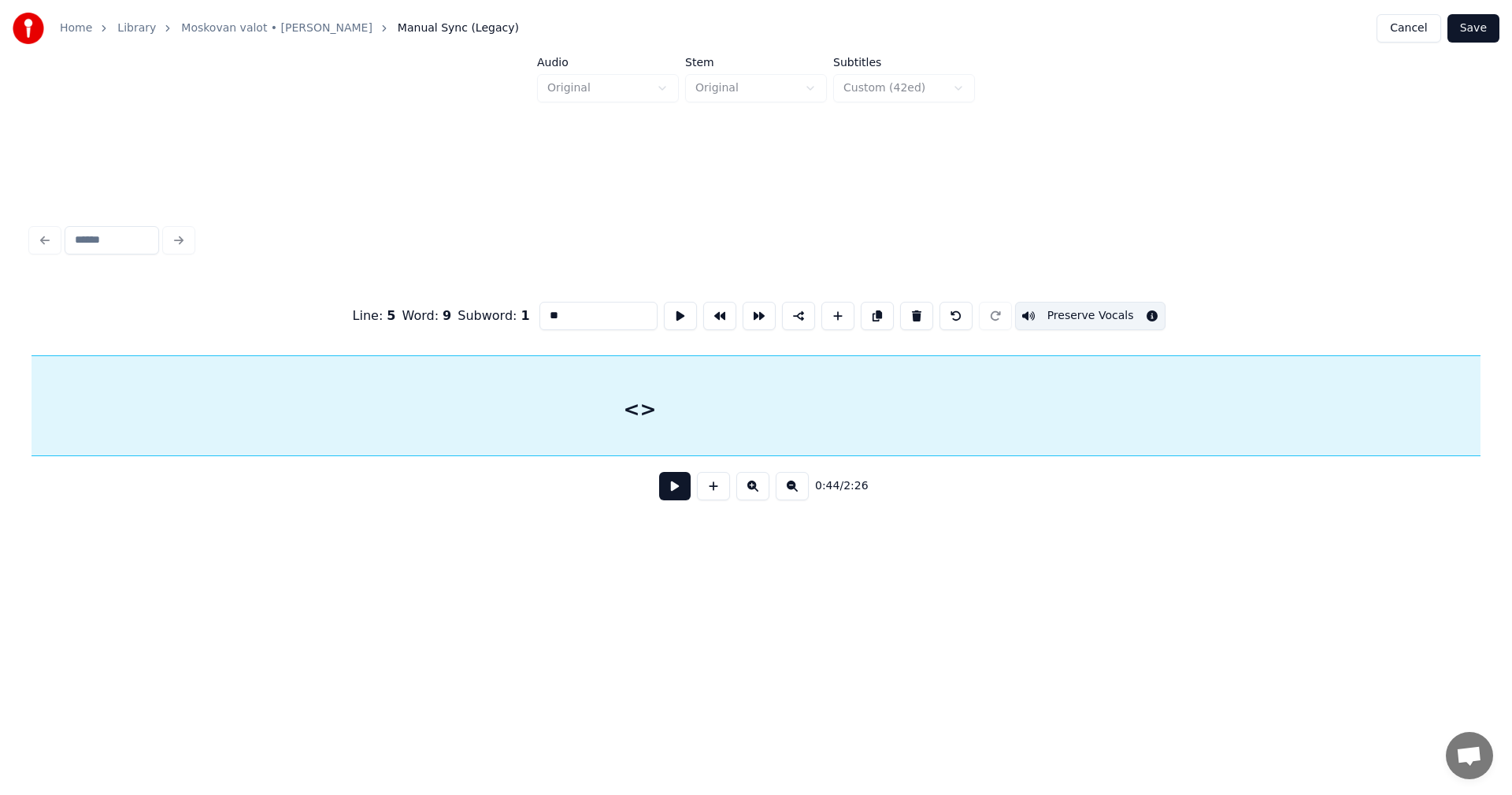
scroll to position [0, 8664]
drag, startPoint x: 575, startPoint y: 310, endPoint x: 519, endPoint y: 317, distance: 56.4
click at [519, 317] on div "Line : 5 Word : 9 Subword : 1 ** Preserve Vocals" at bounding box center [756, 316] width 1449 height 79
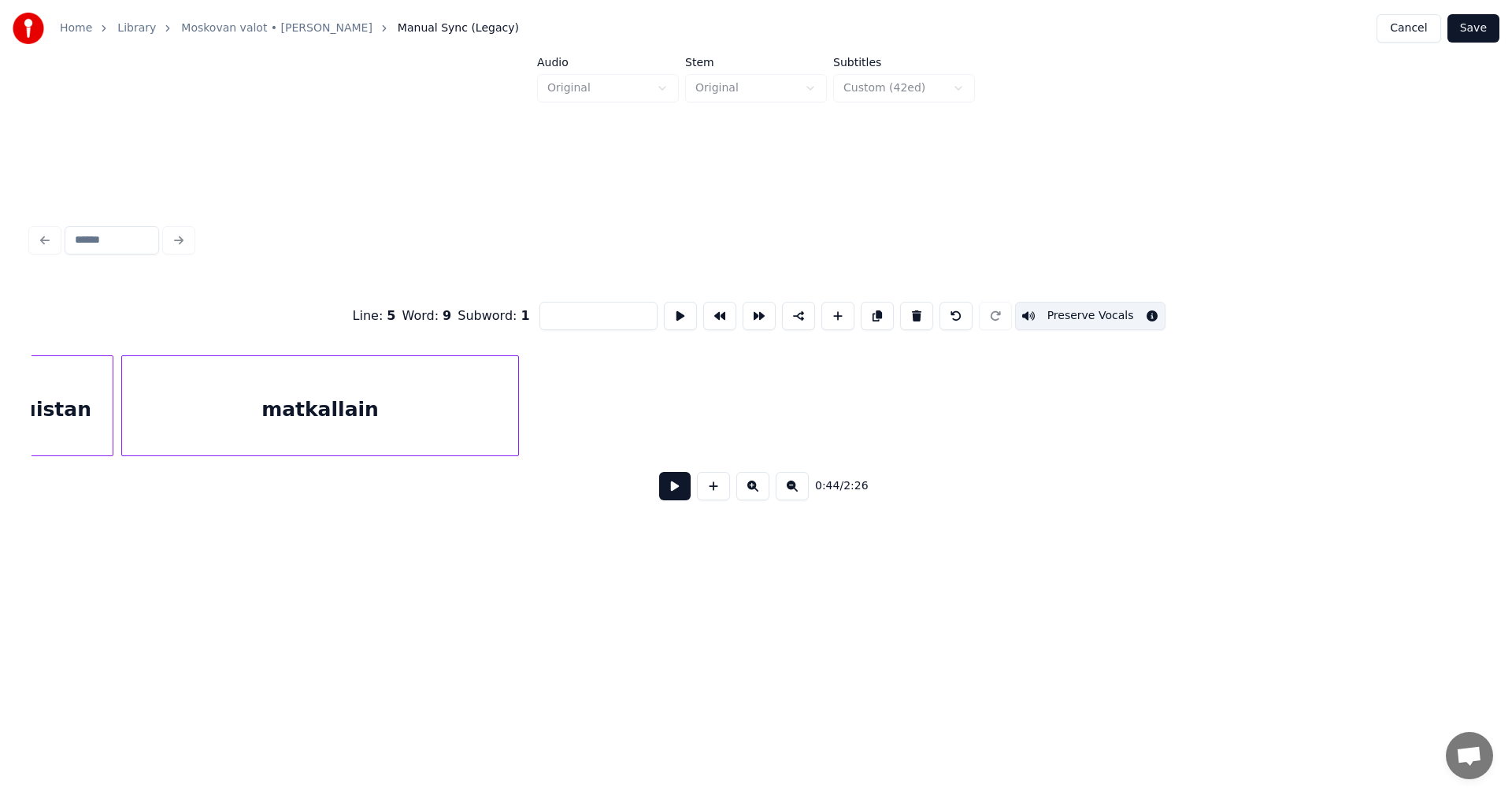
scroll to position [0, 16420]
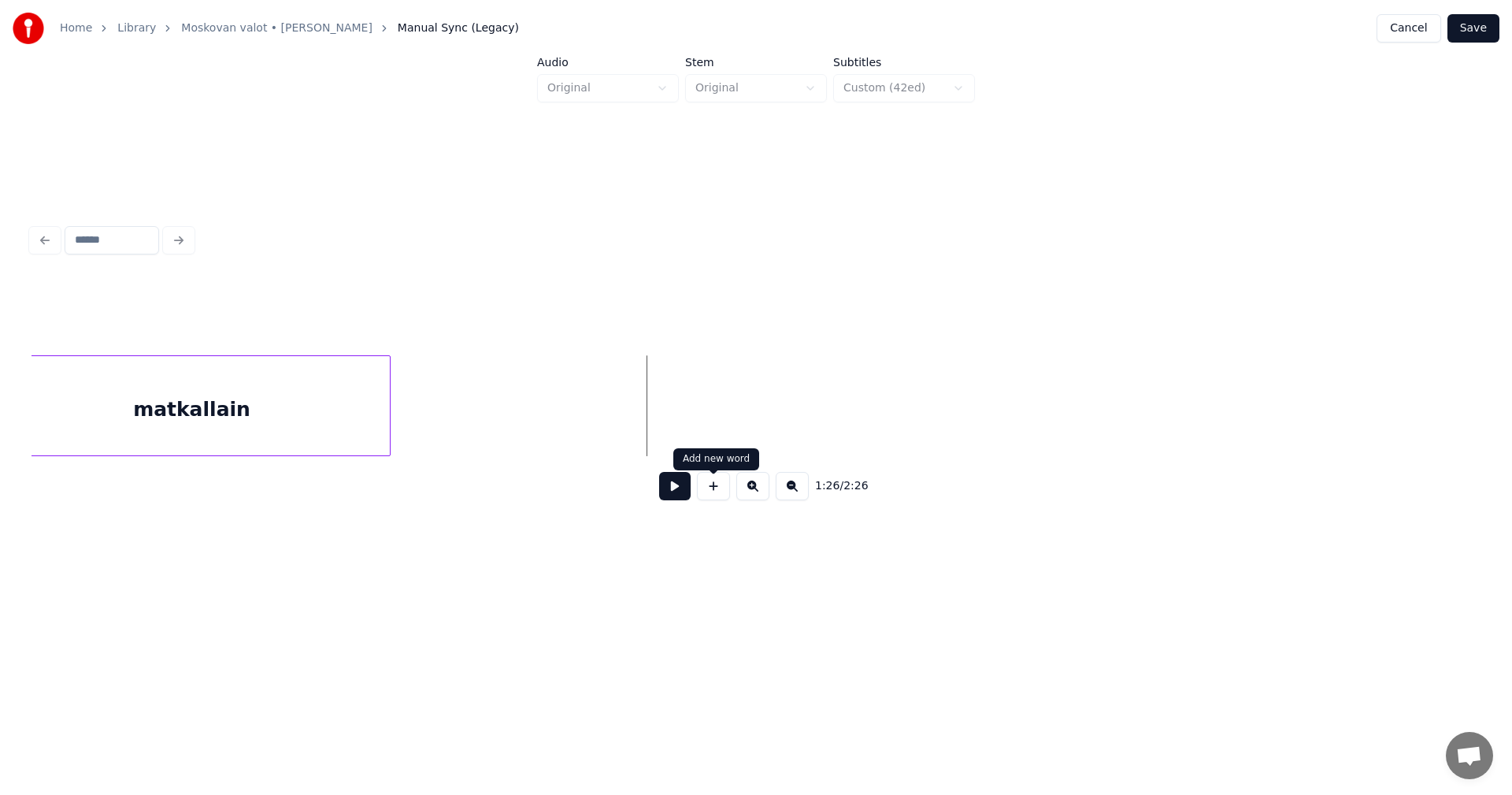
click at [724, 498] on button at bounding box center [714, 485] width 33 height 28
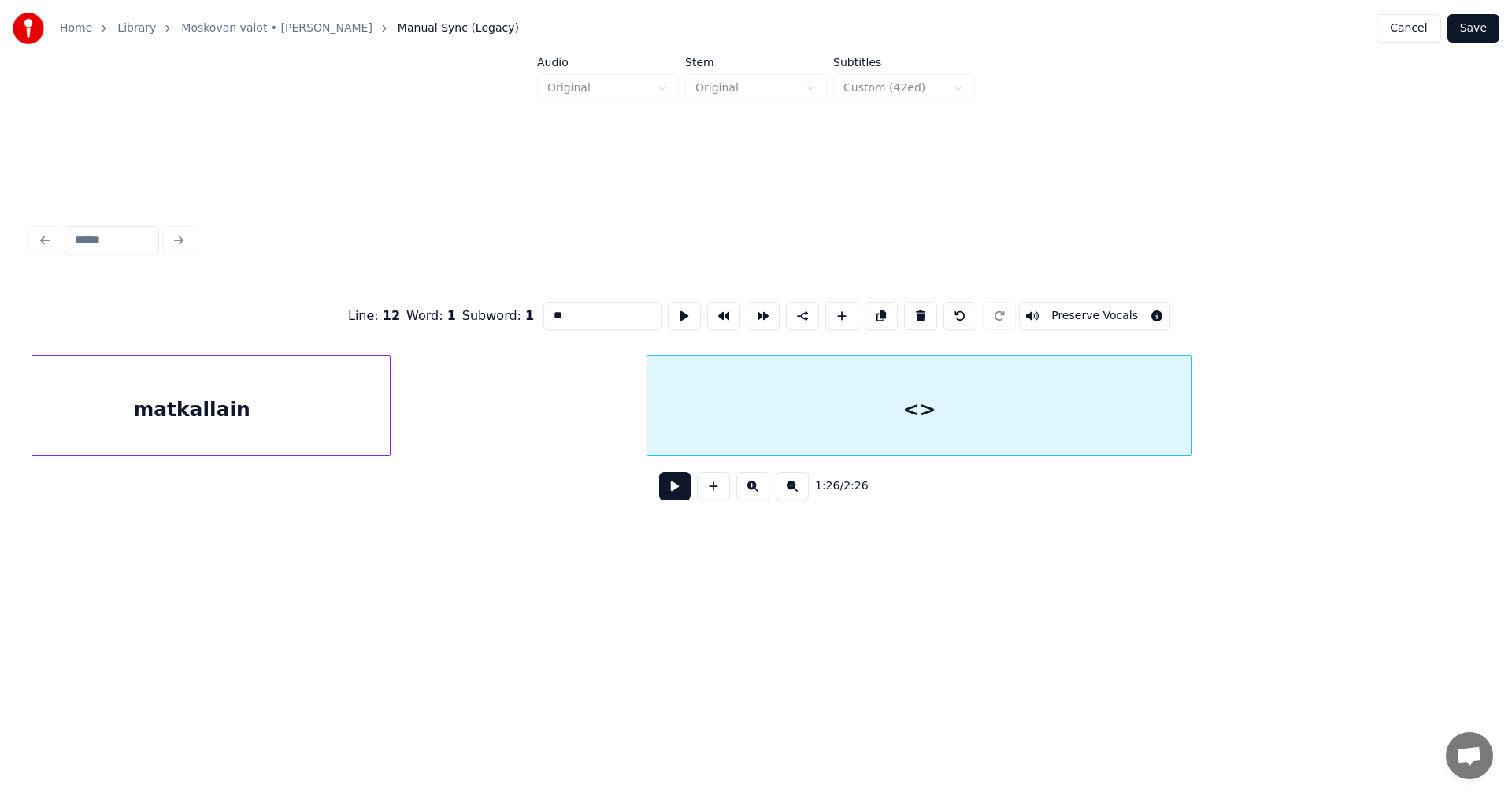
click at [1192, 416] on div at bounding box center [1188, 405] width 4 height 99
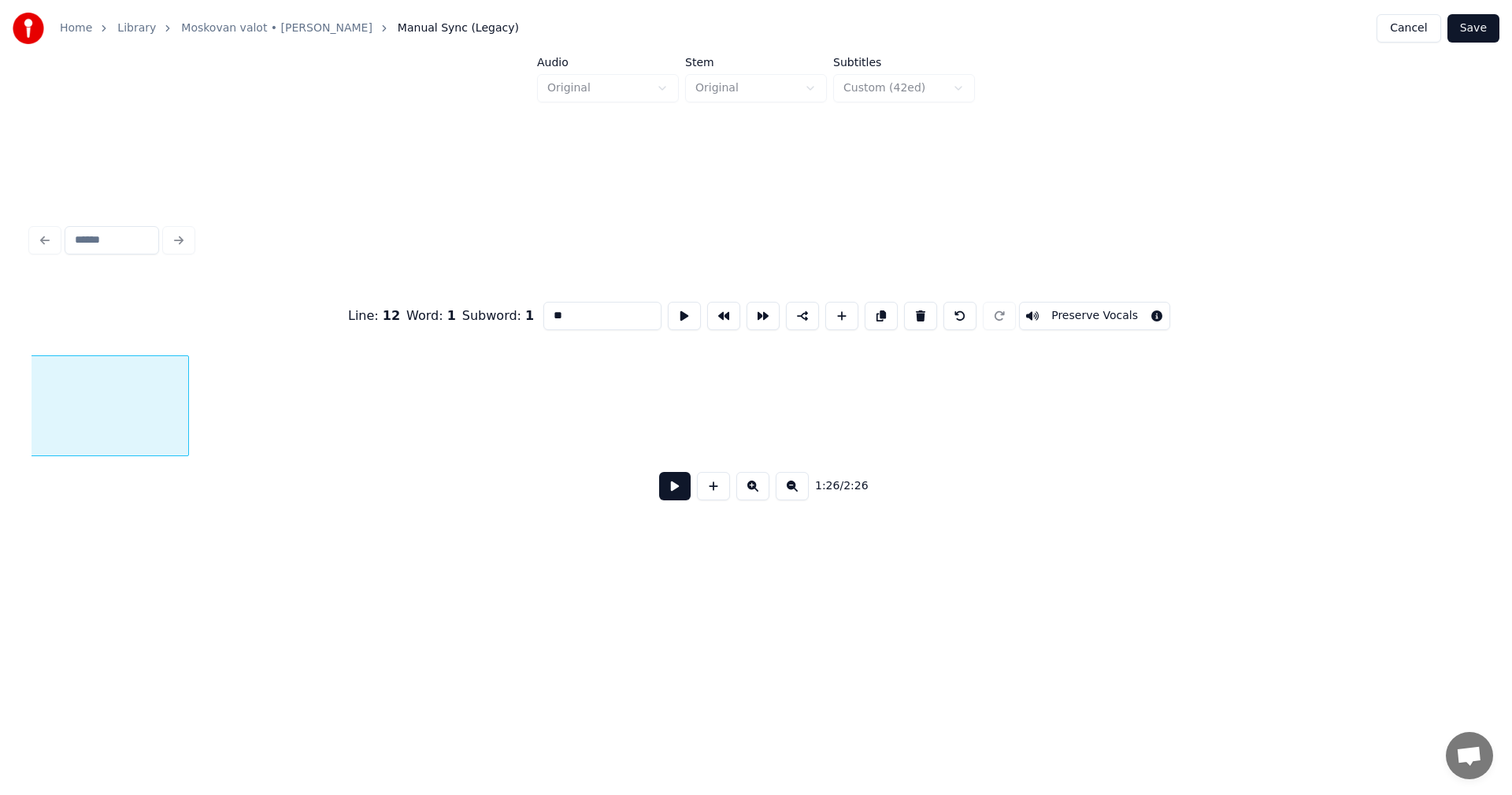
scroll to position [0, 17492]
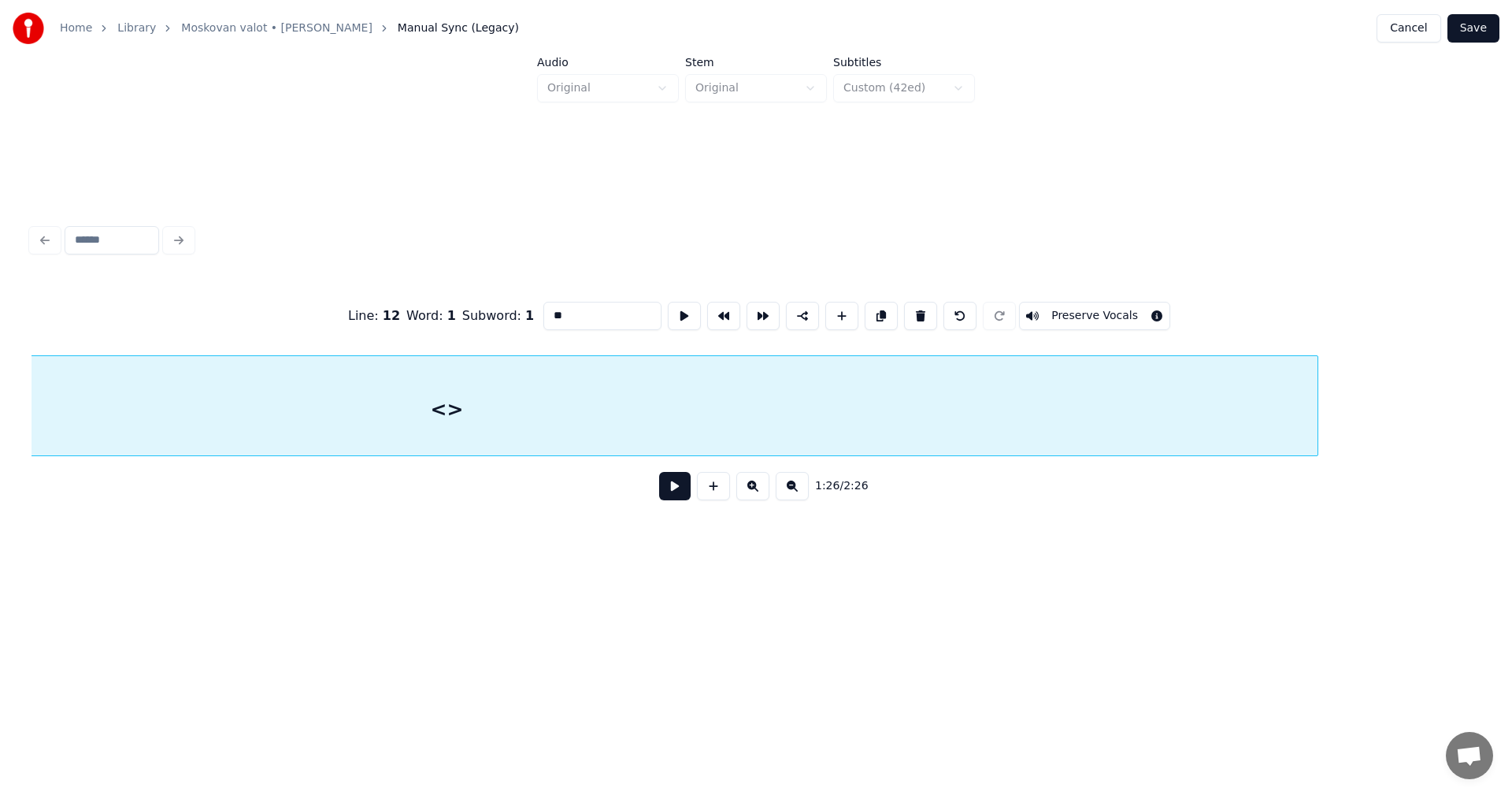
click at [1318, 427] on div at bounding box center [1314, 405] width 4 height 99
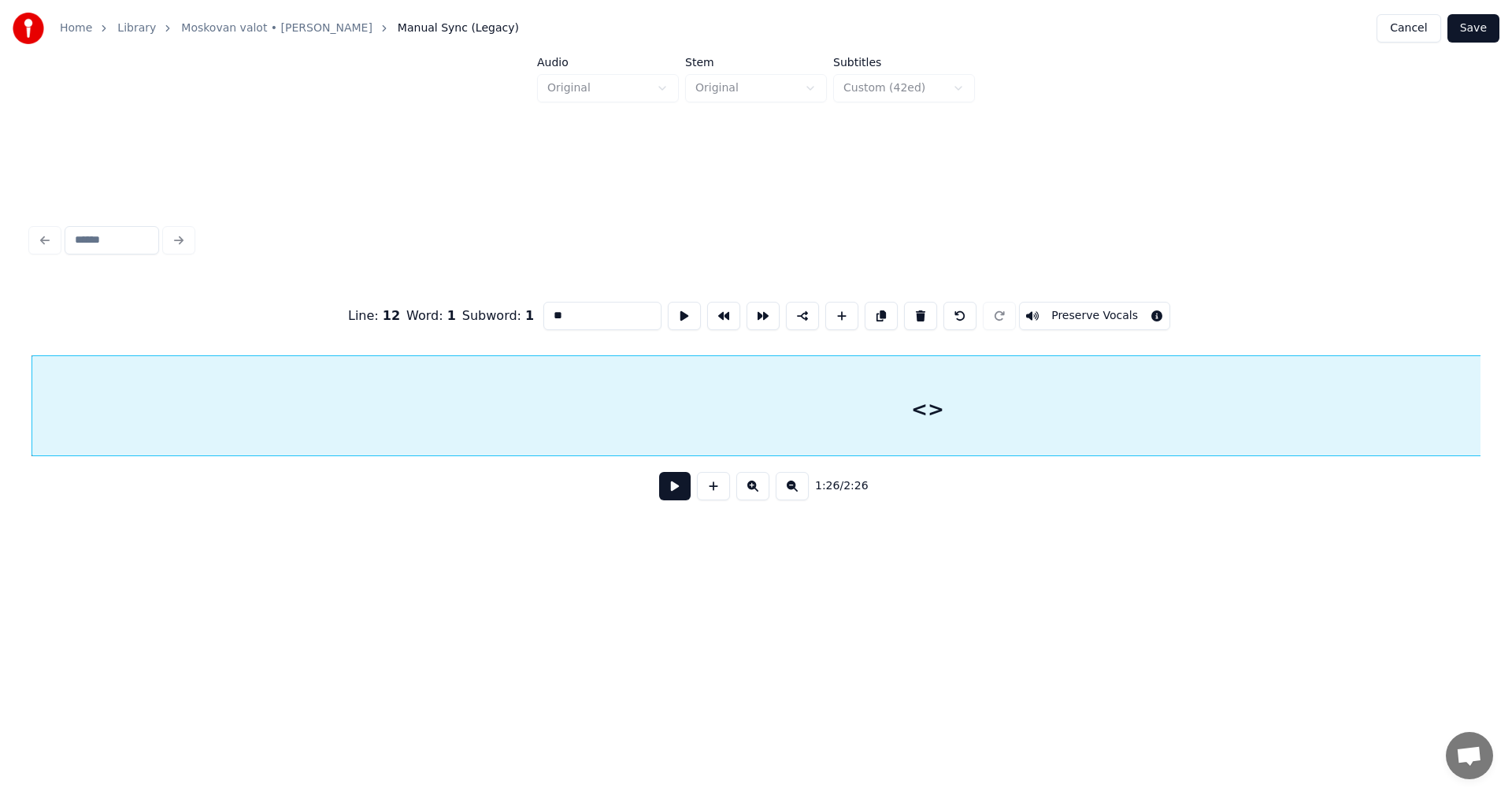
scroll to position [0, 18304]
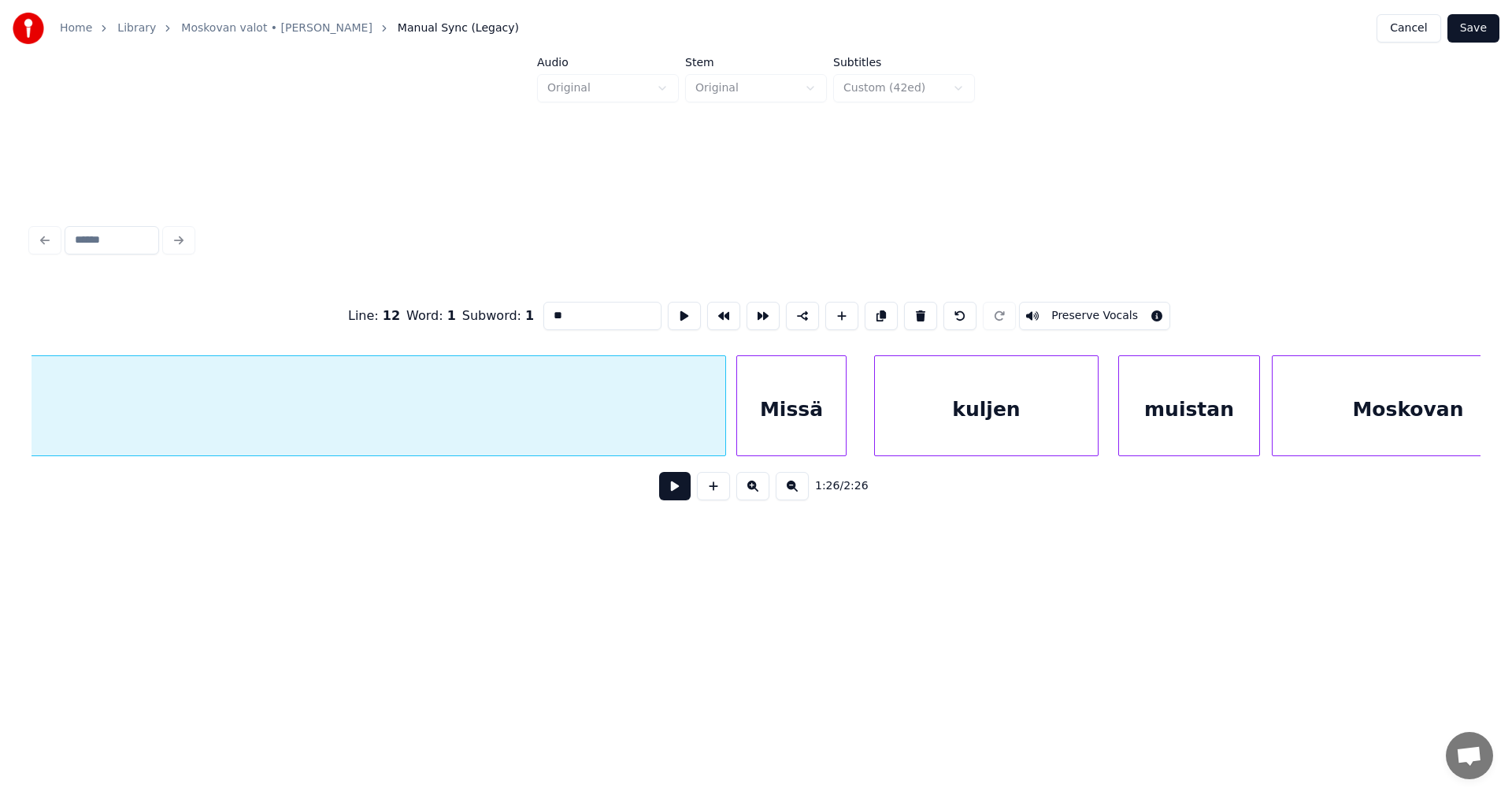
click at [723, 424] on div at bounding box center [722, 405] width 4 height 99
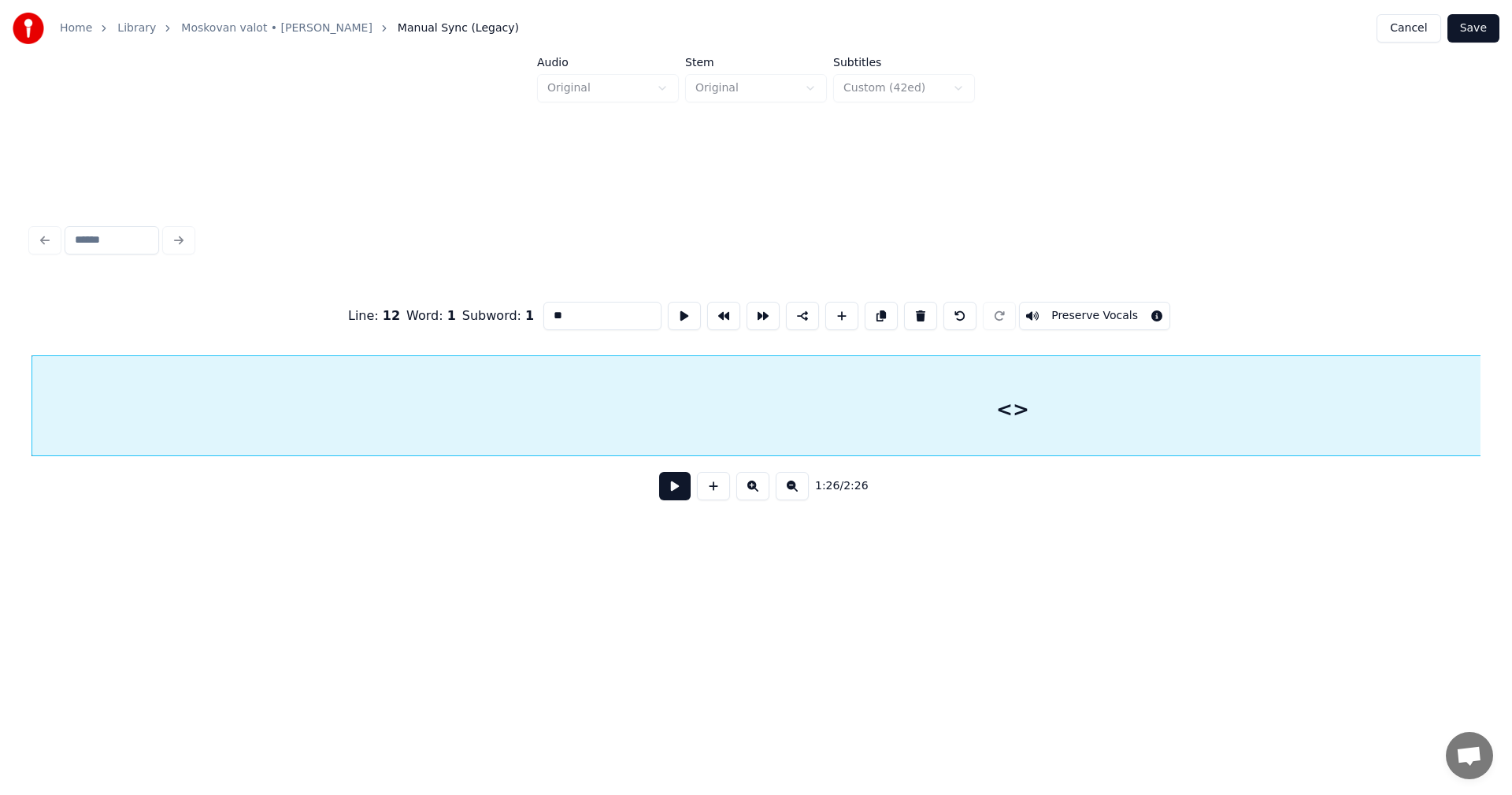
click at [1058, 303] on button "Preserve Vocals" at bounding box center [1094, 316] width 151 height 28
click at [842, 396] on div "<>" at bounding box center [1013, 409] width 1961 height 107
drag, startPoint x: 572, startPoint y: 312, endPoint x: 519, endPoint y: 319, distance: 53.5
click at [519, 319] on div "Line : 12 Word : 1 Subword : 1 ** Preserve Vocals" at bounding box center [756, 316] width 1449 height 79
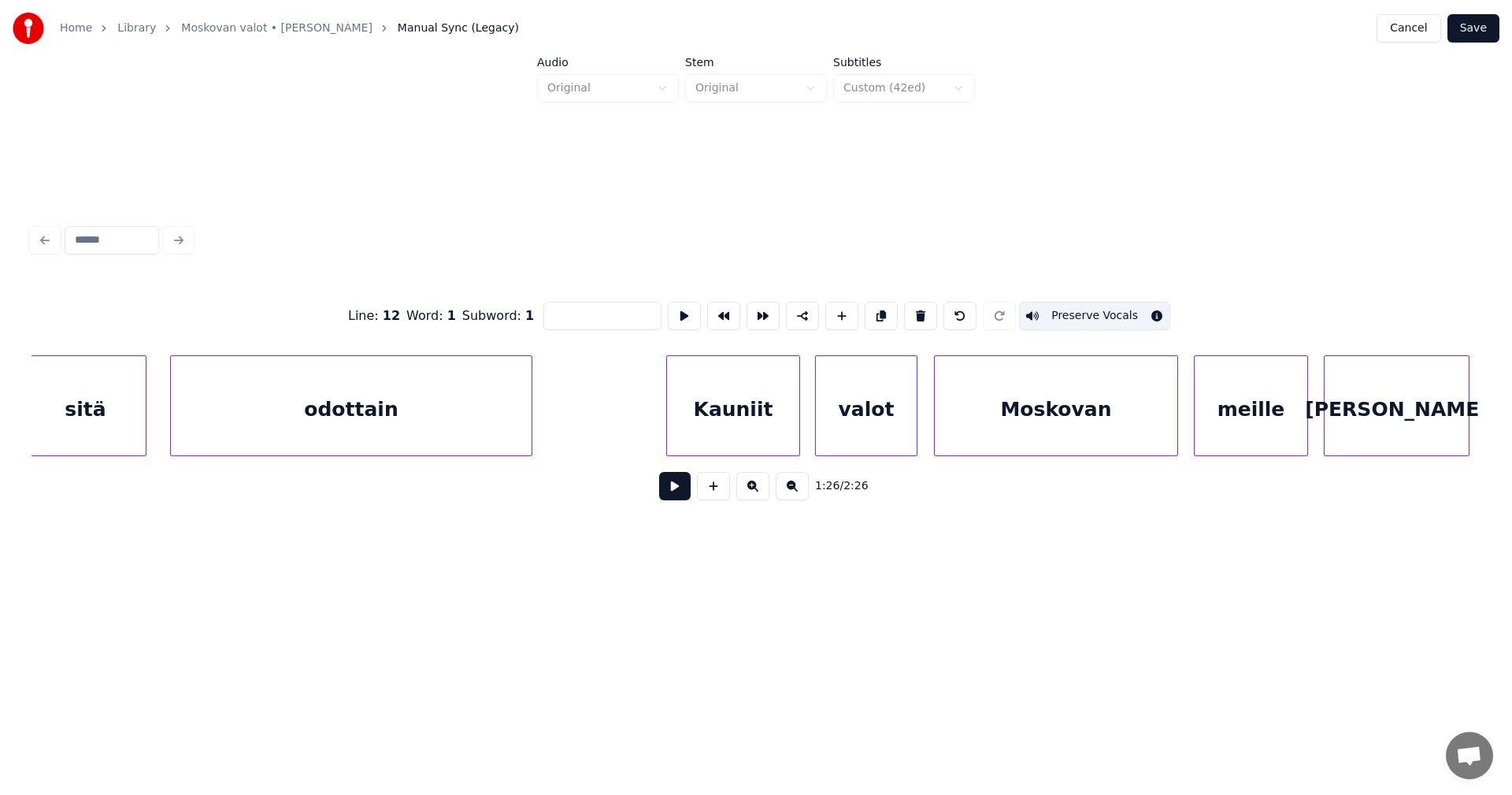
scroll to position [0, 22552]
click at [749, 422] on div "Kauniit" at bounding box center [717, 409] width 132 height 107
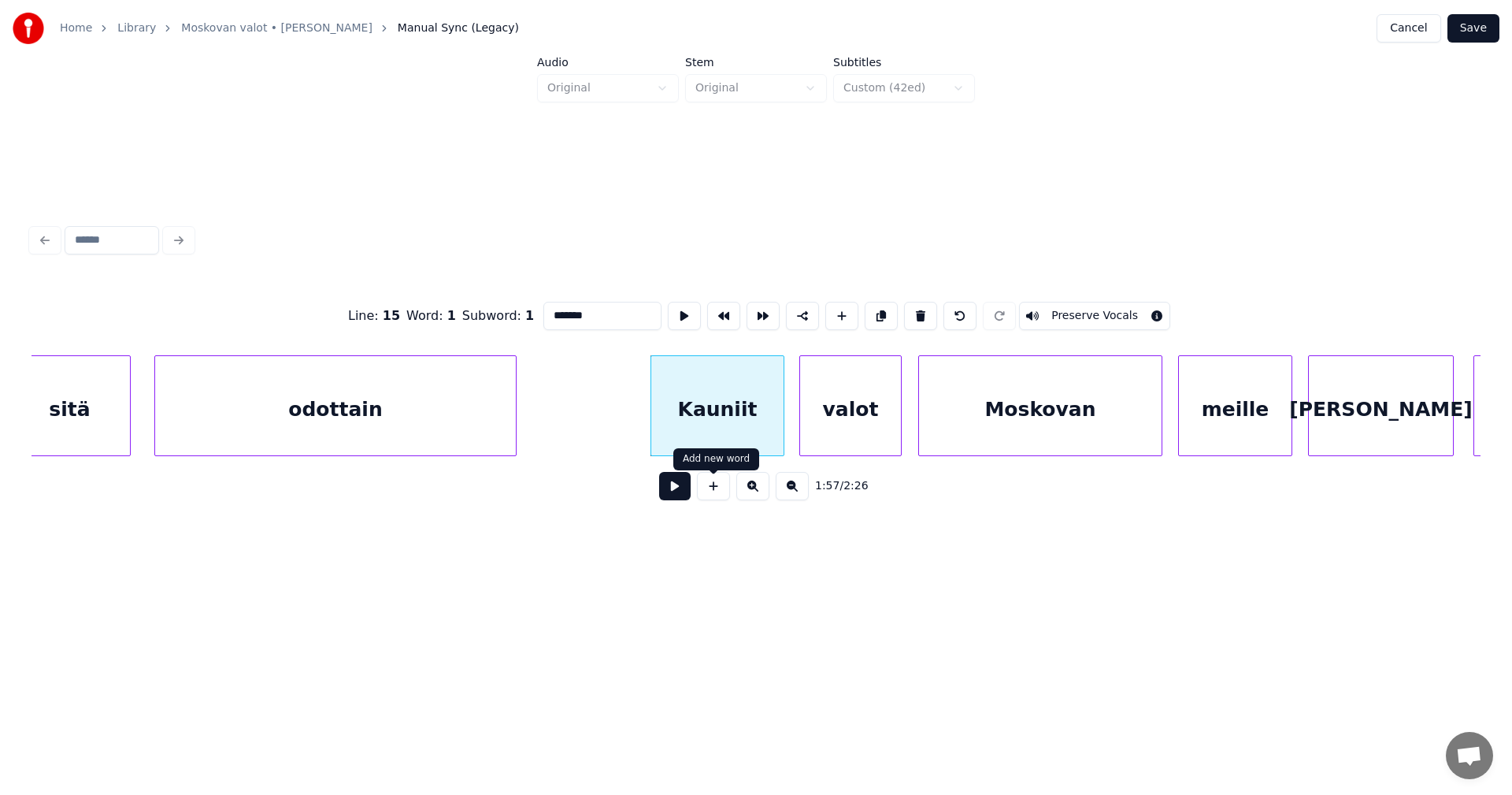
type input "*******"
click at [679, 495] on button at bounding box center [675, 485] width 31 height 28
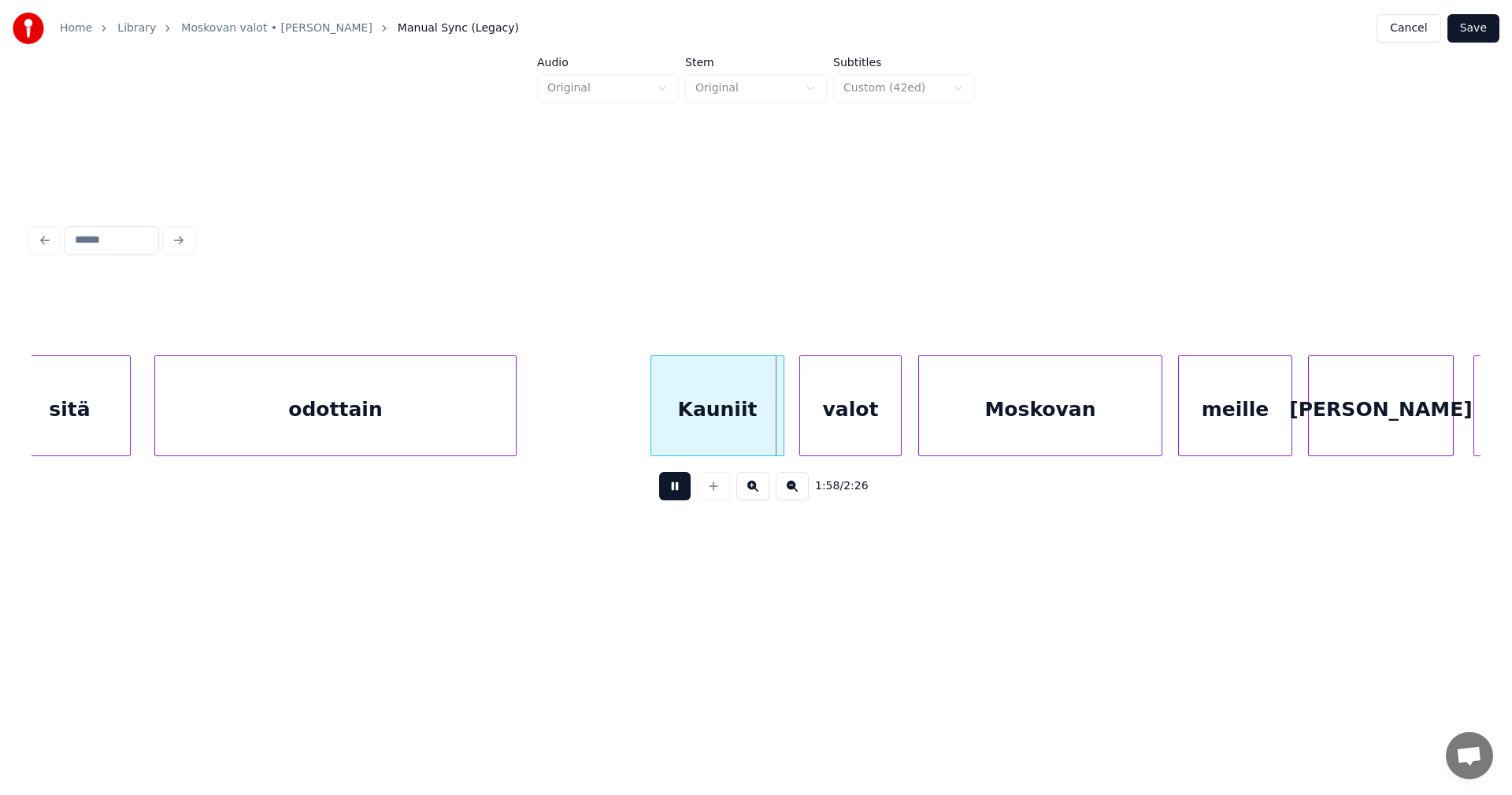
click at [679, 495] on button at bounding box center [675, 485] width 31 height 28
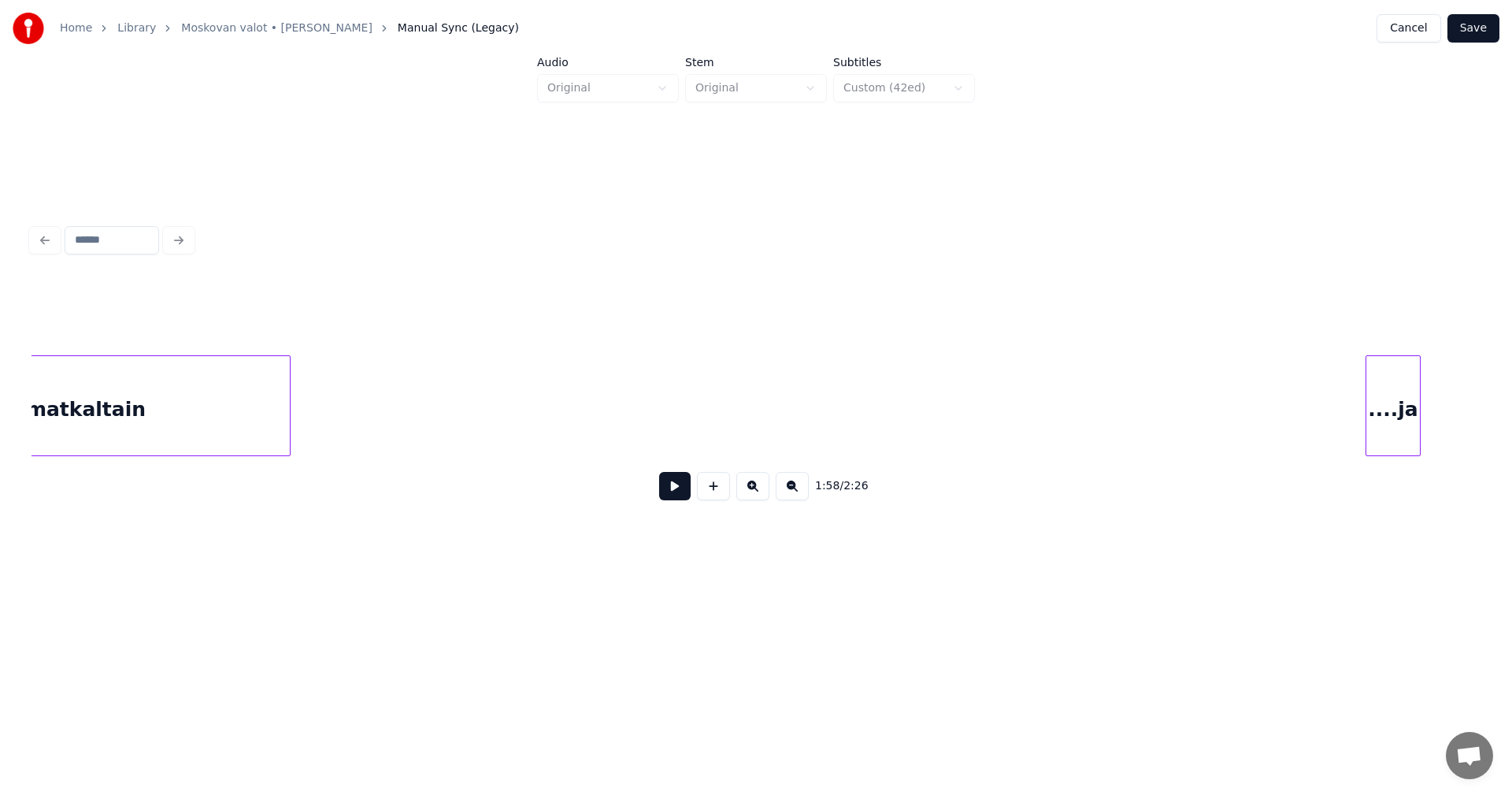
scroll to position [0, 24830]
click at [701, 497] on button at bounding box center [714, 485] width 33 height 28
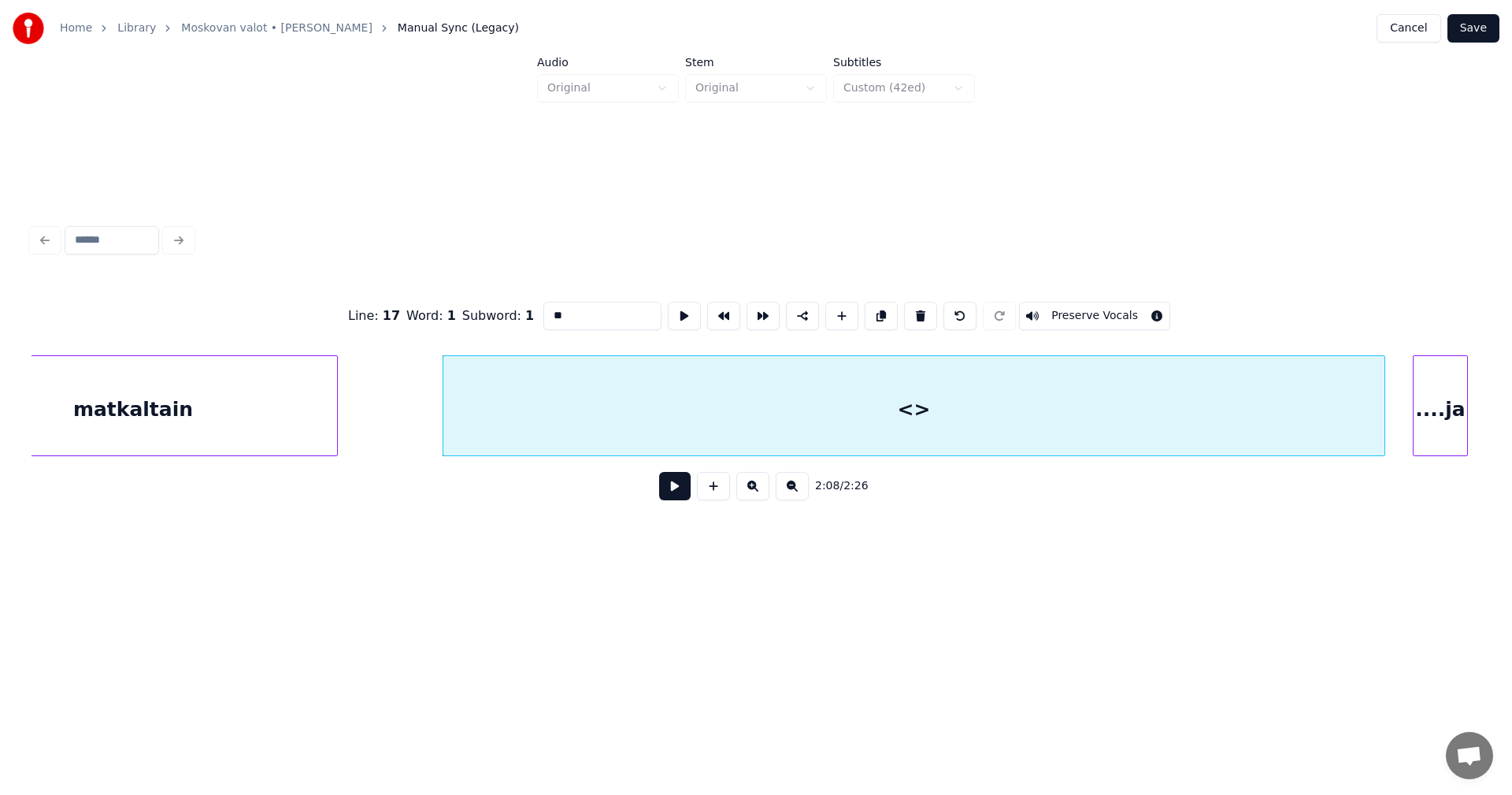
click at [1381, 403] on div at bounding box center [1382, 405] width 4 height 99
click at [1298, 408] on div "<>" at bounding box center [913, 409] width 940 height 107
click at [689, 489] on button at bounding box center [675, 485] width 31 height 28
click at [686, 488] on button at bounding box center [675, 485] width 31 height 28
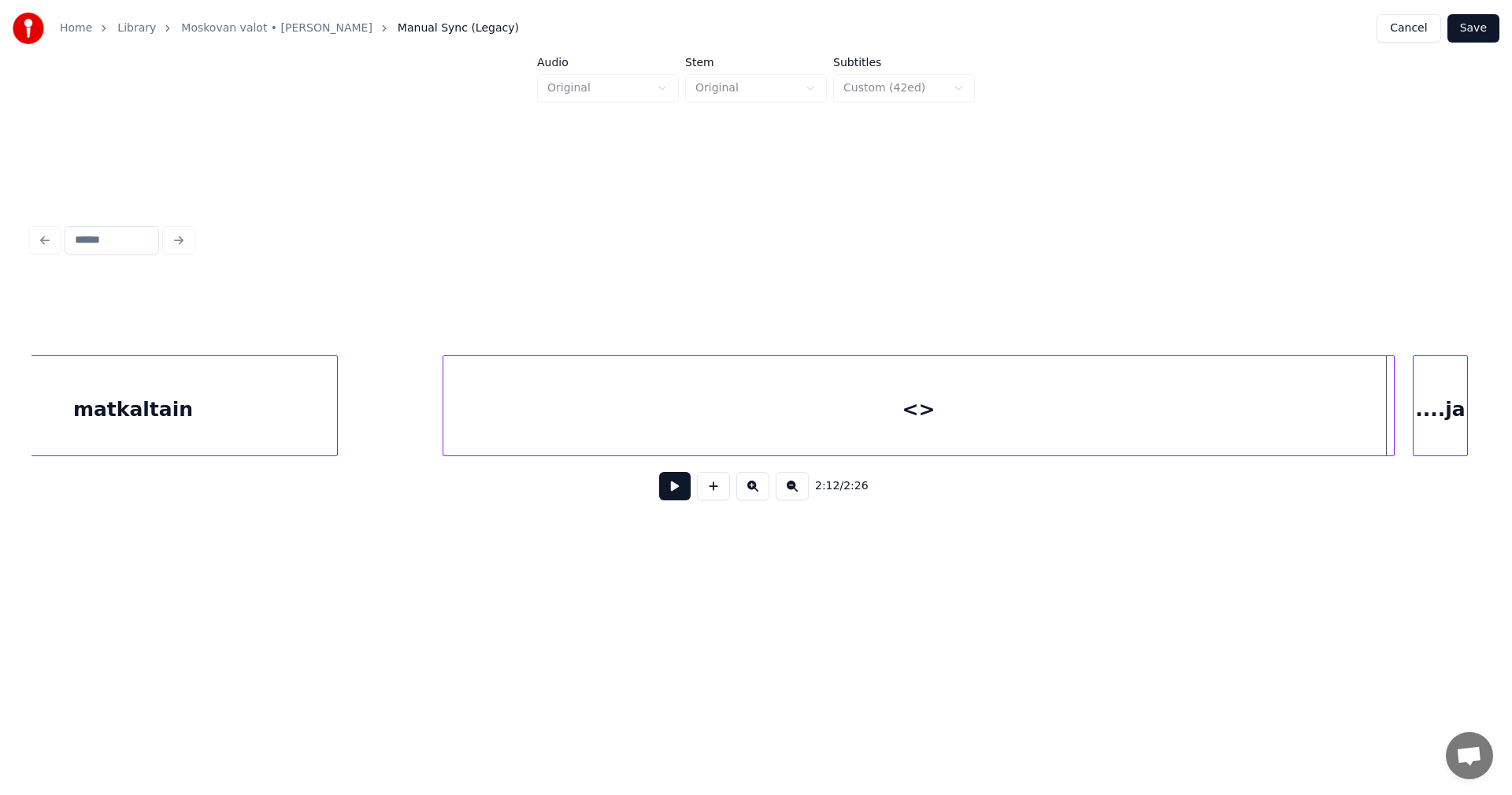
click at [1390, 425] on div at bounding box center [1391, 405] width 4 height 99
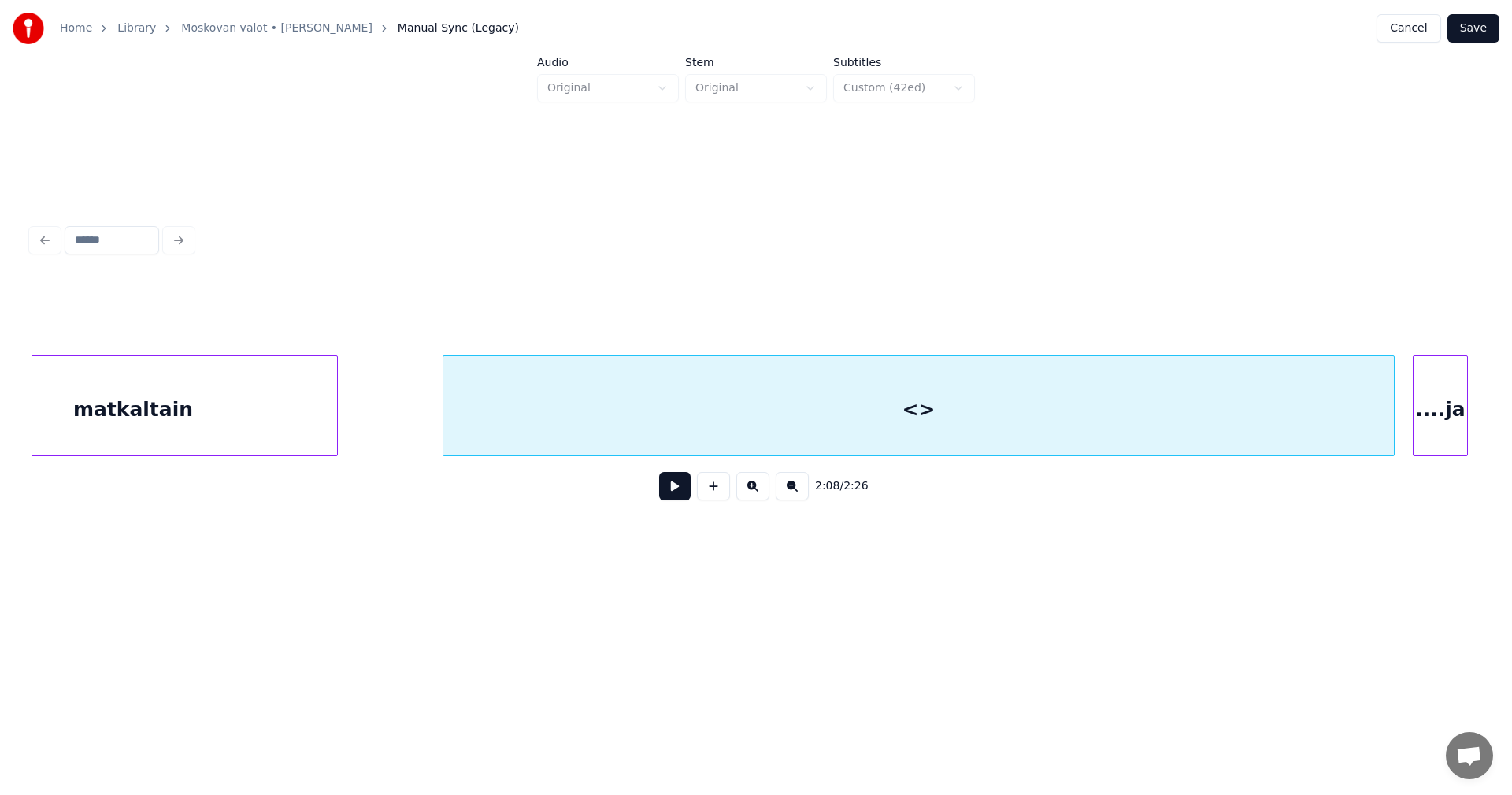
click at [1230, 419] on div "<>" at bounding box center [918, 409] width 951 height 107
click at [1100, 311] on button "Preserve Vocals" at bounding box center [1094, 316] width 151 height 28
click at [970, 404] on div "<>" at bounding box center [918, 409] width 951 height 107
drag, startPoint x: 587, startPoint y: 317, endPoint x: 515, endPoint y: 321, distance: 72.1
click at [515, 321] on div "Line : 17 Word : 1 Subword : 1 ** Preserve Vocals" at bounding box center [756, 316] width 1449 height 79
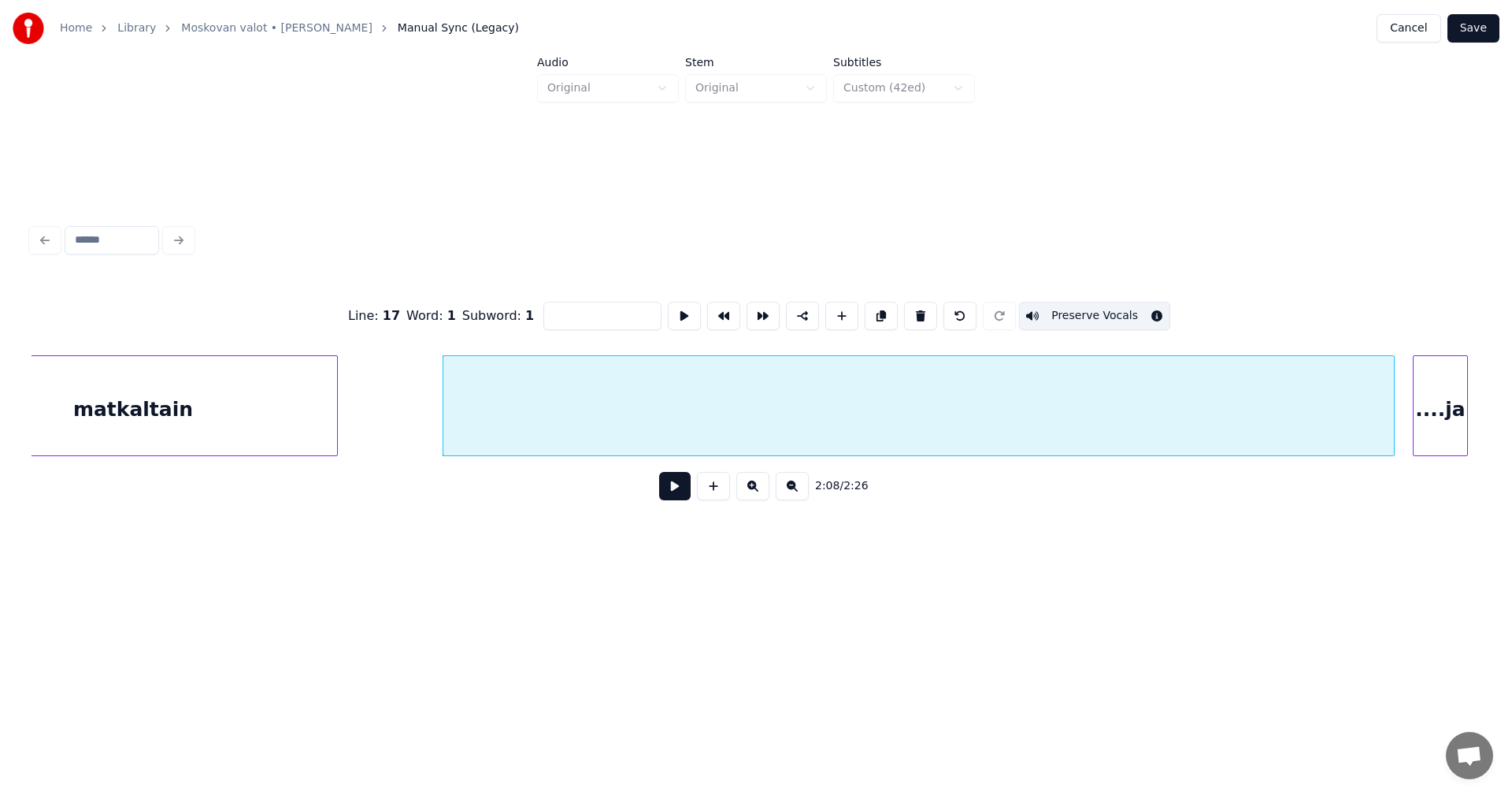
click at [1470, 30] on button "Save" at bounding box center [1473, 28] width 52 height 28
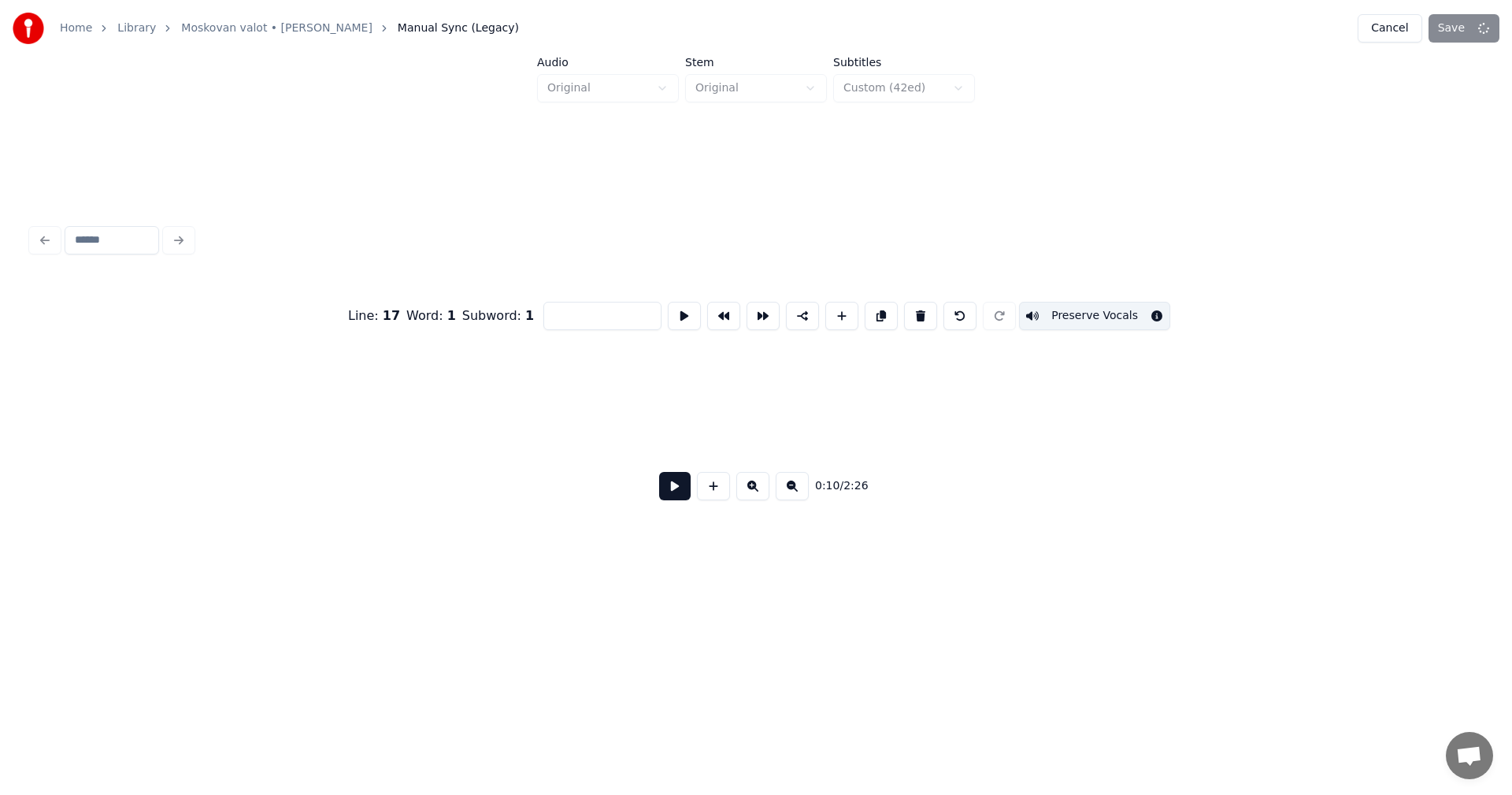
scroll to position [0, 2136]
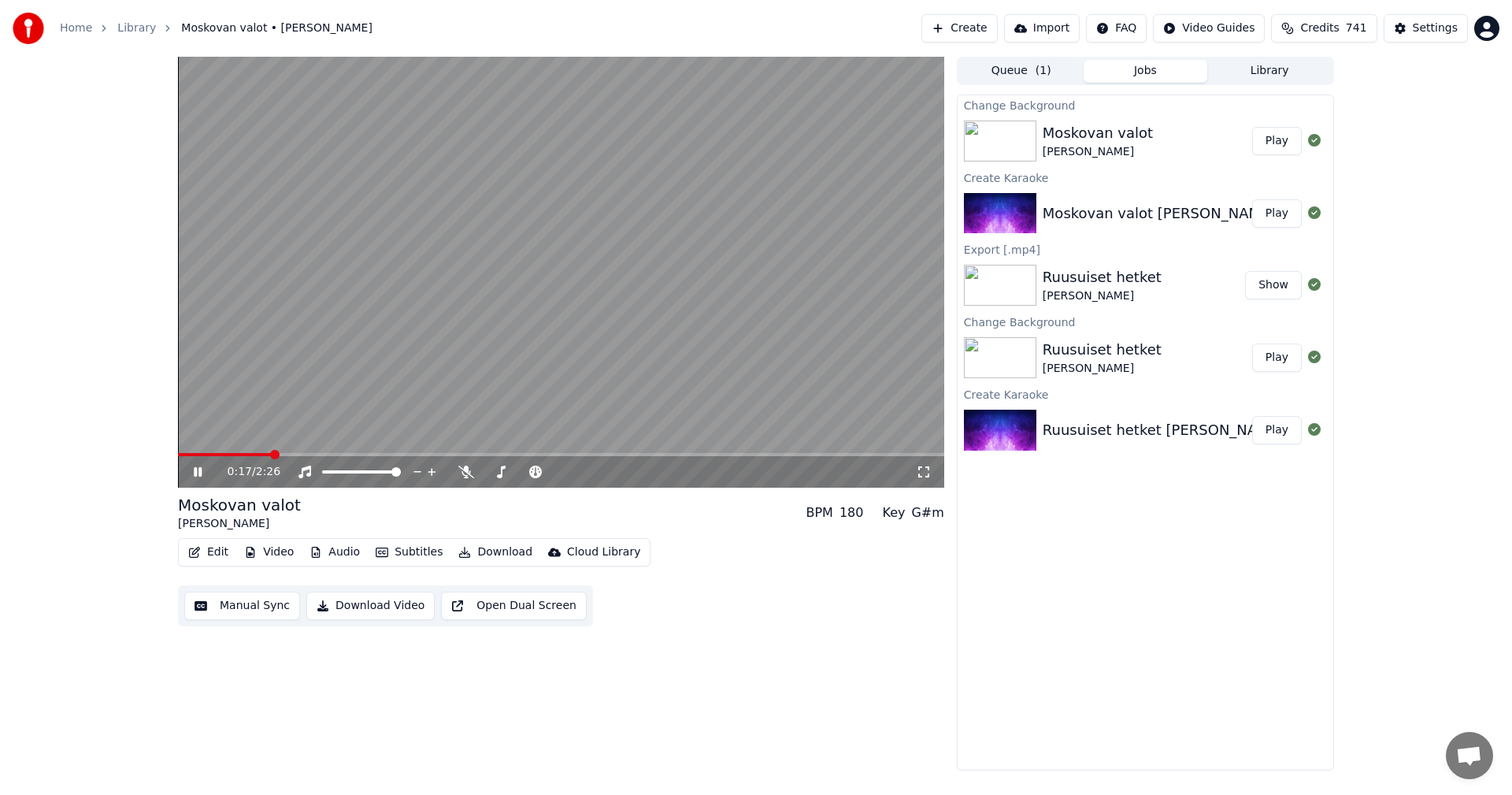
click at [201, 476] on icon at bounding box center [198, 471] width 8 height 10
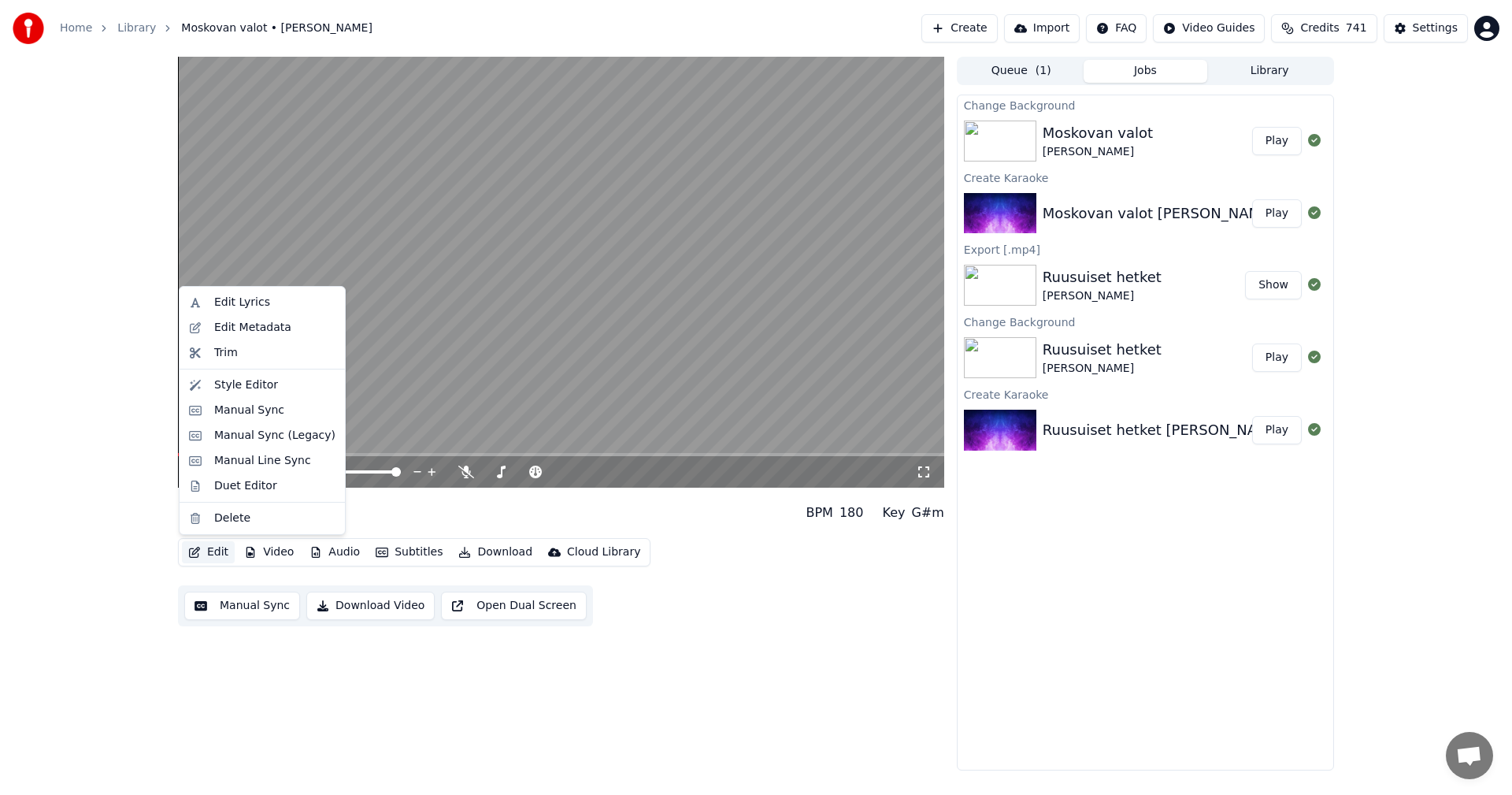
click at [213, 552] on button "Edit" at bounding box center [208, 552] width 52 height 22
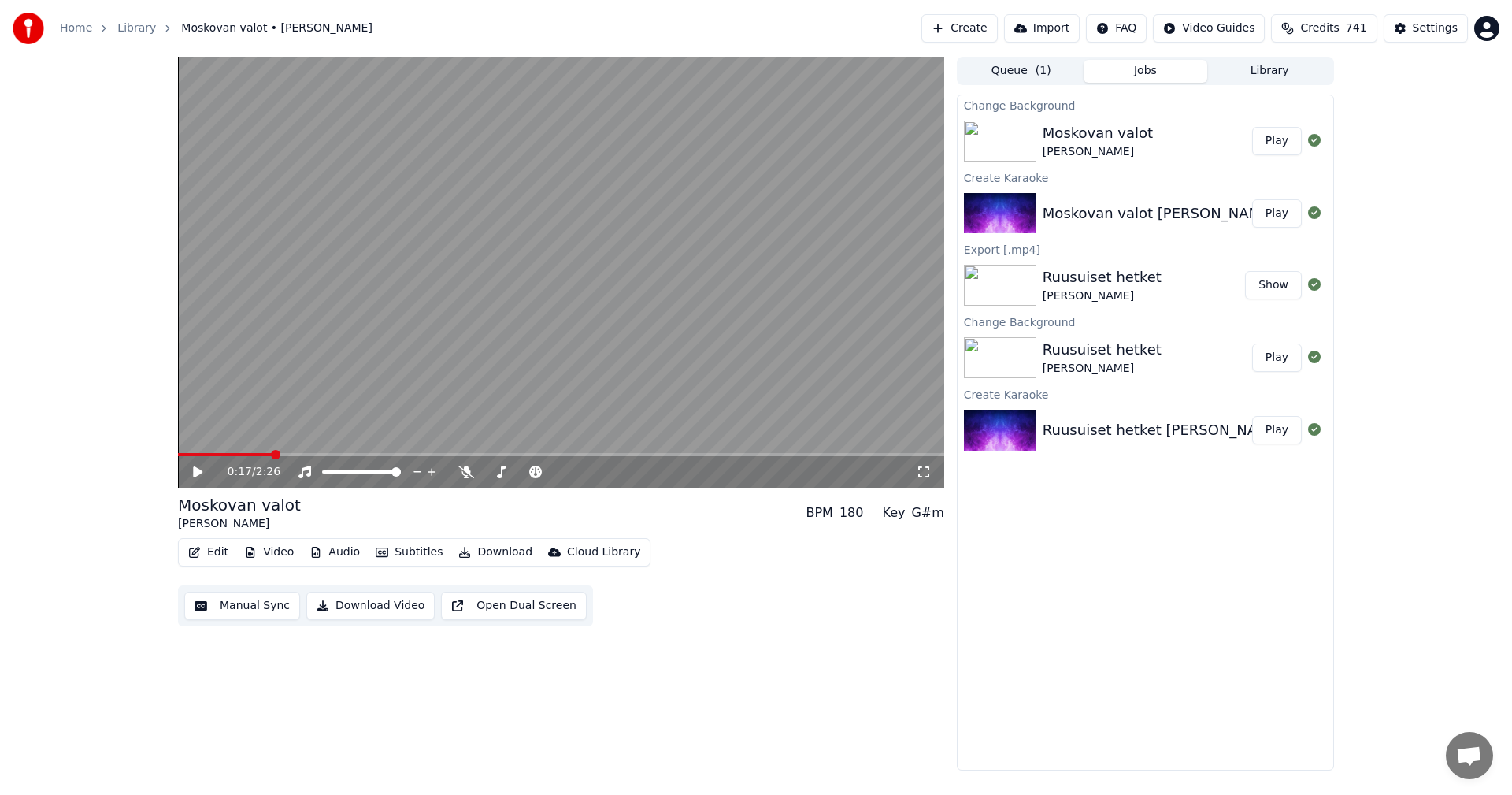
click at [47, 549] on div "0:17 / 2:26 Moskovan valot [PERSON_NAME] BPM 180 Key G#m Edit Video Audio Subti…" at bounding box center [756, 414] width 1512 height 714
click at [226, 547] on button "Edit" at bounding box center [208, 552] width 52 height 22
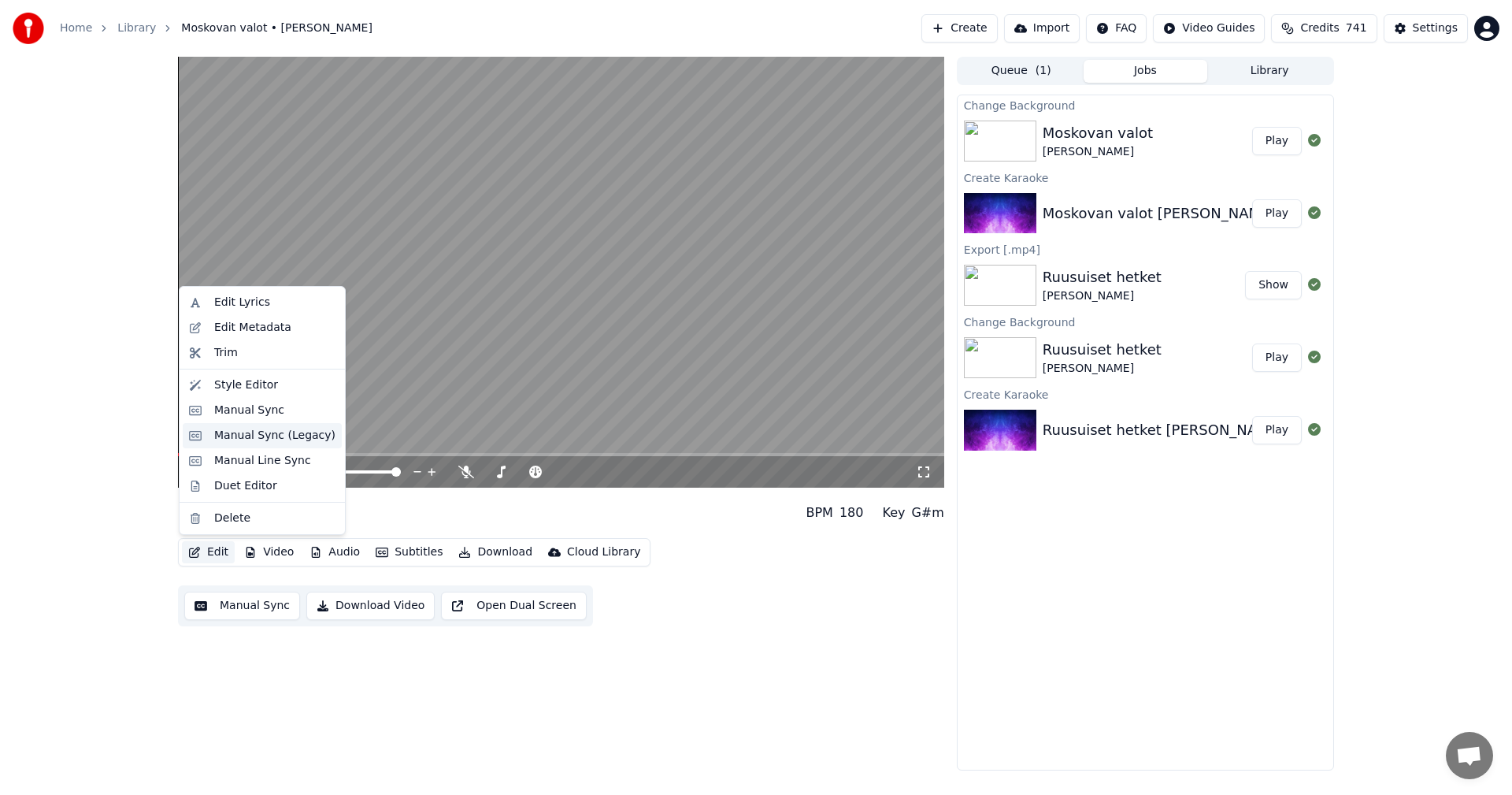
click at [269, 440] on div "Manual Sync (Legacy)" at bounding box center [275, 436] width 122 height 16
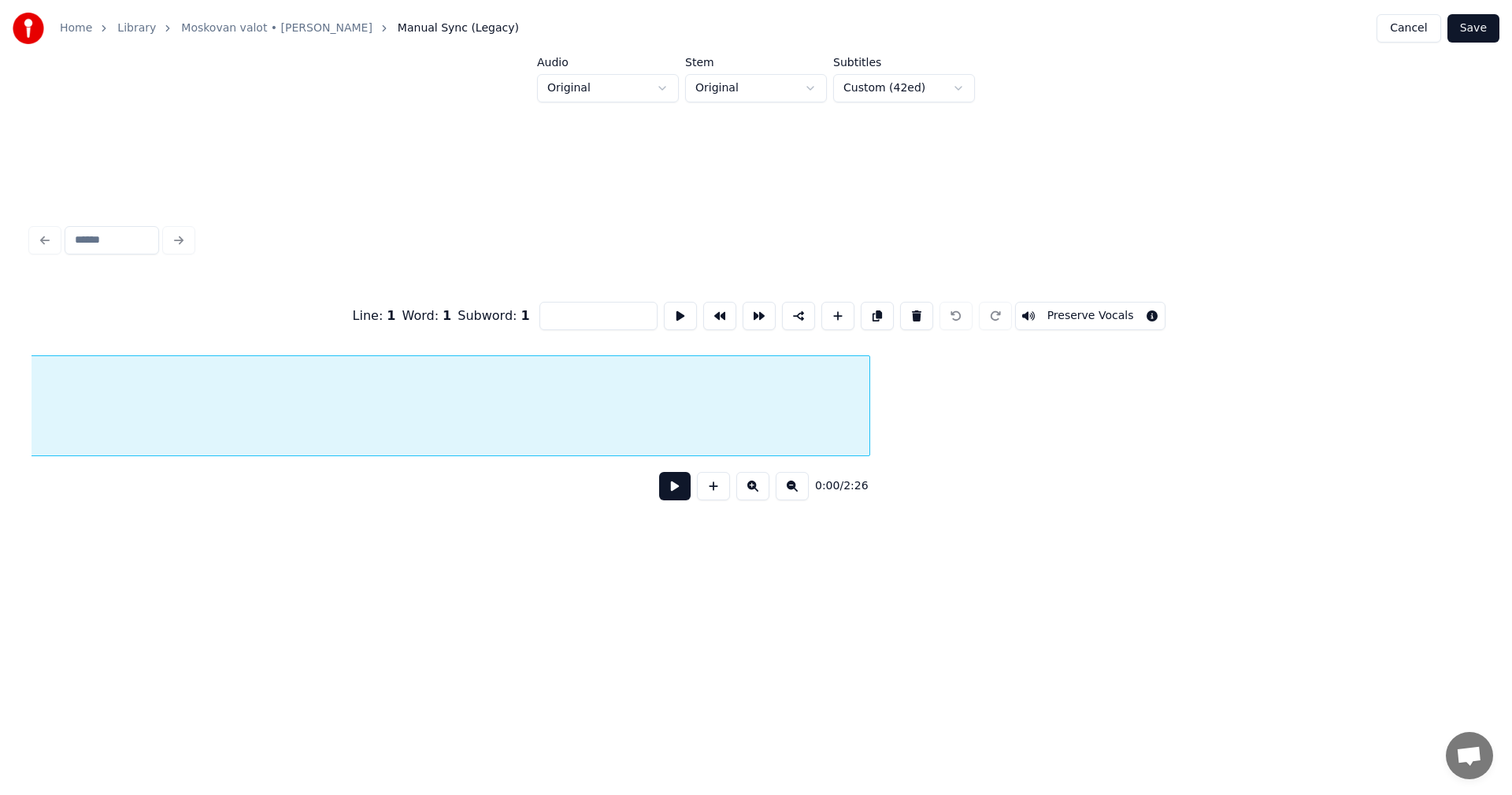
scroll to position [0, 80]
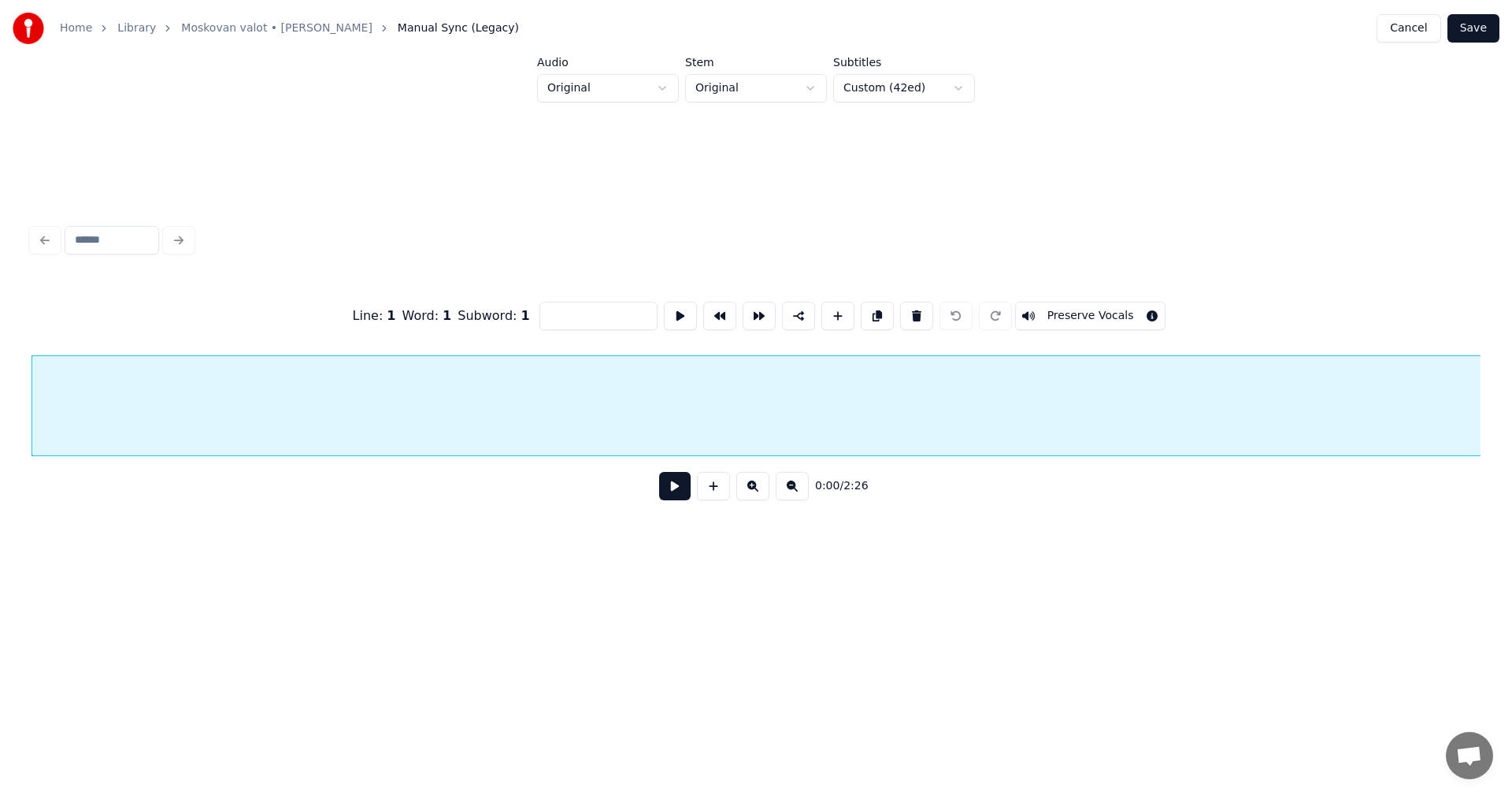
click at [1053, 311] on button "Preserve Vocals" at bounding box center [1090, 316] width 151 height 28
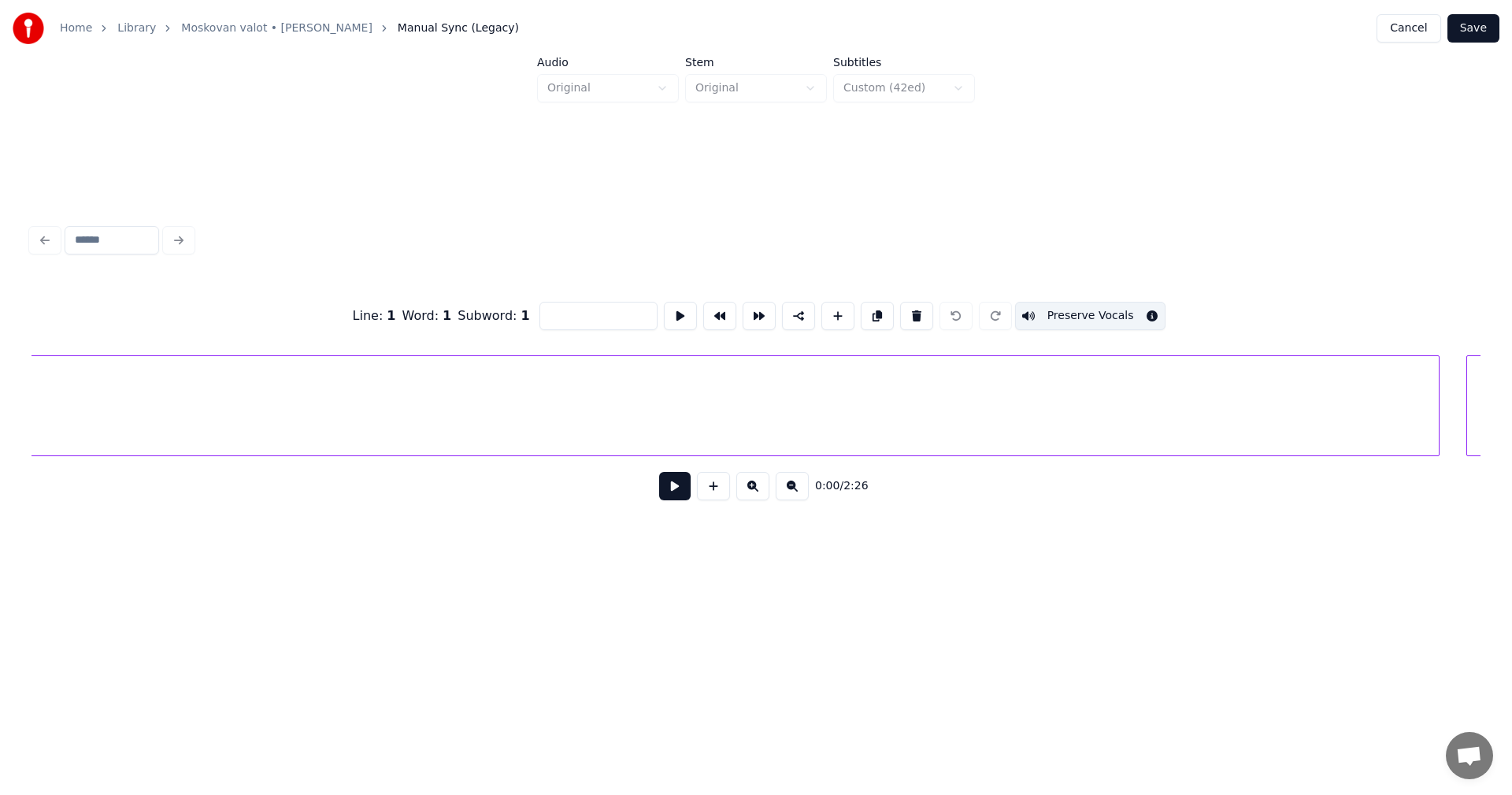
click at [583, 418] on div at bounding box center [464, 405] width 1949 height 101
click at [910, 415] on div at bounding box center [1532, 405] width 1962 height 101
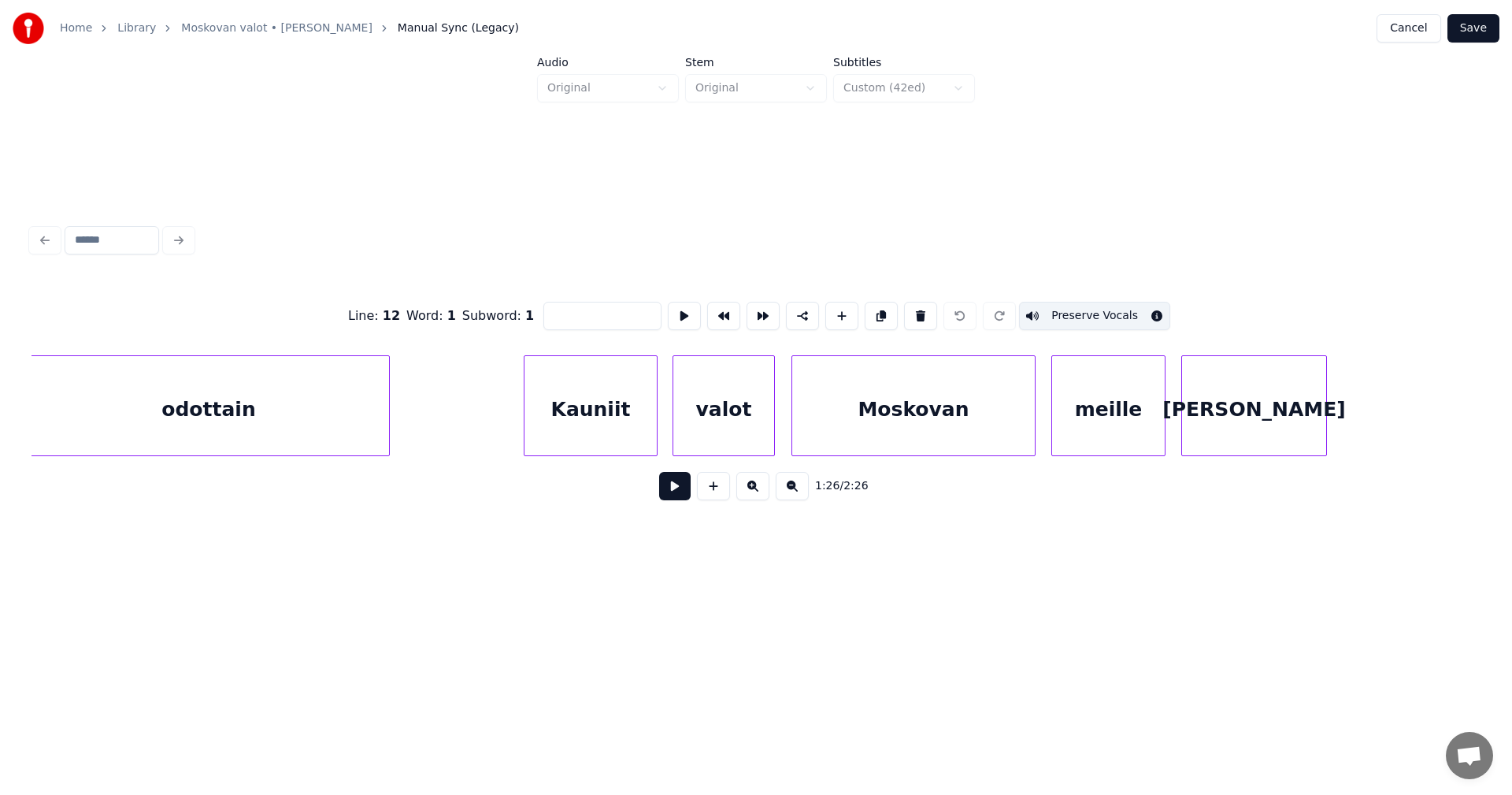
scroll to position [0, 22902]
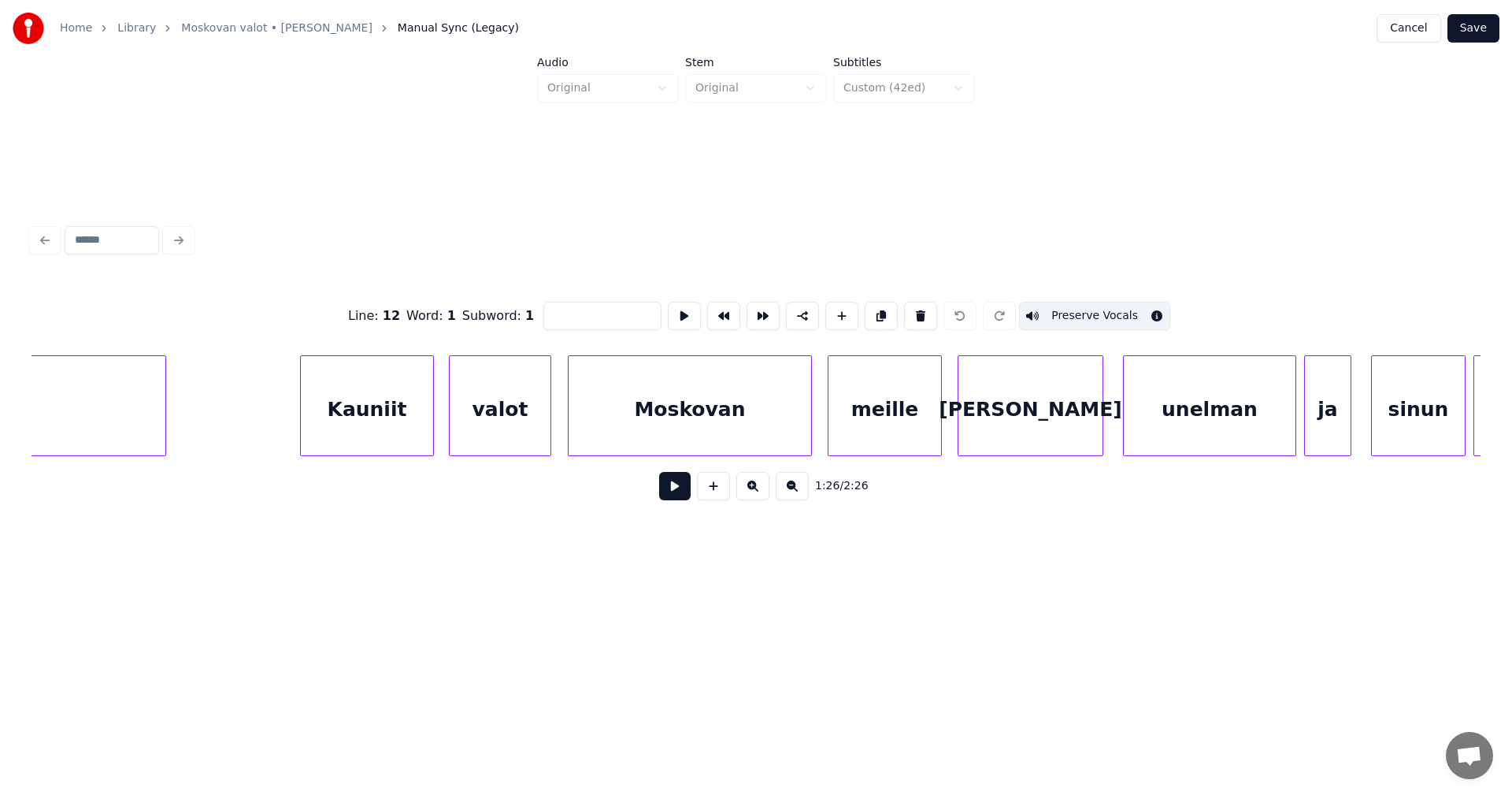
click at [370, 428] on div "Kauniit" at bounding box center [366, 409] width 132 height 107
type input "*******"
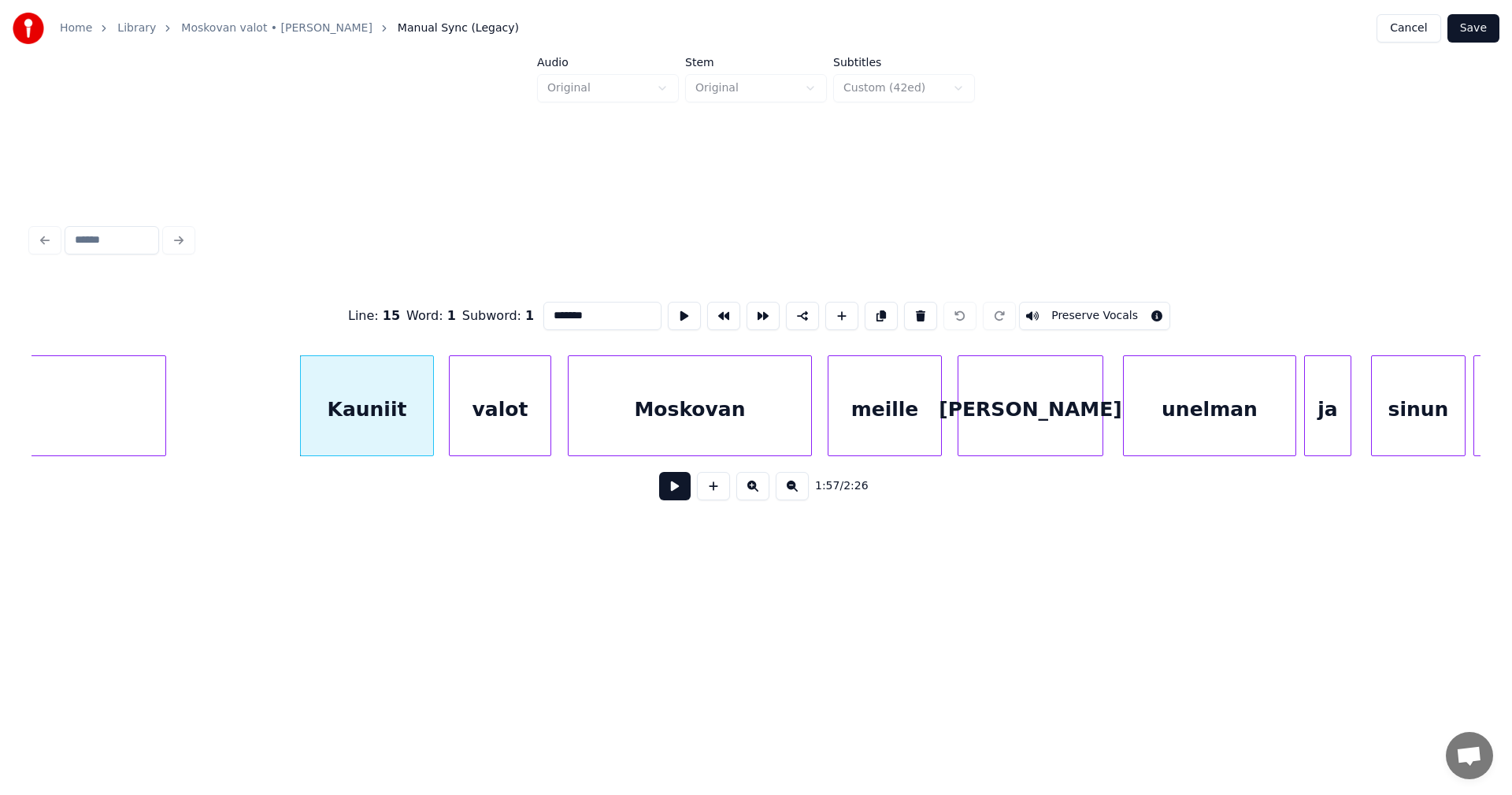
click at [678, 487] on button at bounding box center [675, 485] width 31 height 28
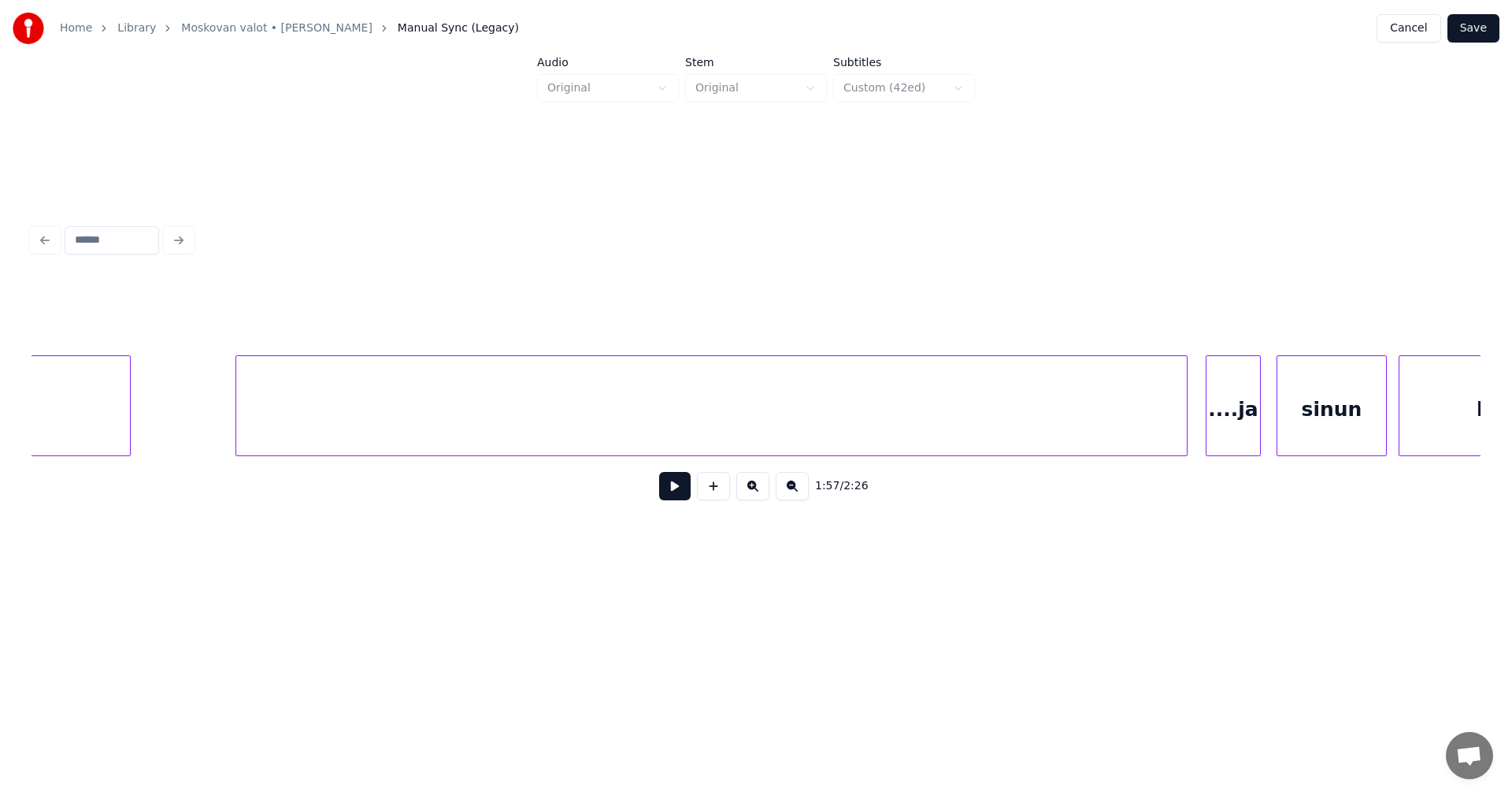
scroll to position [0, 25084]
click at [1021, 434] on div at bounding box center [664, 405] width 952 height 101
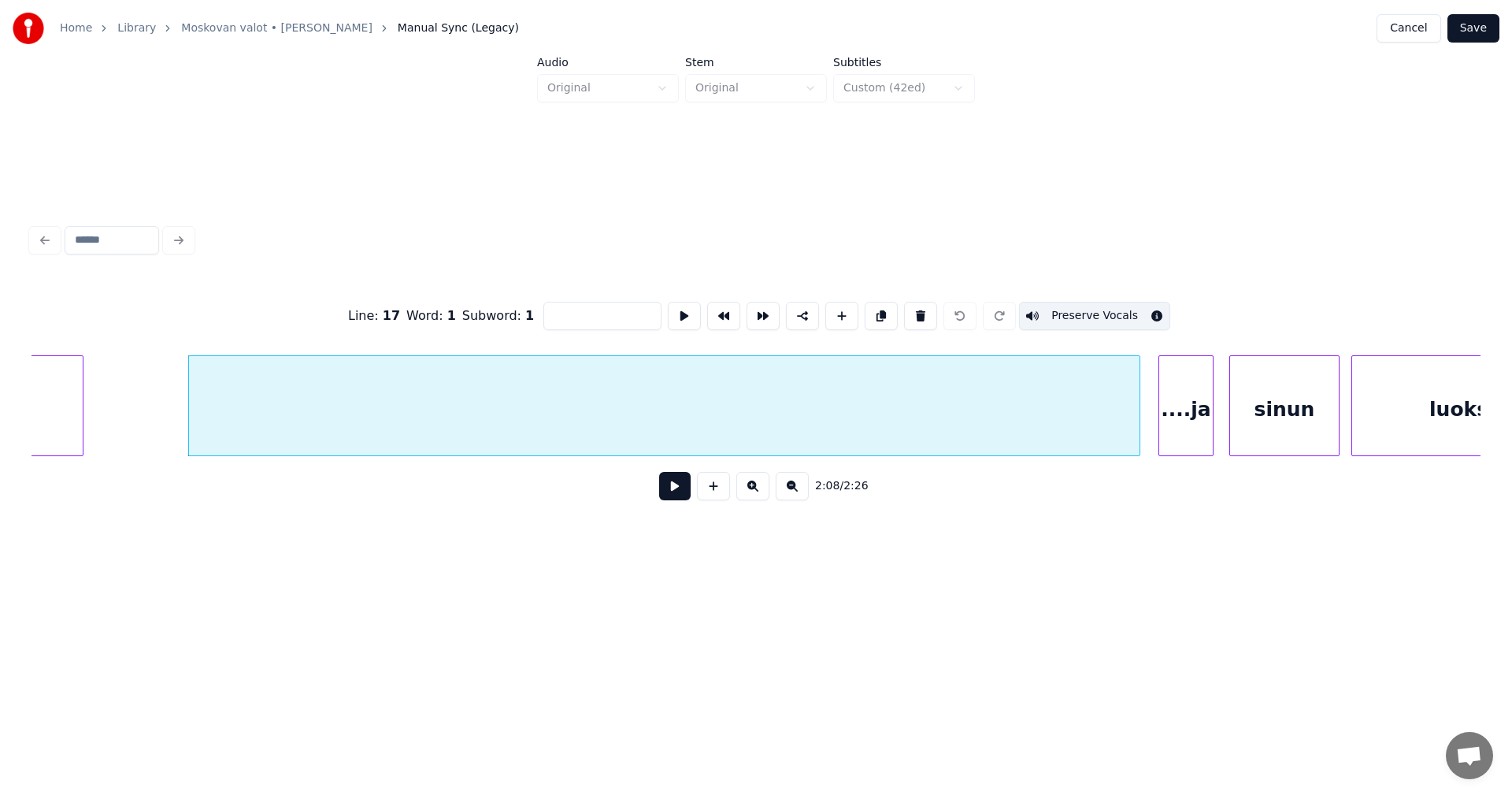
click at [679, 500] on button at bounding box center [675, 485] width 31 height 28
click at [678, 499] on button at bounding box center [675, 485] width 31 height 28
click at [656, 423] on div at bounding box center [664, 405] width 952 height 101
click at [1472, 29] on button "Save" at bounding box center [1473, 28] width 52 height 28
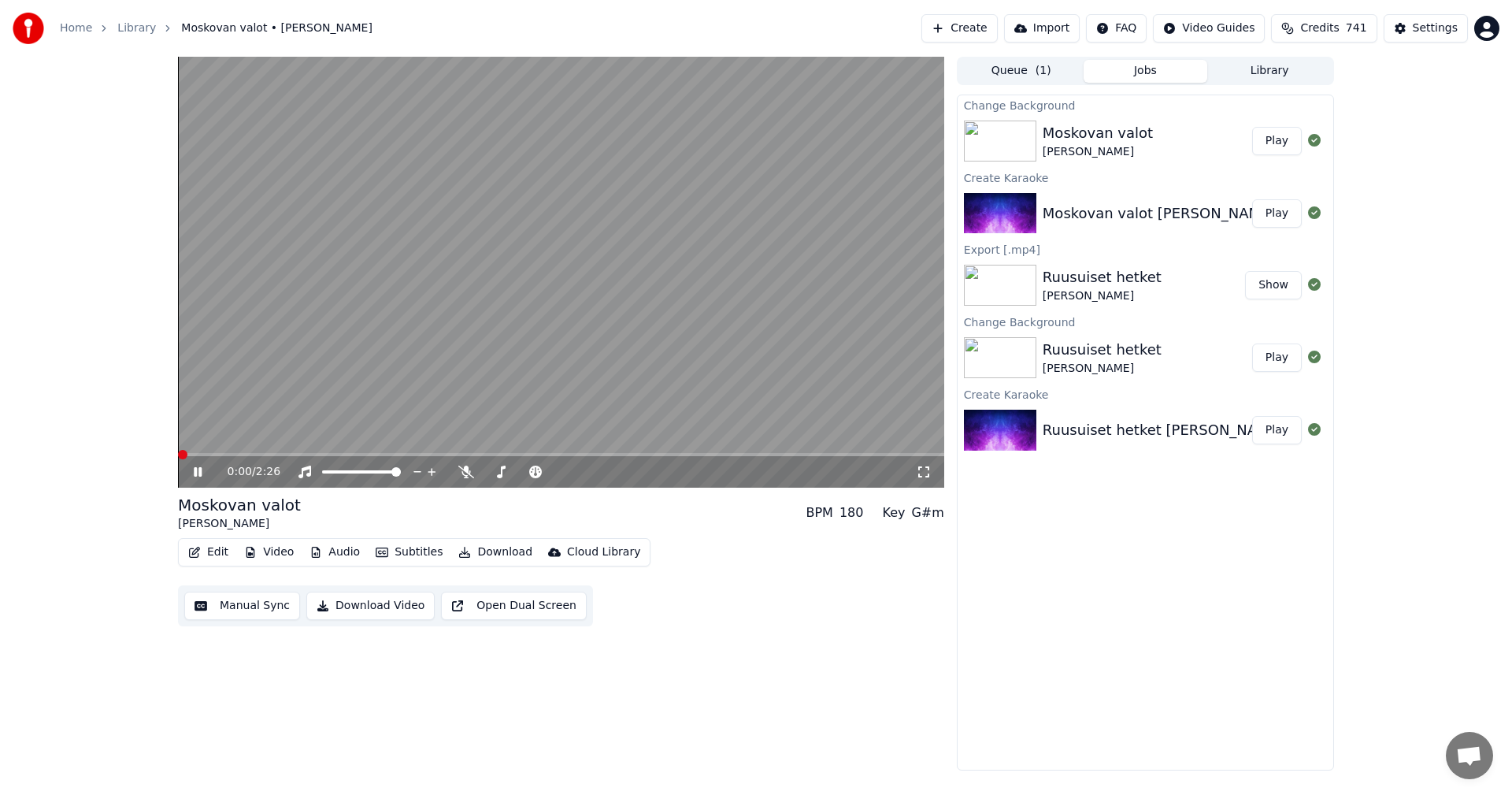
click at [178, 459] on span at bounding box center [183, 454] width 10 height 10
click at [201, 470] on icon at bounding box center [198, 471] width 8 height 10
click at [210, 549] on button "Edit" at bounding box center [208, 552] width 52 height 22
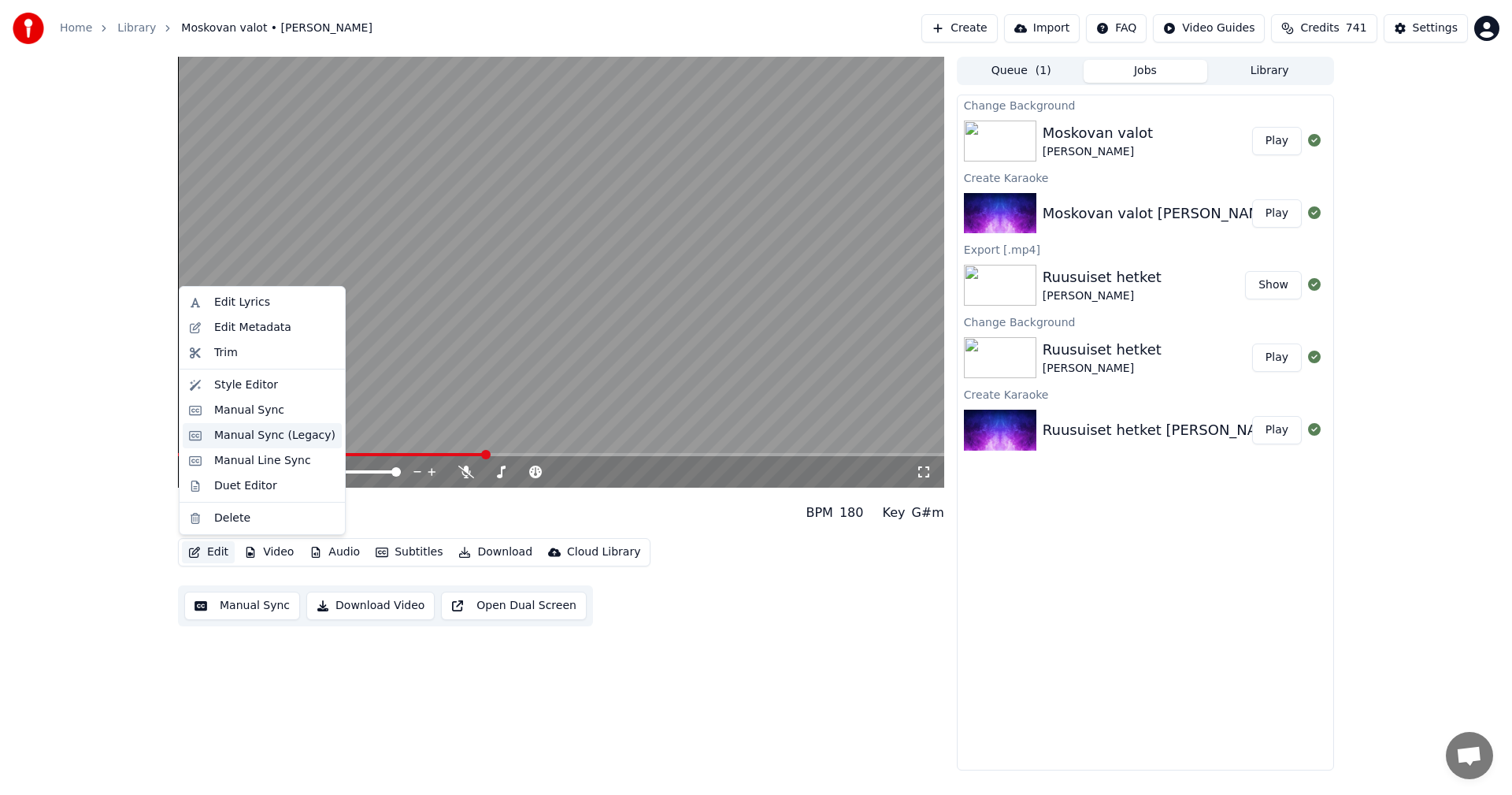
click at [283, 440] on div "Manual Sync (Legacy)" at bounding box center [275, 436] width 122 height 16
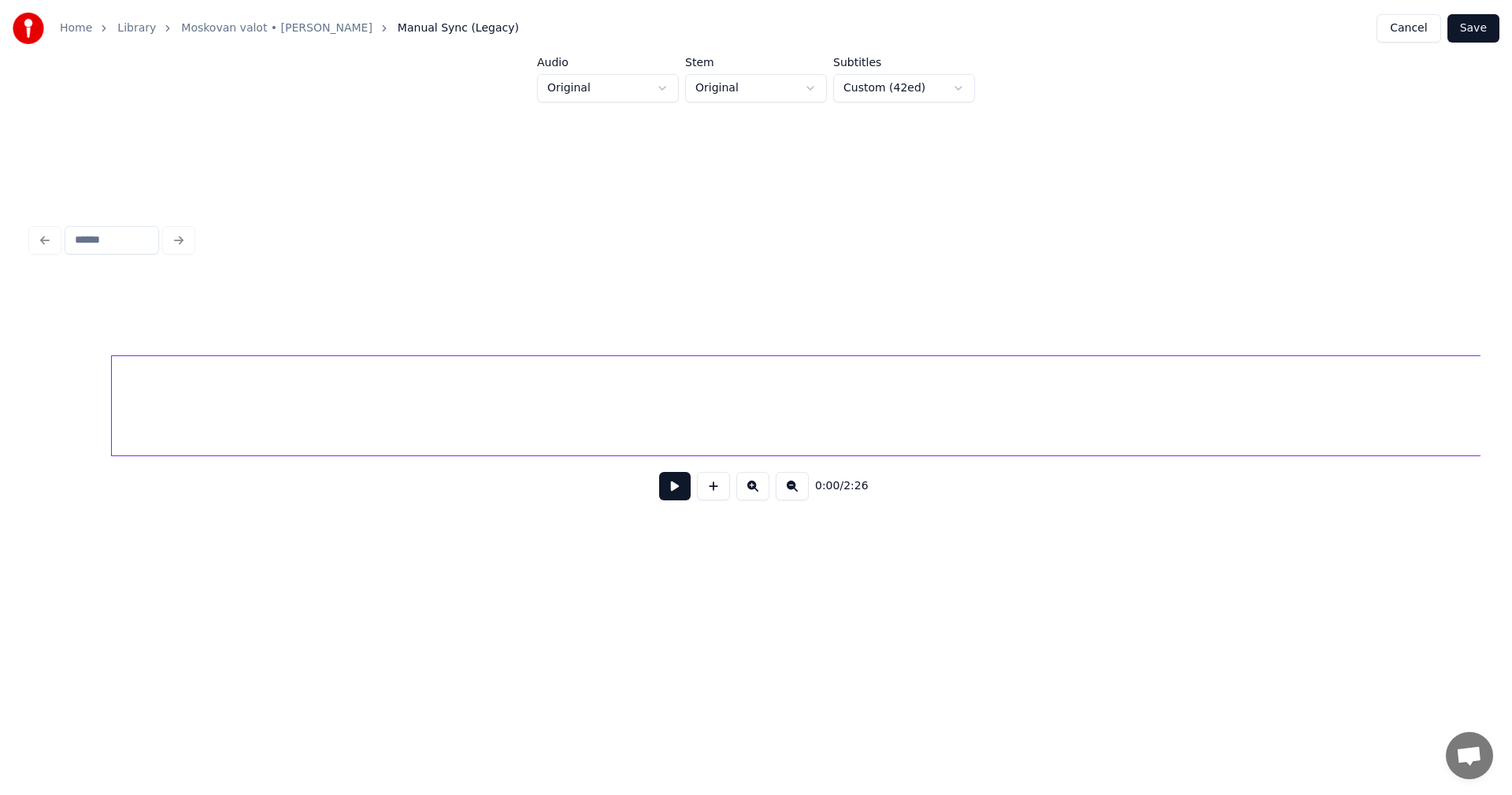
click at [301, 436] on div at bounding box center [1135, 405] width 2049 height 101
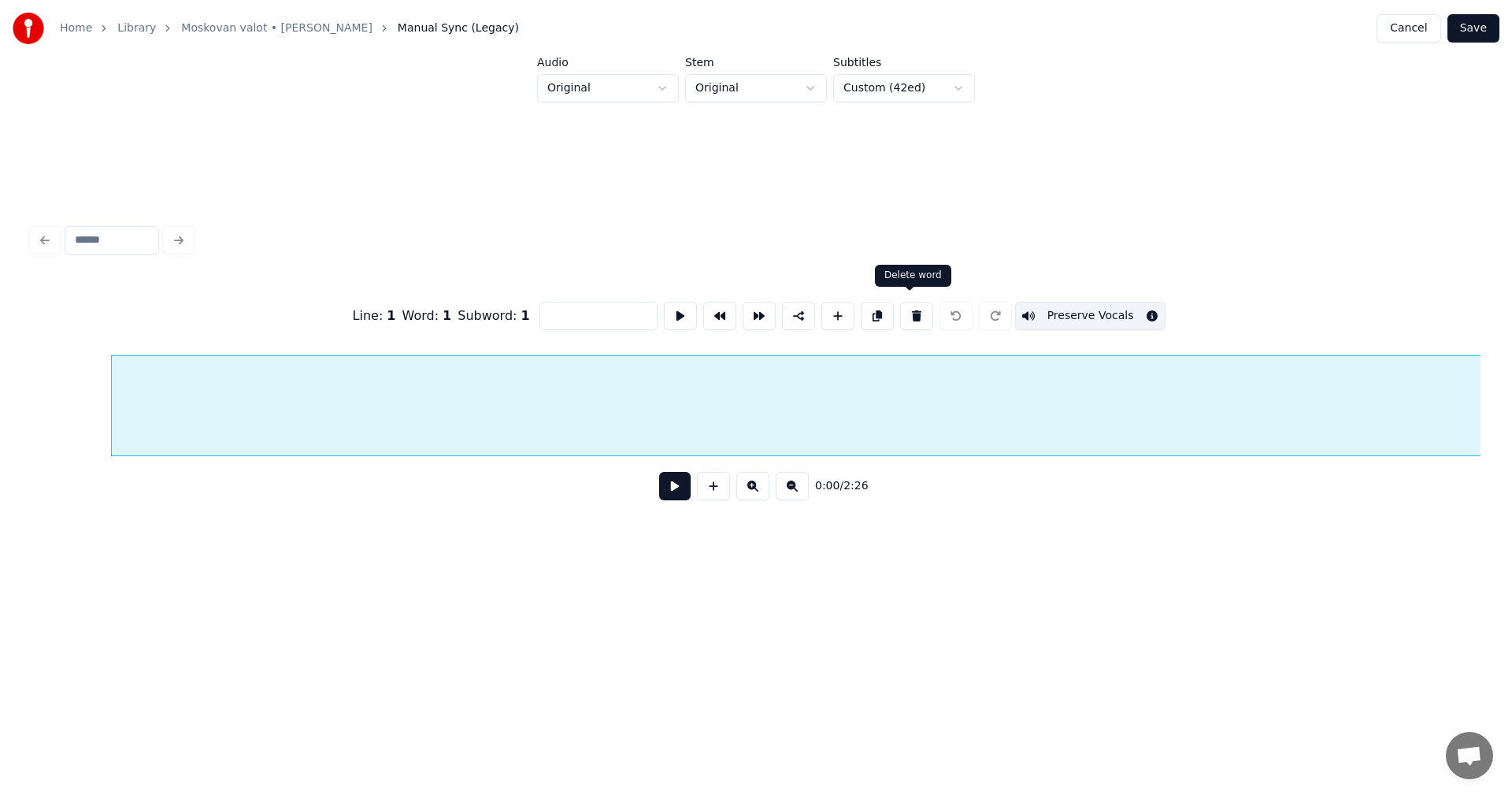
click at [910, 308] on button at bounding box center [916, 316] width 33 height 28
type input "*******"
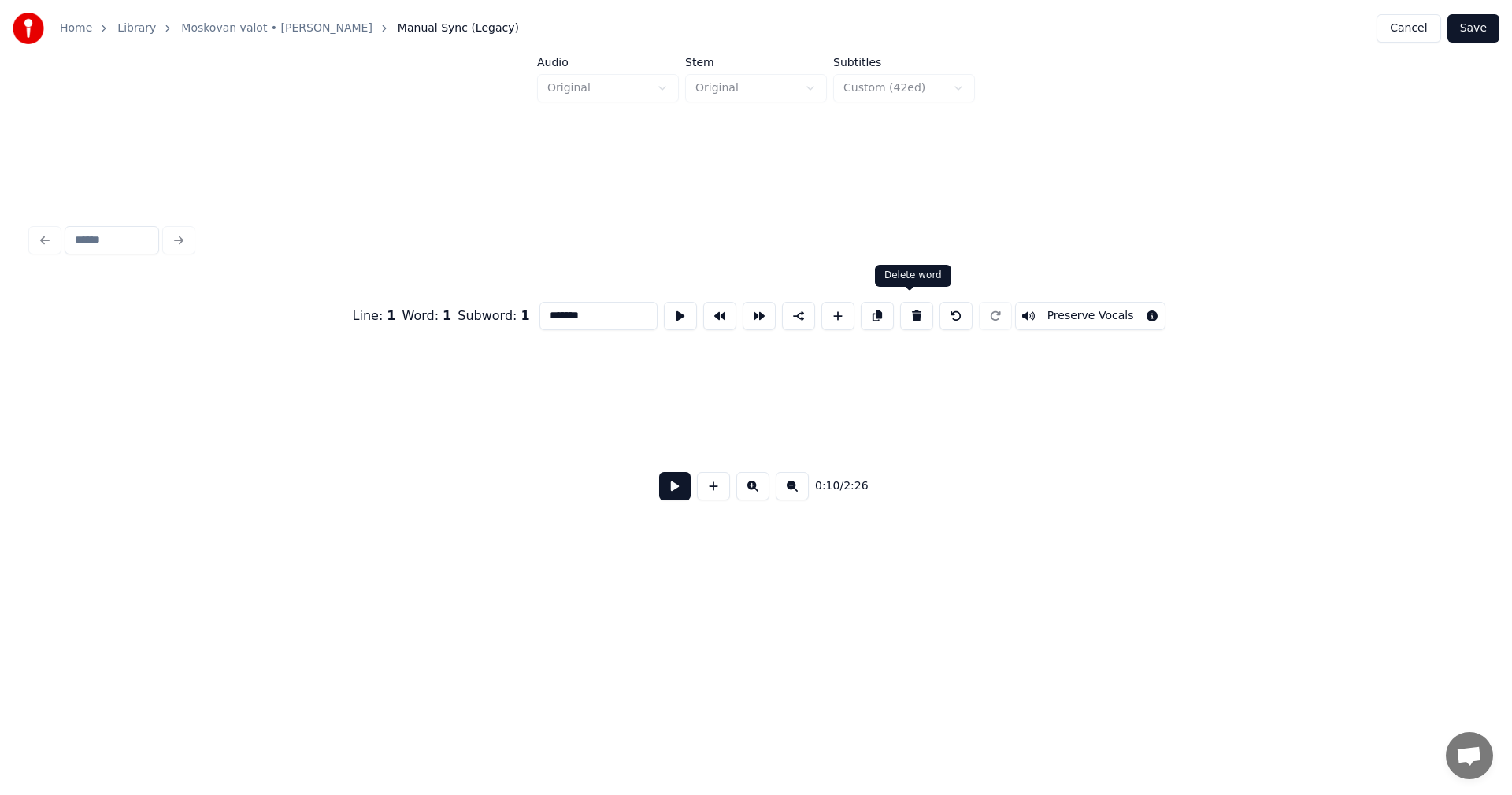
scroll to position [0, 2137]
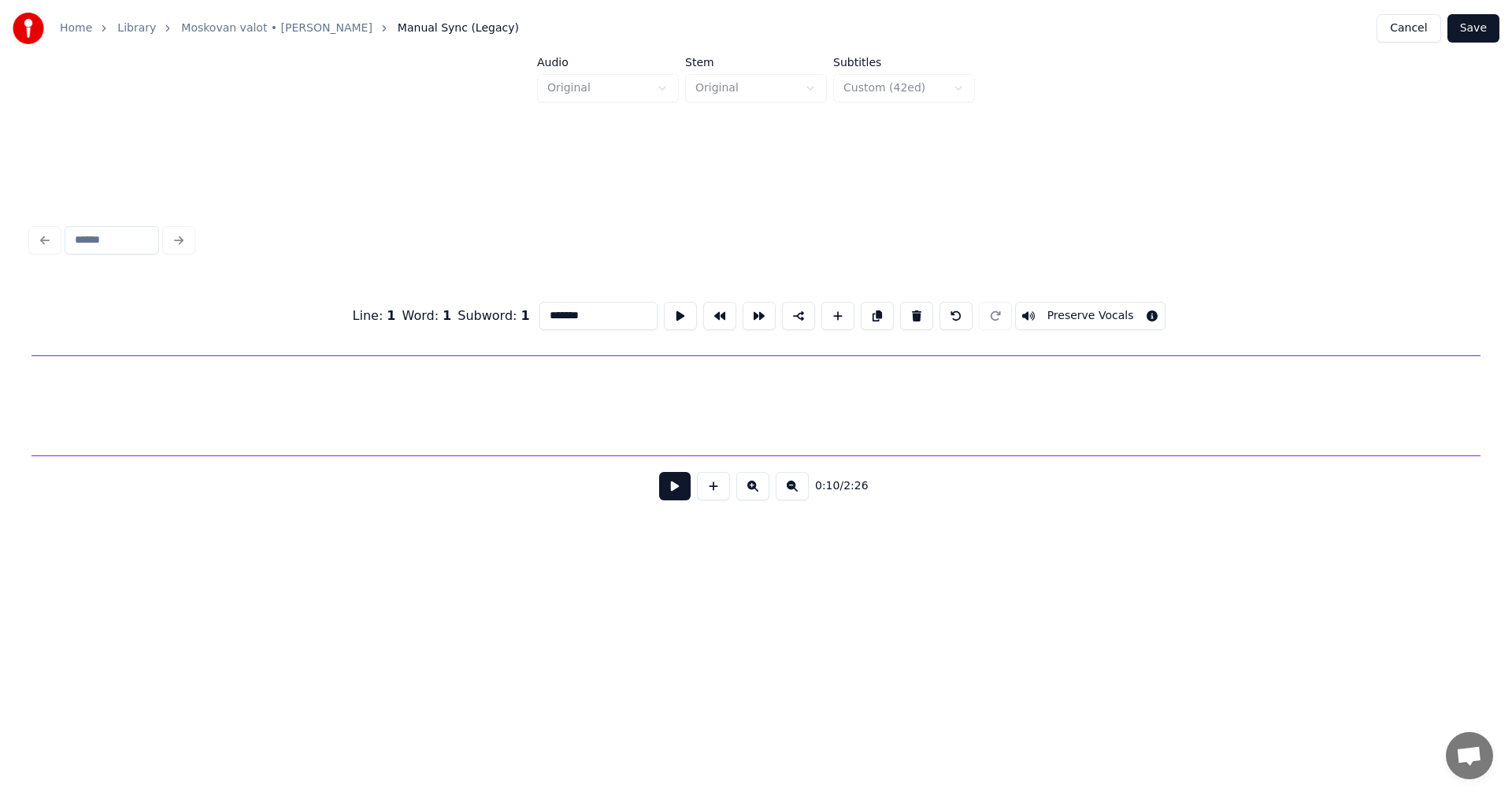
click at [581, 428] on div at bounding box center [831, 405] width 1949 height 101
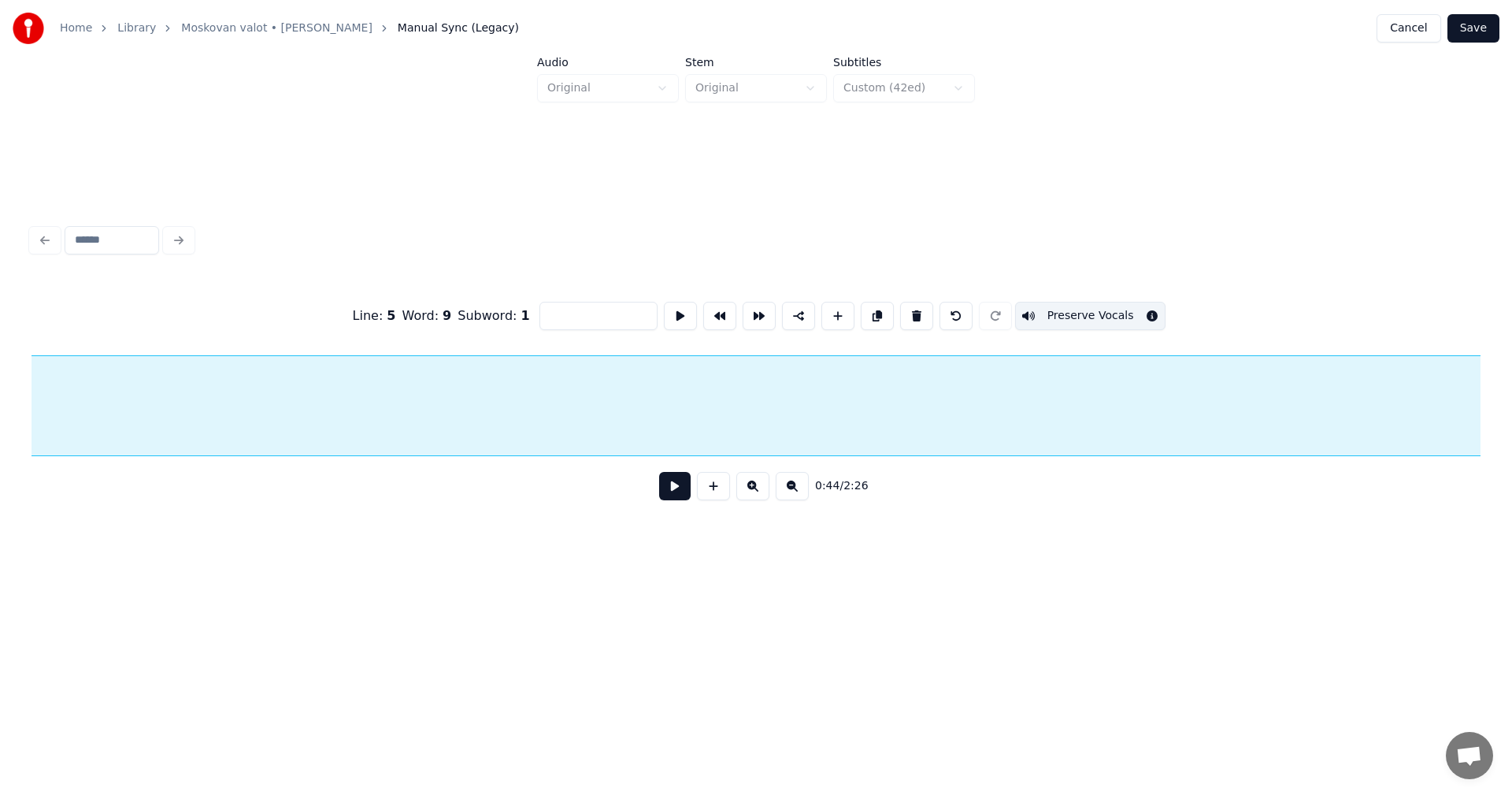
scroll to position [0, 8664]
click at [910, 310] on button at bounding box center [916, 316] width 33 height 28
type input "**********"
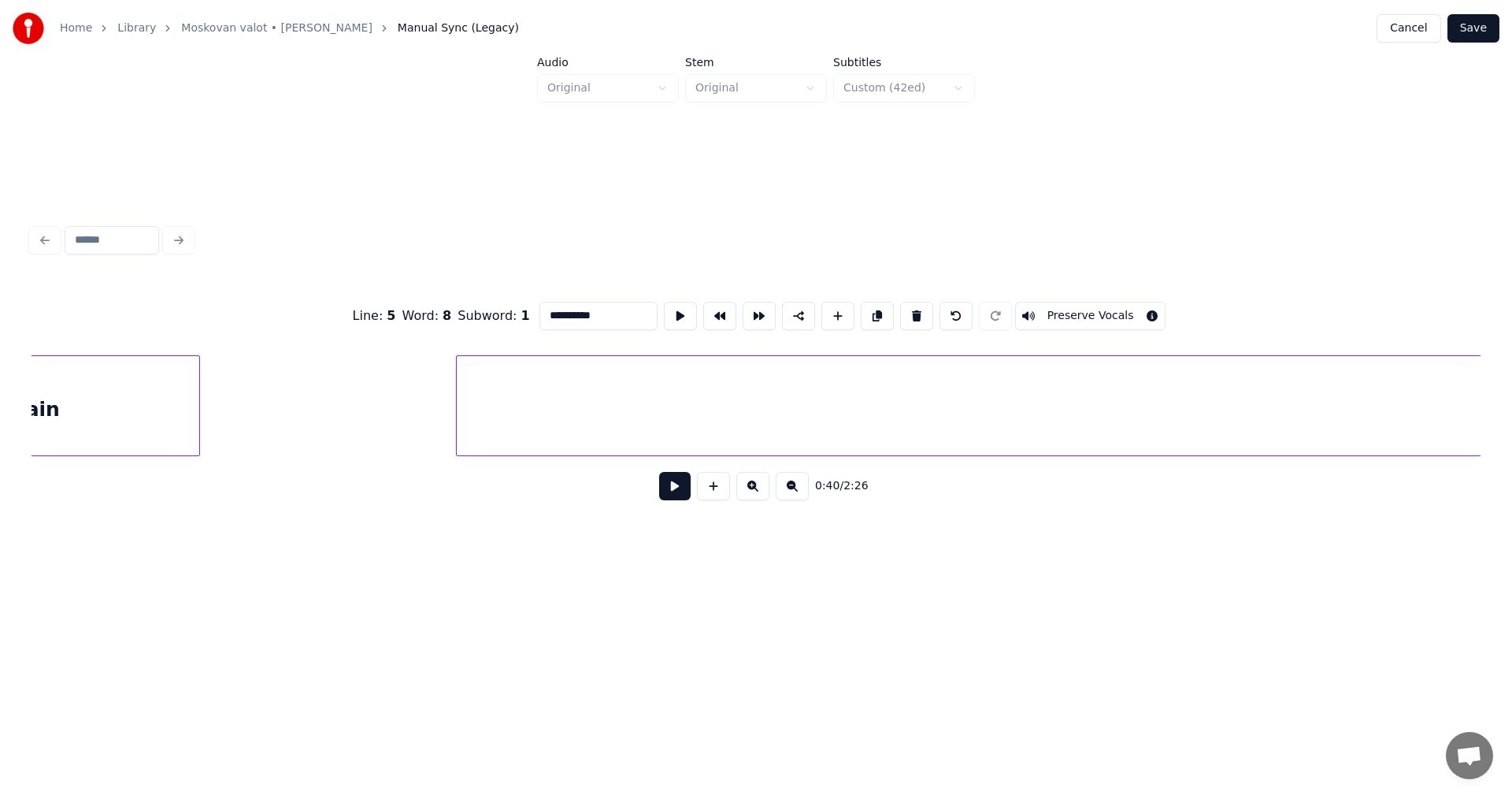
scroll to position [0, 16723]
click at [892, 412] on div at bounding box center [1326, 405] width 1962 height 101
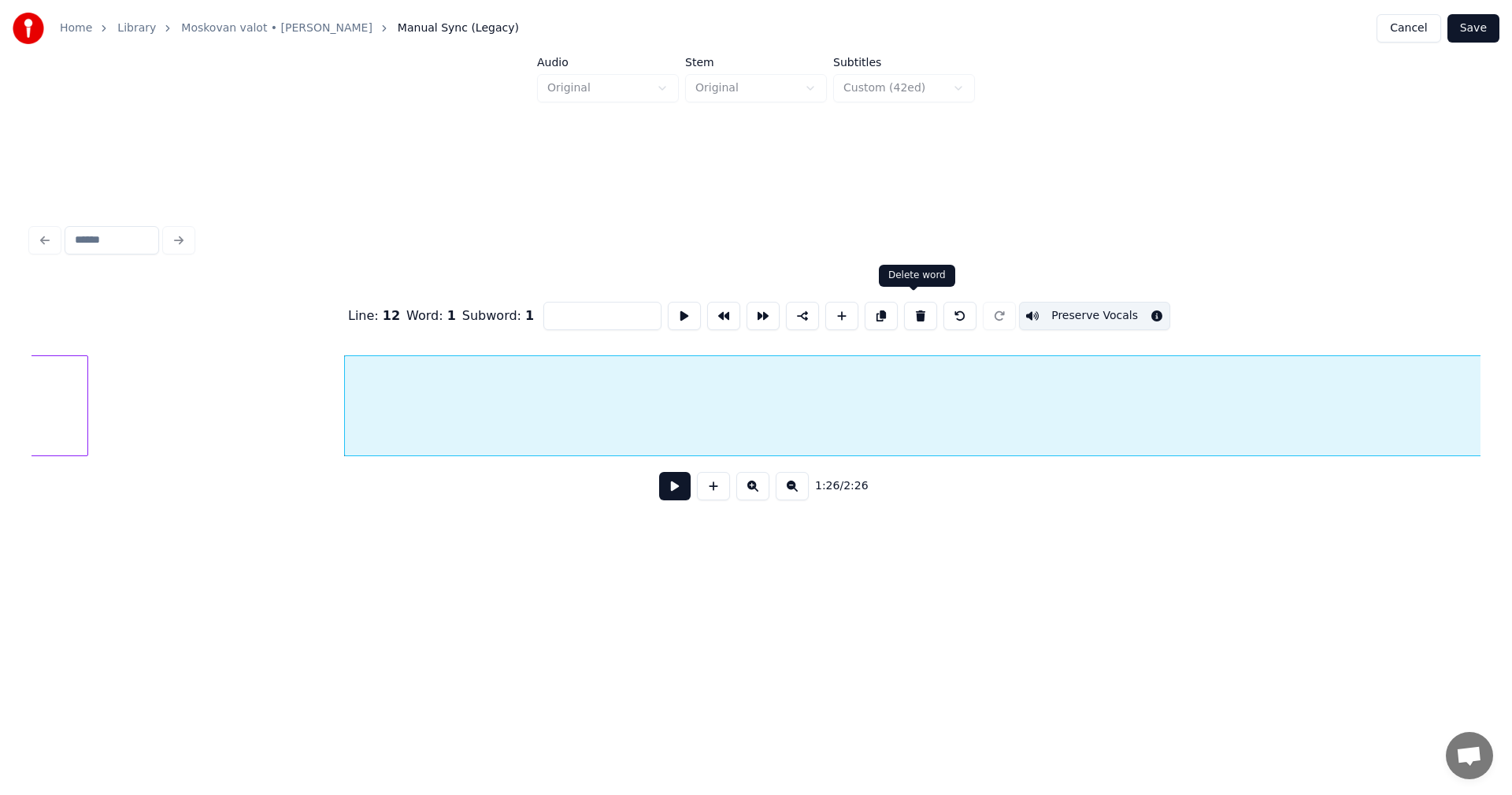
click at [919, 316] on button at bounding box center [921, 316] width 33 height 28
type input "**********"
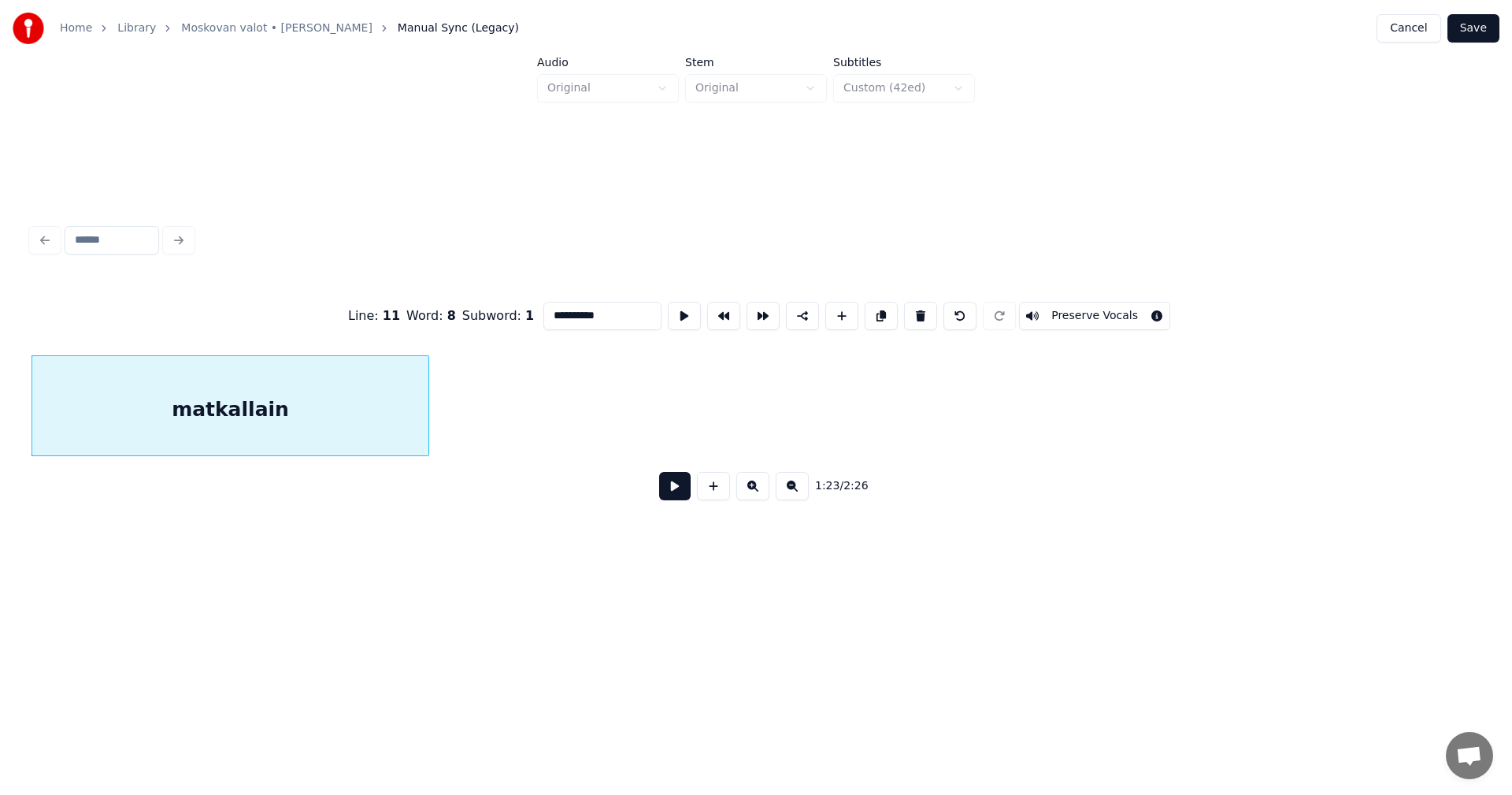
click at [1481, 25] on button "Save" at bounding box center [1473, 28] width 52 height 28
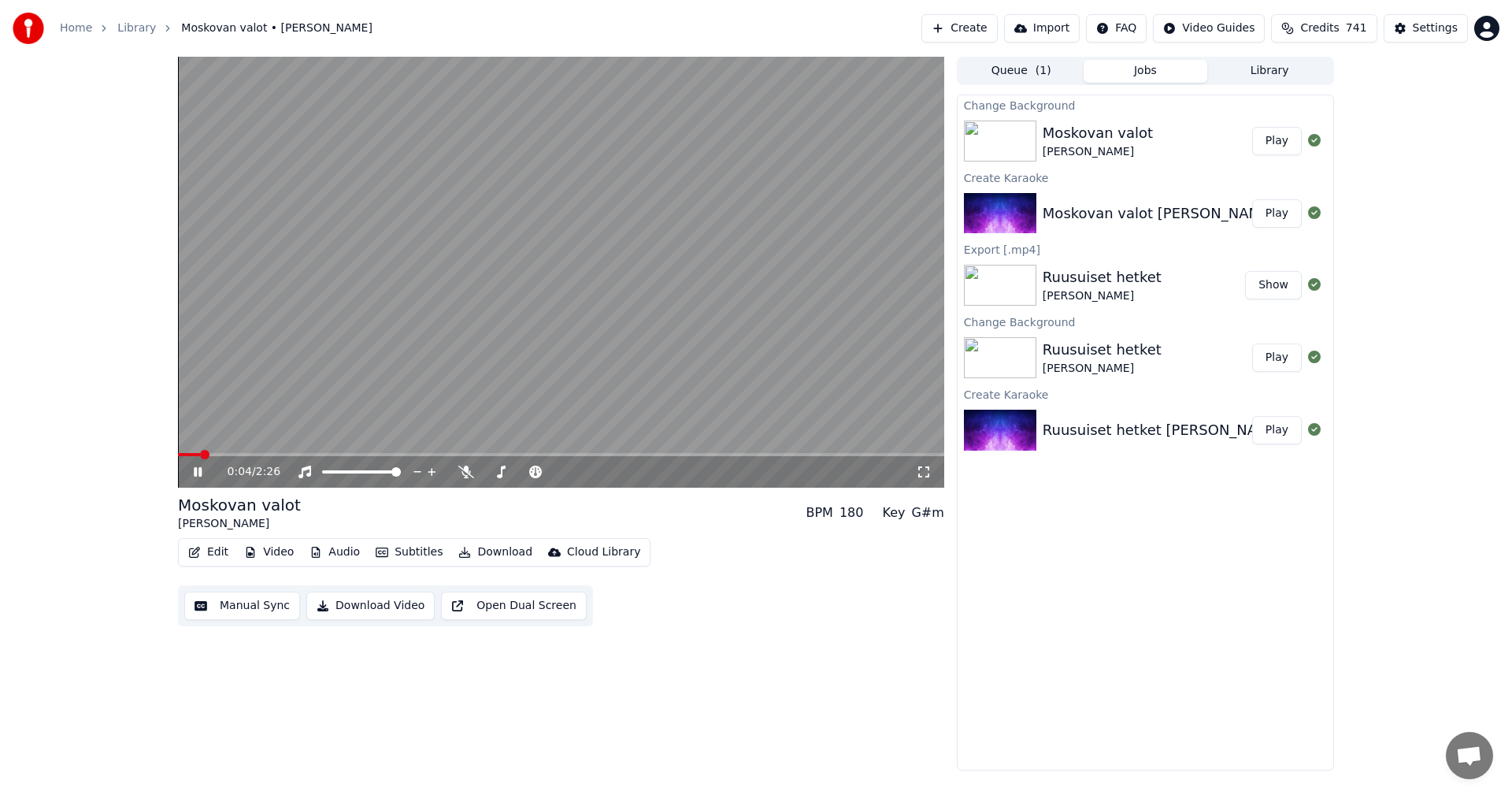
click at [265, 454] on span at bounding box center [561, 455] width 766 height 3
click at [394, 453] on span at bounding box center [561, 455] width 766 height 3
click at [559, 454] on span at bounding box center [561, 455] width 766 height 3
click at [674, 453] on span at bounding box center [436, 455] width 517 height 3
click at [648, 454] on span at bounding box center [434, 455] width 512 height 3
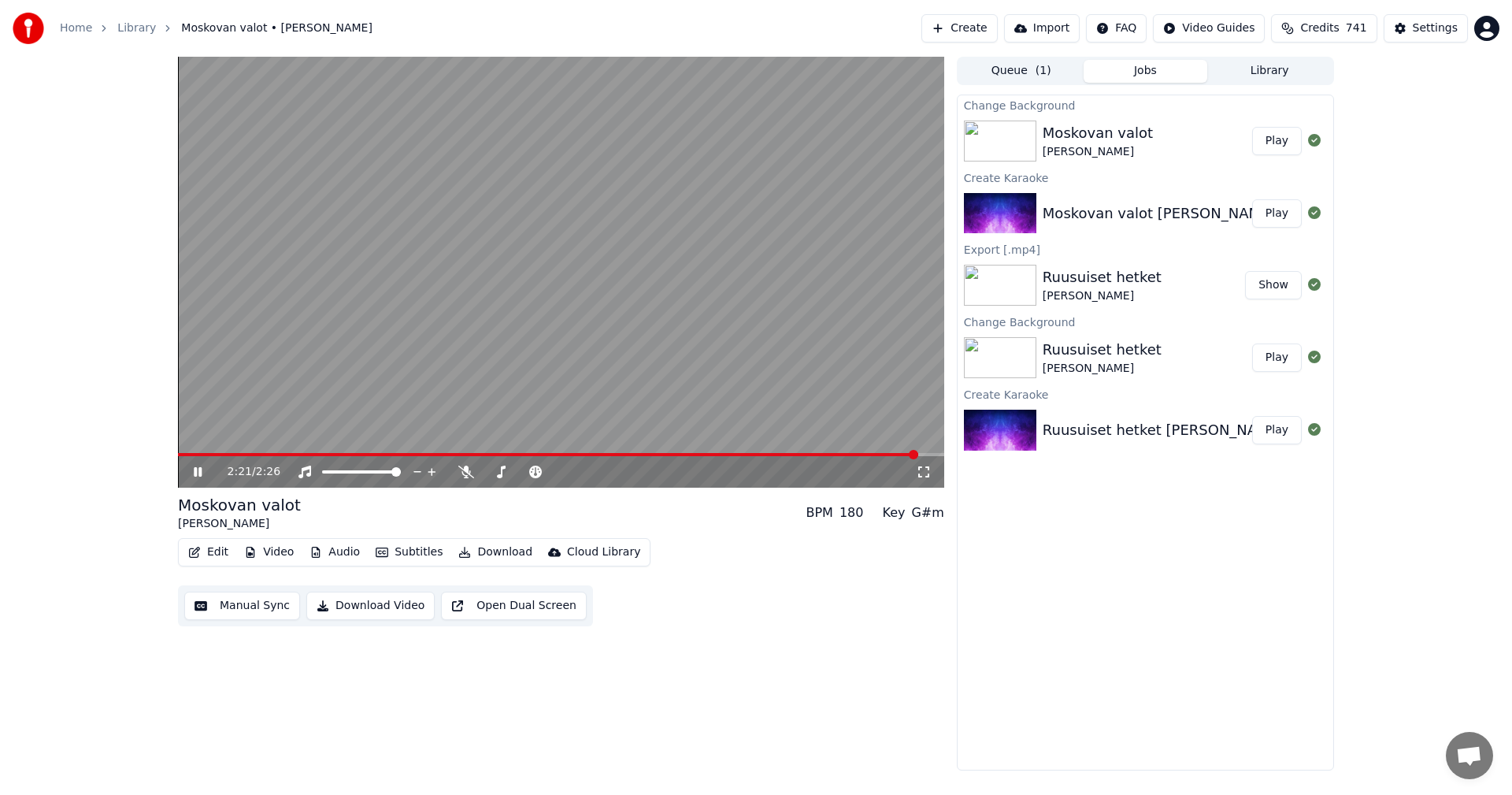
click at [200, 471] on icon at bounding box center [198, 471] width 8 height 10
click at [479, 553] on button "Download" at bounding box center [495, 552] width 87 height 22
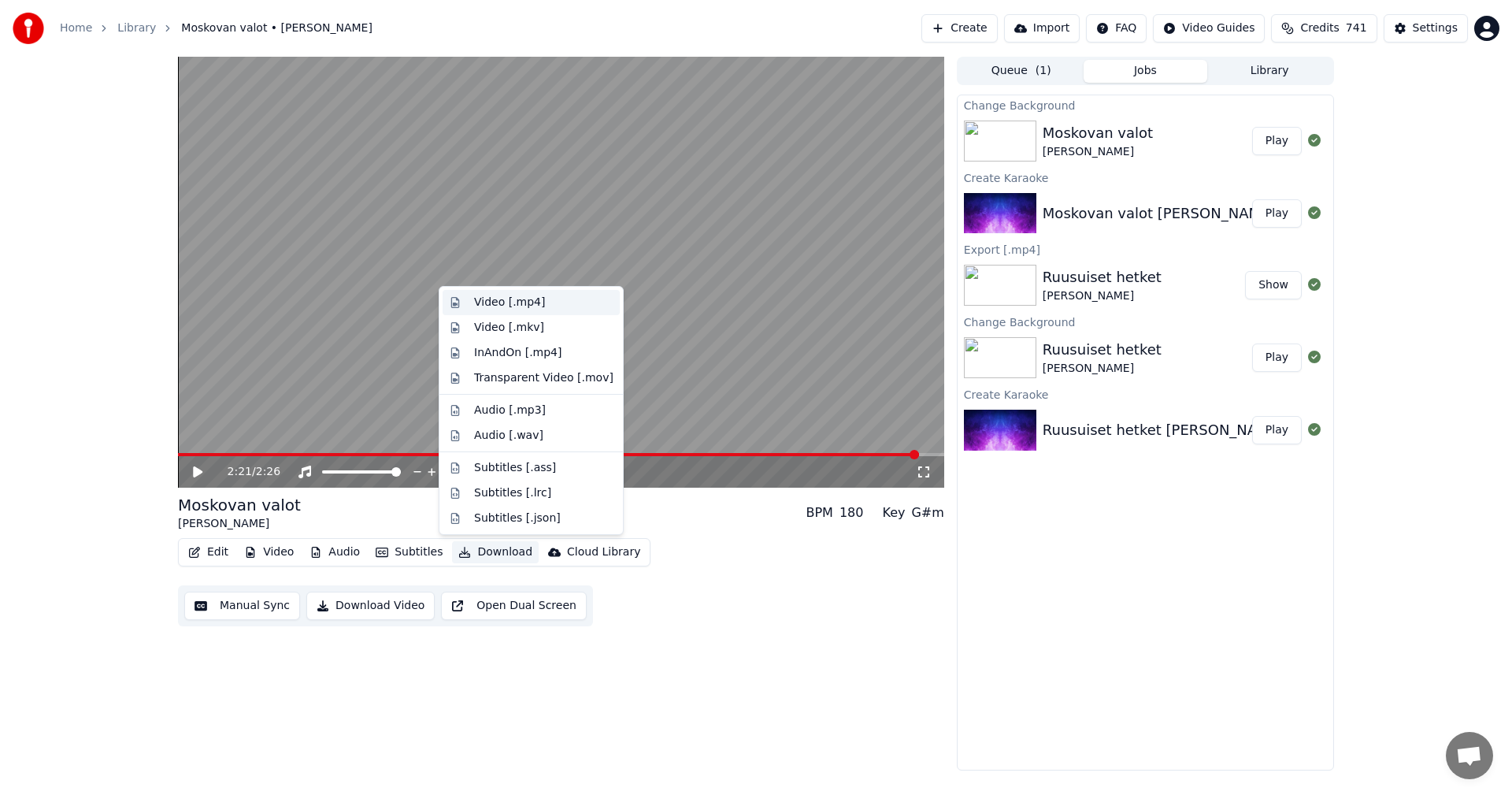
click at [524, 305] on div "Video [.mp4]" at bounding box center [509, 303] width 71 height 16
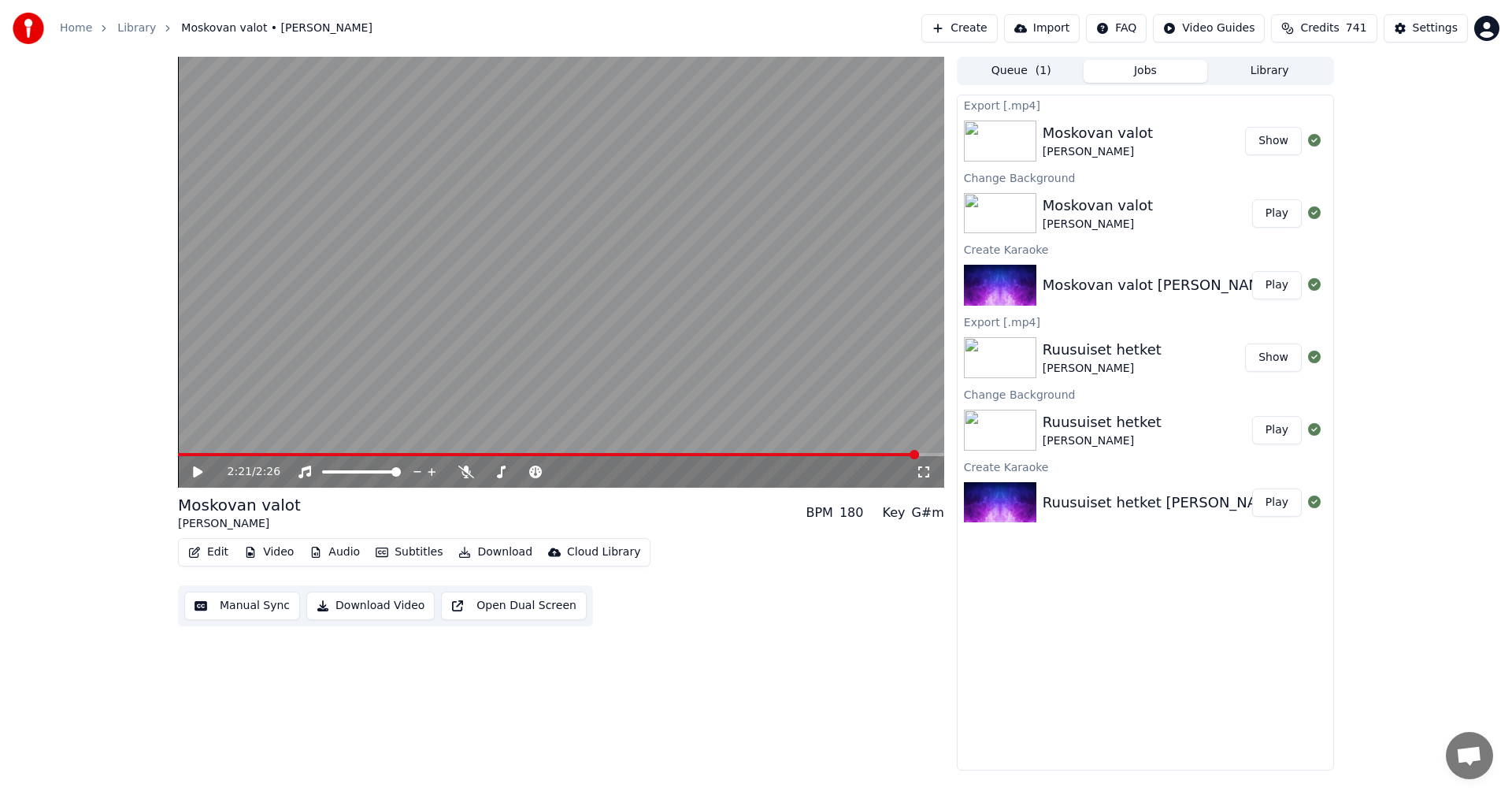
click at [1277, 140] on button "Show" at bounding box center [1273, 141] width 57 height 28
